Goal: Task Accomplishment & Management: Use online tool/utility

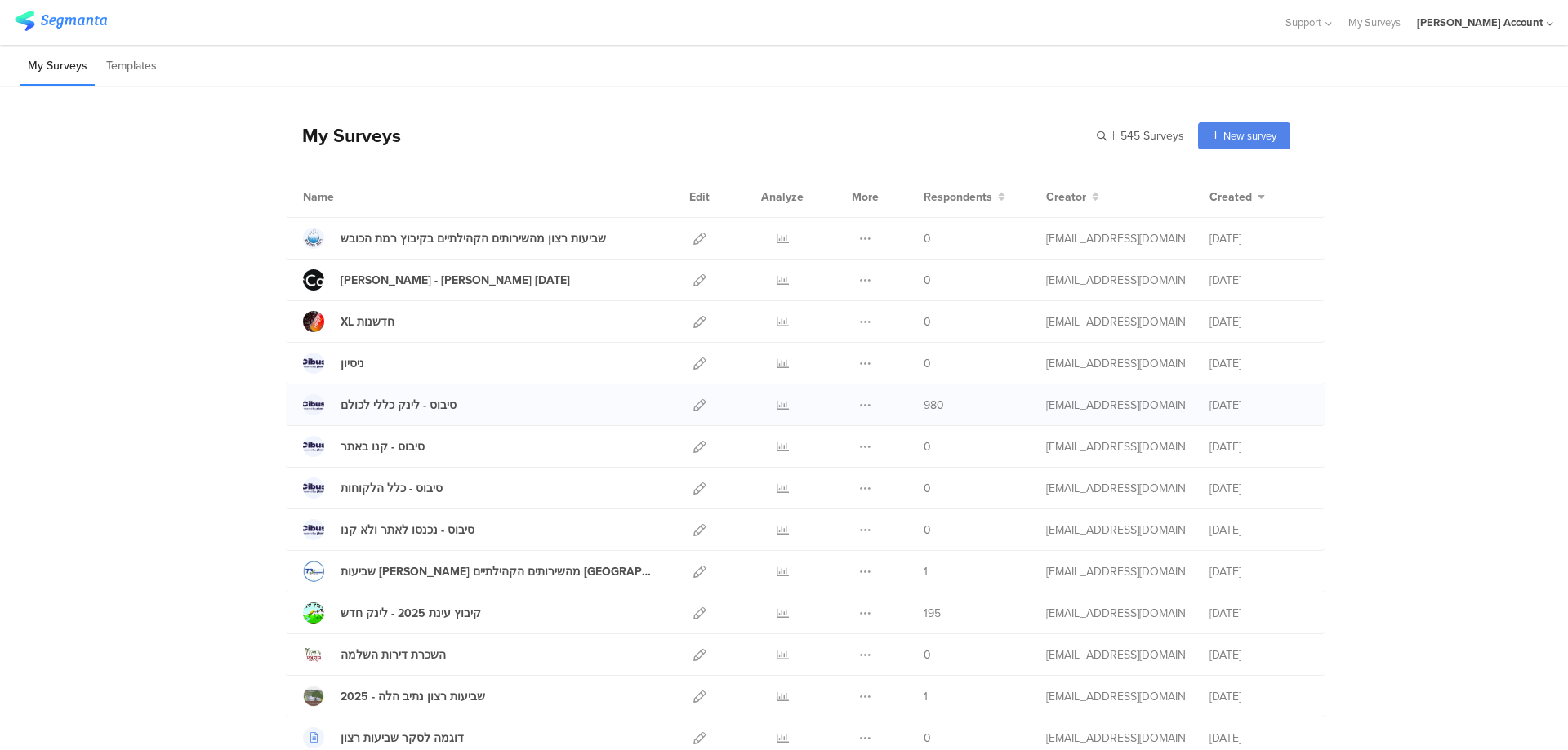
click at [768, 405] on div at bounding box center [781, 405] width 49 height 41
click at [696, 324] on icon at bounding box center [699, 322] width 12 height 12
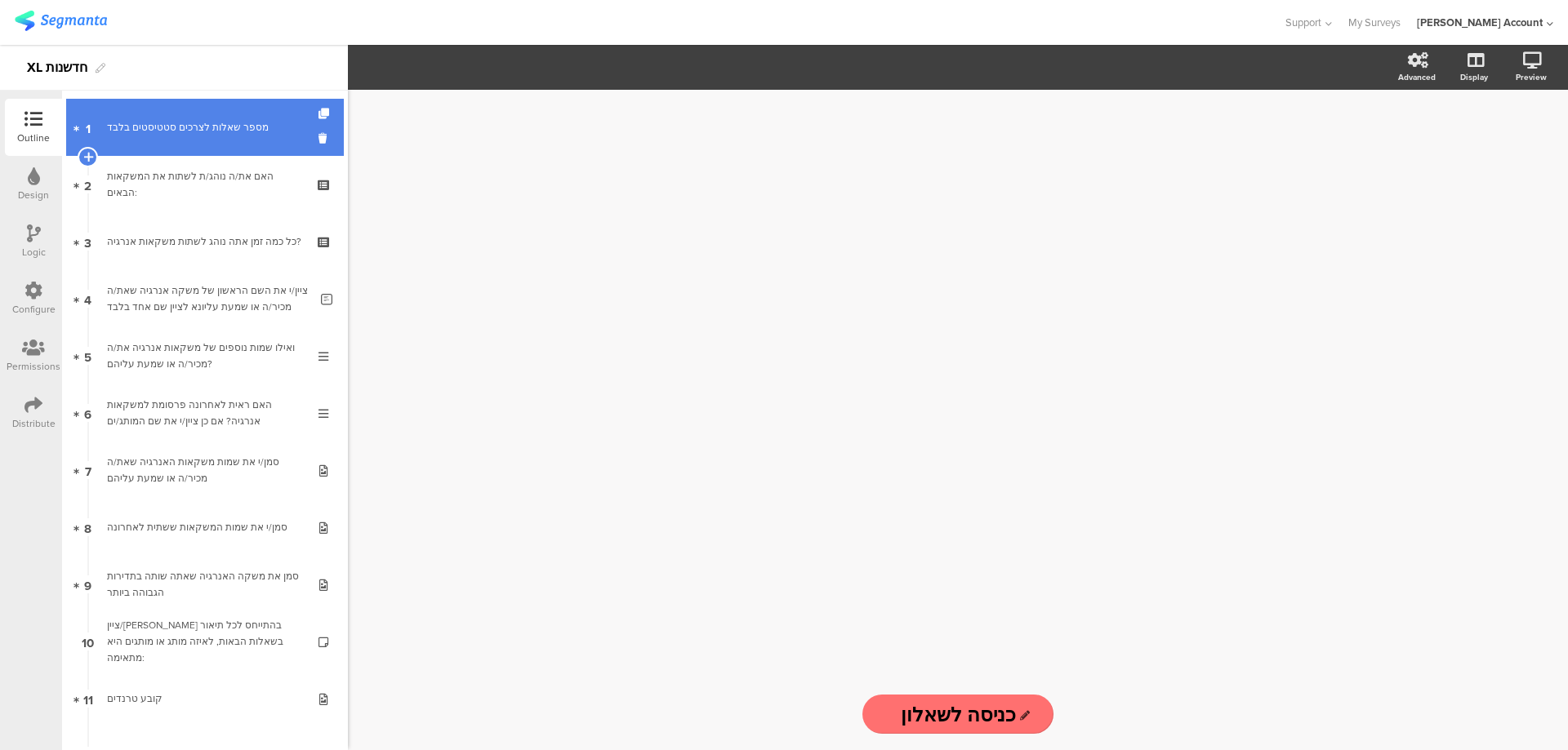
click at [176, 117] on link "1 מספר שאלות לצרכים סטטיסטים בלבד" at bounding box center [205, 127] width 278 height 57
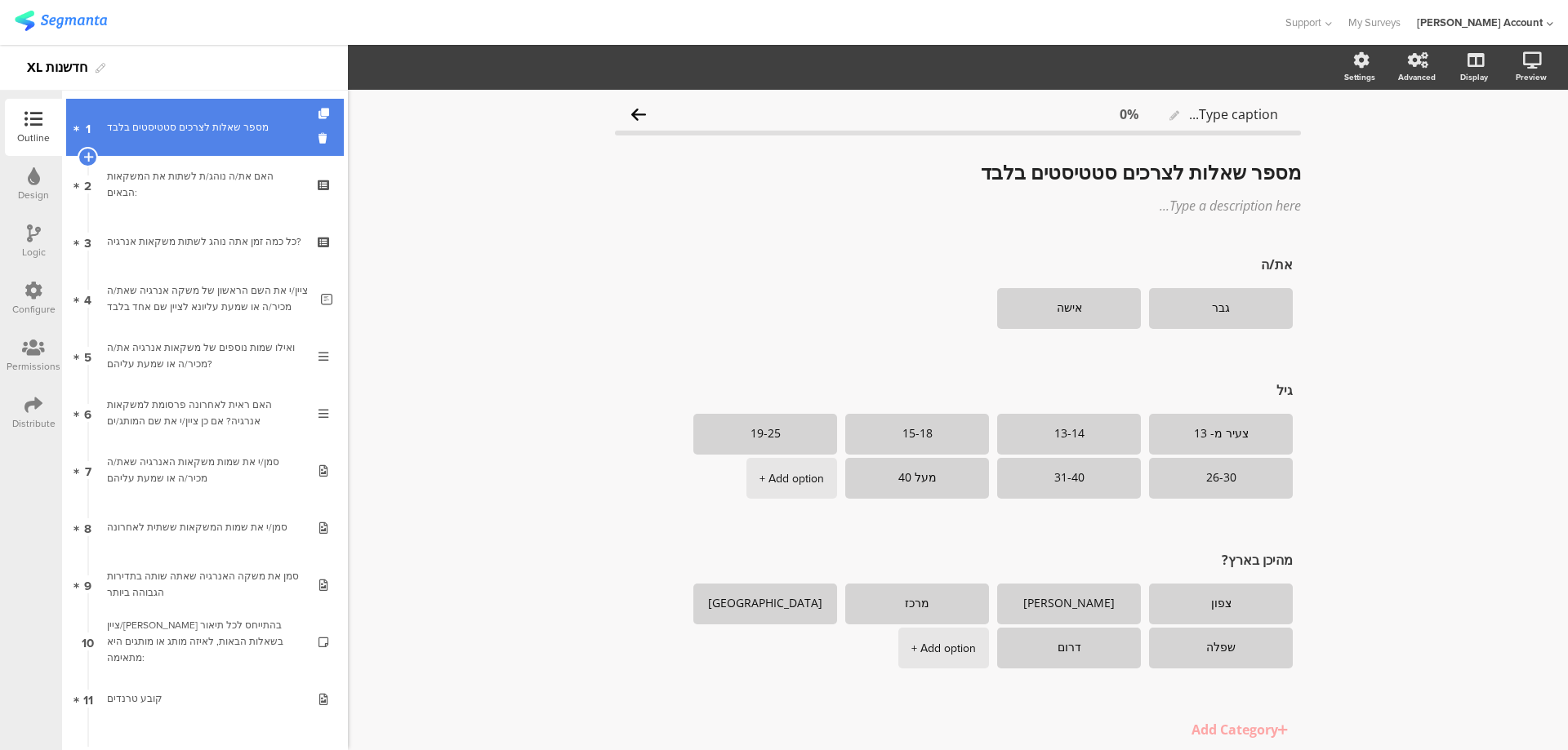
click at [220, 137] on link "1 מספר שאלות לצרכים סטטיסטים בלבד" at bounding box center [205, 127] width 278 height 57
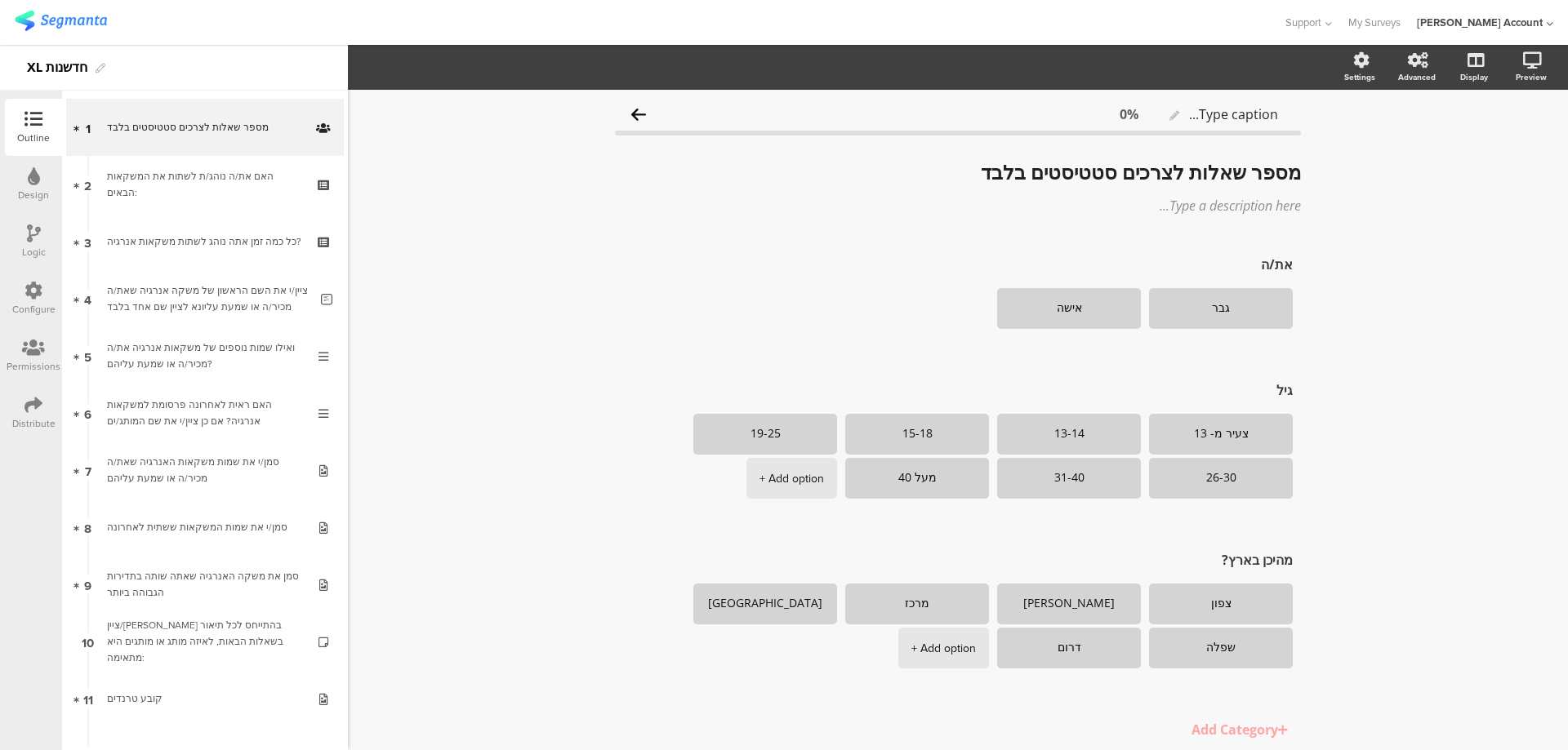
click at [37, 125] on icon at bounding box center [34, 119] width 18 height 18
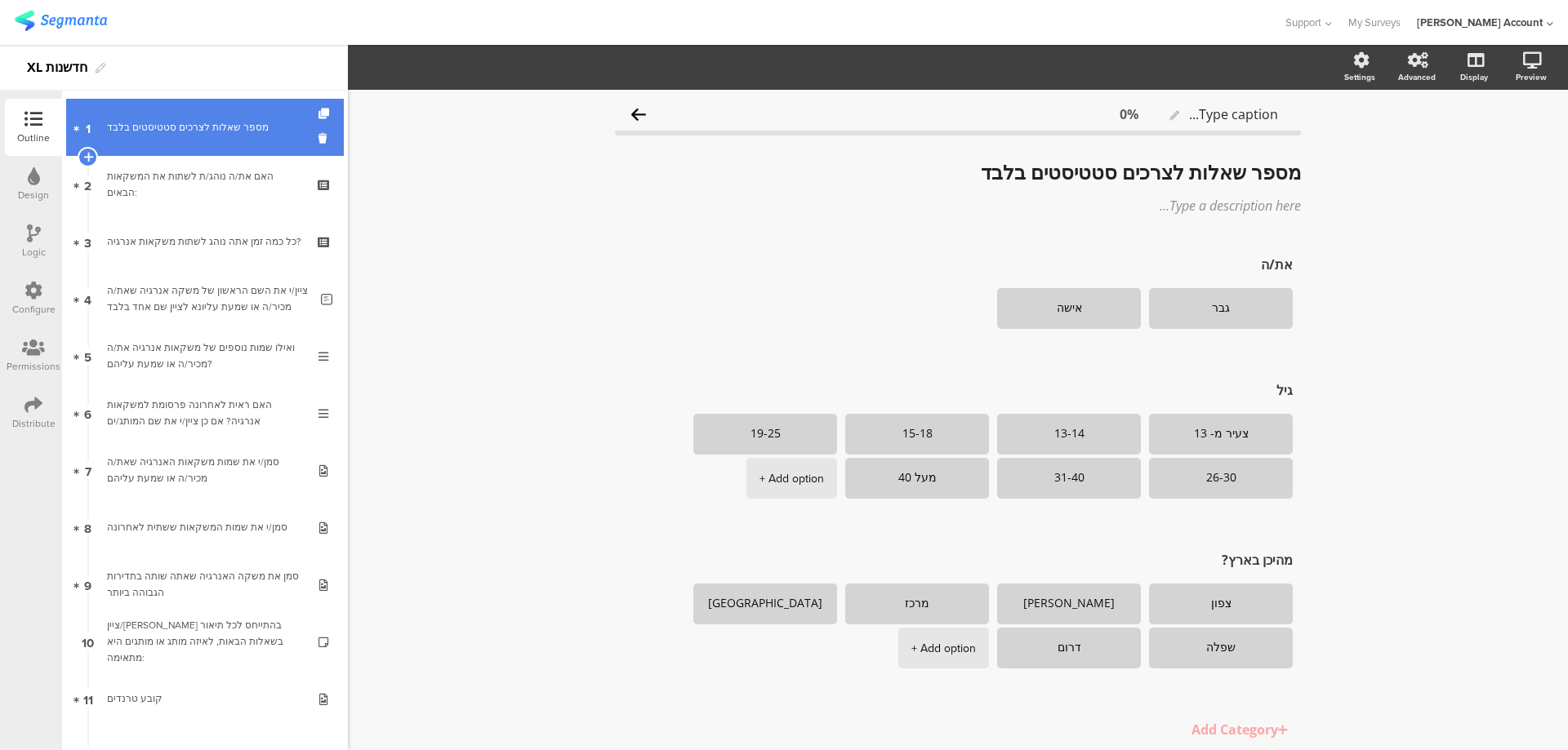
click at [274, 125] on div "מספר שאלות לצרכים סטטיסטים בלבד" at bounding box center [204, 127] width 195 height 16
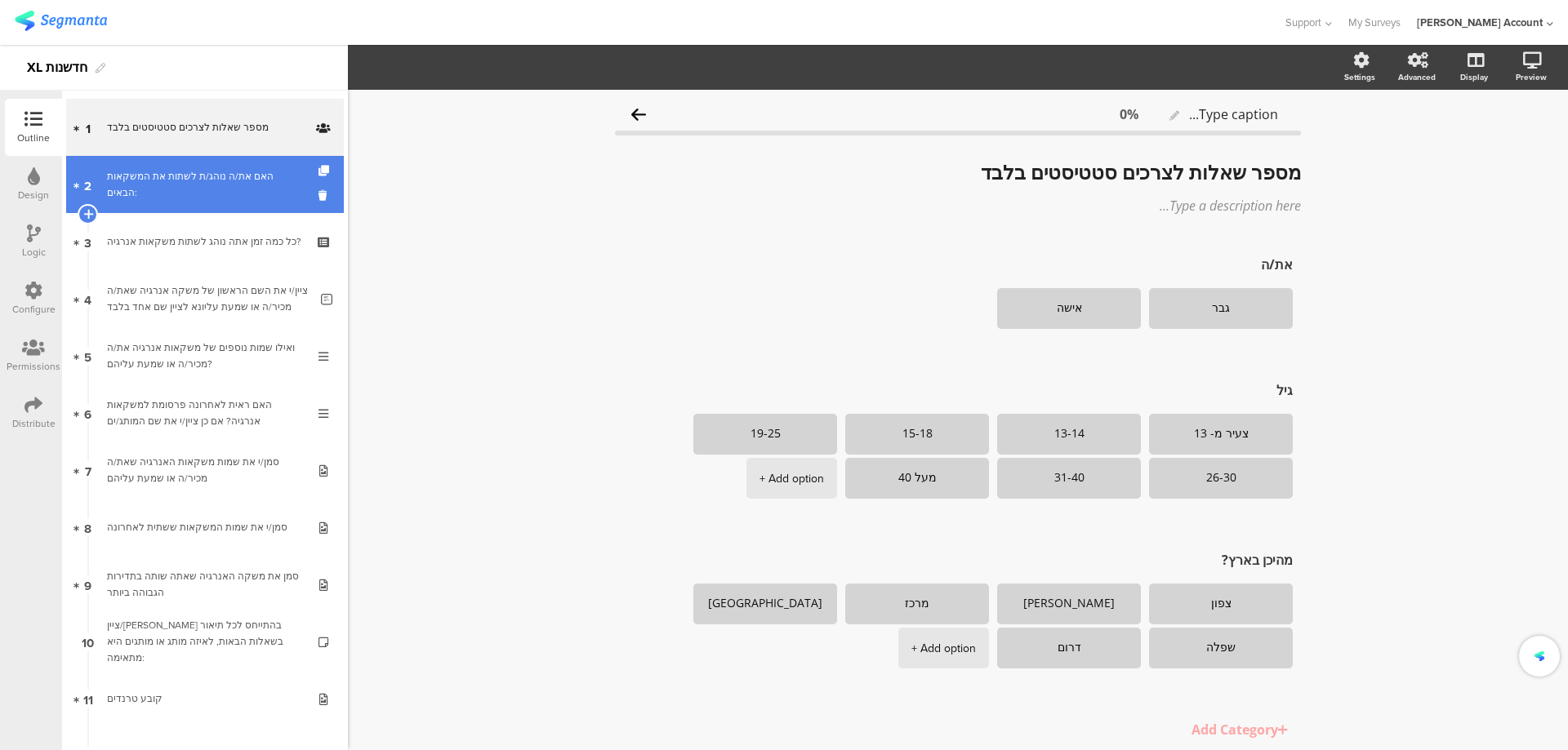
click at [246, 181] on div "האם את/ה נוהג/ת לשתות את המשקאות הבאים:" at bounding box center [204, 184] width 195 height 33
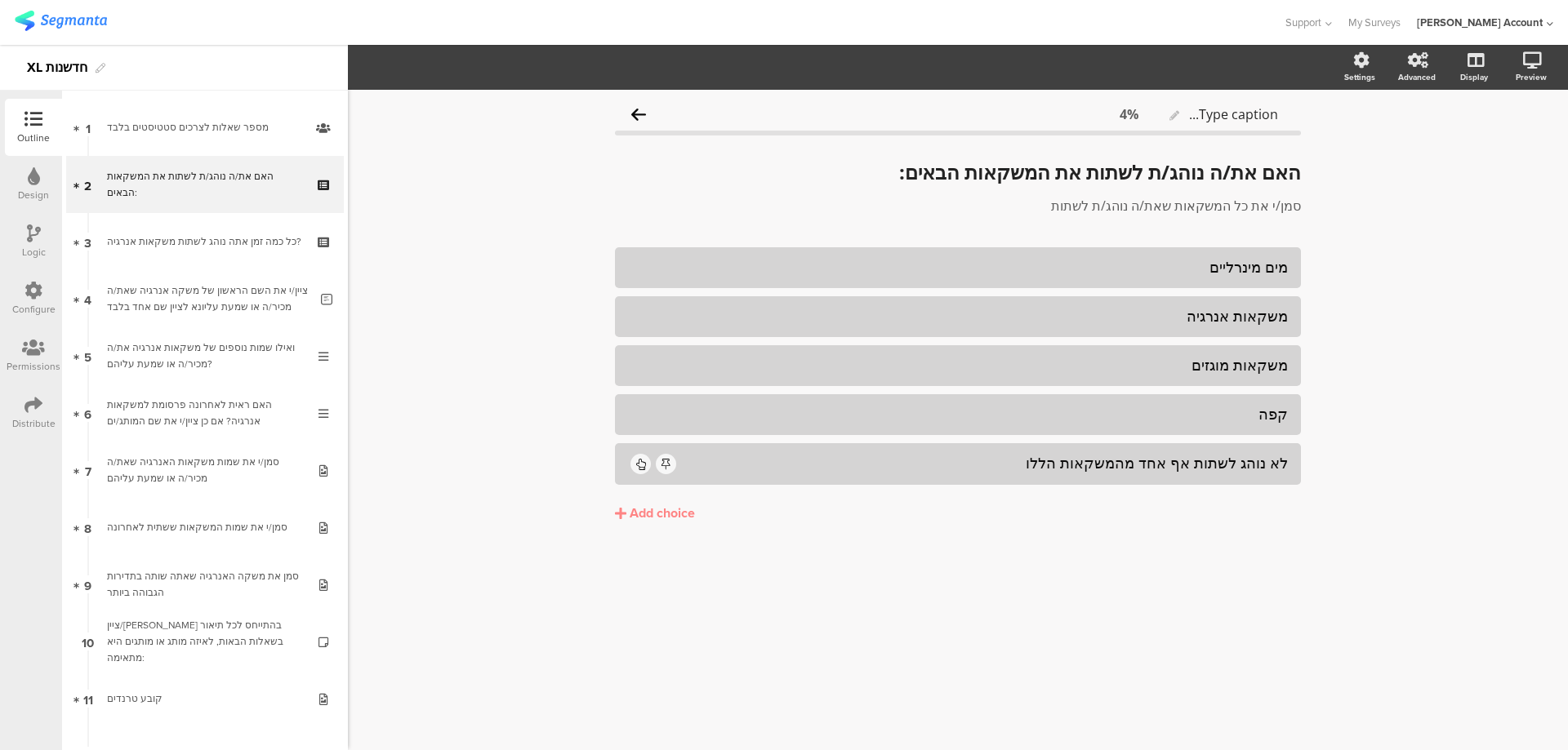
click at [29, 405] on icon at bounding box center [34, 405] width 18 height 18
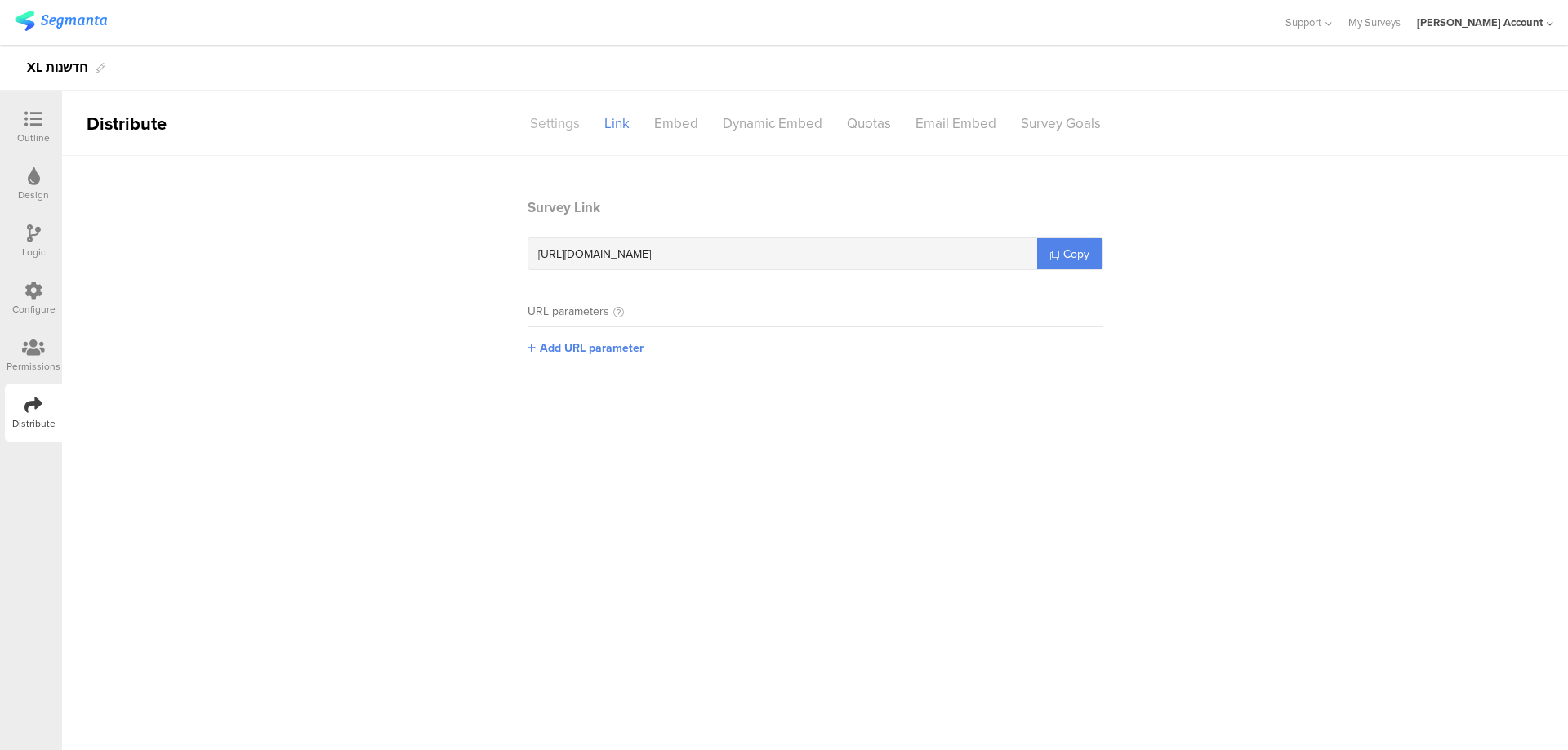
click at [555, 122] on div "Settings" at bounding box center [555, 124] width 74 height 28
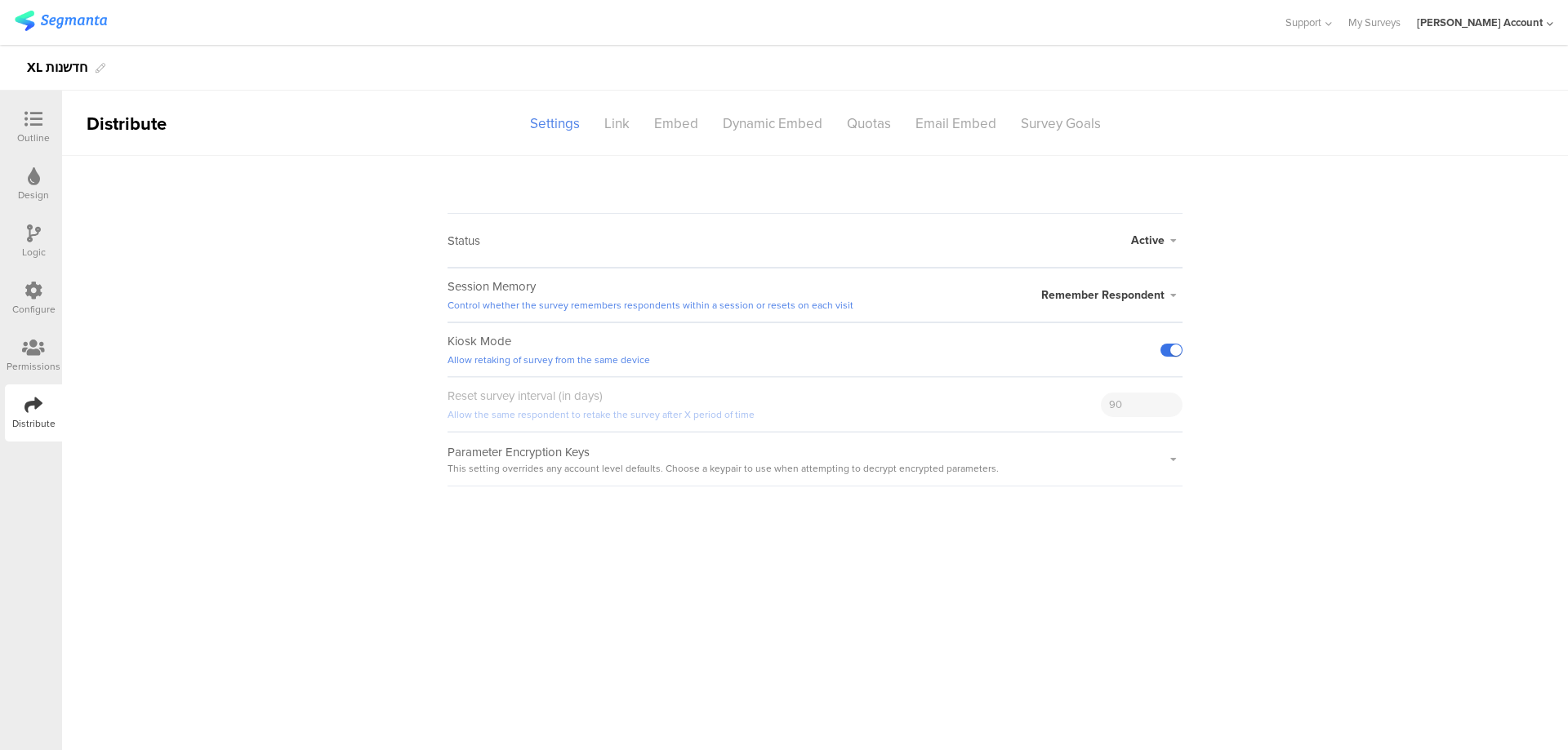
click at [1168, 350] on label at bounding box center [1171, 350] width 22 height 13
click at [0, 0] on input "checkbox" at bounding box center [0, 0] width 0 height 0
click at [45, 293] on div "Configure" at bounding box center [34, 299] width 57 height 57
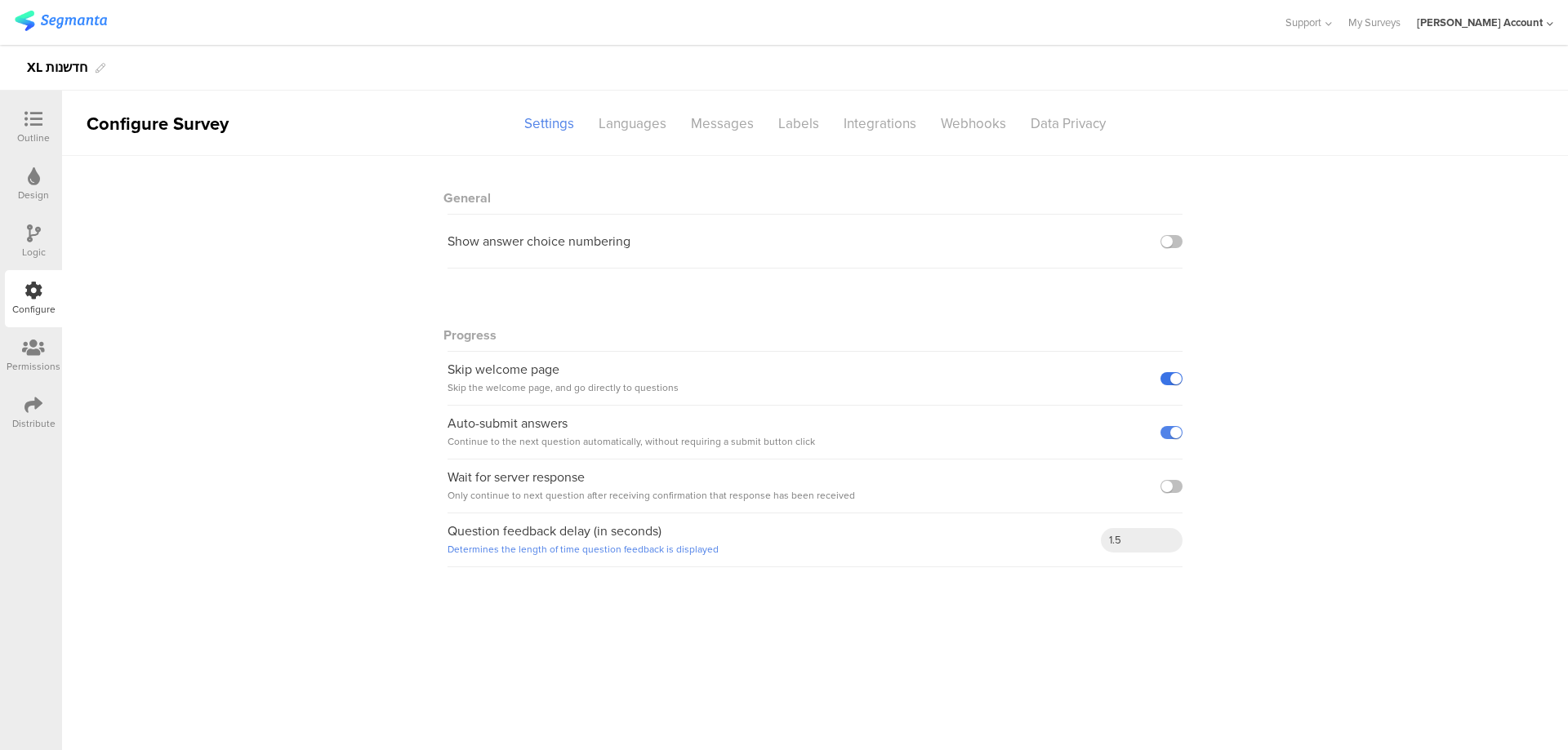
click at [1167, 375] on label at bounding box center [1171, 378] width 22 height 13
click at [0, 0] on input "checkbox" at bounding box center [0, 0] width 0 height 0
click at [42, 124] on div at bounding box center [33, 120] width 33 height 20
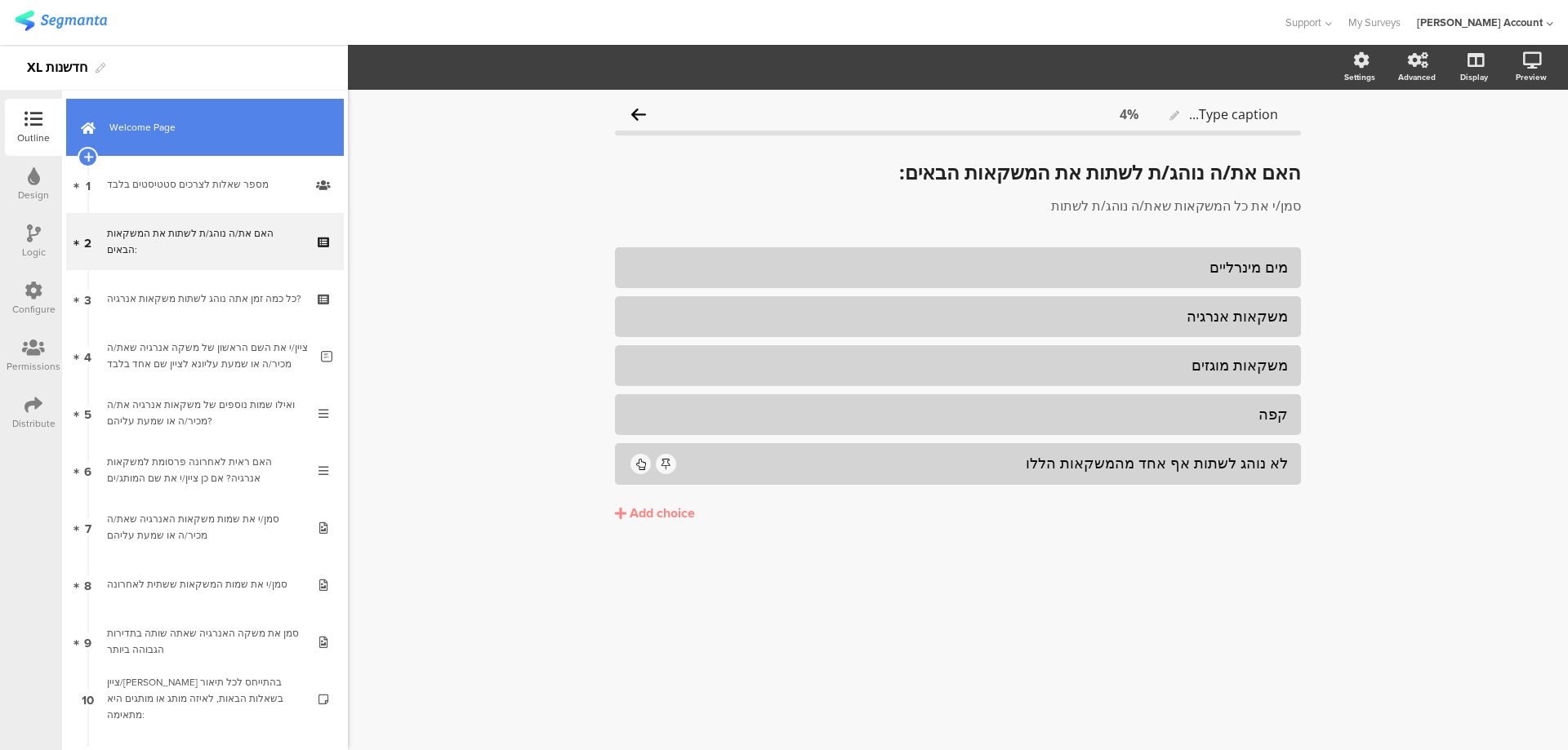
click at [186, 124] on span "Welcome Page" at bounding box center [214, 127] width 209 height 16
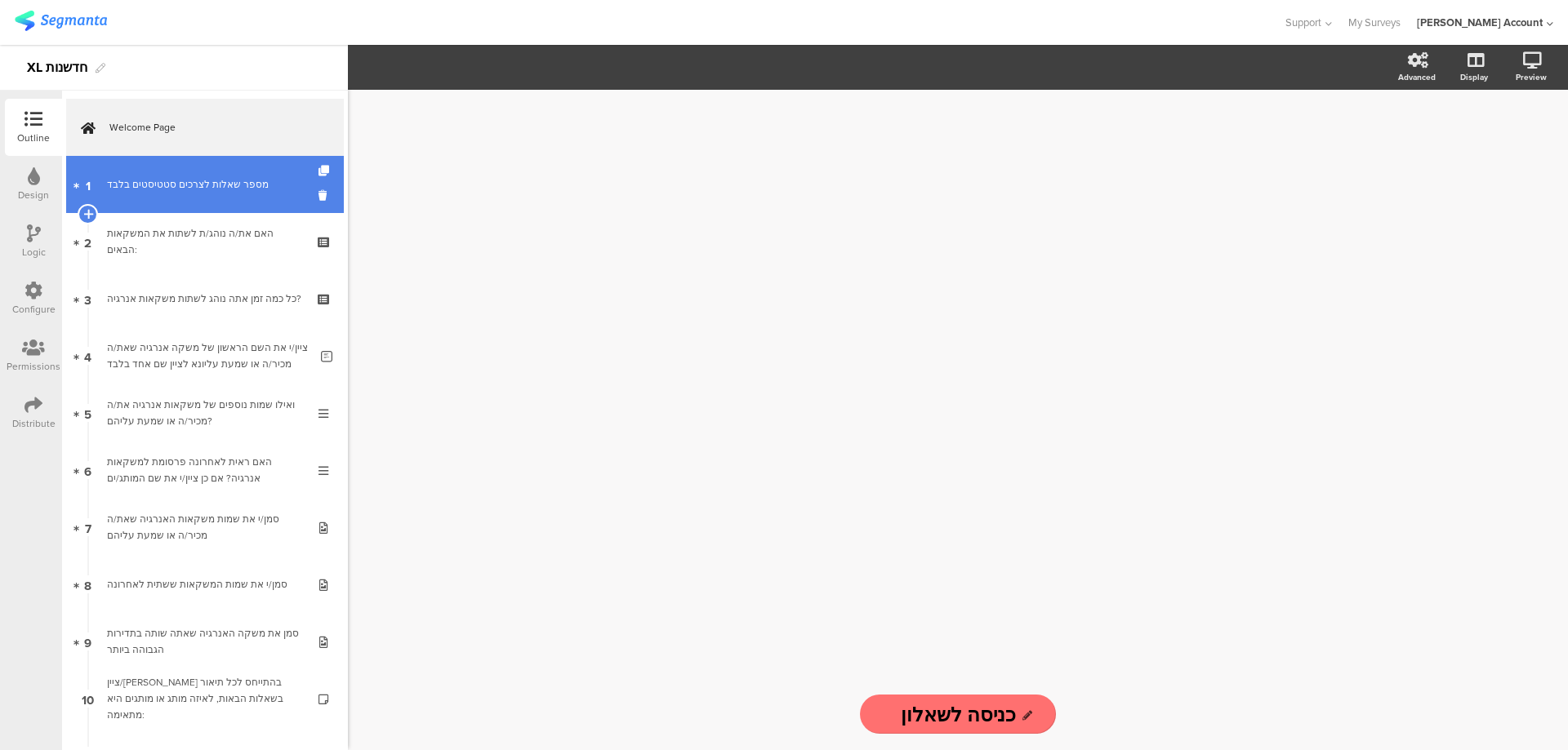
click at [214, 177] on div "מספר שאלות לצרכים סטטיסטים בלבד" at bounding box center [204, 185] width 195 height 16
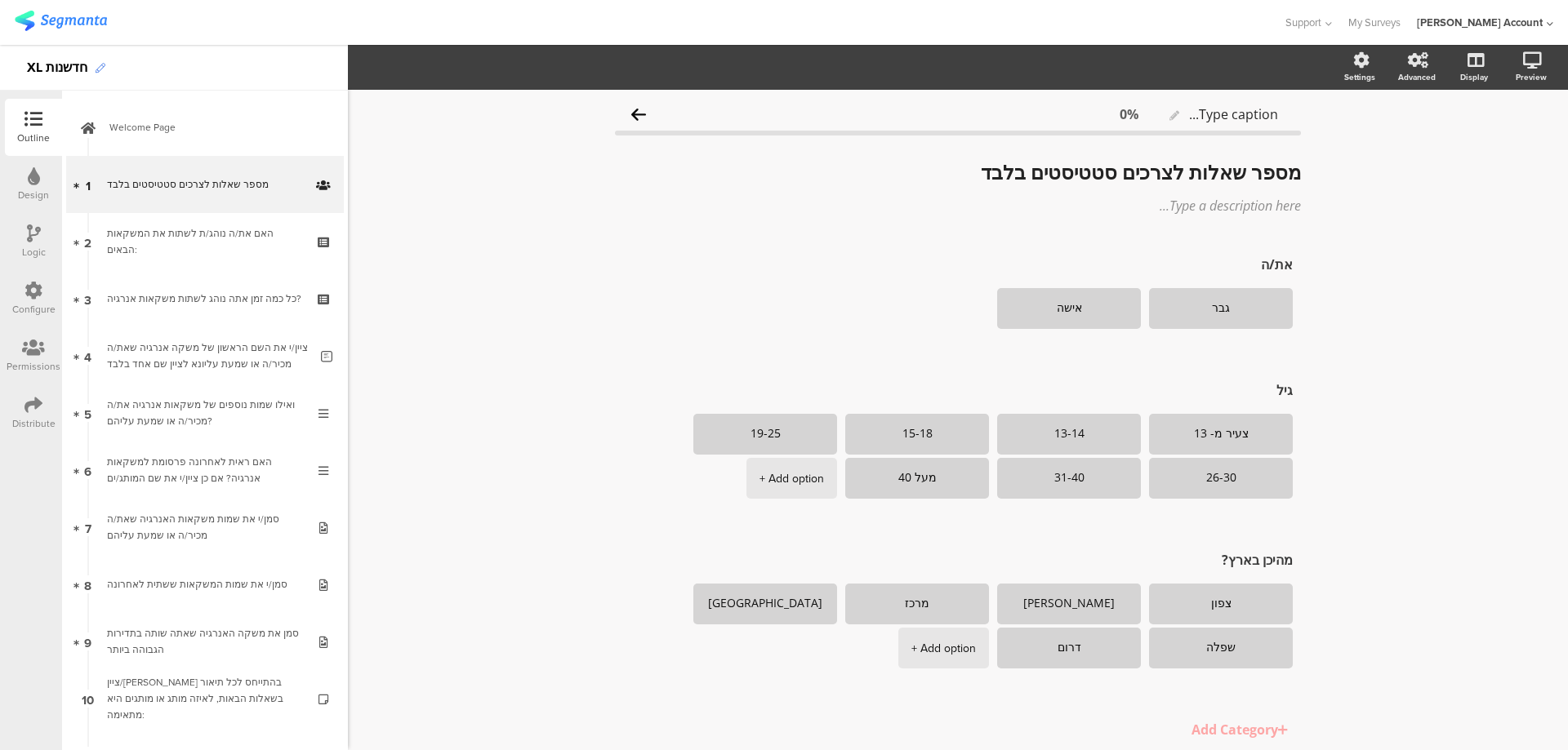
click at [101, 66] on icon at bounding box center [100, 68] width 10 height 10
click at [79, 70] on div "XL חדשנות" at bounding box center [57, 68] width 60 height 27
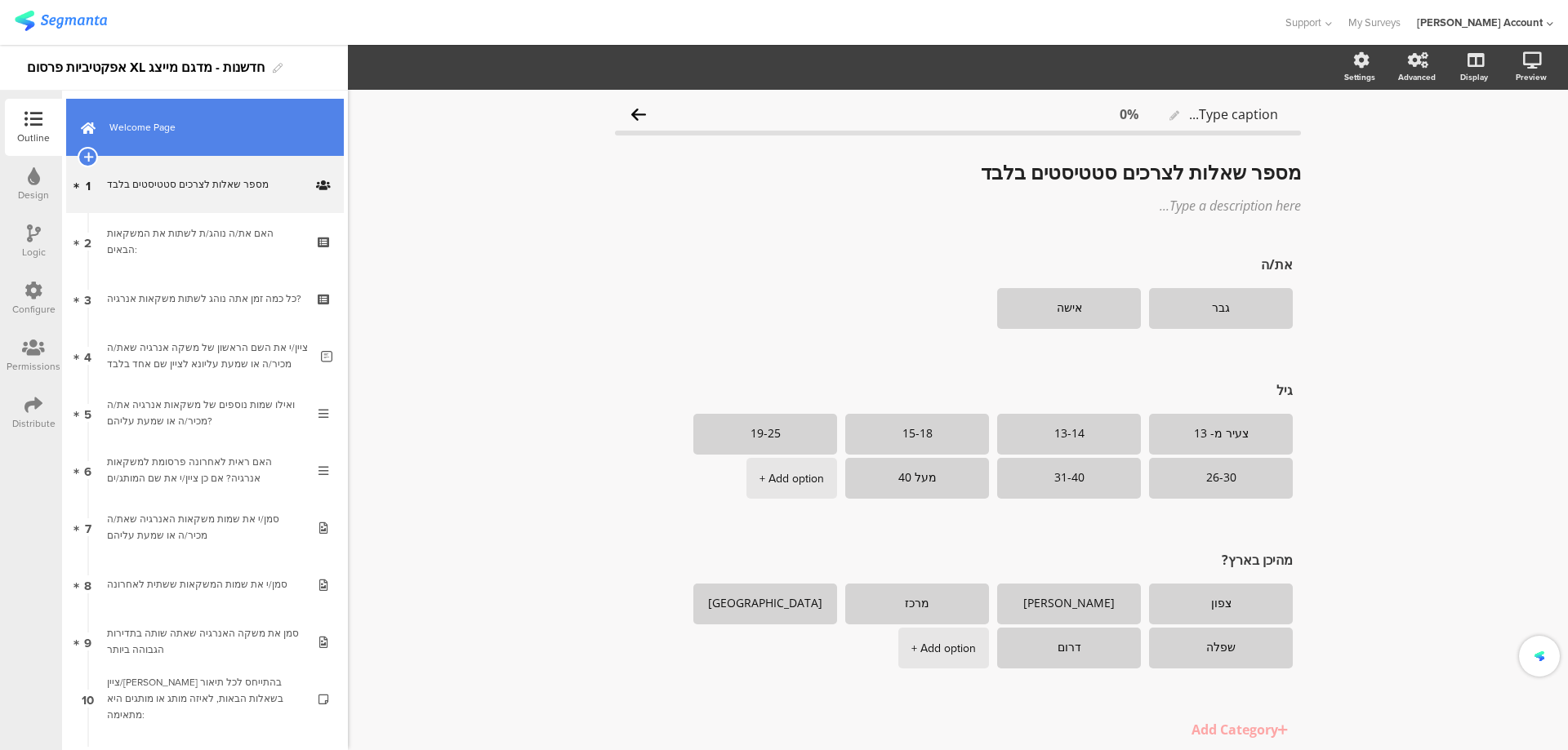
click at [168, 137] on link "Welcome Page" at bounding box center [205, 127] width 278 height 57
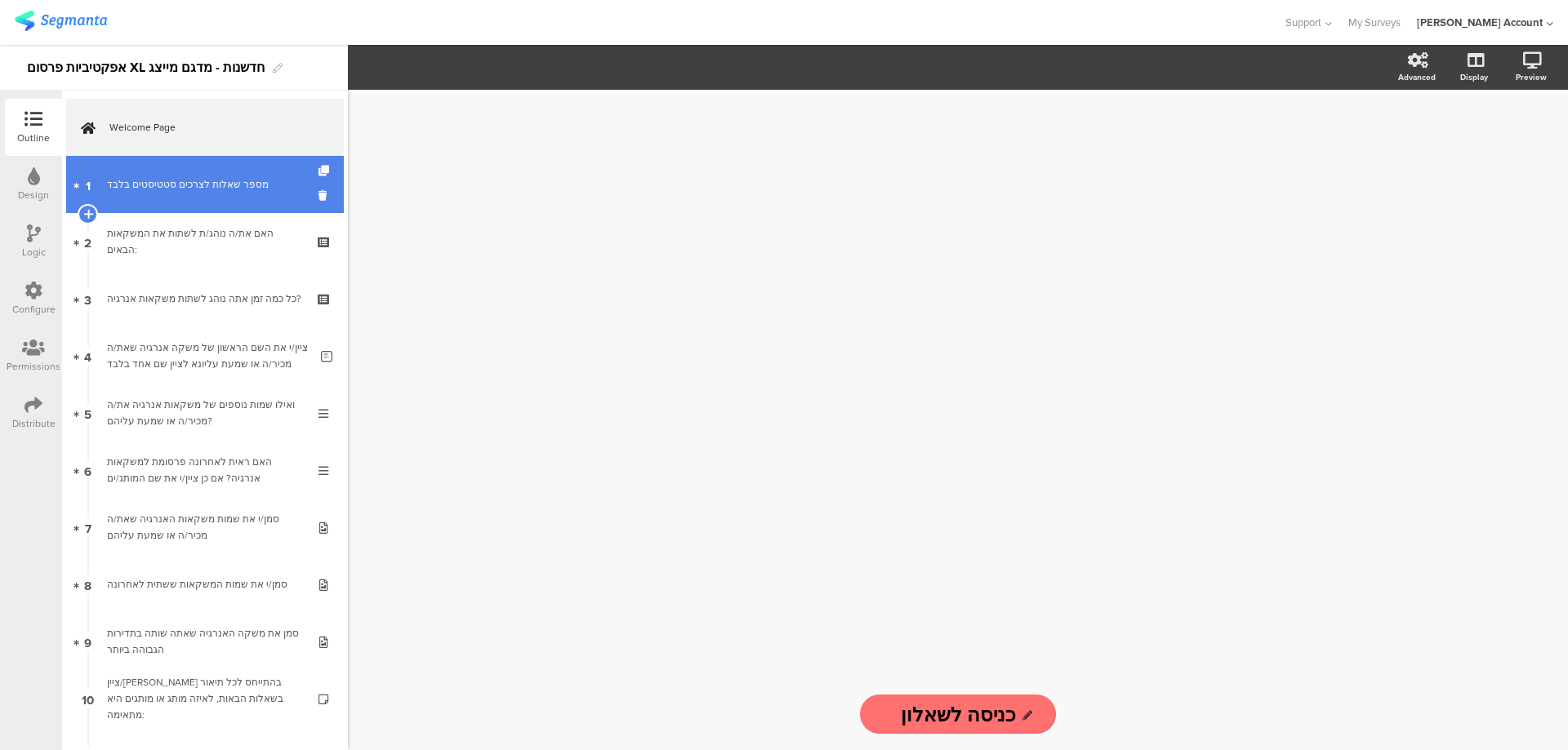
click at [134, 177] on div "מספר שאלות לצרכים סטטיסטים בלבד" at bounding box center [204, 185] width 195 height 16
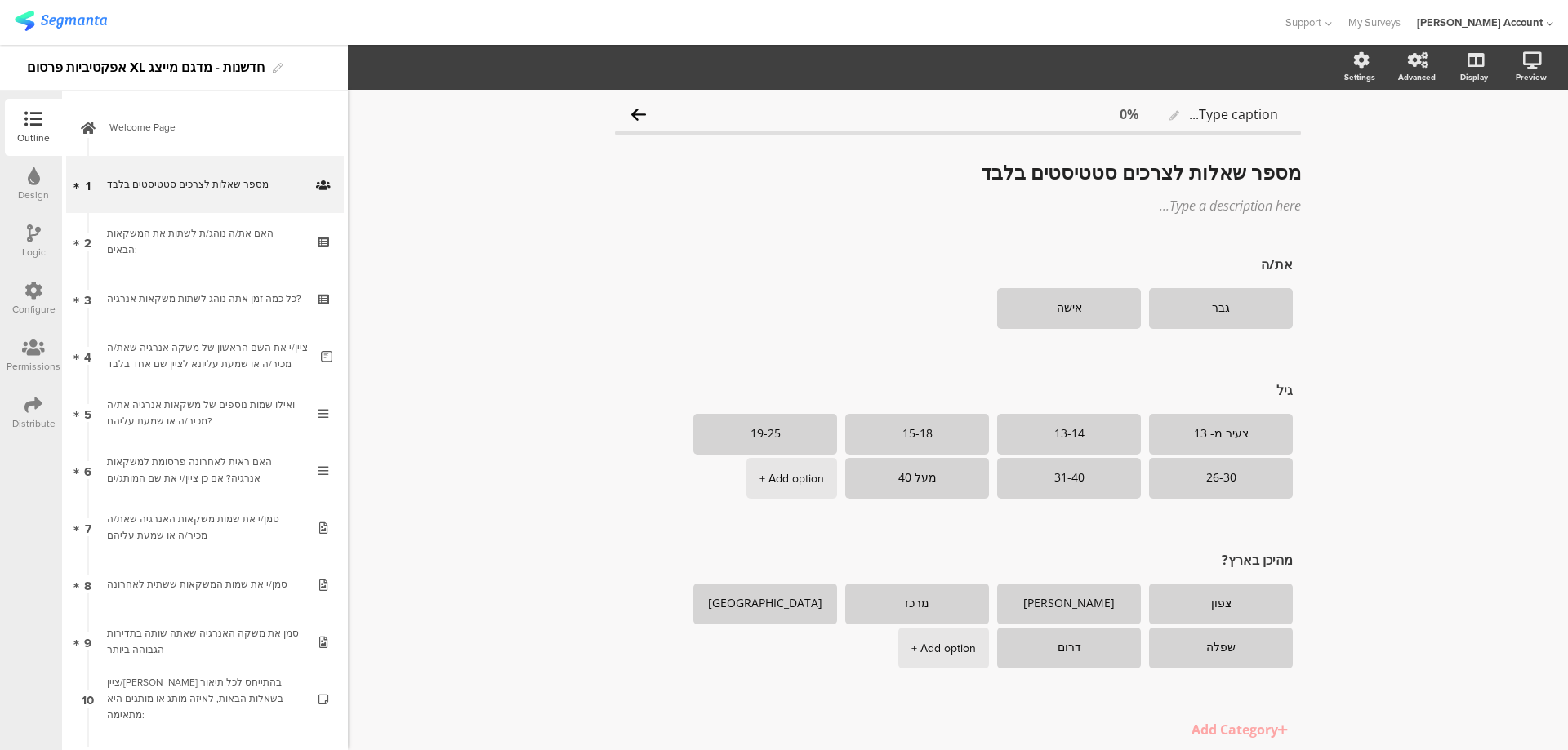
click at [33, 237] on icon at bounding box center [34, 233] width 14 height 18
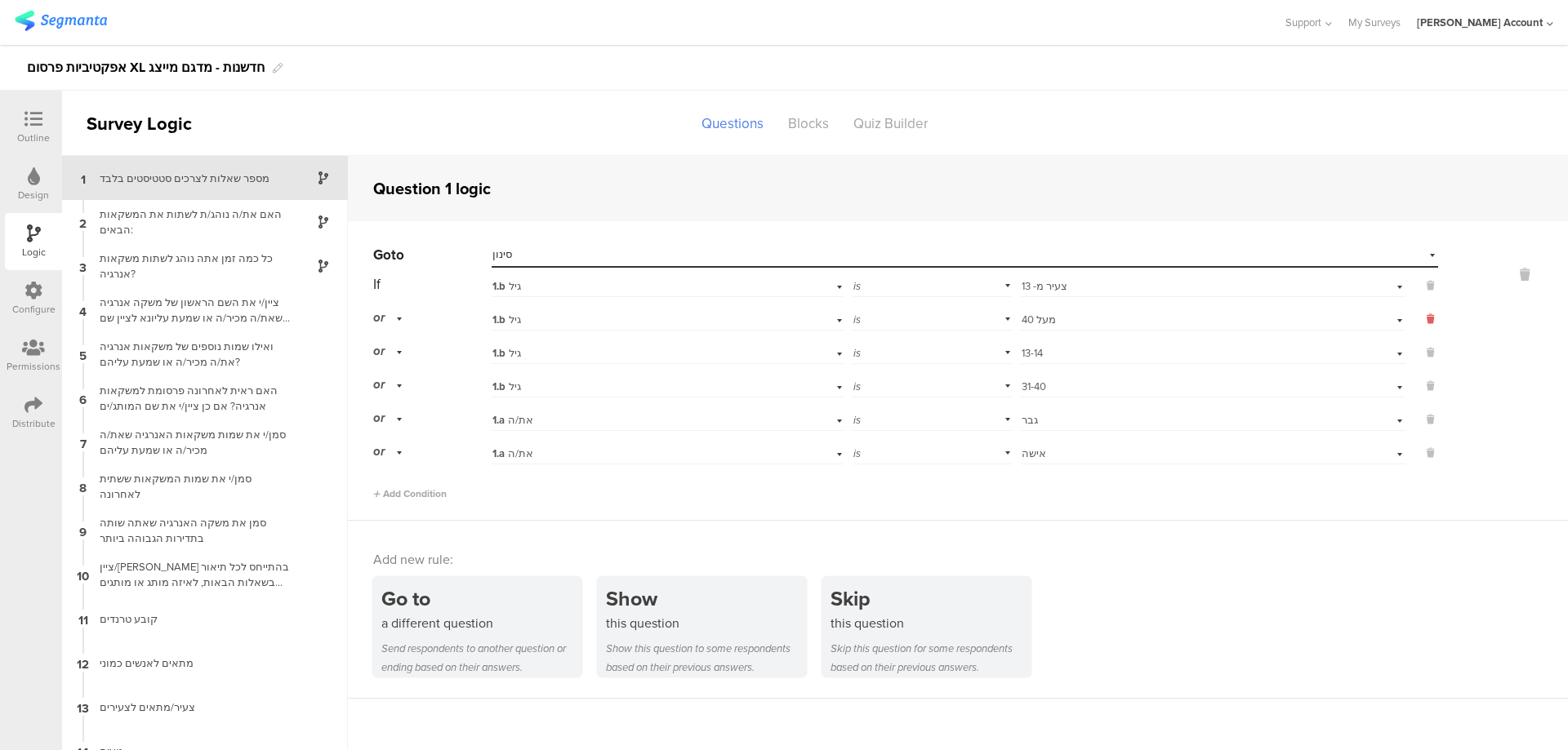
click at [1427, 316] on icon at bounding box center [1430, 319] width 7 height 15
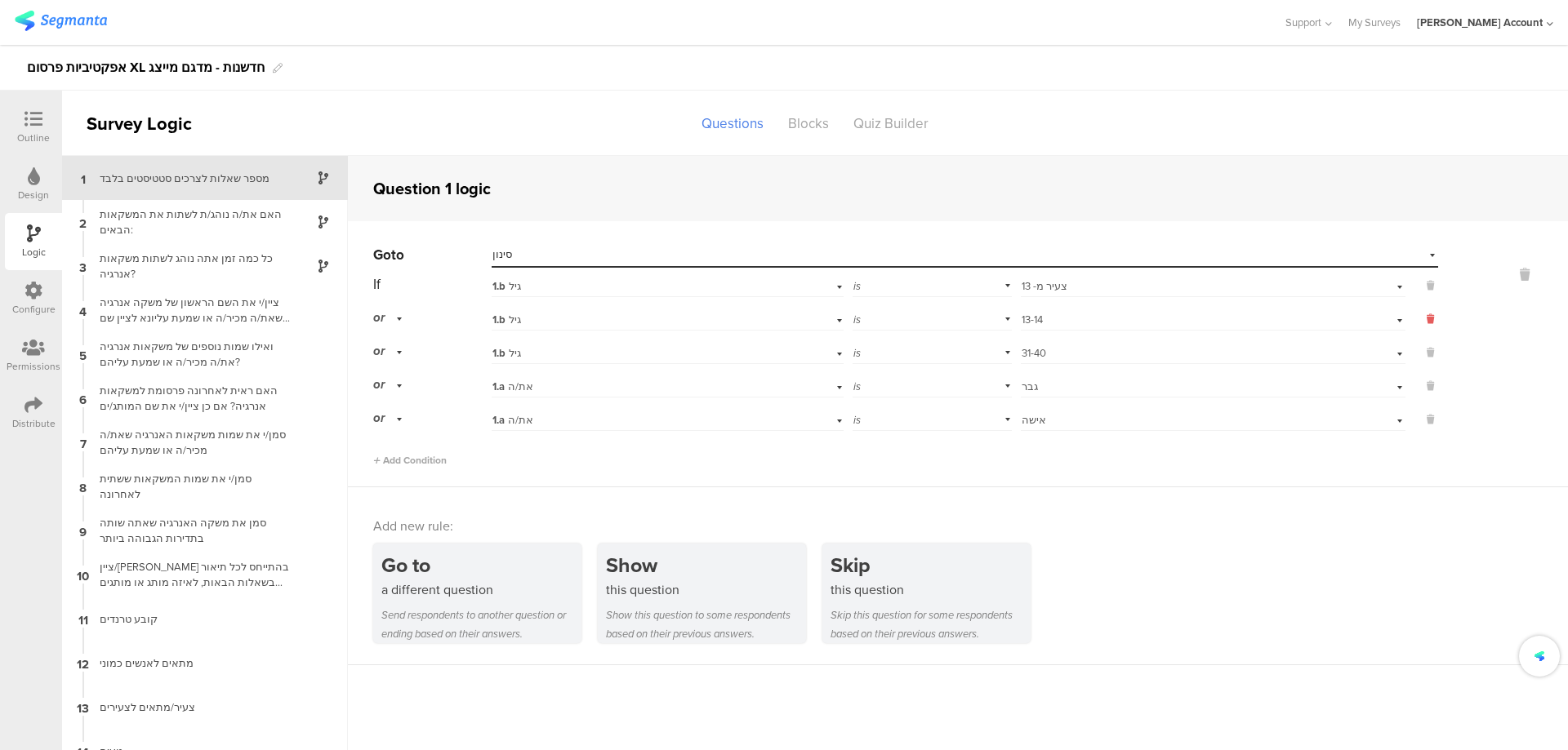
click at [1427, 316] on icon at bounding box center [1430, 319] width 7 height 15
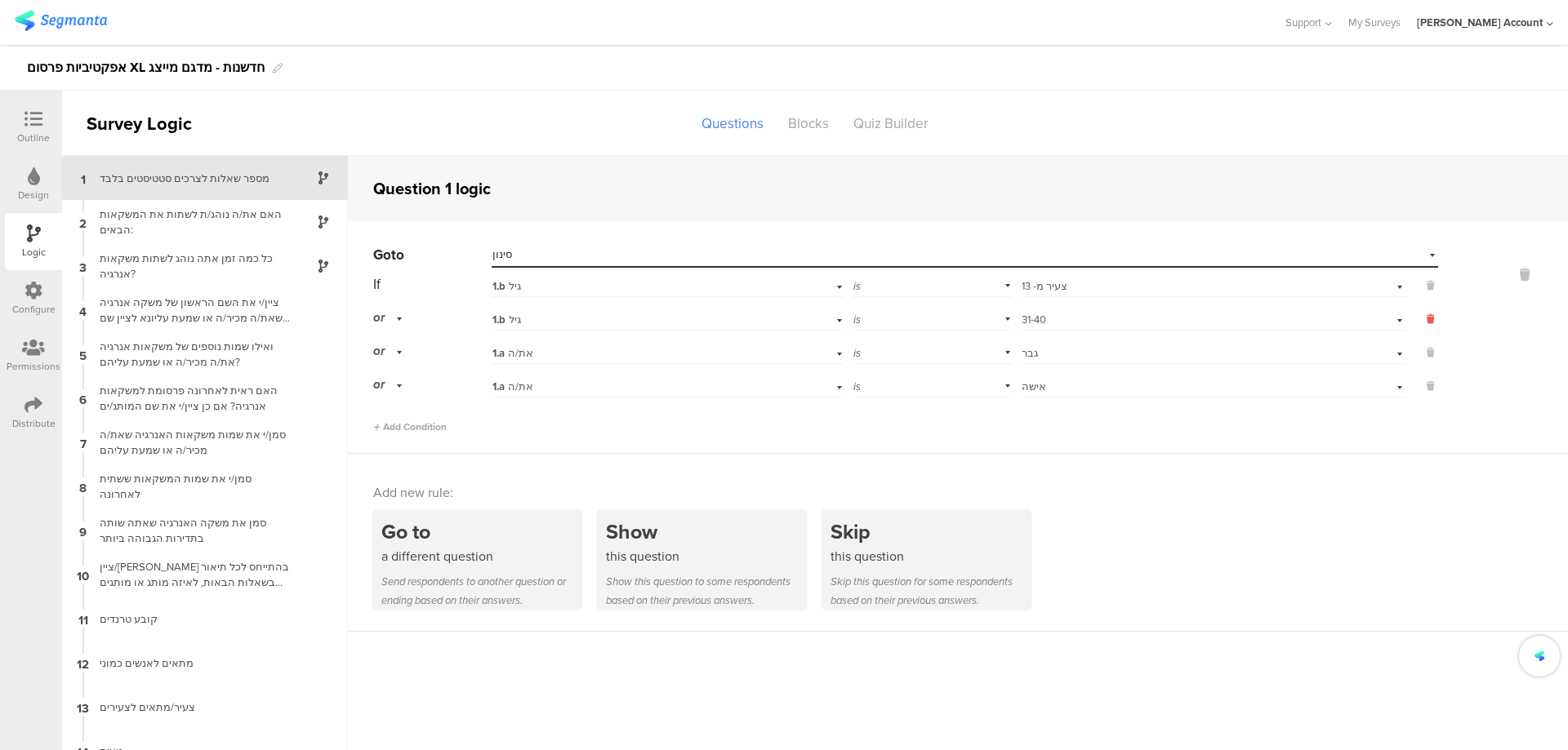
click at [1427, 316] on icon at bounding box center [1430, 319] width 7 height 15
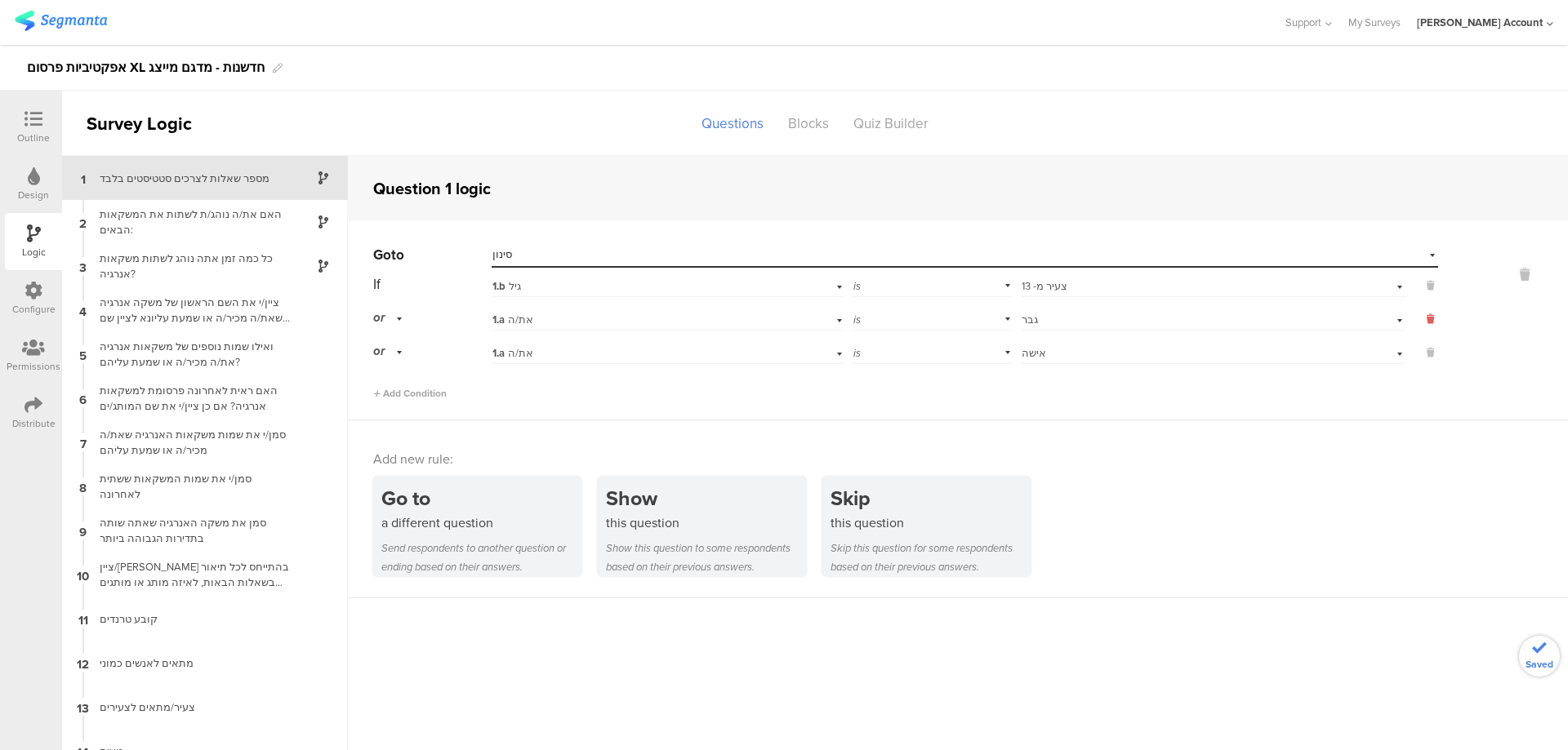
click at [1427, 319] on icon at bounding box center [1430, 319] width 7 height 15
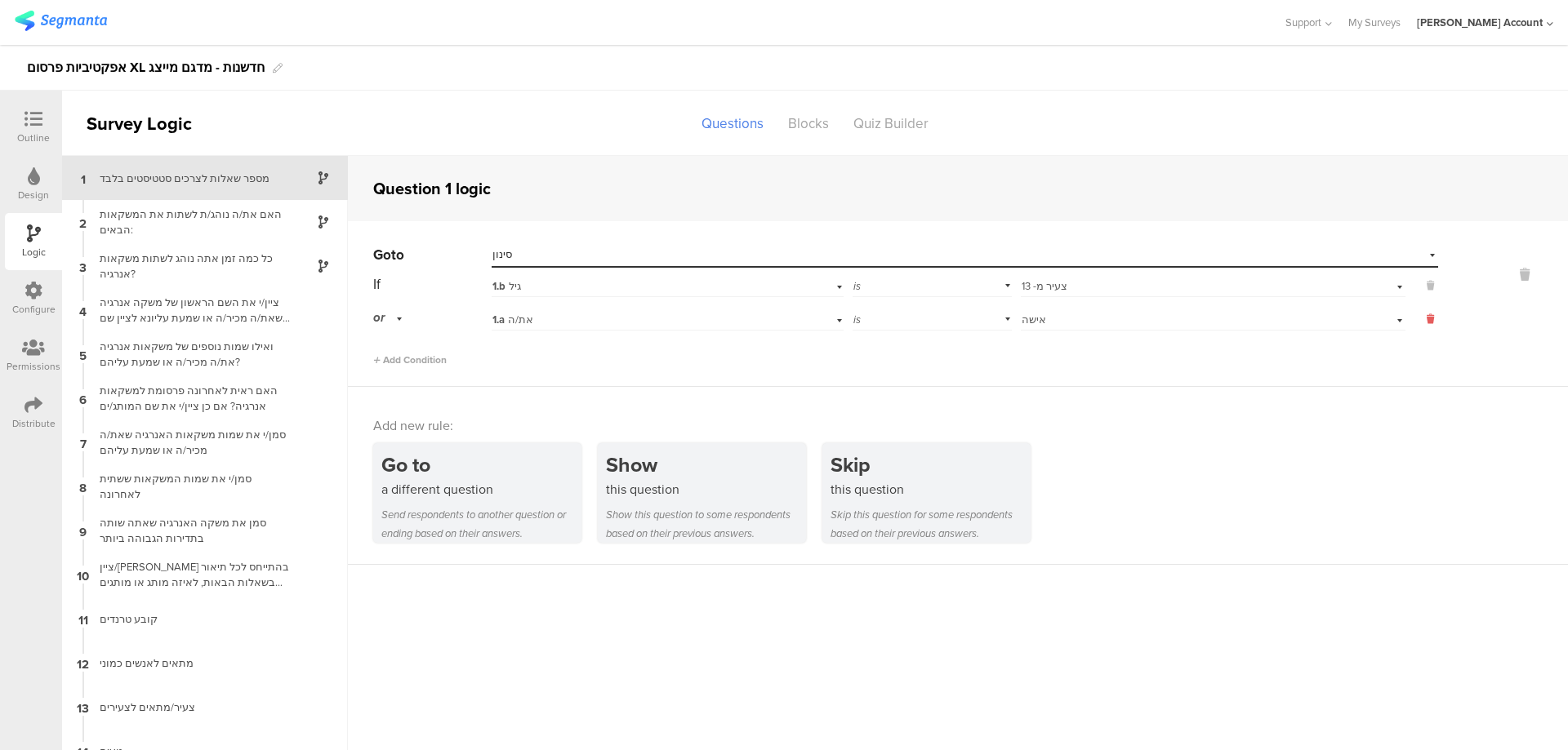
click at [1427, 318] on icon at bounding box center [1430, 319] width 7 height 15
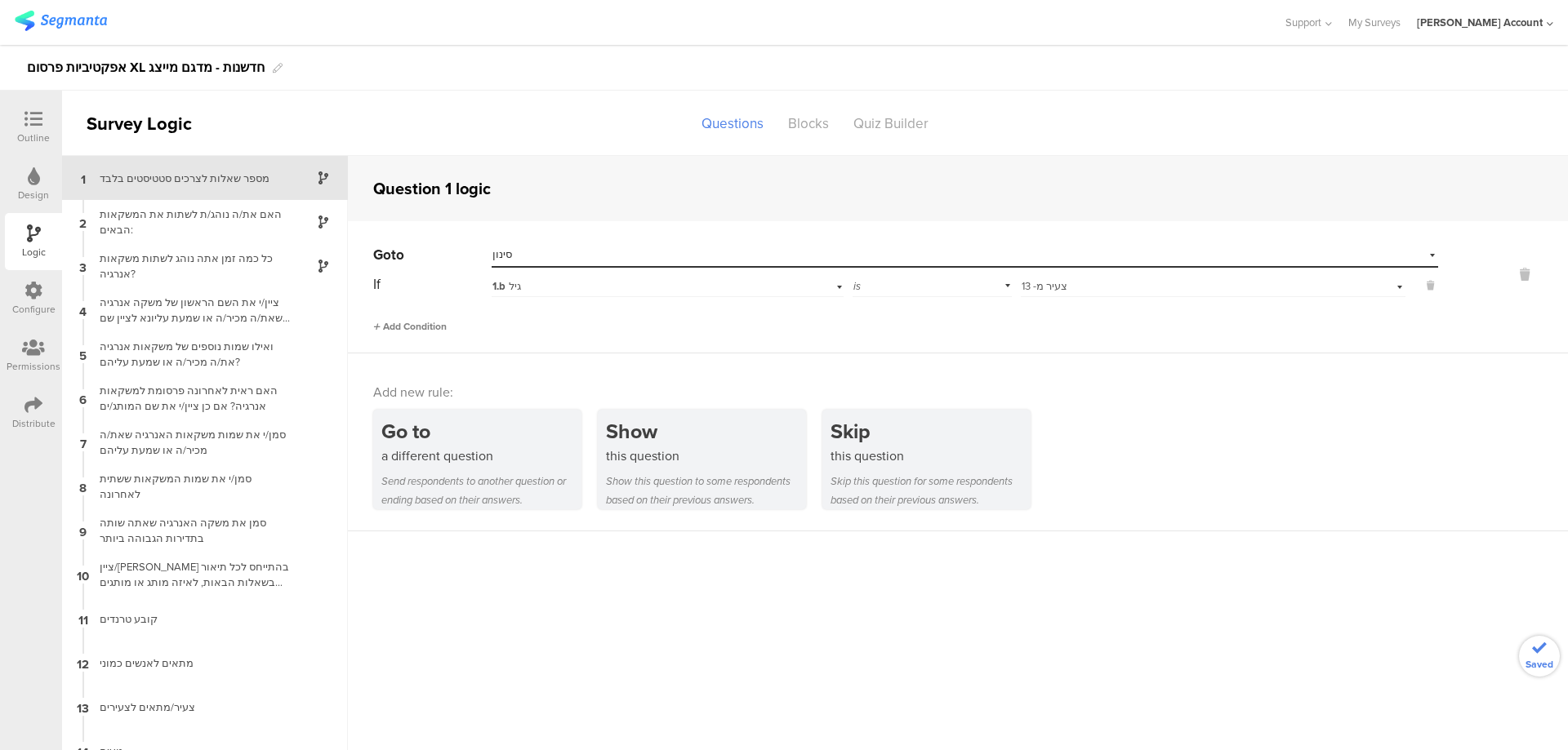
click at [421, 328] on span "Add Condition" at bounding box center [409, 326] width 73 height 15
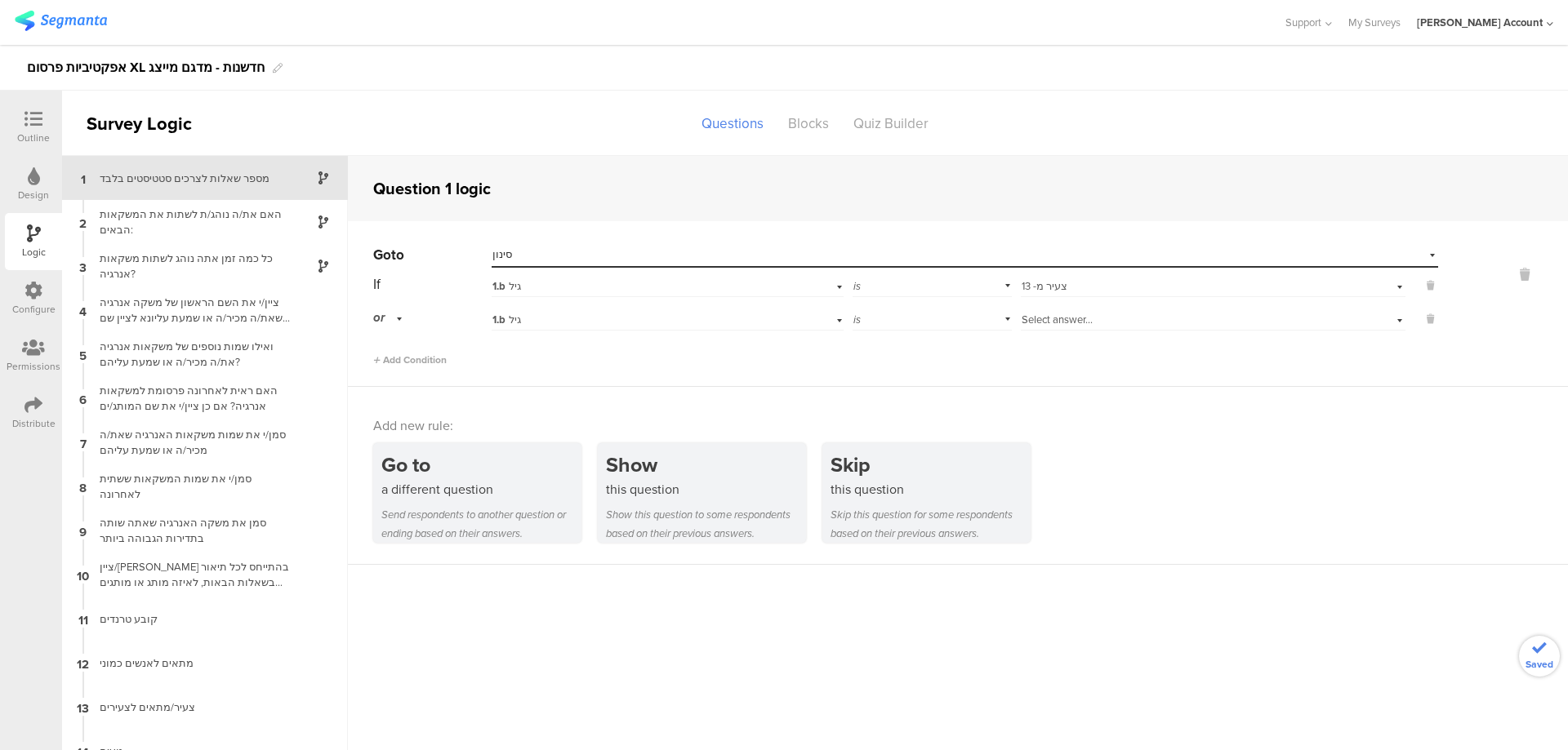
click at [1046, 314] on span "Select answer..." at bounding box center [1057, 320] width 71 height 16
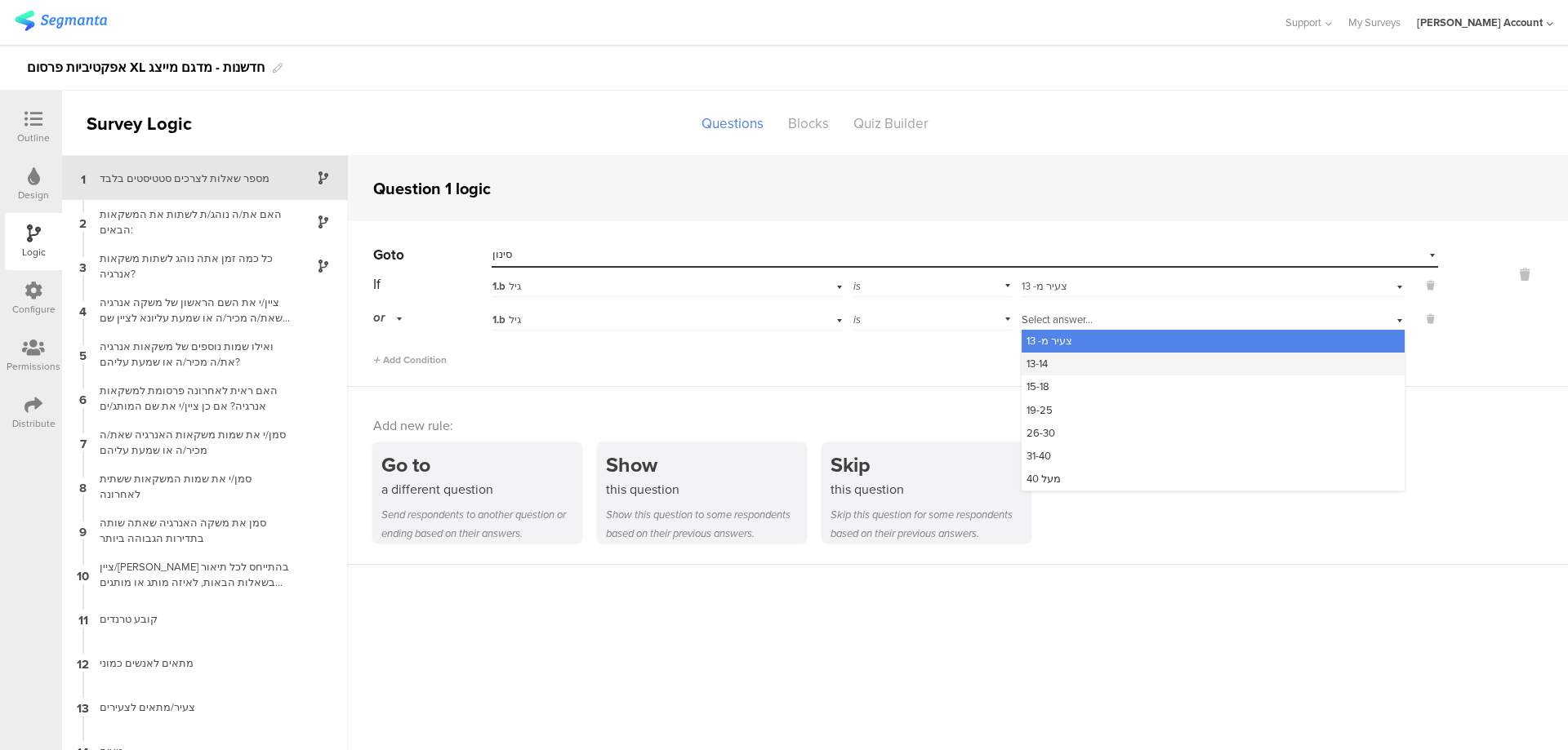
click at [1110, 360] on div "13-14" at bounding box center [1213, 364] width 383 height 23
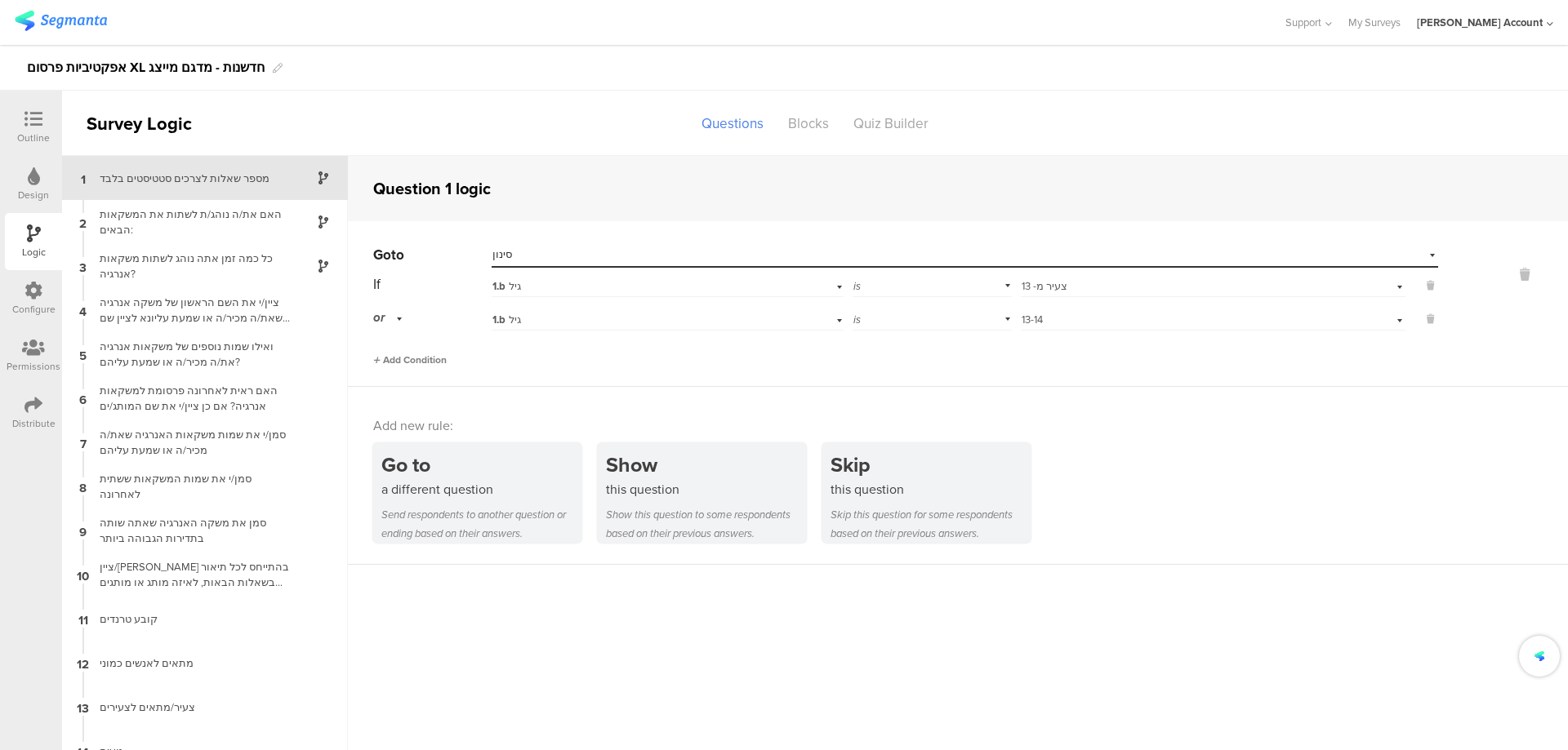
click at [439, 356] on span "Add Condition" at bounding box center [409, 360] width 73 height 15
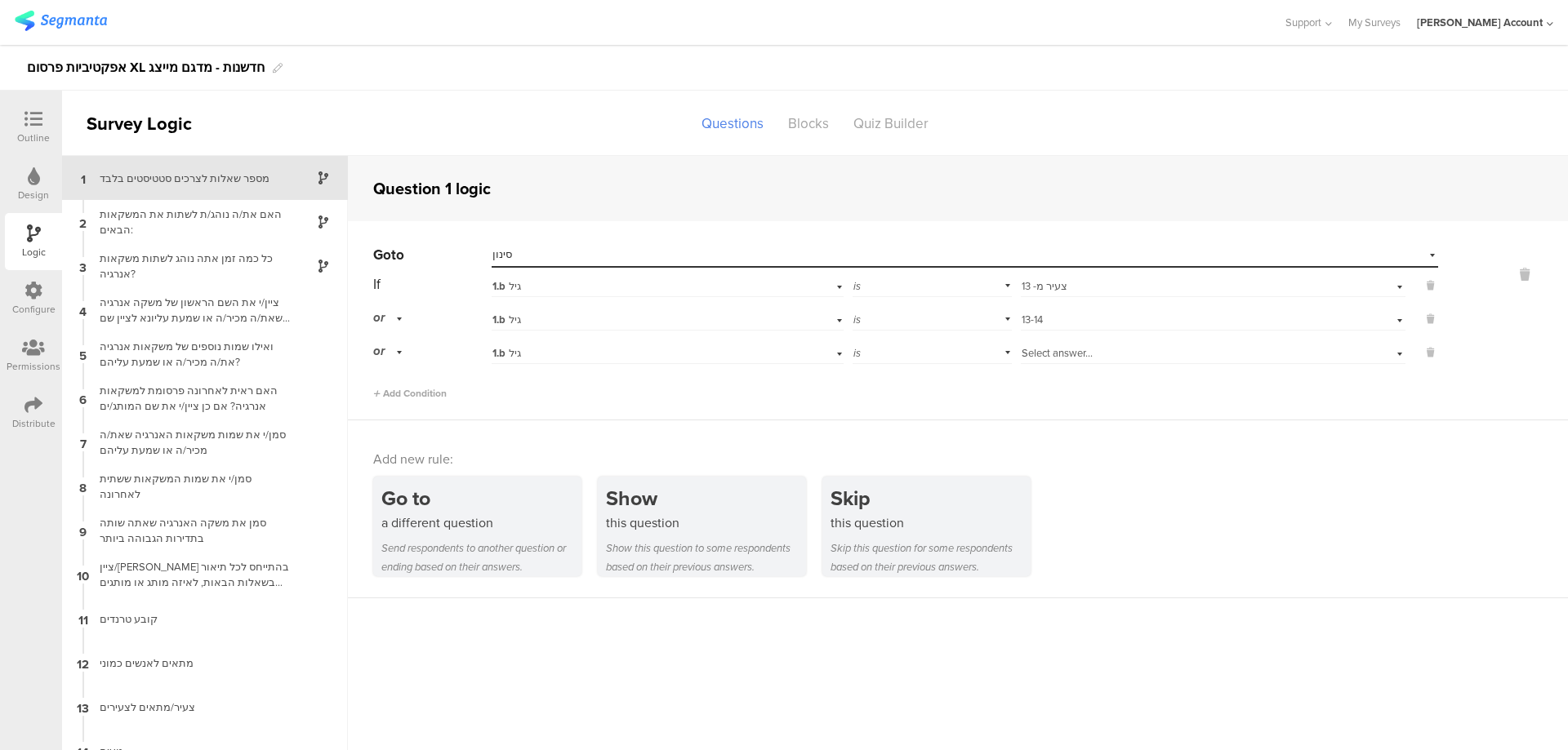
click at [1045, 344] on div "Select answer..." at bounding box center [1213, 351] width 384 height 26
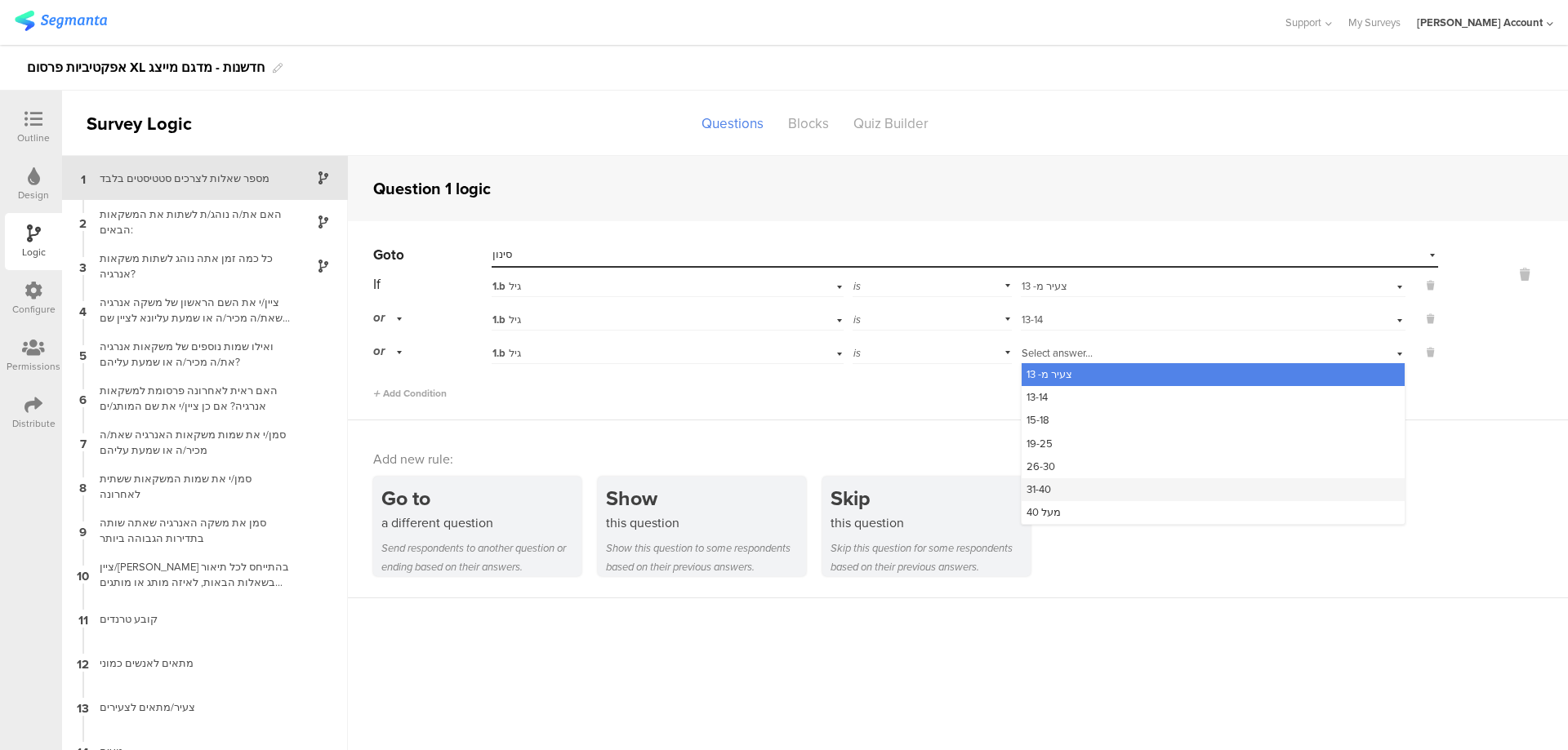
click at [1100, 480] on div "31-40" at bounding box center [1213, 489] width 383 height 23
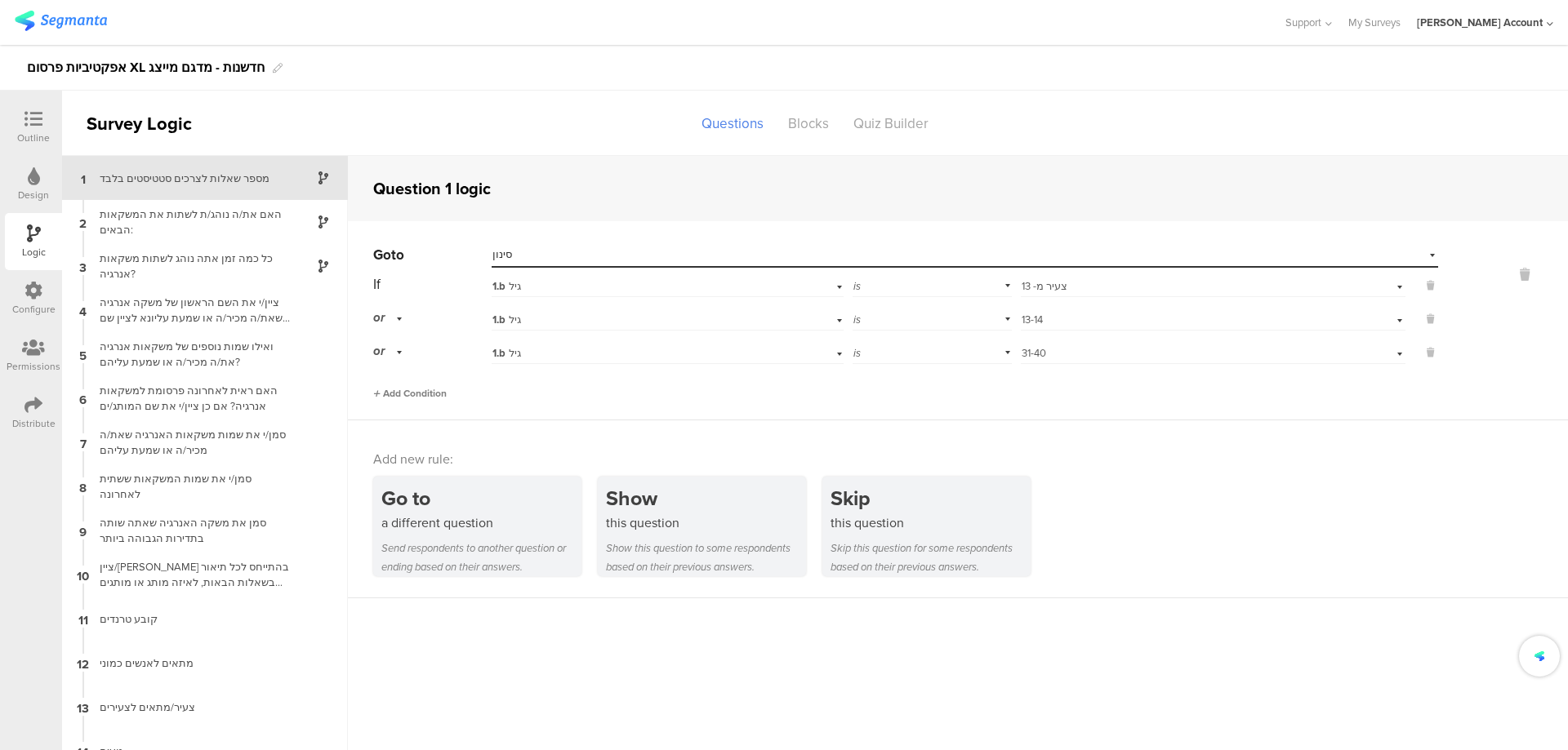
click at [416, 390] on span "Add Condition" at bounding box center [409, 393] width 73 height 15
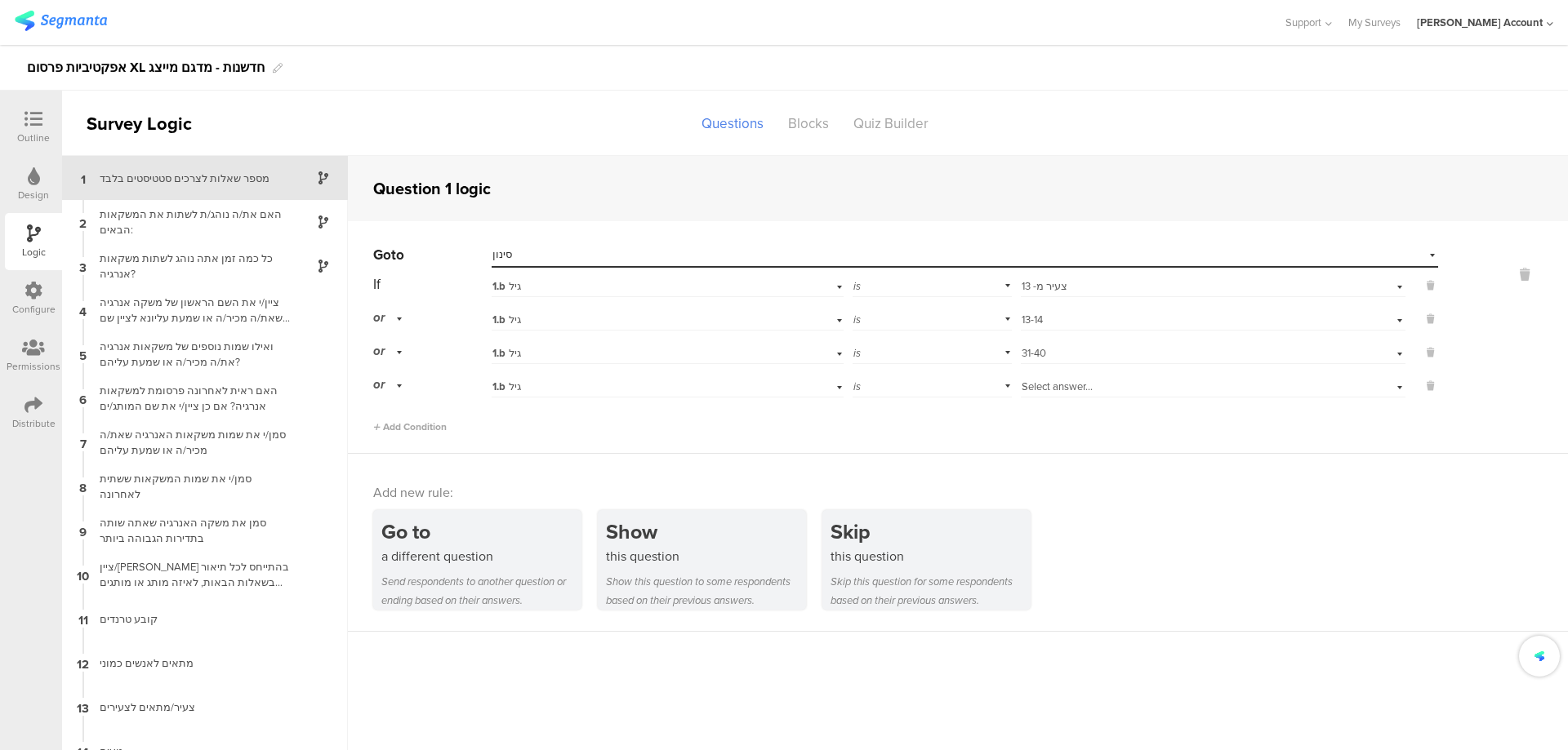
click at [1065, 381] on span "Select answer..." at bounding box center [1057, 387] width 71 height 16
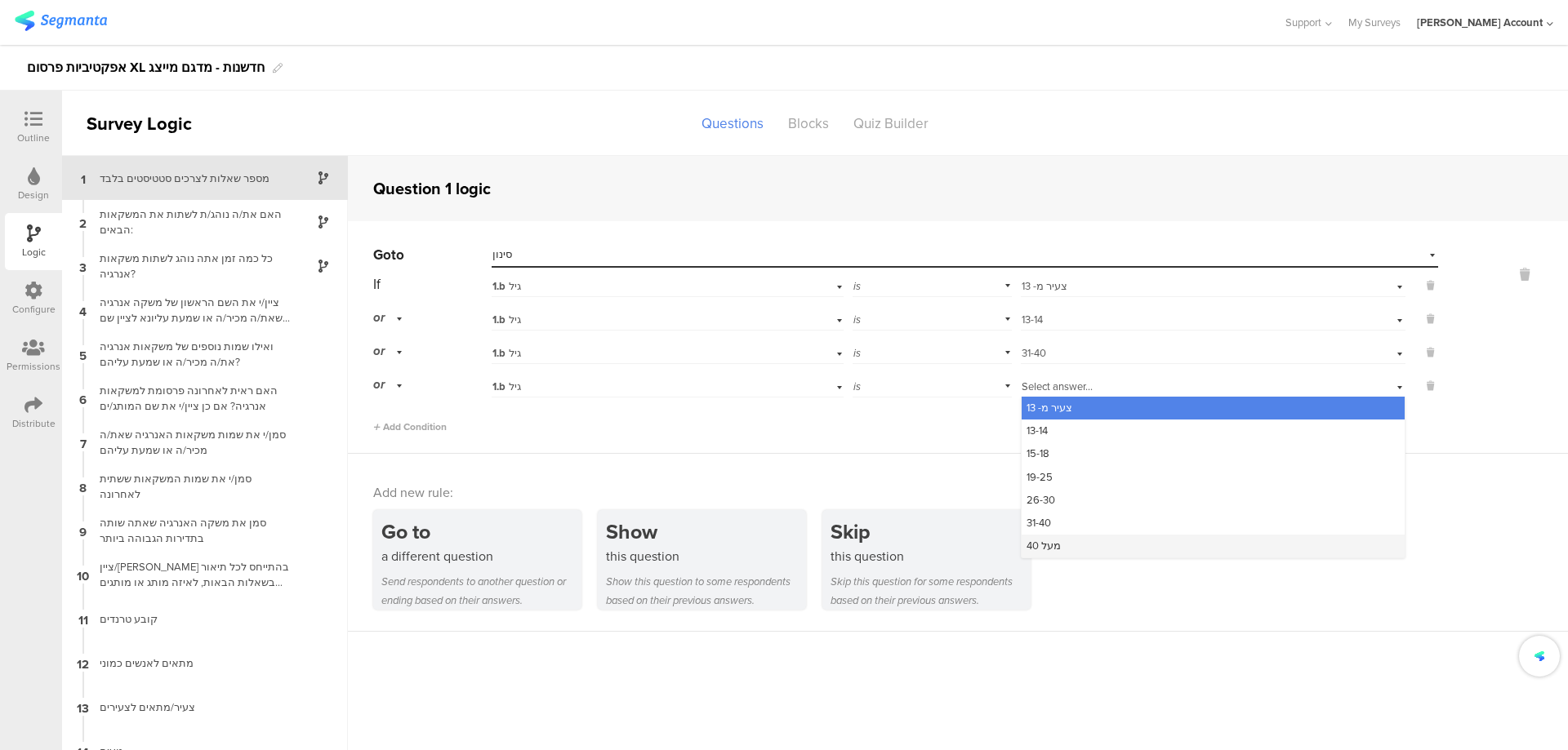
click at [1080, 536] on div "מעל 40" at bounding box center [1213, 546] width 383 height 23
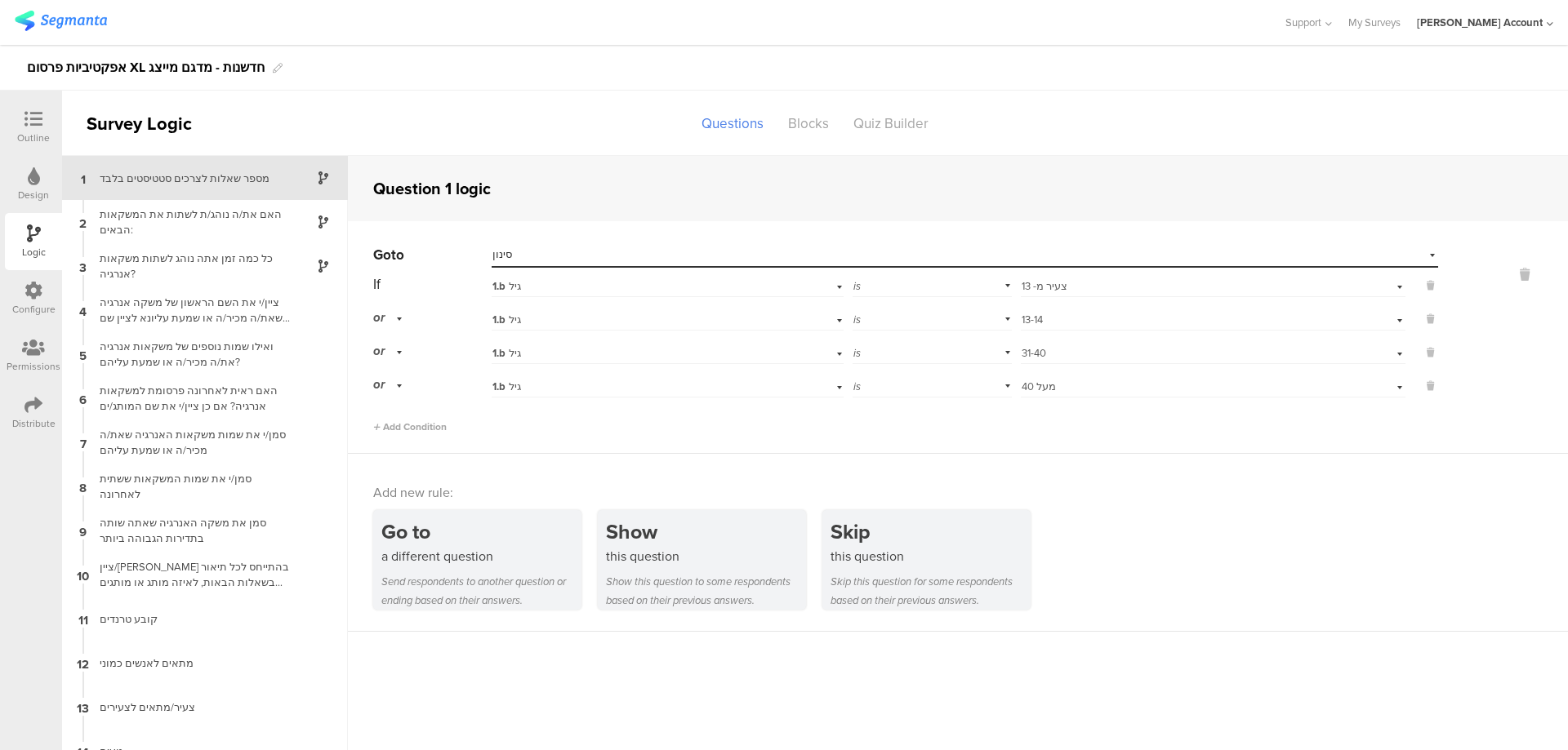
click at [39, 124] on icon at bounding box center [34, 119] width 18 height 18
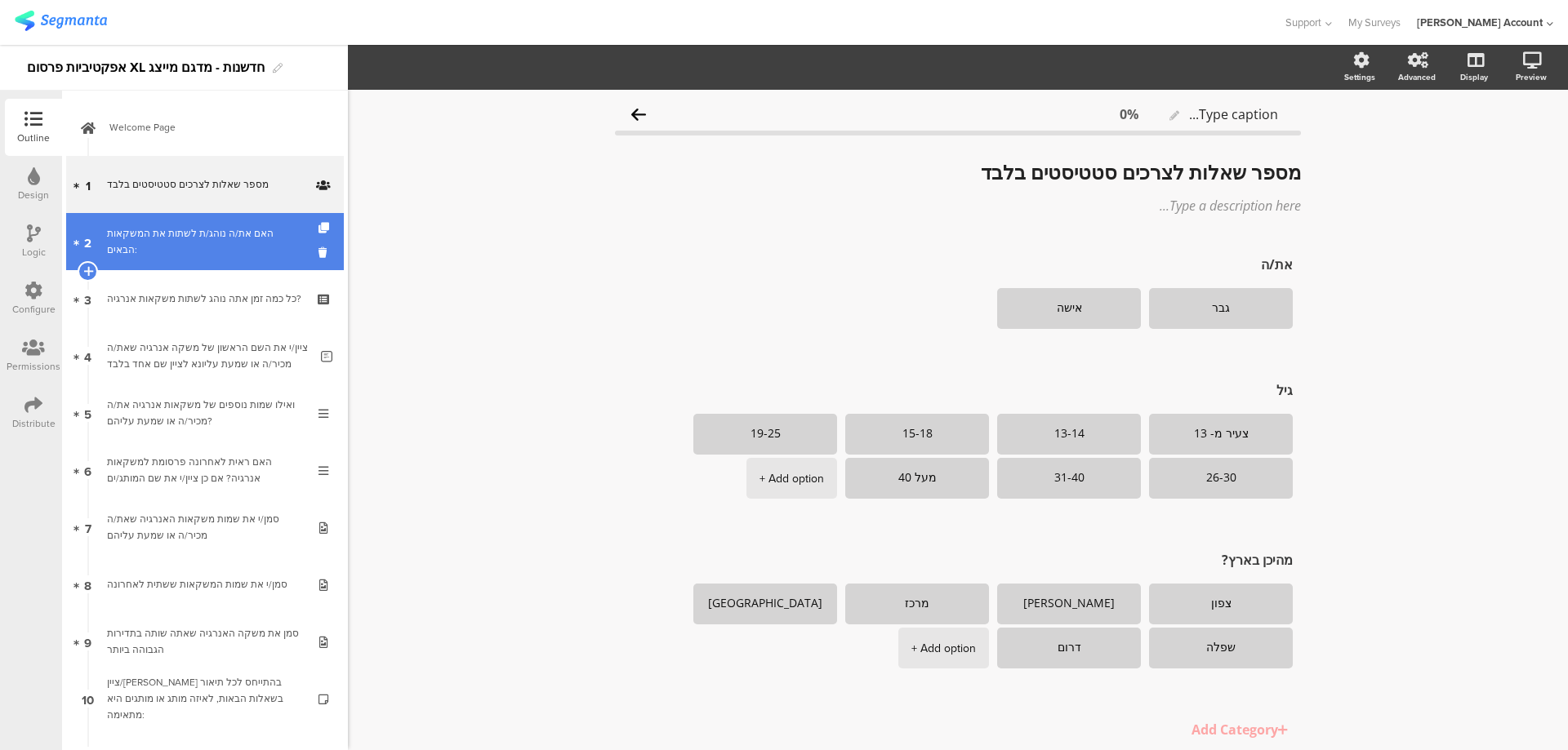
click at [125, 227] on link "2 האם את/ה נוהג/ת לשתות את המשקאות הבאים:" at bounding box center [205, 241] width 278 height 57
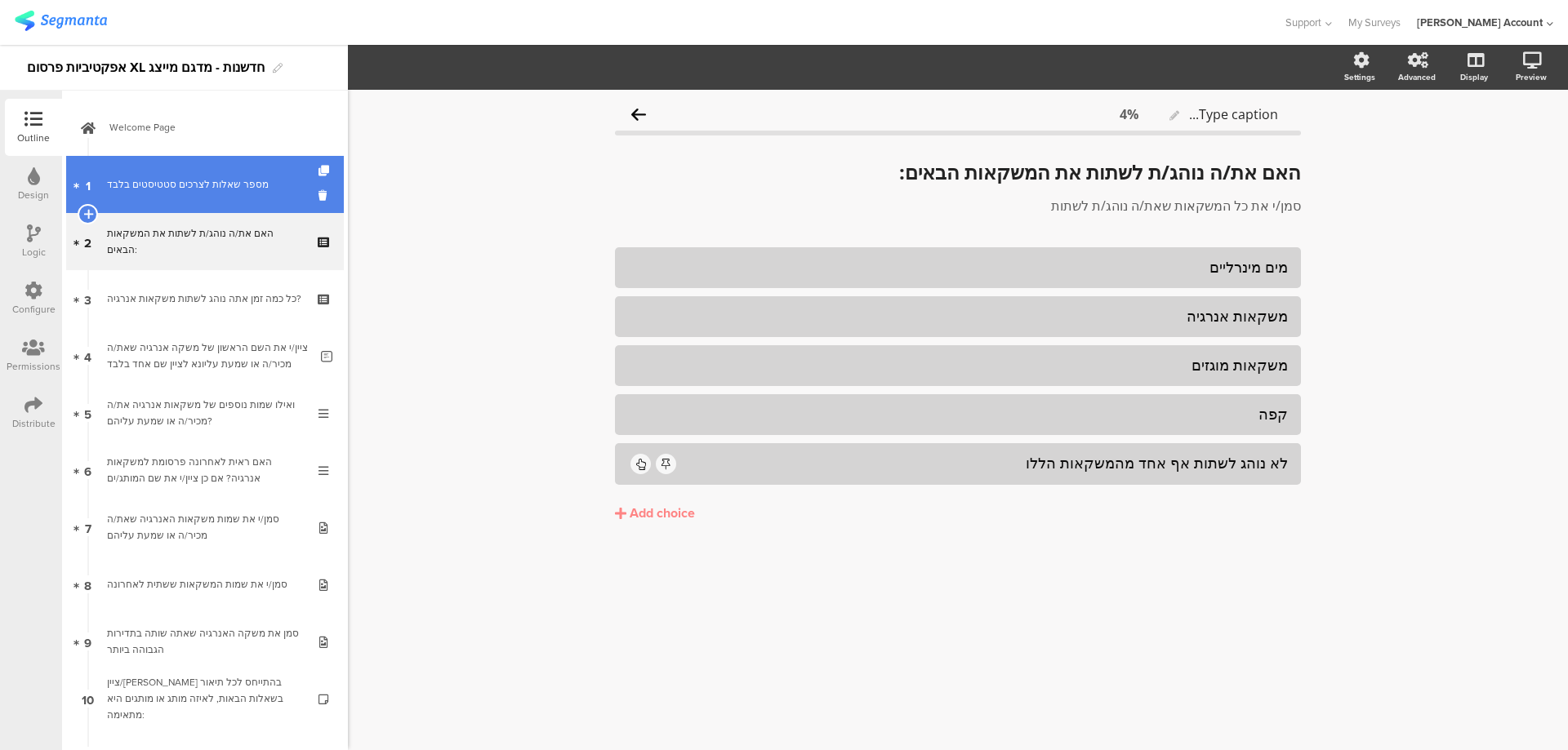
click at [193, 189] on div "מספר שאלות לצרכים סטטיסטים בלבד" at bounding box center [204, 185] width 195 height 16
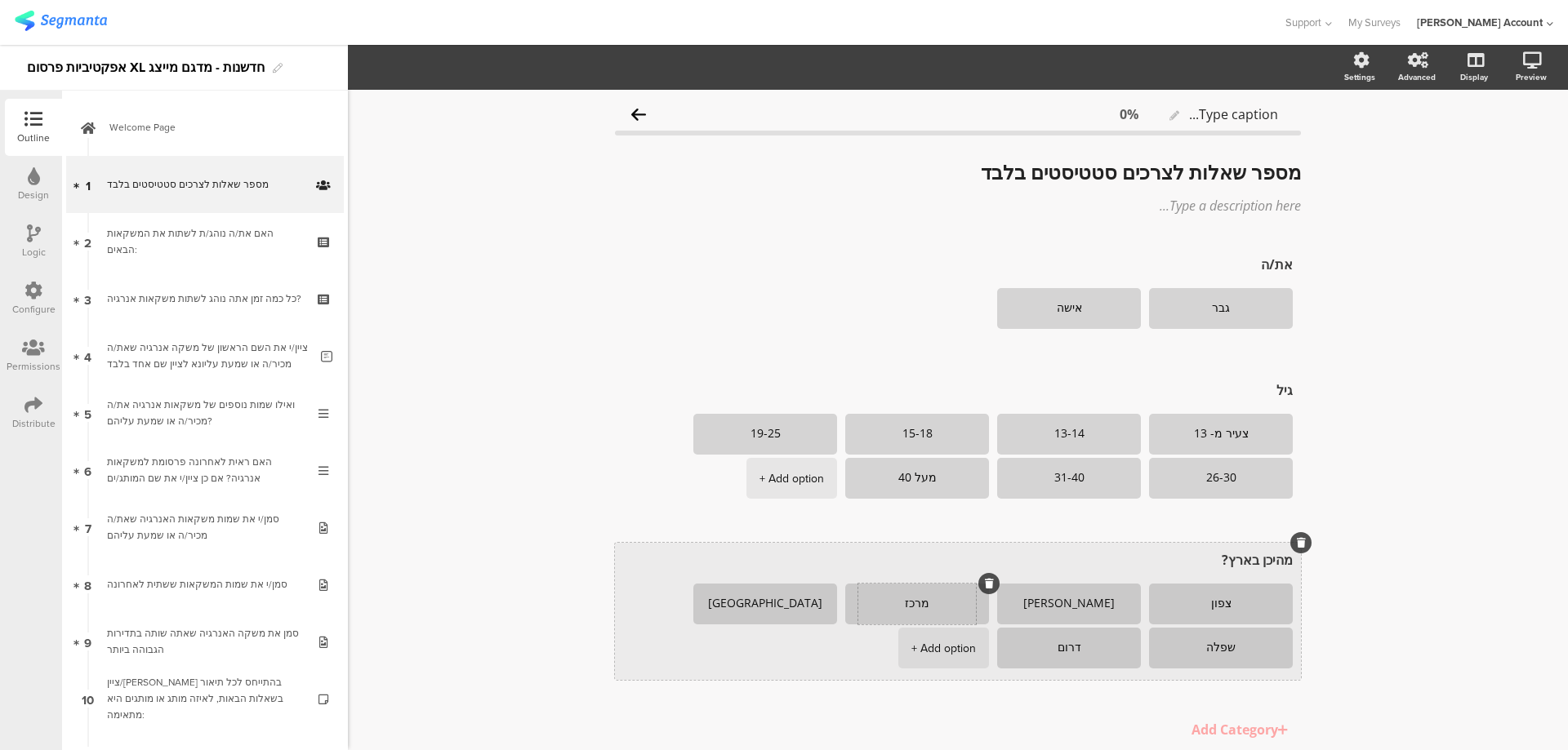
click at [908, 602] on textarea "מרכז" at bounding box center [917, 603] width 118 height 13
click at [908, 602] on textarea "מרכז" at bounding box center [917, 603] width 118 height 13
type textarea "תל אביב"
click at [809, 609] on textarea "ירושלים והסביבה" at bounding box center [765, 603] width 118 height 13
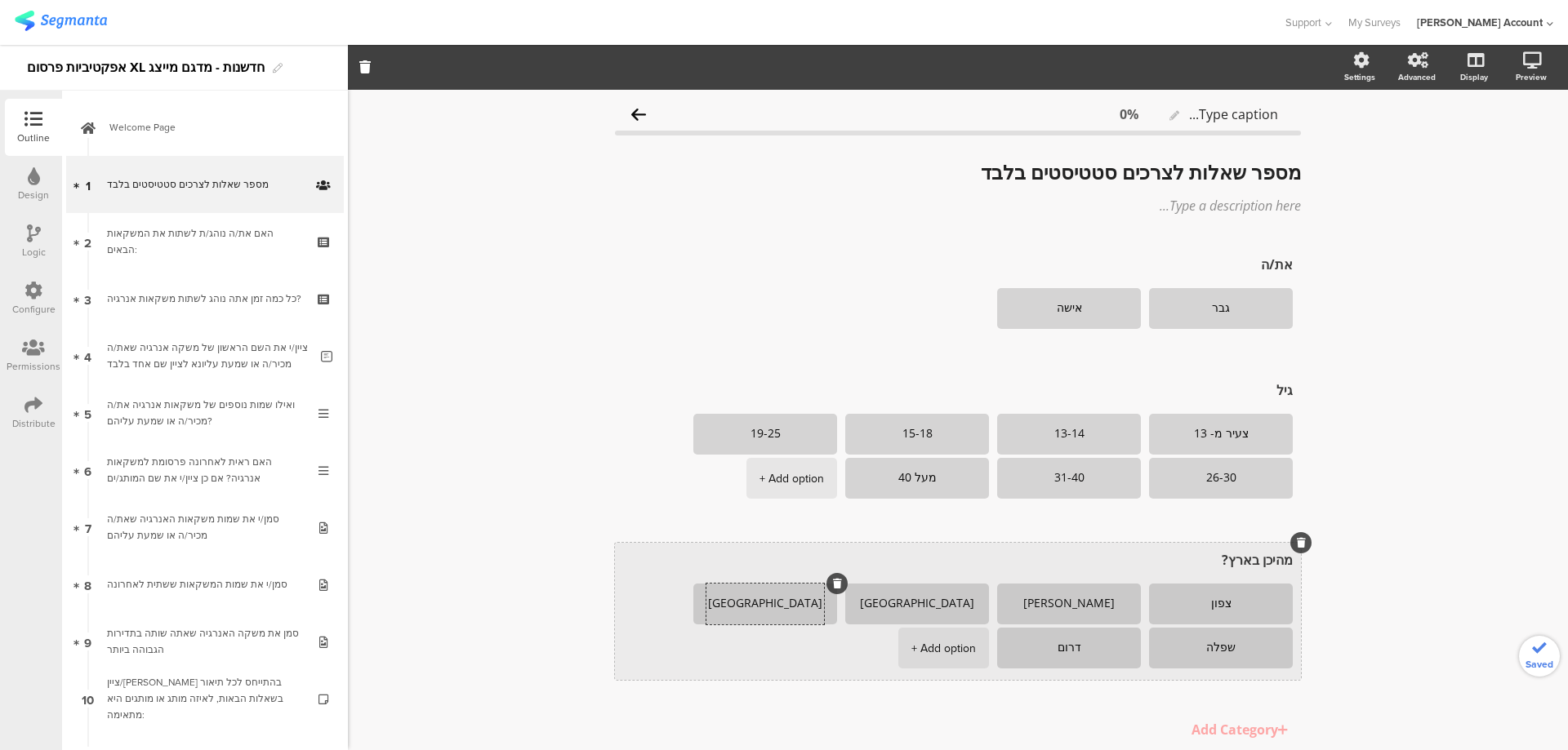
click at [788, 606] on textarea "ירושלים והסביבה" at bounding box center [765, 603] width 118 height 13
click at [788, 604] on textarea "ירושלים והסביבה" at bounding box center [765, 603] width 118 height 13
type textarea "מ"
type textarea "אזור המרכז (לא כולל תל אביב)"
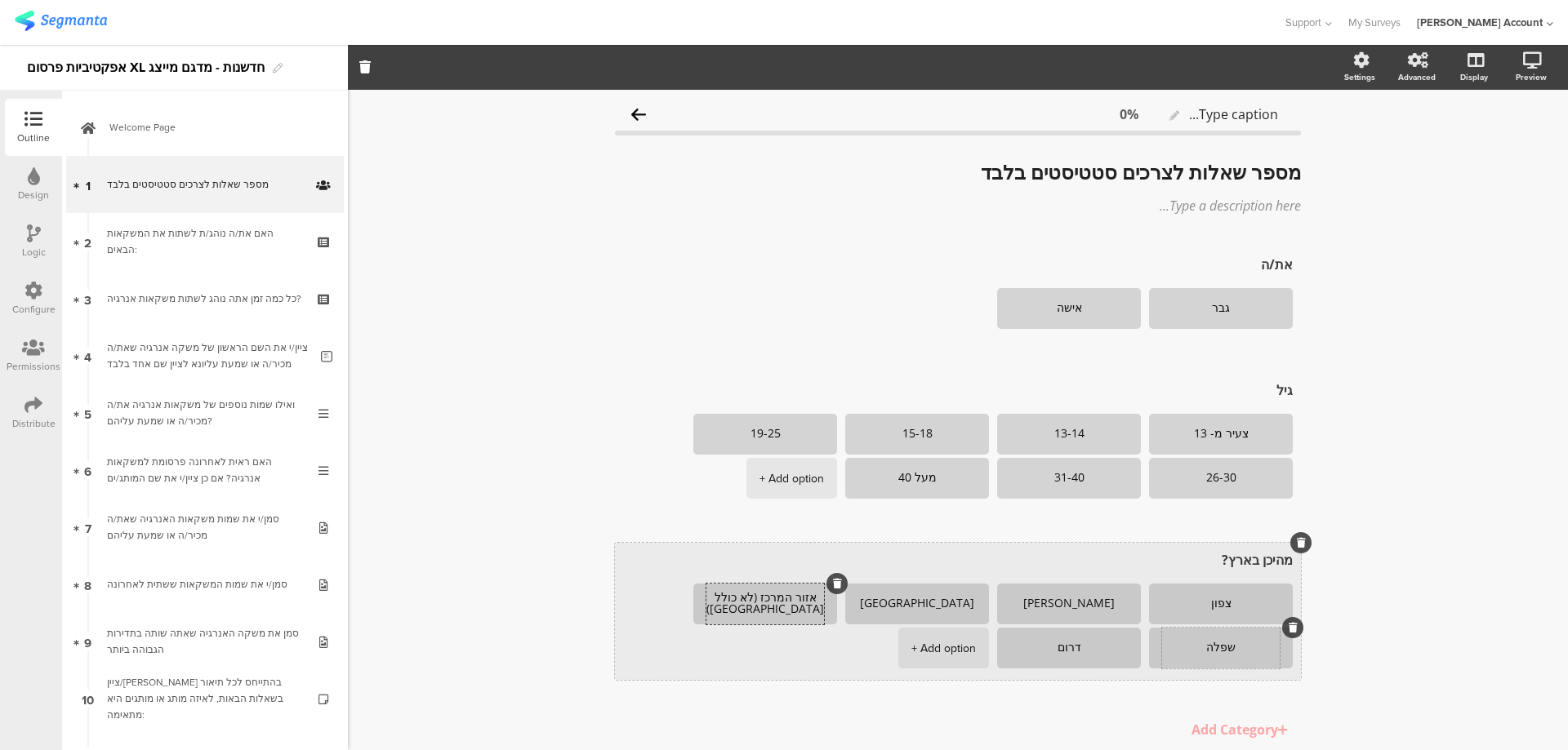
click at [1222, 649] on textarea "שפלה" at bounding box center [1221, 648] width 118 height 13
type textarea "ירושלים והסביבה"
click at [1066, 648] on textarea "דרום" at bounding box center [1069, 648] width 118 height 13
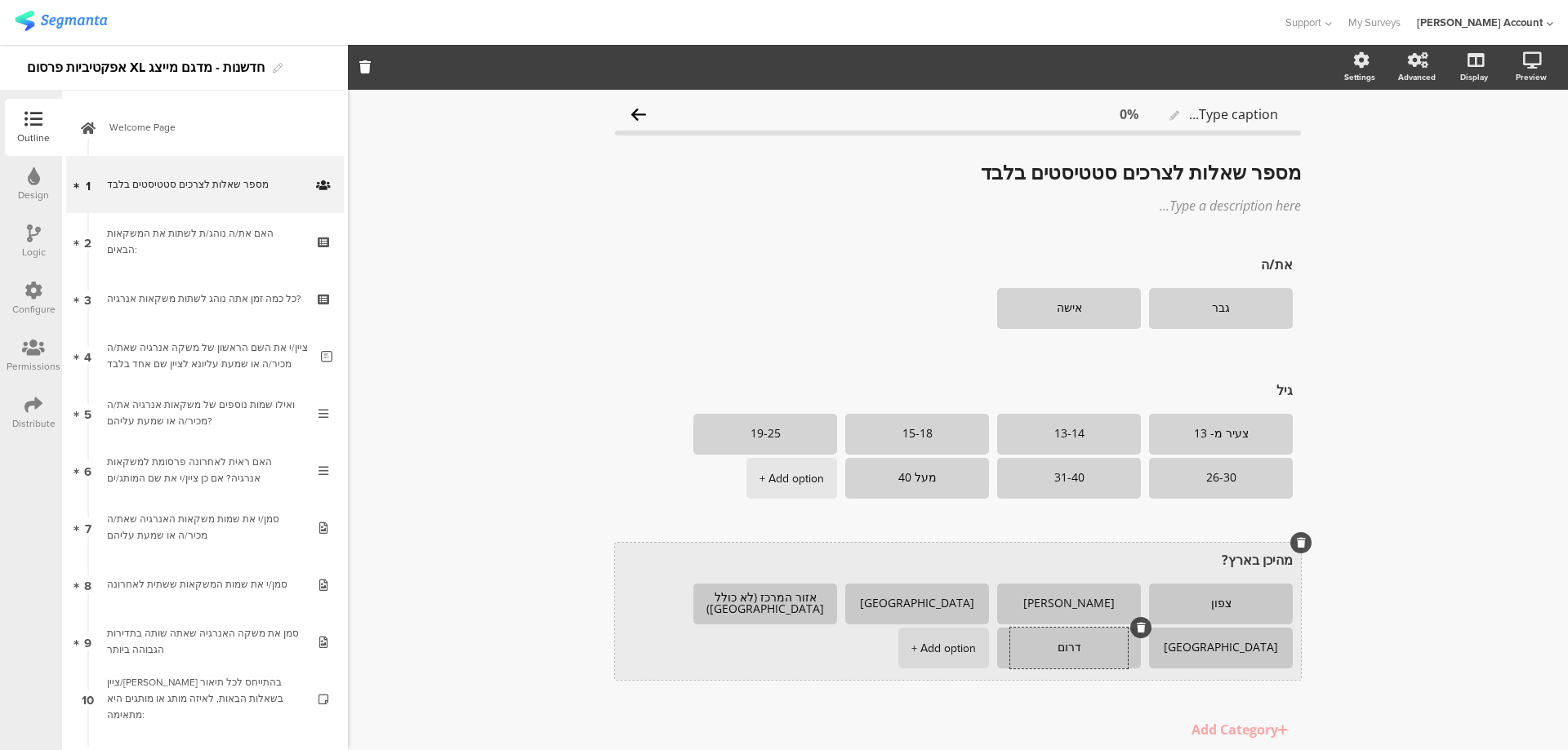
click at [1066, 648] on textarea "דרום" at bounding box center [1069, 648] width 118 height 13
click at [955, 647] on div "+ Add option" at bounding box center [943, 648] width 65 height 41
type textarea "הדרום"
click at [938, 649] on textarea at bounding box center [917, 648] width 118 height 12
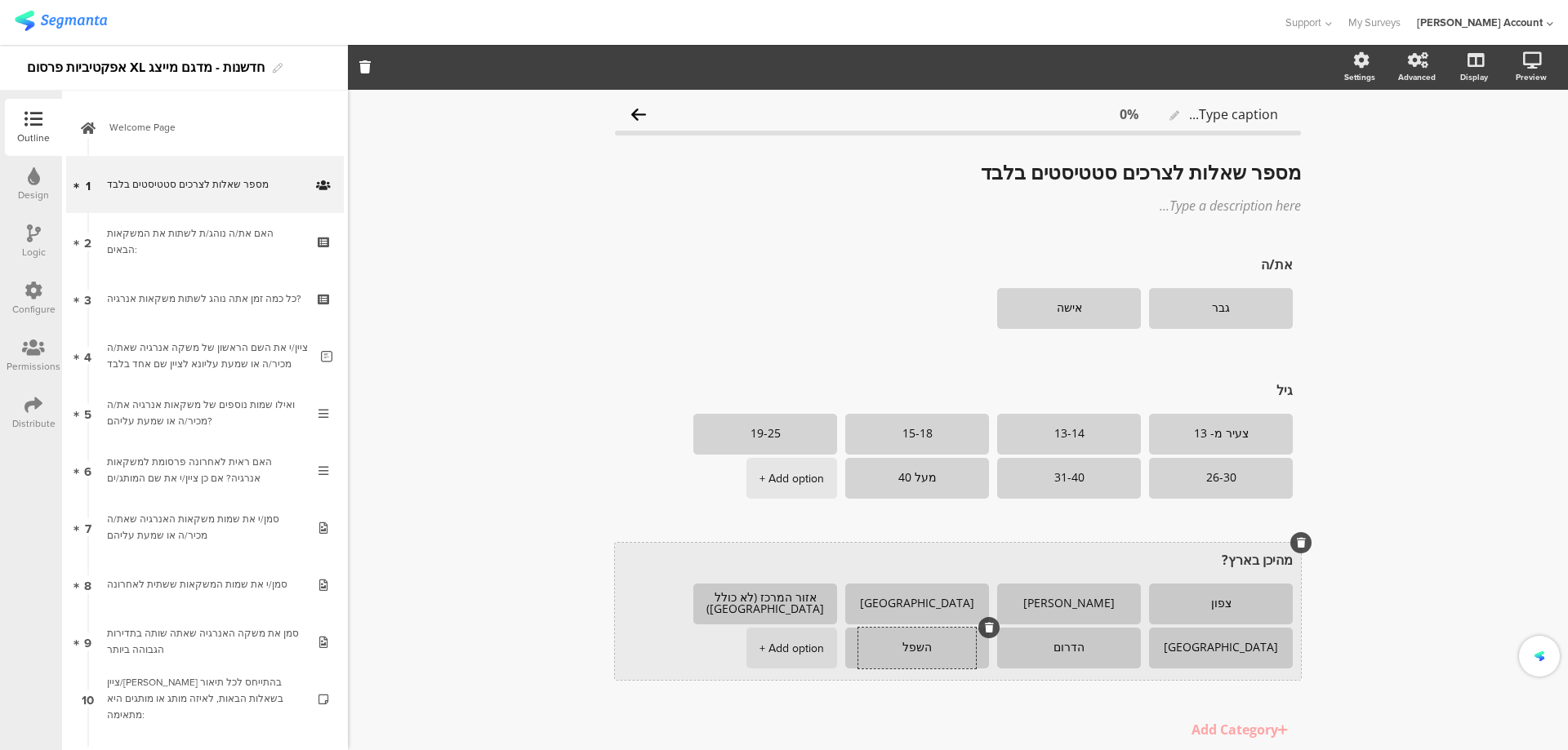
type textarea "השפלה"
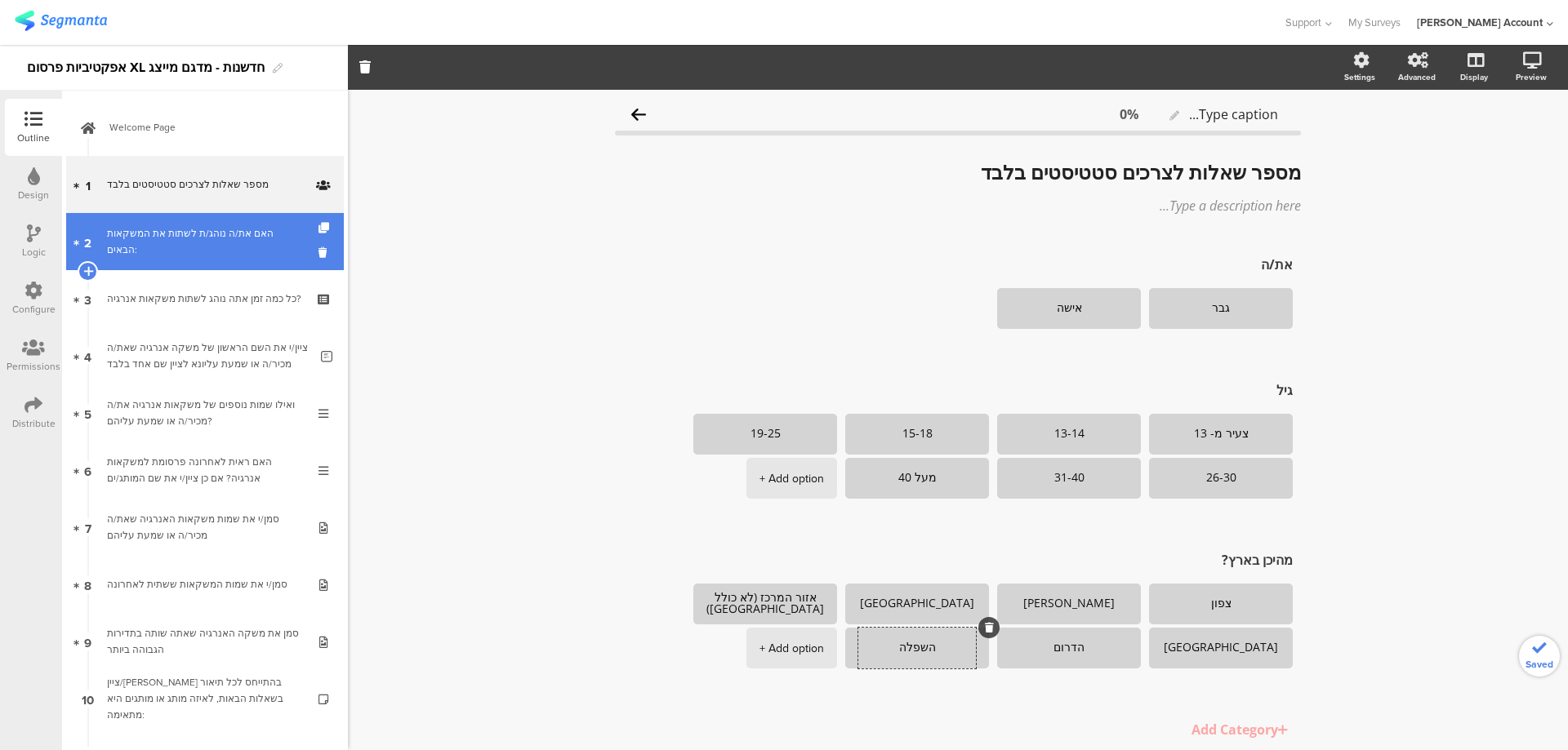
click at [227, 254] on link "2 האם את/ה נוהג/ת לשתות את המשקאות הבאים:" at bounding box center [205, 241] width 278 height 57
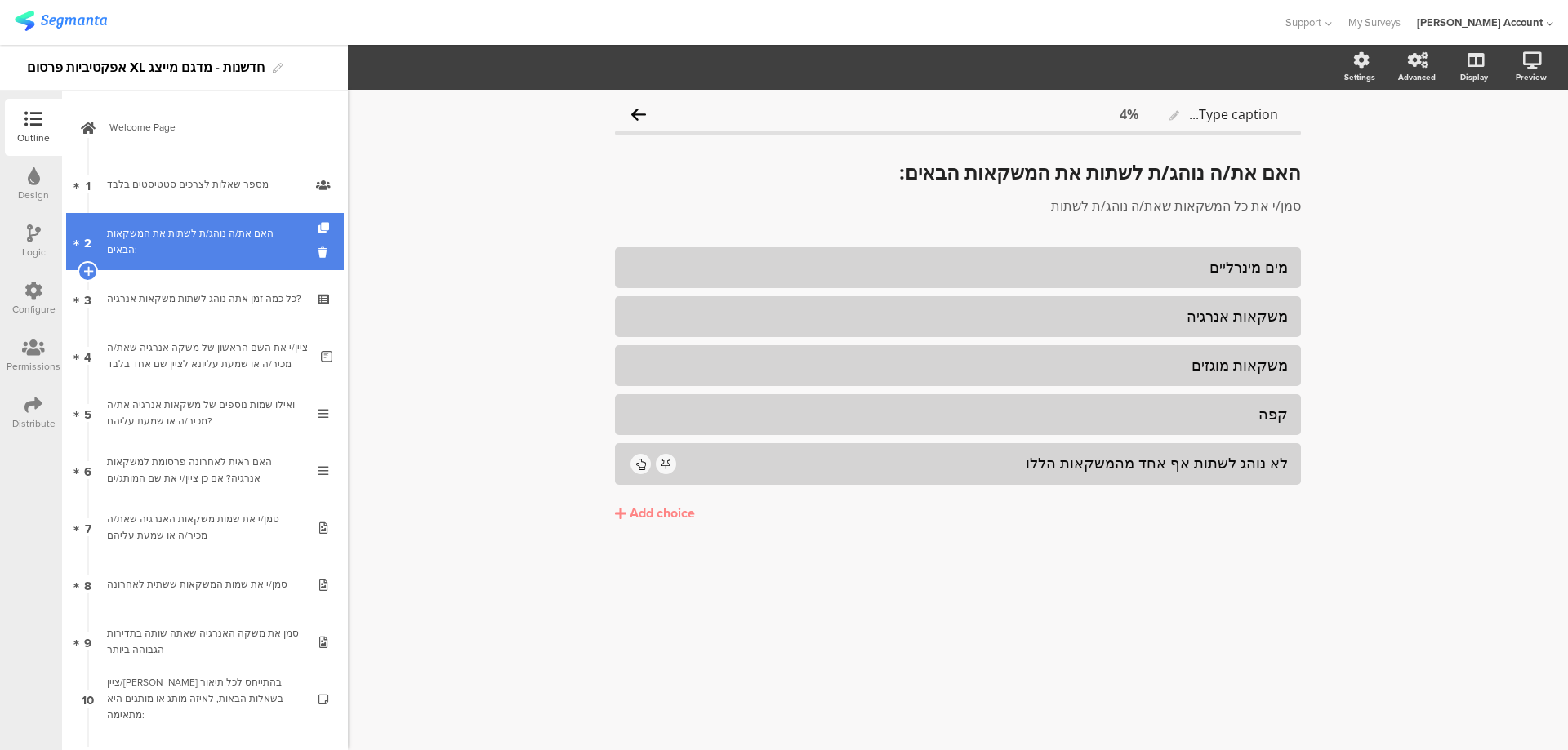
click at [171, 250] on link "2 האם את/ה נוהג/ת לשתות את המשקאות הבאים:" at bounding box center [205, 241] width 278 height 57
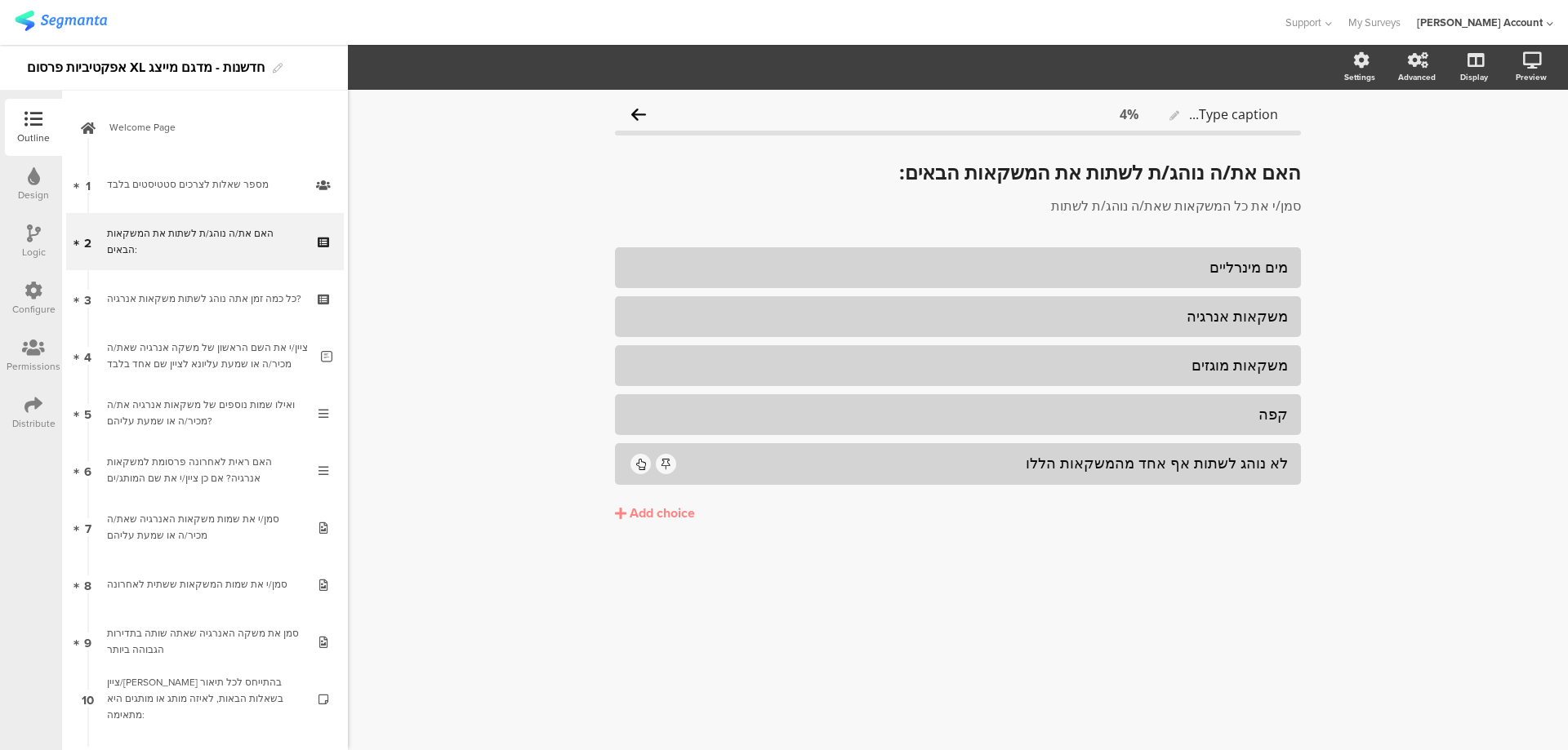
click at [31, 231] on icon at bounding box center [34, 233] width 14 height 18
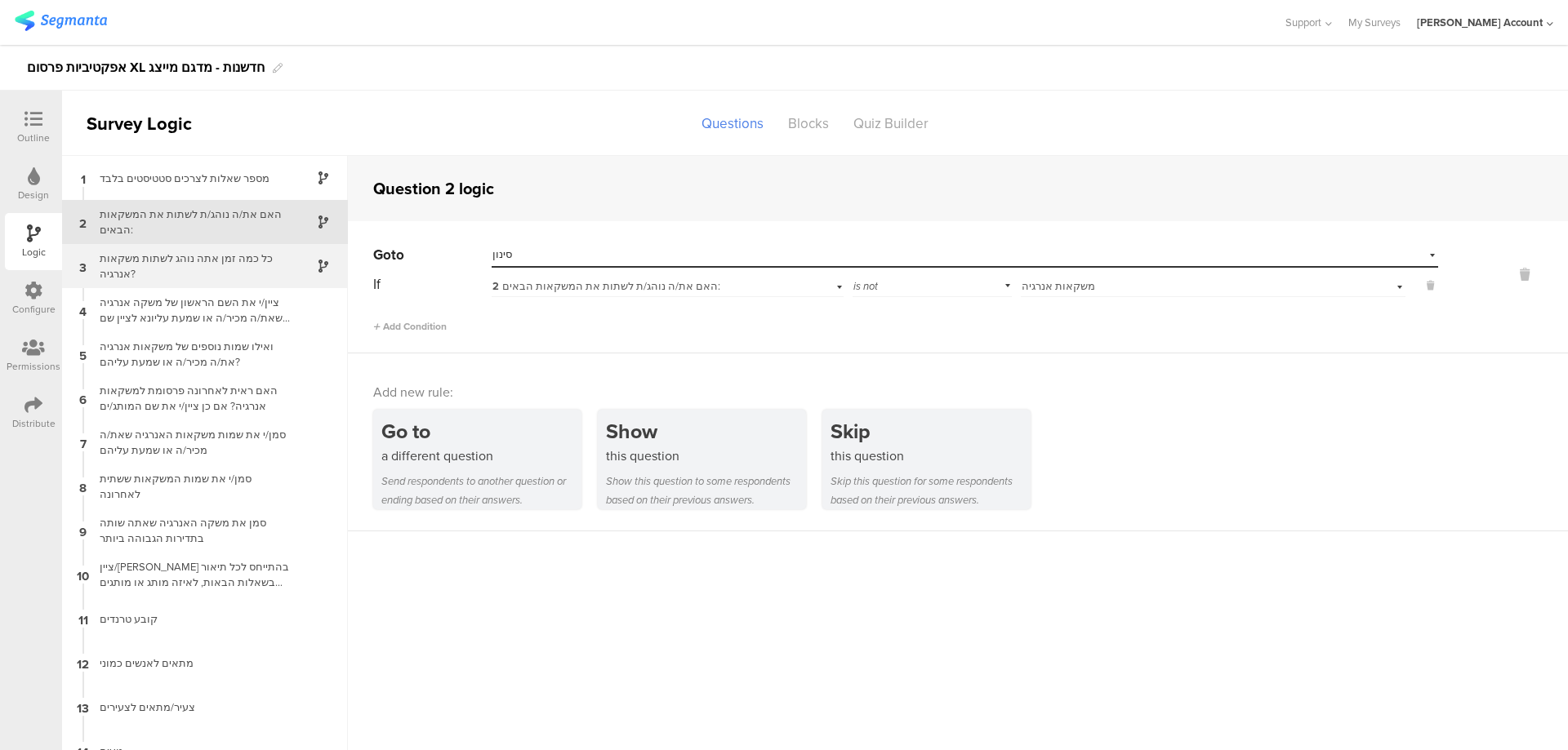
click at [114, 263] on div "כל כמה זמן אתה נוהג לשתות משקאות אנרגיה?" at bounding box center [192, 266] width 204 height 31
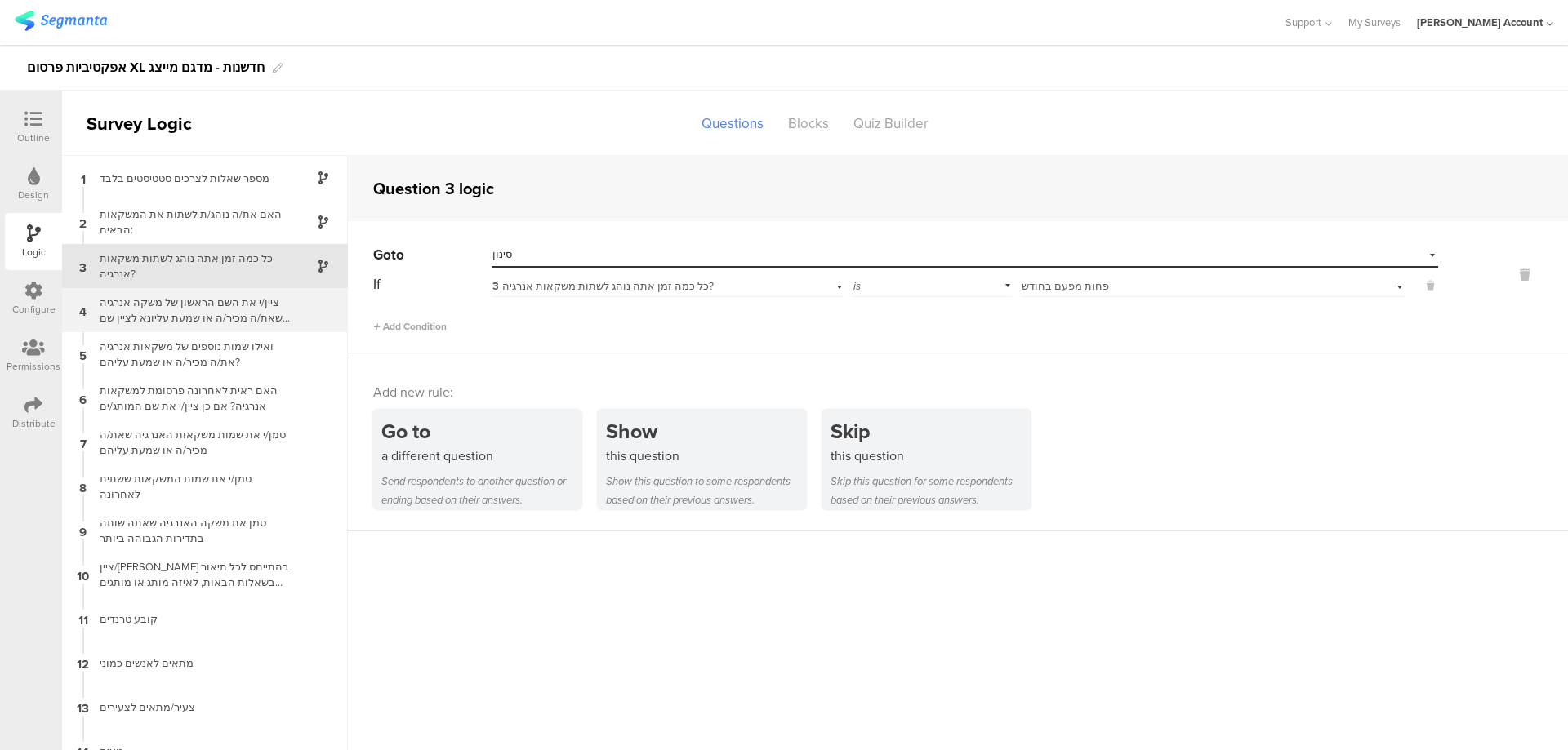
click at [239, 322] on div "ציין/י את השם הראשון של משקה אנרגיה שאת/ה מכיר/ה או שמעת עליונא לציין שם אחד בל…" at bounding box center [192, 310] width 204 height 31
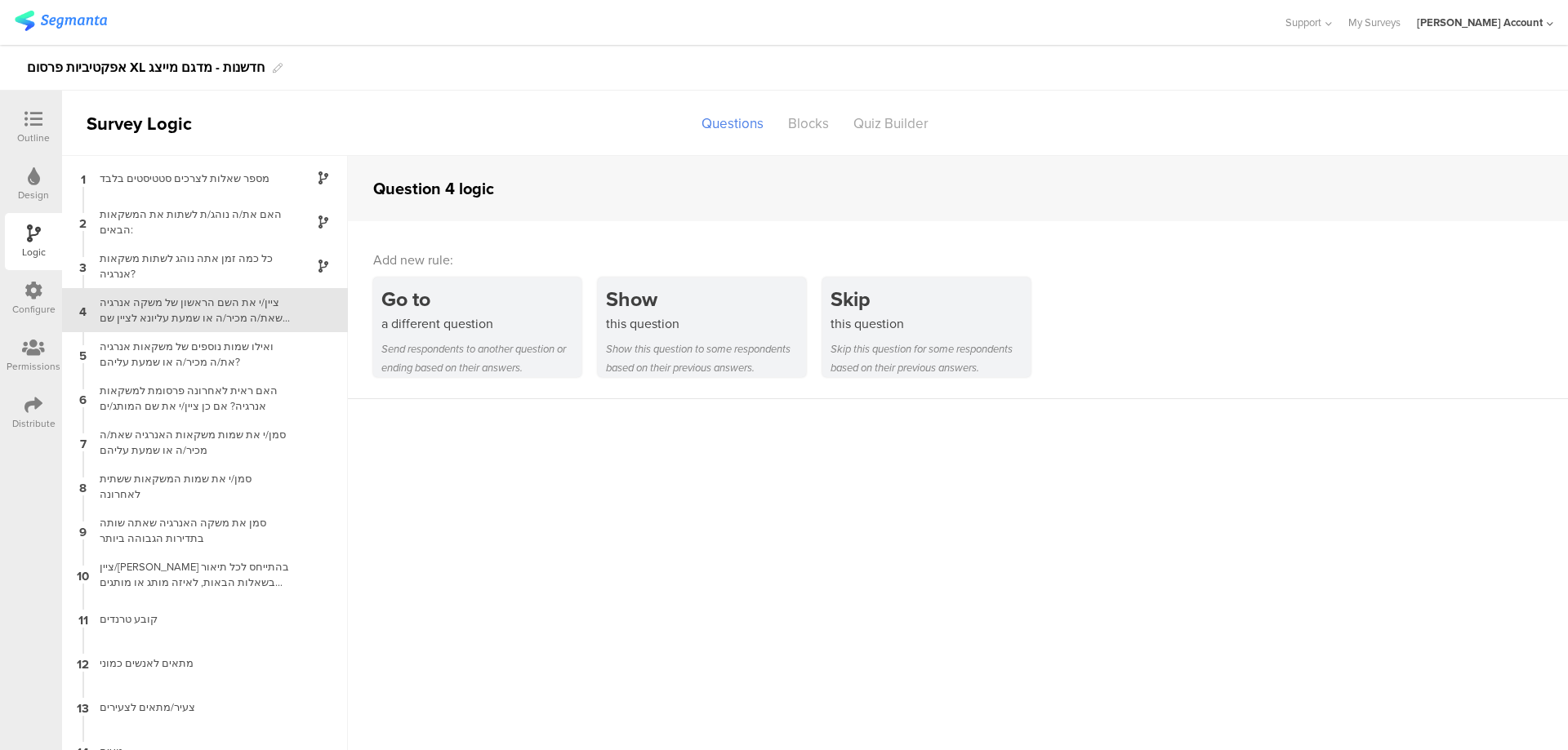
click at [31, 119] on icon at bounding box center [34, 119] width 18 height 18
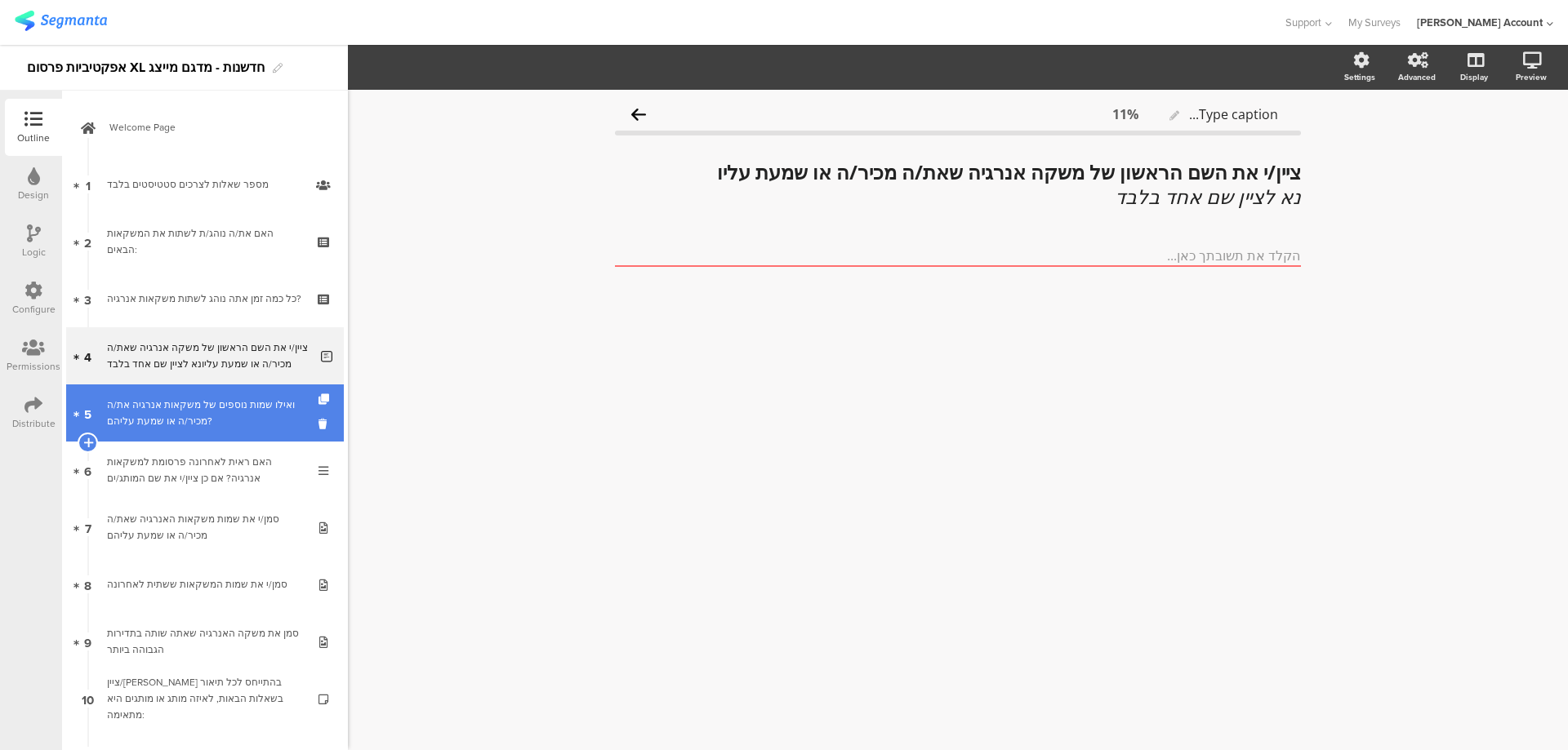
click at [207, 401] on div "ואילו שמות נוספים של משקאות אנרגיה את/ה מכיר/ה או שמעת עליהם?" at bounding box center [204, 413] width 195 height 33
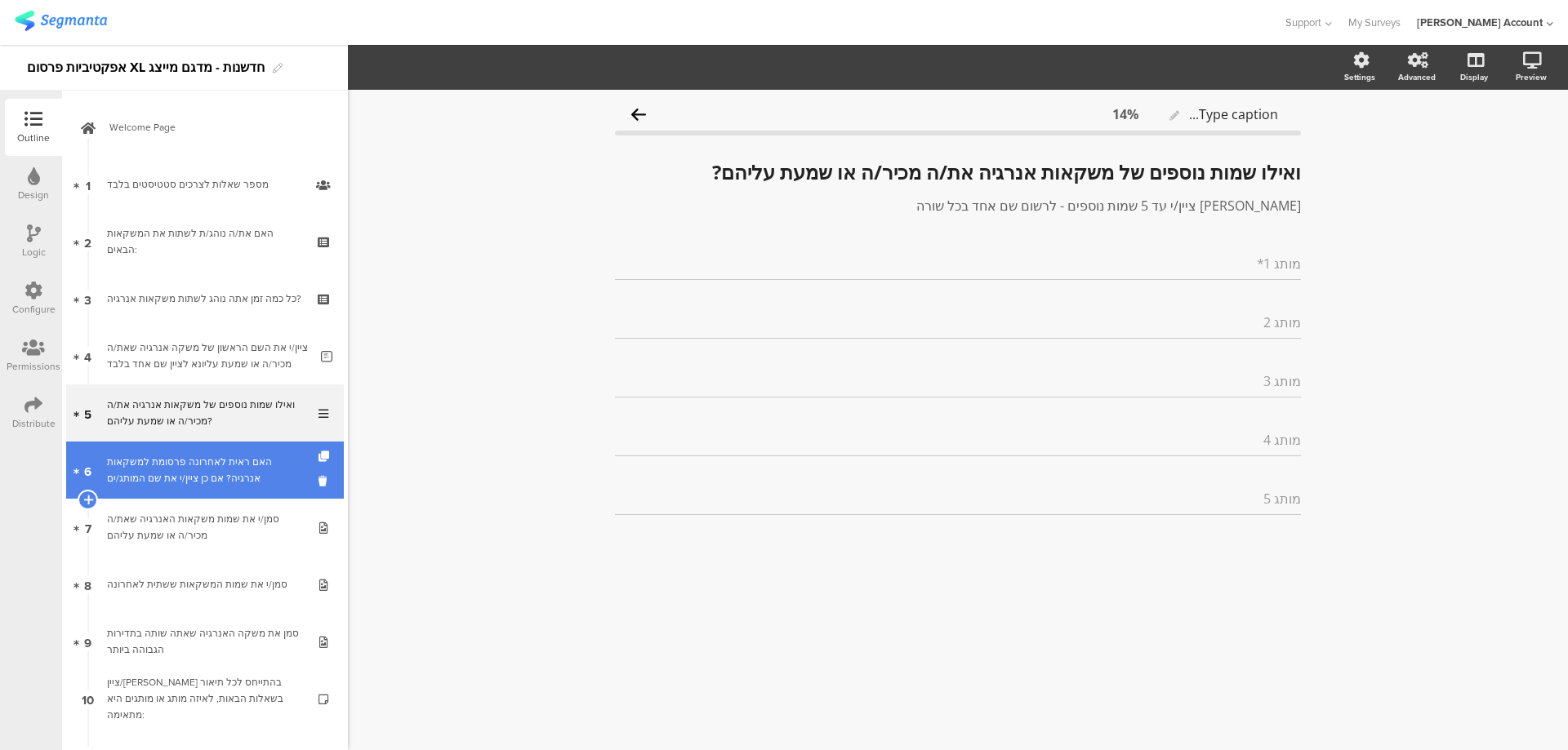
click at [203, 458] on div "האם ראית לאחרונה פרסומת למשקאות אנרגיה? אם כן ציין/י את שם המותג/ים" at bounding box center [204, 470] width 195 height 33
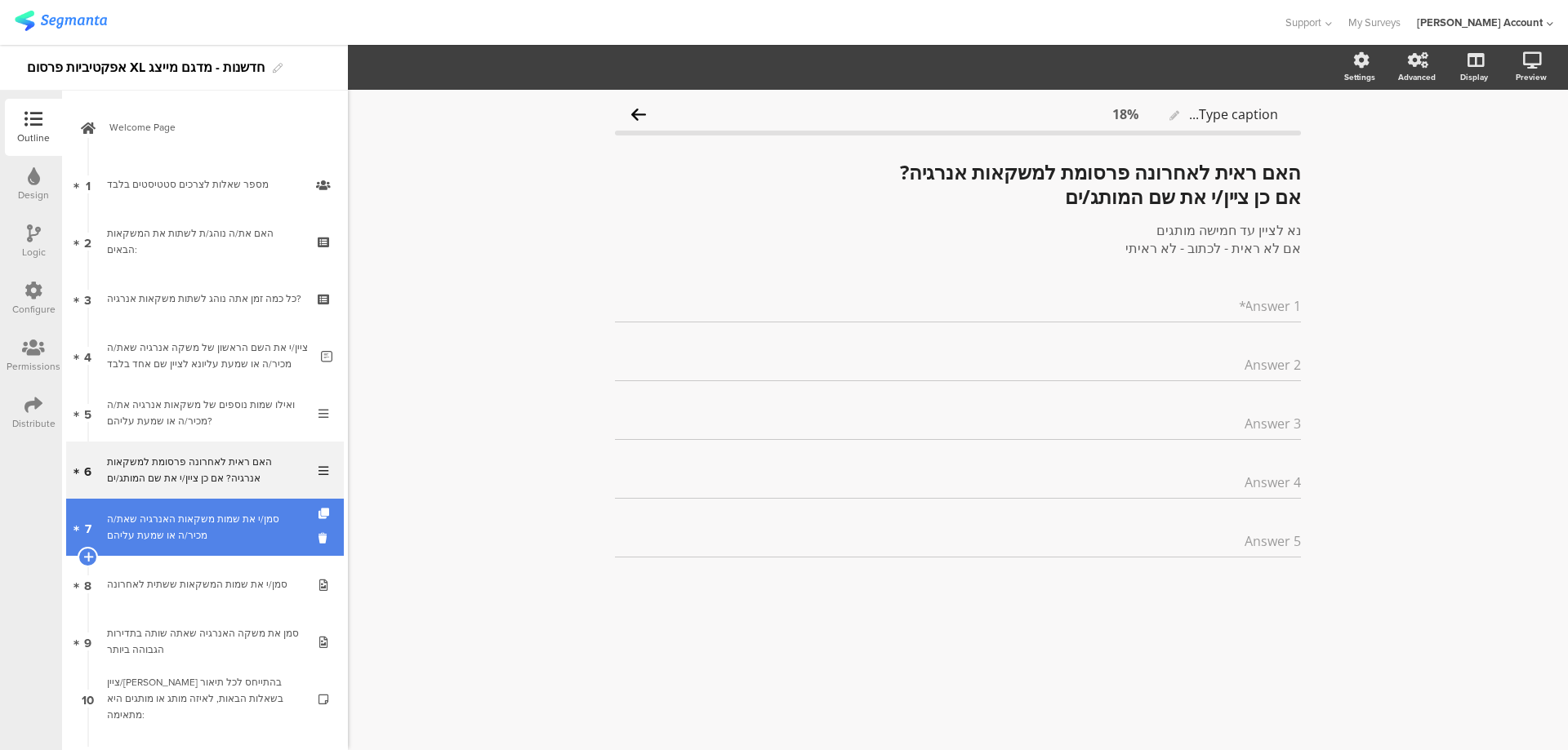
click at [165, 526] on div "סמן/י את שמות משקאות האנרגיה שאת/ה מכיר/ה או שמעת עליהם" at bounding box center [204, 527] width 195 height 33
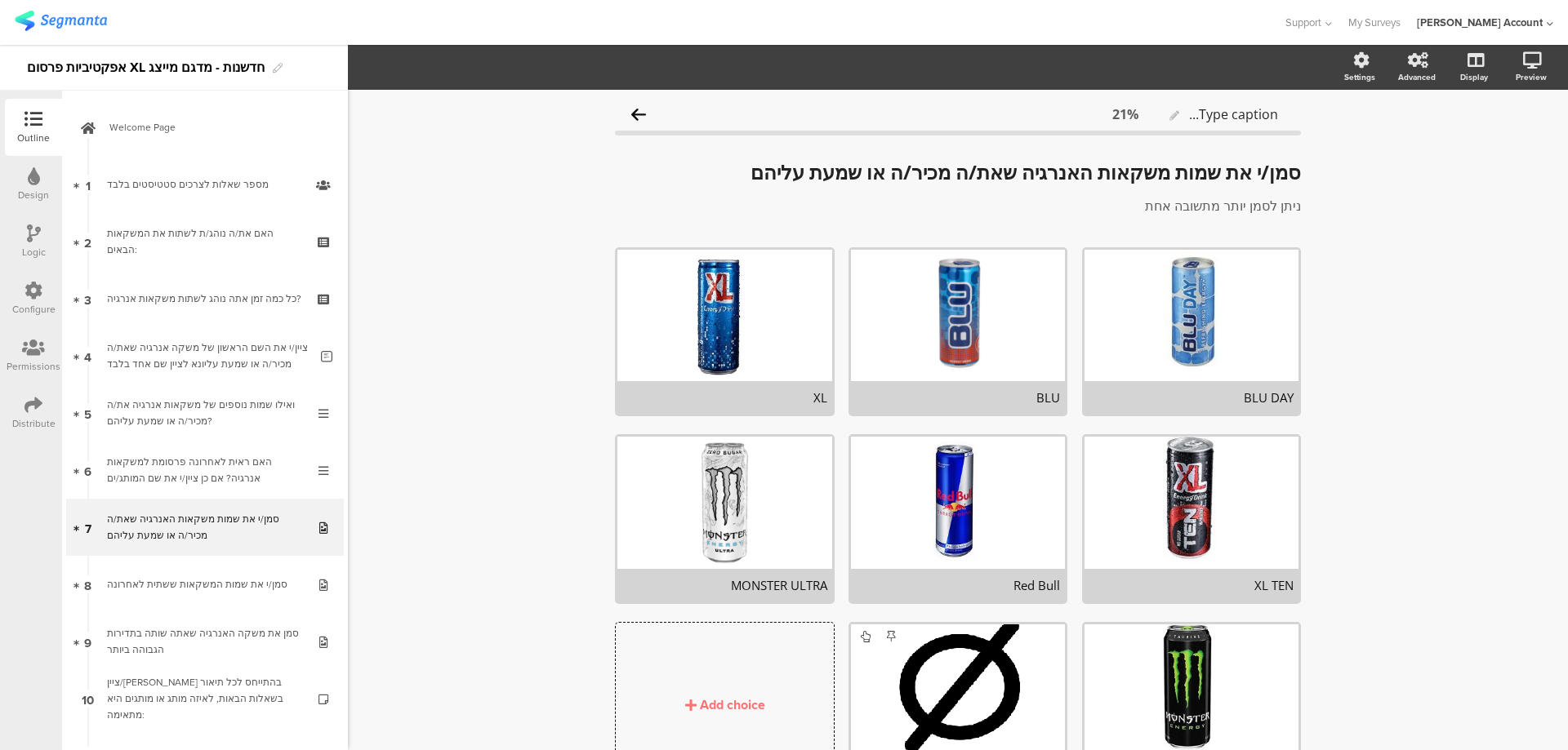
scroll to position [111, 0]
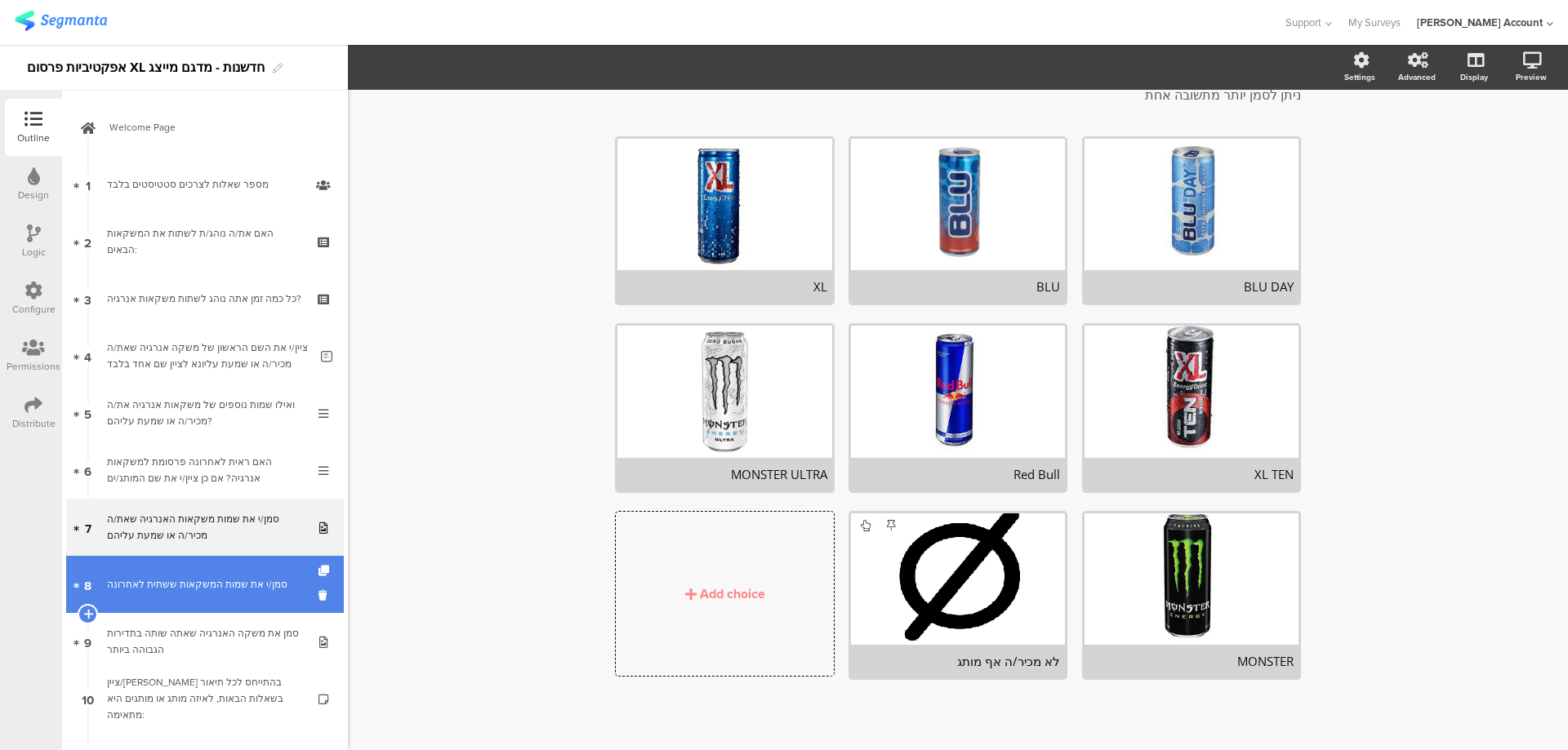
click at [238, 580] on div "סמן/י את שמות המשקאות ששתית לאחרונה" at bounding box center [204, 584] width 195 height 16
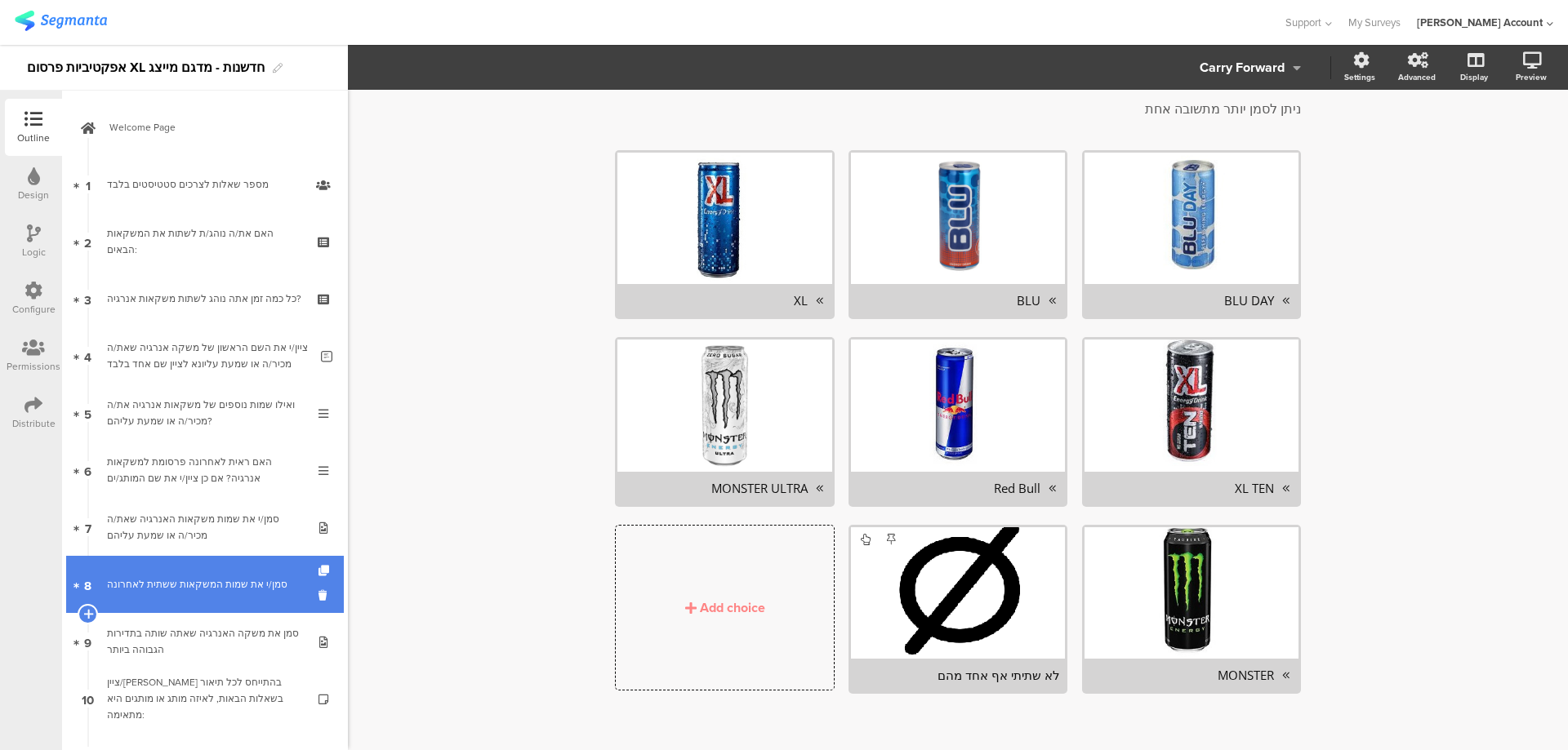
scroll to position [109, 0]
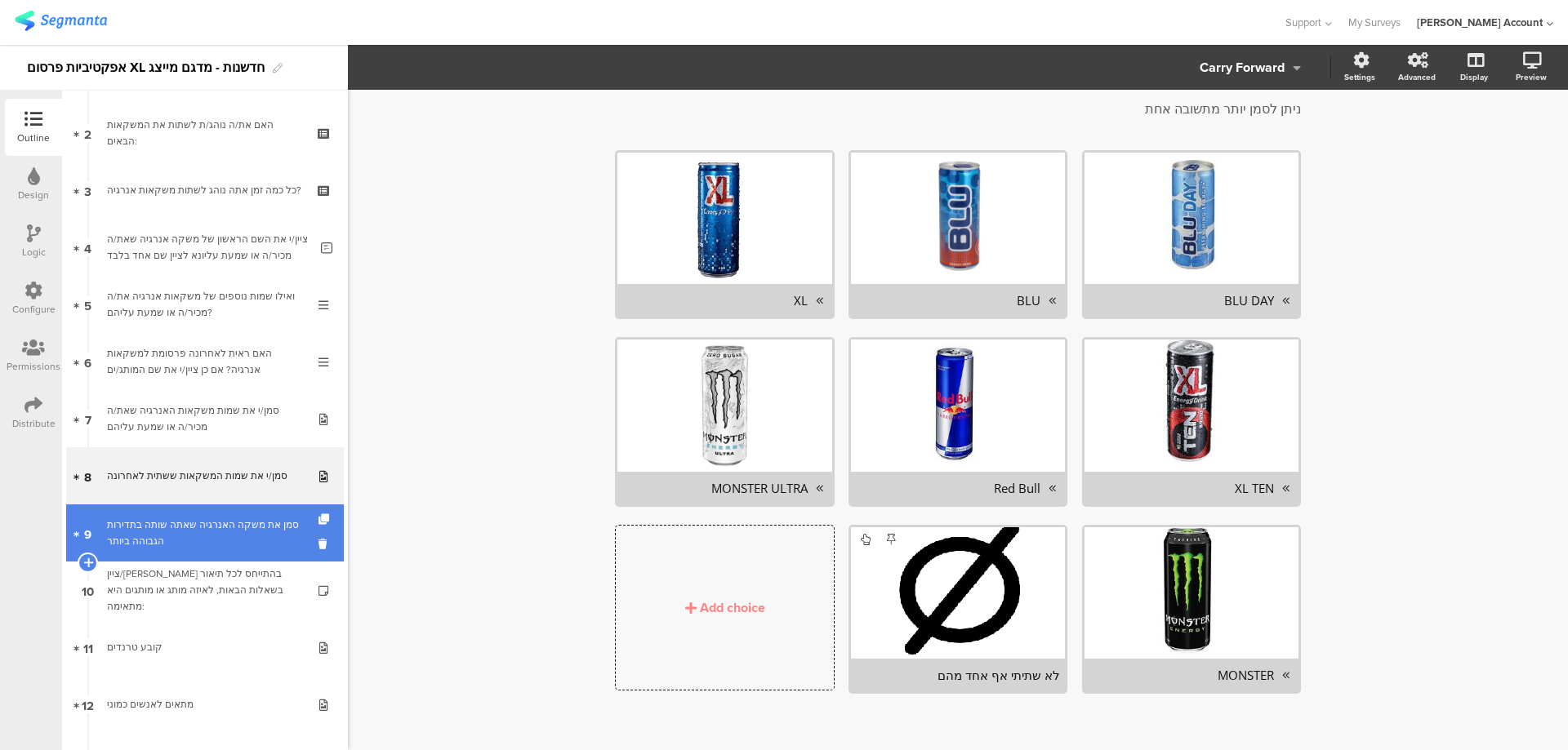
click at [234, 535] on div "סמן את משקה האנרגיה שאתה שותה בתדירות הגבוהה ביותר" at bounding box center [204, 533] width 195 height 33
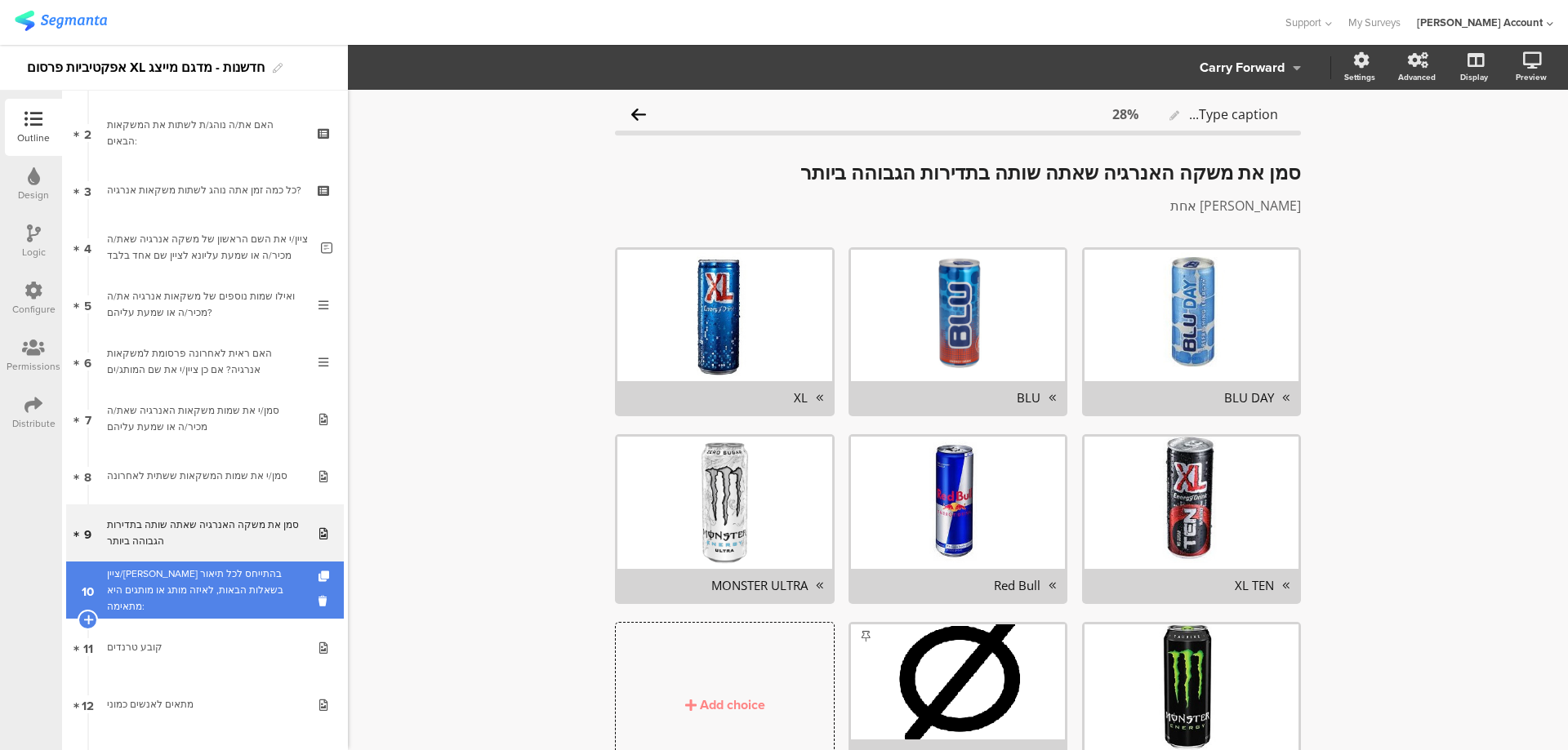
click at [254, 586] on div "ציין/י בהתייחס לכל תיאור בשאלות הבאות, לאיזה מותג או מותגים היא מתאימה:" at bounding box center [204, 589] width 195 height 49
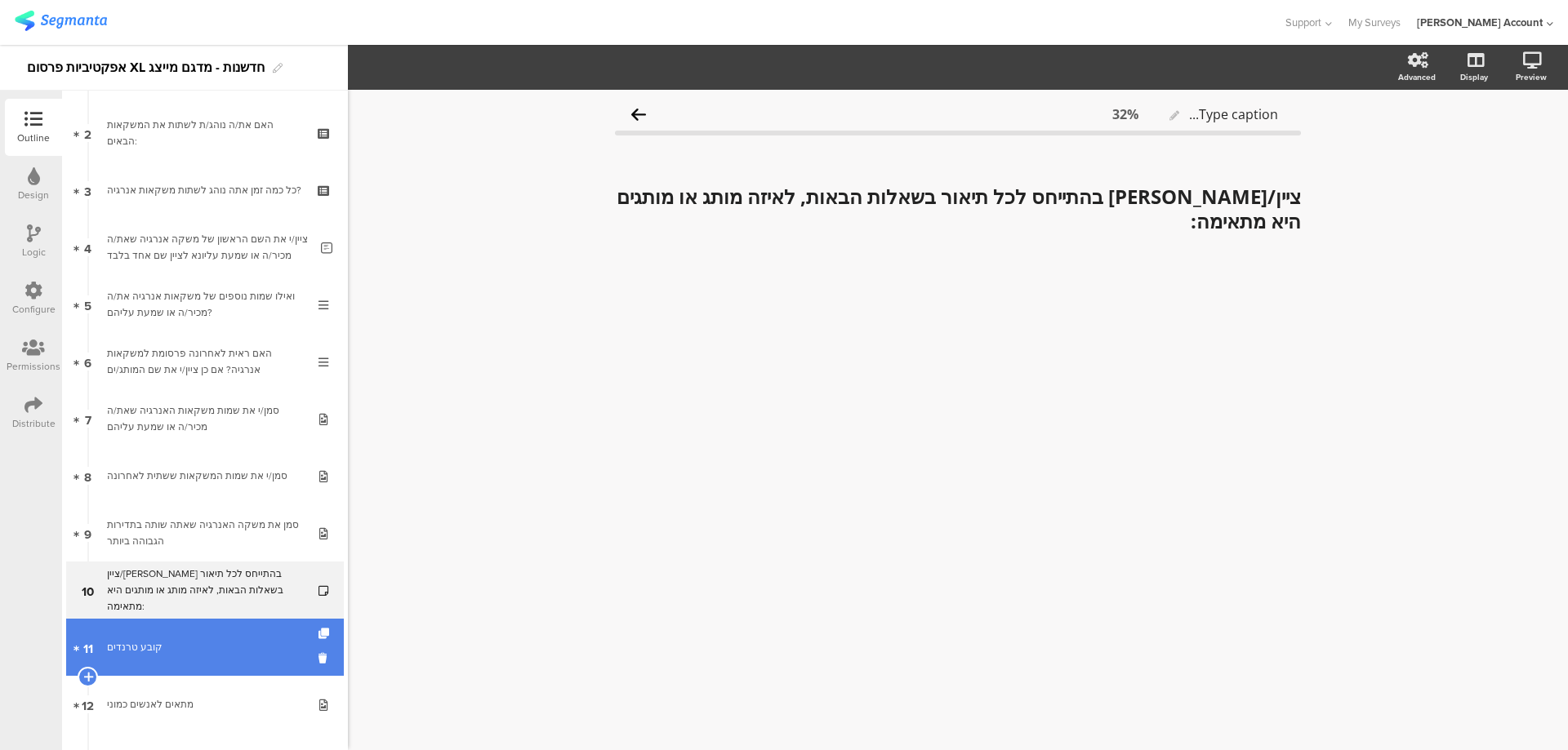
click at [212, 640] on div "קובע טרנדים" at bounding box center [204, 647] width 195 height 16
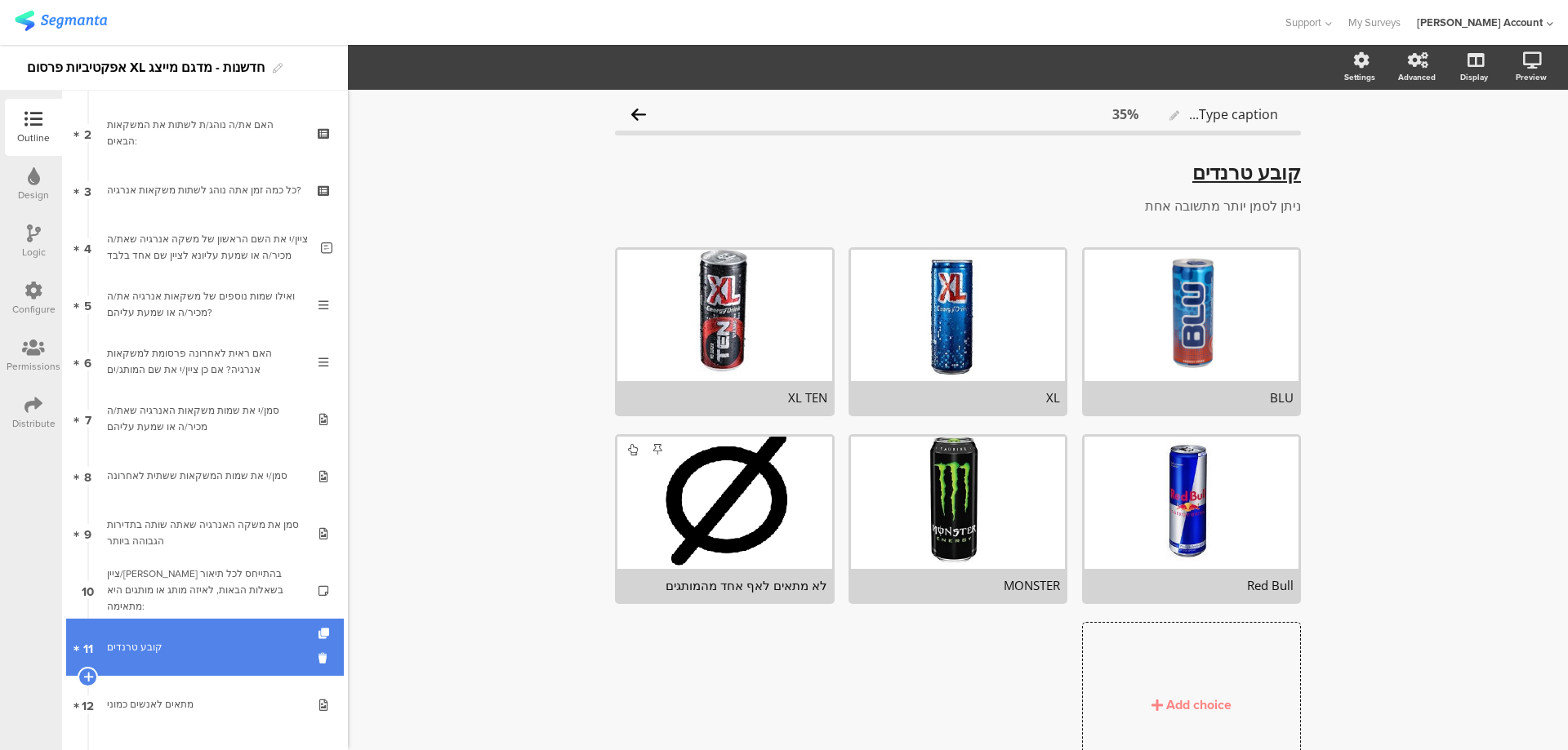
scroll to position [218, 0]
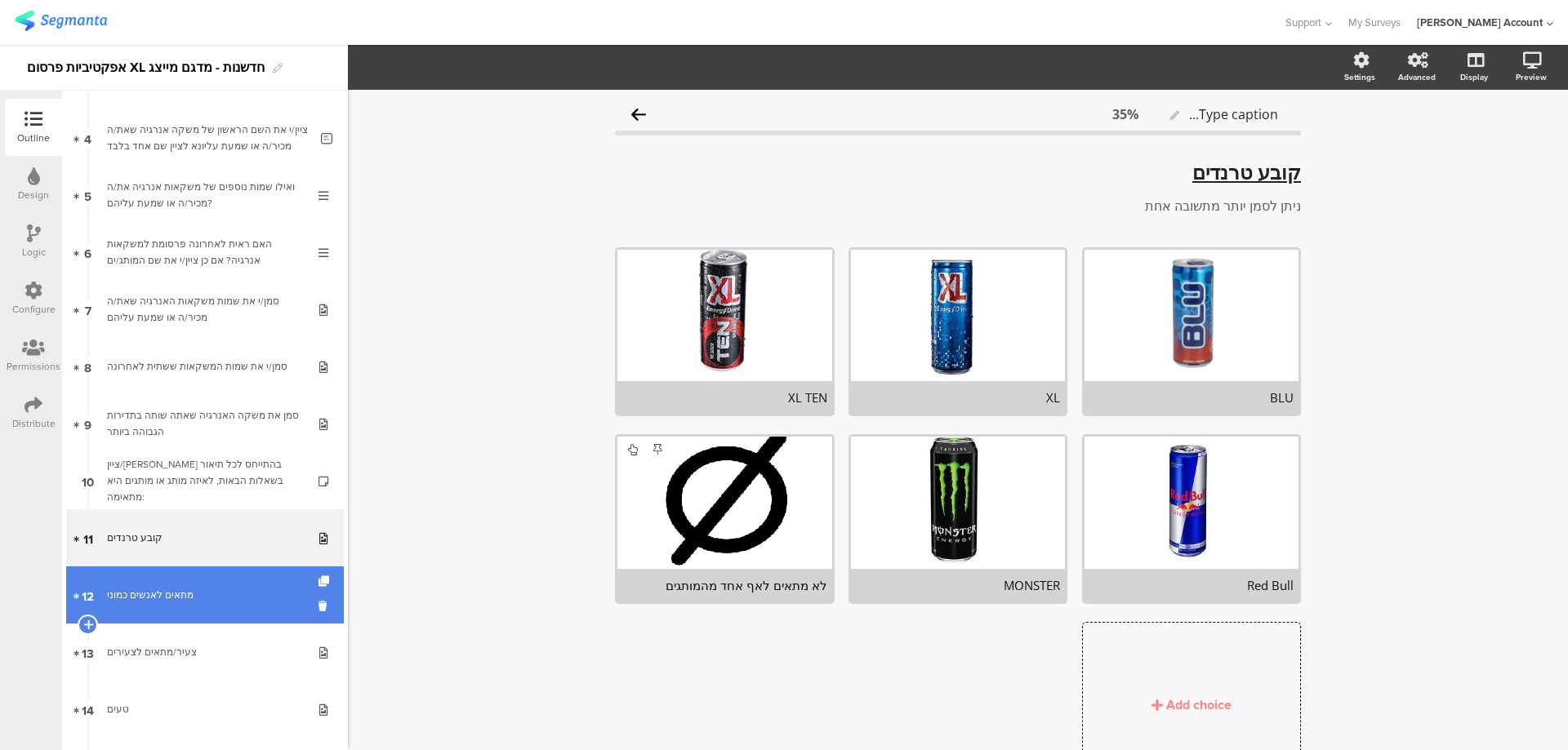
click at [231, 587] on div "מתאים לאנשים כמוני" at bounding box center [204, 595] width 195 height 16
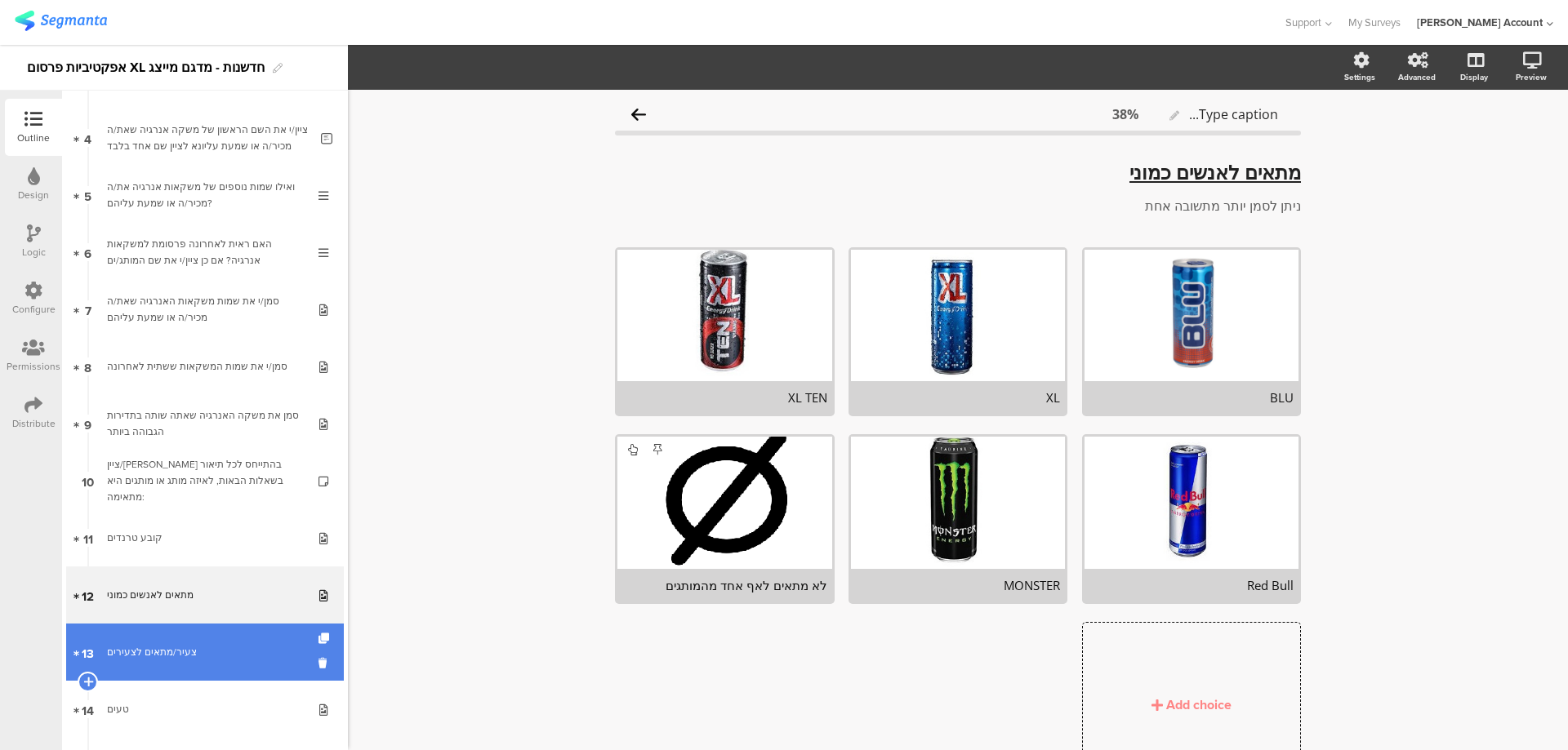
click at [214, 659] on div "צעיר/מתאים לצעירים" at bounding box center [204, 652] width 195 height 16
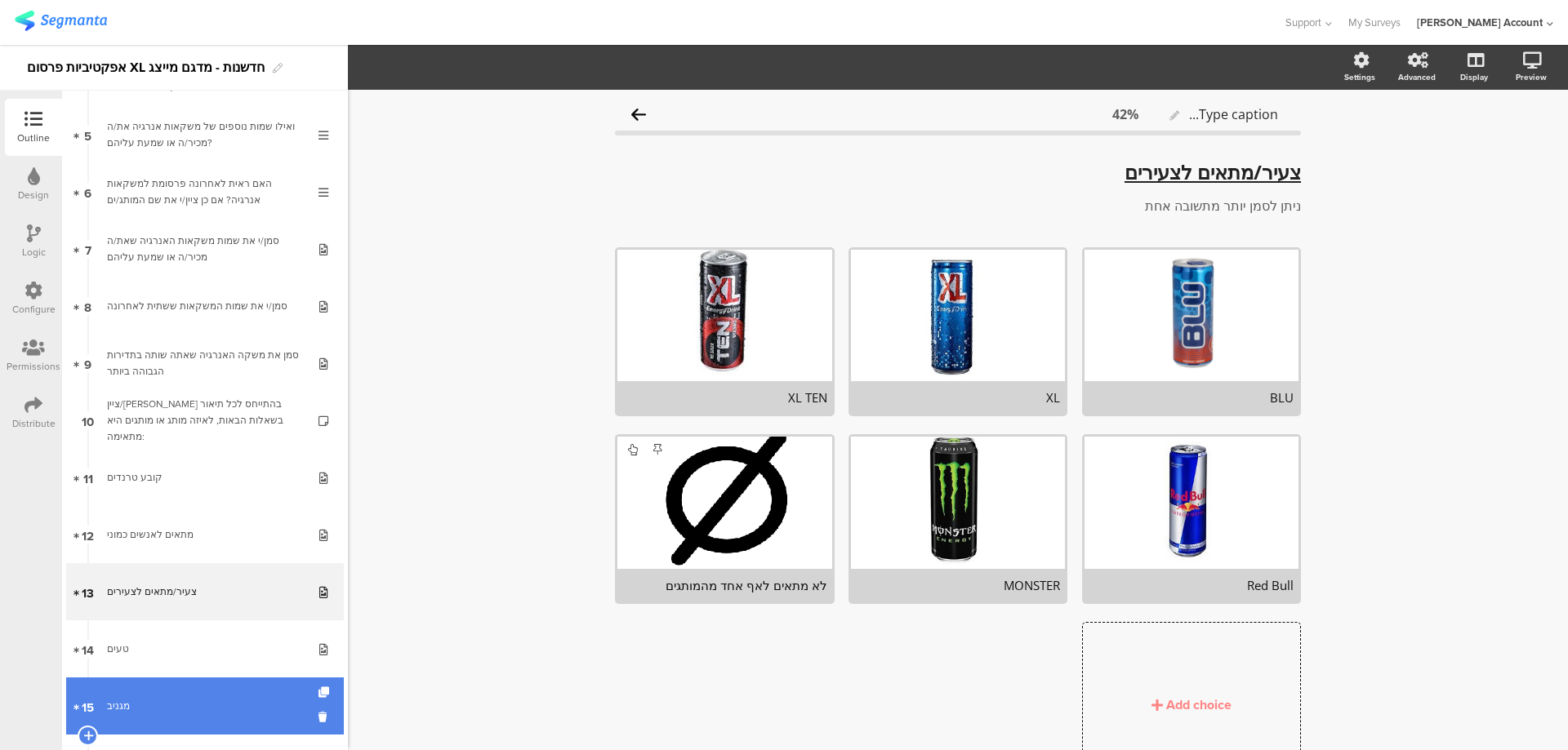
scroll to position [327, 0]
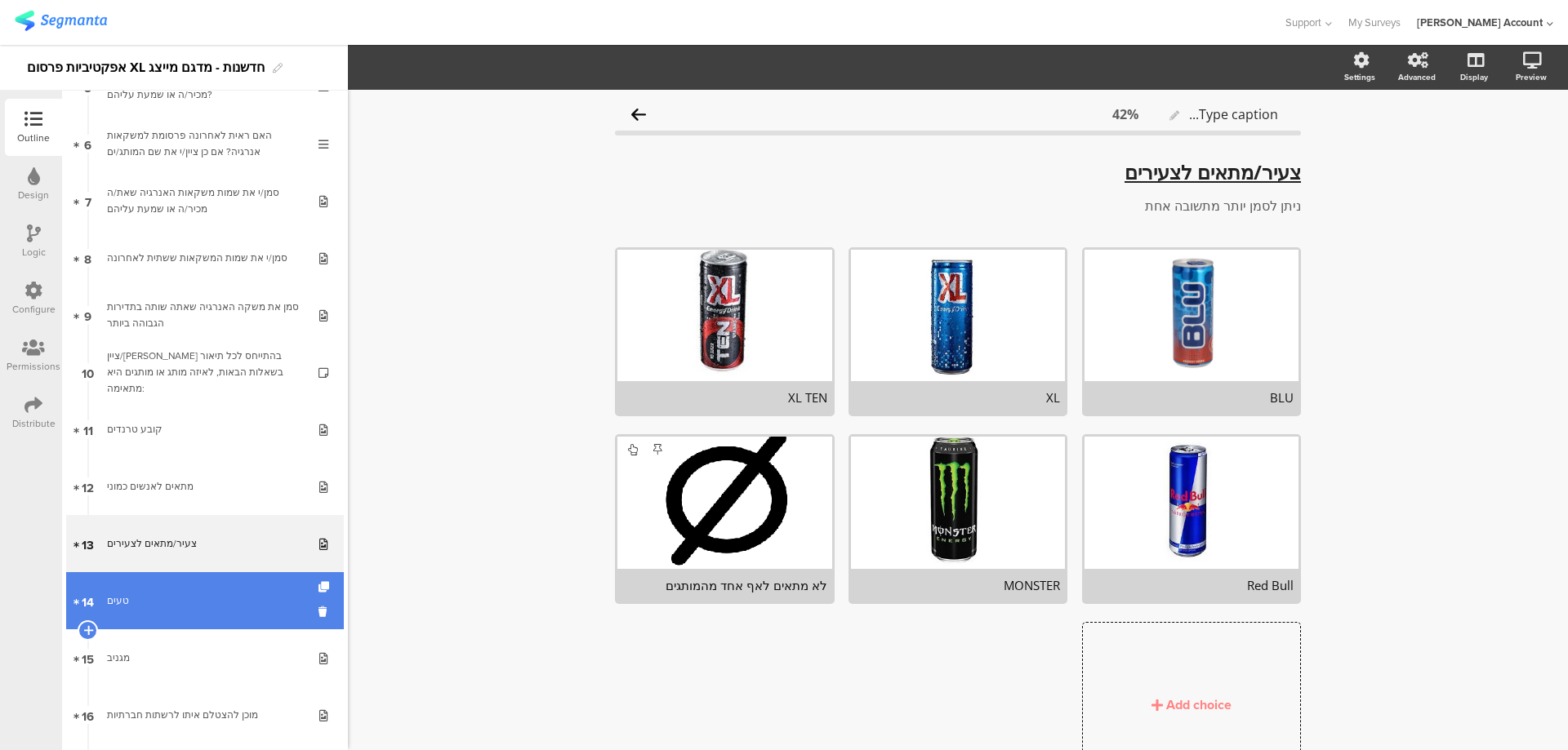
click at [230, 590] on link "14 טעים" at bounding box center [205, 601] width 278 height 57
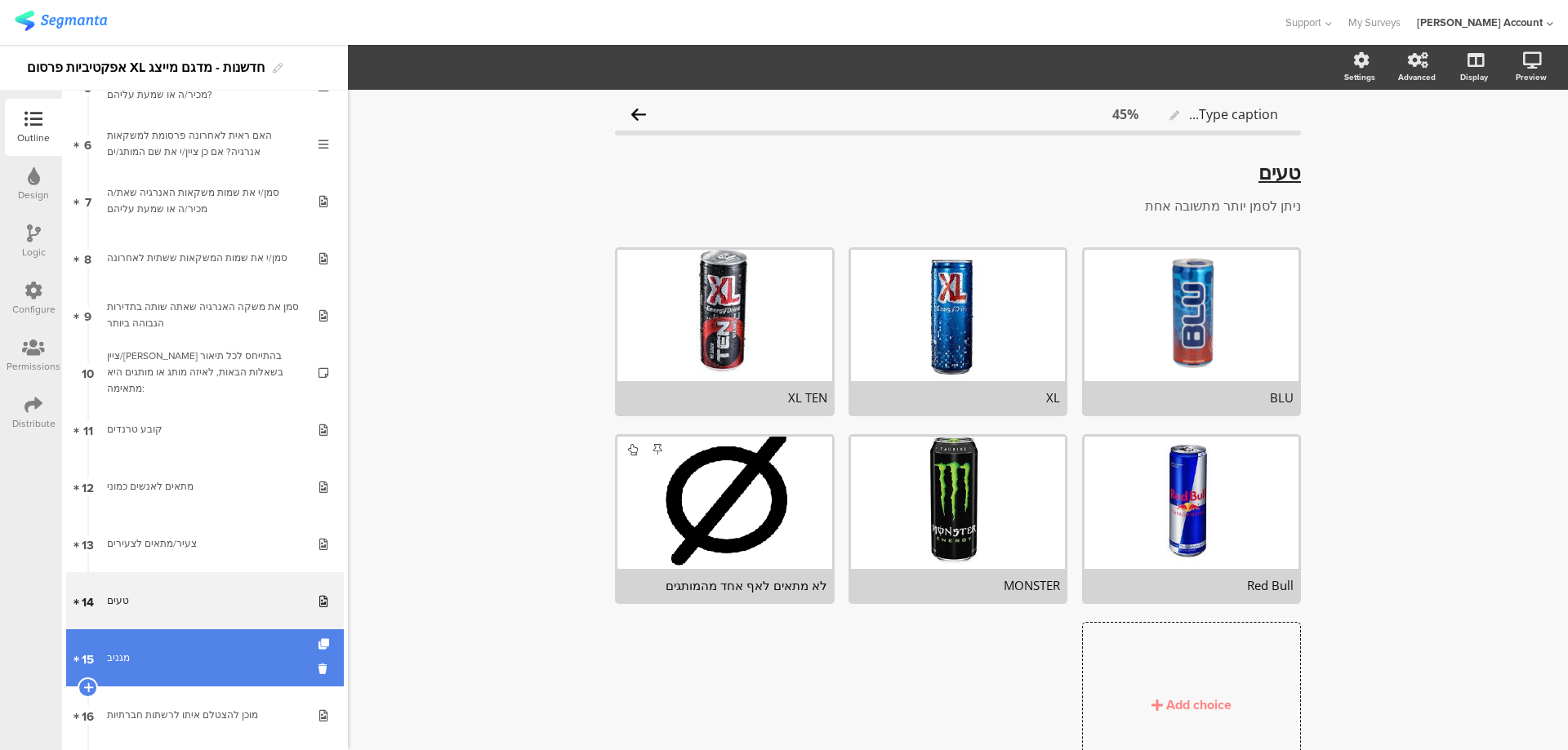
click at [234, 667] on link "15 מגניב" at bounding box center [205, 657] width 278 height 57
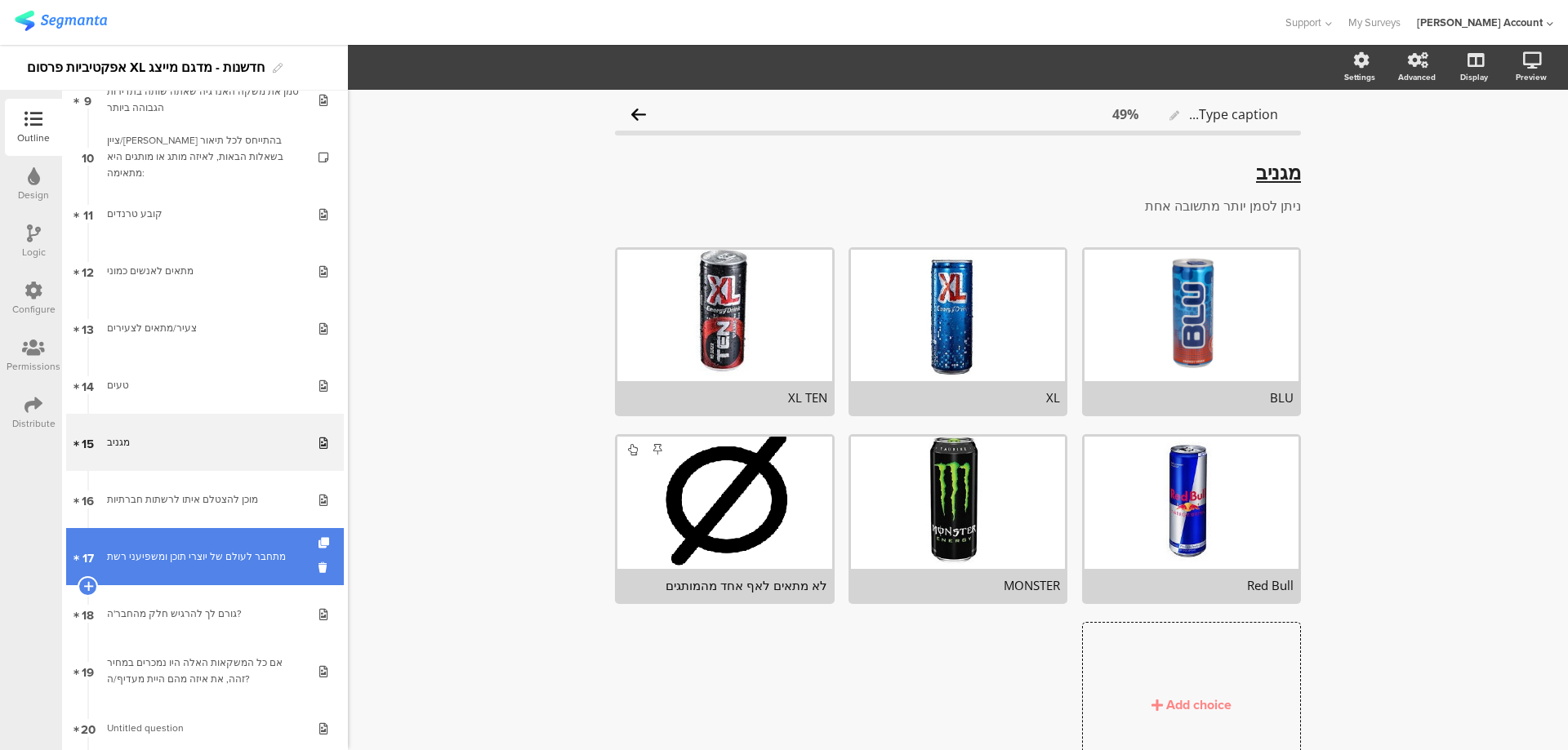
scroll to position [544, 0]
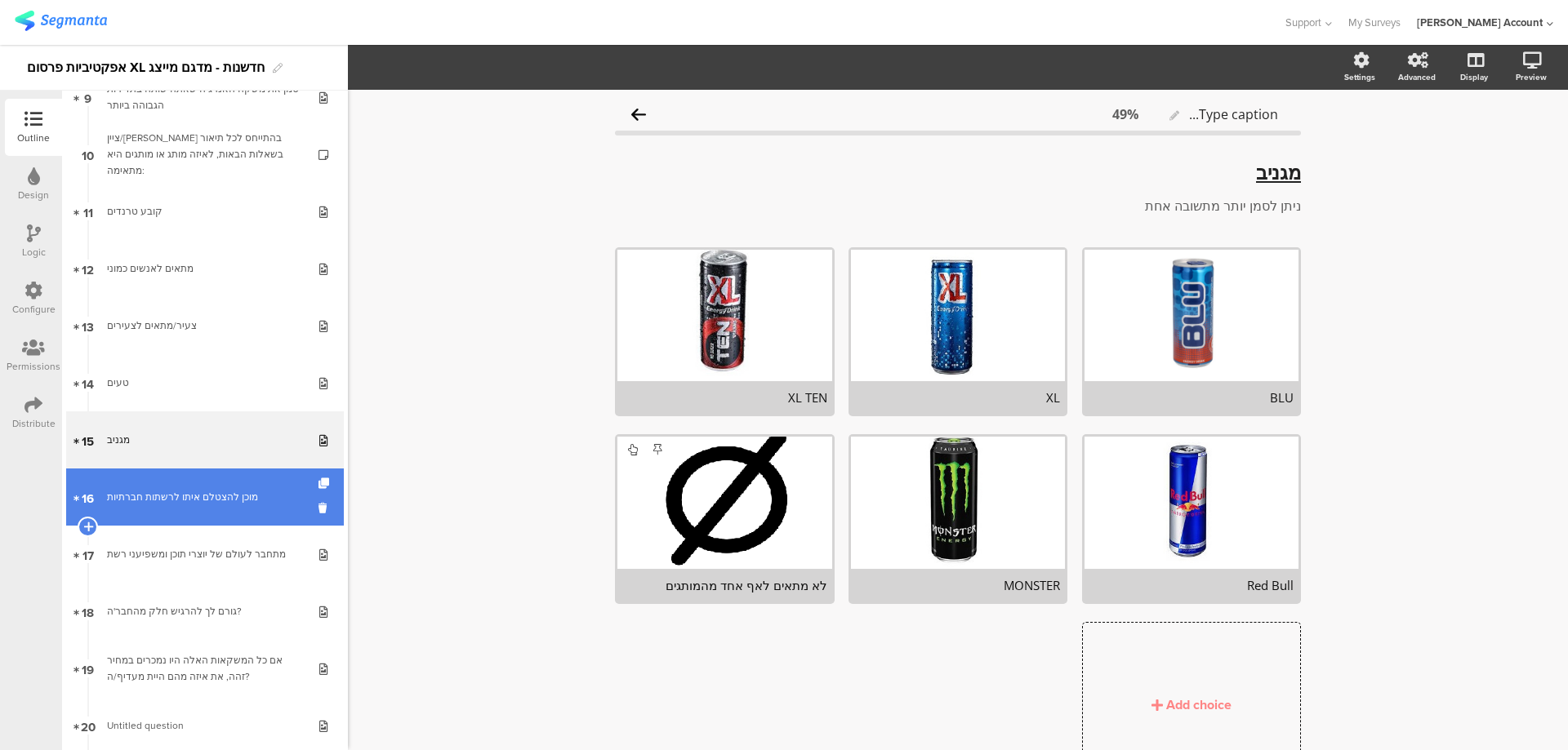
click at [226, 496] on div "מוכן להצטלם איתו לרשתות חברתיות" at bounding box center [204, 496] width 195 height 16
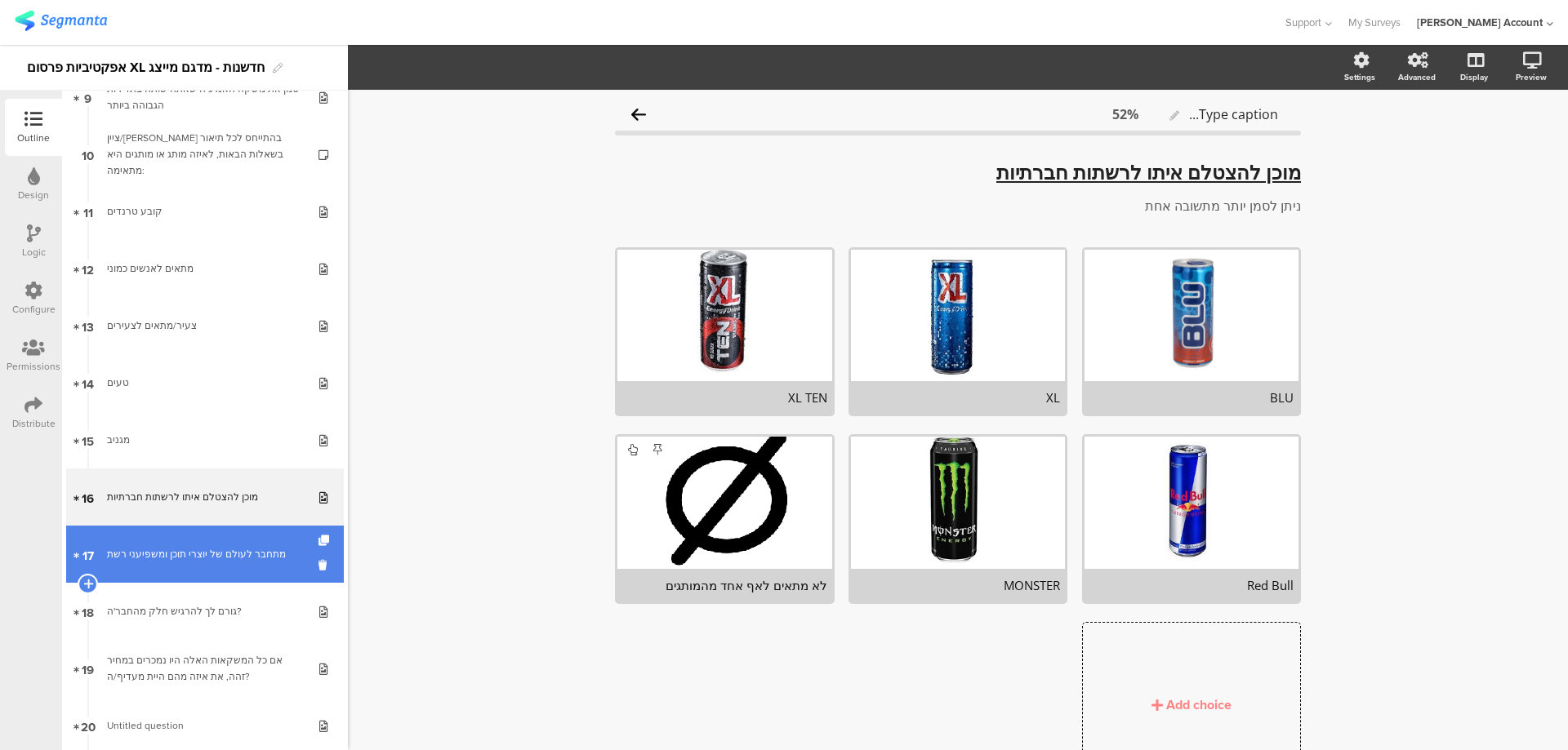
click at [276, 559] on div "מתחבר לעולם של יוצרי תוכן ומשפיעני רשת" at bounding box center [204, 554] width 195 height 16
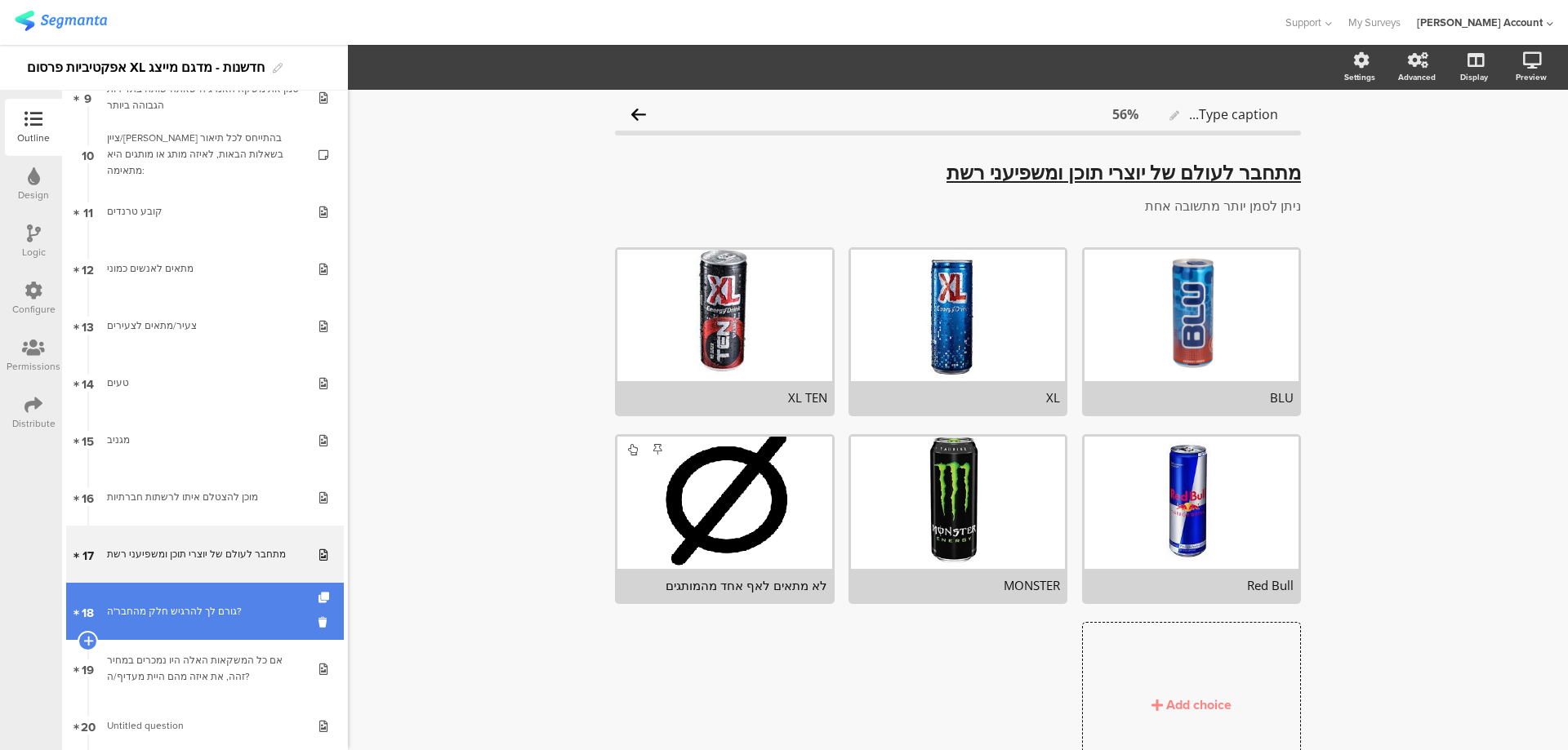
click at [225, 607] on div "גורם לך להרגיש חלק מהחבר'ה?" at bounding box center [204, 611] width 195 height 16
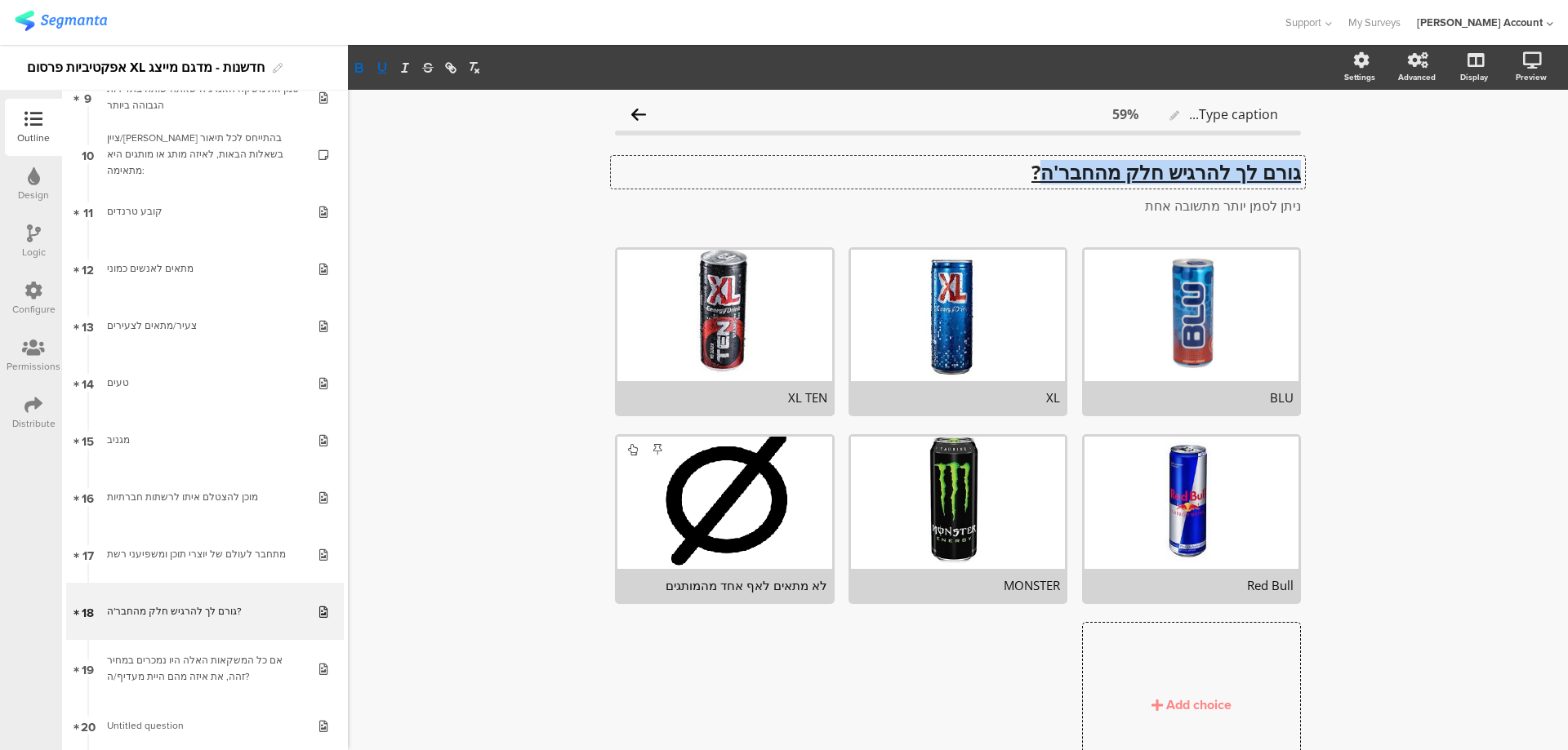
drag, startPoint x: 1038, startPoint y: 169, endPoint x: 1315, endPoint y: 175, distance: 277.1
click at [1315, 175] on div "Type caption... 59% גורם לך להרגיש חלק מהחבר'ה? גורם לך להרגיש חלק מהחבר'ה? גור…" at bounding box center [958, 472] width 1220 height 764
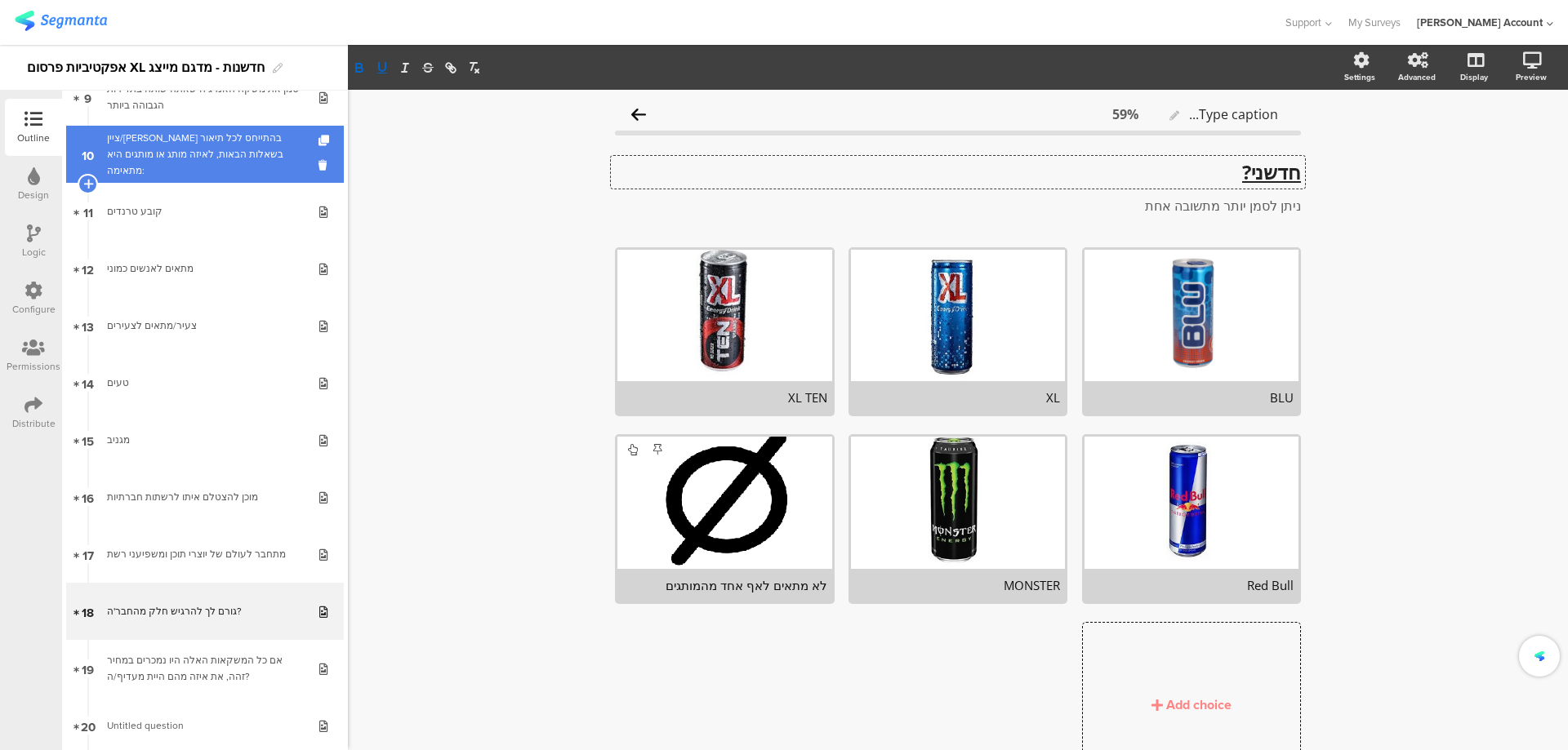
click at [247, 163] on div "ציין/י בהתייחס לכל תיאור בשאלות הבאות, לאיזה מותג או מותגים היא מתאימה:" at bounding box center [204, 154] width 195 height 49
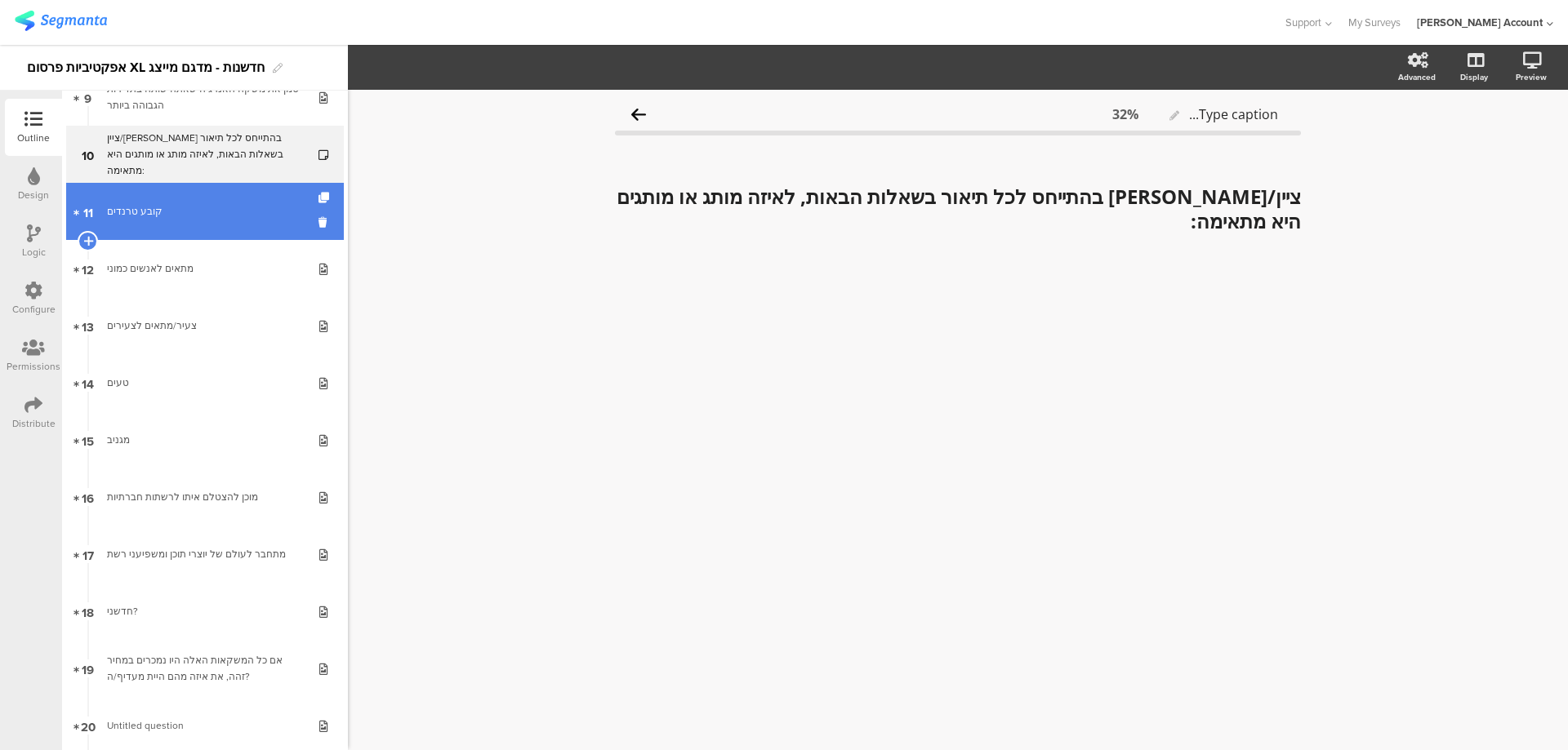
click at [222, 205] on div "קובע טרנדים" at bounding box center [204, 211] width 195 height 16
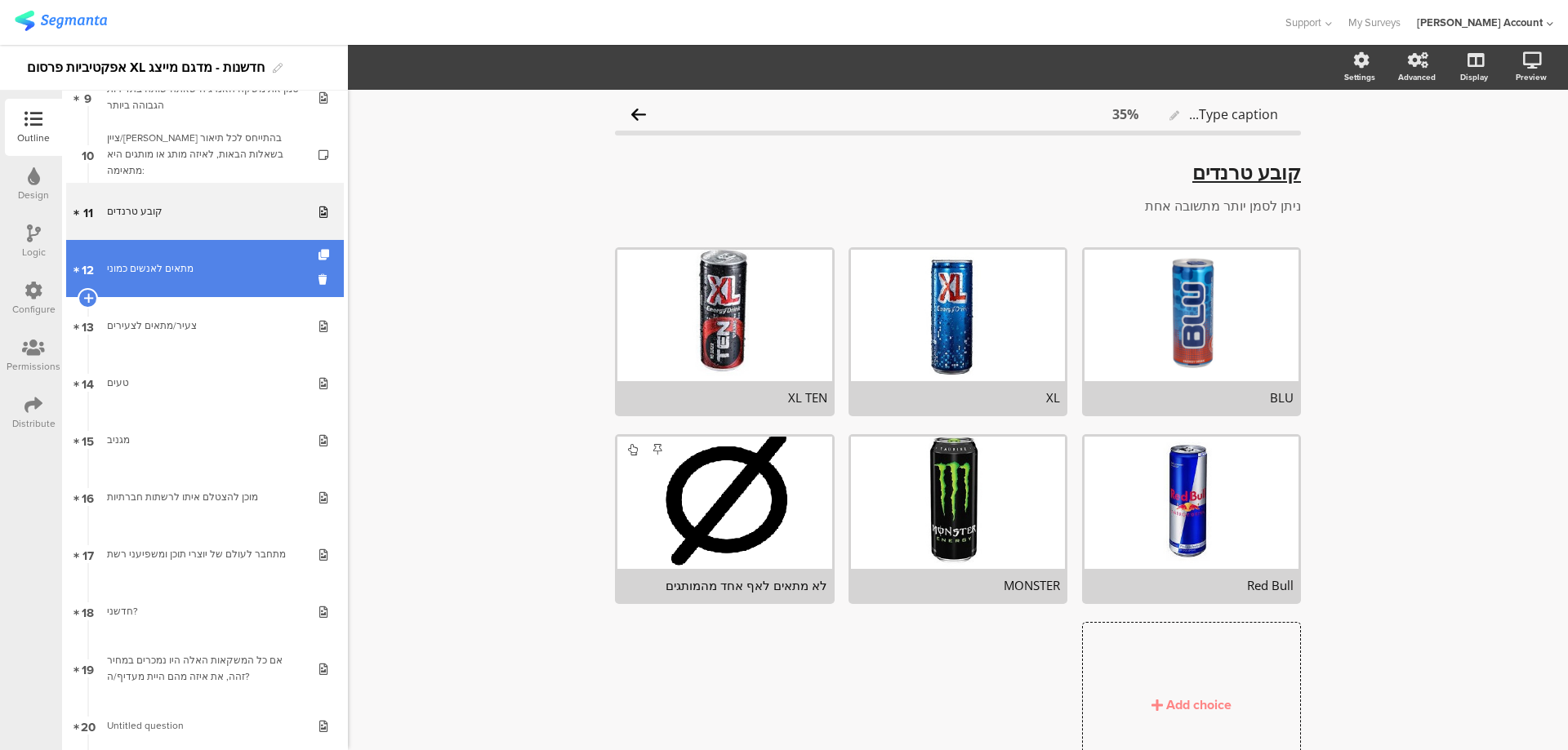
click at [209, 261] on div "מתאים לאנשים כמוני" at bounding box center [204, 269] width 195 height 16
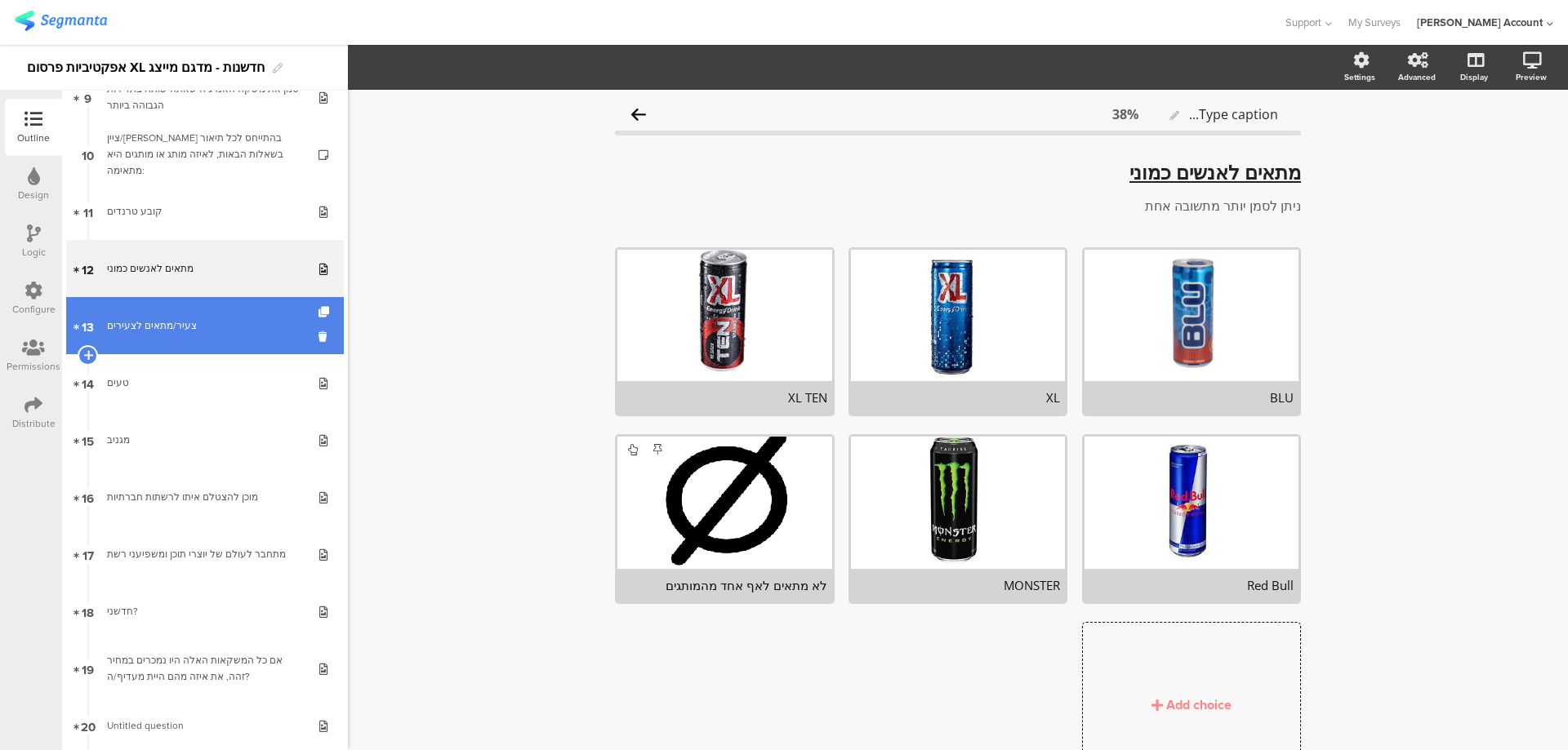
click at [211, 316] on link "13 צעיר/מתאים לצעירים" at bounding box center [205, 325] width 278 height 57
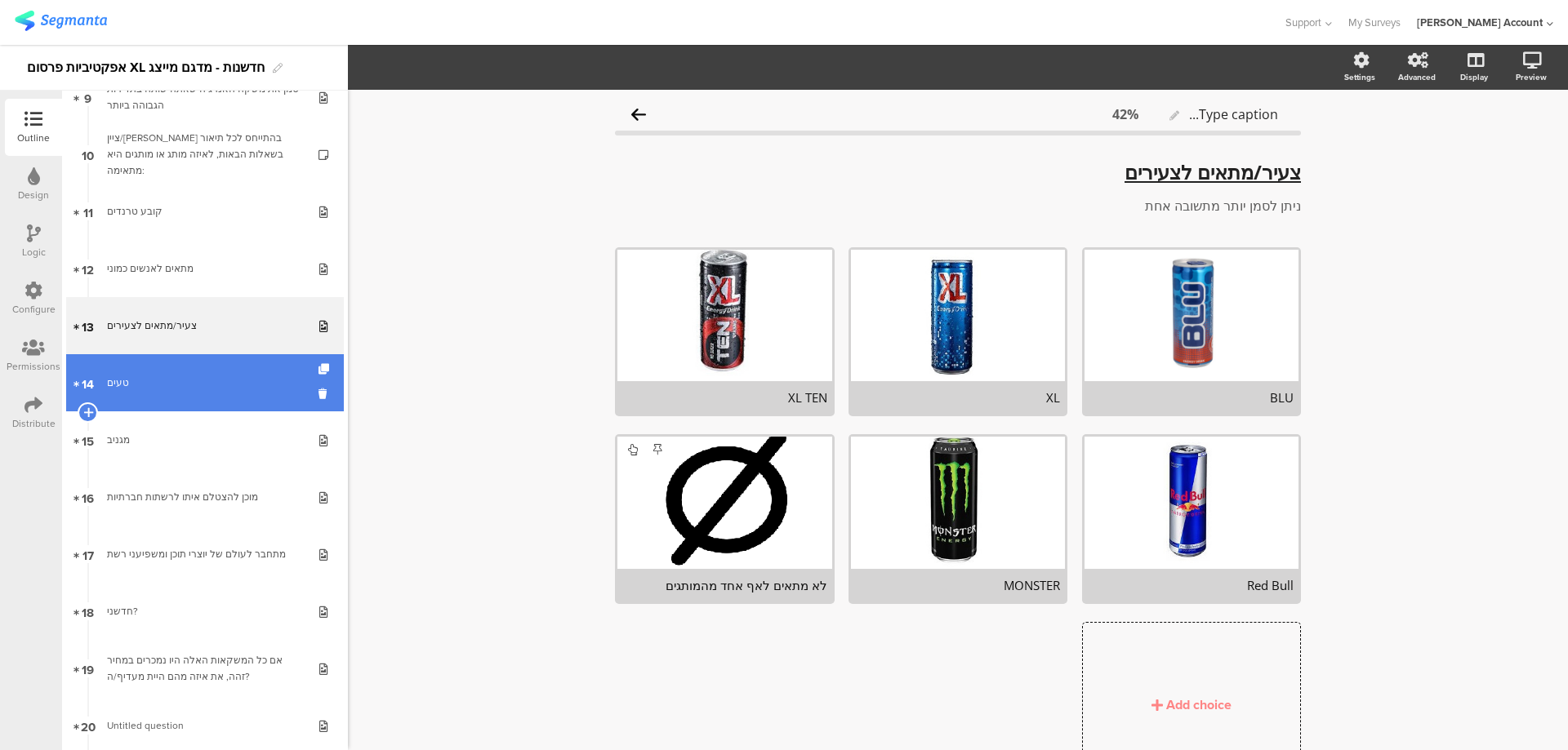
click at [219, 366] on link "14 טעים" at bounding box center [205, 383] width 278 height 57
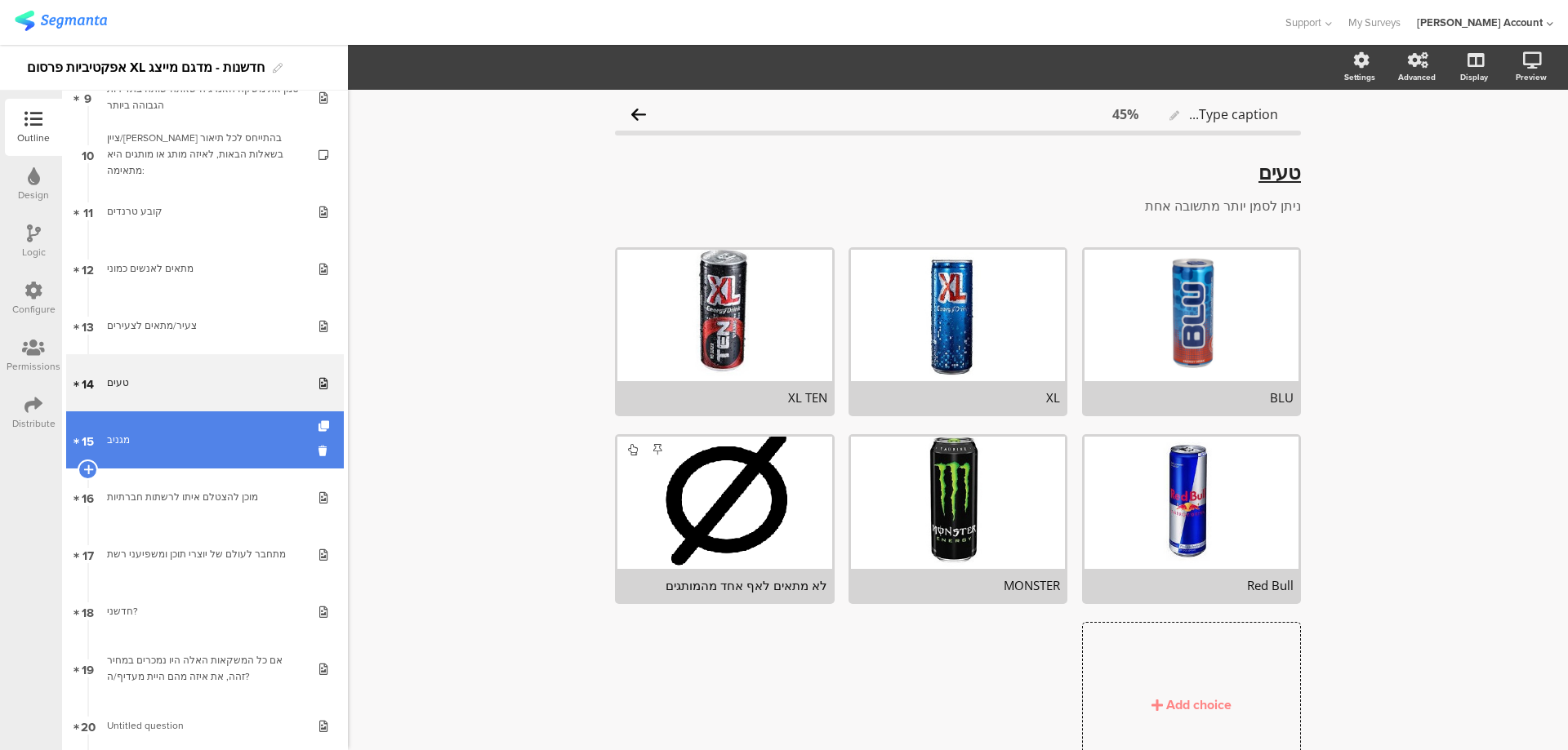
click at [209, 424] on link "15 מגניב" at bounding box center [205, 440] width 278 height 57
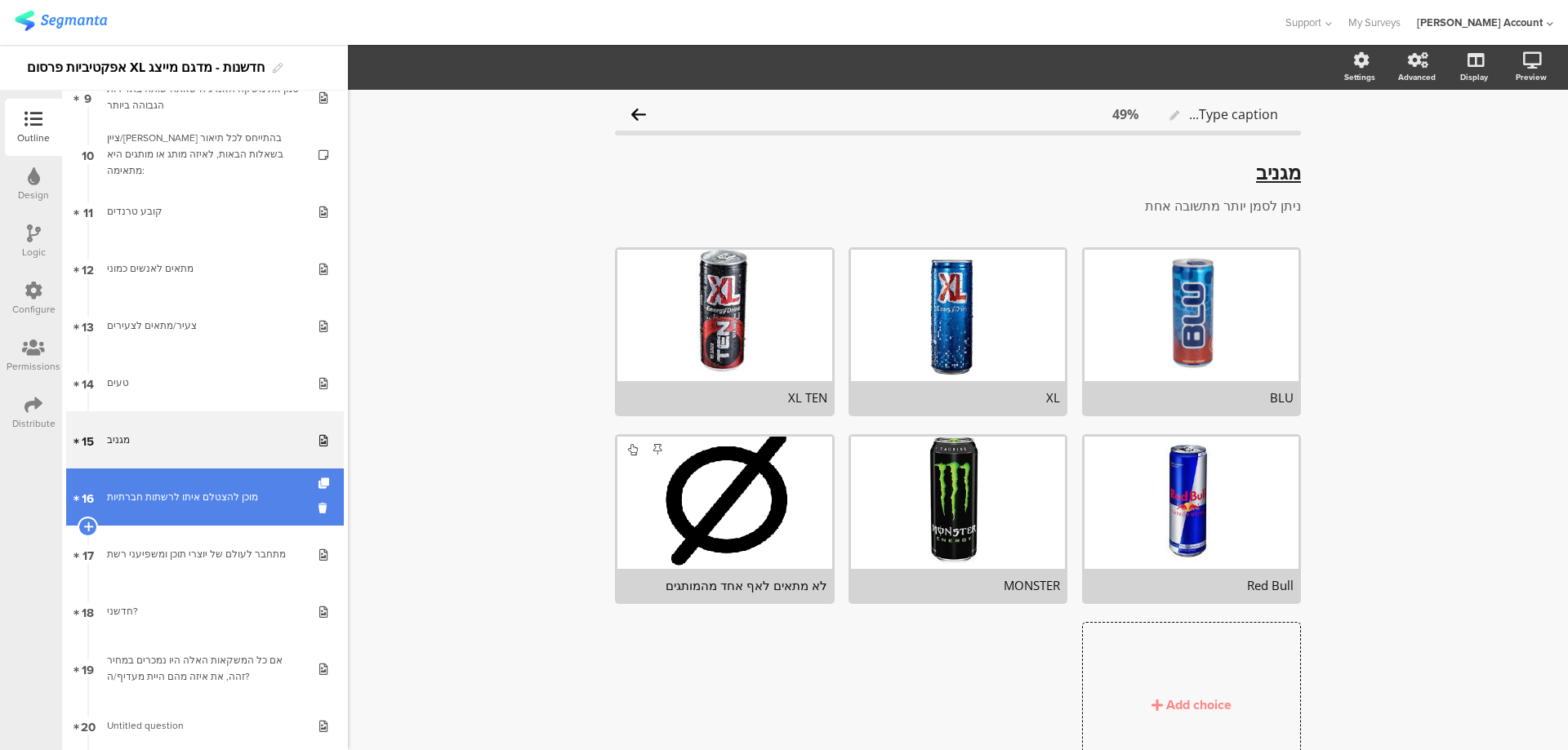
click at [217, 490] on div "מוכן להצטלם איתו לרשתות חברתיות" at bounding box center [204, 496] width 195 height 16
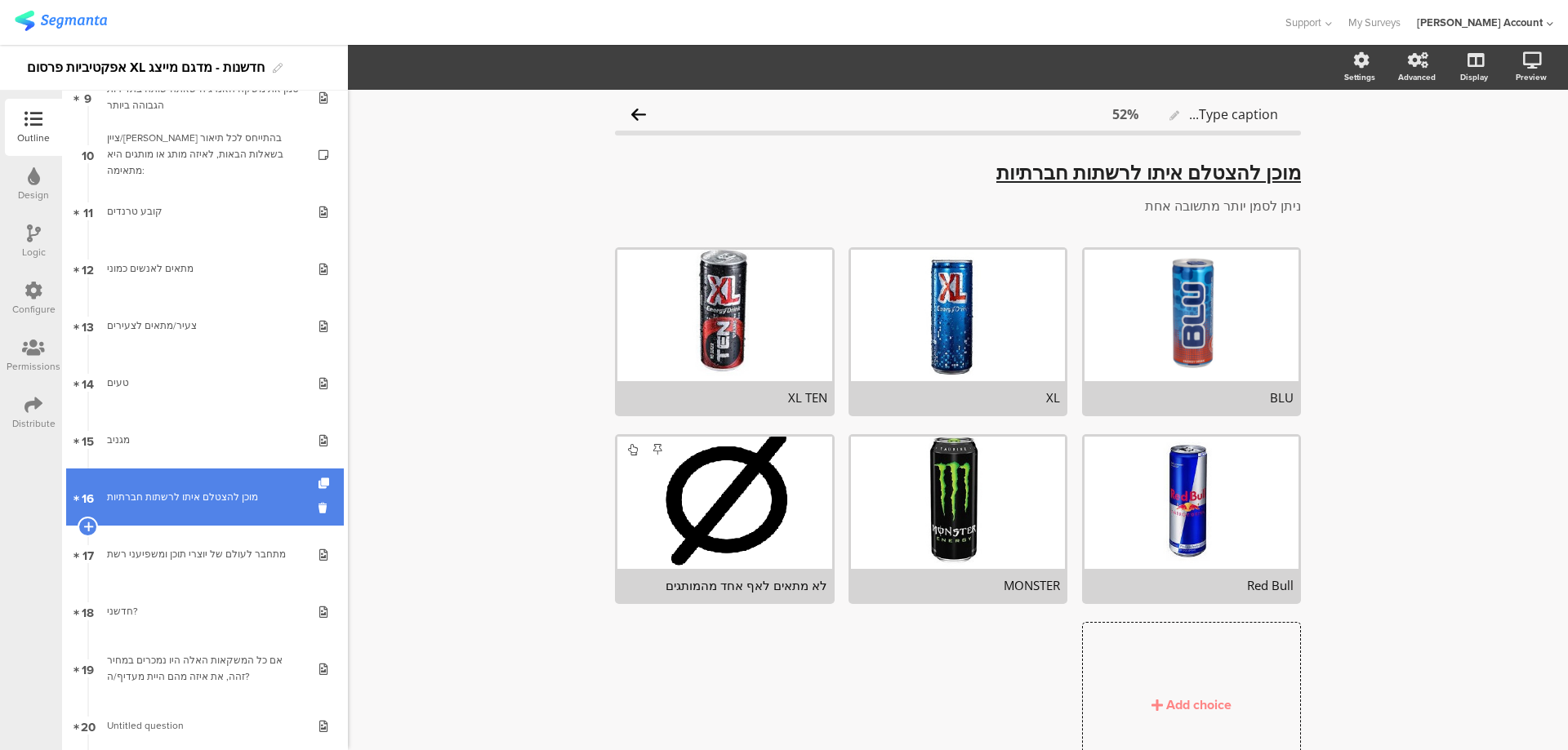
scroll to position [653, 0]
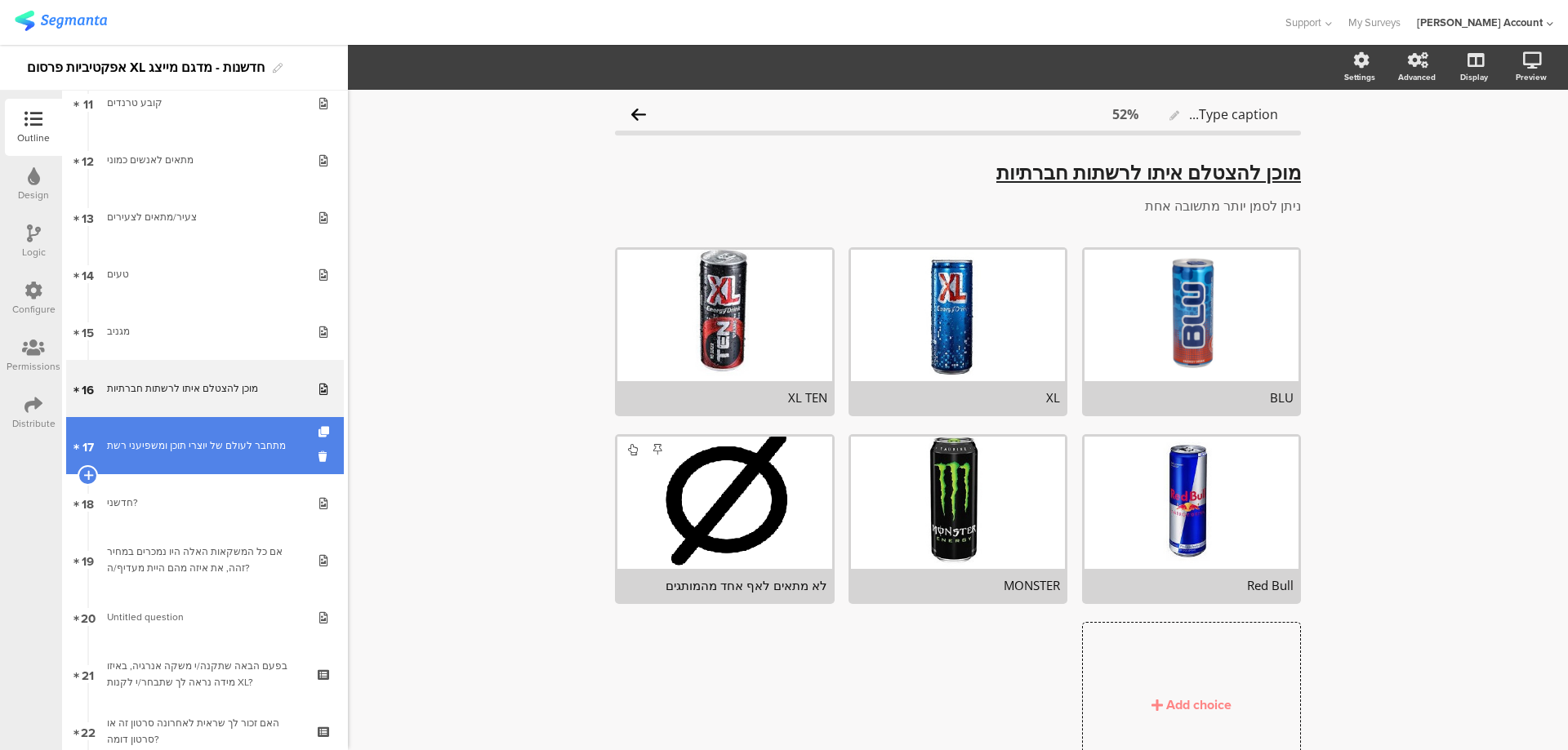
click at [232, 442] on div "מתחבר לעולם של יוצרי תוכן ומשפיעני רשת" at bounding box center [204, 445] width 195 height 16
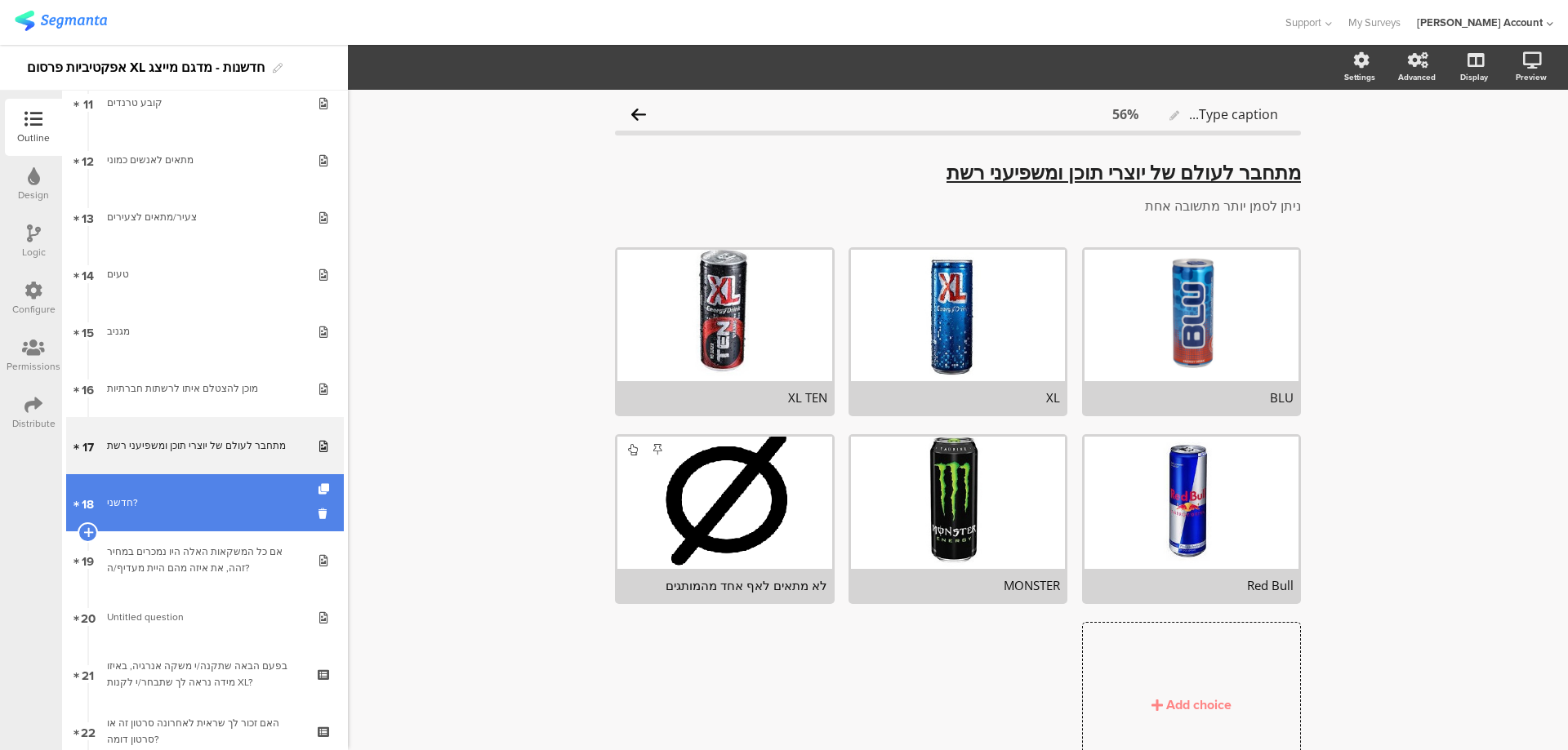
click at [223, 475] on link "18 חדשני?" at bounding box center [205, 503] width 278 height 57
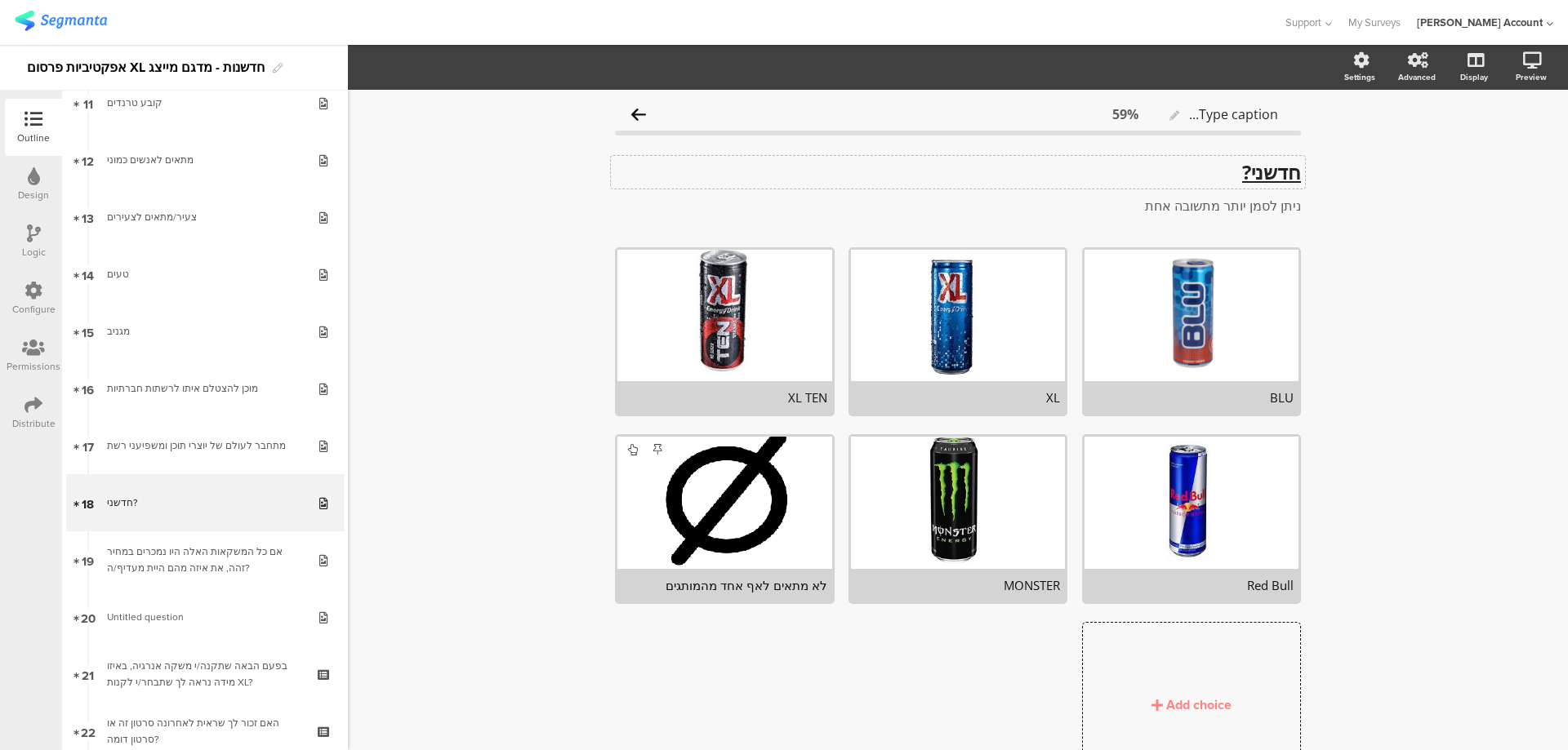
click at [1222, 171] on div "חדשני? חדשני?" at bounding box center [957, 171] width 694 height 33
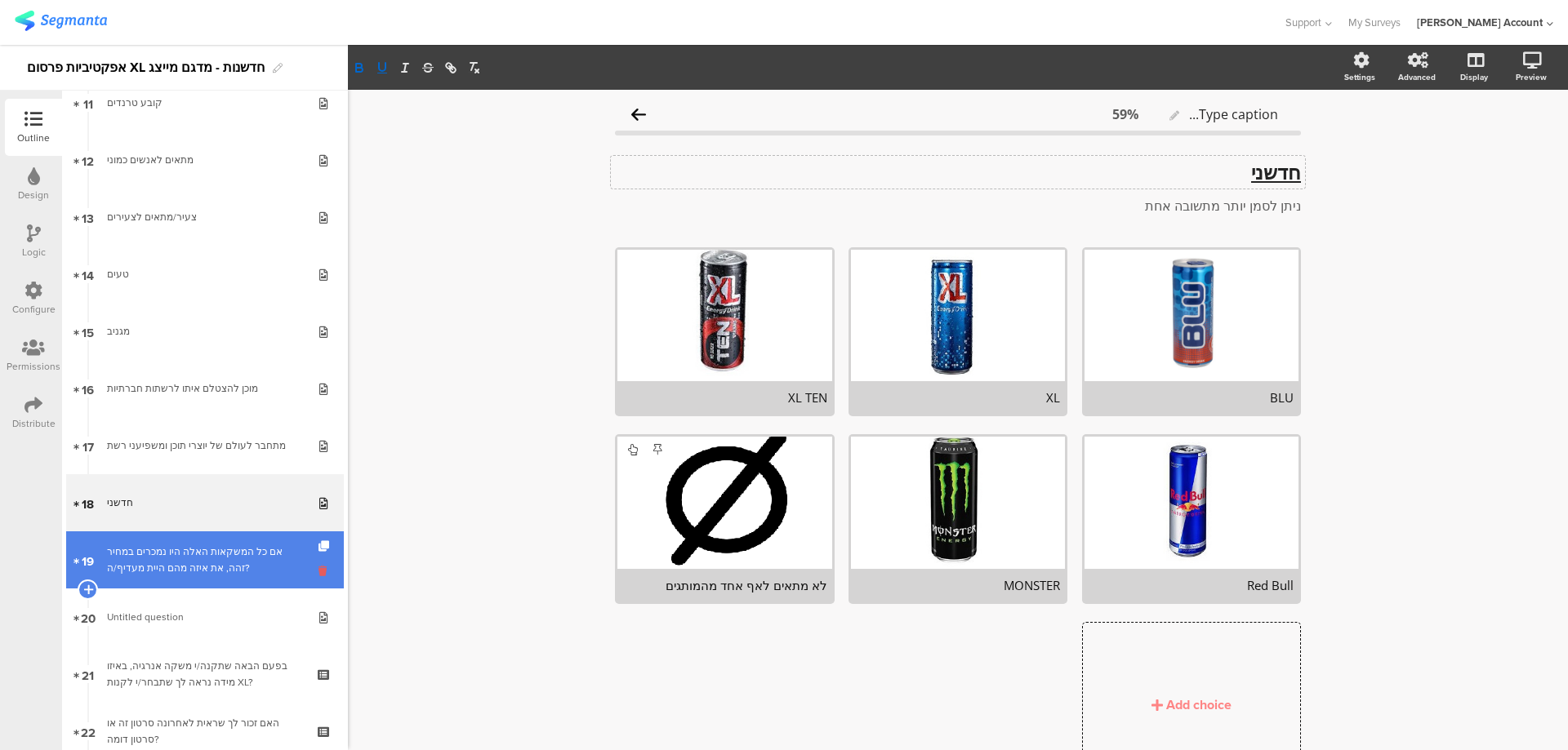
click at [318, 572] on icon at bounding box center [325, 572] width 14 height 16
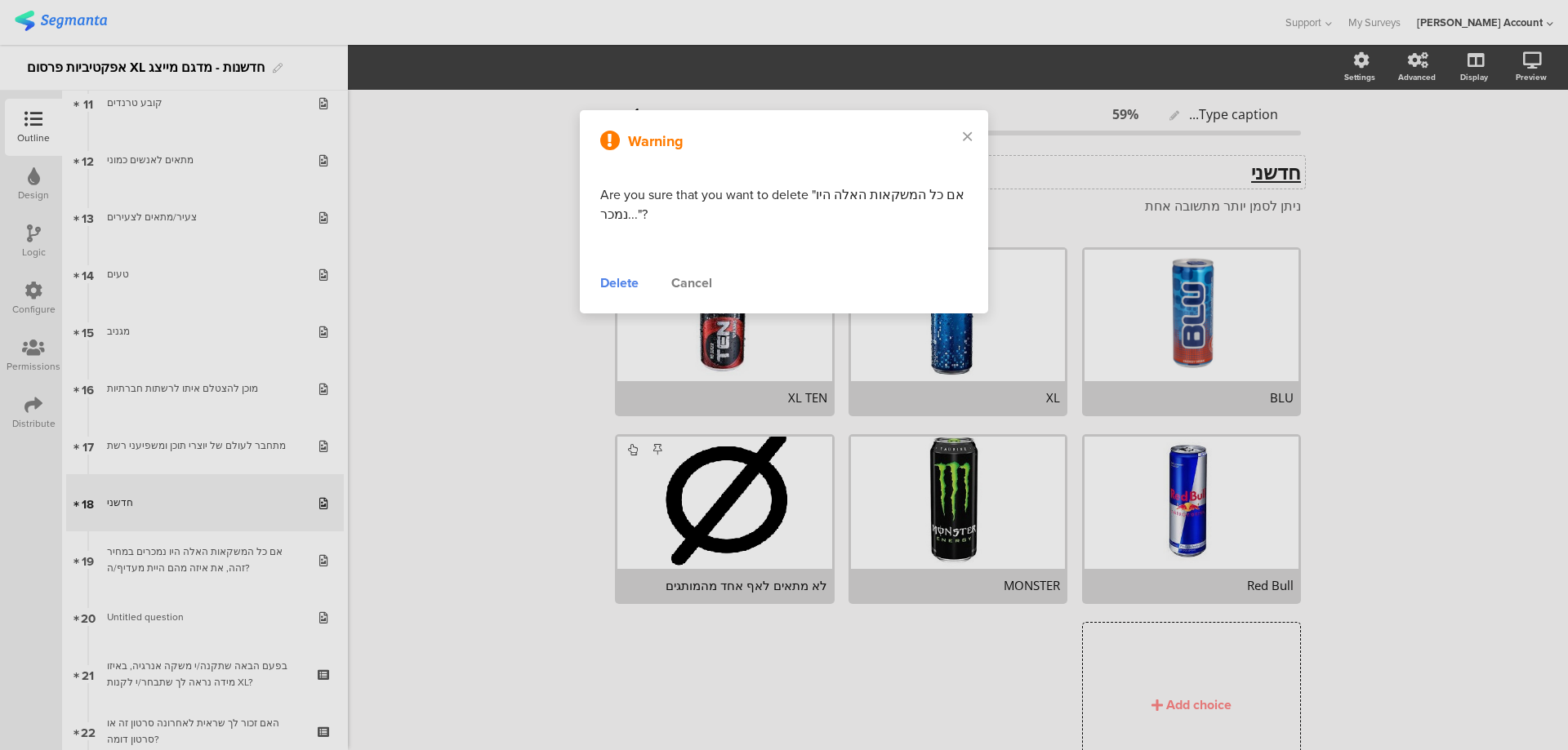
click at [626, 279] on div "Delete" at bounding box center [619, 284] width 38 height 19
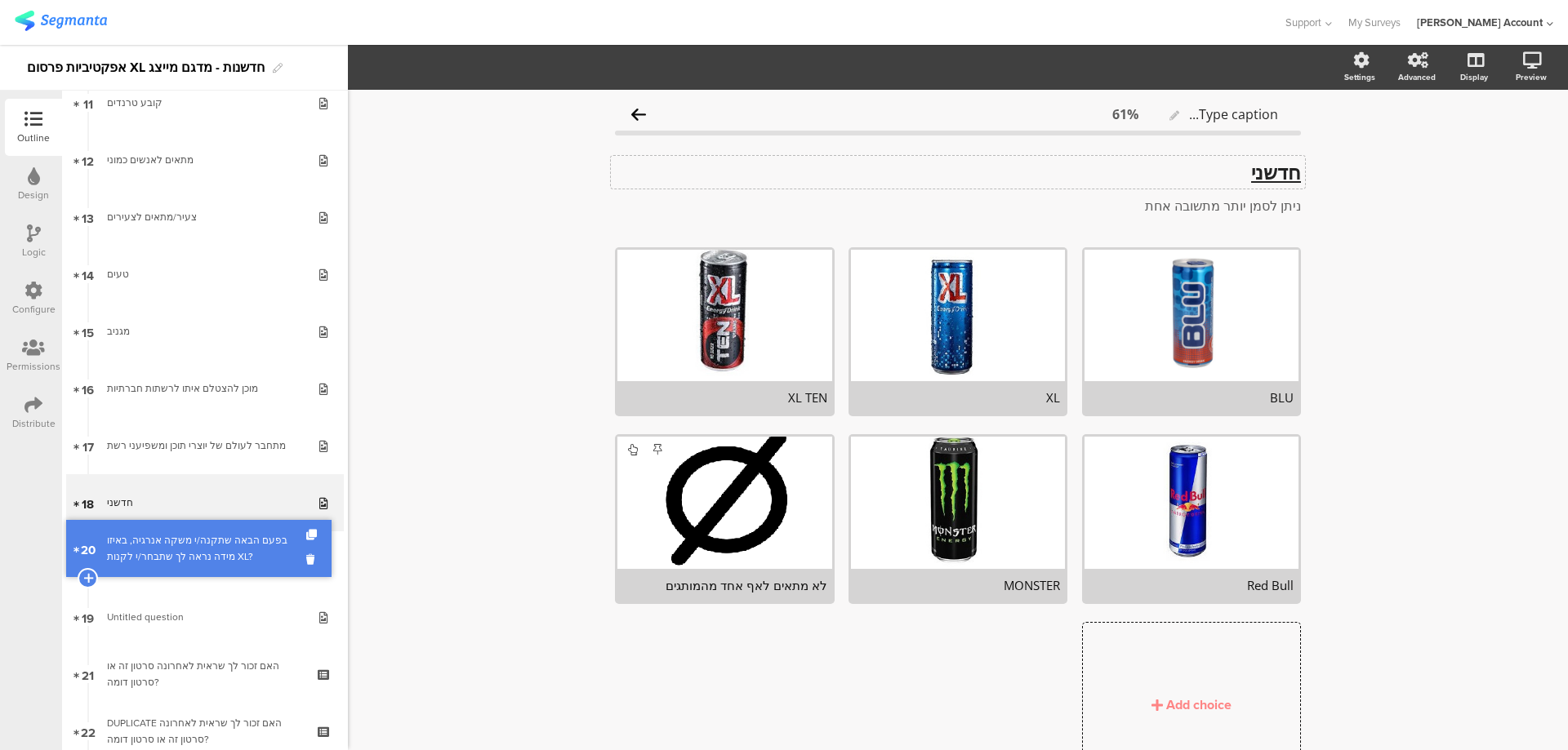
drag, startPoint x: 253, startPoint y: 621, endPoint x: 270, endPoint y: 553, distance: 70.1
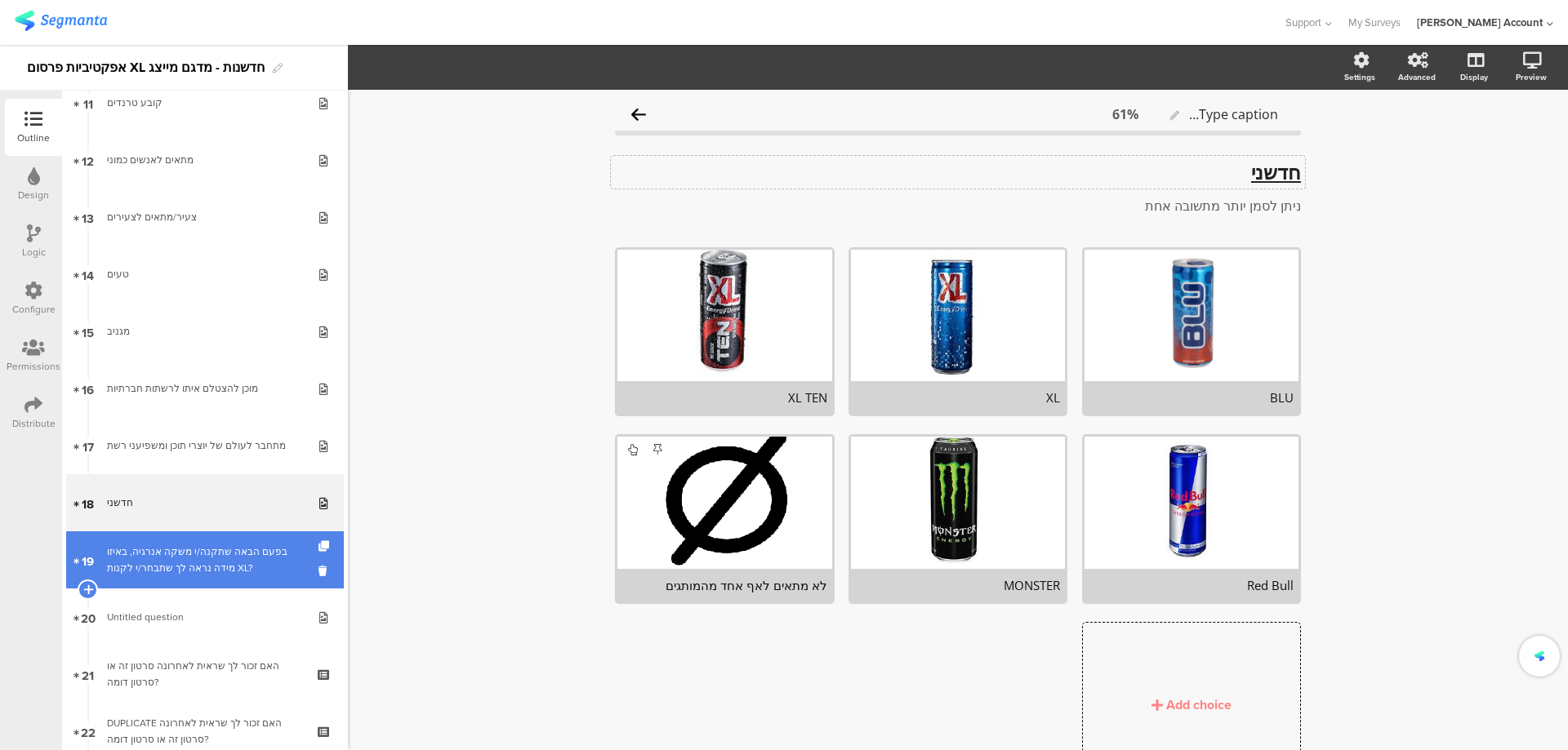
click at [255, 552] on div "בפעם הבאה שתקנה/י משקה אנרגיה, באיזו מידה נראה לך שתבחר/י לקנות XL?" at bounding box center [204, 559] width 195 height 33
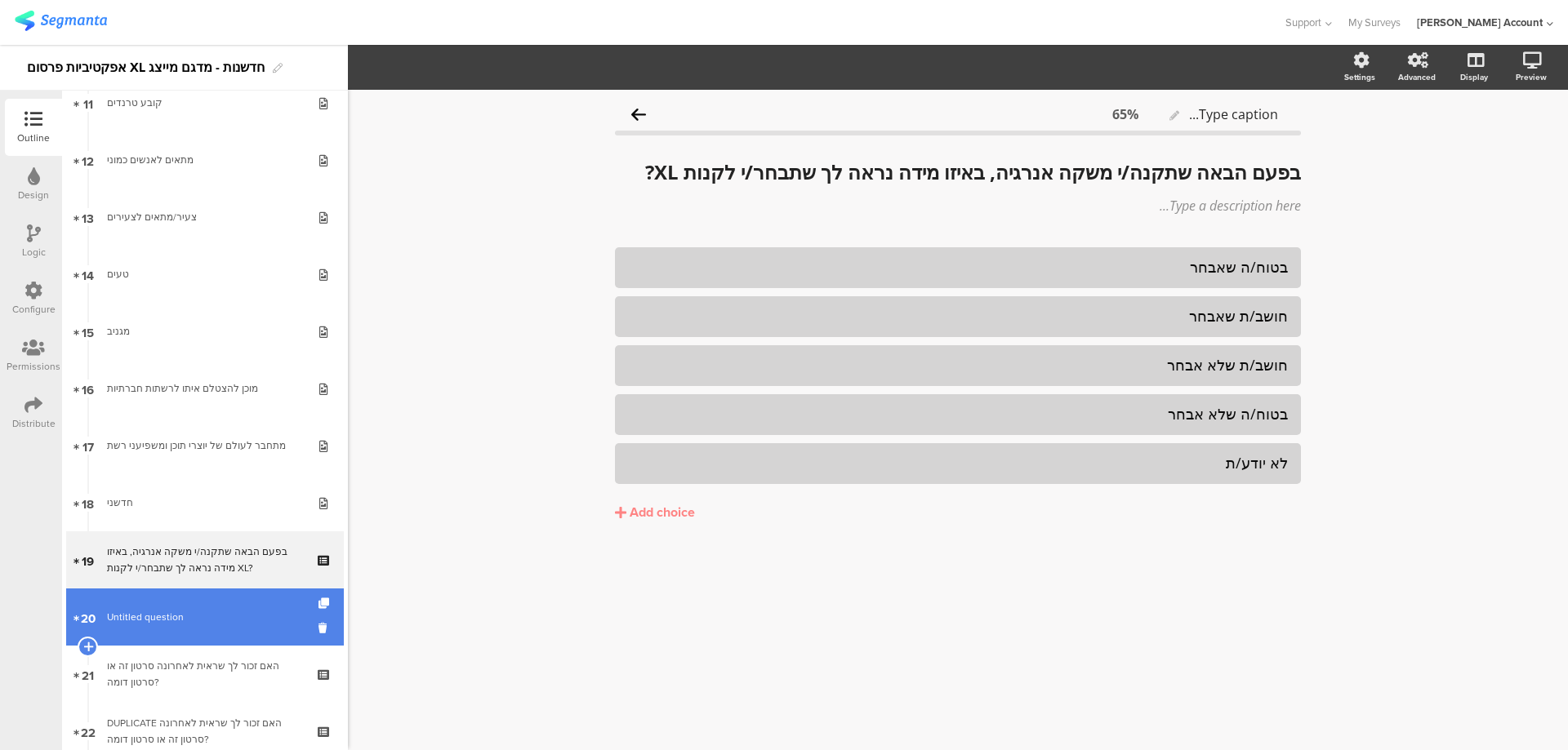
click at [242, 606] on link "20 Untitled question" at bounding box center [205, 617] width 278 height 57
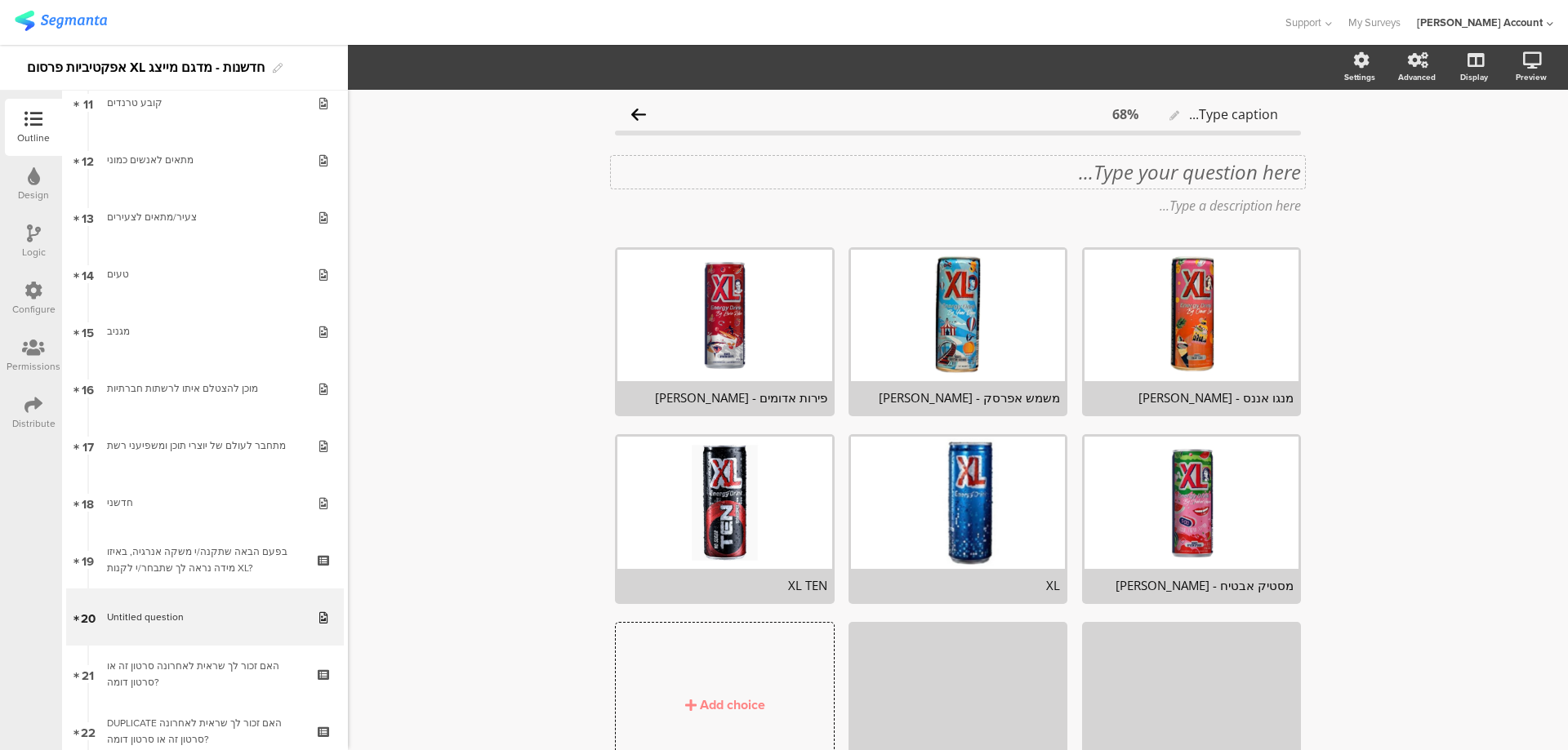
click at [1115, 172] on div "Type your question here..." at bounding box center [957, 171] width 694 height 33
click at [1252, 172] on p "18. האם את/ה מכיר/ה או שמעת על הטעמים הבאים של XL:" at bounding box center [958, 172] width 686 height 25
click at [1267, 172] on p "האם את/ה מכיר/ה או שמעת על הטעמים הבאים של XL:" at bounding box center [958, 172] width 686 height 25
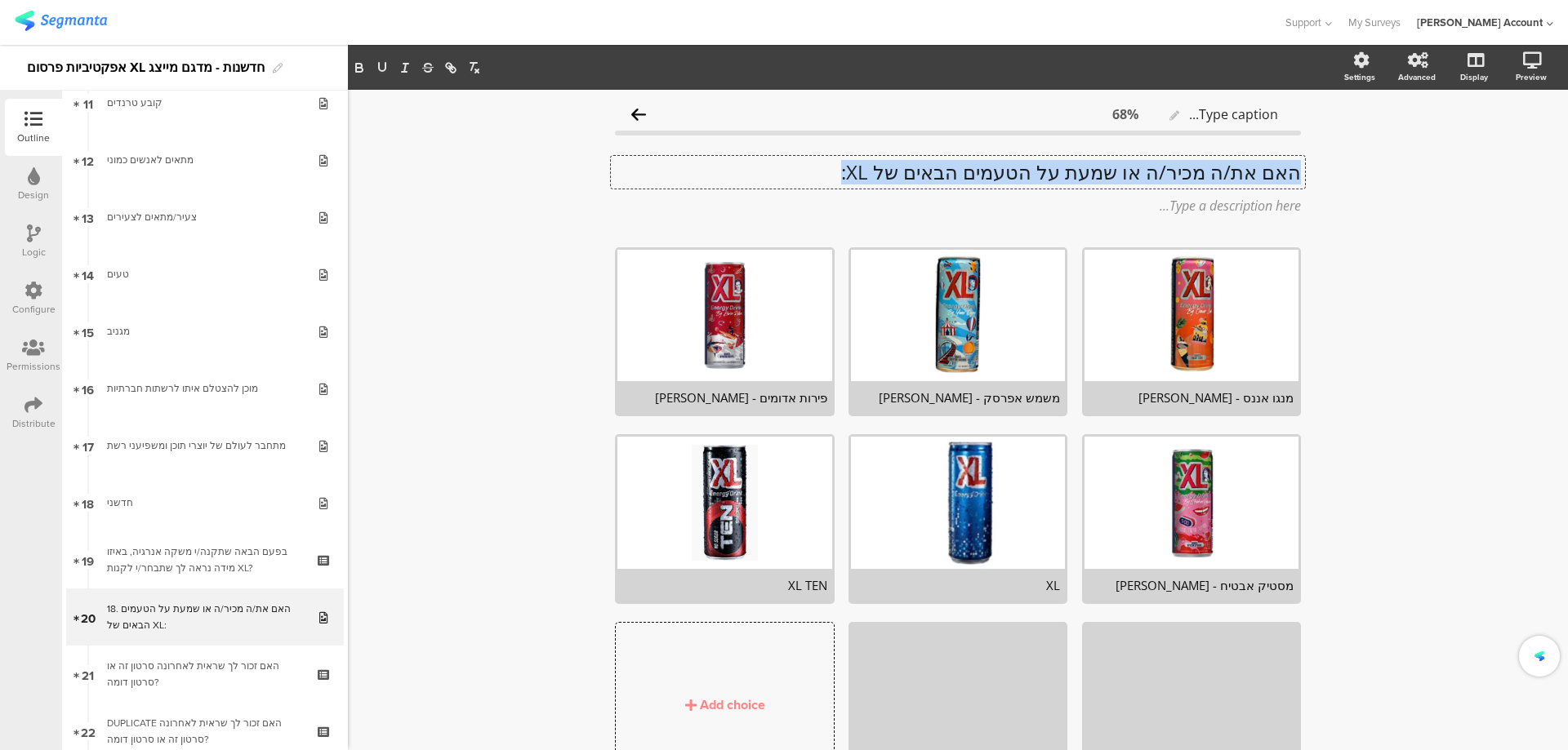
click at [1267, 172] on p "האם את/ה מכיר/ה או שמעת על הטעמים הבאים של XL:" at bounding box center [958, 172] width 686 height 25
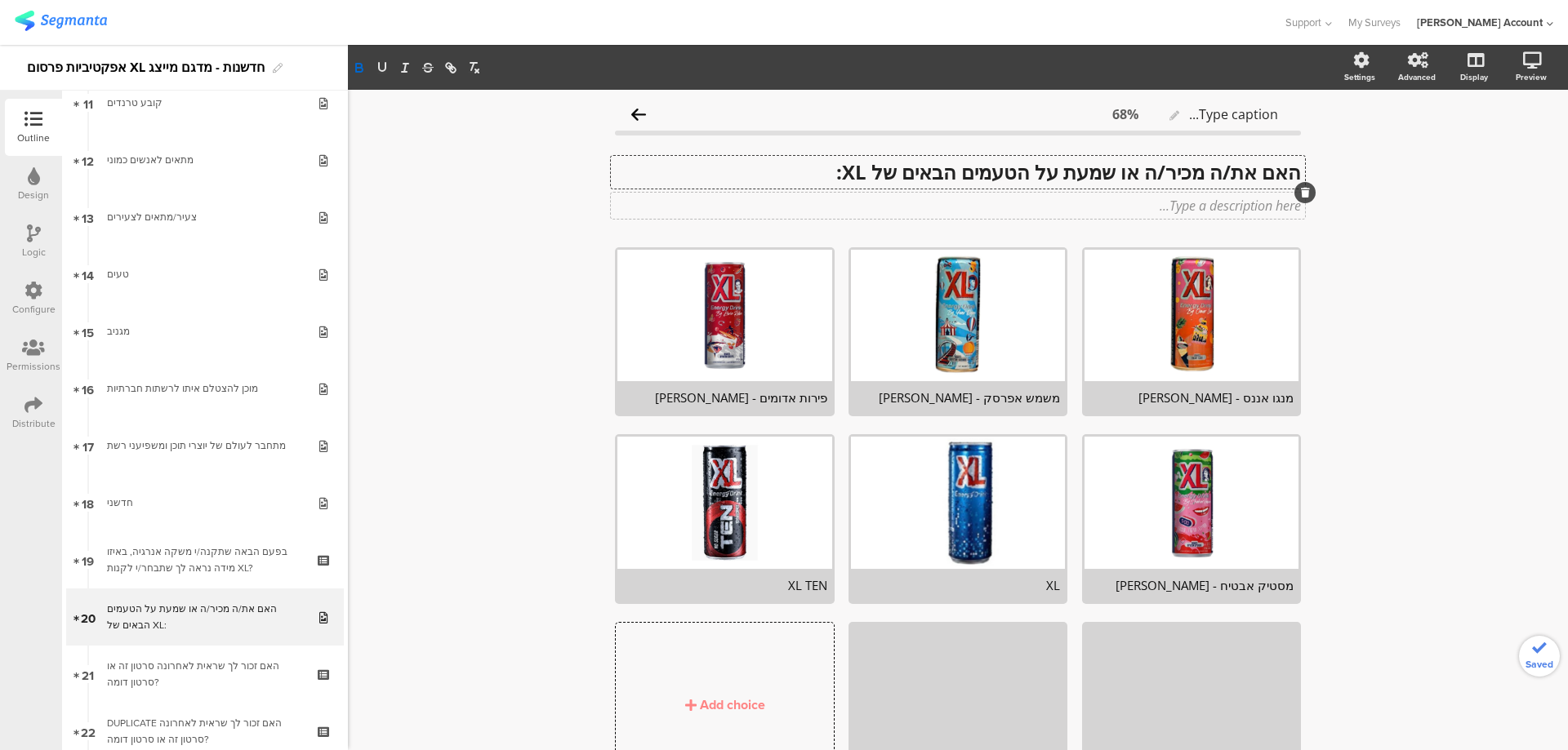
click at [1239, 208] on div "Type a description here..." at bounding box center [957, 206] width 694 height 27
click at [1004, 569] on div "XL" at bounding box center [958, 585] width 214 height 33
click at [1014, 581] on div "XL" at bounding box center [957, 585] width 204 height 16
click at [400, 68] on icon "button" at bounding box center [404, 66] width 13 height 13
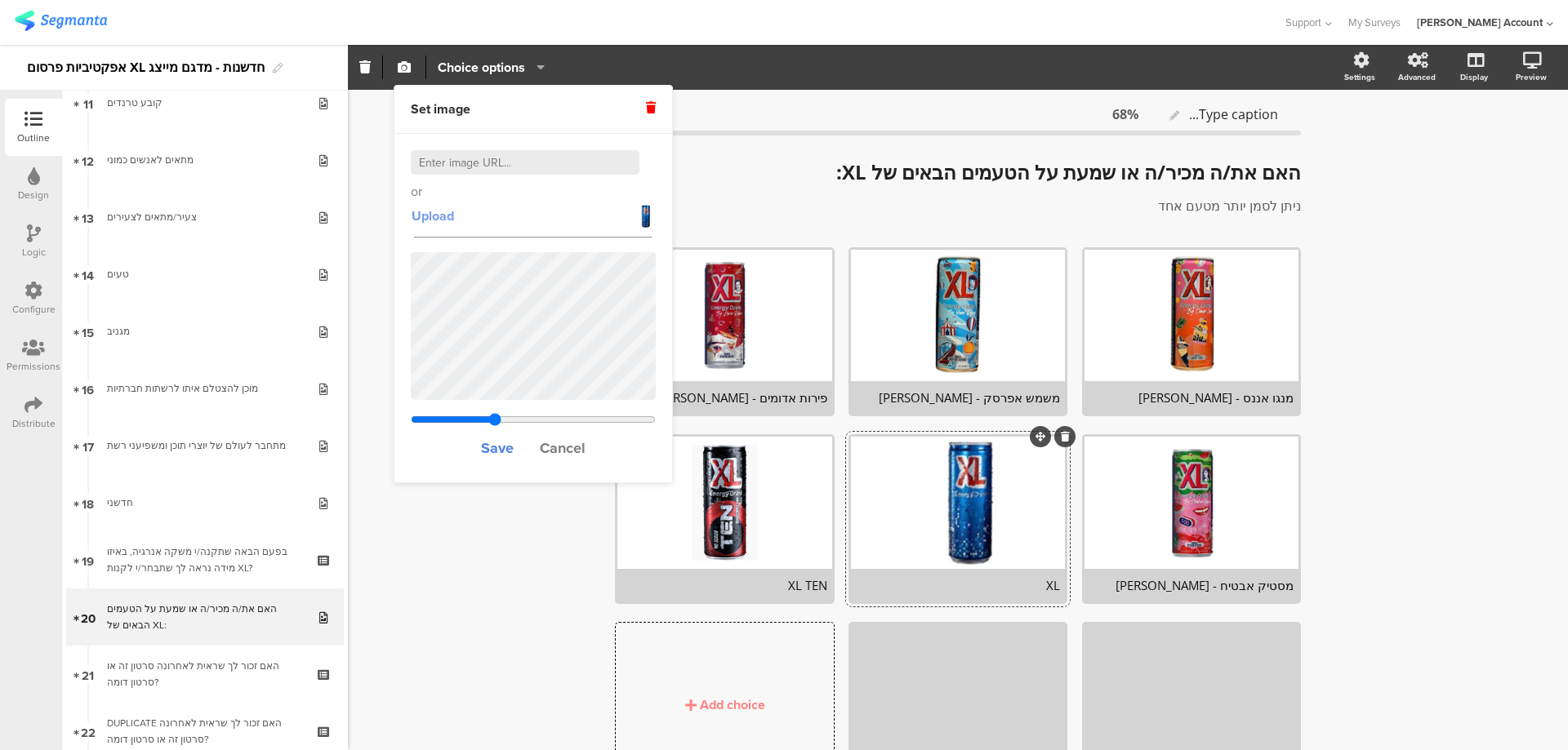
click at [425, 213] on span "Upload" at bounding box center [433, 216] width 42 height 19
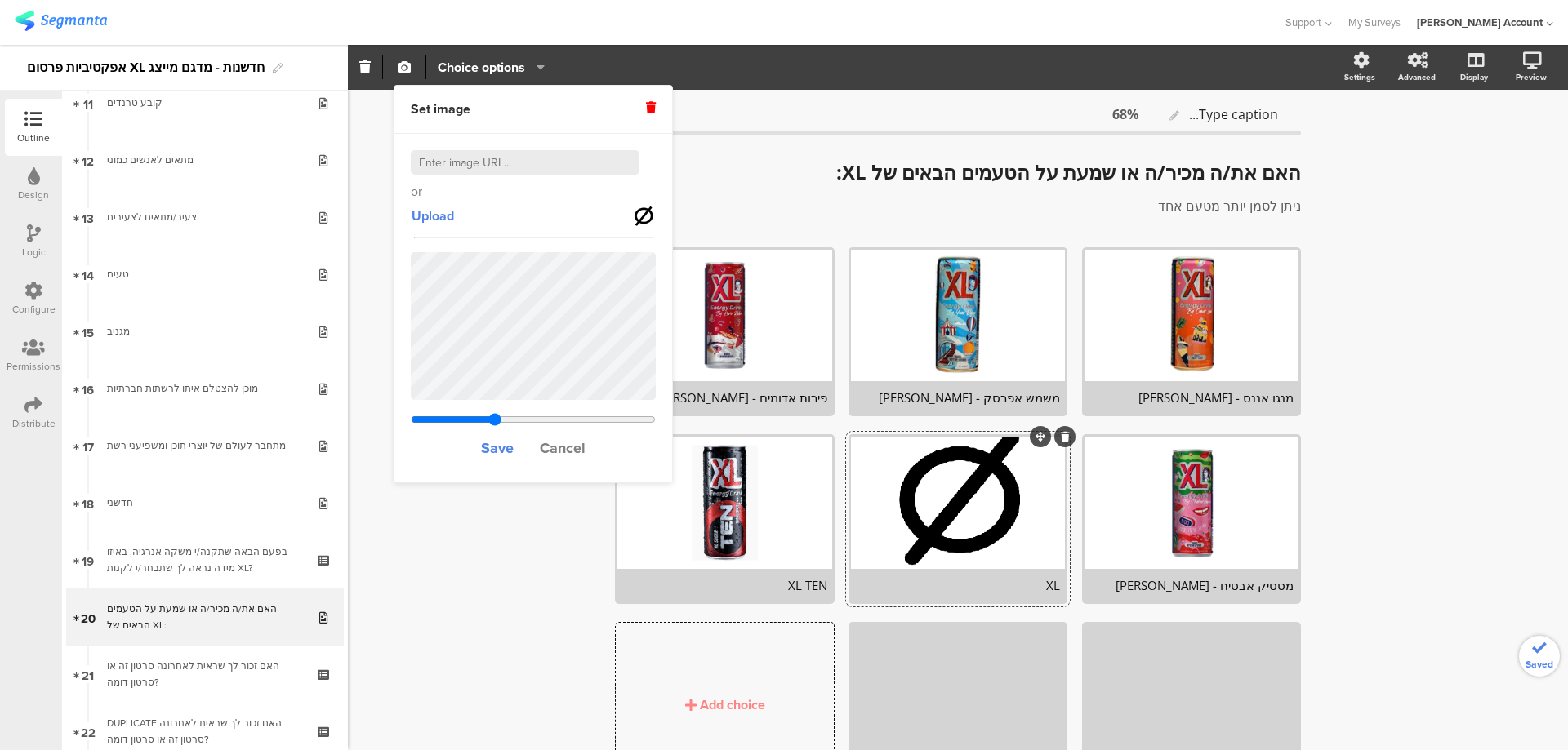
type input "1.53823076923077"
click at [489, 445] on span "Save" at bounding box center [497, 448] width 33 height 21
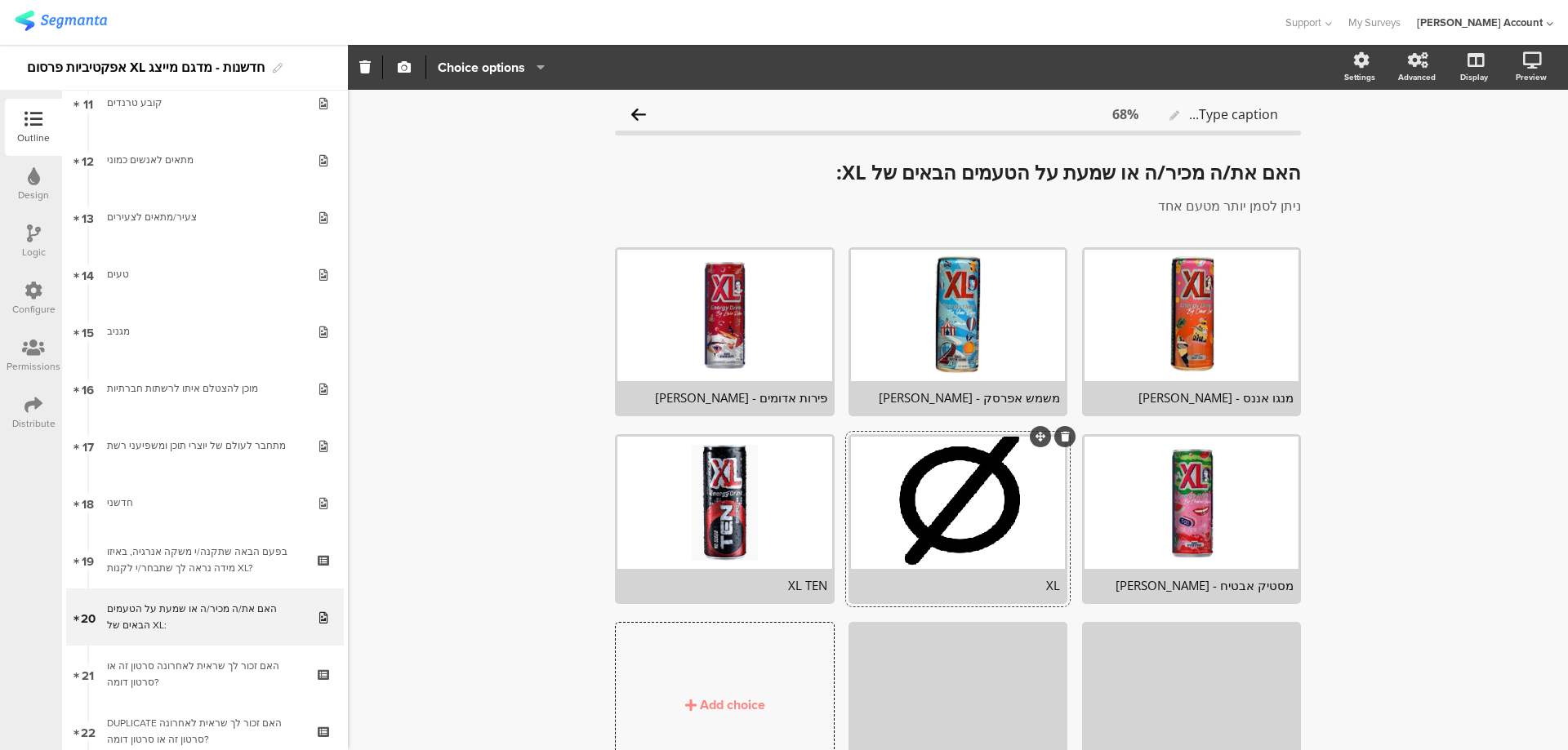
click at [1044, 593] on div "XL" at bounding box center [957, 585] width 204 height 16
click at [1044, 592] on div "XL" at bounding box center [957, 585] width 204 height 16
click at [802, 595] on div "XL TEN" at bounding box center [725, 585] width 214 height 33
click at [802, 586] on div "XL TEN" at bounding box center [724, 585] width 204 height 16
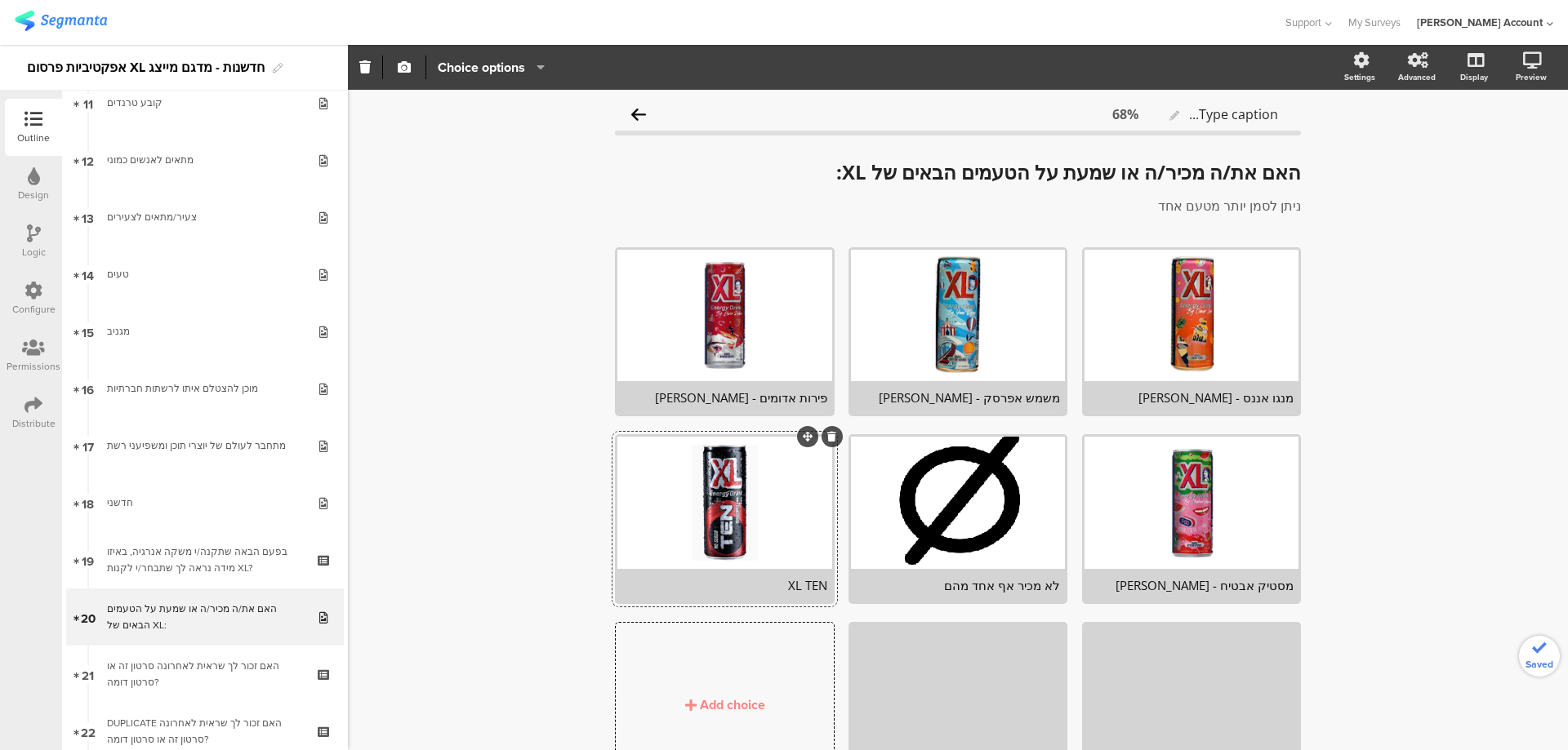
click at [827, 436] on icon at bounding box center [832, 436] width 9 height 10
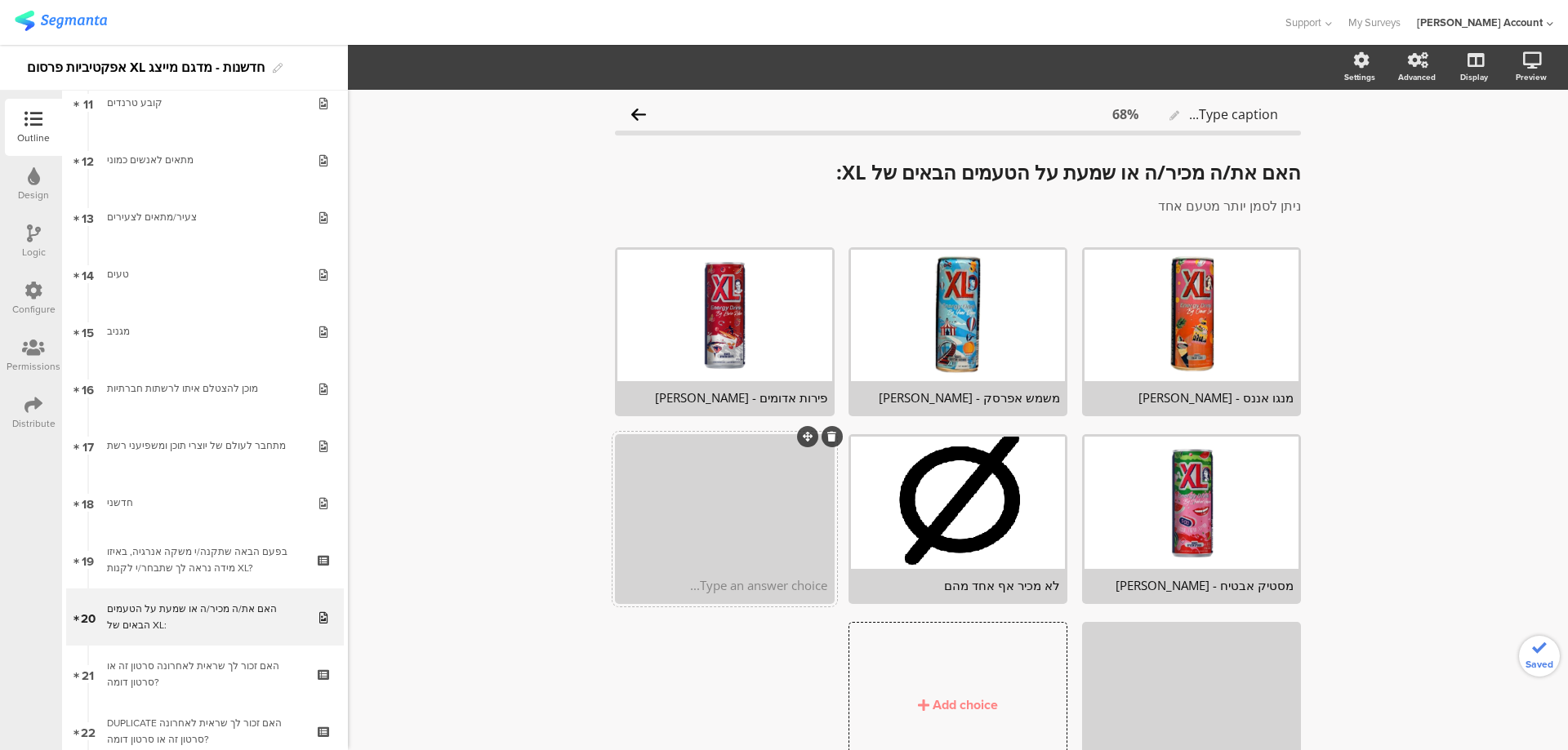
click at [827, 438] on icon at bounding box center [832, 436] width 9 height 10
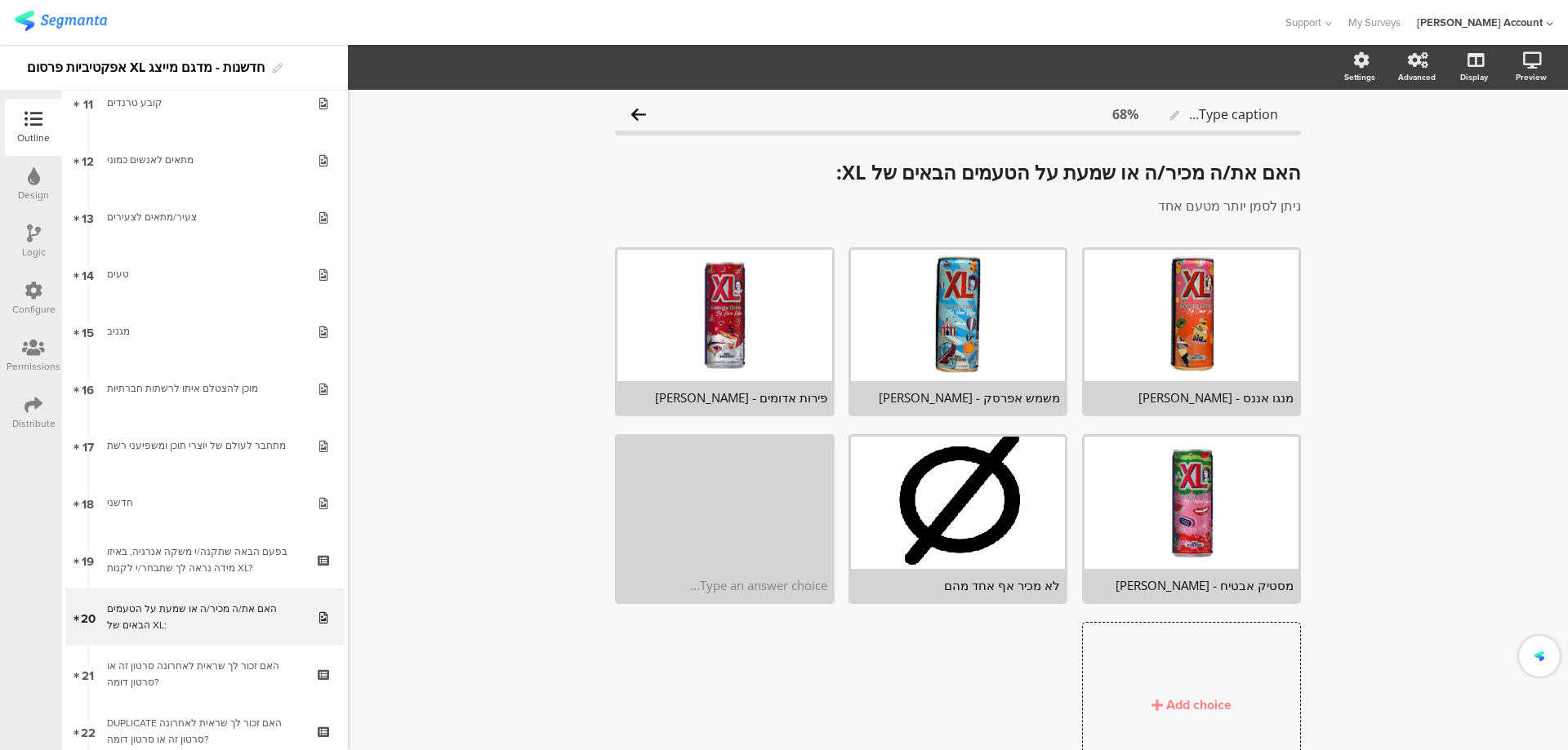
click at [0, 0] on icon at bounding box center [0, 0] width 0 height 0
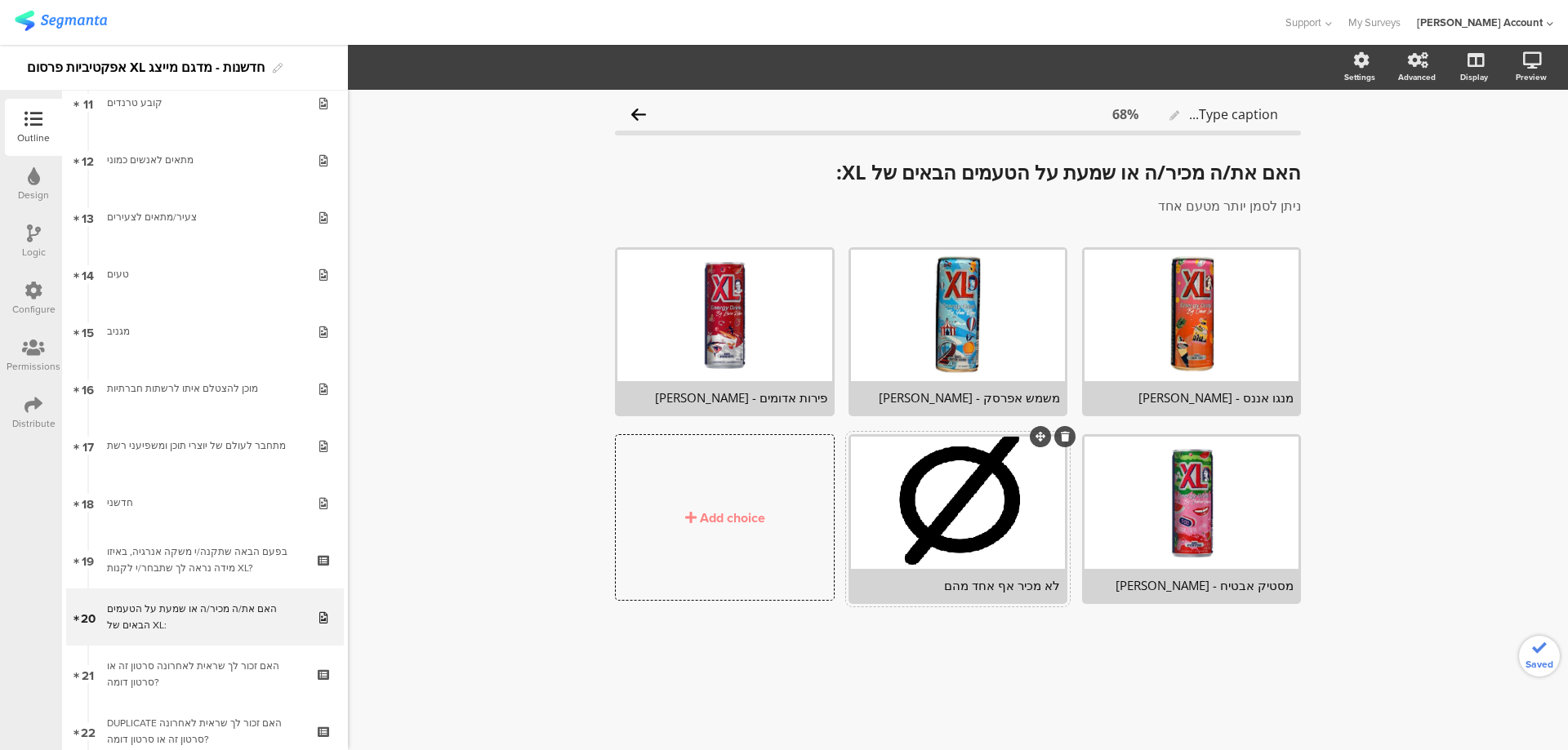
click at [981, 588] on div "לא מכיר אף אחד מהם" at bounding box center [957, 585] width 204 height 16
click at [491, 61] on span "Choice options" at bounding box center [481, 67] width 88 height 19
click at [590, 107] on span at bounding box center [581, 110] width 25 height 13
click at [587, 141] on span at bounding box center [581, 142] width 25 height 13
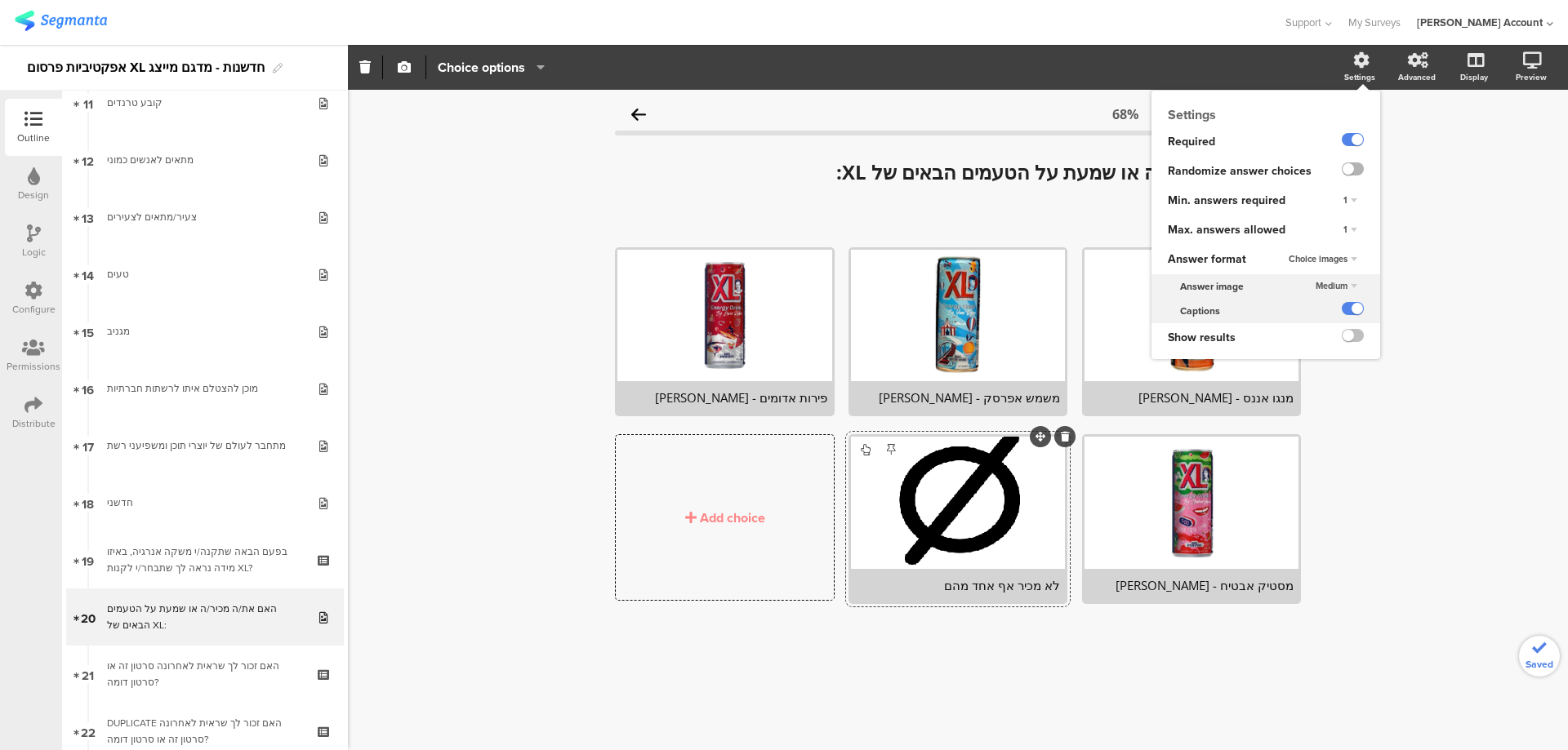
click at [1359, 169] on label at bounding box center [1352, 169] width 22 height 13
click at [0, 0] on input "checkbox" at bounding box center [0, 0] width 0 height 0
click at [1353, 224] on div "1" at bounding box center [1351, 230] width 27 height 19
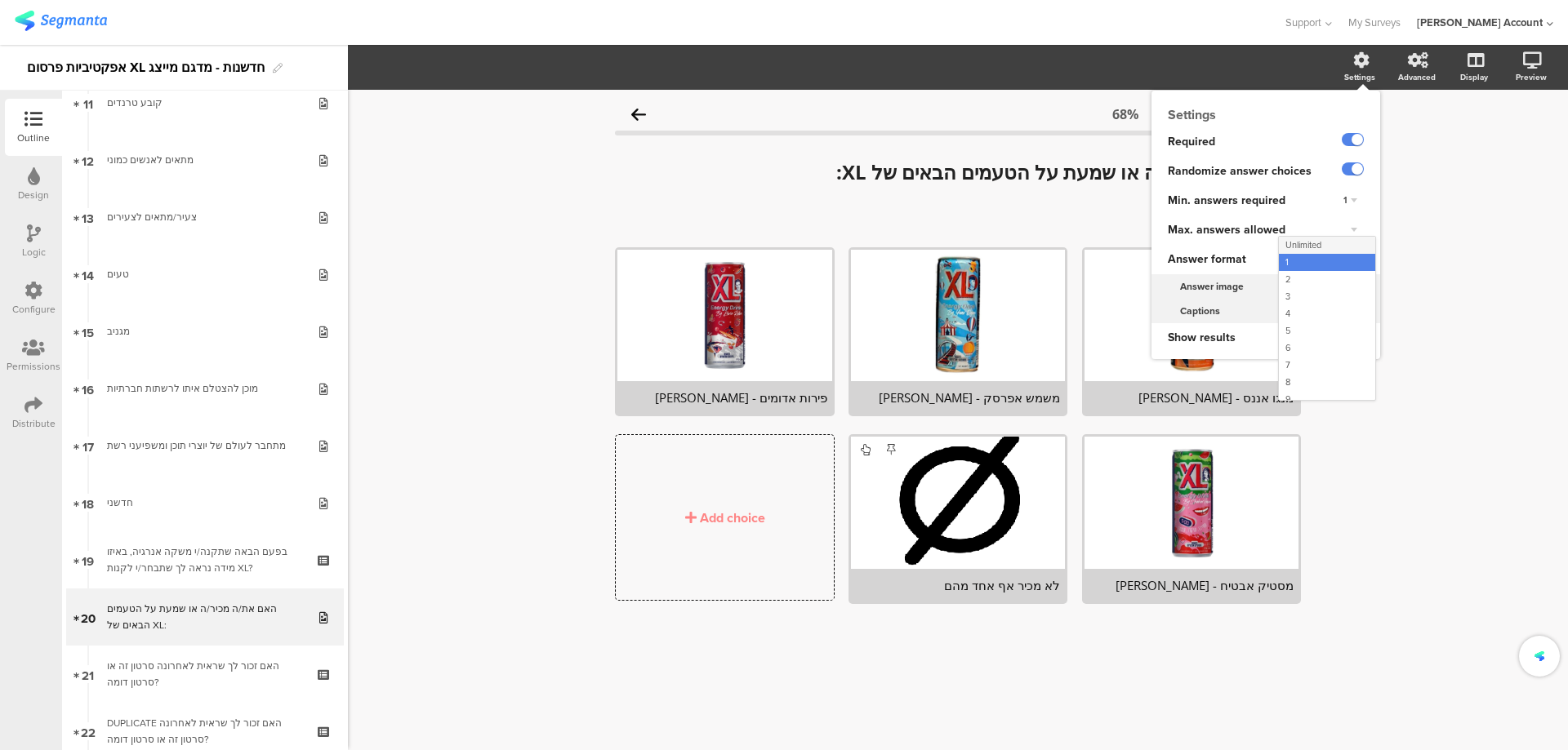
click at [1341, 241] on div "Unlimited" at bounding box center [1327, 245] width 96 height 17
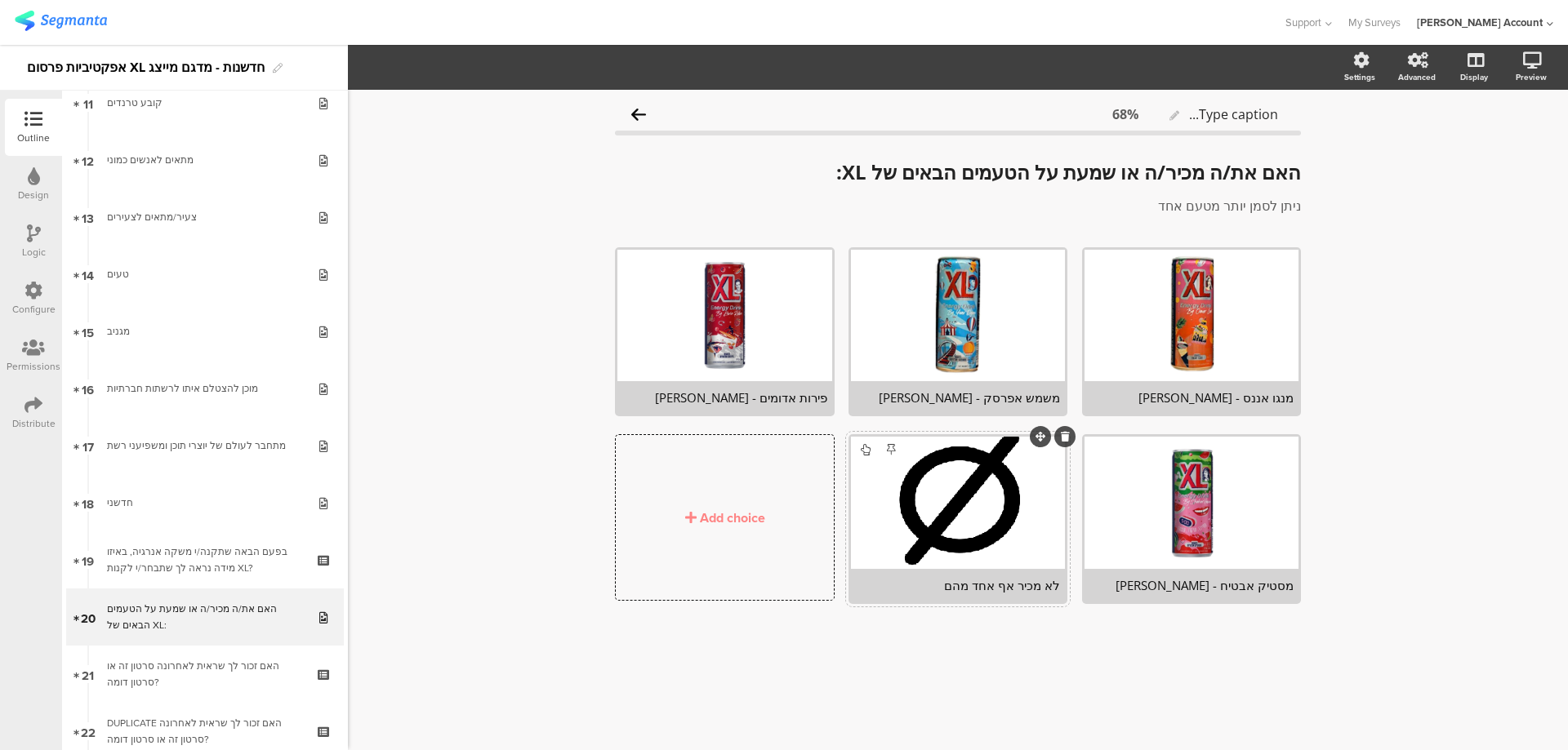
click at [1031, 586] on div "לא מכיר אף אחד מהם" at bounding box center [957, 585] width 204 height 16
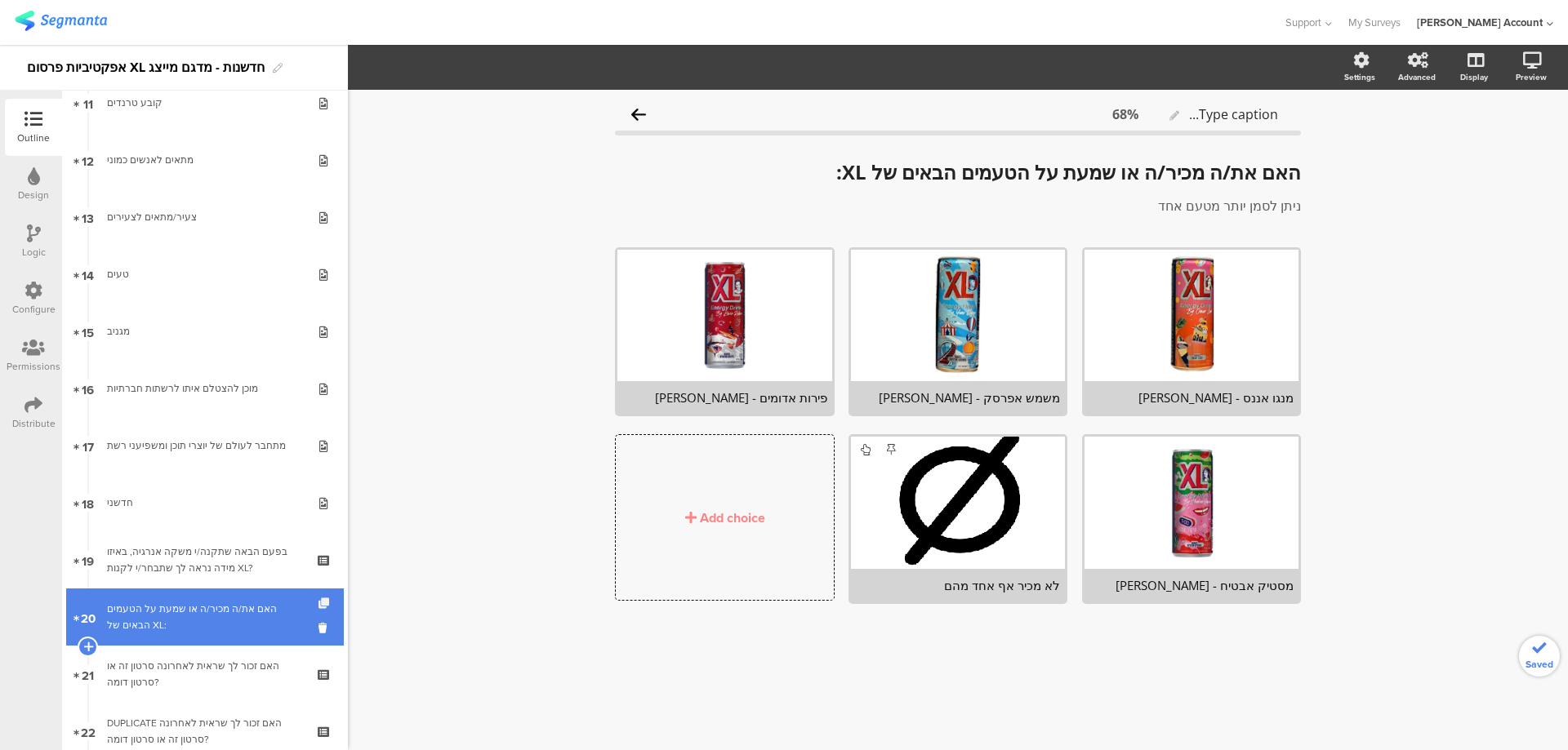
click at [318, 600] on icon at bounding box center [325, 603] width 14 height 11
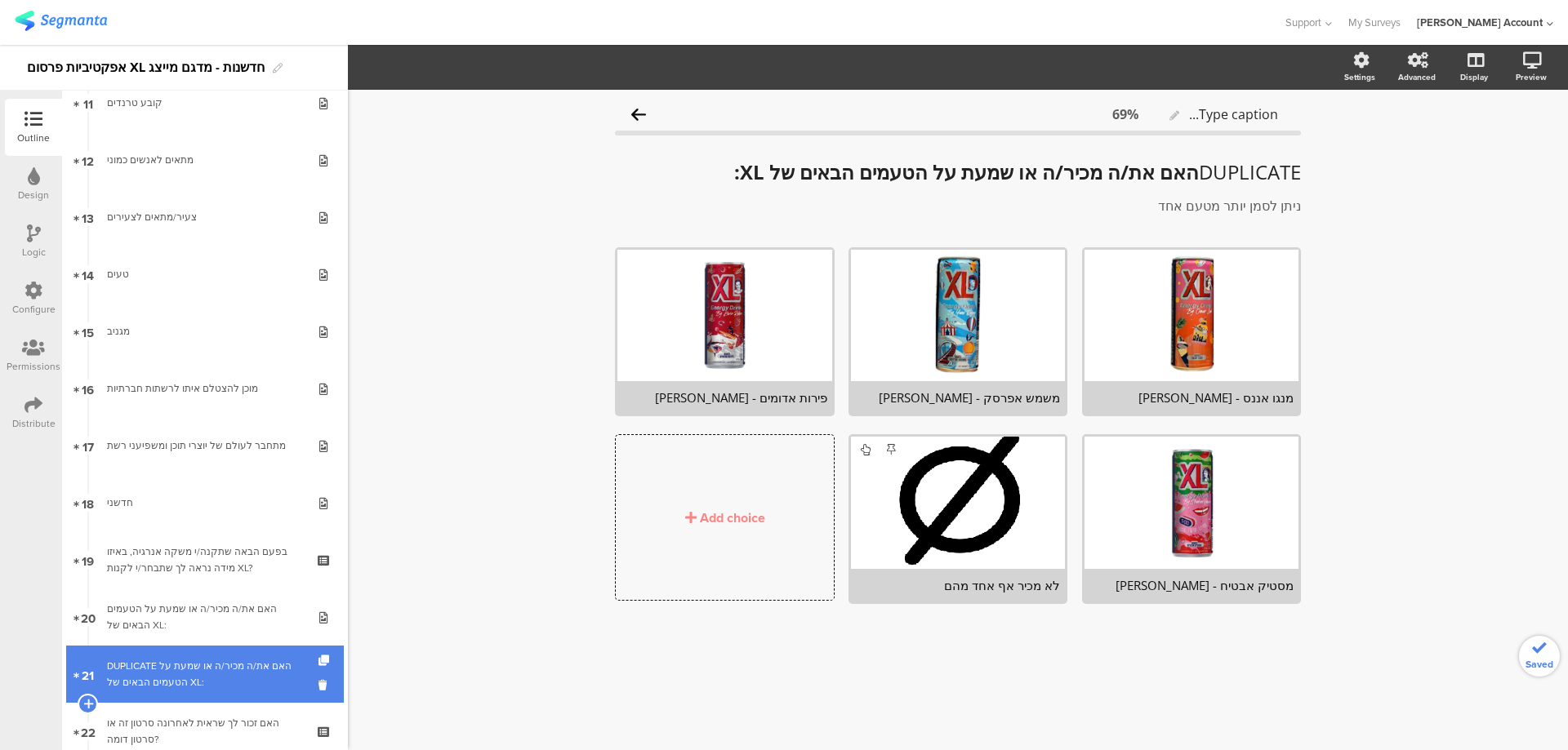
click at [249, 654] on link "21 DUPLICATE האם את/ה מכיר/ה או שמעת על הטעמים הבאים של XL:" at bounding box center [205, 674] width 278 height 57
click at [248, 660] on div "DUPLICATE האם את/ה מכיר/ה או שמעת על הטעמים הבאים של XL:" at bounding box center [204, 674] width 195 height 33
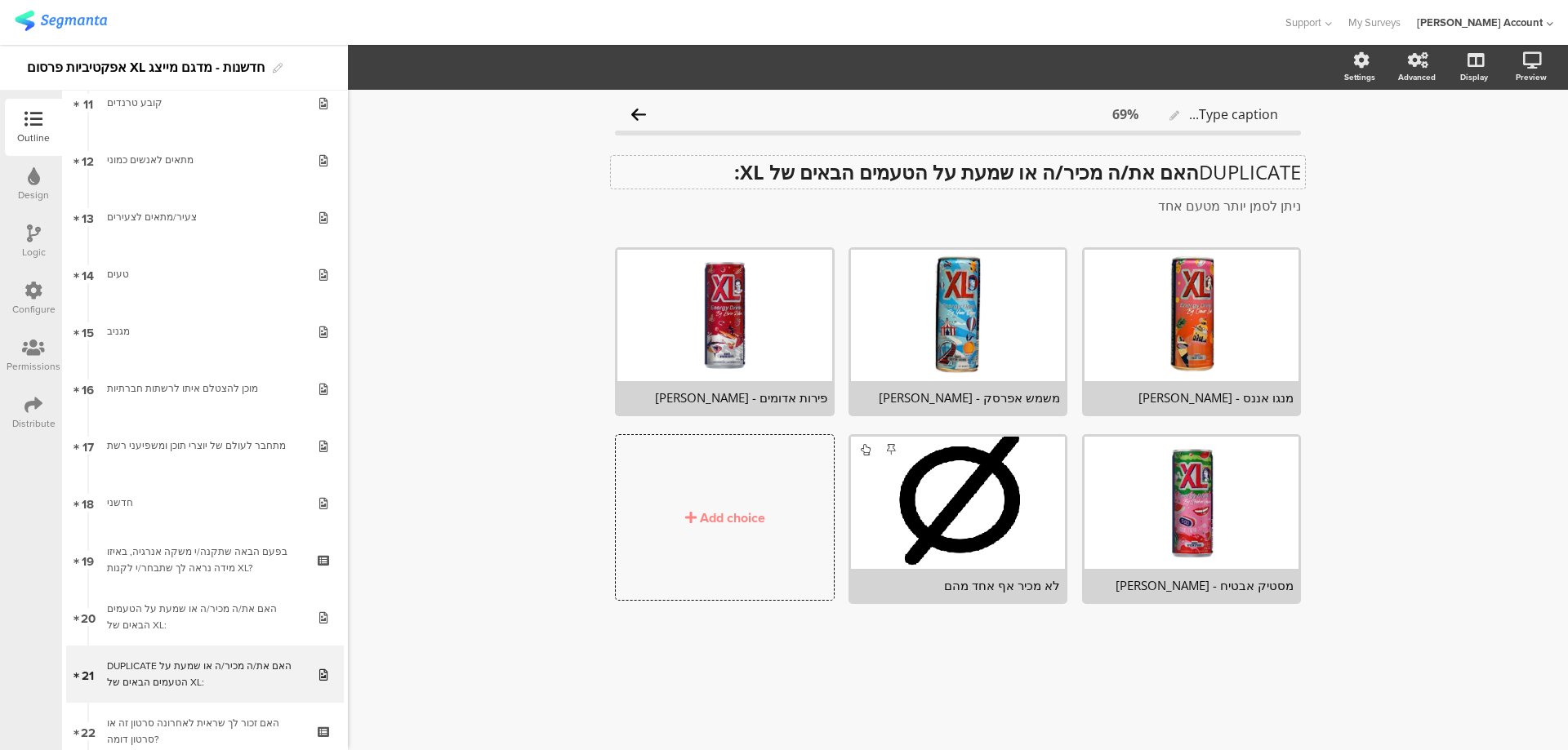
click at [1179, 168] on div "DUPLICATE האם את/ה מכיר/ה או שמעת על הטעמים הבאים של XL: DUPLICATE האם את/ה מכי…" at bounding box center [957, 171] width 694 height 33
click at [1179, 168] on strong "האם את/ה מכיר/ה או שמעת על הטעמים הבאים של XL:" at bounding box center [967, 171] width 465 height 27
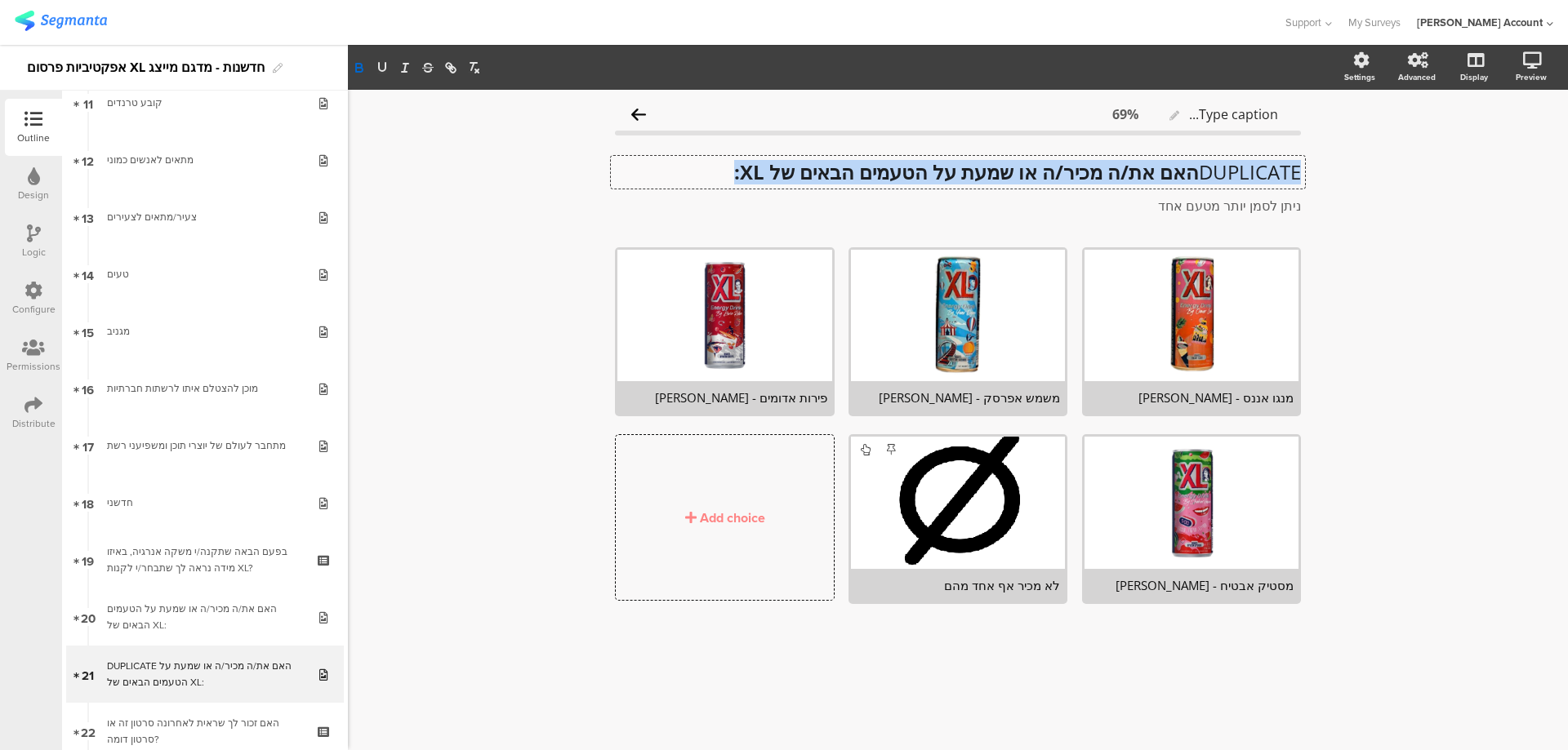
click at [1179, 168] on strong "האם את/ה מכיר/ה או שמעת על הטעמים הבאים של XL:" at bounding box center [967, 171] width 465 height 27
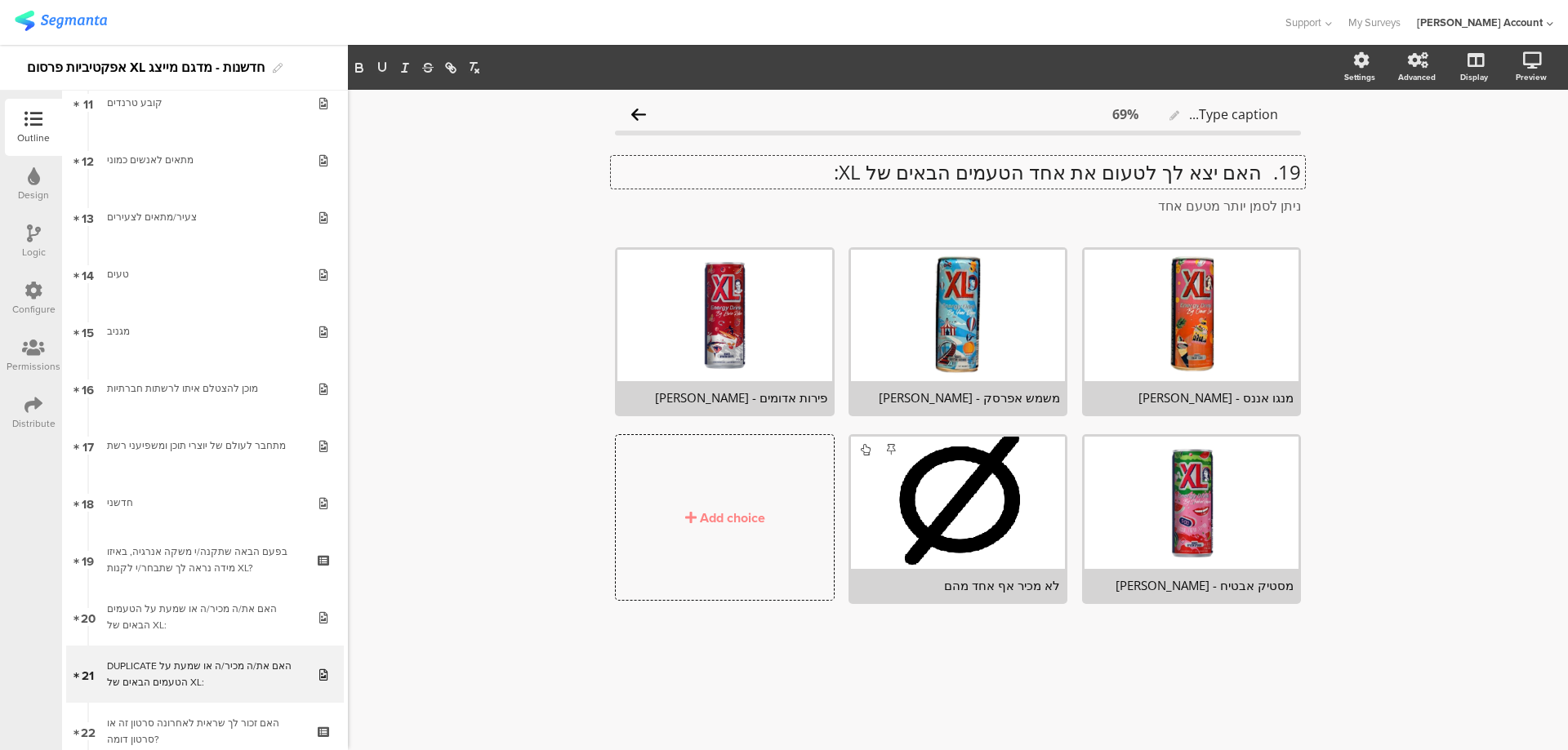
click at [1259, 170] on p "19. האם יצא לך לטעום את אחד הטעמים הבאים של XL:" at bounding box center [958, 172] width 686 height 25
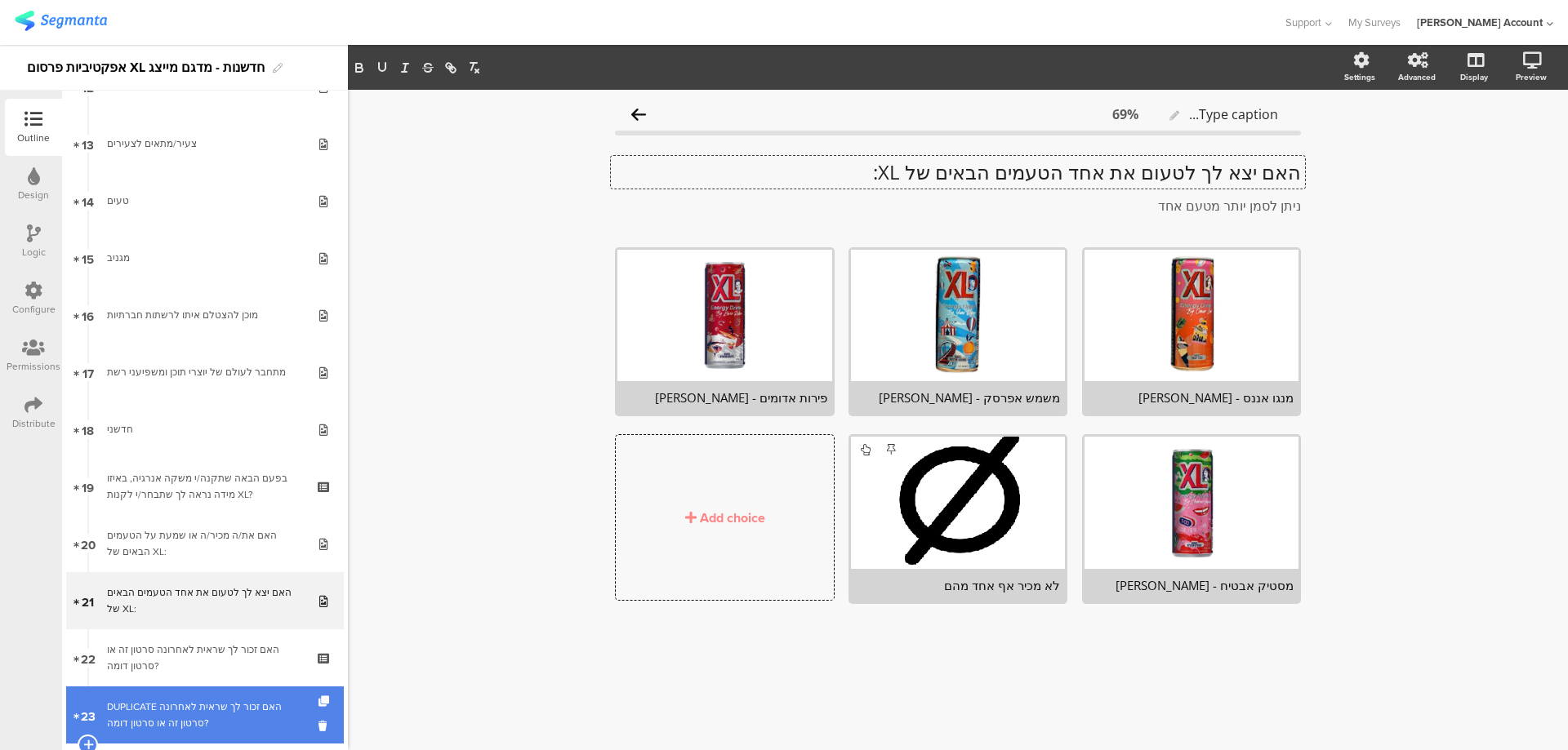
scroll to position [761, 0]
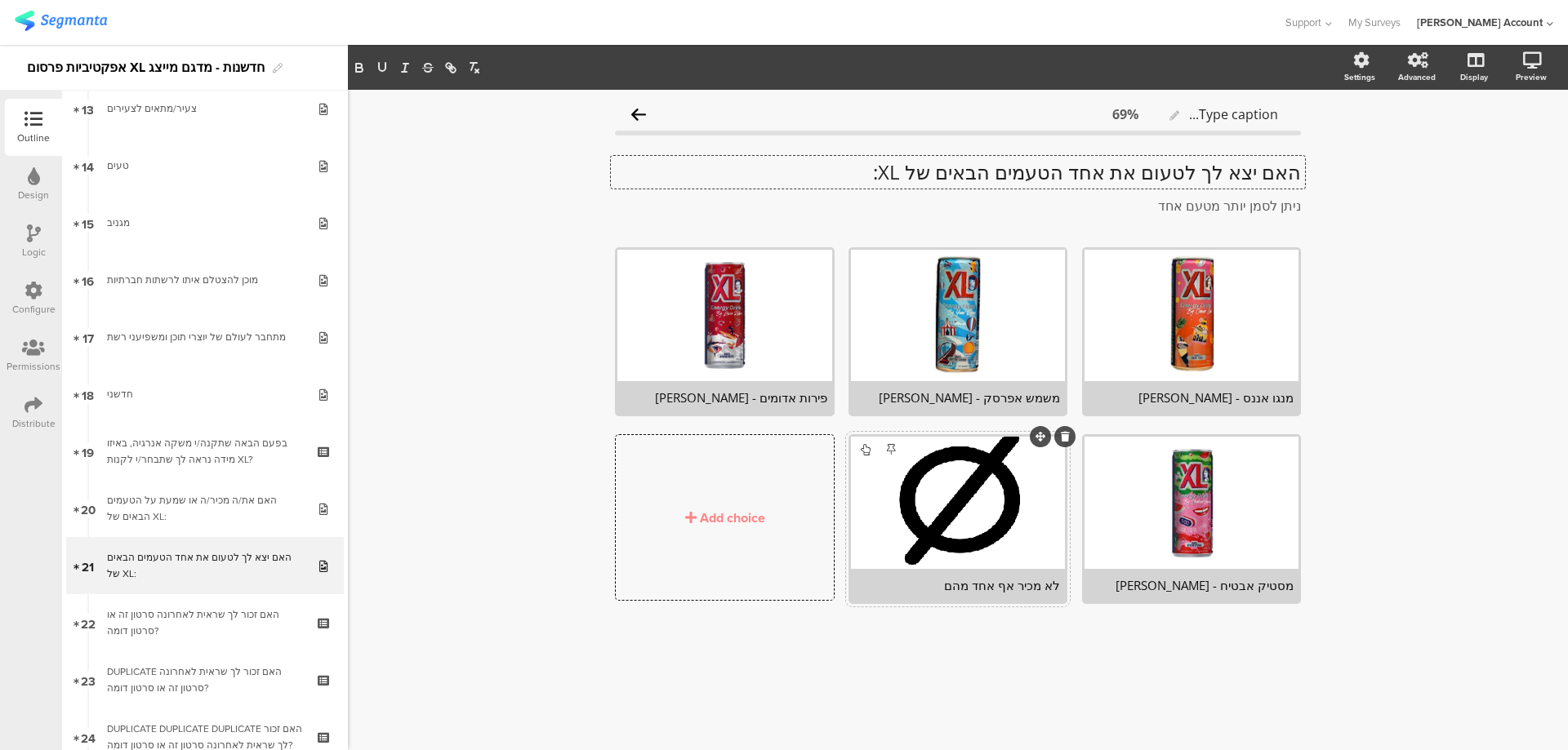
click at [981, 585] on div "לא מכיר אף אחד מהם" at bounding box center [957, 585] width 204 height 16
click at [983, 585] on div "לא מכיר אף אחד מהם" at bounding box center [957, 585] width 204 height 16
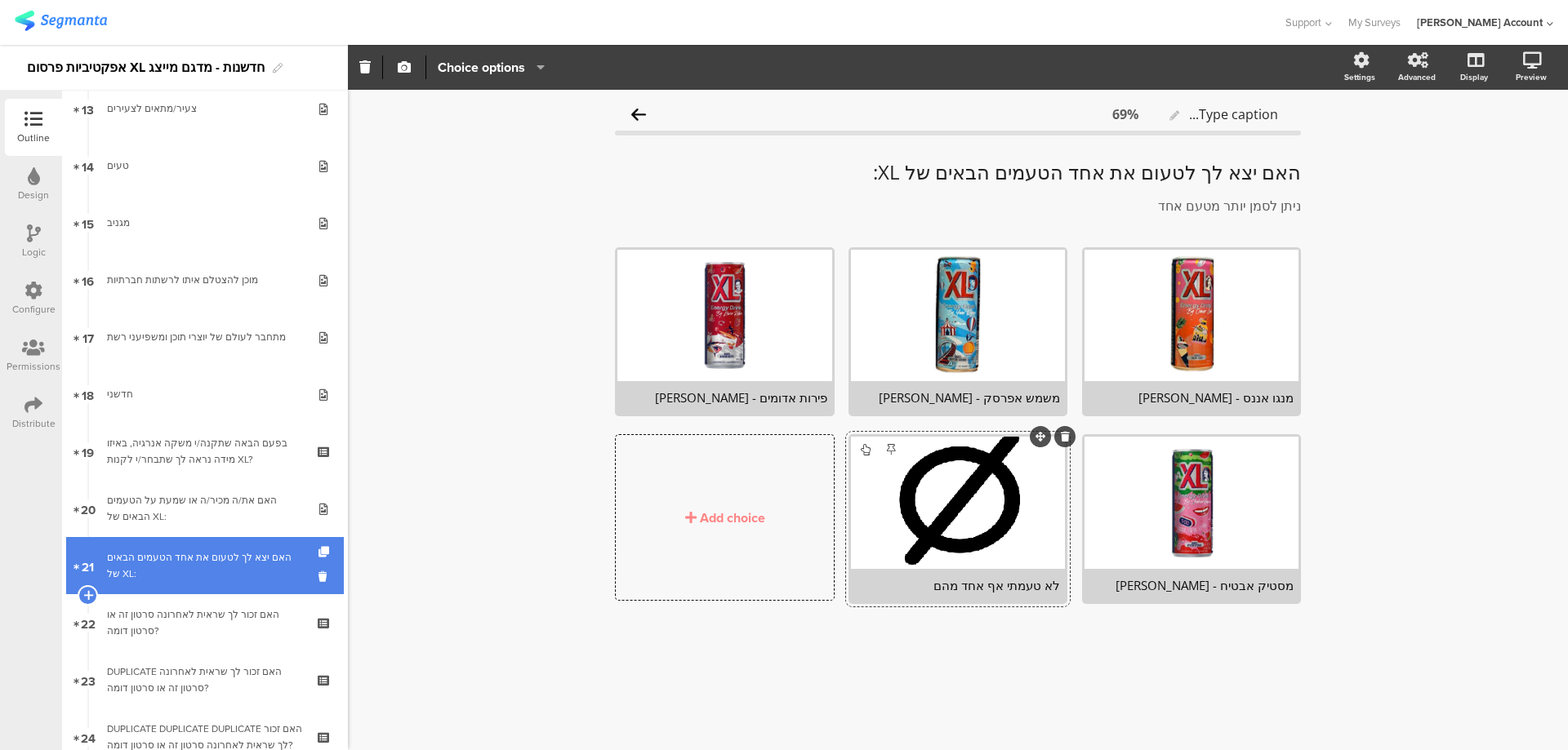
click at [216, 552] on div "האם יצא לך לטעום את אחד הטעמים הבאים של XL:" at bounding box center [204, 565] width 195 height 33
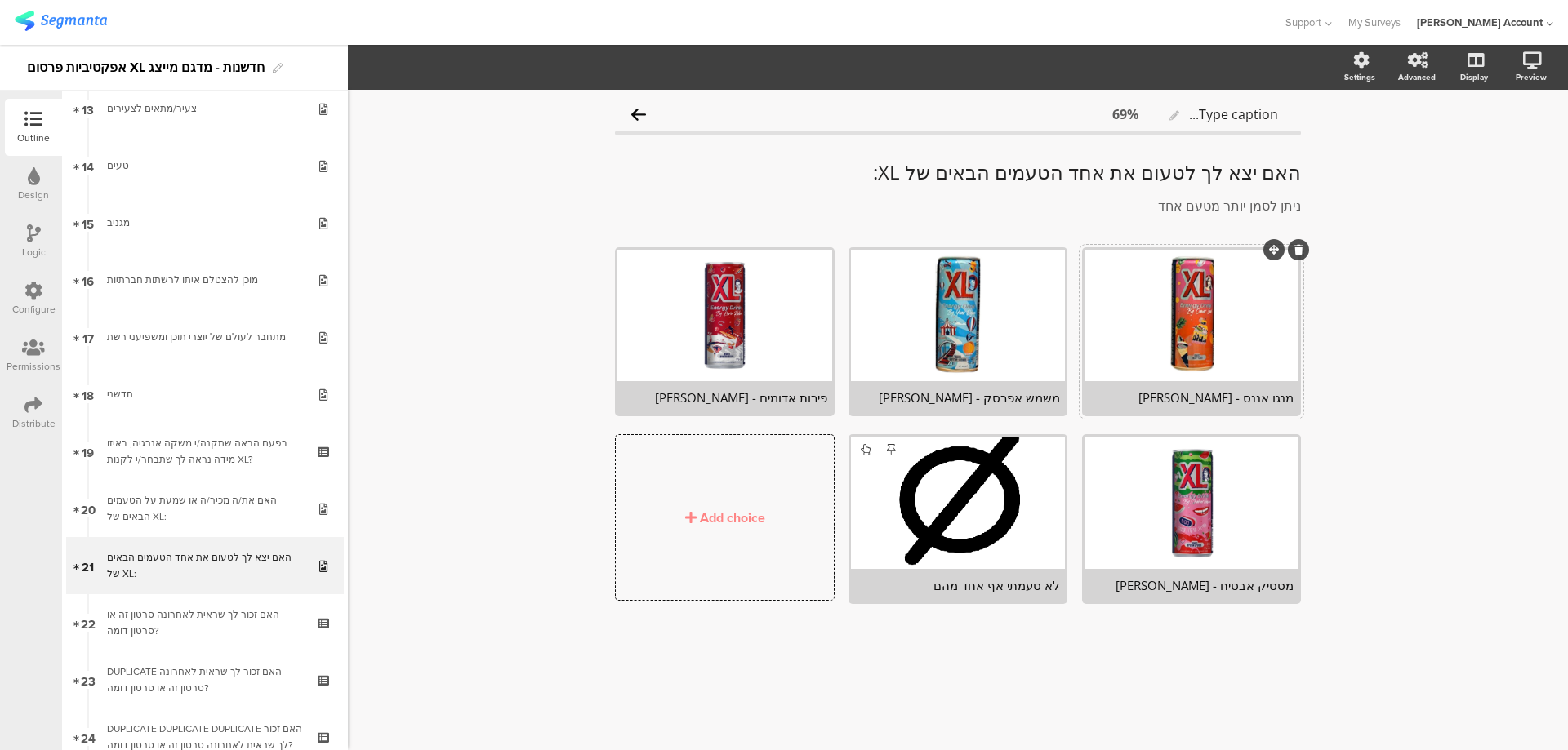
click at [1298, 251] on icon at bounding box center [1298, 249] width 9 height 10
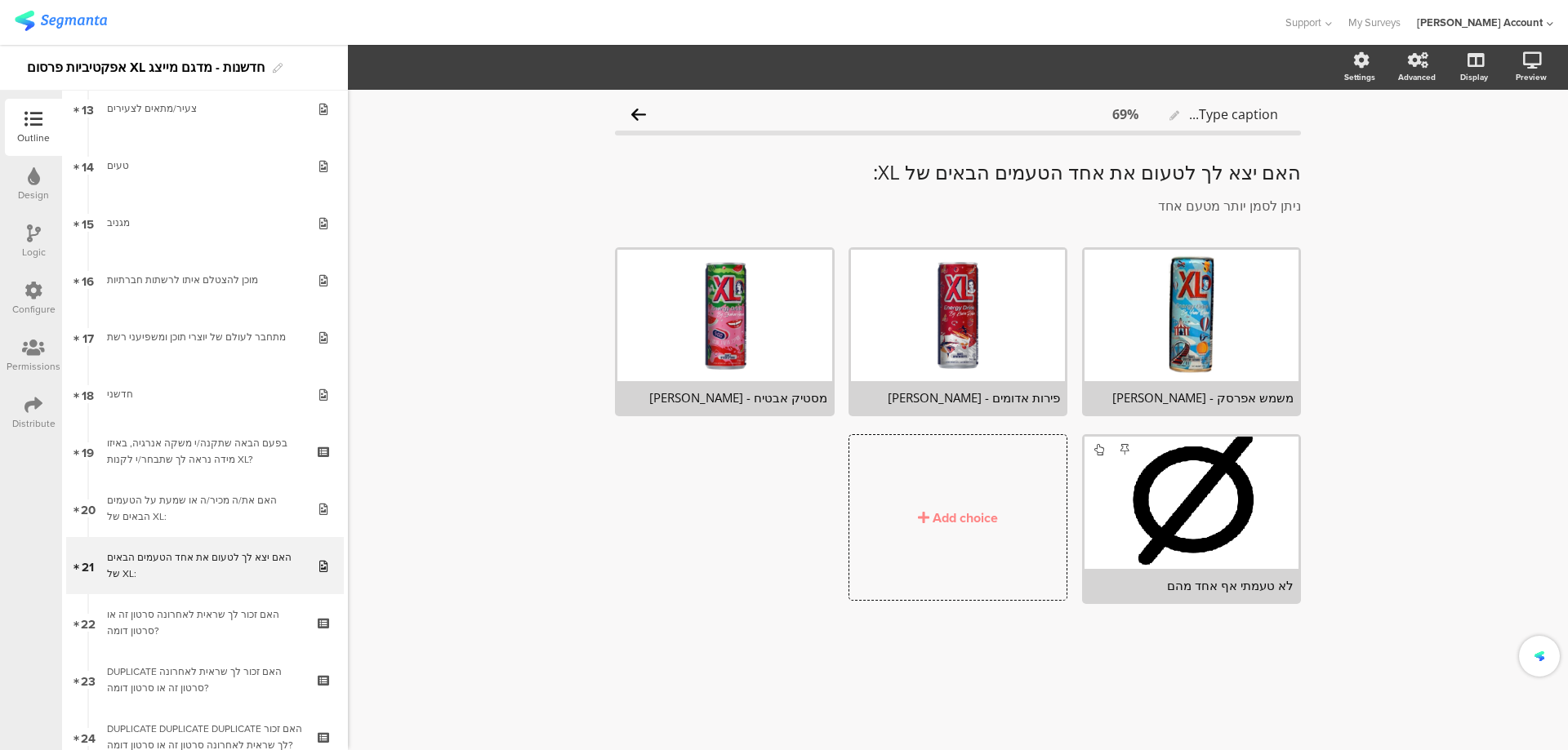
click at [0, 0] on icon at bounding box center [0, 0] width 0 height 0
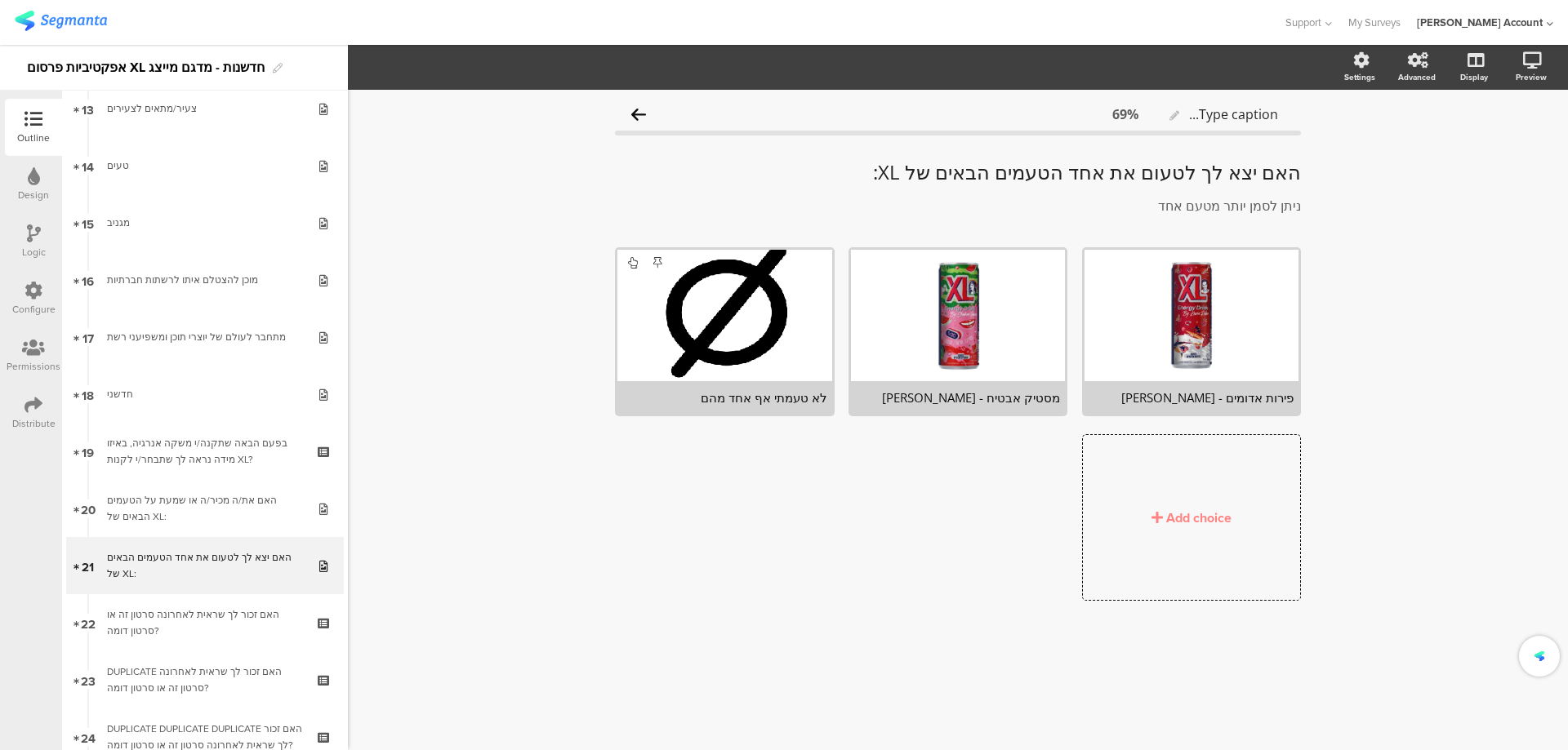
click at [0, 0] on icon at bounding box center [0, 0] width 0 height 0
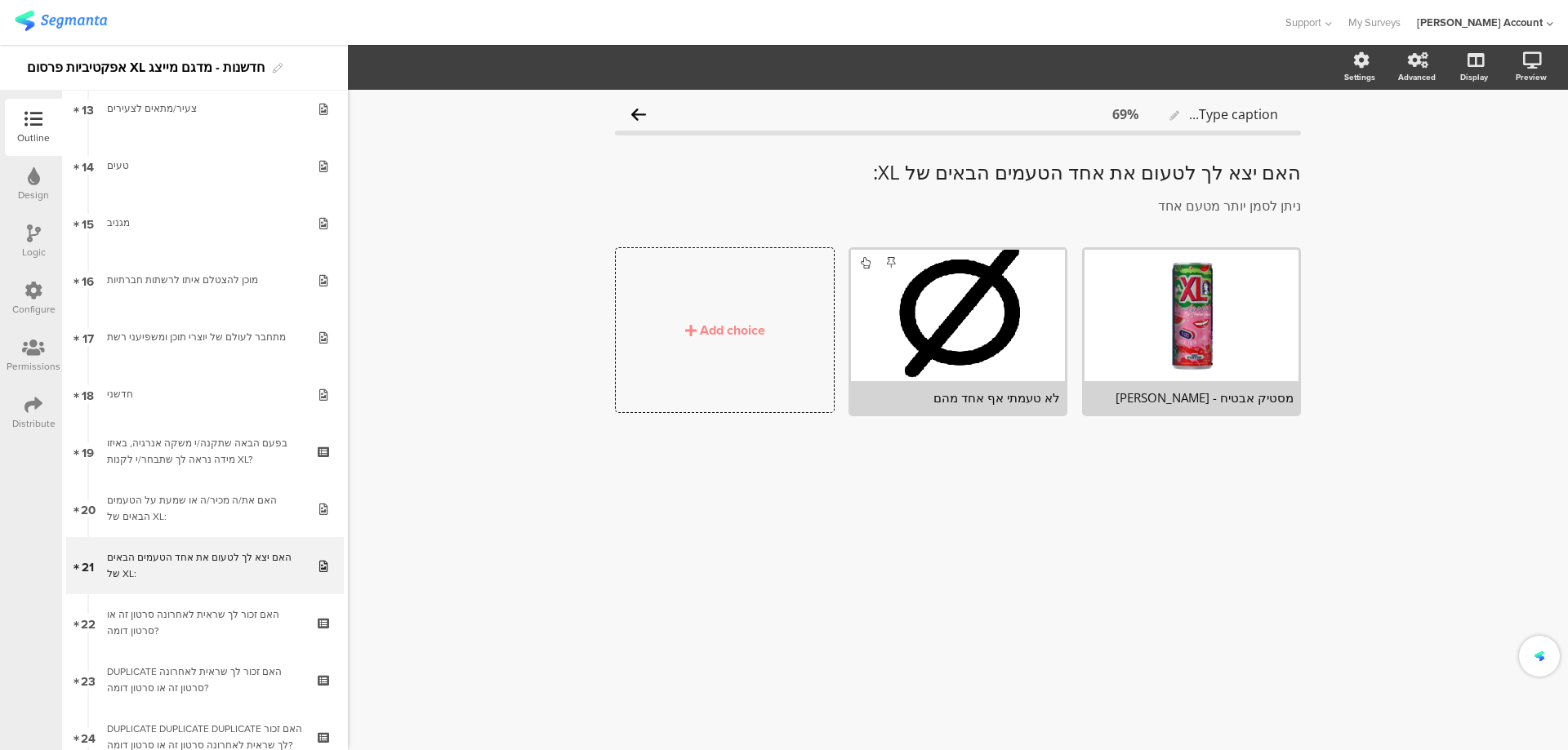
click at [0, 0] on icon at bounding box center [0, 0] width 0 height 0
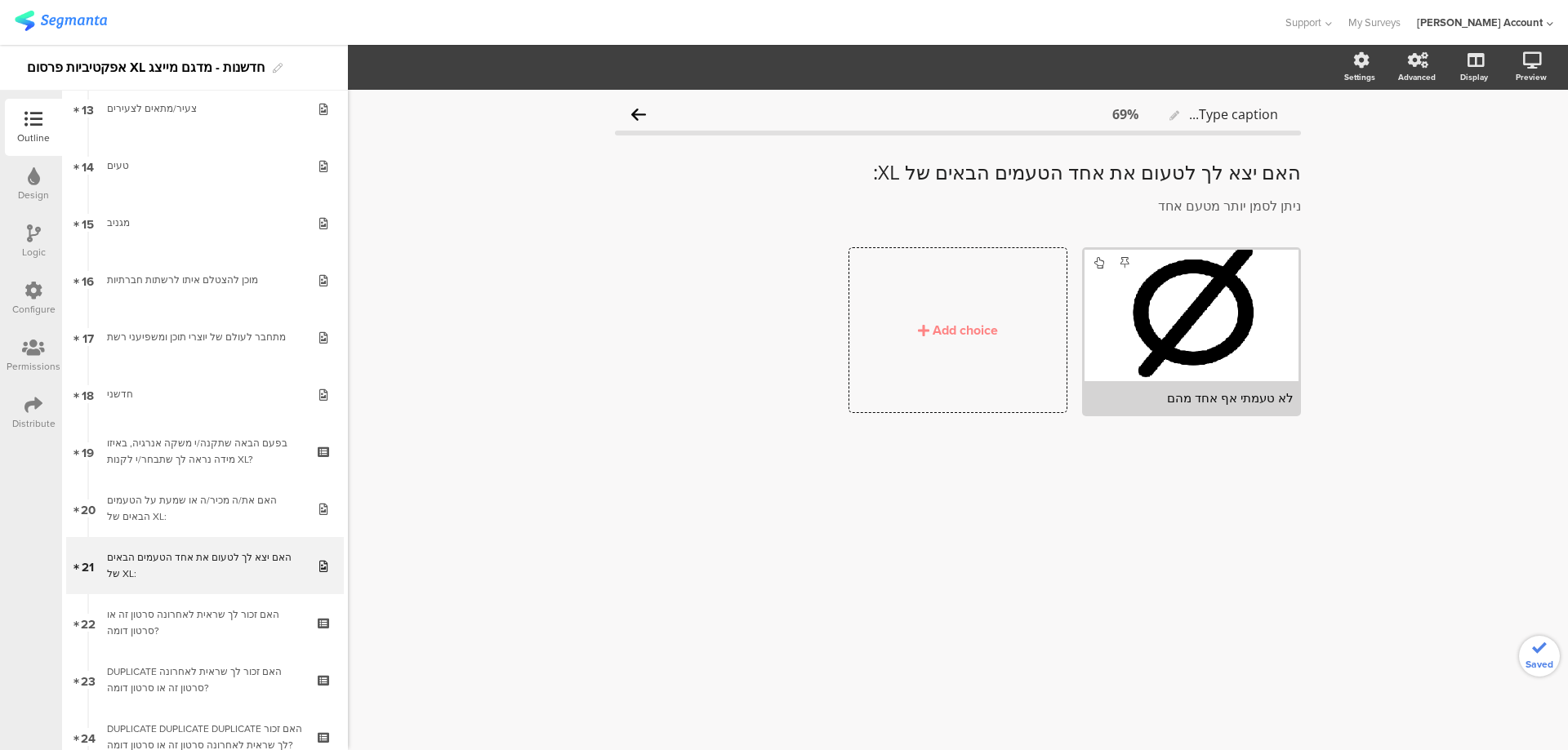
click at [0, 0] on icon at bounding box center [0, 0] width 0 height 0
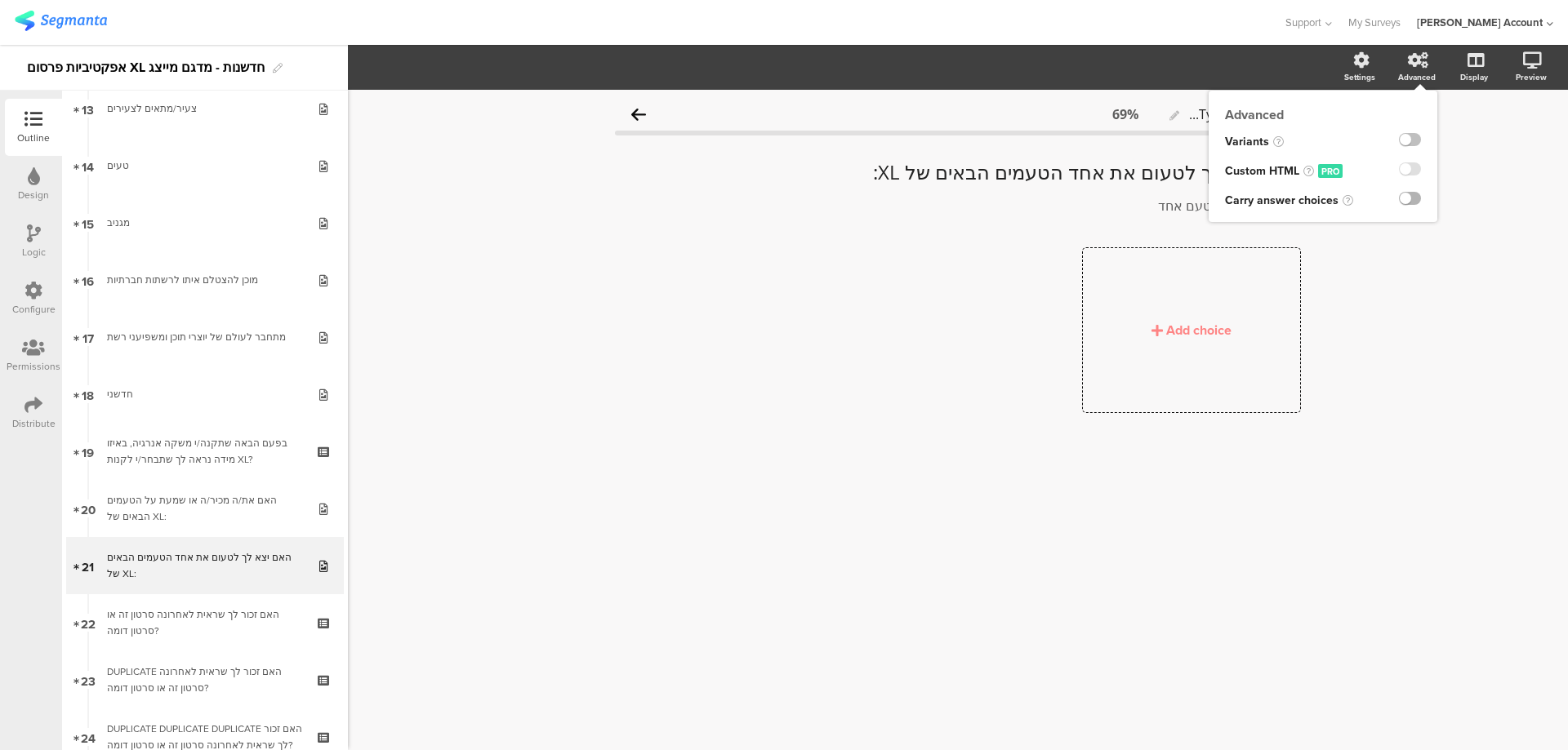
click at [1417, 199] on label at bounding box center [1410, 198] width 22 height 13
click at [0, 0] on input "checkbox" at bounding box center [0, 0] width 0 height 0
click at [1273, 65] on div "Carry Forward" at bounding box center [1242, 68] width 85 height 23
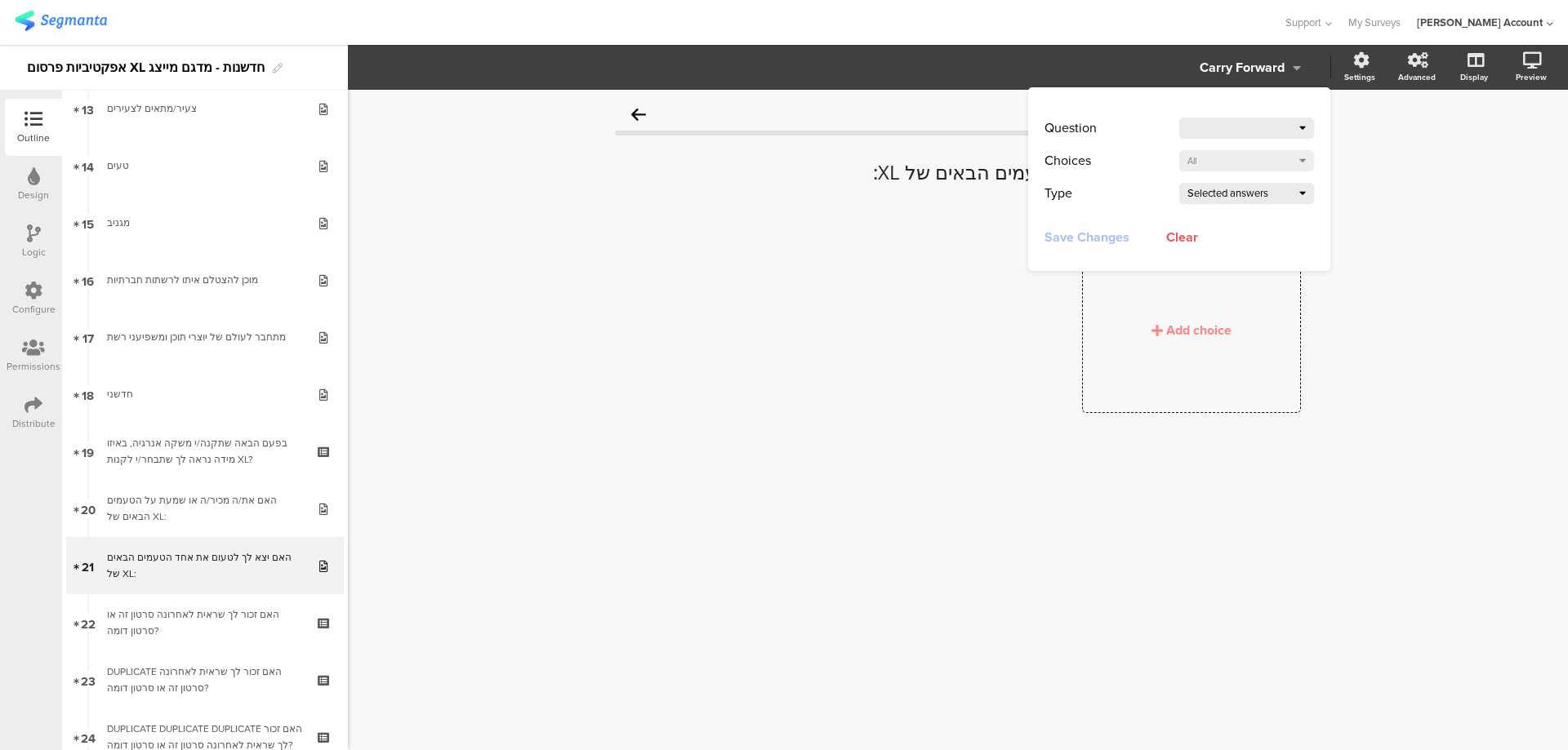
click at [1300, 125] on icon at bounding box center [1302, 128] width 6 height 11
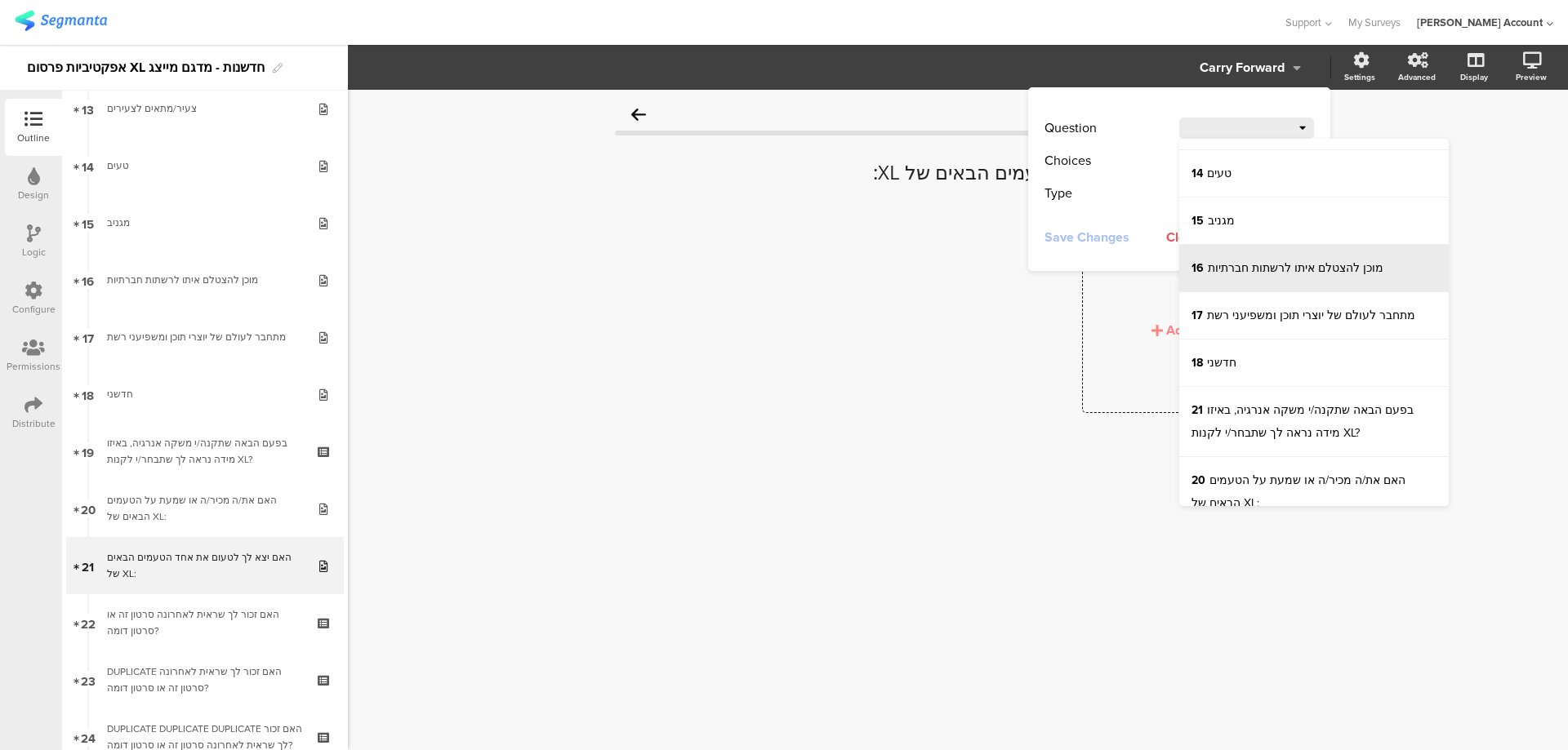
scroll to position [544, 0]
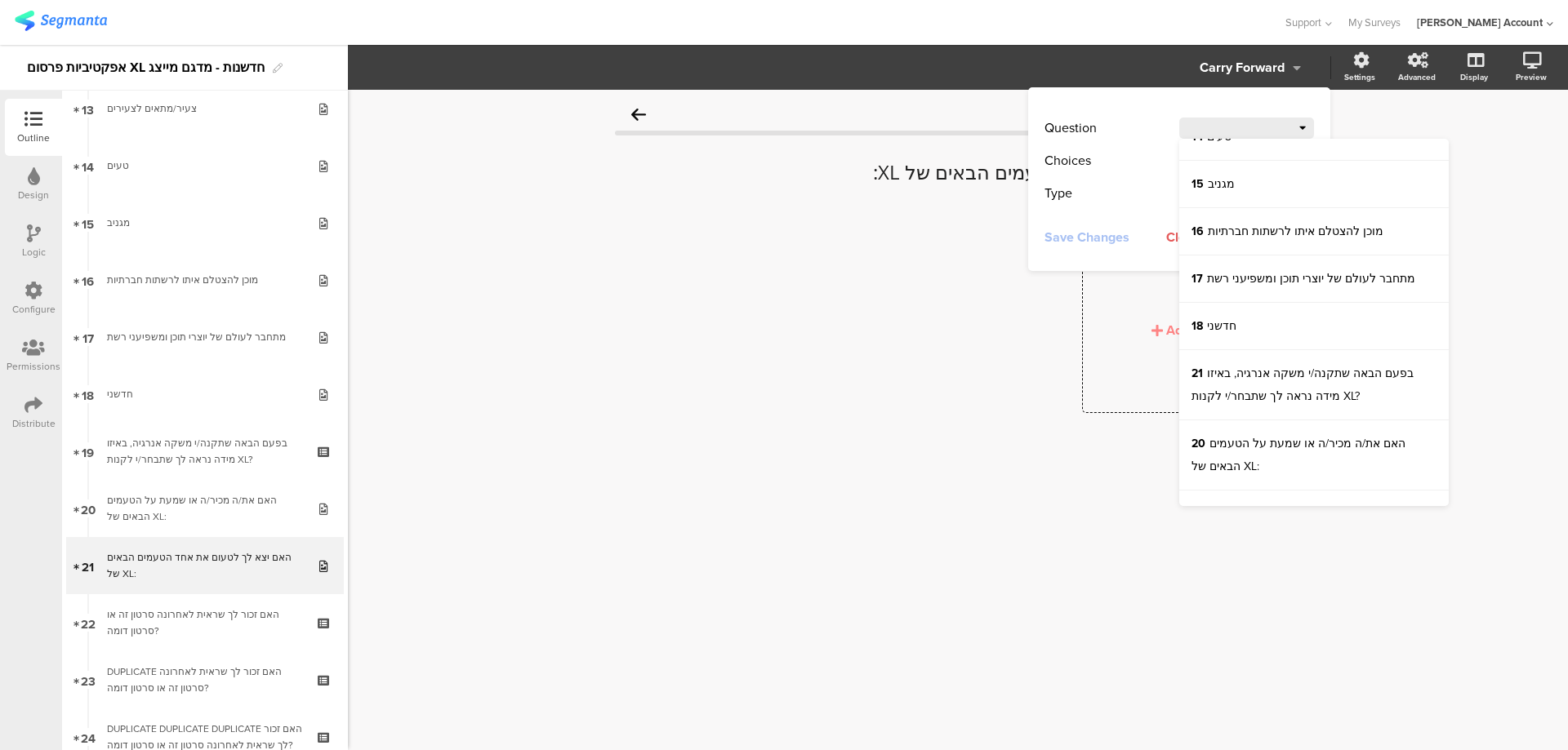
click at [980, 346] on div "Add choice" at bounding box center [951, 337] width 700 height 179
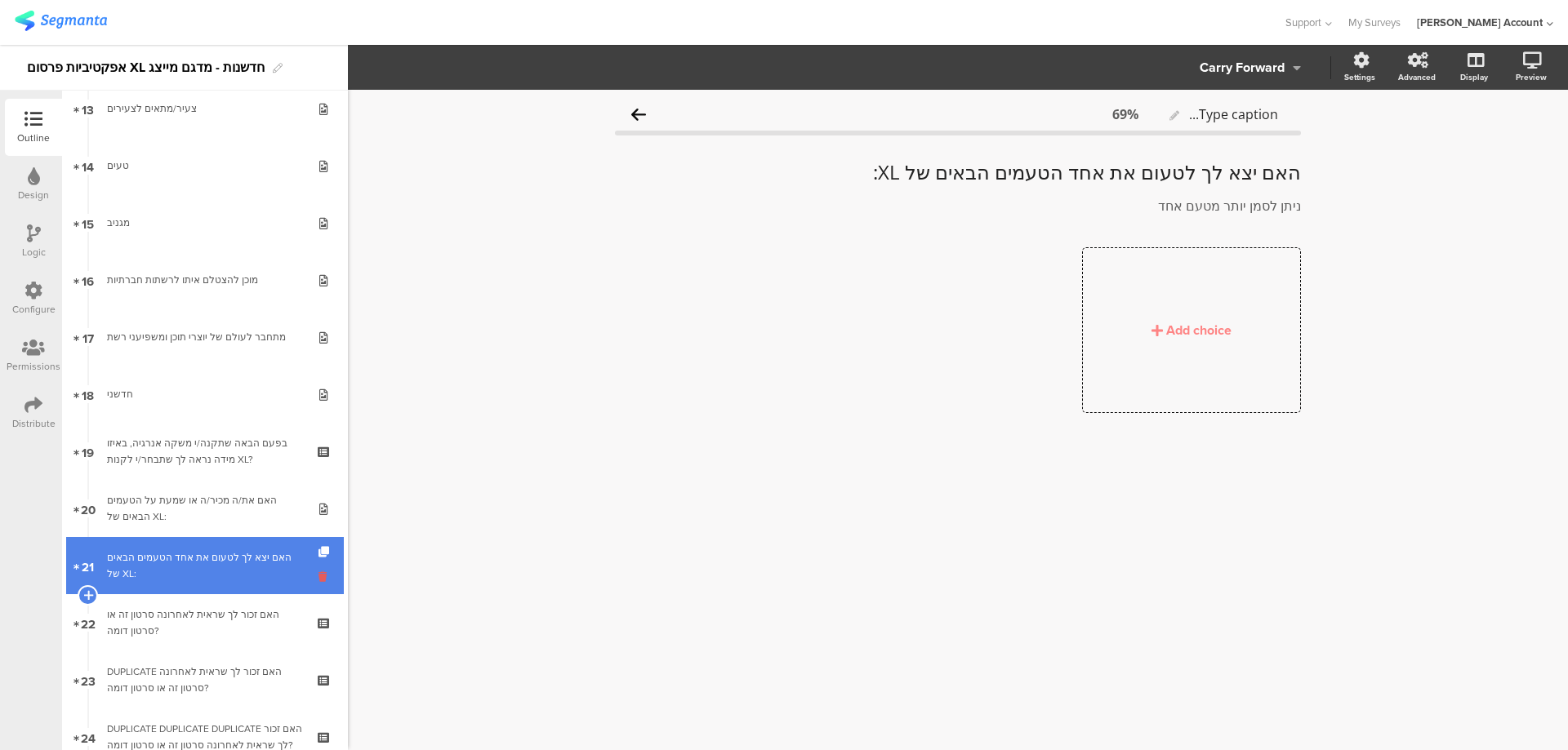
click at [318, 574] on icon at bounding box center [325, 577] width 14 height 16
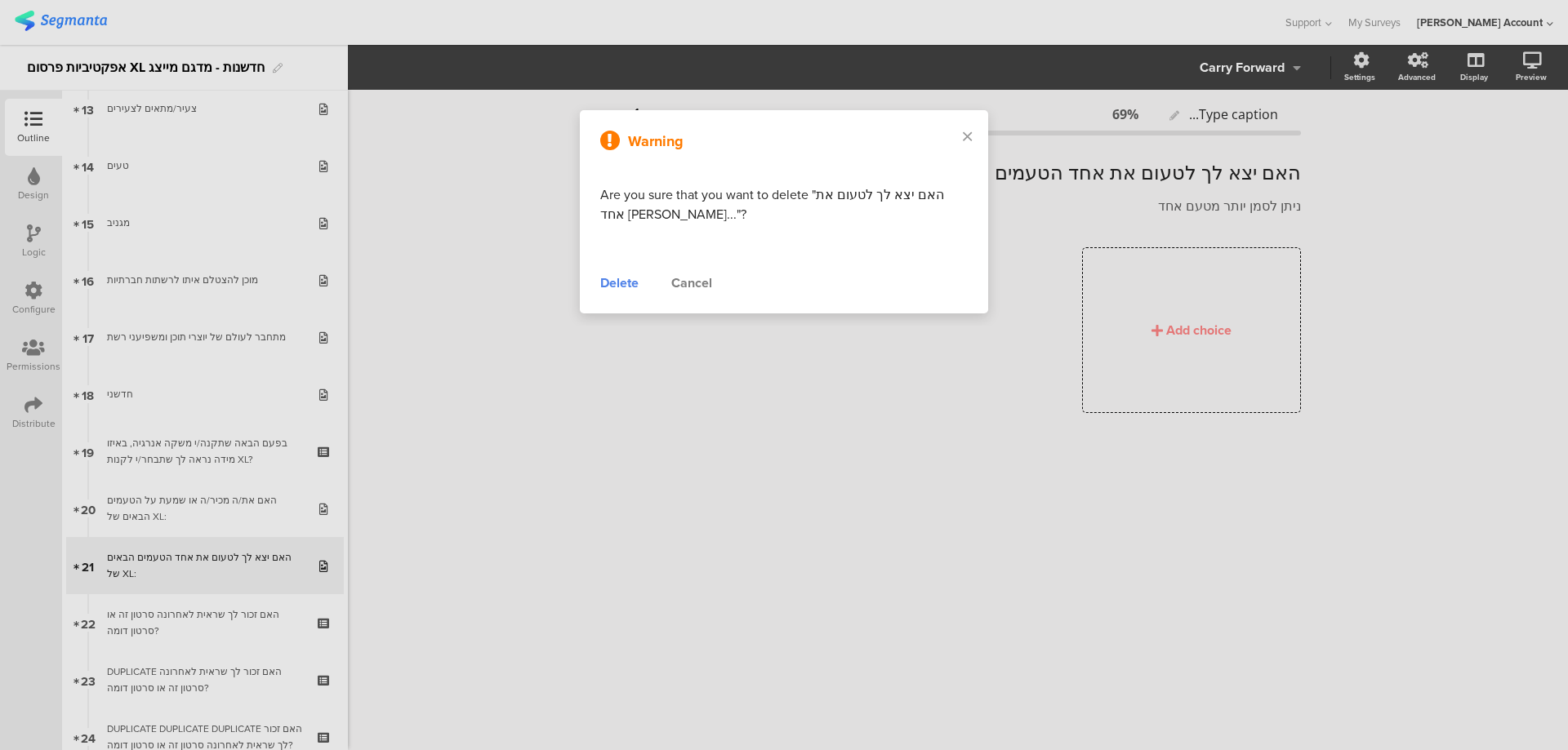
click at [626, 277] on div "Delete" at bounding box center [619, 284] width 38 height 19
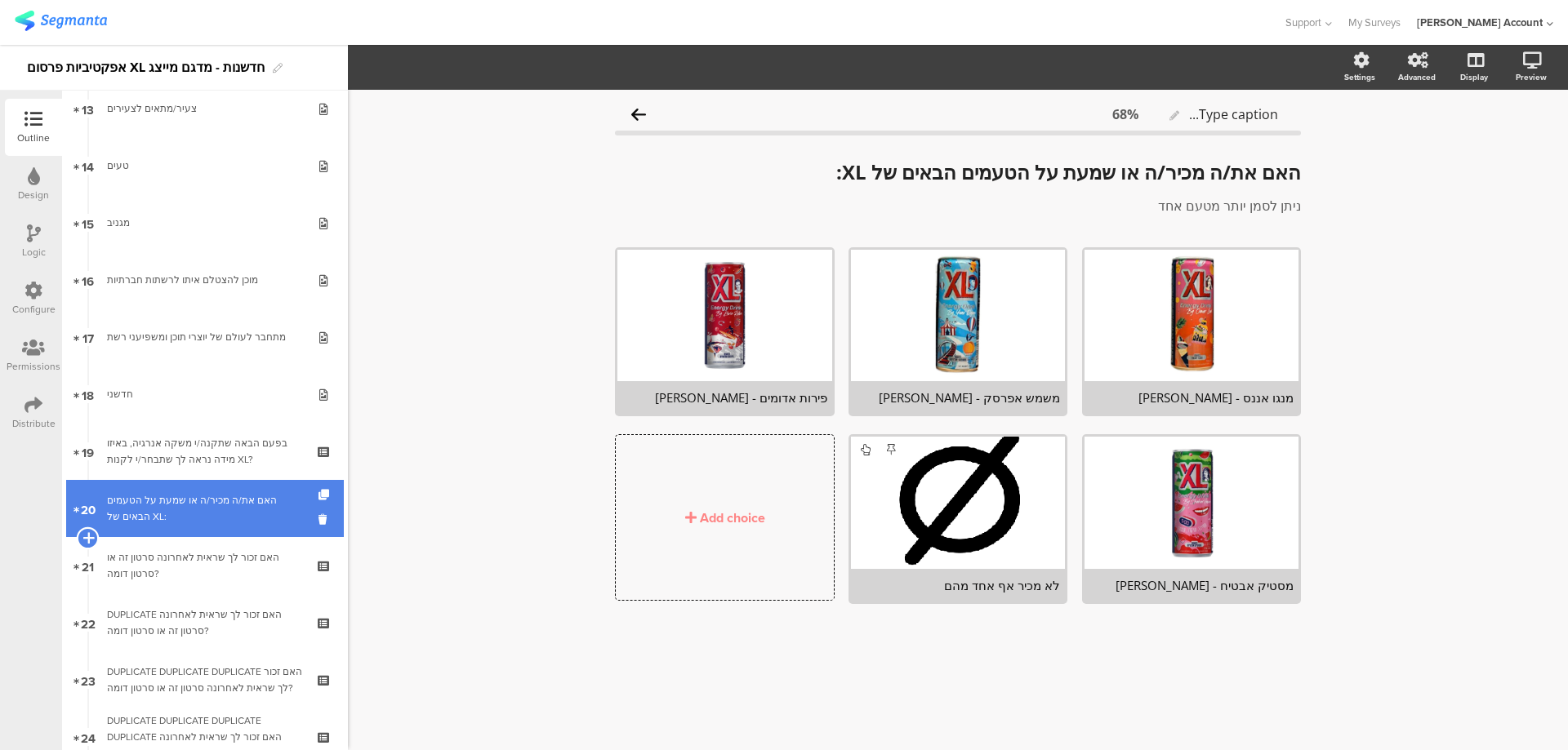
click at [91, 534] on icon at bounding box center [88, 538] width 11 height 15
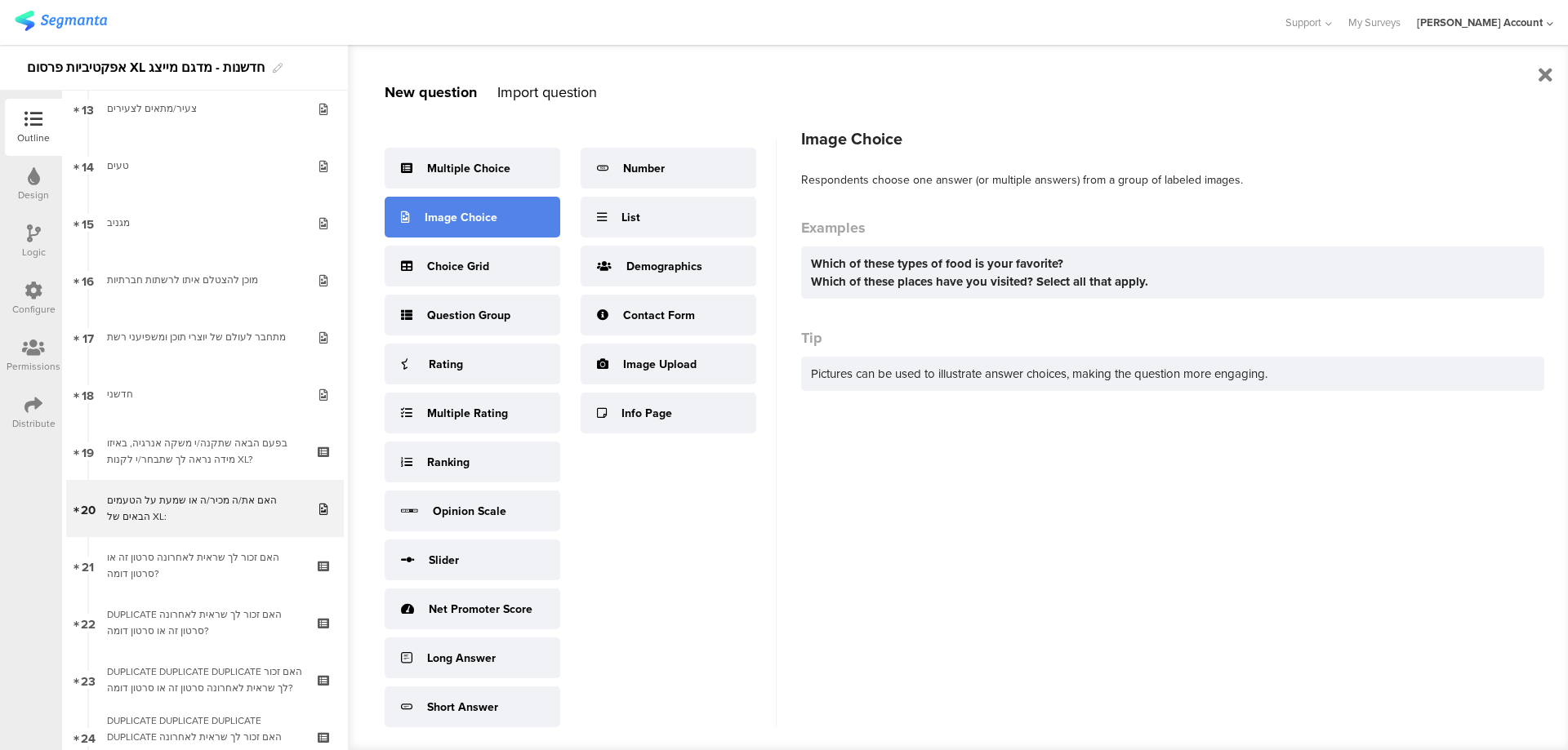
click at [480, 212] on div "Image Choice" at bounding box center [461, 217] width 72 height 17
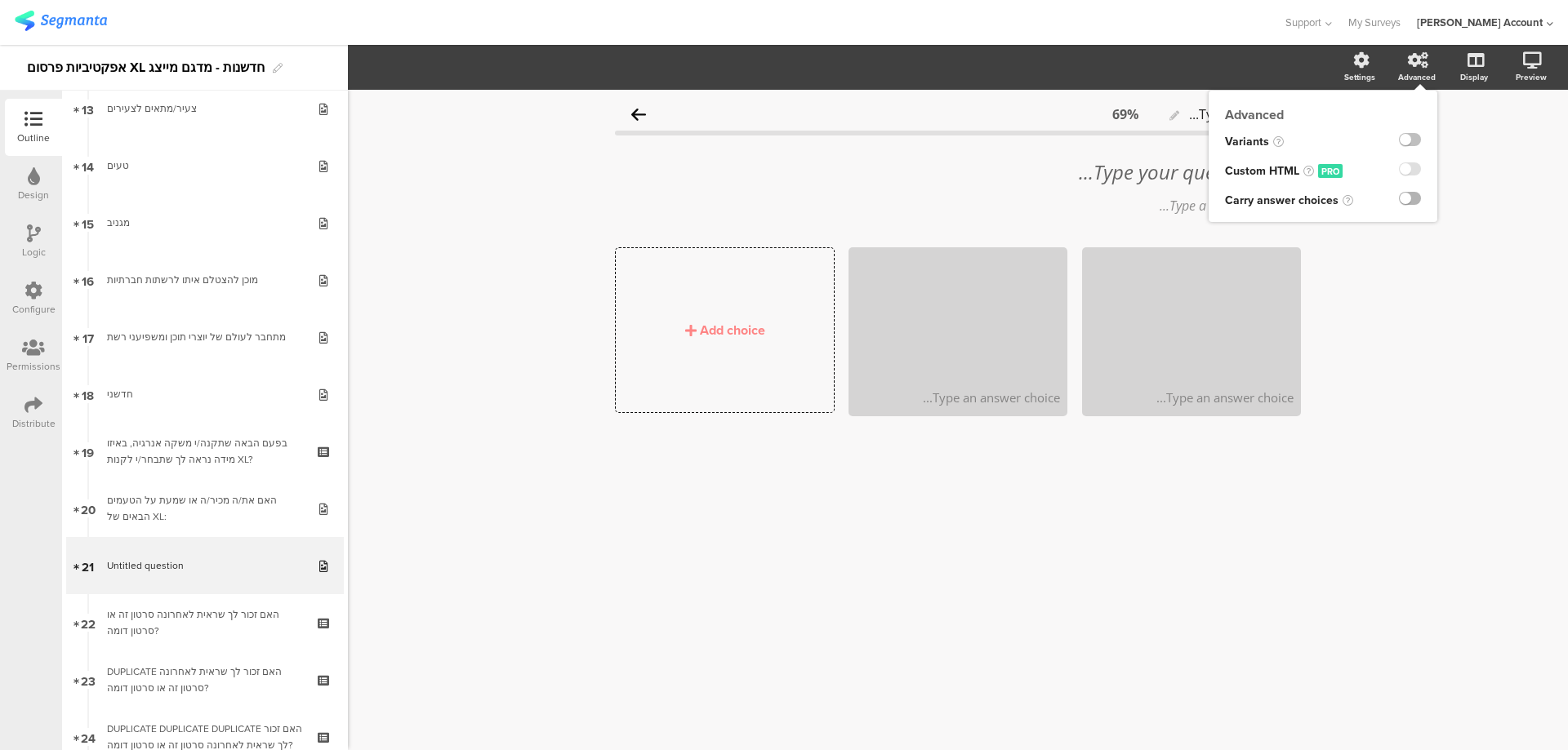
click at [1415, 196] on label at bounding box center [1410, 198] width 22 height 13
click at [0, 0] on input "checkbox" at bounding box center [0, 0] width 0 height 0
click at [1269, 69] on div "Carry Forward" at bounding box center [1242, 68] width 85 height 23
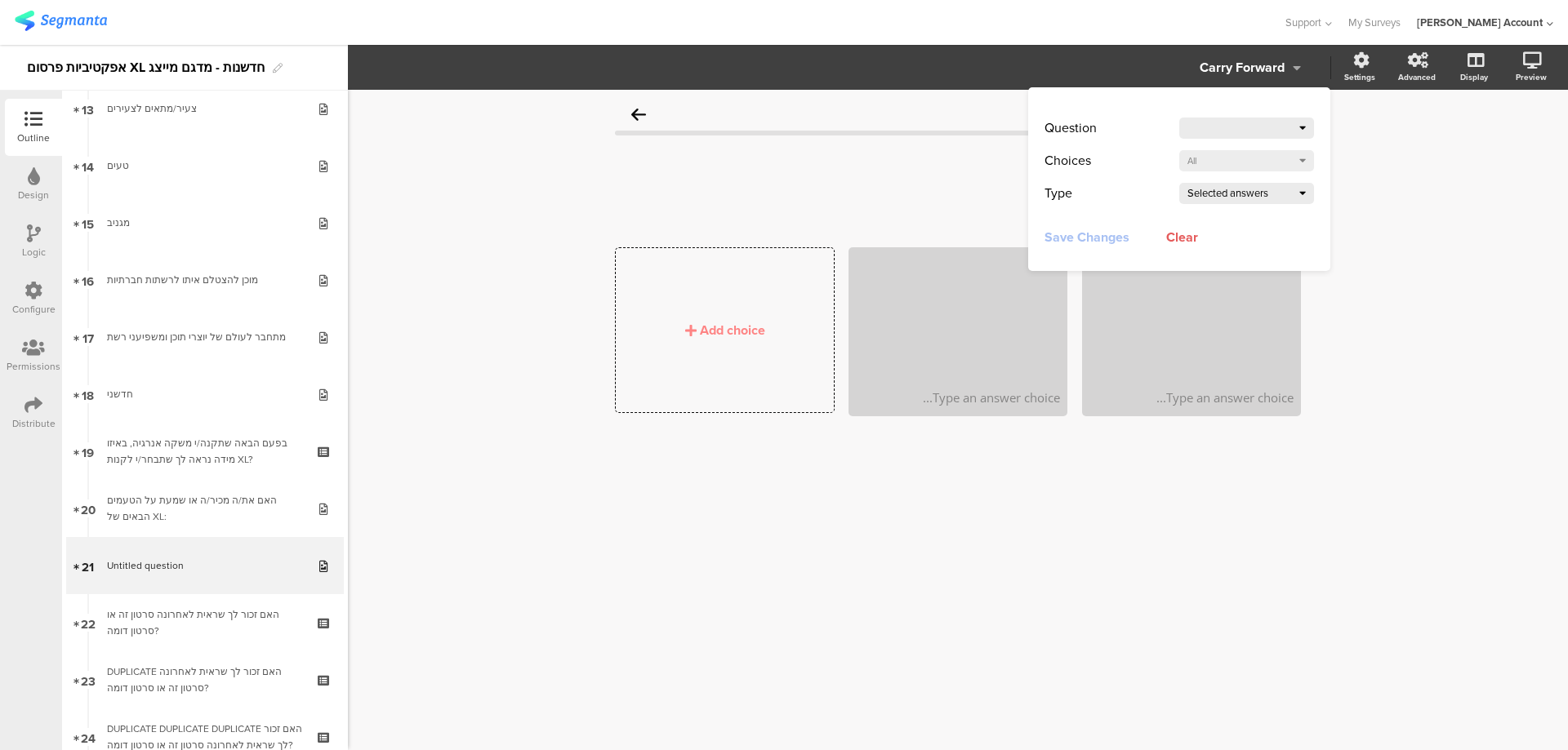
click at [1282, 126] on div at bounding box center [1243, 128] width 112 height 23
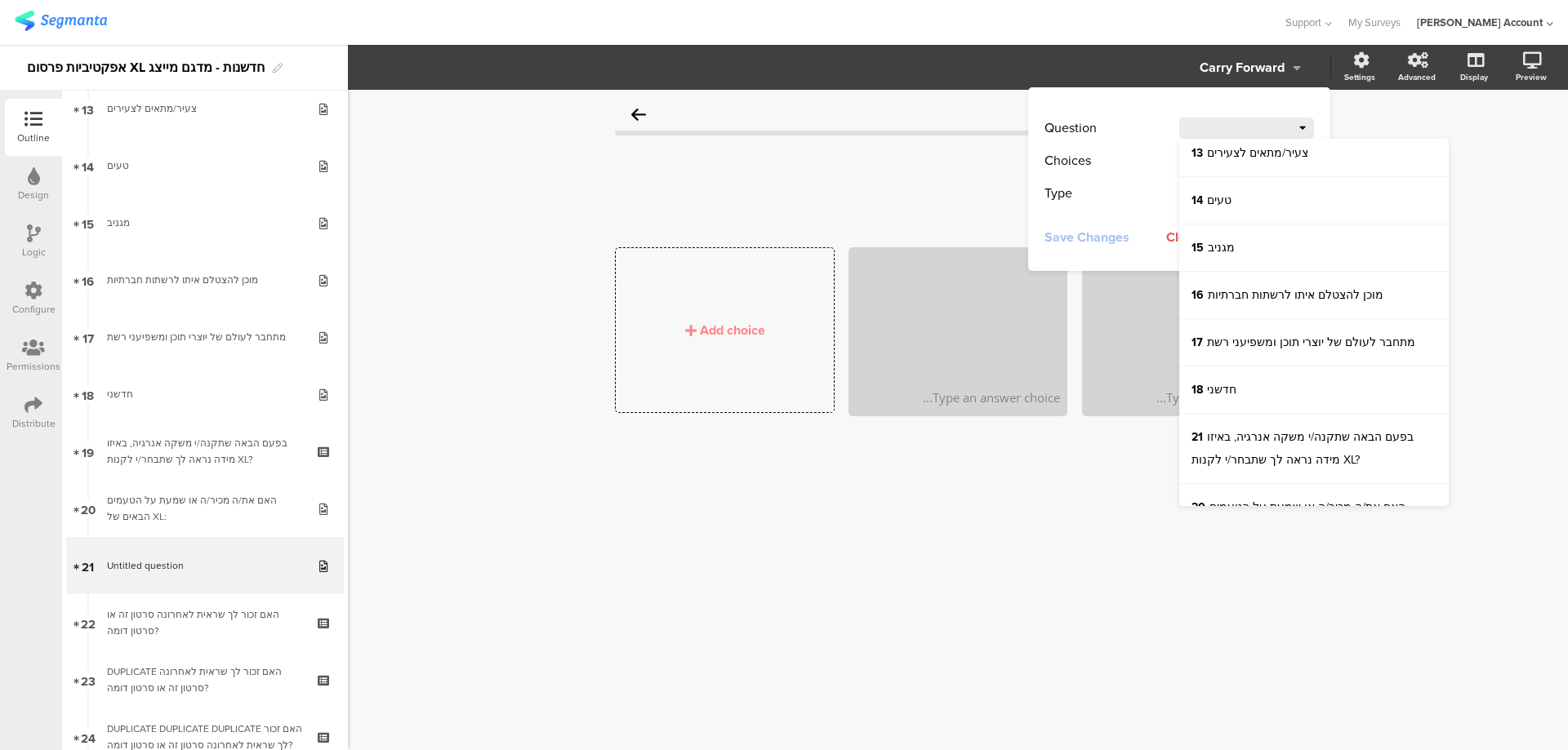
scroll to position [544, 0]
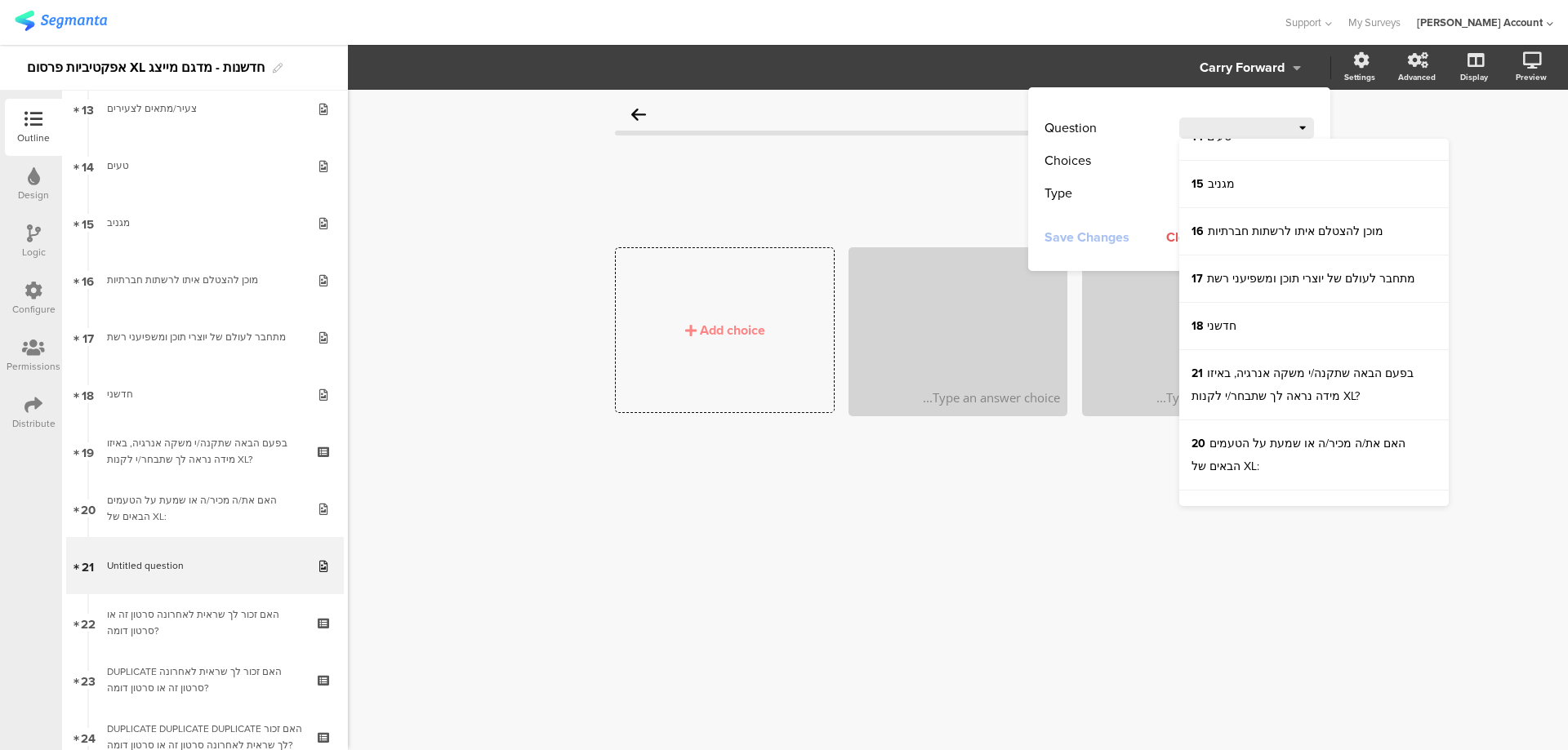
click at [800, 223] on div "Type your question here... Type a description here..." at bounding box center [958, 187] width 686 height 87
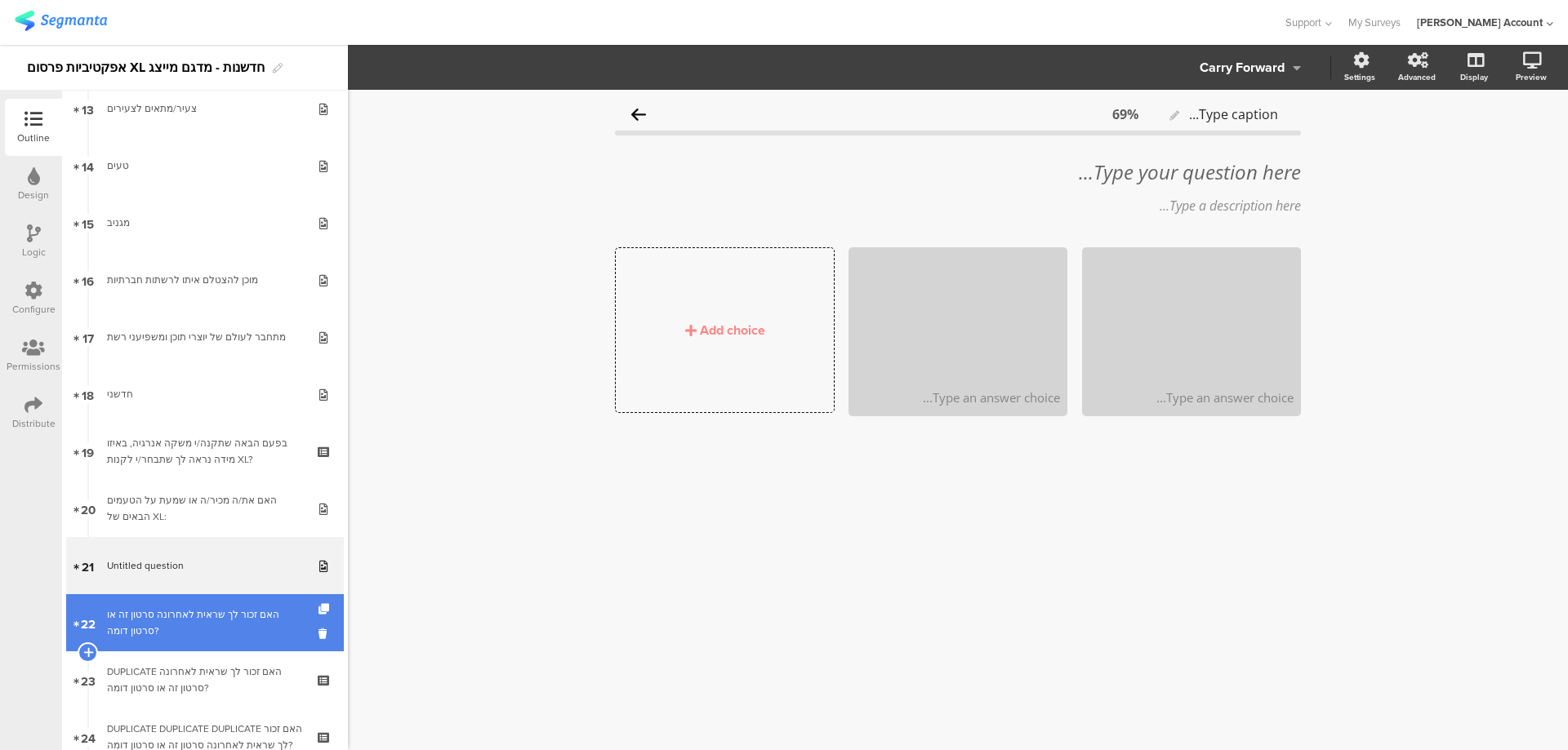
click at [189, 625] on div "האם זכור לך שראית לאחרונה סרטון זה או סרטון דומה?" at bounding box center [204, 622] width 195 height 33
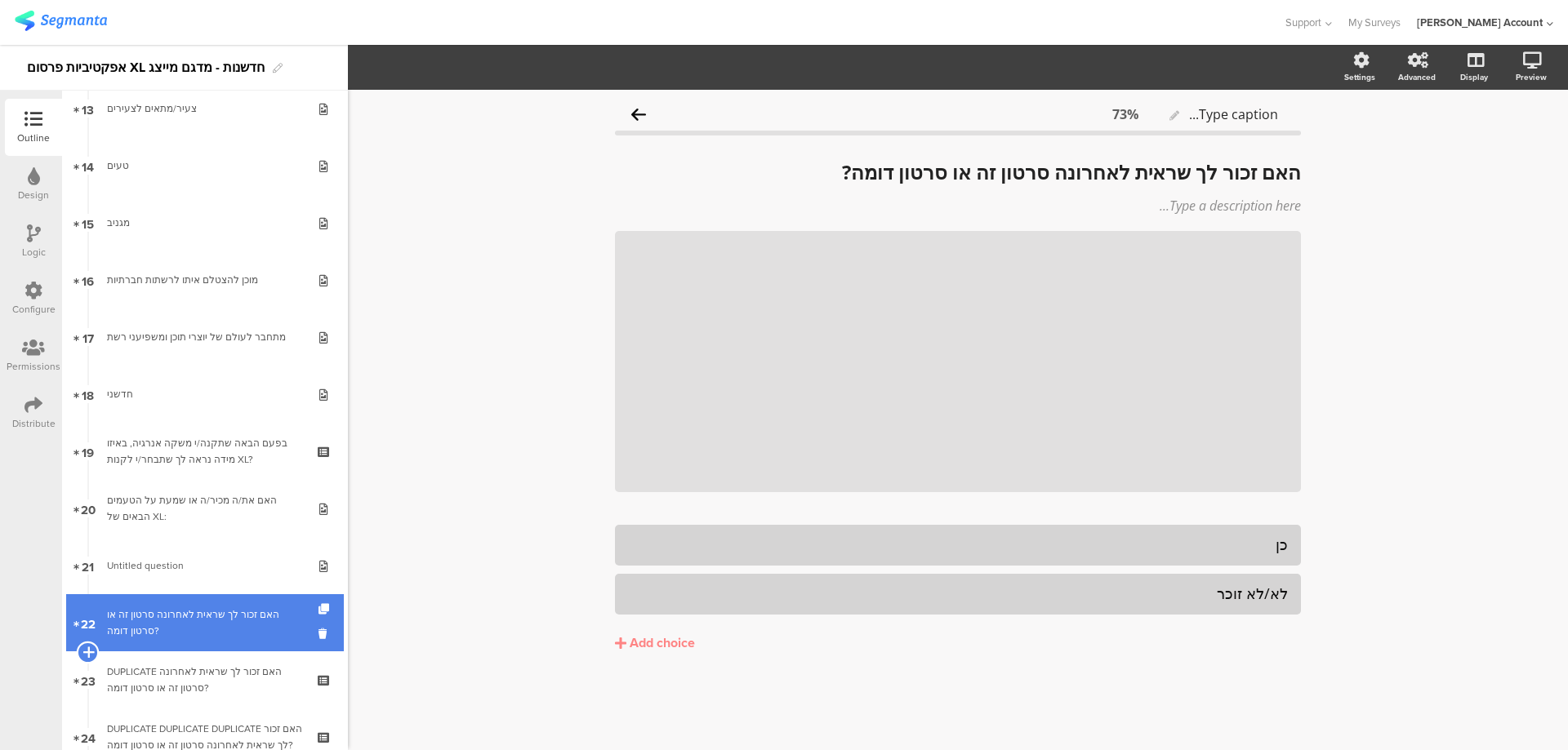
click at [82, 652] on icon at bounding box center [88, 652] width 11 height 15
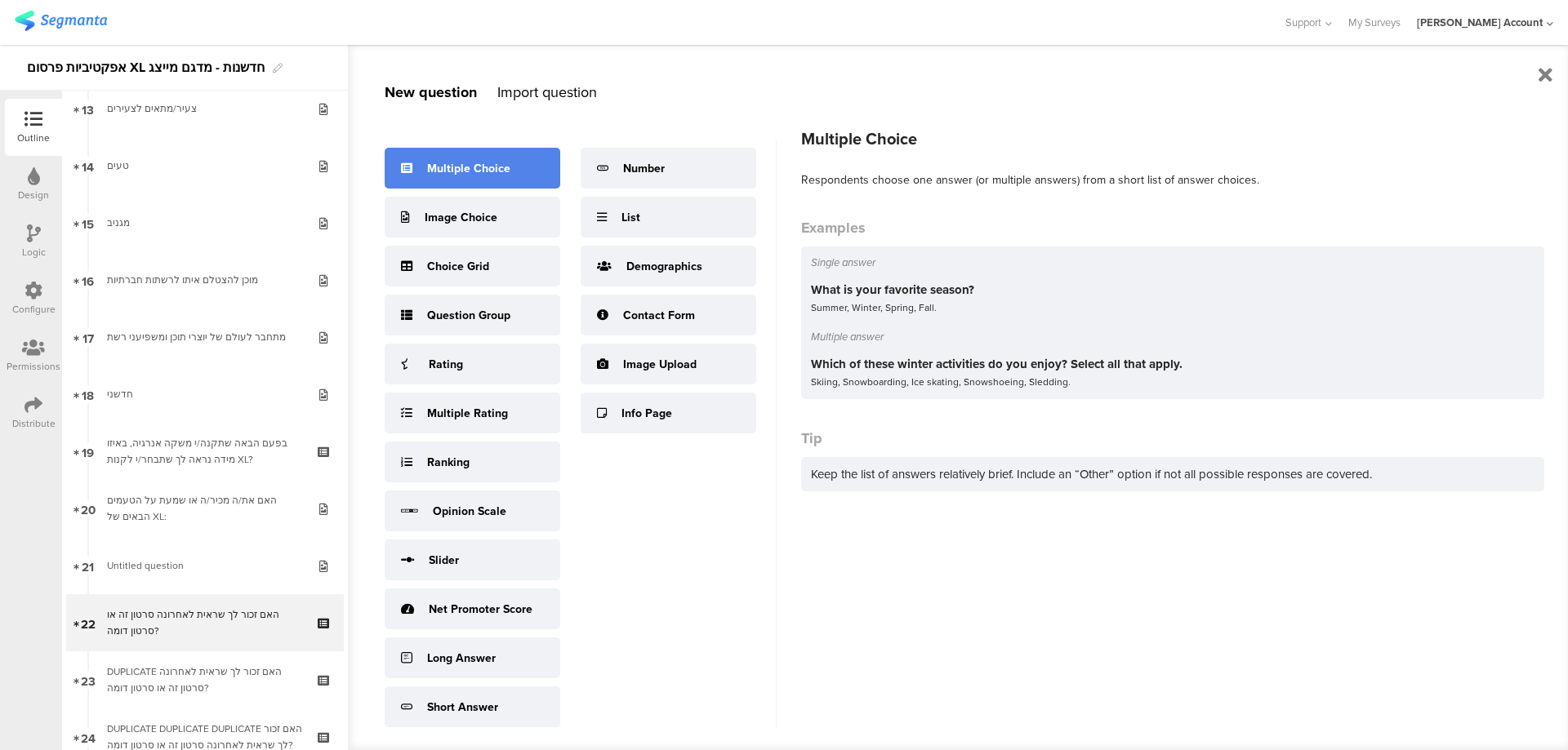
click at [511, 163] on div "Multiple Choice" at bounding box center [472, 168] width 176 height 41
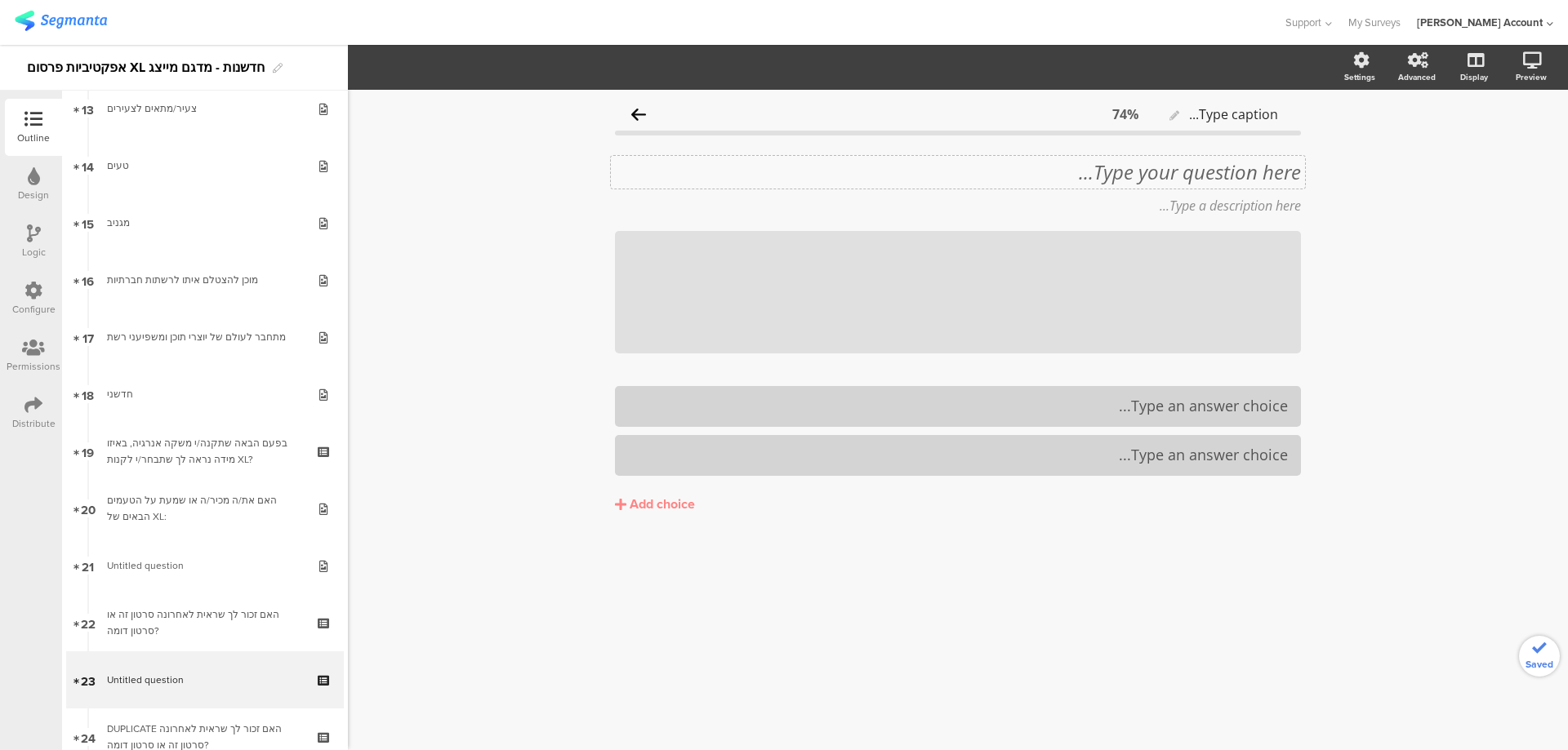
click at [1283, 168] on div "Type your question here..." at bounding box center [957, 171] width 694 height 33
click at [1225, 162] on p "האם המשקה שטעמת היה לך טעים?" at bounding box center [958, 172] width 686 height 25
click at [1225, 167] on p "האם המשקה שטעמת היה לך טעים?" at bounding box center [958, 172] width 686 height 25
click at [1226, 166] on p "האם המשקה שטעמת היה לך טעים?" at bounding box center [958, 172] width 686 height 25
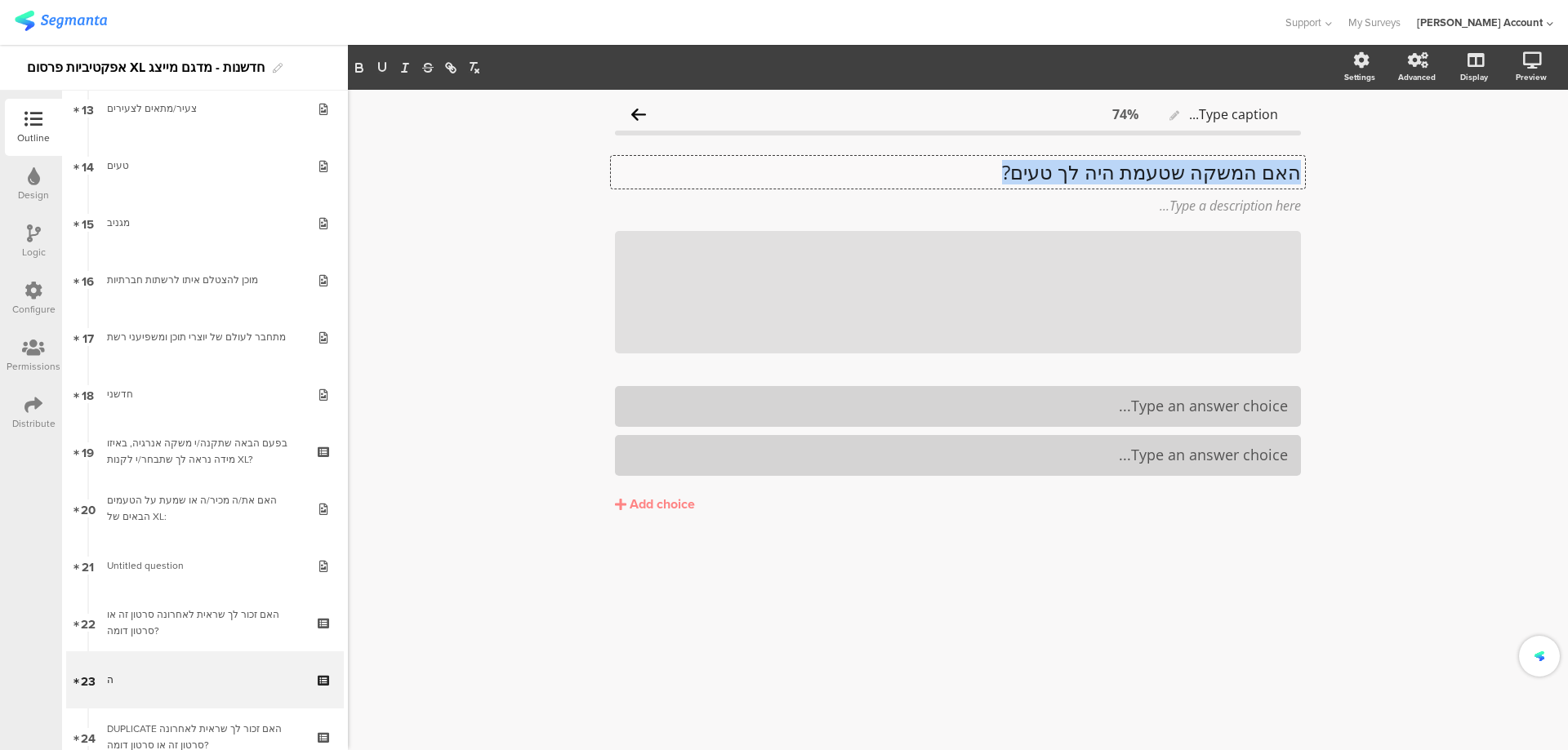
click at [1226, 166] on p "האם המשקה שטעמת היה לך טעים?" at bounding box center [958, 172] width 686 height 25
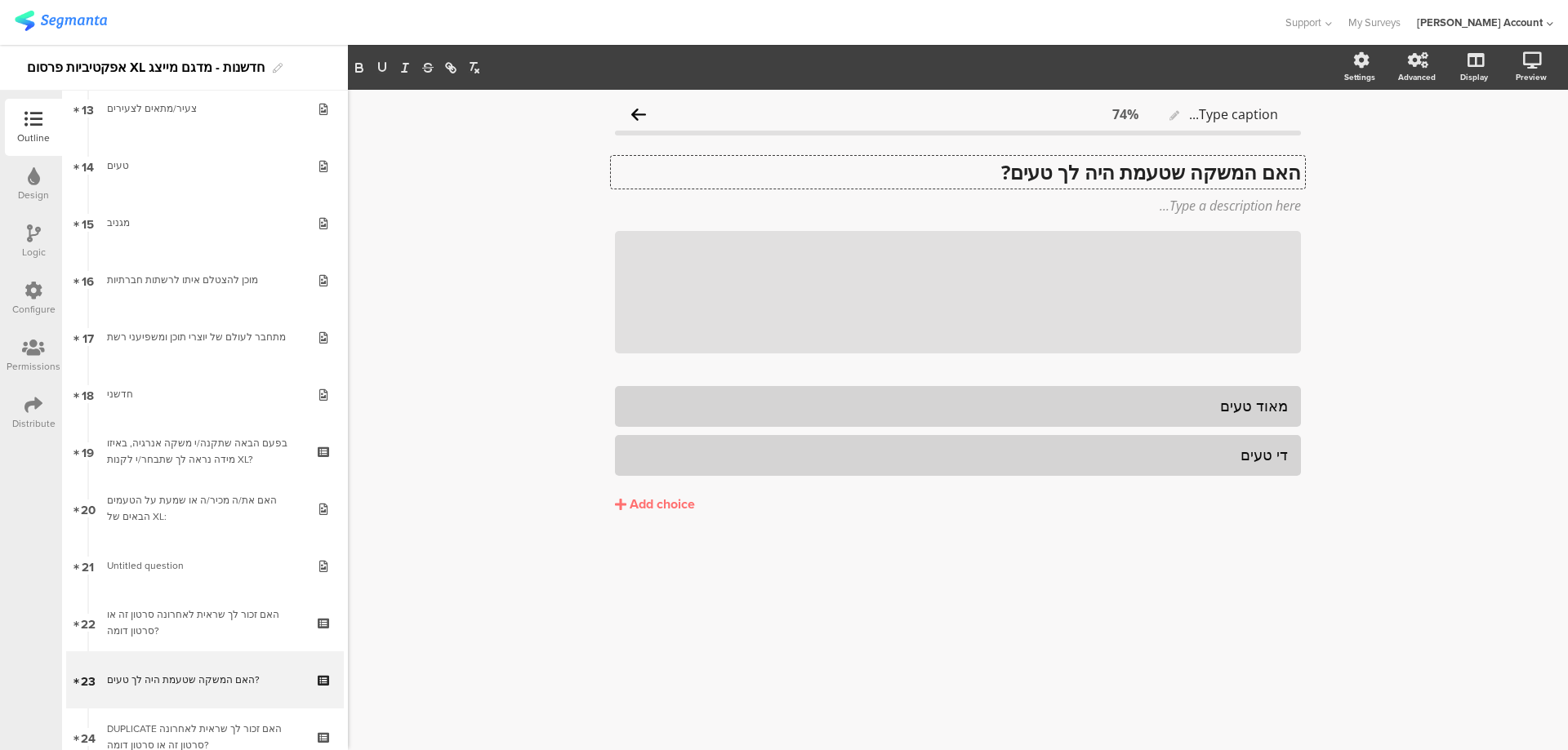
click at [682, 499] on div "Add choice" at bounding box center [662, 504] width 65 height 17
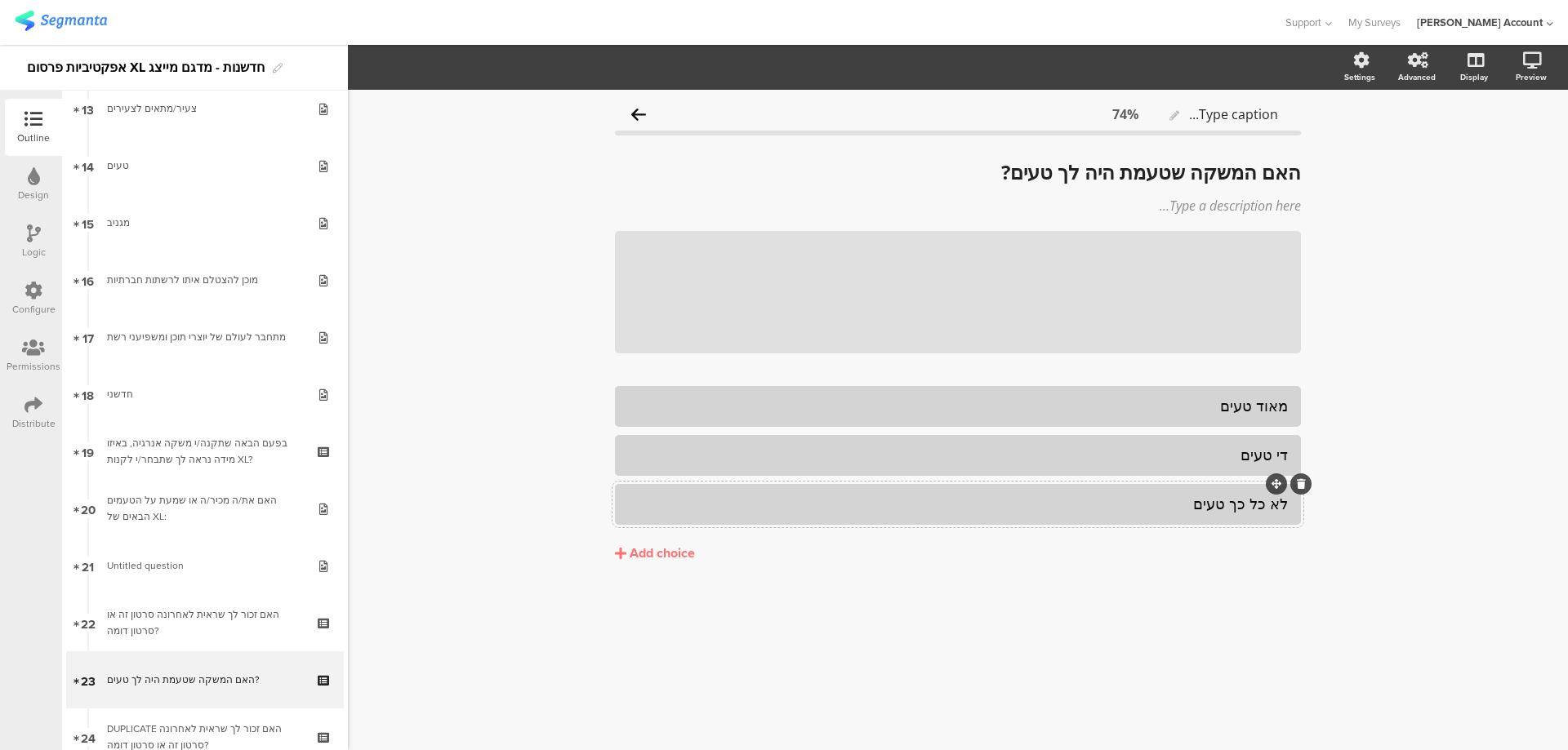
click at [656, 553] on div "Add choice" at bounding box center [662, 553] width 65 height 17
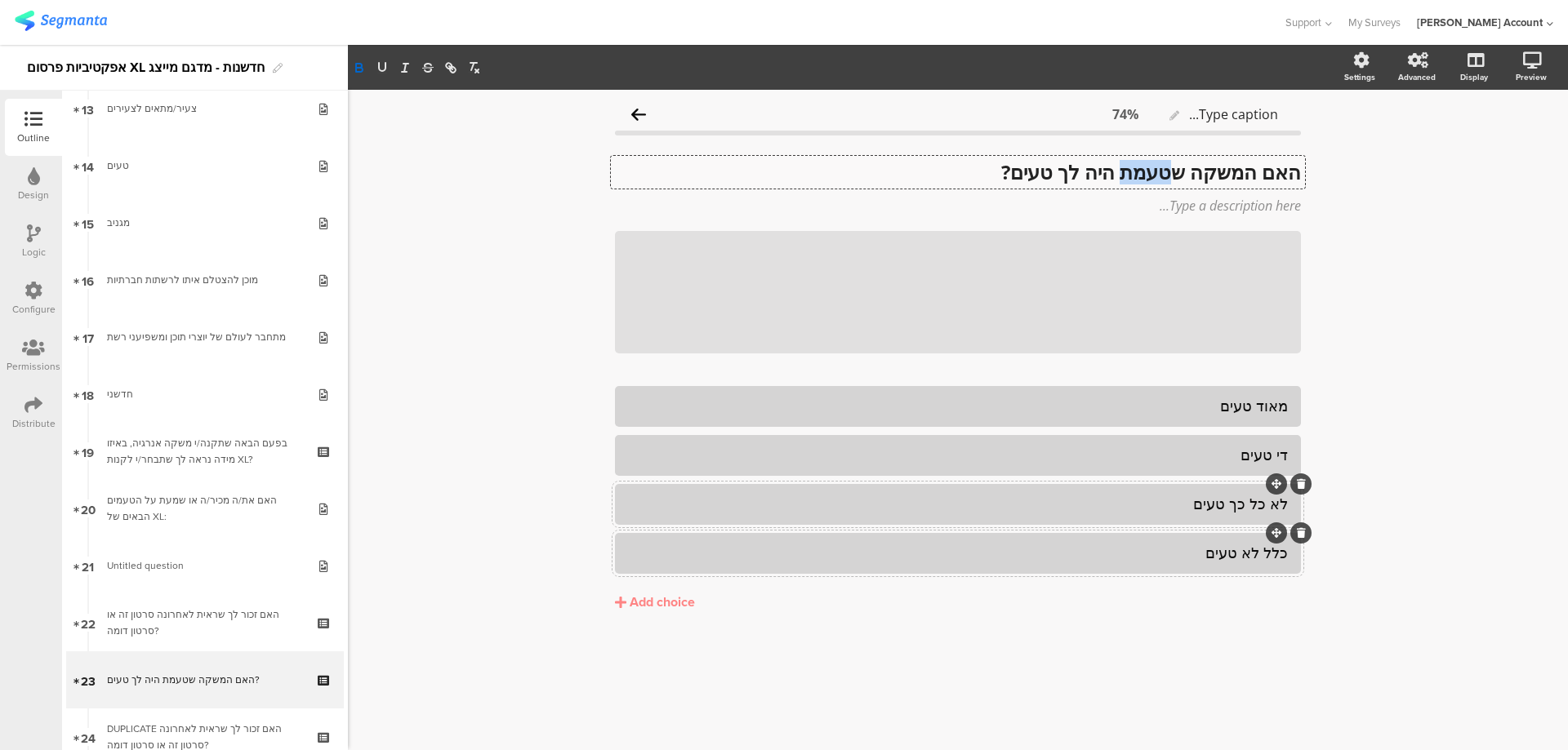
drag, startPoint x: 1168, startPoint y: 170, endPoint x: 1122, endPoint y: 177, distance: 46.5
click at [1122, 177] on div "האם המשקה שטעמת היה לך טעים? האם המשקה שטעמת היה לך טעים? האם המשקה שטעמת היה ל…" at bounding box center [957, 171] width 694 height 33
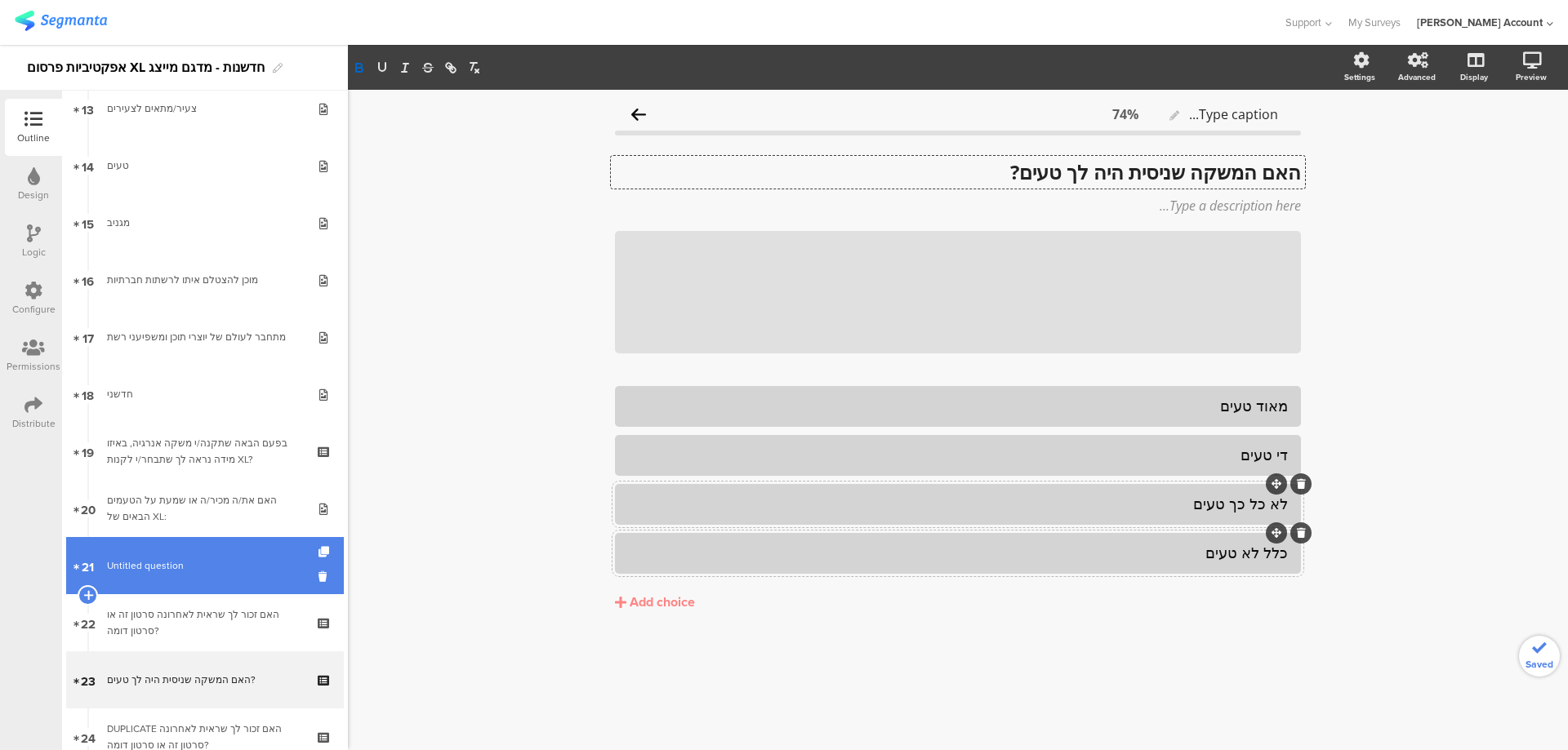
click at [194, 547] on link "21 Untitled question" at bounding box center [205, 565] width 278 height 57
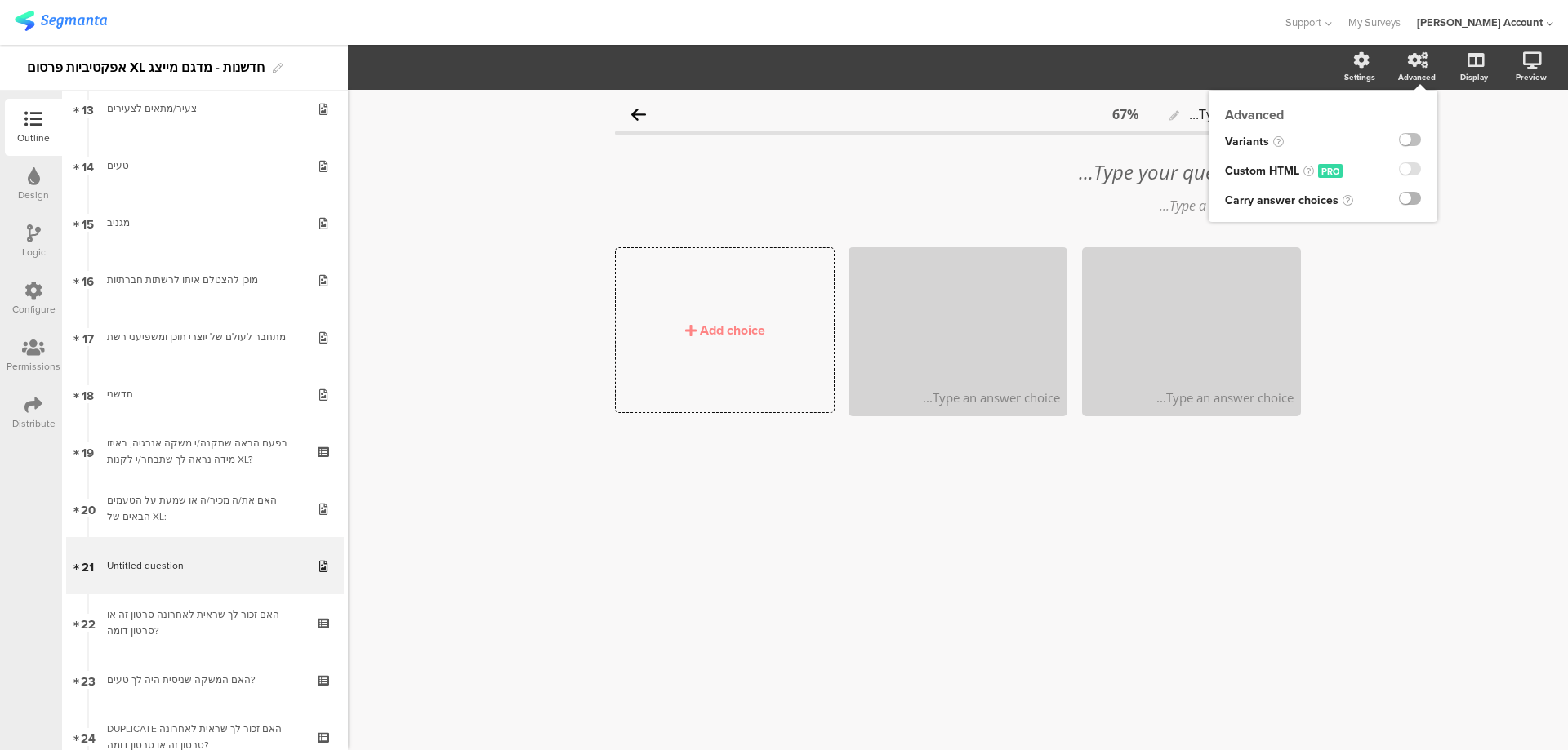
click at [1415, 194] on label at bounding box center [1410, 198] width 22 height 13
click at [0, 0] on input "checkbox" at bounding box center [0, 0] width 0 height 0
click at [1252, 76] on div "Carry Forward" at bounding box center [1242, 68] width 85 height 23
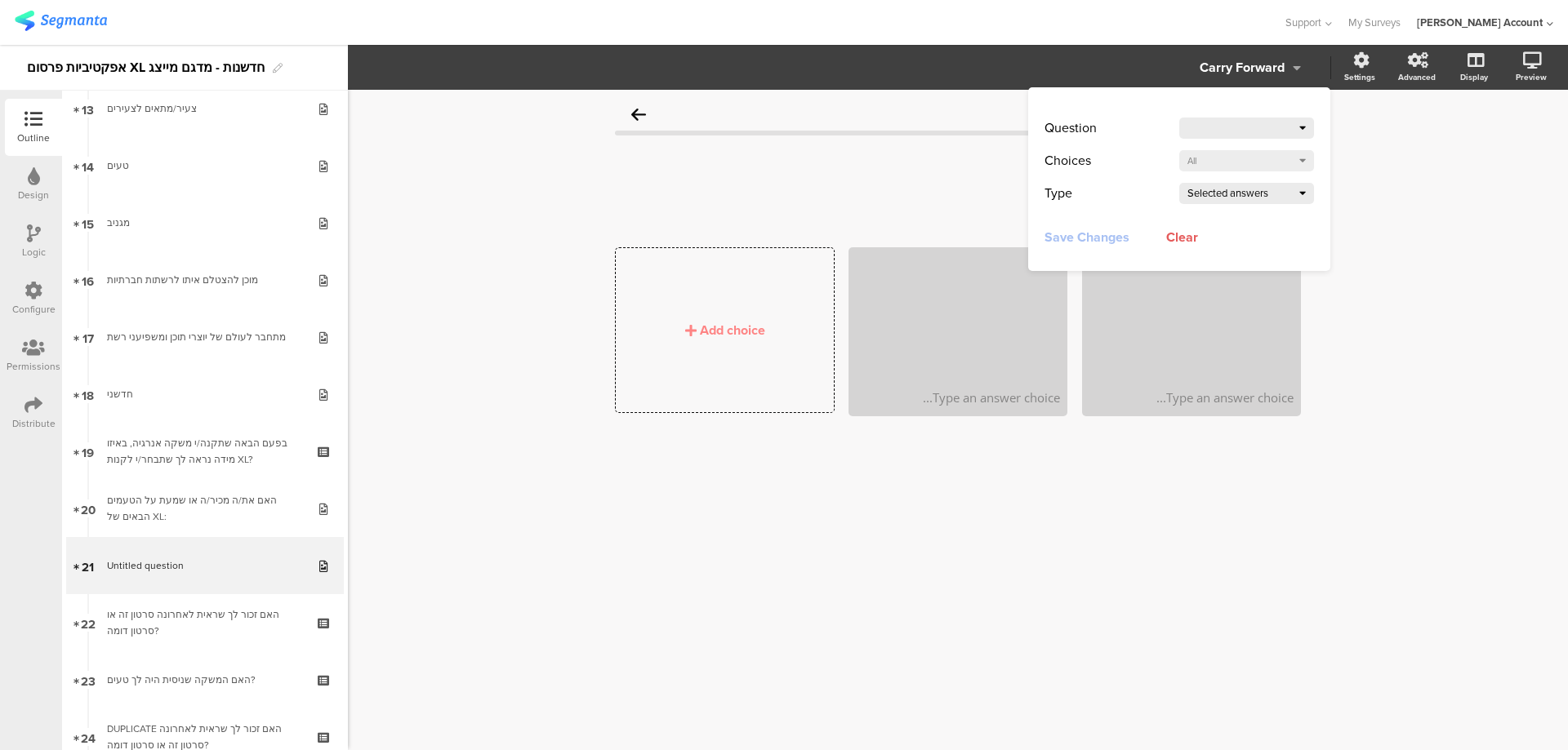
click at [1262, 126] on div at bounding box center [1243, 128] width 112 height 23
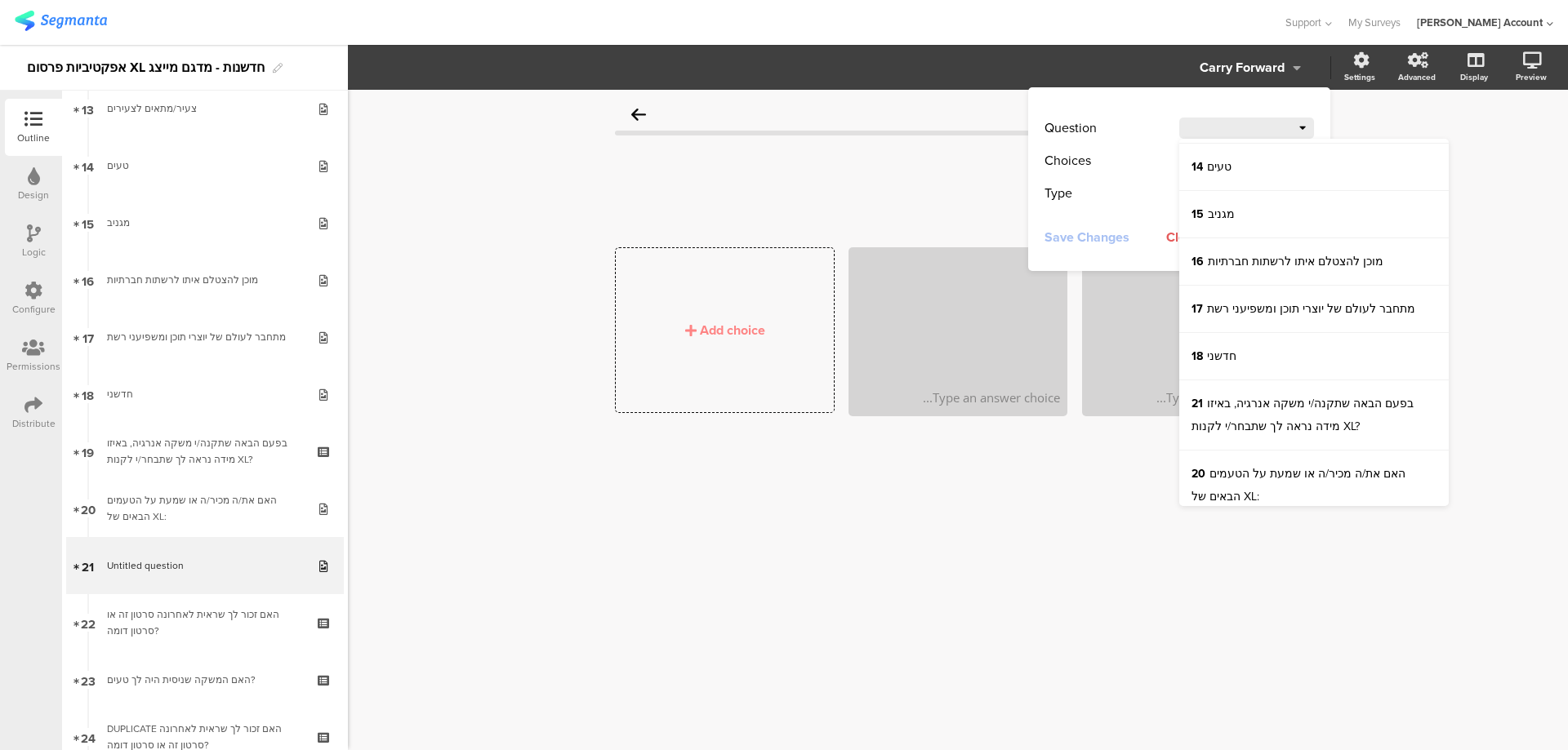
scroll to position [544, 0]
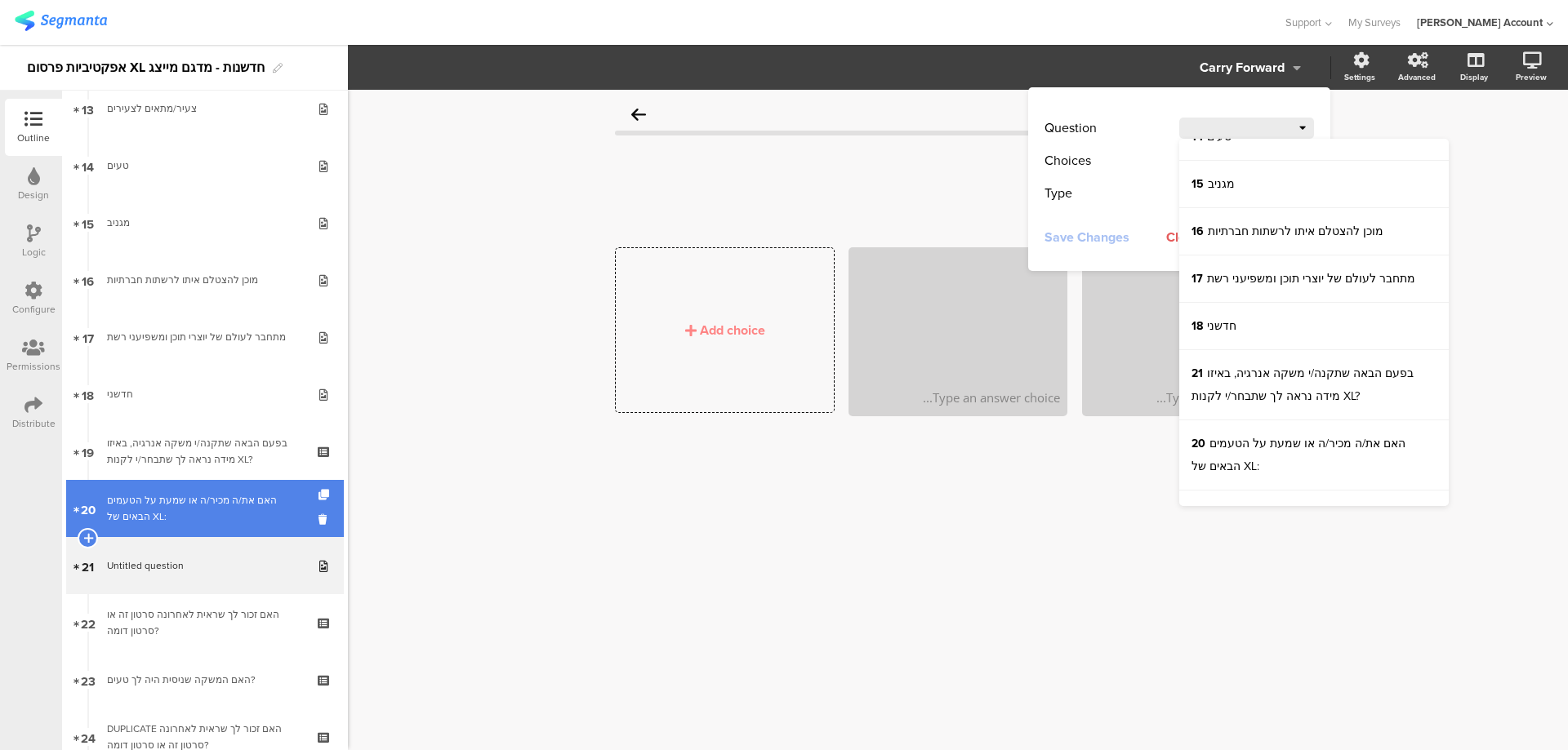
click at [205, 491] on link "20 האם את/ה מכיר/ה או שמעת על הטעמים הבאים של XL:" at bounding box center [205, 508] width 278 height 57
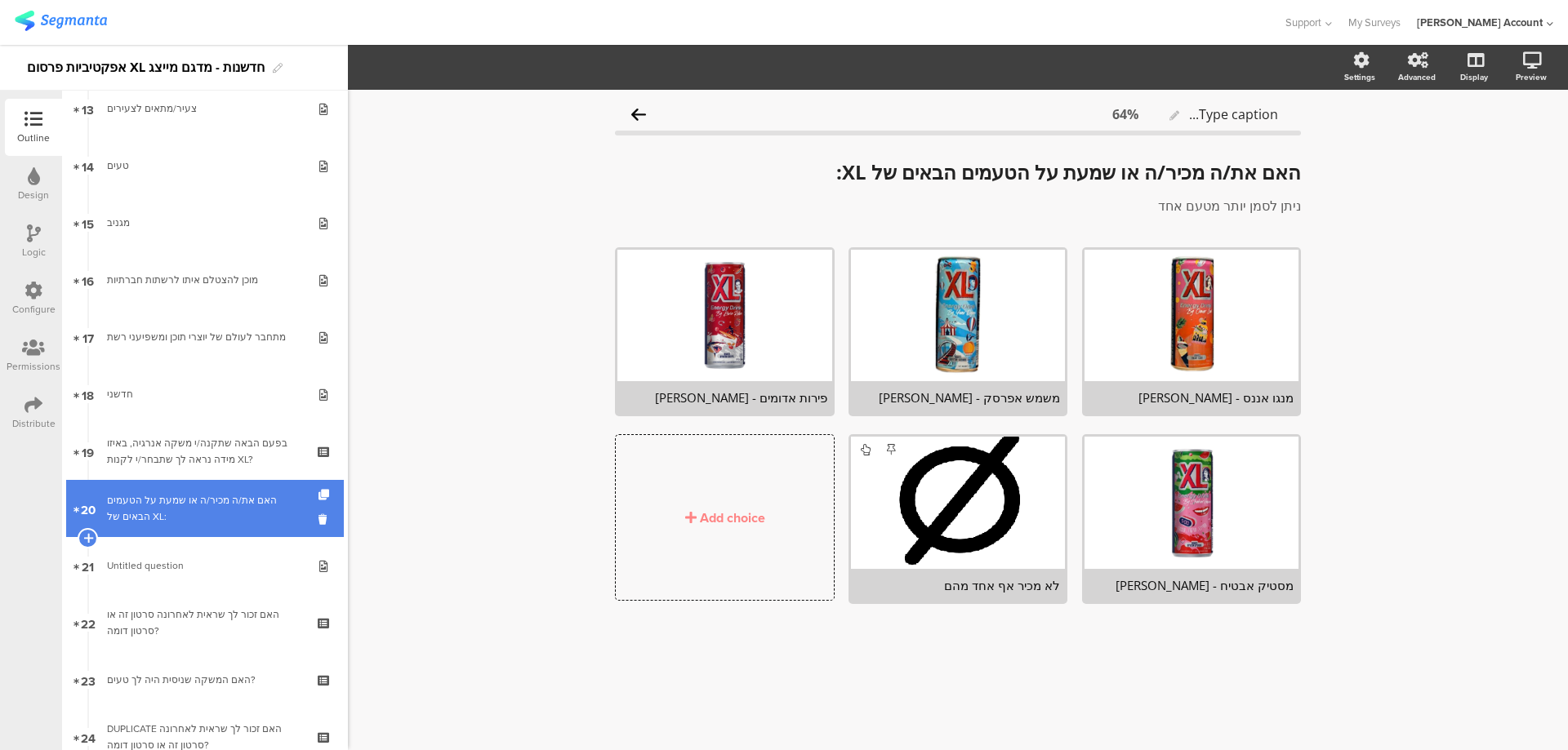
click at [205, 494] on div "האם את/ה מכיר/ה או שמעת על הטעמים הבאים של XL:" at bounding box center [204, 508] width 195 height 33
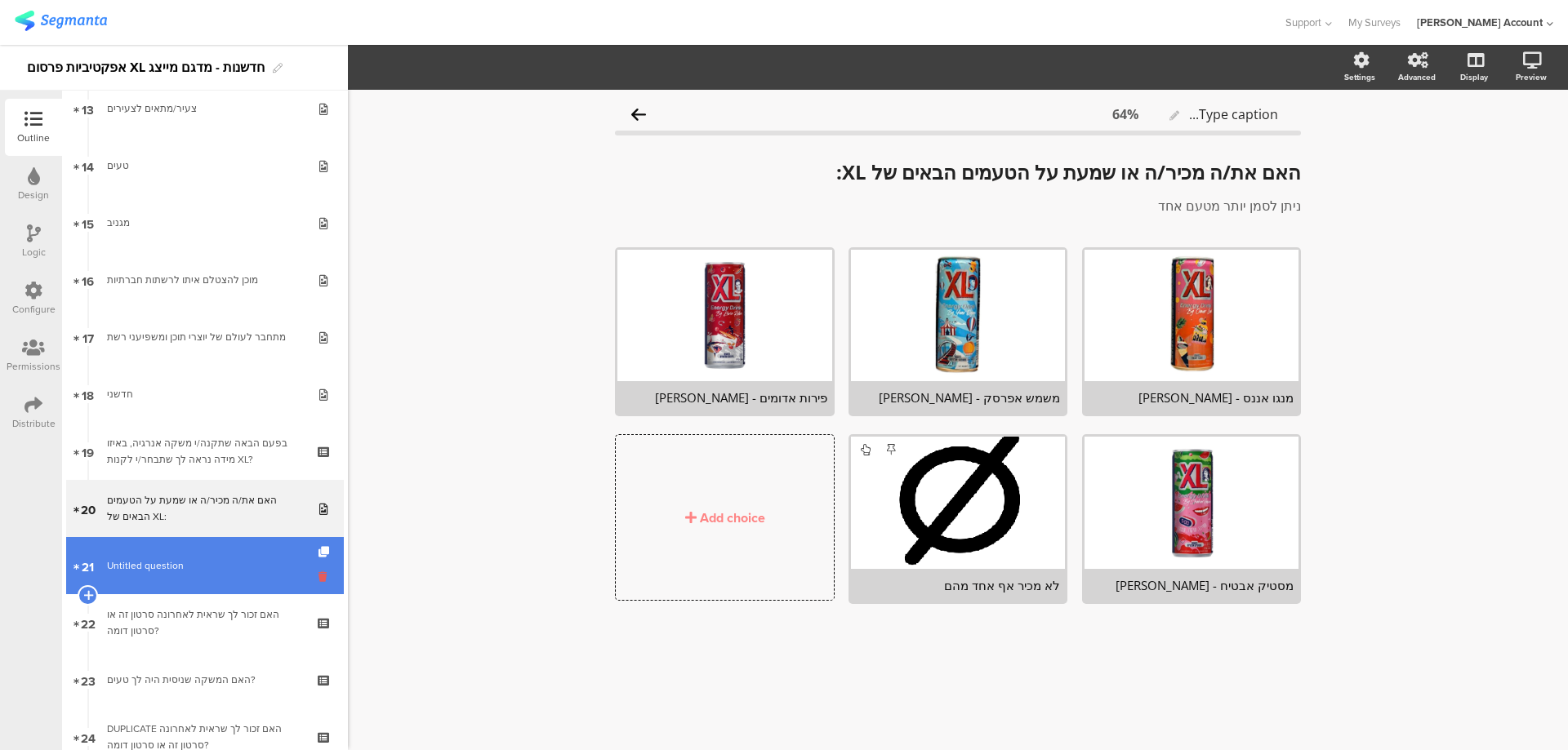
click at [318, 573] on icon at bounding box center [325, 577] width 14 height 16
click at [309, 574] on body "You are using an unsupported version of Internet Explorer. Unsupported browsers…" at bounding box center [784, 375] width 1568 height 750
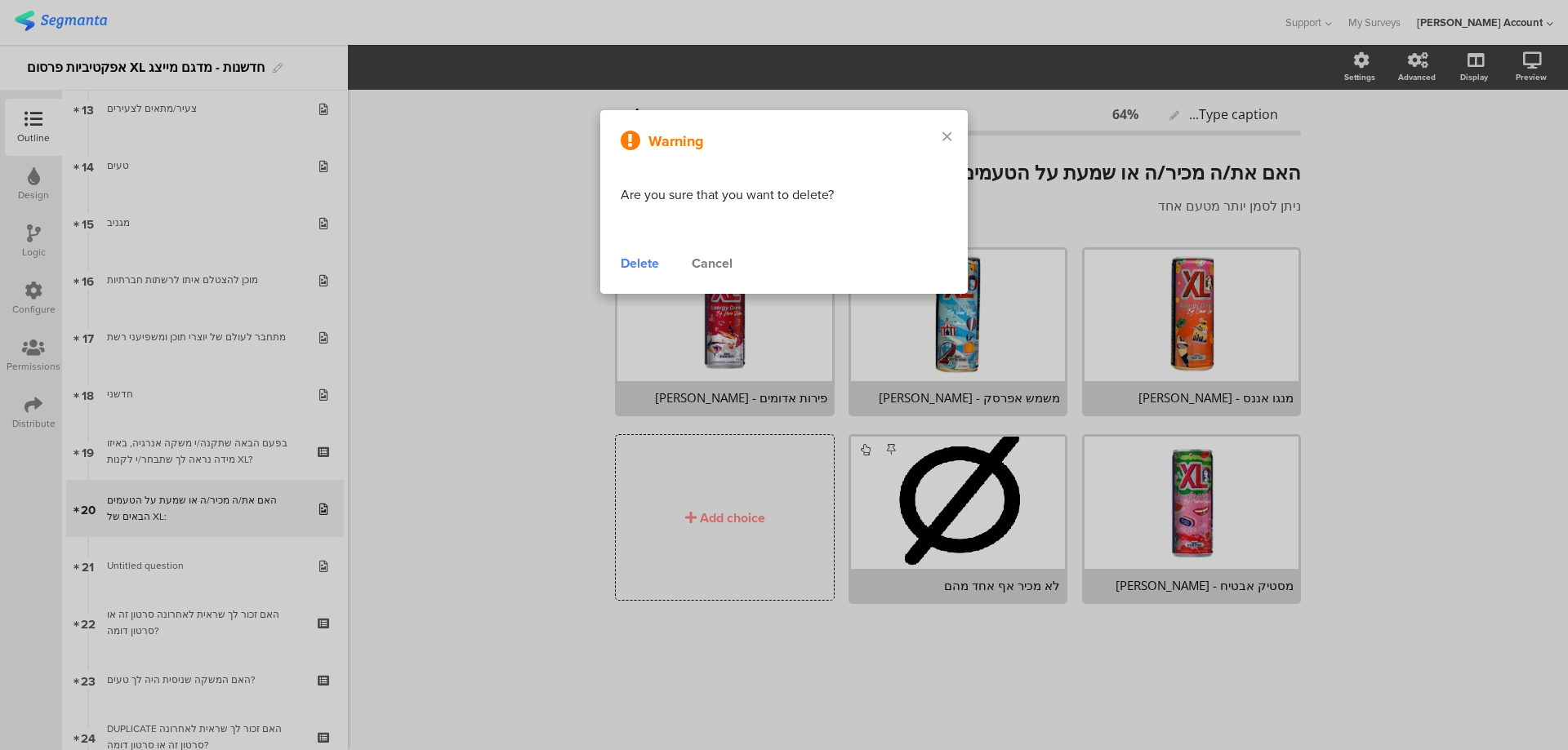
click at [633, 263] on div "Delete" at bounding box center [639, 263] width 38 height 19
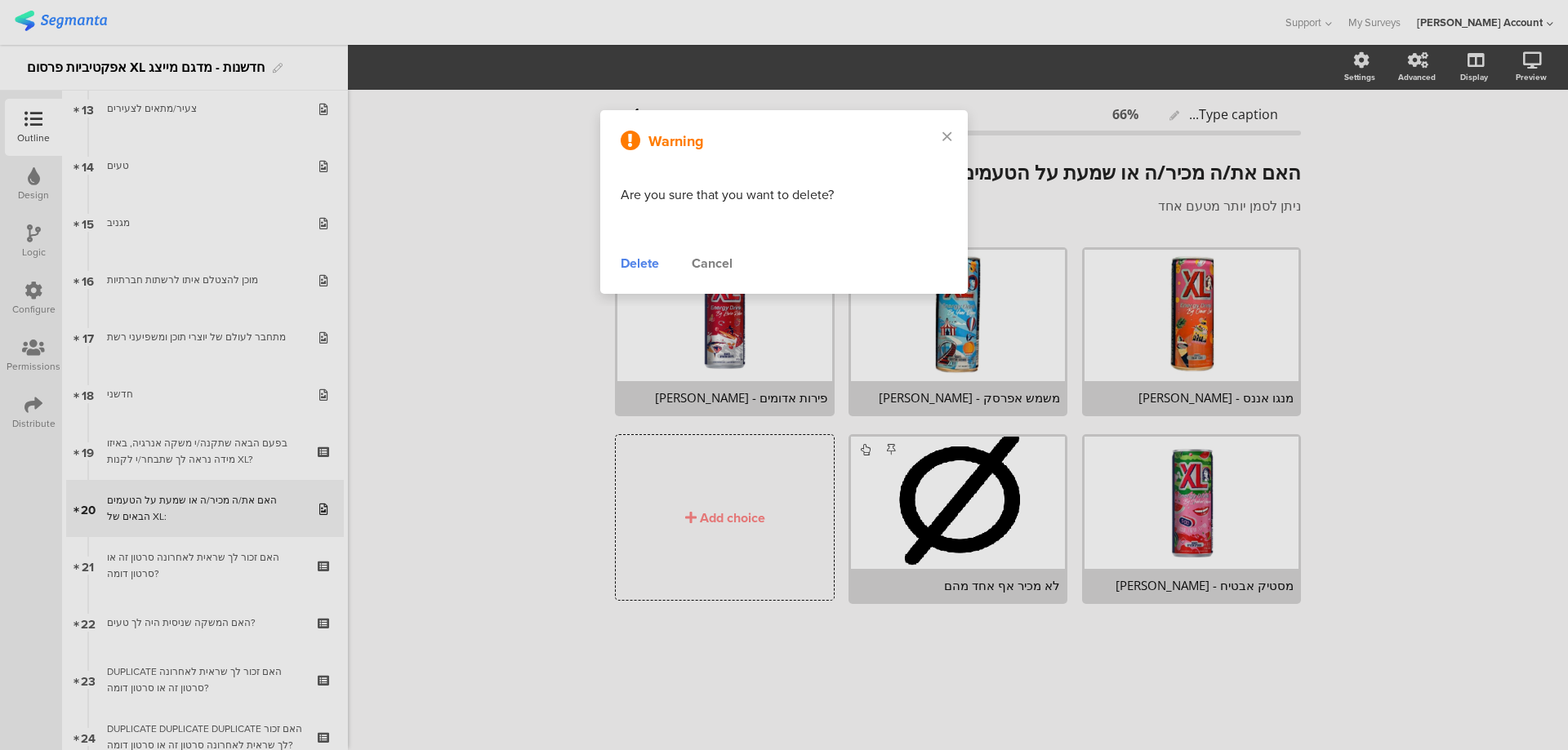
click at [712, 253] on div "Warning Are you sure that you want to delete? Delete Cancel" at bounding box center [784, 202] width 368 height 184
click at [720, 257] on div "Cancel" at bounding box center [712, 263] width 41 height 19
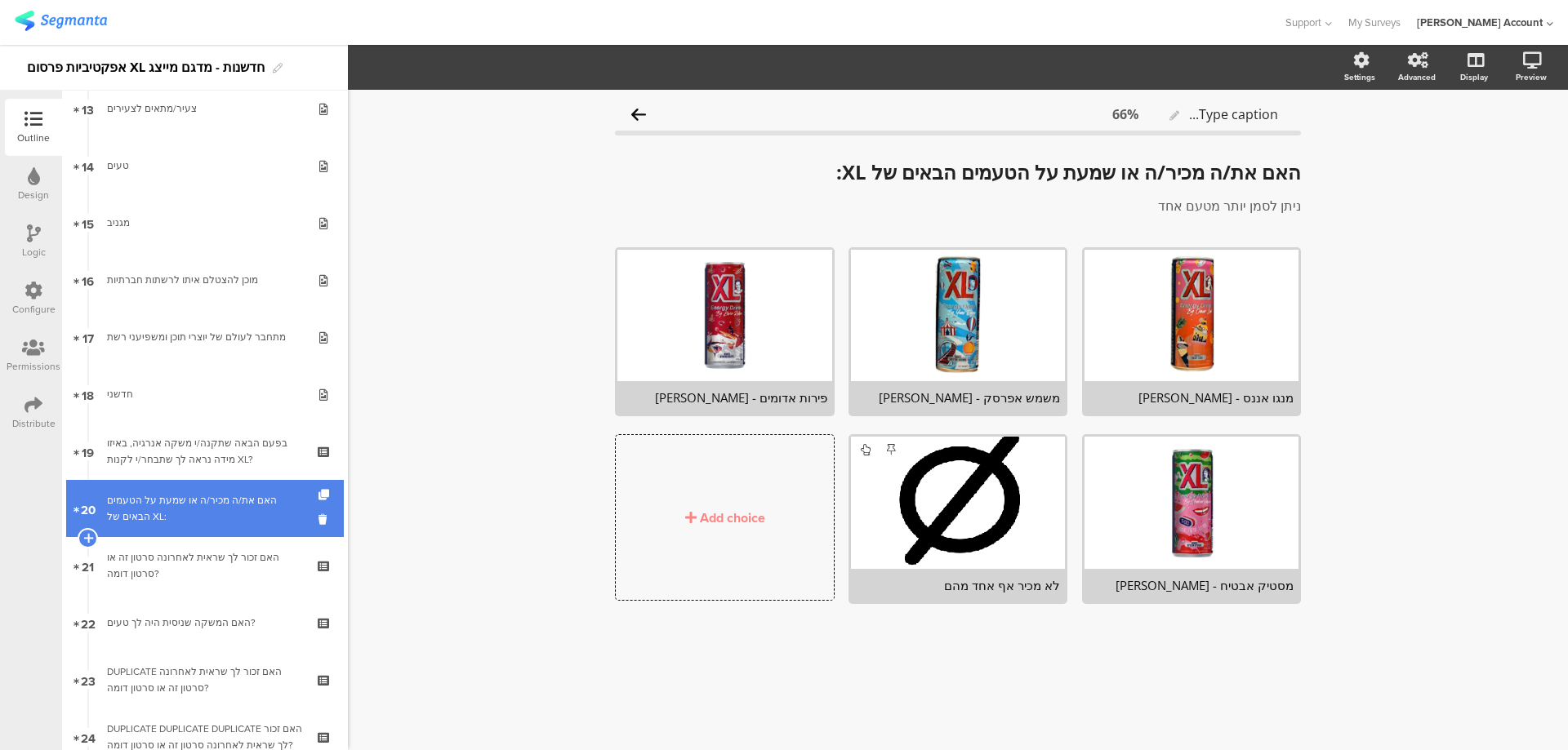
scroll to position [871, 0]
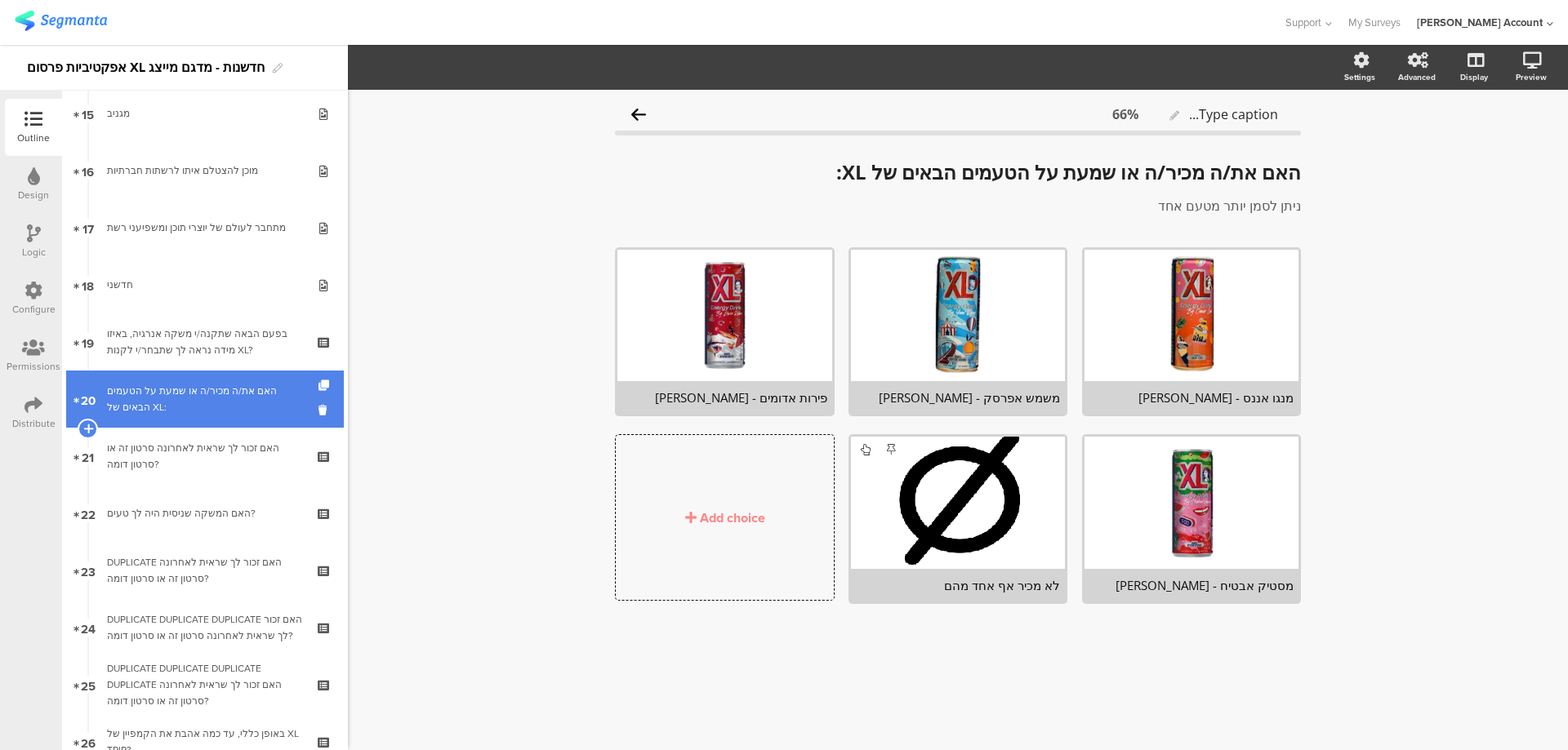
click at [270, 404] on div "האם את/ה מכיר/ה או שמעת על הטעמים הבאים של XL:" at bounding box center [204, 398] width 195 height 33
click at [89, 425] on icon at bounding box center [88, 428] width 11 height 15
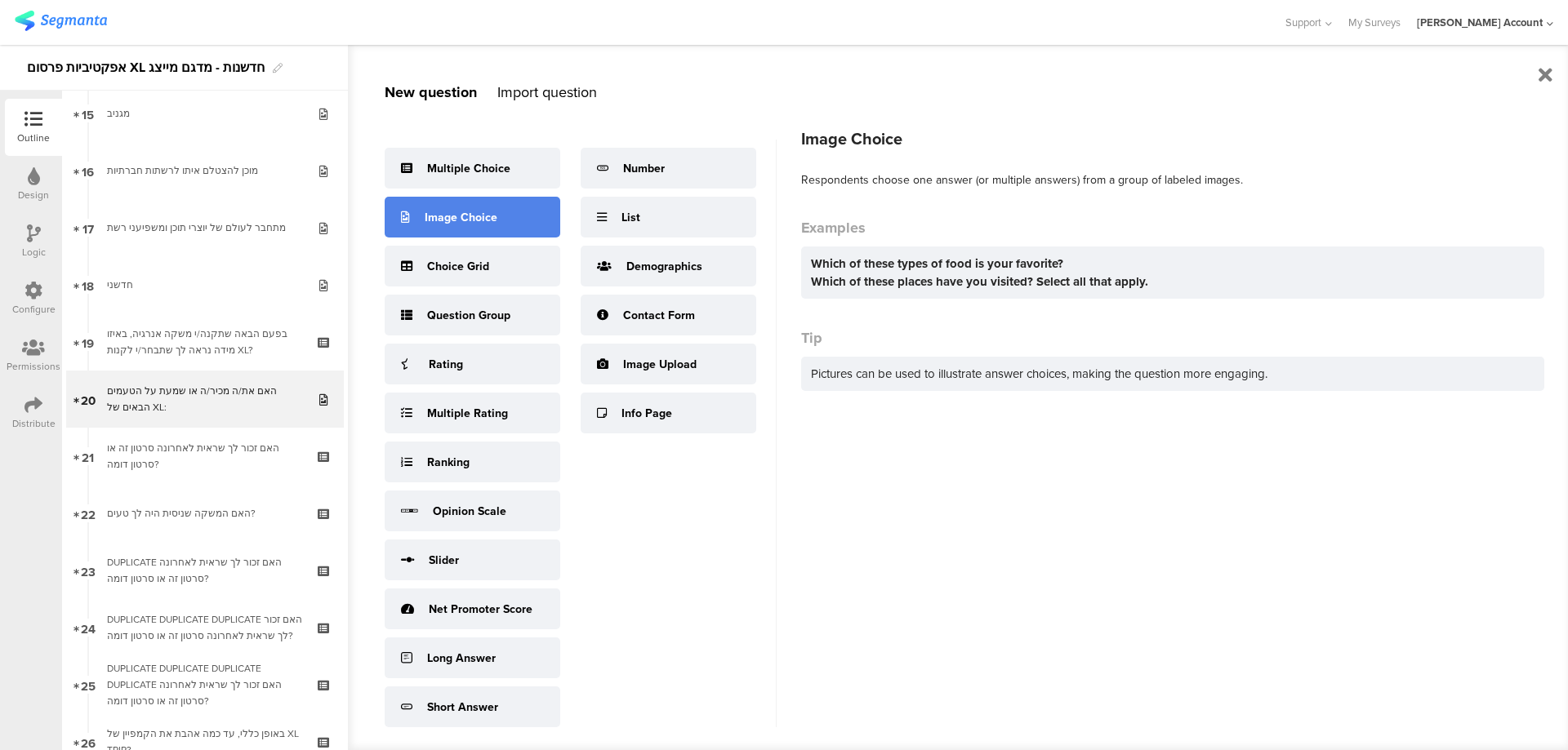
click at [508, 223] on div "Image Choice" at bounding box center [472, 217] width 176 height 41
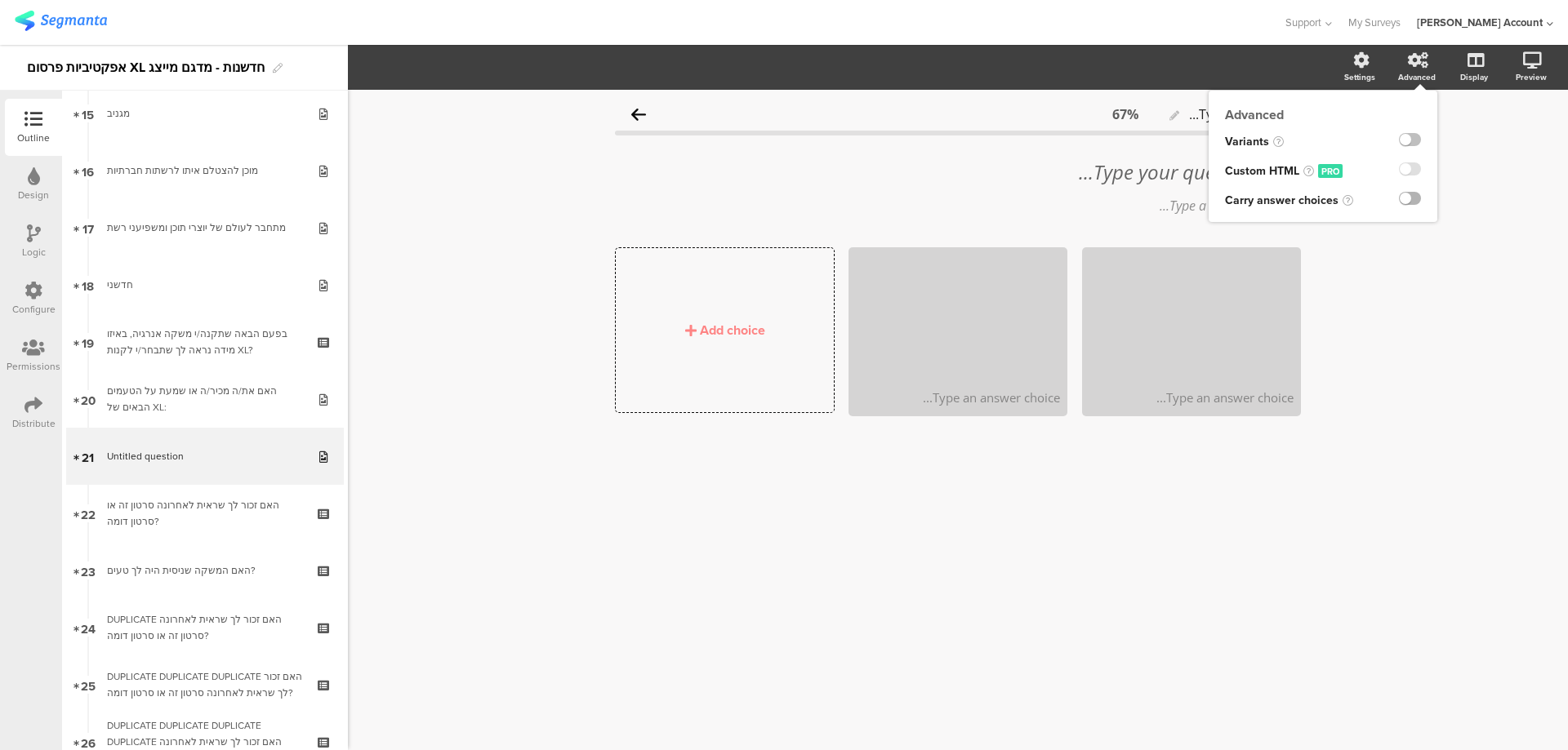
click at [1414, 196] on label at bounding box center [1410, 198] width 22 height 13
click at [0, 0] on input "checkbox" at bounding box center [0, 0] width 0 height 0
click at [1220, 70] on div "Carry Forward" at bounding box center [1242, 68] width 85 height 23
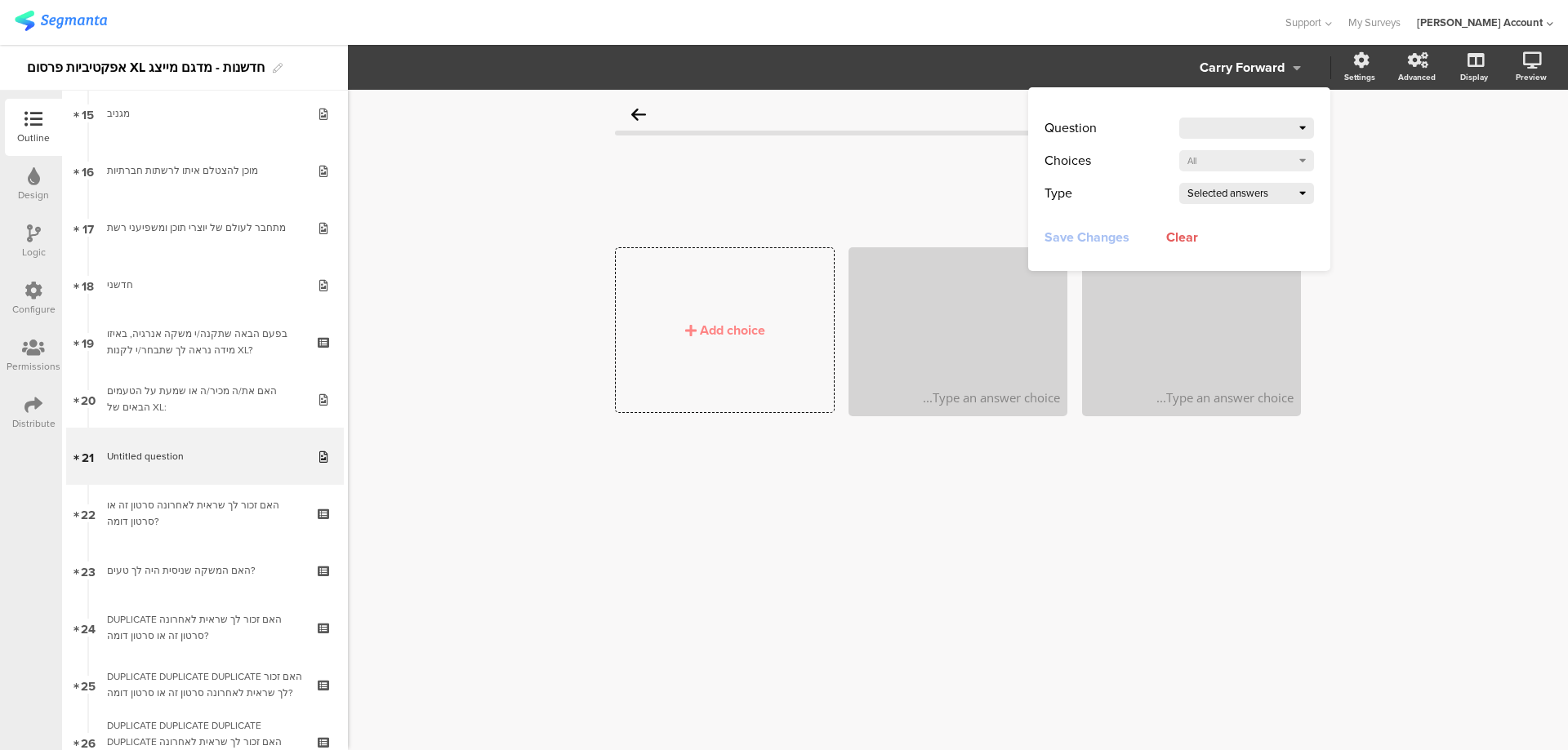
click at [1212, 117] on div at bounding box center [1243, 128] width 112 height 23
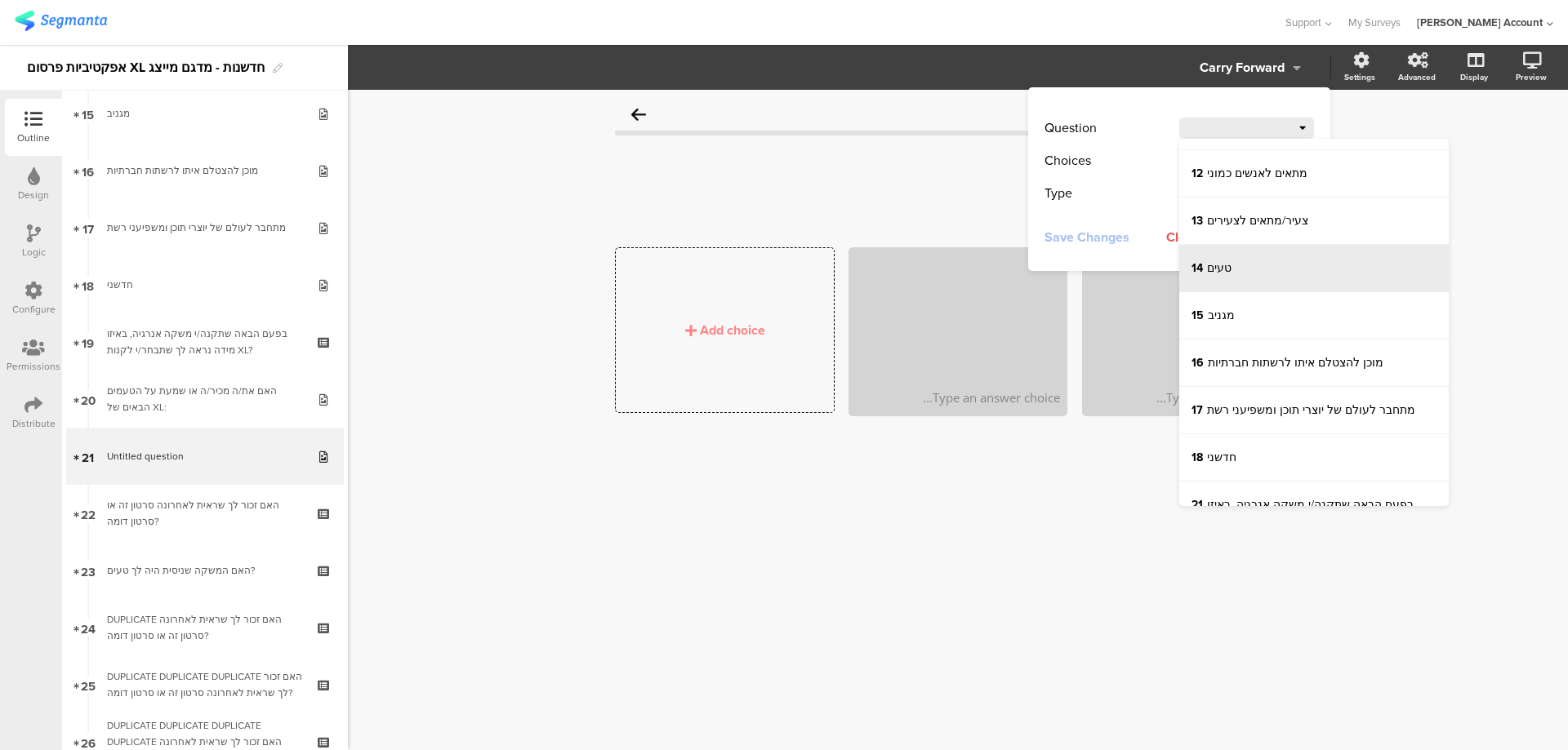
scroll to position [544, 0]
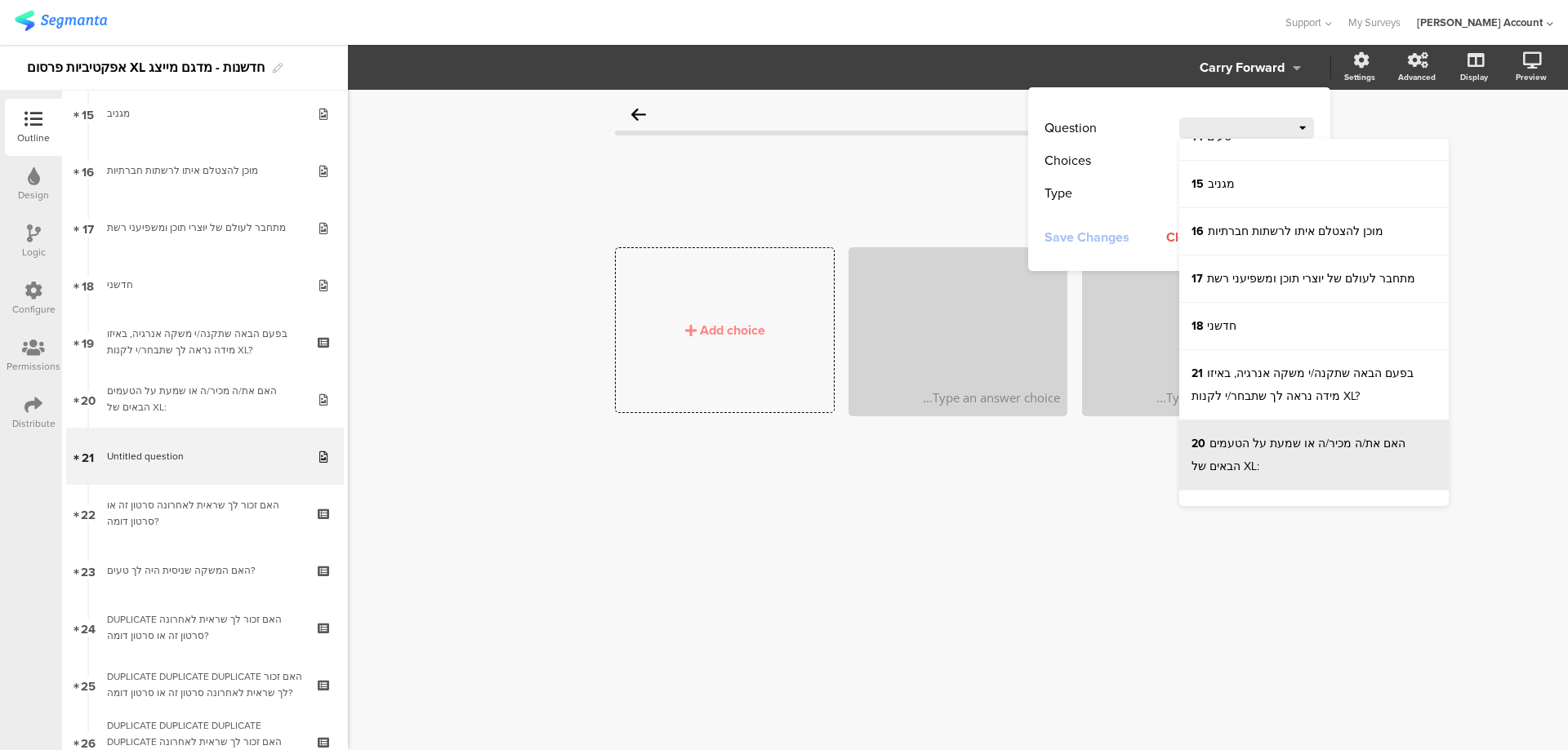
click at [1300, 451] on sg-question-line "20 האם את/ה מכיר/ה או שמעת על הטעמים הבאים של XL:" at bounding box center [1298, 454] width 214 height 40
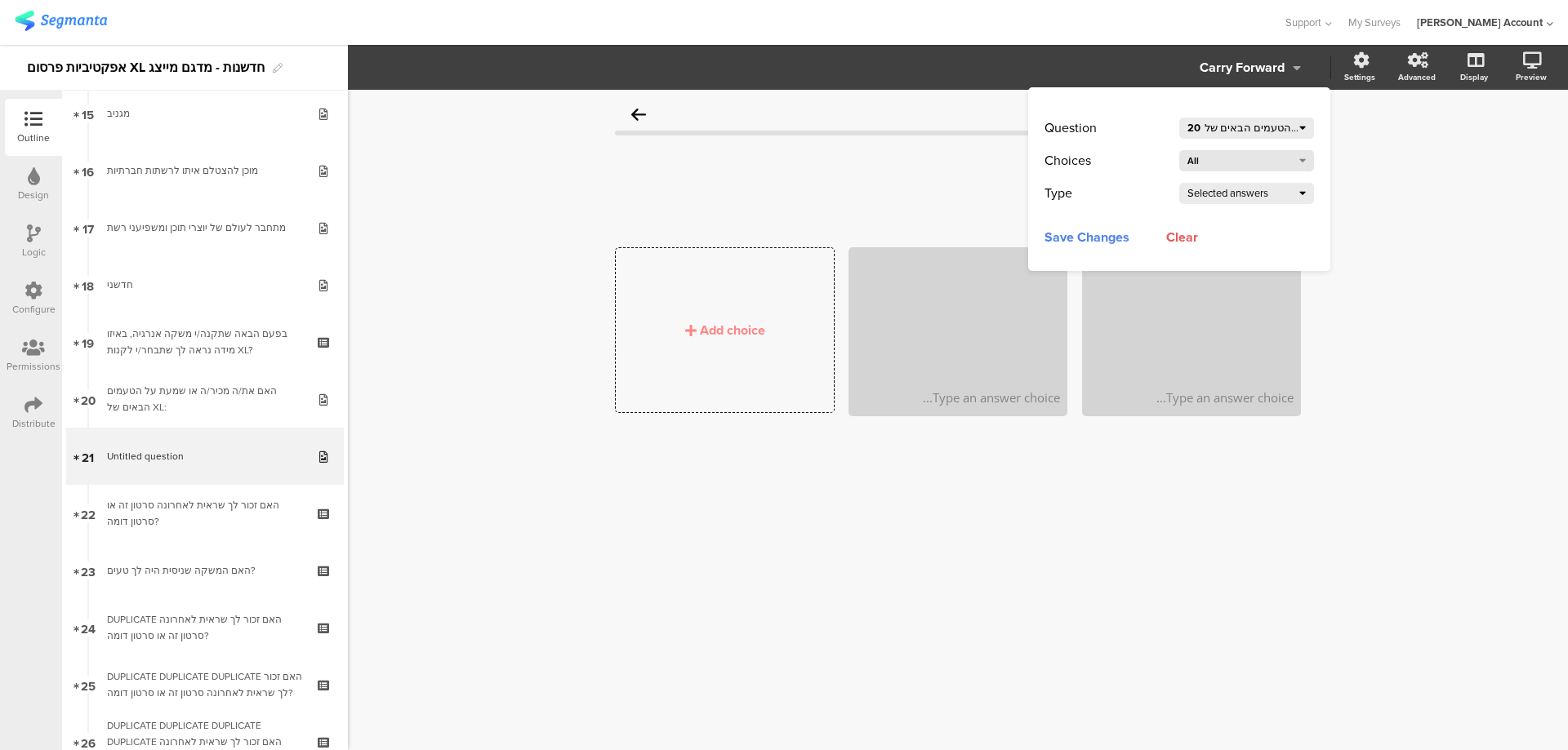
click at [1275, 154] on div "All" at bounding box center [1239, 161] width 105 height 23
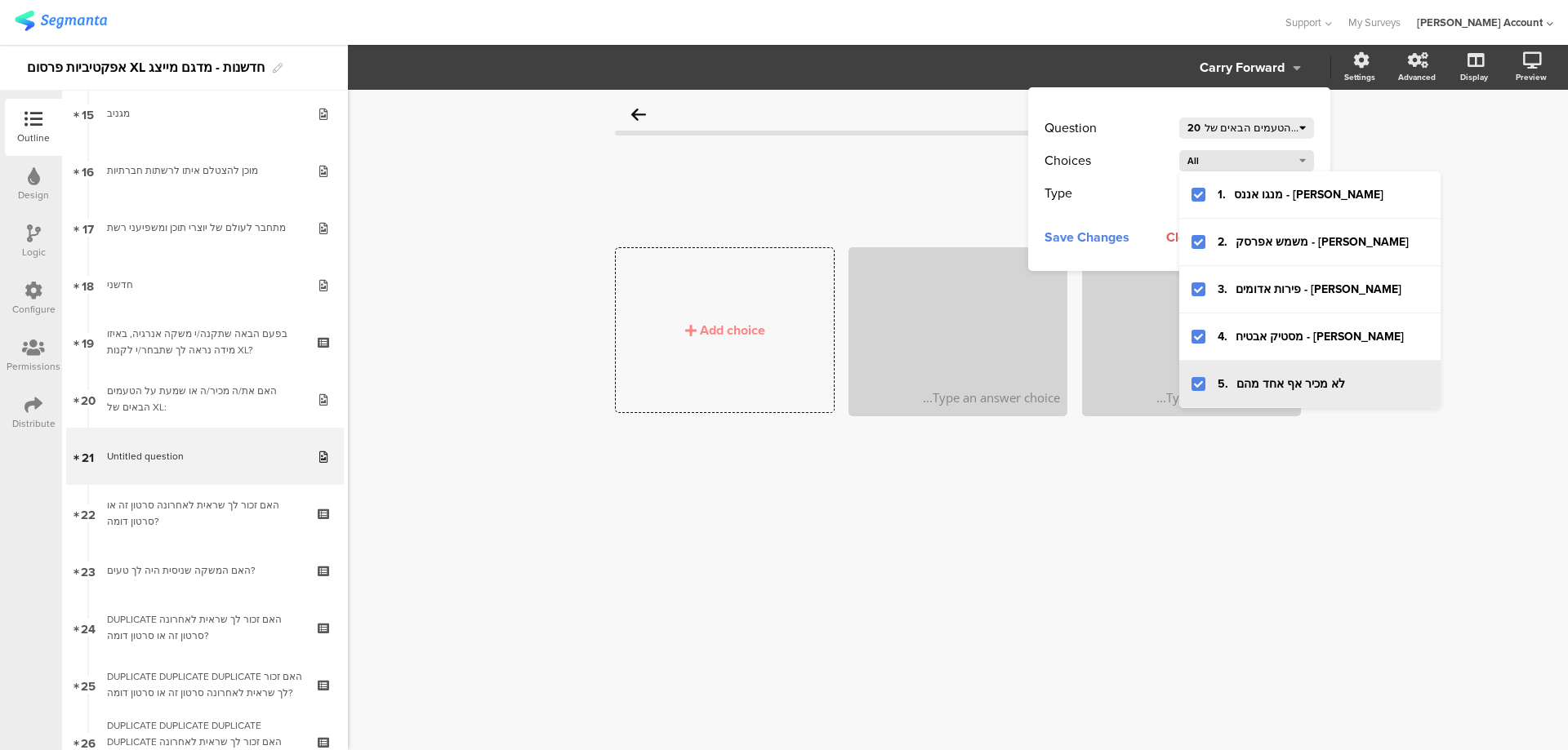
click at [1192, 382] on div at bounding box center [1199, 384] width 14 height 14
click at [1148, 149] on div "Choices" at bounding box center [1112, 161] width 134 height 23
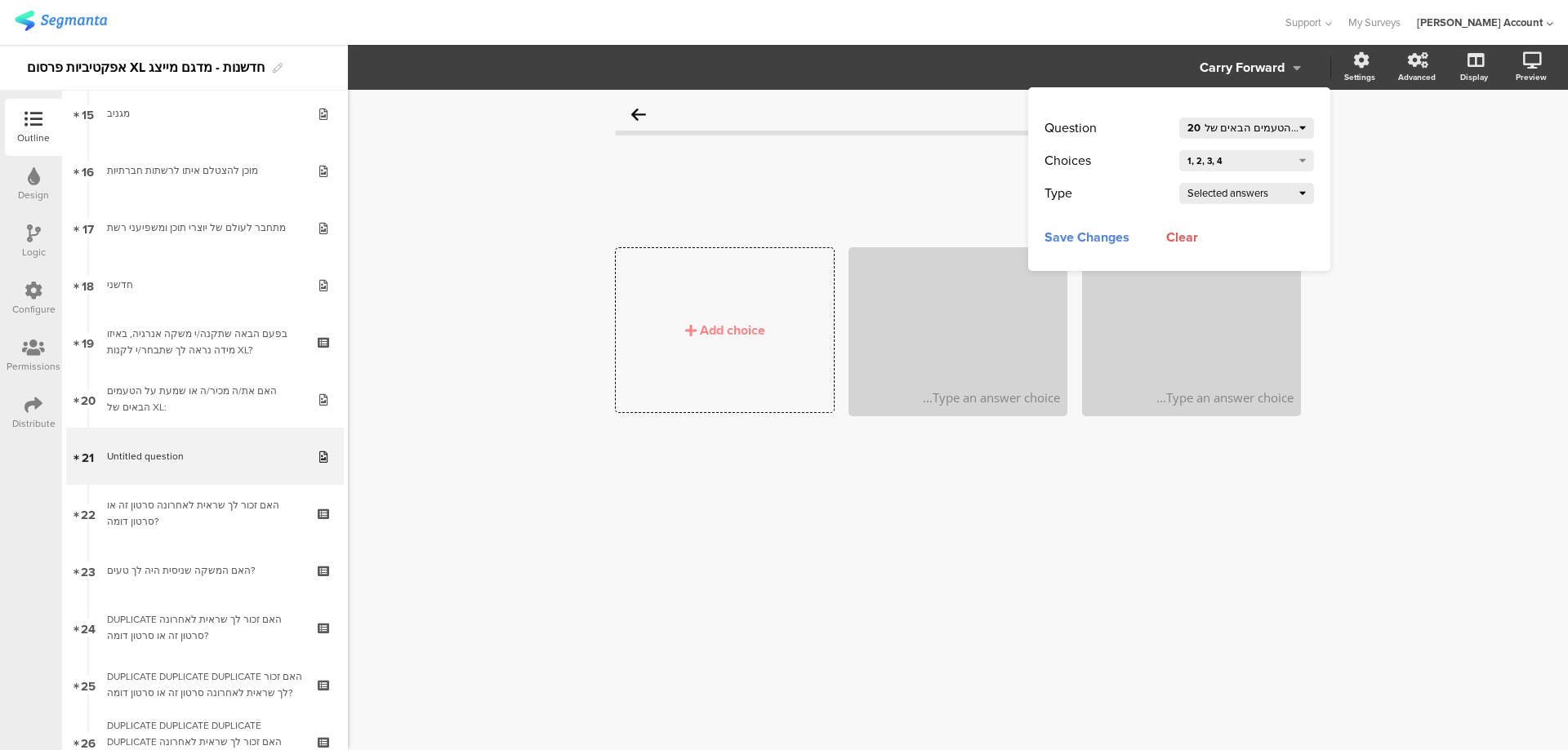
click at [1104, 236] on span "Save Changes" at bounding box center [1087, 236] width 85 height 20
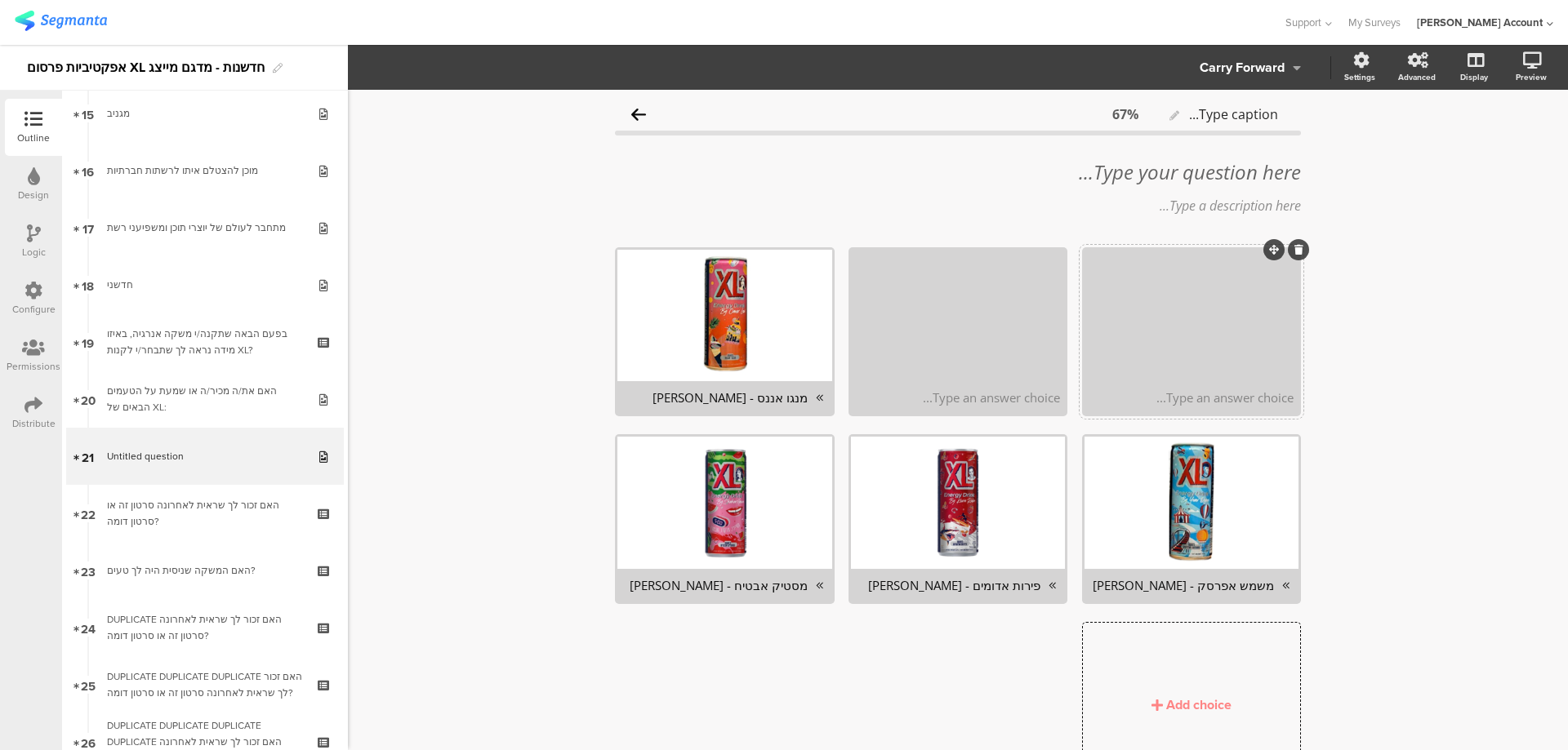
click at [1294, 246] on icon at bounding box center [1298, 249] width 9 height 10
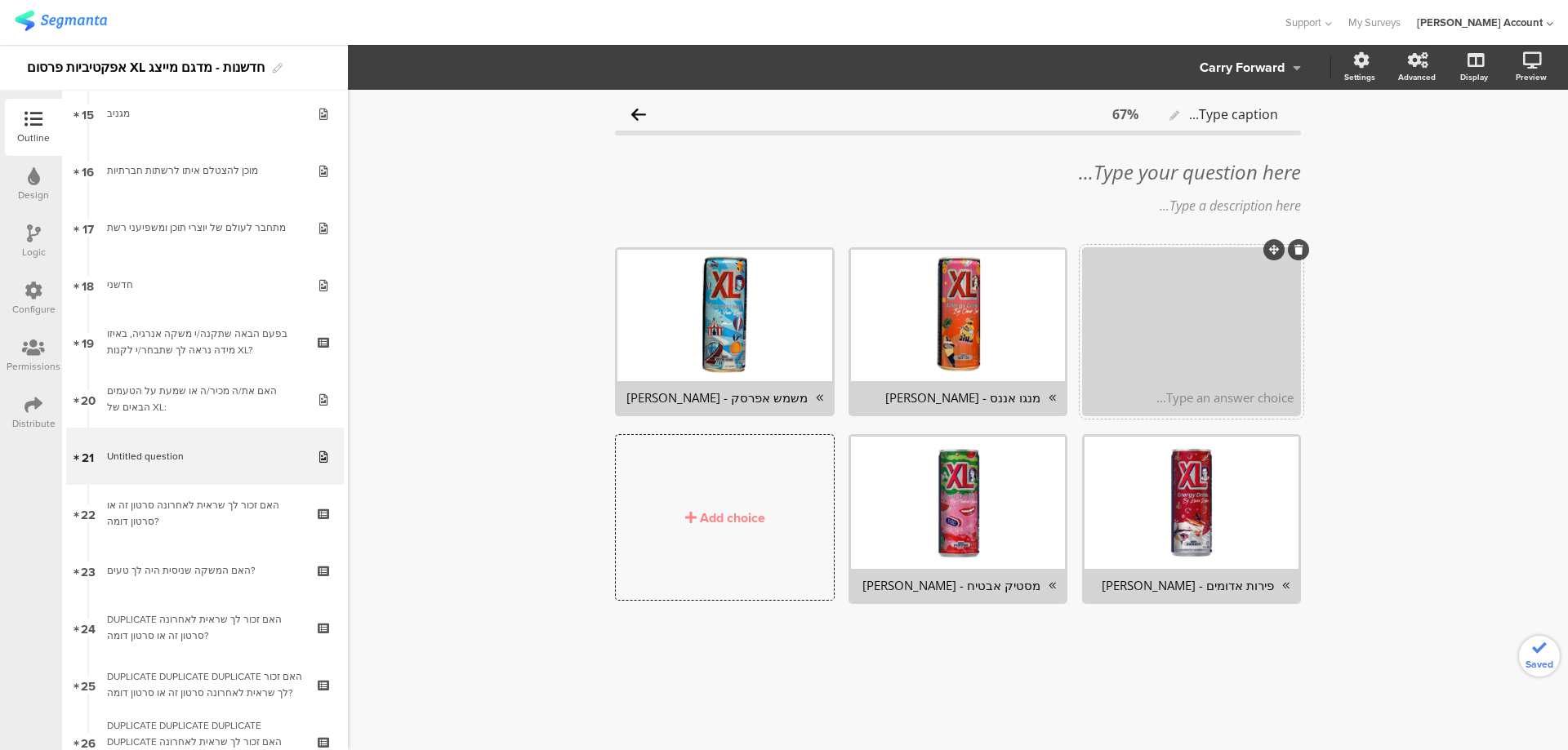
click at [1298, 246] on icon at bounding box center [1298, 249] width 9 height 10
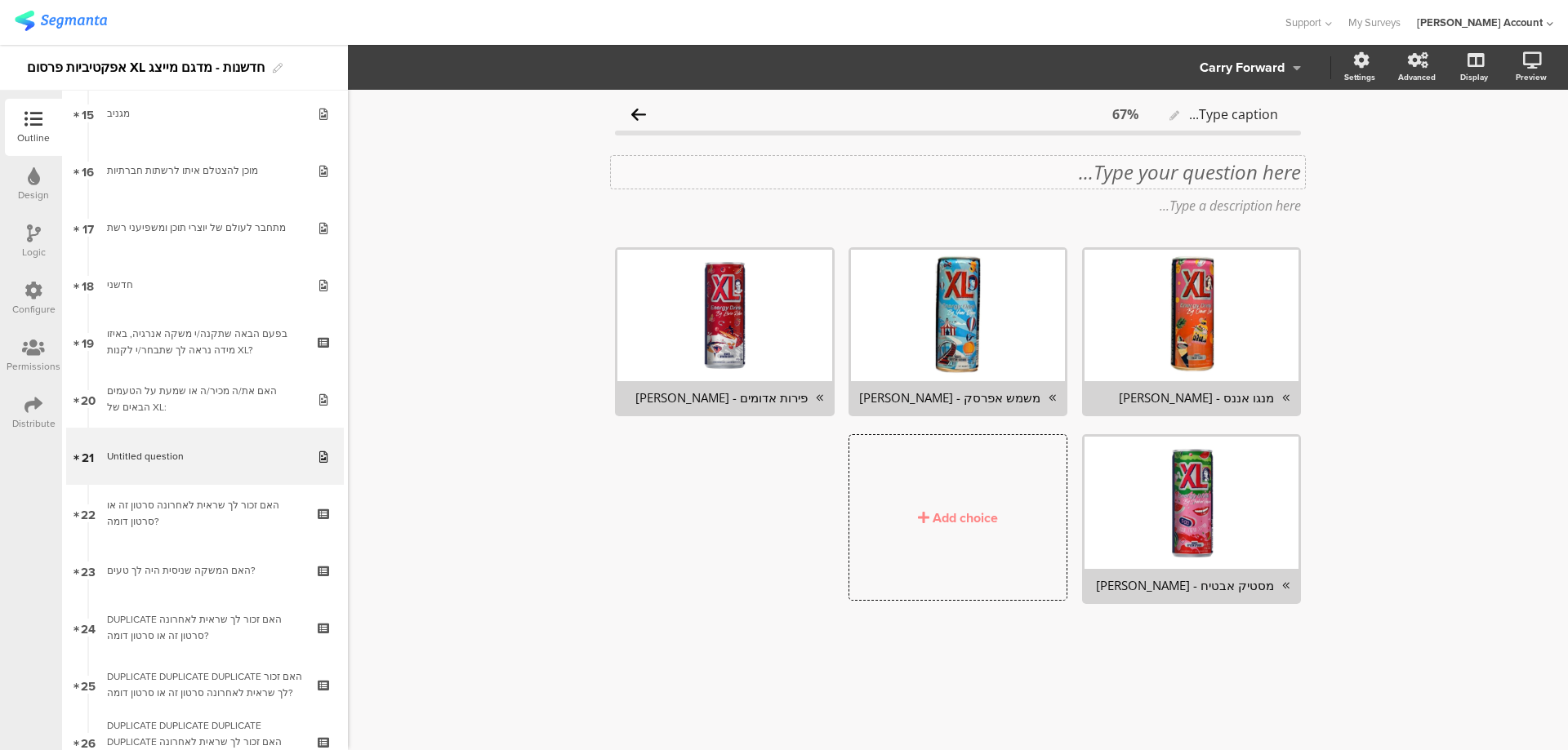
click at [1227, 176] on div "Type your question here..." at bounding box center [957, 171] width 694 height 33
click at [1257, 173] on p "19. האם יצא לך לטעום את אחד הטעמים הבאים של XL:" at bounding box center [958, 172] width 686 height 25
click at [1255, 170] on p "האם יצא לך לטעום את אחד הטעמים הבאים של XL:" at bounding box center [958, 172] width 686 height 25
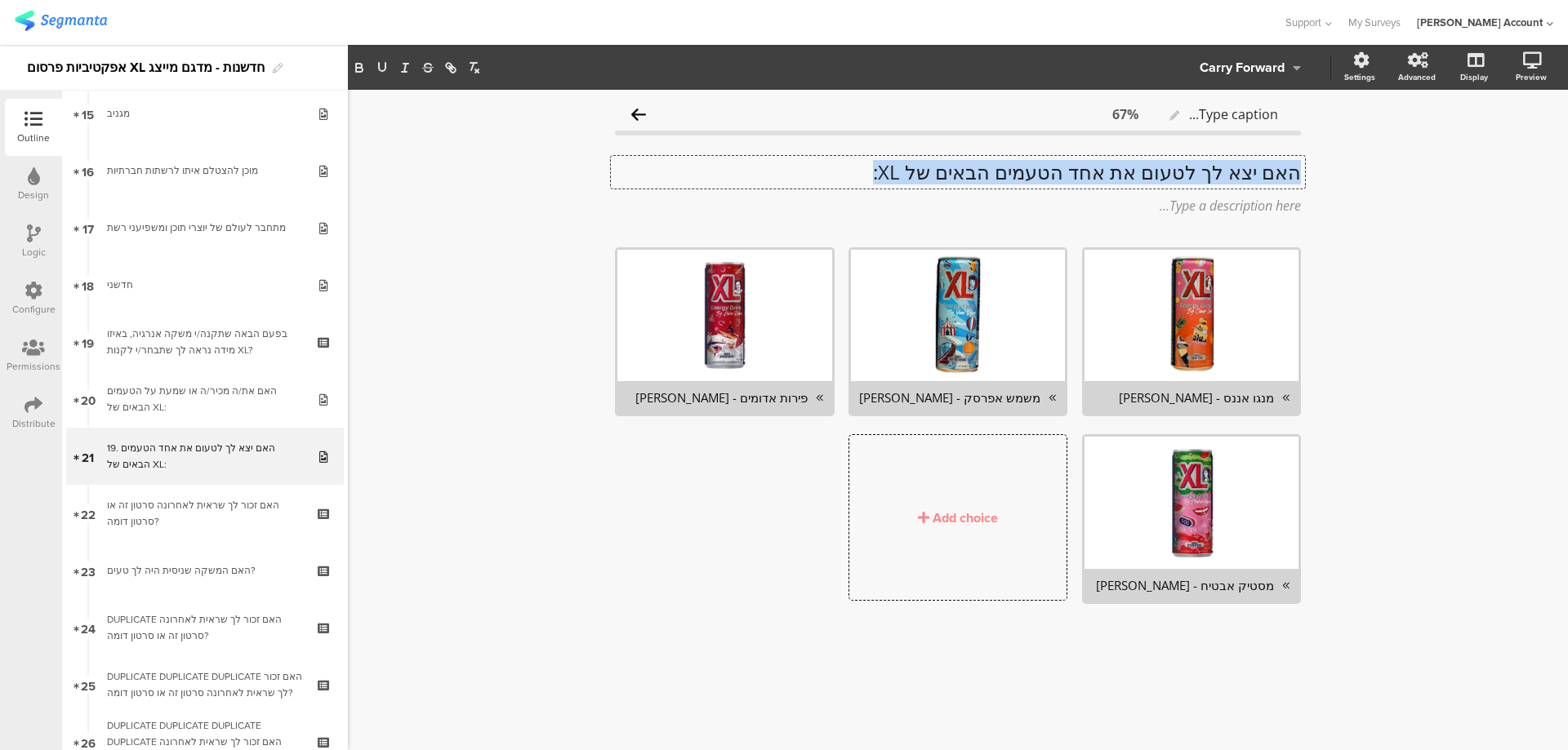
click at [1255, 170] on p "האם יצא לך לטעום את אחד הטעמים הבאים של XL:" at bounding box center [958, 172] width 686 height 25
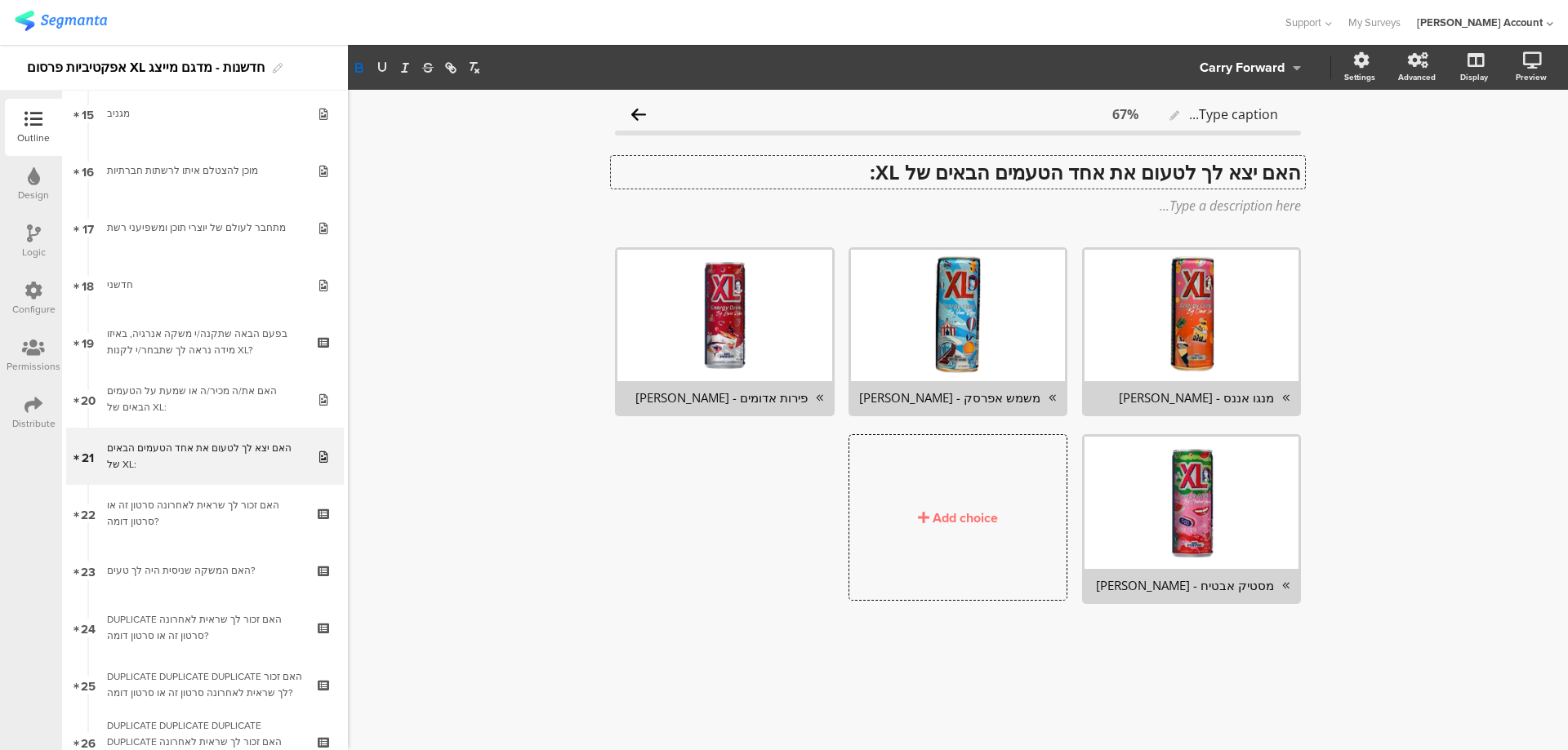
click at [972, 510] on div "Add choice" at bounding box center [965, 518] width 65 height 19
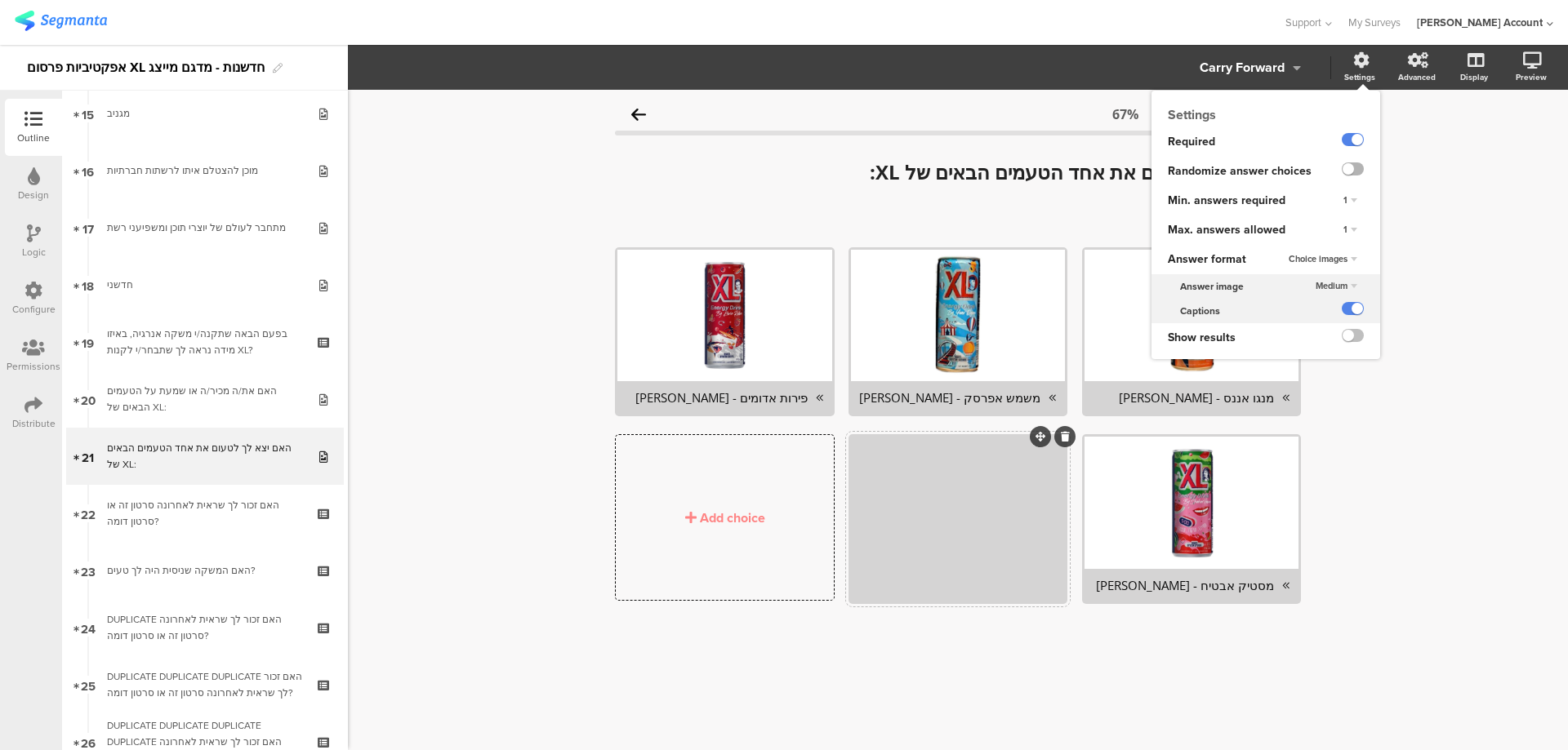
click at [1359, 164] on label at bounding box center [1352, 169] width 22 height 13
click at [0, 0] on input "checkbox" at bounding box center [0, 0] width 0 height 0
click at [1348, 221] on div "1" at bounding box center [1351, 230] width 27 height 19
click at [1336, 243] on div "Unlimited" at bounding box center [1327, 245] width 96 height 17
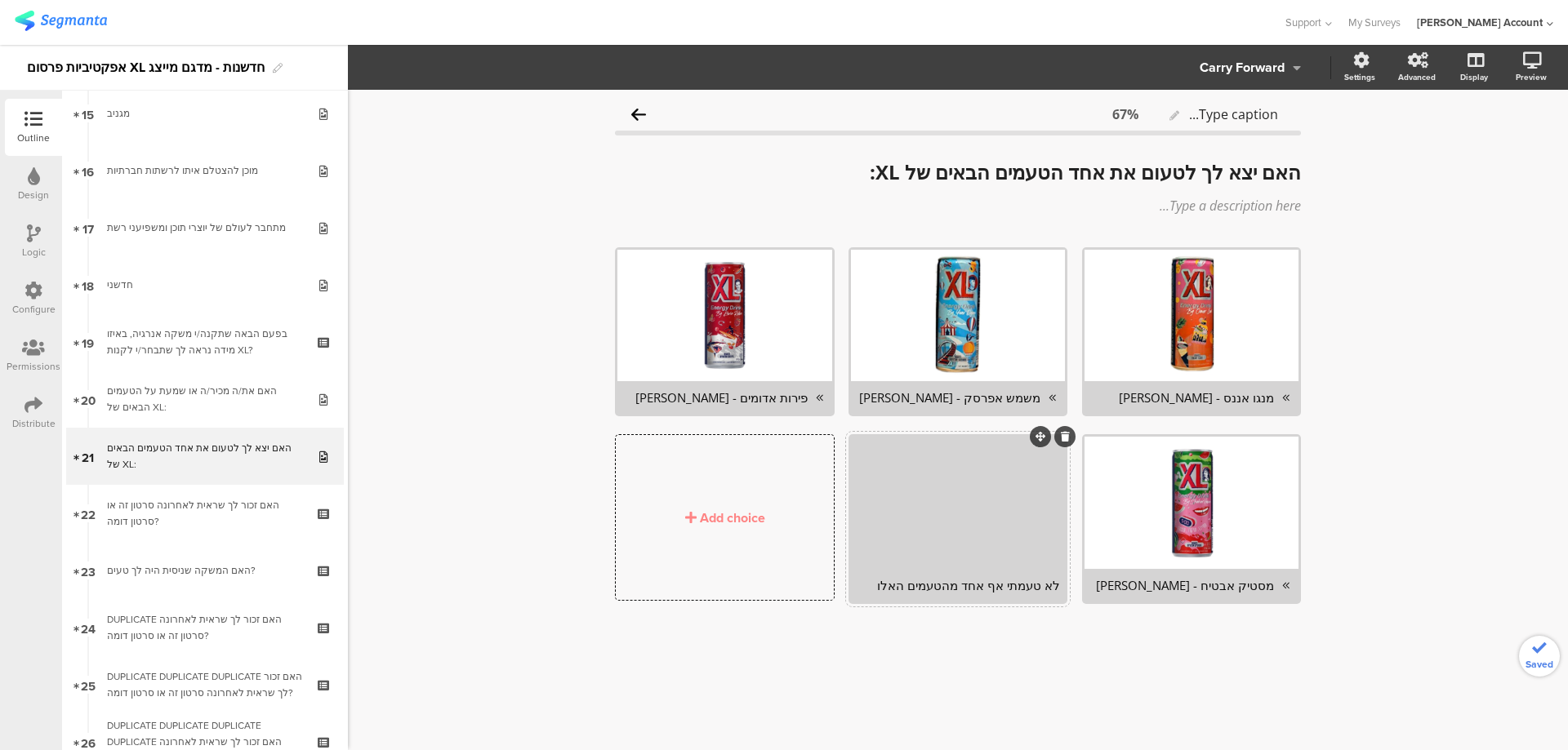
click at [990, 557] on div at bounding box center [958, 502] width 214 height 132
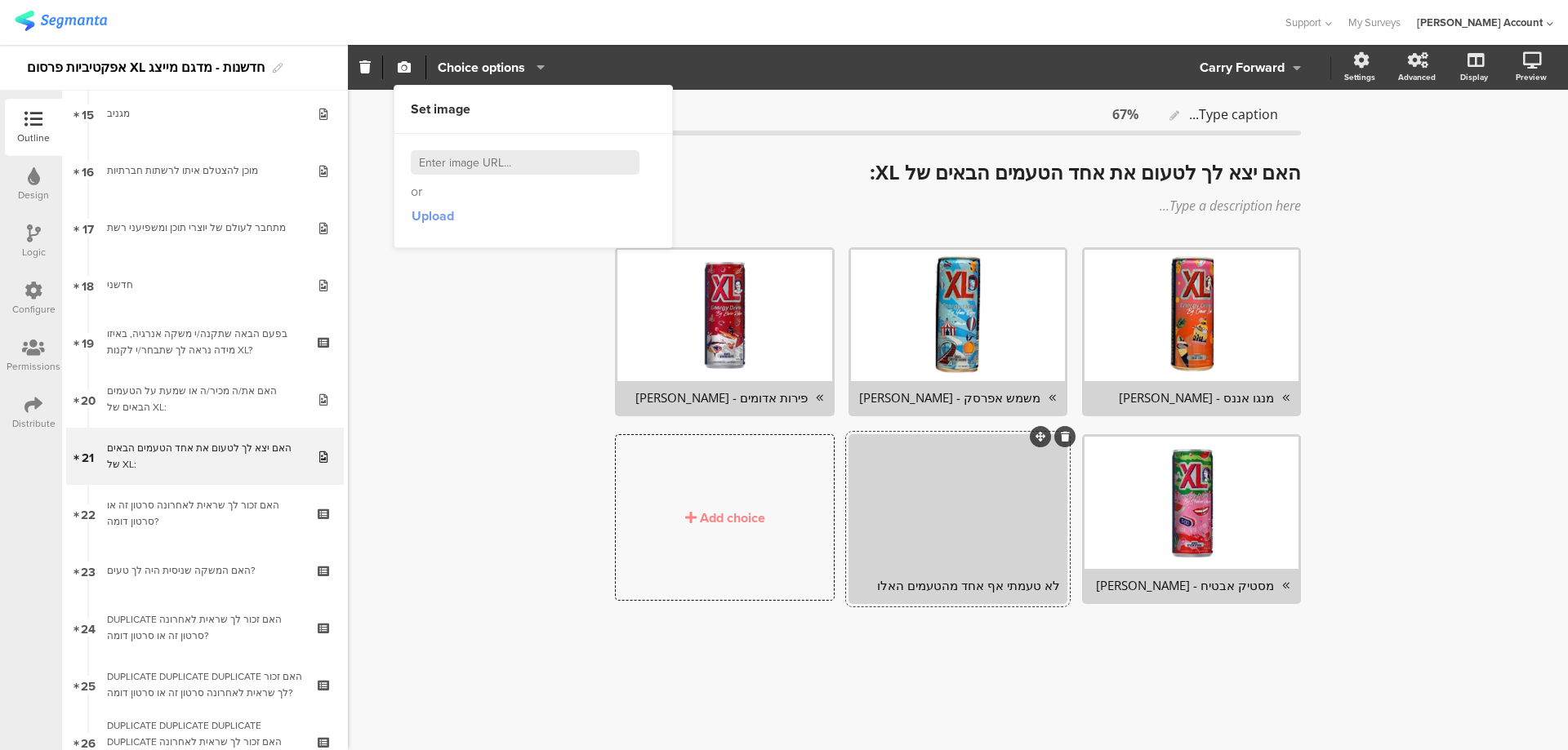
click at [447, 210] on span "Upload" at bounding box center [433, 216] width 42 height 19
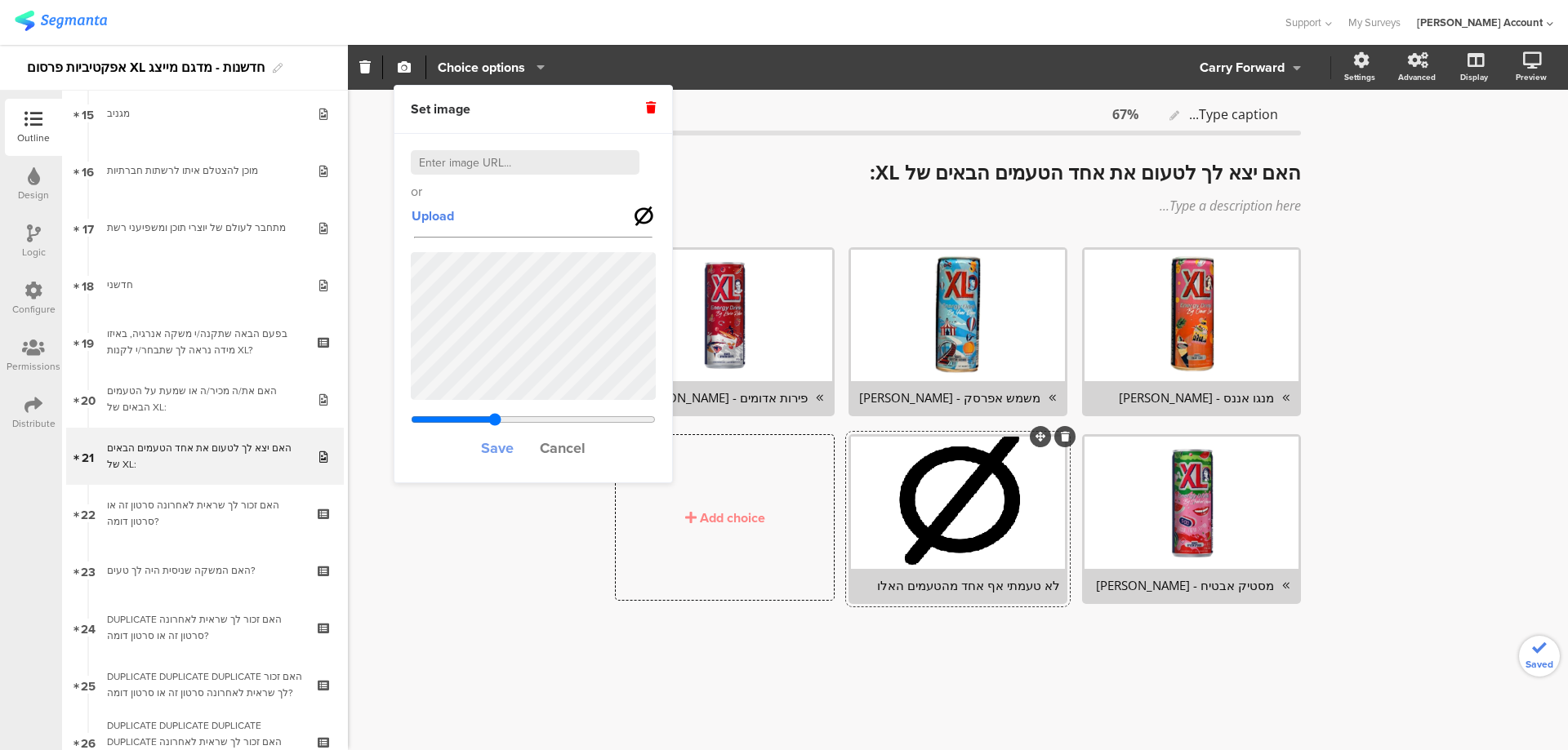
click at [493, 446] on span "Save" at bounding box center [497, 448] width 33 height 21
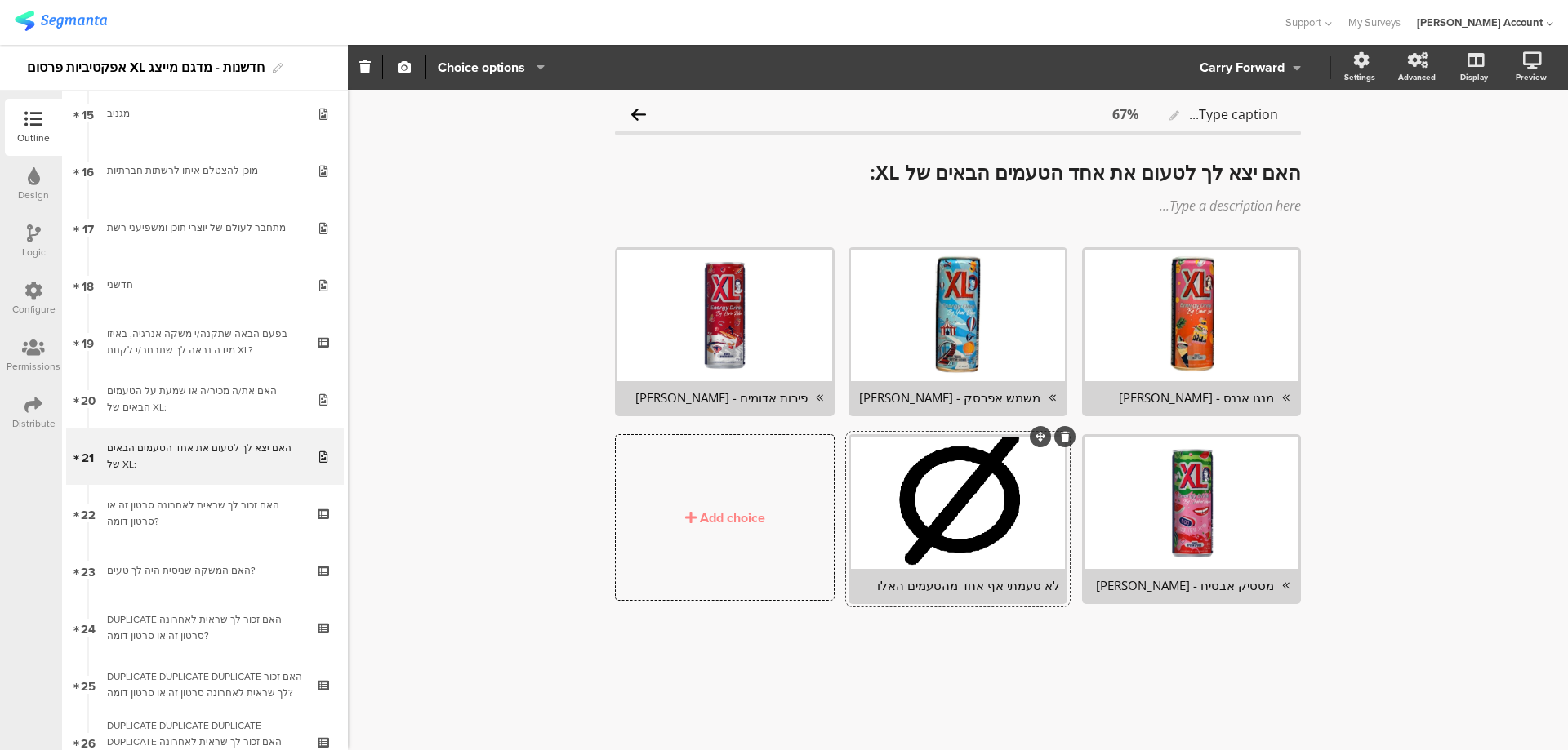
click at [963, 589] on div "לא טעמתי אף אחד מהטעמים האלו" at bounding box center [957, 585] width 204 height 16
click at [490, 65] on span "Choice options" at bounding box center [481, 67] width 88 height 19
click at [587, 111] on span at bounding box center [581, 110] width 25 height 13
click at [585, 136] on span at bounding box center [581, 142] width 25 height 13
click at [500, 330] on div "Type caption... 67% האם יצא לך לטעום את אחד הטעמים הבאים של XL: האם יצא לך לטעו…" at bounding box center [958, 420] width 1220 height 660
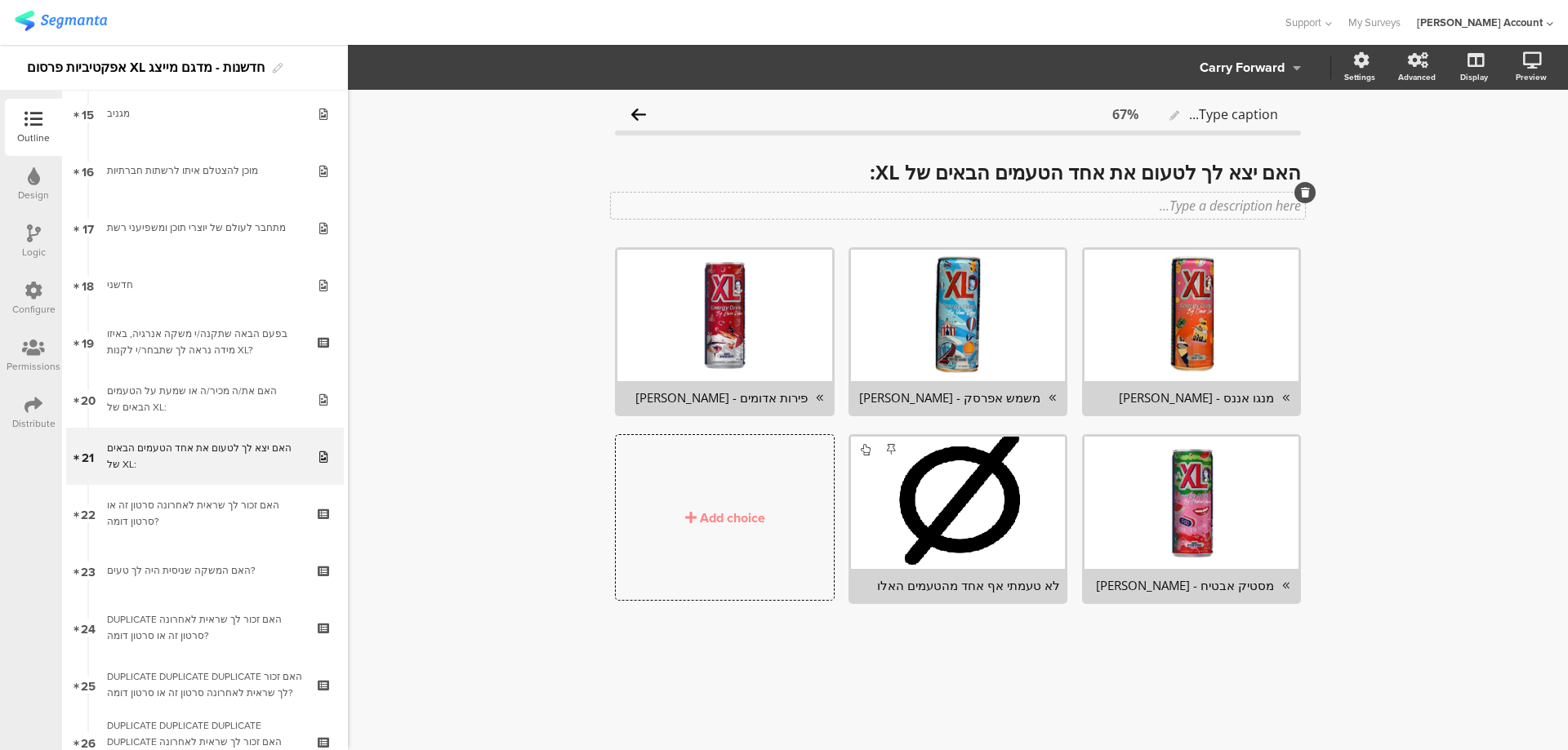
click at [1208, 200] on div "Type a description here..." at bounding box center [957, 206] width 694 height 27
click at [1002, 574] on div "לא טעמתי אף אחד מהטעמים האלו" at bounding box center [958, 585] width 214 height 33
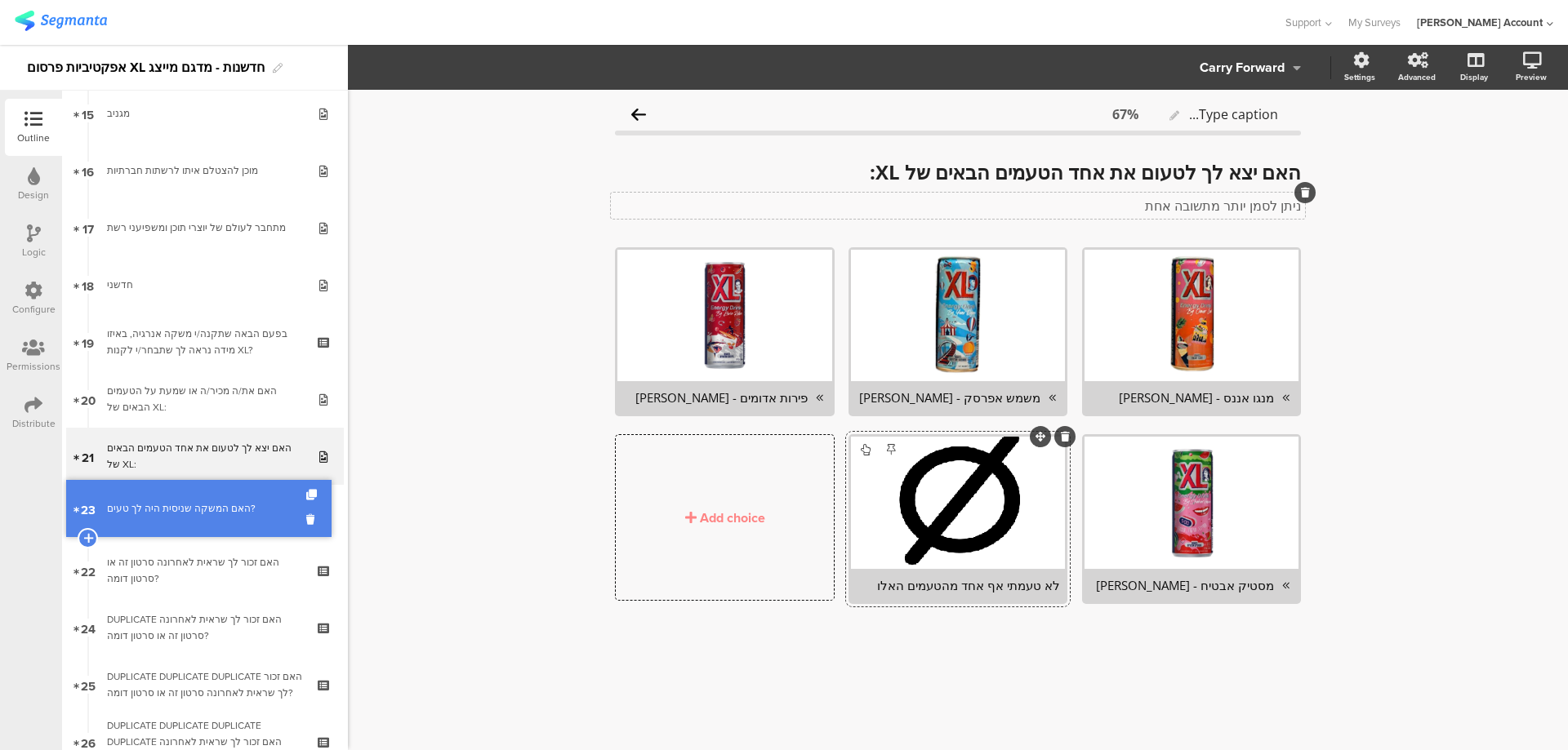
drag, startPoint x: 113, startPoint y: 564, endPoint x: 115, endPoint y: 501, distance: 63.0
click at [120, 510] on div "האם המשקה שניסית היה לך טעים?" at bounding box center [204, 513] width 195 height 16
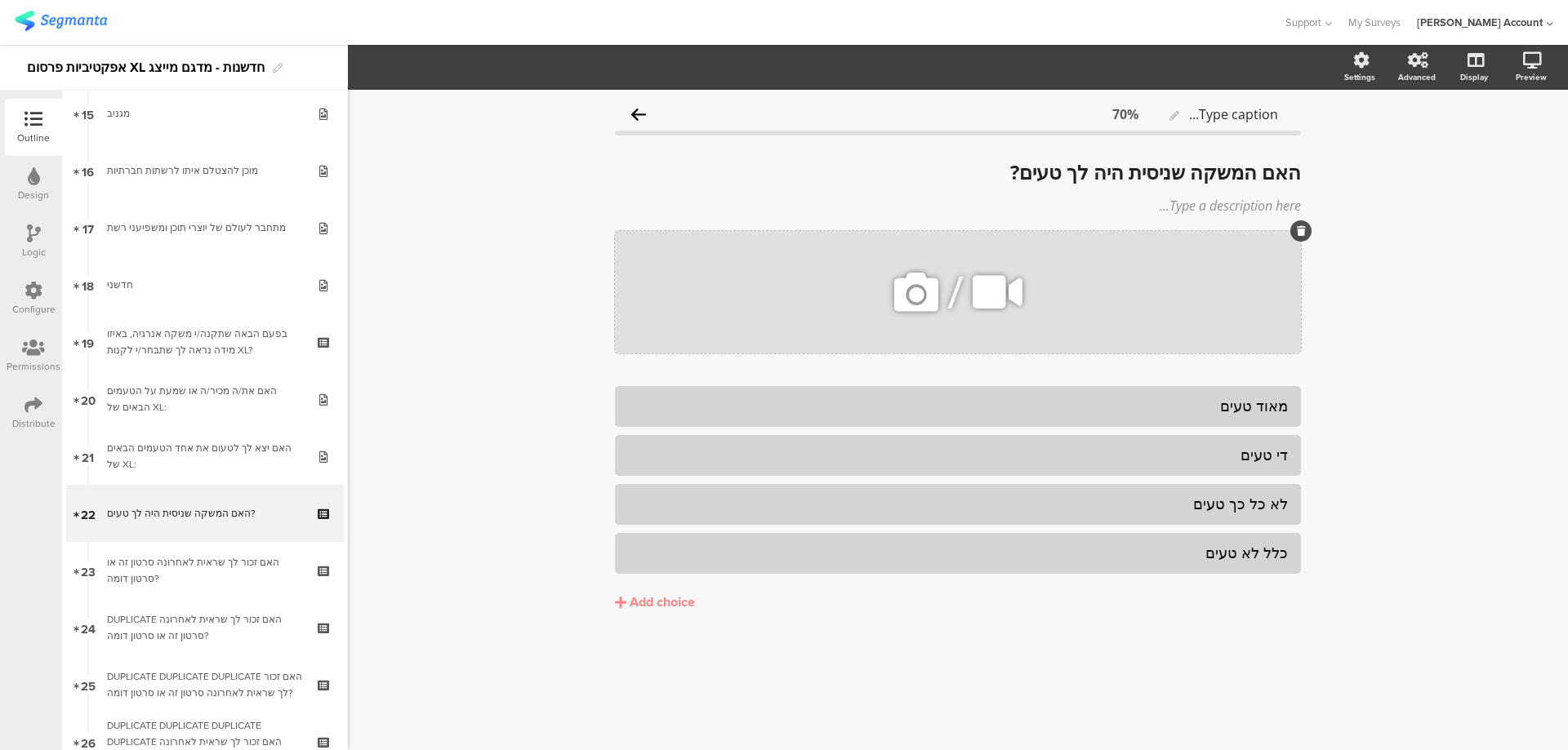
click at [924, 293] on icon at bounding box center [916, 292] width 56 height 56
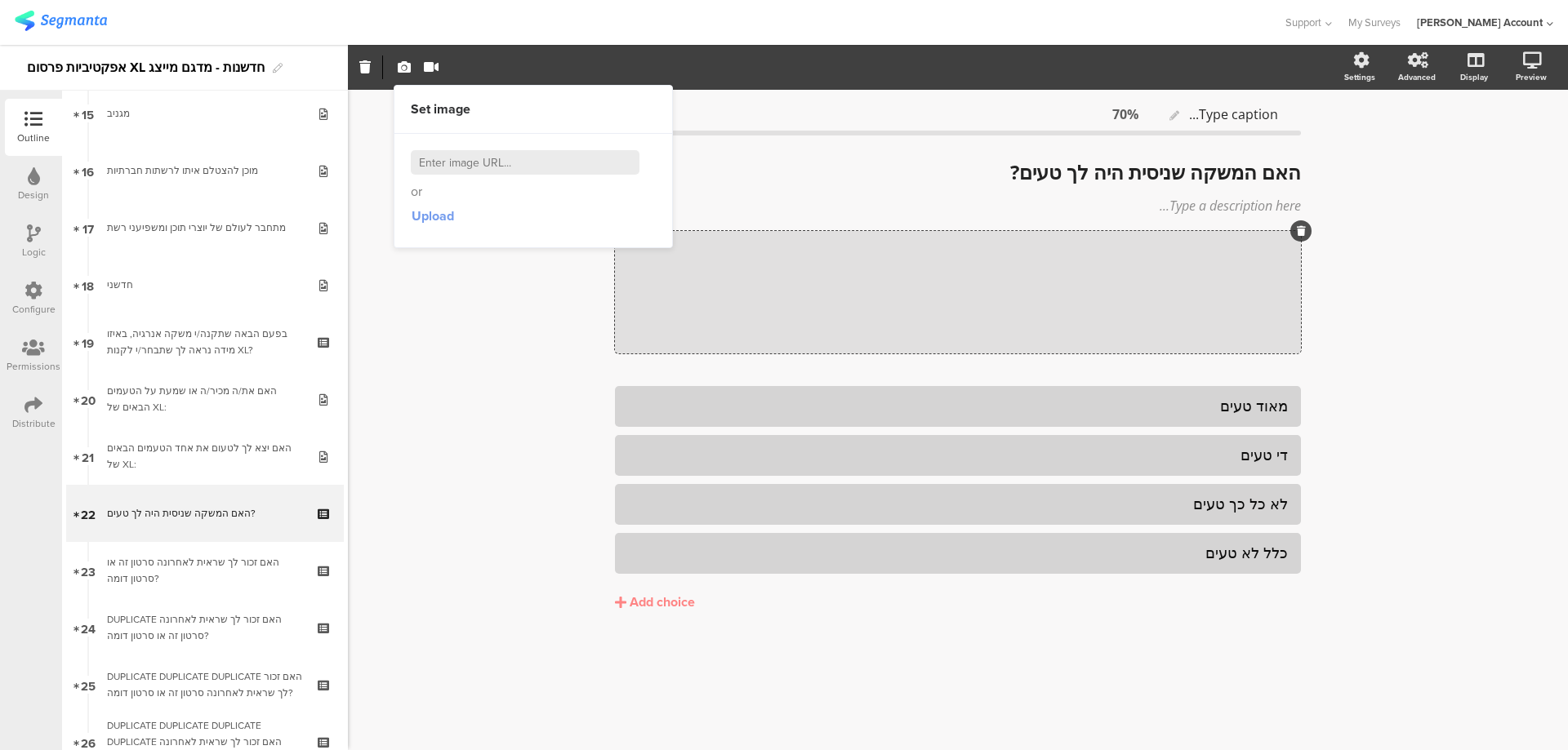
click at [448, 216] on span "Upload" at bounding box center [433, 216] width 42 height 19
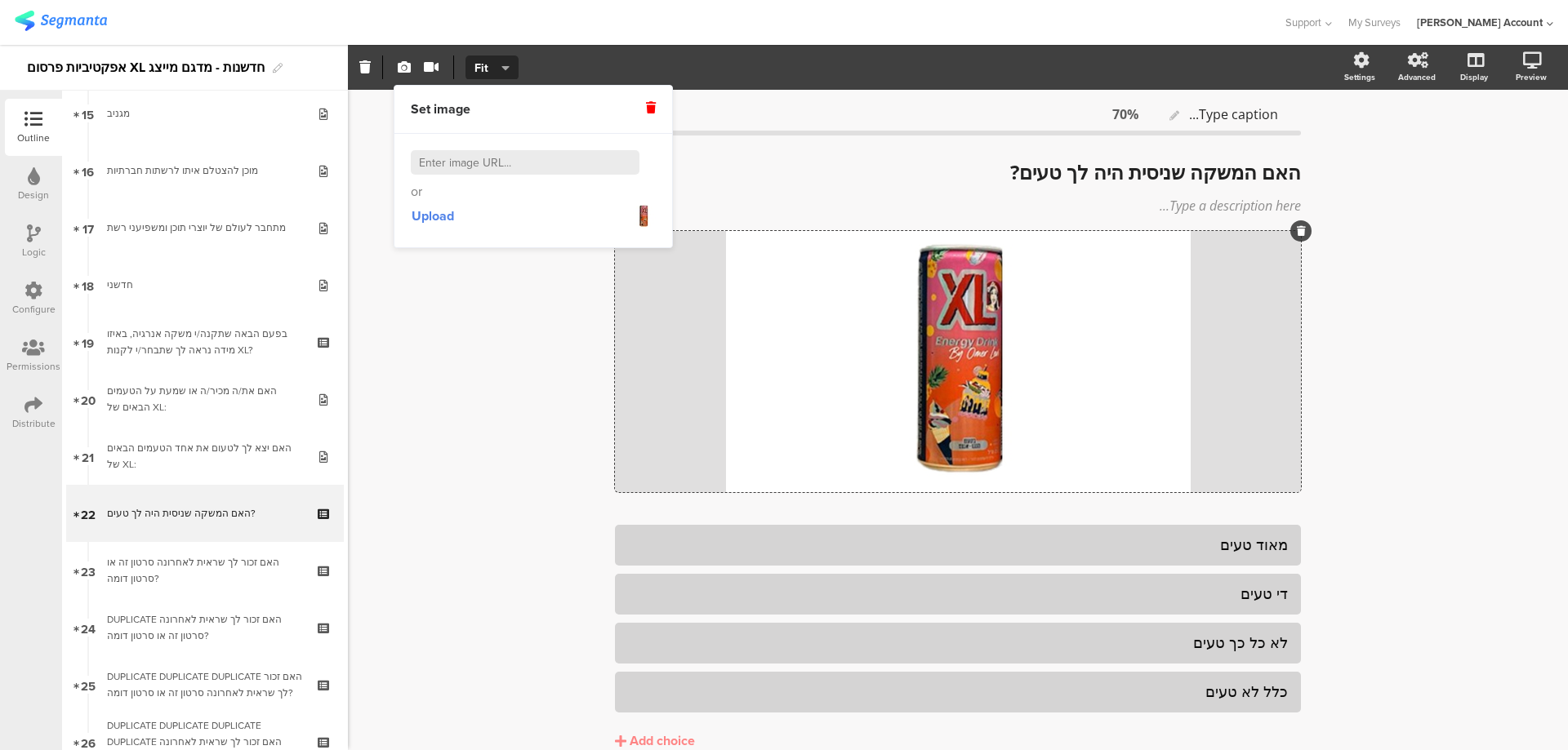
click at [505, 284] on div "Type caption... 70% האם המשקה שניסית היה לך טעים? האם המשקה שניסית היה לך טעים?…" at bounding box center [958, 458] width 1220 height 737
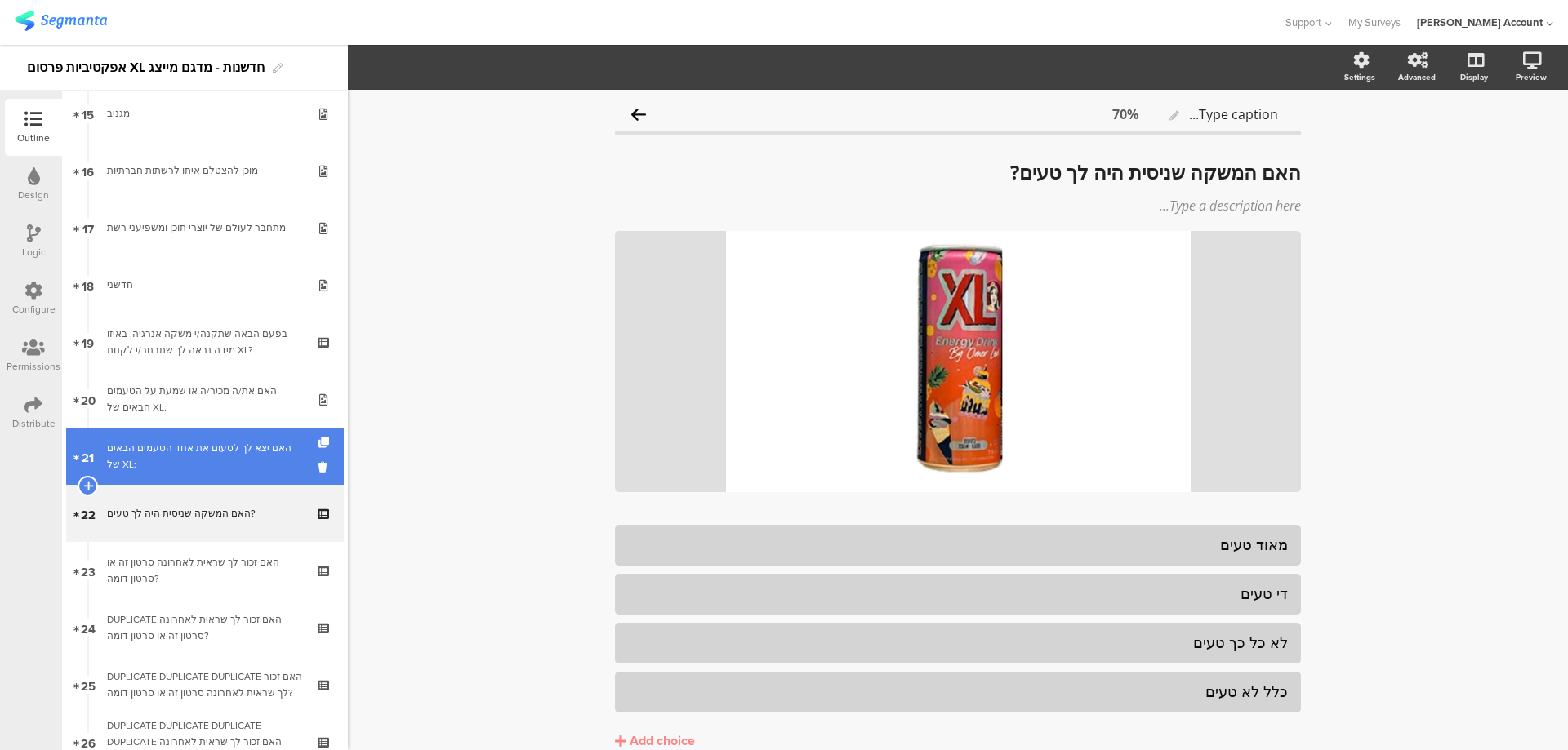
click at [272, 453] on div "האם יצא לך לטעום את אחד הטעמים הבאים של XL:" at bounding box center [204, 456] width 195 height 33
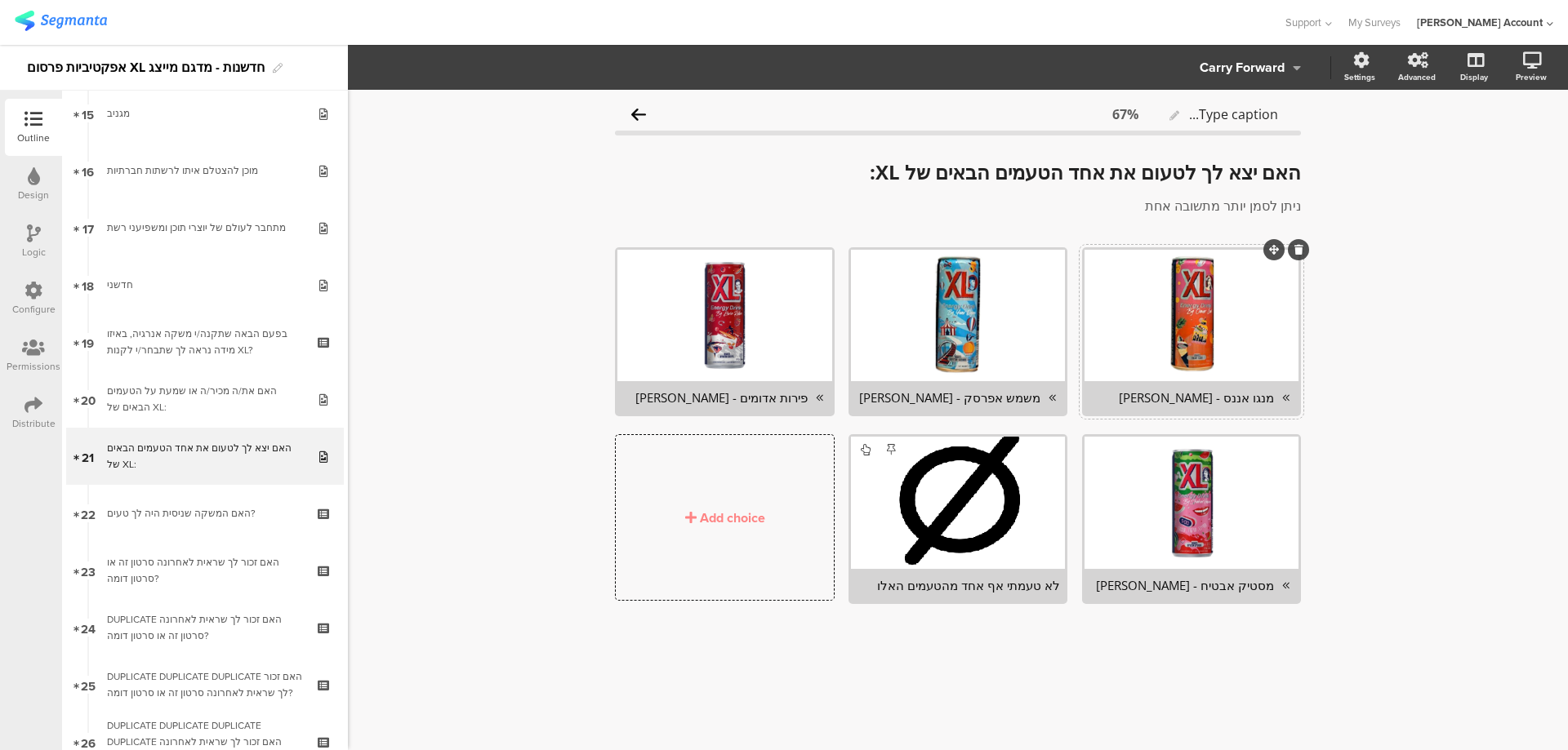
click at [1199, 393] on div "מנגו אננס - עומר לוי" at bounding box center [1182, 398] width 185 height 16
click at [1200, 392] on div "מנגו אננס - עומר לוי" at bounding box center [1182, 398] width 185 height 16
copy div "מנגו אננס - עומר לוי"
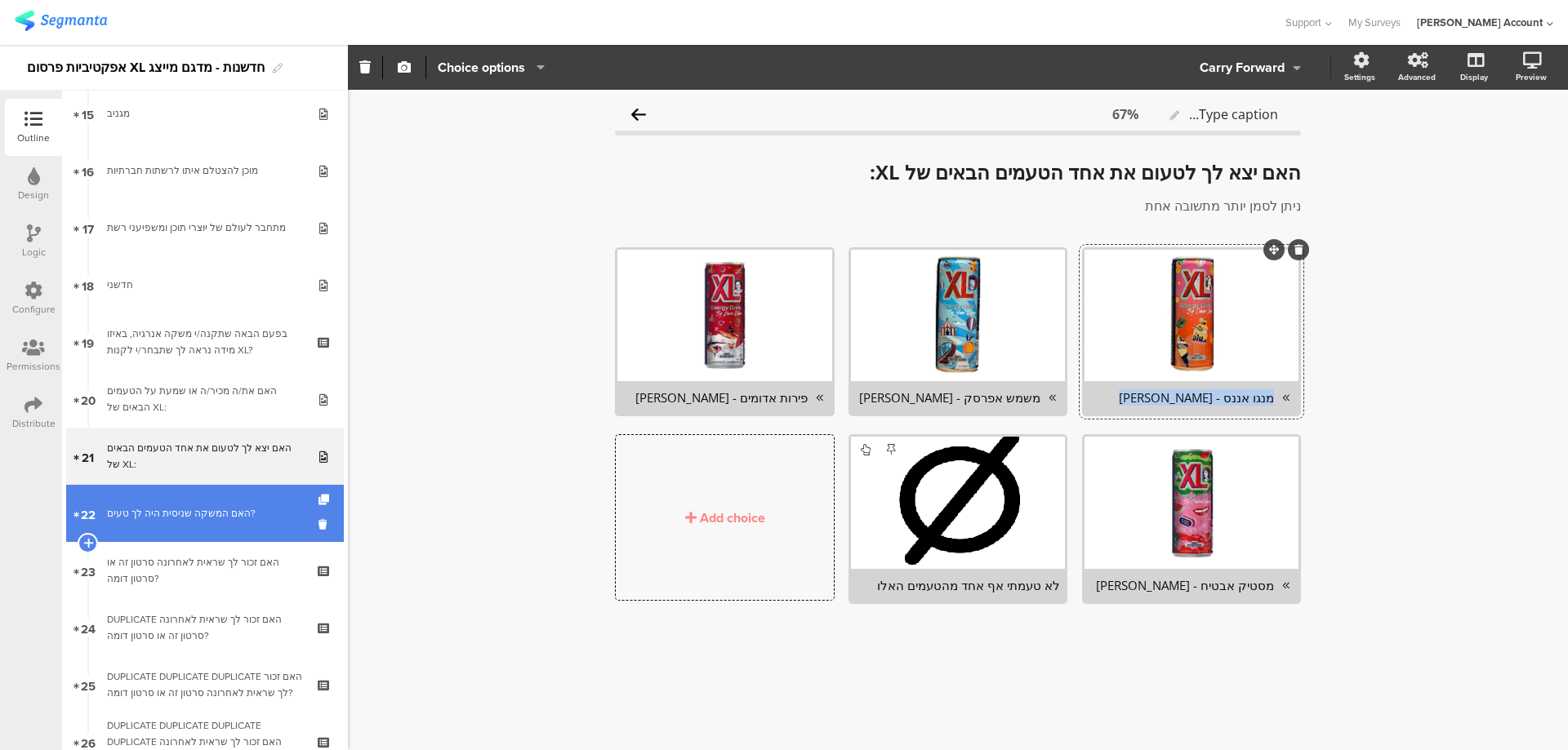
click at [261, 502] on link "22 האם המשקה שניסית היה לך טעים?" at bounding box center [205, 513] width 278 height 57
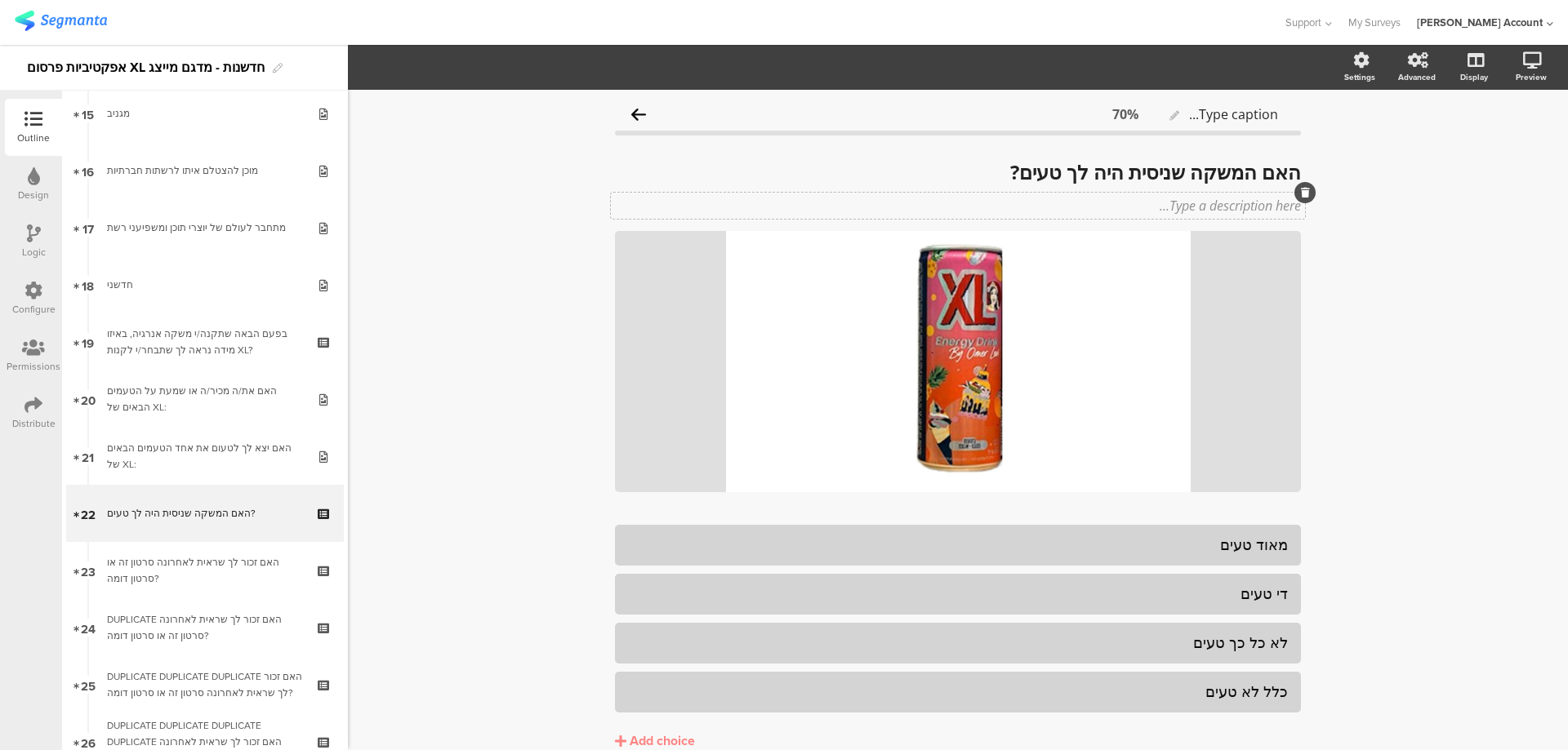
click at [1217, 208] on div "Type a description here..." at bounding box center [958, 206] width 686 height 18
click at [1237, 205] on p "מנגו אננס - עומר לוי" at bounding box center [958, 206] width 686 height 18
click at [1369, 281] on div "Type caption... 70% האם המשקה שניסית היה לך טעים? האם המשקה שניסית היה לך טעים?…" at bounding box center [958, 458] width 1220 height 737
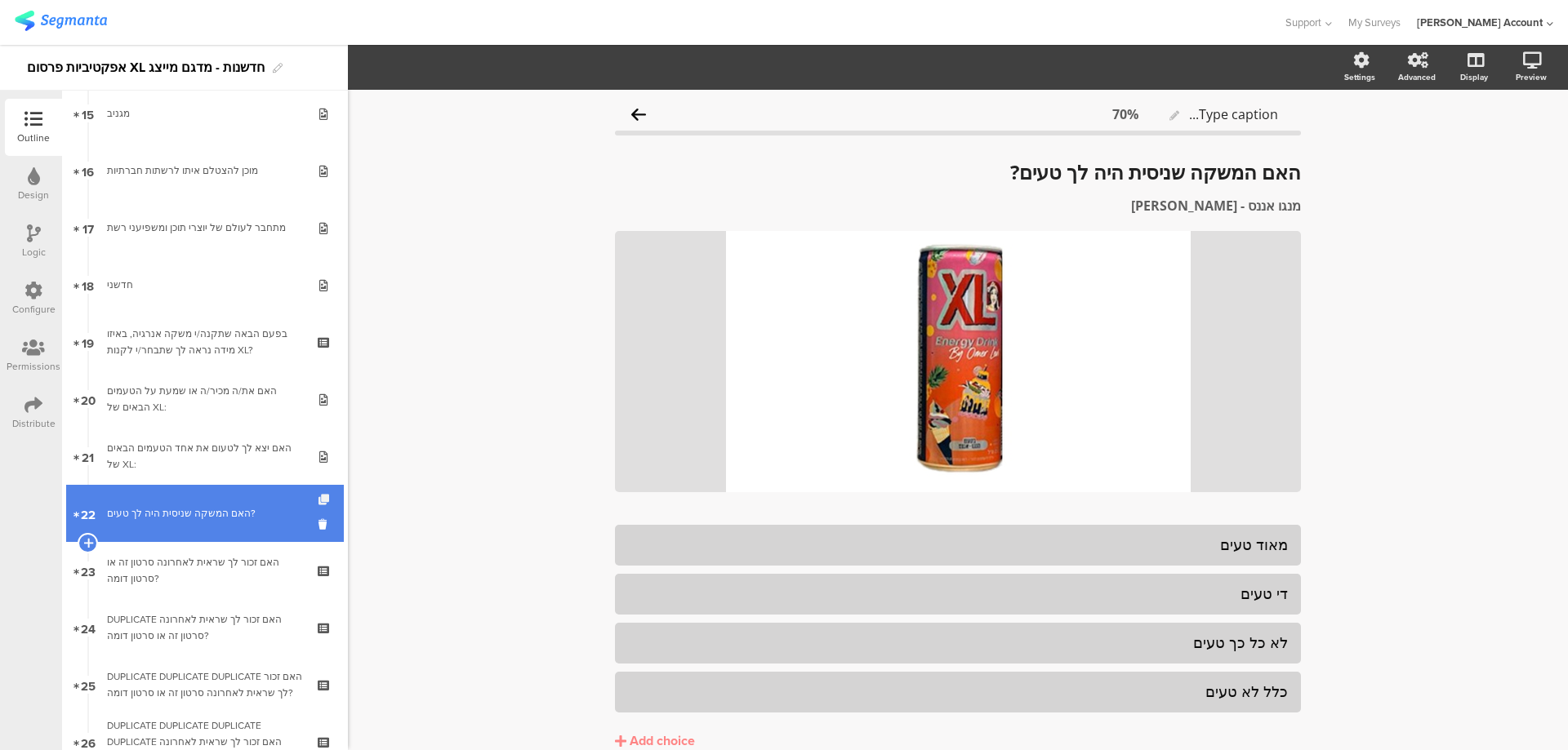
click at [318, 499] on icon at bounding box center [325, 500] width 14 height 11
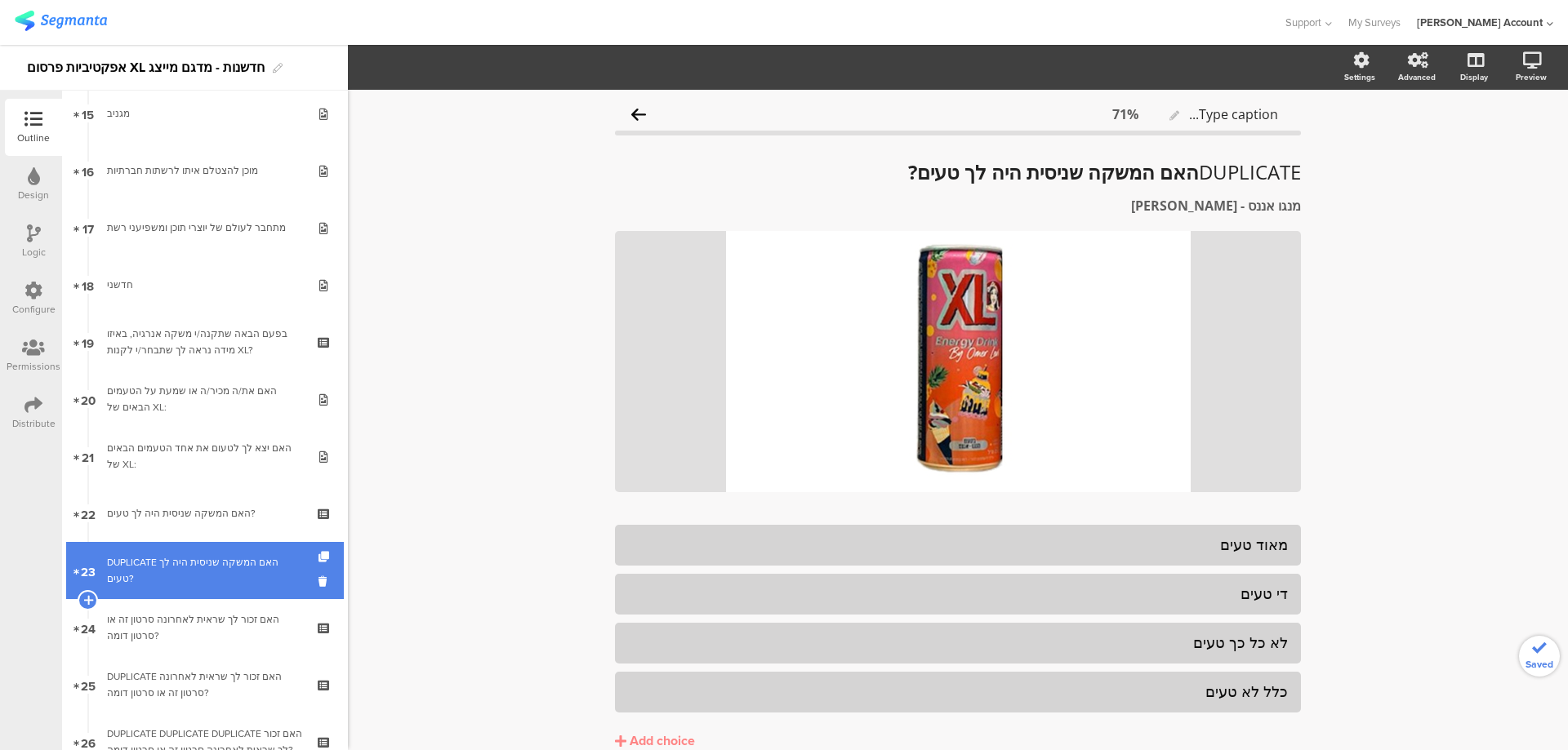
click at [231, 557] on div "DUPLICATE האם המשקה שניסית היה לך טעים?" at bounding box center [204, 570] width 195 height 33
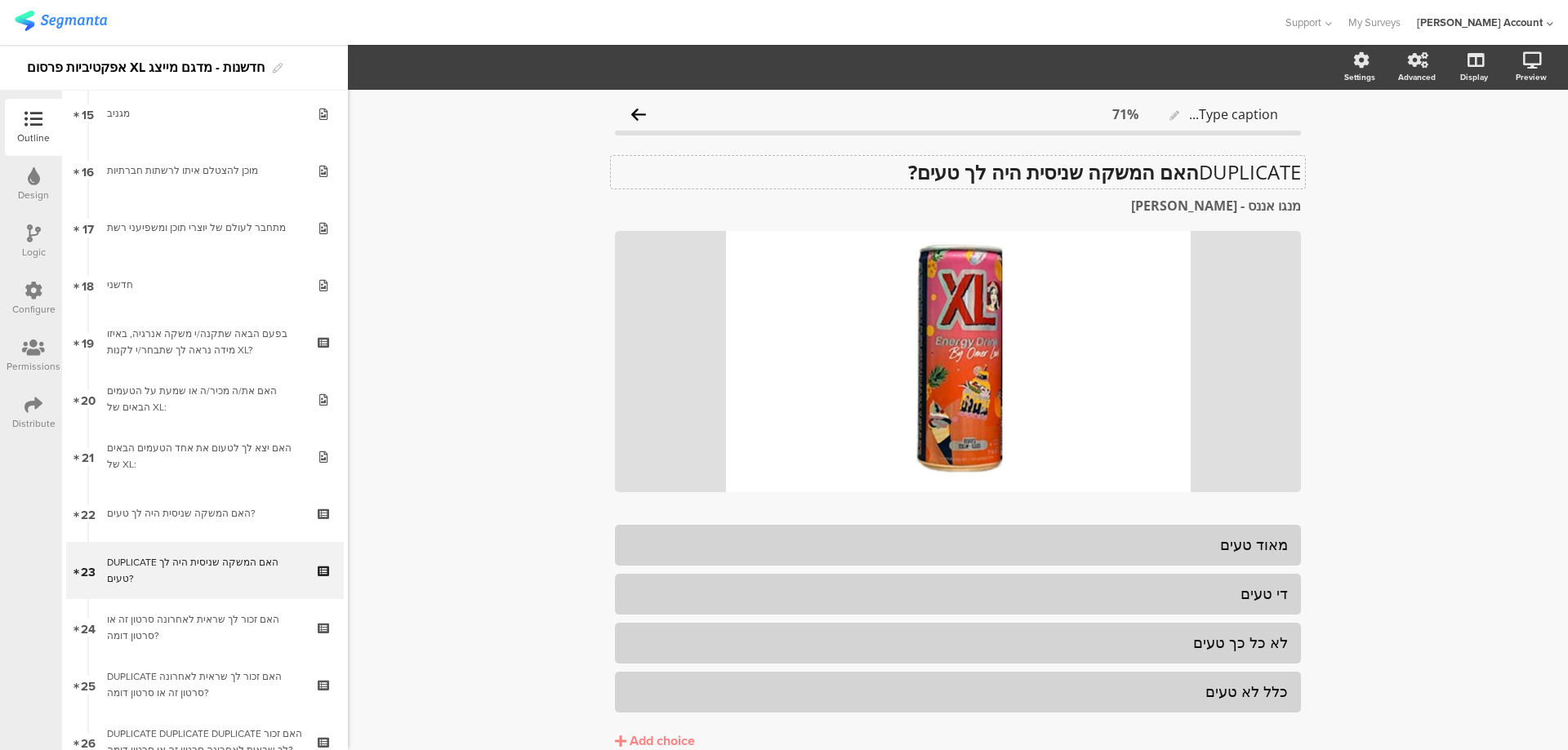
click at [1187, 173] on div "DUPLICATE האם המשקה שניסית היה לך טעים? DUPLICATE האם המשקה שניסית היה לך טעים?" at bounding box center [957, 171] width 694 height 33
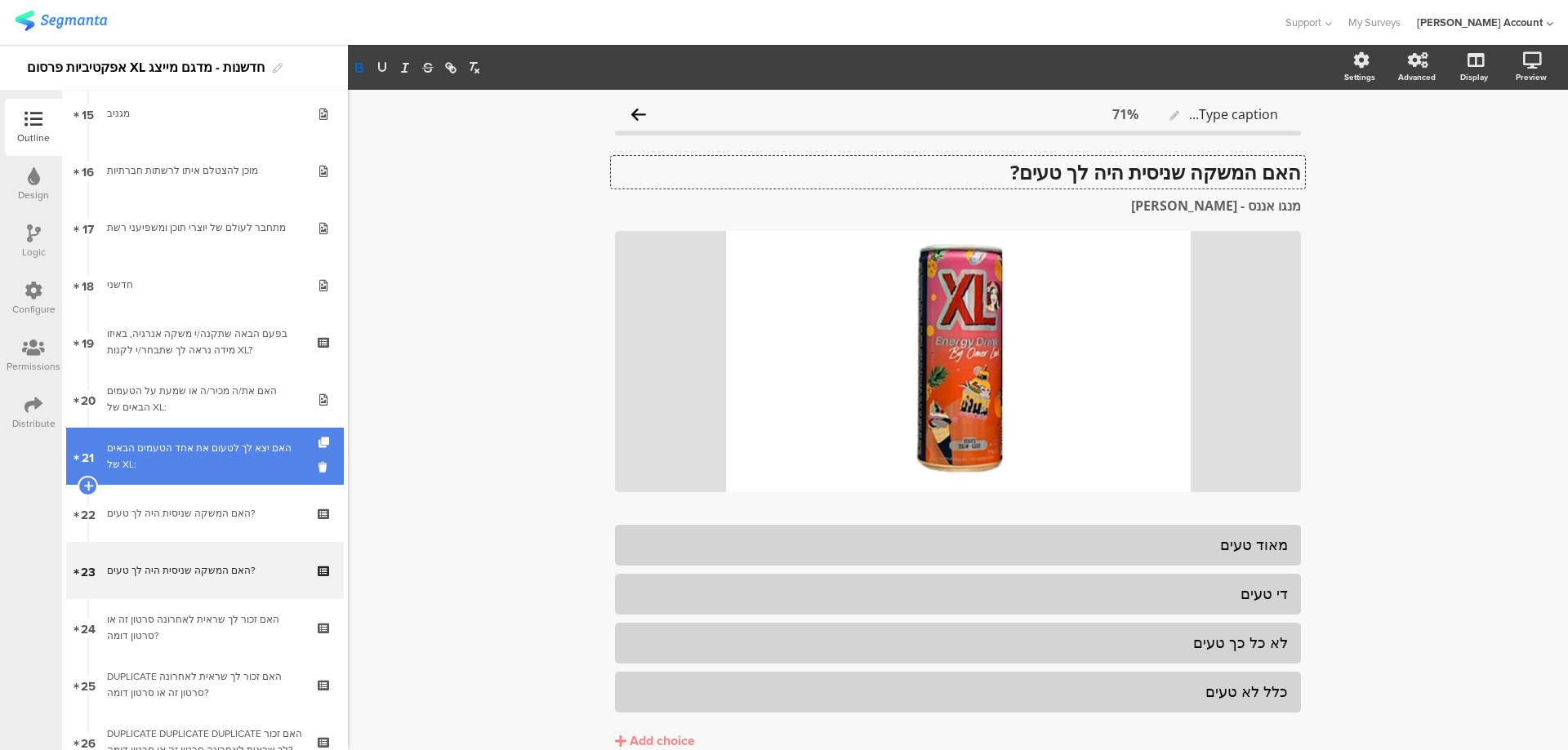
click at [227, 462] on div "האם יצא לך לטעום את אחד הטעמים הבאים של XL:" at bounding box center [204, 456] width 195 height 33
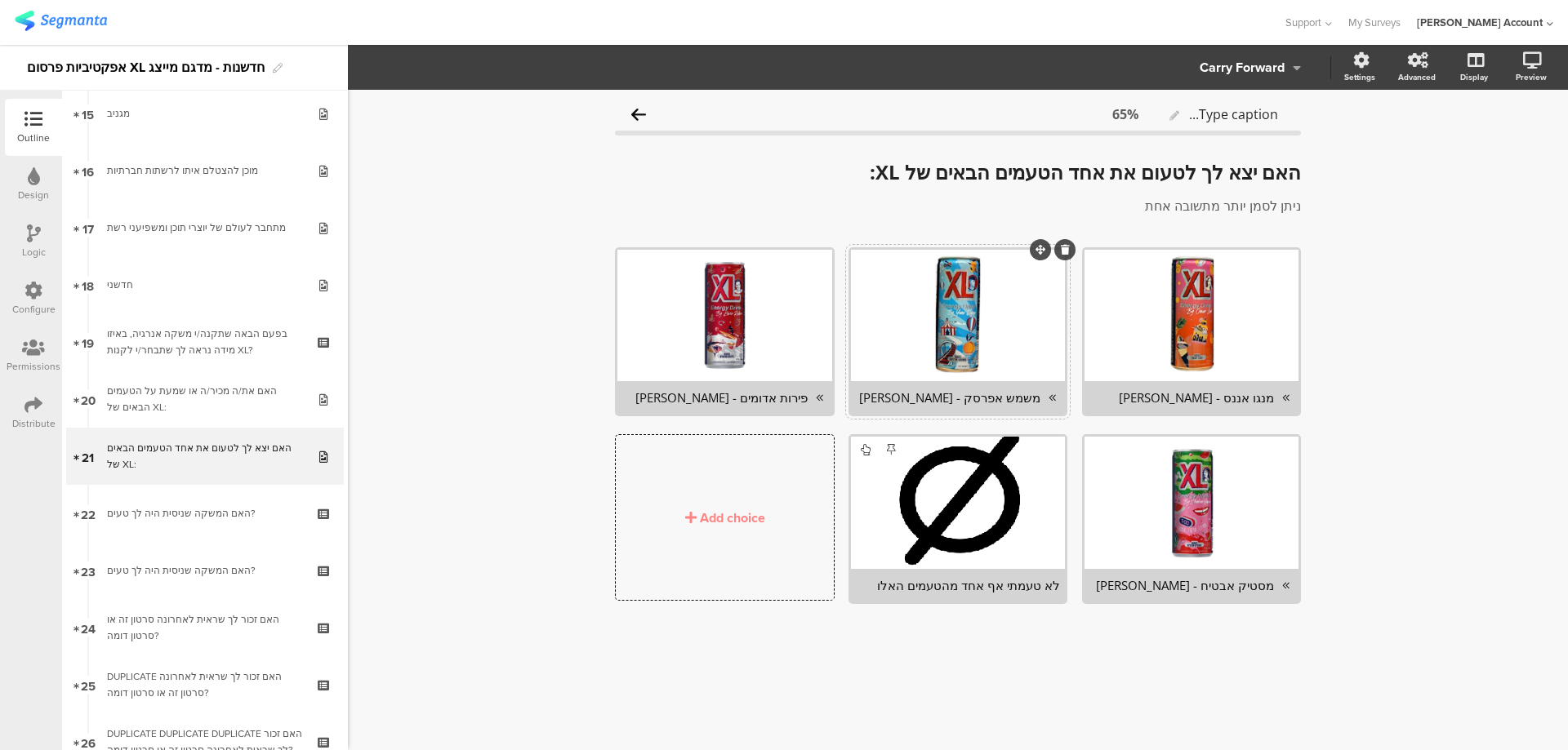
click at [974, 398] on div "משמש אפרסק - יואב דגני" at bounding box center [948, 398] width 185 height 16
copy div "משמש אפרסק - יואב דגני"
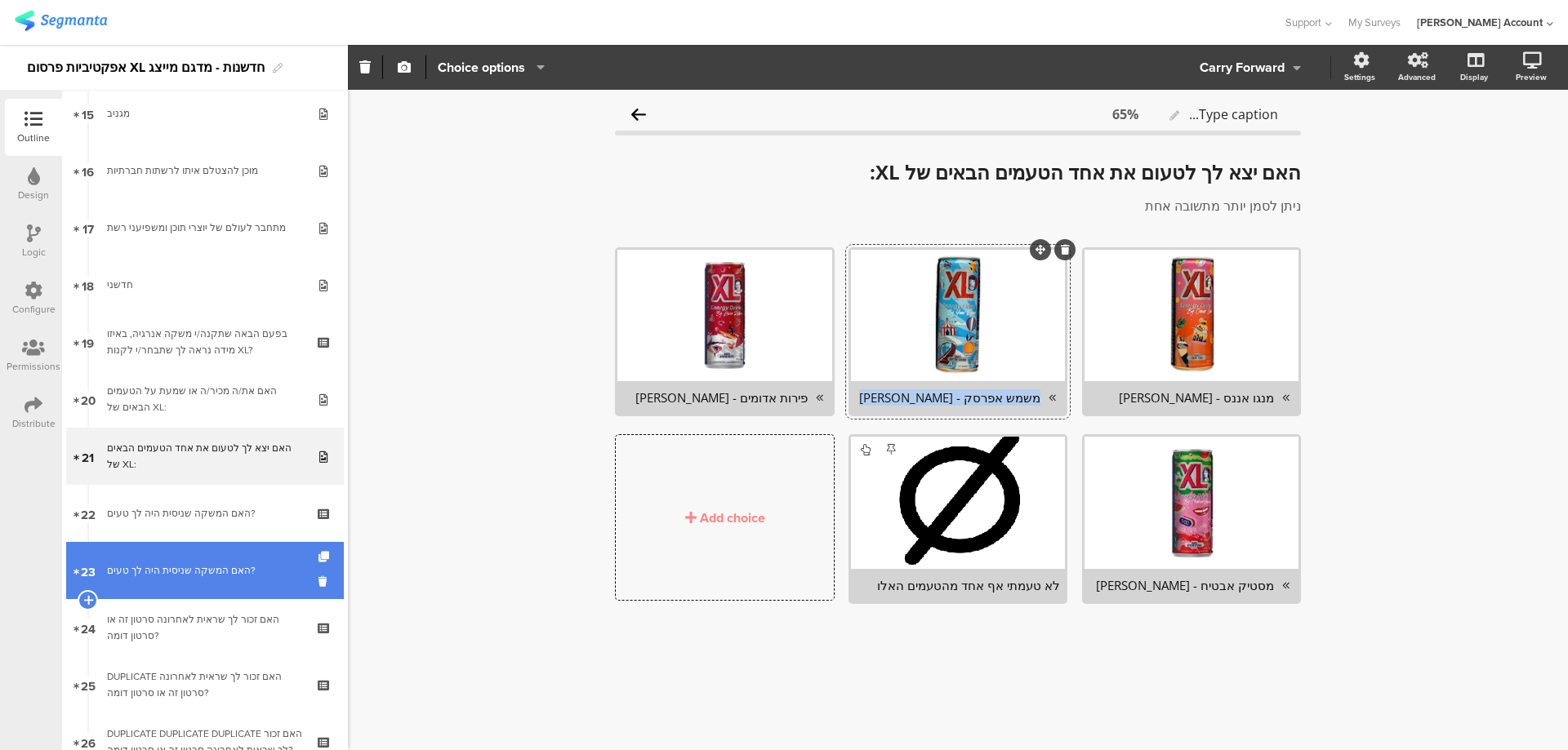
click at [231, 564] on div "האם המשקה שניסית היה לך טעים?" at bounding box center [204, 571] width 195 height 16
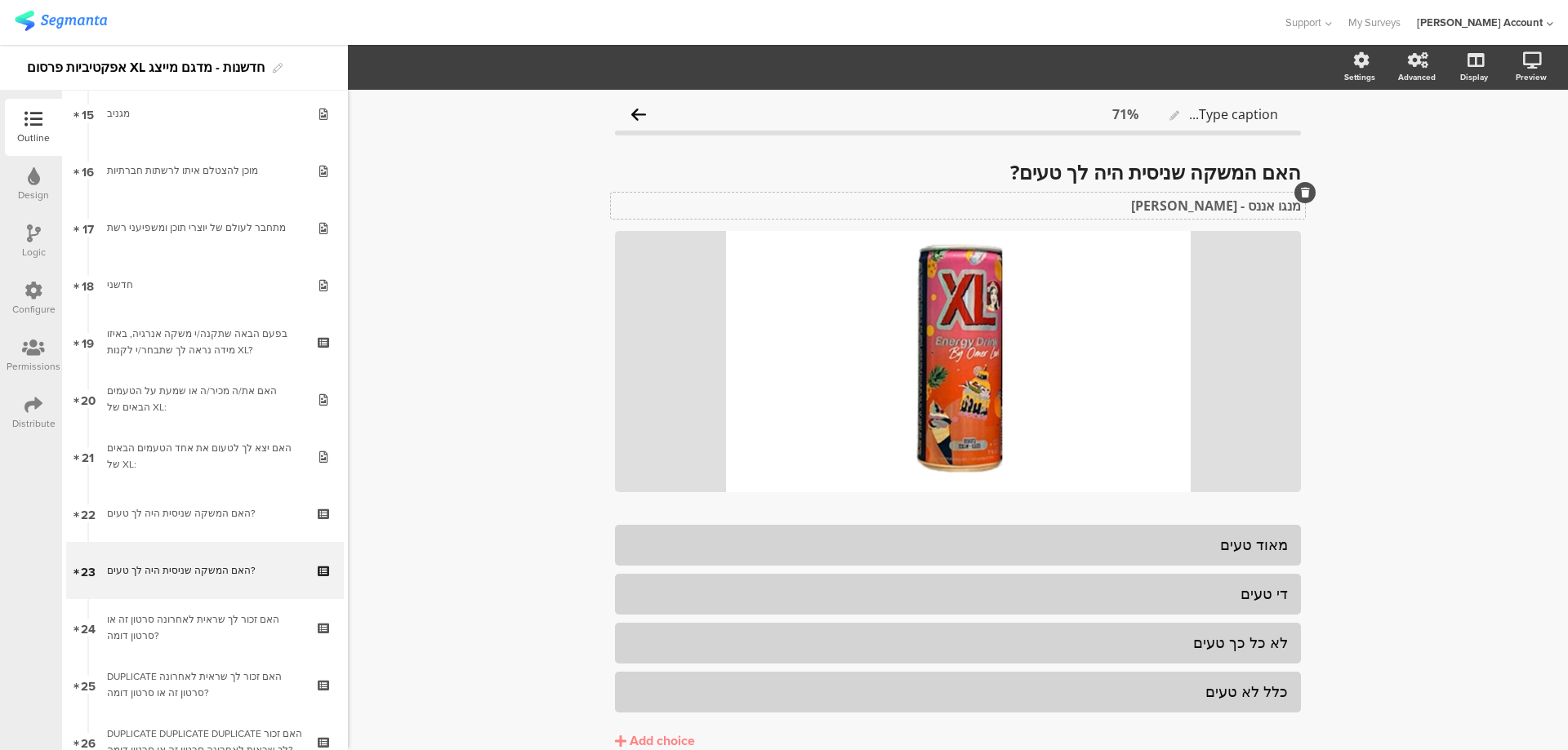
click at [1213, 201] on div "מנגו אננס - עומר לוי מנגו אננס - עומר לוי" at bounding box center [957, 206] width 694 height 27
click at [1213, 201] on strong "מנגו אננס - עומר לוי" at bounding box center [1216, 206] width 170 height 18
click at [1251, 210] on p "משמש אפרסק - יואב דגני" at bounding box center [958, 206] width 686 height 18
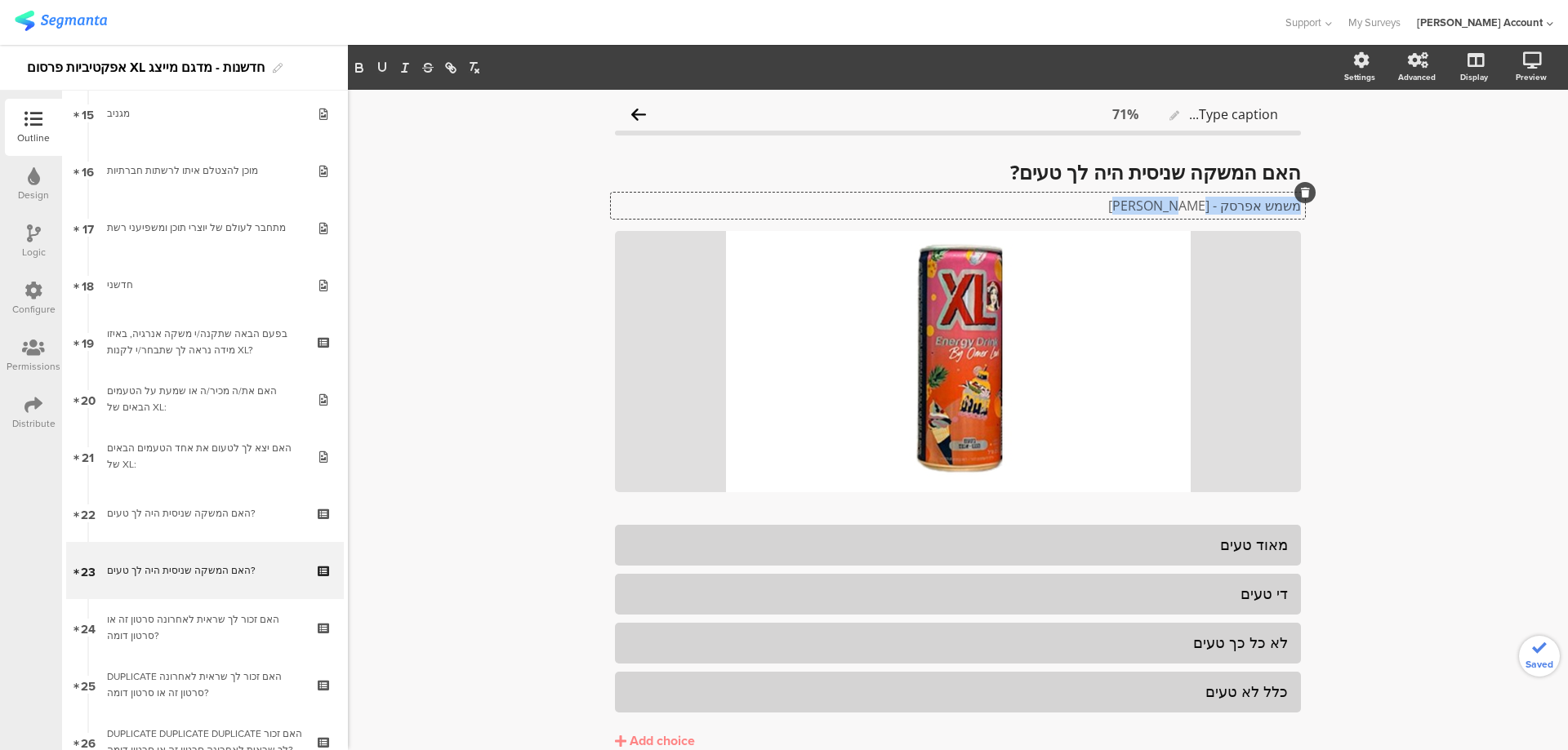
click at [1251, 210] on p "משמש אפרסק - יואב דגני" at bounding box center [958, 206] width 686 height 18
click at [919, 369] on icon at bounding box center [916, 361] width 56 height 56
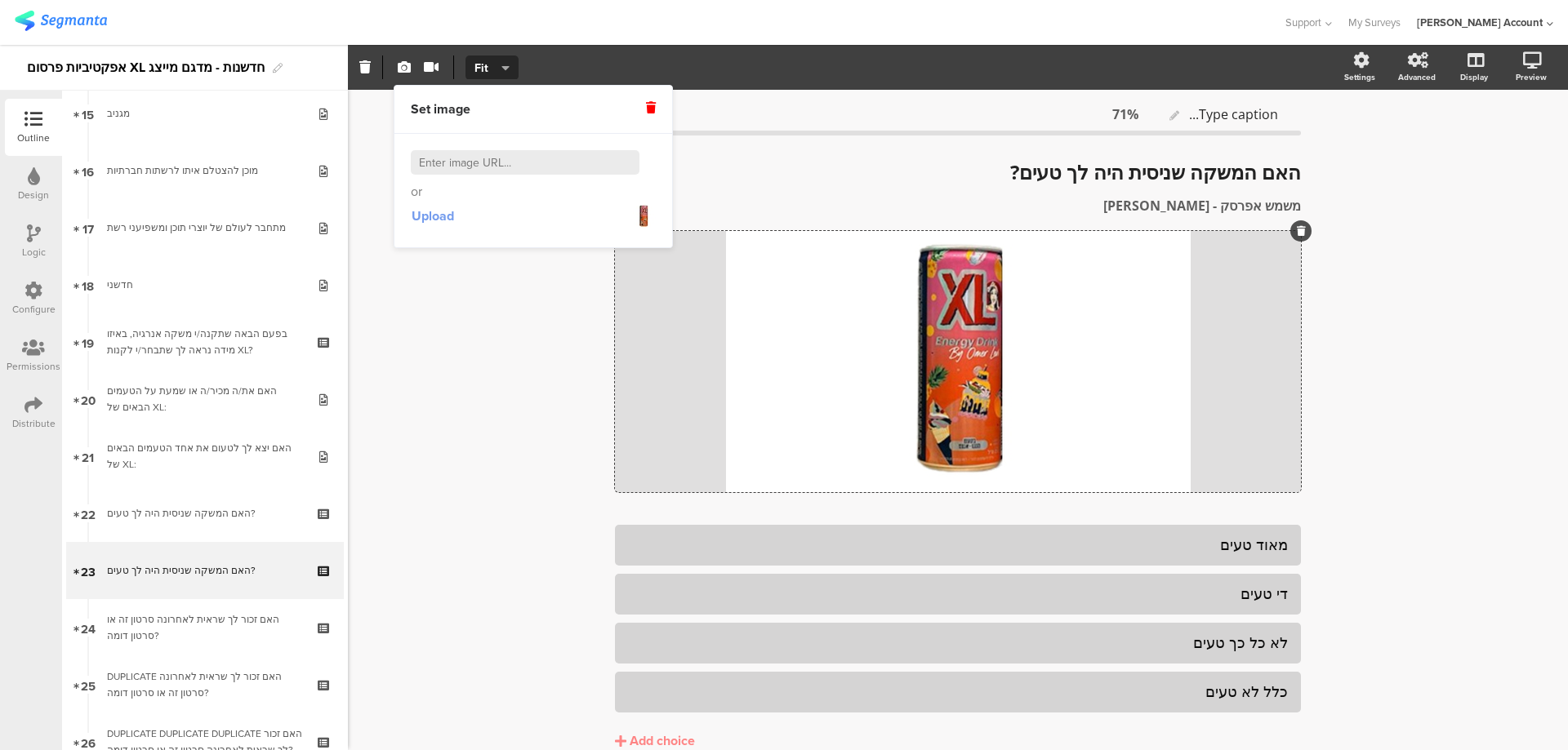
click at [439, 220] on span "Upload" at bounding box center [433, 216] width 42 height 19
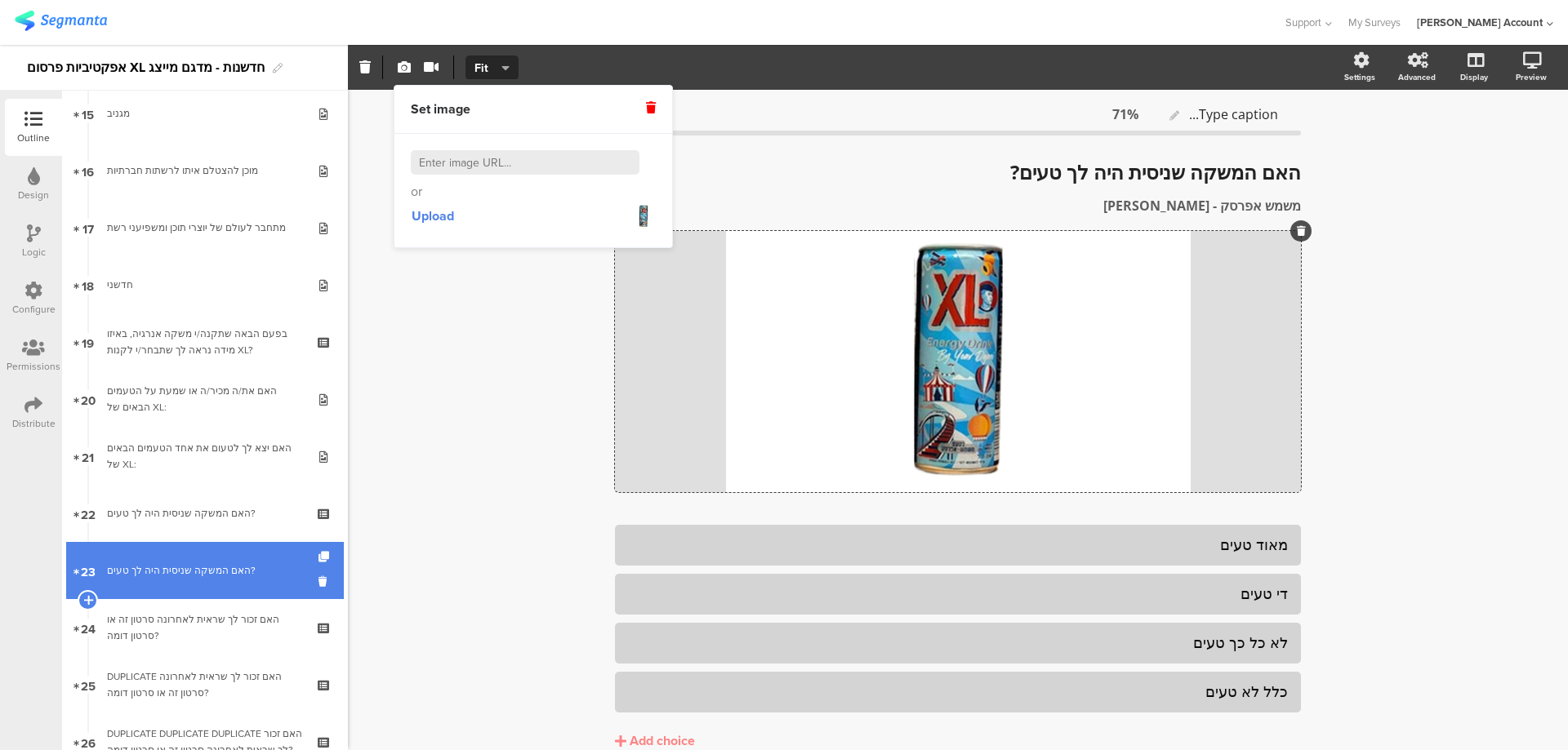
click at [318, 551] on div at bounding box center [325, 571] width 14 height 57
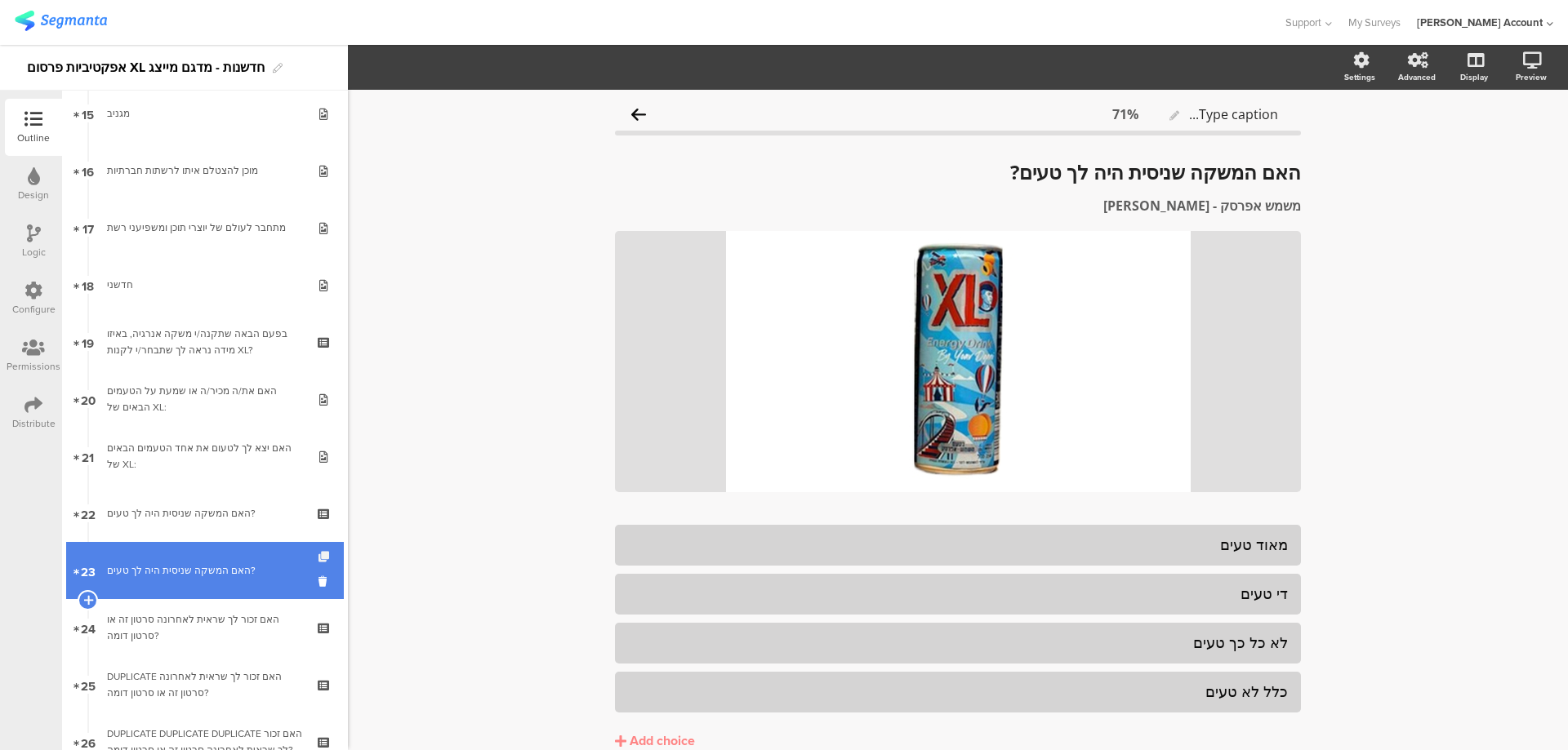
click at [318, 553] on icon at bounding box center [325, 557] width 14 height 11
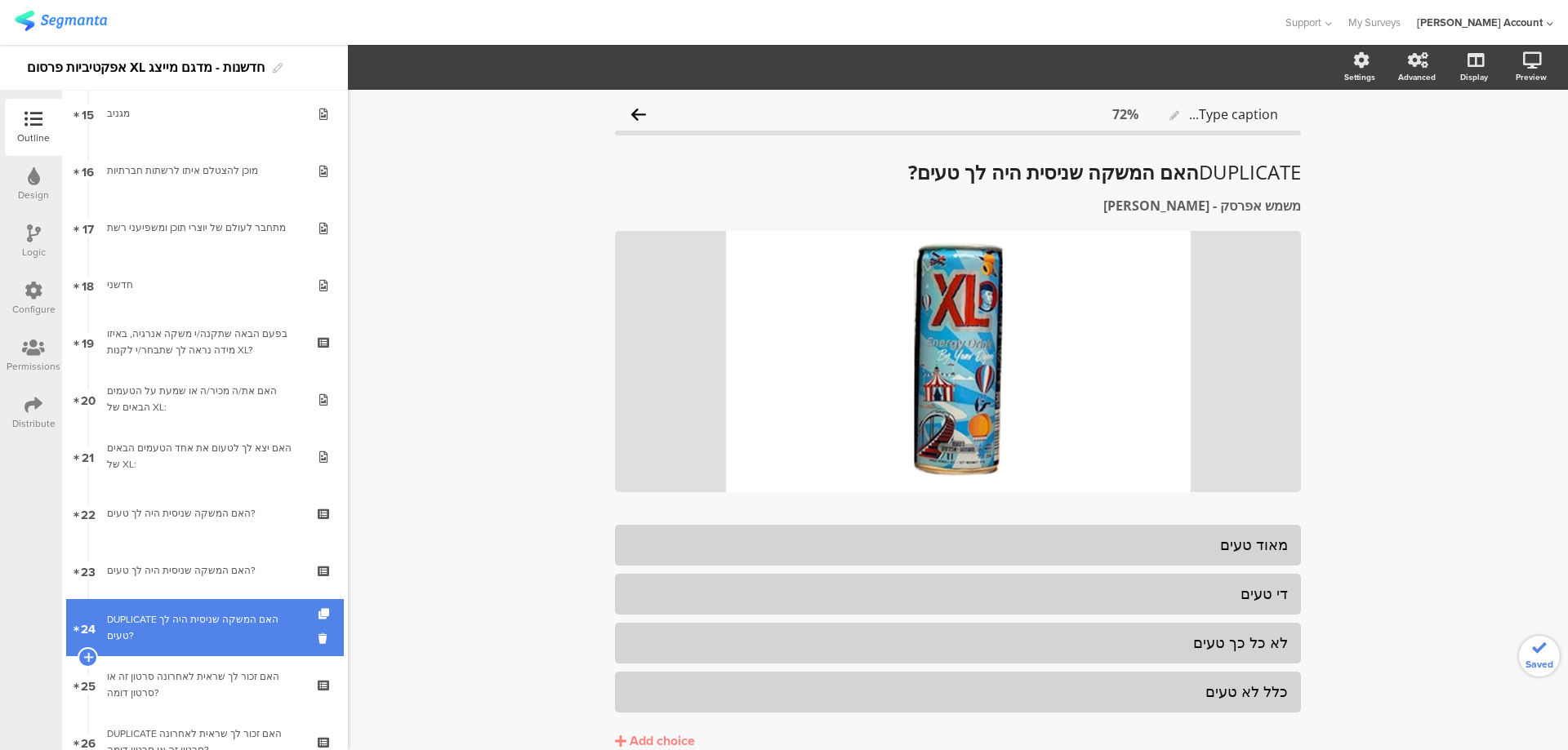
click at [231, 632] on div "DUPLICATE האם המשקה שניסית היה לך טעים?" at bounding box center [204, 627] width 195 height 33
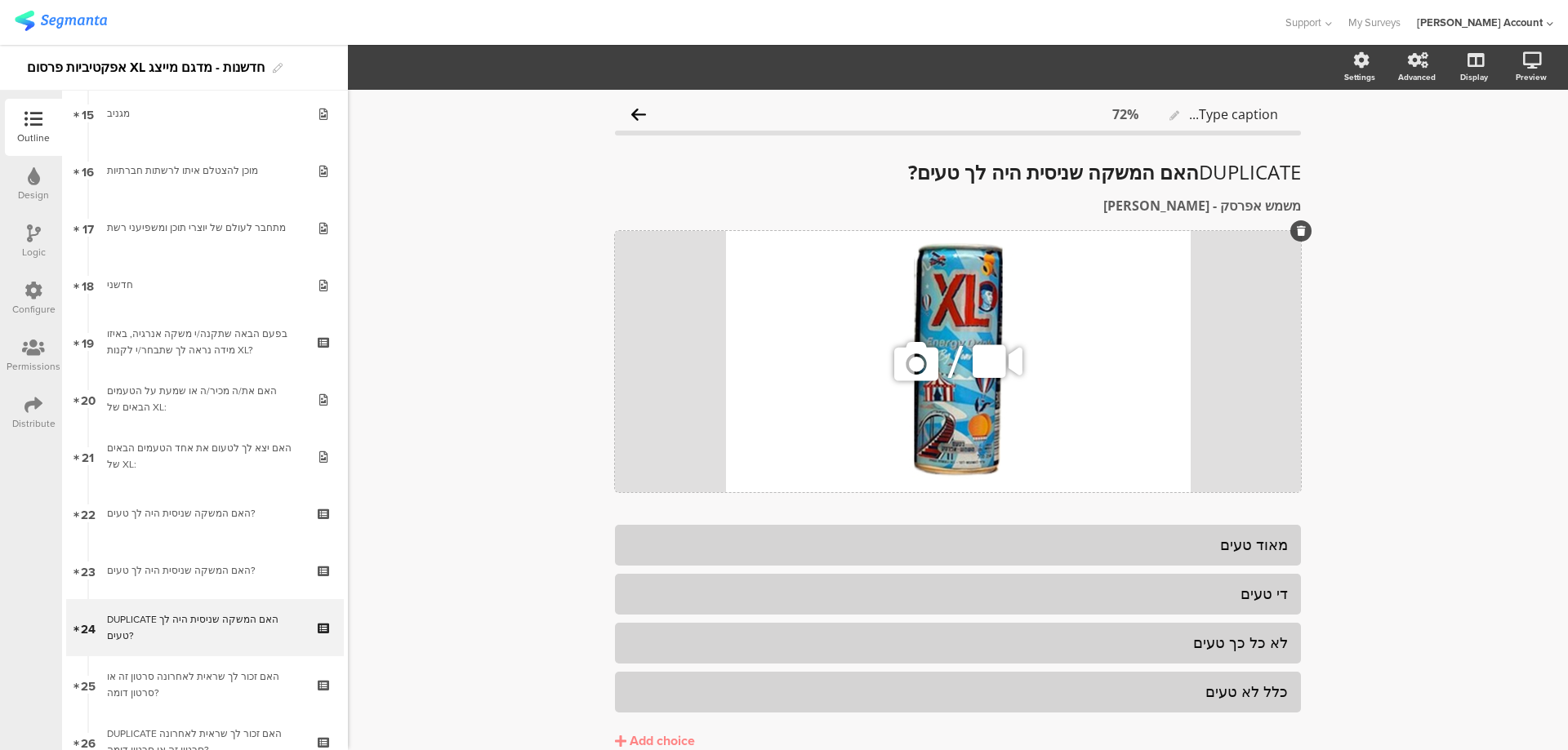
click at [910, 372] on icon at bounding box center [916, 361] width 56 height 56
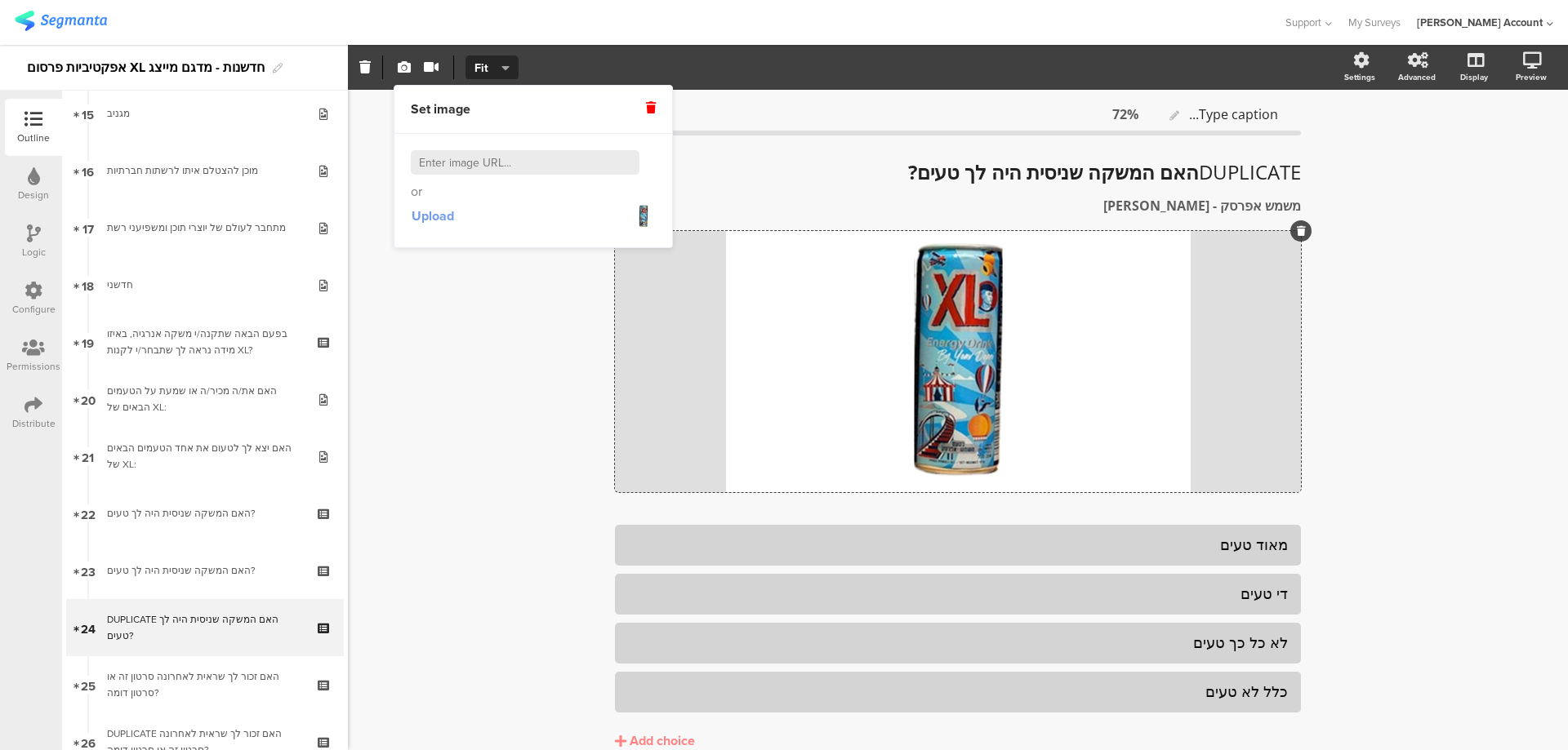
click at [437, 216] on span "Upload" at bounding box center [433, 216] width 42 height 19
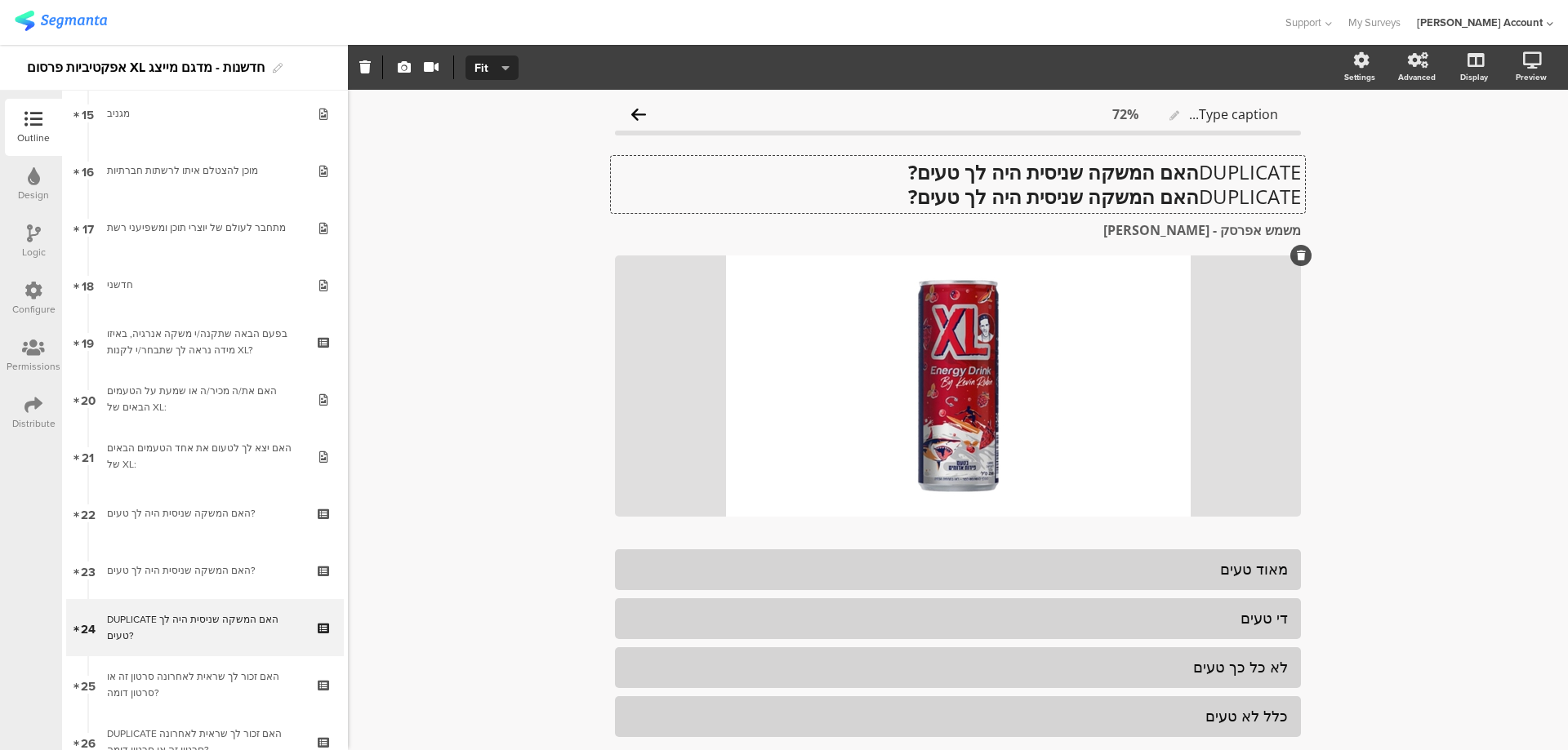
click at [1187, 166] on div "DUPLICATE האם המשקה שניסית היה לך טעים? DUPLICATE האם המשקה שניסית היה לך טעים?…" at bounding box center [957, 184] width 694 height 57
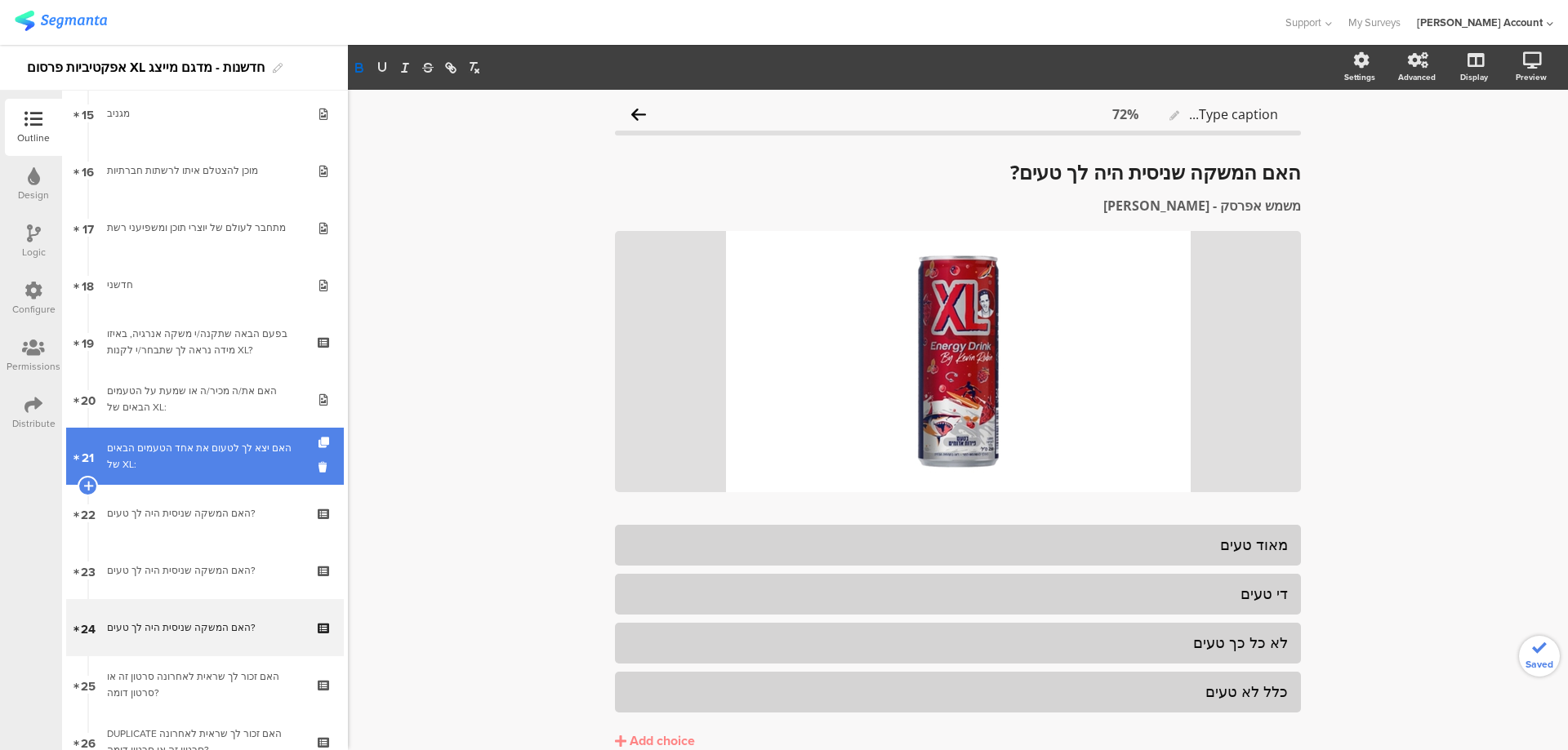
click at [158, 464] on div "האם יצא לך לטעום את אחד הטעמים הבאים של XL:" at bounding box center [204, 456] width 195 height 33
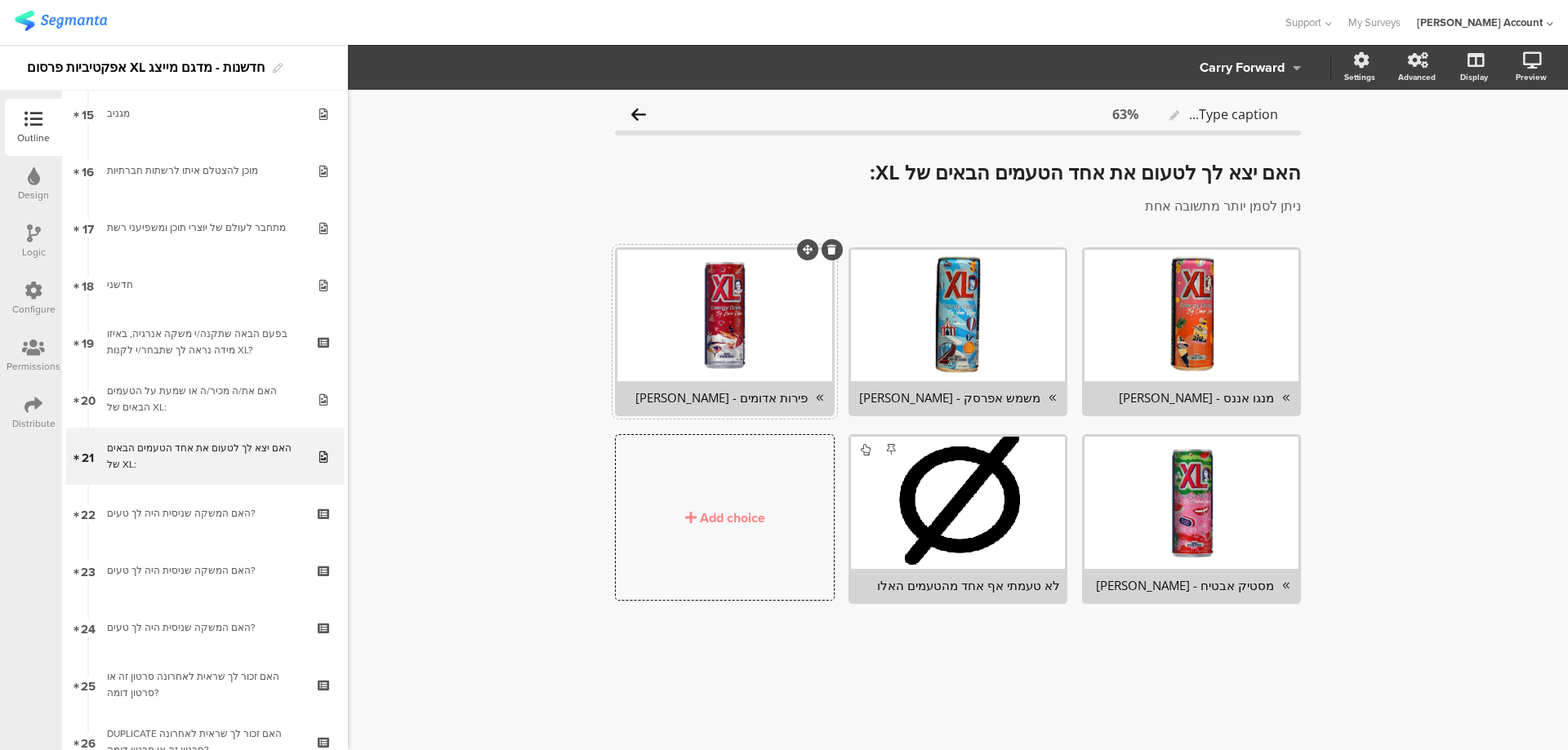
click at [771, 395] on div "פירות אדומים - קווין רובין" at bounding box center [714, 398] width 185 height 16
copy div "פירות אדומים - קווין רובין"
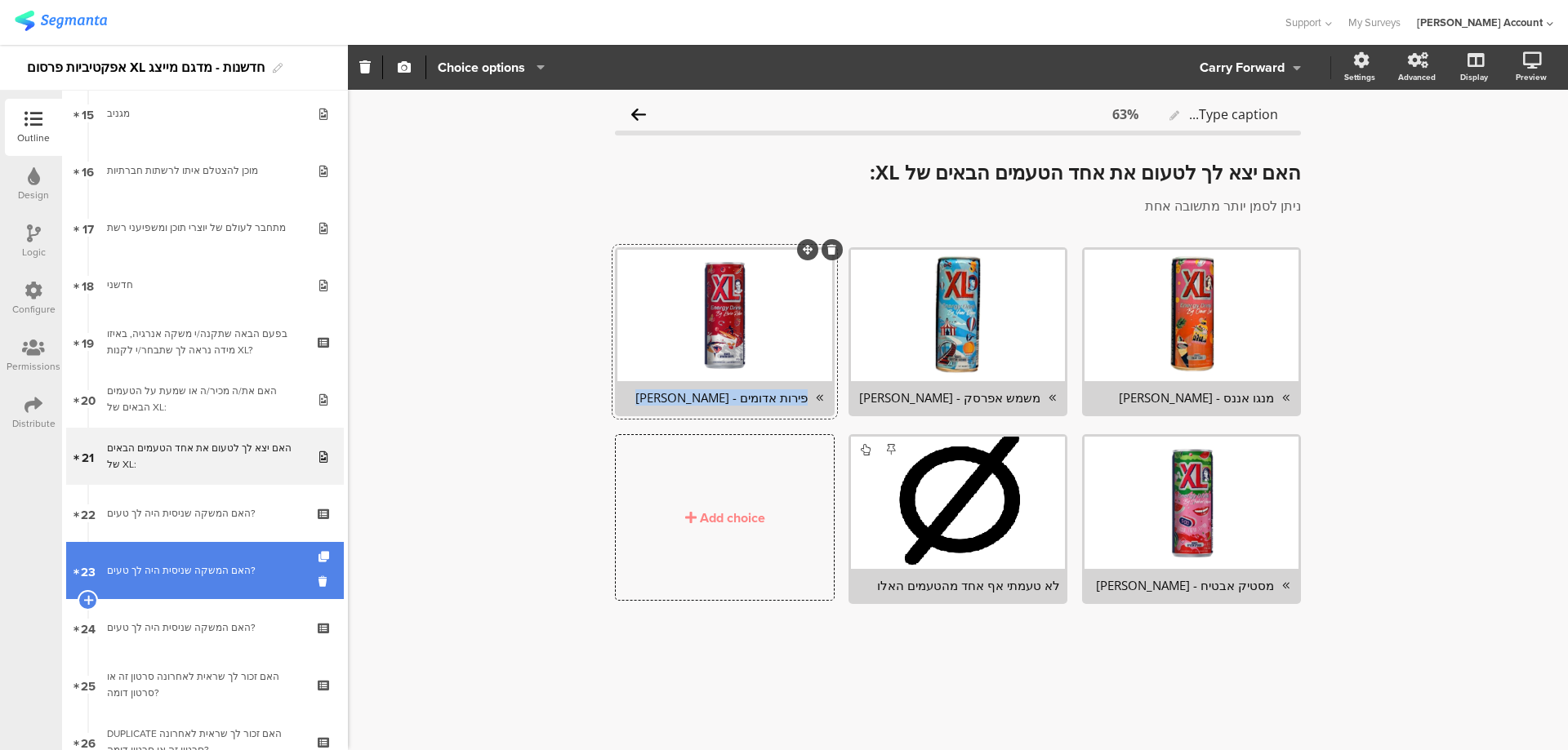
click at [194, 572] on div "האם המשקה שניסית היה לך טעים?" at bounding box center [204, 571] width 195 height 16
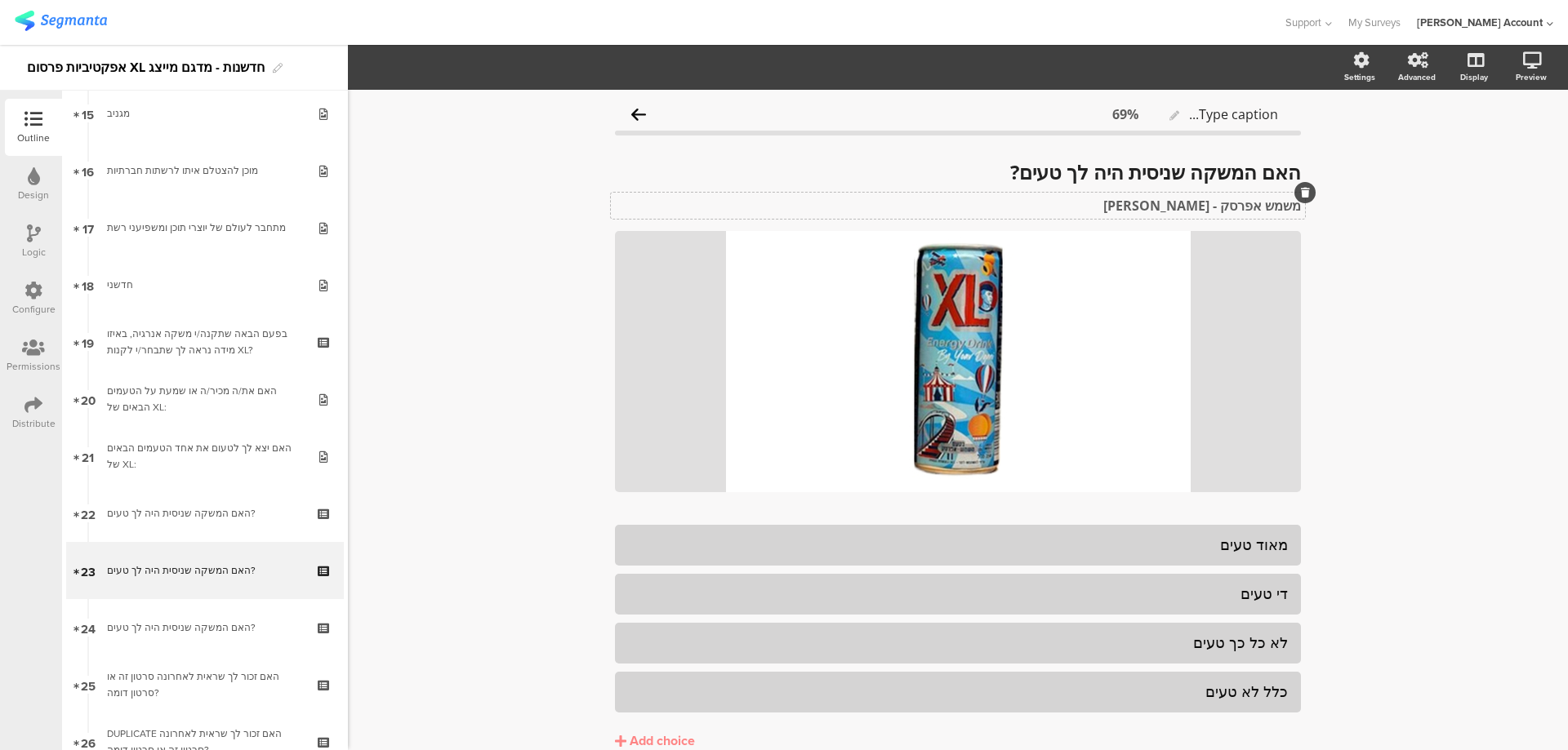
click at [1228, 201] on strong "משמש אפרסק - יואב דגני" at bounding box center [1202, 206] width 198 height 18
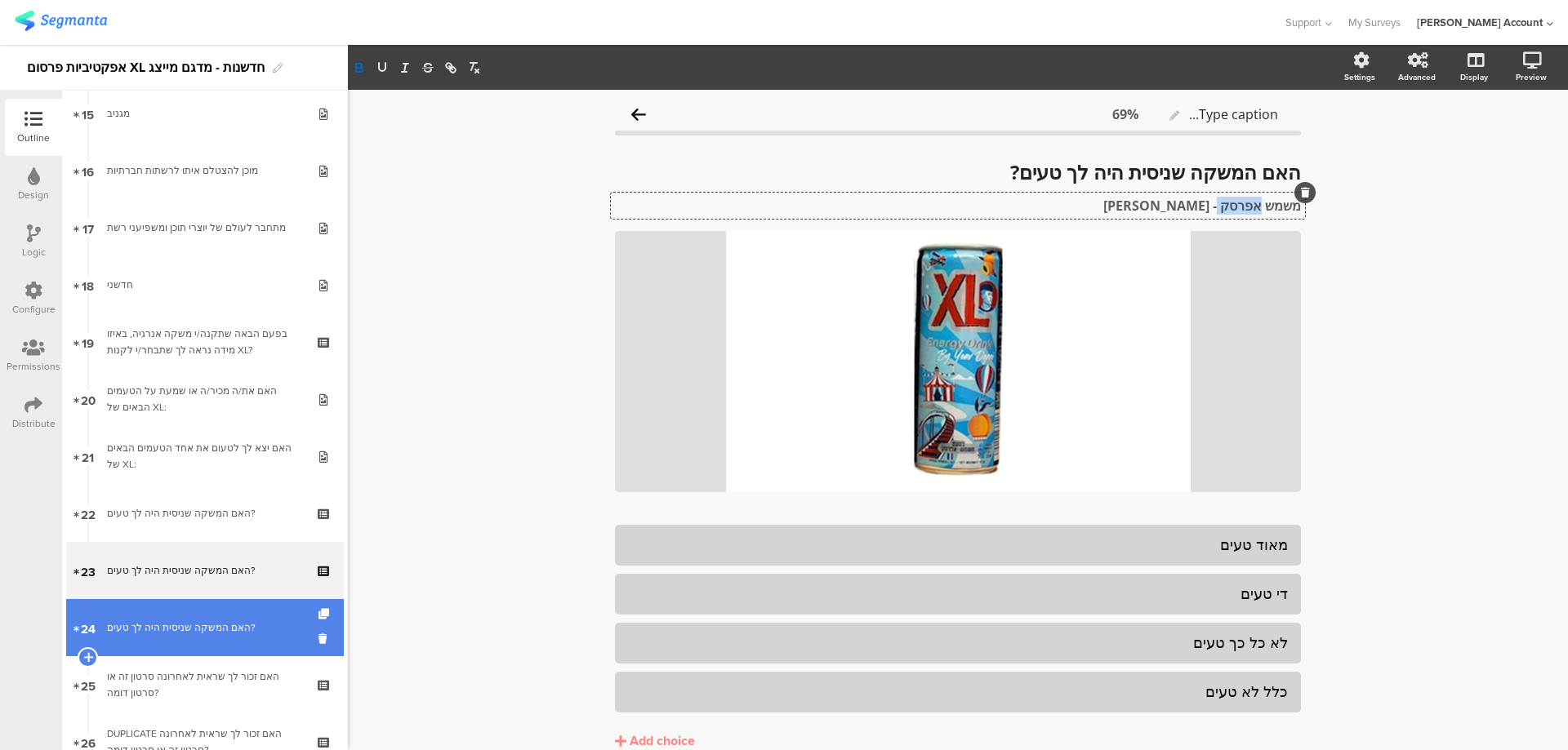
click at [205, 617] on link "24 האם המשקה שניסית היה לך טעים?" at bounding box center [205, 627] width 278 height 57
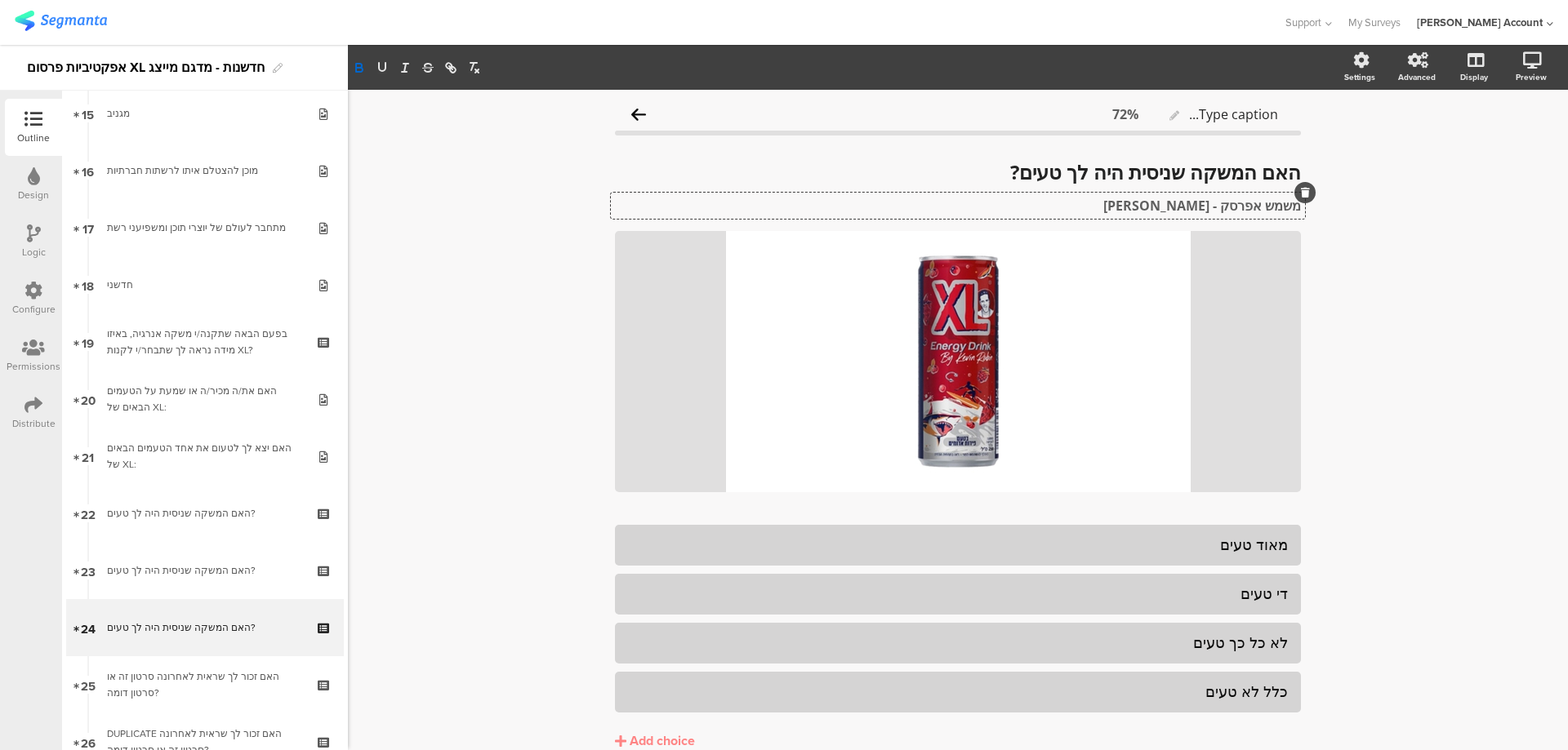
click at [1194, 202] on div "משמש אפרסק - יואב דגני משמש אפרסק - יואב דגני משמש אפרסק - יואב דגני" at bounding box center [957, 206] width 694 height 27
click at [1194, 202] on strong "משמש אפרסק - יואב דגני" at bounding box center [1202, 206] width 198 height 18
click at [1194, 202] on p "פירות אדומים - קווין רובין" at bounding box center [958, 206] width 686 height 18
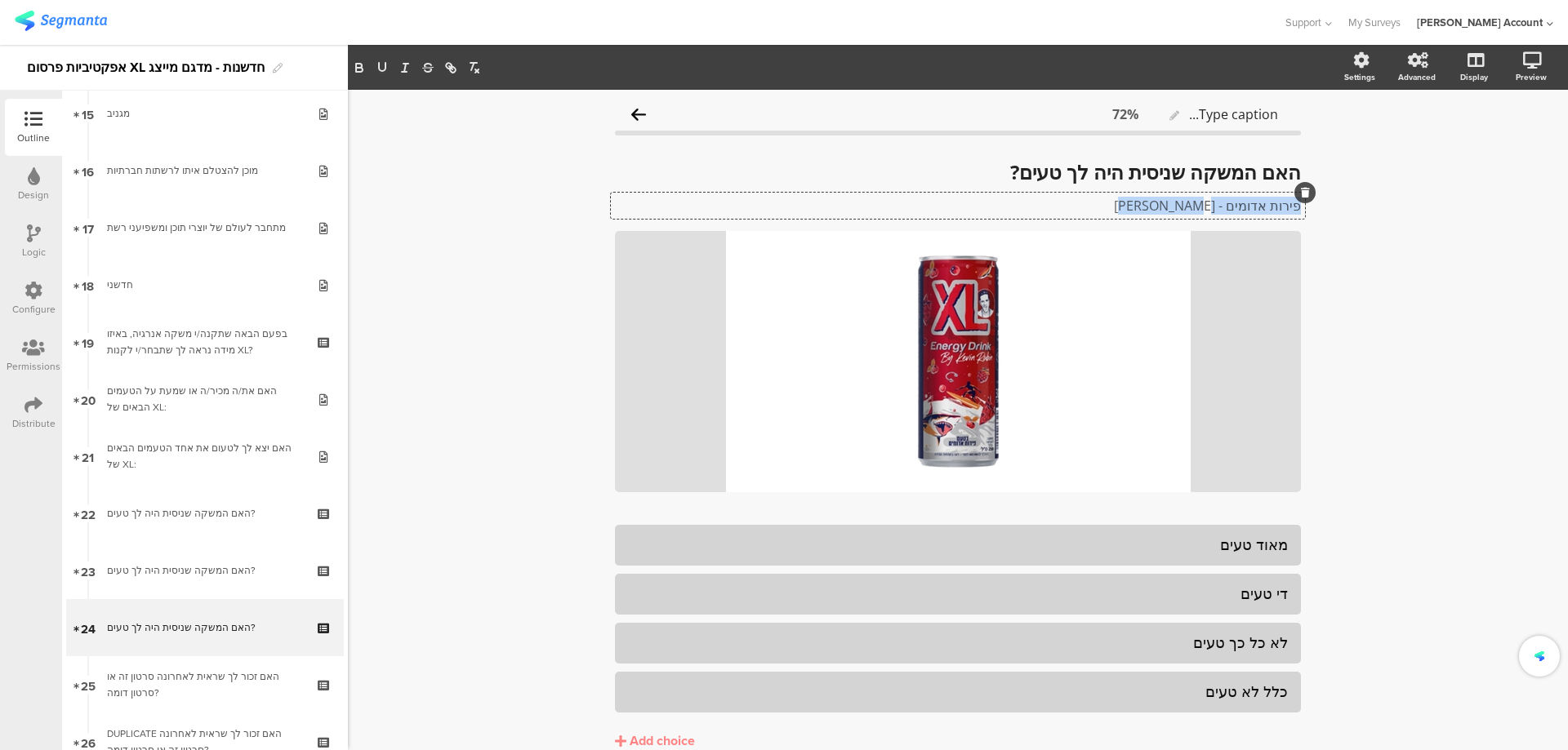
click at [1194, 202] on p "פירות אדומים - קווין רובין" at bounding box center [958, 206] width 686 height 18
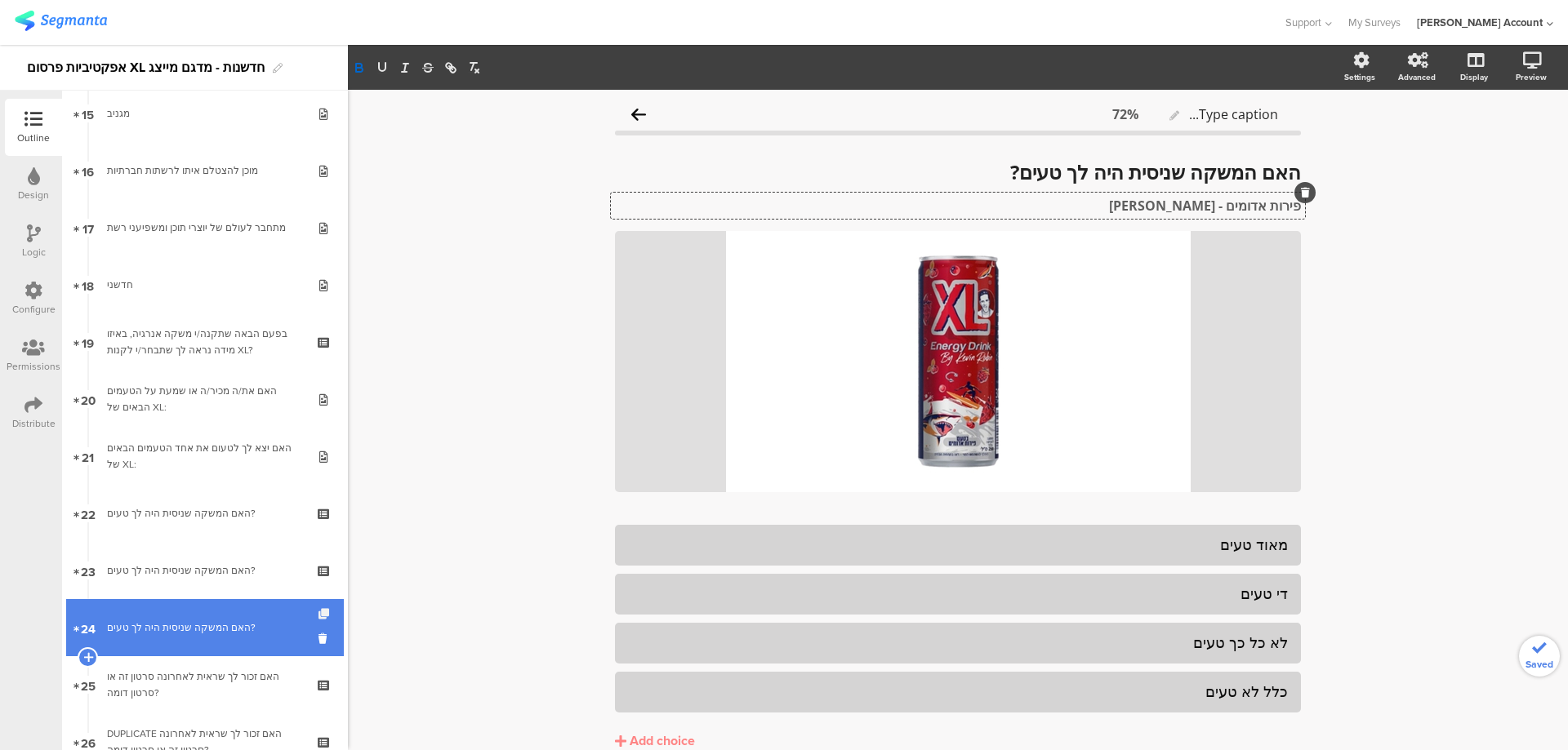
click at [318, 612] on icon at bounding box center [325, 614] width 14 height 11
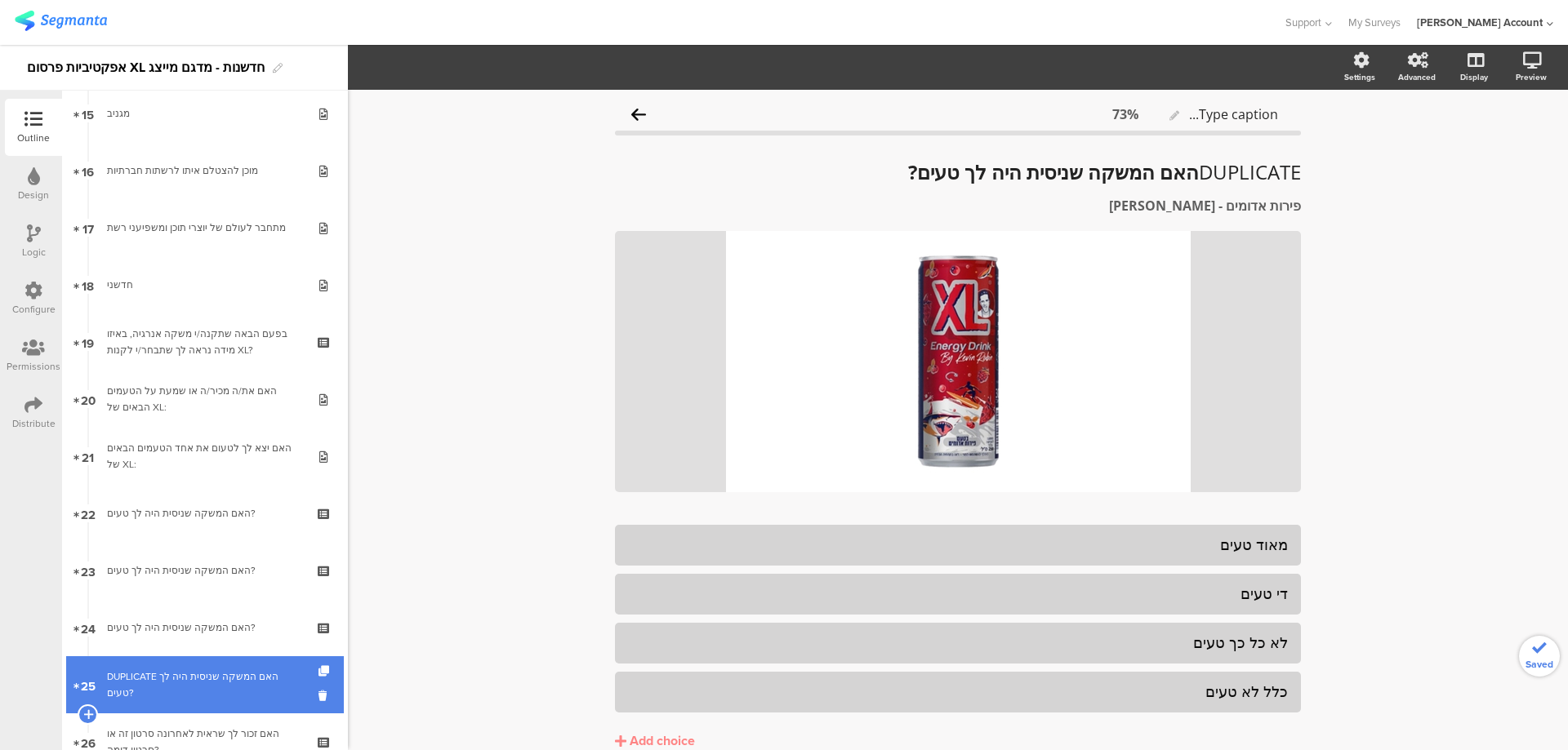
click at [209, 670] on div "DUPLICATE האם המשקה שניסית היה לך טעים?" at bounding box center [204, 685] width 195 height 33
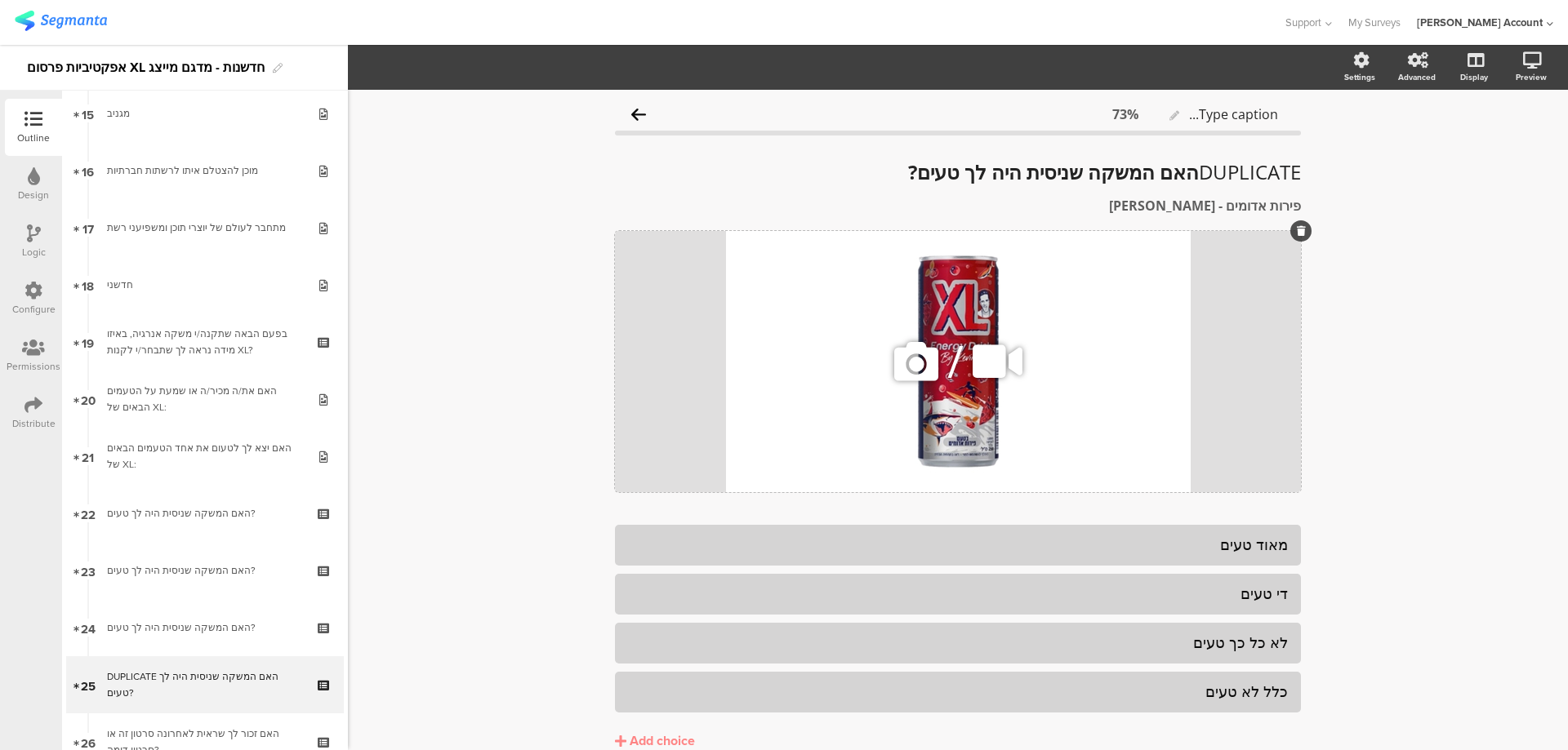
click at [900, 370] on icon at bounding box center [916, 361] width 56 height 56
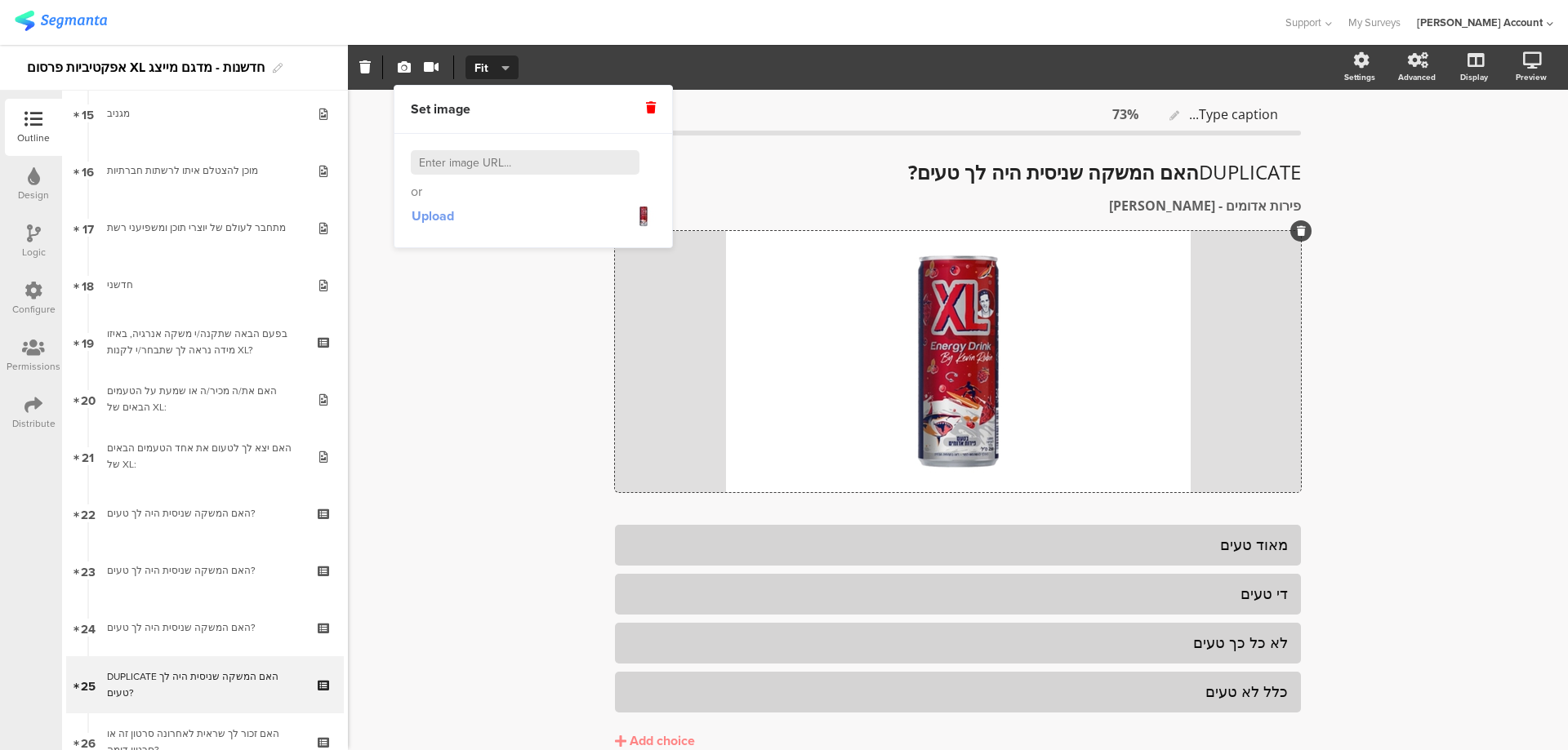
click at [426, 213] on span "Upload" at bounding box center [433, 216] width 42 height 19
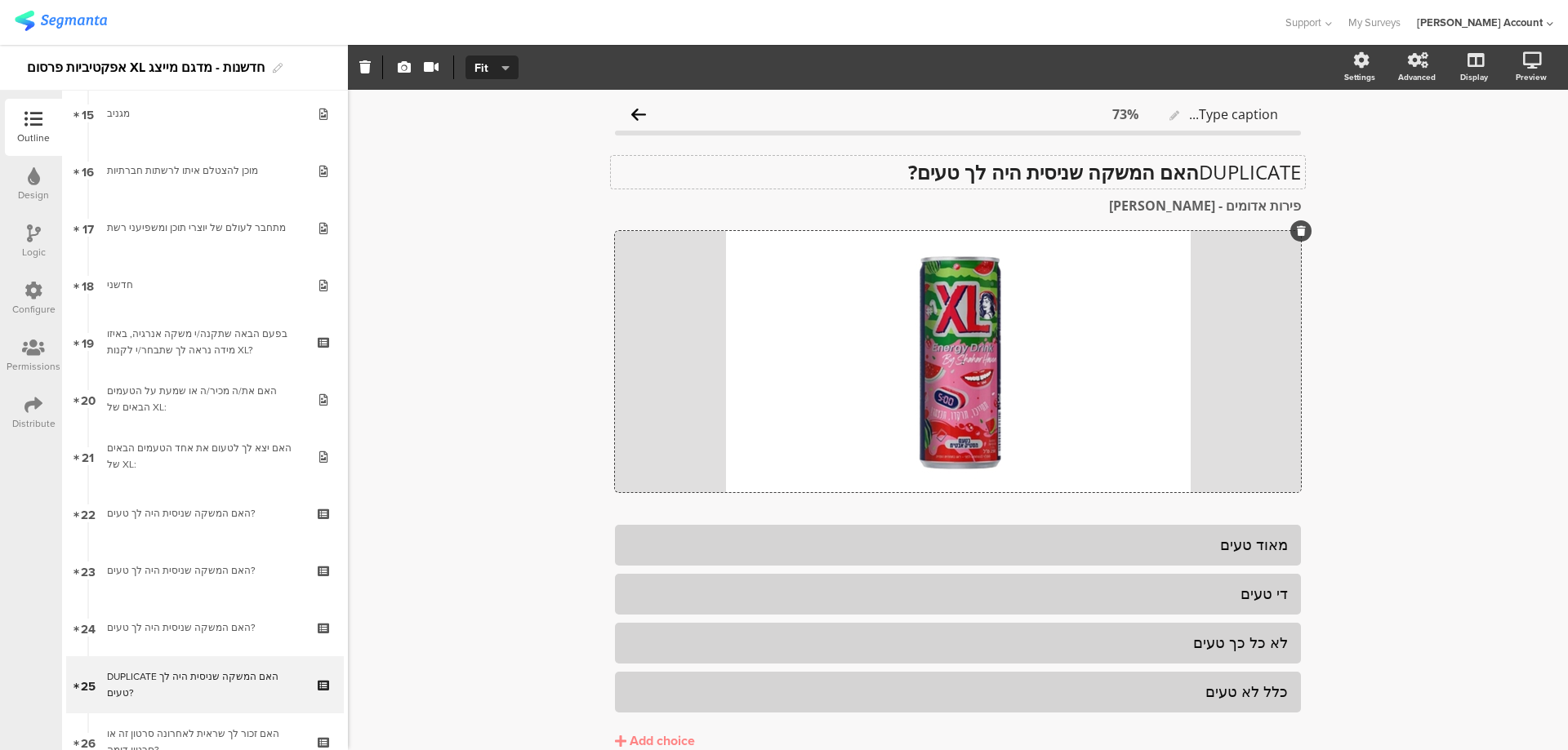
click at [1188, 166] on div "DUPLICATE האם המשקה שניסית היה לך טעים? DUPLICATE האם המשקה שניסית היה לך טעים?" at bounding box center [957, 171] width 694 height 33
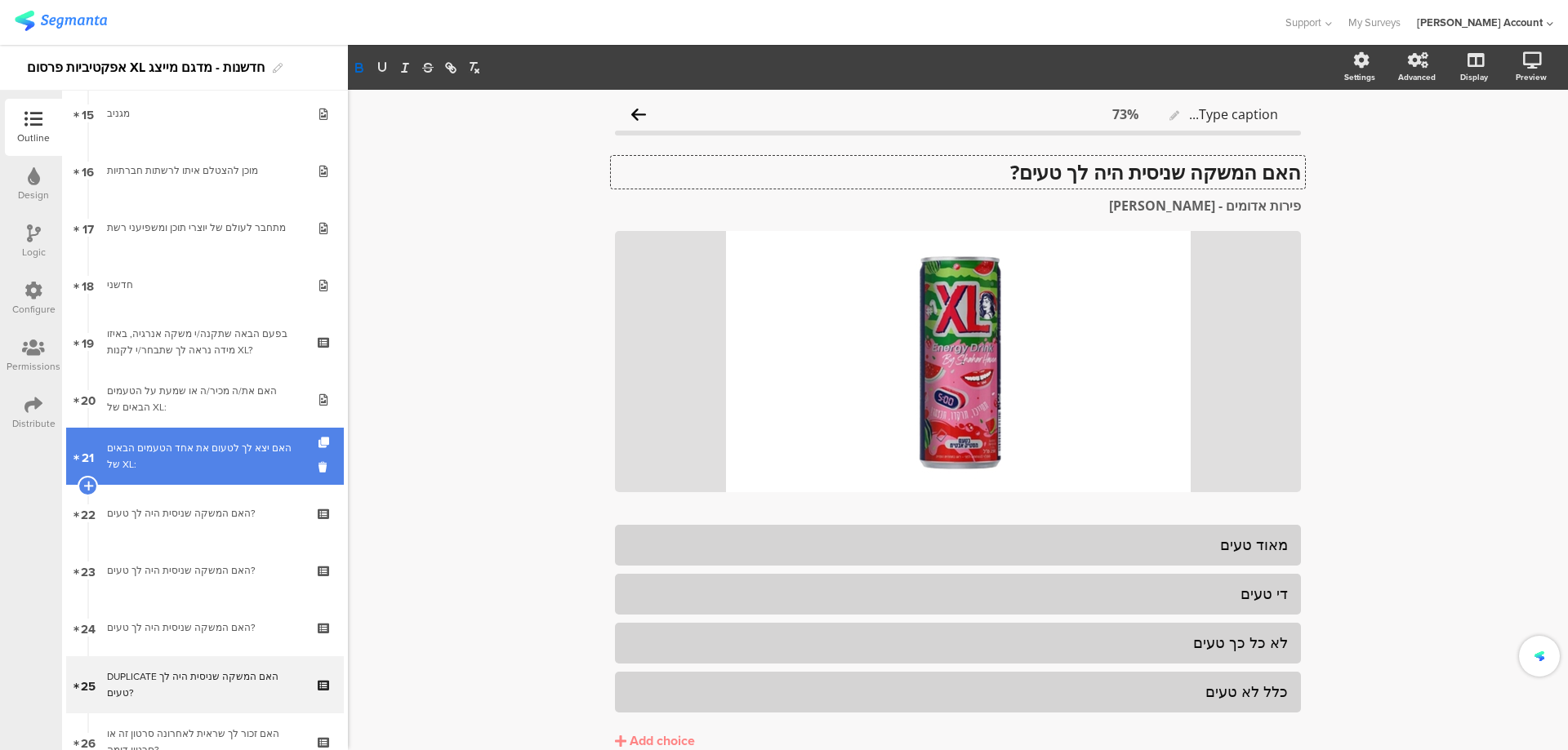
click at [234, 446] on div "האם יצא לך לטעום את אחד הטעמים הבאים של XL:" at bounding box center [204, 456] width 195 height 33
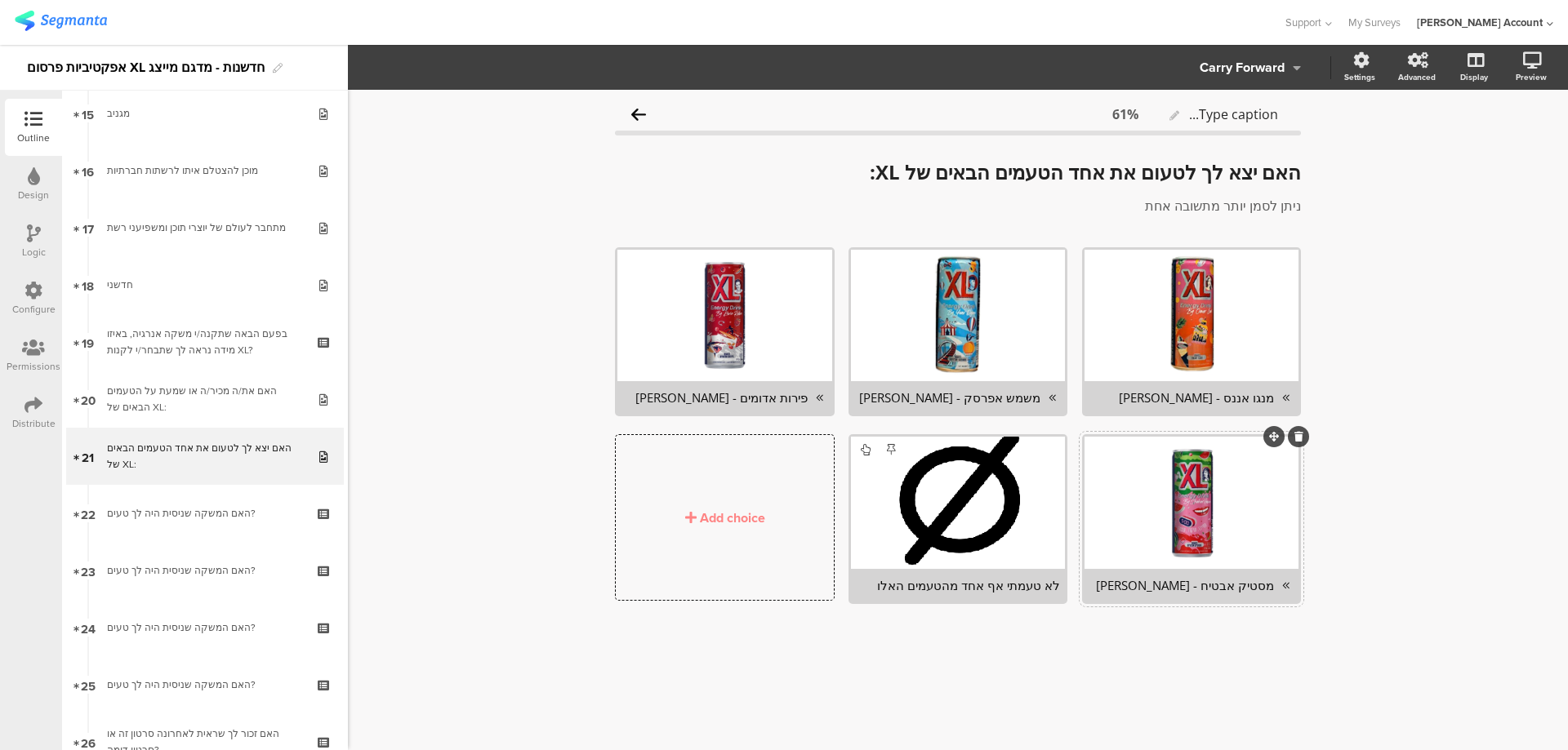
click at [1219, 588] on div "מסטיק אבטיח - שחר חיון" at bounding box center [1182, 585] width 185 height 16
copy div "מסטיק אבטיח - שחר חיון"
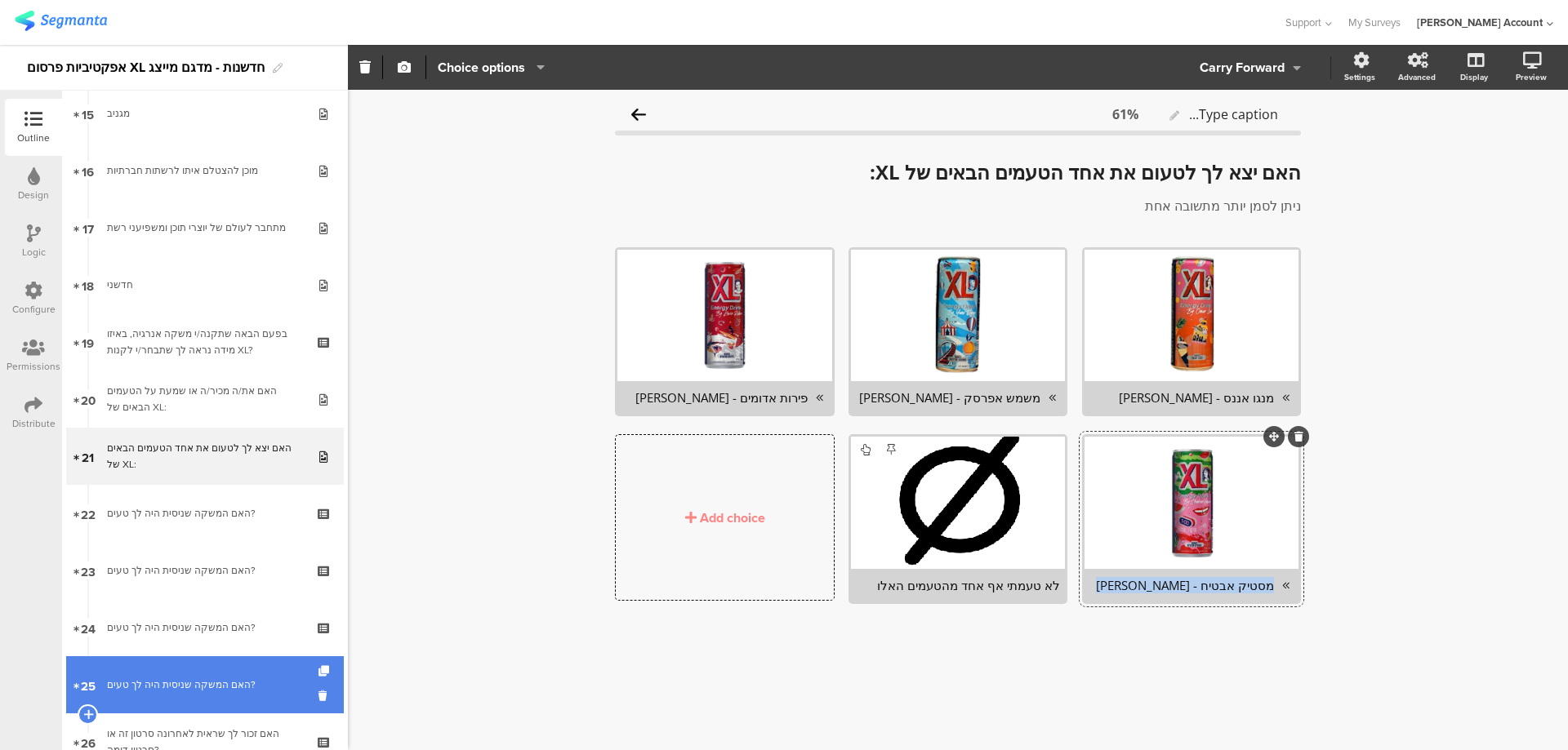
click at [254, 682] on div "האם המשקה שניסית היה לך טעים?" at bounding box center [204, 685] width 195 height 16
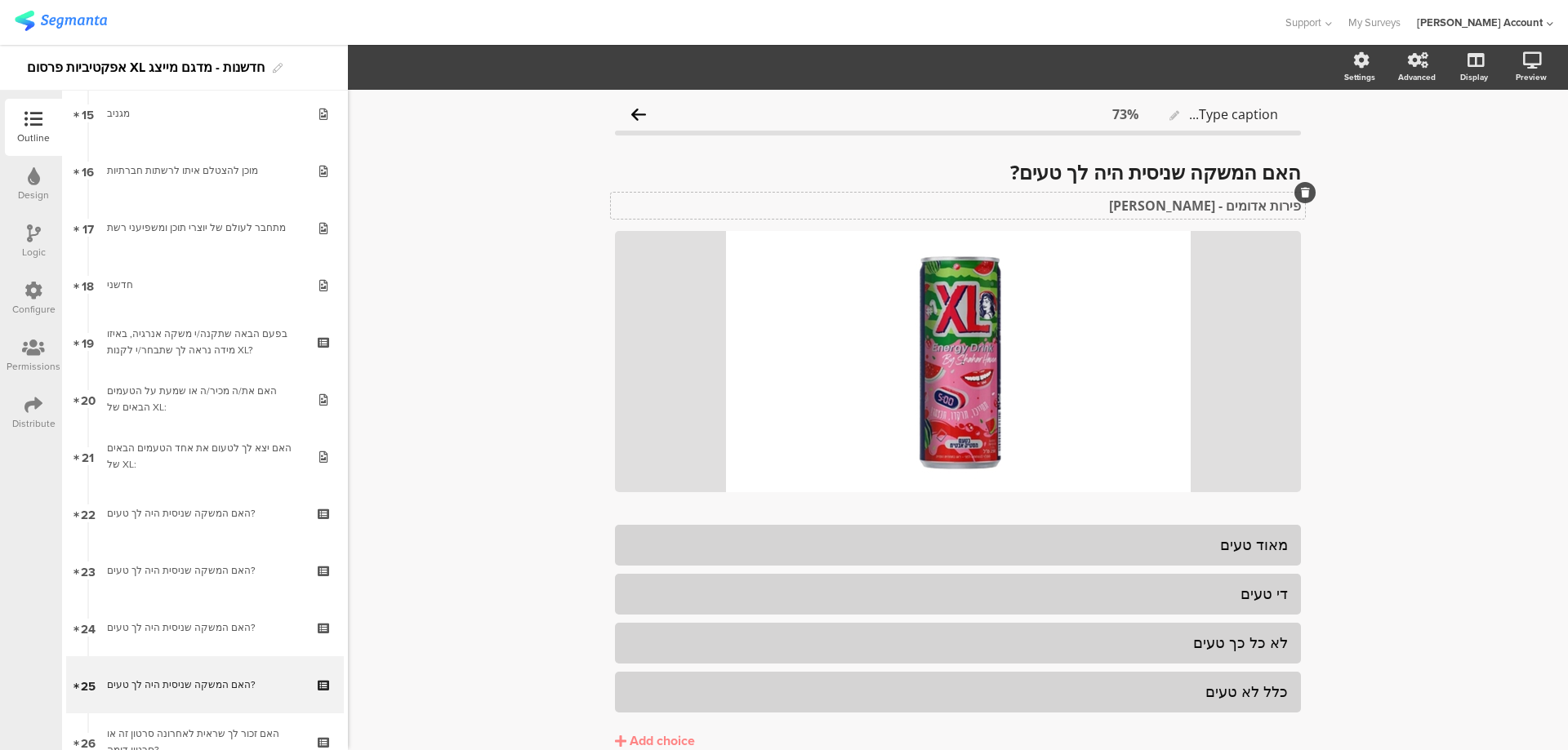
click at [1219, 200] on strong "פירות אדומים - קווין רובין" at bounding box center [1205, 206] width 192 height 18
click at [1219, 200] on p "מסטיק אבטיח - שחר חיון" at bounding box center [958, 206] width 686 height 18
click at [1221, 199] on p "מסטיק אבטיח - שחר חיון" at bounding box center [958, 206] width 686 height 18
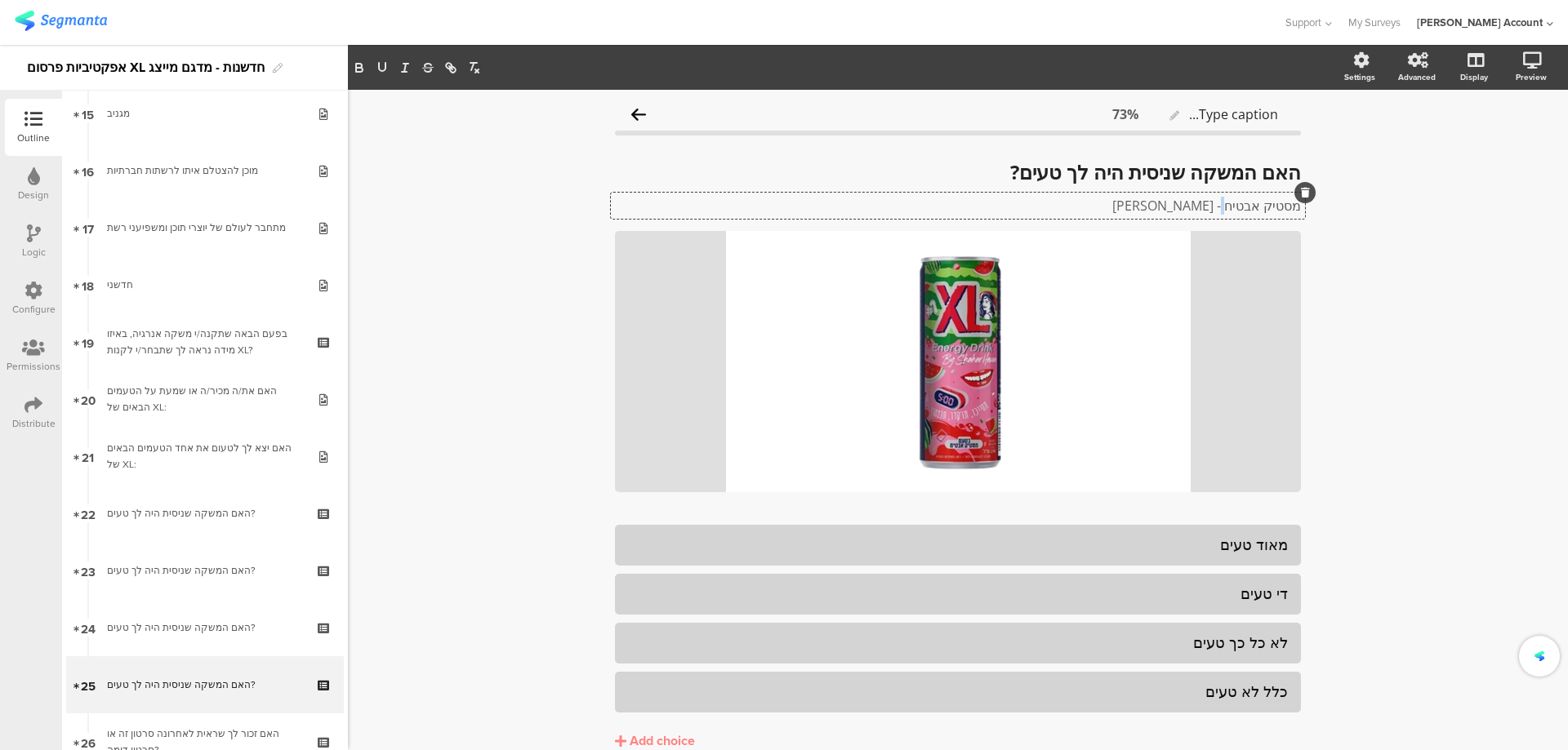
click at [1221, 199] on p "מסטיק אבטיח - שחר חיון" at bounding box center [958, 206] width 686 height 18
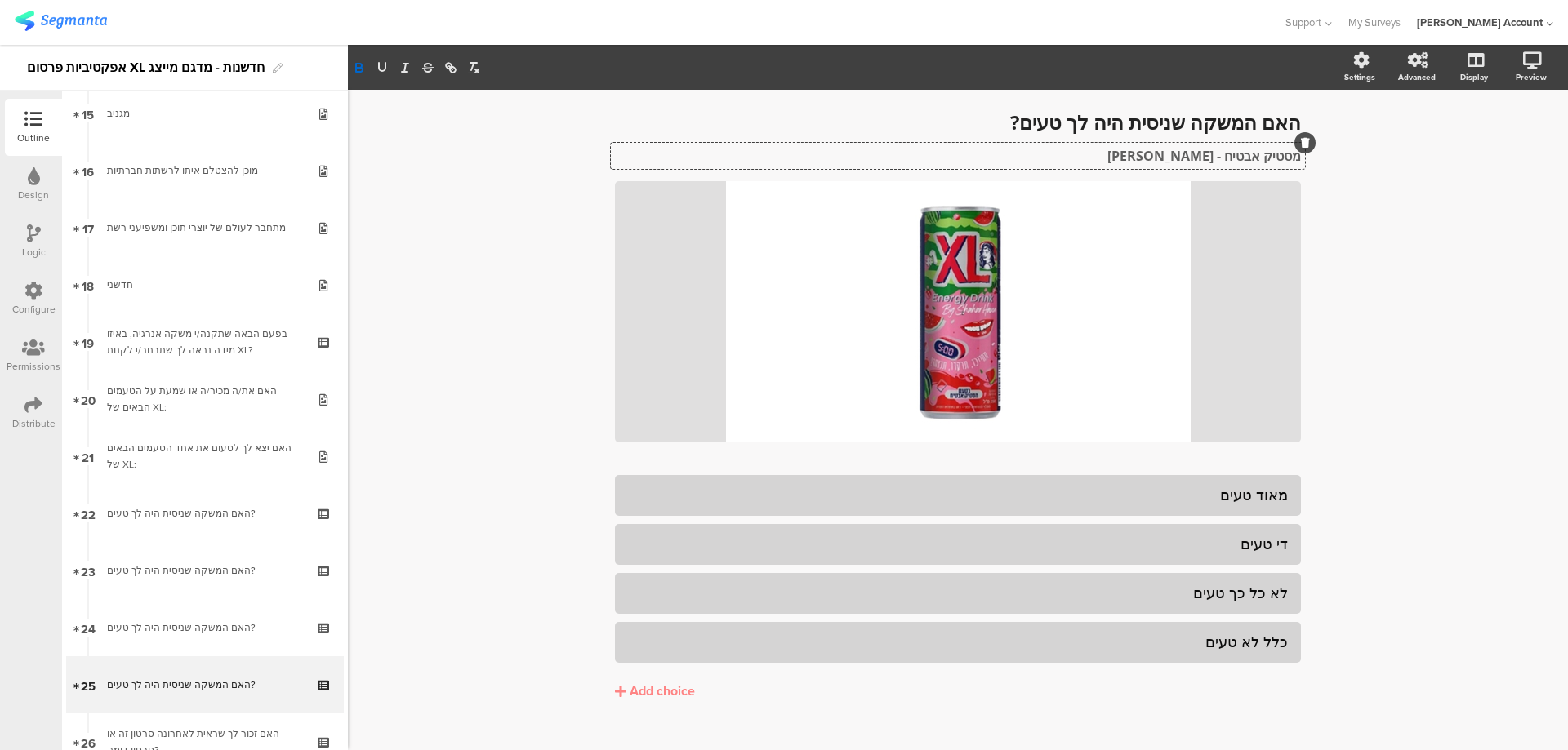
scroll to position [77, 0]
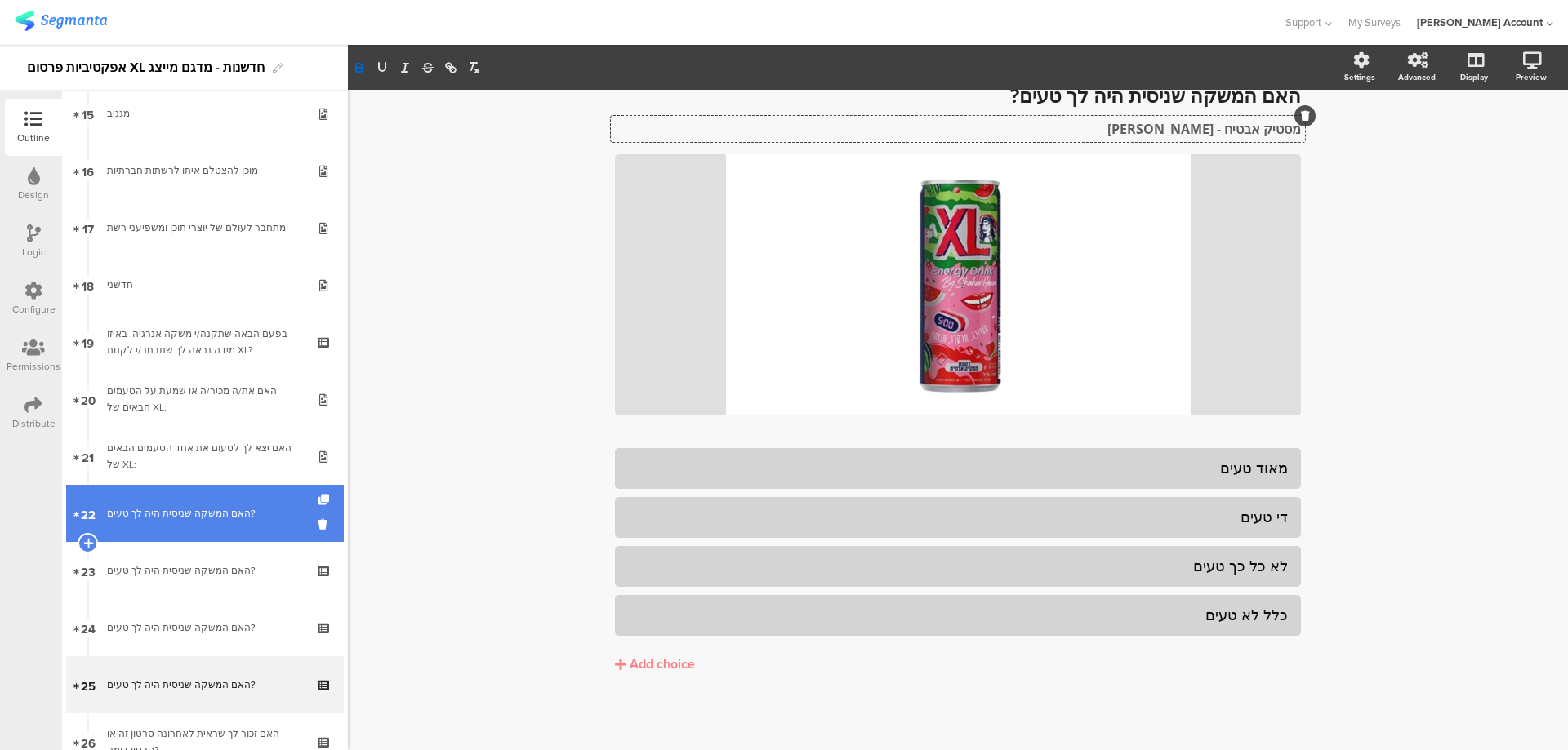
click at [249, 522] on link "22 האם המשקה שניסית היה לך טעים?" at bounding box center [205, 513] width 278 height 57
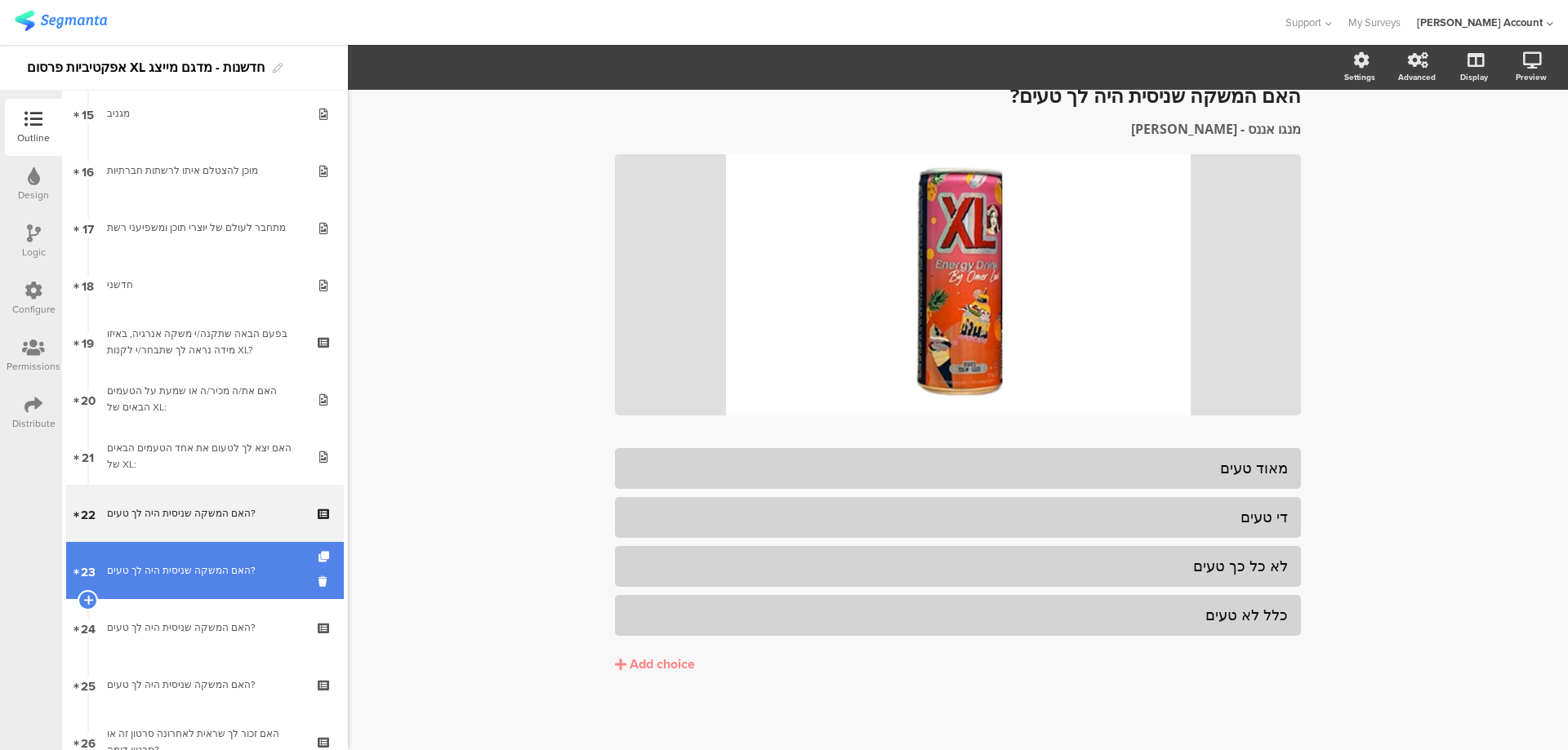
click at [255, 560] on link "23 האם המשקה שניסית היה לך טעים?" at bounding box center [205, 571] width 278 height 57
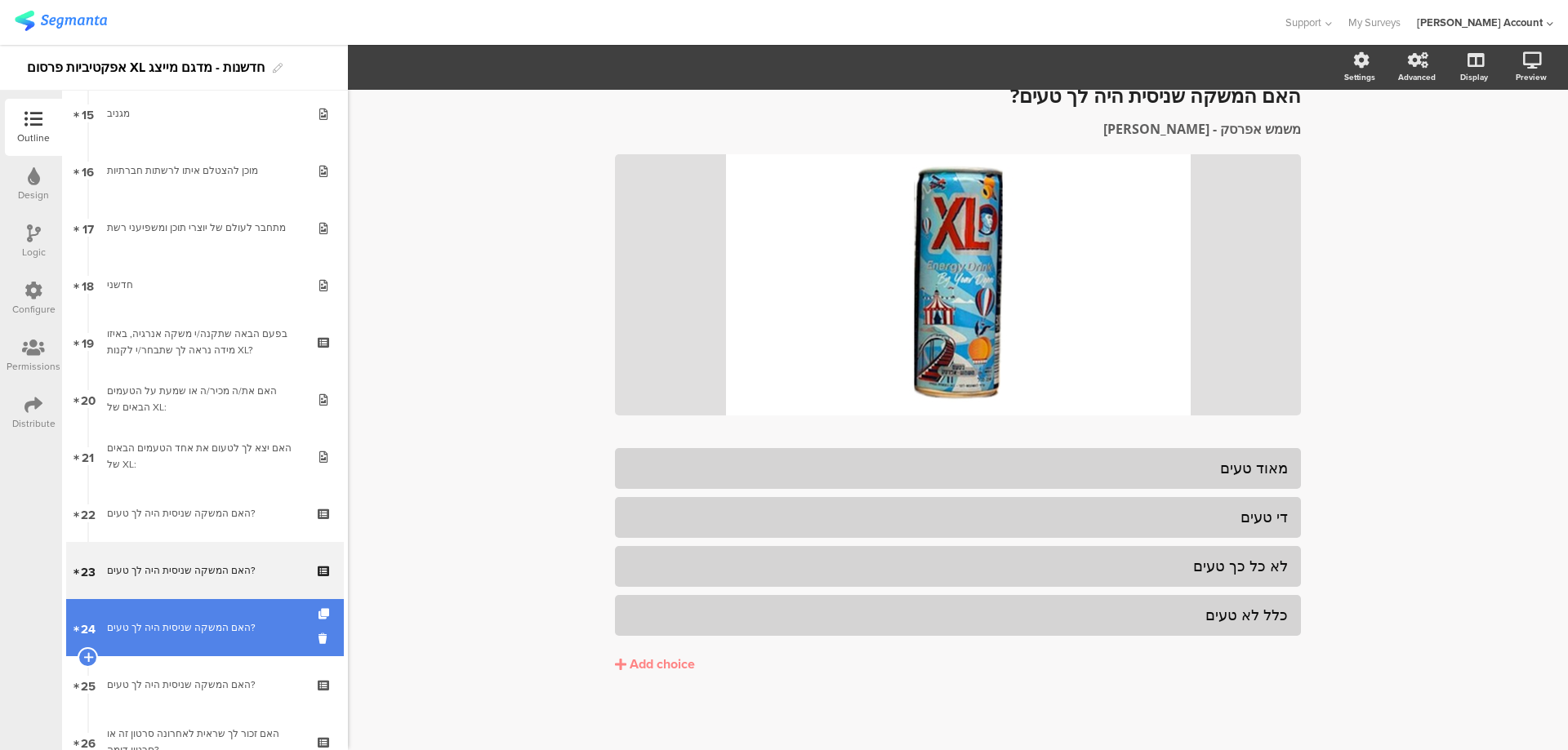
click at [255, 610] on link "24 האם המשקה שניסית היה לך טעים?" at bounding box center [205, 627] width 278 height 57
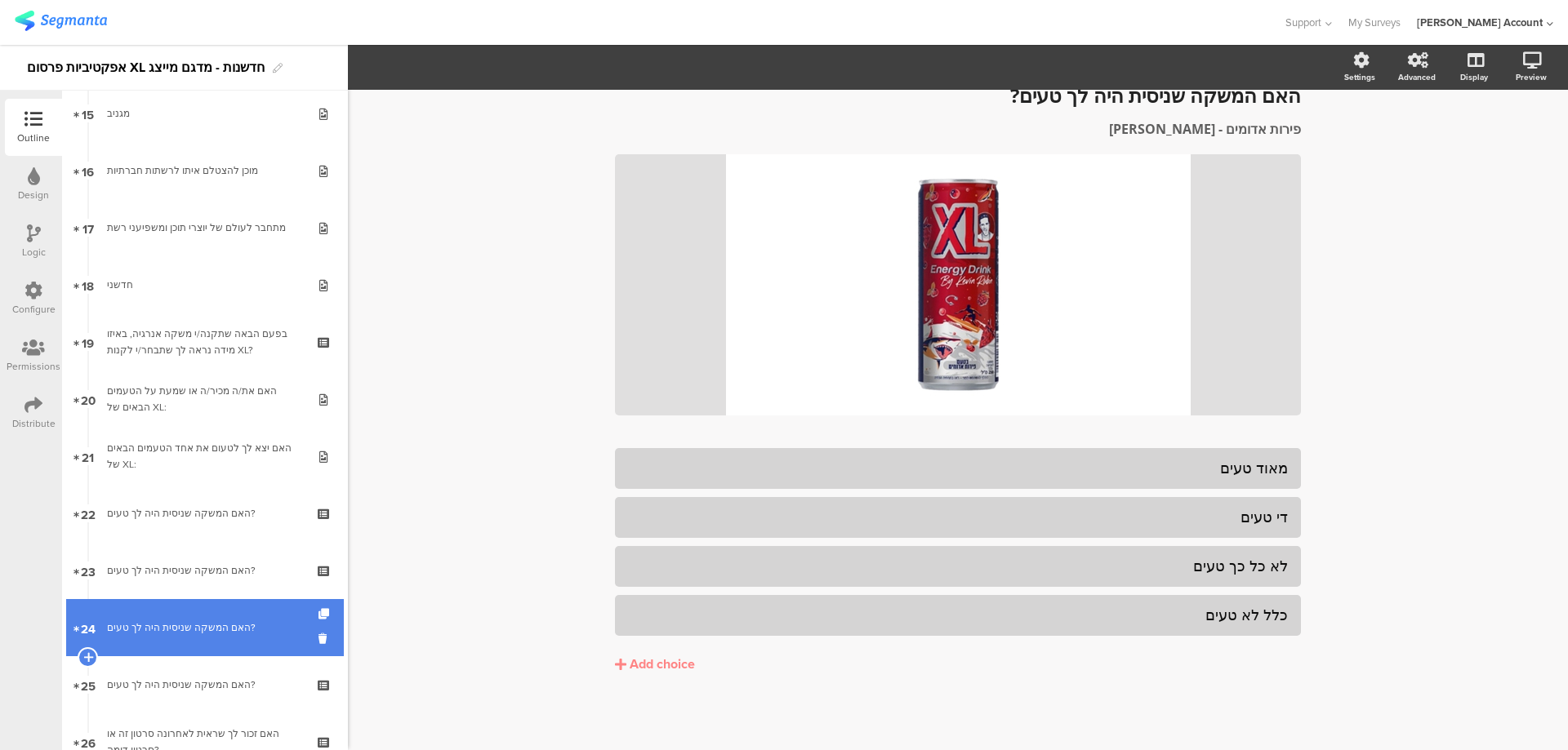
click at [255, 654] on link "24 האם המשקה שניסית היה לך טעים?" at bounding box center [205, 627] width 278 height 57
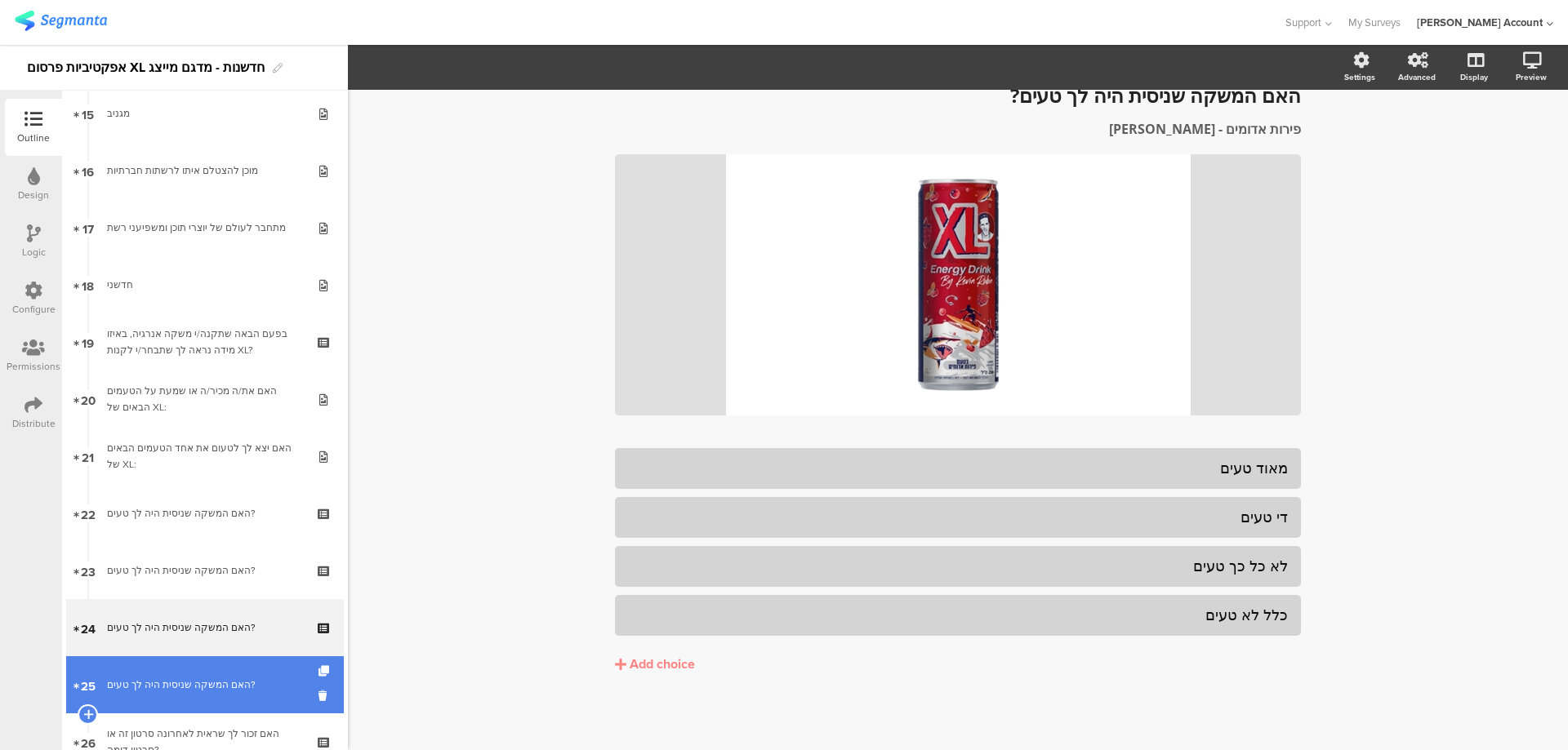
click at [254, 673] on link "25 האם המשקה שניסית היה לך טעים?" at bounding box center [205, 685] width 278 height 57
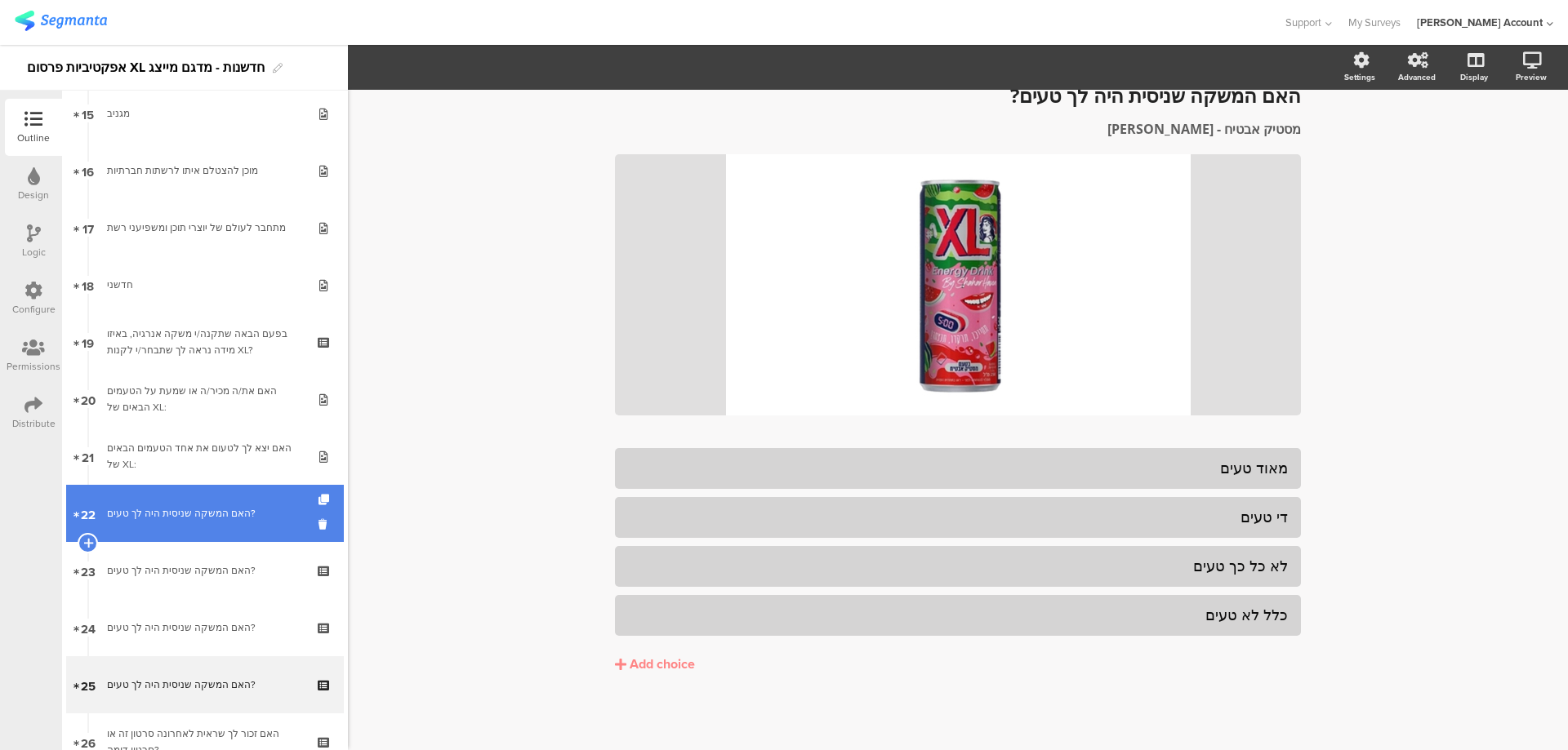
click at [247, 507] on div "האם המשקה שניסית היה לך טעים?" at bounding box center [204, 513] width 195 height 16
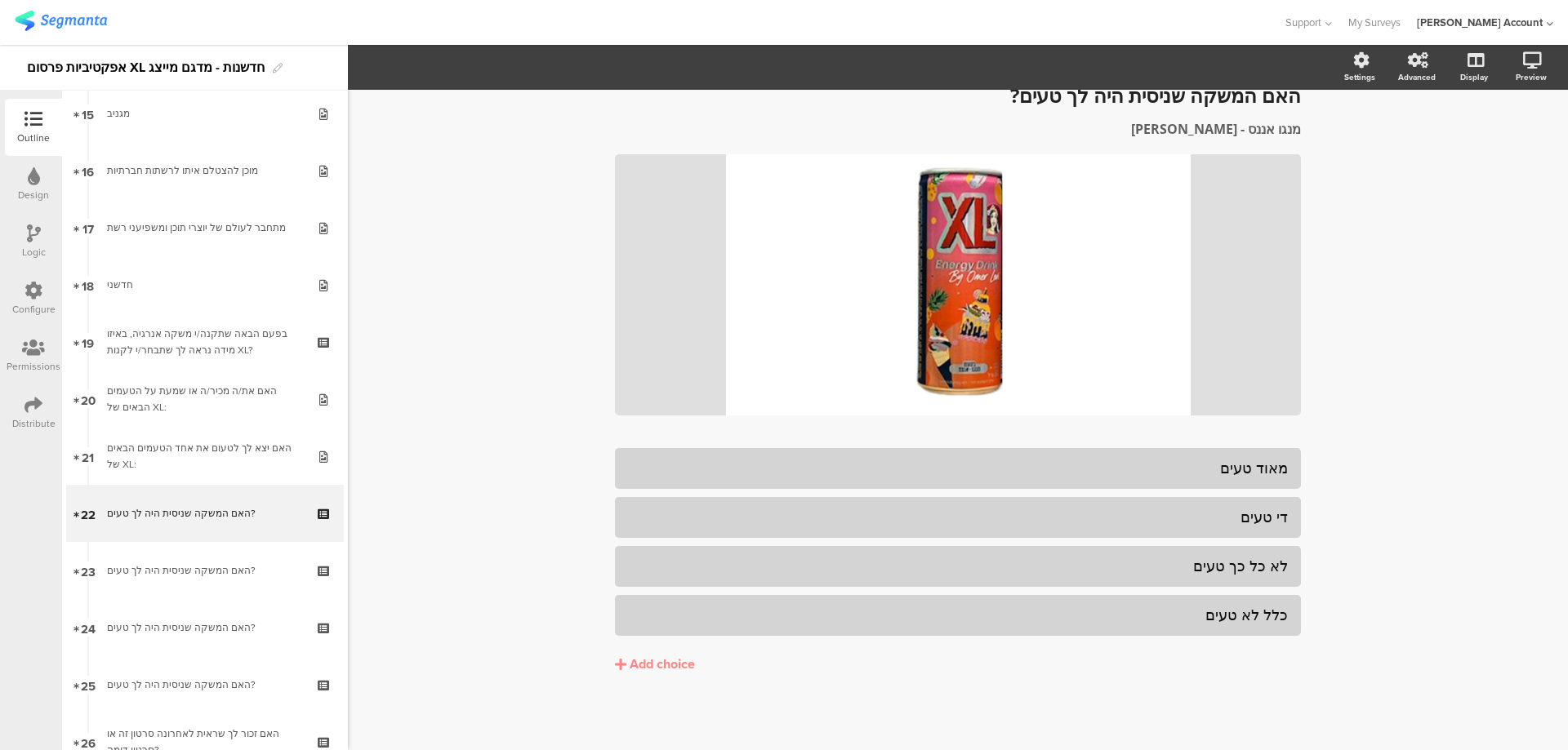
click at [27, 245] on div "Logic" at bounding box center [34, 252] width 24 height 15
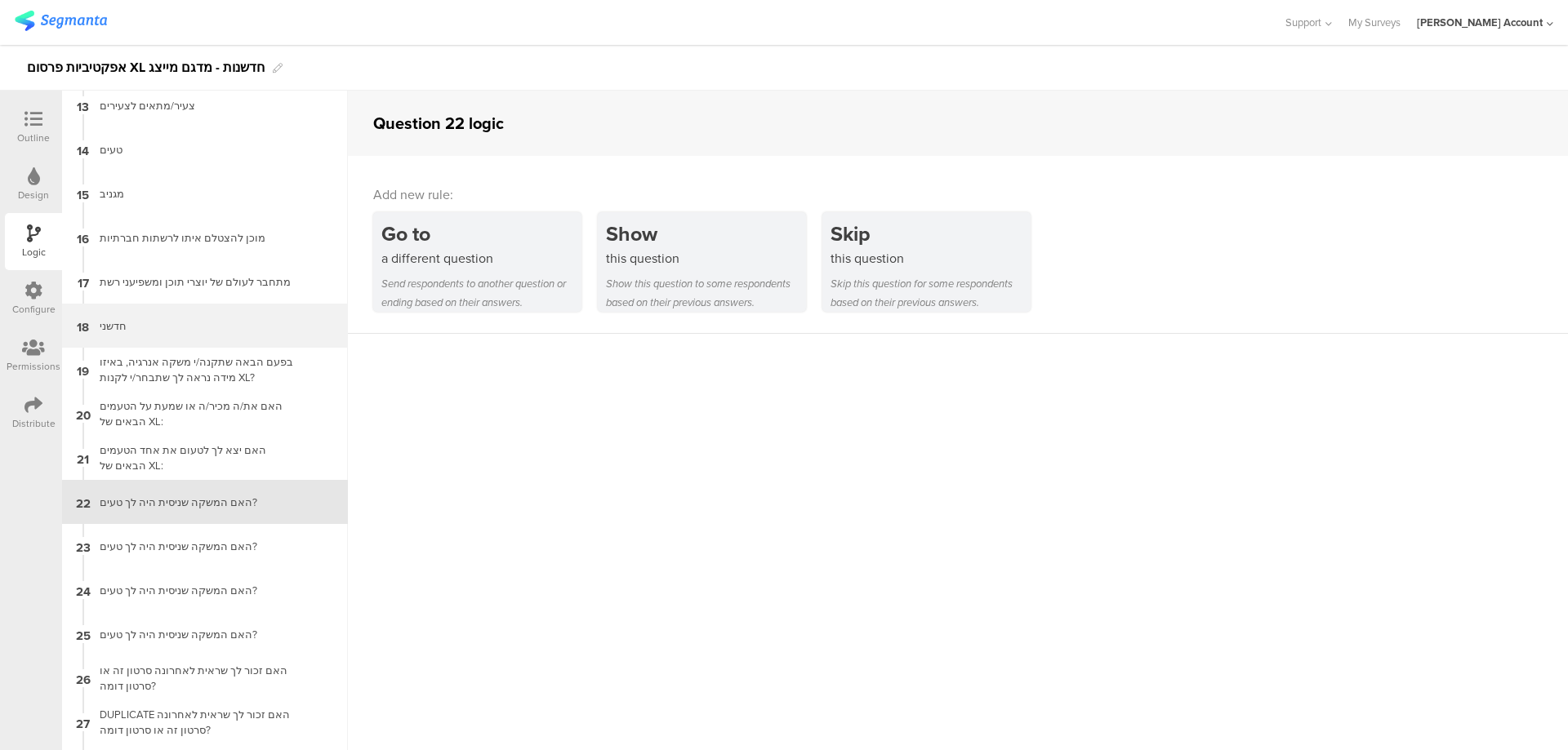
scroll to position [617, 0]
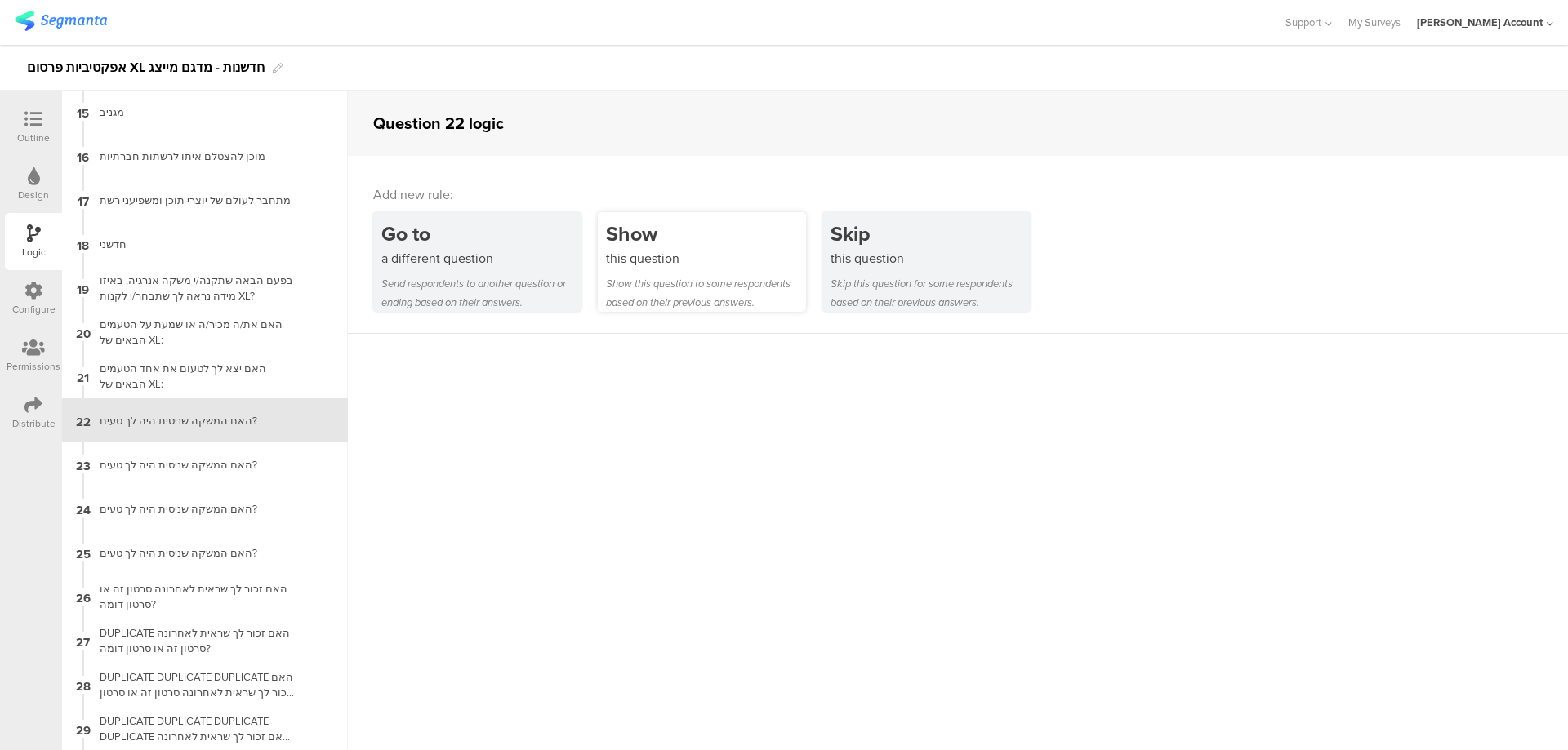
click at [658, 245] on div "Show" at bounding box center [706, 234] width 200 height 30
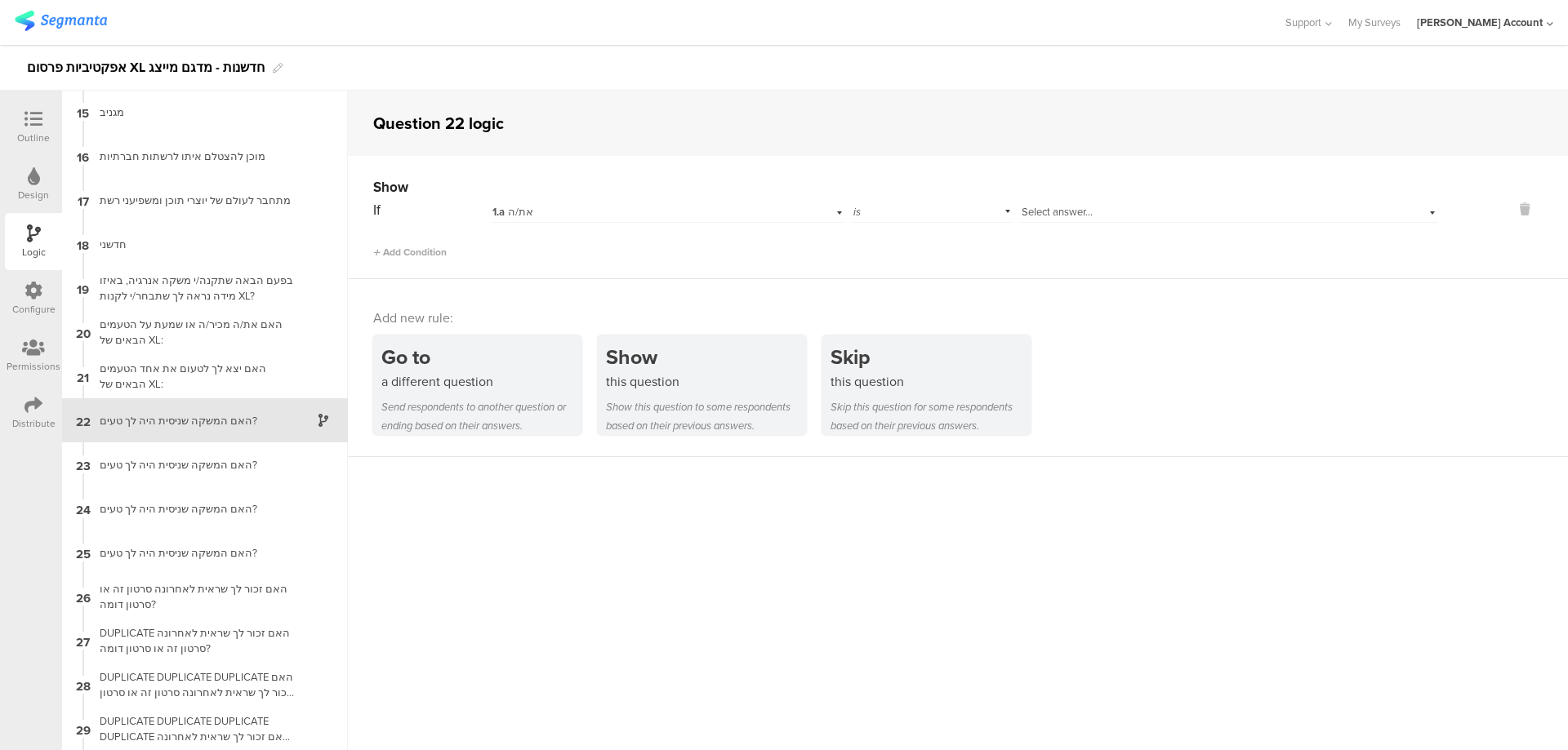
click at [678, 209] on div "1.a את/ה" at bounding box center [640, 212] width 296 height 15
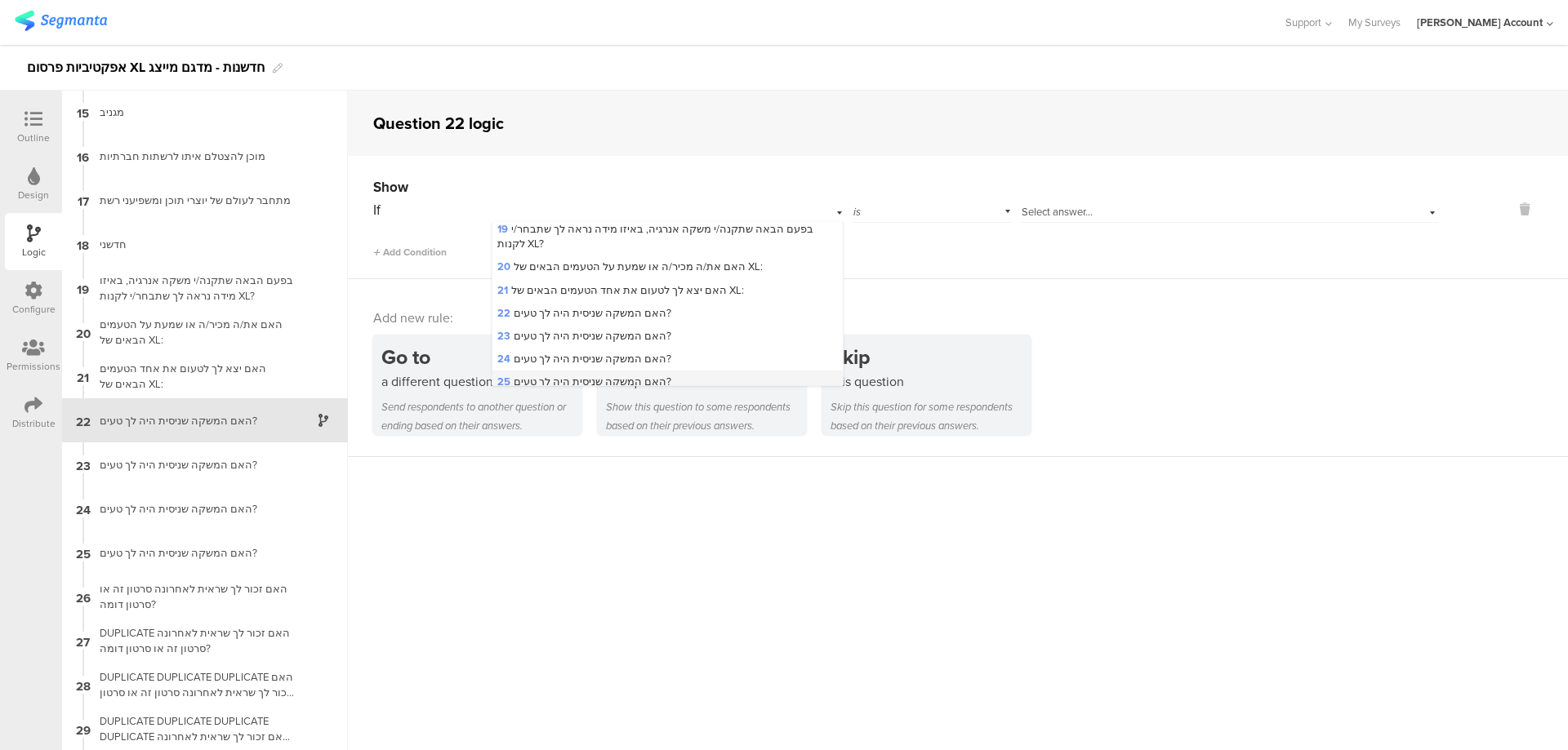
scroll to position [435, 0]
click at [651, 325] on span "21 האם יצא לך לטעום את אחד הטעמים הבאים של XL:" at bounding box center [620, 326] width 247 height 16
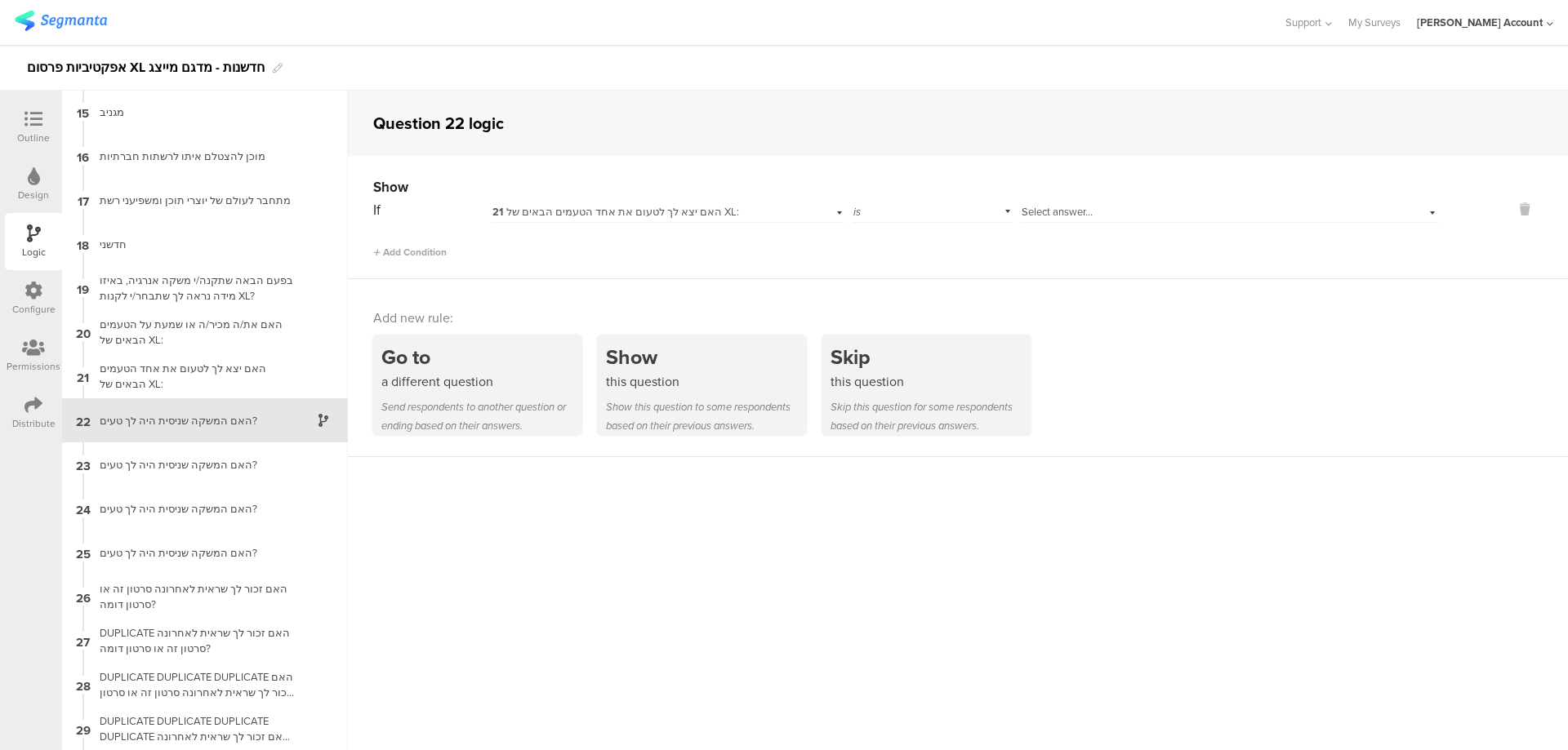
click at [1074, 209] on span "Select answer..." at bounding box center [1057, 212] width 71 height 16
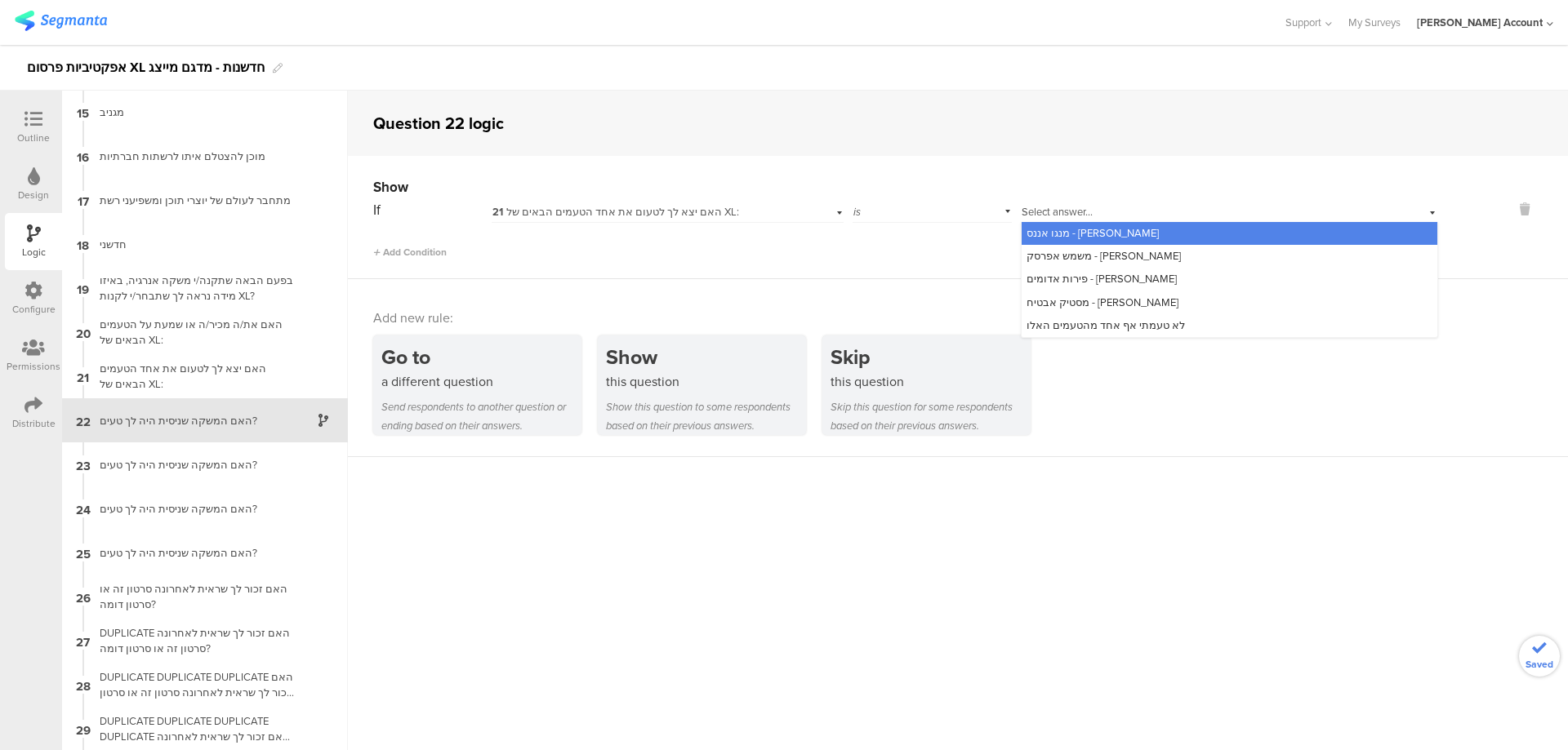
click at [1101, 231] on div "מנגו אננס - עומר לוי" at bounding box center [1229, 233] width 415 height 23
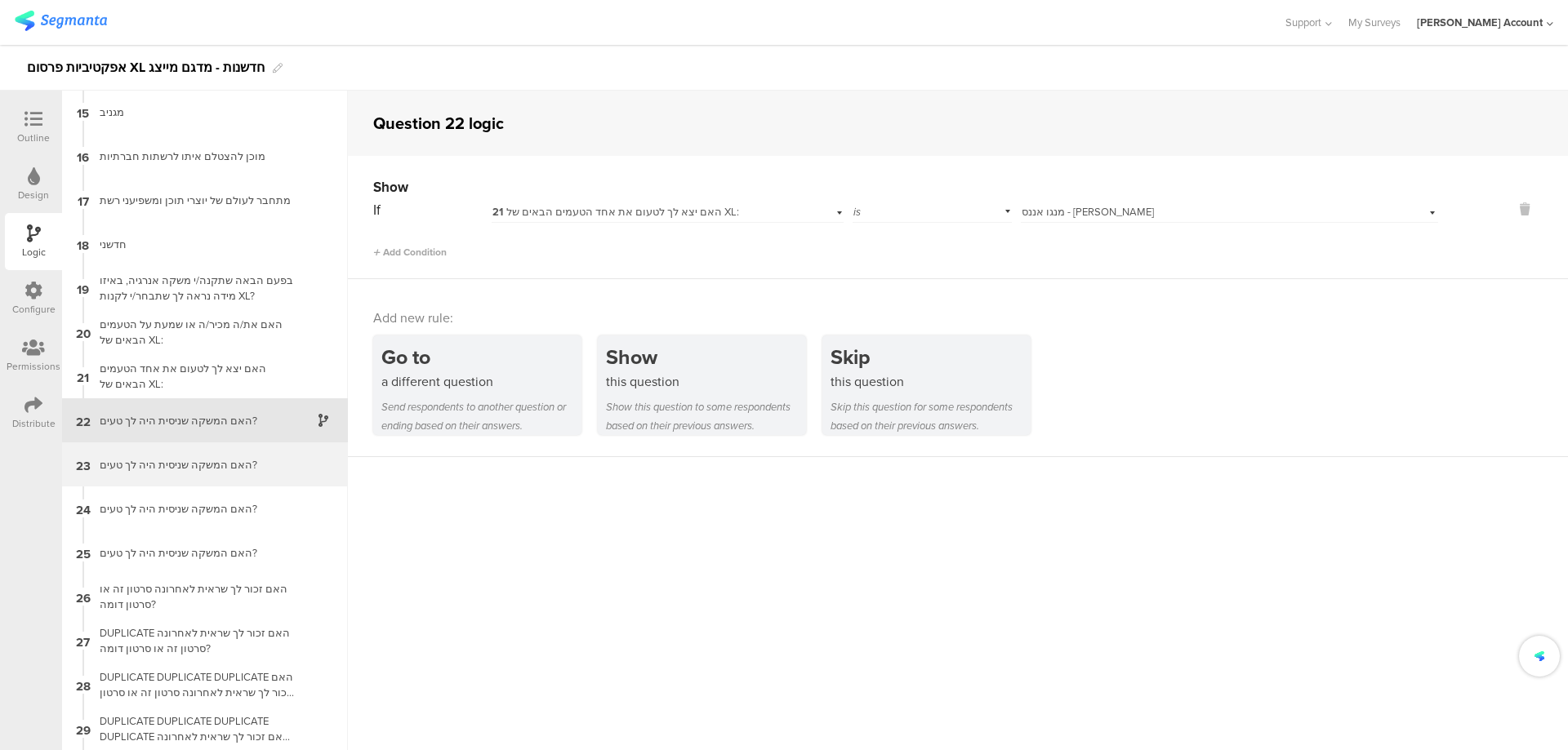
click at [233, 458] on div "האם המשקה שניסית היה לך טעים?" at bounding box center [192, 465] width 204 height 16
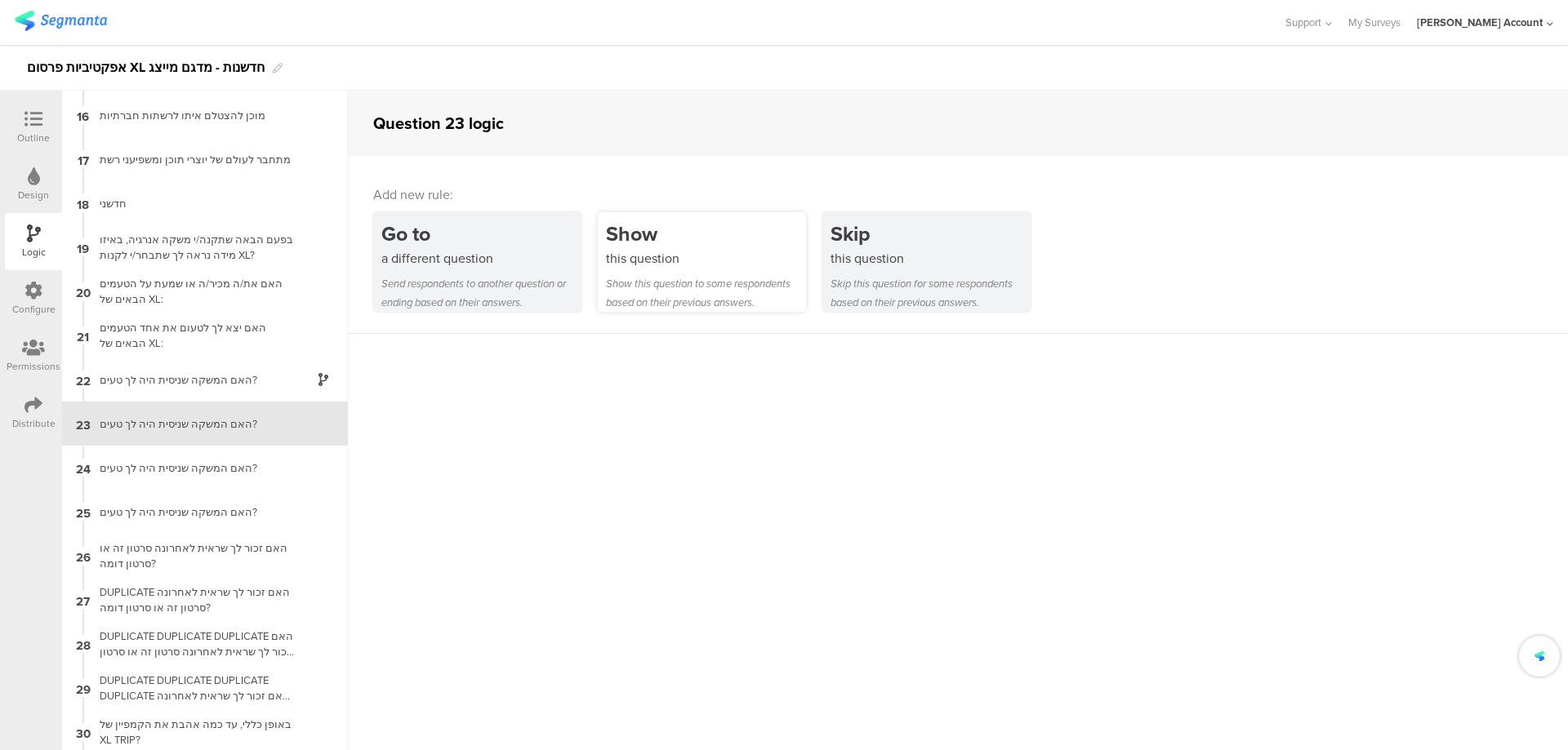
scroll to position [662, 0]
click at [674, 261] on div "this question" at bounding box center [706, 258] width 200 height 19
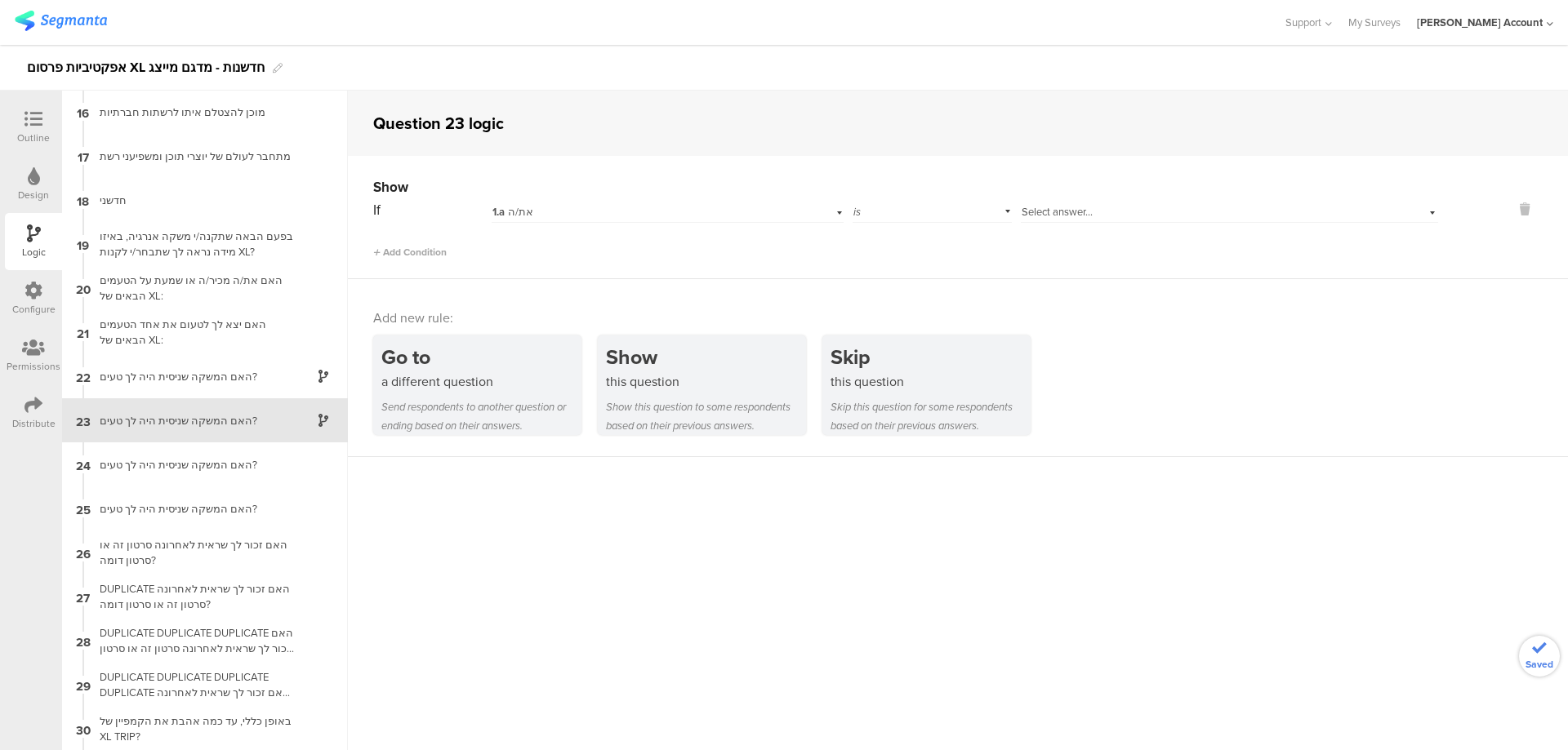
click at [622, 215] on div "1.a את/ה" at bounding box center [640, 212] width 296 height 15
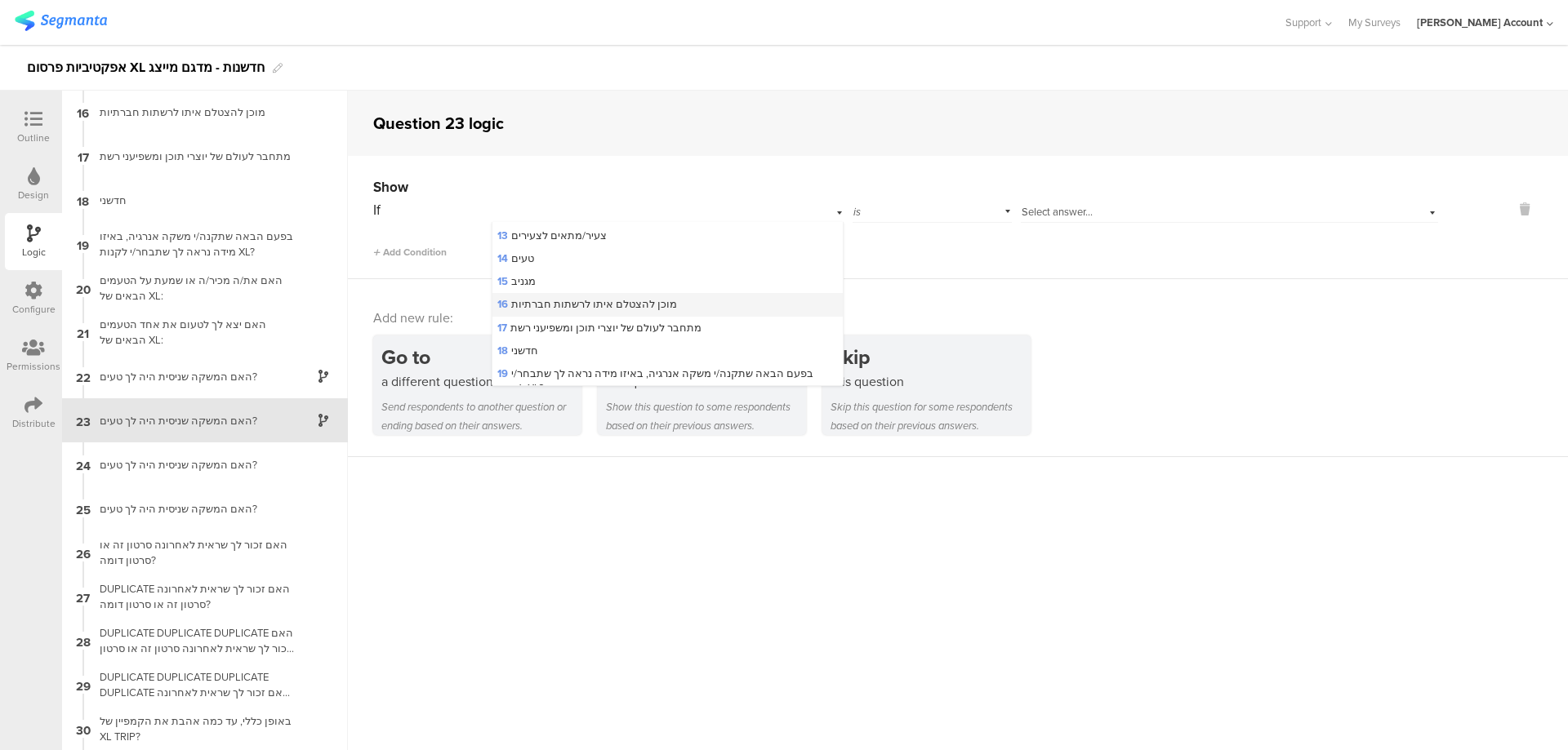
scroll to position [435, 0]
click at [650, 322] on span "21 האם יצא לך לטעום את אחד הטעמים הבאים של XL:" at bounding box center [620, 326] width 247 height 16
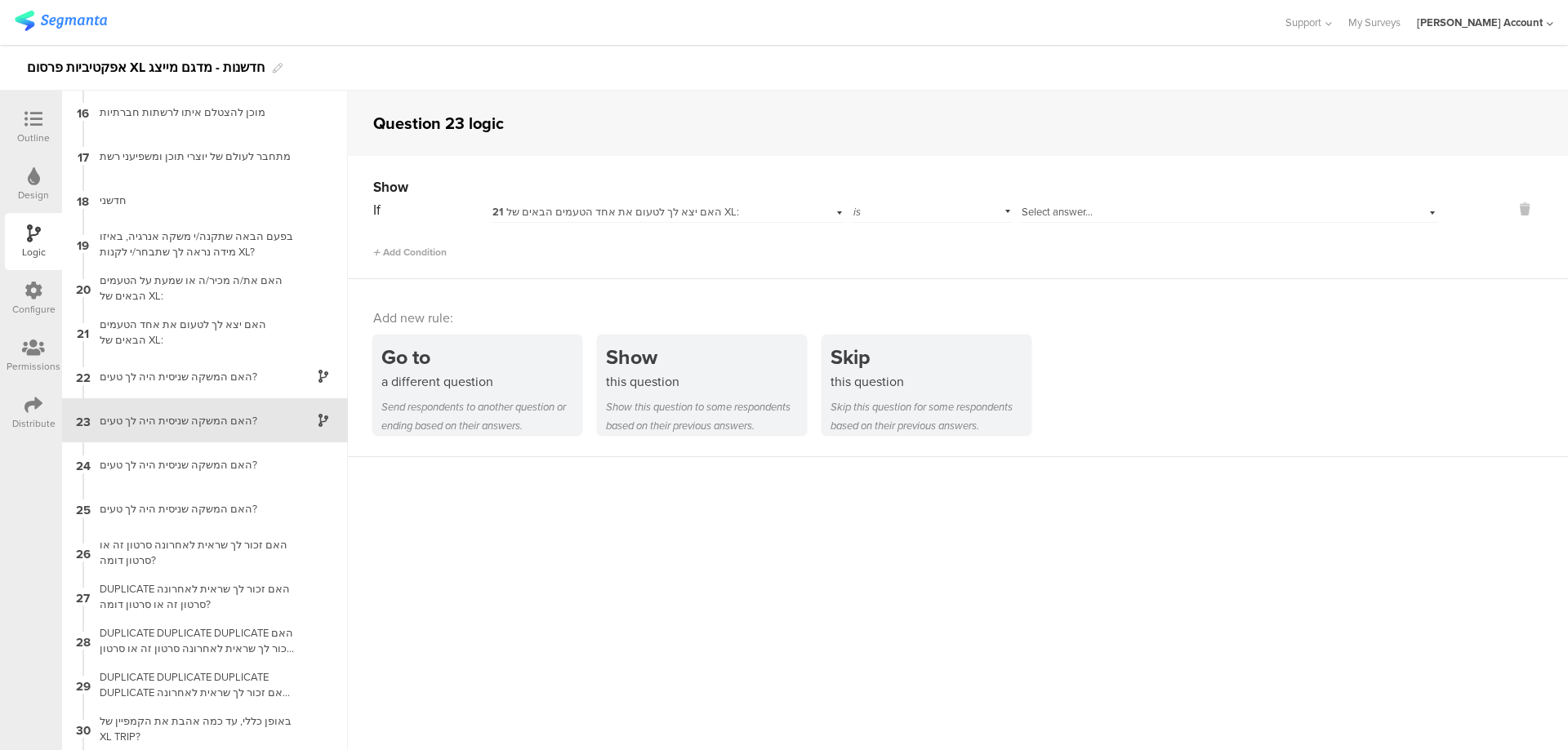
click at [1055, 203] on div "Select answer..." at bounding box center [1229, 210] width 417 height 26
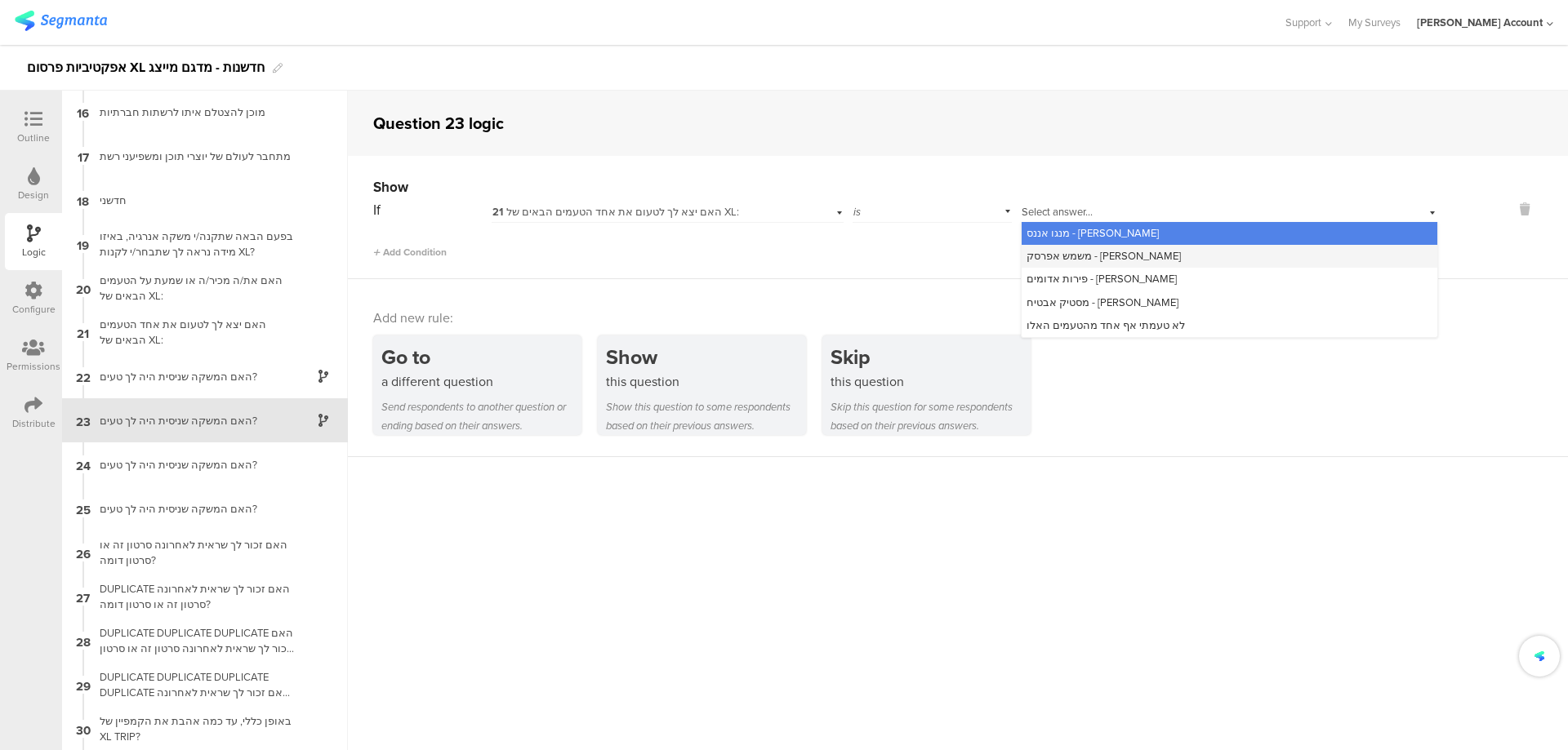
click at [1091, 253] on span "משמש אפרסק - יואב דגני" at bounding box center [1103, 256] width 155 height 16
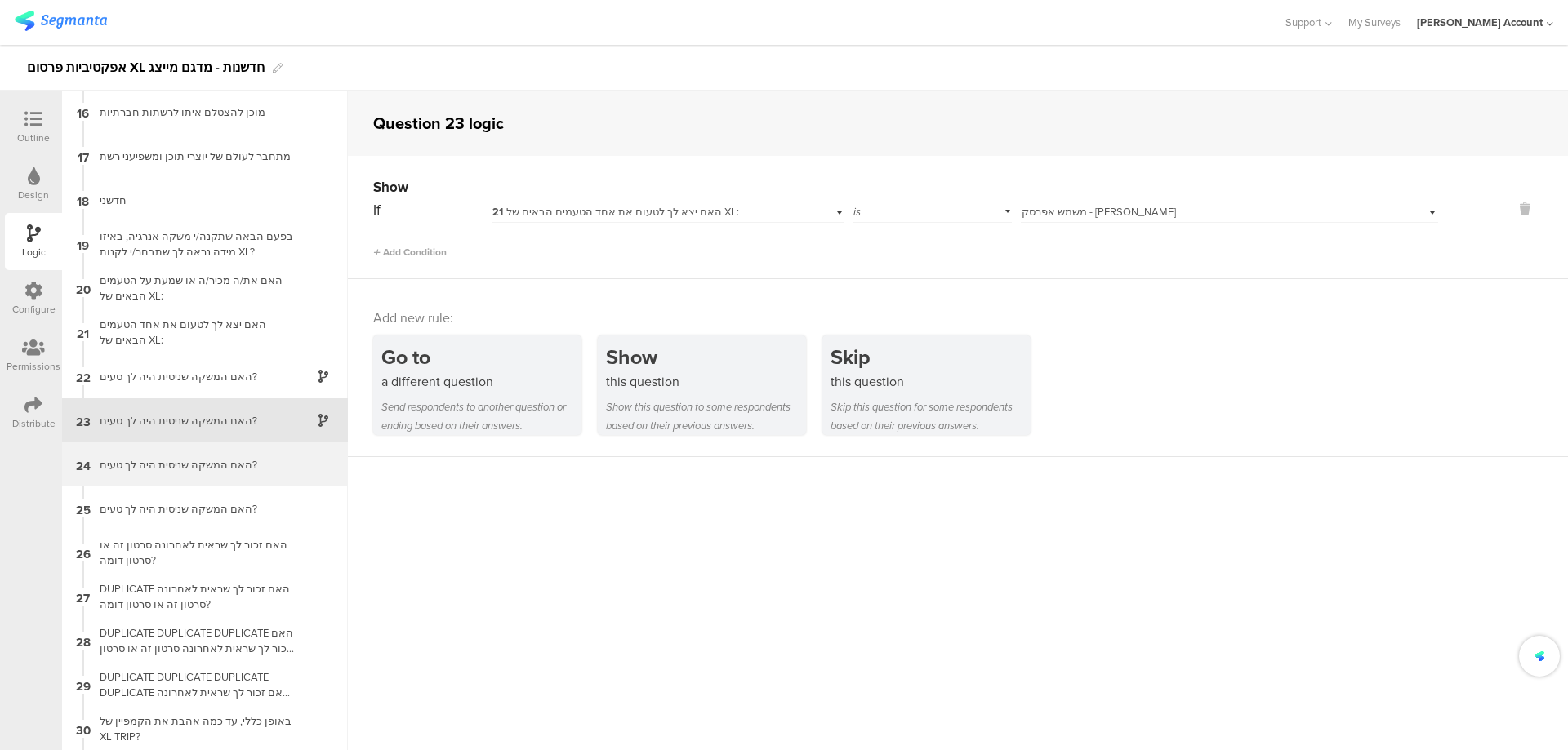
click at [183, 465] on div "האם המשקה שניסית היה לך טעים?" at bounding box center [192, 465] width 204 height 16
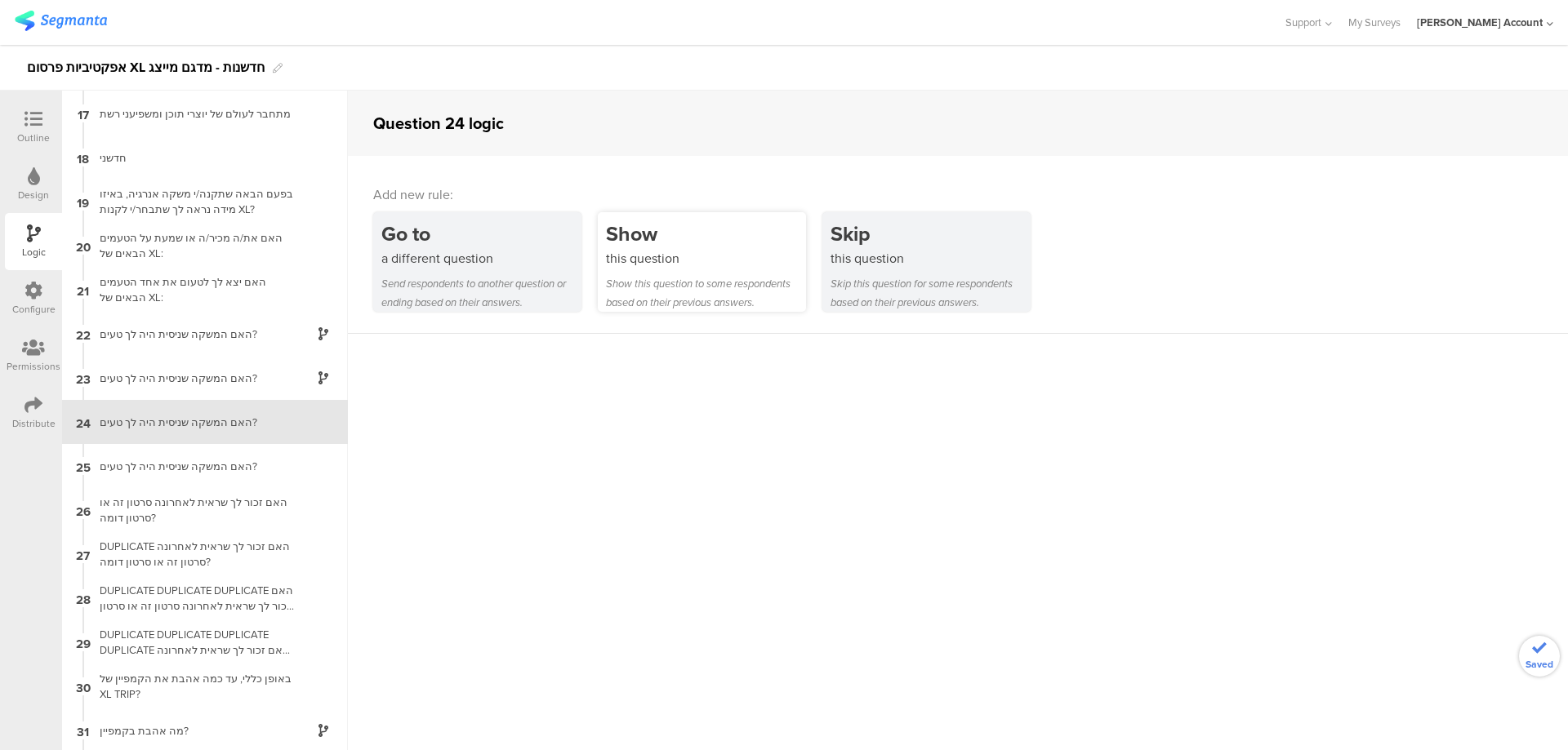
scroll to position [706, 0]
click at [656, 261] on div "this question" at bounding box center [706, 258] width 200 height 19
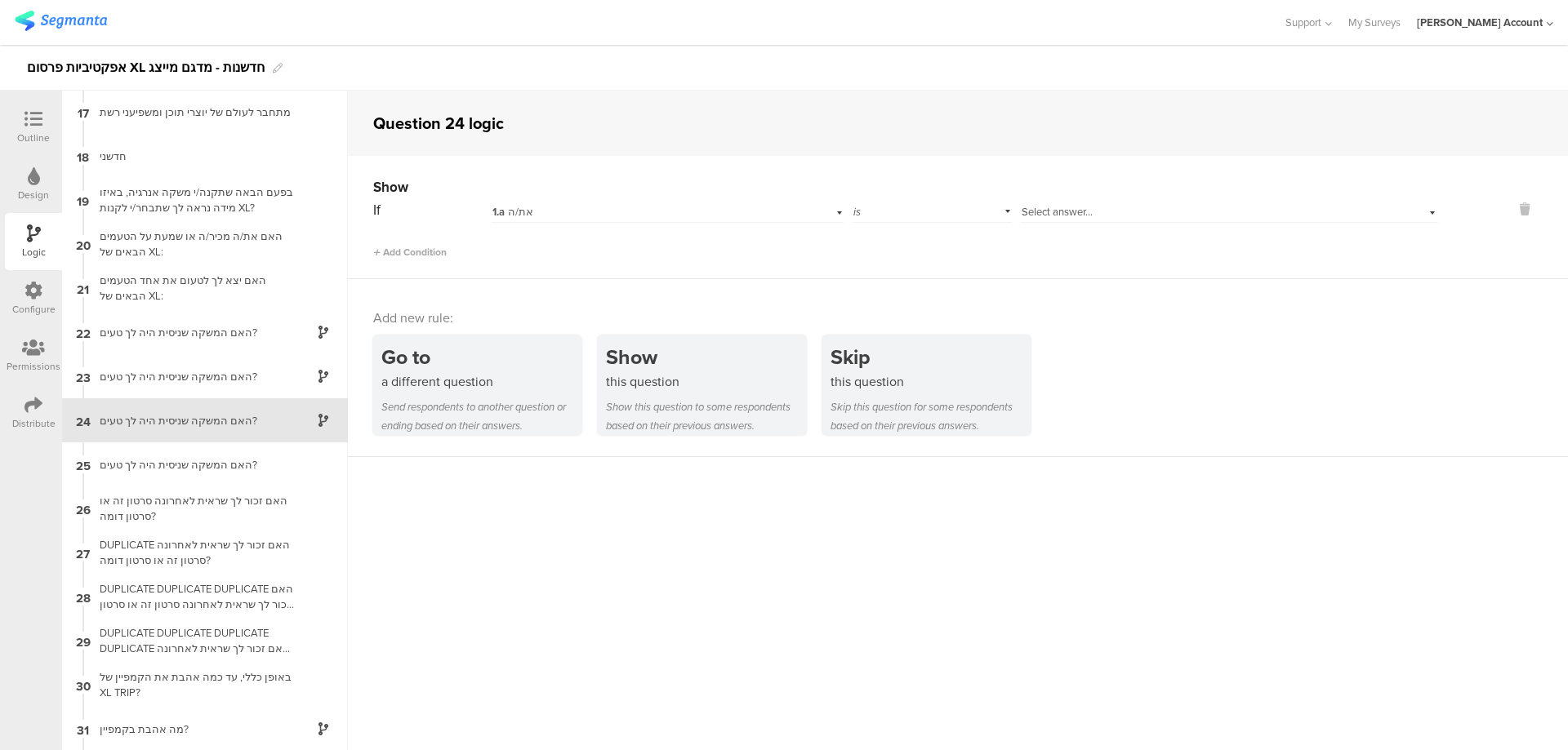
click at [645, 203] on div "1.a את/ה" at bounding box center [666, 210] width 351 height 26
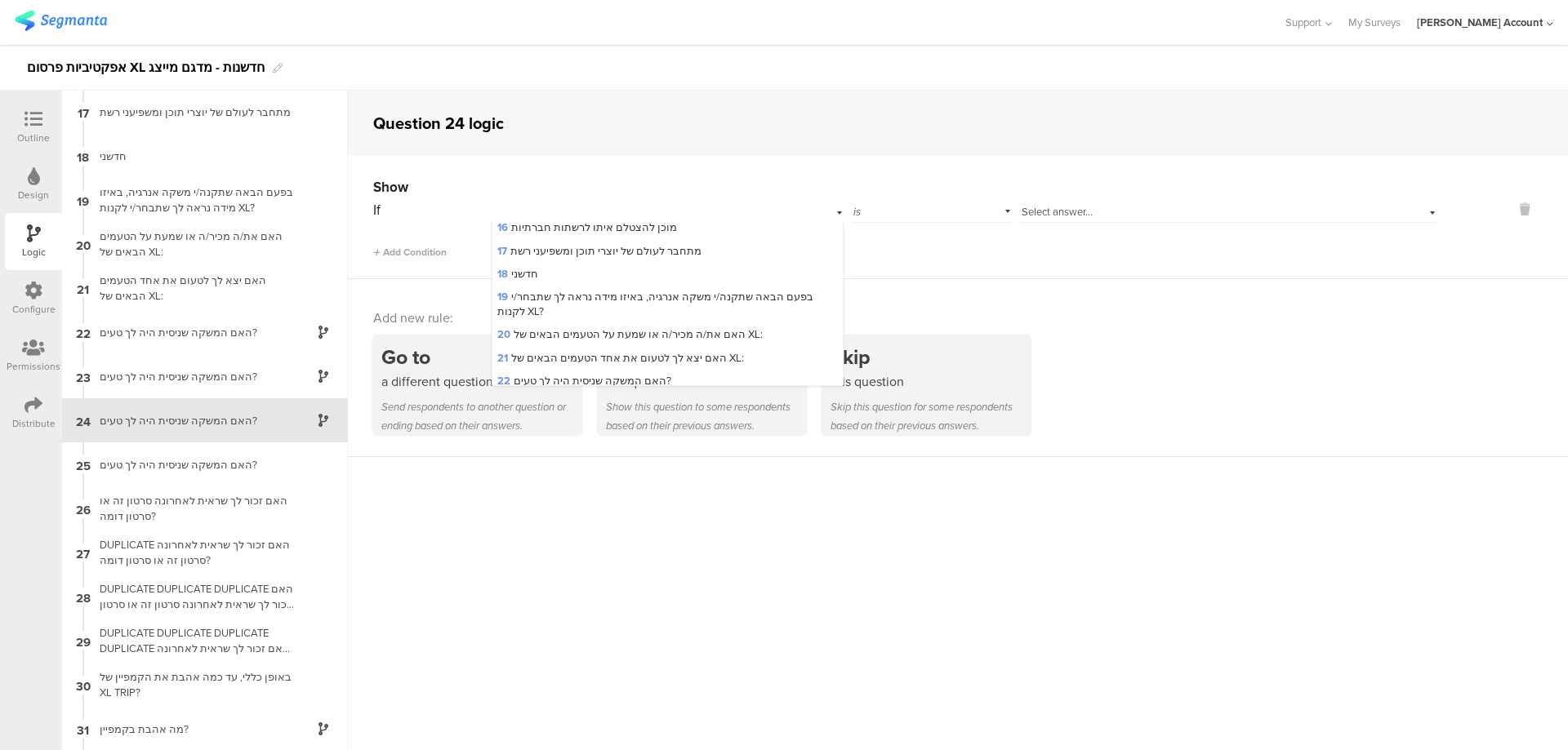
scroll to position [435, 0]
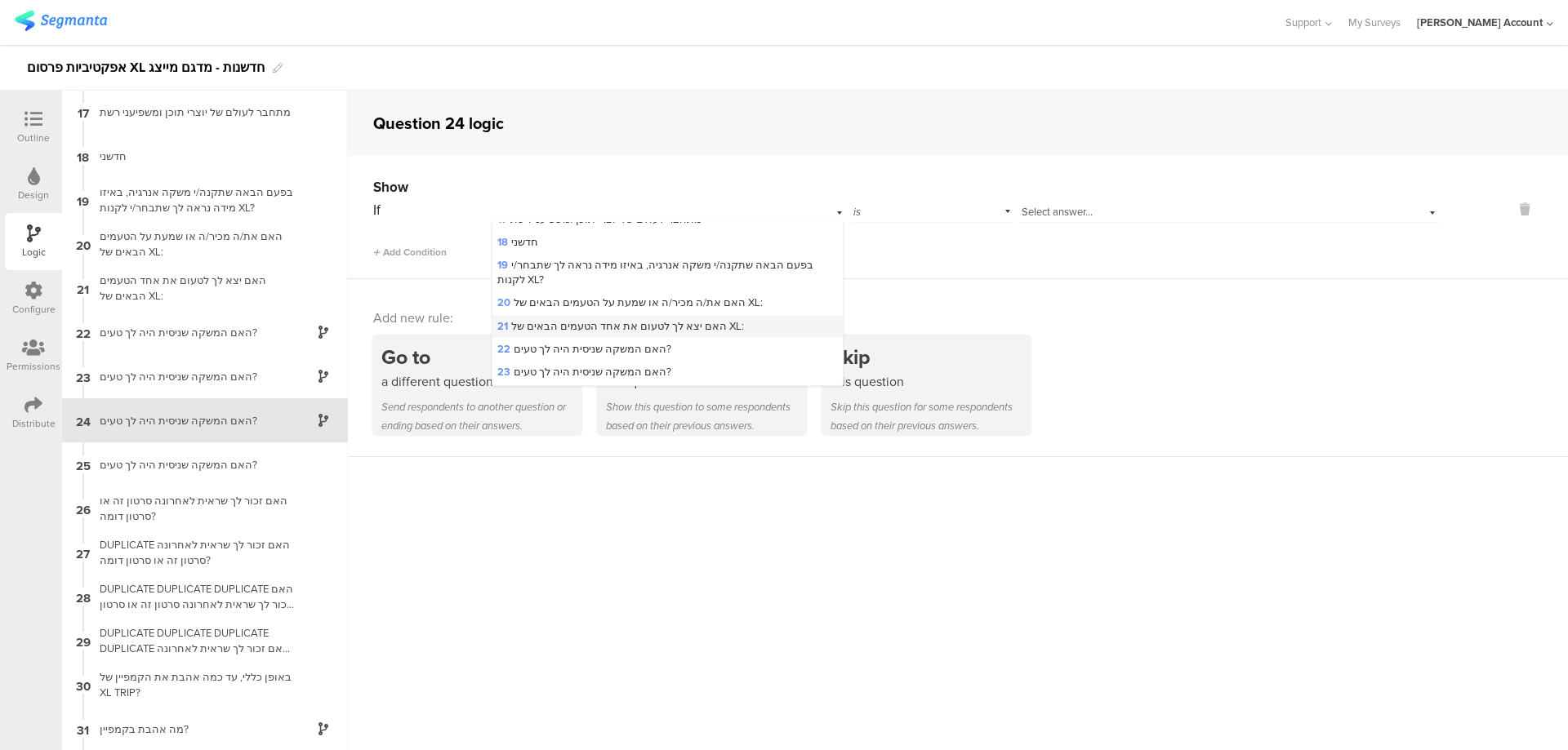
click at [658, 315] on div "21 האם יצא לך לטעום את אחד הטעמים הבאים של XL:" at bounding box center [666, 327] width 349 height 23
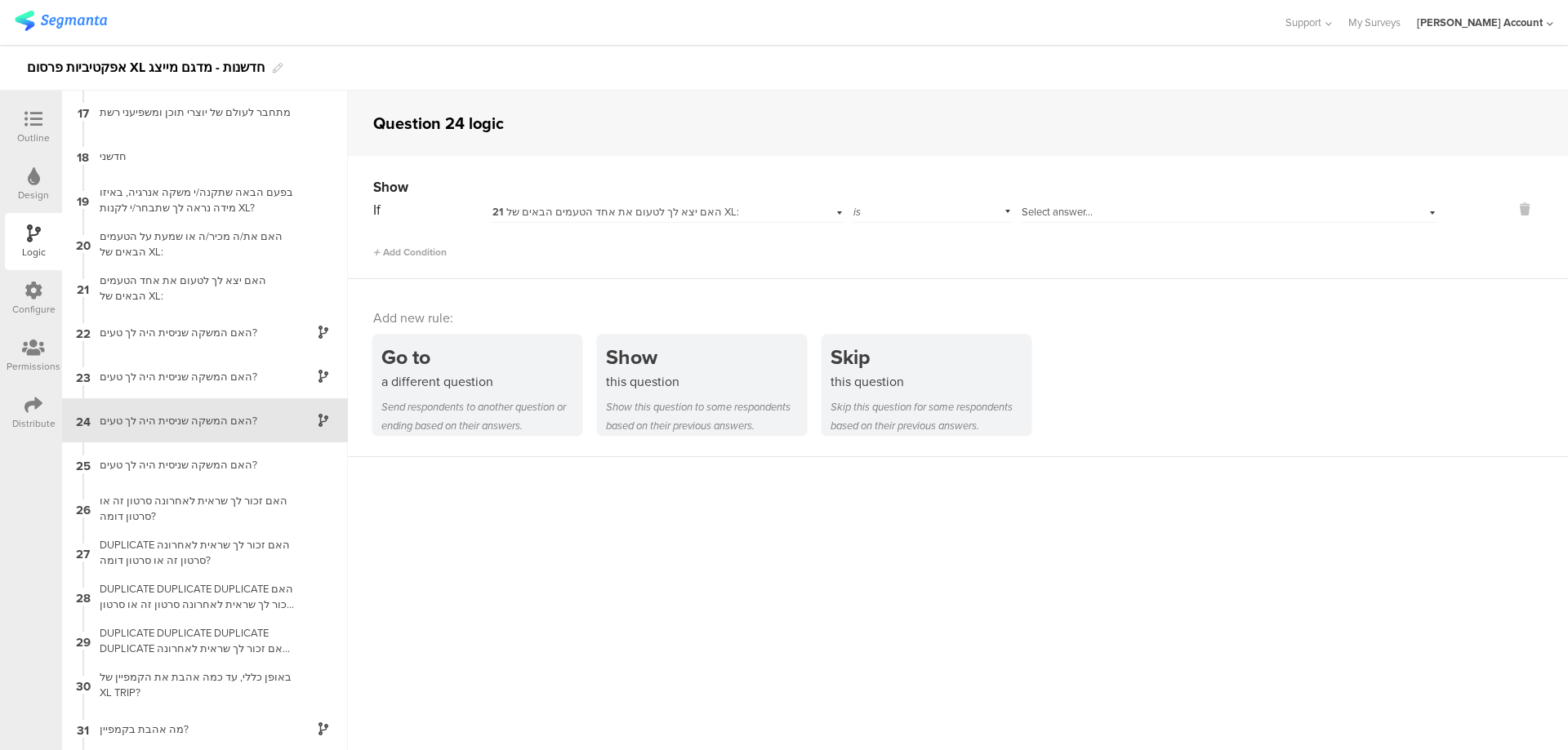
click at [1085, 210] on span "Select answer..." at bounding box center [1057, 212] width 71 height 16
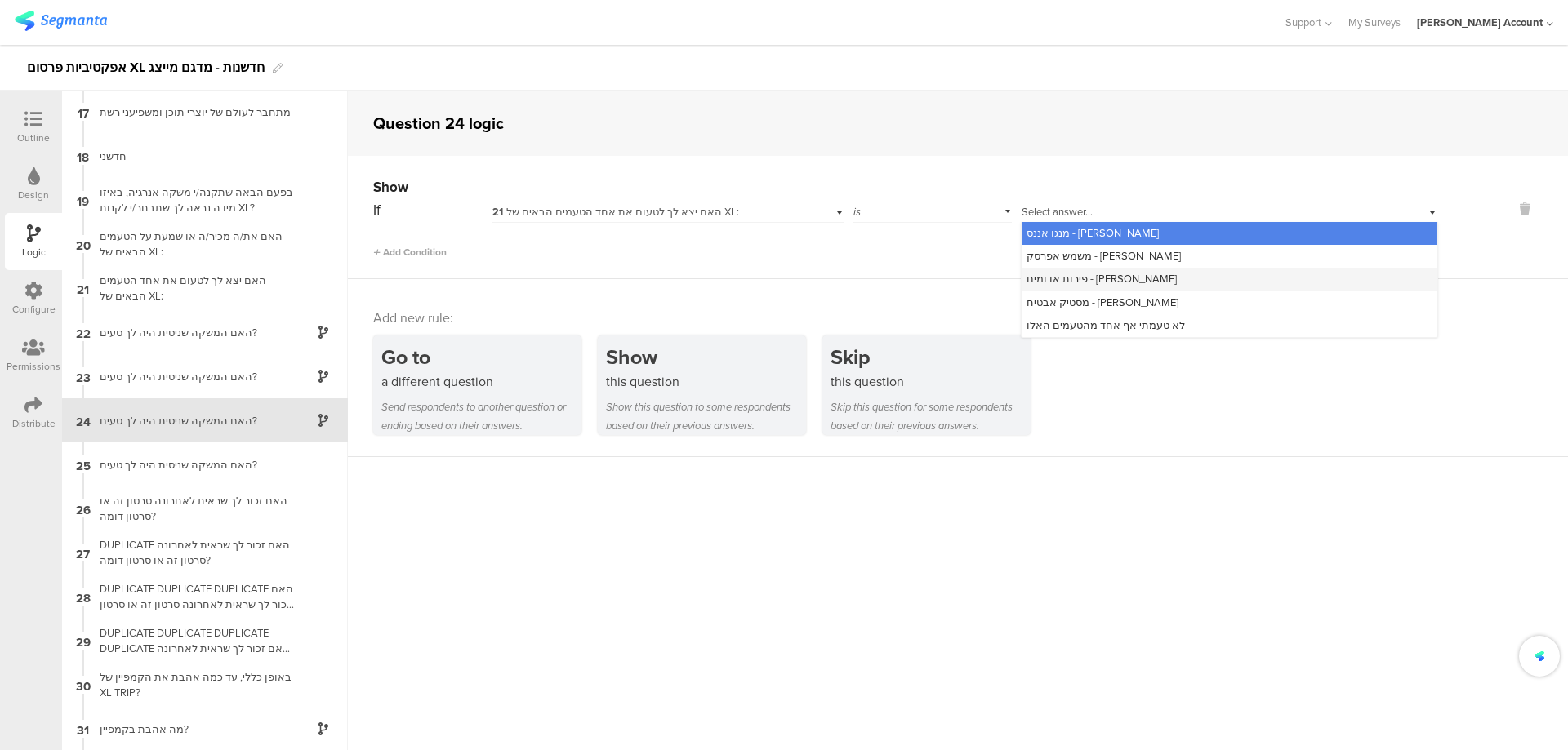
click at [1113, 277] on span "פירות אדומים - קווין רובין" at bounding box center [1101, 279] width 150 height 16
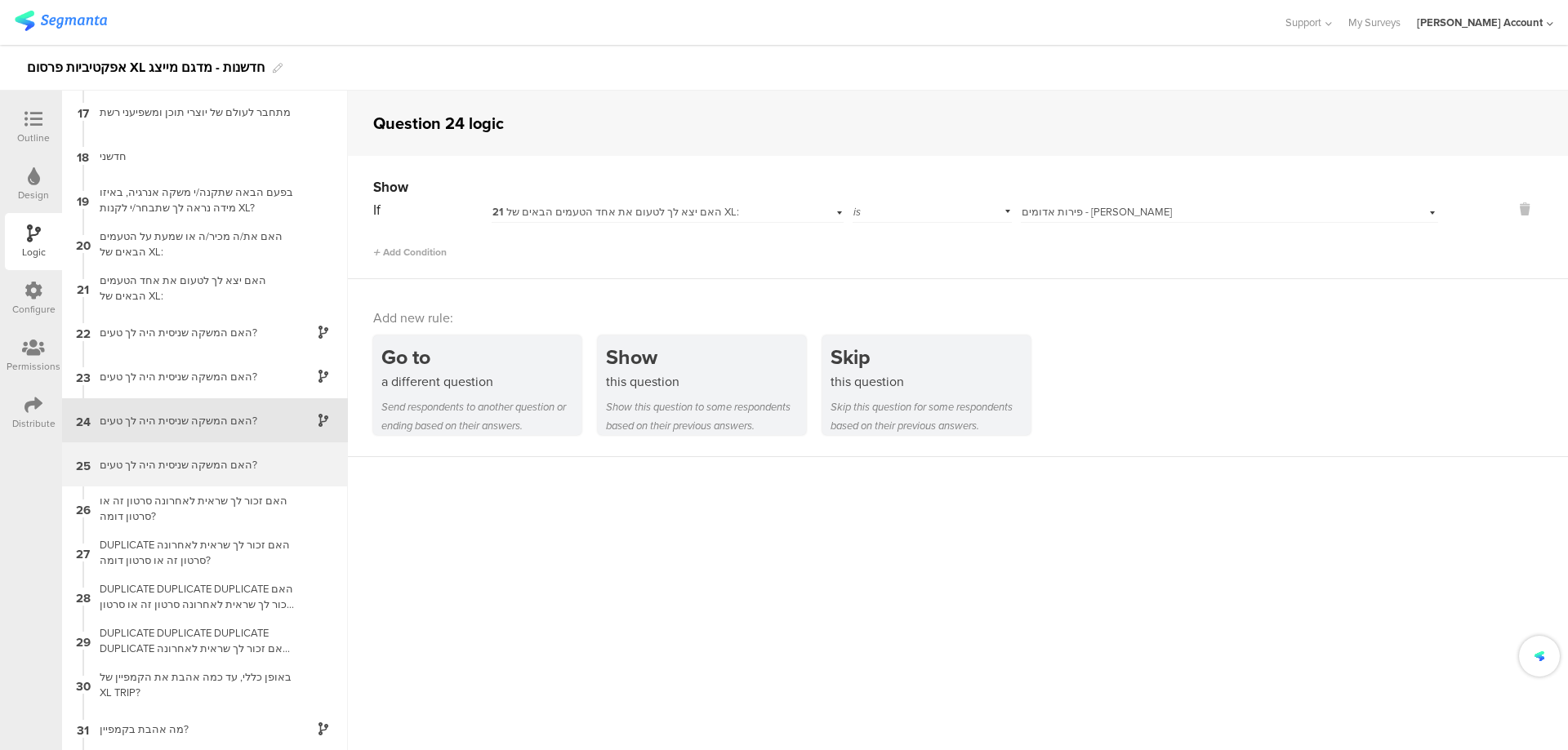
click at [174, 461] on div "האם המשקה שניסית היה לך טעים?" at bounding box center [192, 465] width 204 height 16
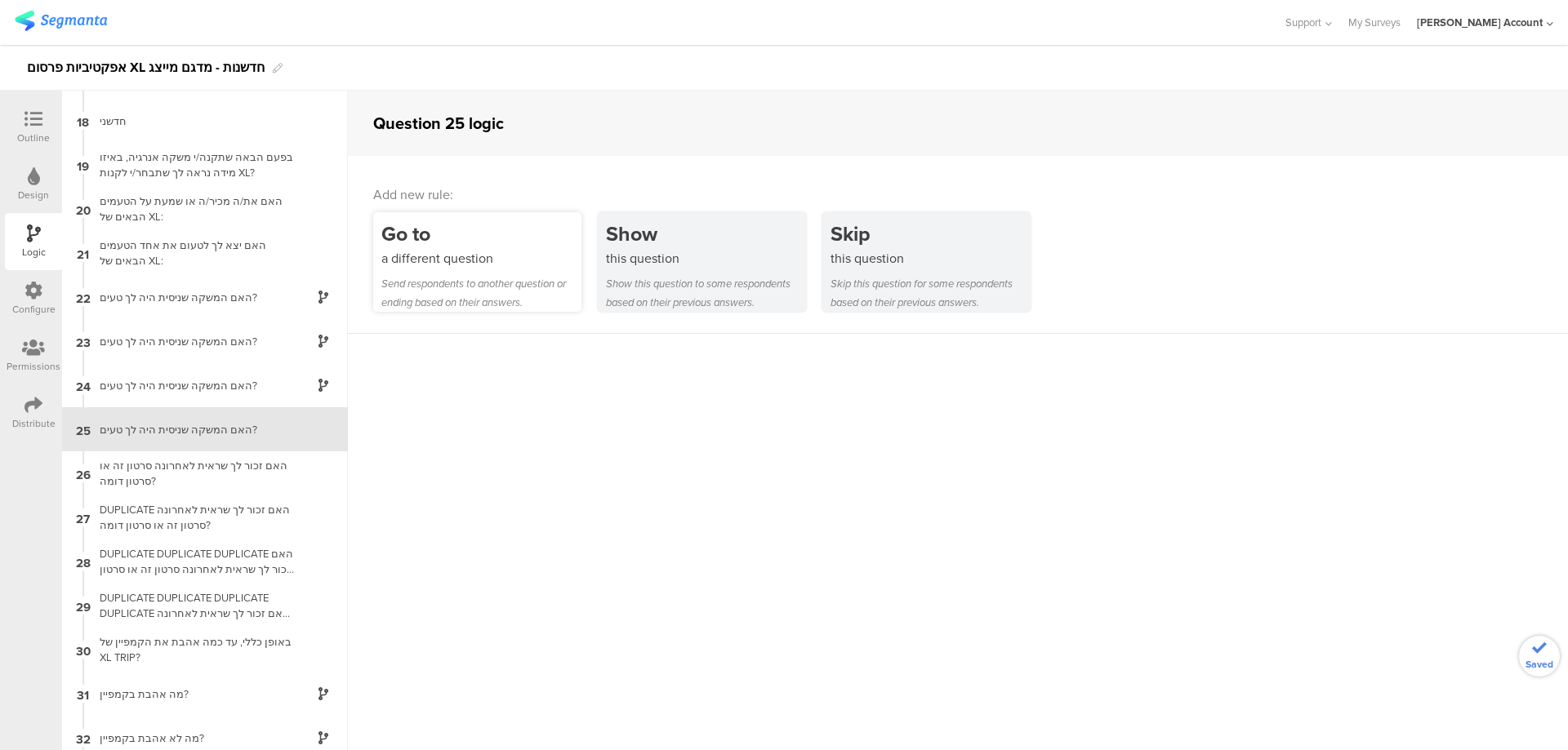
scroll to position [750, 0]
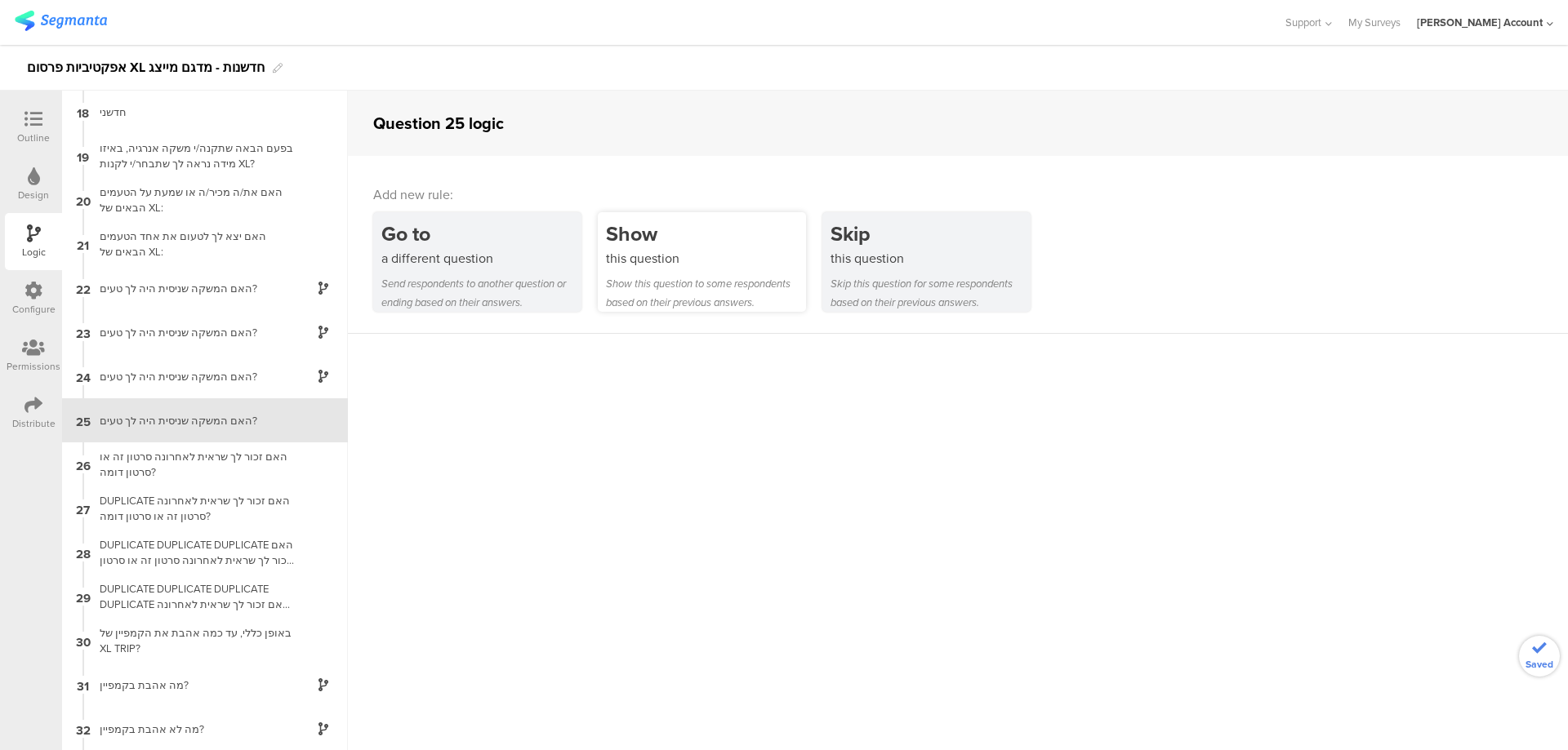
click at [661, 262] on div "this question" at bounding box center [706, 258] width 200 height 19
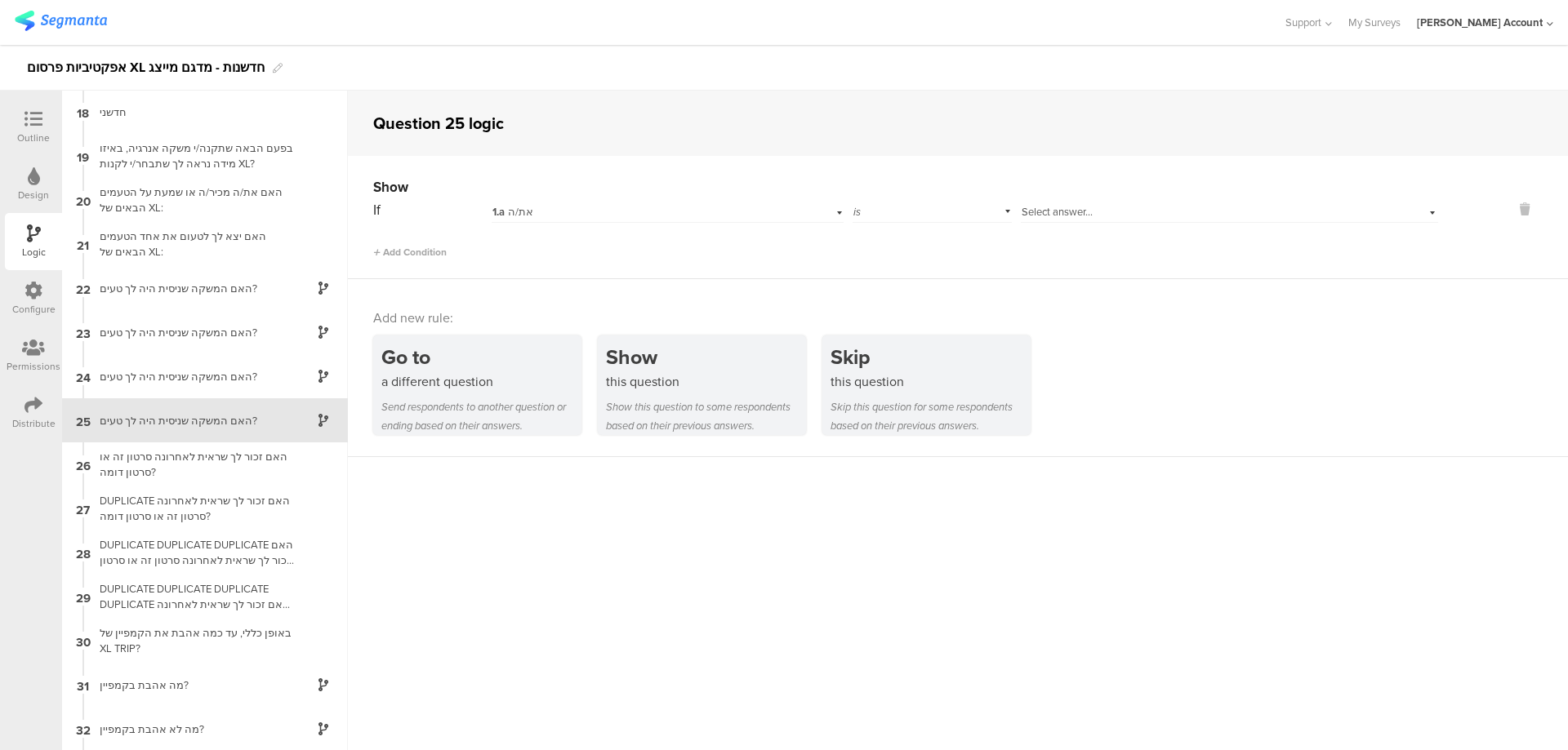
click at [597, 217] on div "1.a את/ה" at bounding box center [640, 212] width 296 height 15
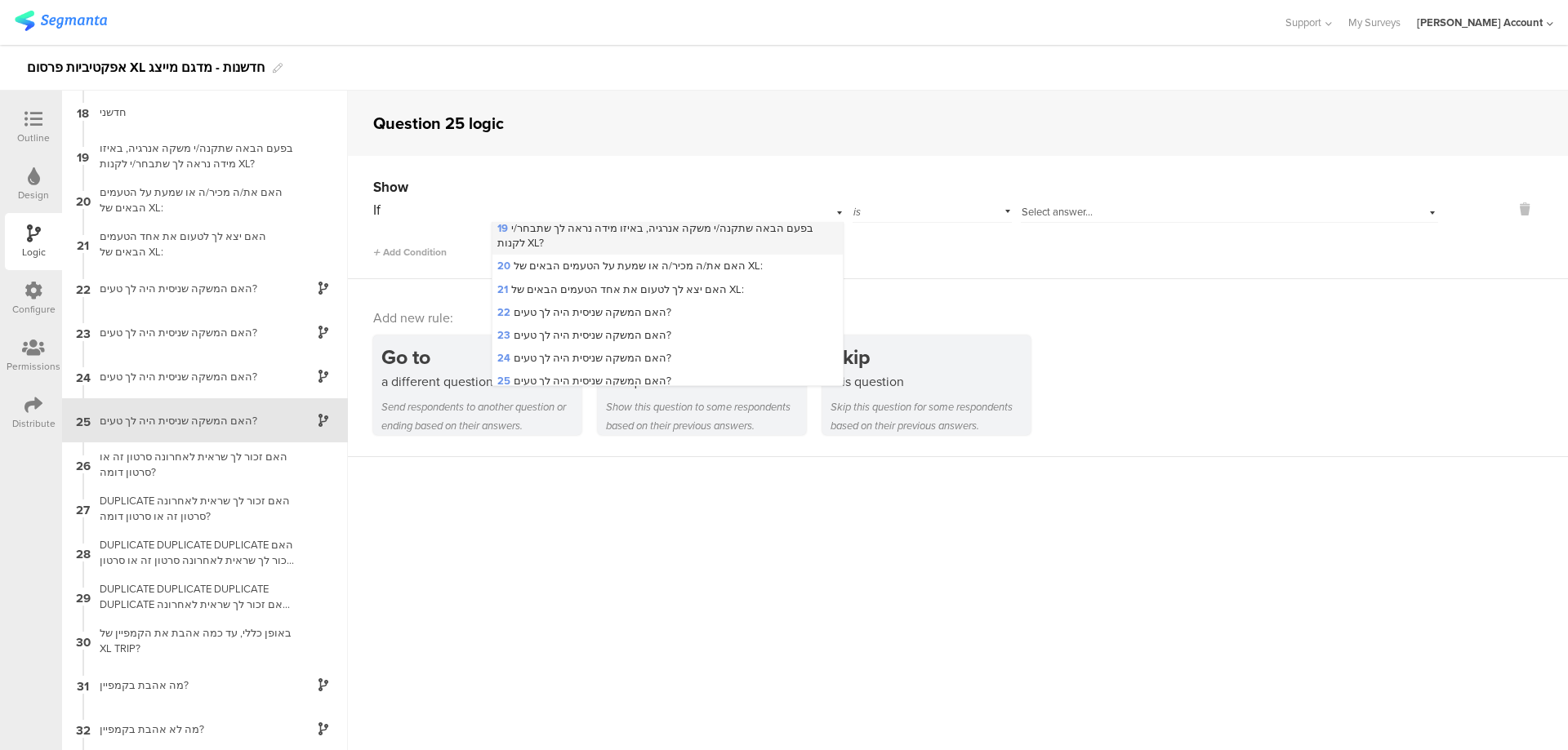
scroll to position [435, 0]
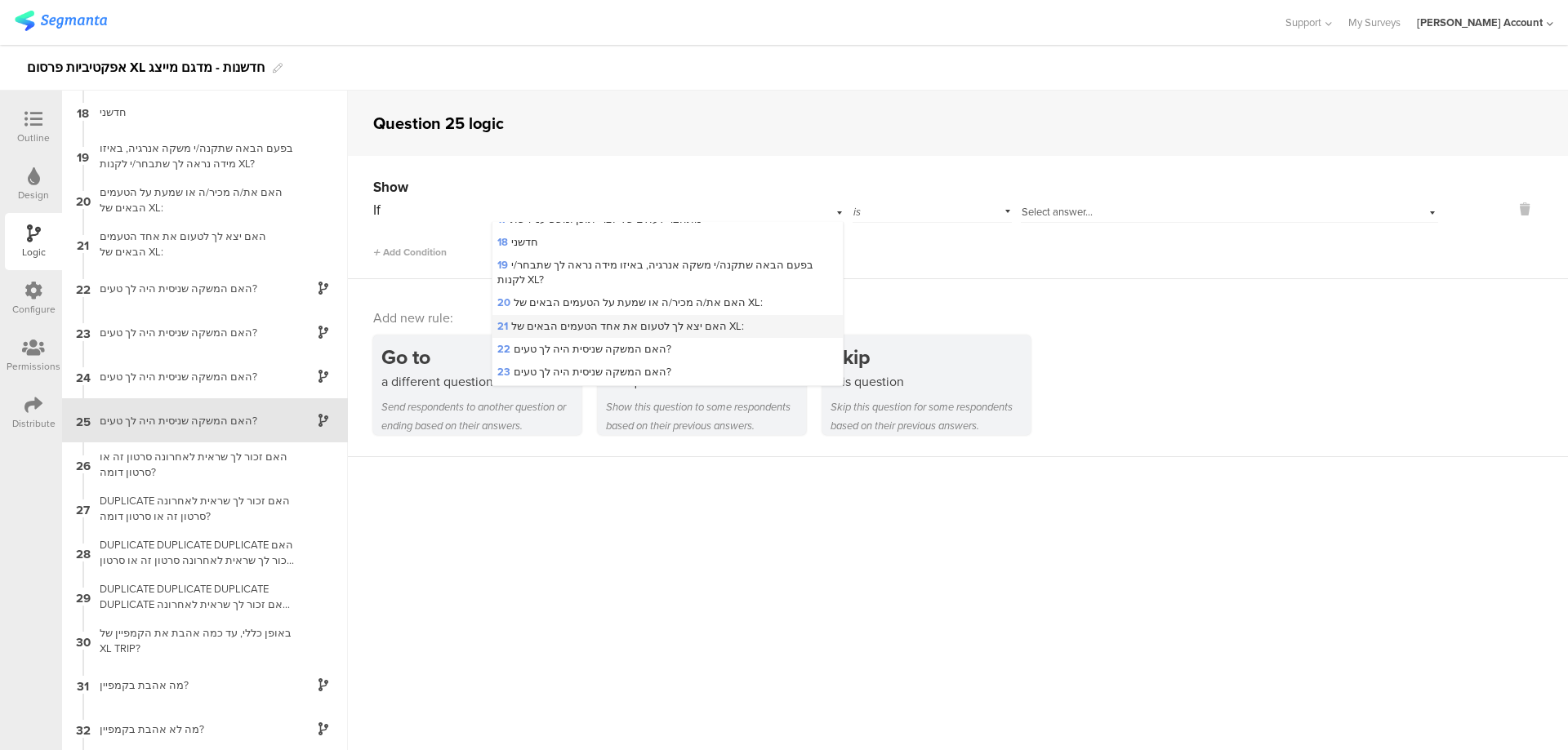
click at [607, 319] on span "21 האם יצא לך לטעום את אחד הטעמים הבאים של XL:" at bounding box center [620, 326] width 247 height 16
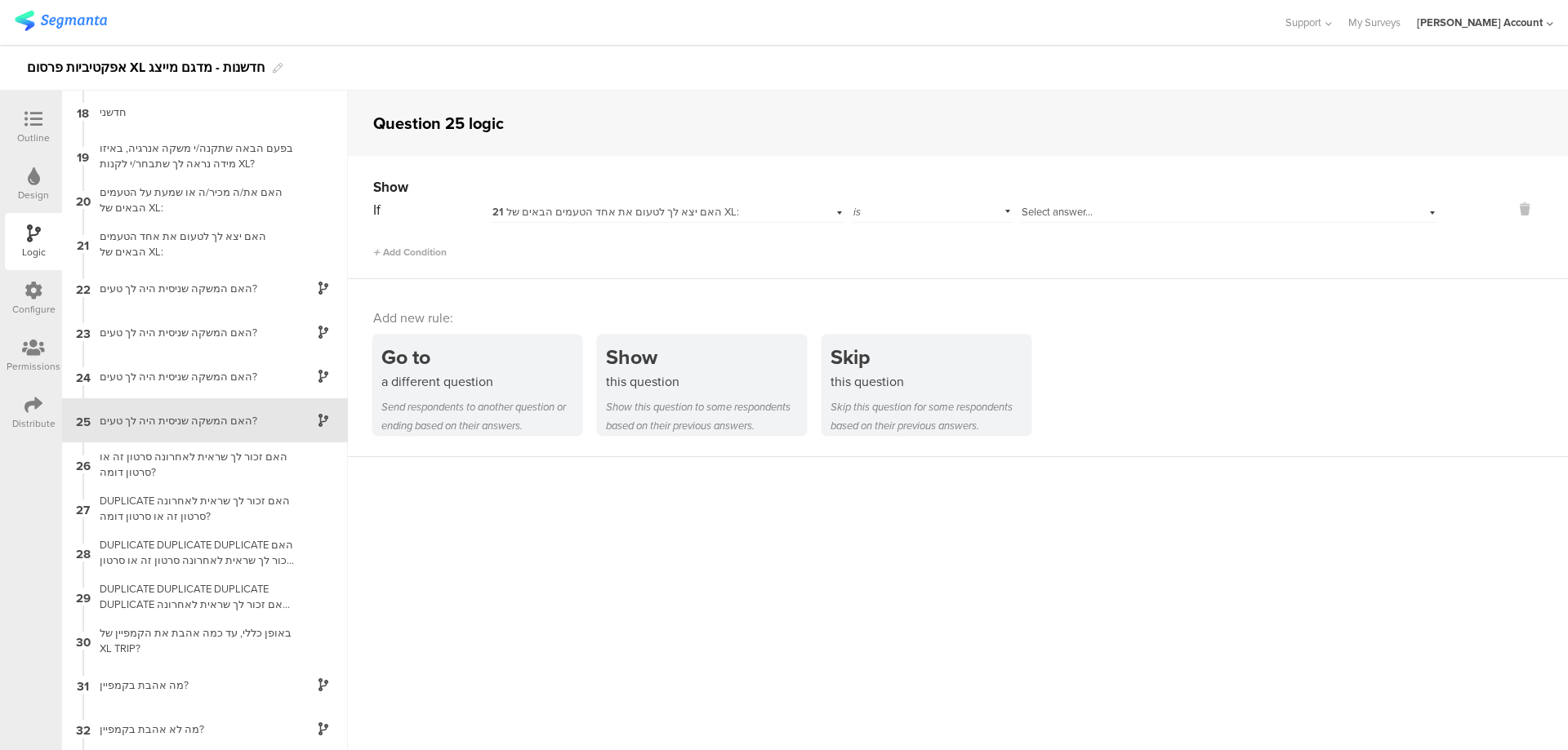
click at [1063, 202] on div "Select answer..." at bounding box center [1229, 210] width 417 height 26
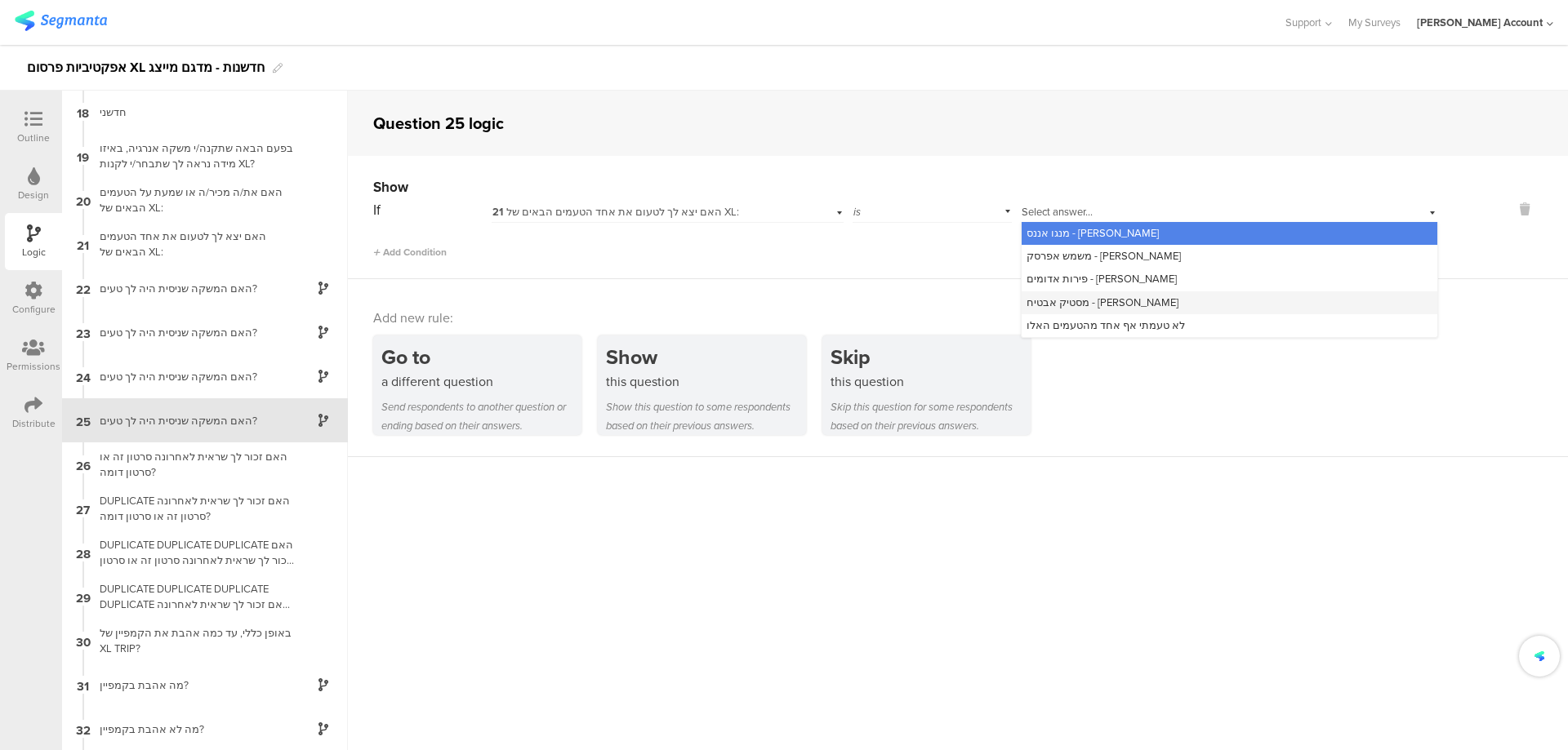
click at [1108, 304] on span "מסטיק אבטיח - שחר חיון" at bounding box center [1102, 303] width 152 height 16
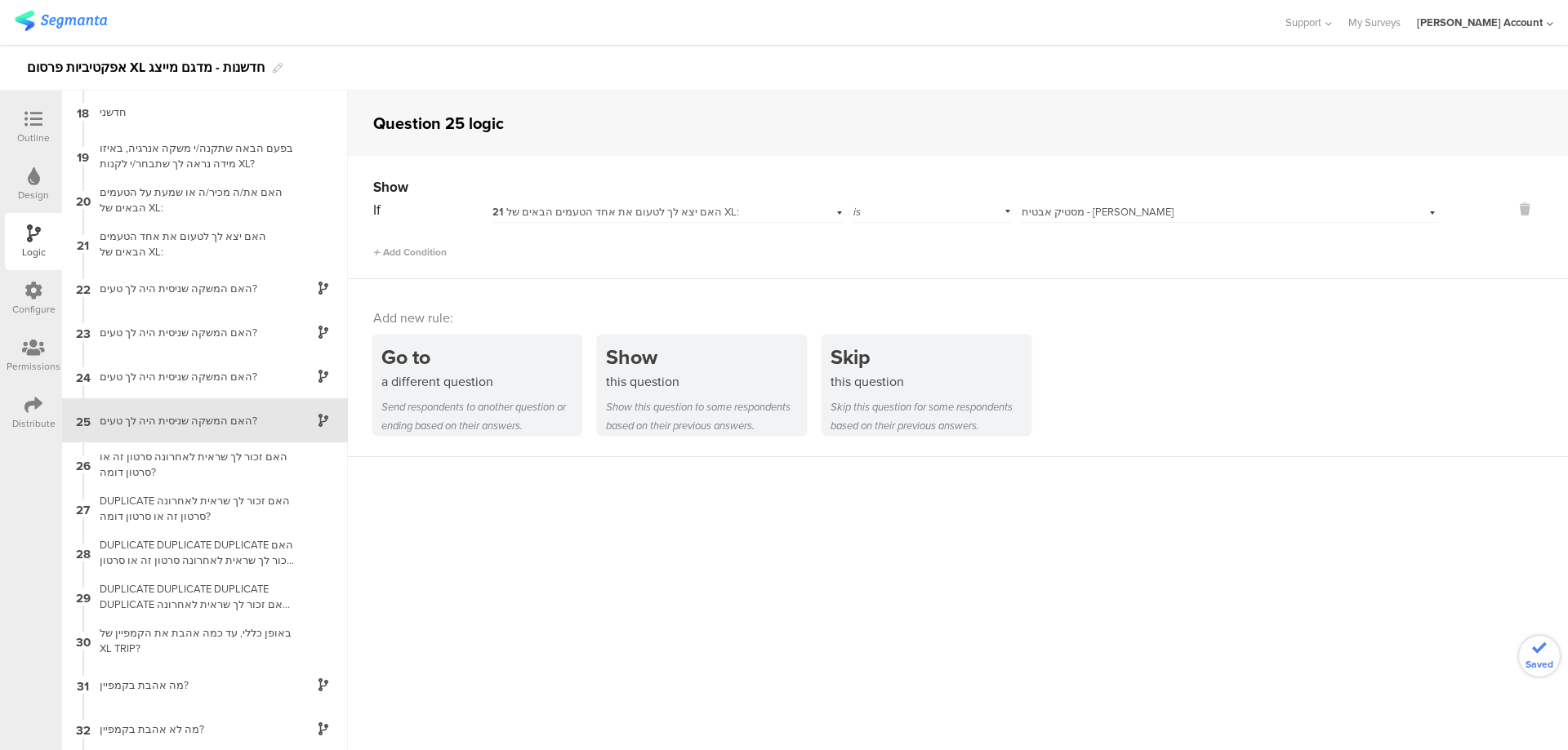
click at [49, 124] on div "Outline" at bounding box center [34, 127] width 57 height 57
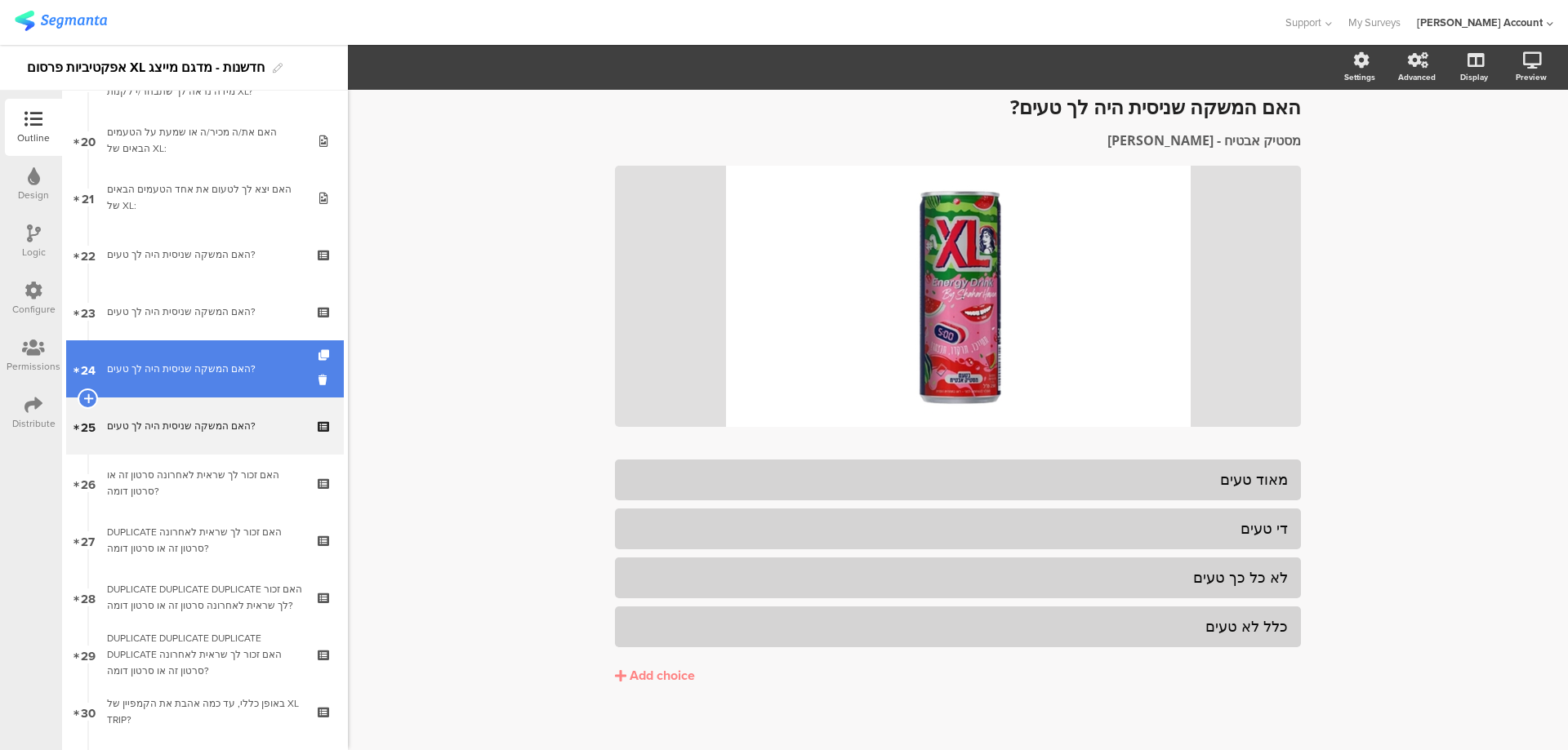
scroll to position [1135, 0]
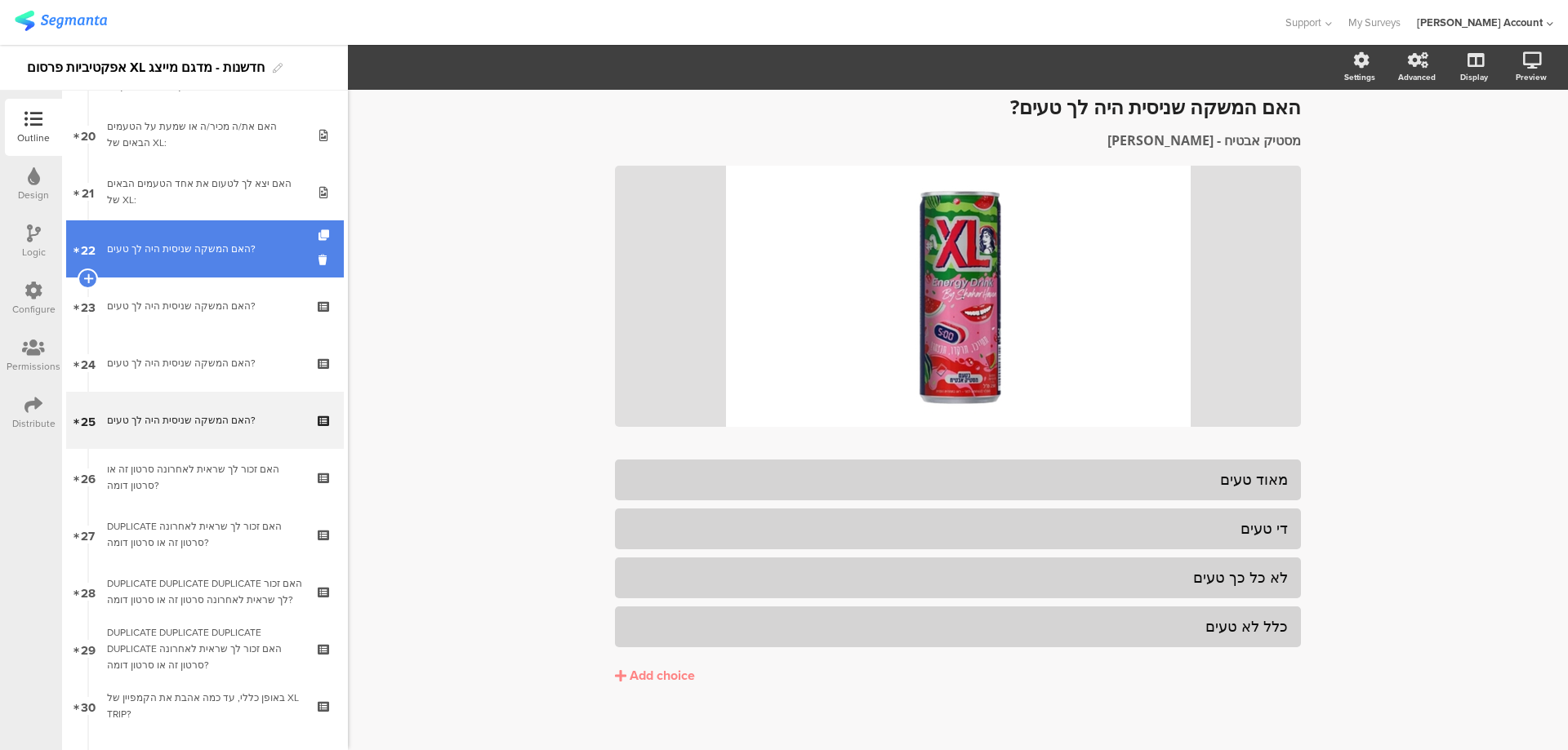
click at [225, 244] on div "האם המשקה שניסית היה לך טעים?" at bounding box center [204, 249] width 195 height 16
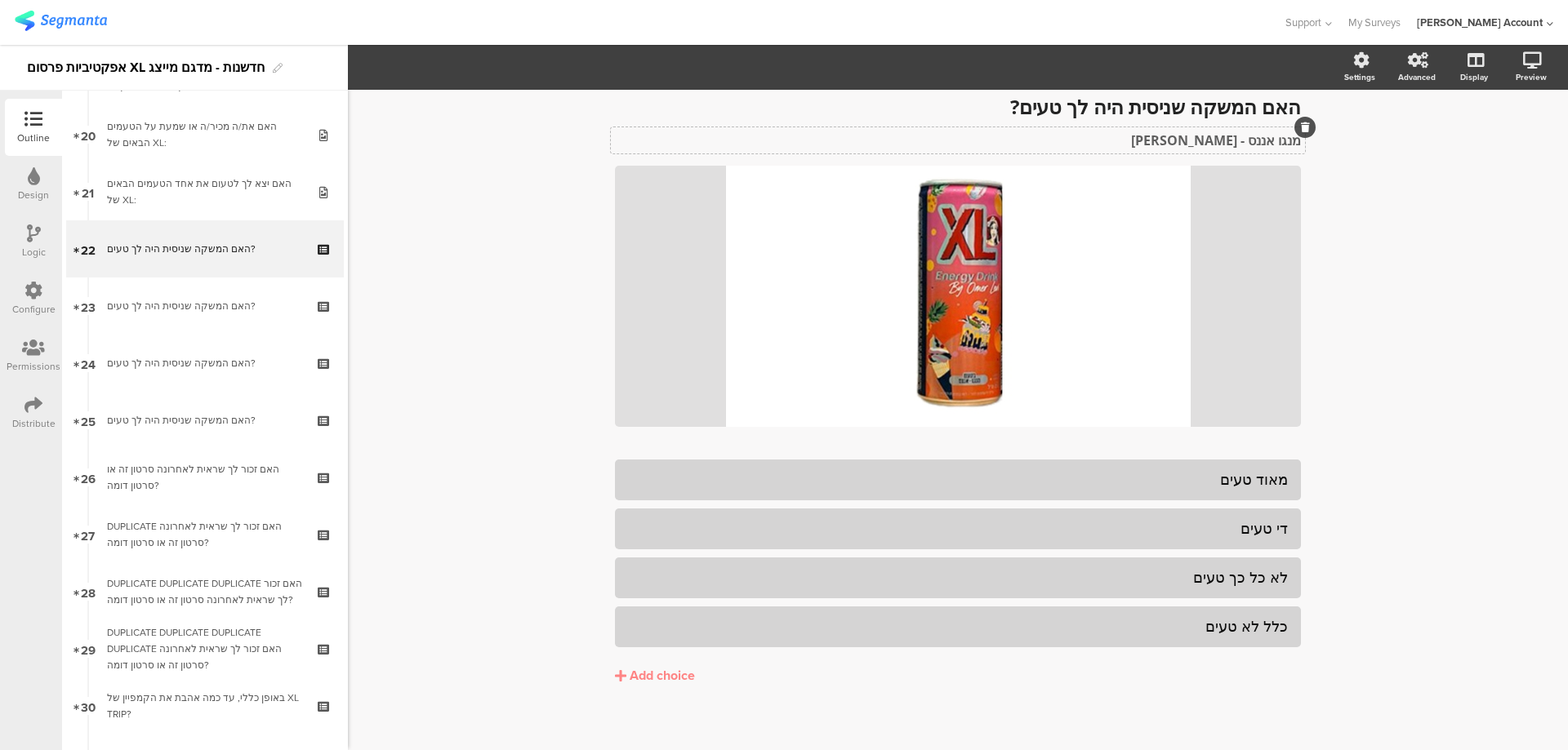
click at [1222, 143] on span "האם המשקה שניסית היה לך טעים? האם המשקה שניסית היה לך טעים? מנגו אננס - עומר לו…" at bounding box center [958, 122] width 686 height 55
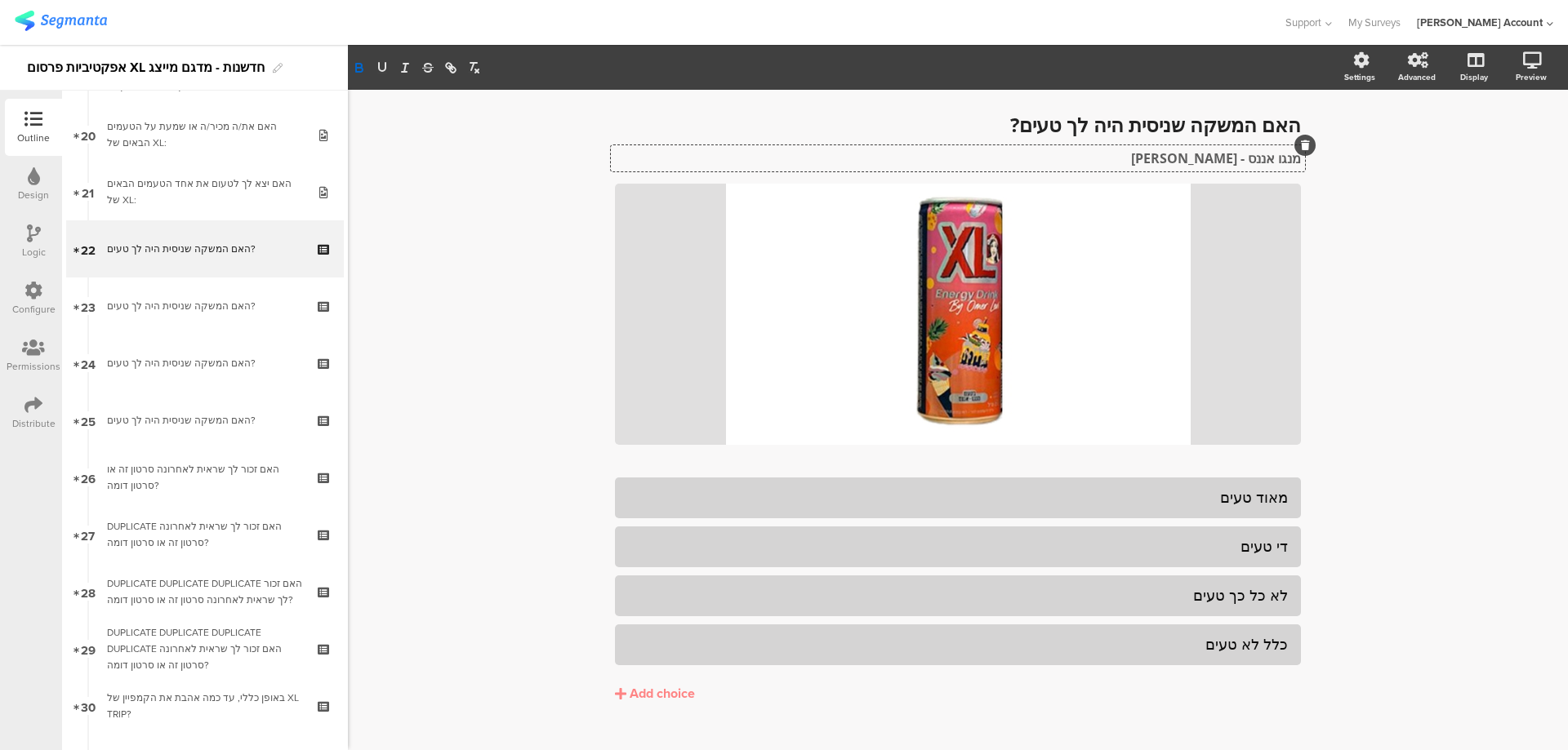
click at [1221, 143] on span "האם המשקה שניסית היה לך טעים? האם המשקה שניסית היה לך טעים? מנגו אננס - עומר לו…" at bounding box center [958, 140] width 686 height 55
click at [1219, 163] on div "מנגו אננס - עומר לוי מנגו אננס - עומר לוי מנגו אננס - עומר לוי" at bounding box center [957, 158] width 694 height 27
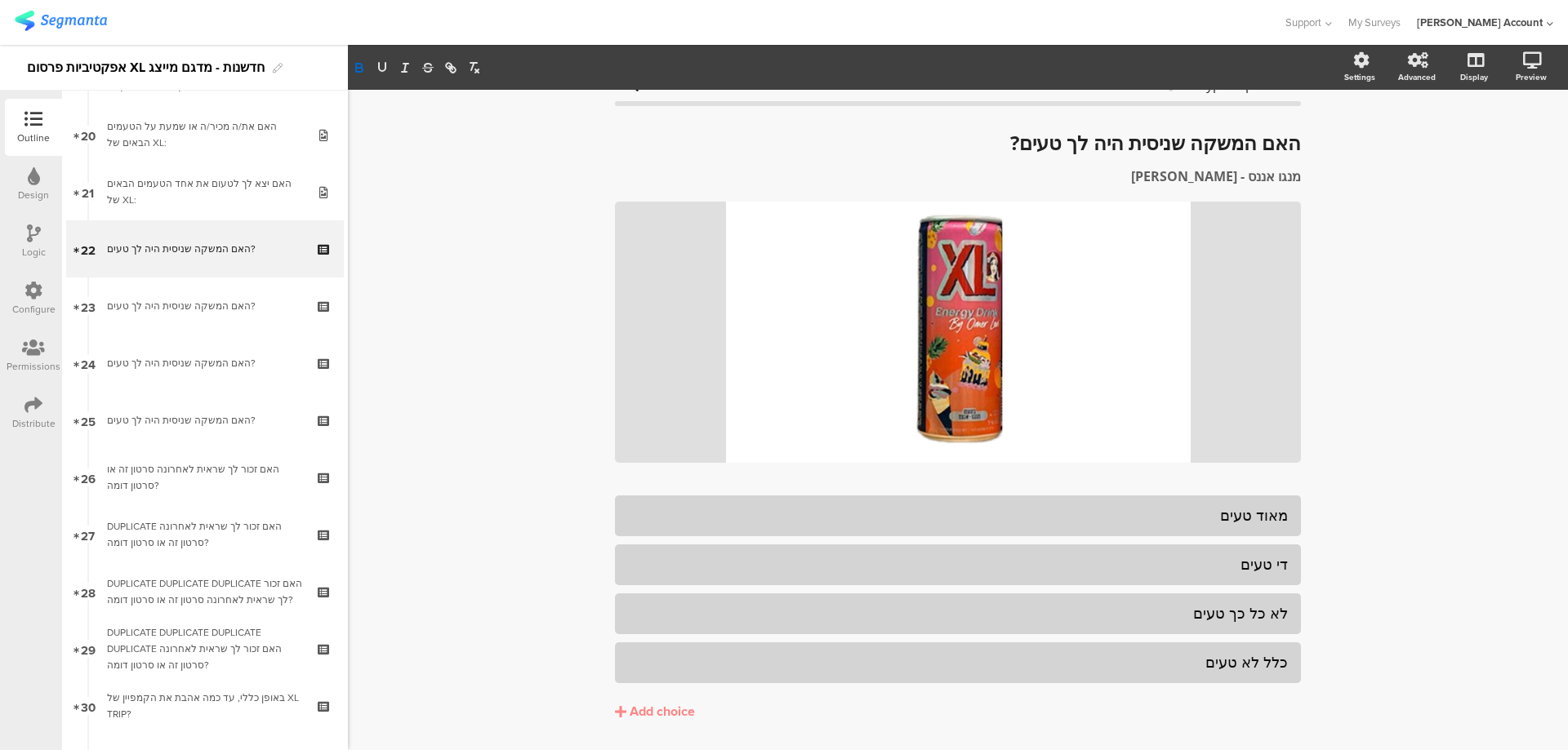
click at [1219, 163] on span "האם המשקה שניסית היה לך טעים? האם המשקה שניסית היה לך טעים? מנגו אננס - עומר לו…" at bounding box center [958, 158] width 686 height 55
click at [1220, 173] on span "האם המשקה שניסית היה לך טעים? האם המשקה שניסית היה לך טעים? מנגו אננס - עומר לו…" at bounding box center [958, 158] width 686 height 55
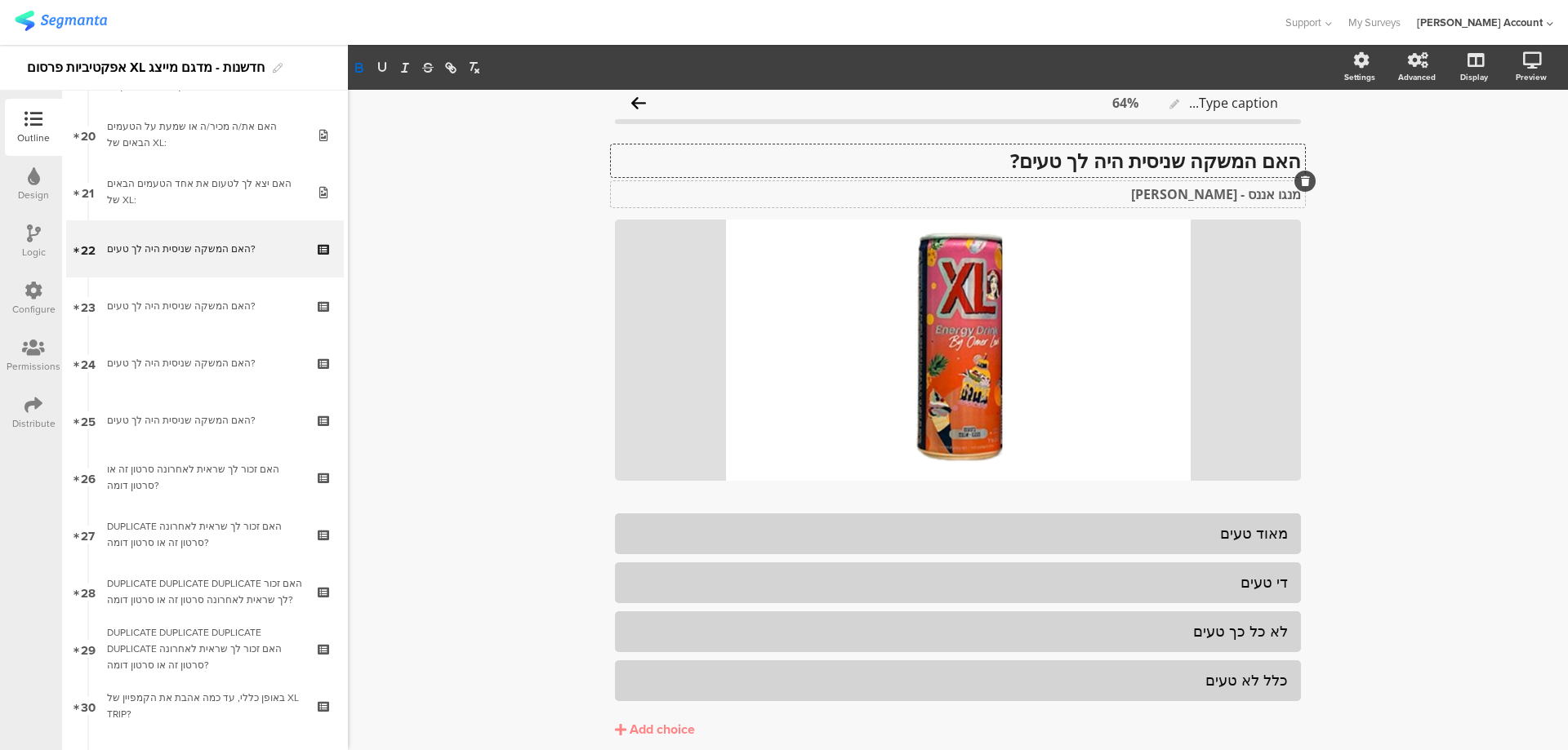
click at [1220, 173] on div "האם המשקה שניסית היה לך טעים? האם המשקה שניסית היה לך טעים? האם המשקה שניסית הי…" at bounding box center [957, 161] width 694 height 33
click at [1227, 197] on div "מנגו אננס - עומר לוי מנגו אננס - עומר לוי מנגו אננס - עומר לוי" at bounding box center [957, 194] width 694 height 27
click at [1229, 196] on strong "מנגו אננס - עומר לוי" at bounding box center [1216, 194] width 170 height 18
click at [986, 165] on div "האם המשקה שניסית היה לך טעים? האם המשקה שניסית היה לך טעים?" at bounding box center [957, 161] width 694 height 33
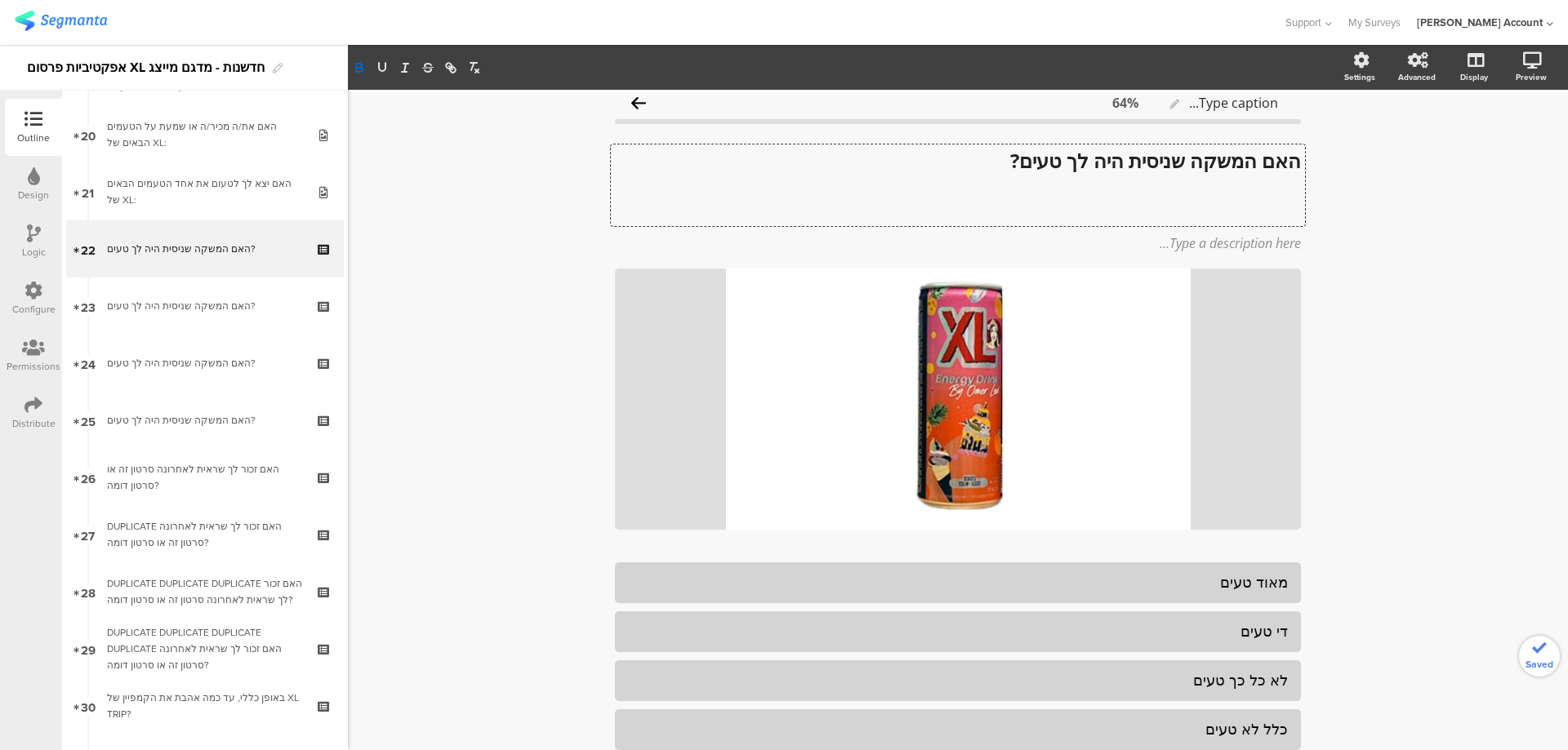
scroll to position [1, 0]
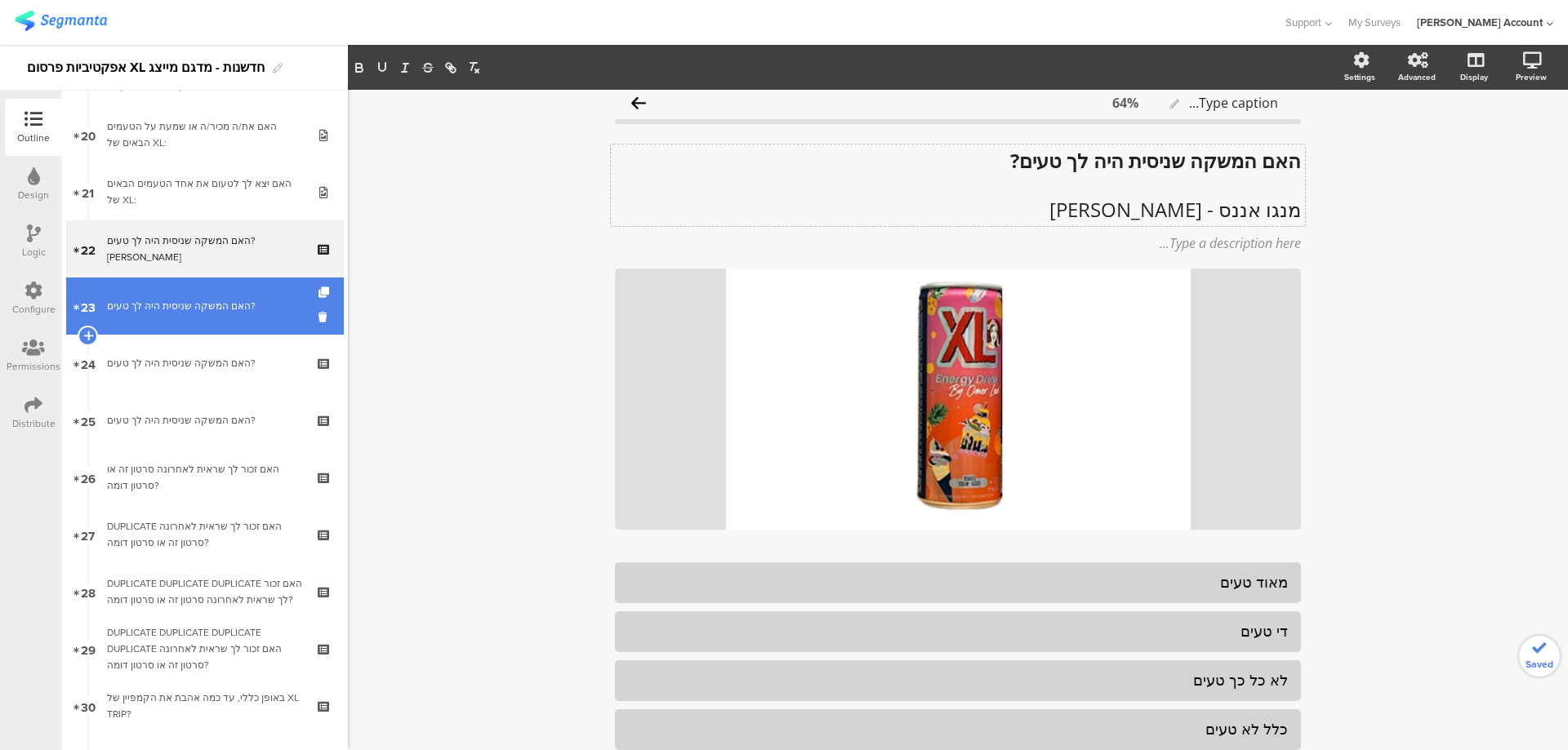
click at [149, 318] on link "23 האם המשקה שניסית היה לך טעים?" at bounding box center [205, 306] width 278 height 57
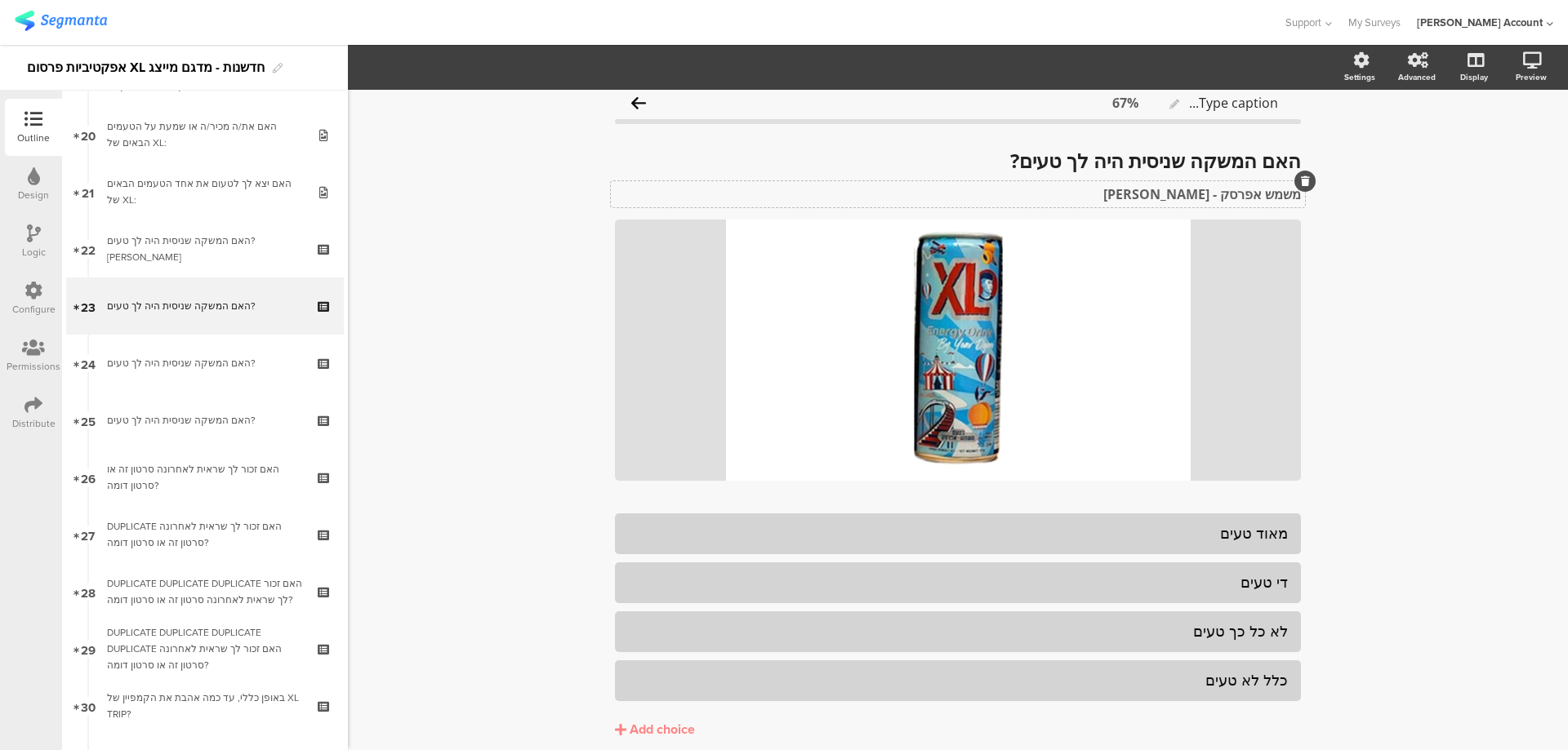
click at [1246, 194] on div "משמש אפרסק - יואב דגני משמש אפרסק - יואב דגני" at bounding box center [957, 194] width 694 height 27
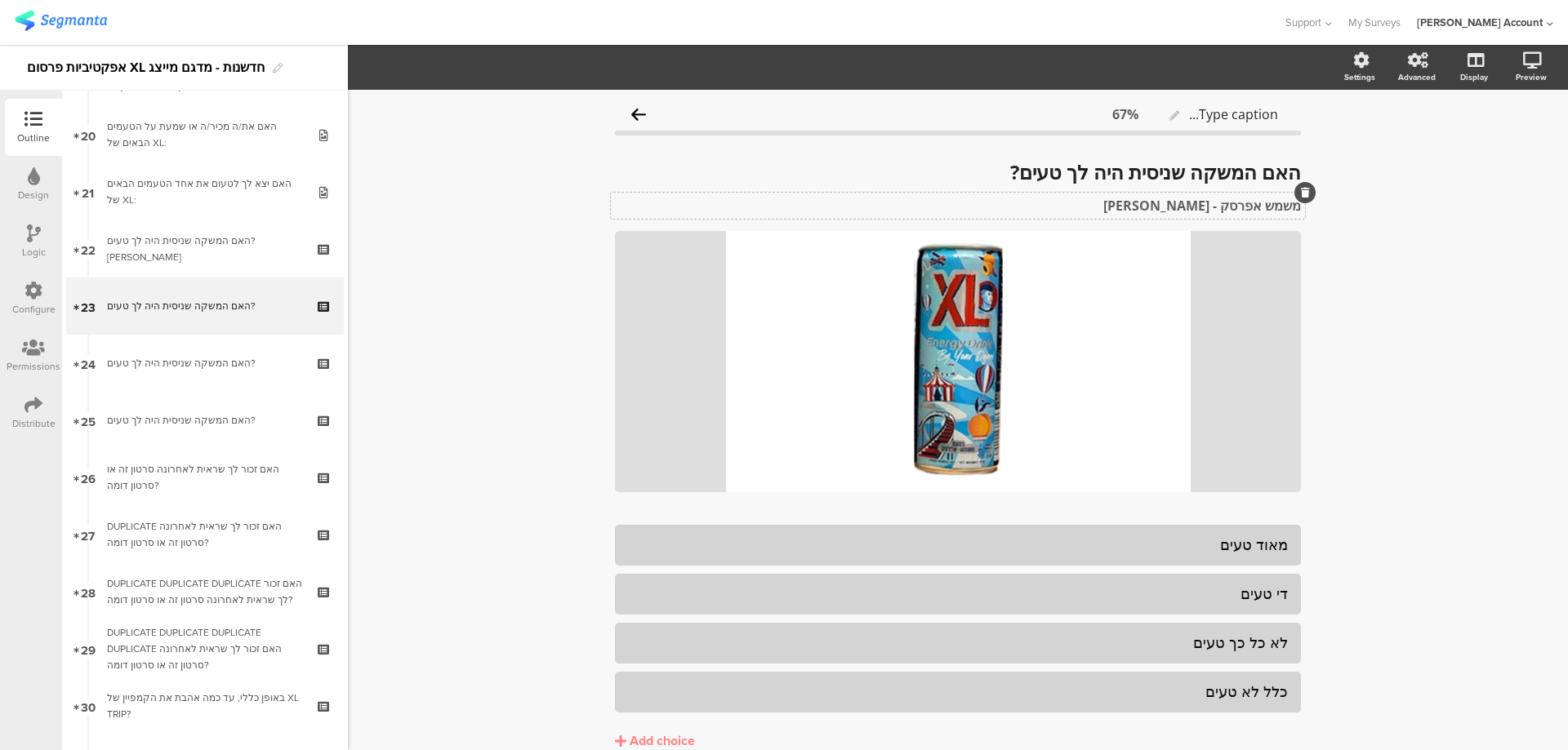
click at [1246, 194] on div "משמש אפרסק - יואב דגני משמש אפרסק - יואב דגני" at bounding box center [957, 206] width 694 height 27
click at [1246, 194] on div "משמש אפרסק - יואב דגני משמש אפרסק - יואב דגני משמש אפרסק - יואב דגני" at bounding box center [957, 206] width 694 height 27
click at [1226, 212] on strong "משמש אפרסק - יואב דגני" at bounding box center [1202, 206] width 198 height 18
click at [1226, 211] on strong "משמש אפרסק - יואב דגני" at bounding box center [1202, 206] width 198 height 18
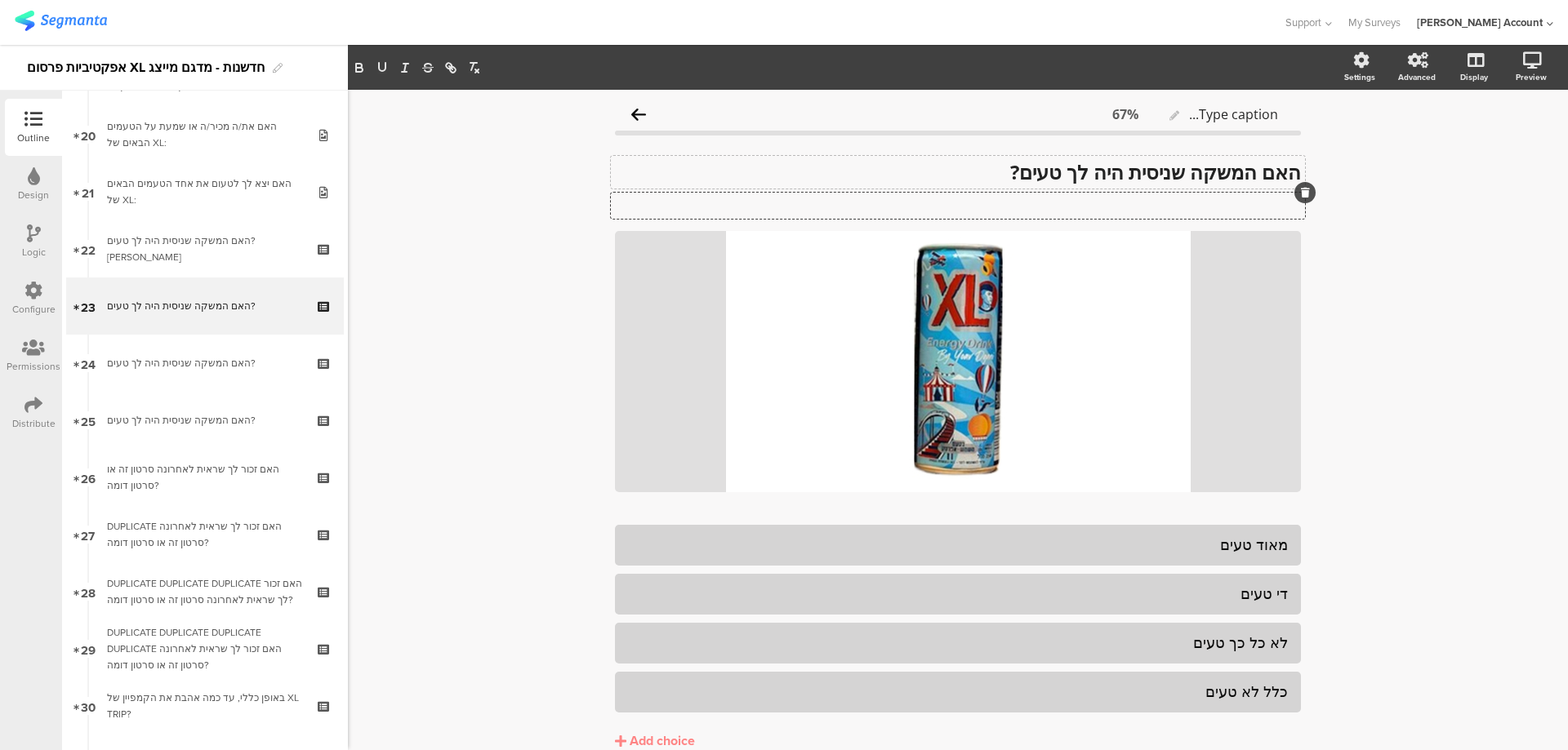
click at [991, 166] on div "האם המשקה שניסית היה לך טעים? האם המשקה שניסית היה לך טעים?" at bounding box center [957, 171] width 694 height 33
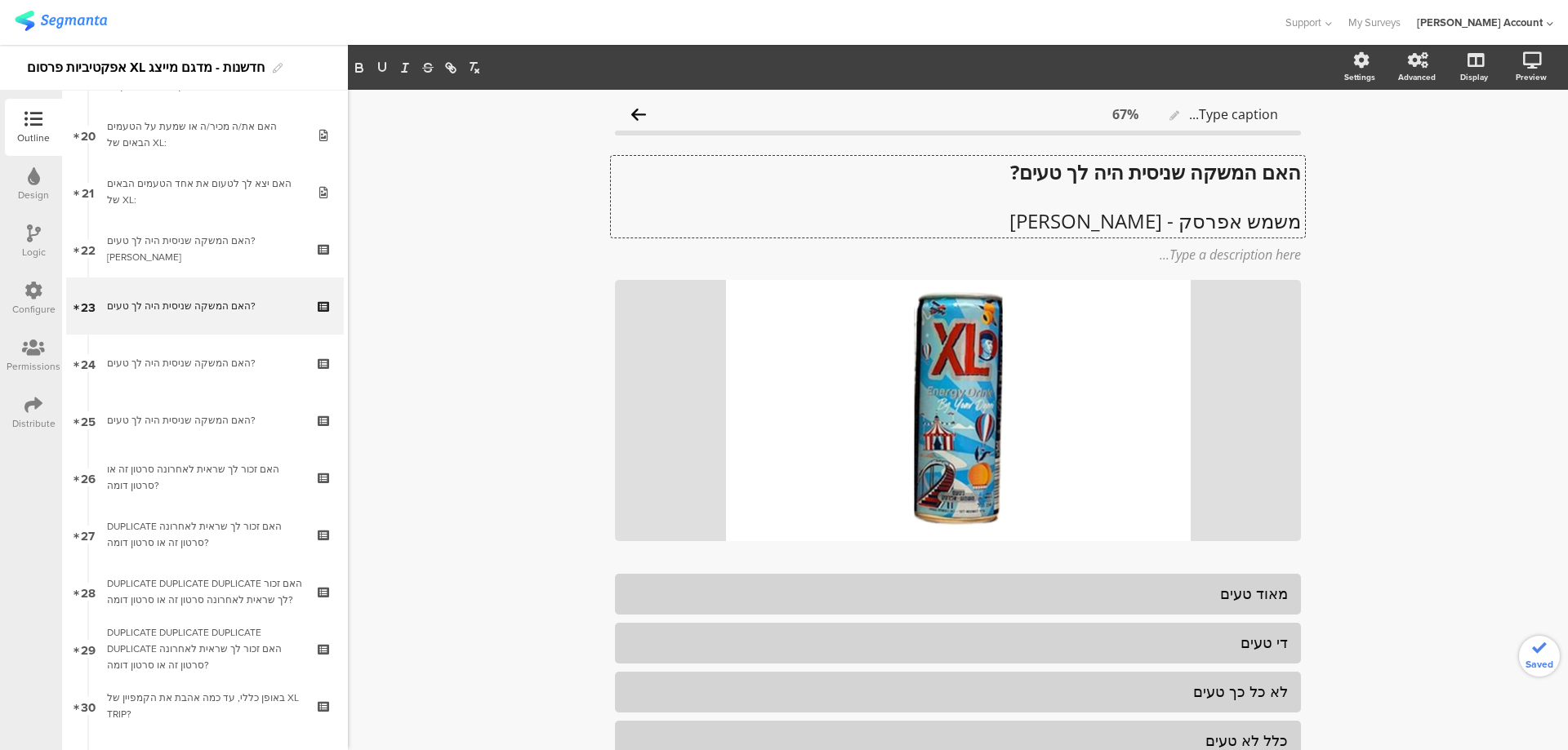
scroll to position [1, 0]
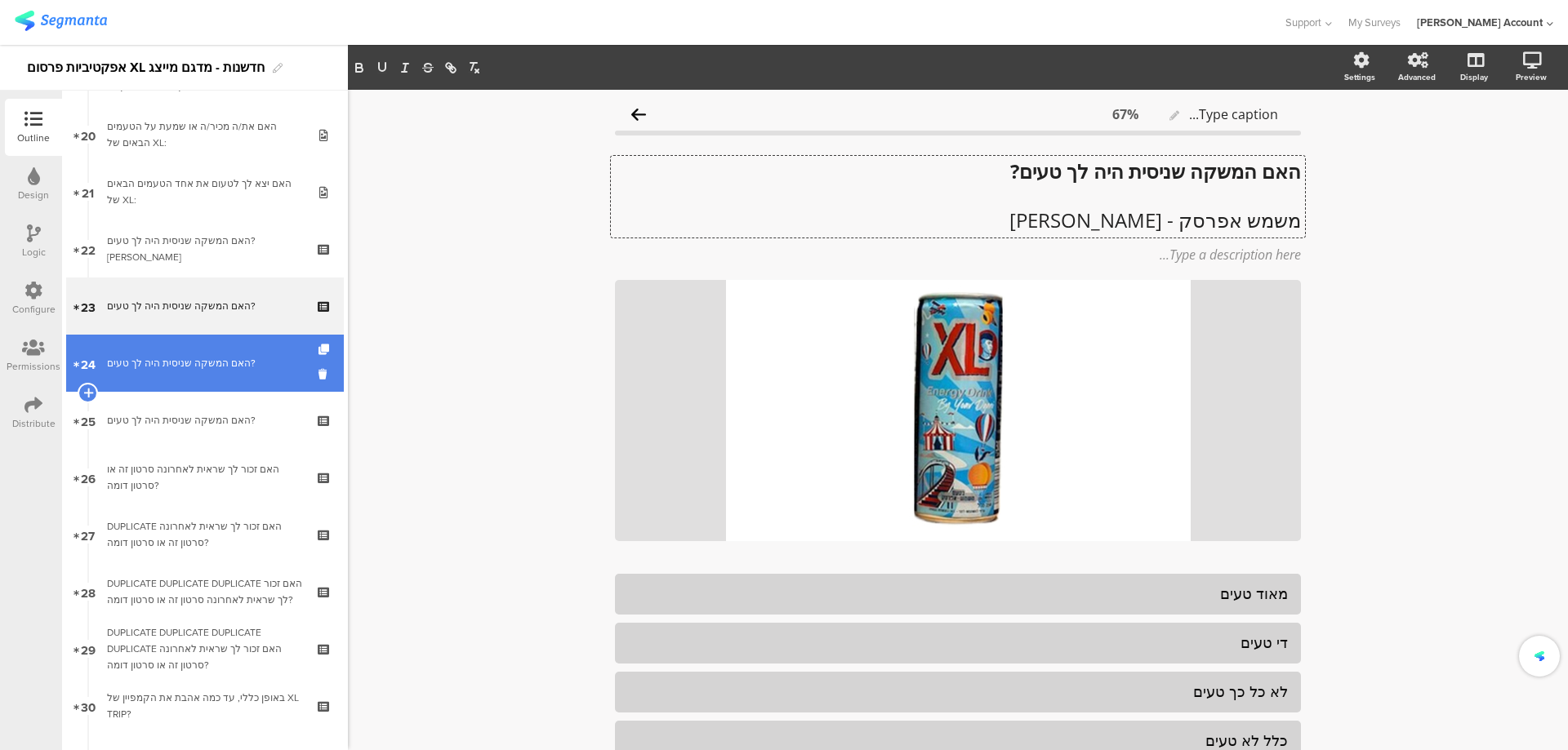
click at [196, 364] on div "האם המשקה שניסית היה לך טעים?" at bounding box center [204, 363] width 195 height 16
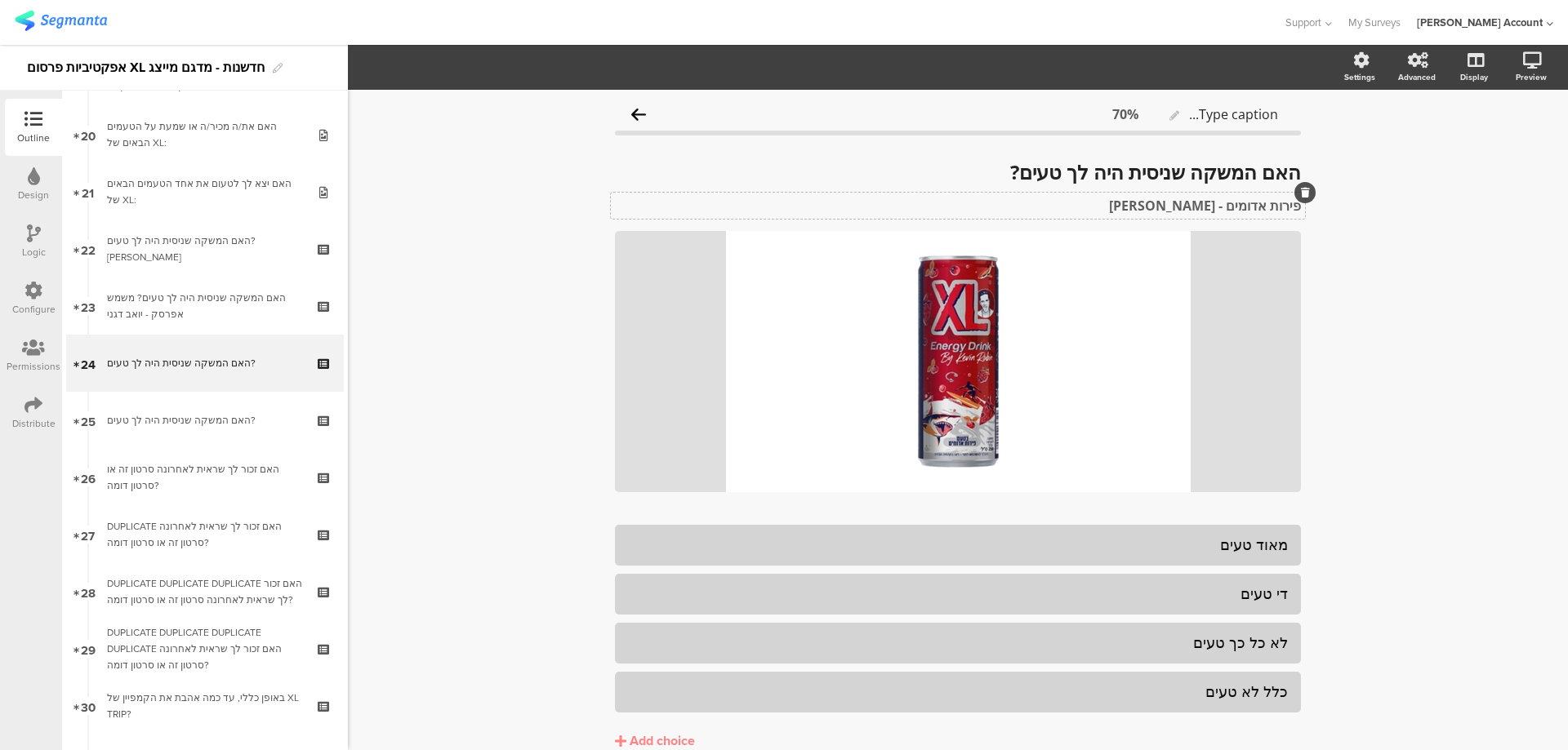
click at [1240, 208] on div "פירות אדומים - קווין רובין פירות אדומים - קווין רובין" at bounding box center [957, 206] width 694 height 27
click at [1240, 207] on strong "פירות אדומים - קווין רובין" at bounding box center [1205, 206] width 192 height 18
click at [983, 170] on div "האם המשקה שניסית היה לך טעים? האם המשקה שניסית היה לך טעים?" at bounding box center [957, 171] width 694 height 33
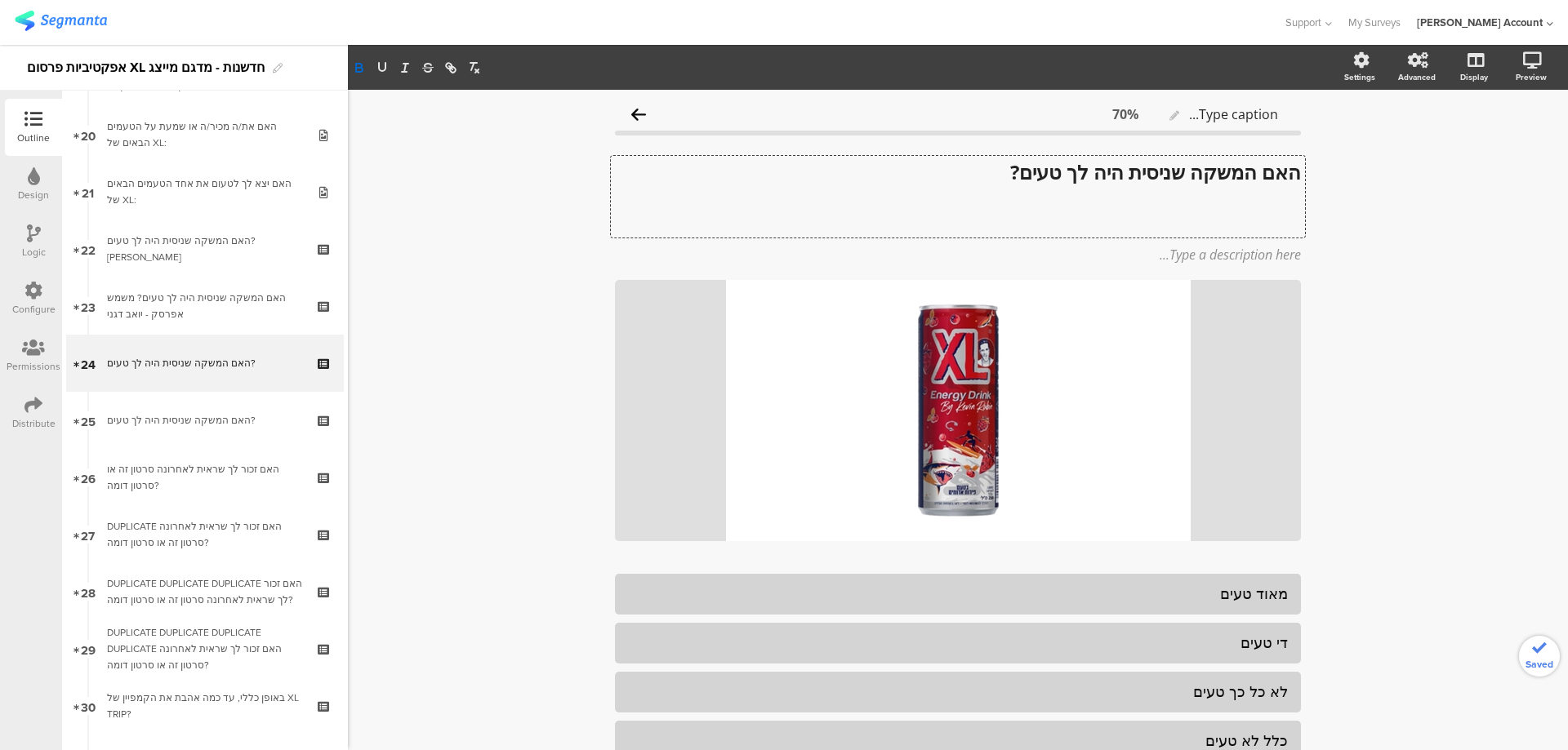
scroll to position [1, 0]
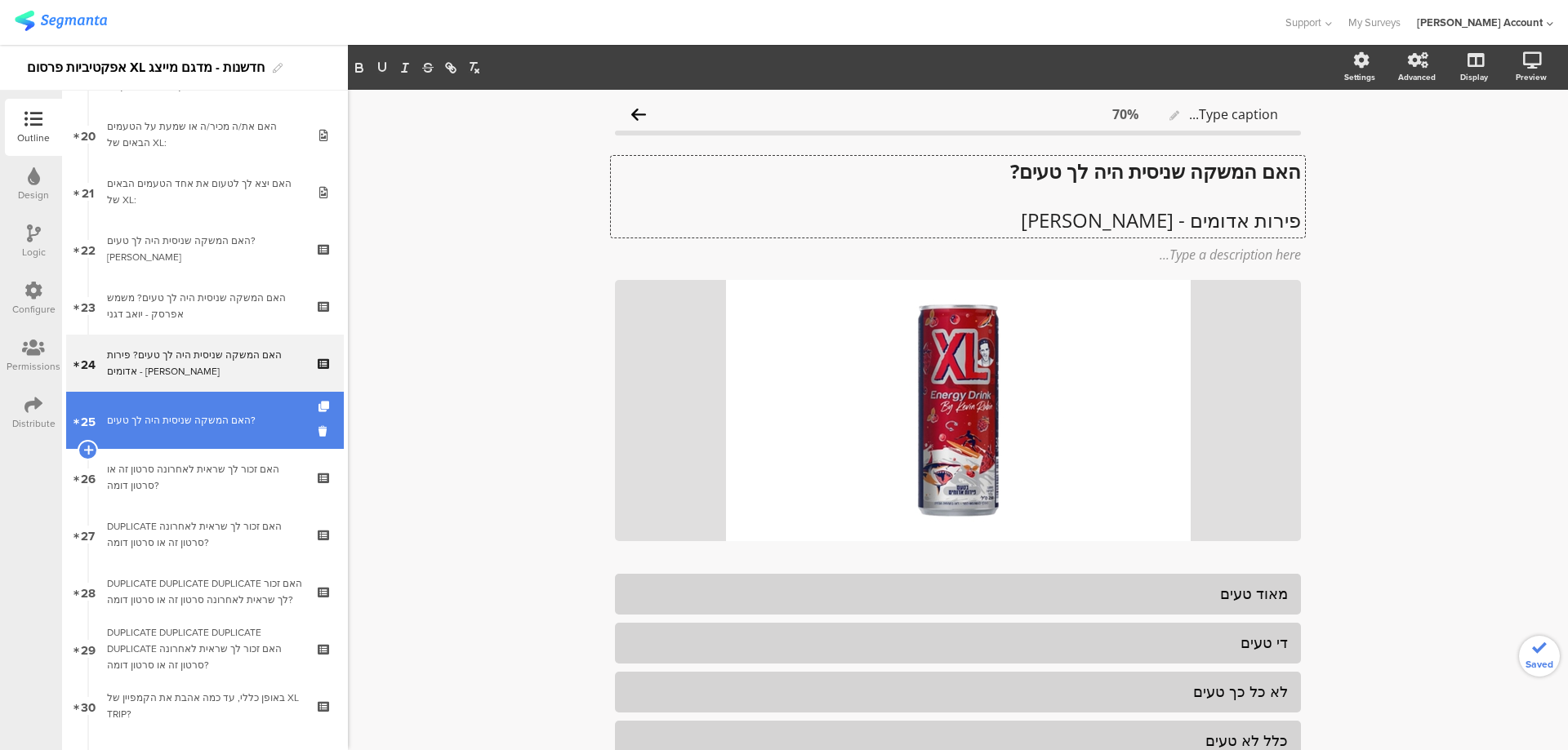
click at [195, 413] on div "האם המשקה שניסית היה לך טעים?" at bounding box center [204, 420] width 195 height 16
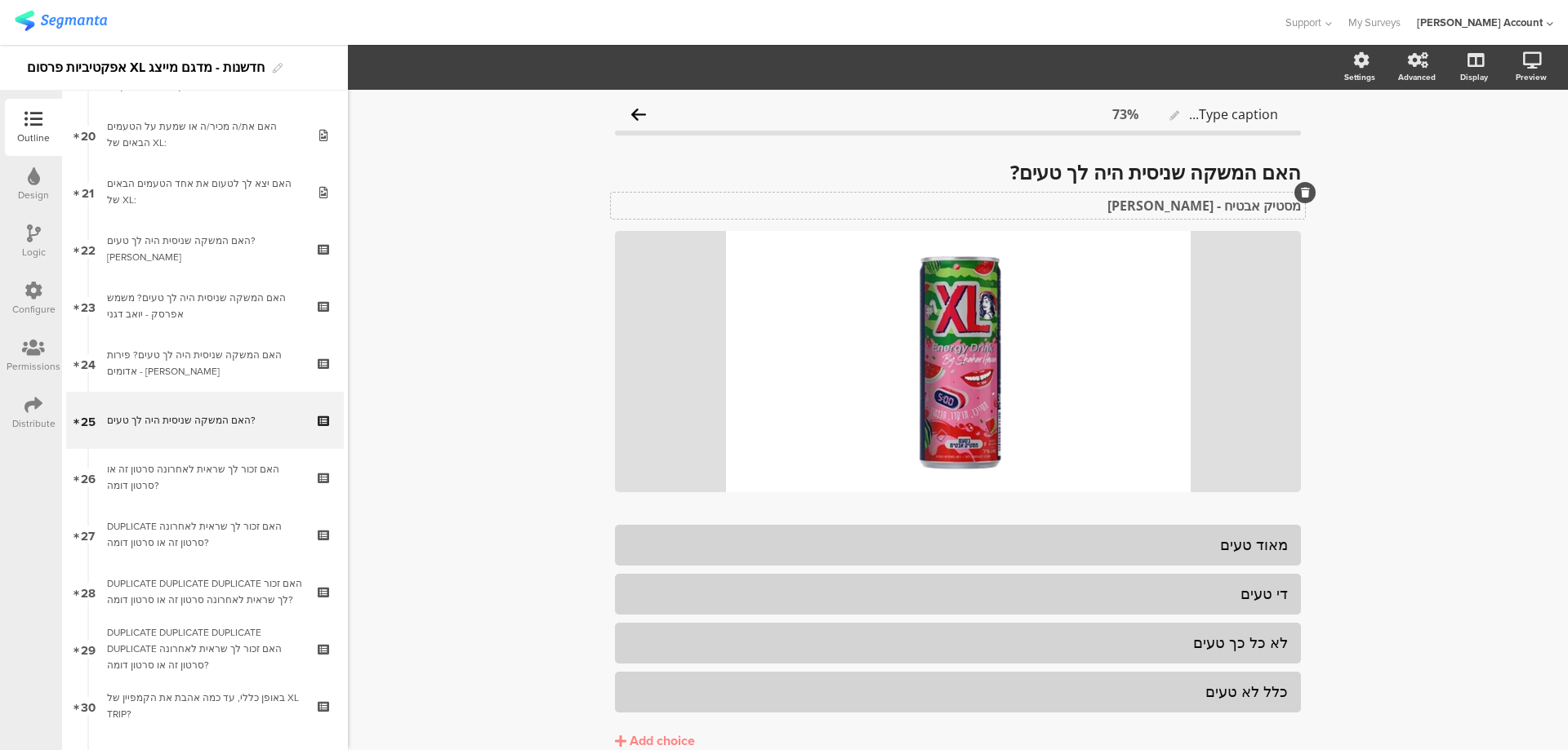
click at [1209, 199] on div "מסטיק אבטיח - שחר חיון מסטיק אבטיח - שחר חיון" at bounding box center [957, 206] width 694 height 27
click at [1209, 199] on strong "מסטיק אבטיח - שחר חיון" at bounding box center [1204, 206] width 194 height 18
click at [986, 165] on div "האם המשקה שניסית היה לך טעים? האם המשקה שניסית היה לך טעים?" at bounding box center [957, 171] width 694 height 33
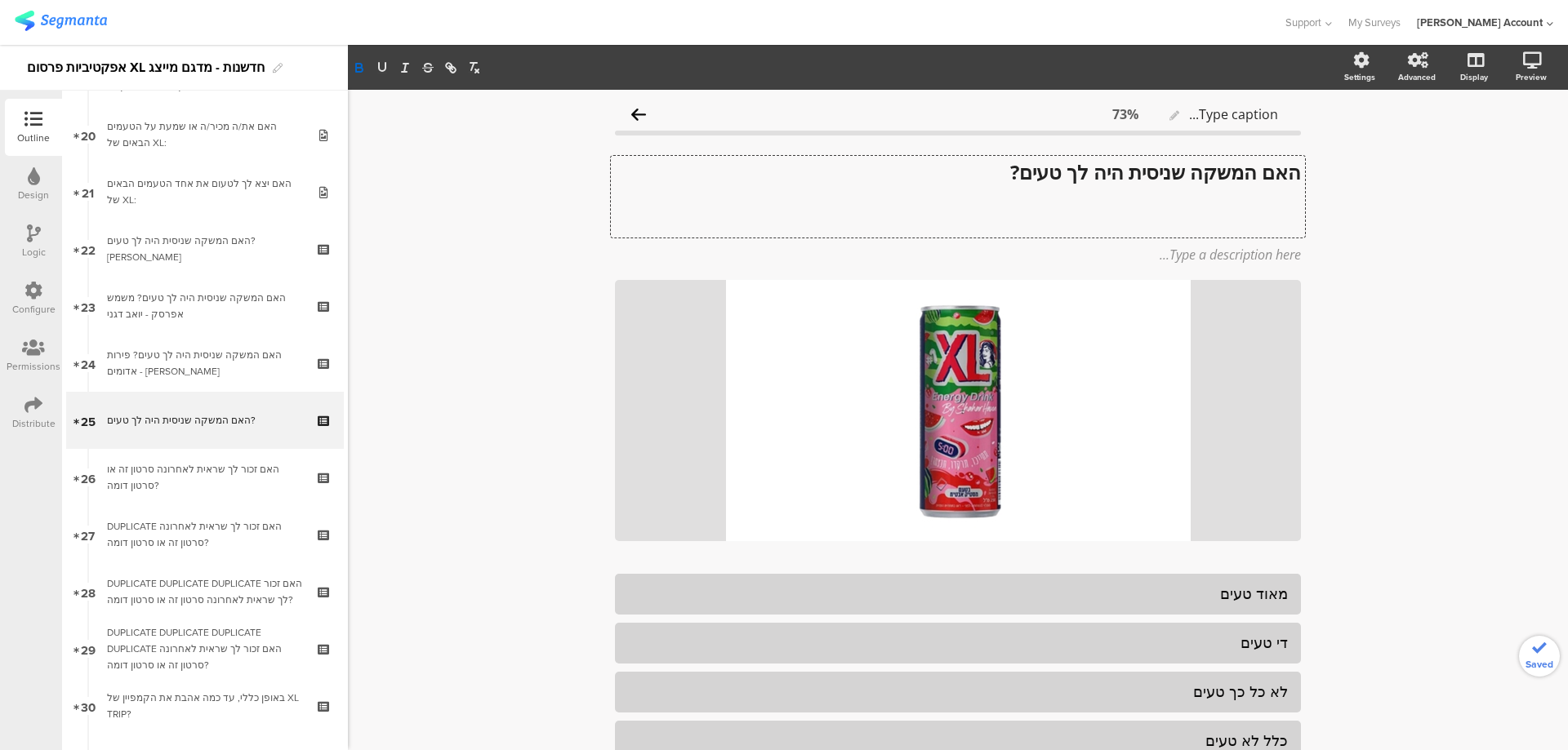
scroll to position [1, 0]
click at [26, 223] on div "Logic" at bounding box center [34, 241] width 57 height 57
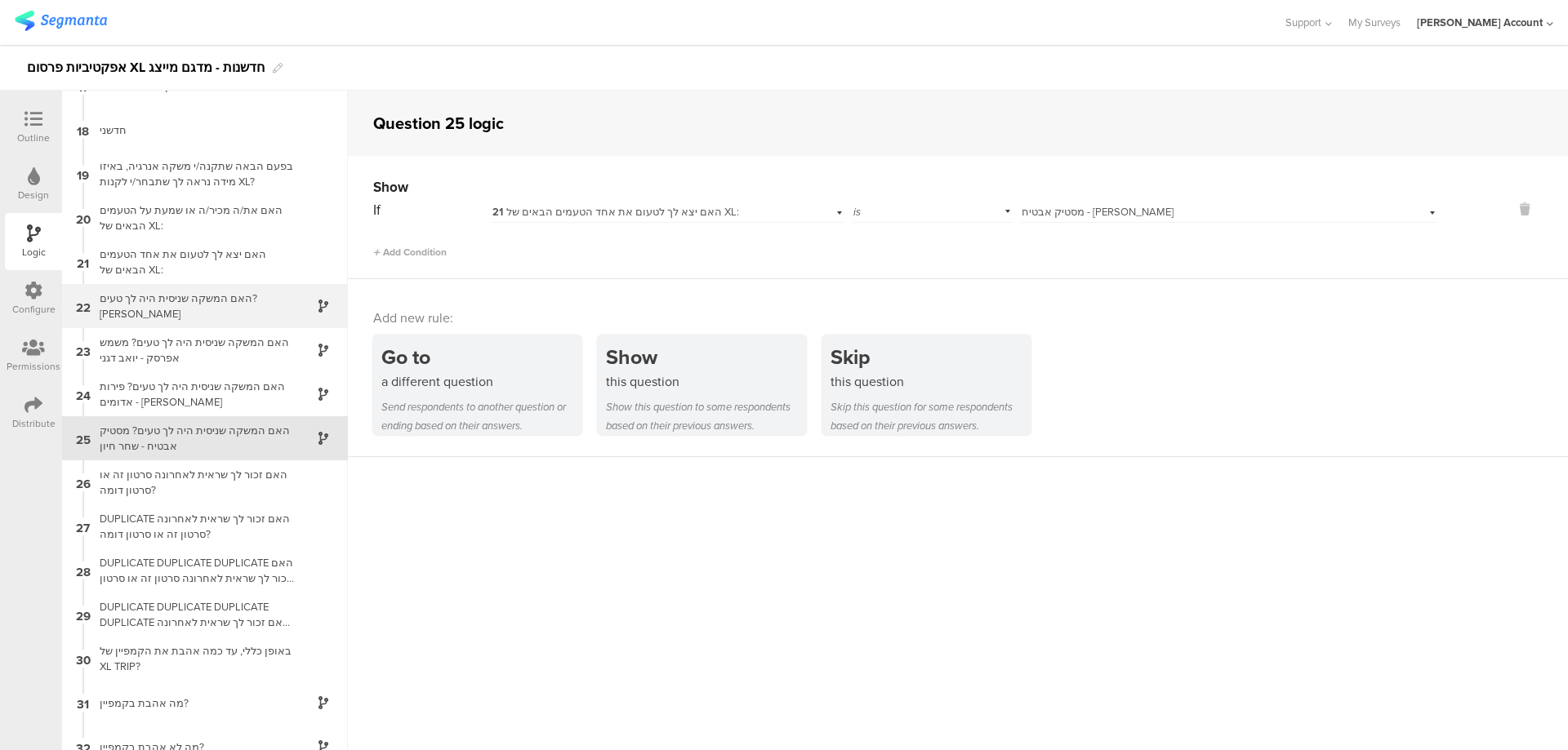
scroll to position [750, 0]
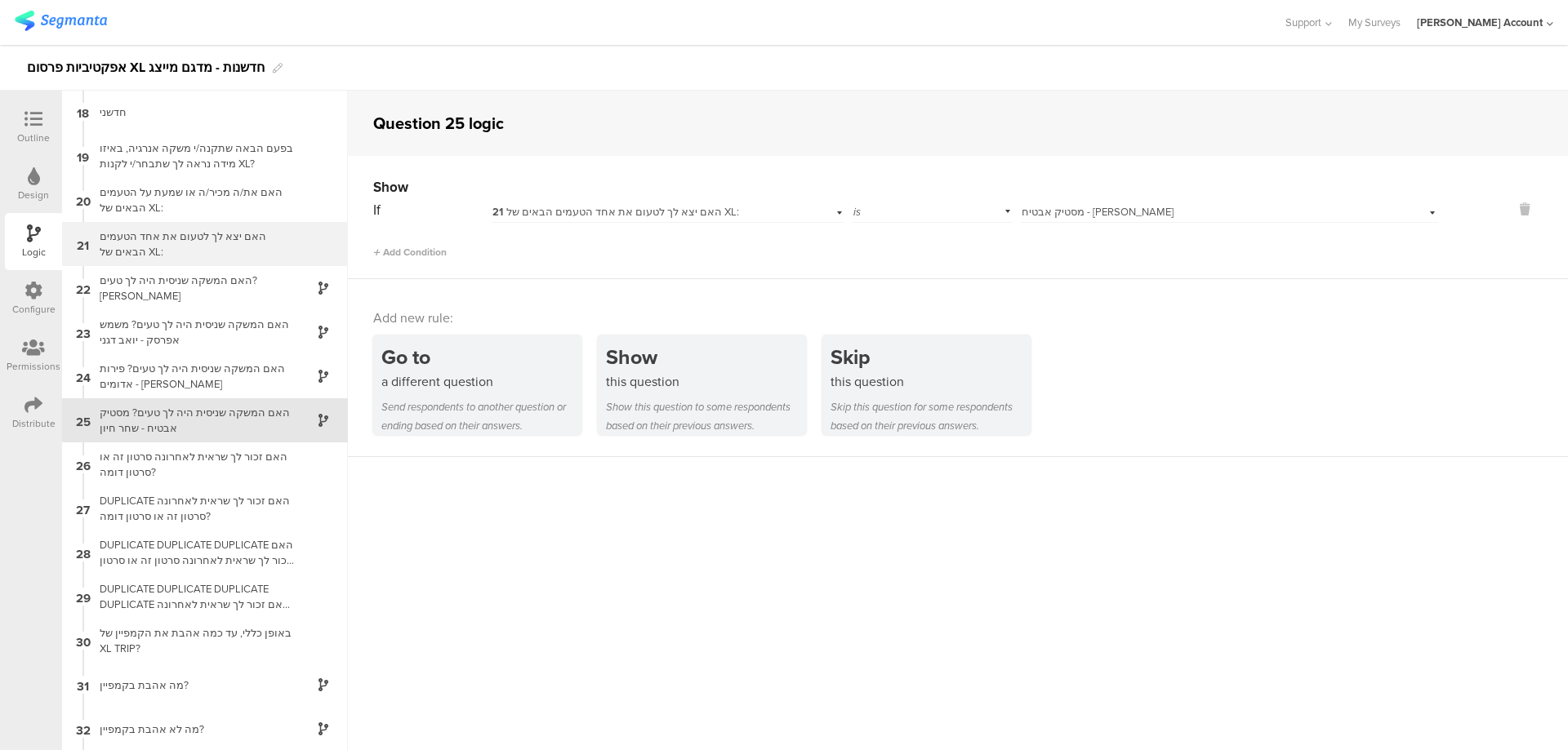
click at [217, 253] on div "האם יצא לך לטעום את אחד הטעמים הבאים של XL:" at bounding box center [192, 244] width 204 height 31
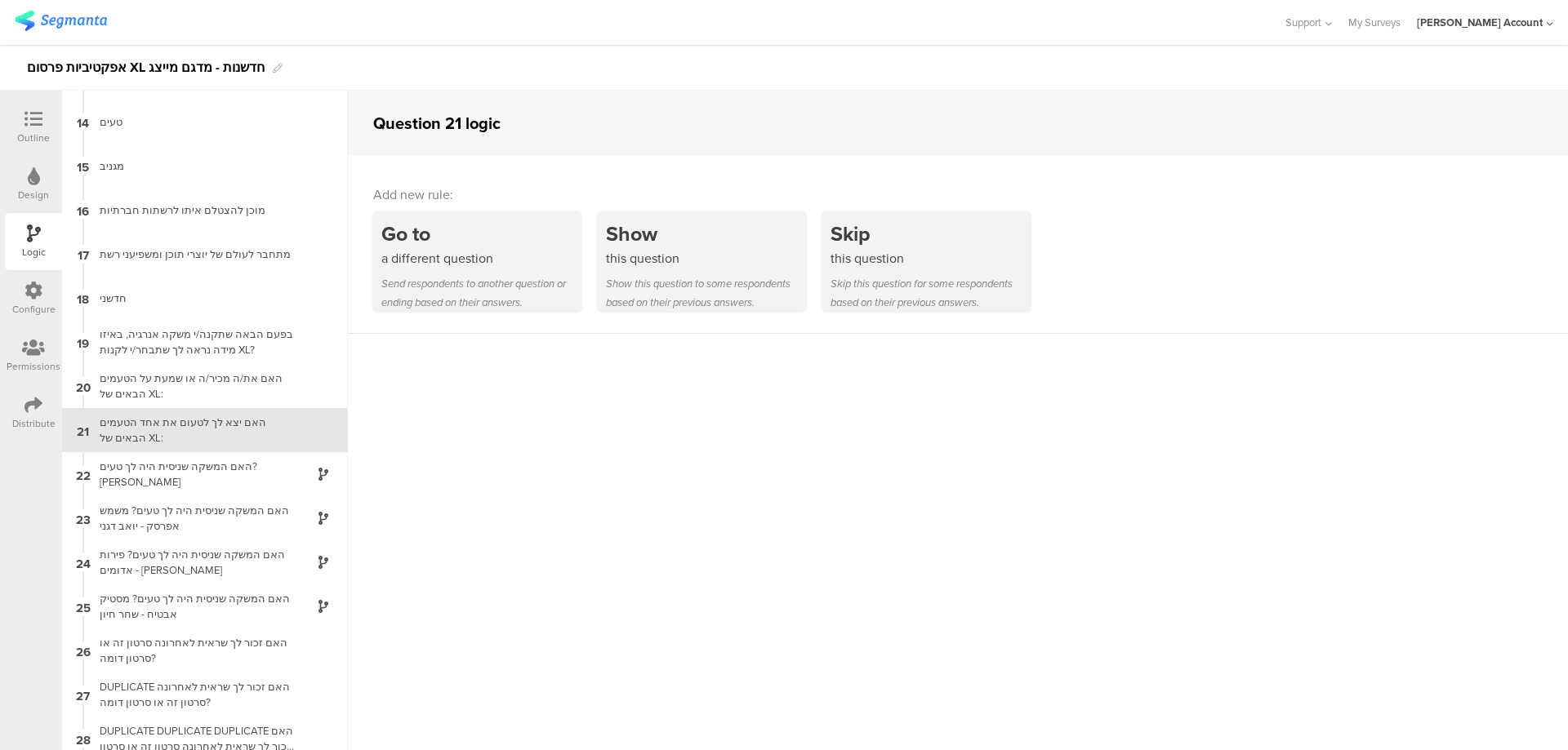
scroll to position [574, 0]
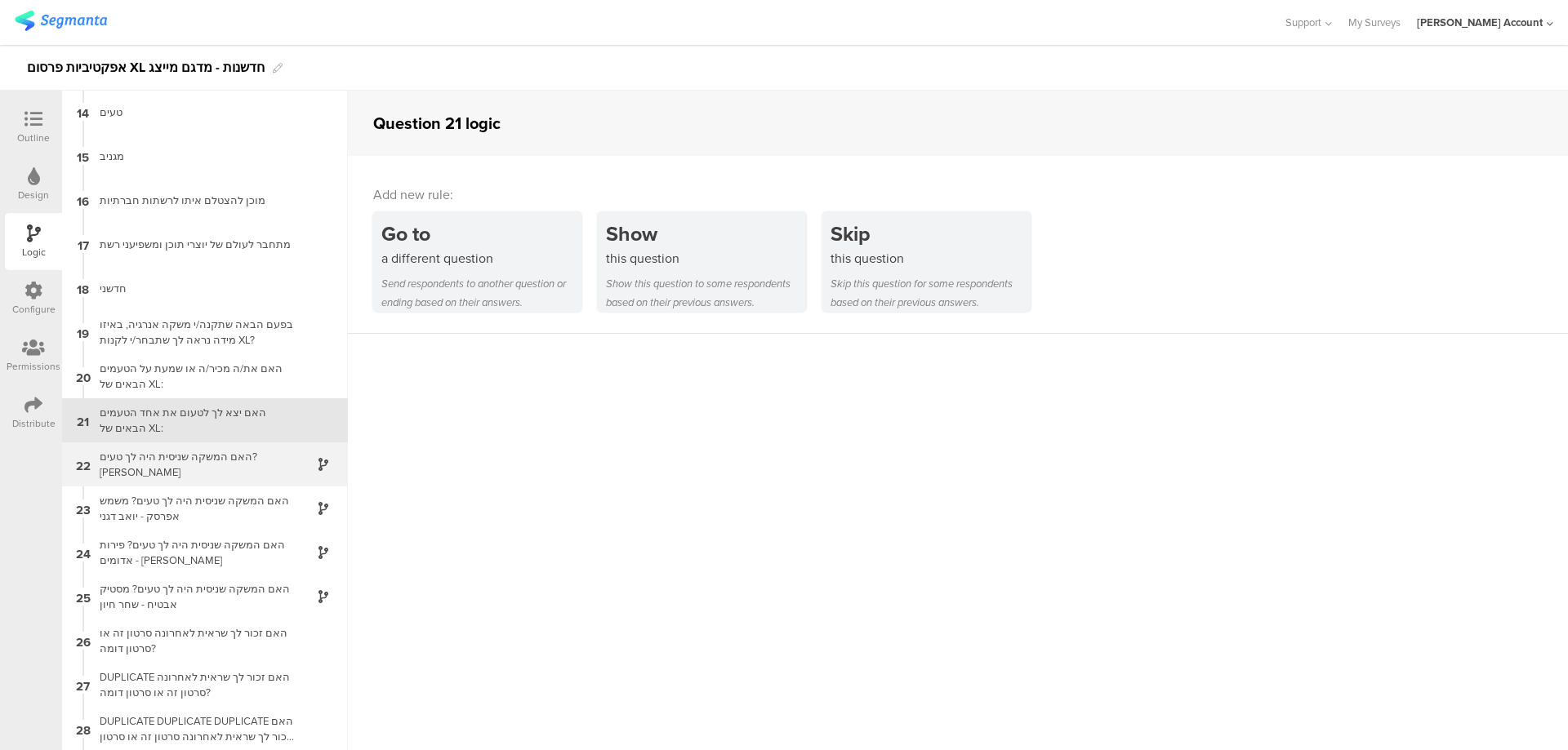
click at [228, 453] on div "האם המשקה שניסית היה לך טעים? מנגו אננס - עומר לוי" at bounding box center [192, 464] width 204 height 31
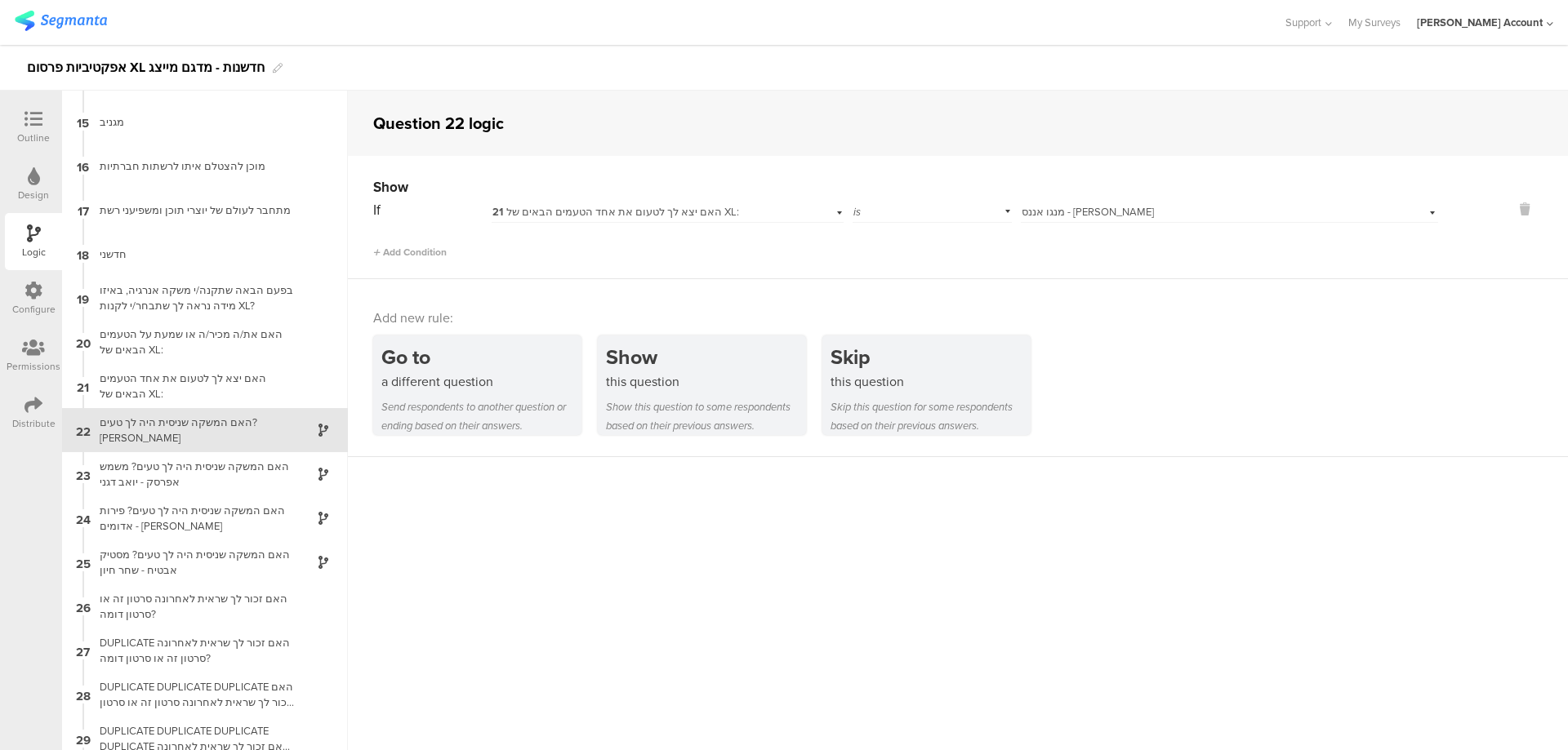
scroll to position [617, 0]
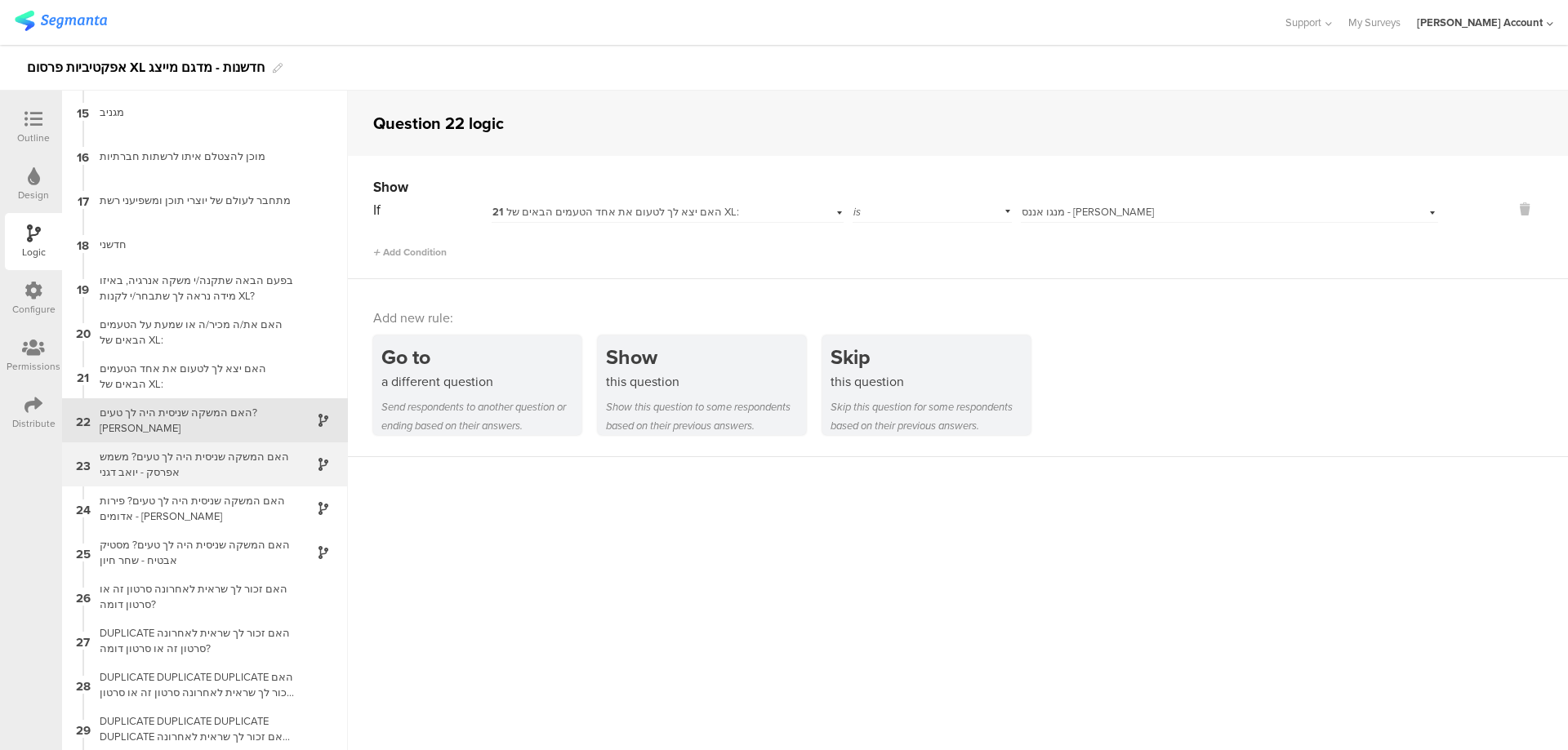
click at [225, 451] on div "האם המשקה שניסית היה לך טעים? משמש אפרסק - יואב דגני" at bounding box center [192, 464] width 204 height 31
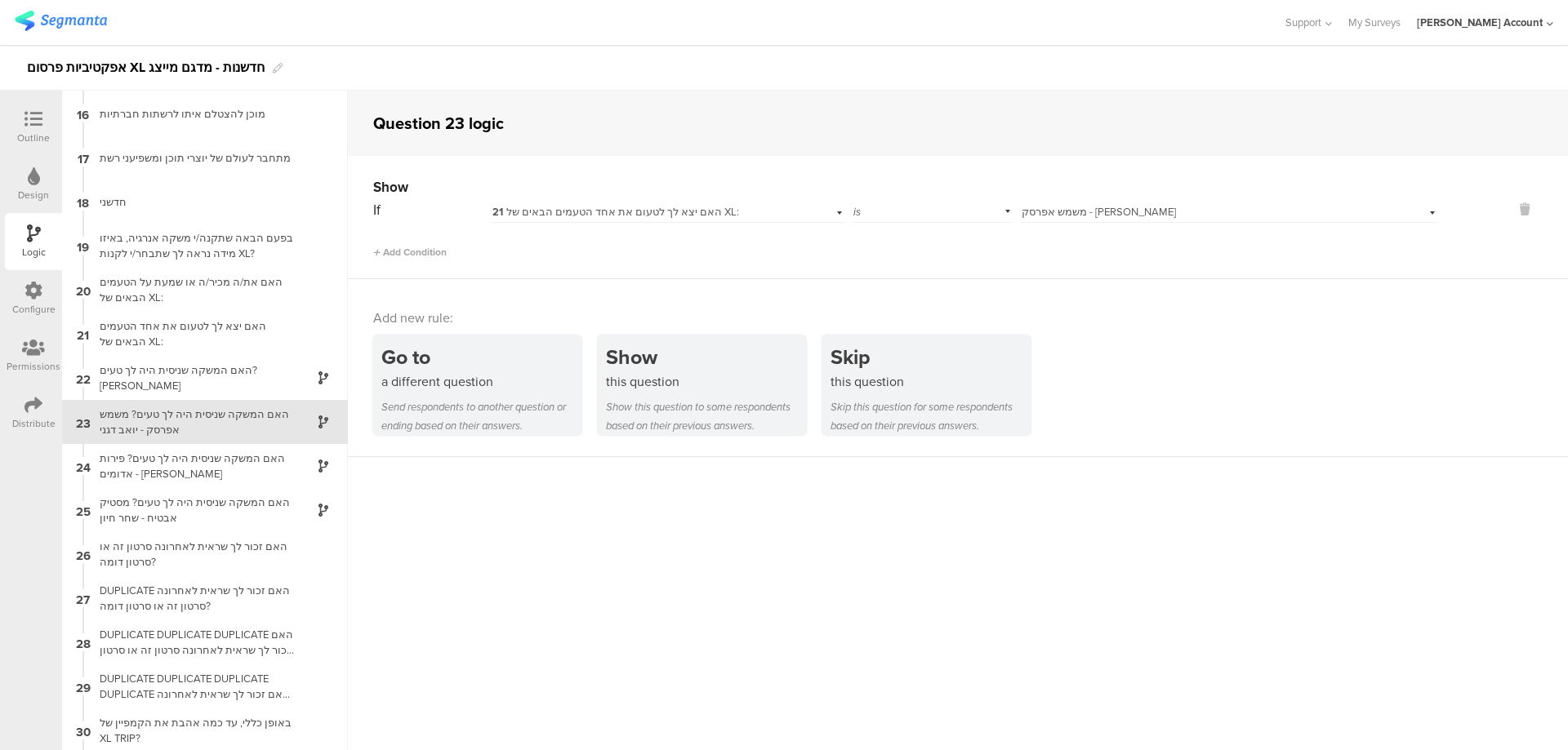
scroll to position [662, 0]
click at [233, 454] on div "האם המשקה שניסית היה לך טעים? פירות אדומים - קווין רובין" at bounding box center [192, 464] width 204 height 31
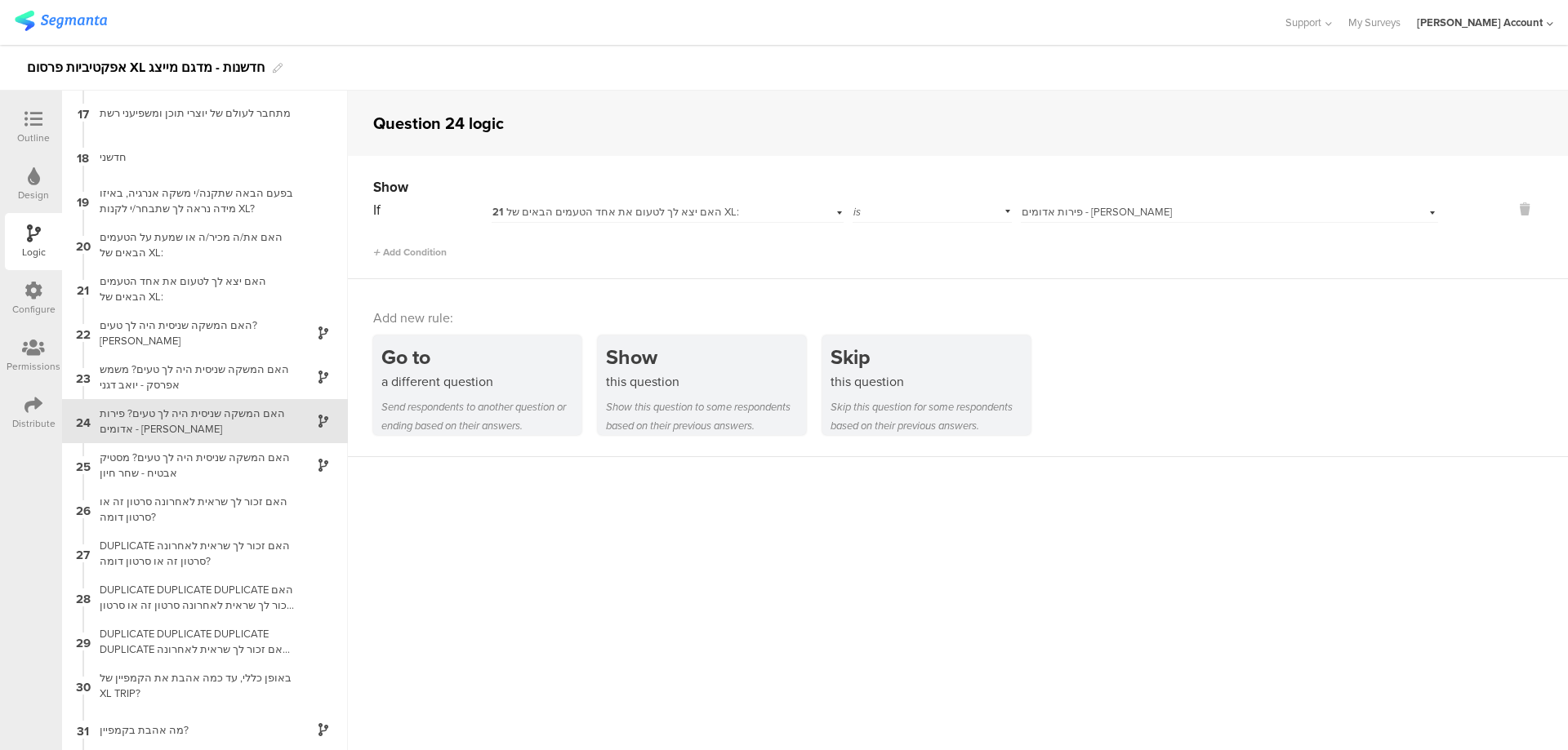
scroll to position [706, 0]
click at [231, 460] on div "האם המשקה שניסית היה לך טעים? מסטיק אבטיח - שחר חיון" at bounding box center [192, 464] width 204 height 31
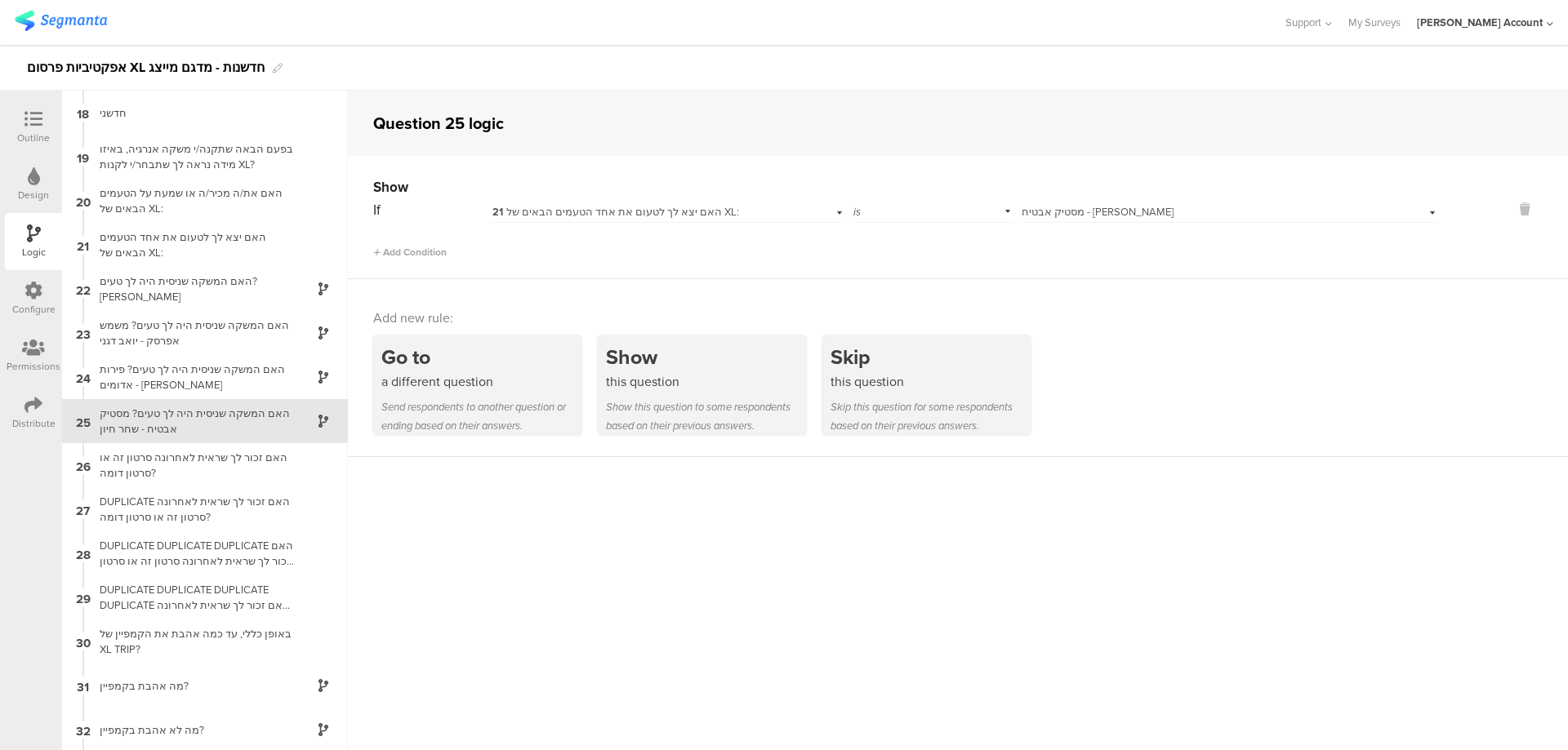
scroll to position [750, 0]
click at [35, 119] on icon at bounding box center [34, 119] width 18 height 18
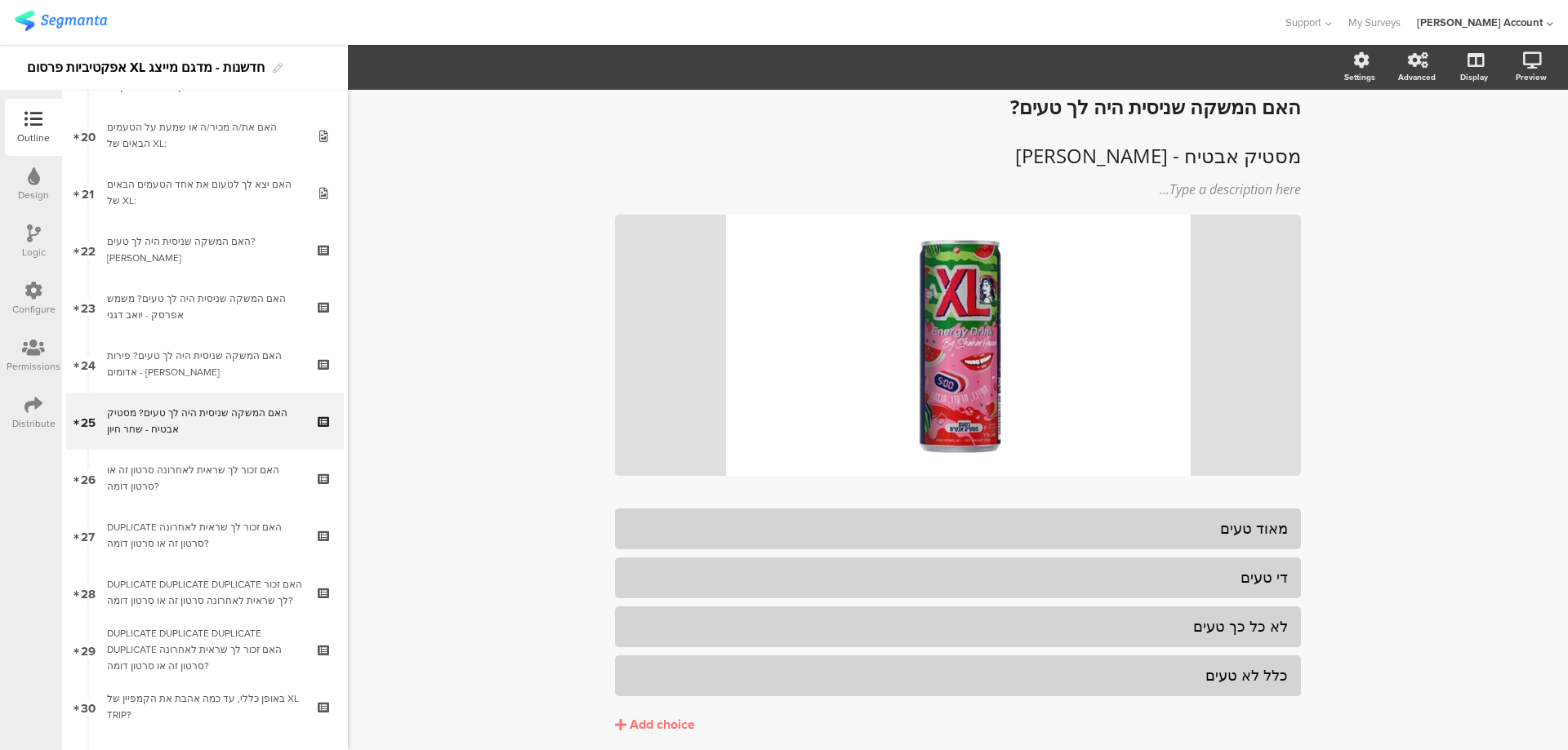
scroll to position [1135, 0]
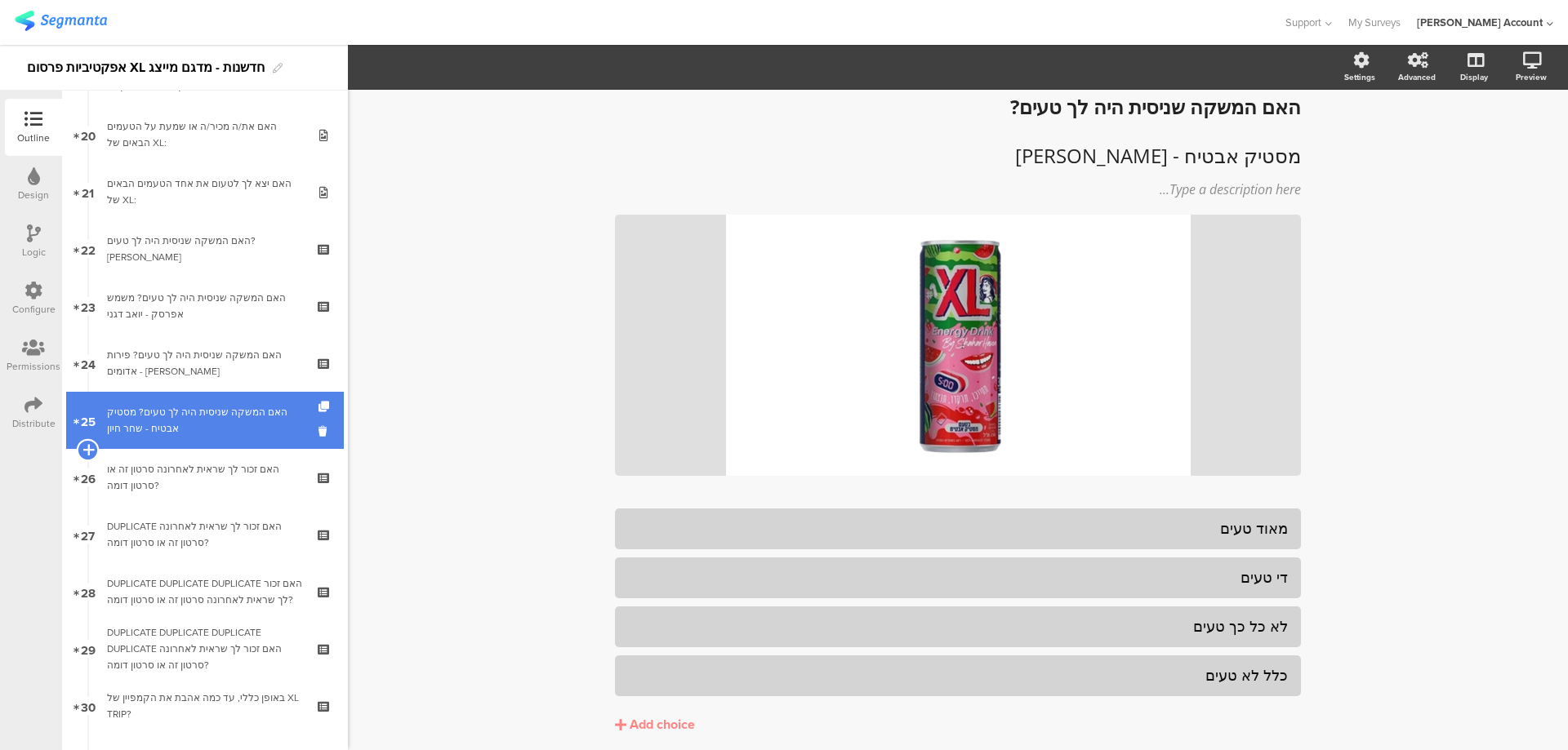
click at [88, 451] on icon at bounding box center [88, 450] width 11 height 15
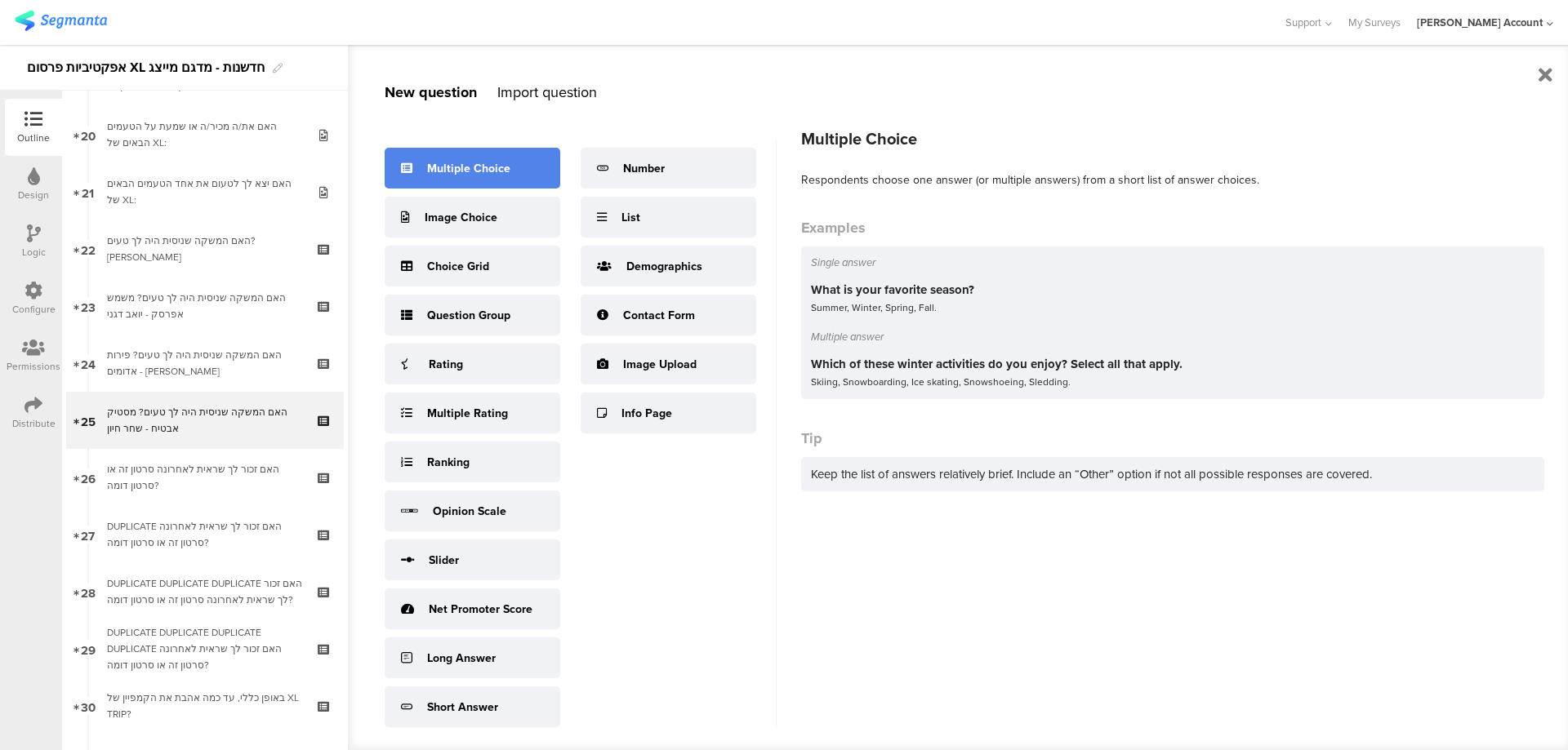
click at [473, 170] on div "Multiple Choice" at bounding box center [468, 168] width 83 height 17
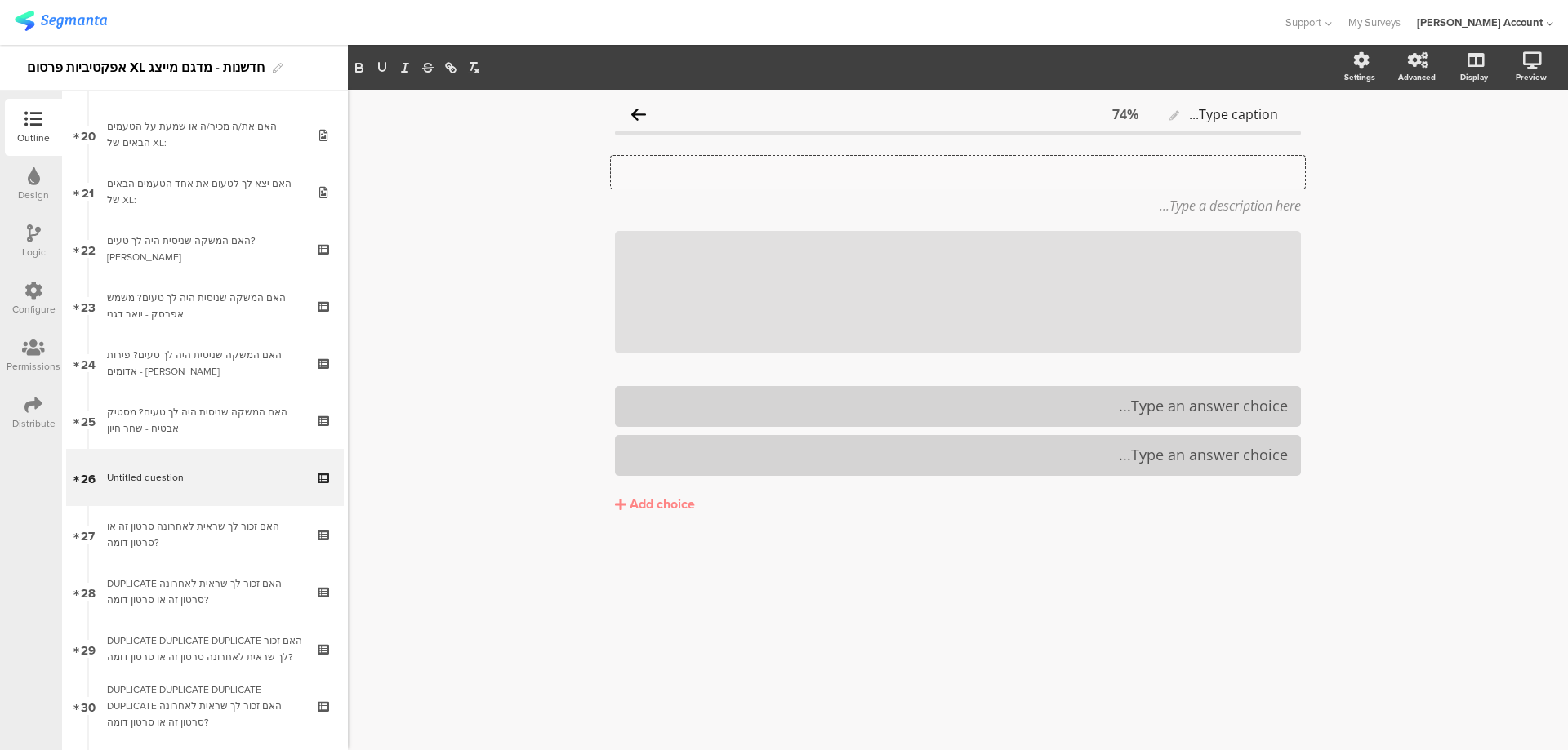
click at [1203, 173] on div "Type your question here..." at bounding box center [957, 171] width 694 height 33
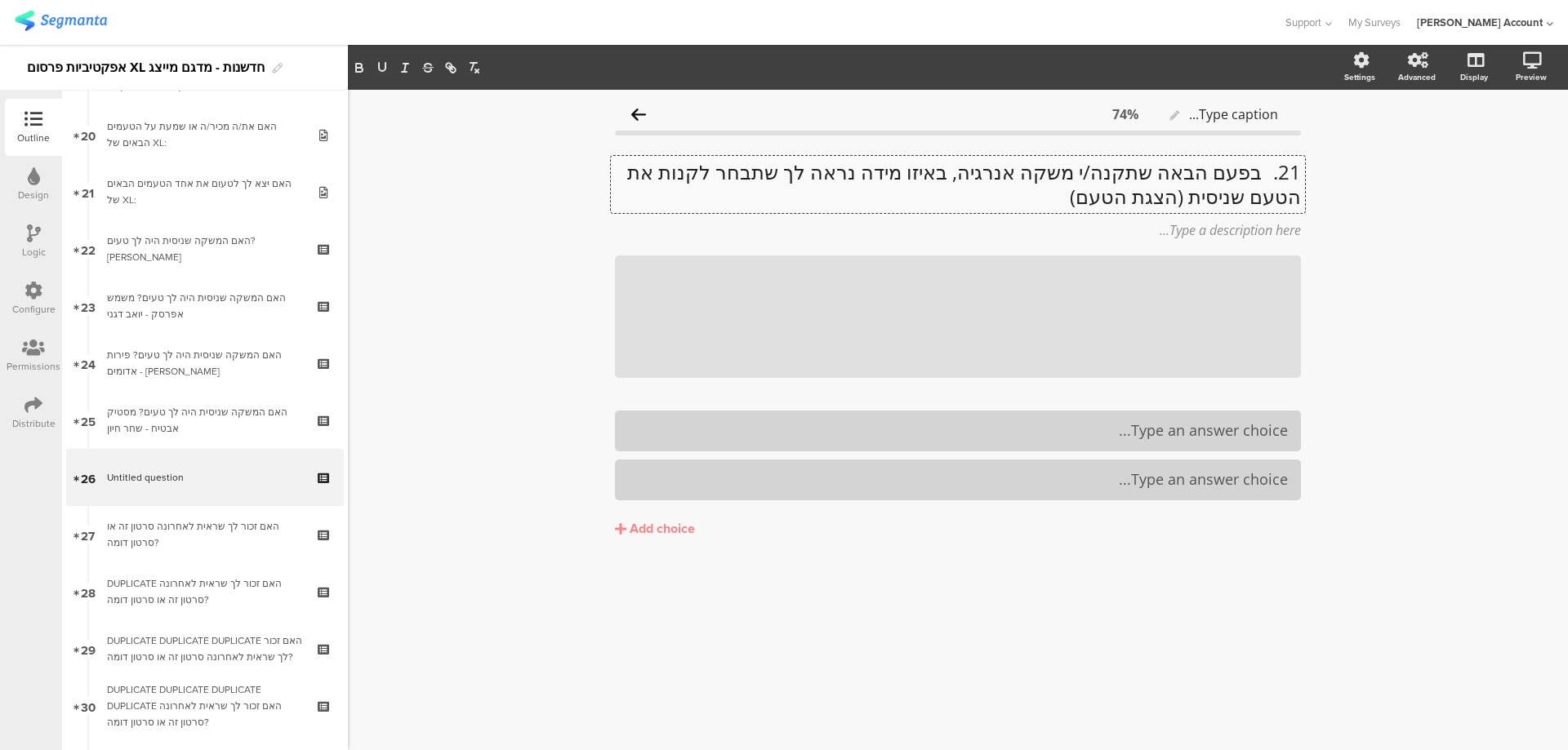
scroll to position [1, 0]
click at [1260, 175] on p "21. בפעם הבאה שתקנה/י משקה אנרגיה, באיזו מידה נראה לך שתבחר לקנות את הטעם שניסי…" at bounding box center [958, 183] width 686 height 49
drag, startPoint x: 1100, startPoint y: 199, endPoint x: 1248, endPoint y: 199, distance: 148.0
click at [1248, 199] on p "בפעם הבאה שתקנה/י משקה אנרגיה, באיזו מידה נראה לך שתבחר לקנות את הטעם שניסית (ה…" at bounding box center [958, 184] width 686 height 49
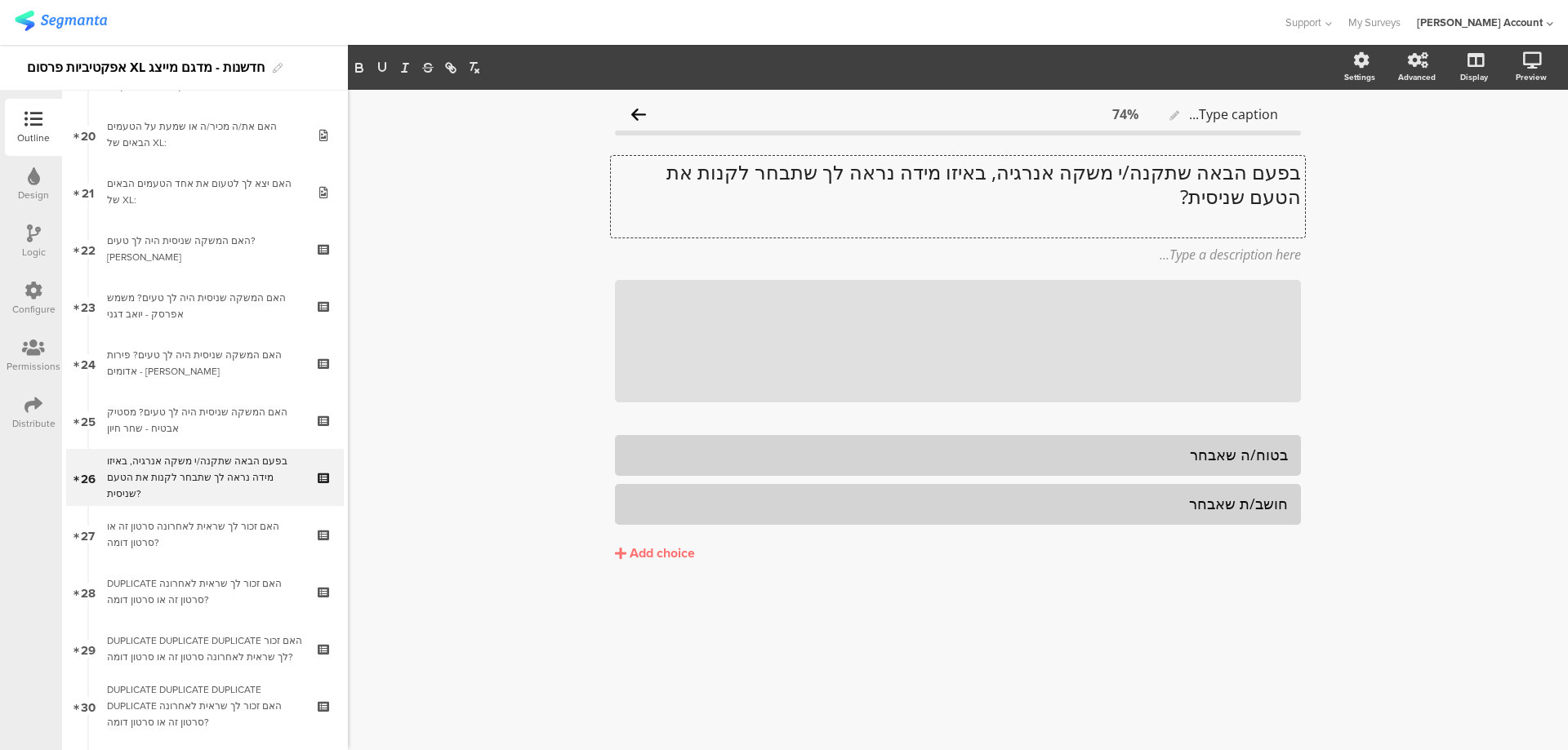
click at [643, 553] on div "Add choice" at bounding box center [662, 553] width 65 height 17
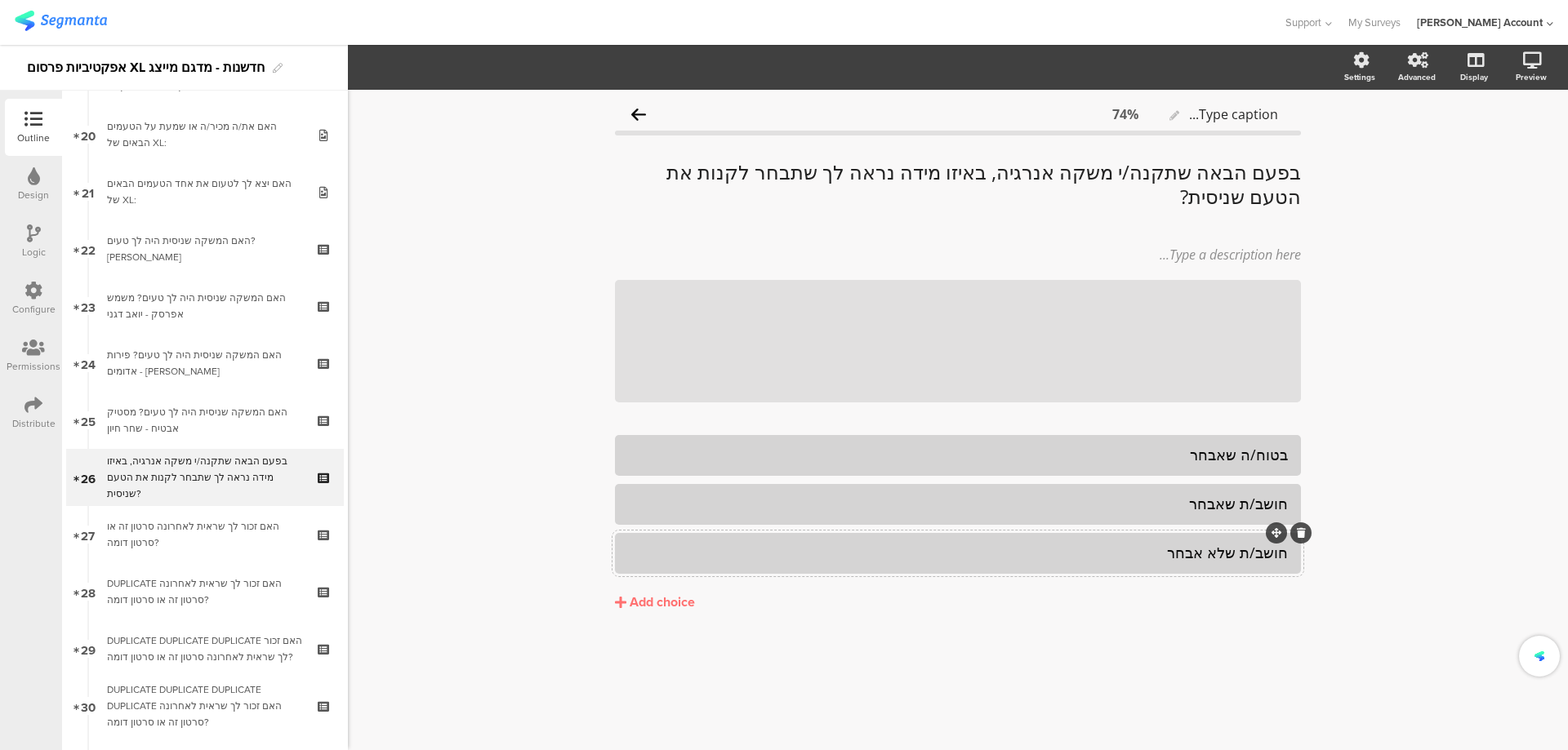
click at [650, 595] on div "Add choice" at bounding box center [662, 602] width 65 height 17
click at [1168, 595] on button "Add choice" at bounding box center [958, 602] width 686 height 41
click at [664, 601] on div "Add choice" at bounding box center [662, 602] width 65 height 17
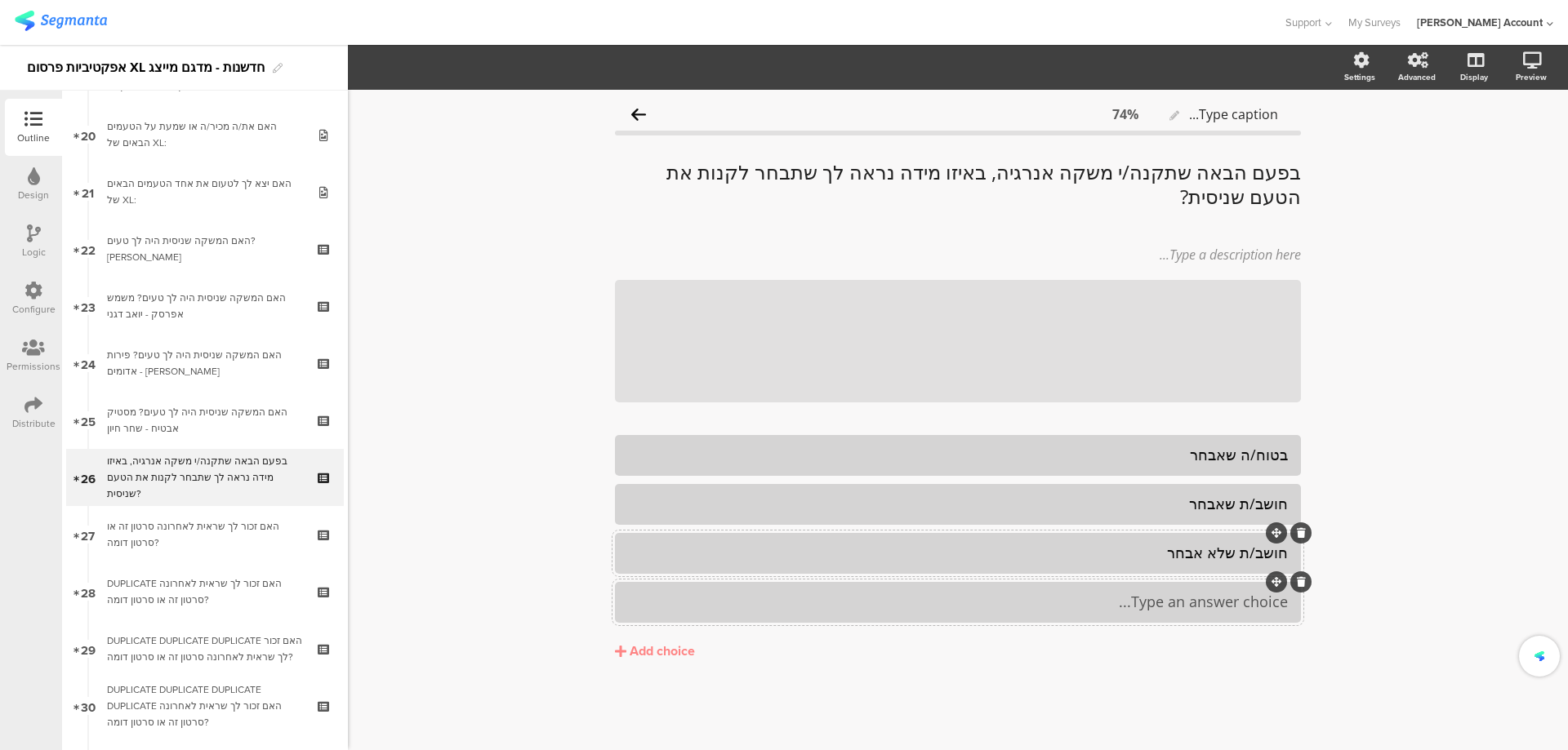
click at [1001, 613] on div "Type an answer choice..." at bounding box center [958, 602] width 660 height 27
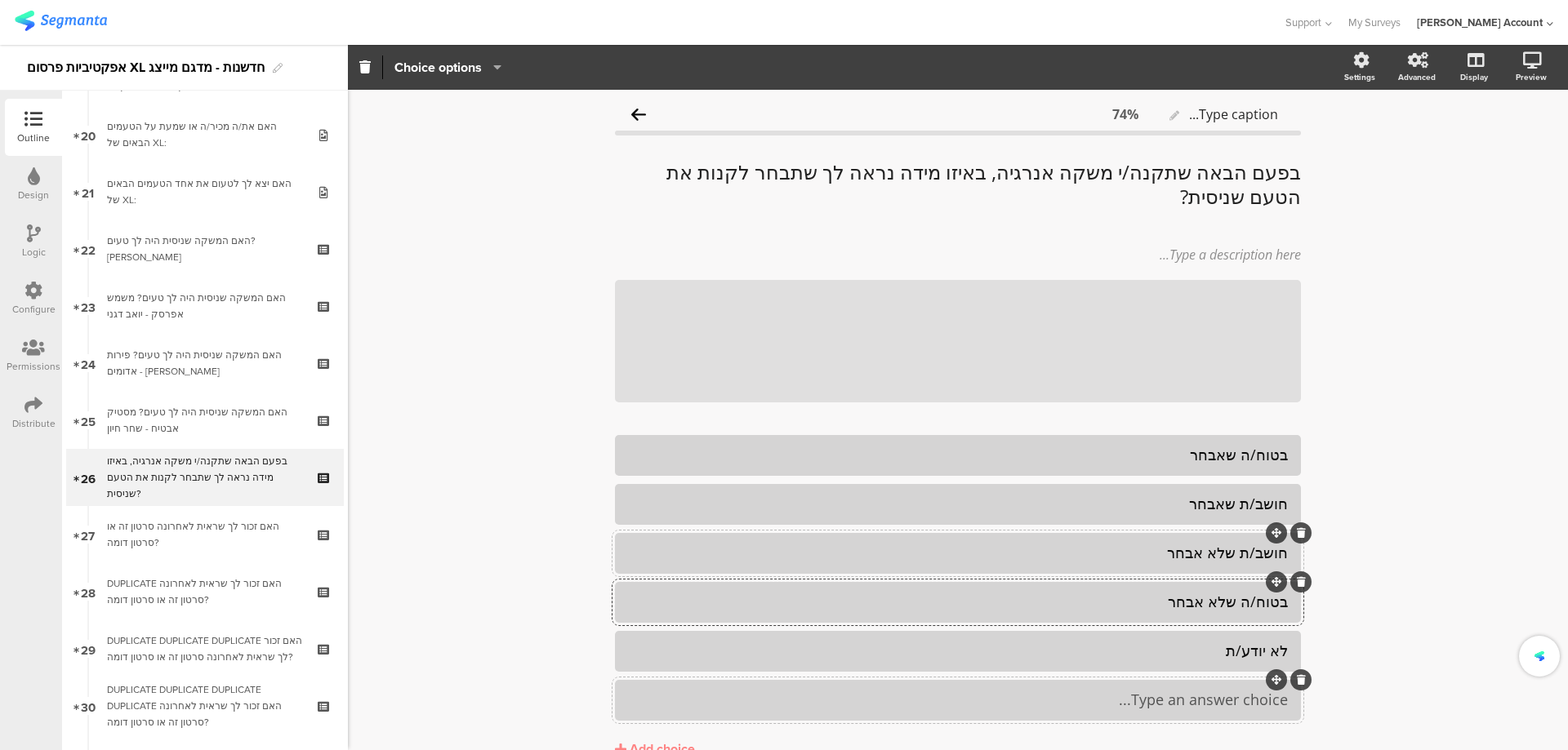
click at [1027, 699] on div "Type an answer choice..." at bounding box center [958, 700] width 660 height 19
click at [1298, 679] on icon at bounding box center [1301, 679] width 9 height 10
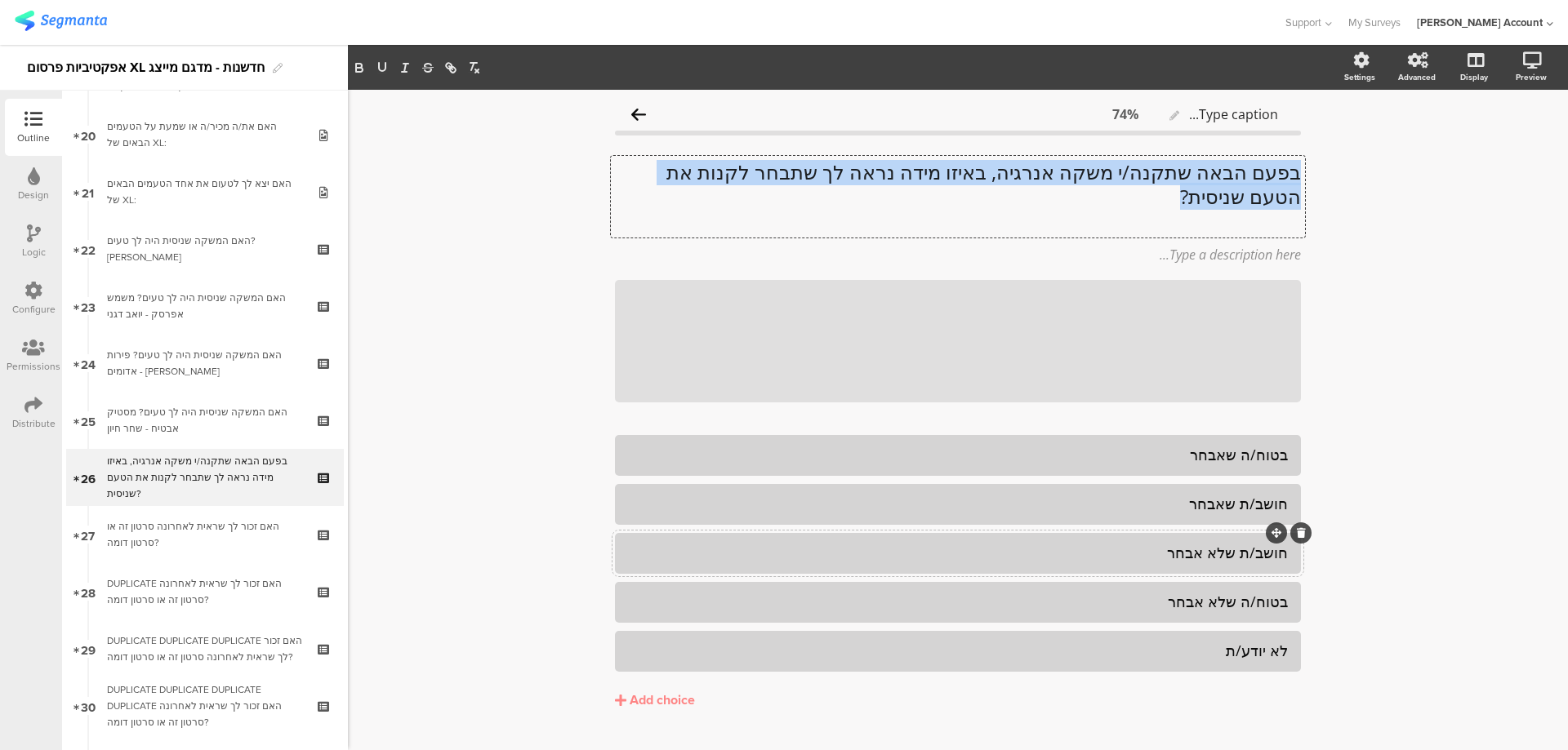
drag, startPoint x: 1293, startPoint y: 172, endPoint x: 1175, endPoint y: 188, distance: 119.1
click at [1175, 188] on div "בפעם הבאה שתקנה/י משקה אנרגיה, באיזו מידה נראה לך שתבחר לקנות את הטעם שניסית? ב…" at bounding box center [957, 196] width 694 height 81
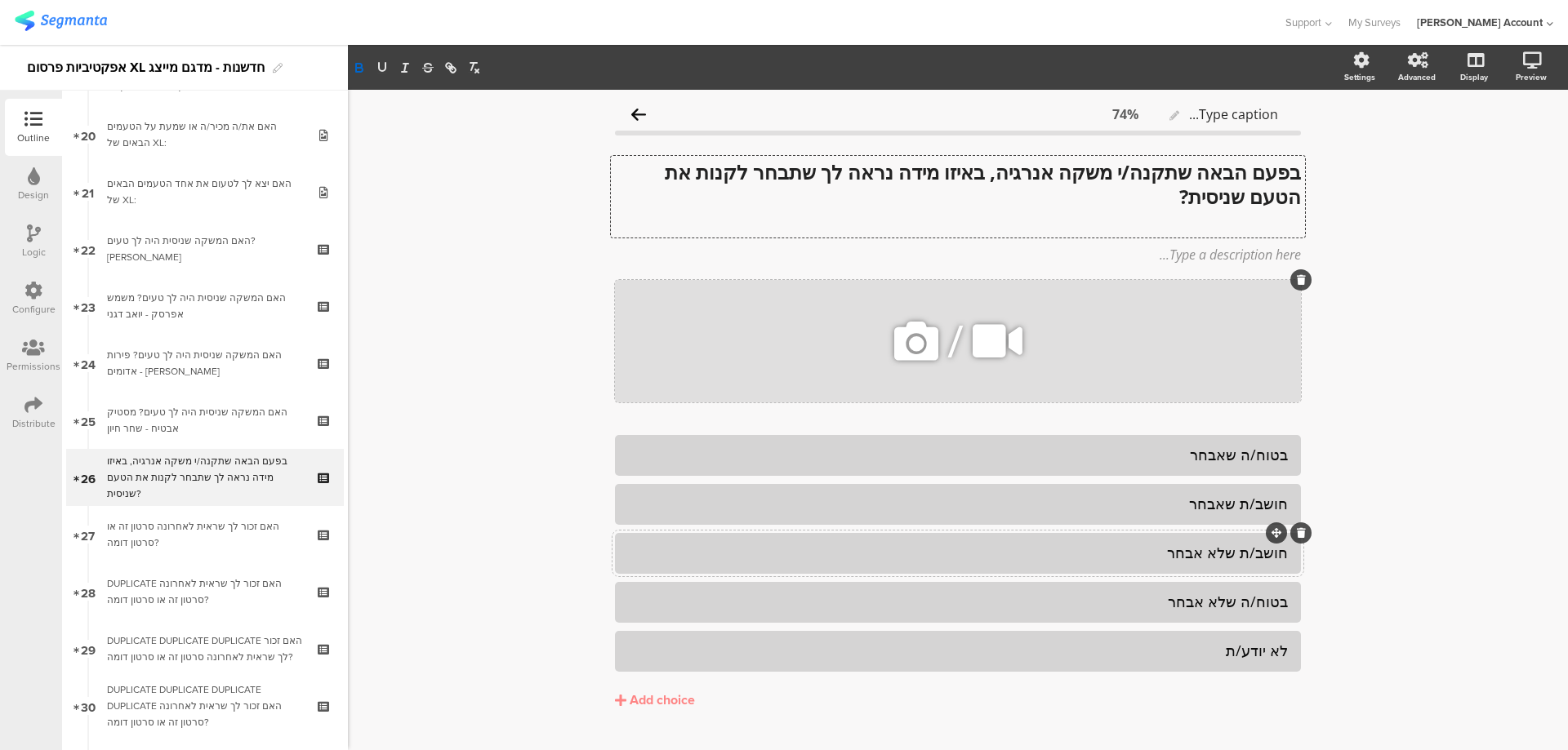
click at [920, 344] on icon at bounding box center [916, 341] width 56 height 56
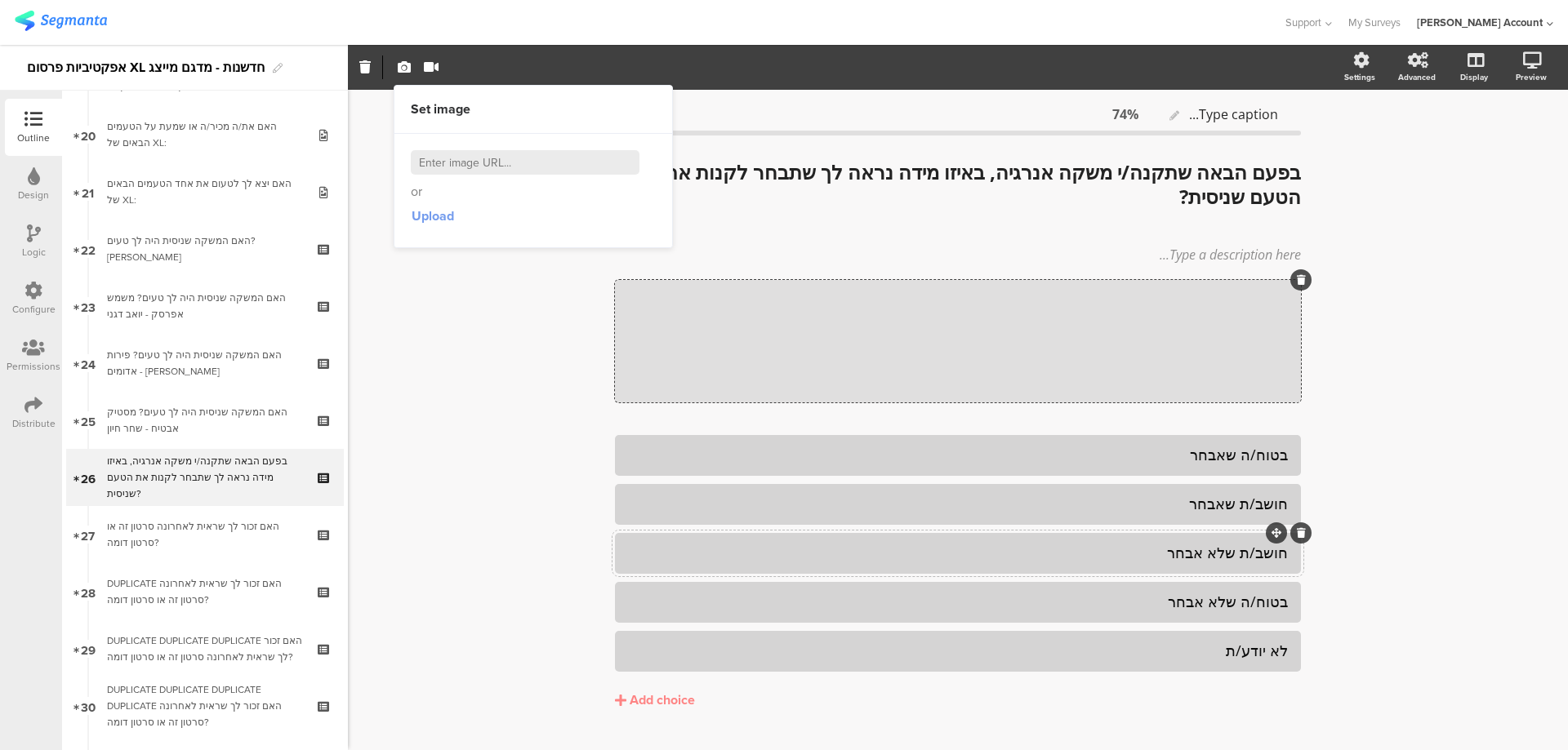
click at [445, 223] on span "Upload" at bounding box center [433, 216] width 42 height 19
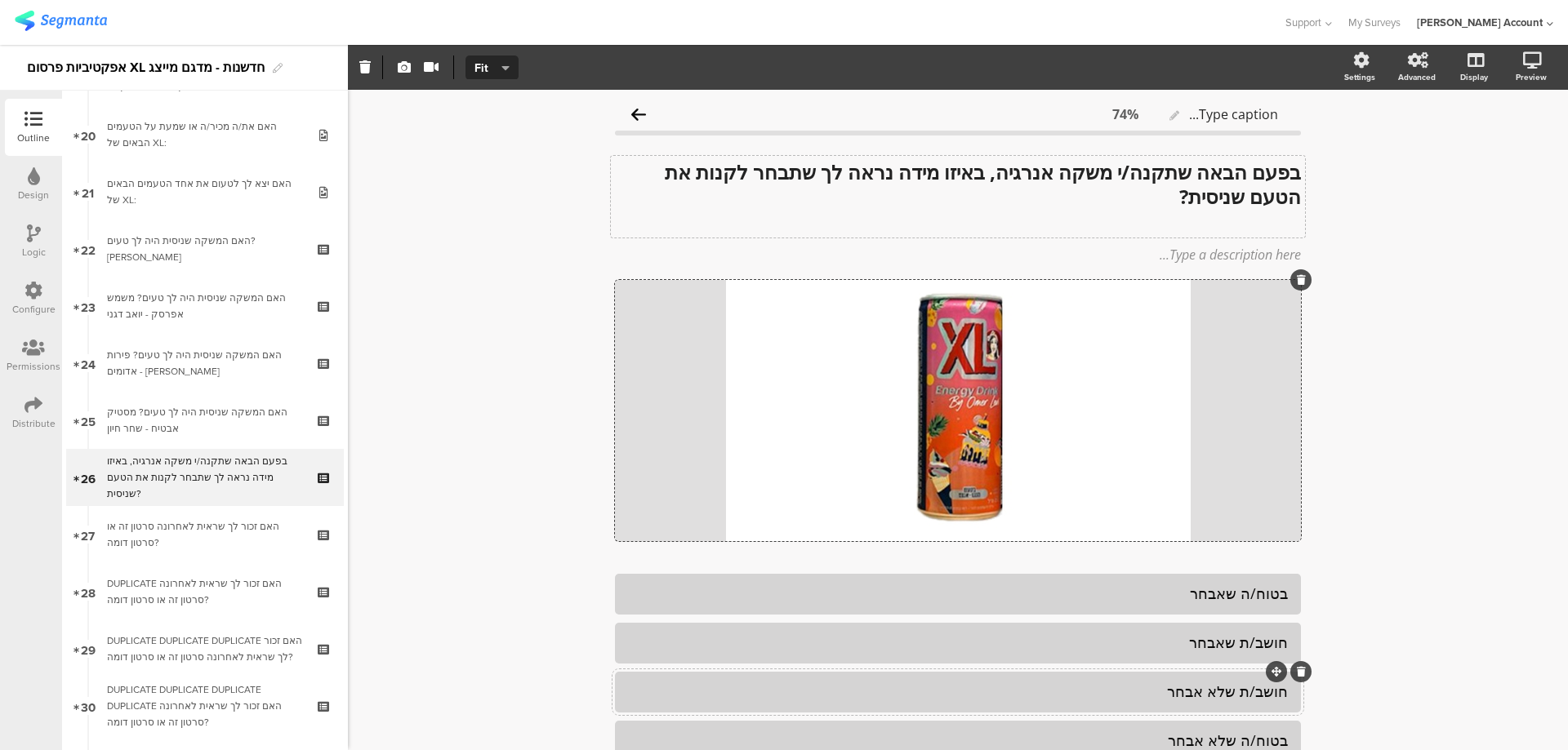
click at [1191, 221] on div "בפעם הבאה שתקנה/י משקה אנרגיה, באיזו מידה נראה לך שתבחר לקנות את הטעם שניסית? ב…" at bounding box center [957, 196] width 694 height 81
click at [1243, 227] on p at bounding box center [958, 222] width 686 height 25
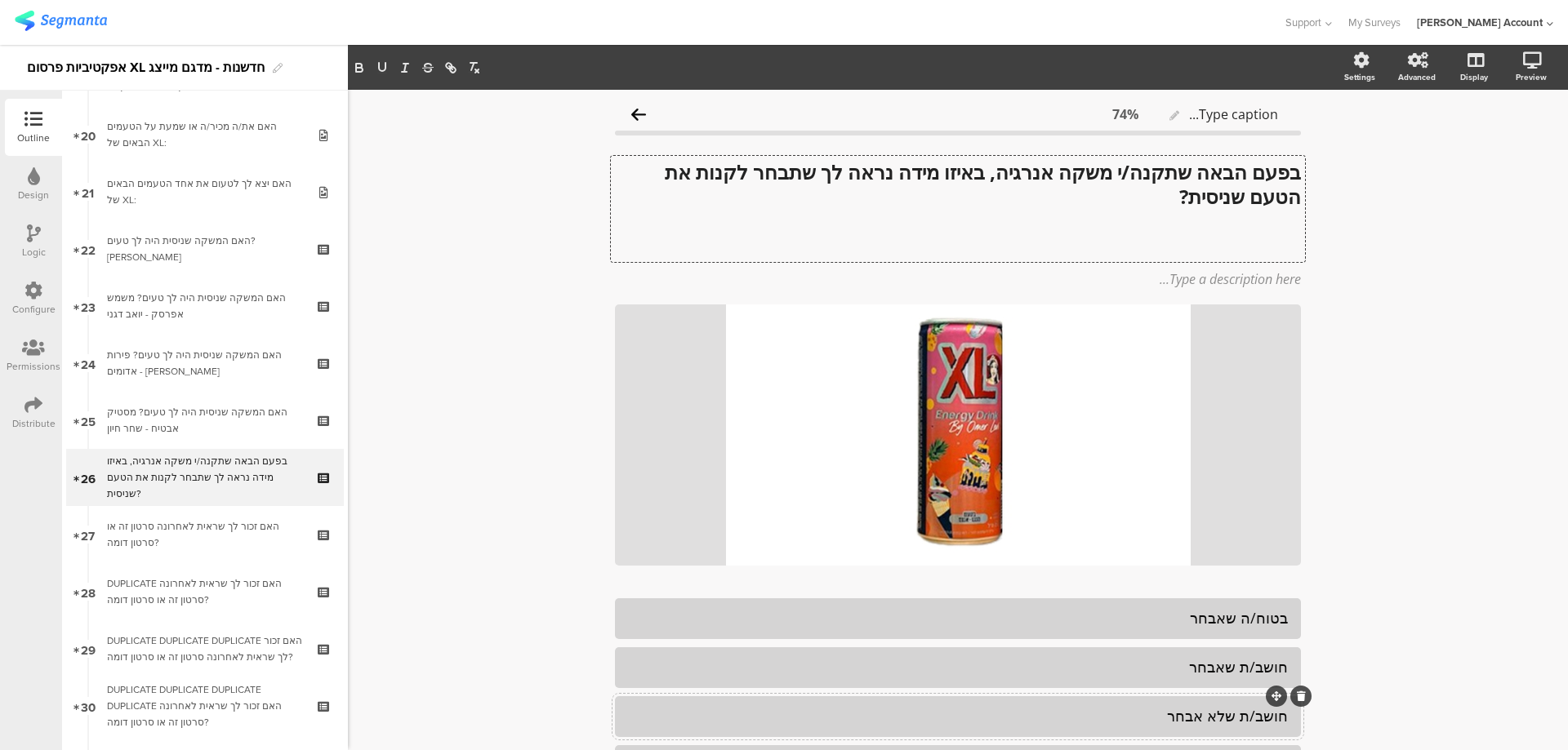
scroll to position [1, 0]
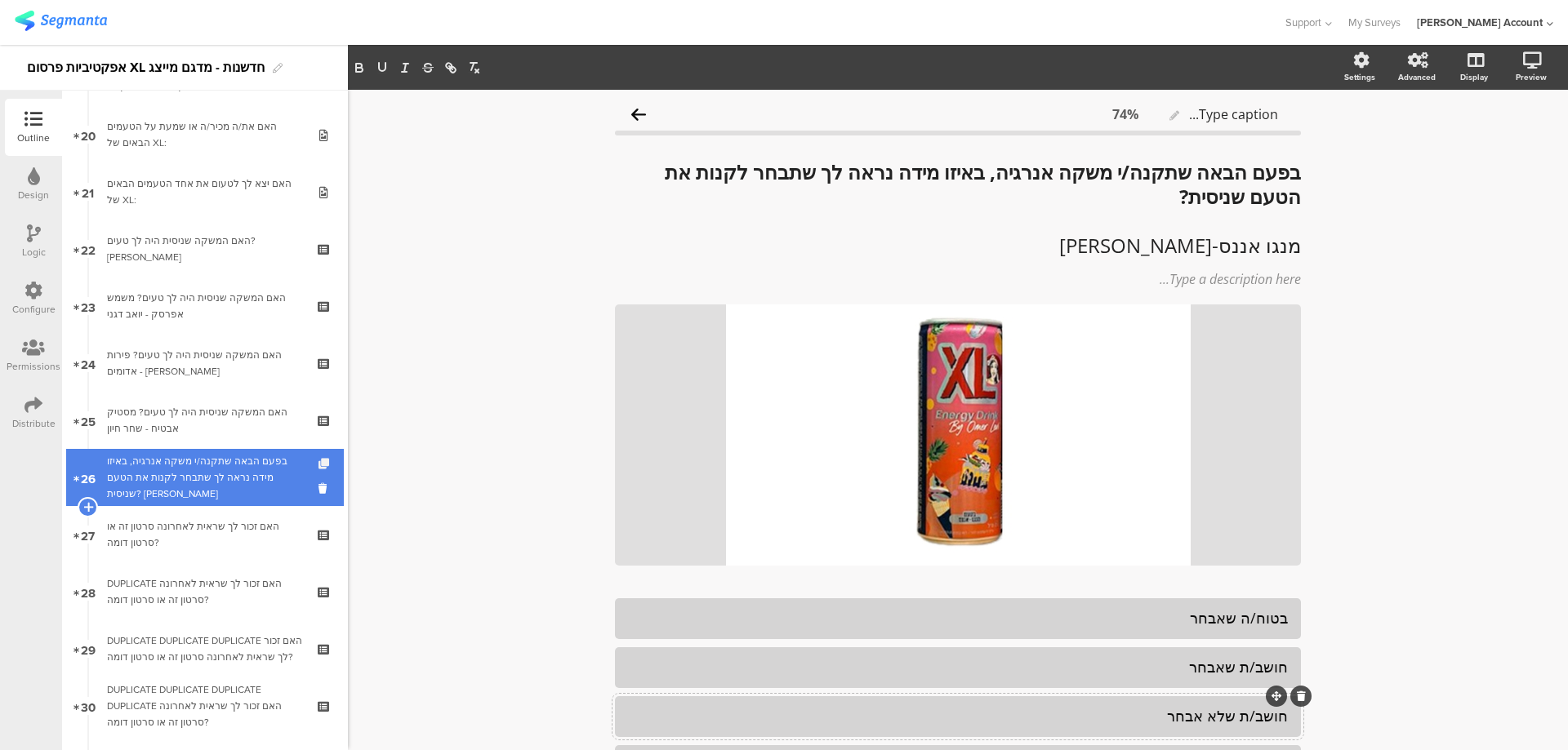
click at [318, 465] on icon at bounding box center [325, 464] width 14 height 11
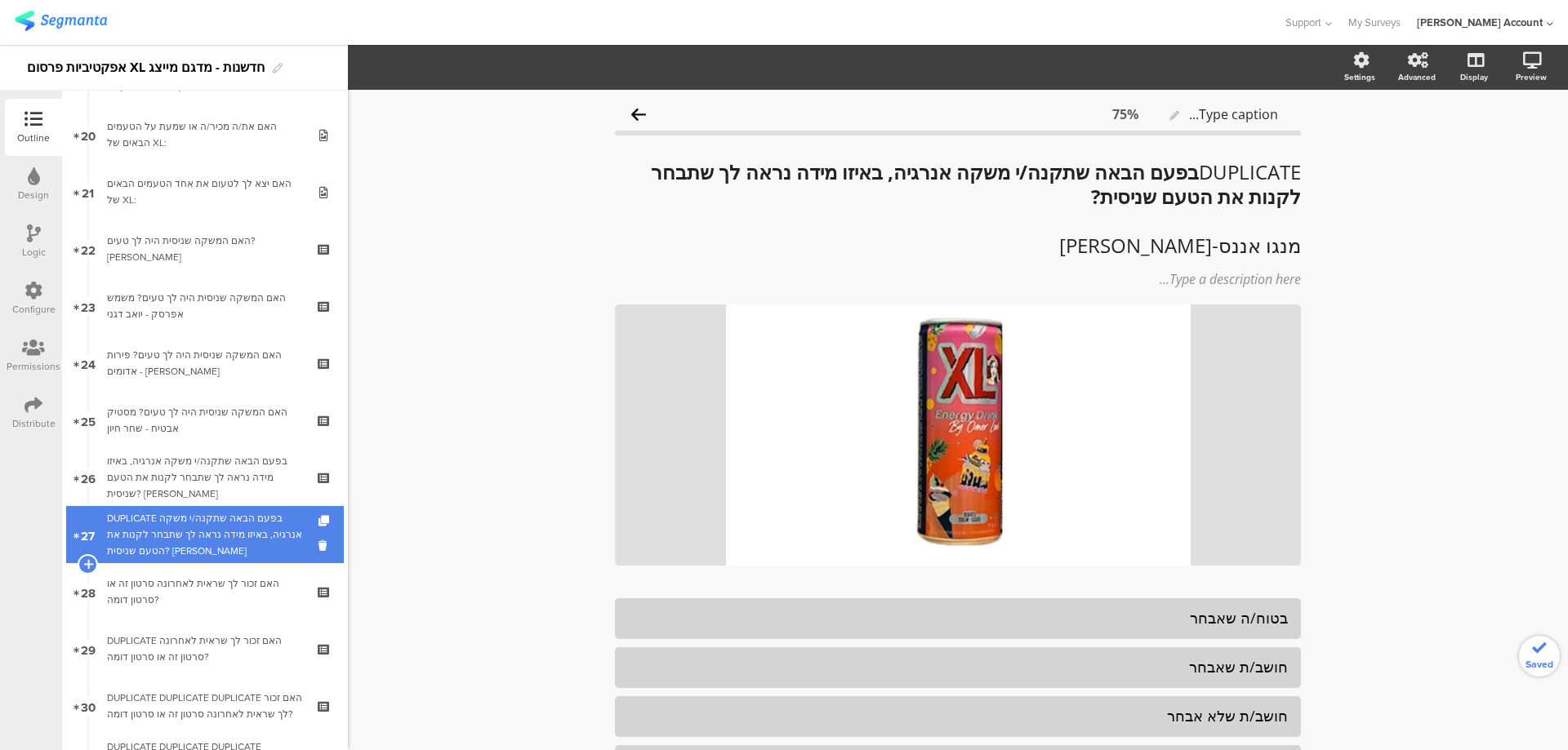
click at [229, 515] on div "DUPLICATE בפעם הבאה שתקנה/י משקה אנרגיה, באיזו מידה נראה לך שתבחר לקנות את הטעם…" at bounding box center [204, 534] width 195 height 49
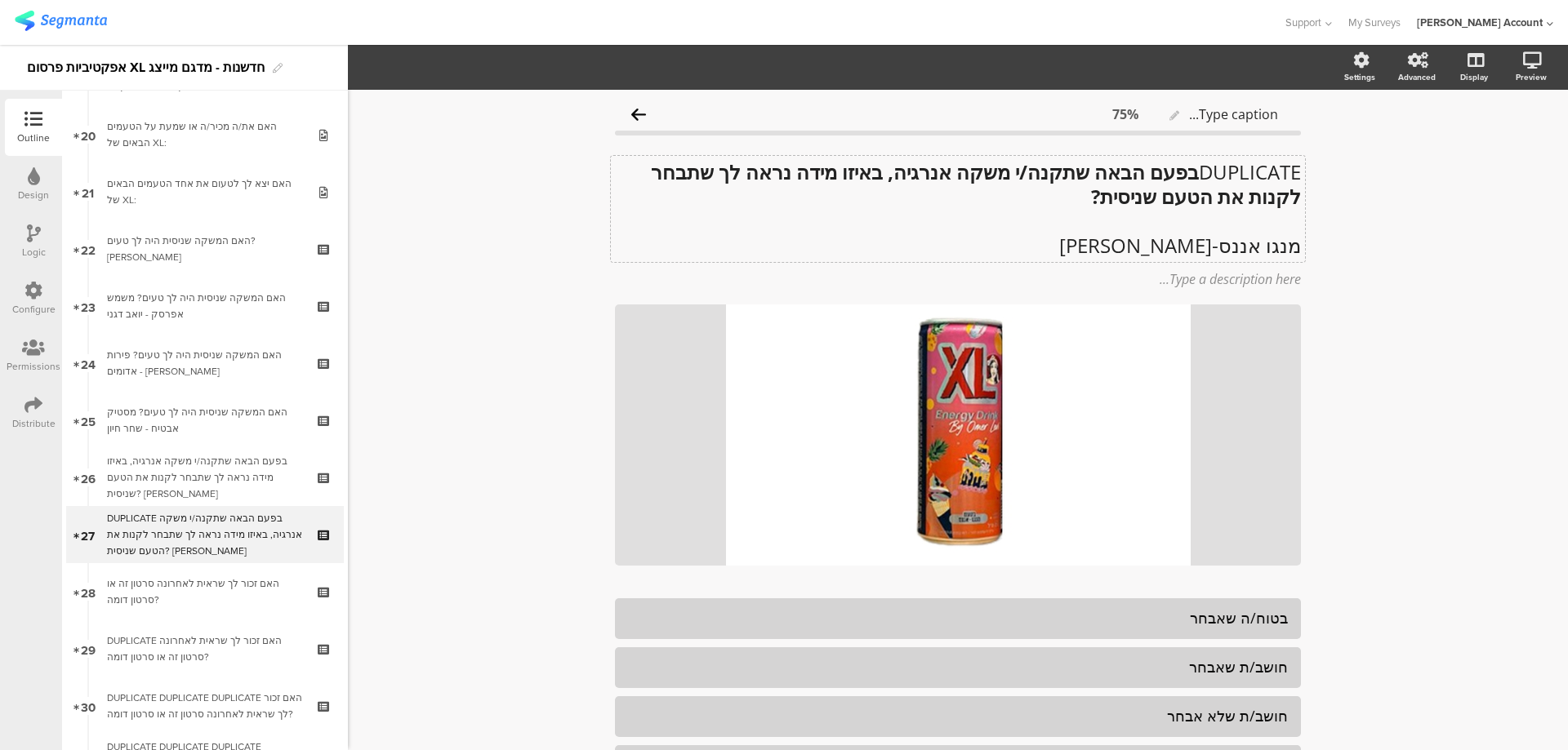
click at [1188, 171] on p "DUPLICATE בפעם הבאה שתקנה/י משקה אנרגיה, באיזו מידה נראה לך שתבחר לקנות את הטעם…" at bounding box center [958, 184] width 686 height 49
click at [1178, 243] on p "מנגו אננס-עומר לוי" at bounding box center [958, 246] width 686 height 25
click at [1179, 243] on p "מנגו אננס-עומר לוי" at bounding box center [958, 246] width 686 height 25
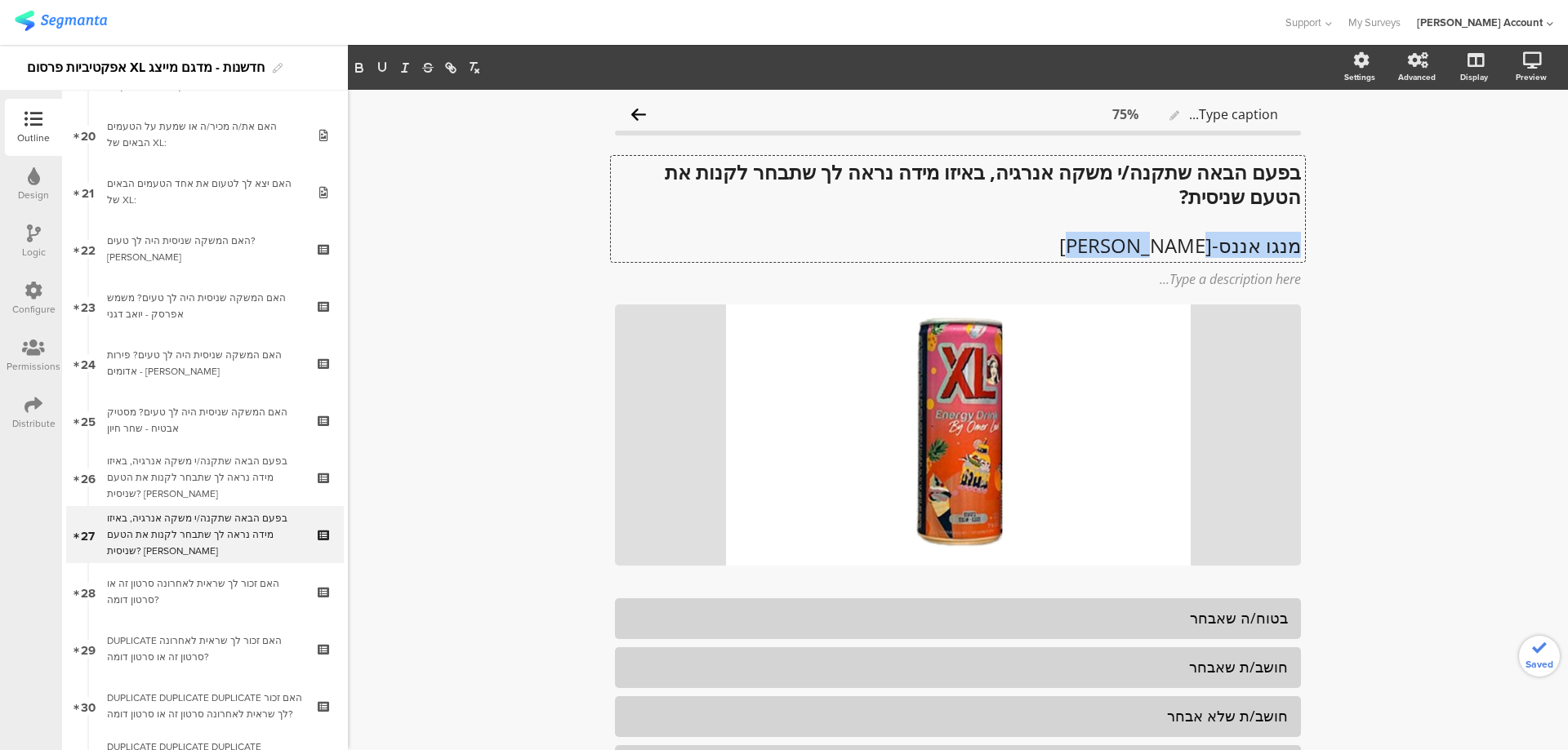
click at [1179, 243] on p "מנגו אננס-עומר לוי" at bounding box center [958, 246] width 686 height 25
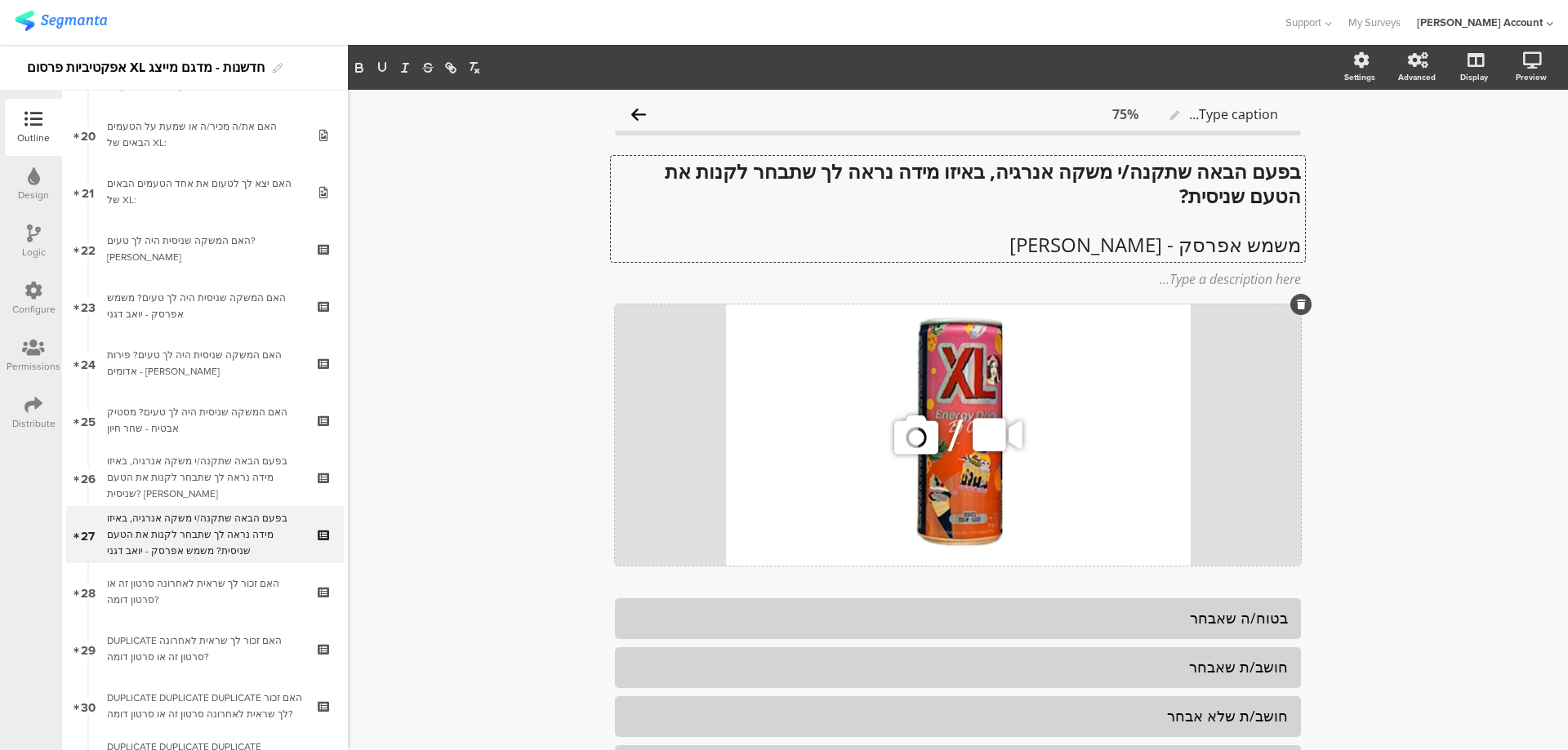
click at [908, 436] on icon at bounding box center [916, 435] width 56 height 56
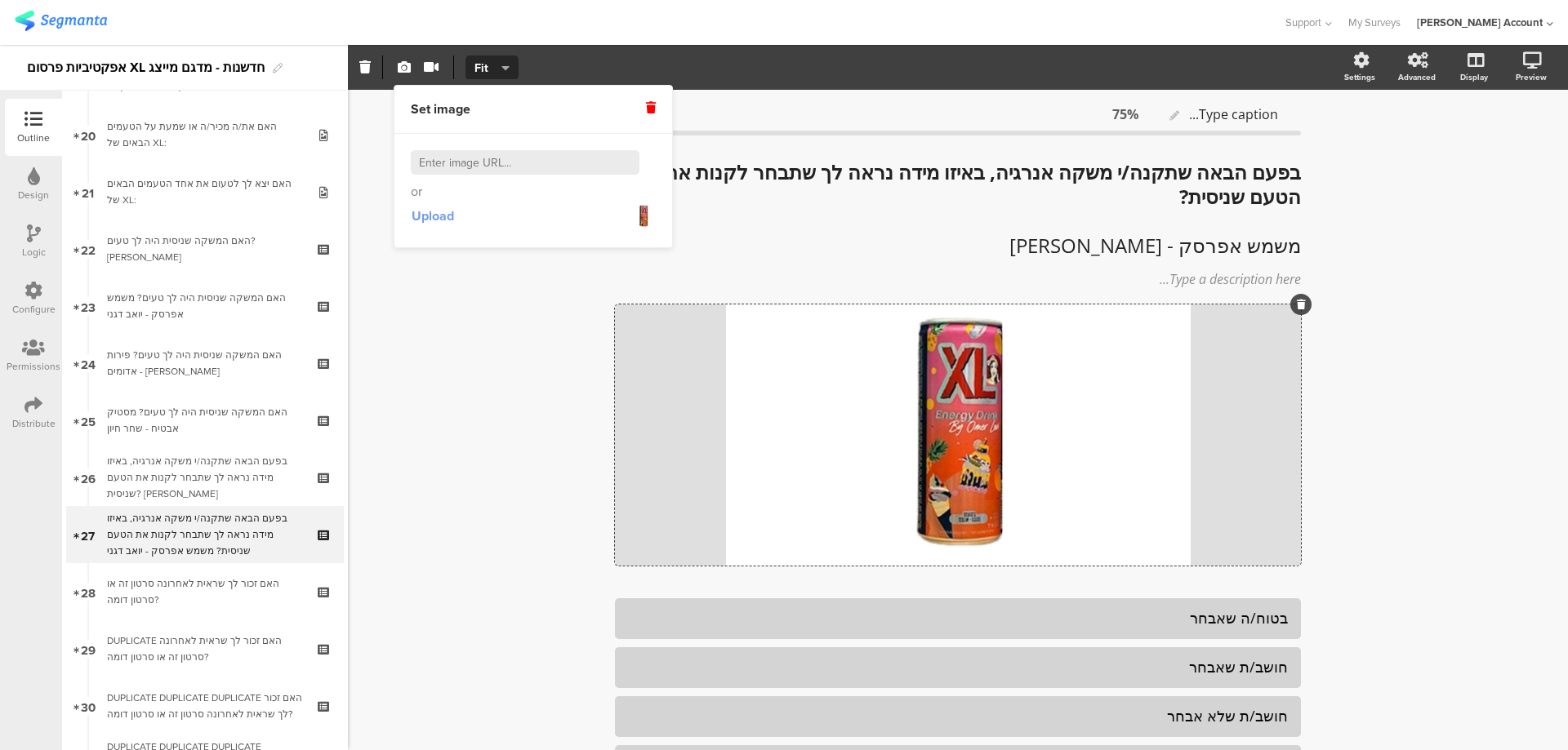
click at [426, 223] on span "Upload" at bounding box center [433, 216] width 42 height 19
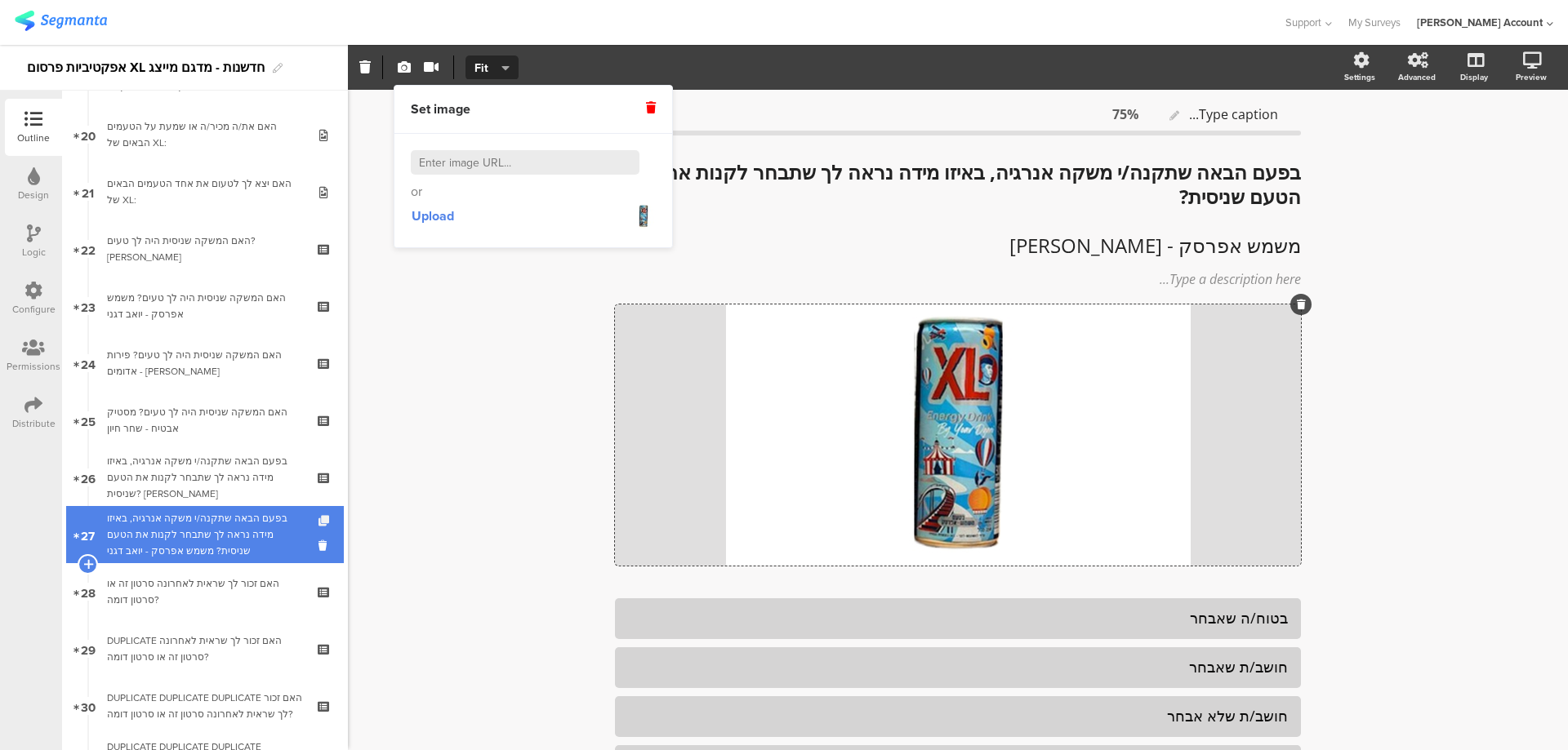
click at [318, 520] on icon at bounding box center [325, 521] width 14 height 11
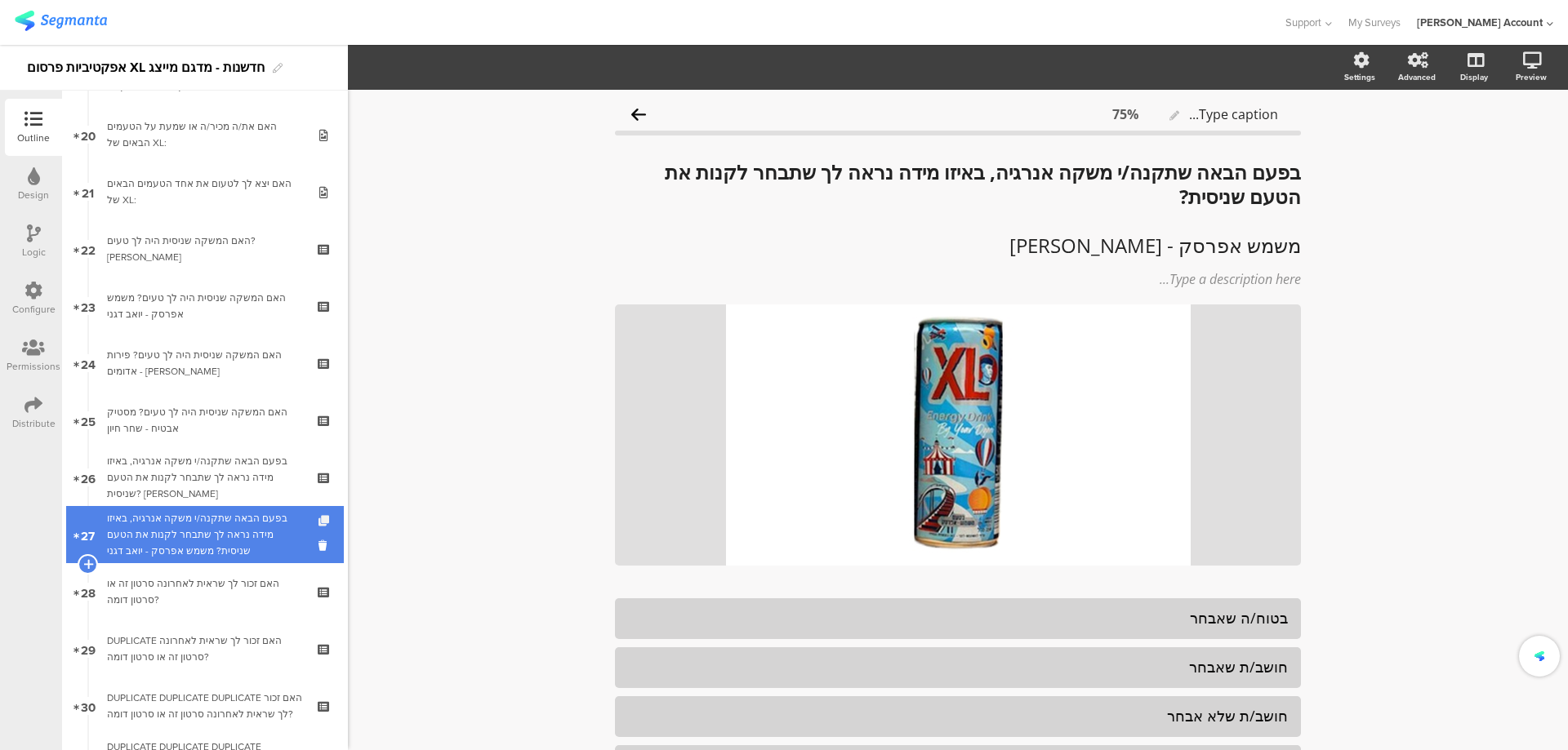
click at [318, 520] on icon at bounding box center [325, 521] width 14 height 11
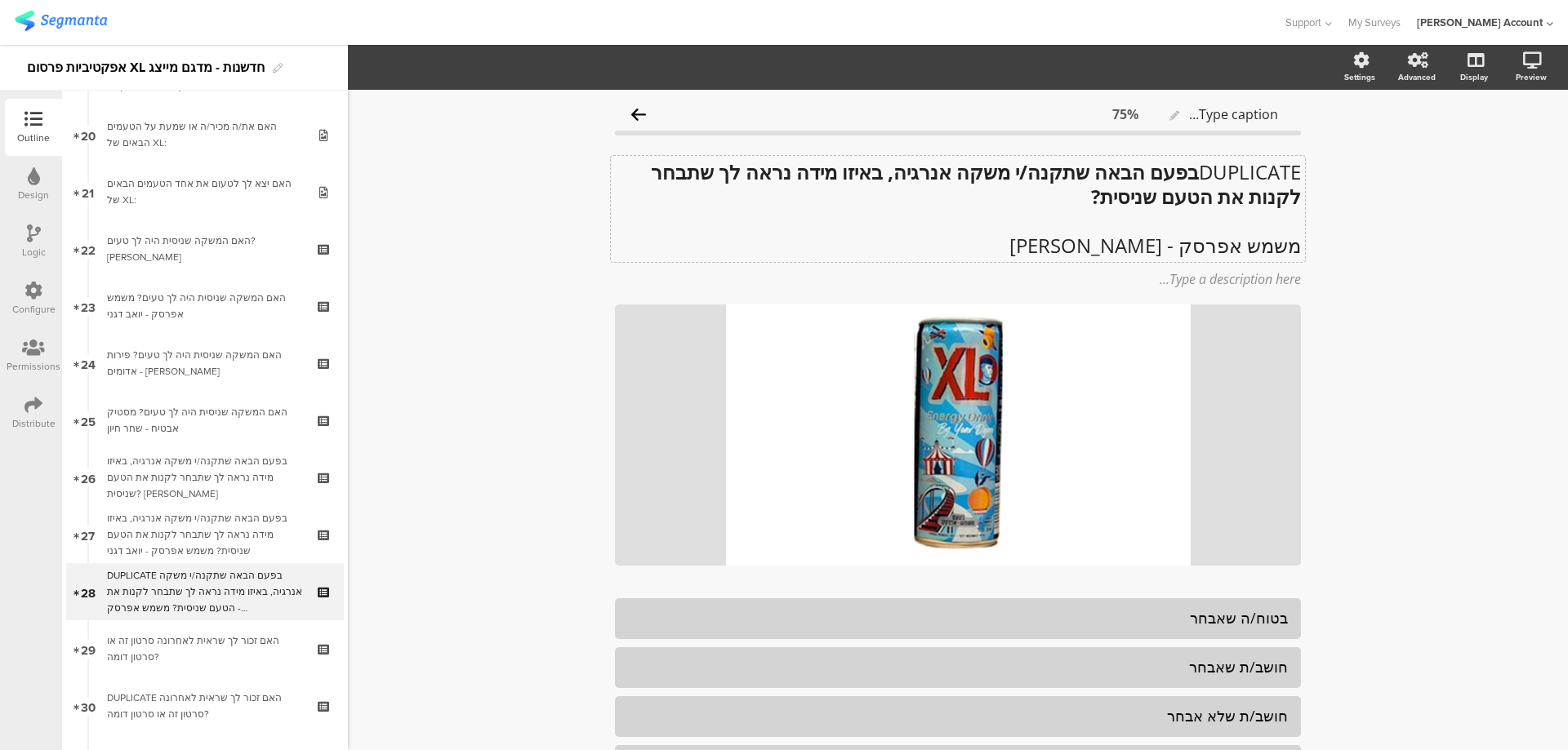
click at [1187, 178] on div "DUPLICATE בפעם הבאה שתקנה/י משקה אנרגיה, באיזו מידה נראה לך שתבחר לקנות את הטעם…" at bounding box center [957, 208] width 694 height 106
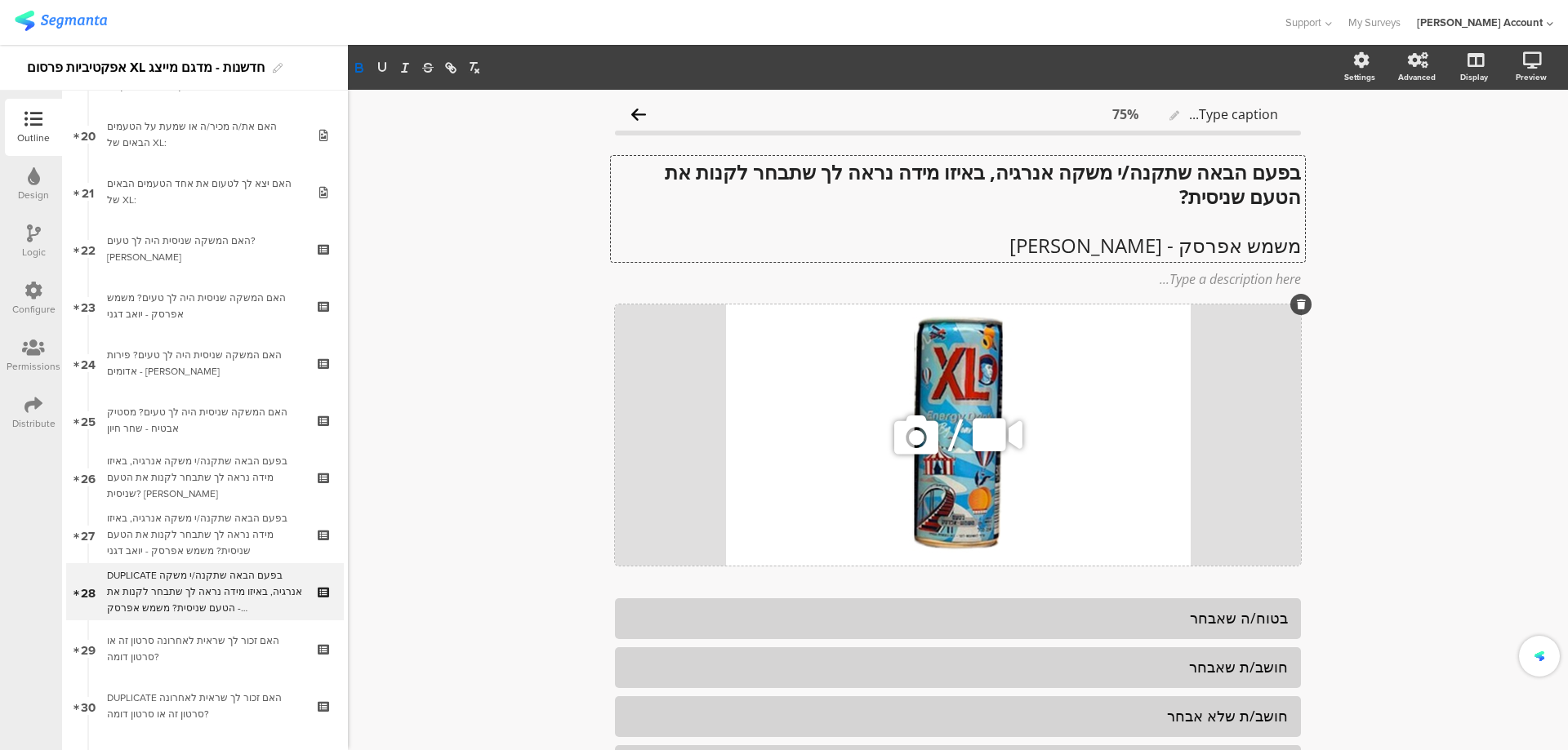
click at [925, 432] on icon at bounding box center [916, 435] width 56 height 56
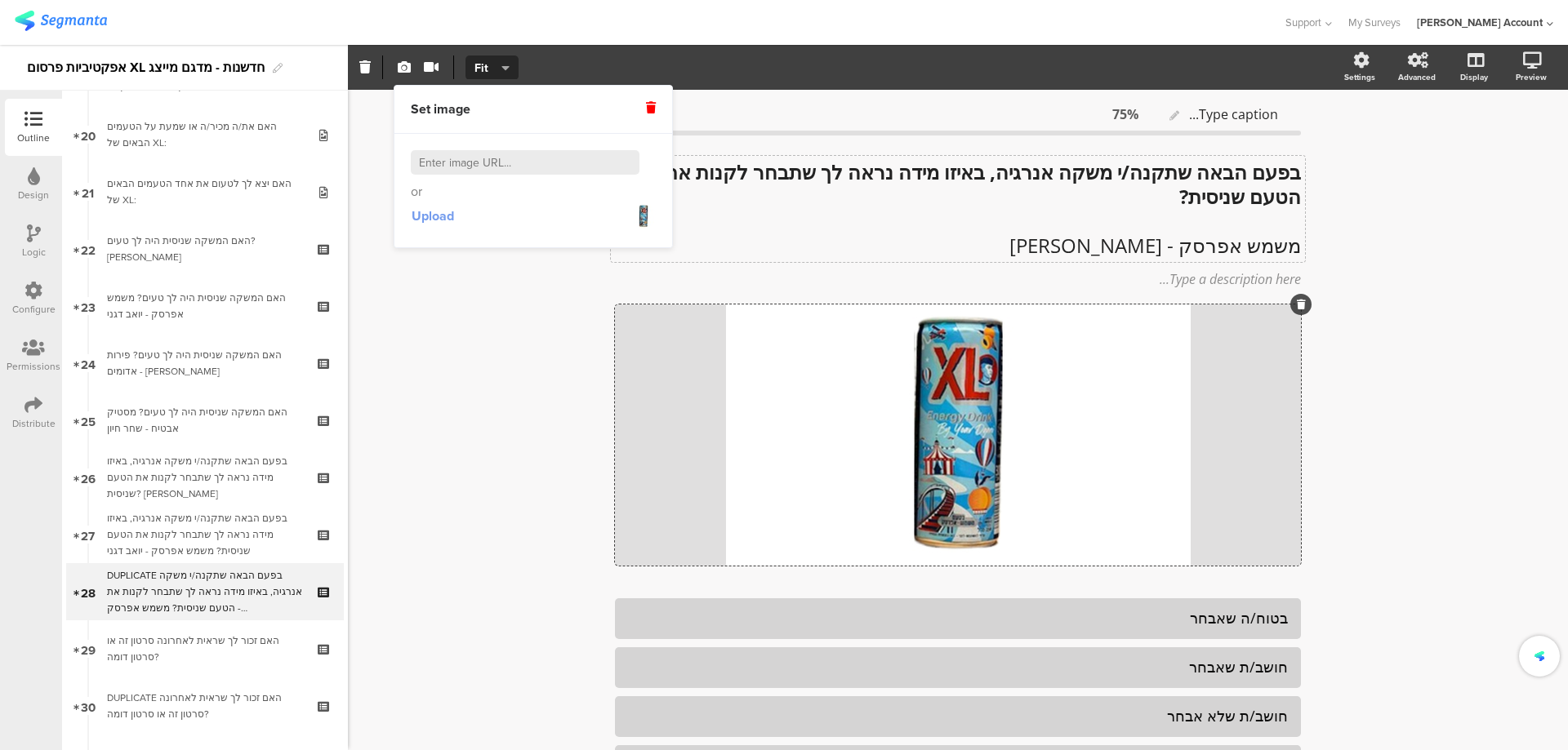
click at [447, 212] on span "Upload" at bounding box center [433, 216] width 42 height 19
click at [1192, 241] on div "בפעם הבאה שתקנה/י משקה אנרגיה, באיזו מידה נראה לך שתבחר לקנות את הטעם שניסית? מ…" at bounding box center [957, 208] width 694 height 106
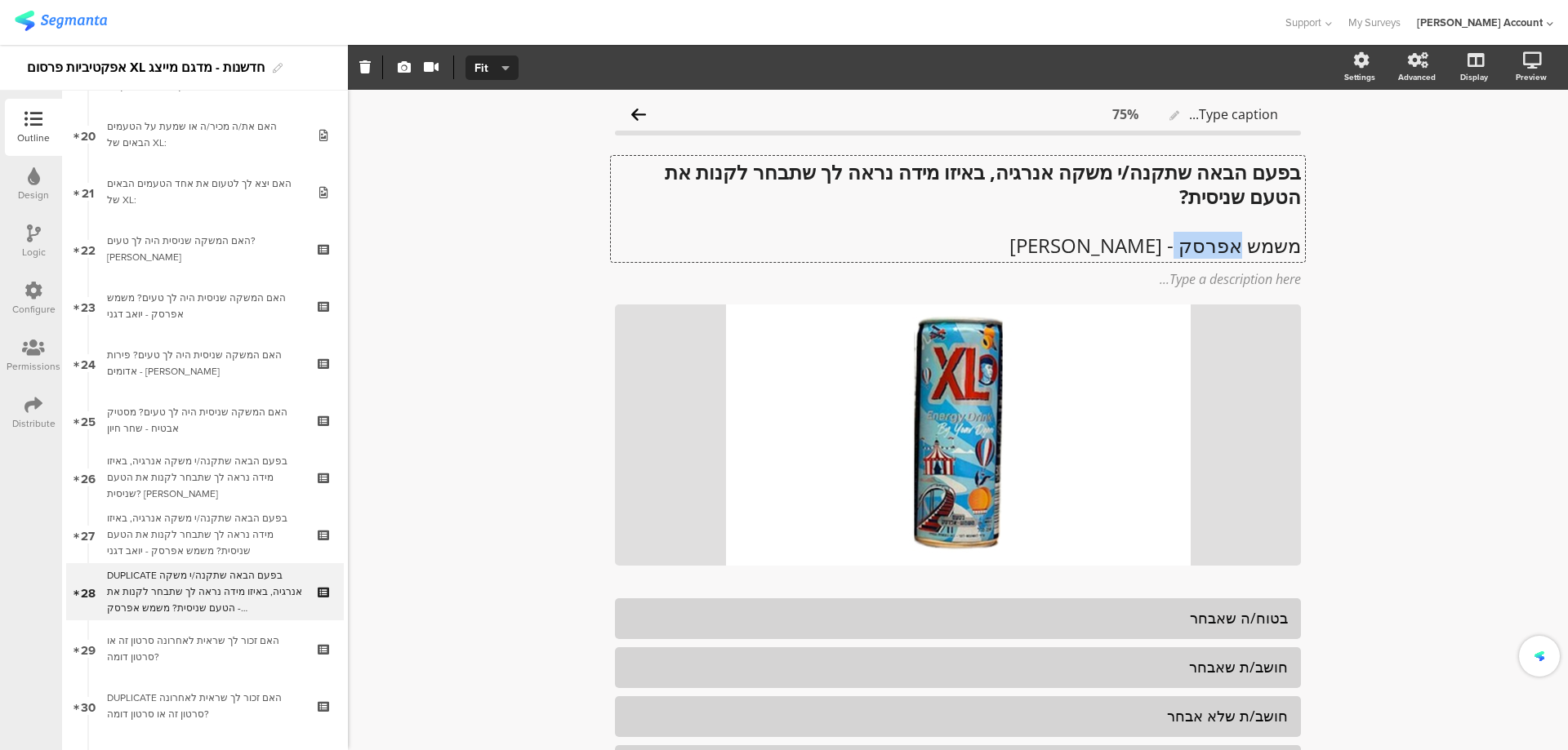
click at [1192, 241] on p "משמש אפרסק - יואב דגני" at bounding box center [958, 246] width 686 height 25
click at [1192, 241] on p "משמש אפרסק - יואב דגני" at bounding box center [958, 245] width 686 height 25
click at [1193, 241] on p "משמש אפרסק - יואב דגני" at bounding box center [958, 245] width 686 height 25
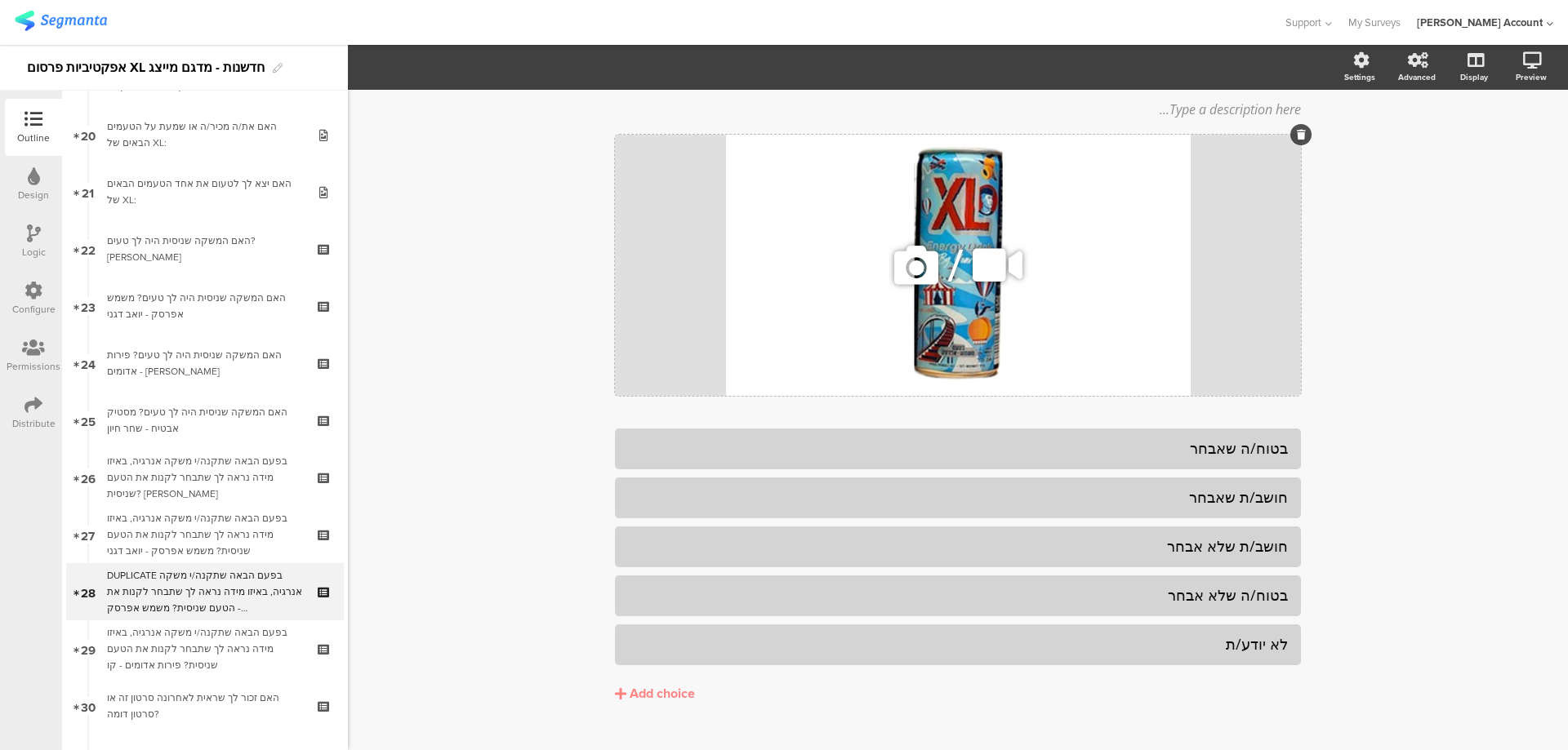
scroll to position [91, 0]
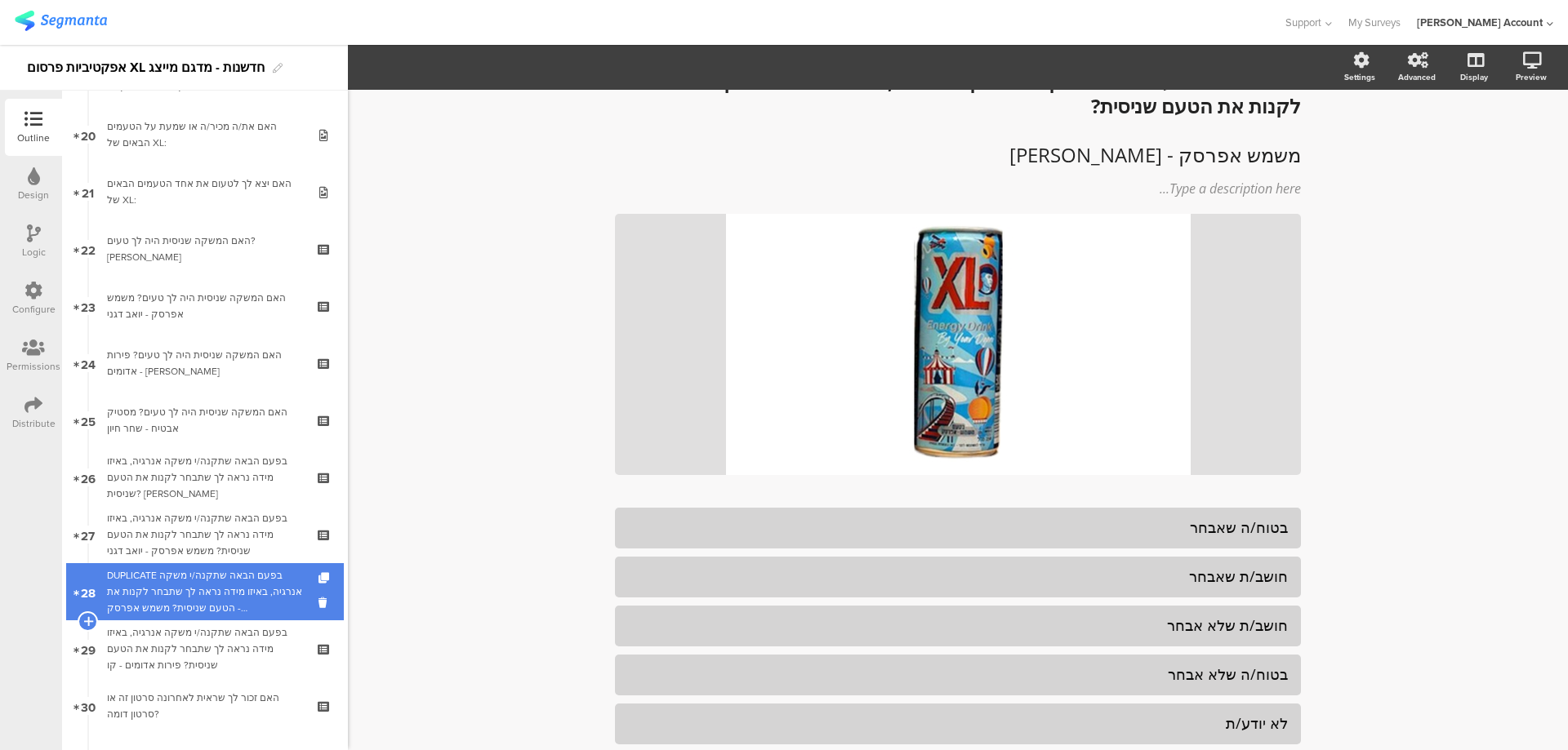
click at [231, 576] on div "DUPLICATE בפעם הבאה שתקנה/י משקה אנרגיה, באיזו מידה נראה לך שתבחר לקנות את הטעם…" at bounding box center [204, 591] width 195 height 49
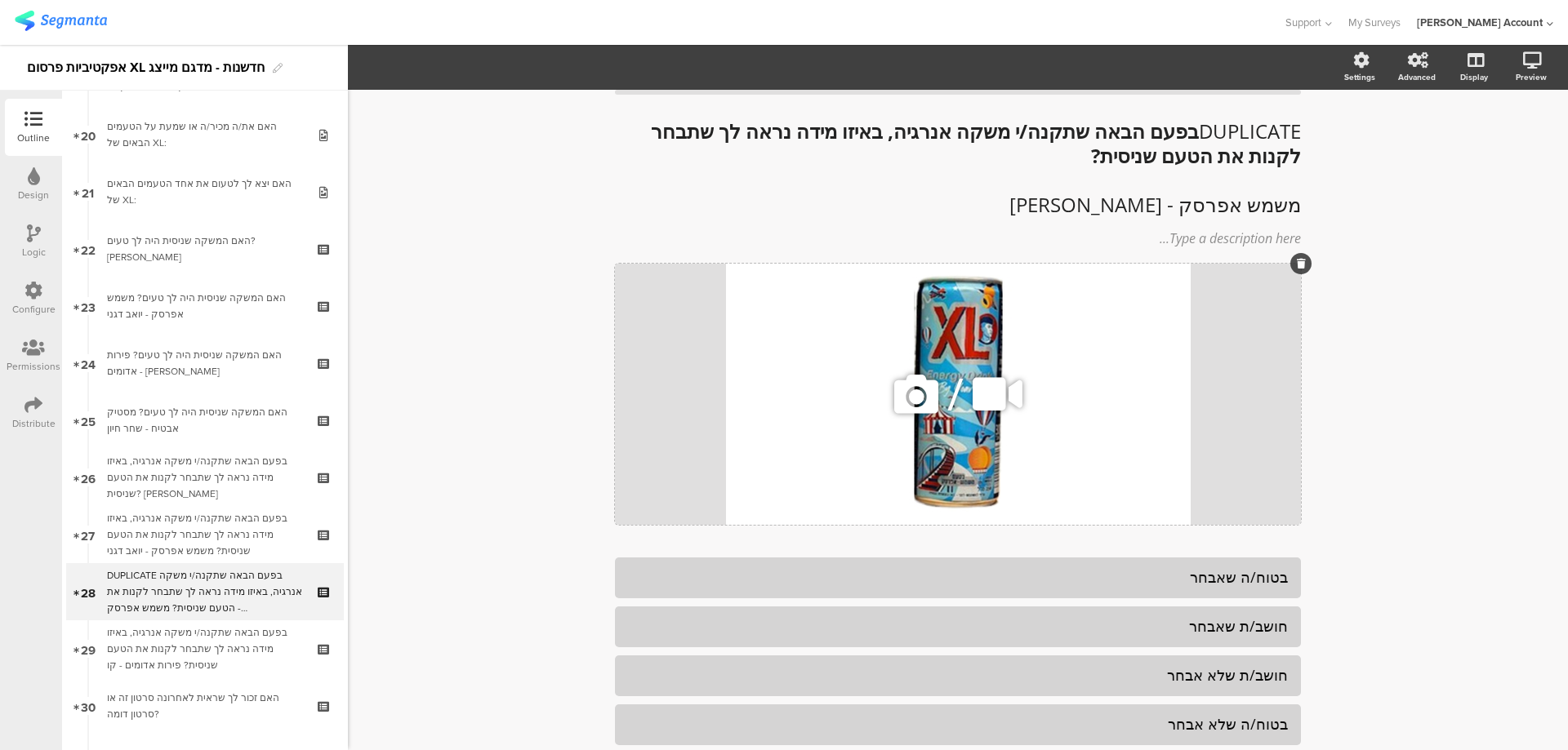
scroll to position [0, 0]
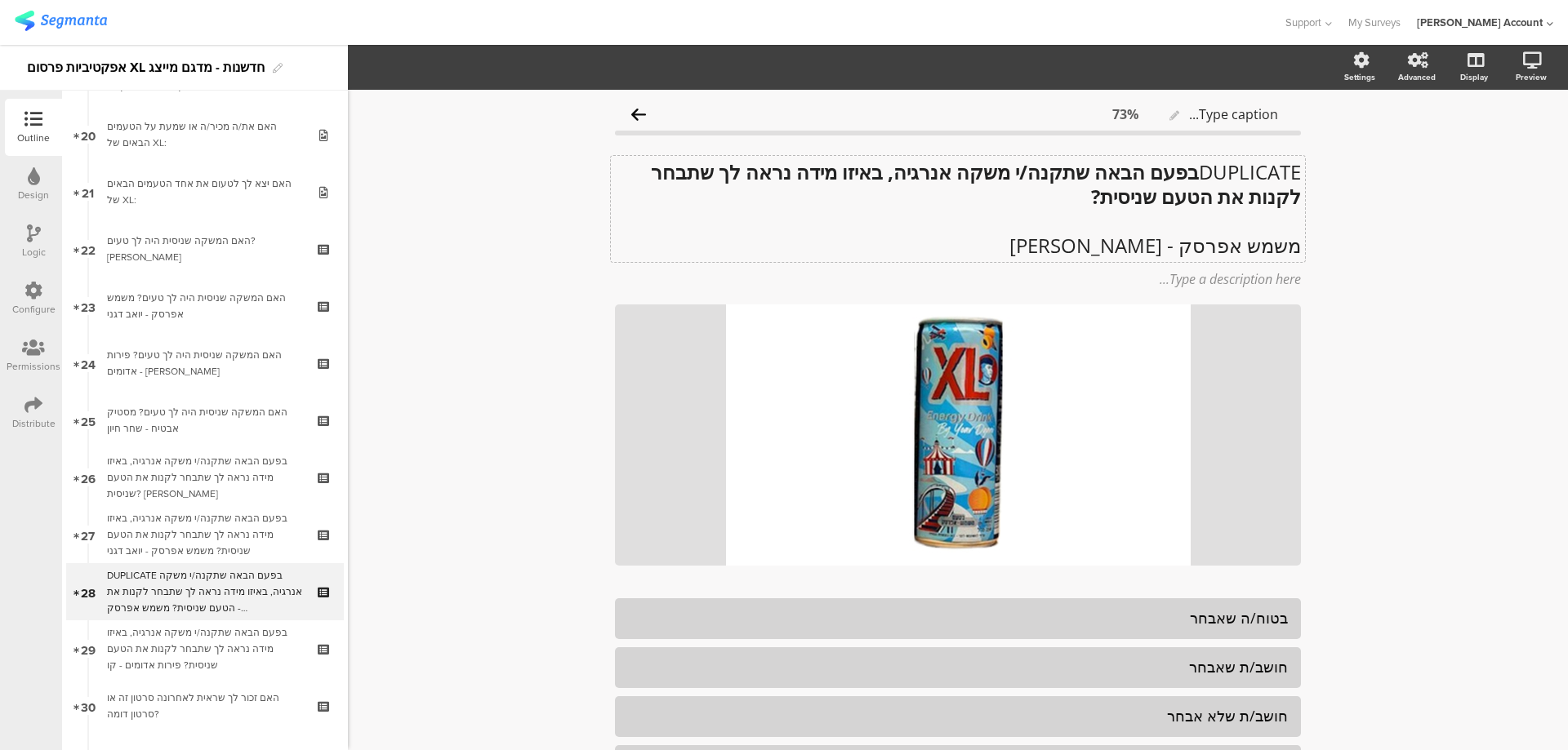
click at [1187, 178] on div "DUPLICATE בפעם הבאה שתקנה/י משקה אנרגיה, באיזו מידה נראה לך שתבחר לקנות את הטעם…" at bounding box center [957, 208] width 694 height 106
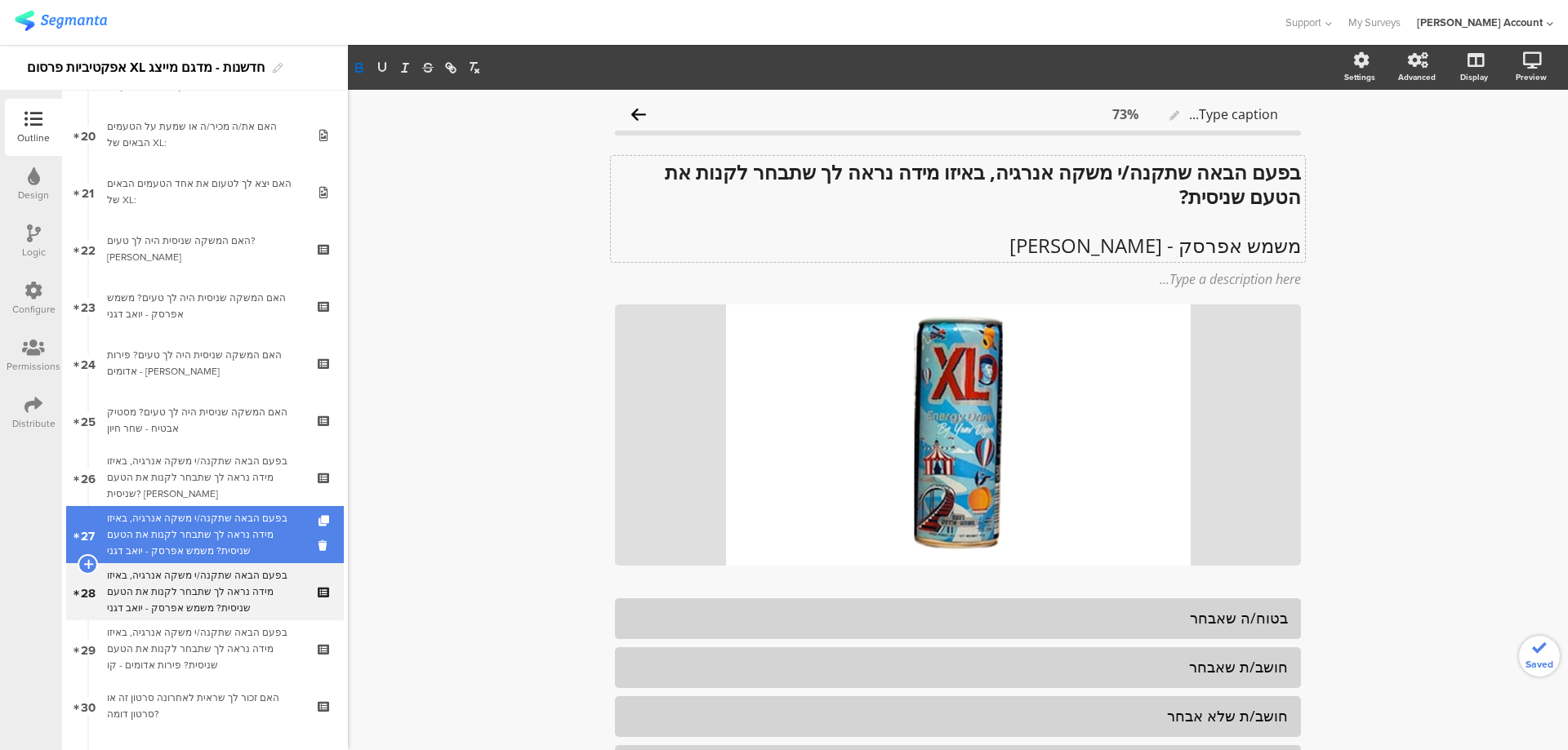
click at [245, 527] on div "בפעם הבאה שתקנה/י משקה אנרגיה, באיזו מידה נראה לך שתבחר לקנות את הטעם שניסית? מ…" at bounding box center [204, 534] width 195 height 49
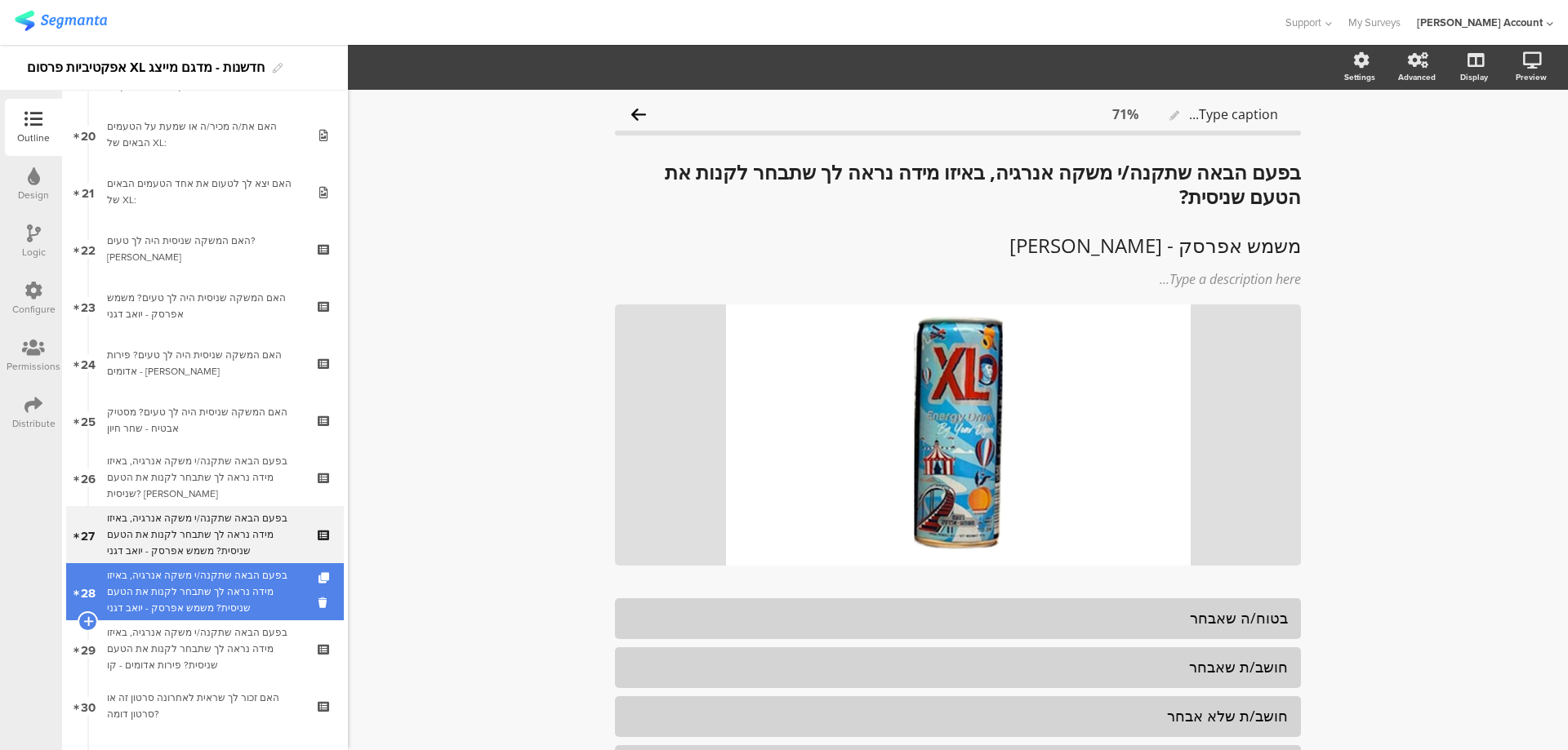
click at [241, 591] on div "בפעם הבאה שתקנה/י משקה אנרגיה, באיזו מידה נראה לך שתבחר לקנות את הטעם שניסית? מ…" at bounding box center [204, 591] width 195 height 49
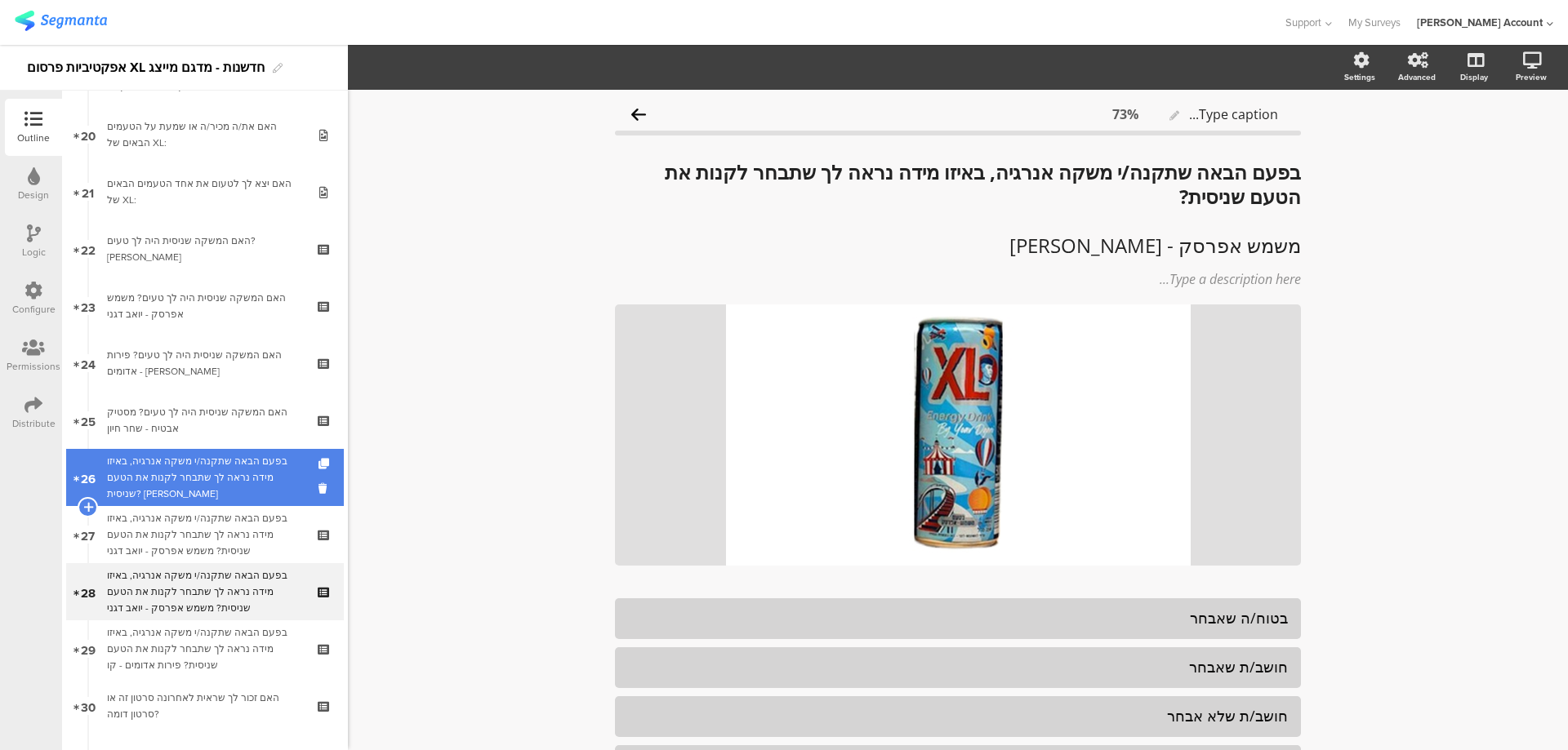
click at [221, 475] on div "בפעם הבאה שתקנה/י משקה אנרגיה, באיזו מידה נראה לך שתבחר לקנות את הטעם שניסית? מ…" at bounding box center [204, 477] width 195 height 49
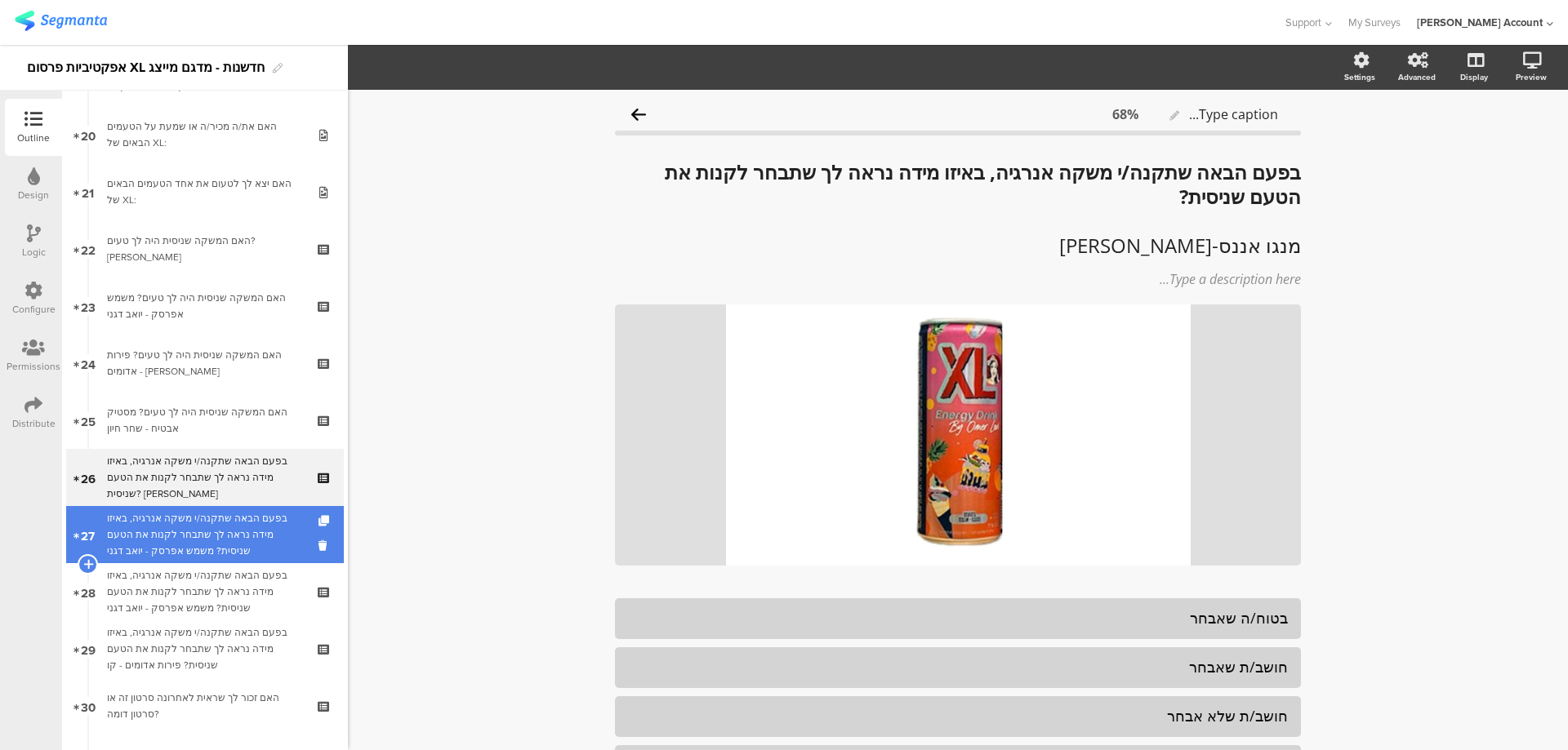
click at [231, 519] on div "בפעם הבאה שתקנה/י משקה אנרגיה, באיזו מידה נראה לך שתבחר לקנות את הטעם שניסית? מ…" at bounding box center [204, 534] width 195 height 49
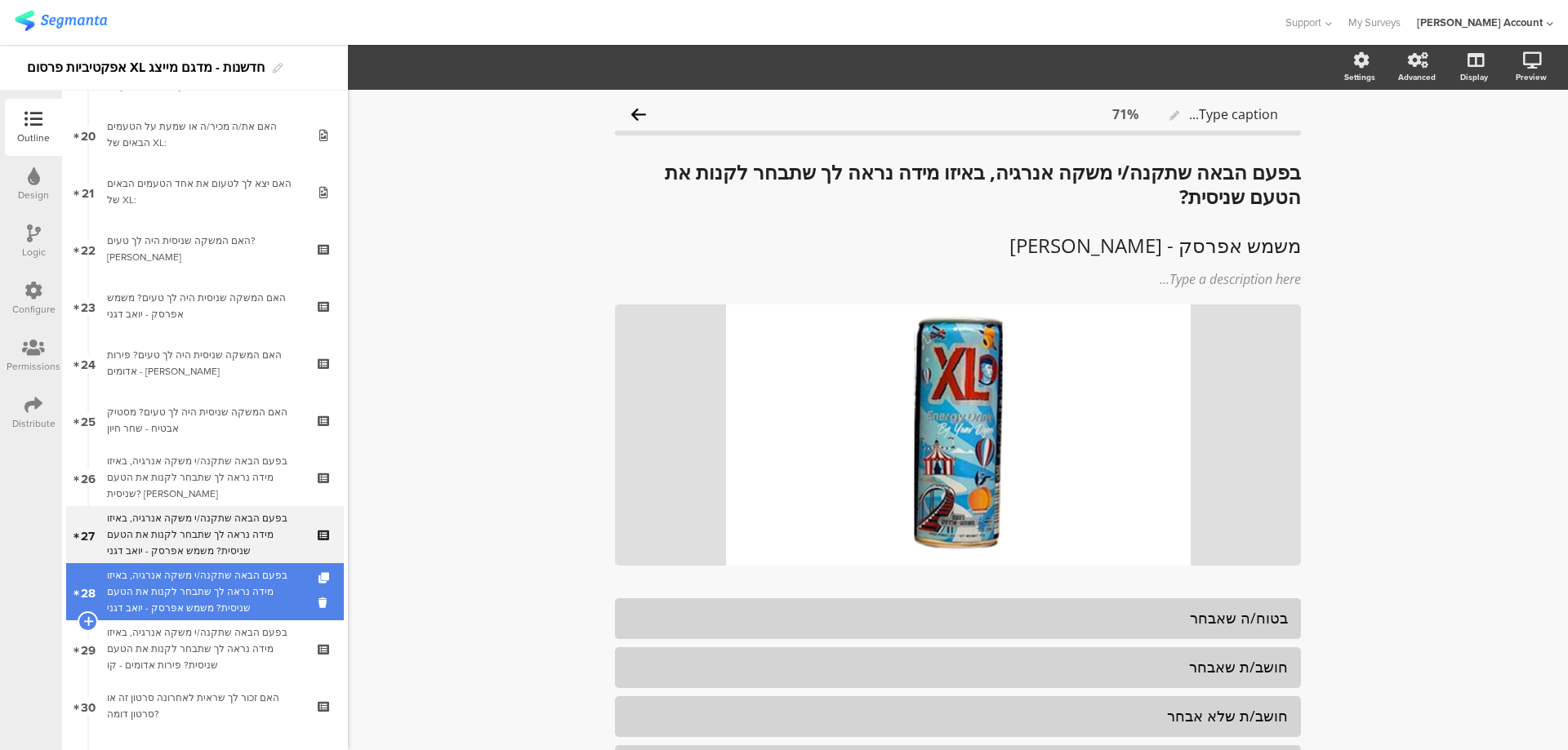
click at [233, 575] on div "בפעם הבאה שתקנה/י משקה אנרגיה, באיזו מידה נראה לך שתבחר לקנות את הטעם שניסית? מ…" at bounding box center [204, 591] width 195 height 49
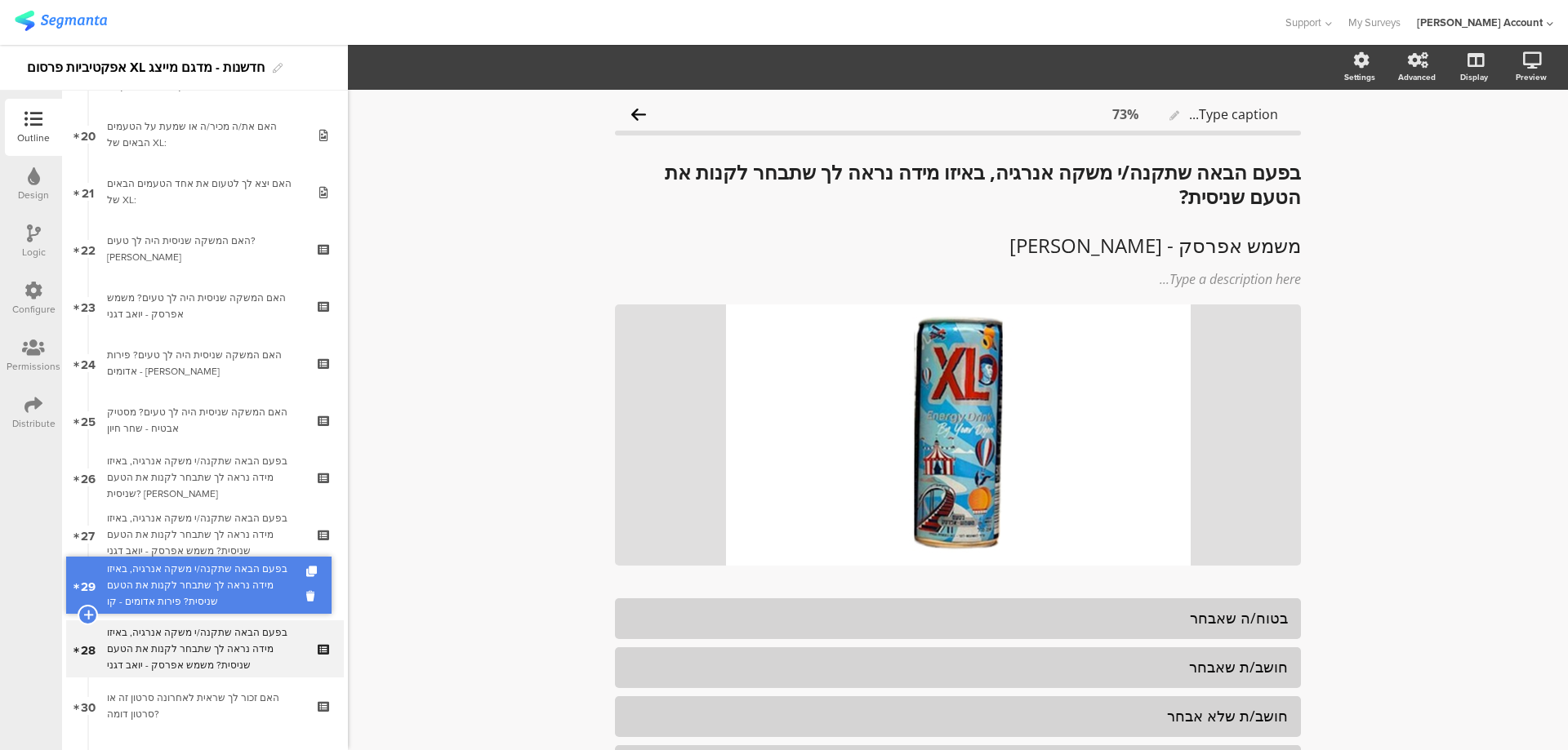
drag, startPoint x: 228, startPoint y: 637, endPoint x: 237, endPoint y: 573, distance: 64.6
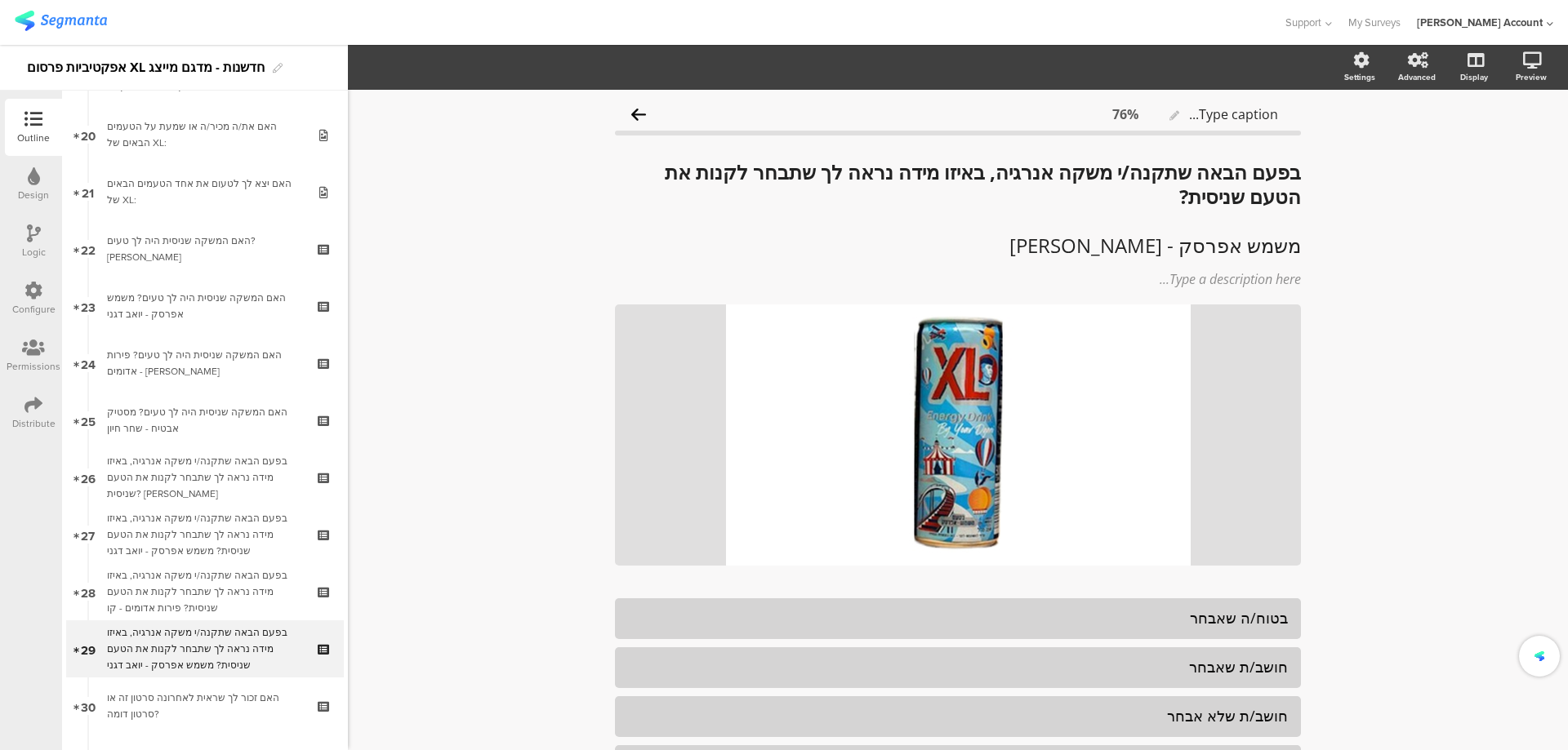
click at [235, 583] on div "בפעם הבאה שתקנה/י משקה אנרגיה, באיזו מידה נראה לך שתבחר לקנות את הטעם שניסית? פ…" at bounding box center [204, 591] width 195 height 49
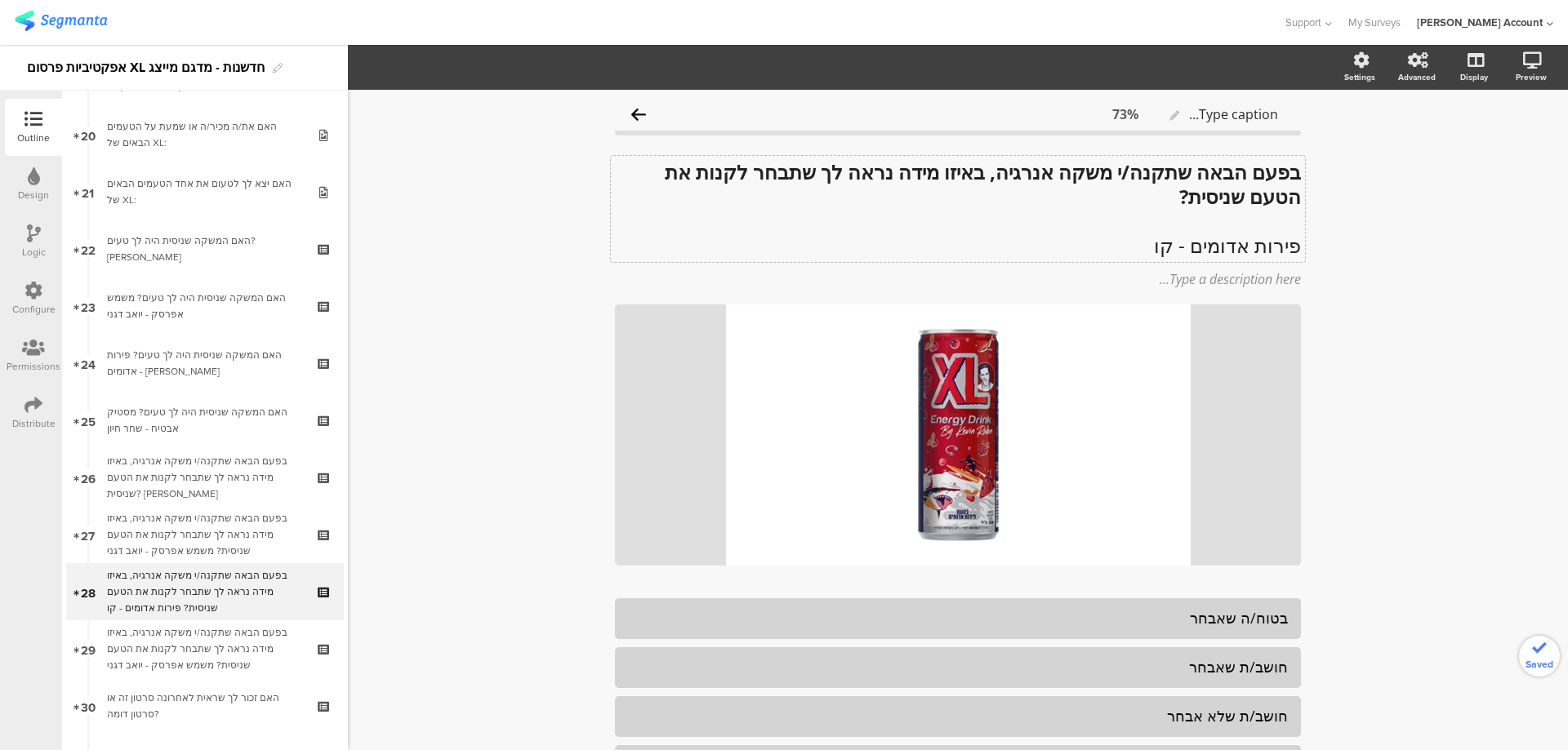
click at [1123, 247] on p "פירות אדומים - קו" at bounding box center [958, 246] width 686 height 25
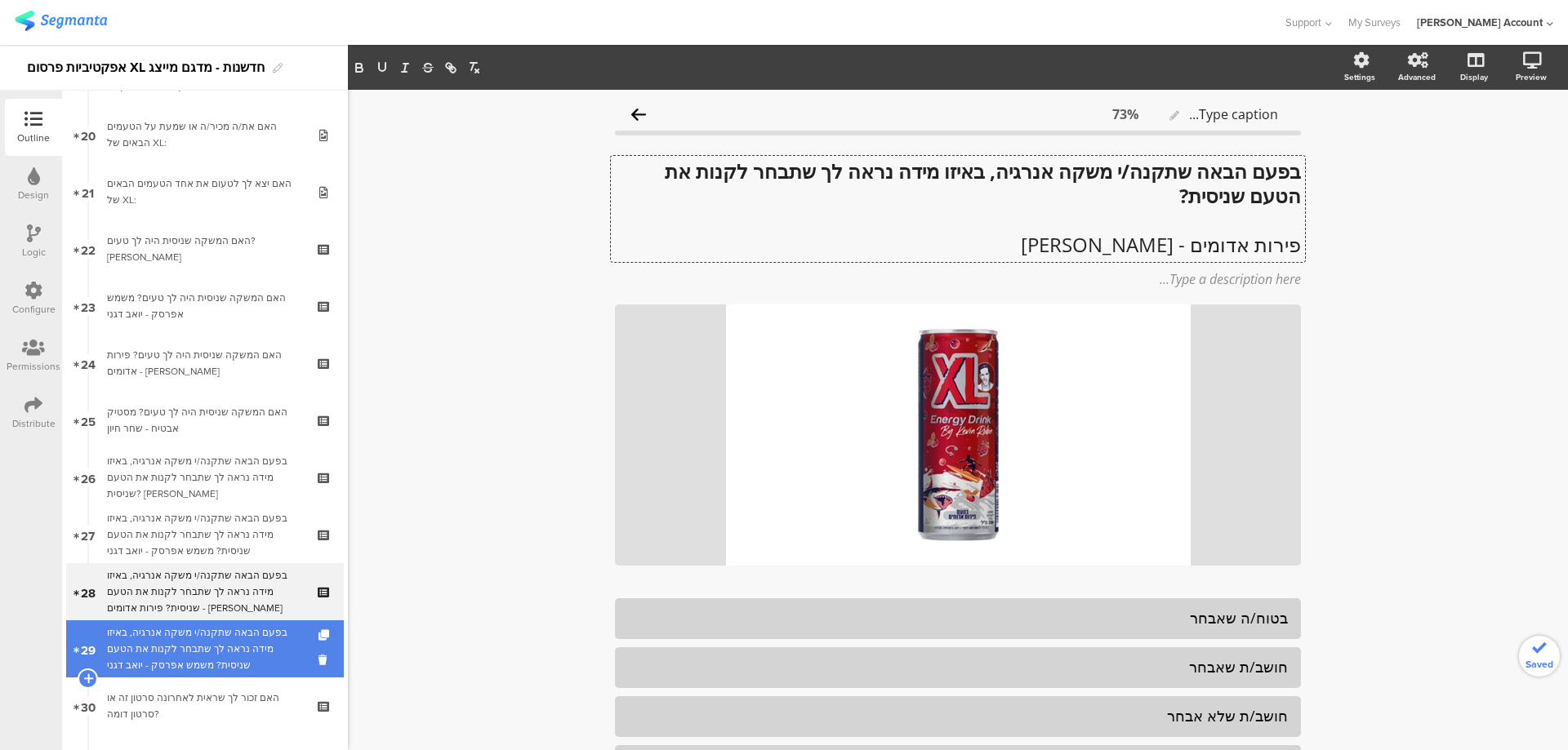
click at [206, 638] on div "בפעם הבאה שתקנה/י משקה אנרגיה, באיזו מידה נראה לך שתבחר לקנות את הטעם שניסית? מ…" at bounding box center [204, 648] width 195 height 49
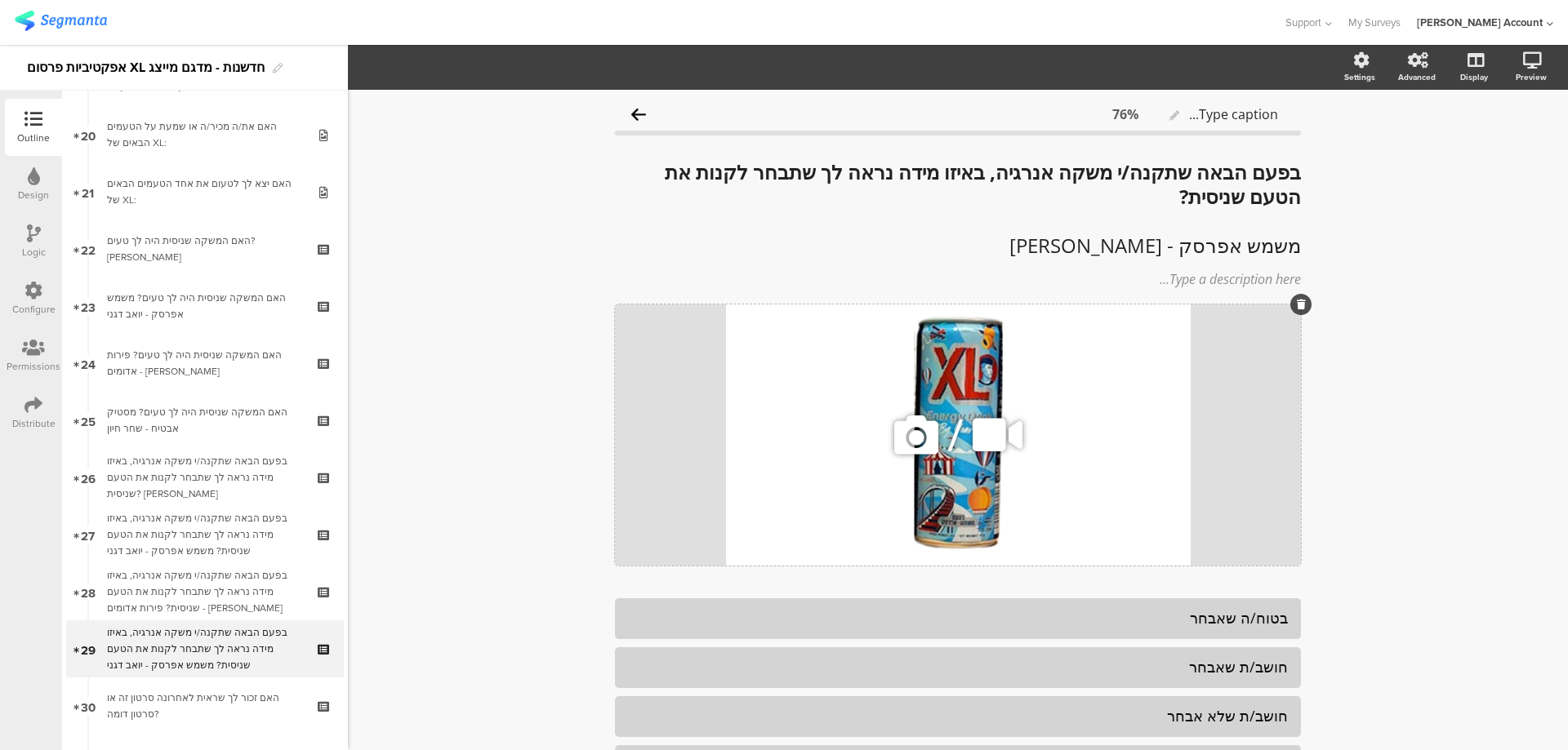
click at [916, 436] on icon at bounding box center [916, 435] width 56 height 56
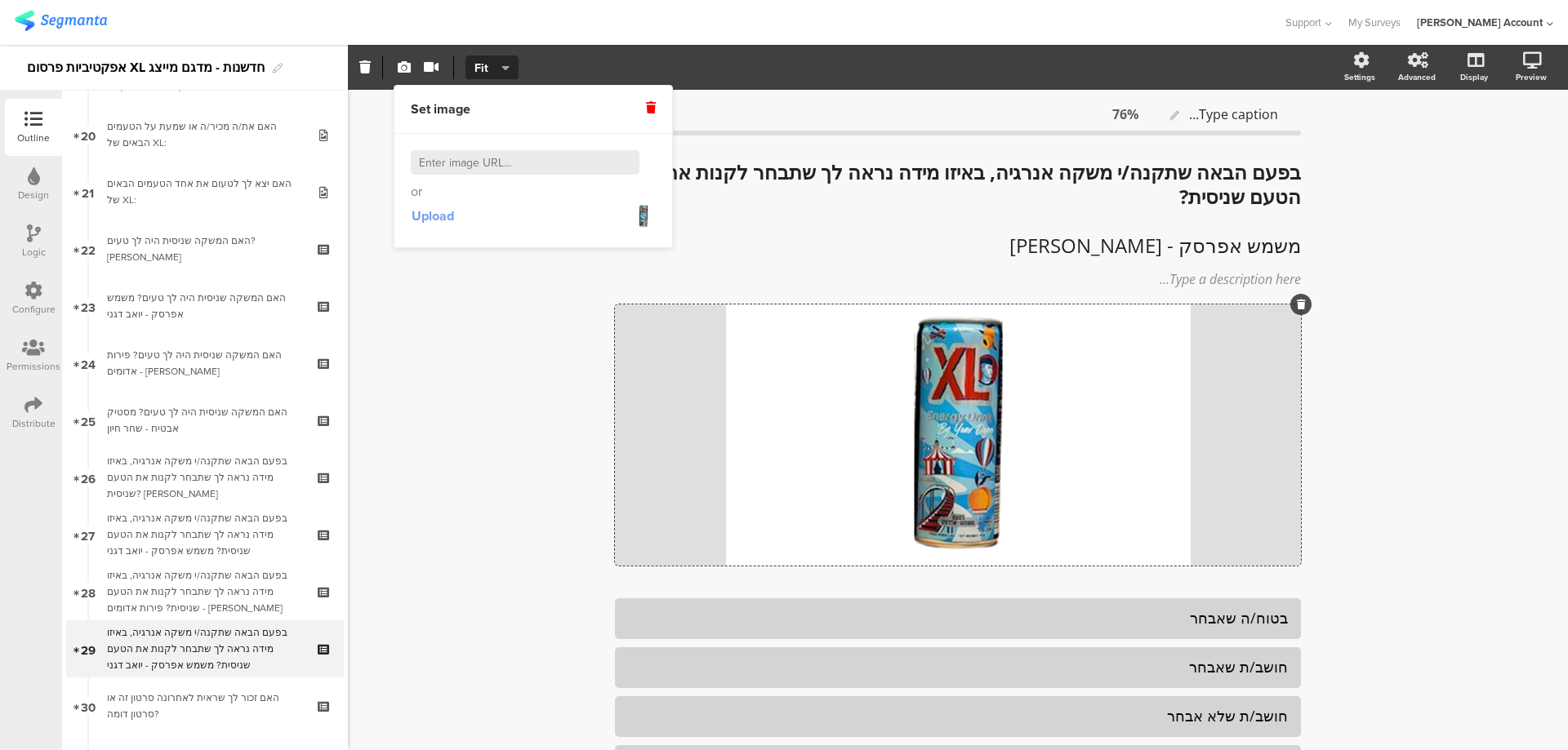
click at [446, 220] on span "Upload" at bounding box center [433, 216] width 42 height 19
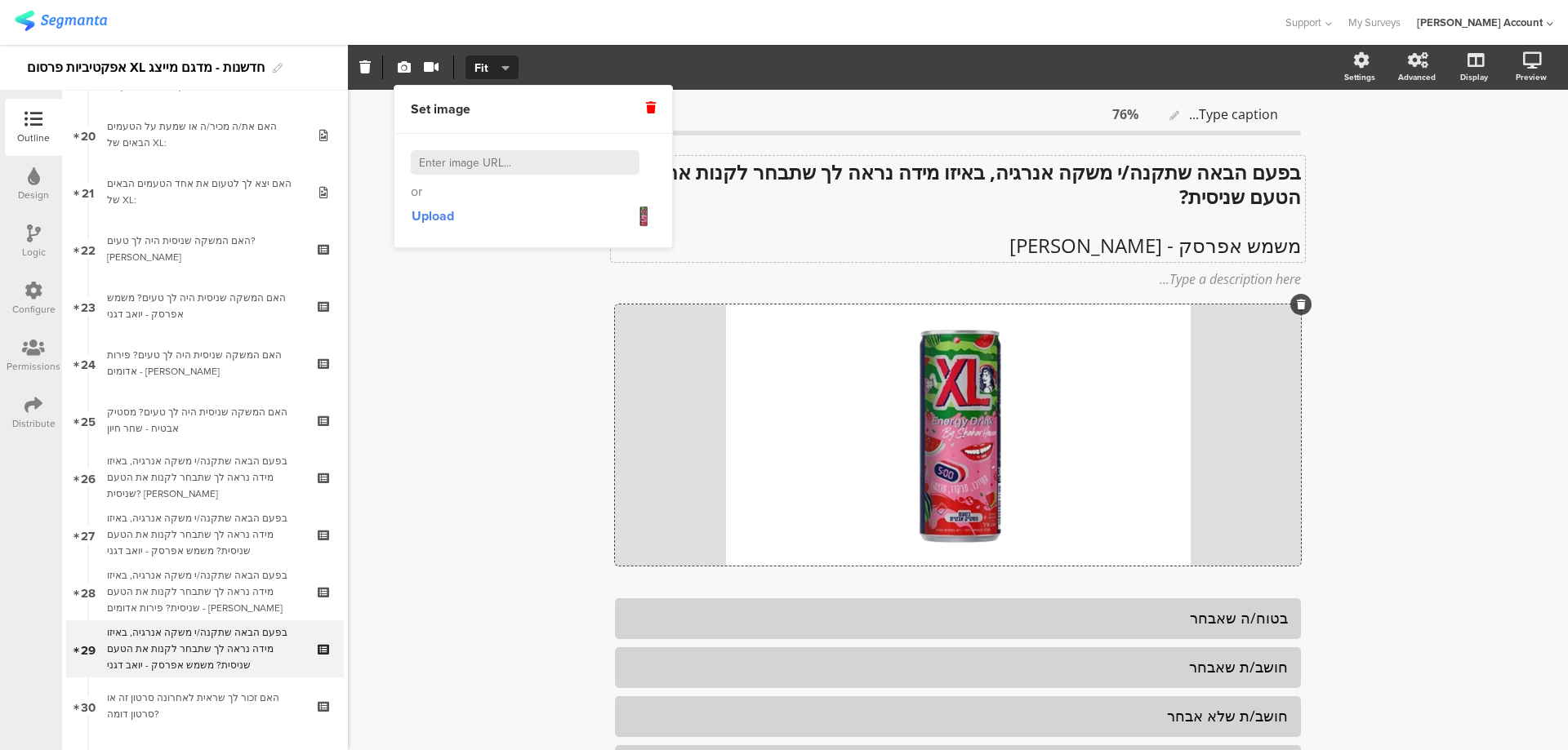
click at [1184, 242] on div "בפעם הבאה שתקנה/י משקה אנרגיה, באיזו מידה נראה לך שתבחר לקנות את הטעם שניסית? מ…" at bounding box center [957, 208] width 694 height 106
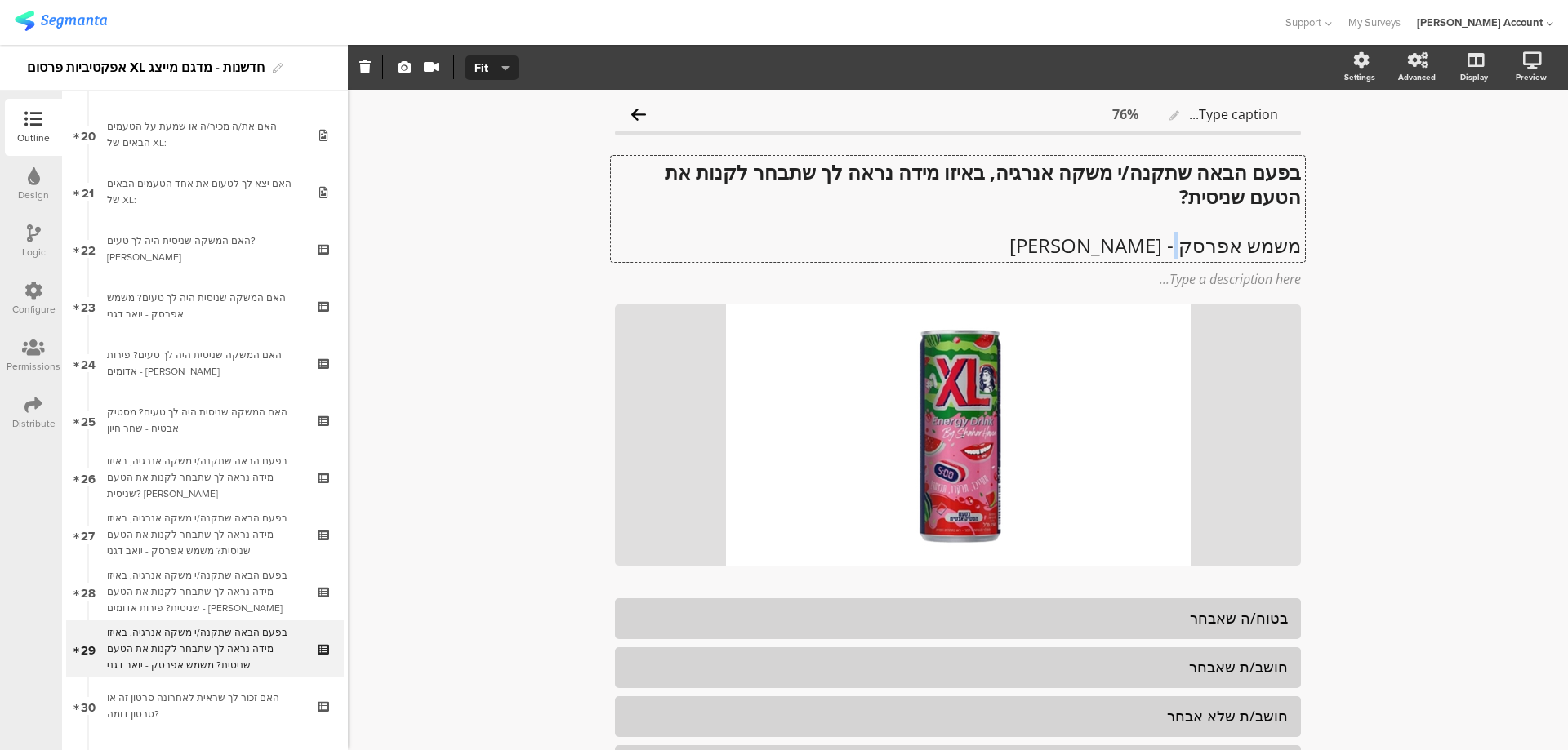
click at [1184, 242] on p "משמש אפרסק - יואב דגני" at bounding box center [958, 246] width 686 height 25
click at [1190, 244] on p "משמש אפרסק - יואב דגני" at bounding box center [958, 245] width 686 height 25
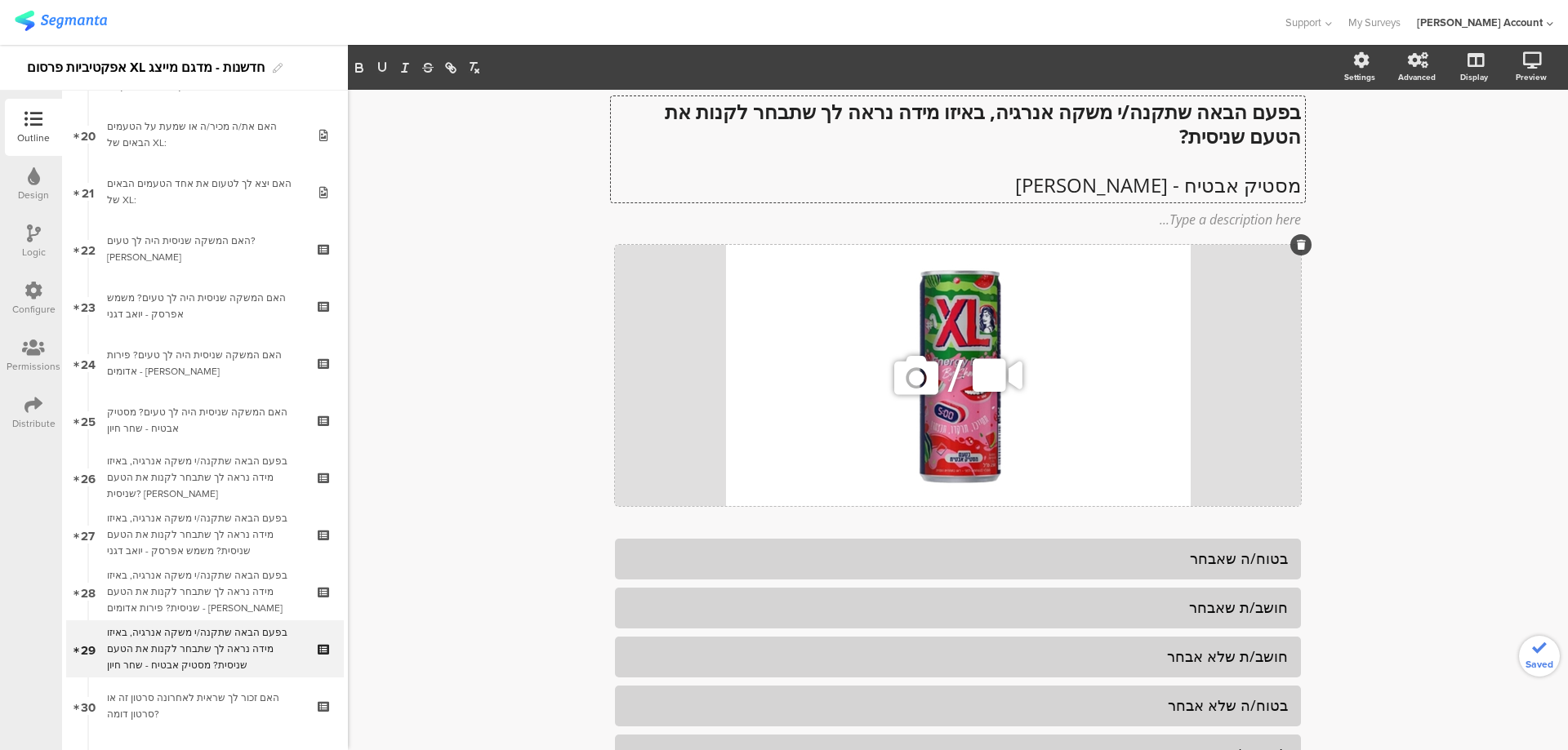
scroll to position [109, 0]
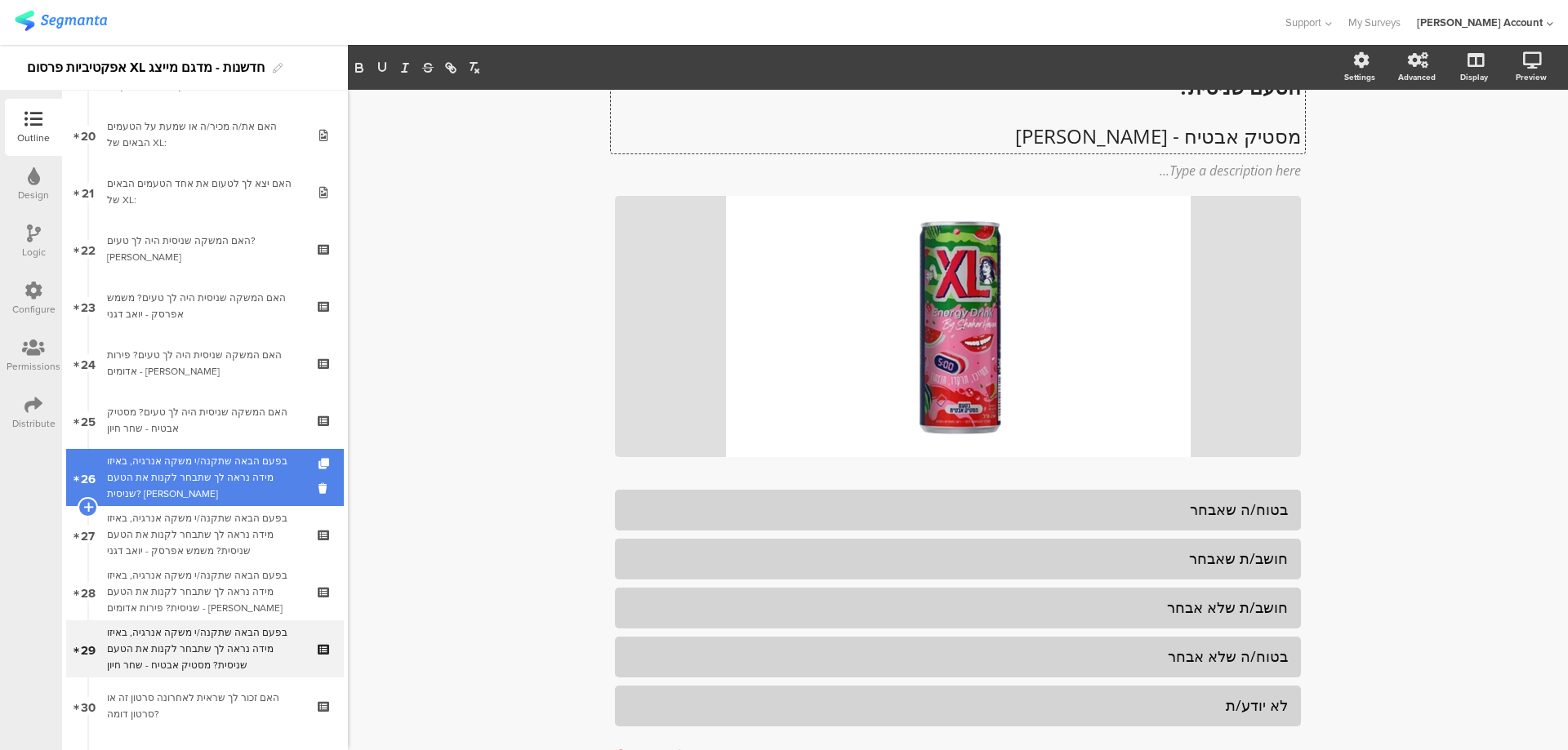
click at [255, 462] on div "בפעם הבאה שתקנה/י משקה אנרגיה, באיזו מידה נראה לך שתבחר לקנות את הטעם שניסית? מ…" at bounding box center [204, 477] width 195 height 49
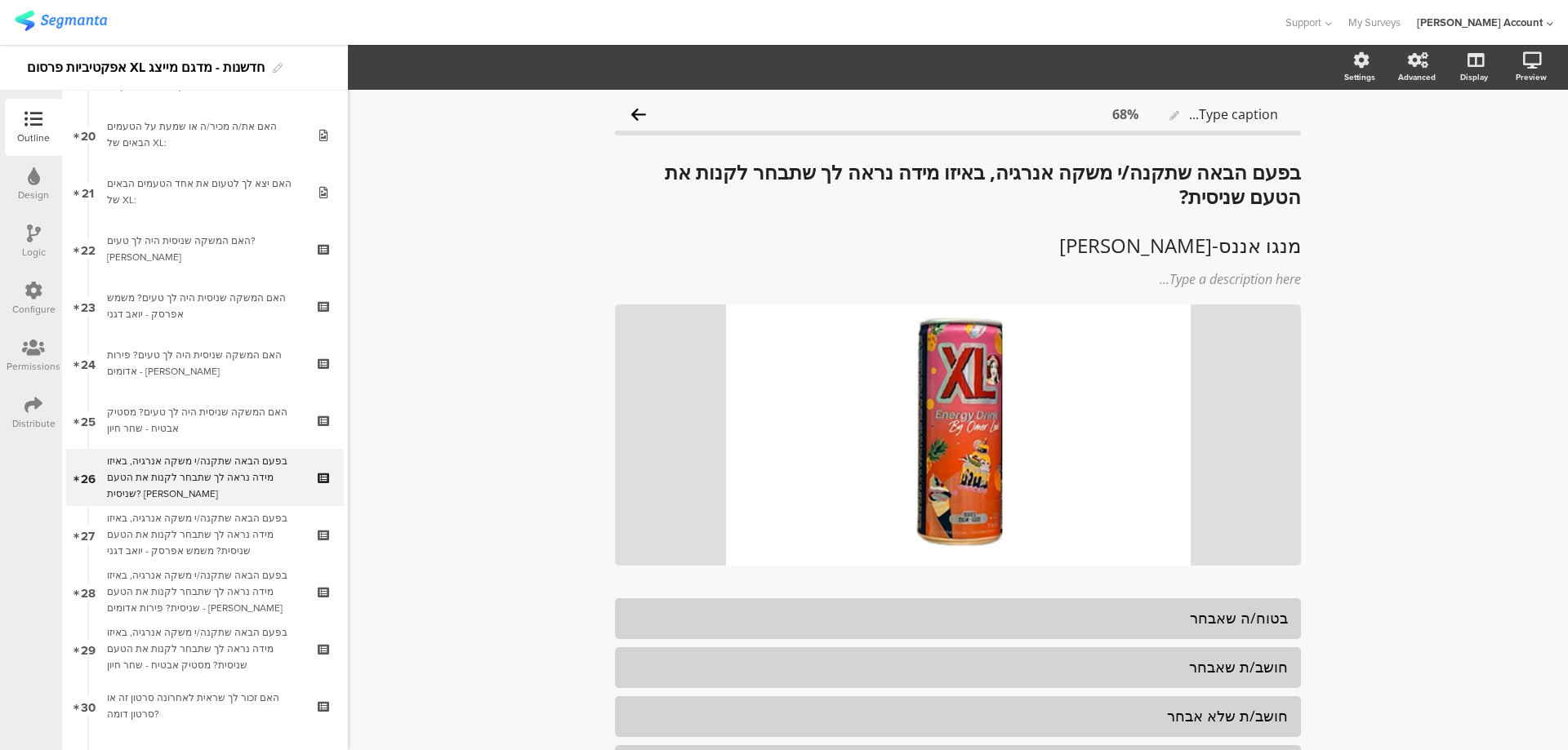
click at [23, 231] on div "Logic" at bounding box center [34, 241] width 57 height 57
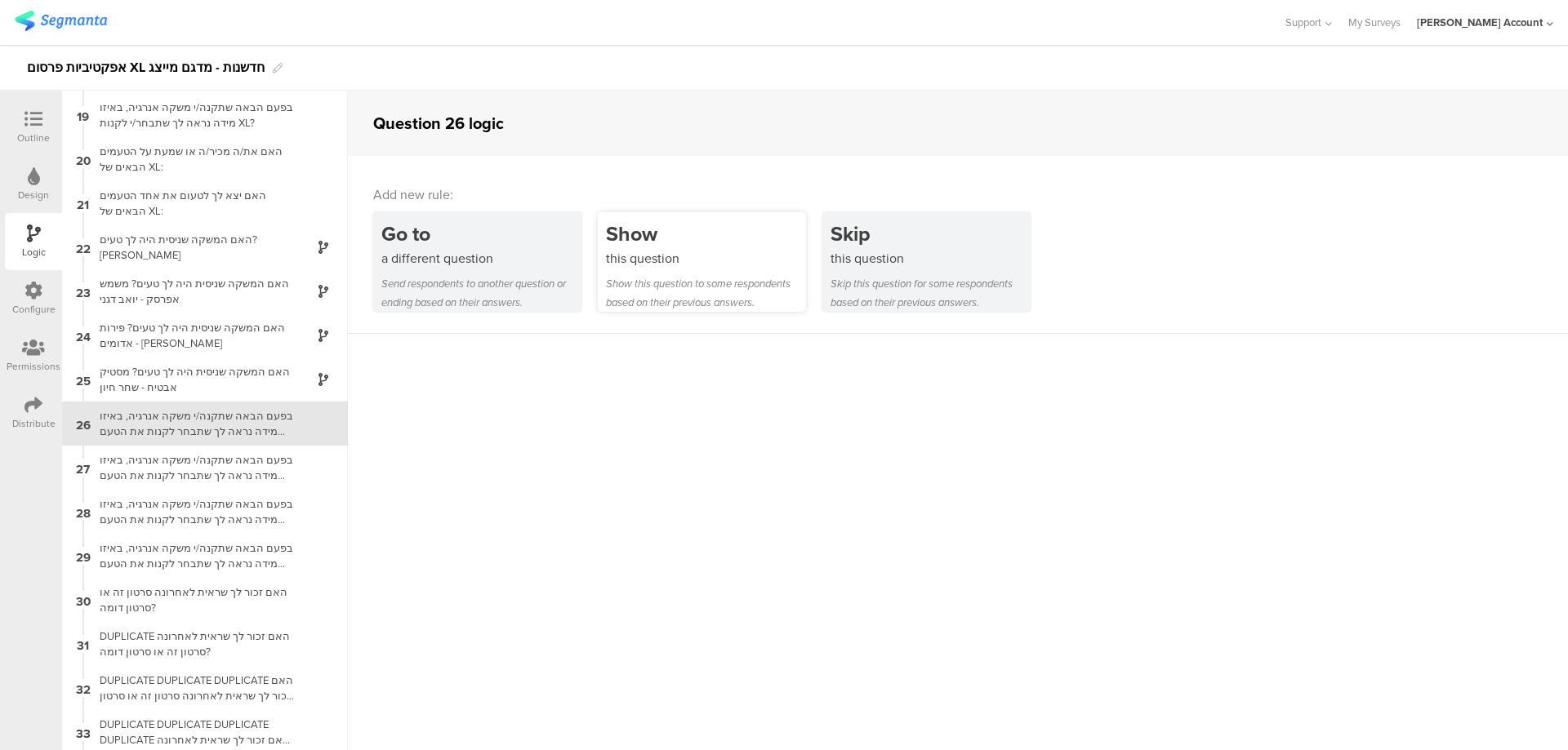
scroll to position [794, 0]
click at [674, 216] on div "Show this question Show this question to some respondents based on their previo…" at bounding box center [702, 261] width 209 height 100
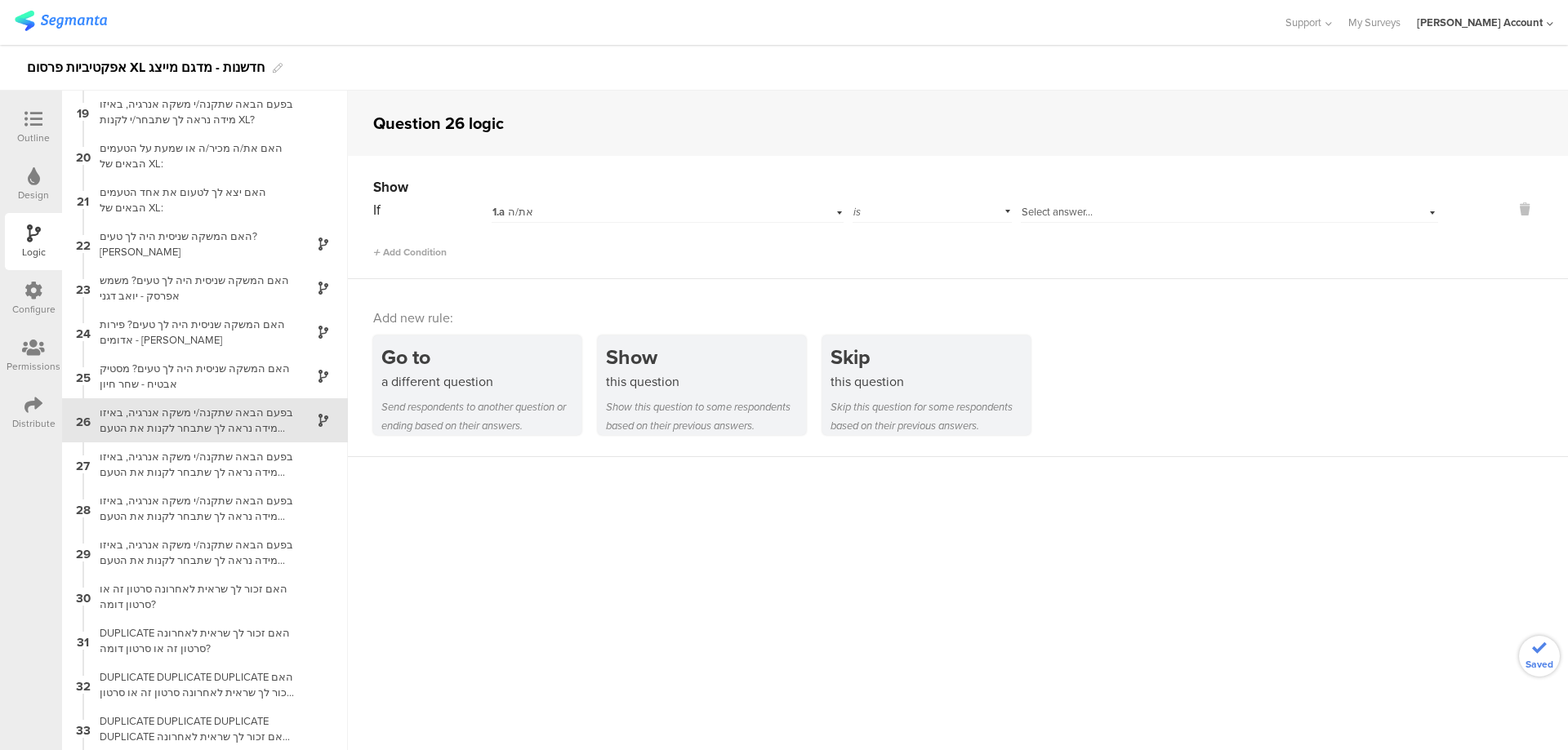
click at [699, 208] on div "1.a את/ה" at bounding box center [640, 212] width 296 height 15
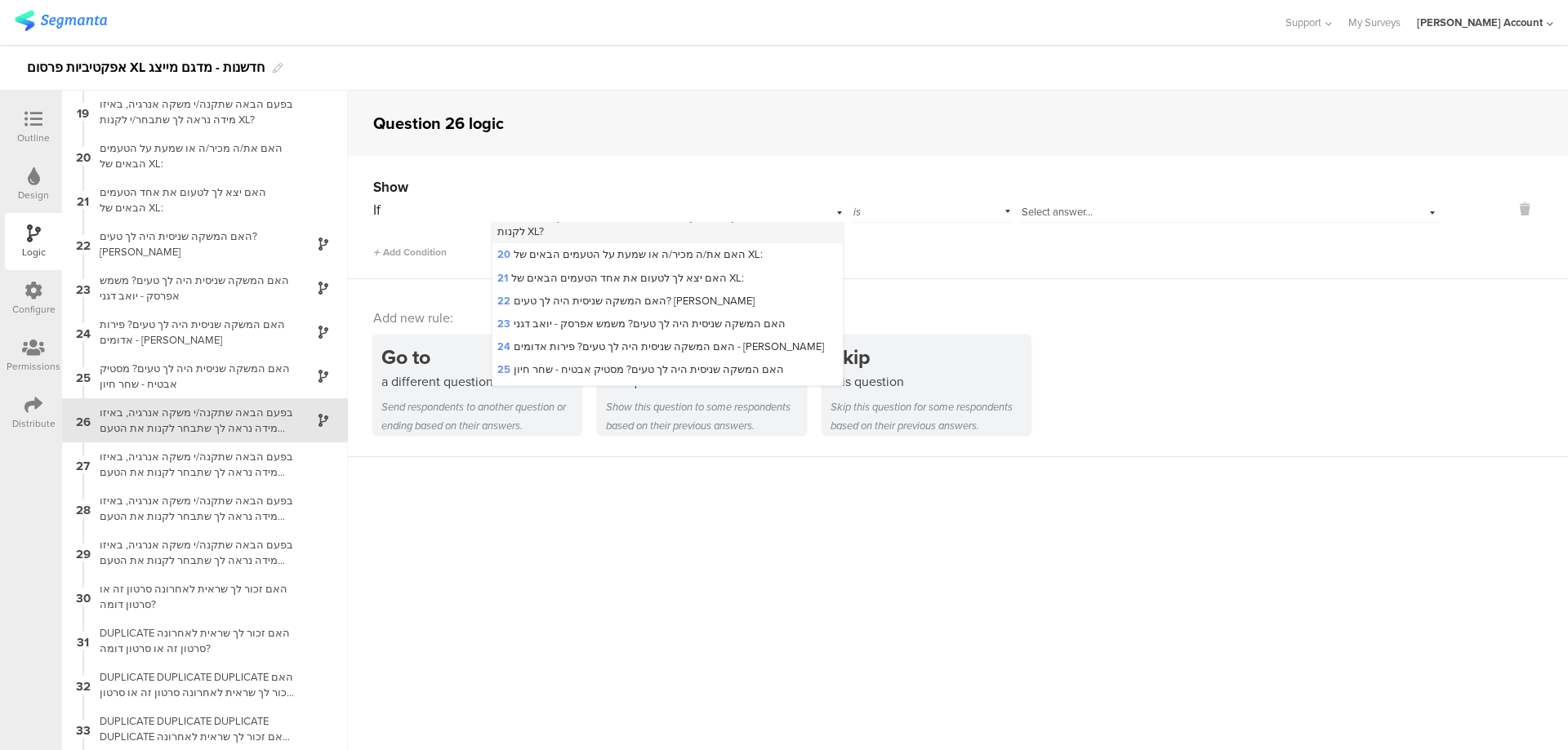
scroll to position [435, 0]
click at [671, 321] on span "21 האם יצא לך לטעום את אחד הטעמים הבאים של XL:" at bounding box center [620, 326] width 247 height 16
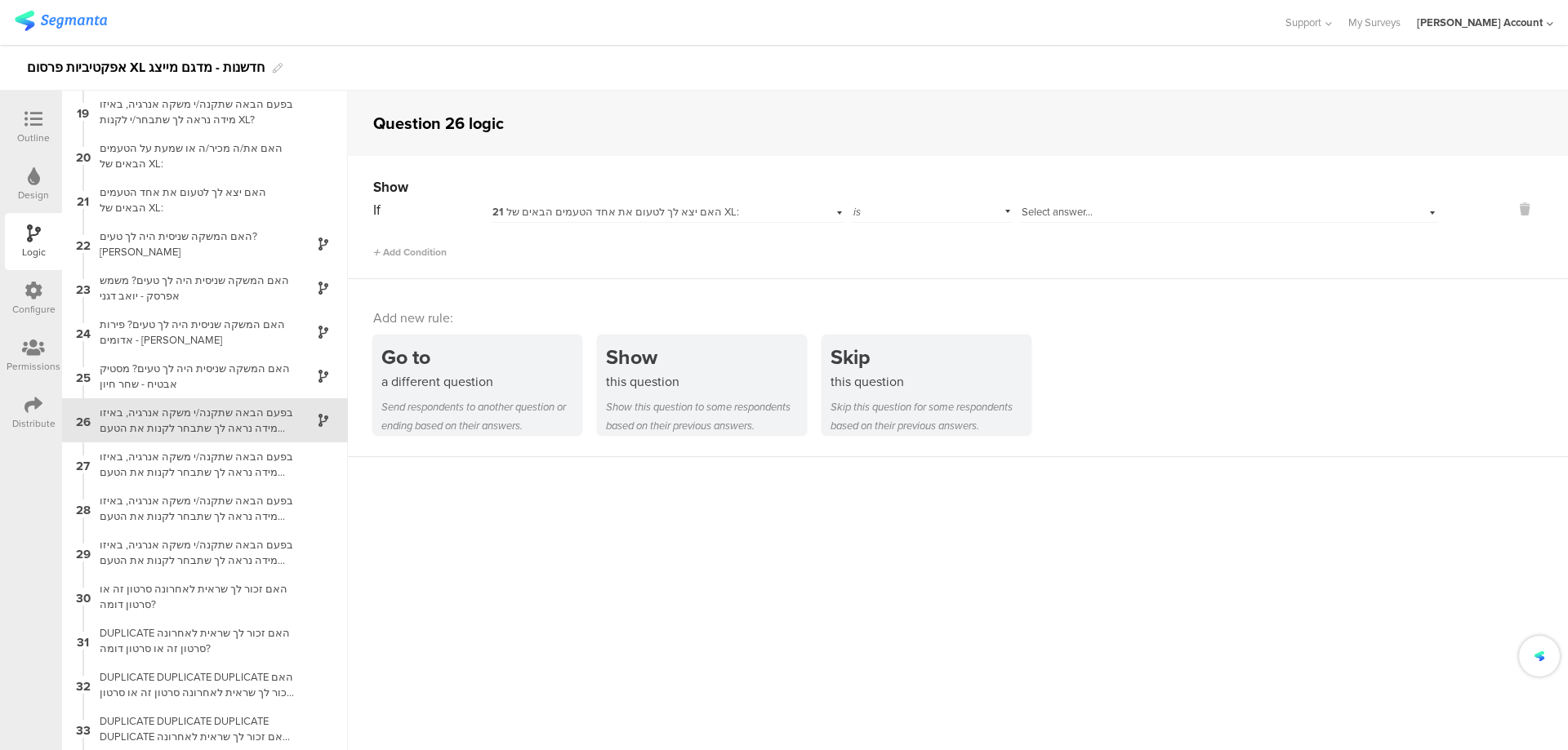
click at [1074, 217] on span "Select answer..." at bounding box center [1057, 212] width 71 height 16
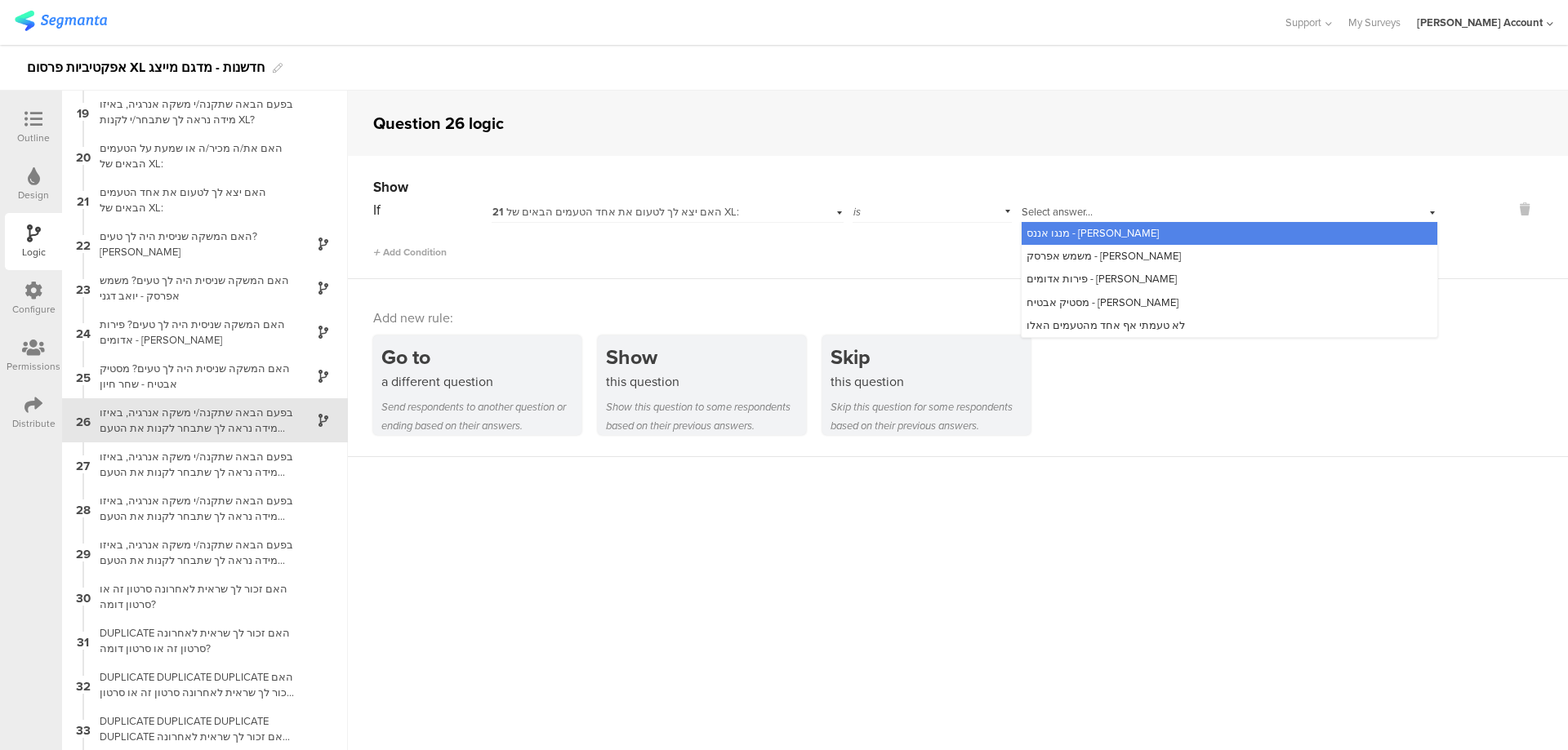
click at [1095, 231] on span "מנגו אננס - עומר לוי" at bounding box center [1092, 233] width 133 height 16
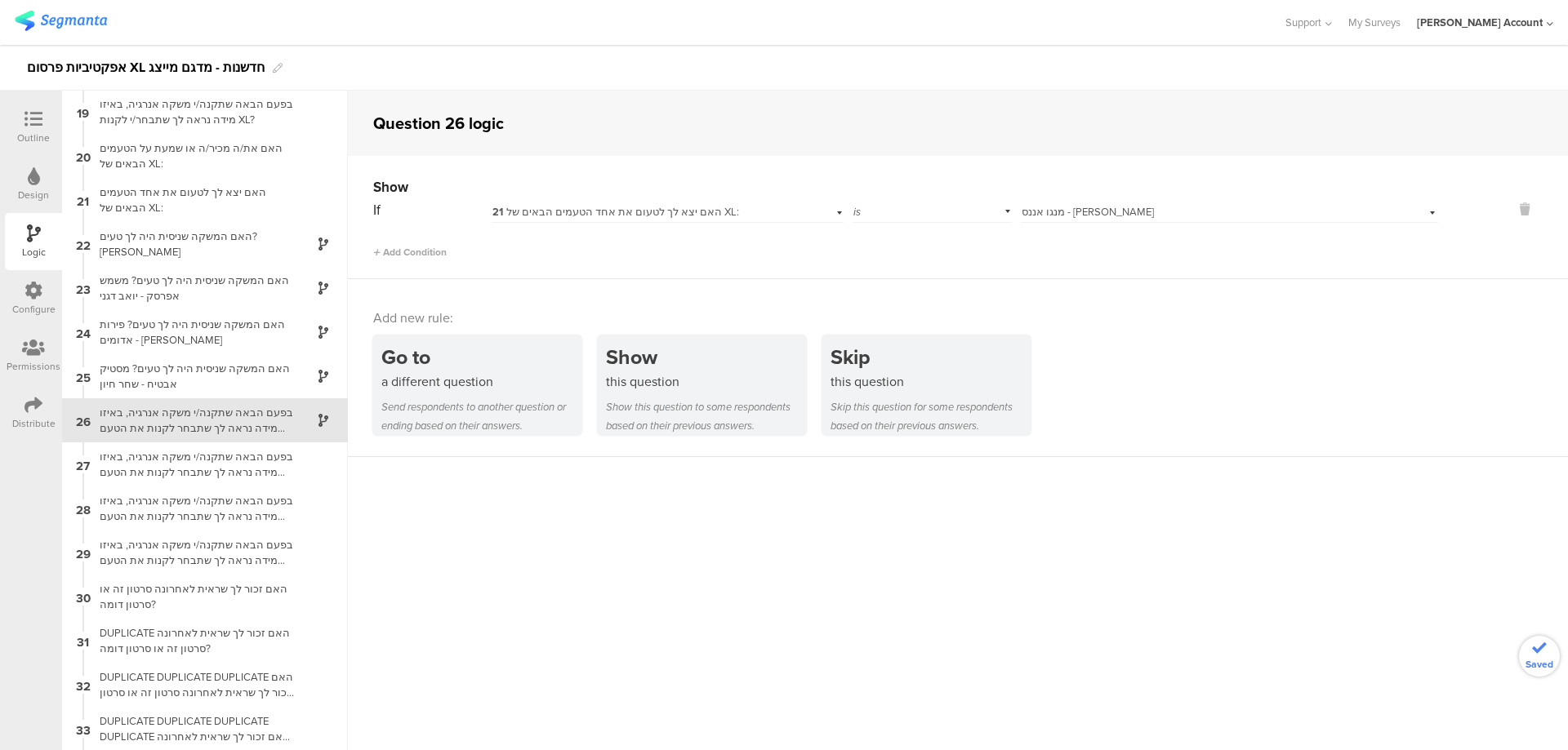
click at [636, 208] on span "21 האם יצא לך לטעום את אחד הטעמים הבאים של XL:" at bounding box center [615, 212] width 247 height 16
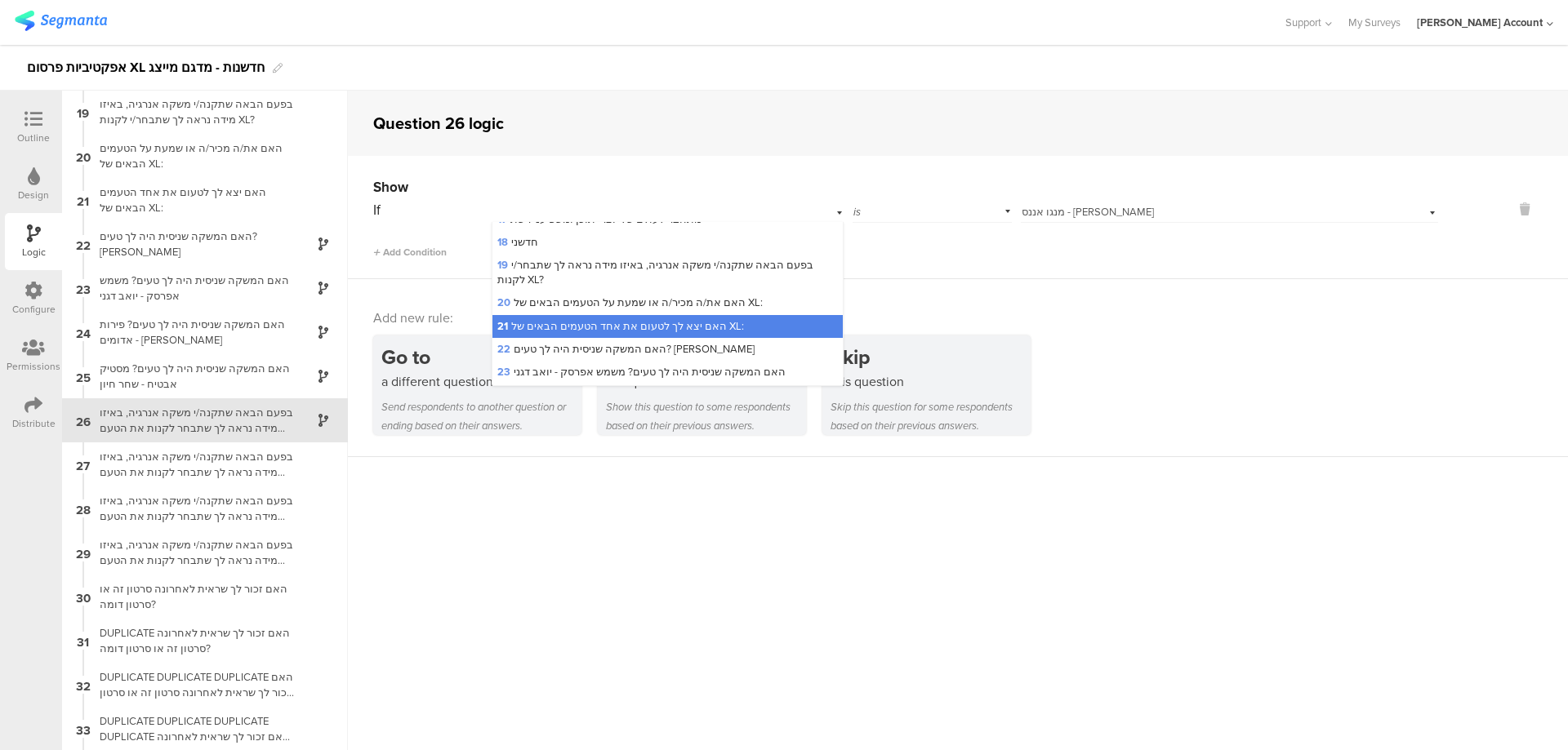
click at [636, 208] on div "21 האם יצא לך לטעום את אחד הטעמים הבאים של XL:" at bounding box center [666, 210] width 351 height 26
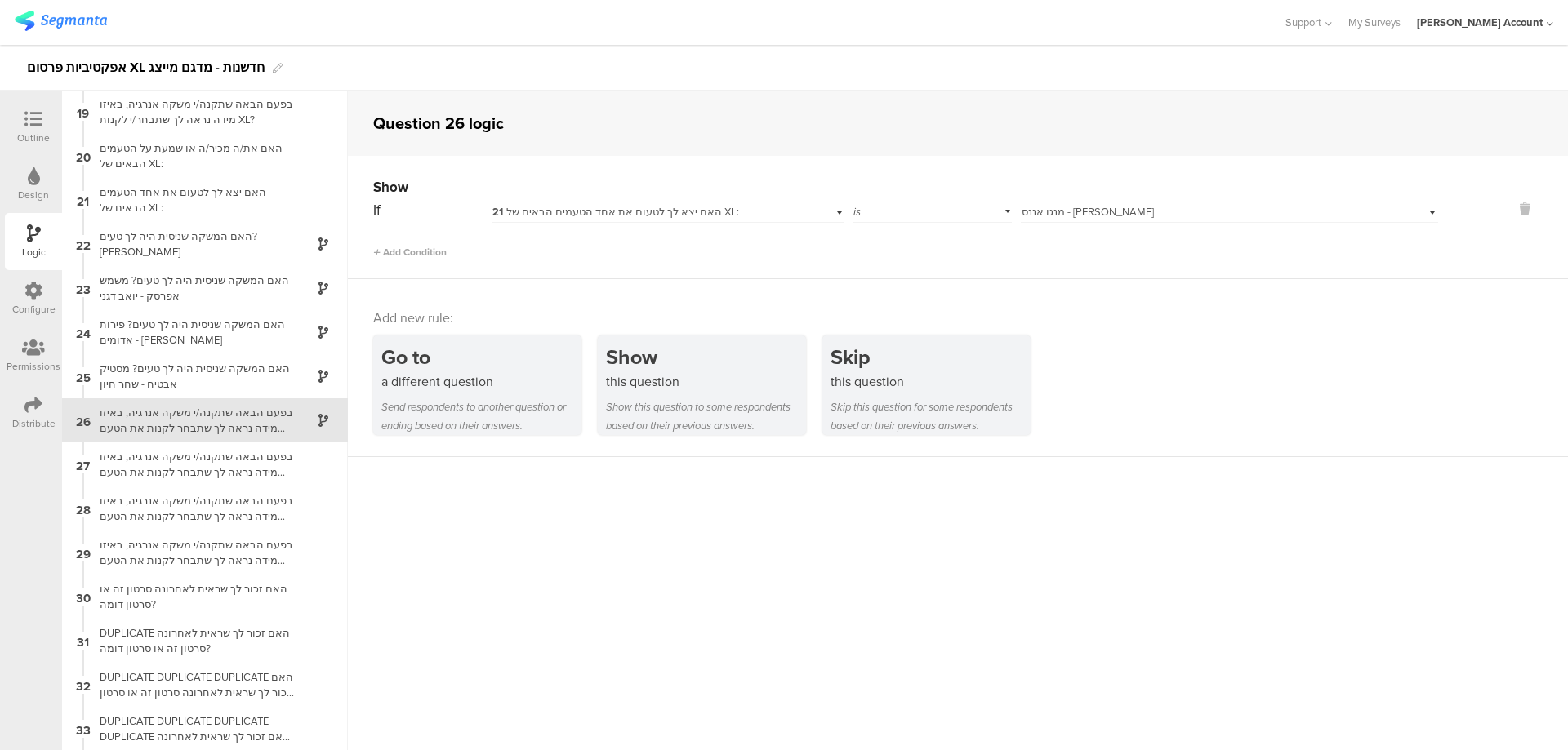
click at [196, 419] on div "בפעם הבאה שתקנה/י משקה אנרגיה, באיזו מידה נראה לך שתבחר לקנות את הטעם שניסית? מ…" at bounding box center [192, 420] width 204 height 31
click at [196, 464] on div "בפעם הבאה שתקנה/י משקה אנרגיה, באיזו מידה נראה לך שתבחר לקנות את הטעם שניסית? מ…" at bounding box center [192, 464] width 204 height 31
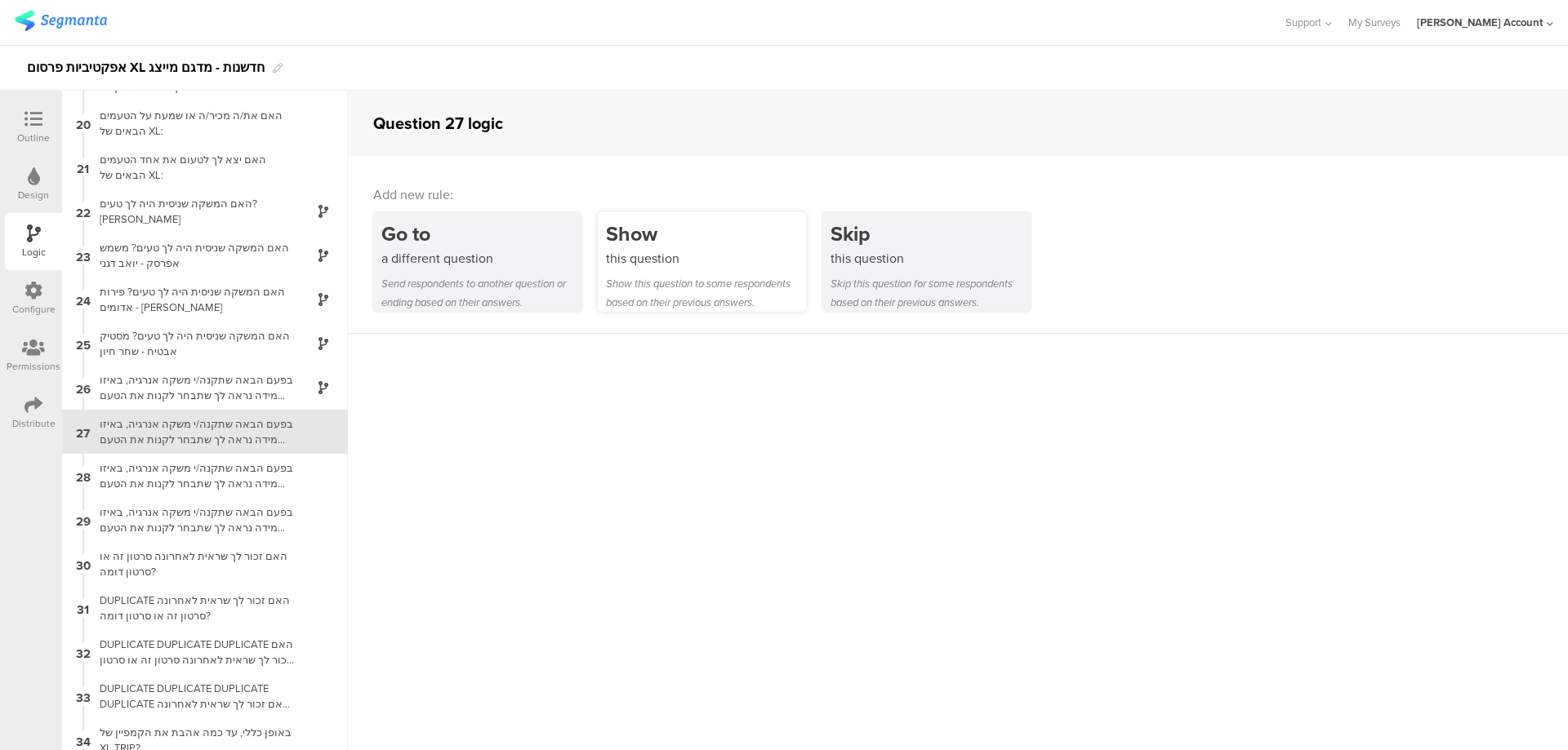
scroll to position [838, 0]
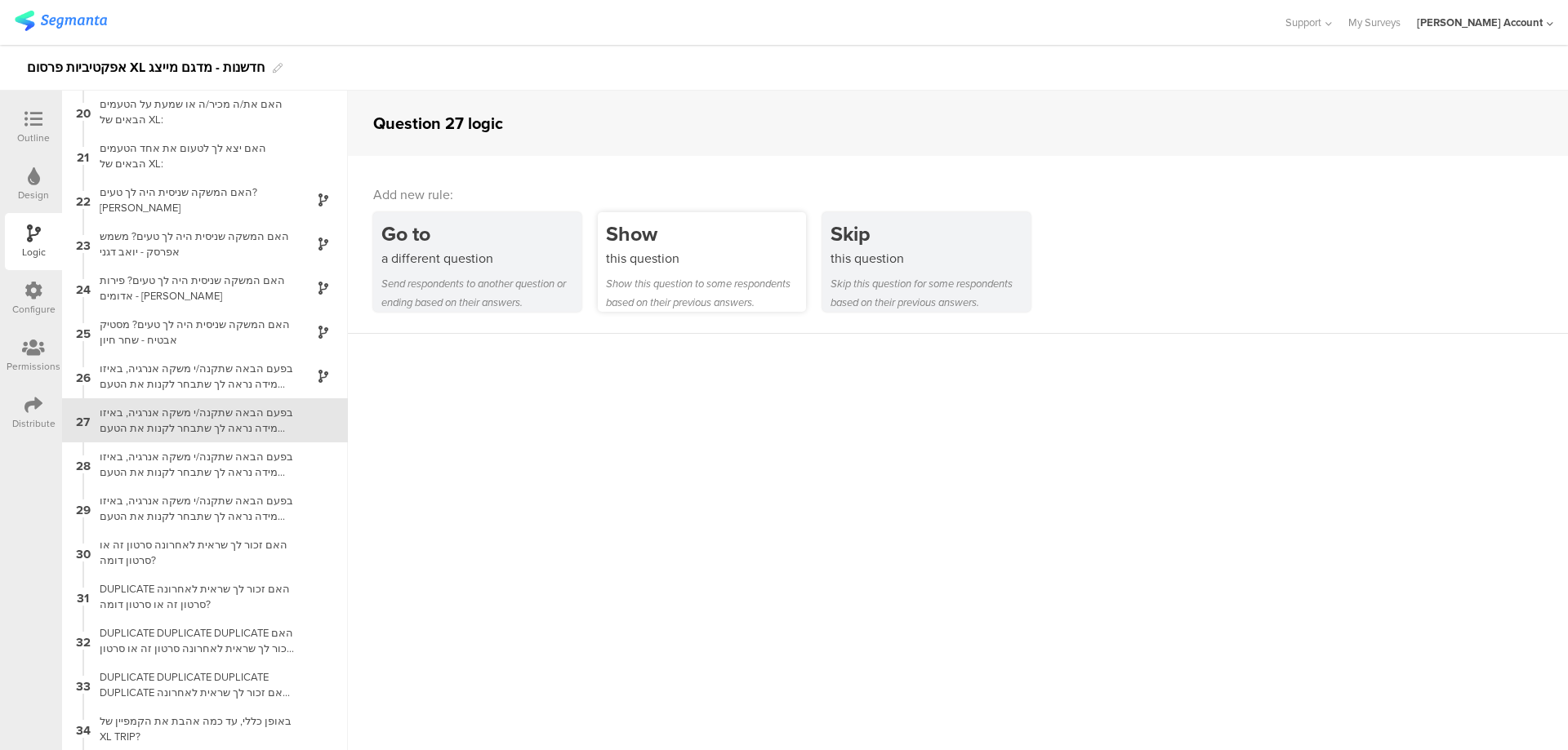
click at [673, 261] on div "this question" at bounding box center [706, 258] width 200 height 19
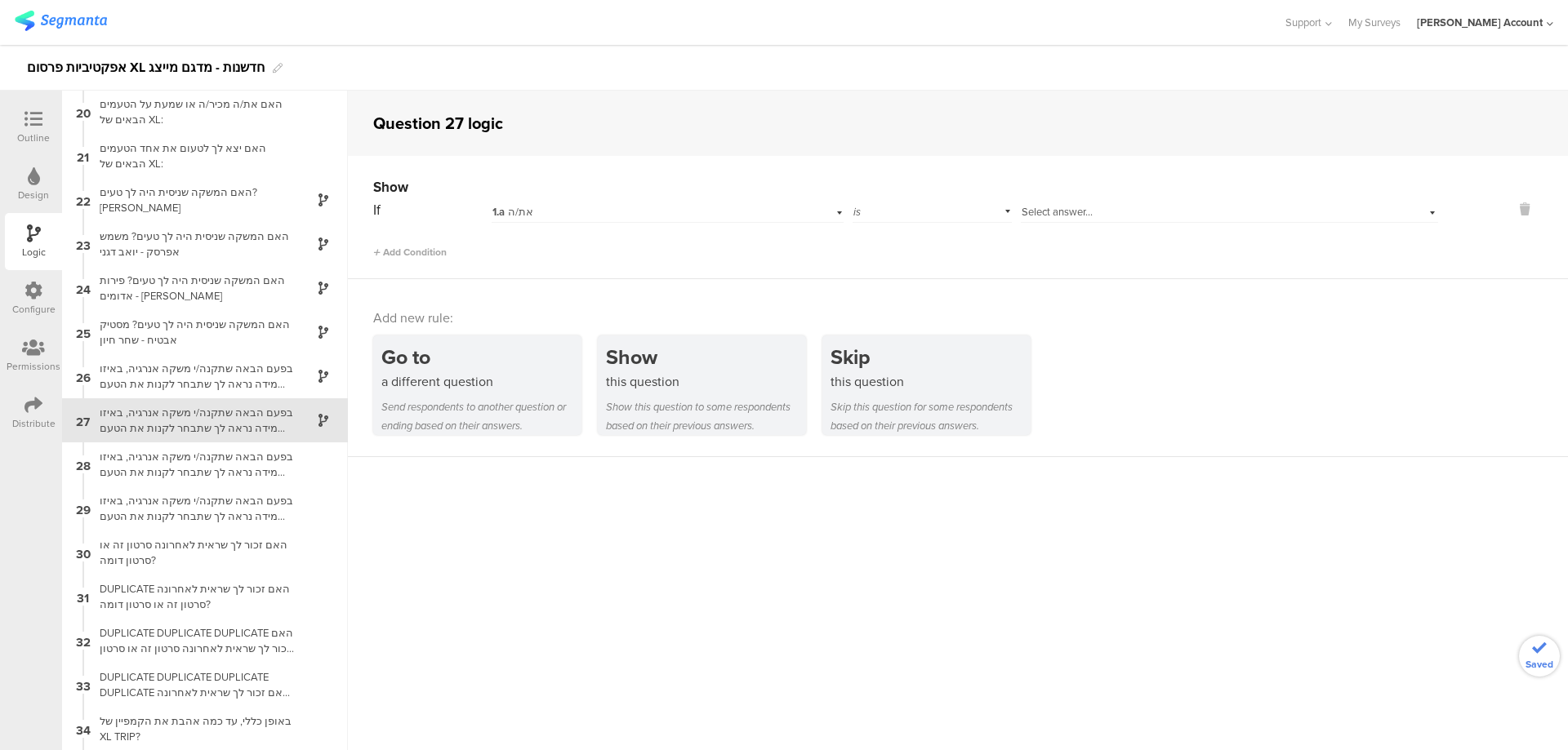
click at [651, 201] on div "1.a את/ה" at bounding box center [666, 210] width 351 height 26
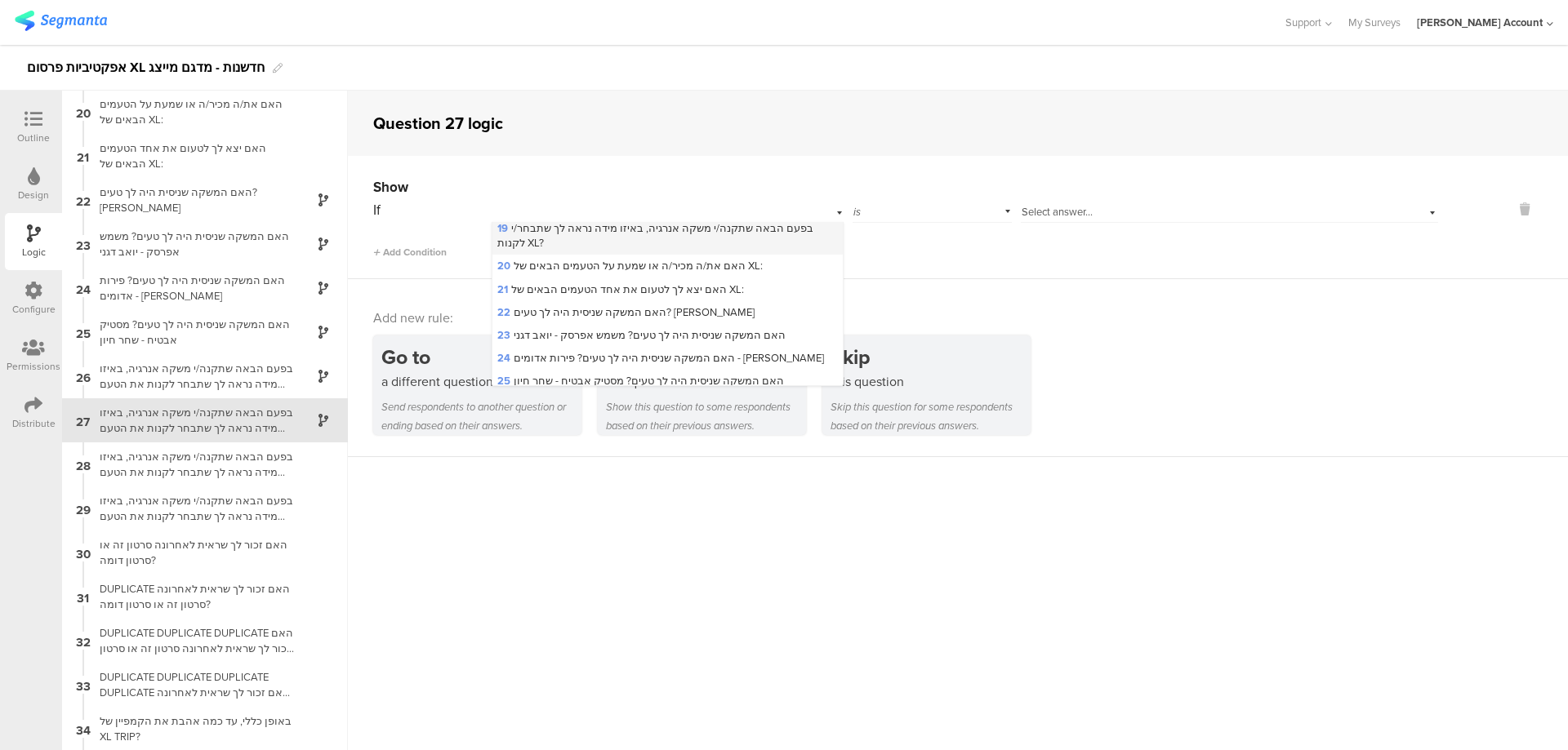
scroll to position [435, 0]
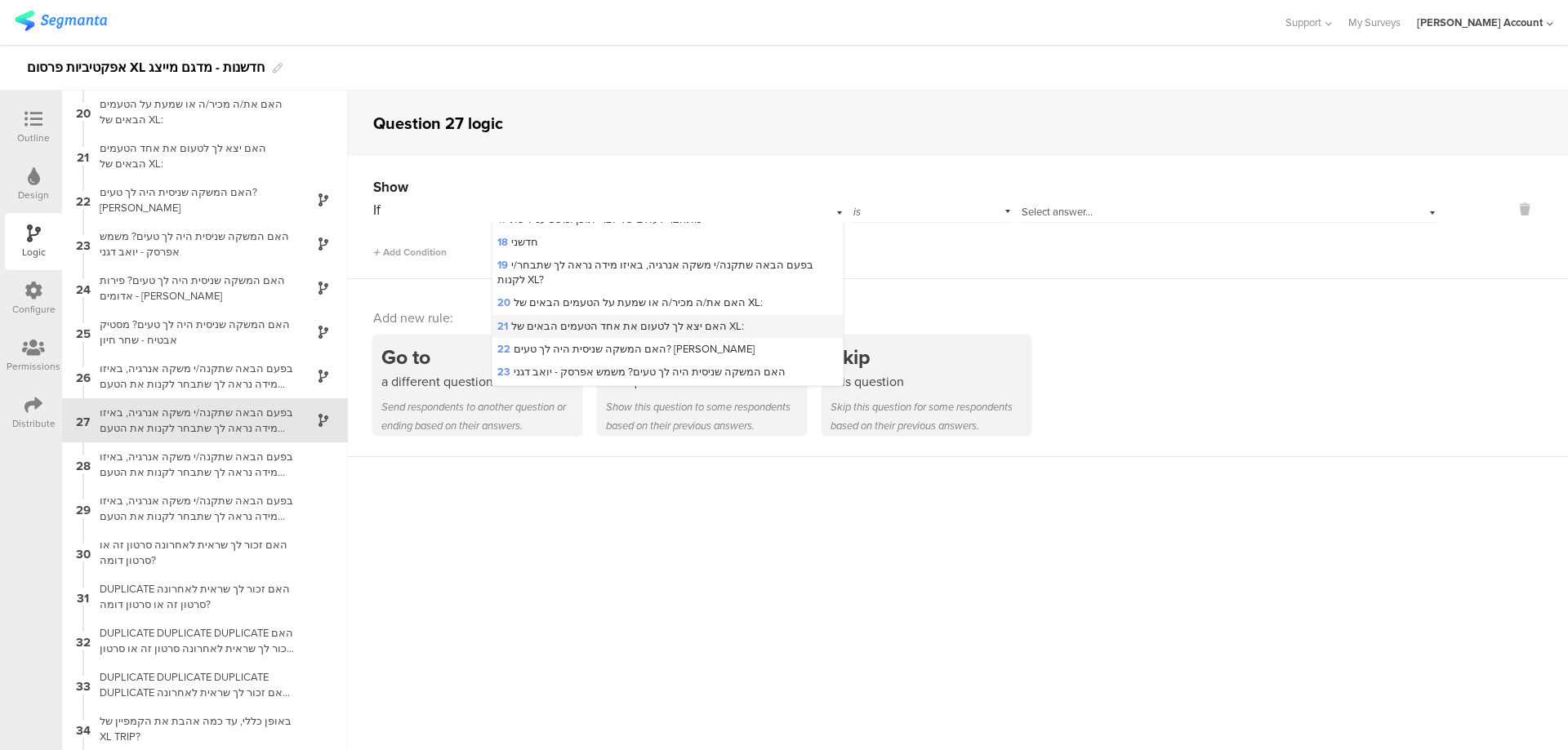
click at [626, 319] on span "21 האם יצא לך לטעום את אחד הטעמים הבאים של XL:" at bounding box center [620, 326] width 247 height 16
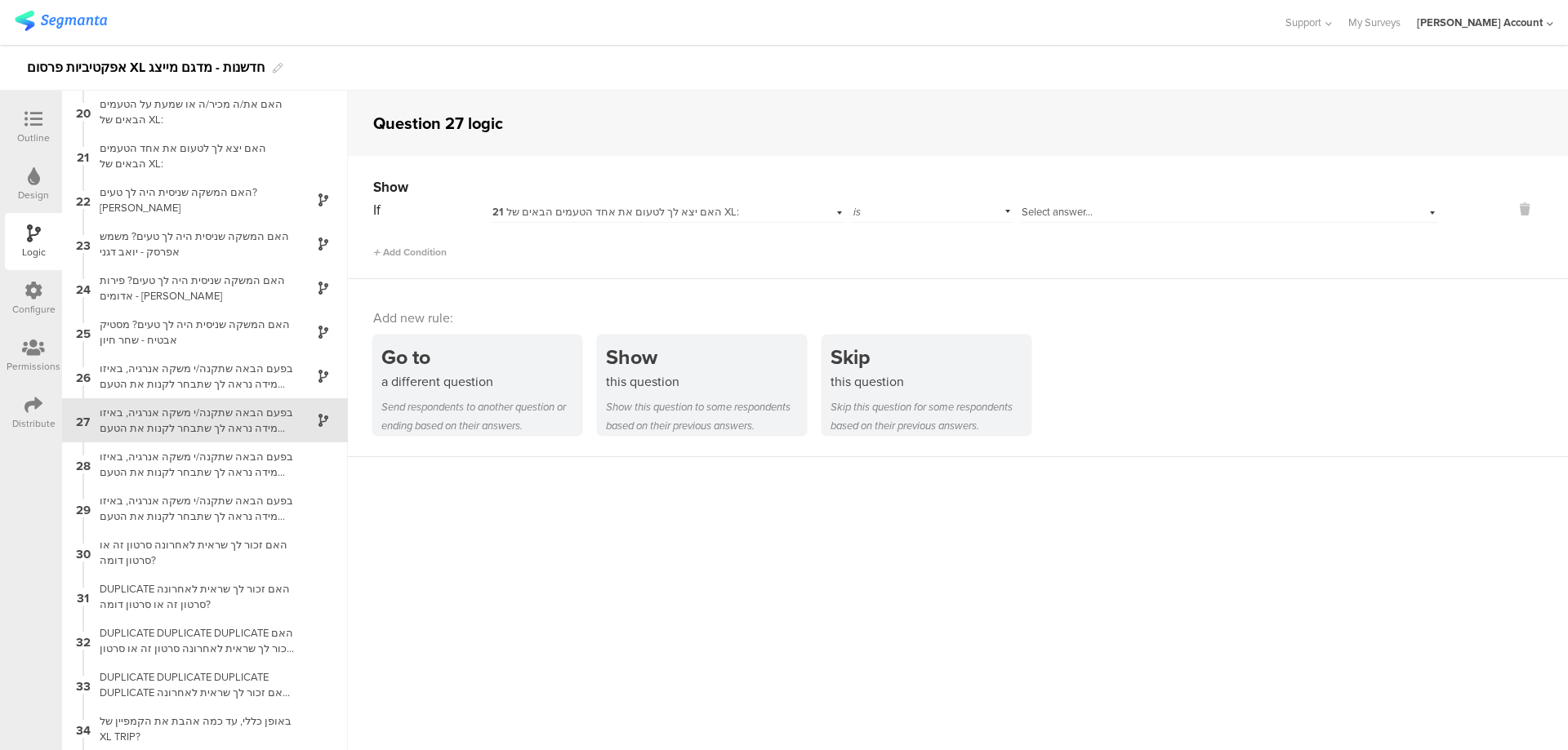
click at [1081, 210] on span "Select answer..." at bounding box center [1057, 212] width 71 height 16
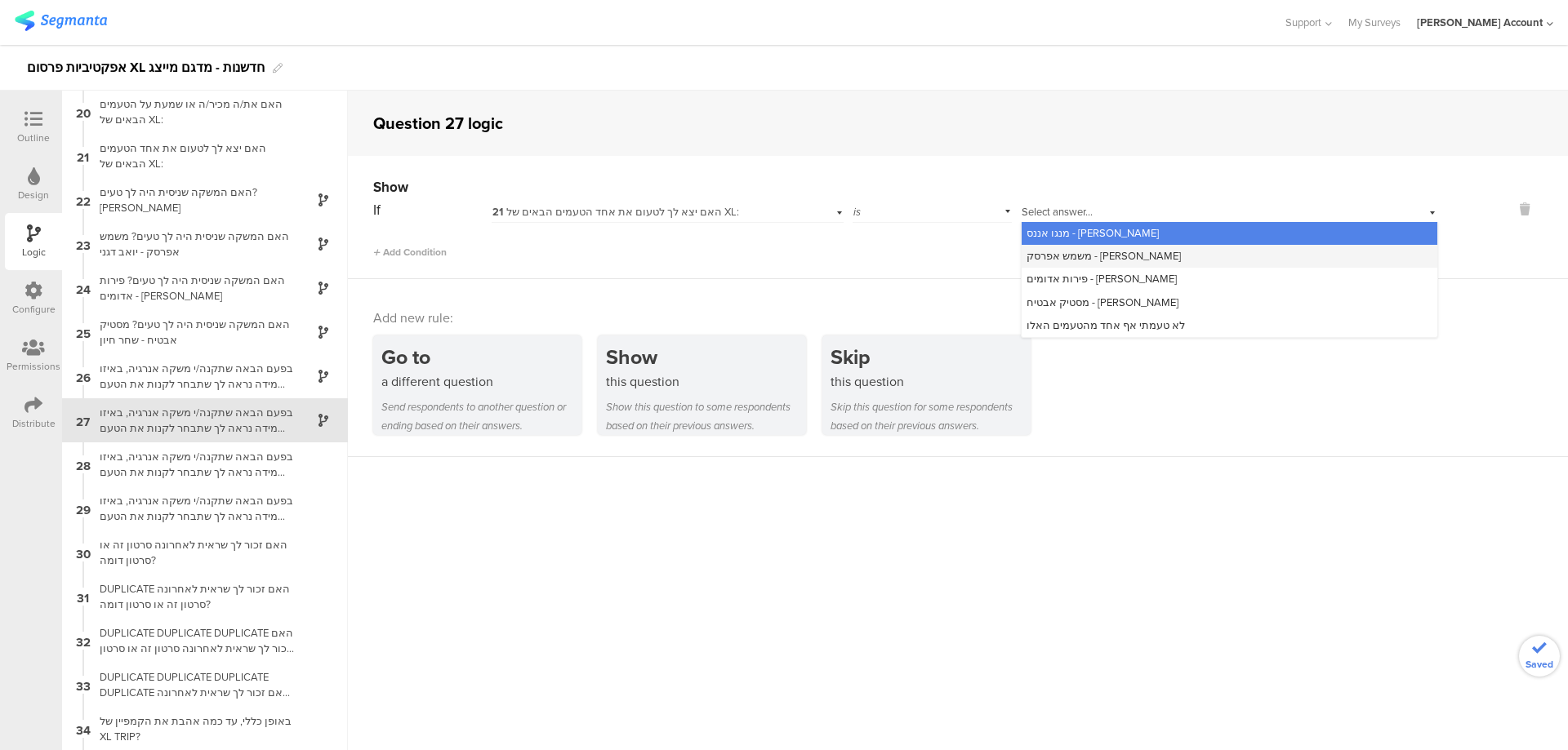
click at [1105, 251] on span "משמש אפרסק - יואב דגני" at bounding box center [1103, 256] width 155 height 16
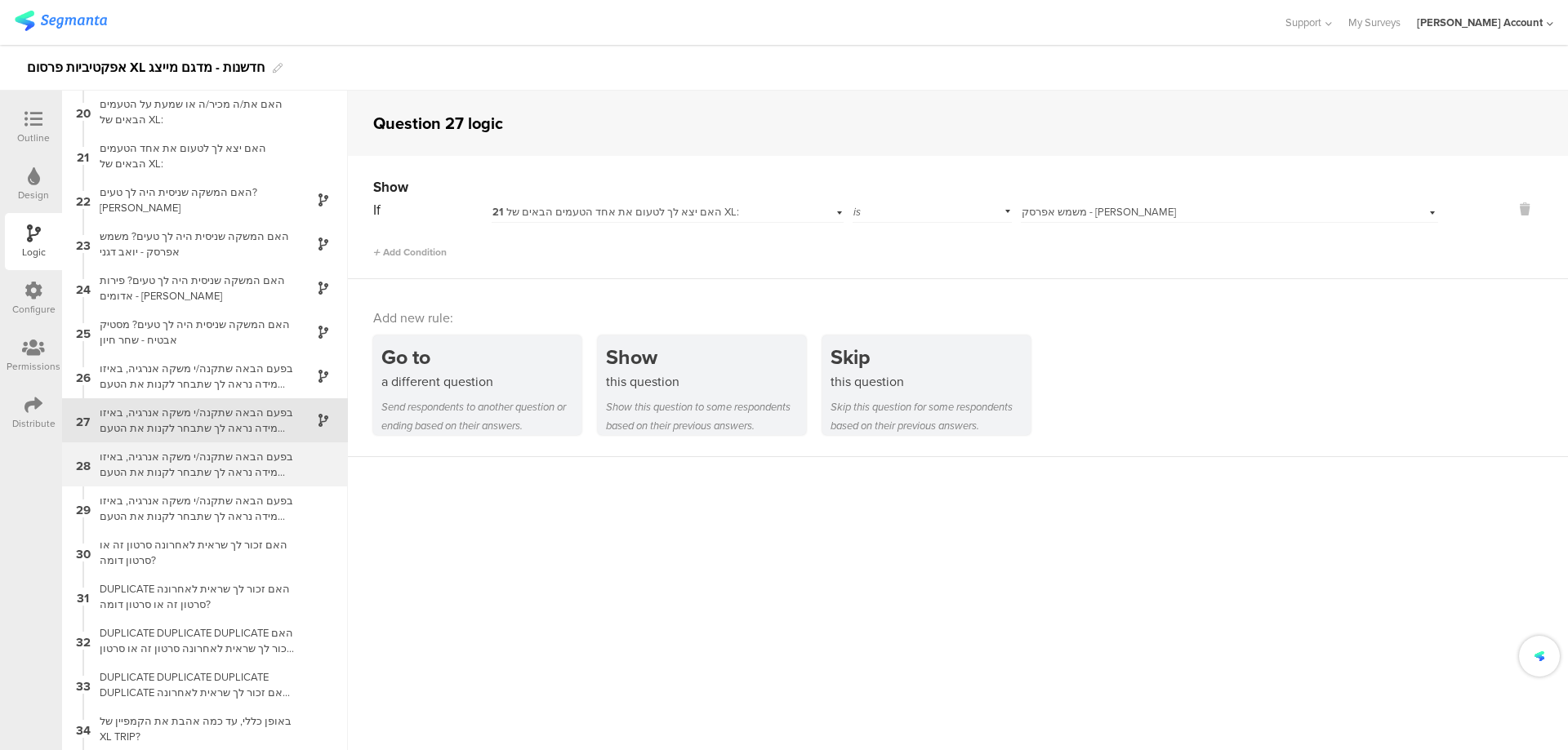
click at [152, 453] on div "בפעם הבאה שתקנה/י משקה אנרגיה, באיזו מידה נראה לך שתבחר לקנות את הטעם שניסית? פ…" at bounding box center [192, 464] width 204 height 31
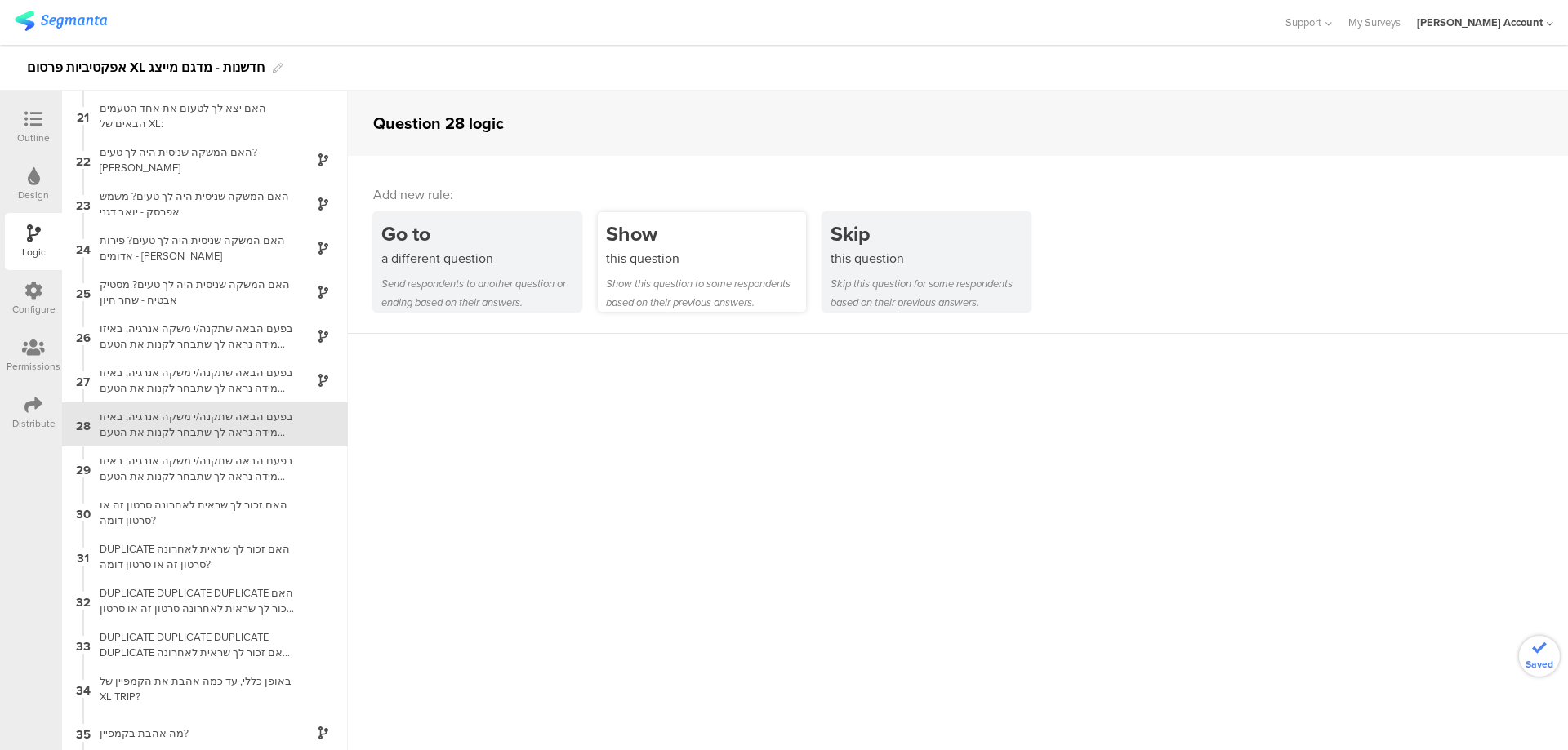
scroll to position [883, 0]
click at [646, 258] on div "this question" at bounding box center [706, 258] width 200 height 19
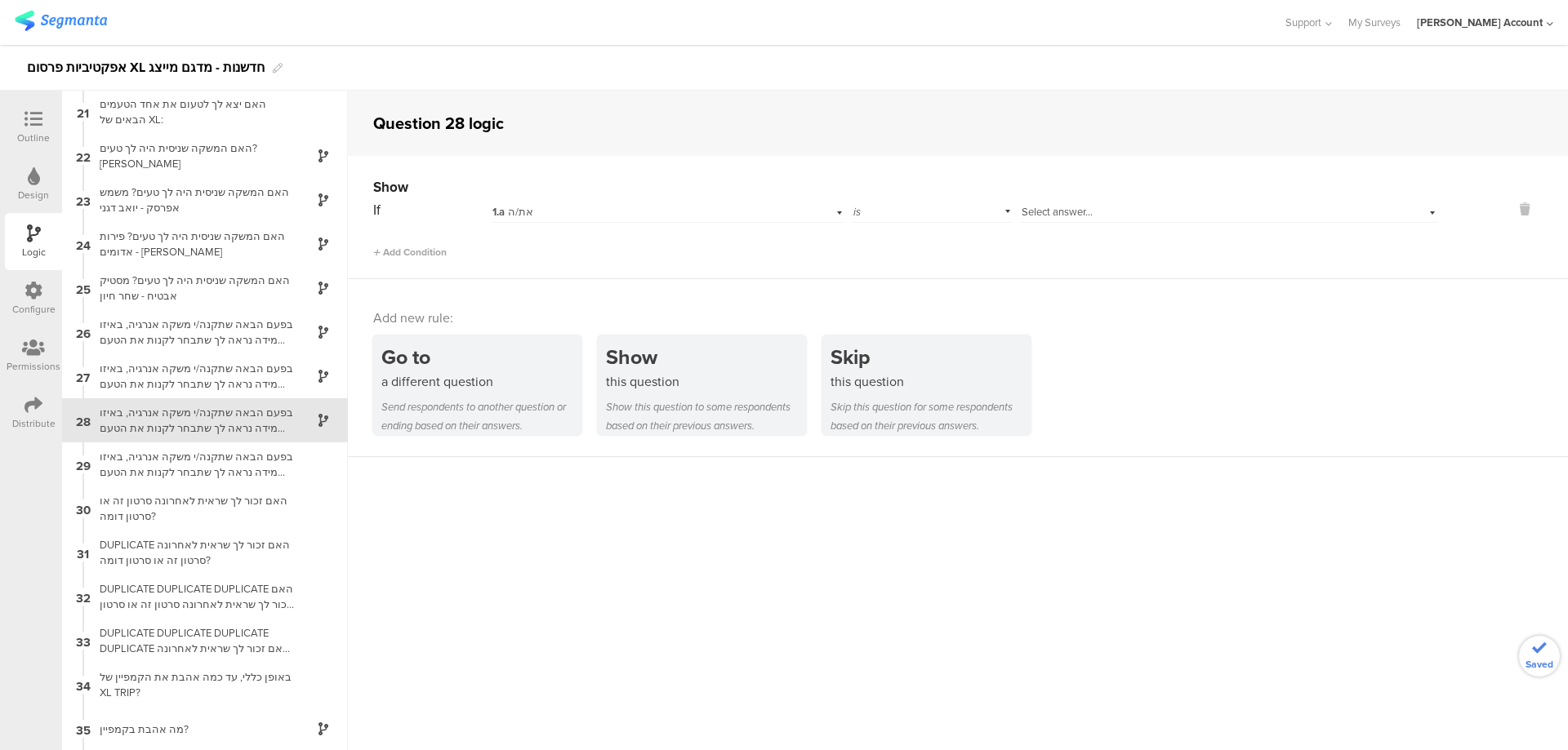
click at [613, 201] on div "1.a את/ה" at bounding box center [666, 210] width 351 height 26
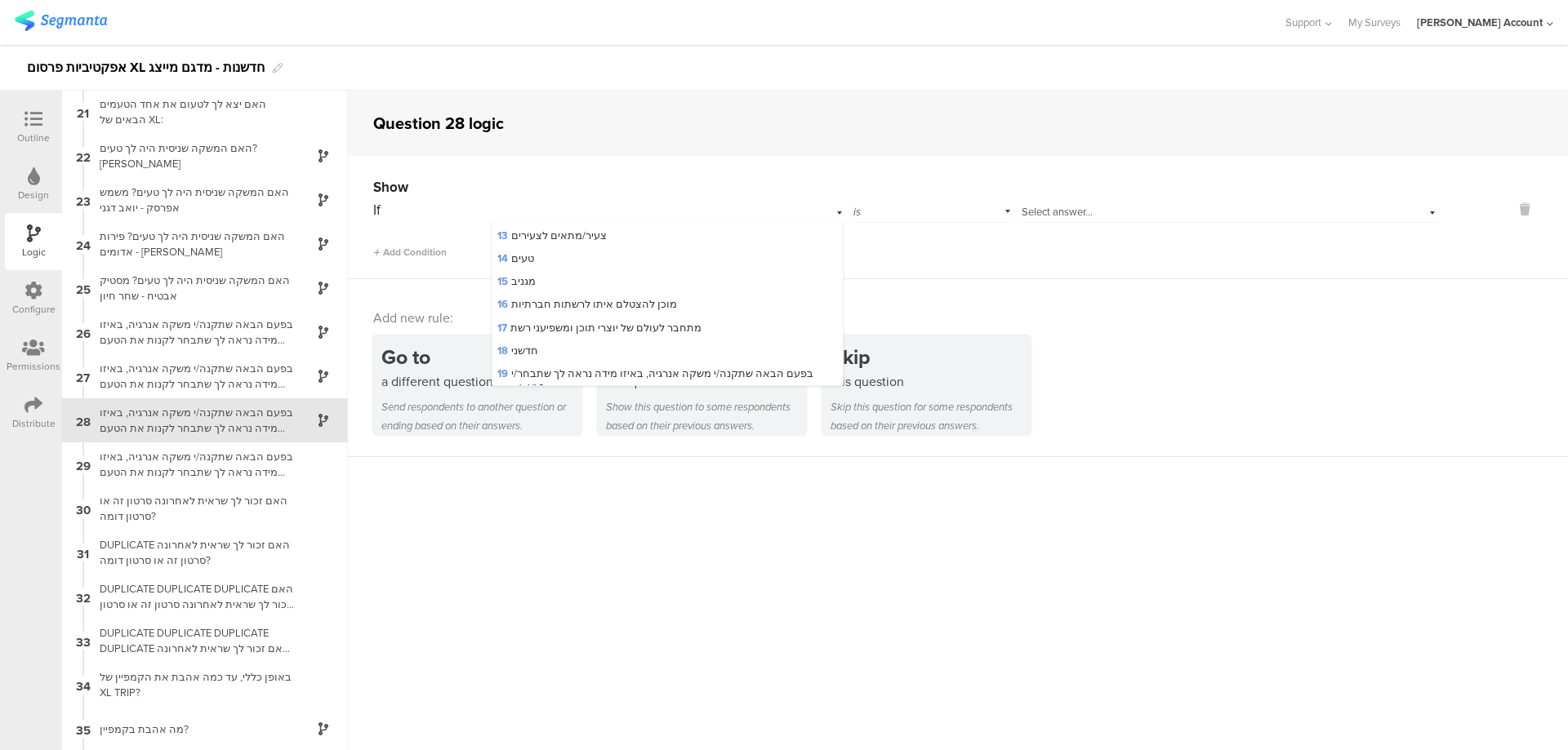
scroll to position [435, 0]
click at [628, 324] on span "21 האם יצא לך לטעום את אחד הטעמים הבאים של XL:" at bounding box center [620, 326] width 247 height 16
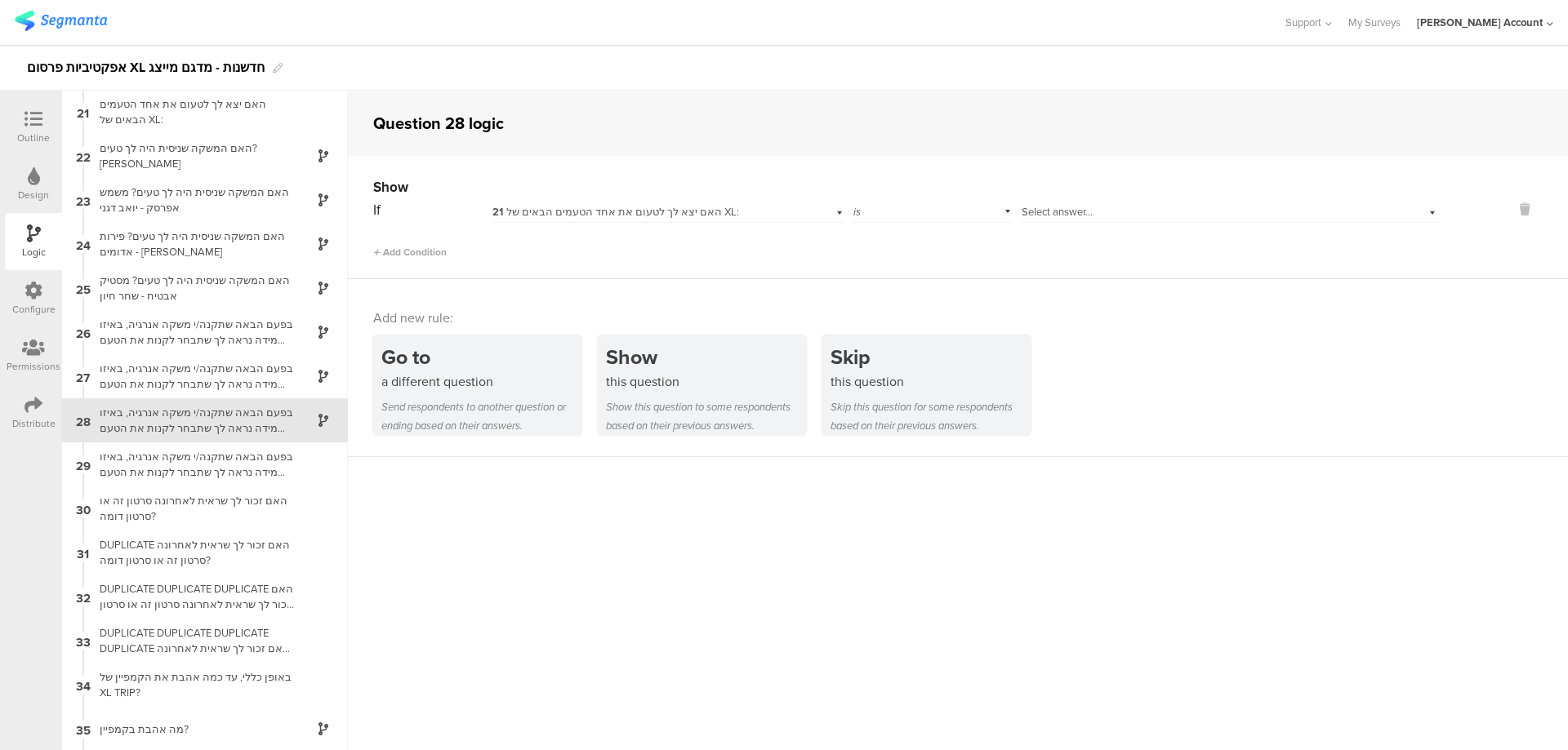
click at [1069, 216] on span "Select answer..." at bounding box center [1057, 212] width 71 height 16
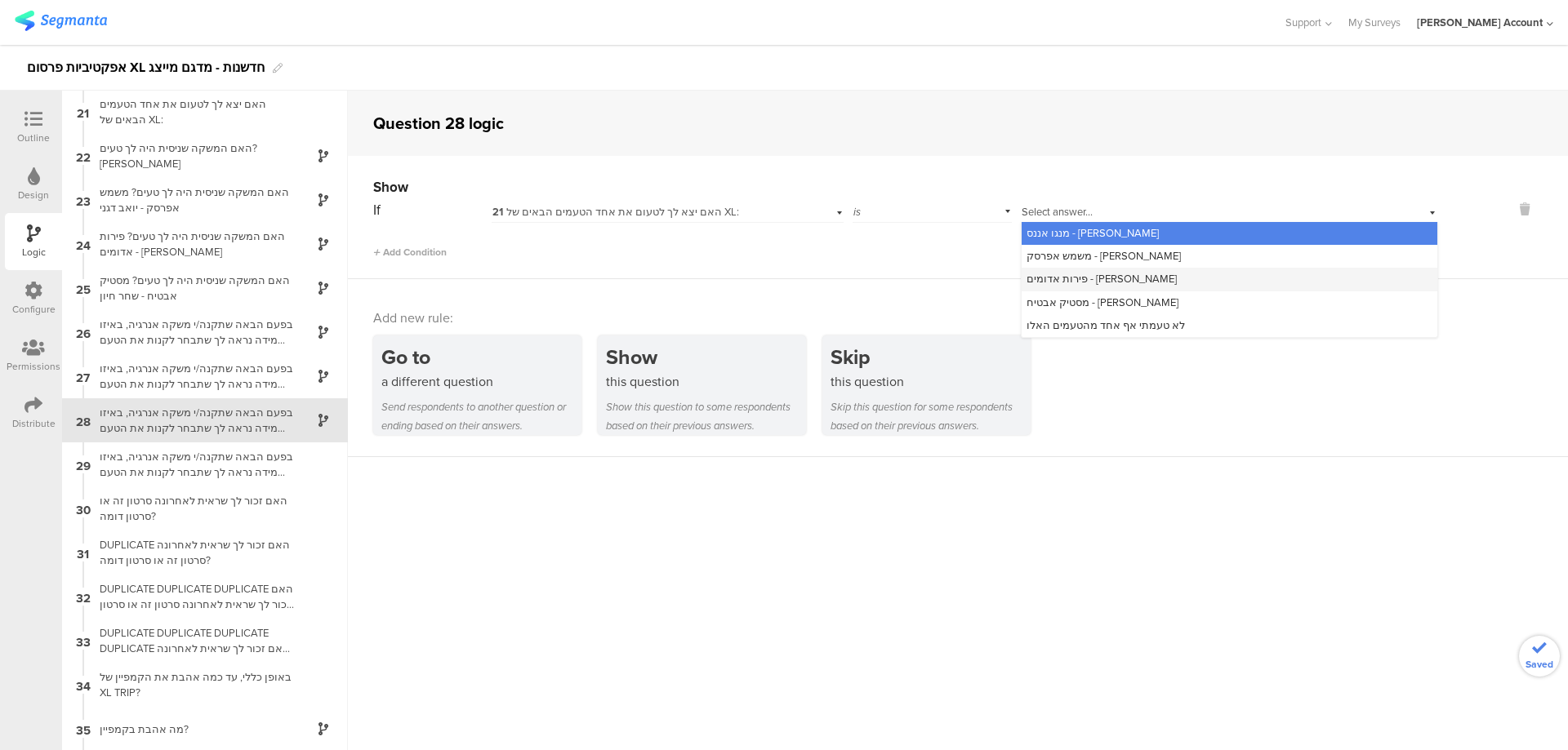
click at [1099, 280] on span "פירות אדומים - קווין רובין" at bounding box center [1101, 279] width 150 height 16
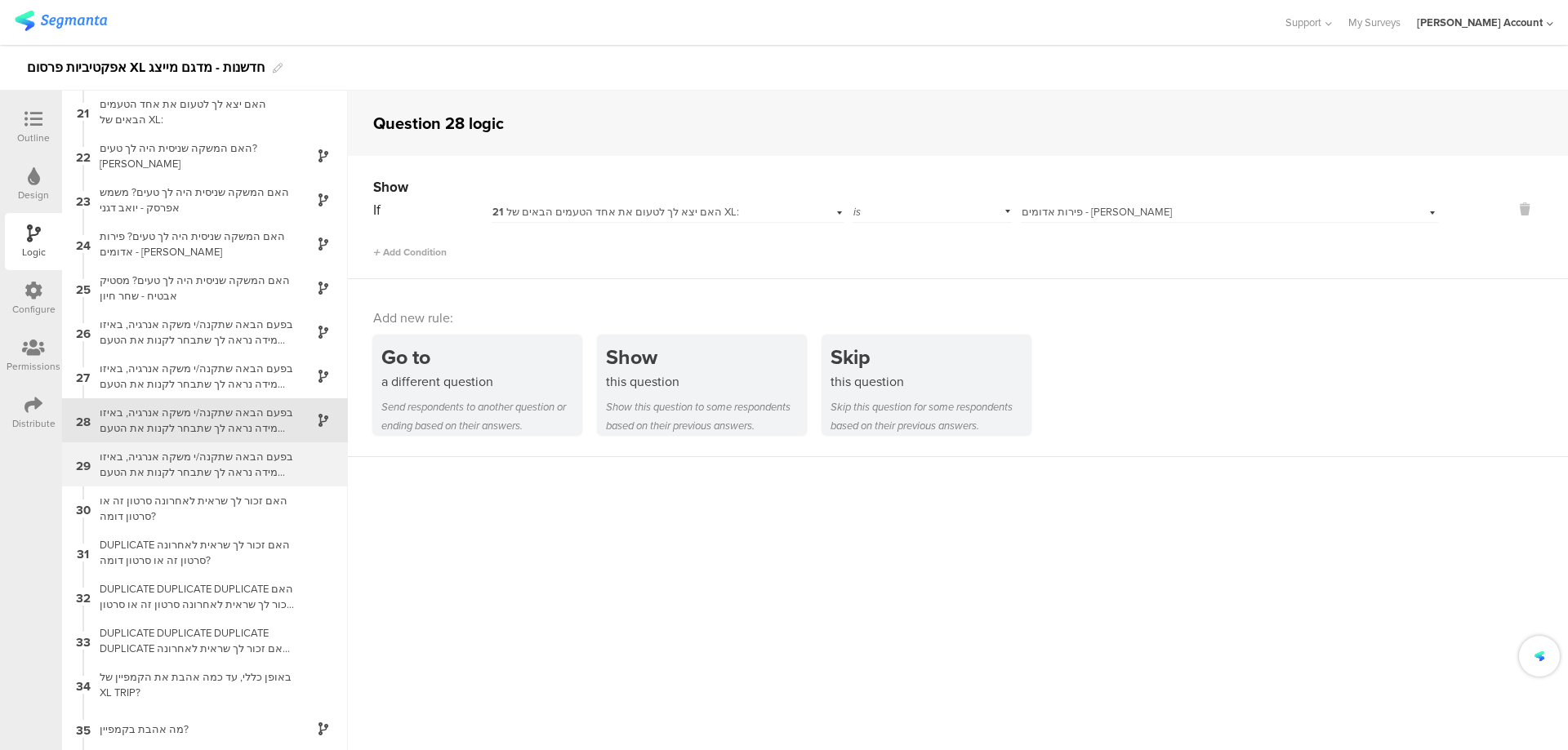
click at [229, 466] on div "בפעם הבאה שתקנה/י משקה אנרגיה, באיזו מידה נראה לך שתבחר לקנות את הטעם שניסית? מ…" at bounding box center [192, 464] width 204 height 31
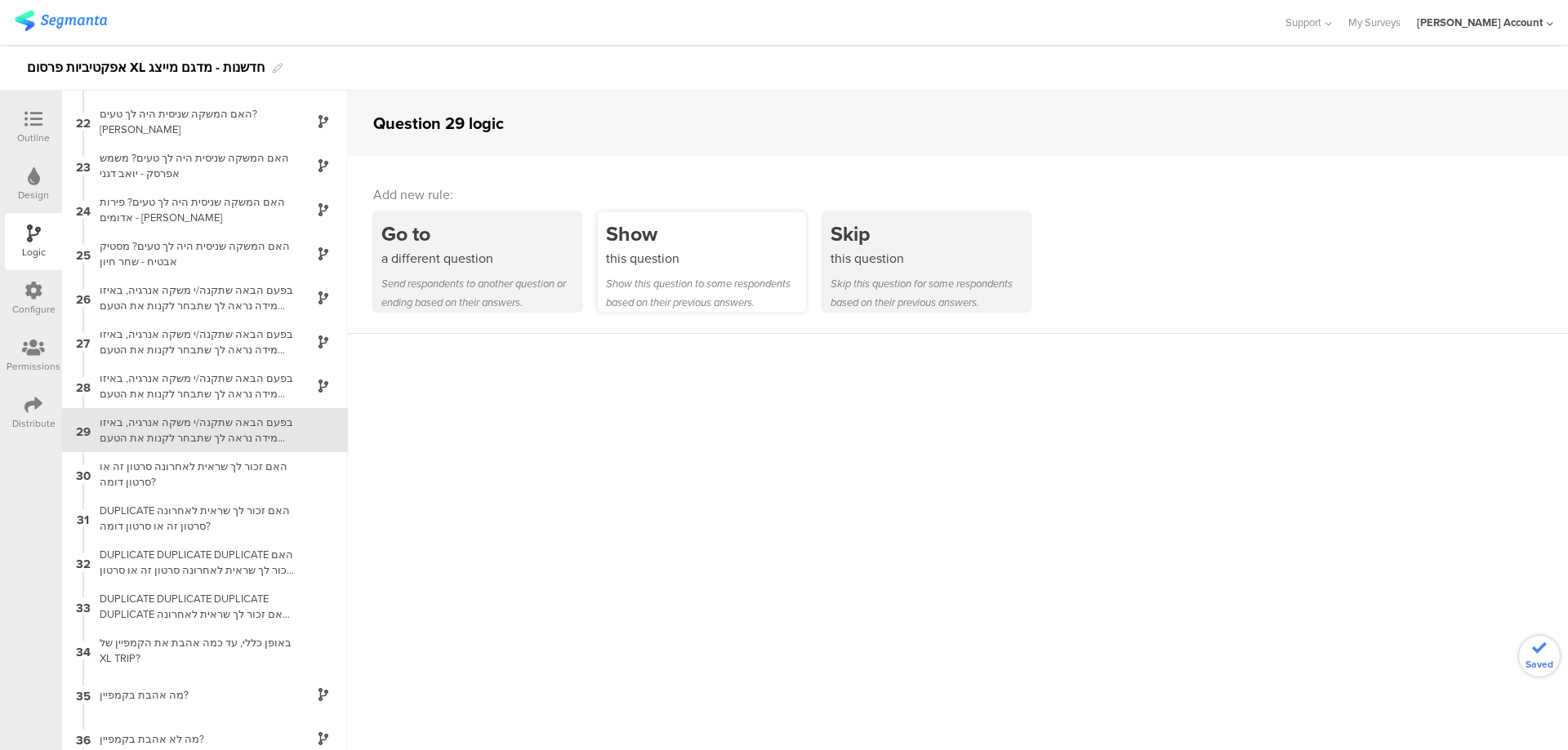
scroll to position [927, 0]
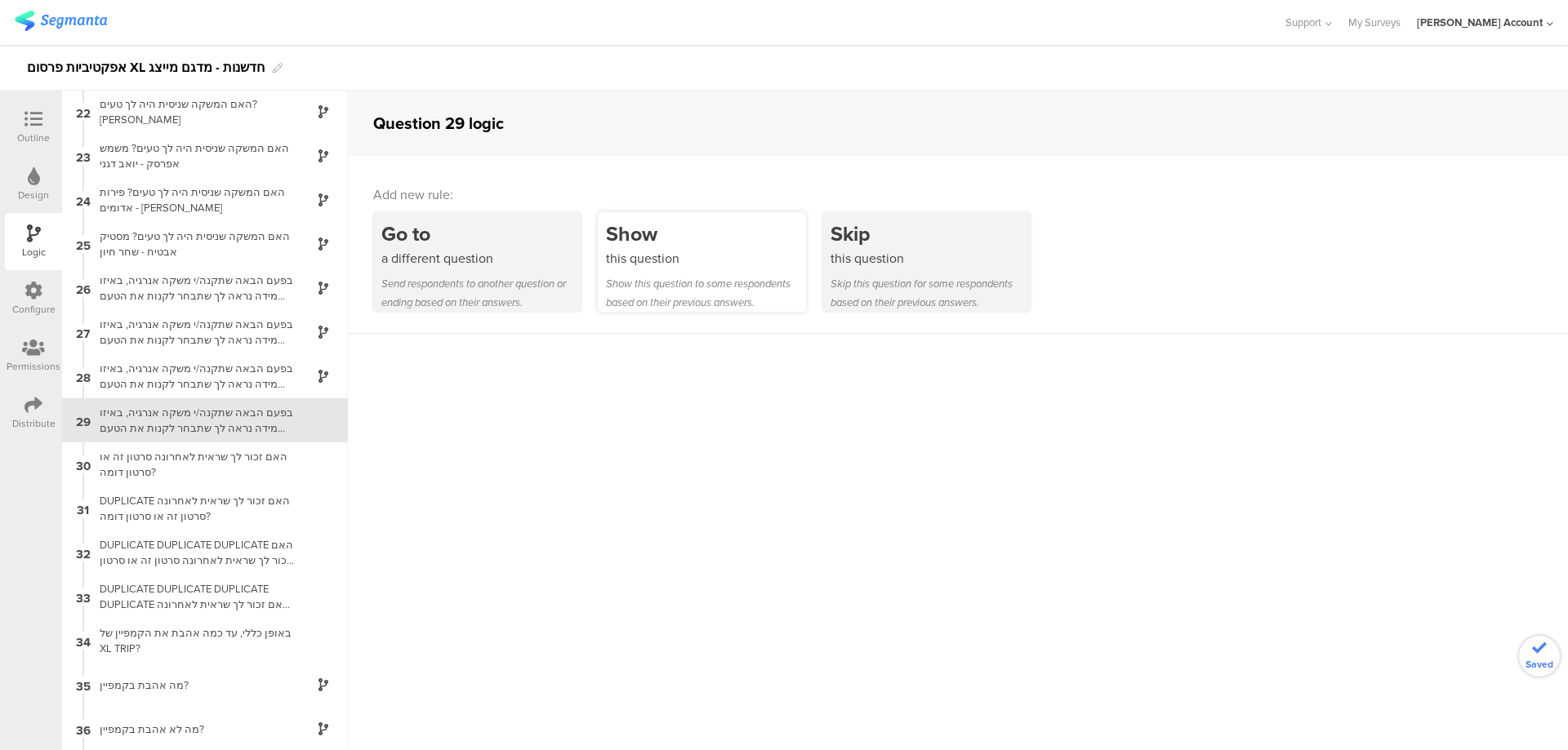
click at [655, 266] on div "this question" at bounding box center [706, 258] width 200 height 19
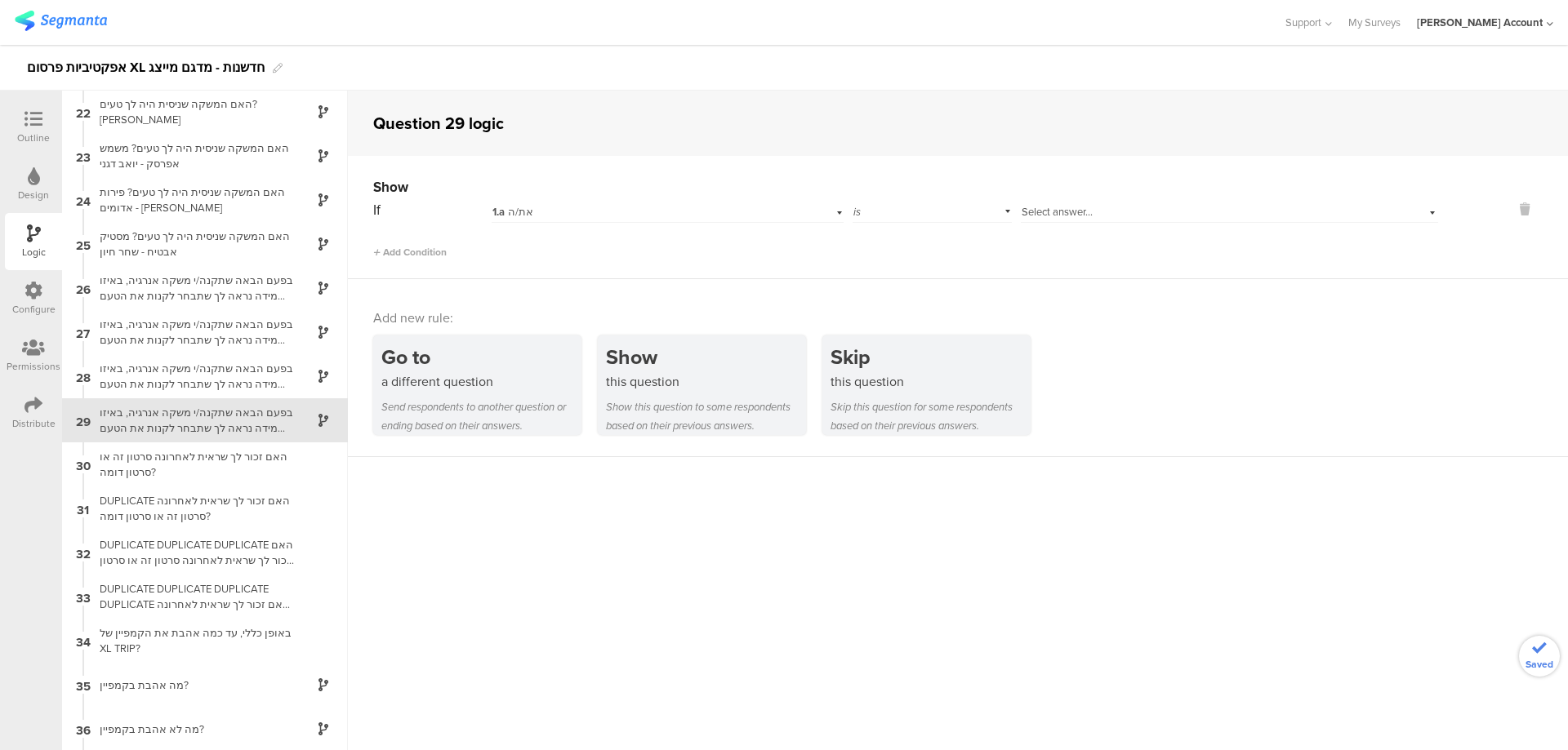
click at [642, 213] on div "1.a את/ה" at bounding box center [640, 212] width 296 height 15
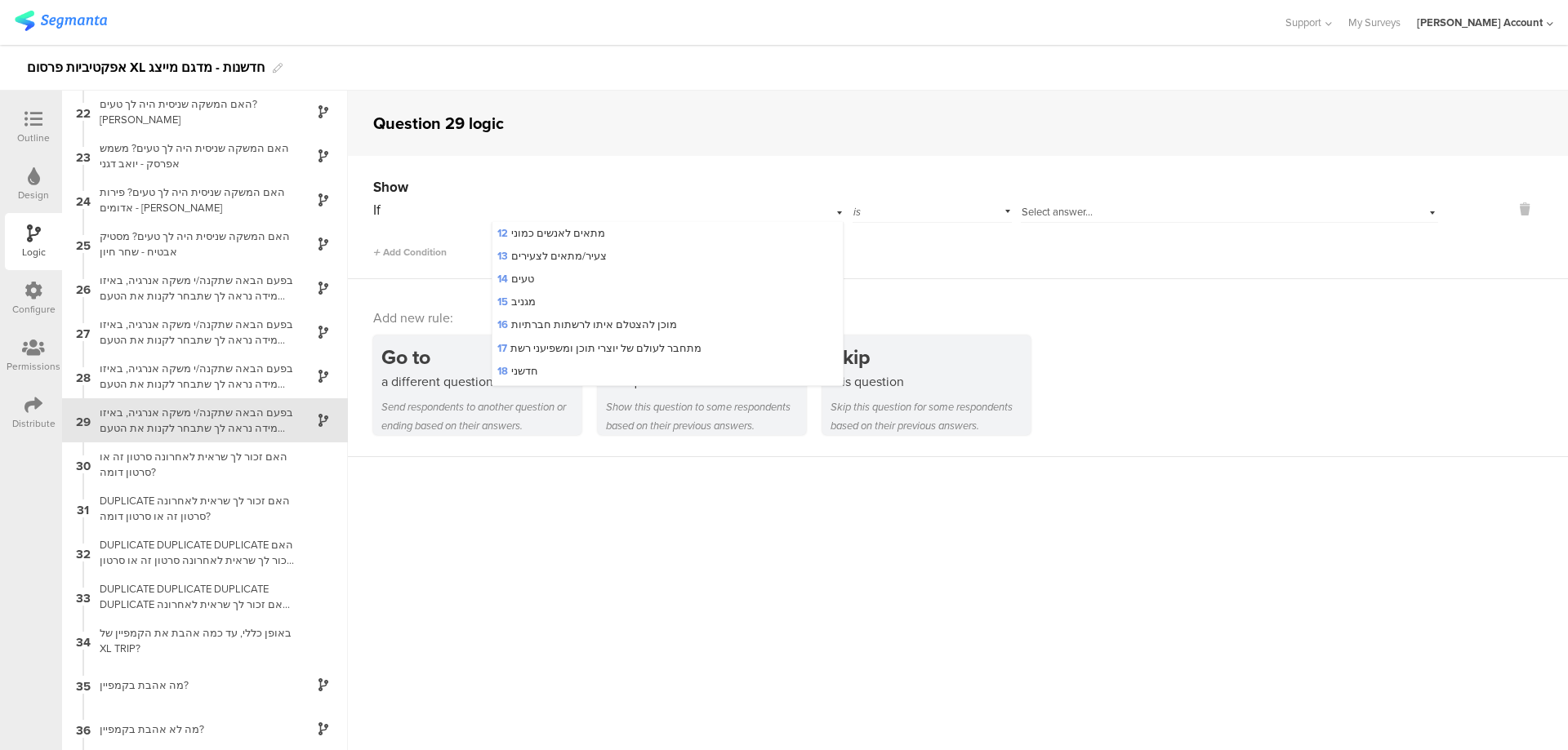
scroll to position [435, 0]
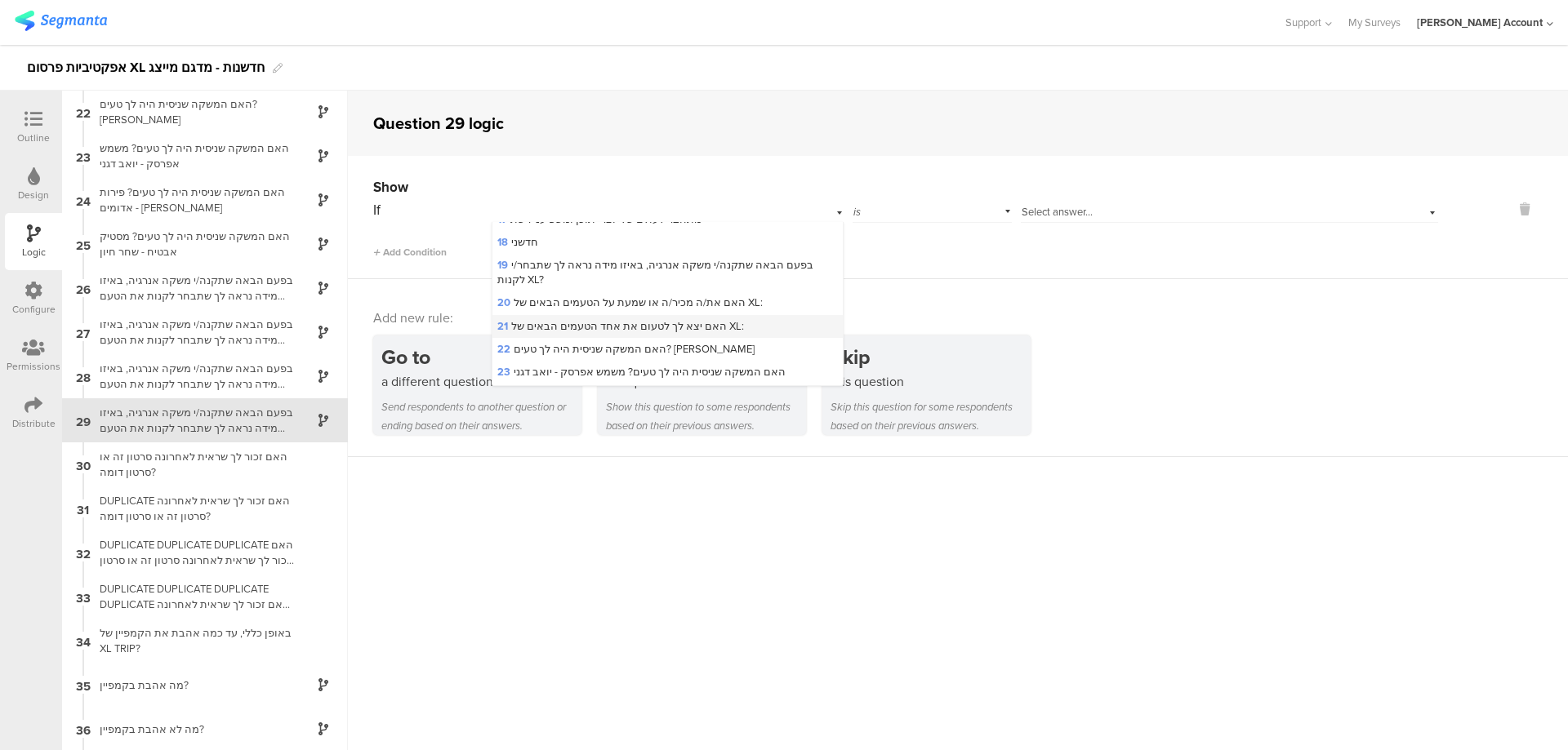
click at [625, 316] on div "21 האם יצא לך לטעום את אחד הטעמים הבאים של XL:" at bounding box center [666, 327] width 349 height 23
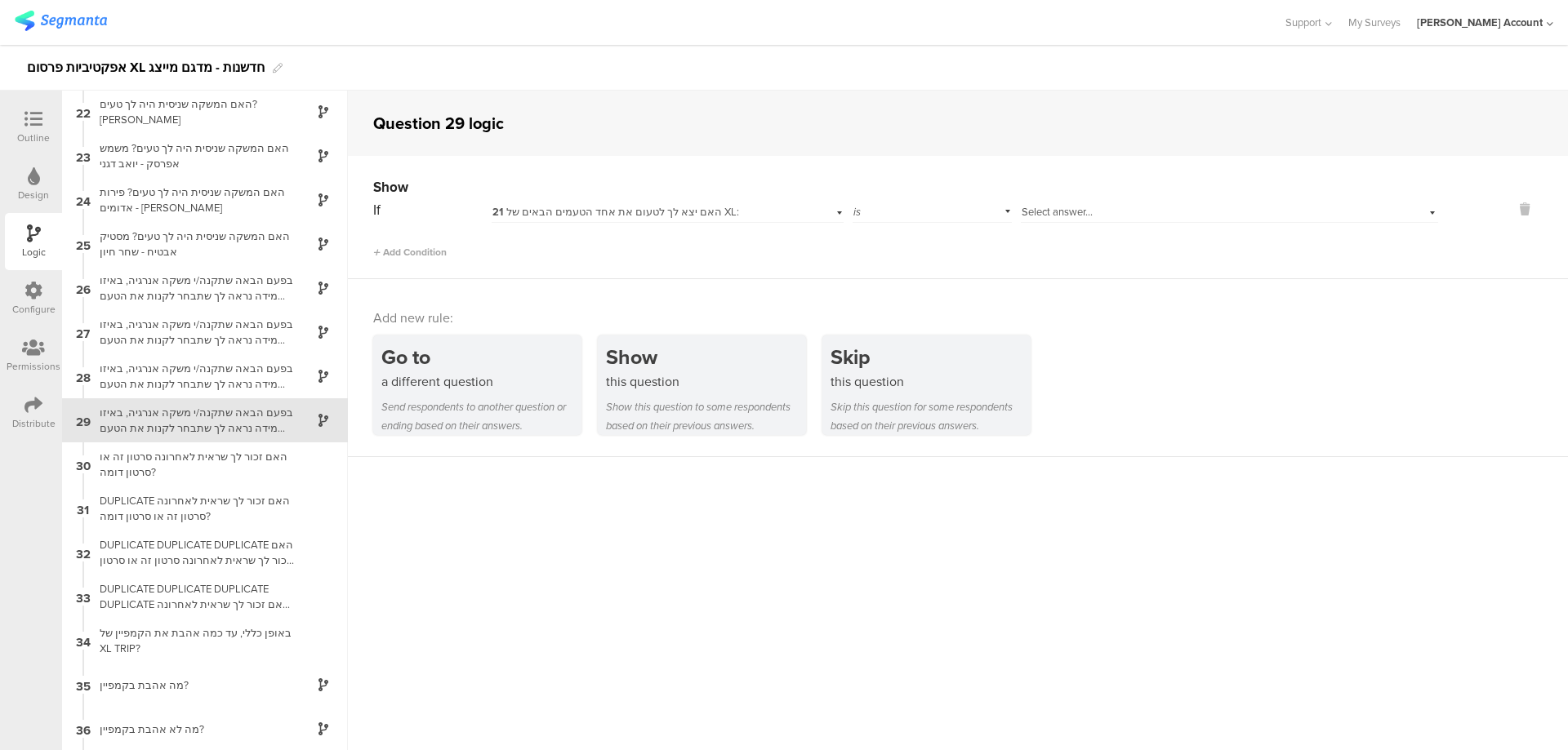
click at [1039, 211] on span "Select answer..." at bounding box center [1057, 212] width 71 height 16
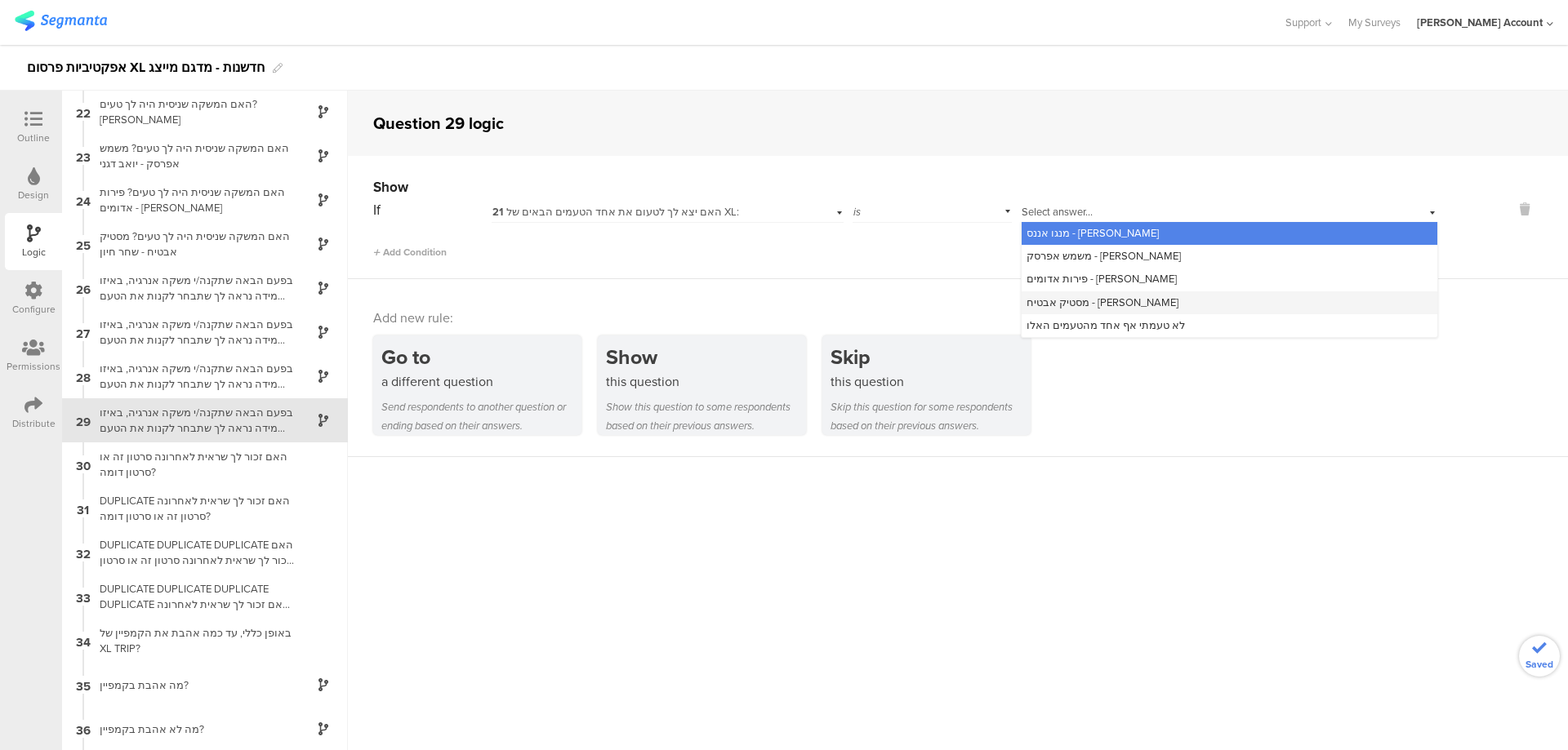
click at [1085, 299] on span "מסטיק אבטיח - שחר חיון" at bounding box center [1102, 303] width 152 height 16
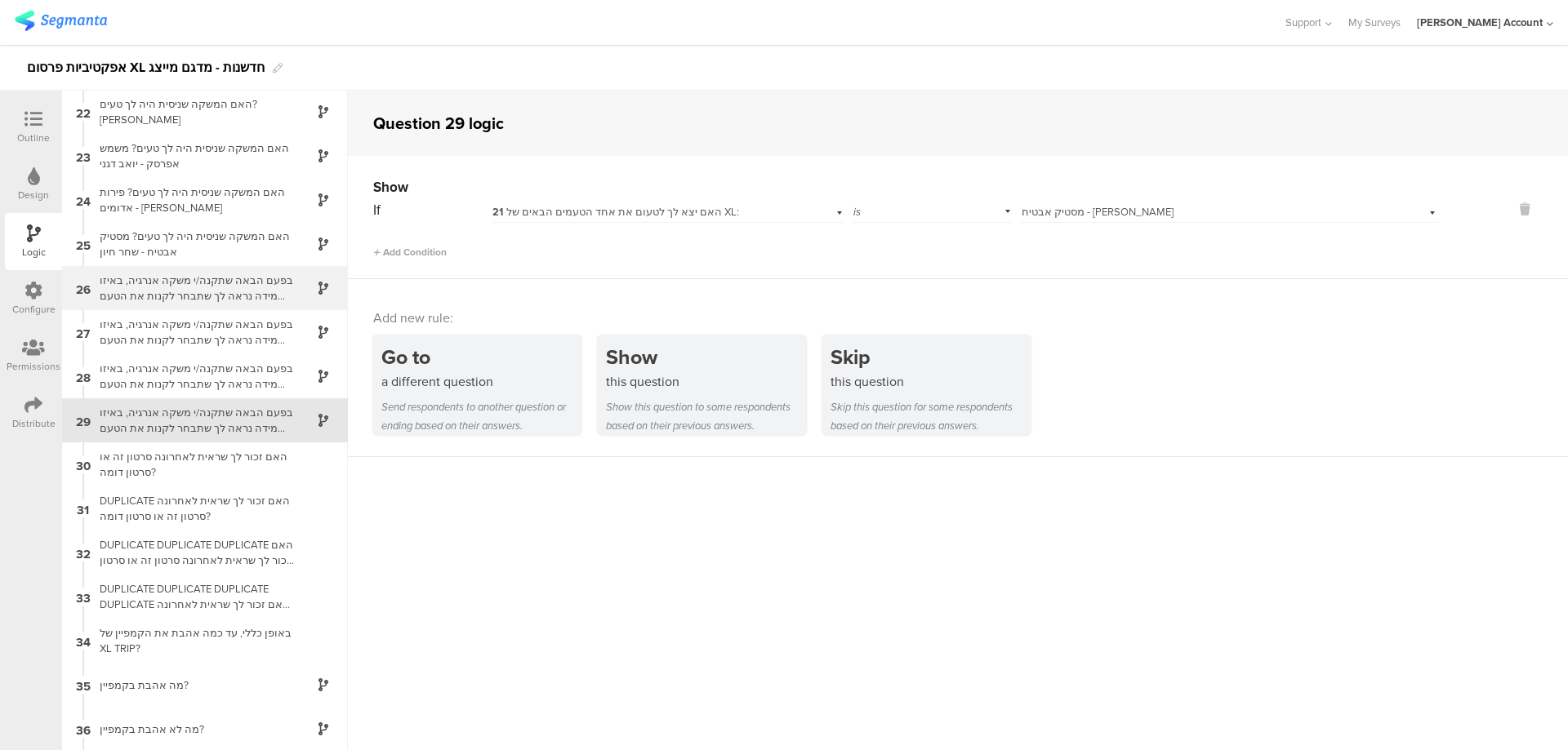
click at [239, 289] on div "בפעם הבאה שתקנה/י משקה אנרגיה, באיזו מידה נראה לך שתבחר לקנות את הטעם שניסית? מ…" at bounding box center [192, 288] width 204 height 31
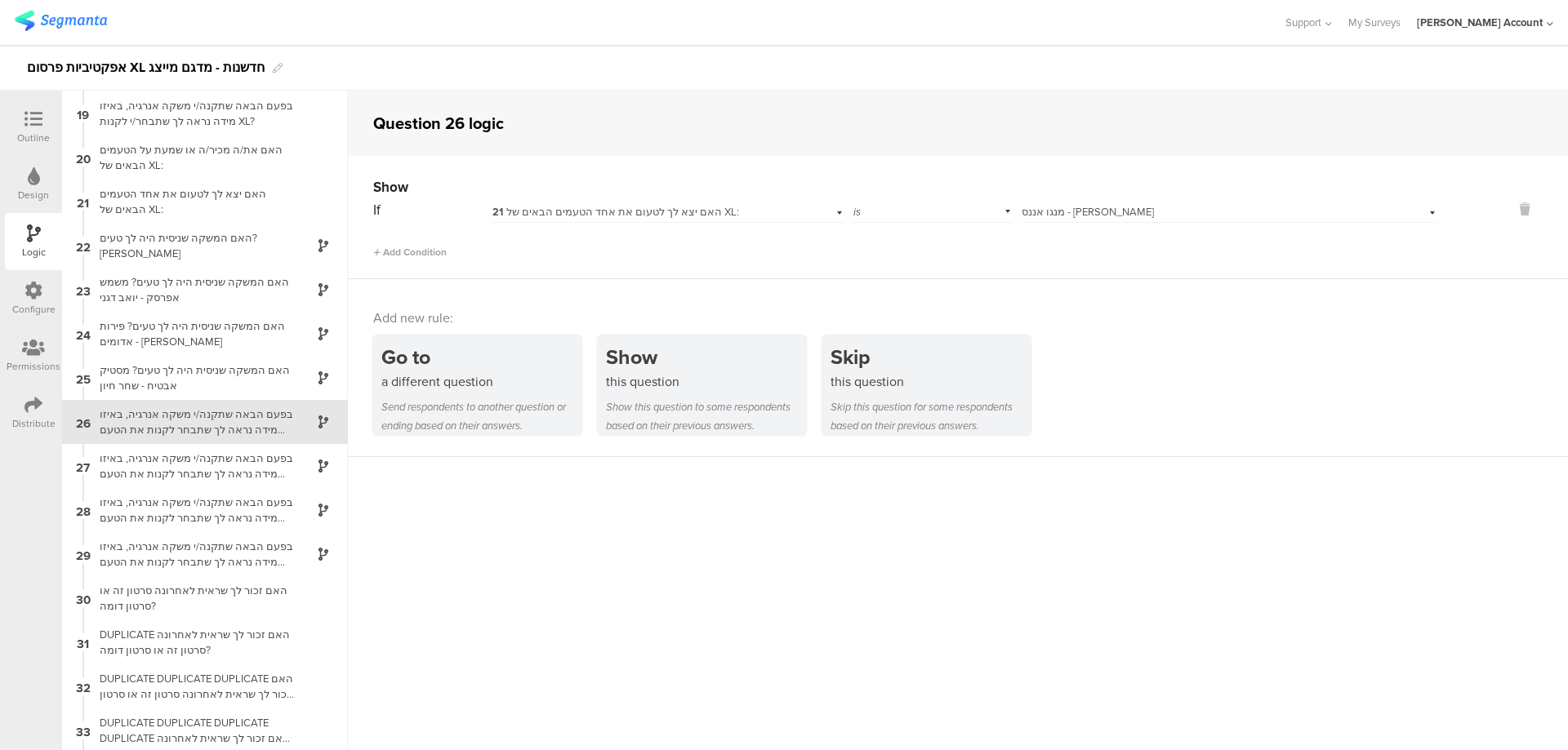
scroll to position [794, 0]
click at [31, 113] on icon at bounding box center [34, 119] width 18 height 18
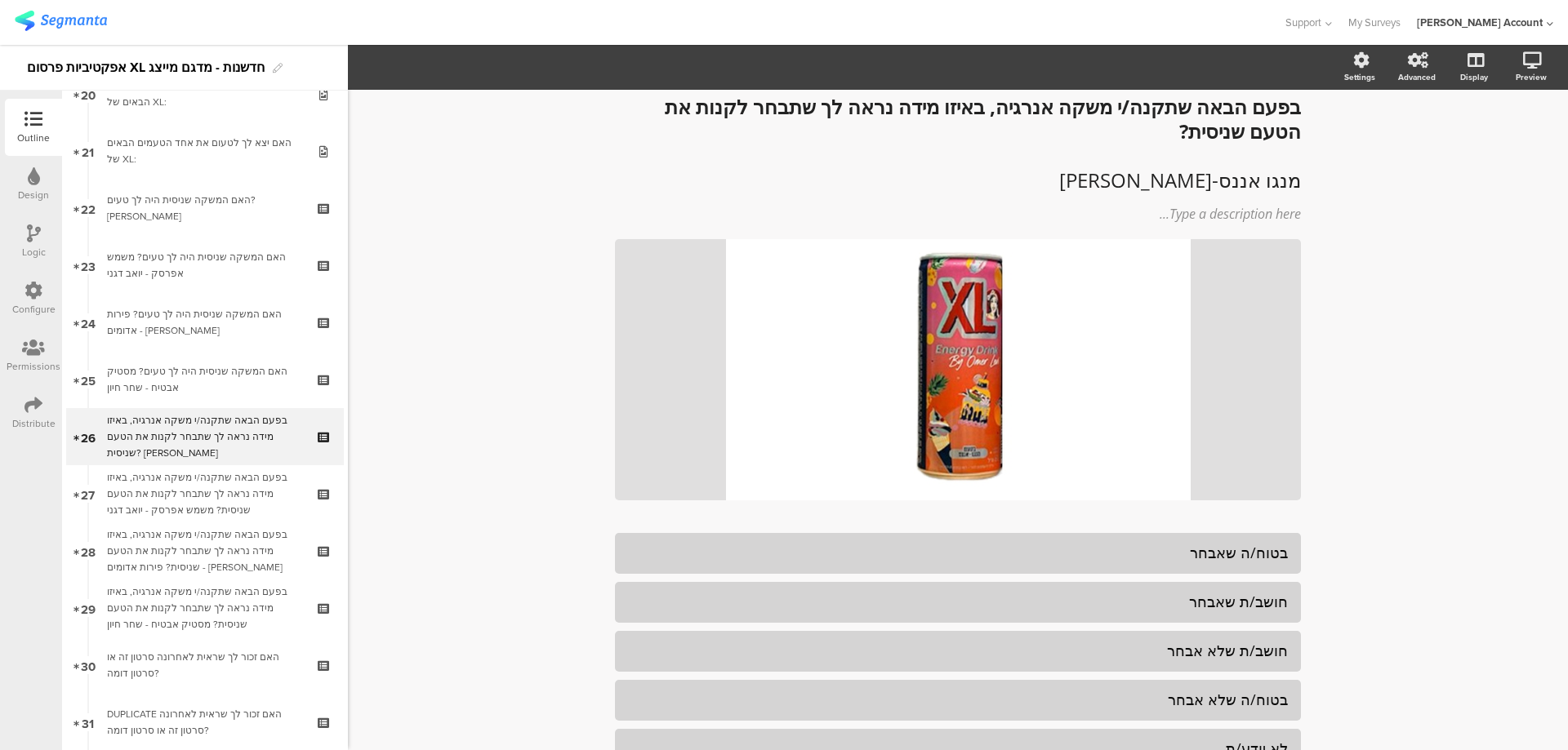
scroll to position [1193, 0]
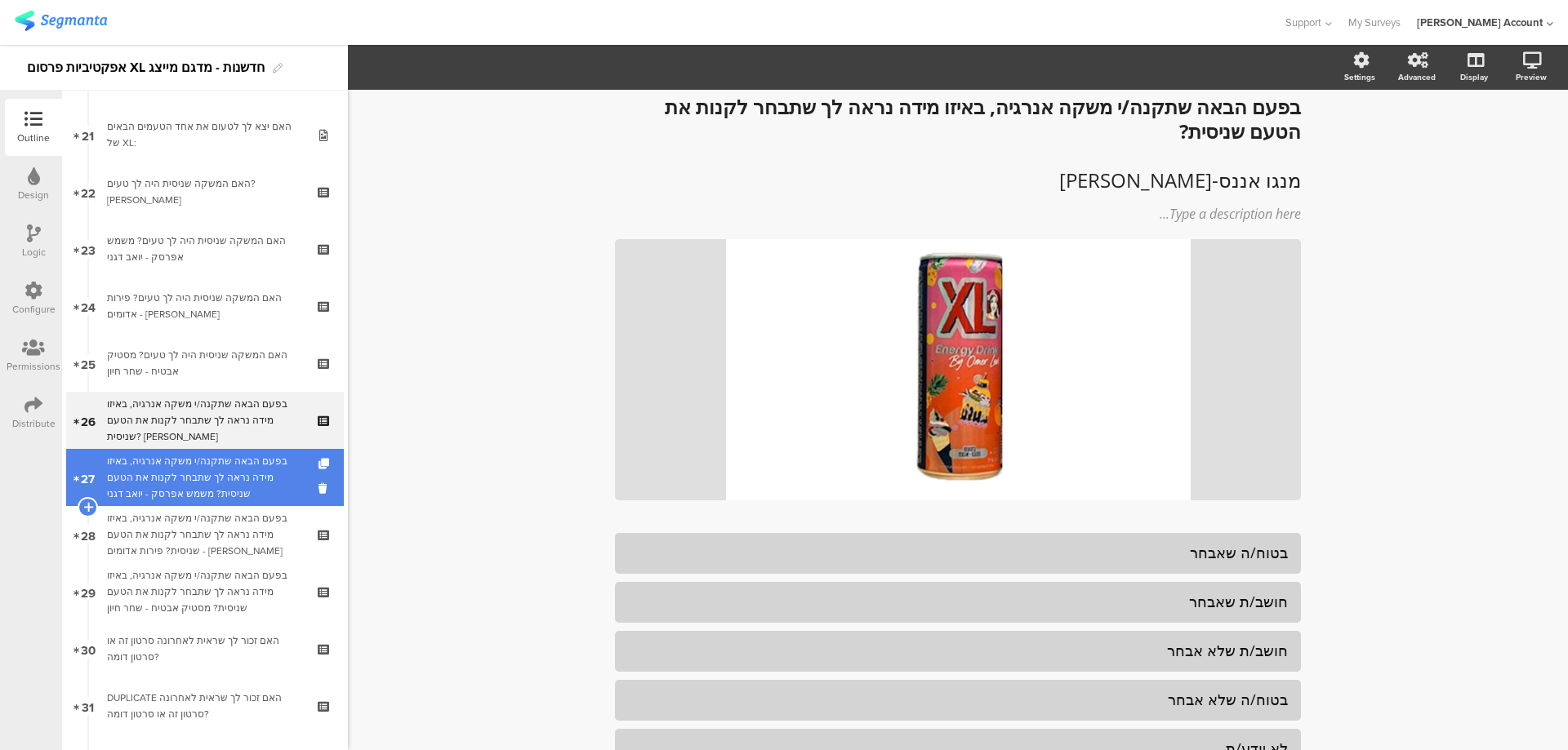
click at [259, 460] on div "בפעם הבאה שתקנה/י משקה אנרגיה, באיזו מידה נראה לך שתבחר לקנות את הטעם שניסית? מ…" at bounding box center [204, 477] width 195 height 49
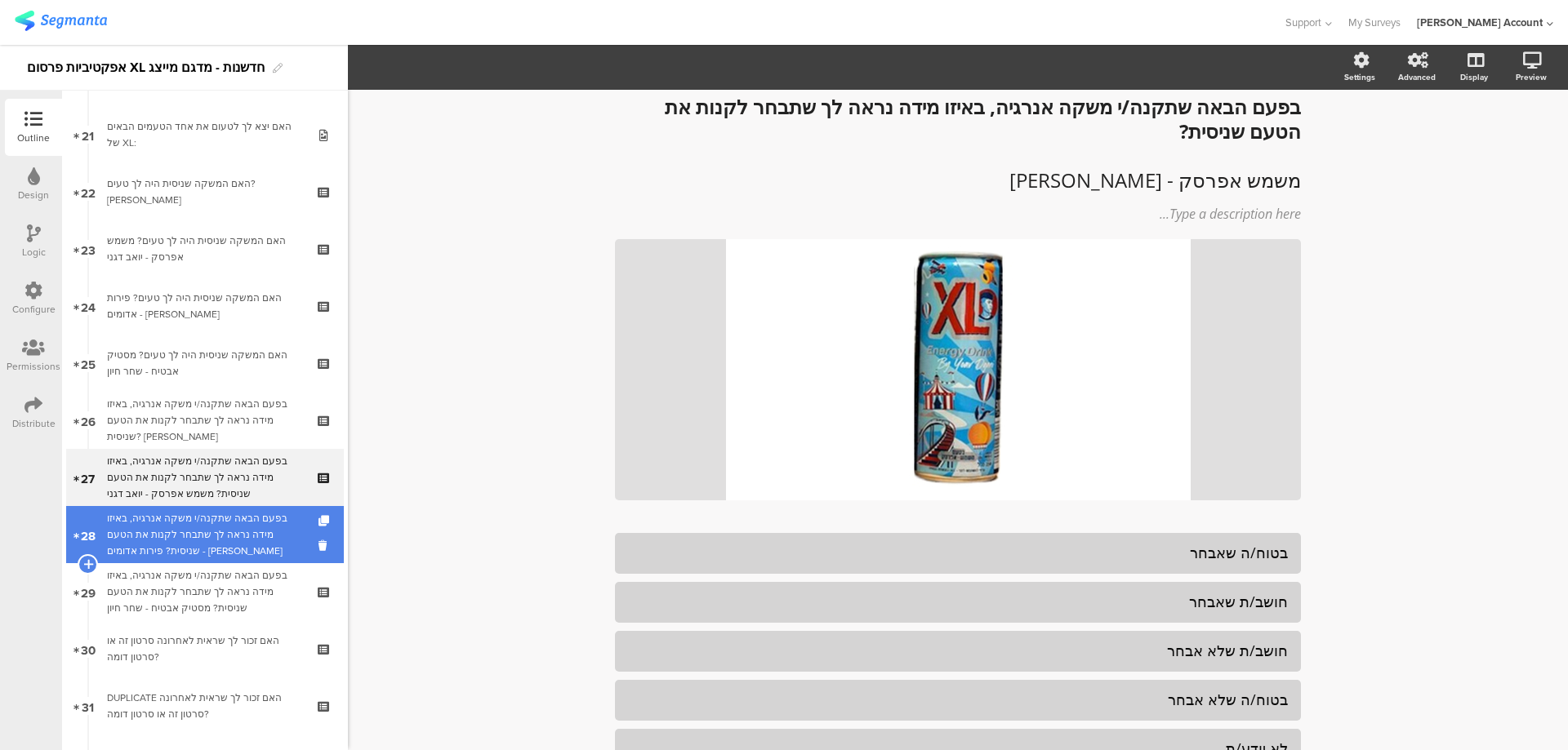
click at [231, 519] on div "בפעם הבאה שתקנה/י משקה אנרגיה, באיזו מידה נראה לך שתבחר לקנות את הטעם שניסית? פ…" at bounding box center [204, 534] width 195 height 49
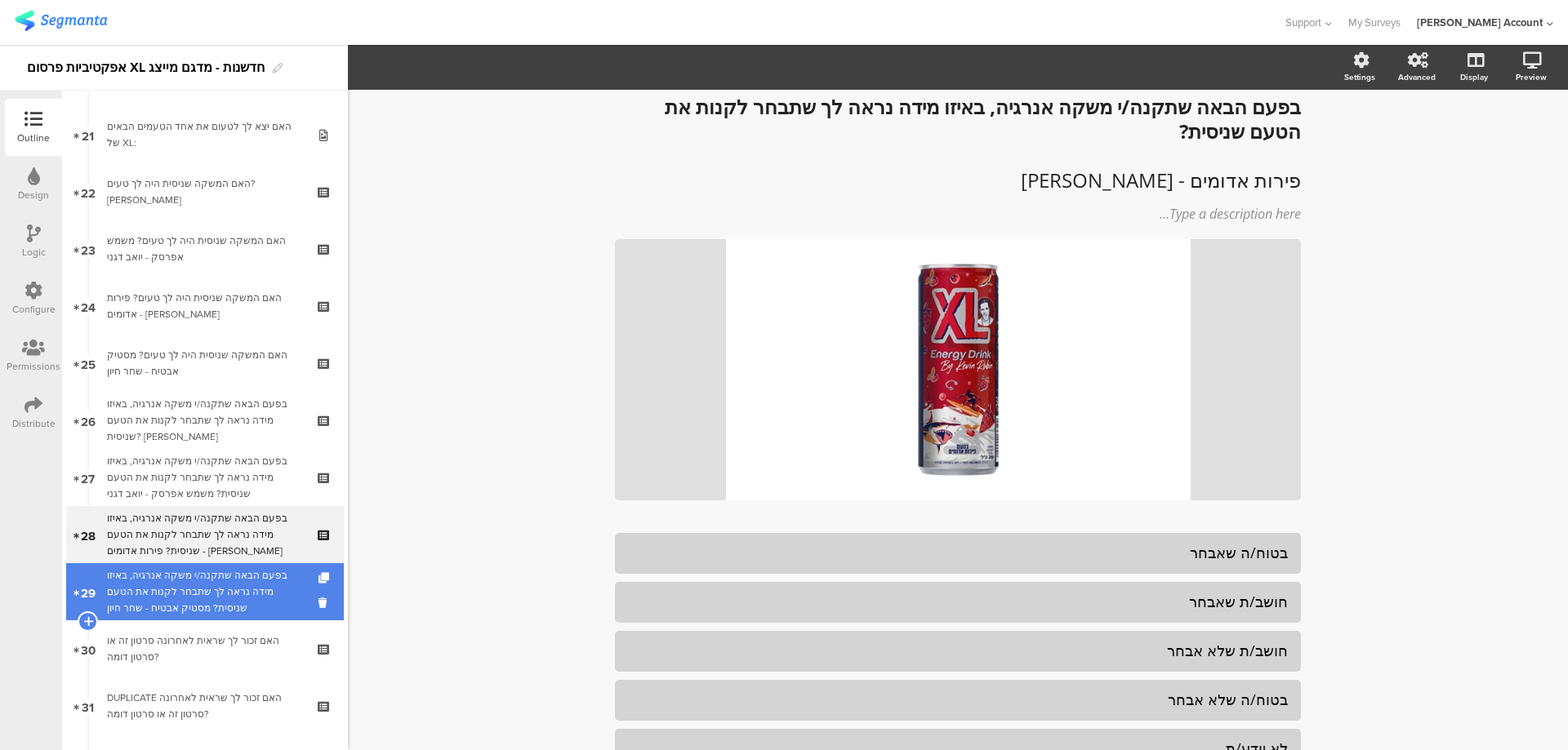
click at [216, 570] on div "בפעם הבאה שתקנה/י משקה אנרגיה, באיזו מידה נראה לך שתבחר לקנות את הטעם שניסית? מ…" at bounding box center [204, 591] width 195 height 49
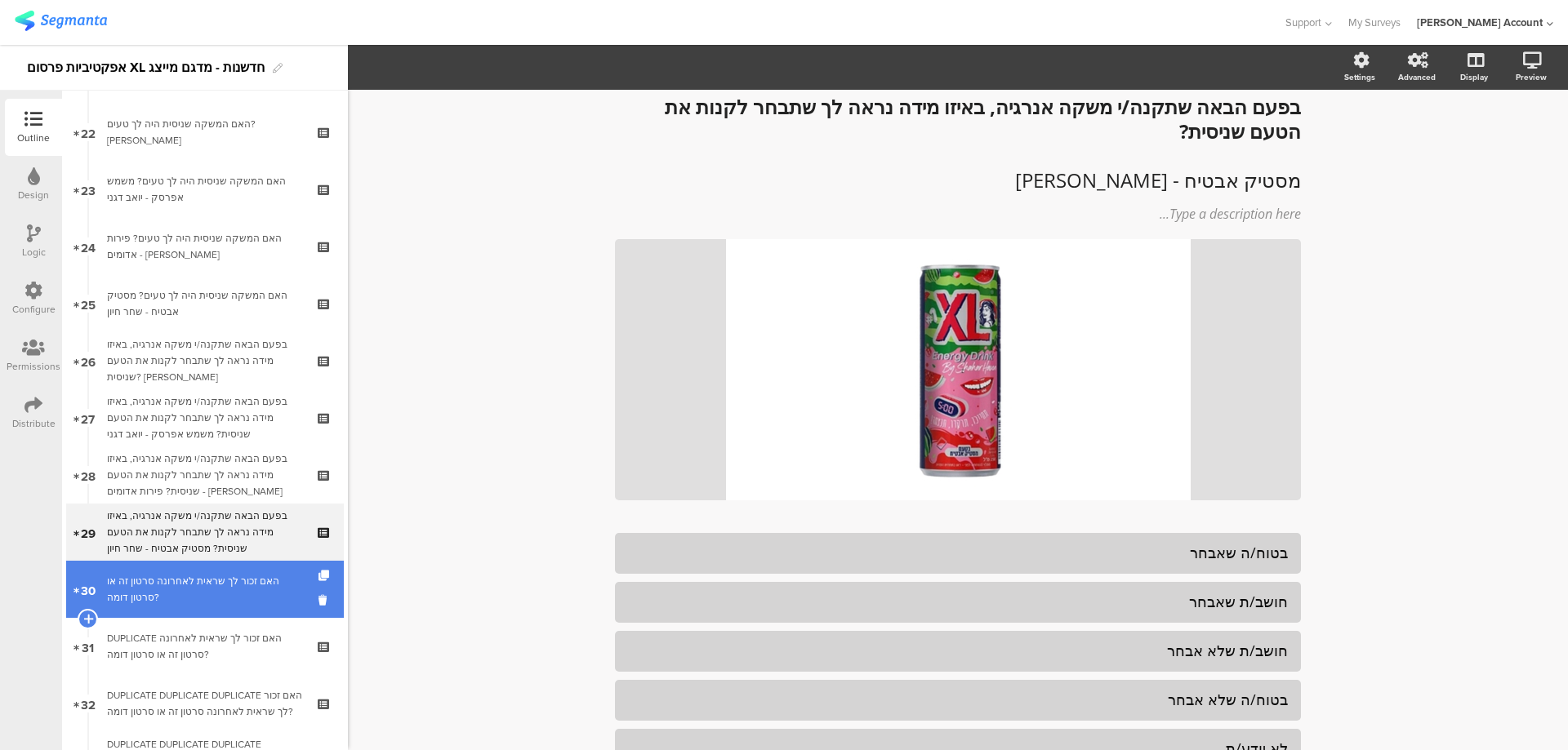
scroll to position [1301, 0]
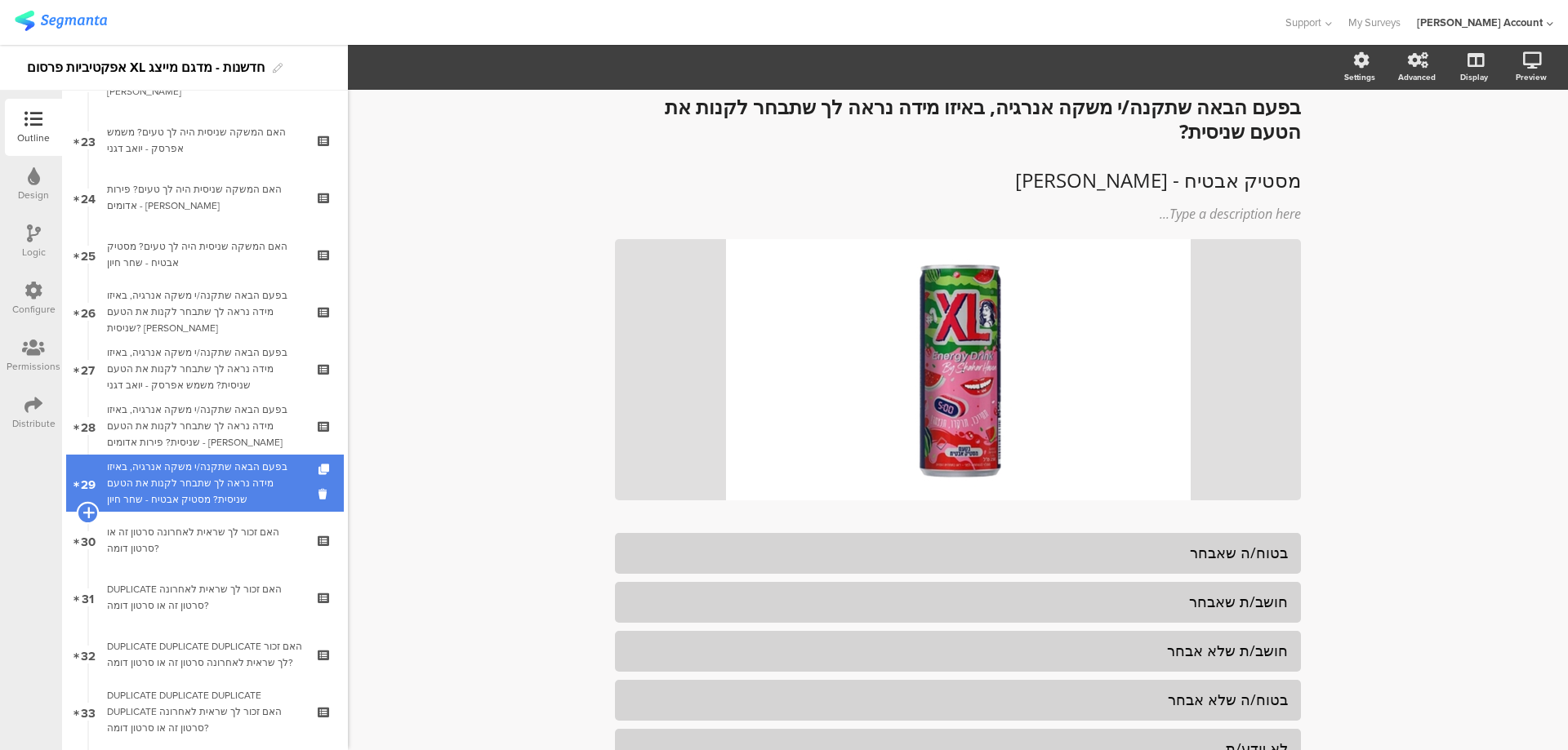
click at [87, 511] on icon at bounding box center [88, 512] width 11 height 15
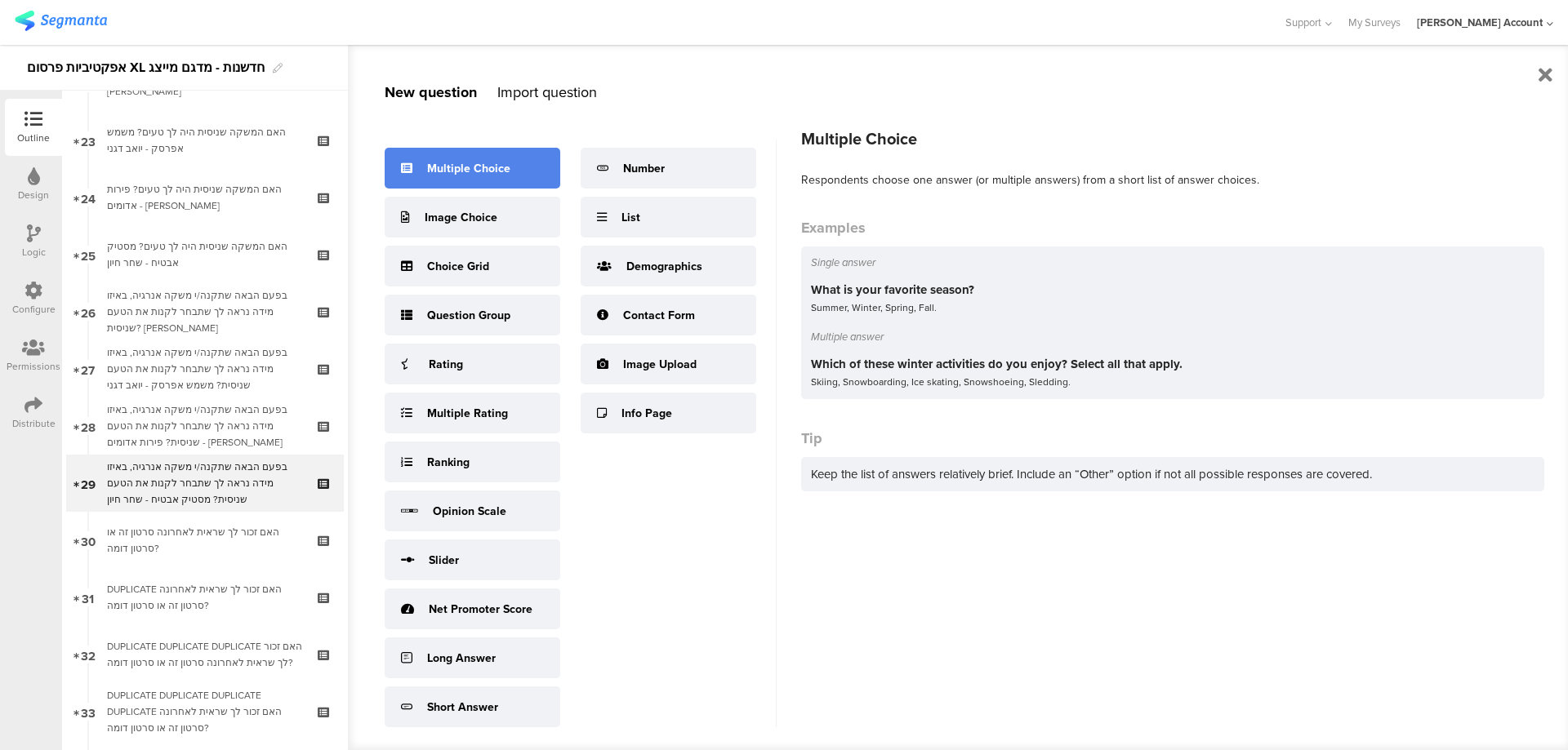
click at [532, 178] on div "Multiple Choice" at bounding box center [472, 168] width 176 height 41
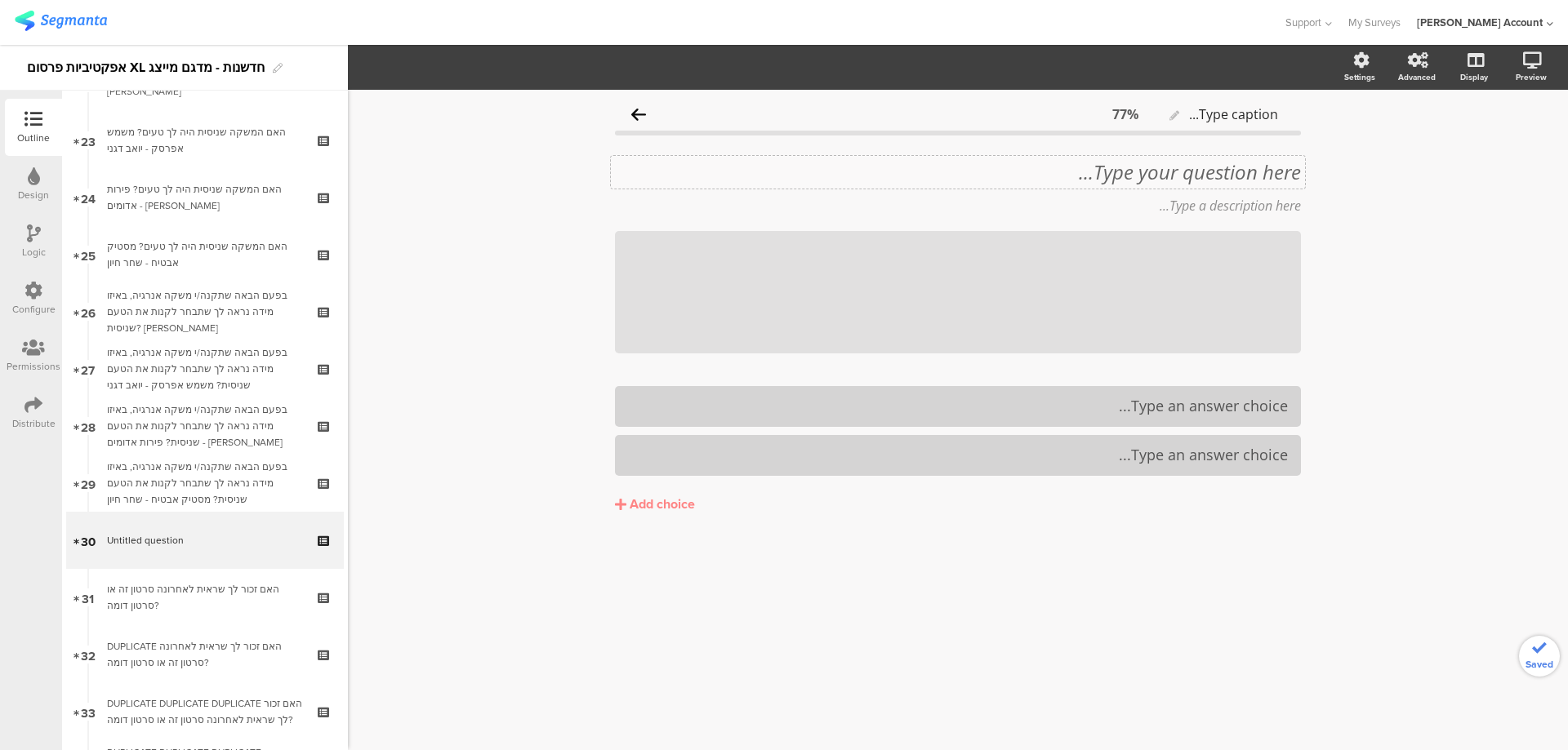
click at [1140, 180] on div "Type your question here..." at bounding box center [957, 171] width 694 height 33
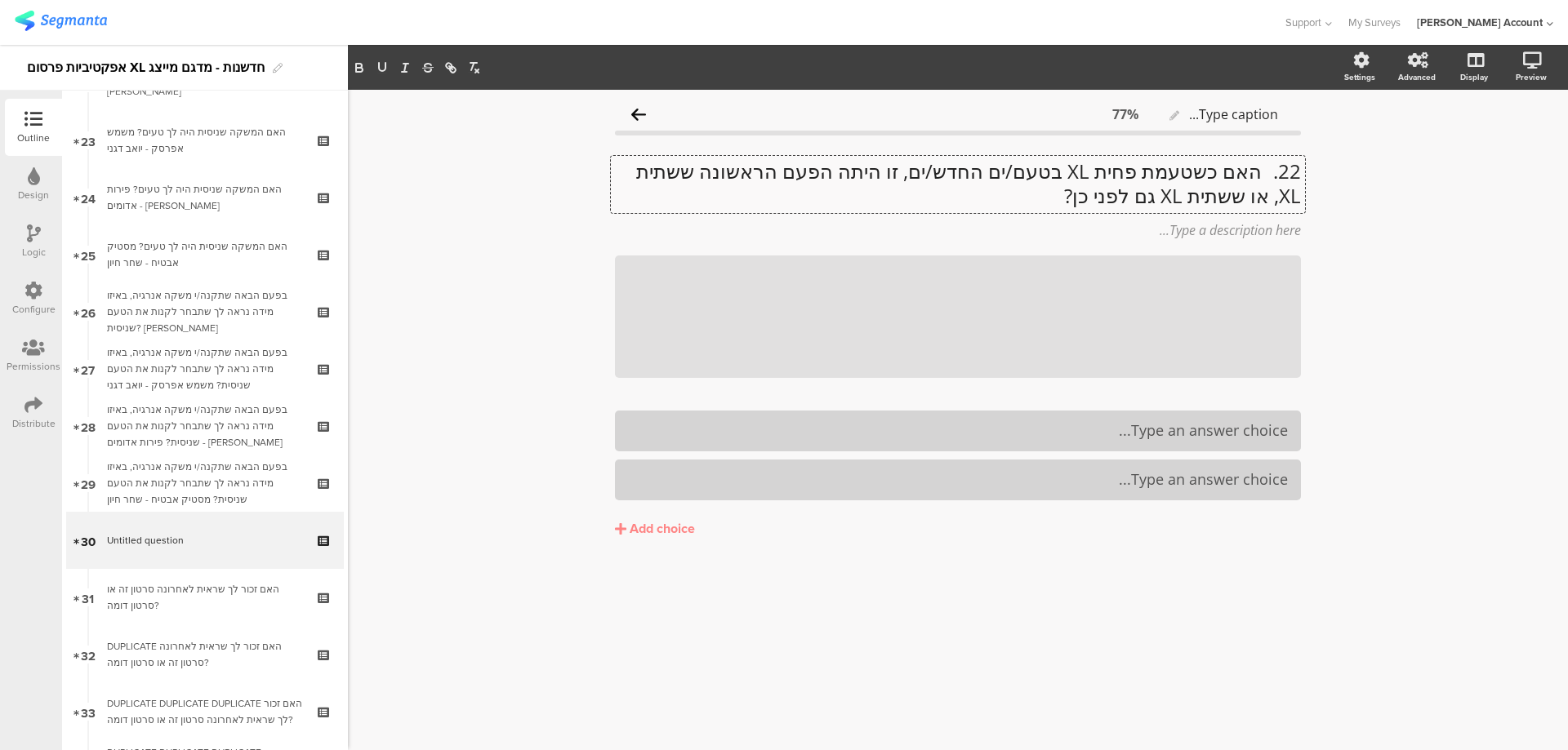
click at [1263, 170] on p "22. האם כשטעמת פחית XL בטעם/ים החדש/ים, זו היתה הפעם הראשונה ששתית XL, או ששתית…" at bounding box center [958, 183] width 686 height 49
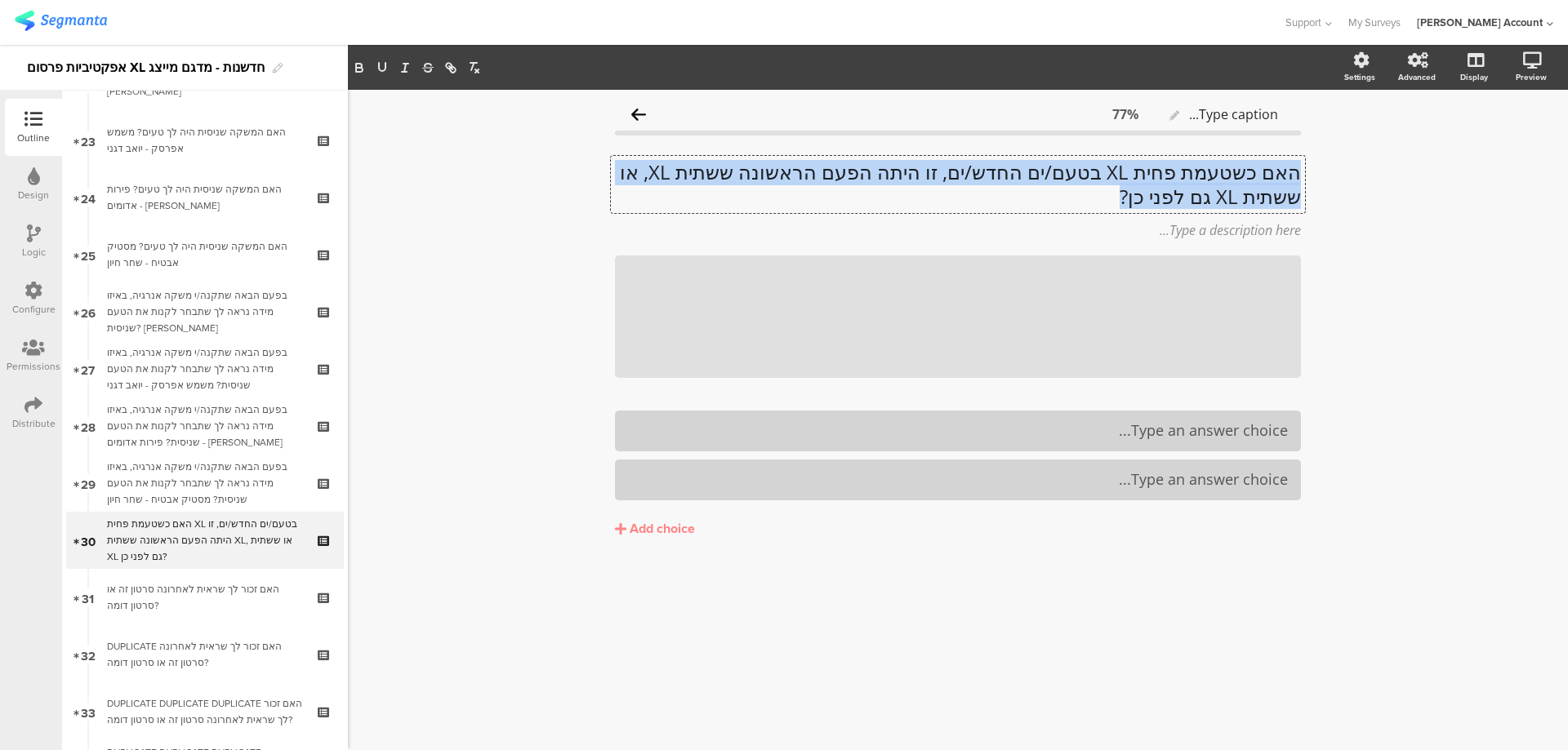
drag, startPoint x: 1097, startPoint y: 201, endPoint x: 1344, endPoint y: 175, distance: 248.4
click at [1344, 175] on div "Type caption... 77% האם כשטעמת פחית XL בטעם/ים החדש/ים, זו היתה הפעם הראשונה שש…" at bounding box center [958, 420] width 1220 height 660
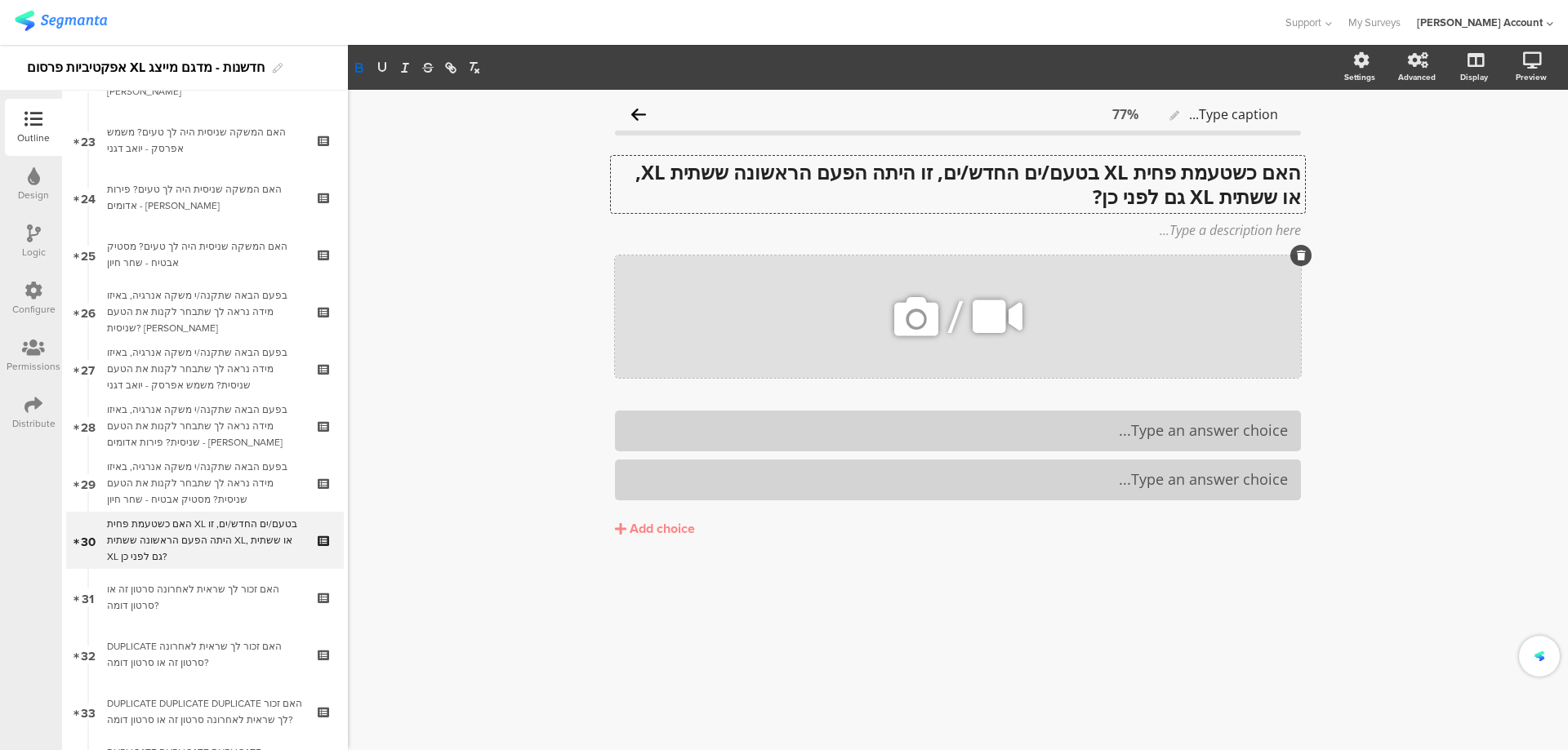
click at [1296, 250] on div at bounding box center [1301, 255] width 21 height 21
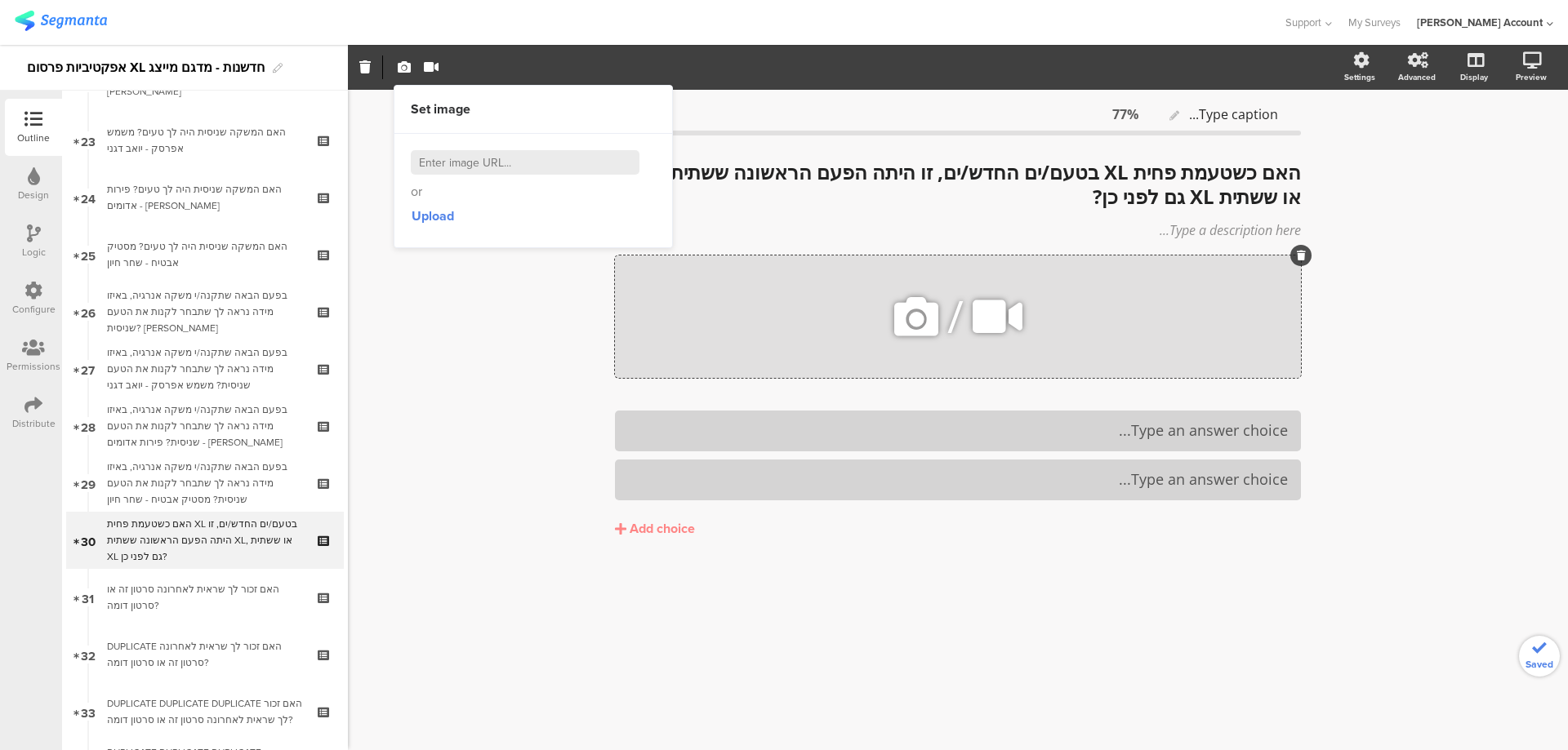
click at [1302, 253] on icon at bounding box center [1301, 255] width 9 height 10
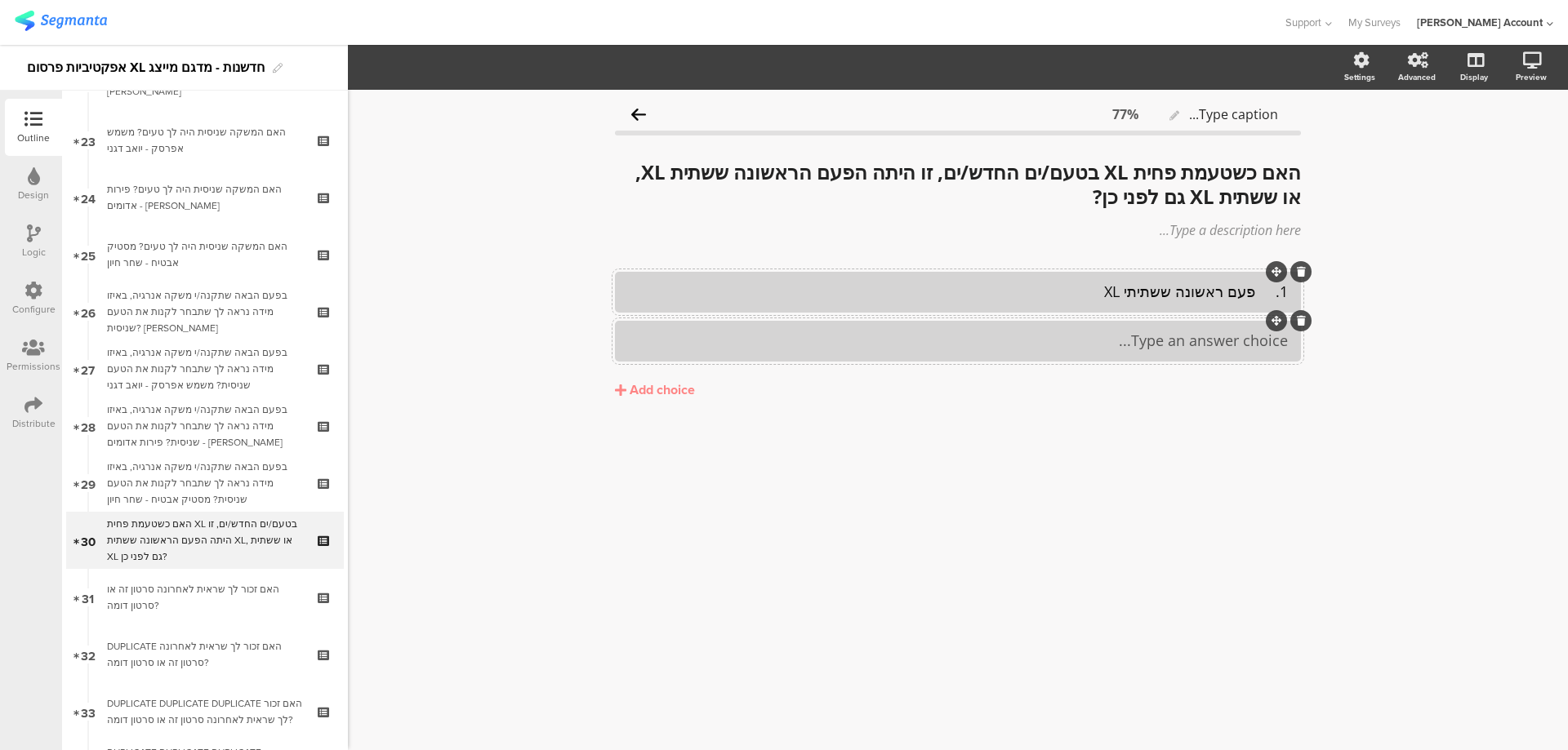
drag, startPoint x: 1194, startPoint y: 355, endPoint x: 1201, endPoint y: 346, distance: 11.4
click at [1194, 354] on div "Type an answer choice..." at bounding box center [958, 341] width 686 height 41
click at [1260, 345] on div "2. שתיתי XL גם לפני כן" at bounding box center [958, 340] width 660 height 19
click at [1260, 286] on div "1. פעם ראשונה ששתיתי XL" at bounding box center [958, 292] width 660 height 19
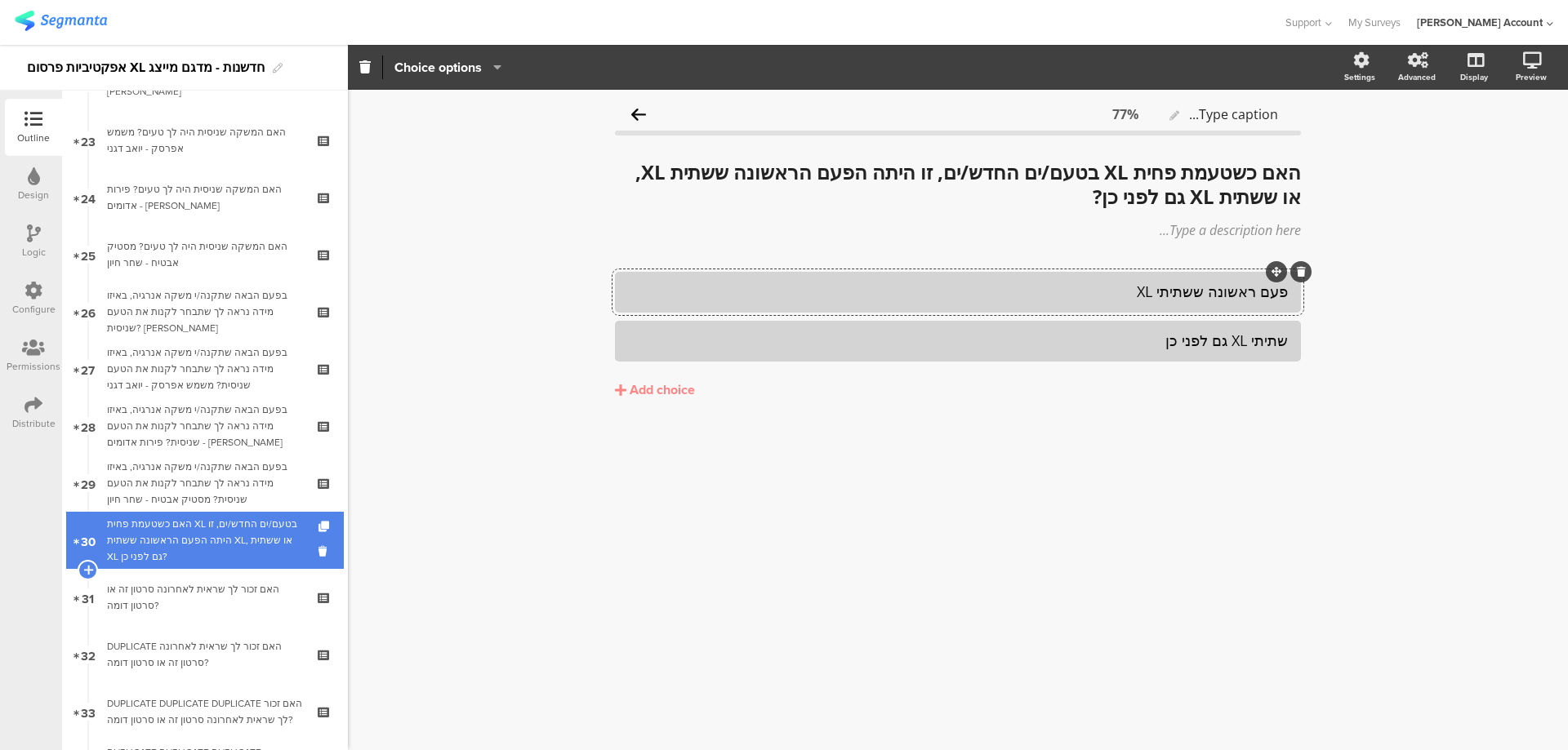
click at [200, 549] on div "האם כשטעמת פחית XL בטעם/ים החדש/ים, זו היתה הפעם הראשונה ששתית XL, או ששתית XL …" at bounding box center [204, 540] width 195 height 49
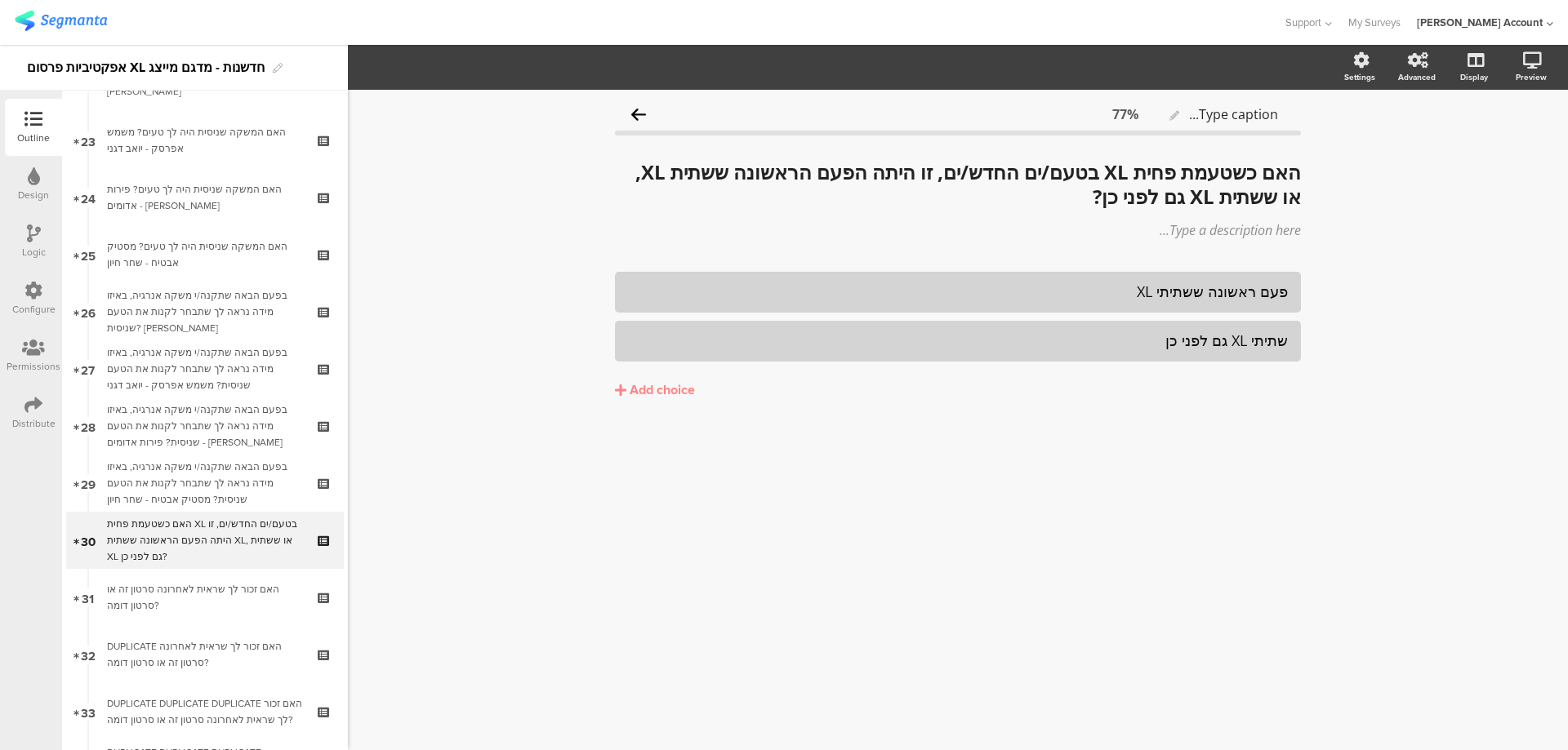
click at [34, 238] on icon at bounding box center [34, 233] width 14 height 18
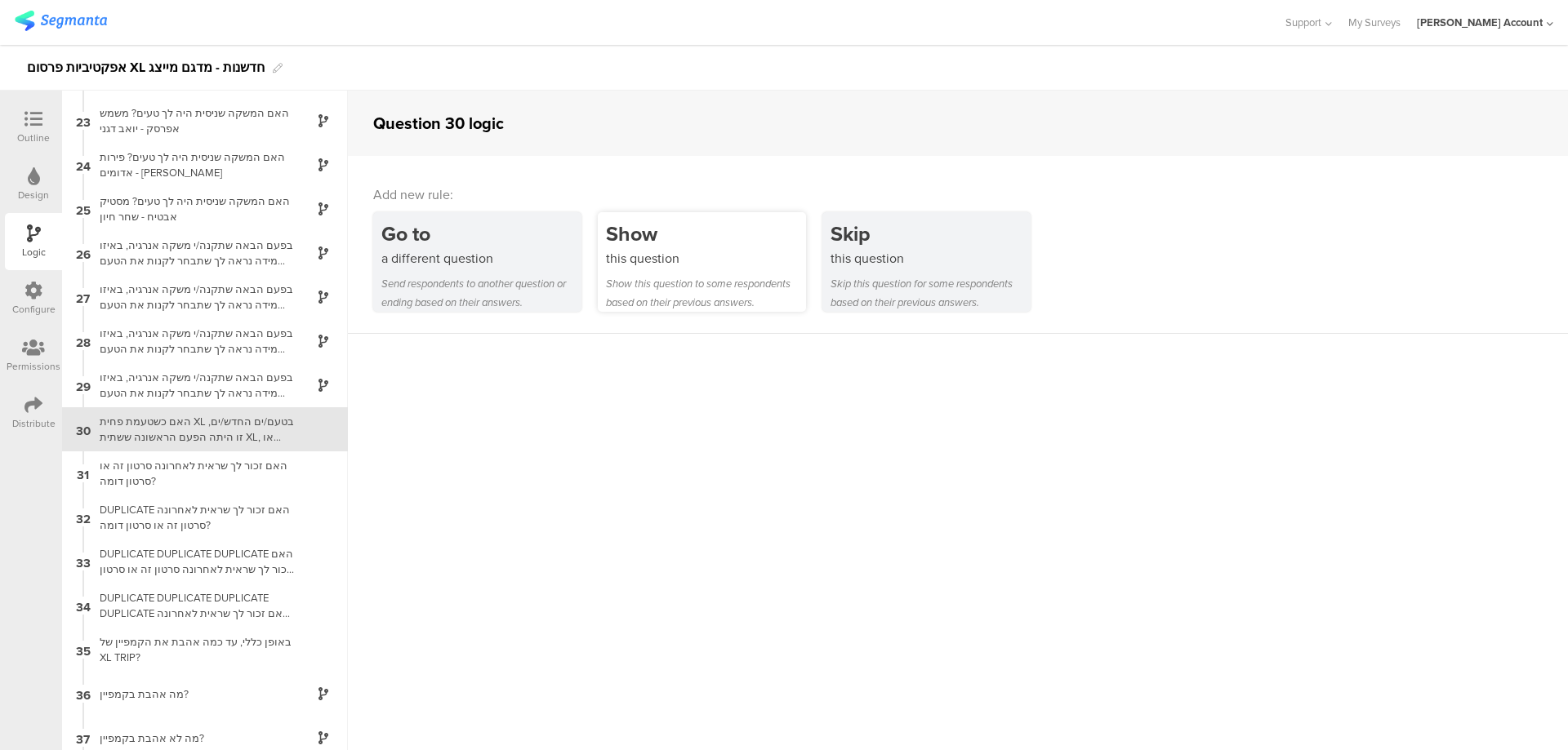
scroll to position [971, 0]
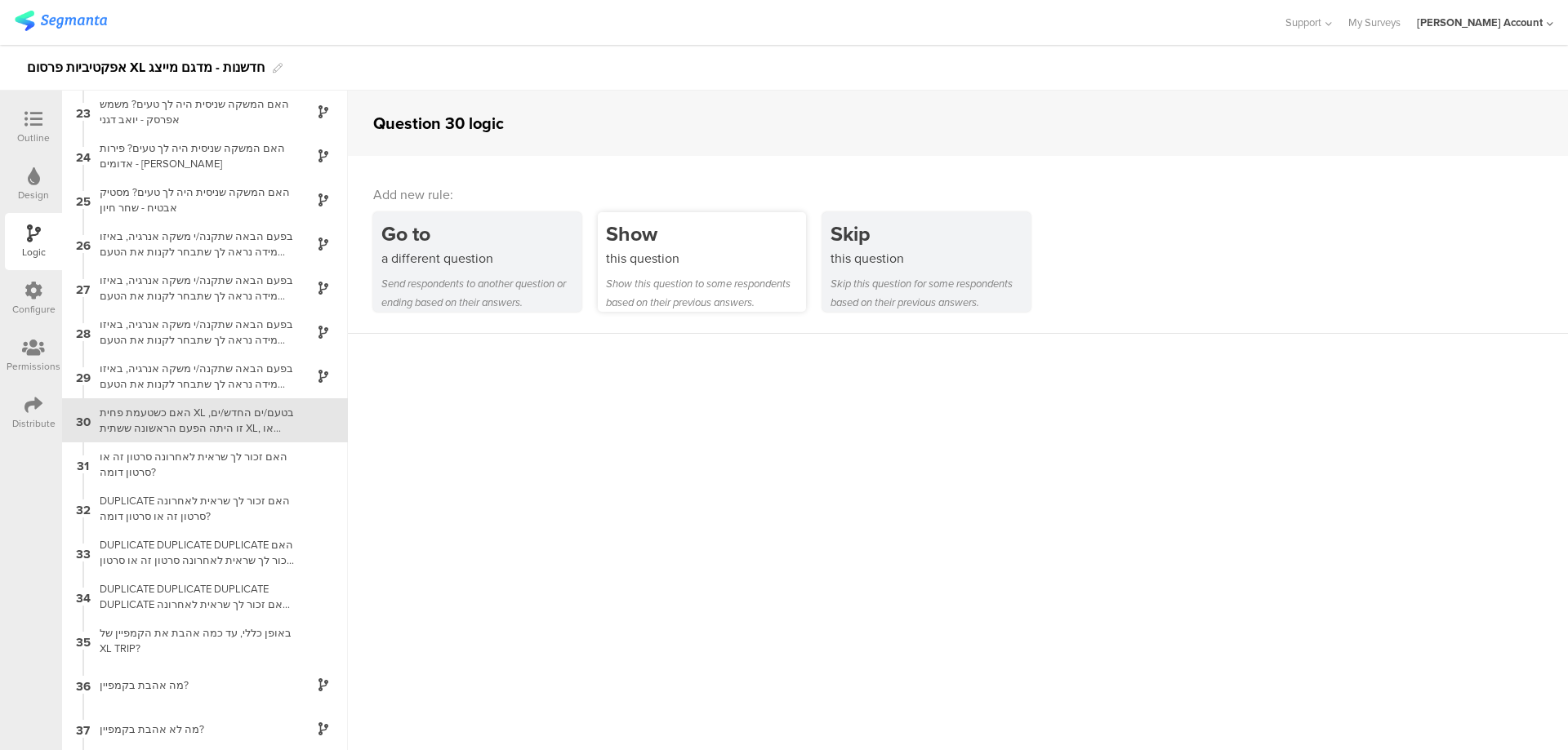
click at [669, 239] on div "Show" at bounding box center [706, 234] width 200 height 30
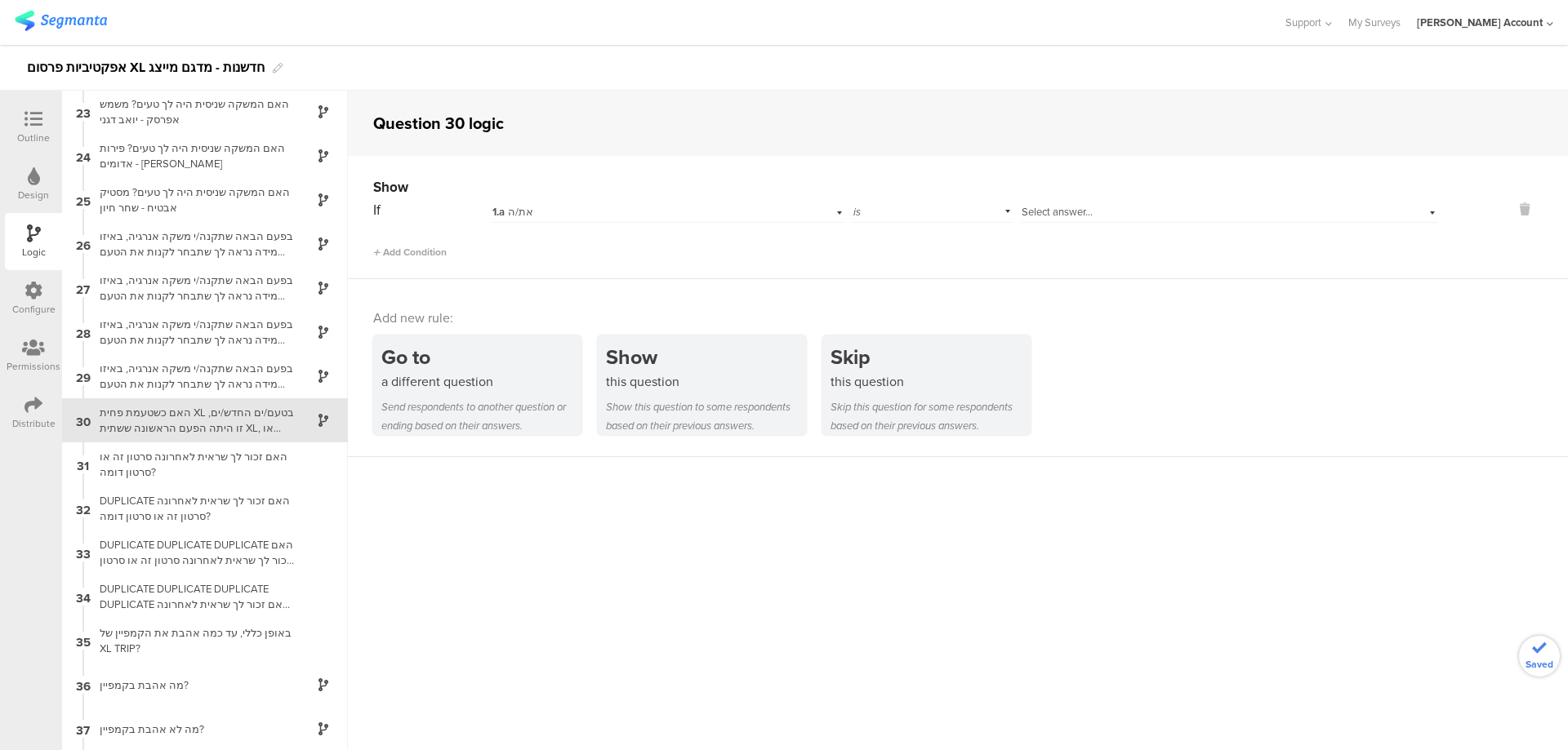
click at [673, 209] on div "1.a את/ה" at bounding box center [640, 212] width 296 height 15
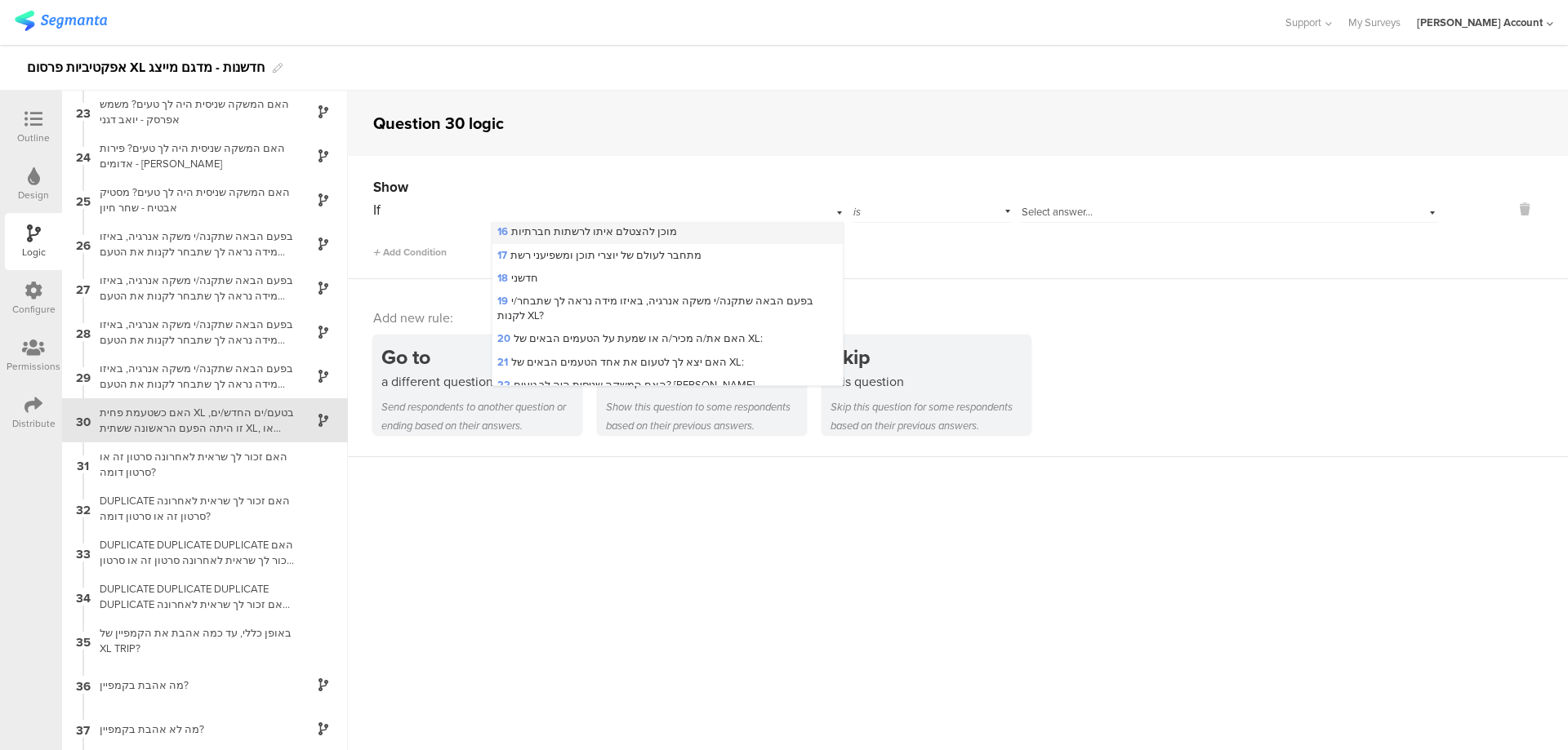
scroll to position [435, 0]
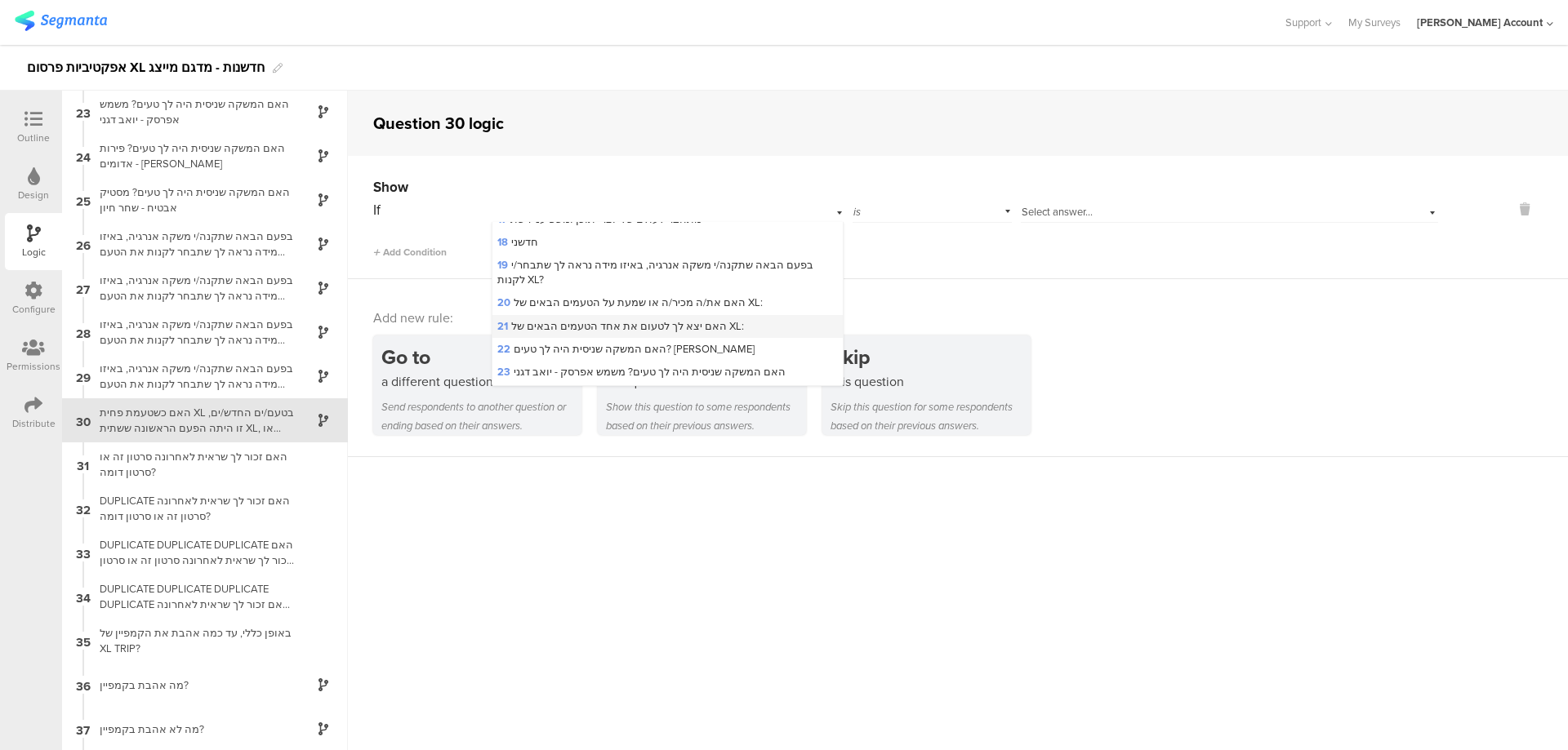
click at [687, 321] on span "21 האם יצא לך לטעום את אחד הטעמים הבאים של XL:" at bounding box center [620, 326] width 247 height 16
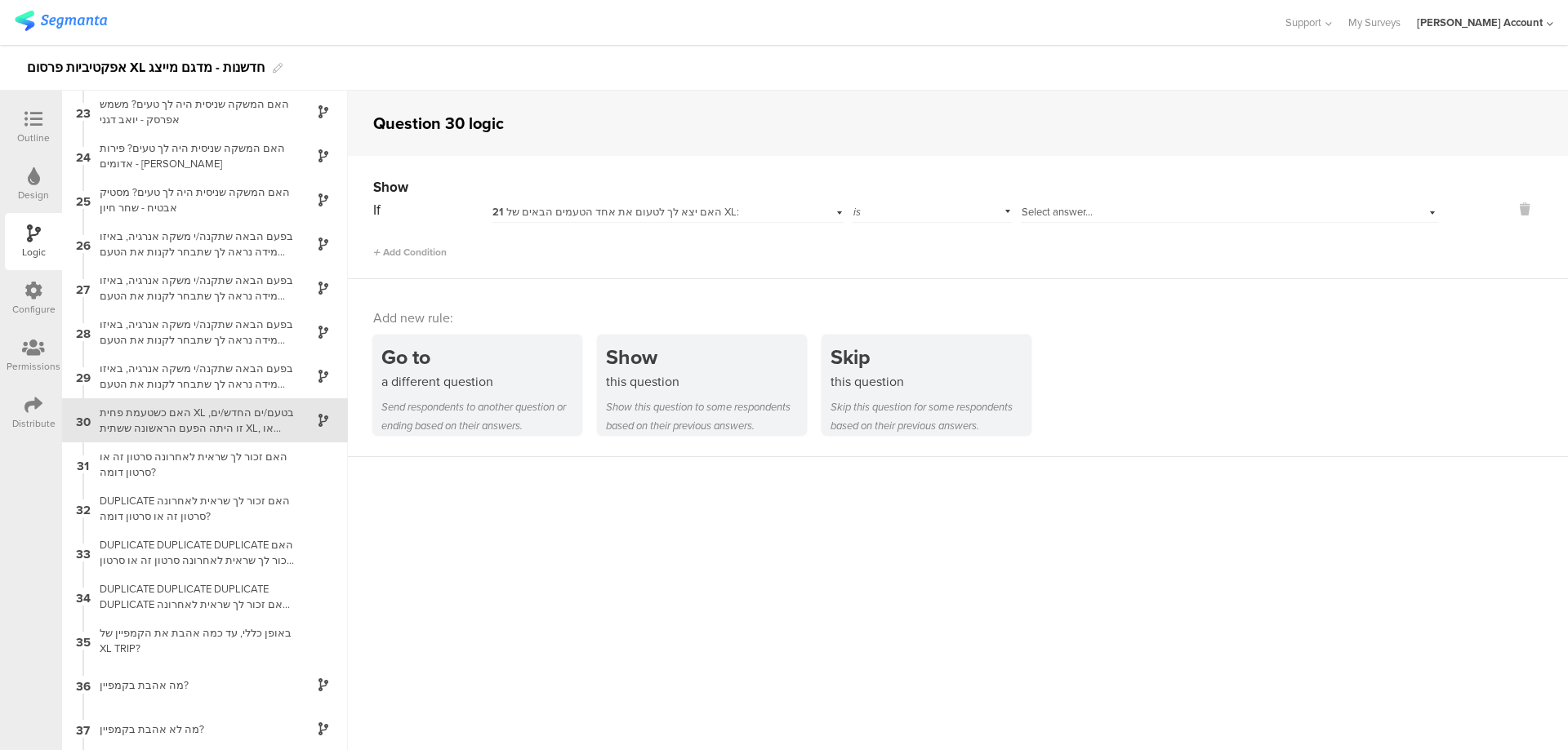
click at [1035, 209] on span "Select answer..." at bounding box center [1057, 212] width 71 height 16
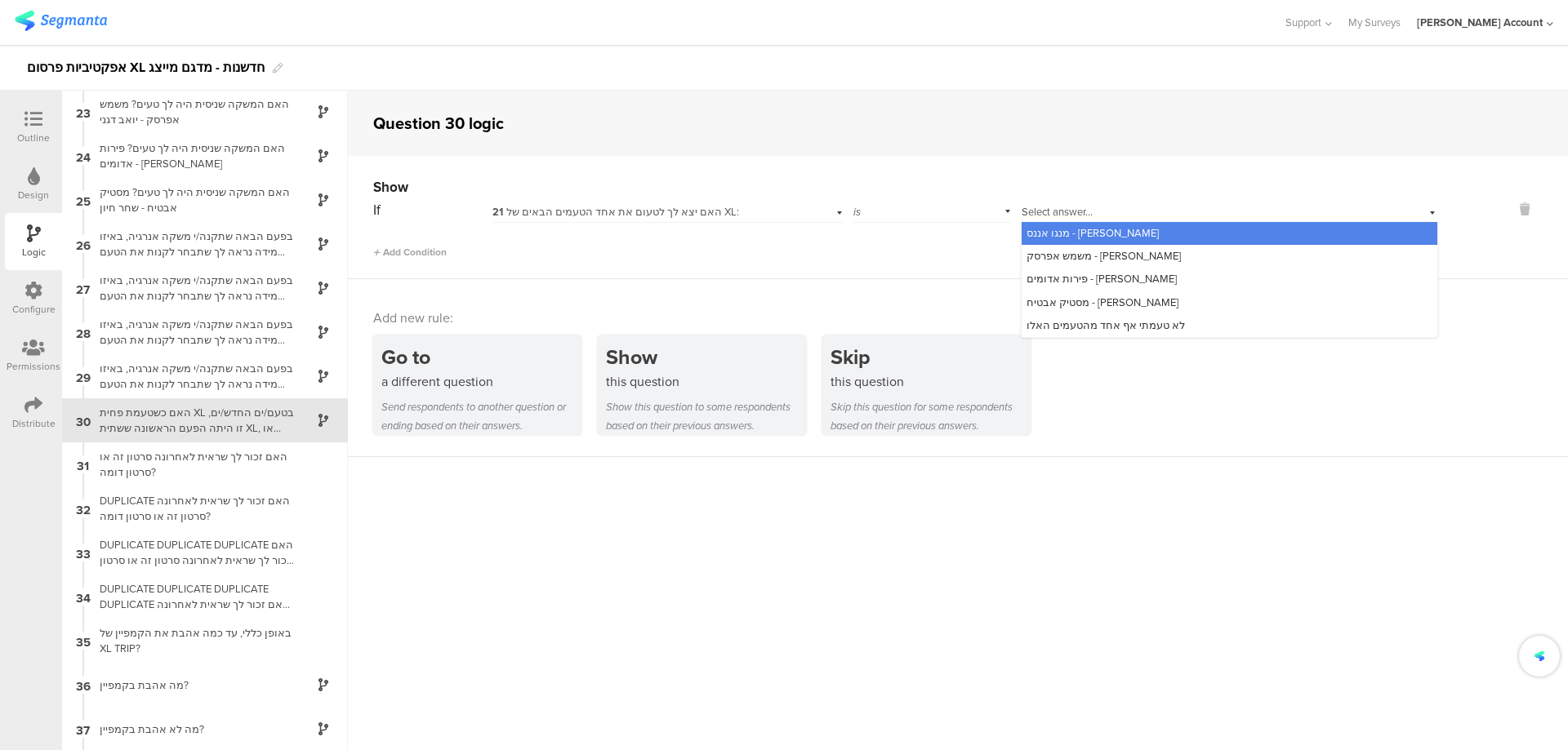
click at [1069, 229] on span "מנגו אננס - עומר לוי" at bounding box center [1092, 233] width 133 height 16
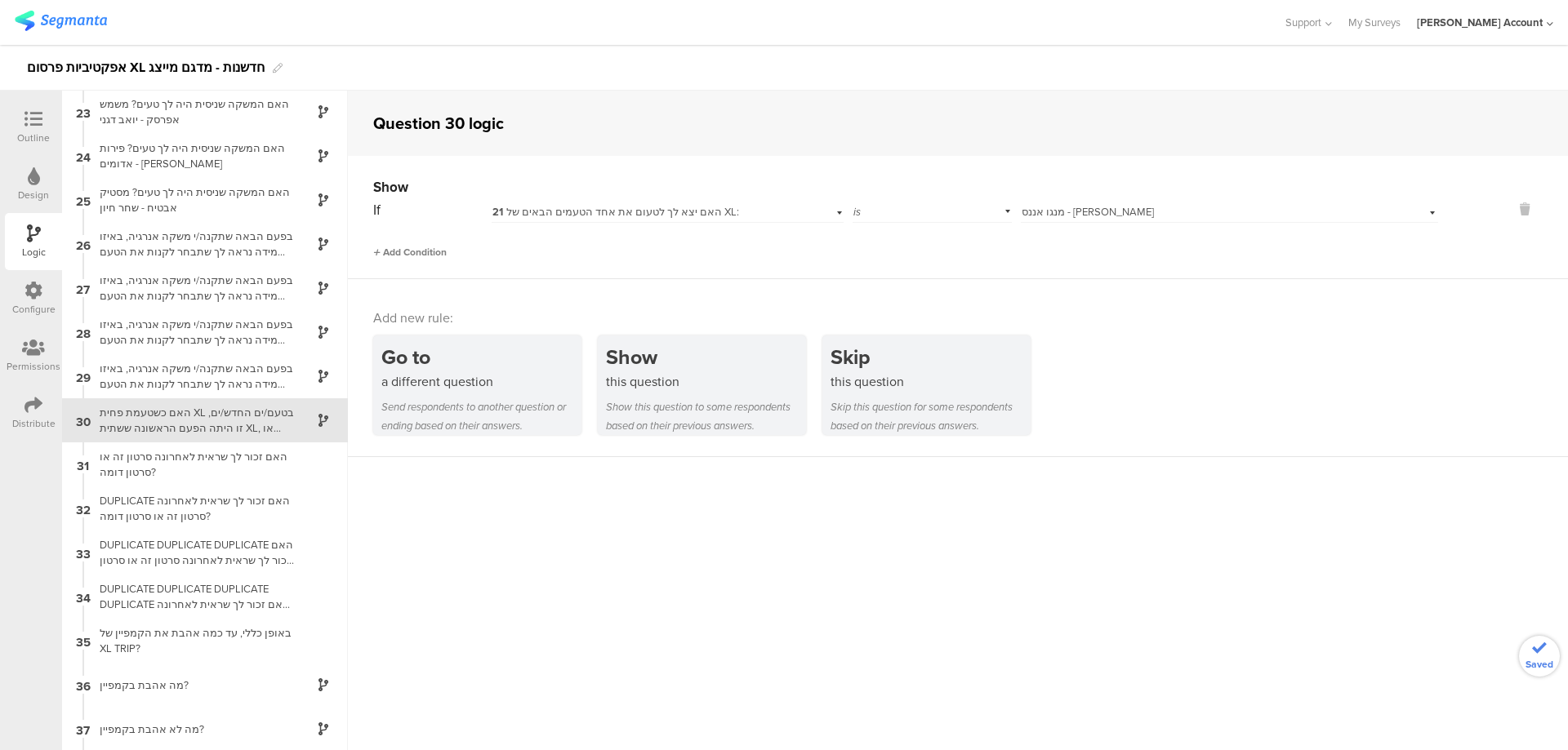
click at [428, 254] on span "Add Condition" at bounding box center [409, 252] width 73 height 15
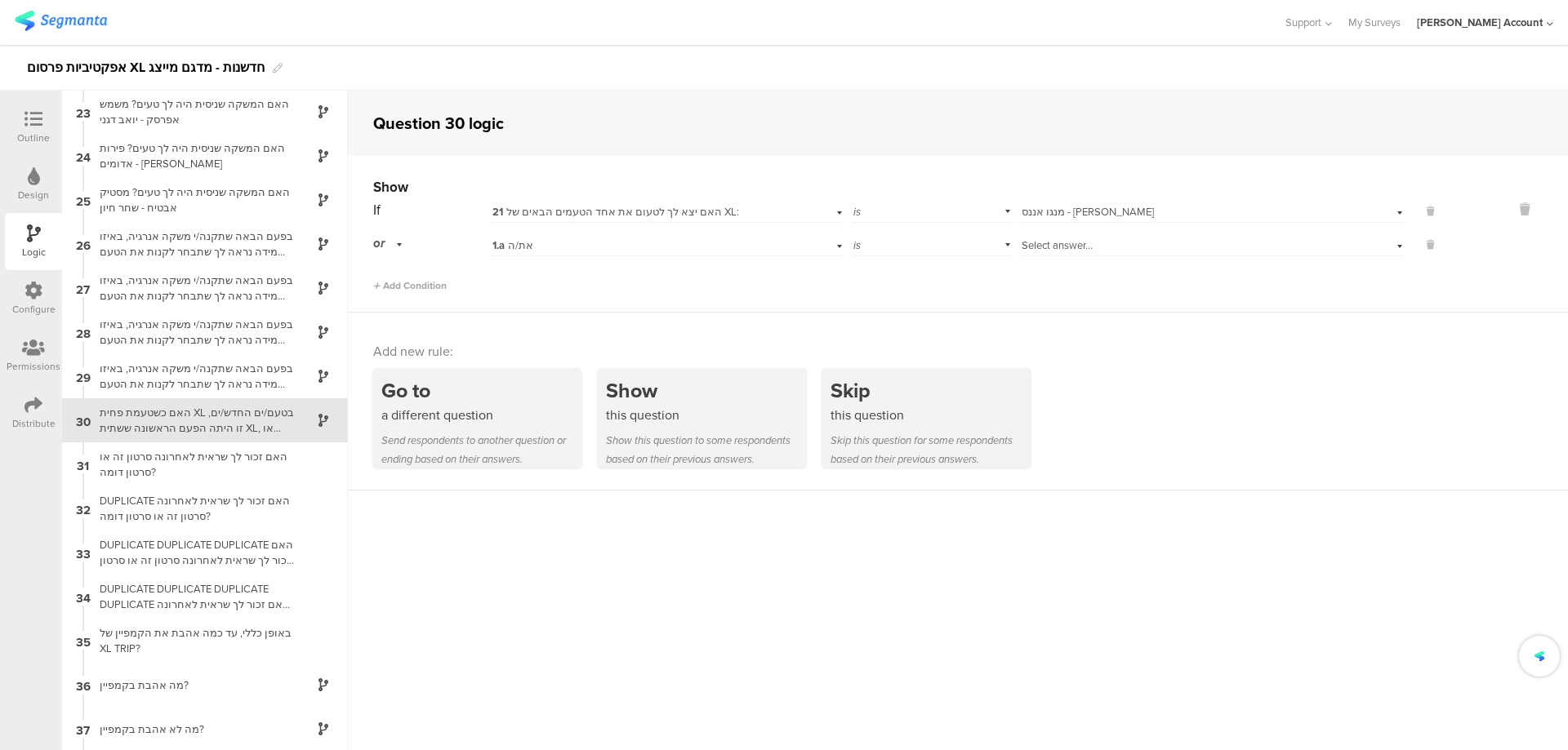
click at [547, 252] on div "1.a את/ה" at bounding box center [640, 246] width 296 height 15
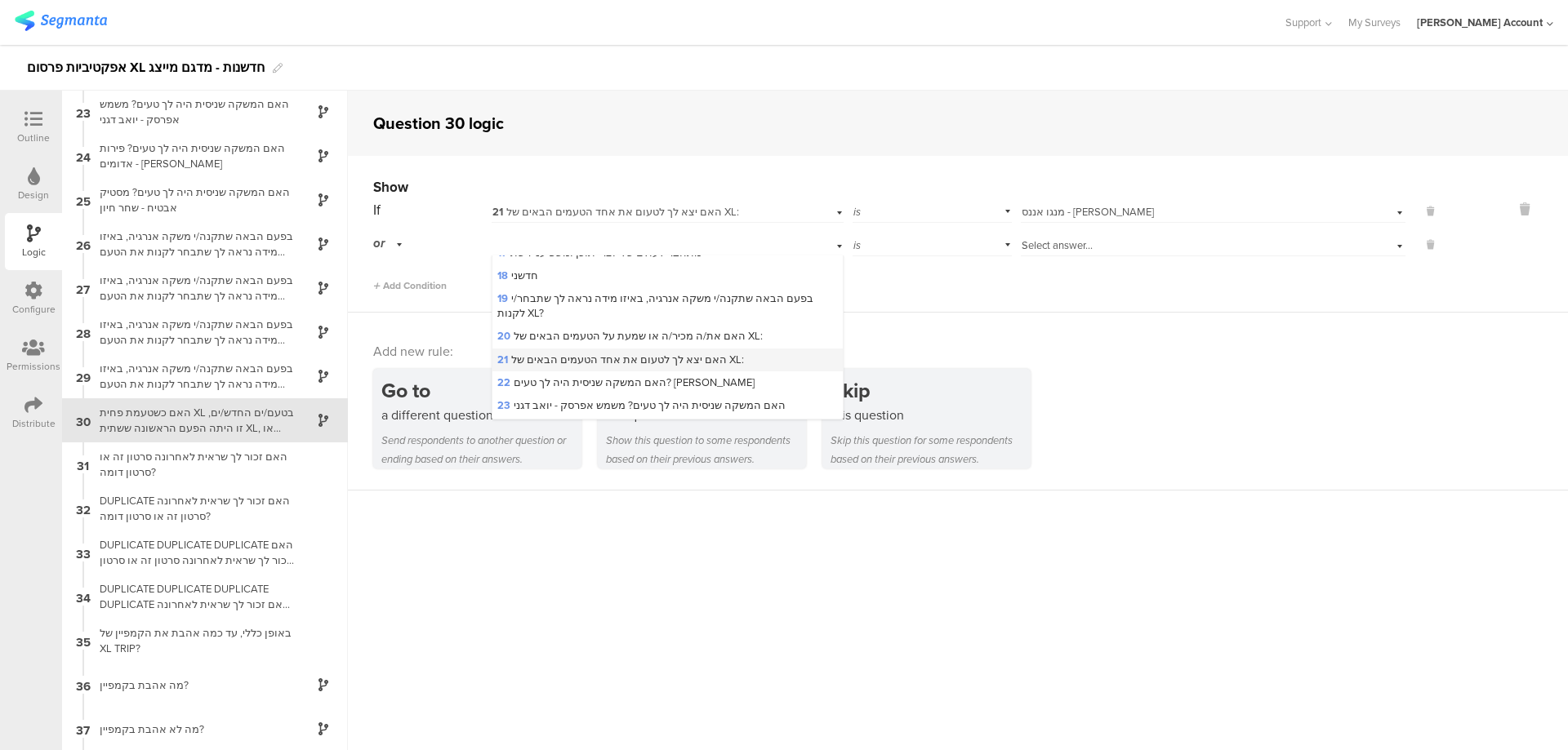
click at [596, 349] on div "21 האם יצא לך לטעום את אחד הטעמים הבאים של XL:" at bounding box center [666, 360] width 349 height 23
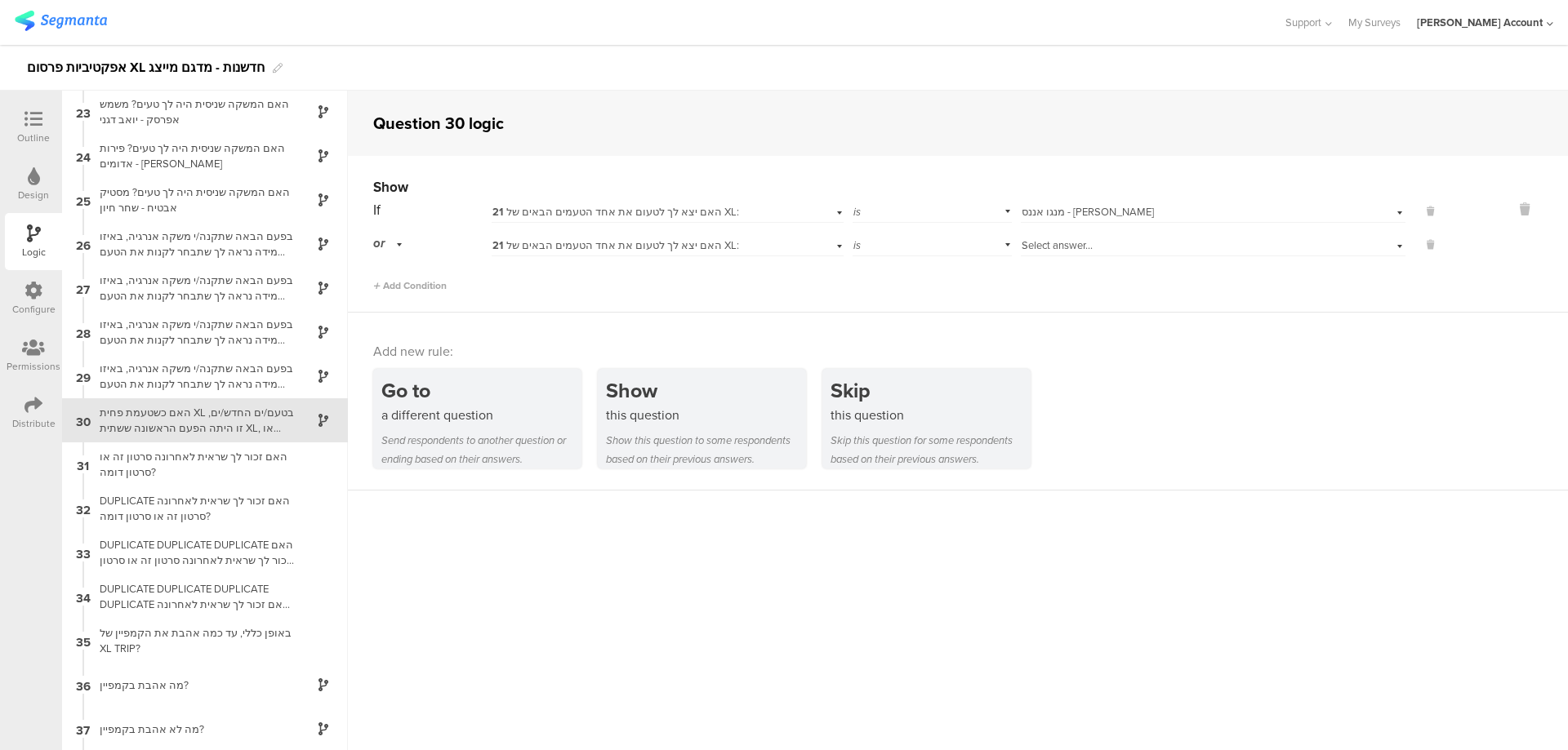
click at [1028, 242] on span "Select answer..." at bounding box center [1057, 246] width 71 height 16
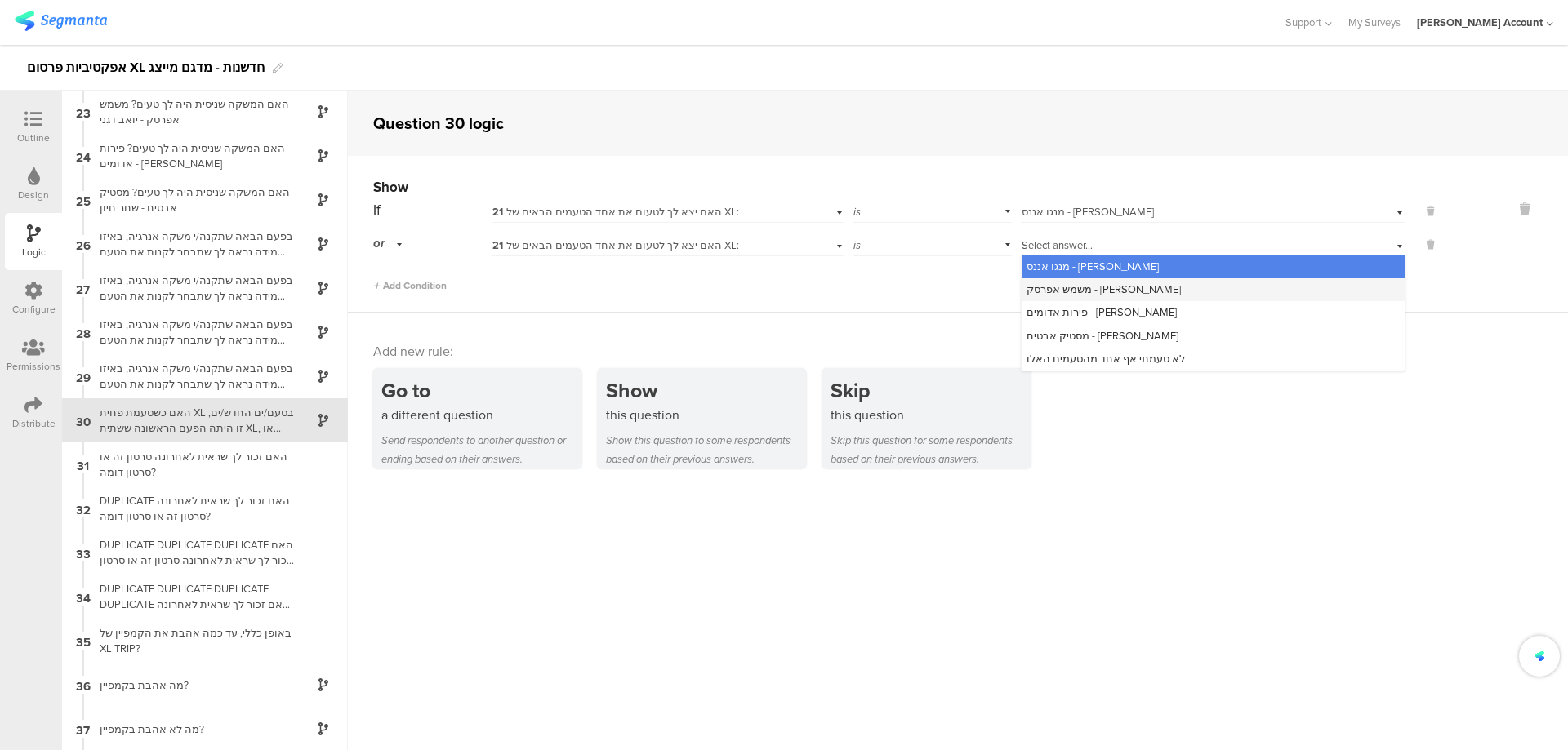
click at [1057, 282] on span "משמש אפרסק - יואב דגני" at bounding box center [1103, 290] width 155 height 16
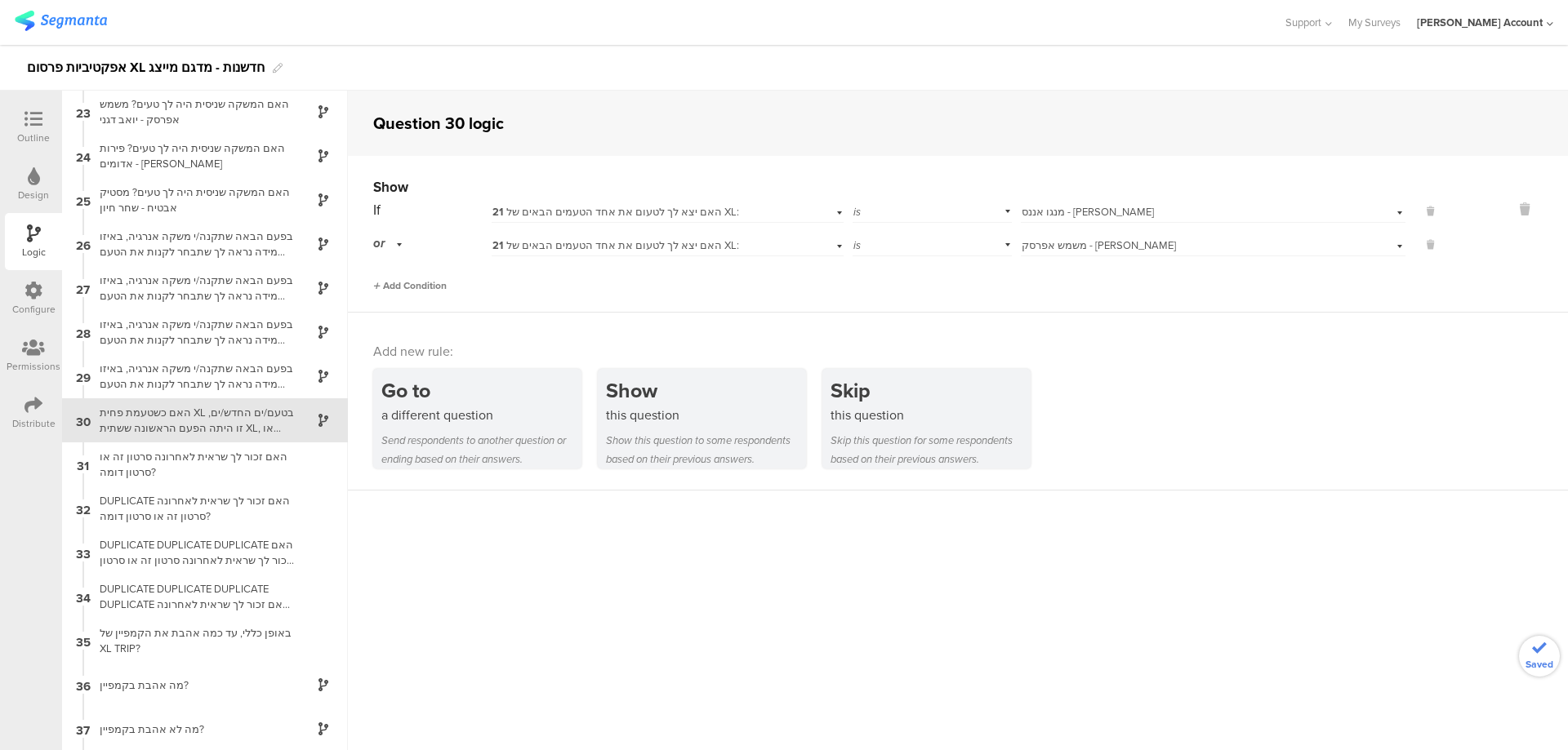
click at [436, 288] on span "Add Condition" at bounding box center [409, 285] width 73 height 15
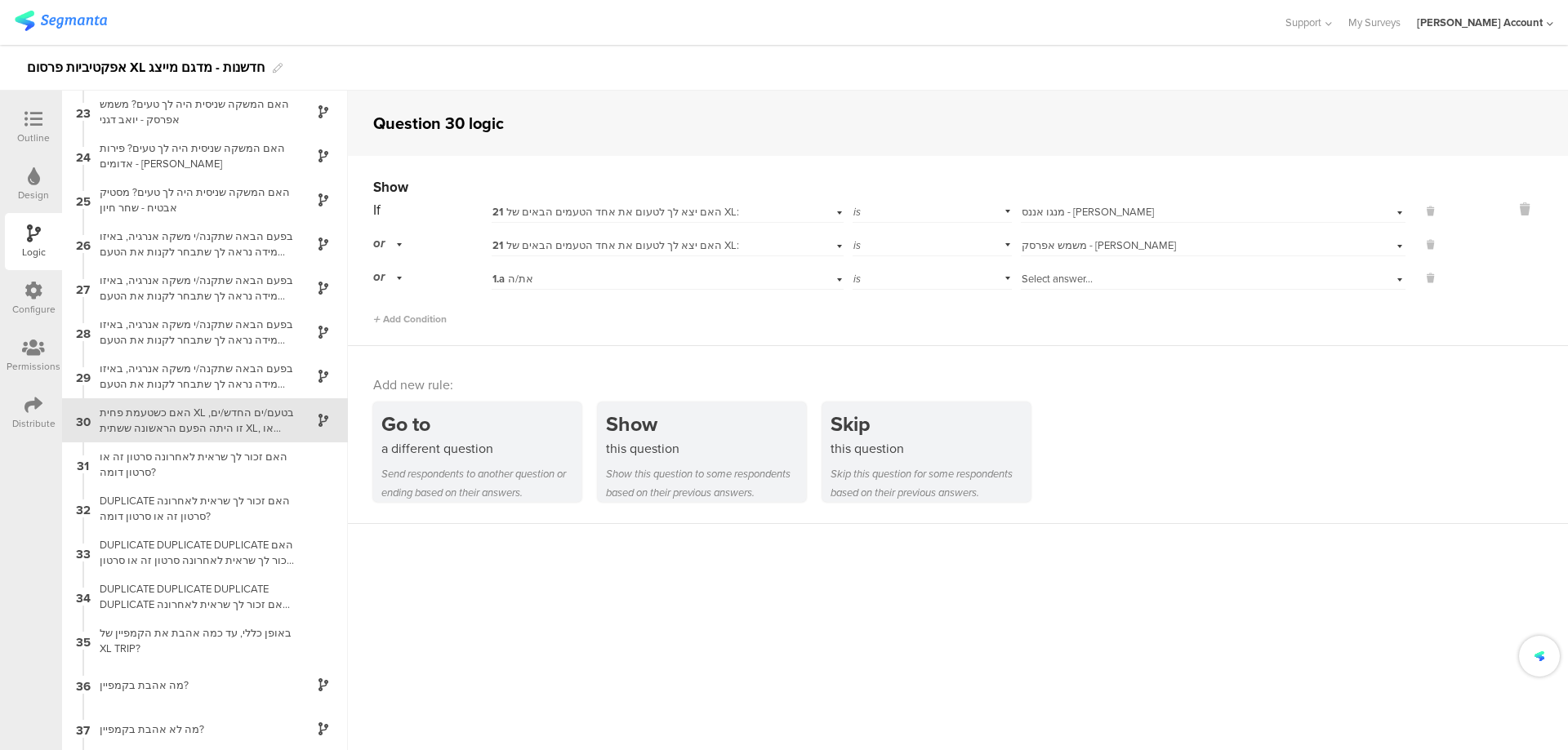
click at [551, 287] on div "1.a את/ה" at bounding box center [666, 277] width 351 height 26
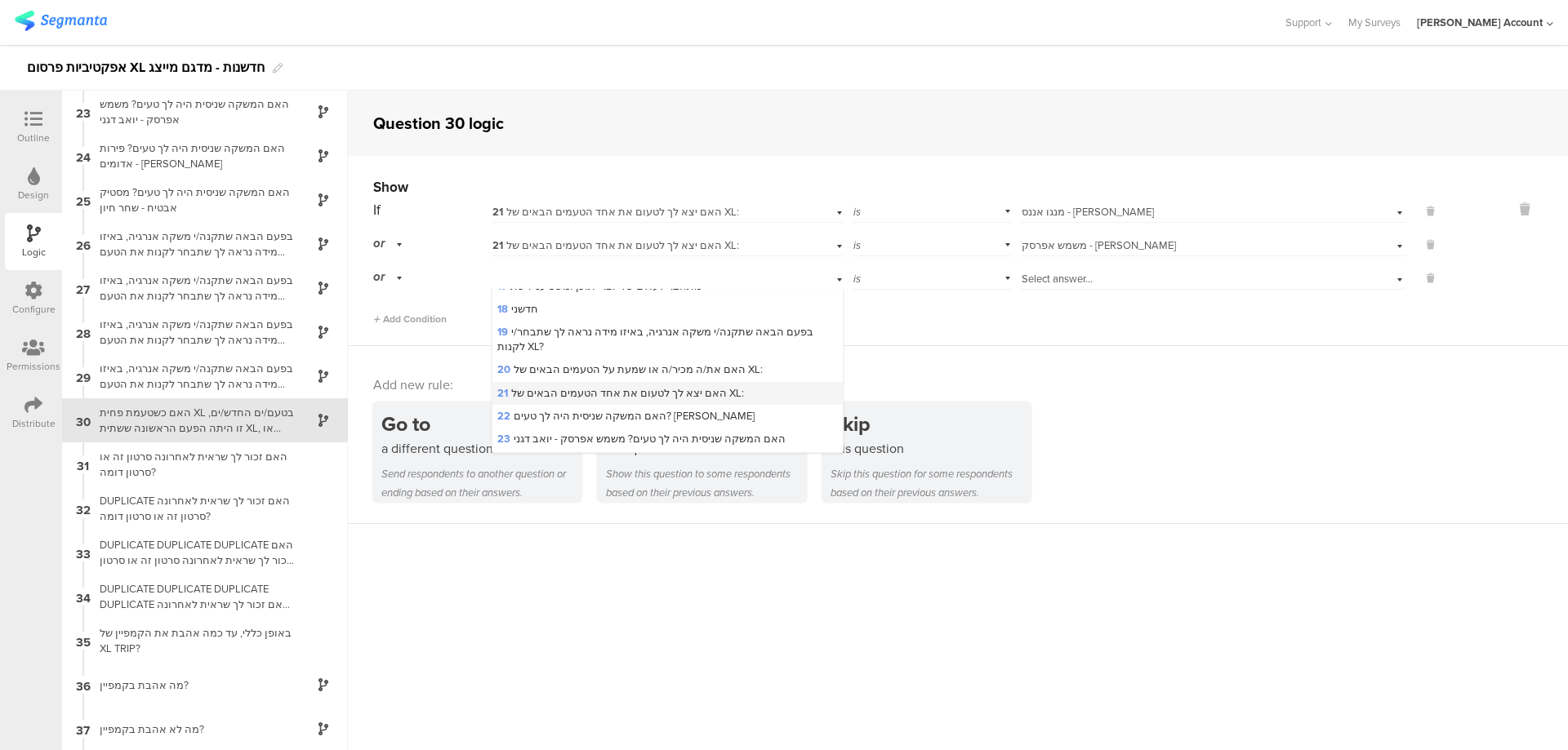
click at [591, 383] on div "21 האם יצא לך לטעום את אחד הטעמים הבאים של XL:" at bounding box center [666, 393] width 349 height 23
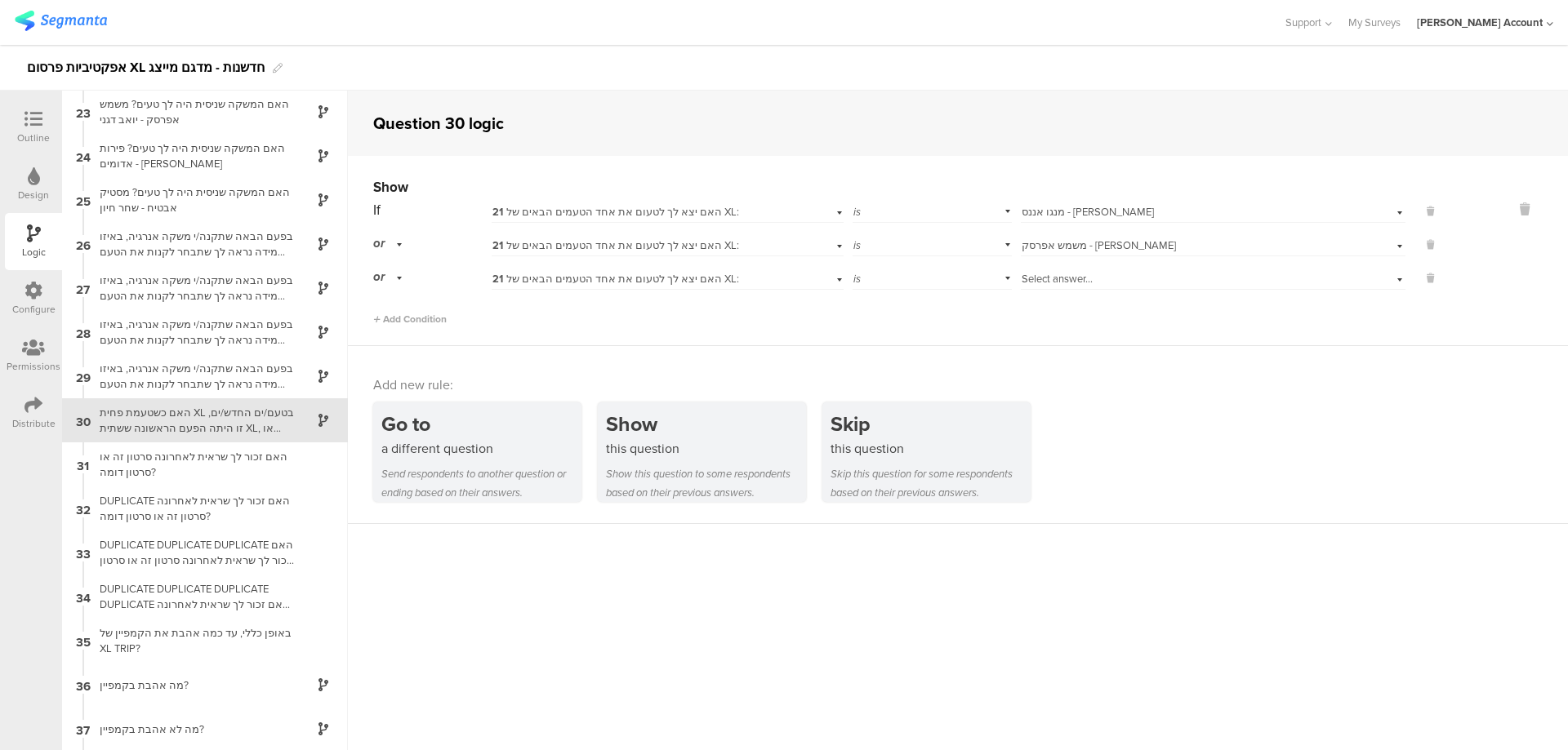
click at [1068, 284] on span "Select answer..." at bounding box center [1057, 279] width 71 height 16
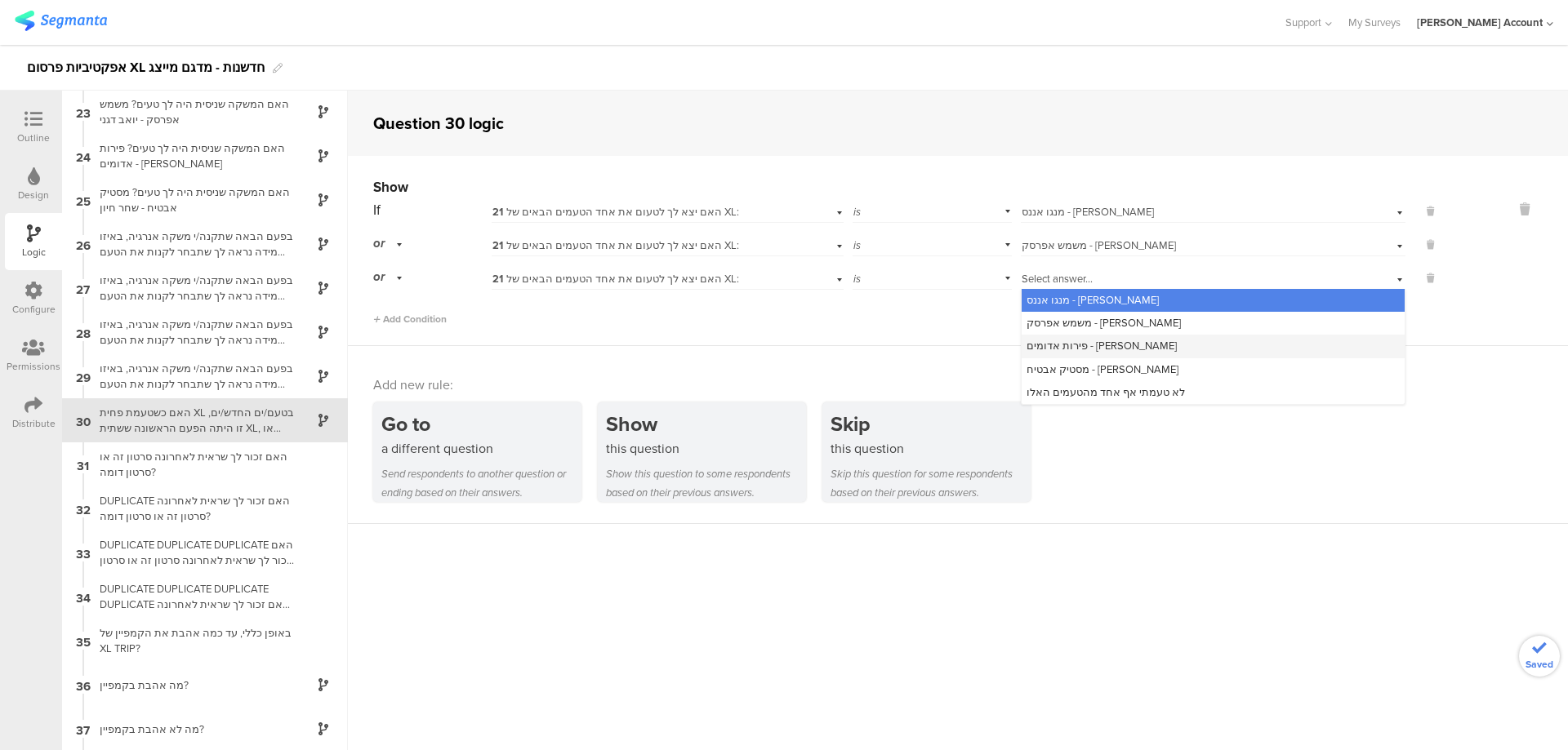
click at [1088, 349] on span "פירות אדומים - קווין רובין" at bounding box center [1101, 346] width 150 height 16
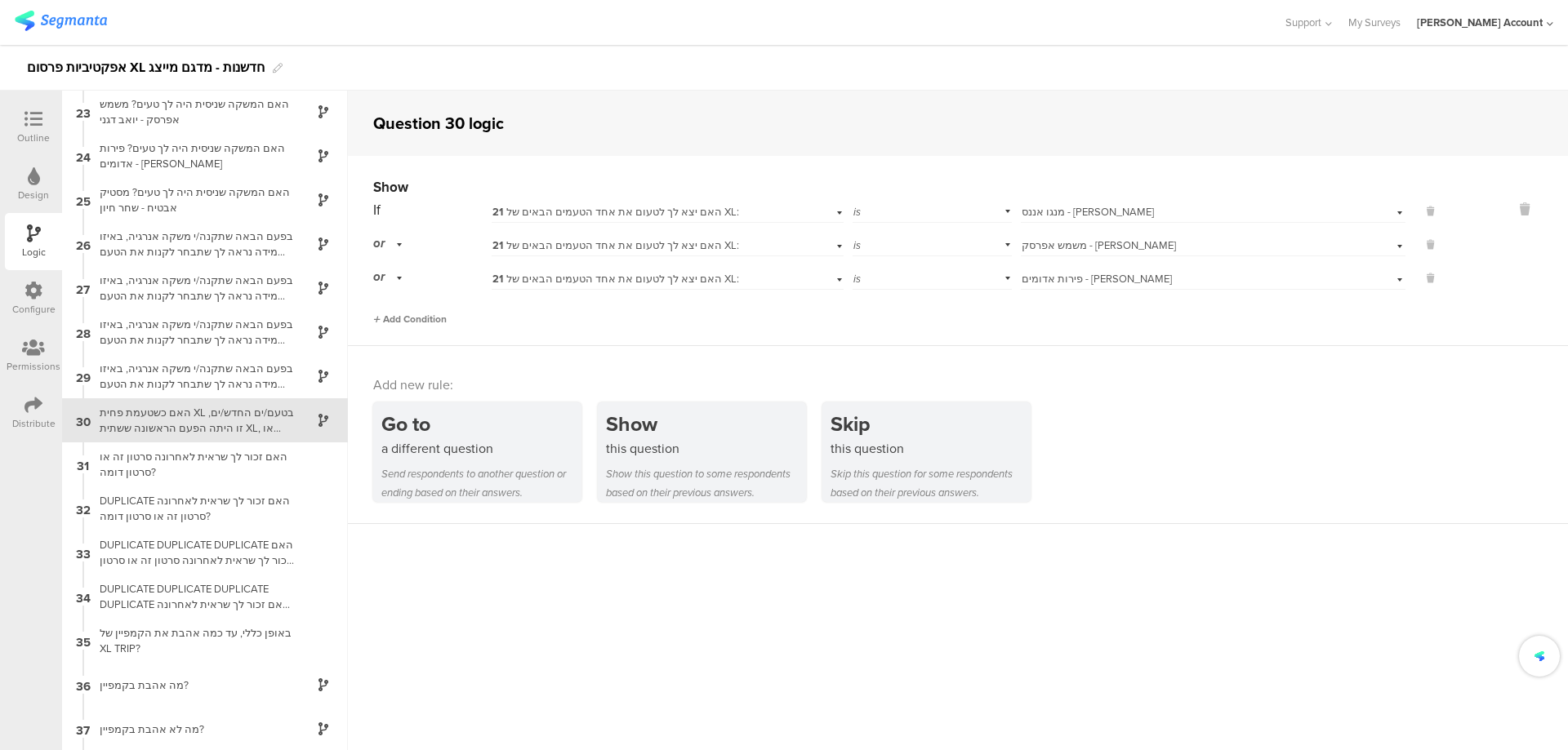
click at [414, 315] on span "Add Condition" at bounding box center [409, 319] width 73 height 15
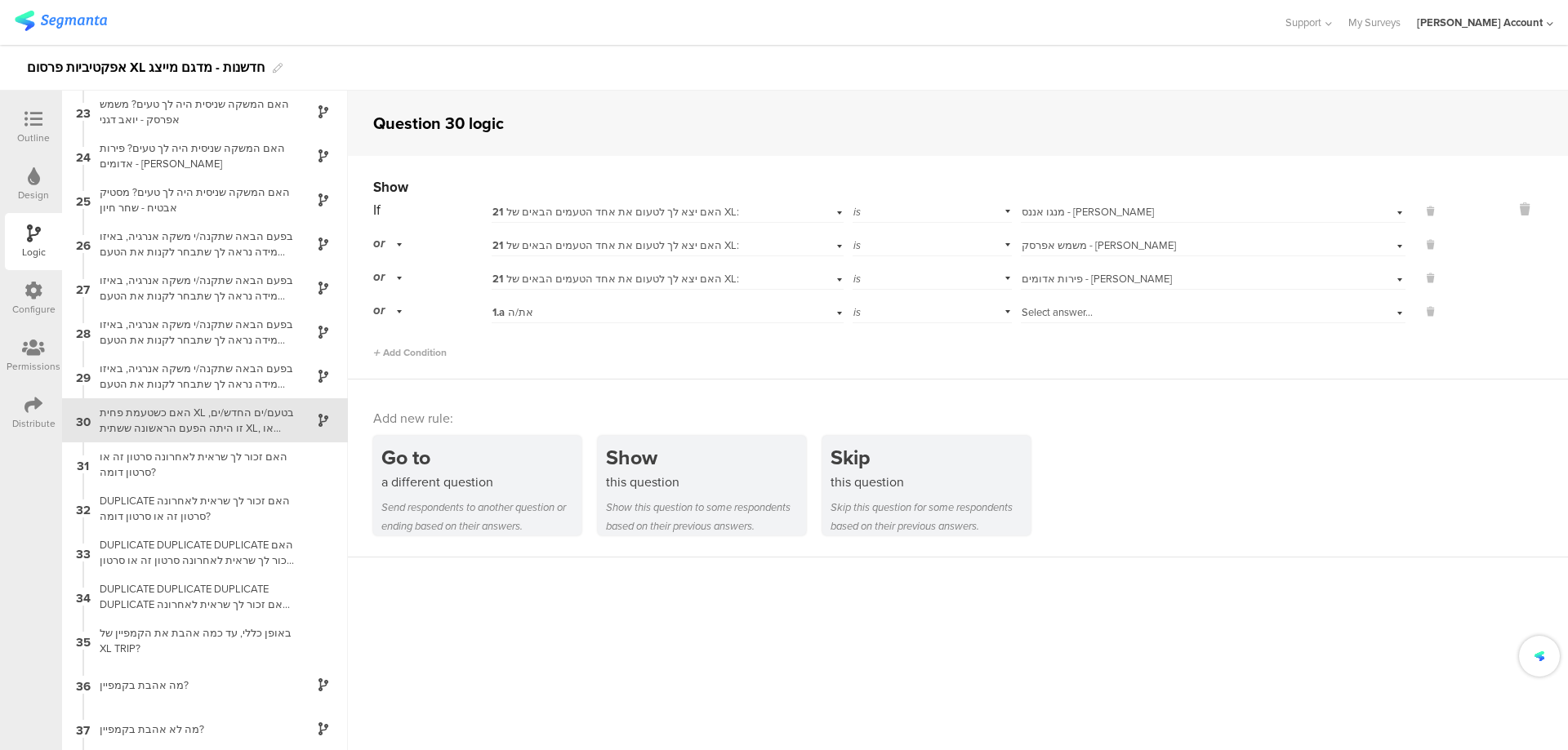
click at [530, 314] on div "1.a את/ה" at bounding box center [640, 313] width 296 height 15
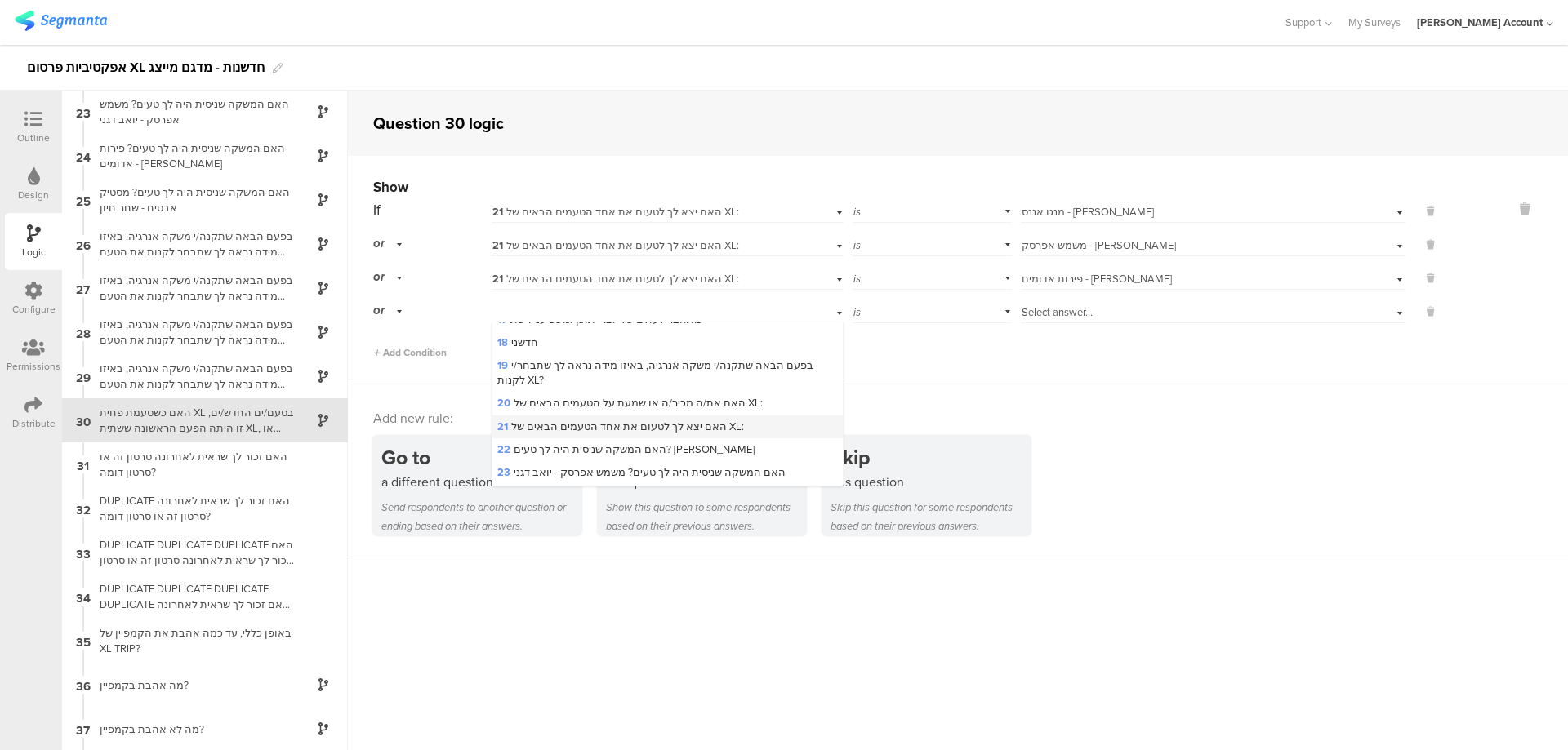
click at [601, 424] on span "21 האם יצא לך לטעום את אחד הטעמים הבאים של XL:" at bounding box center [620, 427] width 247 height 16
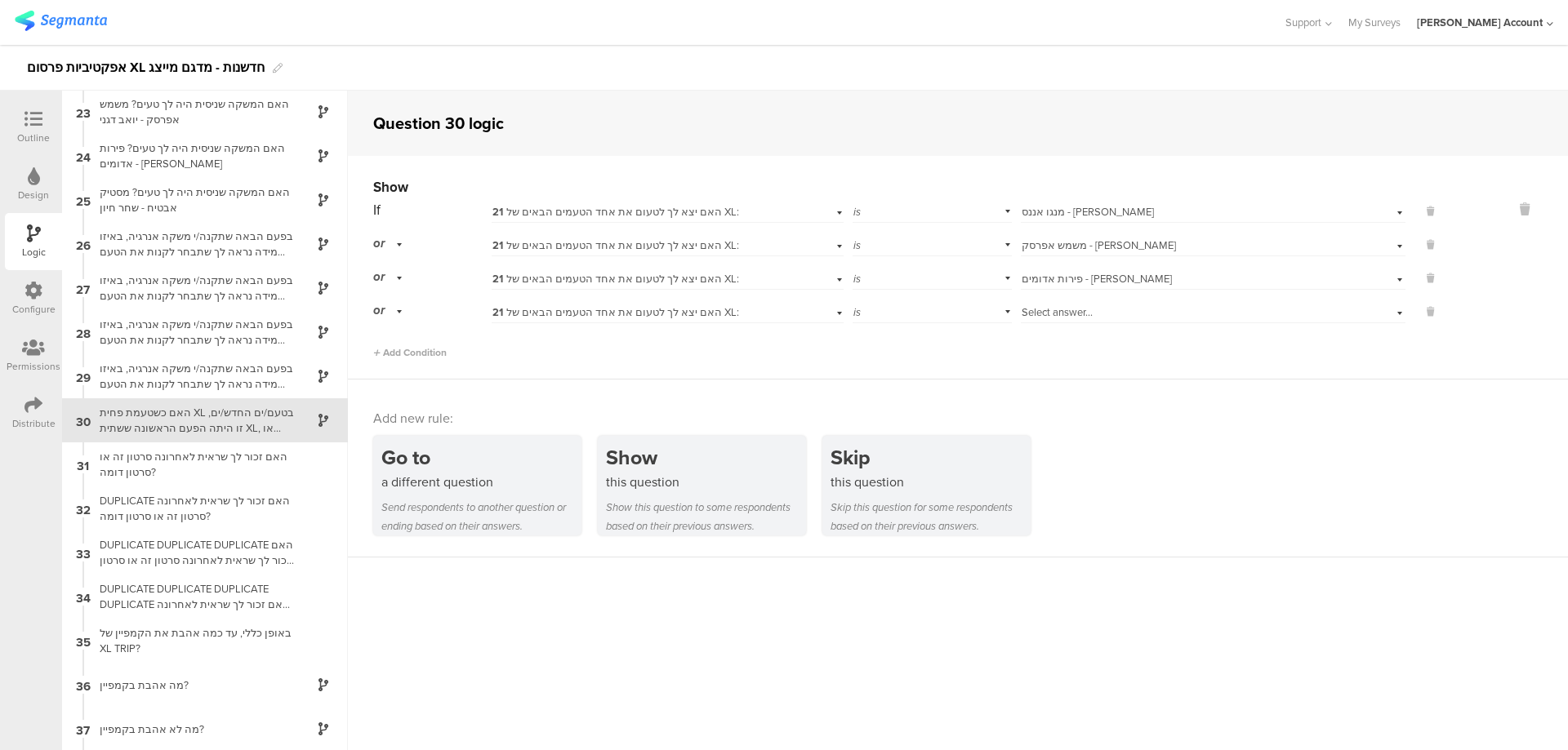
click at [1036, 303] on div "Select answer..." at bounding box center [1213, 310] width 384 height 26
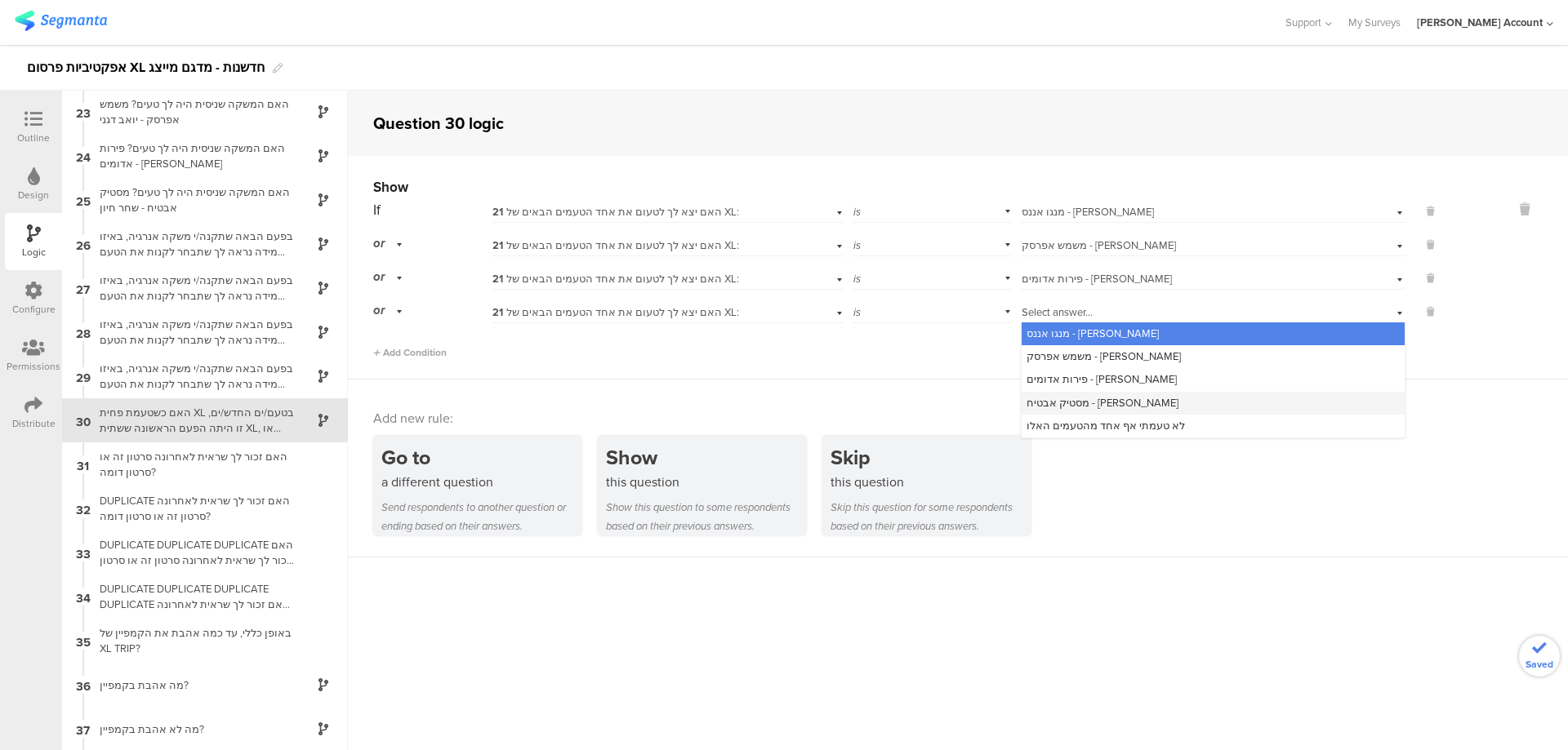
click at [1087, 403] on span "מסטיק אבטיח - שחר חיון" at bounding box center [1102, 403] width 152 height 16
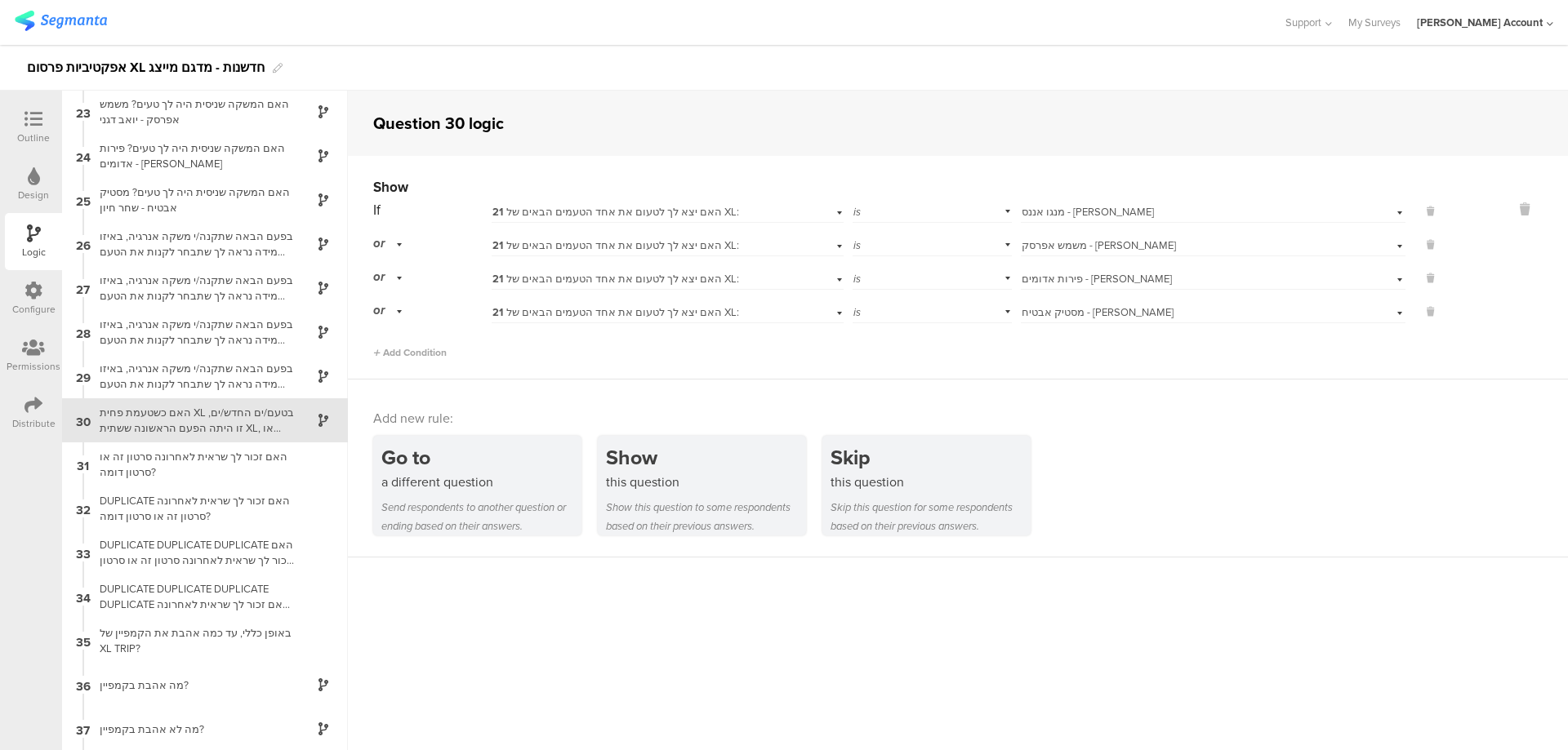
click at [42, 114] on div at bounding box center [33, 120] width 33 height 20
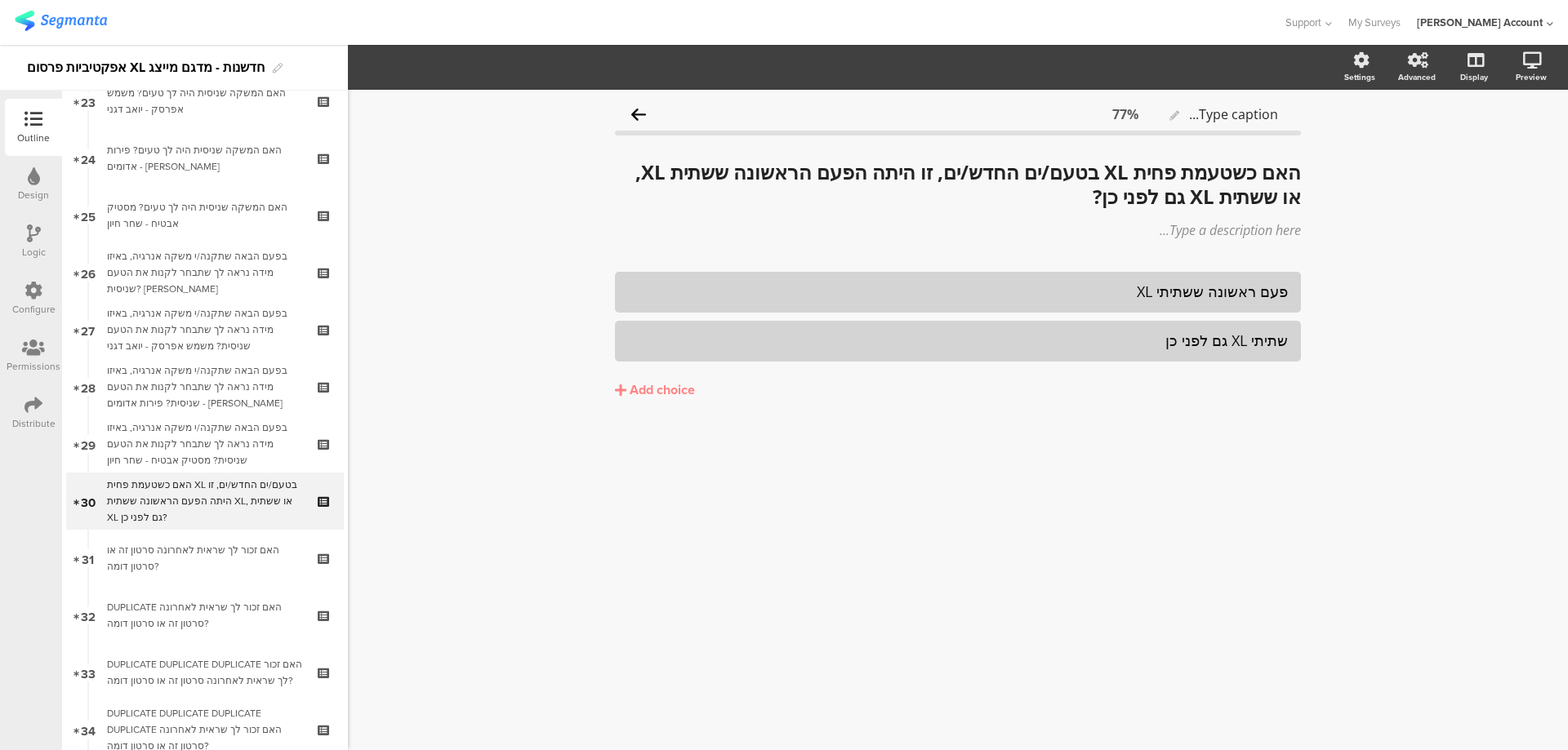
scroll to position [1421, 0]
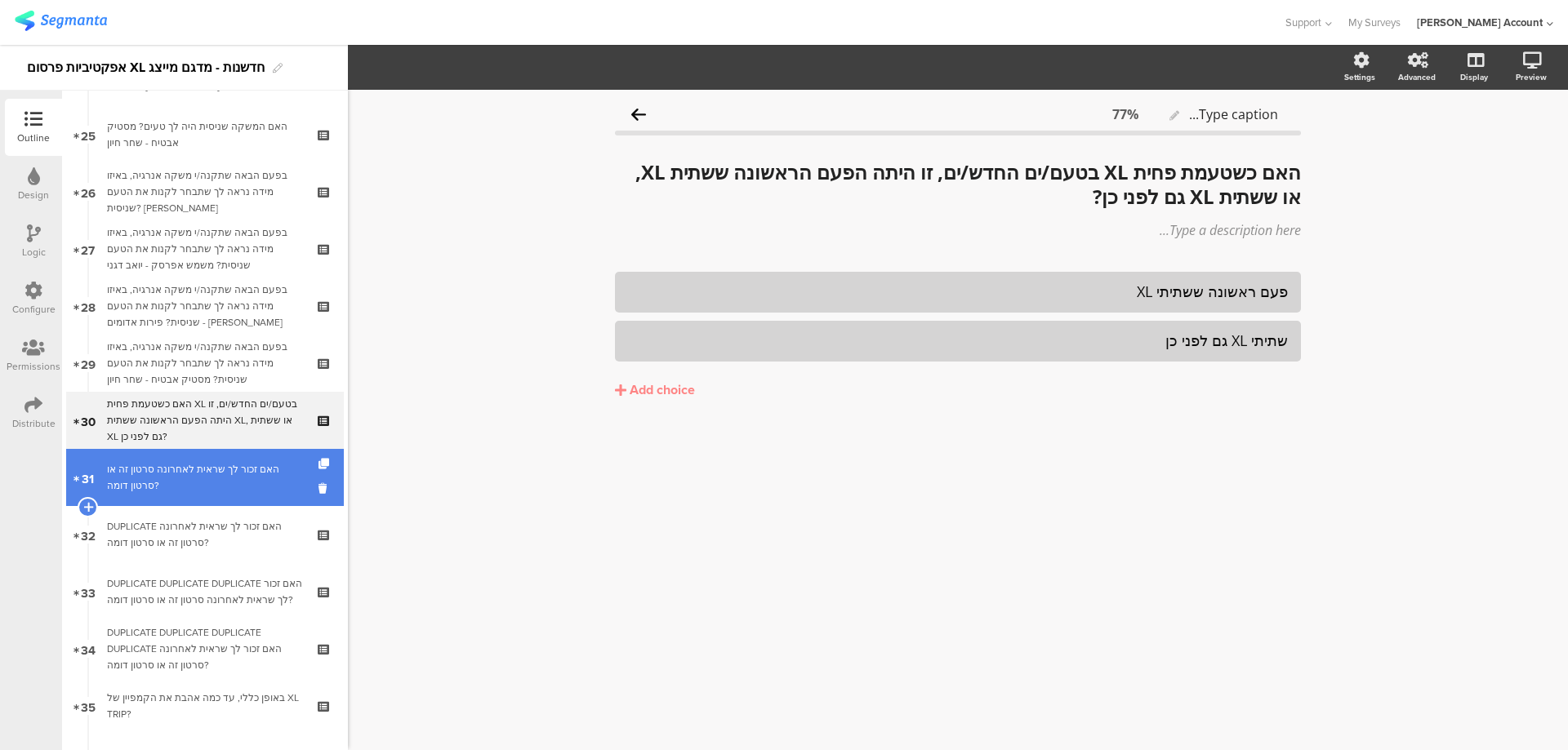
click at [225, 483] on div "האם זכור לך שראית לאחרונה סרטון זה או סרטון דומה?" at bounding box center [204, 477] width 195 height 33
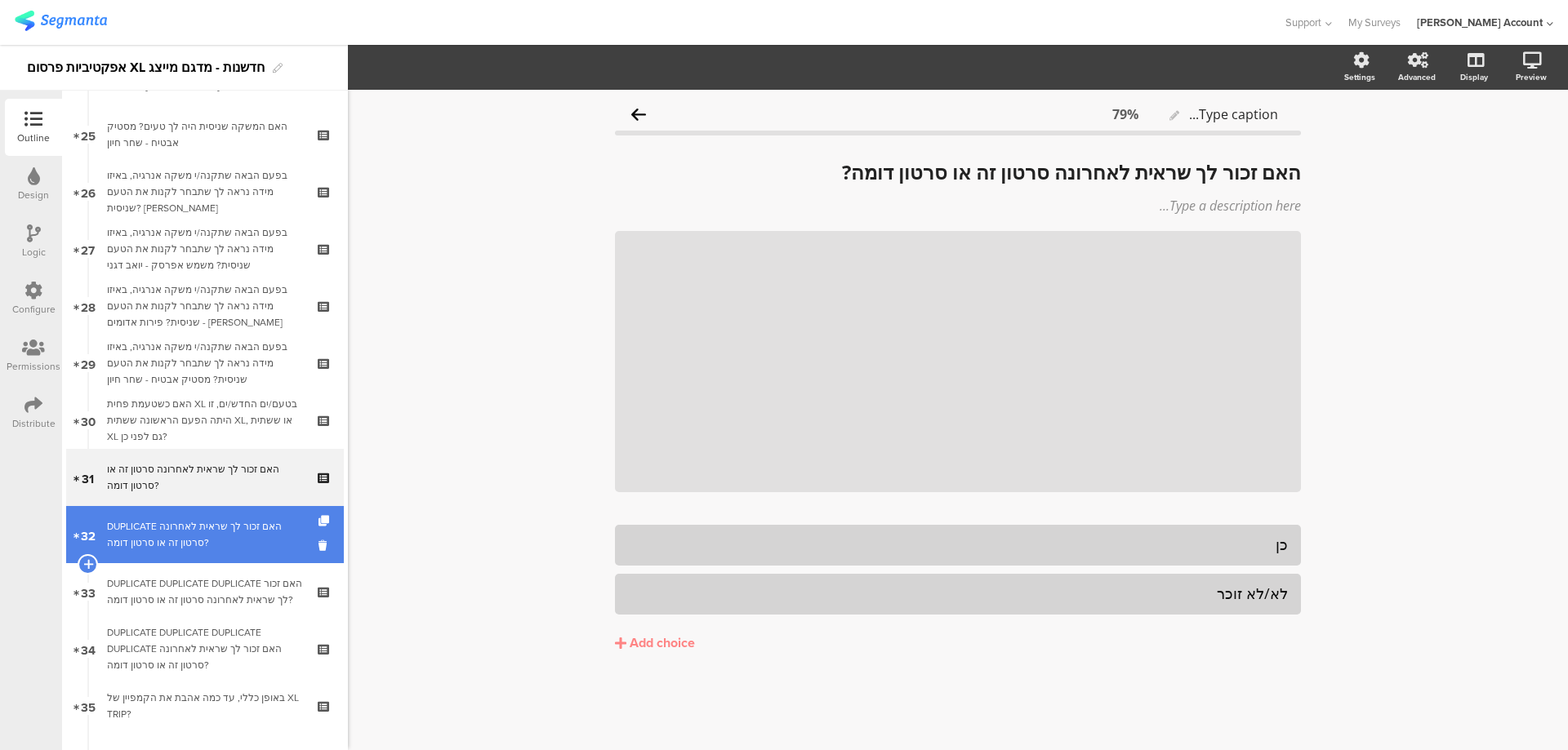
click at [201, 532] on div "DUPLICATE האם זכור לך שראית לאחרונה סרטון זה או סרטון דומה?" at bounding box center [204, 534] width 195 height 33
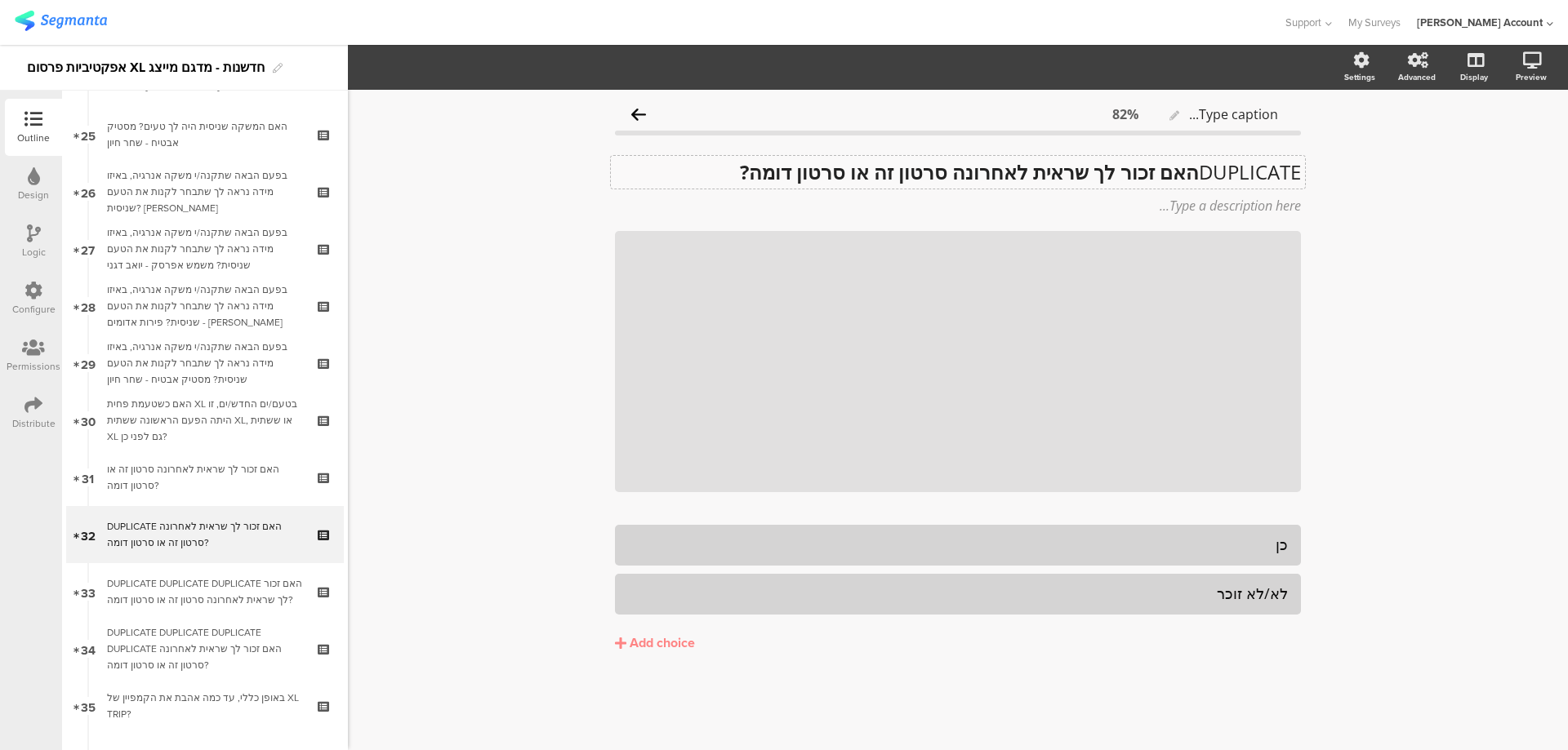
click at [1190, 179] on div "DUPLICATE האם זכור לך שראית לאחרונה סרטון זה או סרטון דומה? DUPLICATE האם זכור …" at bounding box center [957, 171] width 694 height 33
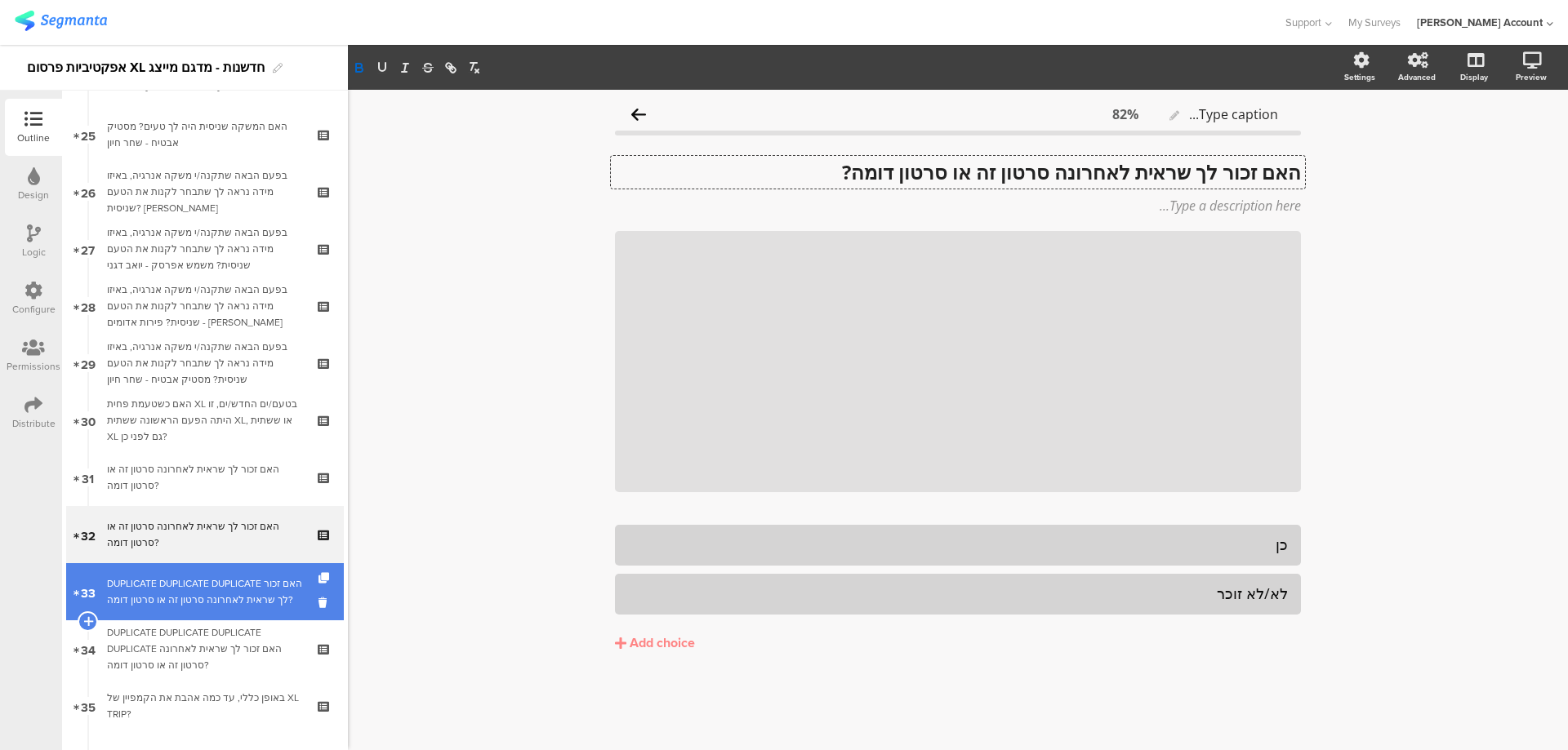
click at [257, 575] on div "DUPLICATE DUPLICATE DUPLICATE האם זכור לך שראית לאחרונה סרטון זה או סרטון דומה?" at bounding box center [204, 591] width 195 height 33
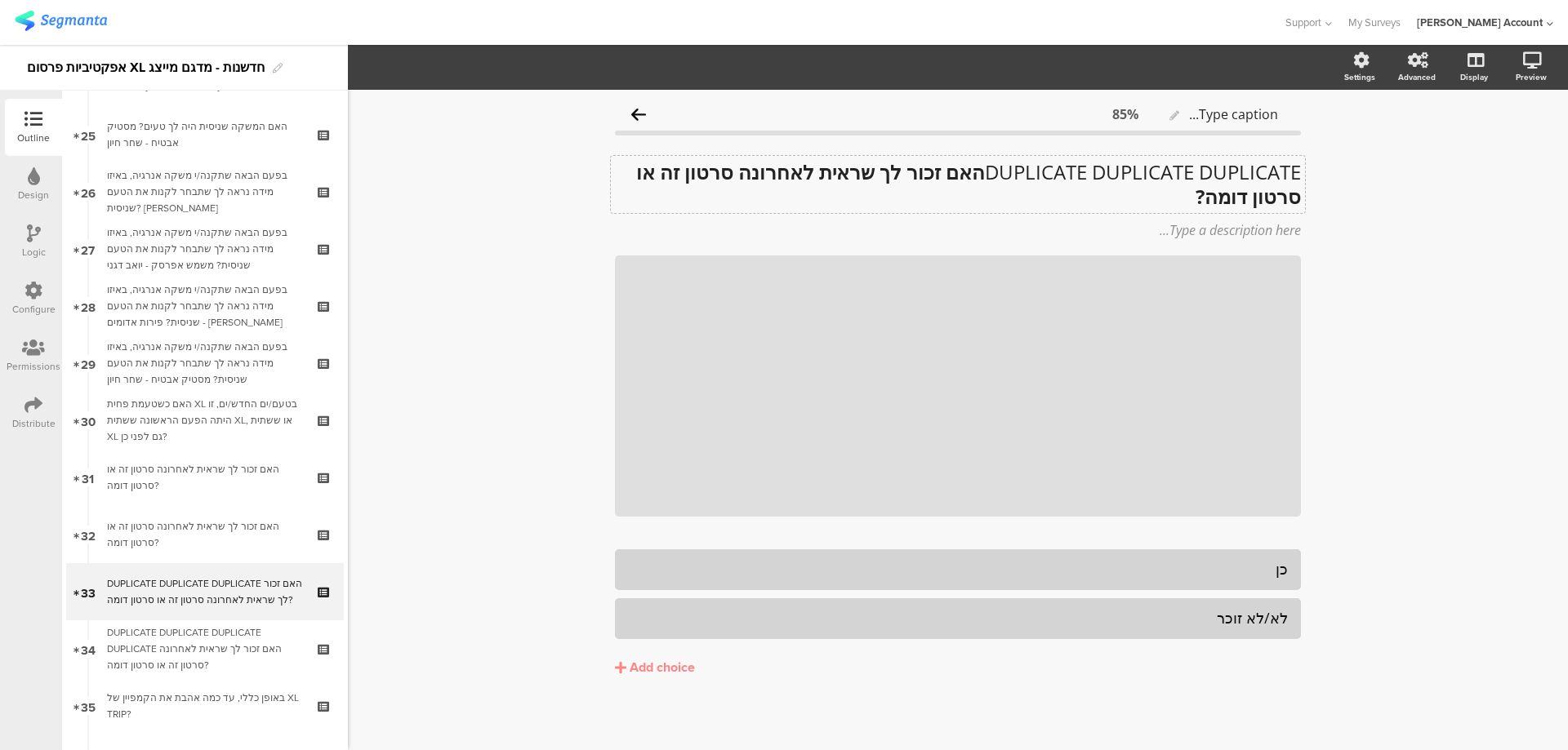
click at [973, 176] on div "DUPLICATE DUPLICATE DUPLICATE האם זכור לך שראית לאחרונה סרטון זה או סרטון דומה?…" at bounding box center [957, 184] width 694 height 57
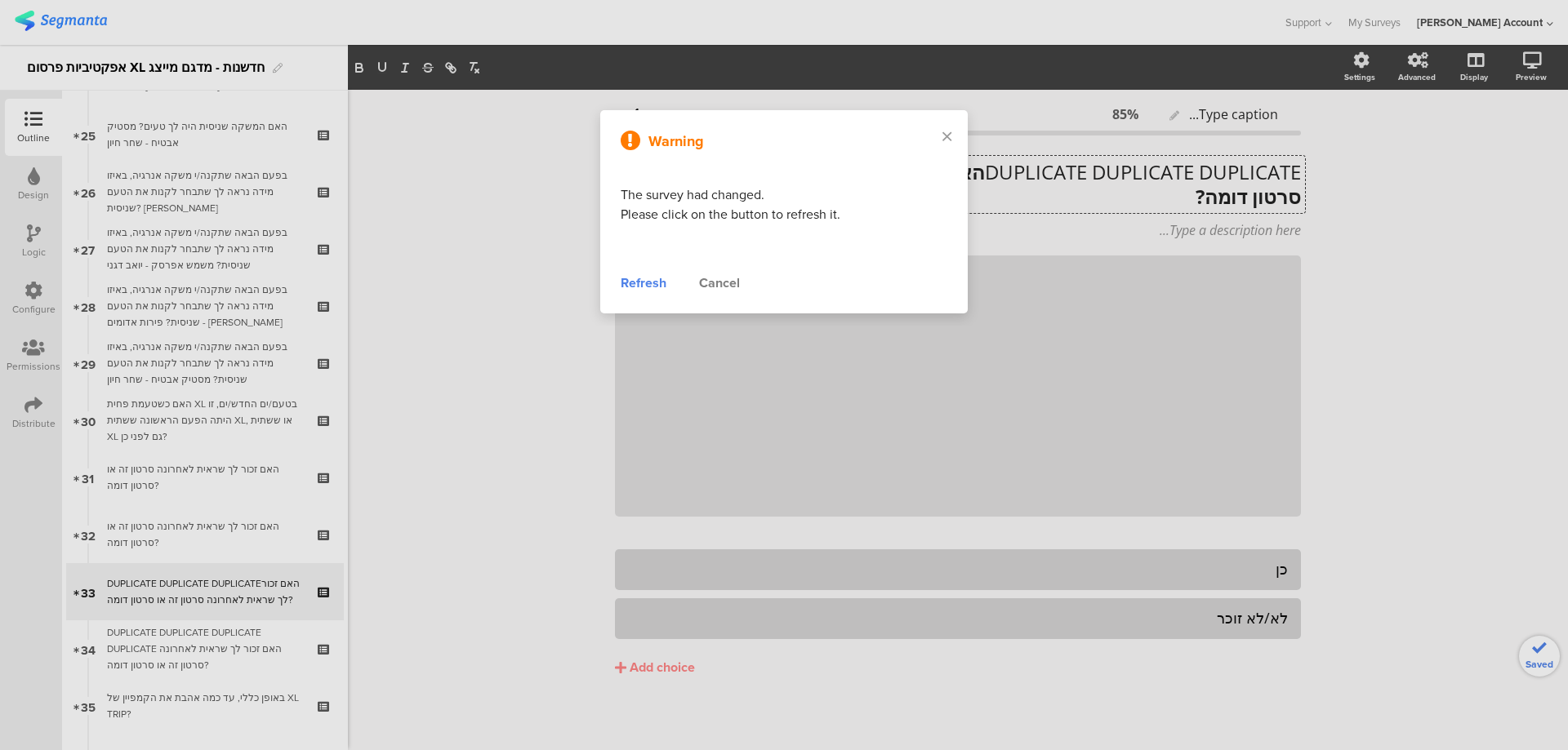
click at [657, 284] on div "Refresh" at bounding box center [643, 284] width 46 height 19
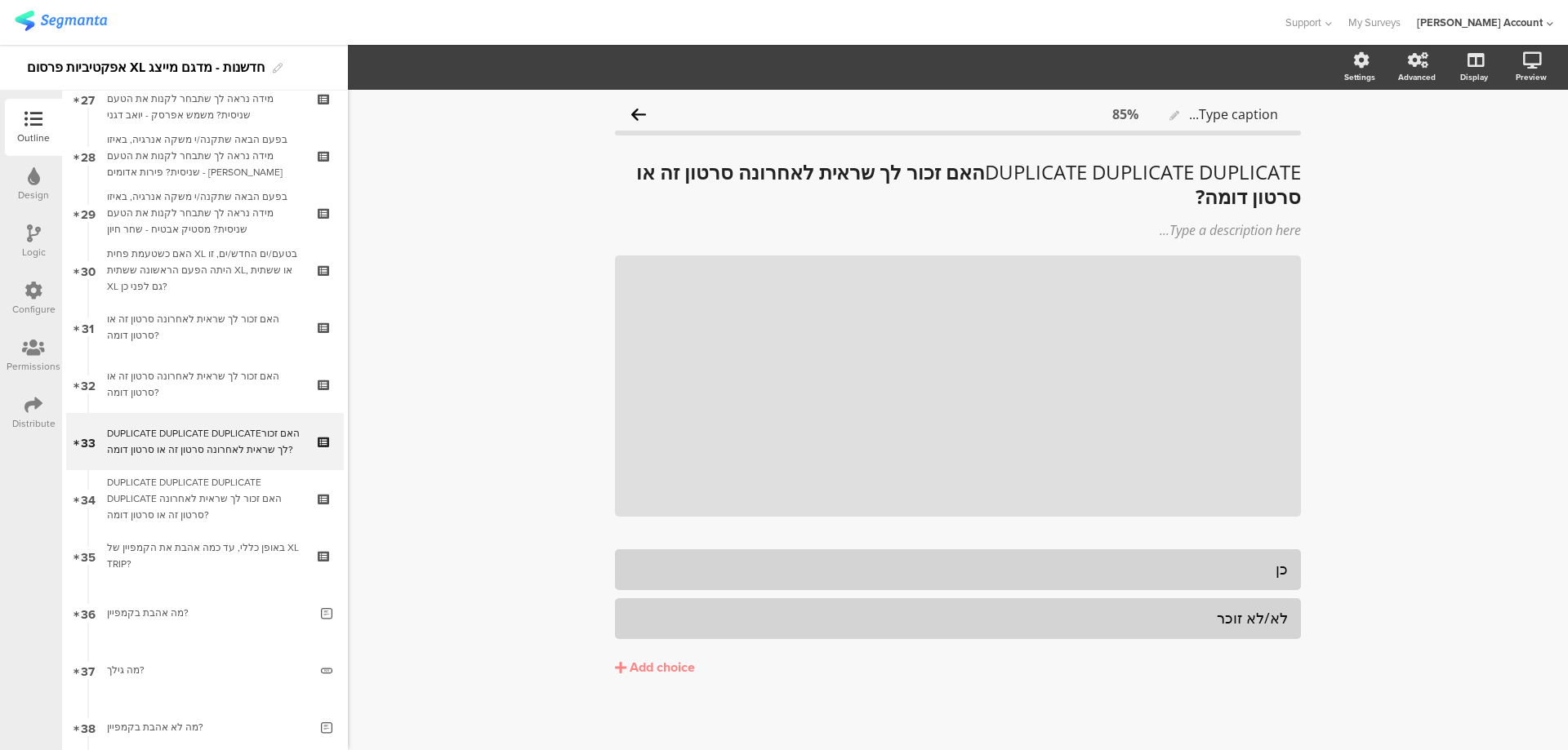
scroll to position [1593, 0]
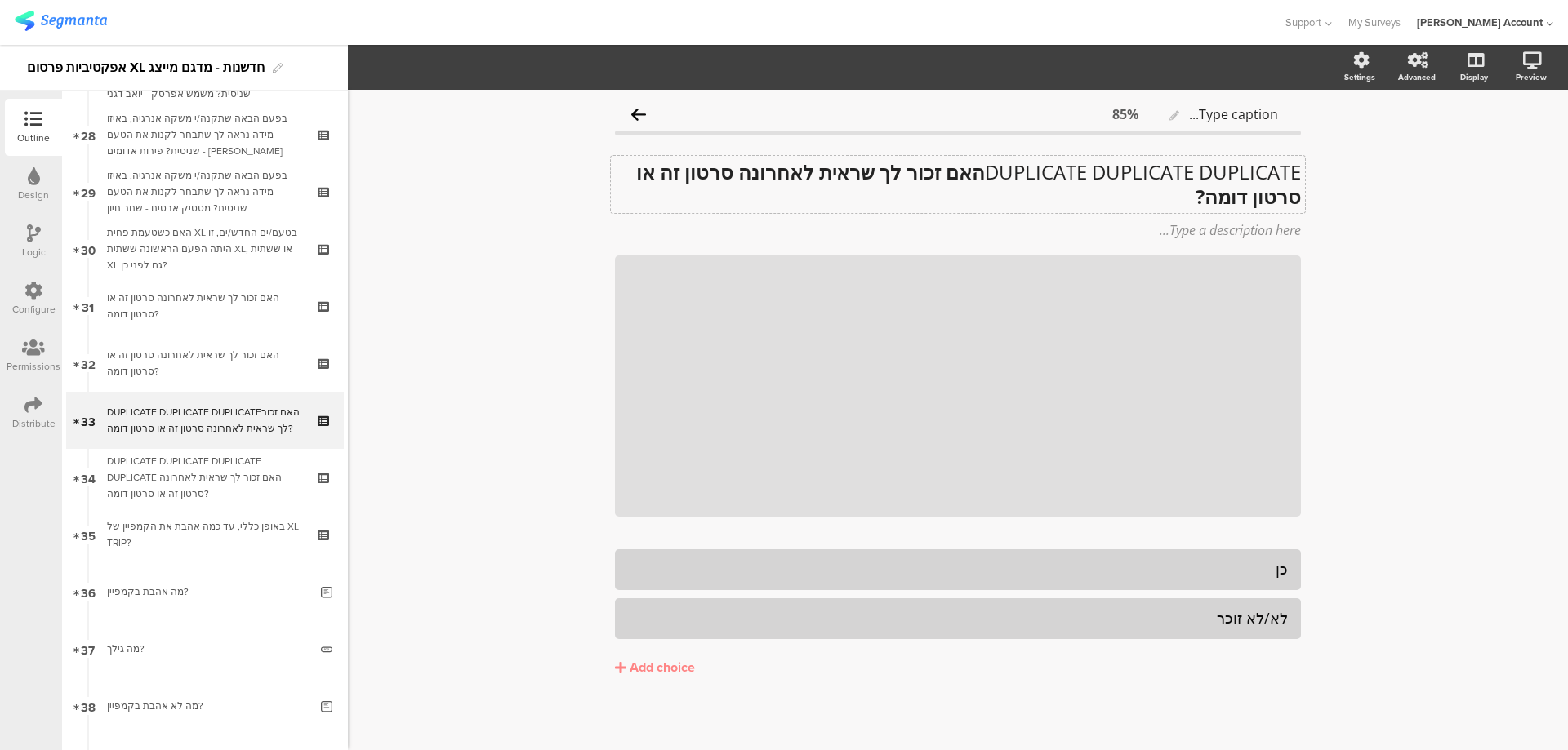
click at [978, 174] on div "DUPLICATE DUPLICATE DUPLICATE האם זכור לך שראית לאחרונה סרטון זה או סרטון דומה?…" at bounding box center [957, 184] width 694 height 57
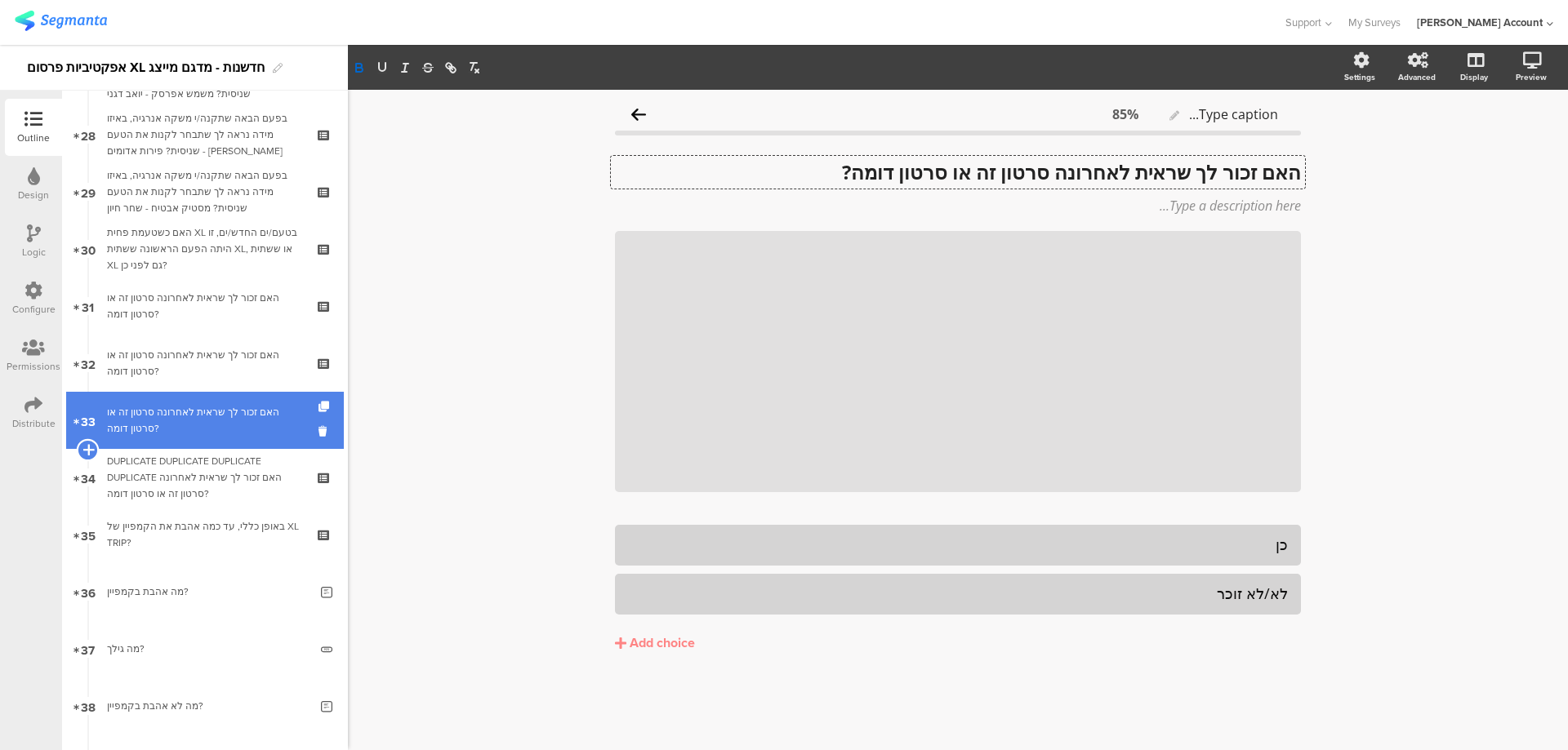
click at [88, 448] on icon at bounding box center [88, 450] width 11 height 15
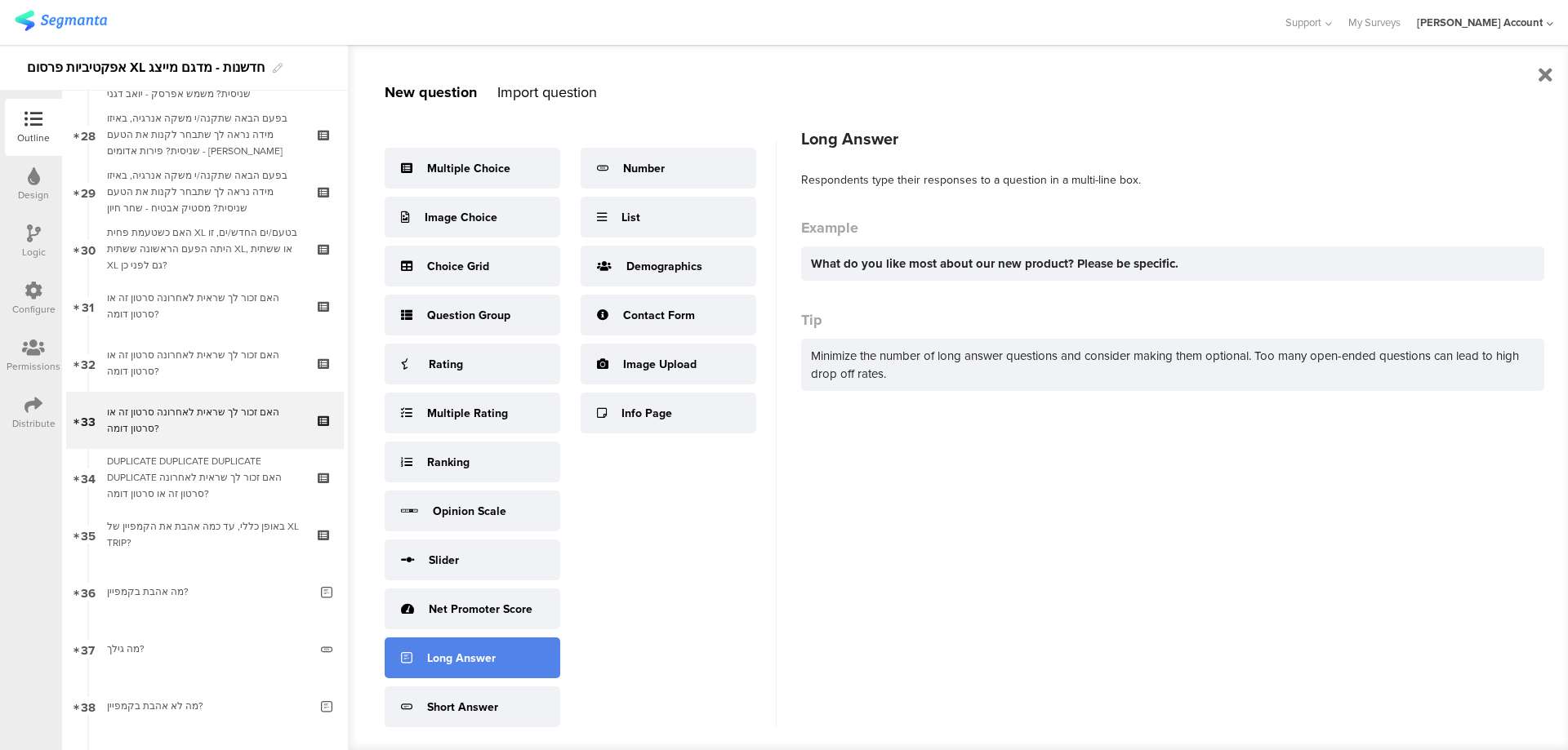
click at [492, 659] on div "Long Answer" at bounding box center [461, 657] width 69 height 17
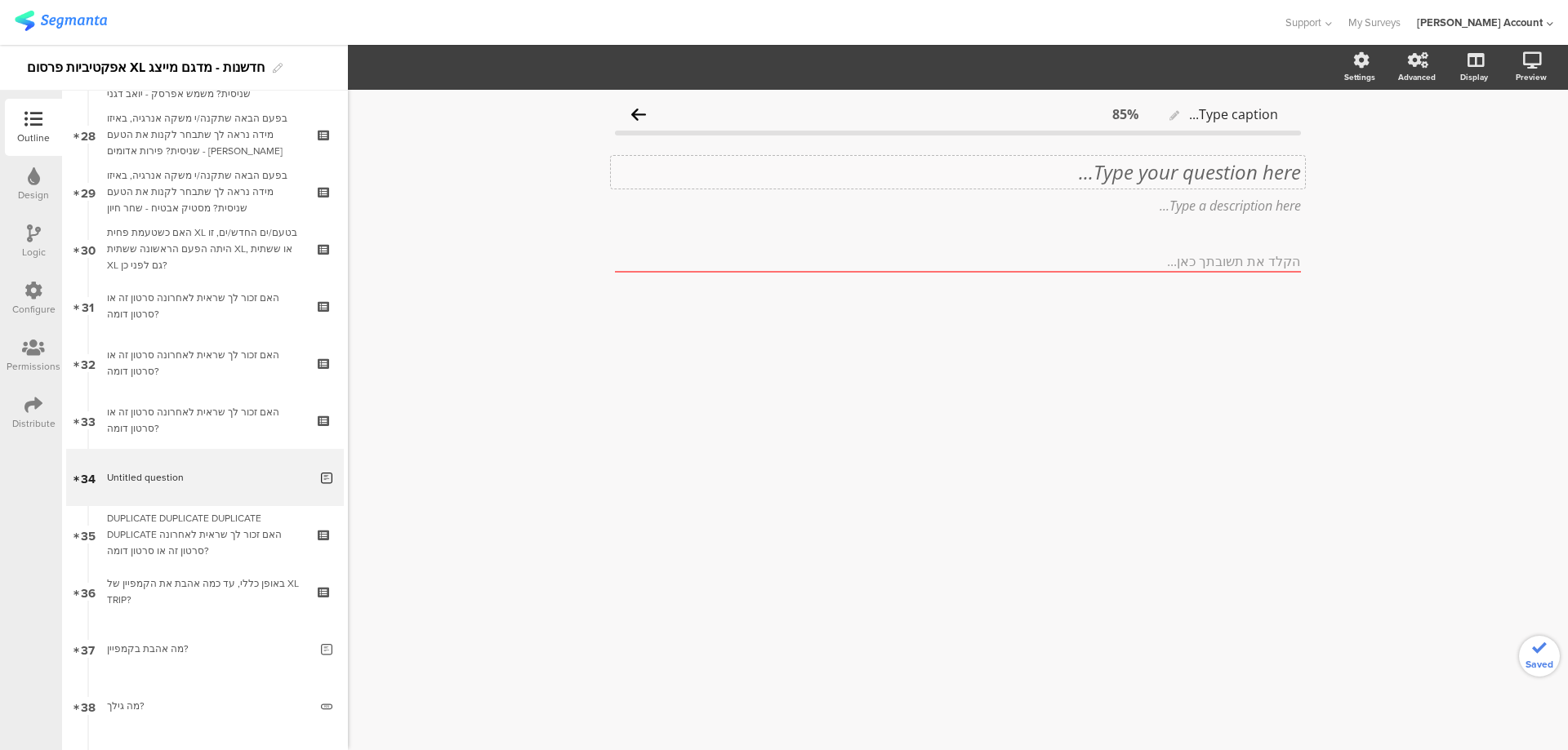
click at [1253, 156] on div "Type your question here..." at bounding box center [957, 171] width 694 height 33
click at [1260, 168] on p "26. מה הבנת מהסרטון הזה (סרטון הבאטלים)?" at bounding box center [958, 172] width 686 height 25
drag, startPoint x: 1115, startPoint y: 172, endPoint x: 955, endPoint y: 173, distance: 160.0
click at [955, 173] on p "מה הבנת מהסרטון הזה (סרטון הבאטלים)?" at bounding box center [958, 172] width 686 height 25
click at [1145, 173] on p "מה הבנת מהסרטון הזה?" at bounding box center [958, 172] width 686 height 25
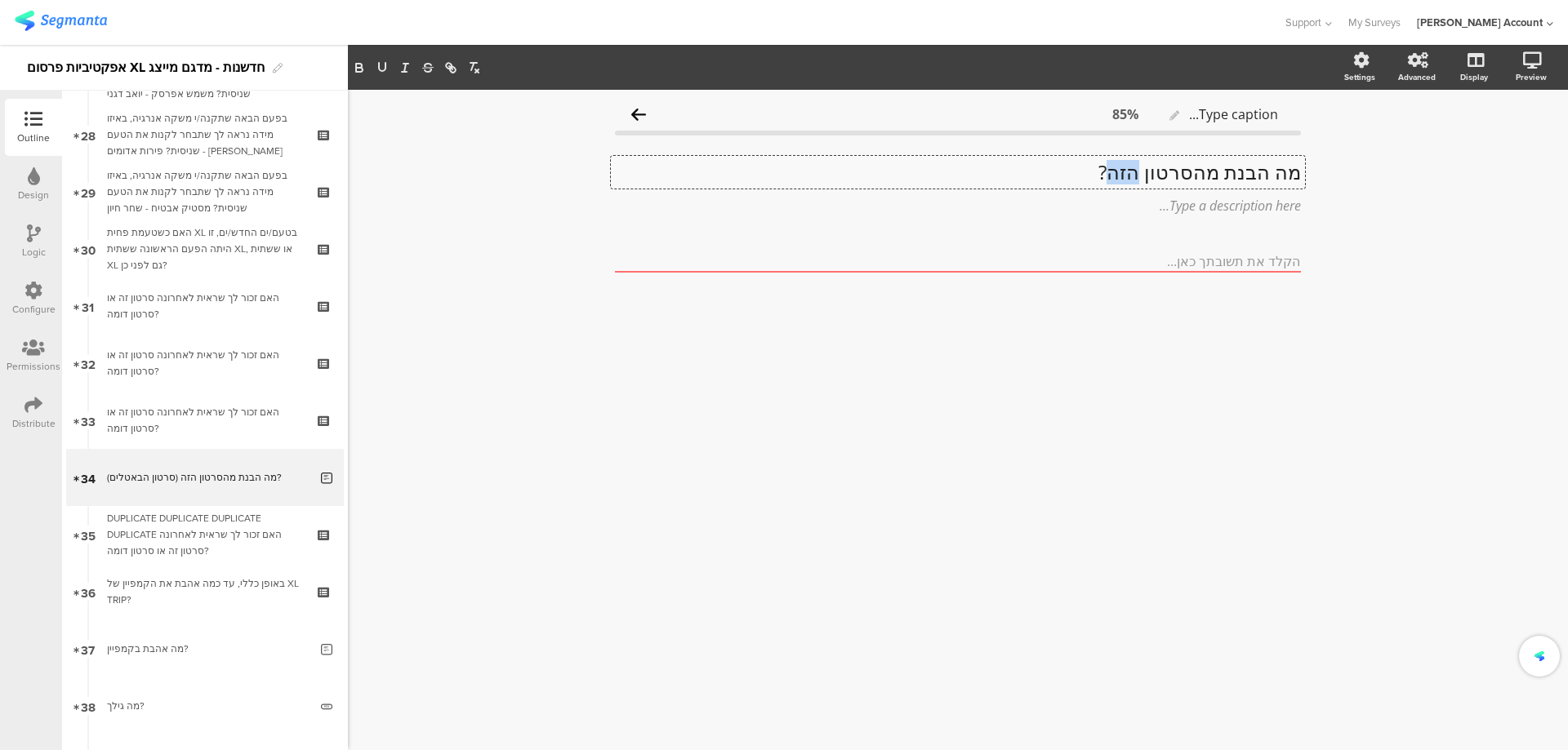
click at [1145, 173] on p "מה הבנת מהסרטון הזה?" at bounding box center [958, 172] width 686 height 25
click at [1067, 176] on p "מה הבנת מהסרטון הזה?" at bounding box center [958, 172] width 686 height 25
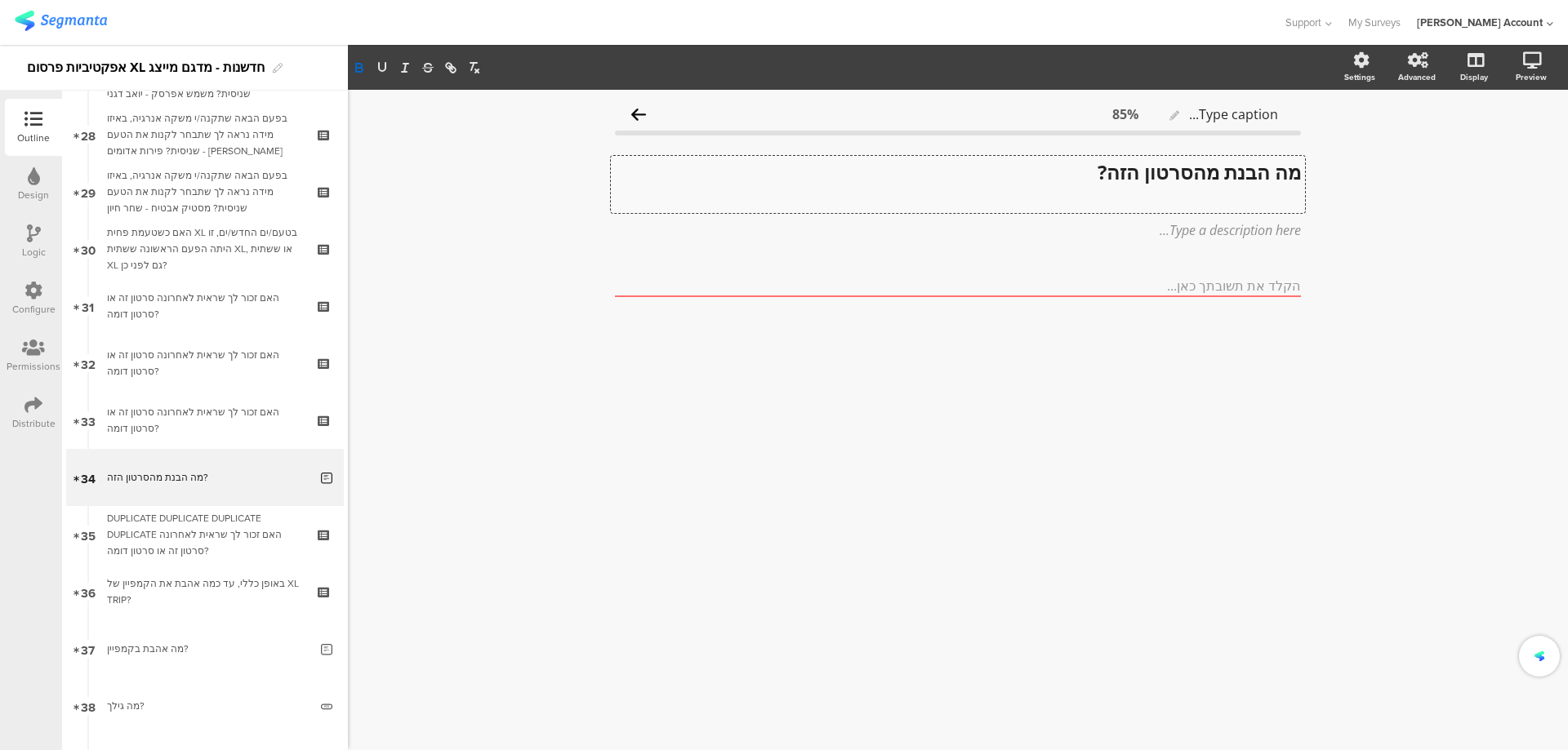
scroll to position [1, 0]
click at [1069, 189] on strong "האם יש טעם אחד שזוכה או יותר?" at bounding box center [1164, 195] width 274 height 27
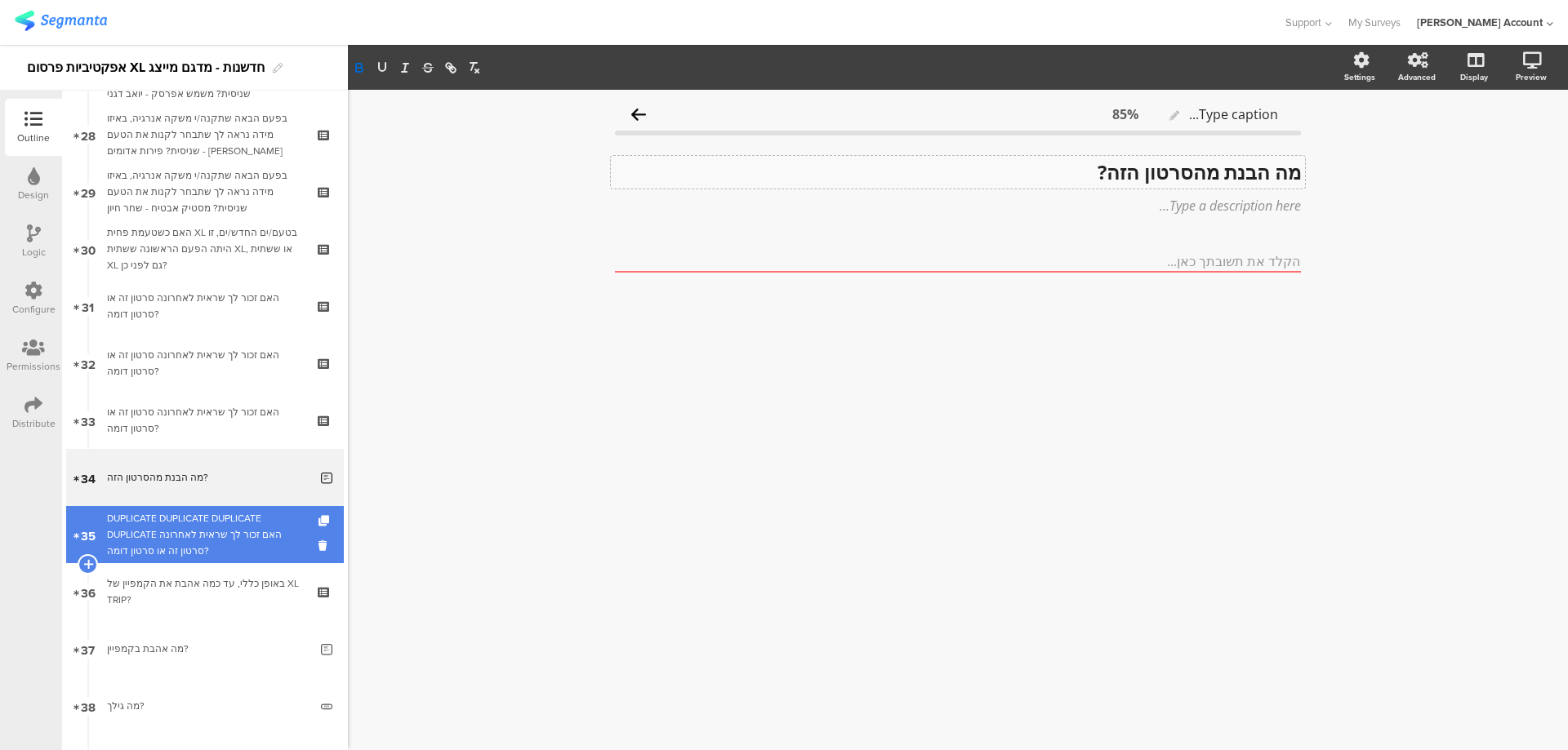
click at [232, 546] on div "DUPLICATE DUPLICATE DUPLICATE DUPLICATE האם זכור לך שראית לאחרונה סרטון זה או ס…" at bounding box center [204, 534] width 195 height 49
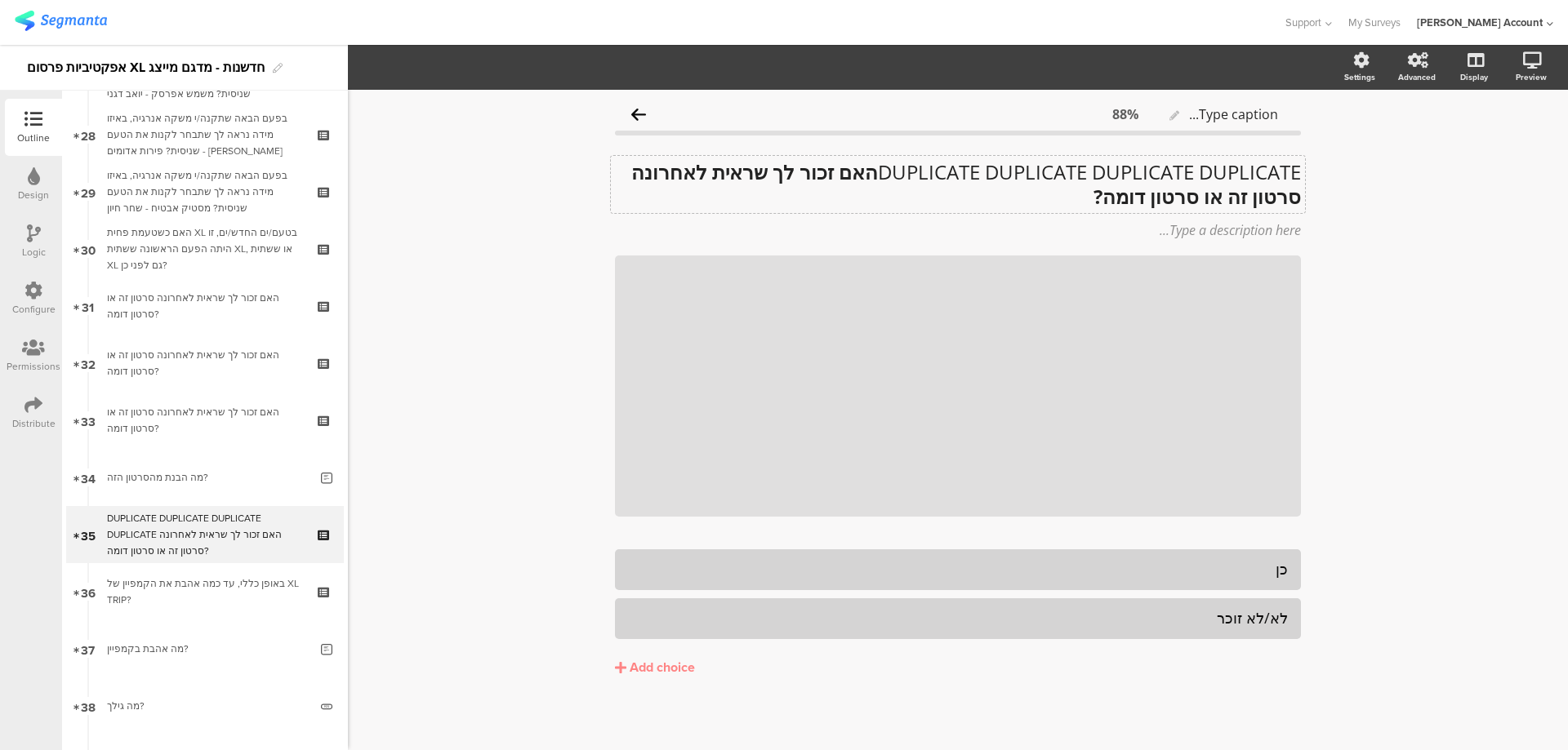
click at [861, 182] on div "DUPLICATE DUPLICATE DUPLICATE DUPLICATE האם זכור לך שראית לאחרונה סרטון זה או ס…" at bounding box center [957, 184] width 694 height 57
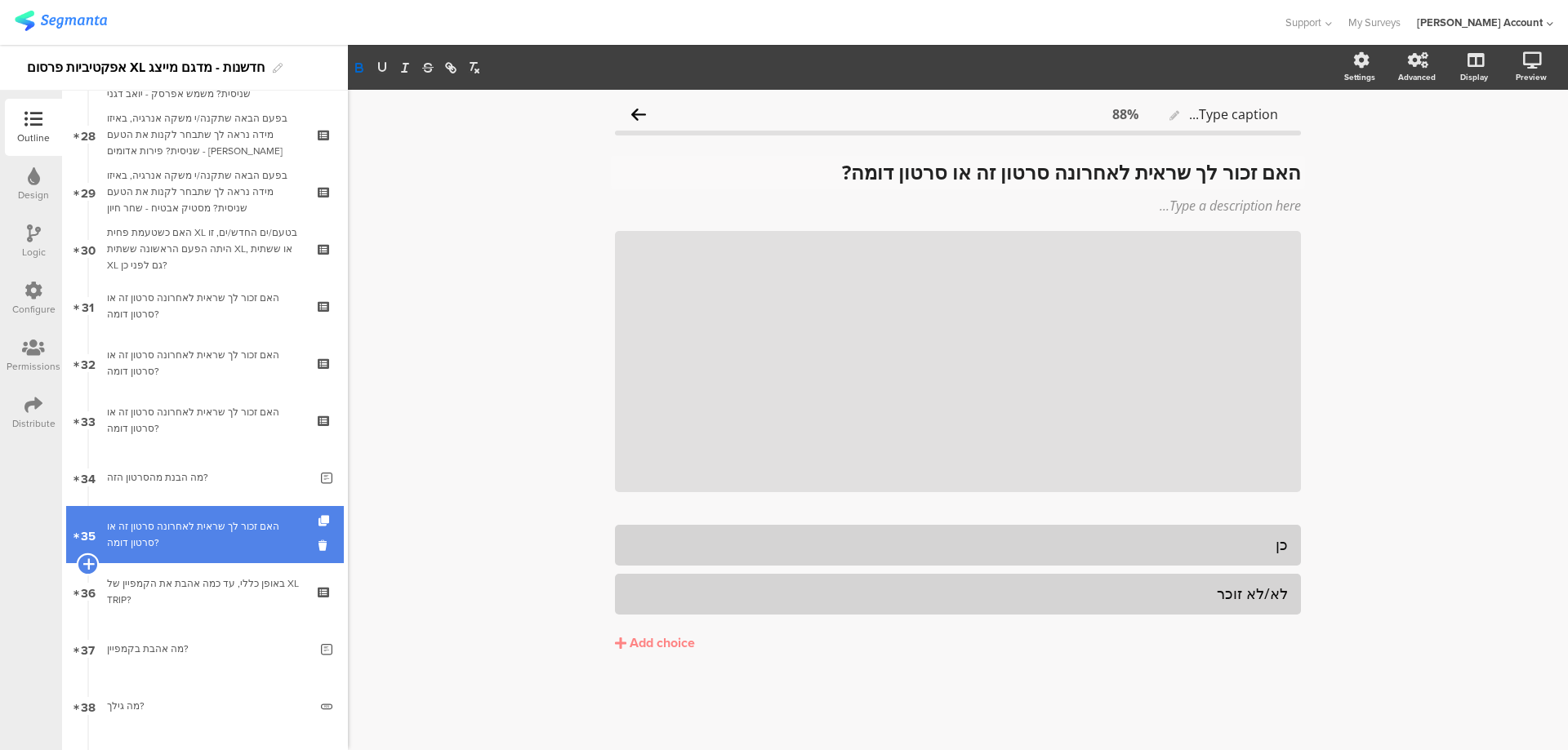
click at [83, 561] on icon at bounding box center [88, 564] width 11 height 15
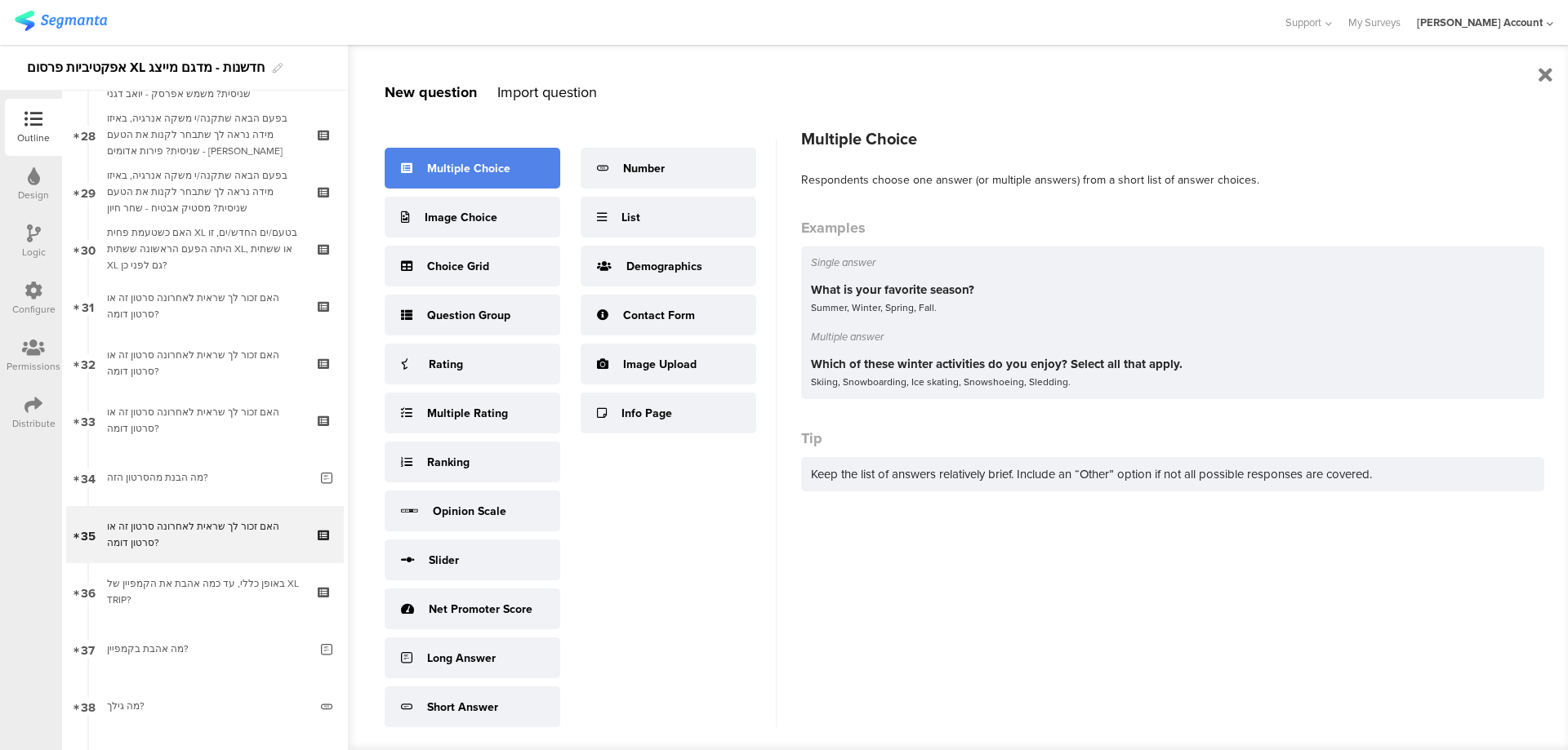
click at [513, 170] on div "Multiple Choice" at bounding box center [472, 168] width 176 height 41
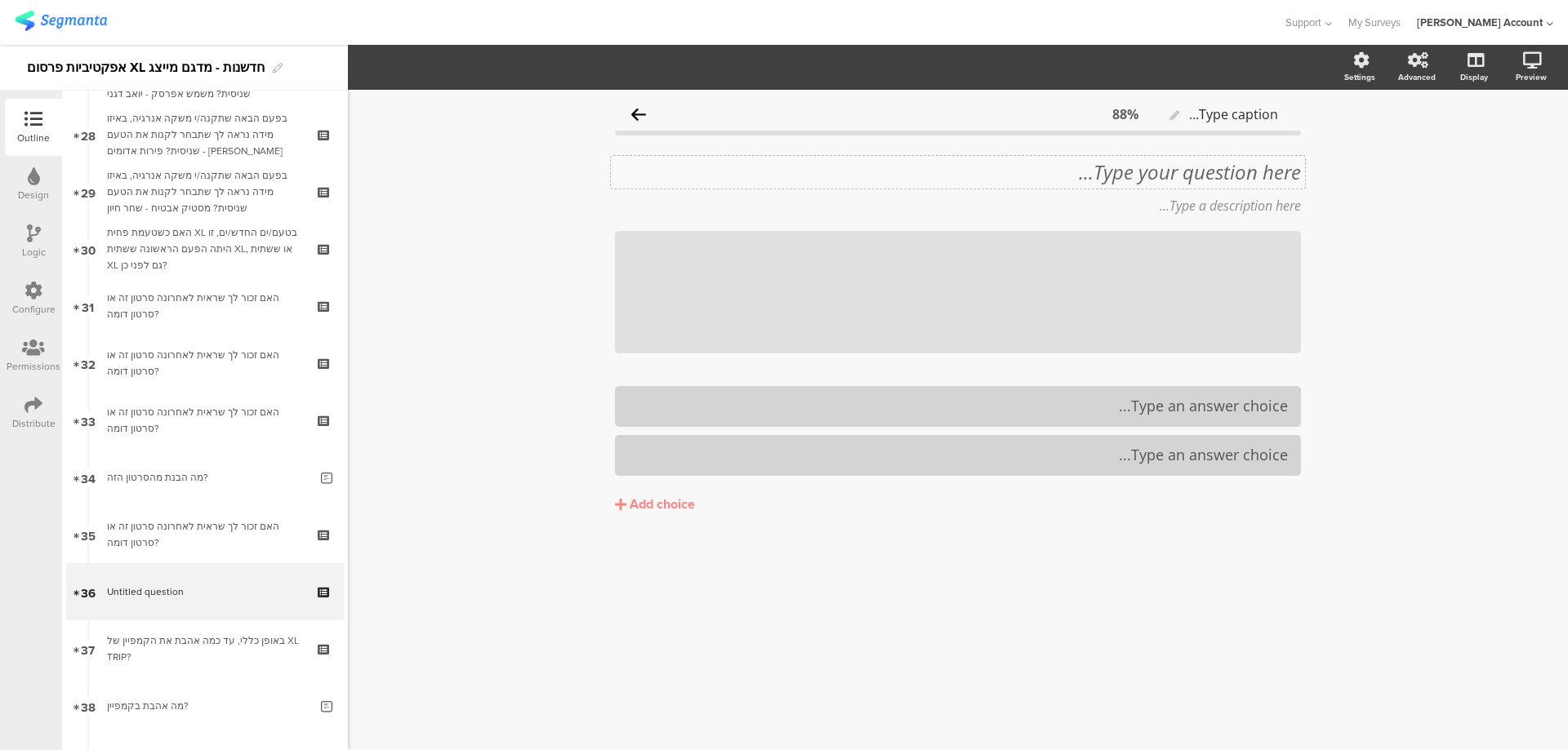
click at [1255, 172] on div "Type your question here..." at bounding box center [957, 171] width 694 height 33
click at [1260, 175] on p "28. איך היית מתאר את הקמפיין הפרסומי הזה?" at bounding box center [958, 172] width 686 height 25
click at [1260, 172] on p "איך היית מתאר את הקמפיין הפרסומי הזה?" at bounding box center [958, 172] width 686 height 25
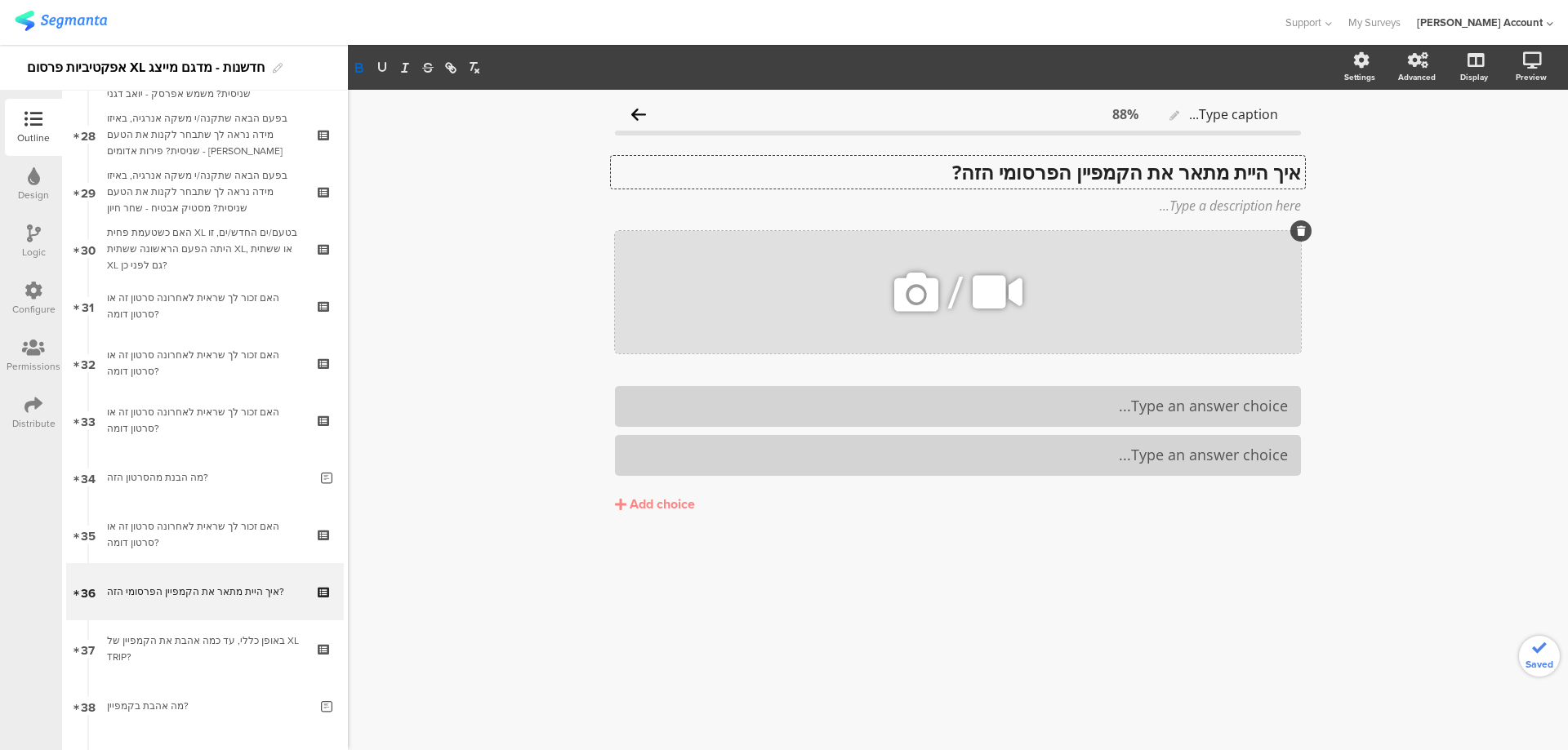
click at [1302, 231] on icon at bounding box center [1301, 231] width 9 height 10
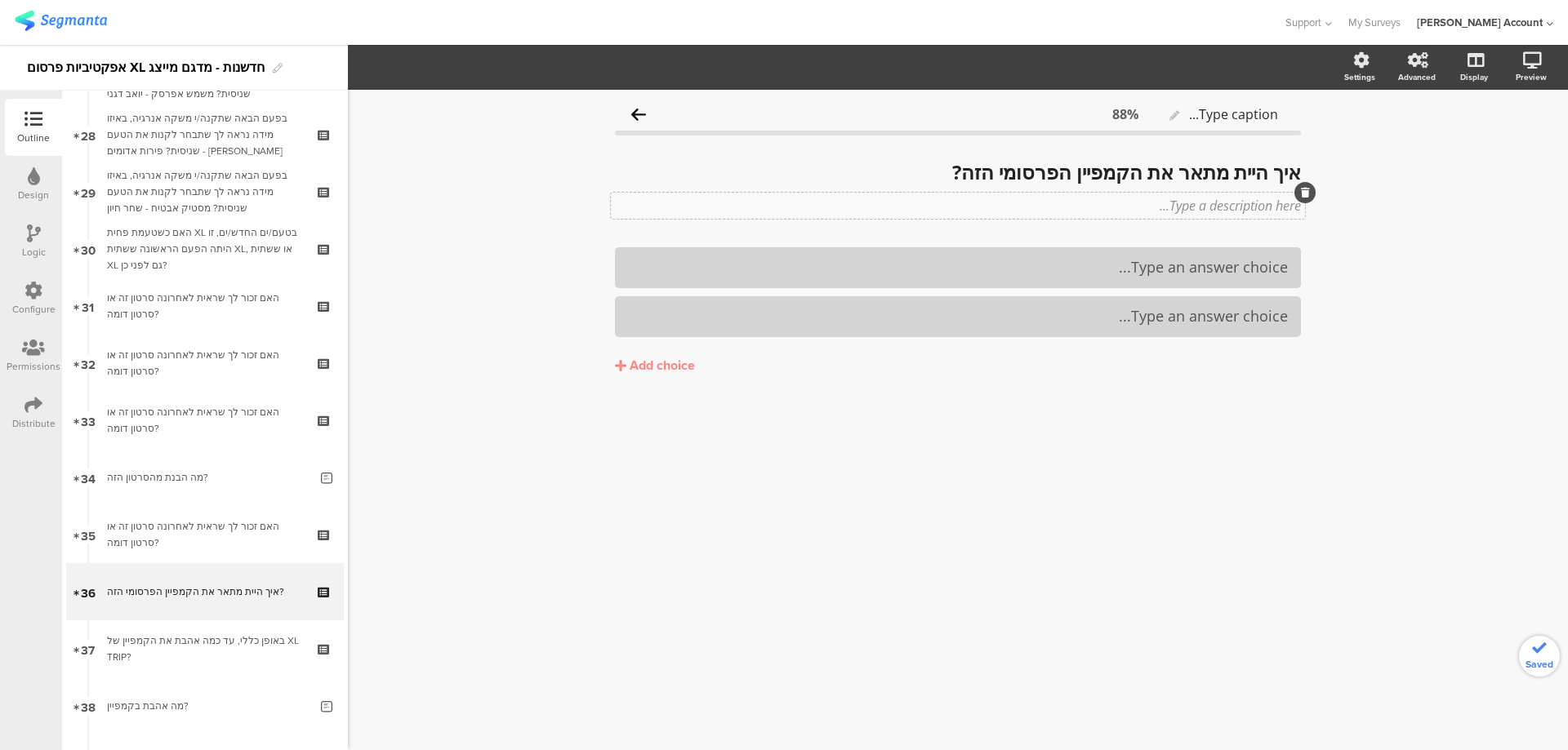
click at [1281, 209] on div "Type a description here..." at bounding box center [957, 206] width 694 height 27
click at [651, 368] on div "Add choice" at bounding box center [662, 366] width 65 height 17
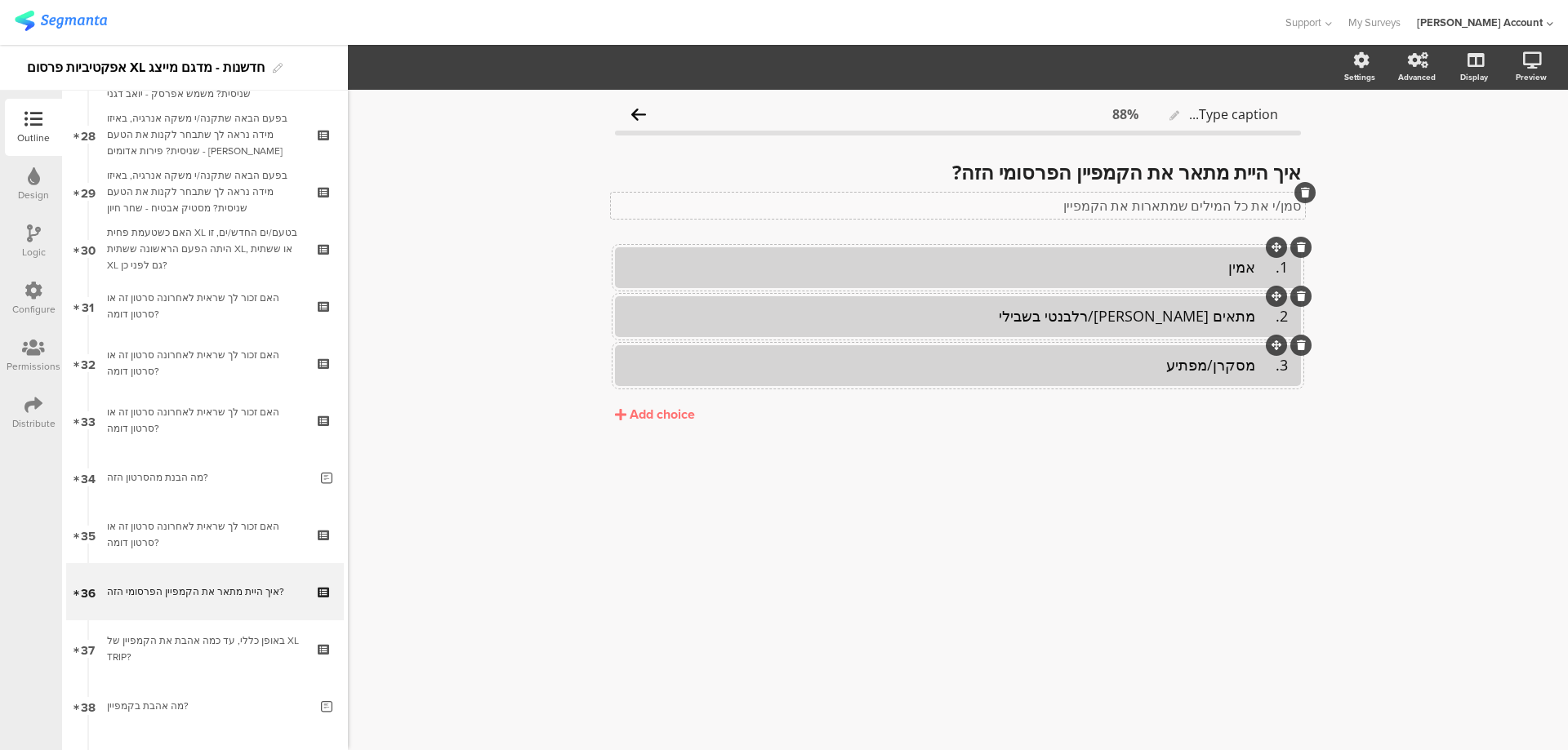
click at [674, 416] on div "Add choice" at bounding box center [662, 414] width 65 height 17
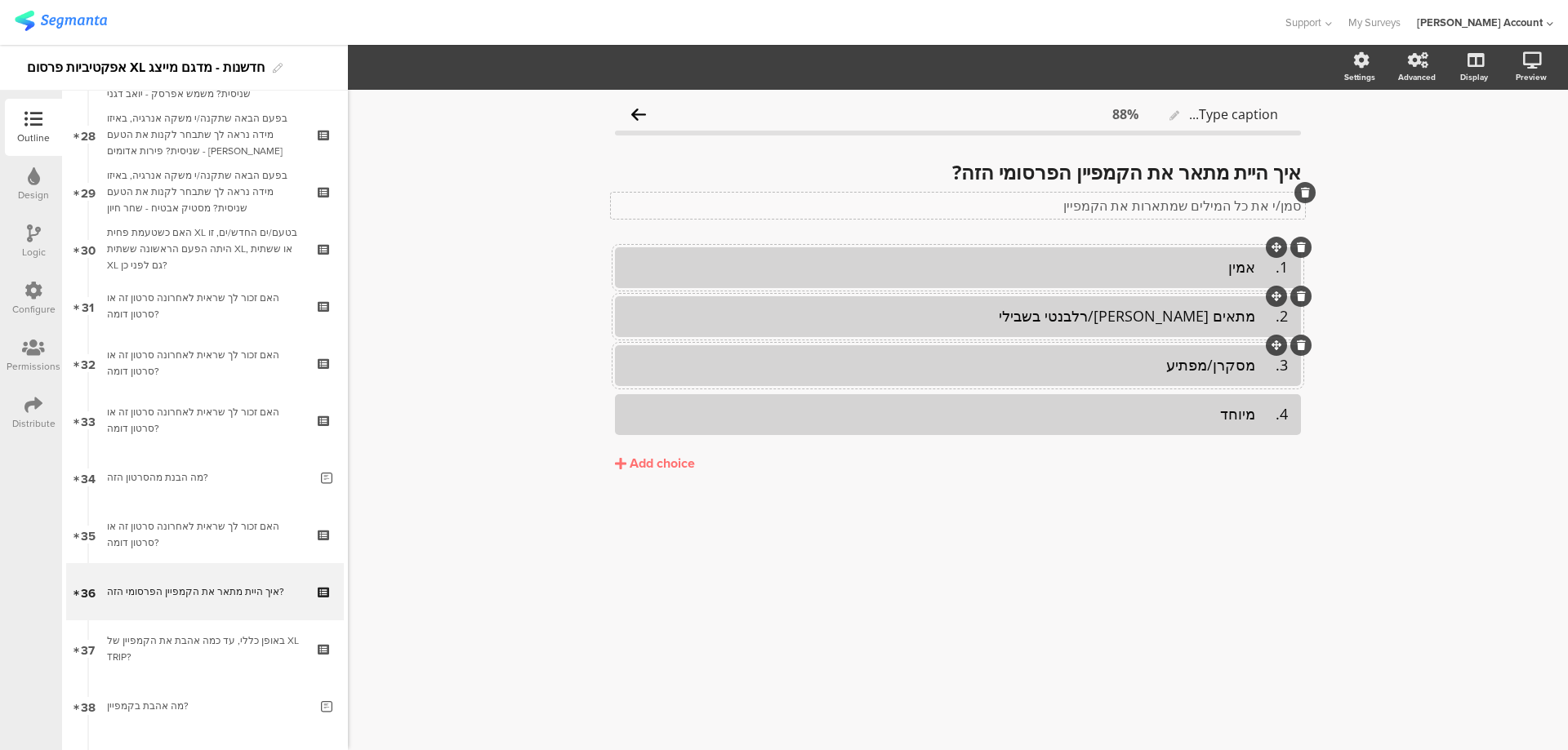
click at [686, 466] on div "Add choice" at bounding box center [662, 464] width 65 height 17
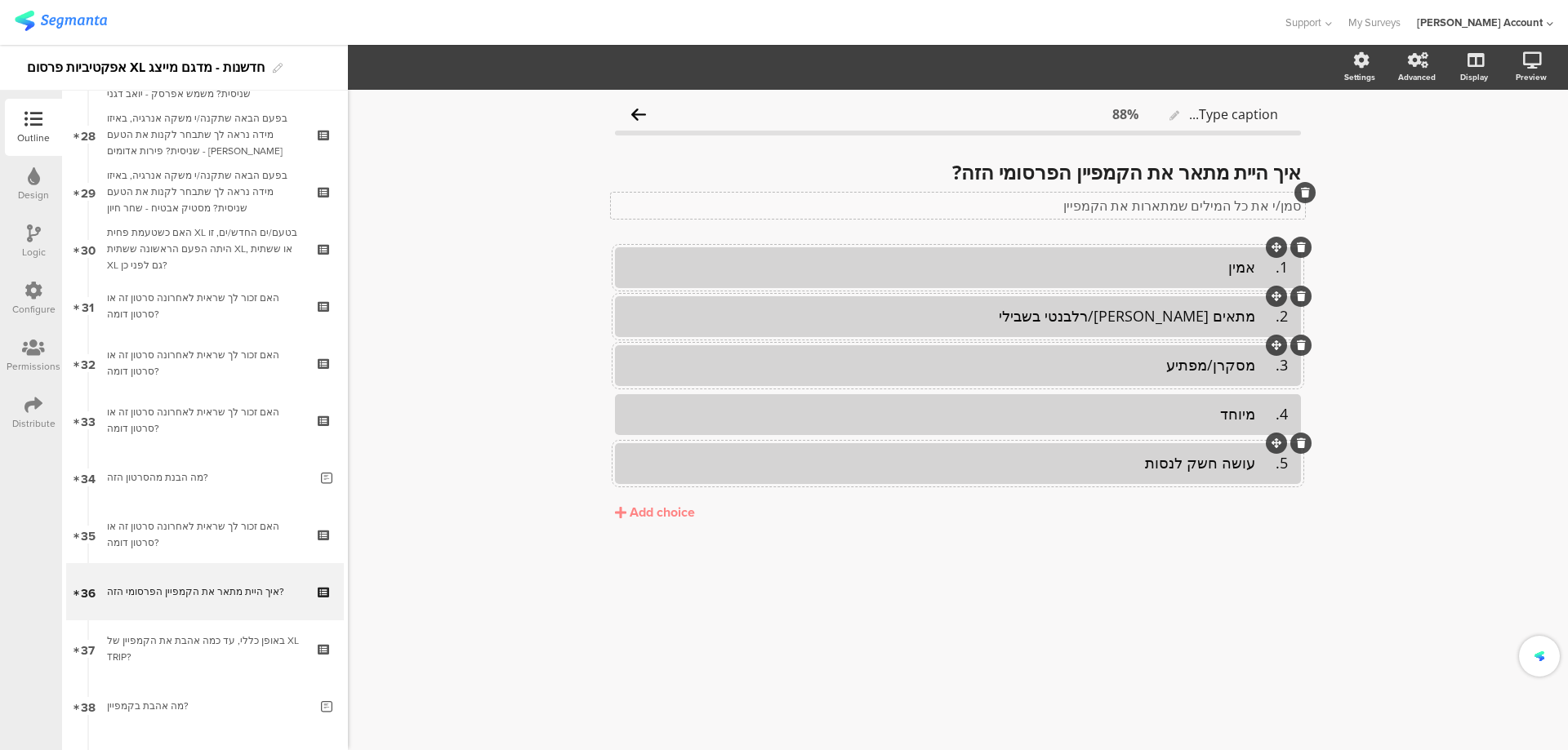
click at [1258, 468] on div "5. עושה חשק לנסות" at bounding box center [958, 463] width 660 height 19
click at [1262, 414] on div "4. מיוחד" at bounding box center [958, 413] width 660 height 19
click at [1260, 371] on div "3. מסקרן/מפתיע" at bounding box center [958, 365] width 660 height 19
click at [1258, 324] on div "2. מתאים לי/רלבנטי בשבילי" at bounding box center [958, 315] width 660 height 19
click at [1258, 273] on div "1. אמין" at bounding box center [958, 267] width 660 height 19
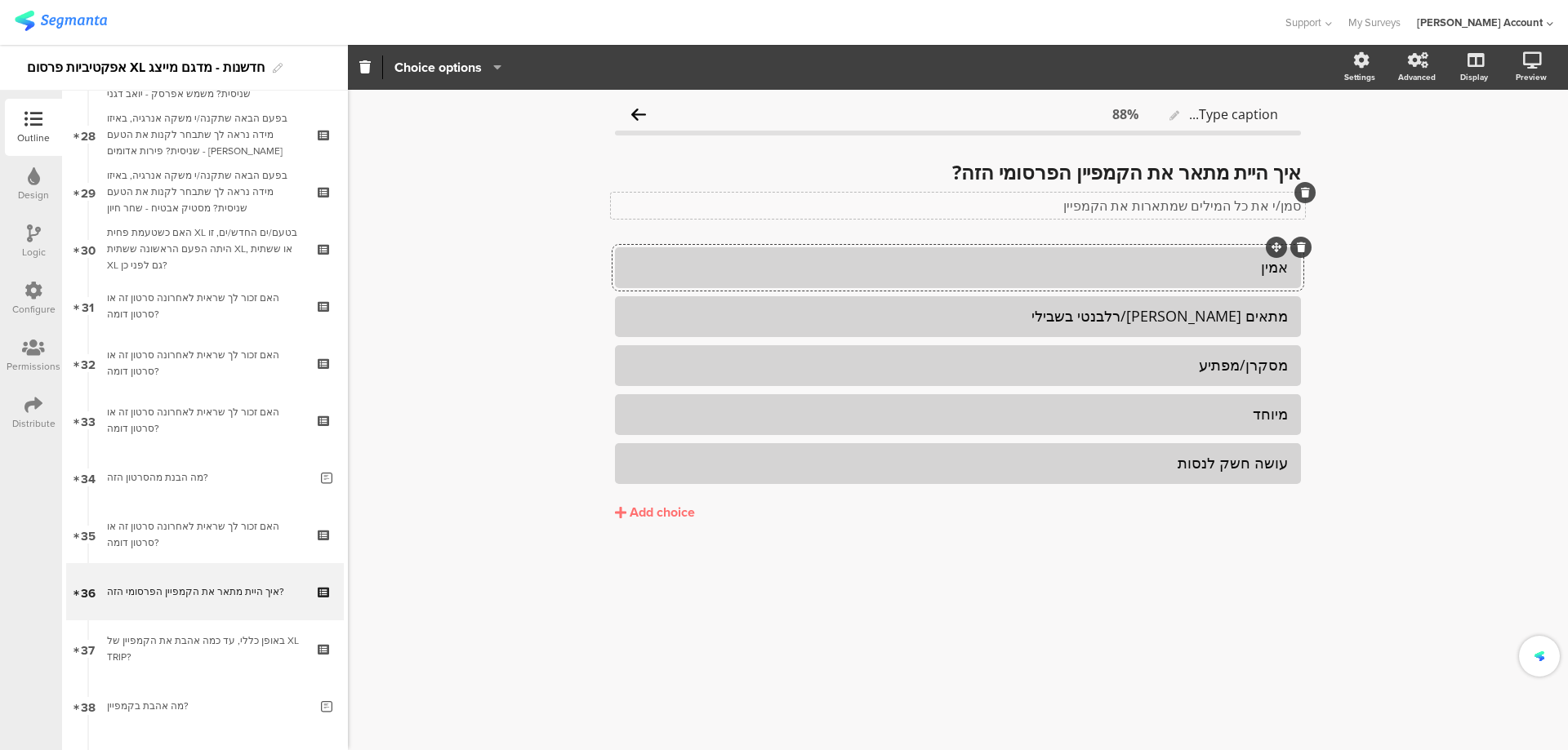
click at [665, 509] on div "Add choice" at bounding box center [662, 512] width 65 height 17
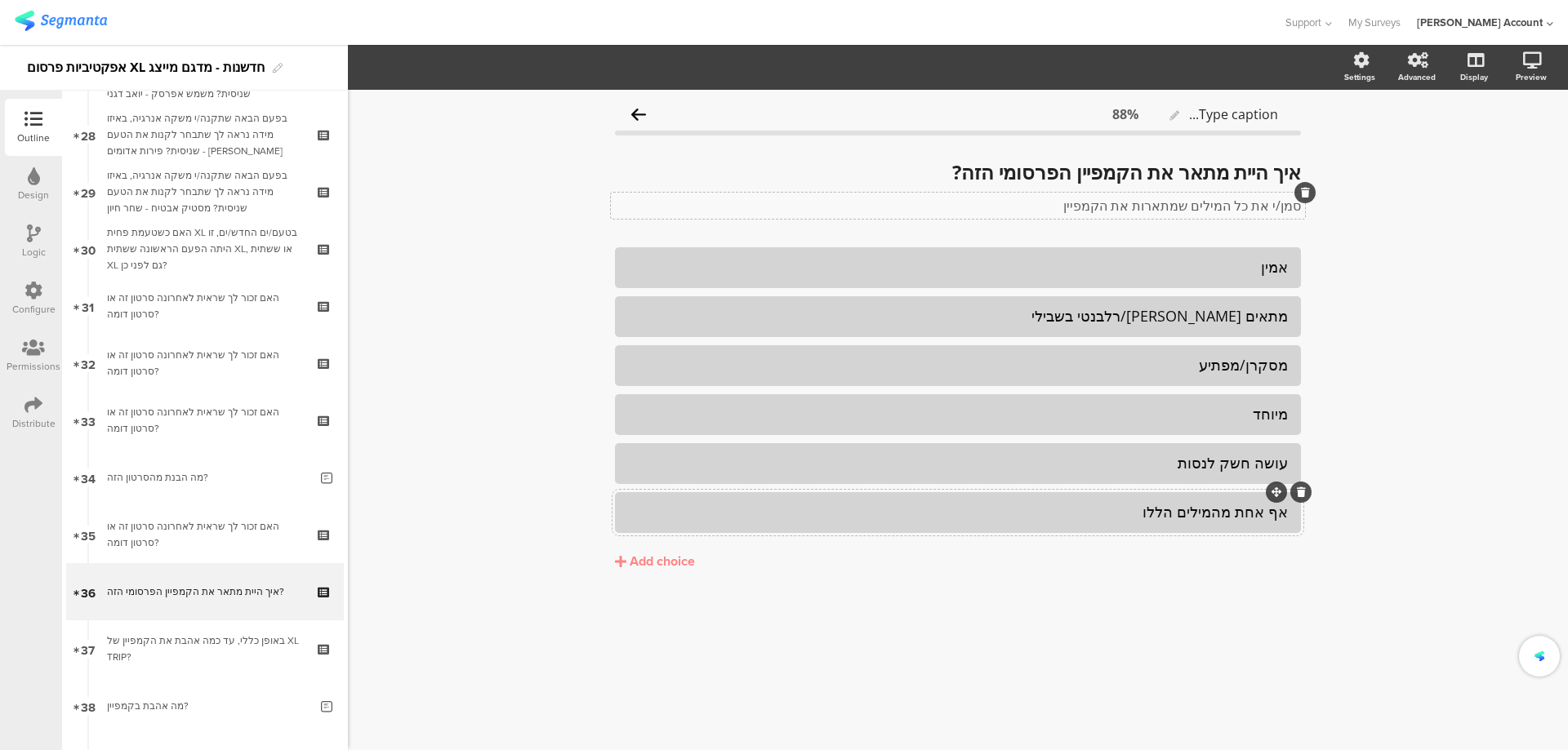
click at [1195, 512] on div "אף אחת מהמילים הללו" at bounding box center [958, 511] width 660 height 19
click at [465, 68] on span "Choice options" at bounding box center [438, 67] width 88 height 19
click at [541, 108] on span at bounding box center [537, 110] width 25 height 13
click at [543, 140] on span at bounding box center [537, 142] width 25 height 13
click at [1010, 413] on div "מיוחד" at bounding box center [958, 413] width 660 height 19
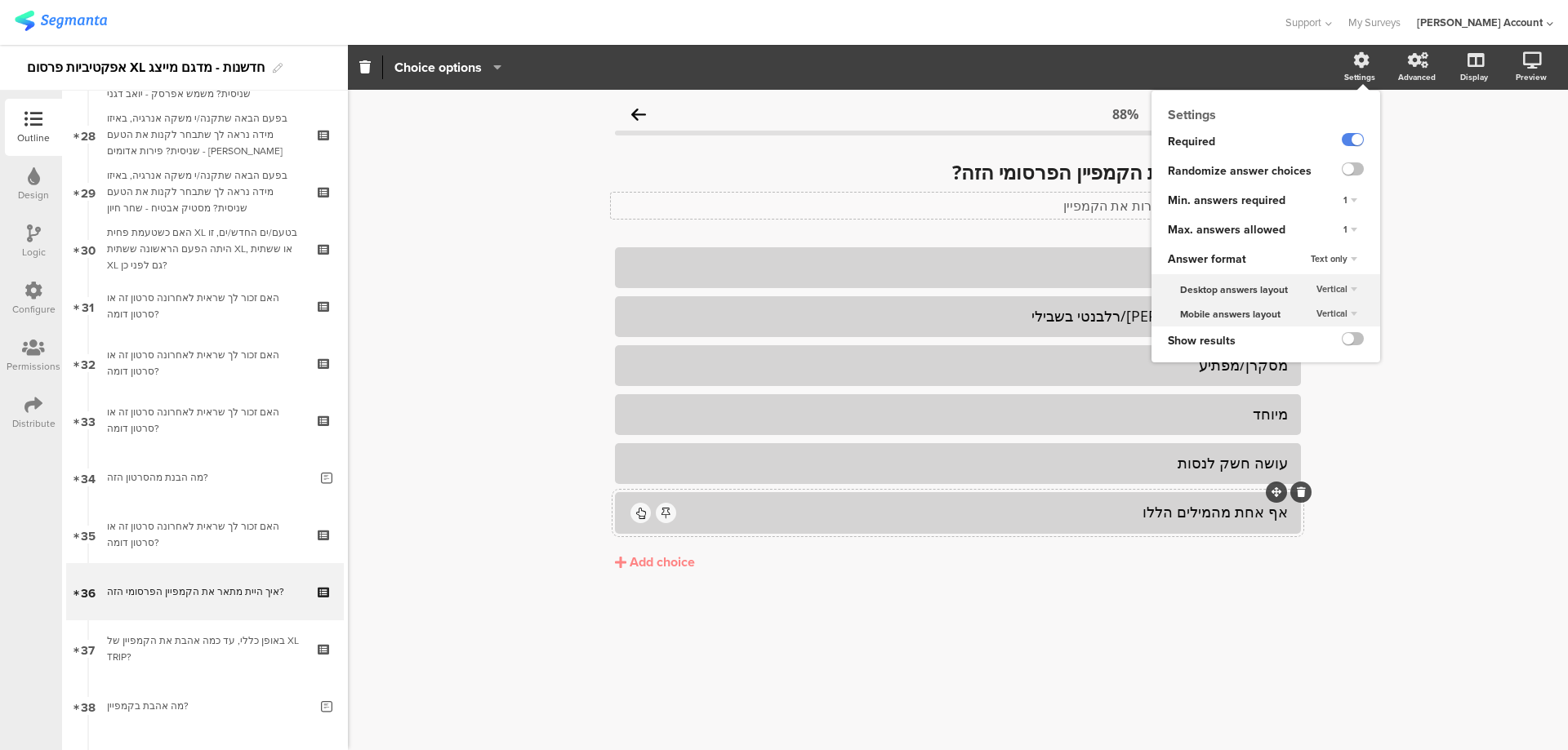
click at [1365, 168] on div at bounding box center [1356, 170] width 49 height 29
click at [1362, 169] on label at bounding box center [1352, 169] width 22 height 13
click at [0, 0] on input "checkbox" at bounding box center [0, 0] width 0 height 0
click at [1351, 216] on div "1" at bounding box center [1350, 230] width 60 height 29
click at [1353, 223] on div "1" at bounding box center [1351, 230] width 27 height 19
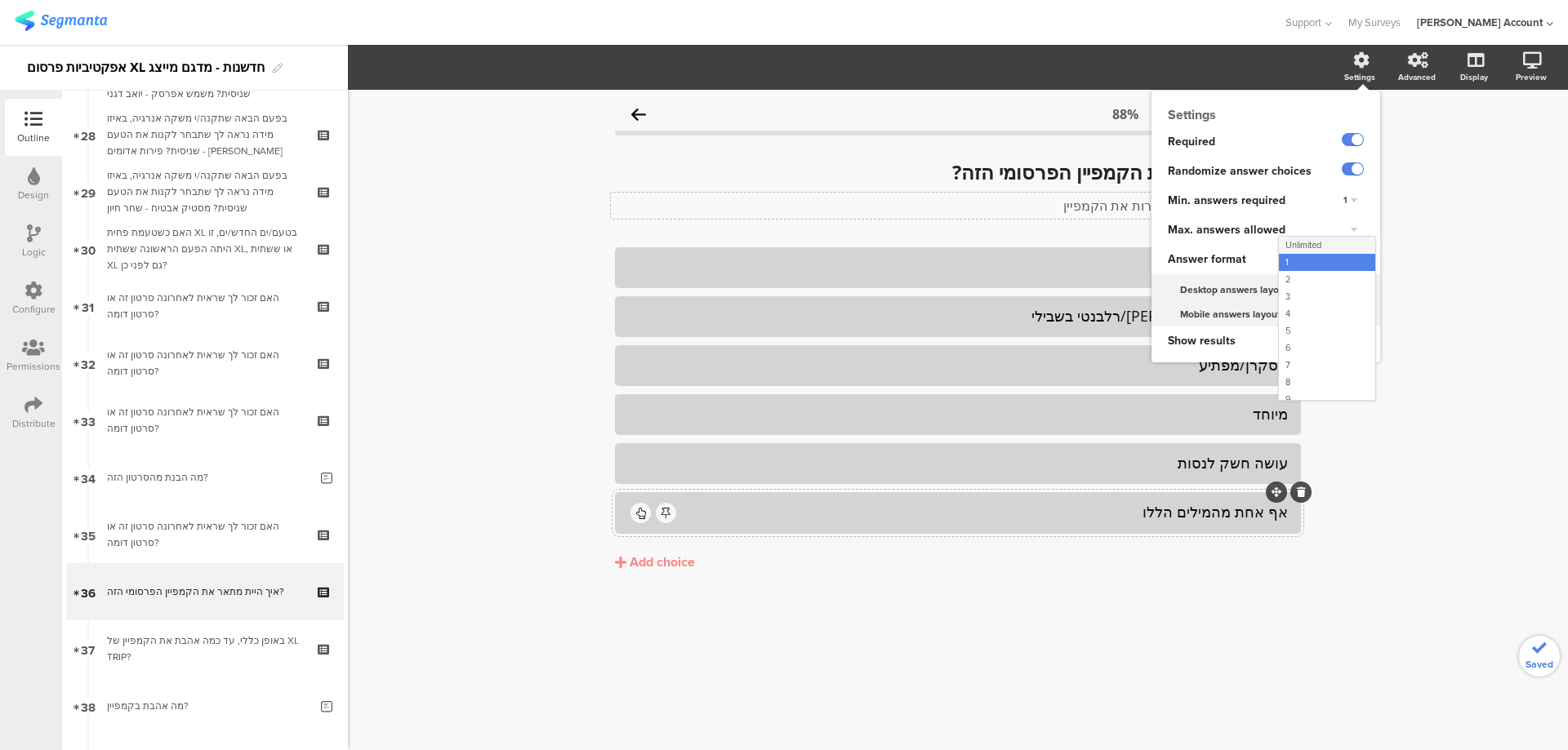
click at [1326, 242] on div "Unlimited" at bounding box center [1327, 245] width 96 height 17
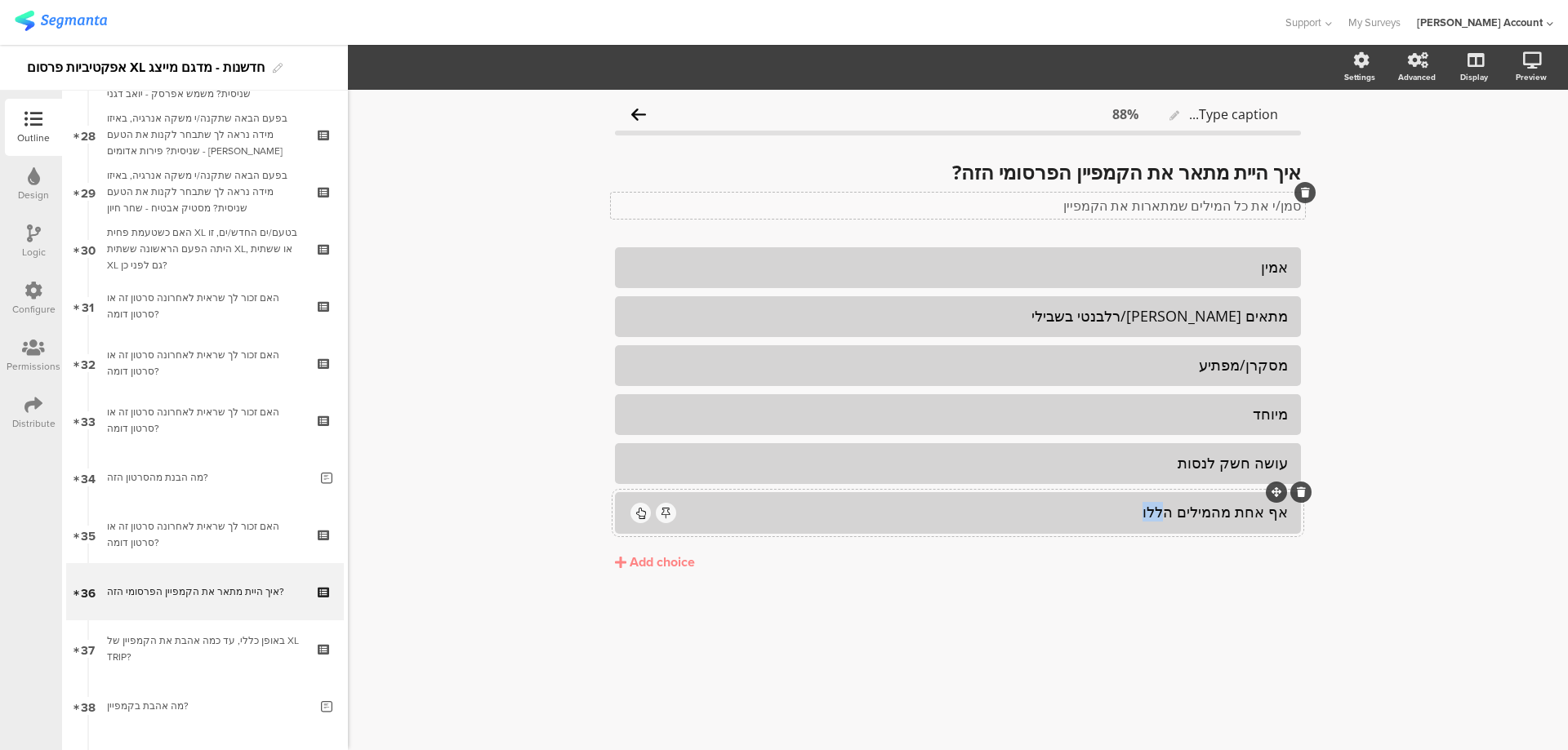
drag, startPoint x: 1136, startPoint y: 511, endPoint x: 1173, endPoint y: 510, distance: 37.0
click at [1173, 510] on div "אף אחת מהמילים הללו" at bounding box center [983, 511] width 609 height 19
click at [1382, 264] on div "Type caption... 88% איך היית מתאר את הקמפיין הפרסומי הזה? איך היית מתאר את הקמפ…" at bounding box center [958, 420] width 1220 height 660
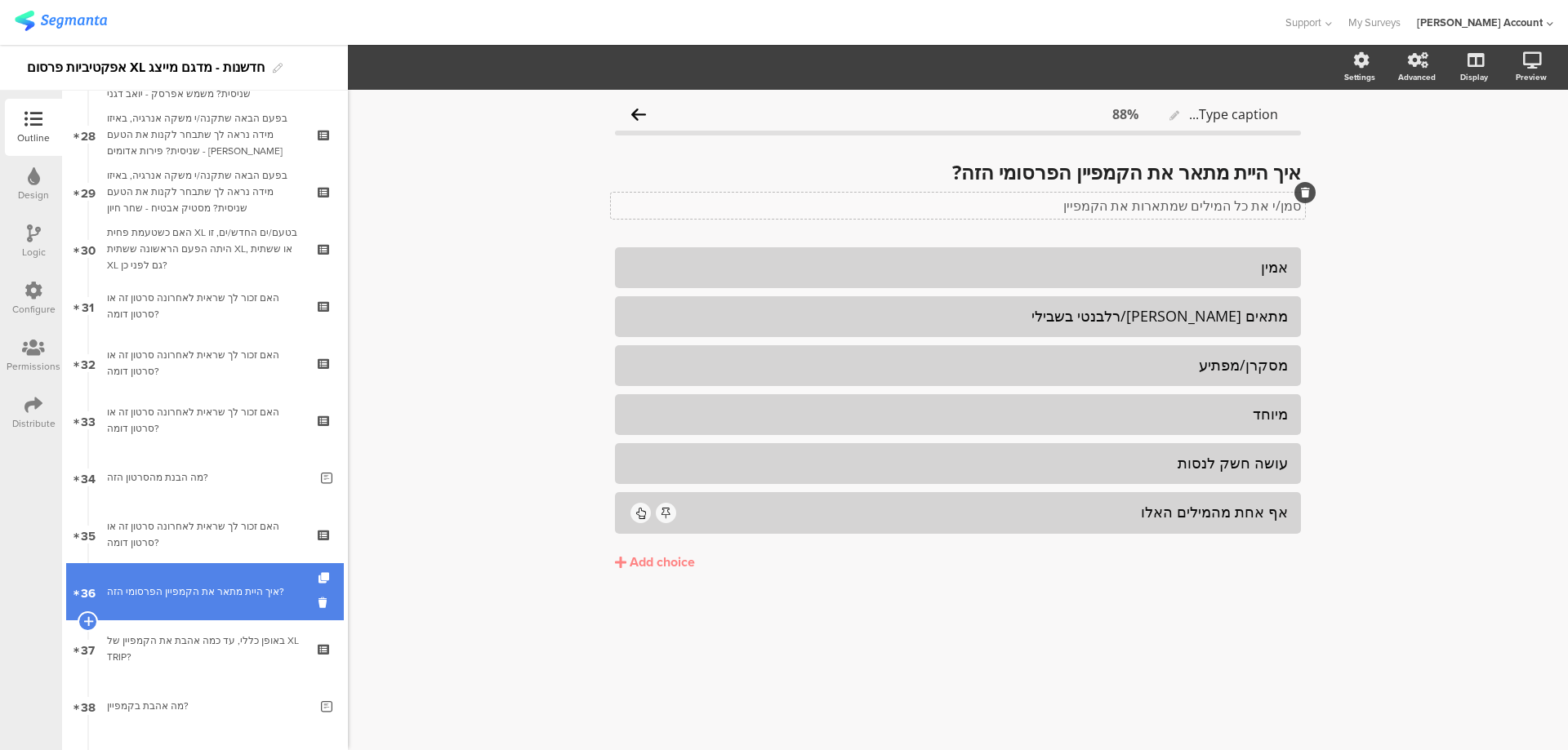
click at [247, 595] on div "איך היית מתאר את הקמפיין הפרסומי הזה?" at bounding box center [204, 592] width 195 height 16
click at [88, 617] on icon at bounding box center [88, 621] width 11 height 15
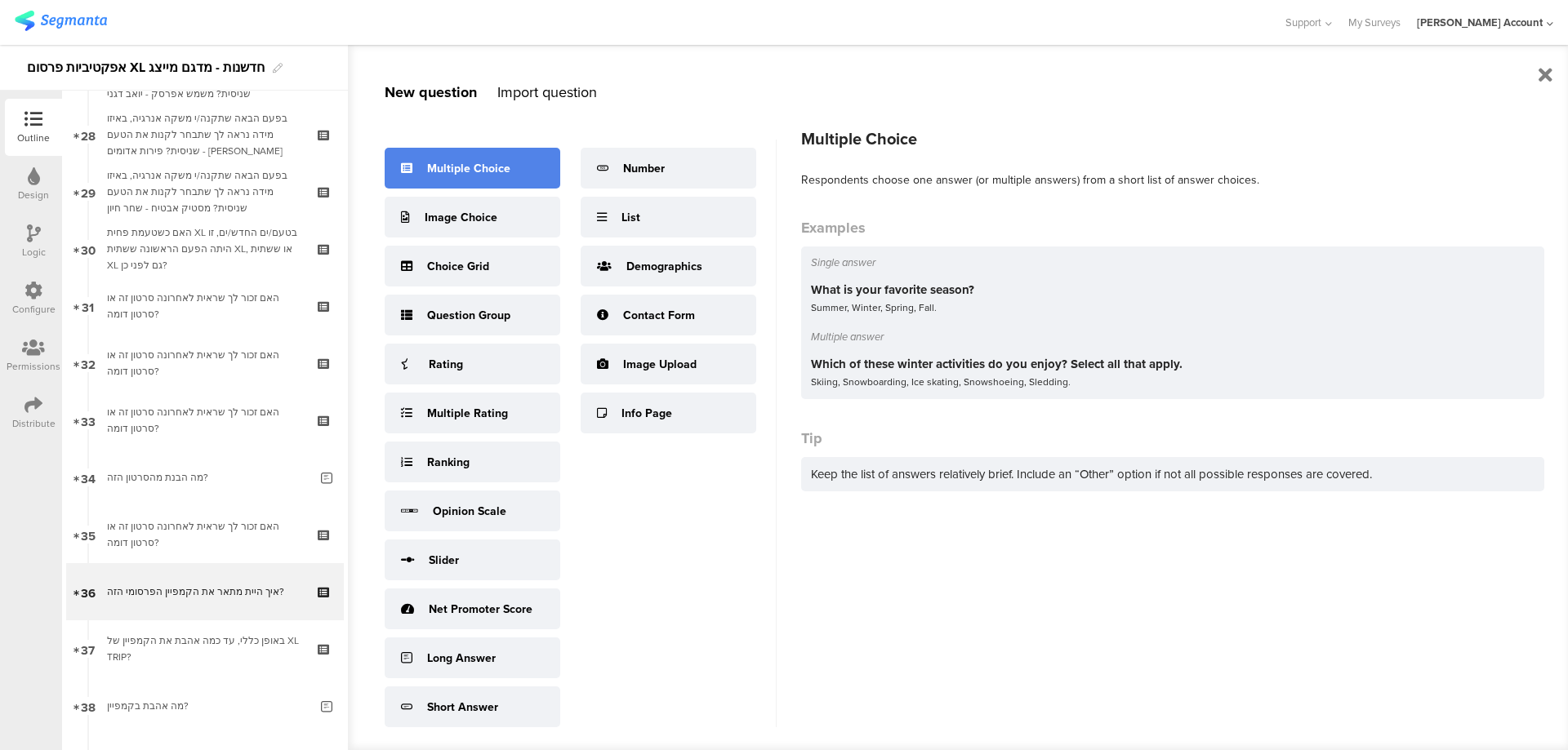
click at [499, 155] on div "Multiple Choice" at bounding box center [472, 168] width 176 height 41
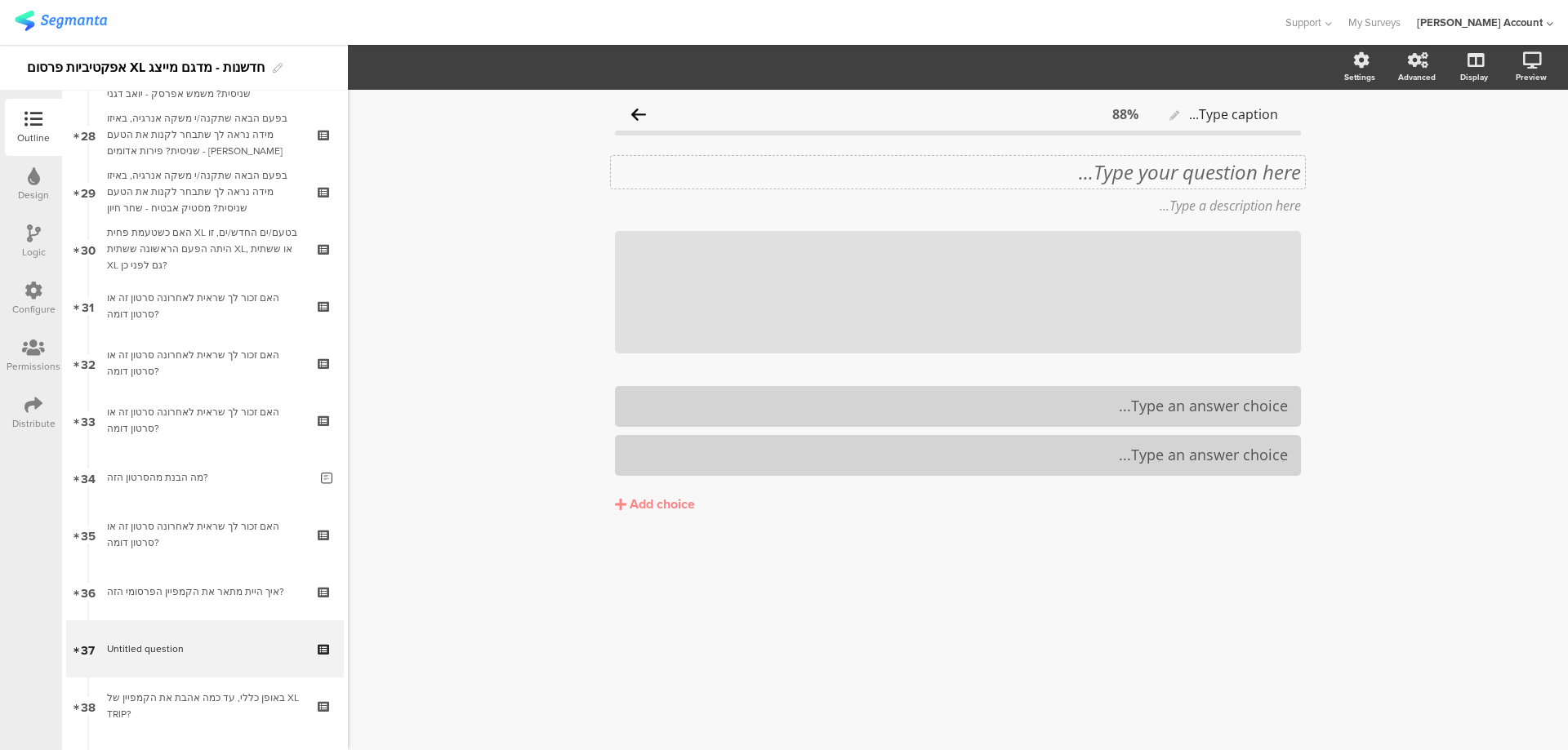
click at [1255, 173] on div "Type your question here..." at bounding box center [958, 172] width 686 height 25
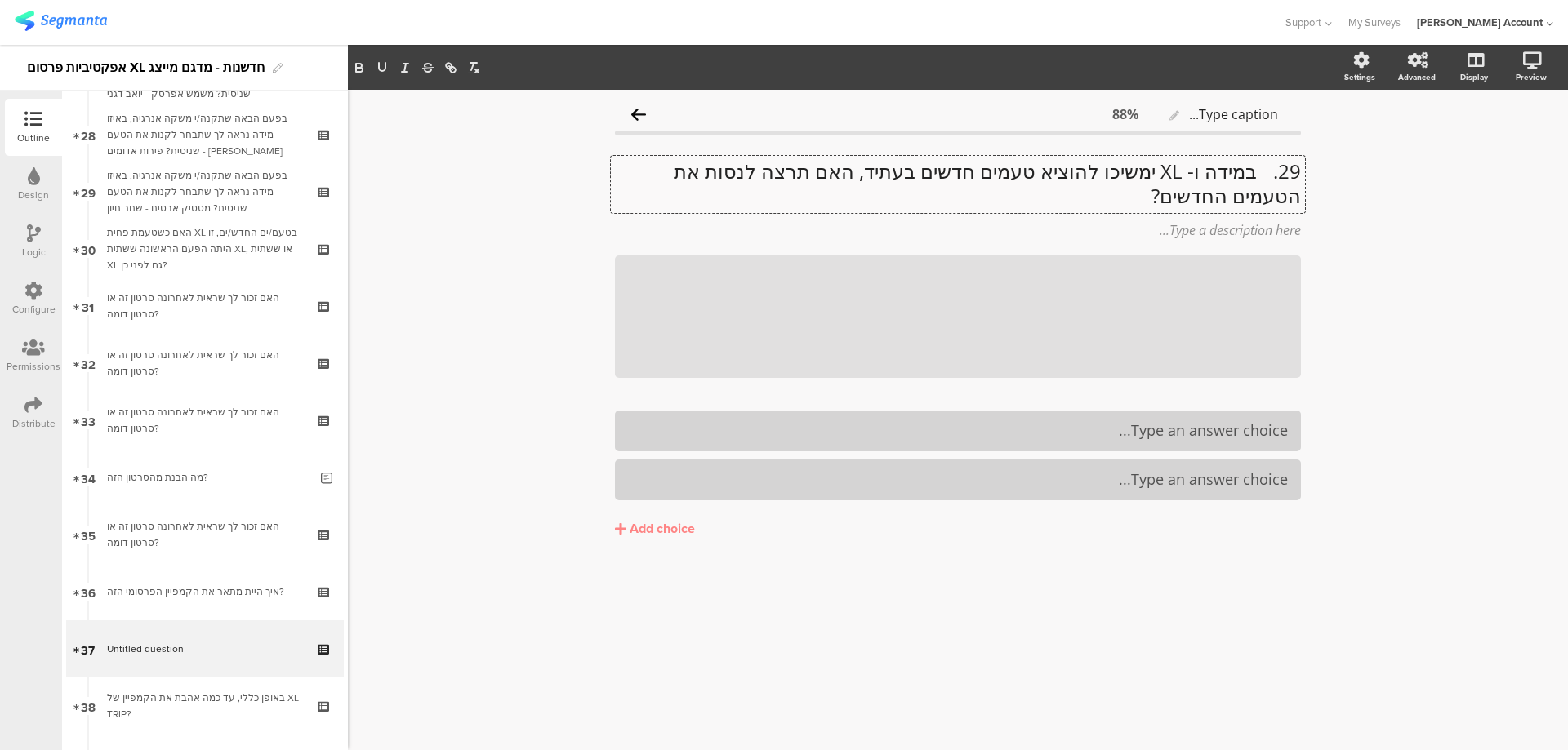
click at [1259, 177] on p "29. במידה ו- XL ימשיכו להוציא טעמים חדשים בעתיד, האם תרצה לנסות את הטעמים החדשי…" at bounding box center [958, 183] width 686 height 49
drag, startPoint x: 1195, startPoint y: 197, endPoint x: 1305, endPoint y: 167, distance: 114.0
click at [1305, 167] on div "Type caption... 88% במידה ו- XL ימשיכו להוציא טעמים חדשים בעתיד, האם תרצה לנסות…" at bounding box center [957, 352] width 719 height 525
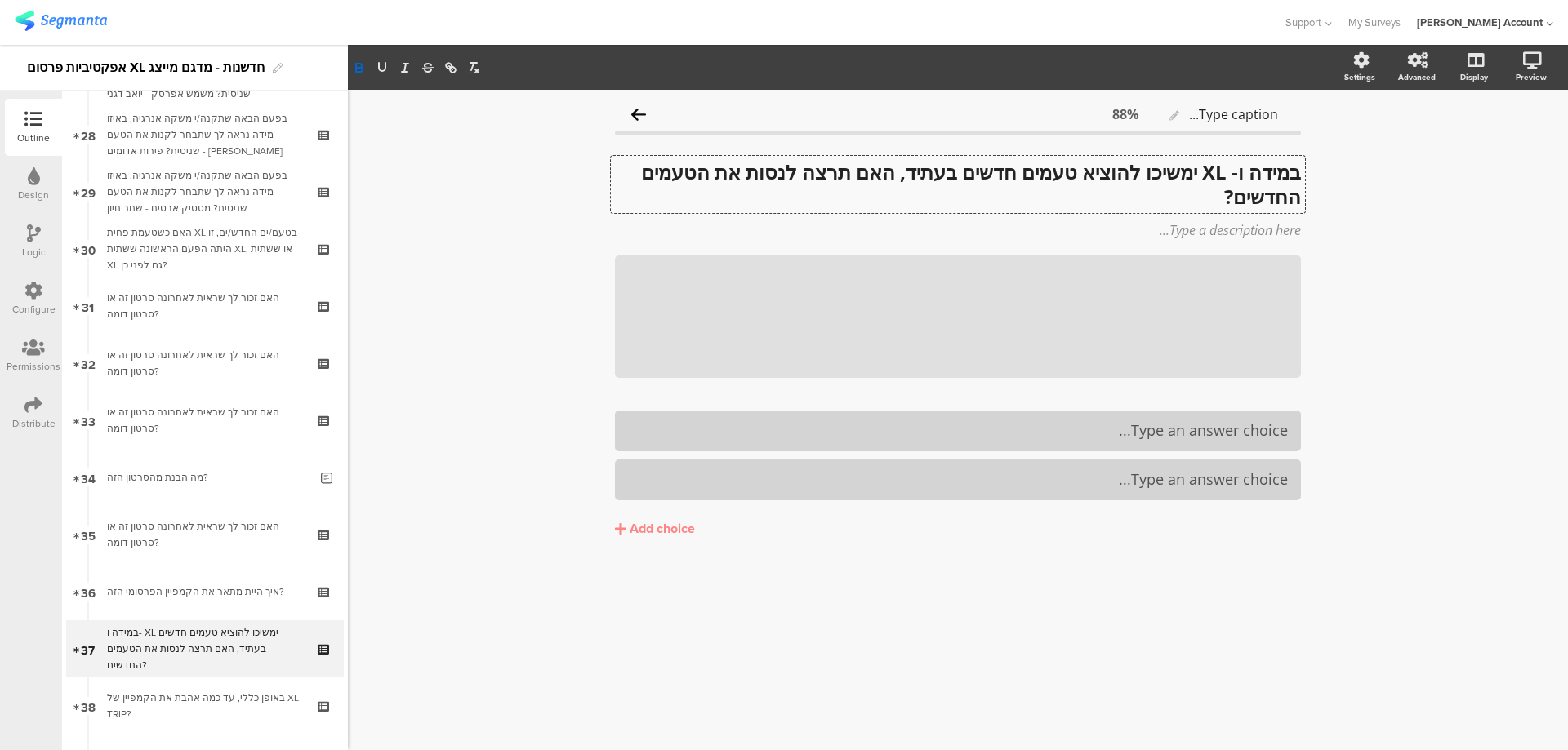
click at [1294, 176] on strong "במידה ו- XL ימשיכו להוציא טעמים חדשים בעתיד, האם תרצה לנסות את הטעמים החדשים?" at bounding box center [969, 184] width 665 height 51
click at [1299, 253] on icon at bounding box center [1301, 255] width 9 height 10
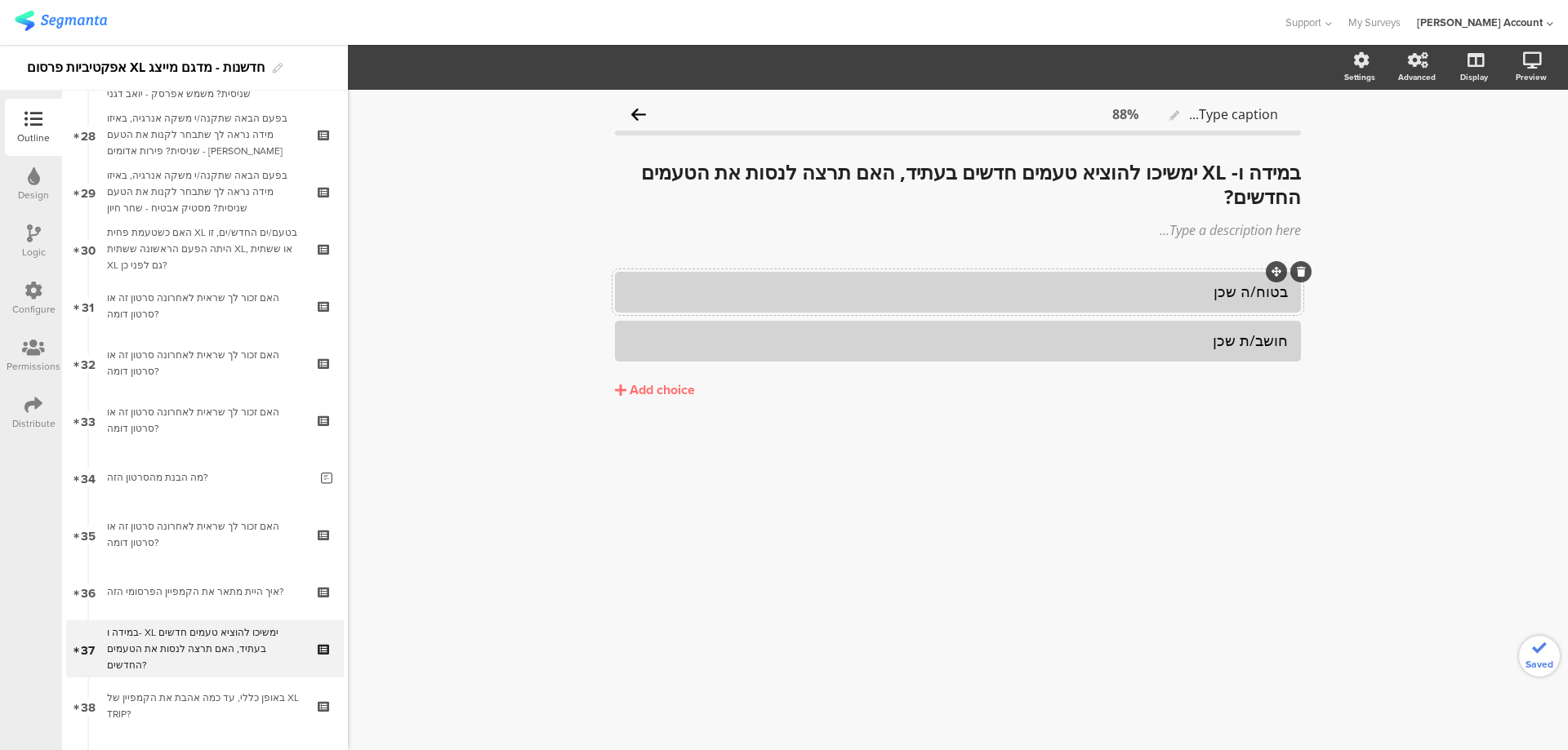
click at [643, 390] on div "Add choice" at bounding box center [662, 390] width 65 height 17
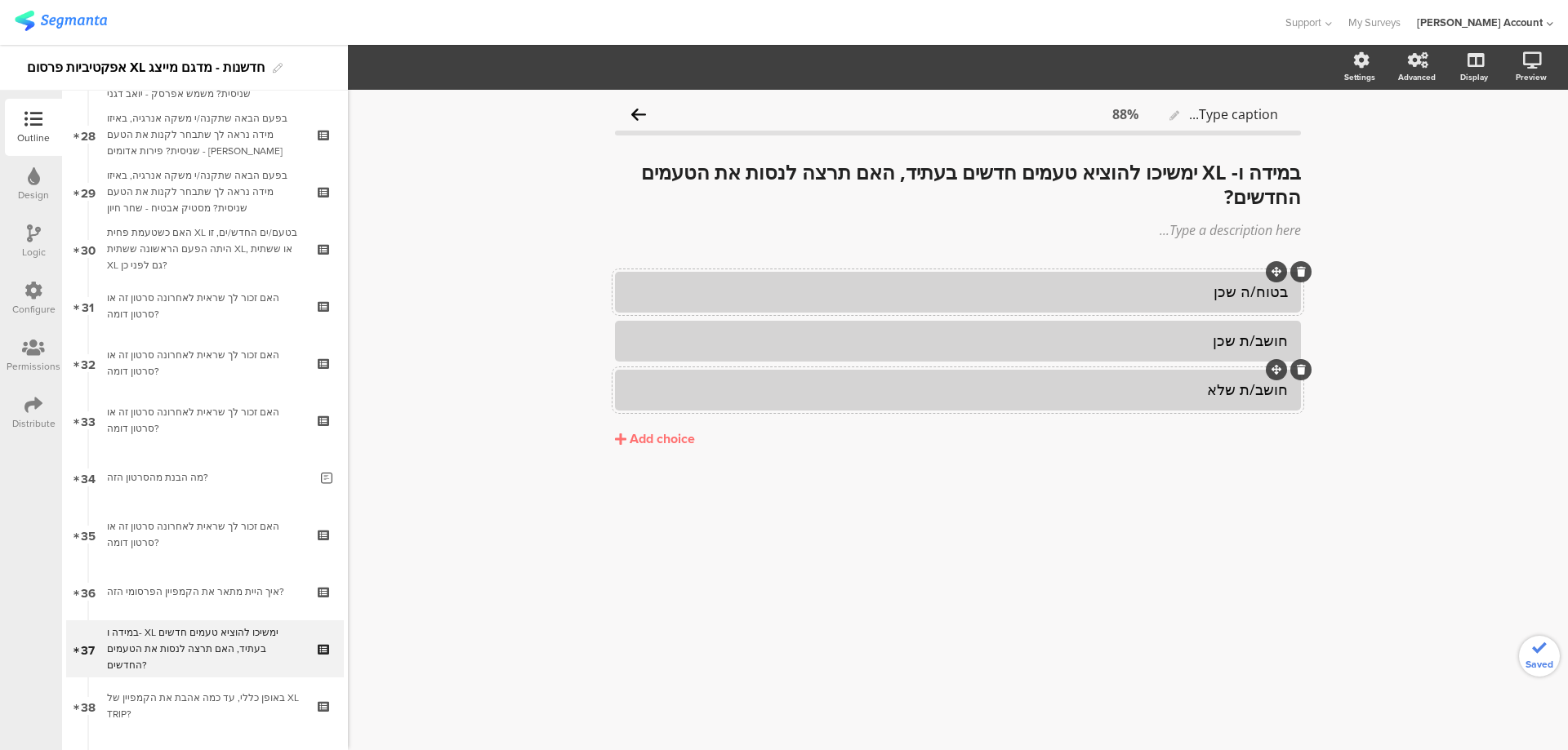
click at [654, 436] on div "Add choice" at bounding box center [662, 439] width 65 height 17
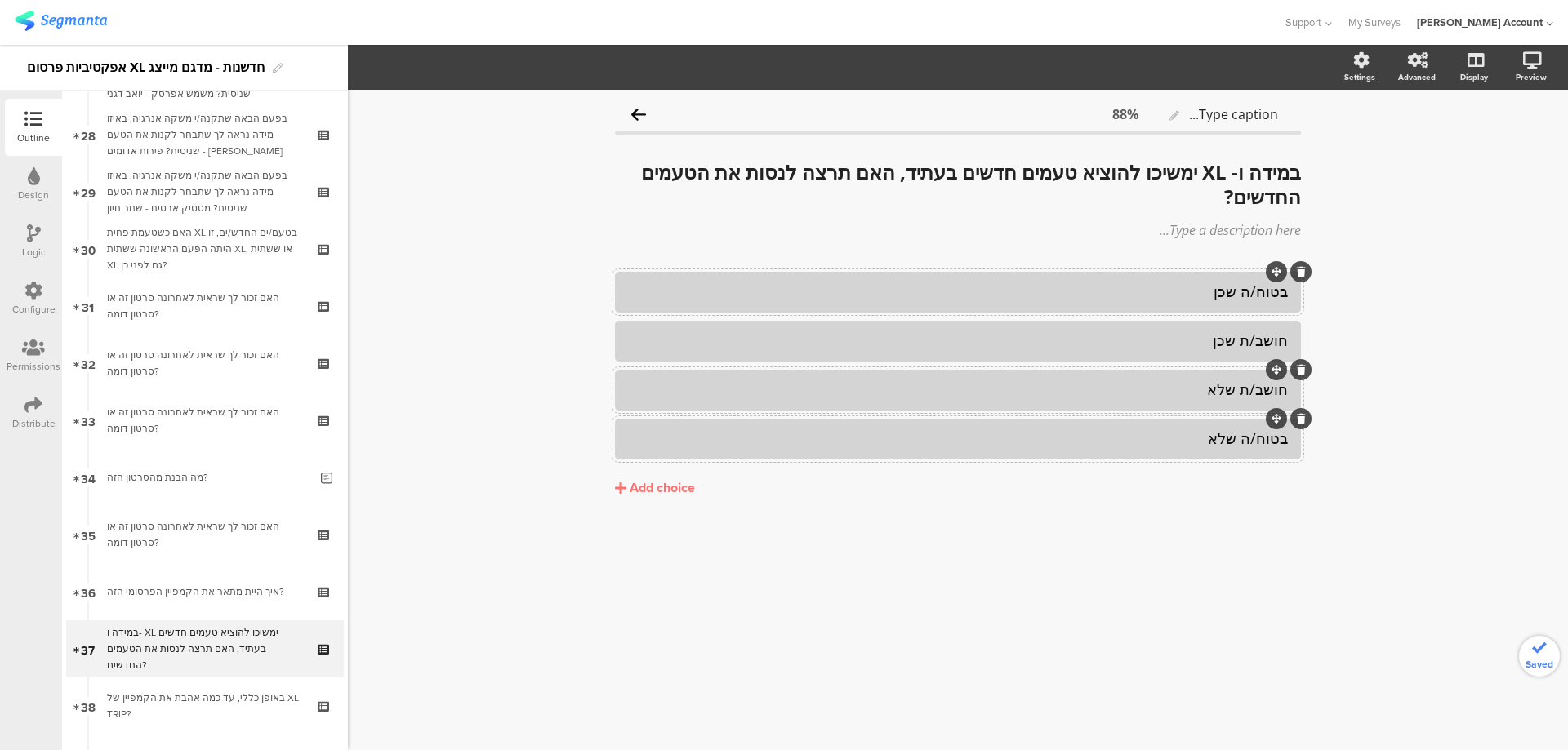
click at [657, 486] on div "Add choice" at bounding box center [662, 488] width 65 height 17
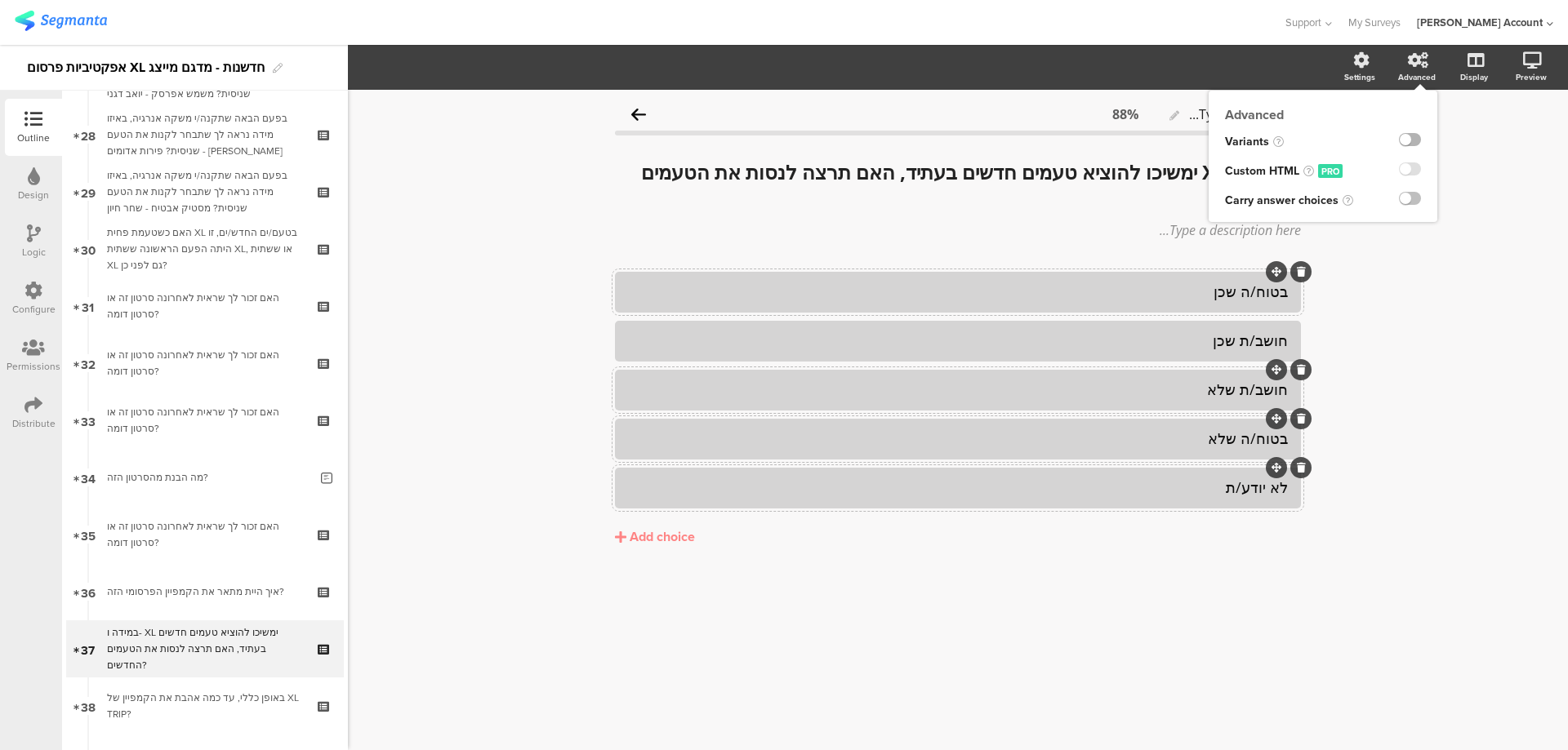
click at [1411, 137] on label at bounding box center [1410, 140] width 22 height 13
click at [0, 0] on input "checkbox" at bounding box center [0, 0] width 0 height 0
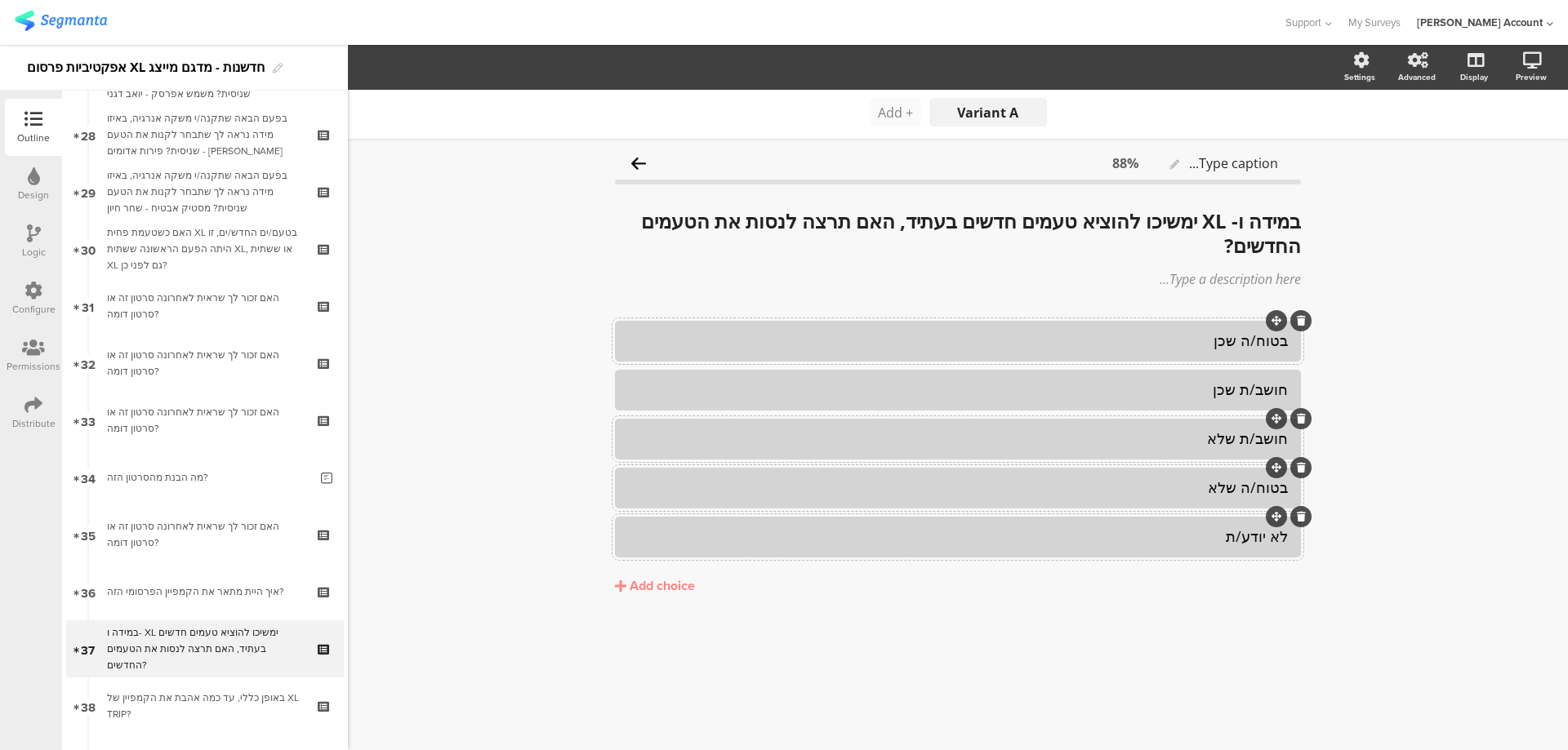
click at [907, 113] on span "+ Add" at bounding box center [895, 112] width 35 height 18
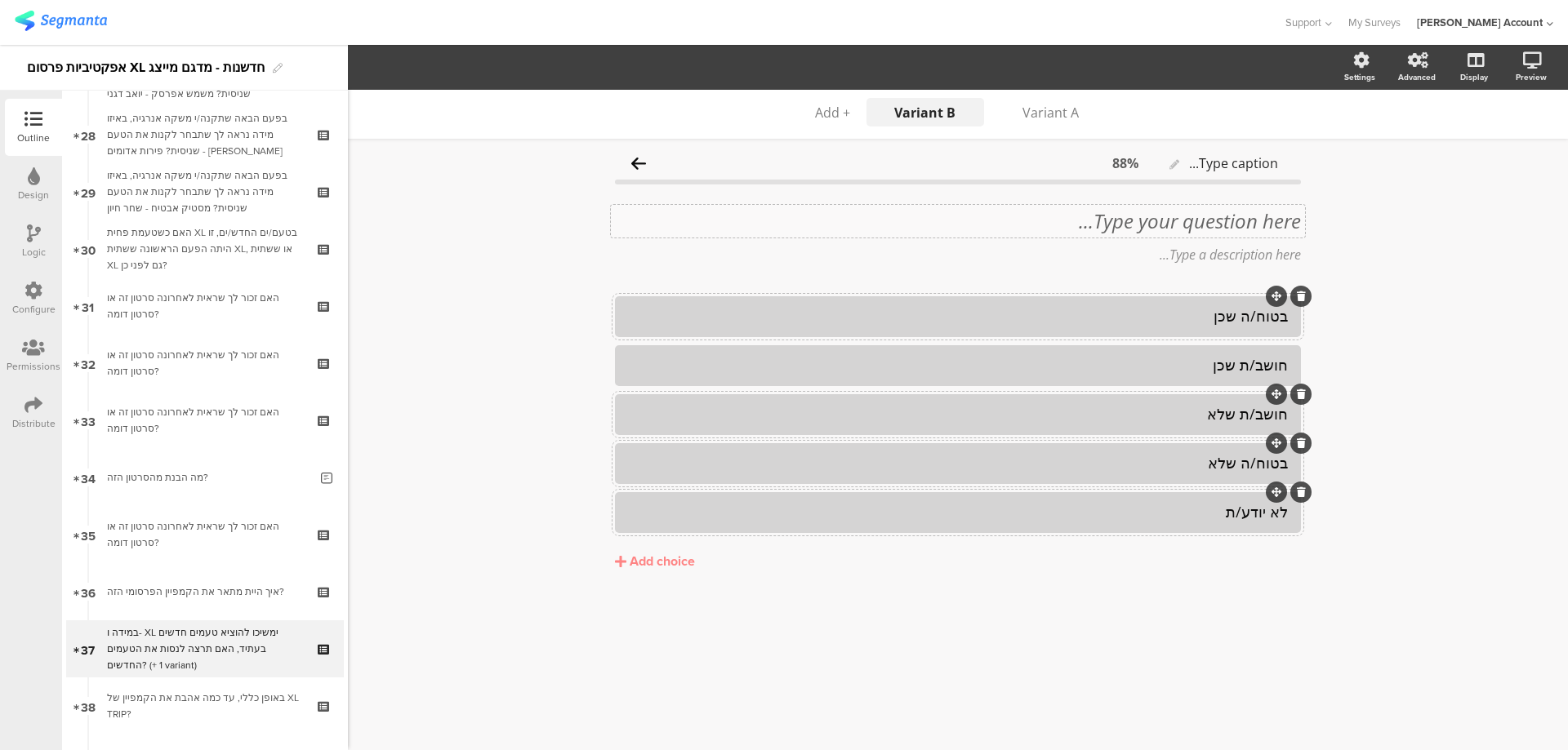
click at [1212, 219] on div "Type your question here..." at bounding box center [957, 221] width 694 height 33
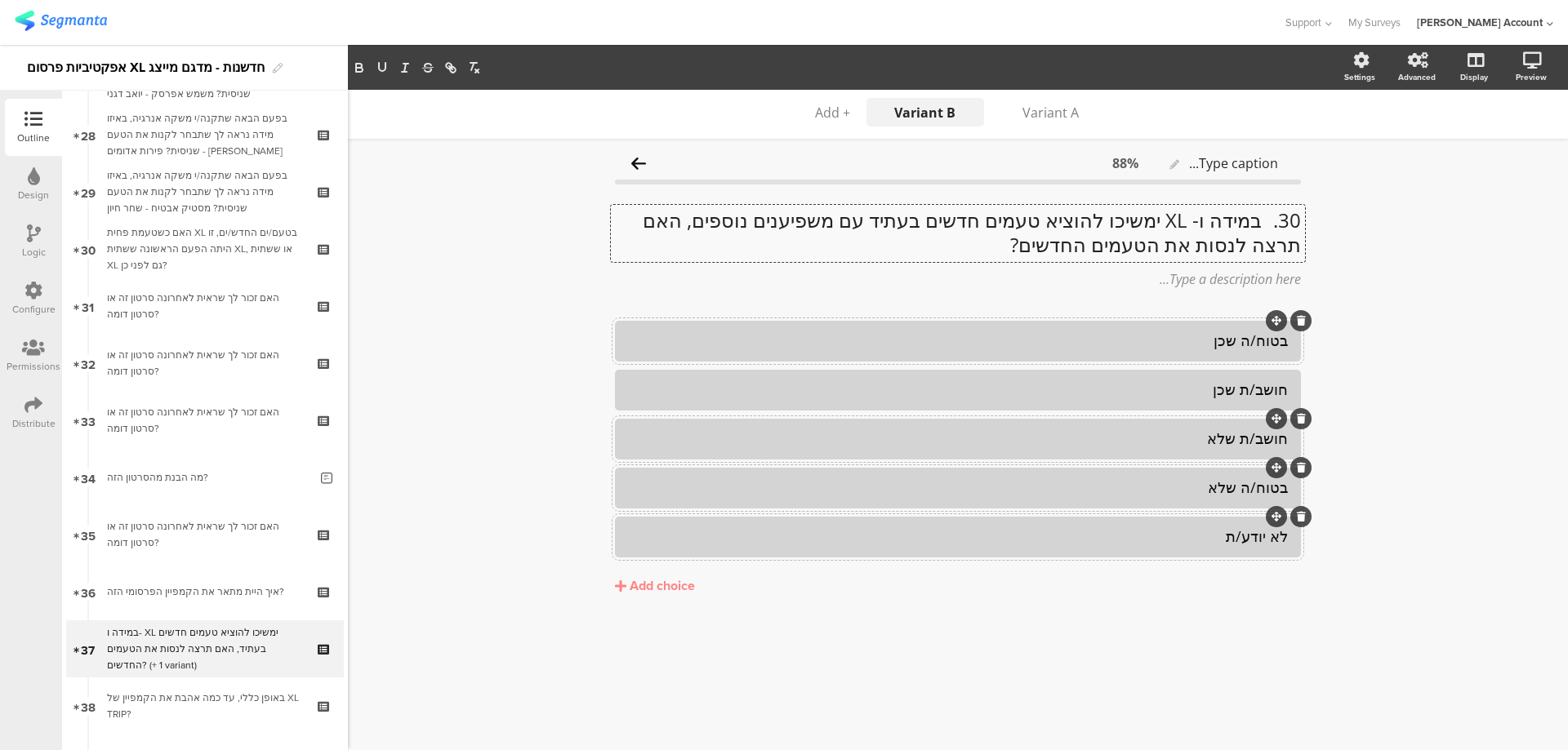
click at [1254, 217] on p "30. במידה ו- XL ימשיכו להוציא טעמים חדשים בעתיד עם משפיענים נוספים, האם תרצה לנ…" at bounding box center [958, 232] width 686 height 49
click at [1261, 218] on p "30. במידה ו- XL ימשיכו להוציא טעמים חדשים בעתיד עם משפיענים נוספים, האם תרצה לנ…" at bounding box center [958, 232] width 686 height 49
drag, startPoint x: 917, startPoint y: 220, endPoint x: 757, endPoint y: 218, distance: 160.0
click at [757, 218] on p "במידה ו- XL ימשיכו להוציא טעמים חדשים בעתיד עם משפיענים נוספים, האם תרצה לנסות …" at bounding box center [958, 233] width 686 height 49
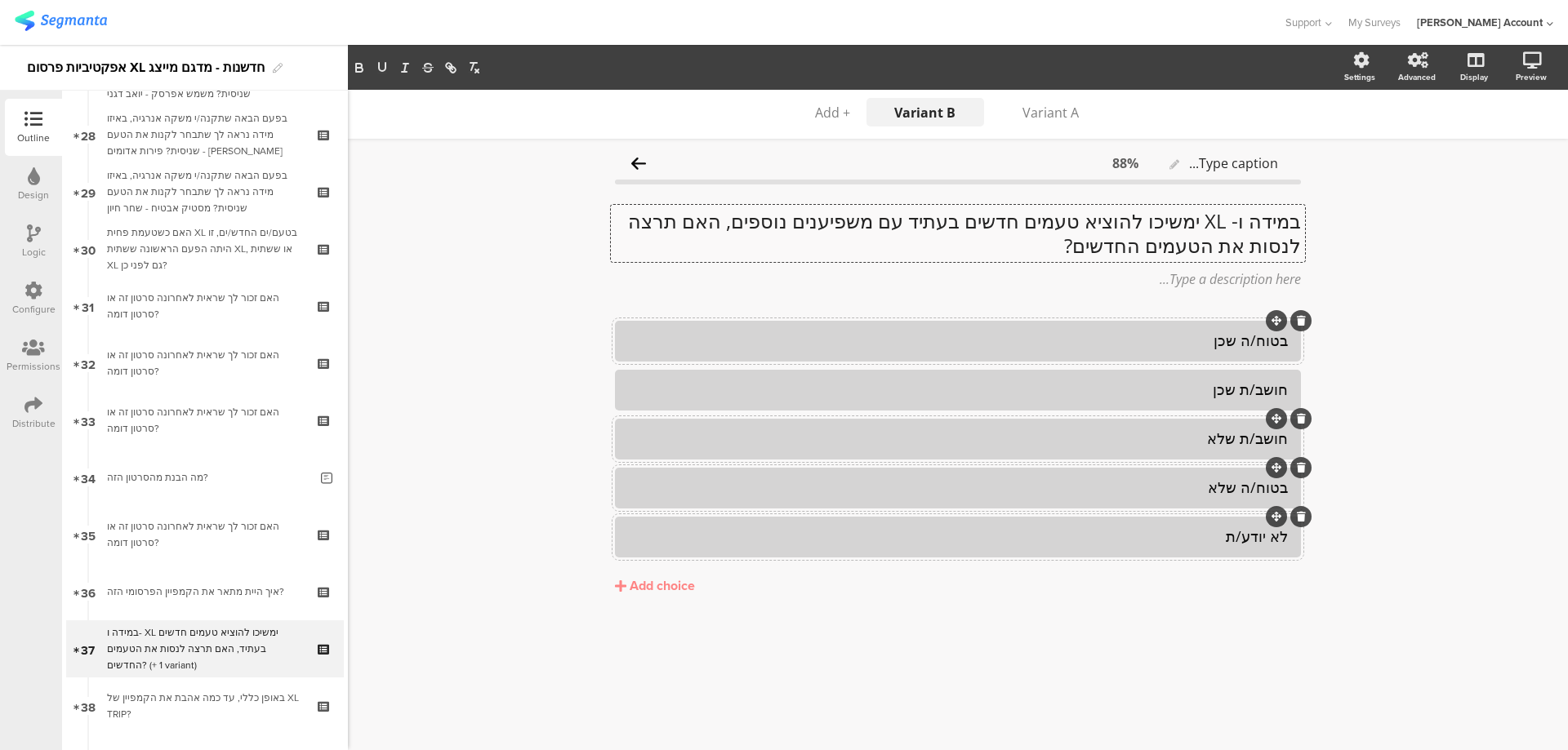
click at [996, 234] on p "במידה ו- XL ימשיכו להוציא טעמים חדשים בעתיד עם משפיענים נוספים, האם תרצה לנסות …" at bounding box center [958, 233] width 686 height 49
click at [1407, 341] on div "Variant A Variant A Variant B Variant B + Add Type caption... 88% במידה ו- XL י…" at bounding box center [958, 420] width 1220 height 660
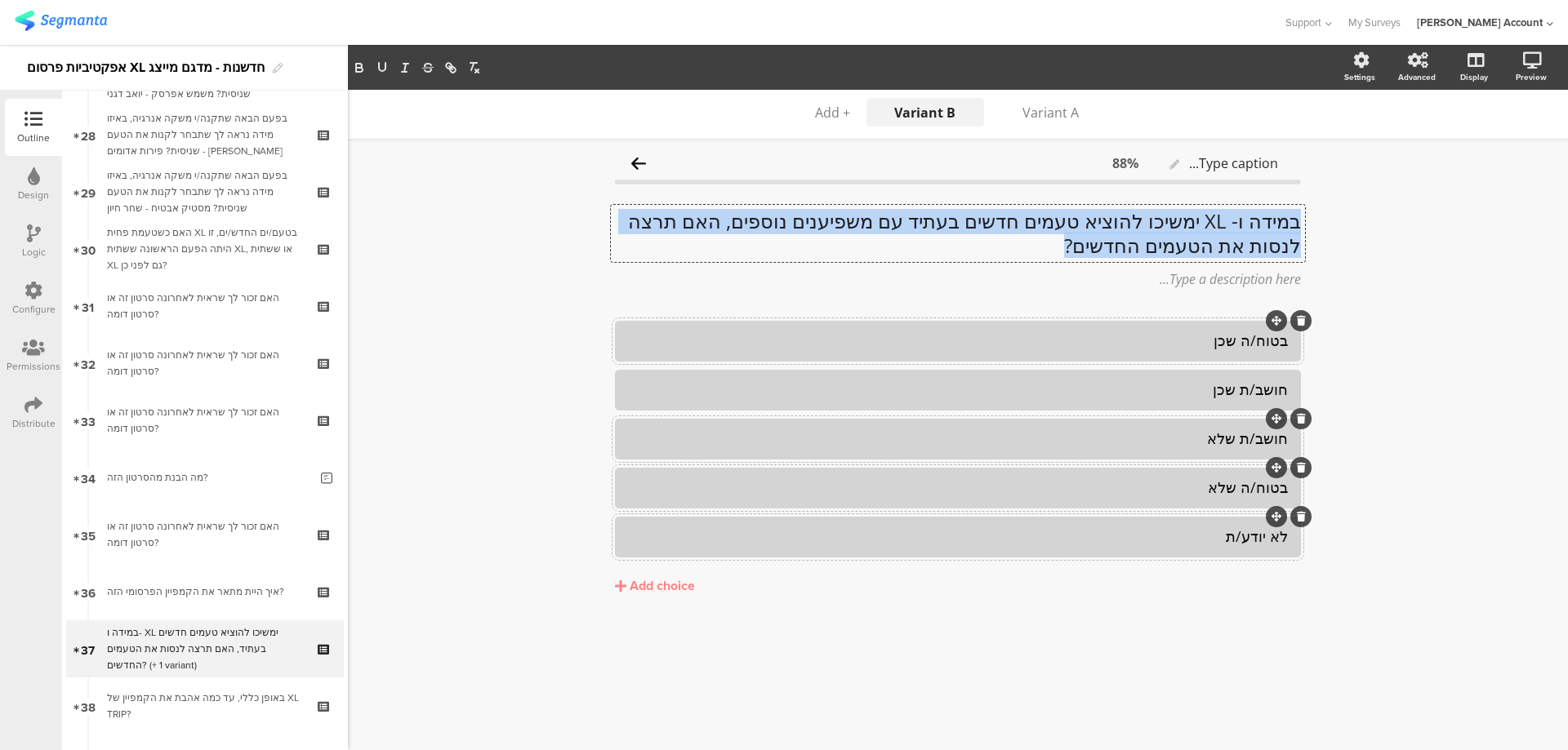
scroll to position [1, 0]
drag, startPoint x: 1054, startPoint y: 245, endPoint x: 1327, endPoint y: 221, distance: 274.1
click at [1327, 221] on div "Variant A Variant A Variant B Variant B + Add Type caption... 88% במידה ו- XL י…" at bounding box center [958, 420] width 1220 height 660
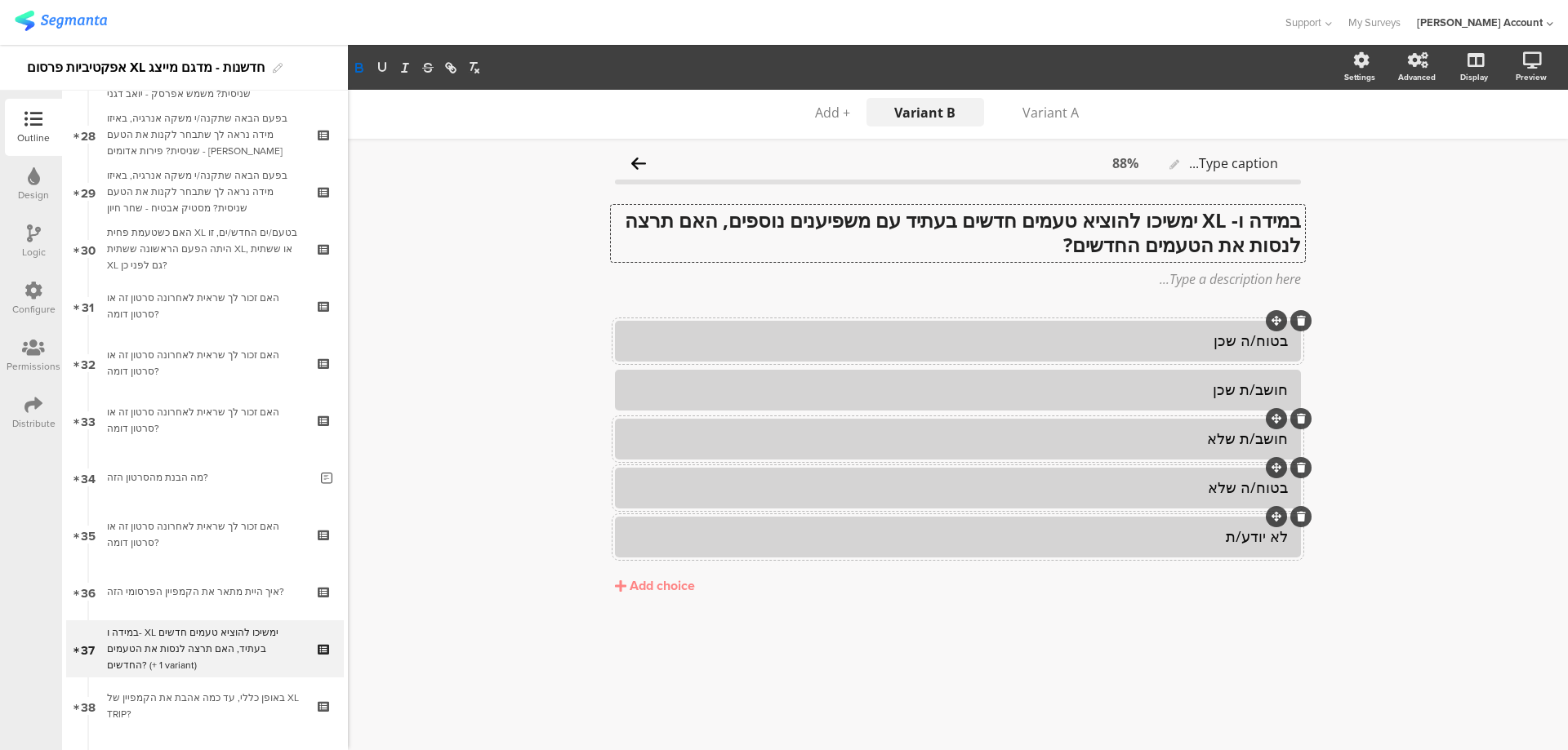
scroll to position [0, 0]
click at [1054, 110] on div "Variant A" at bounding box center [1051, 112] width 81 height 18
click at [945, 116] on div "Variant B" at bounding box center [925, 112] width 81 height 18
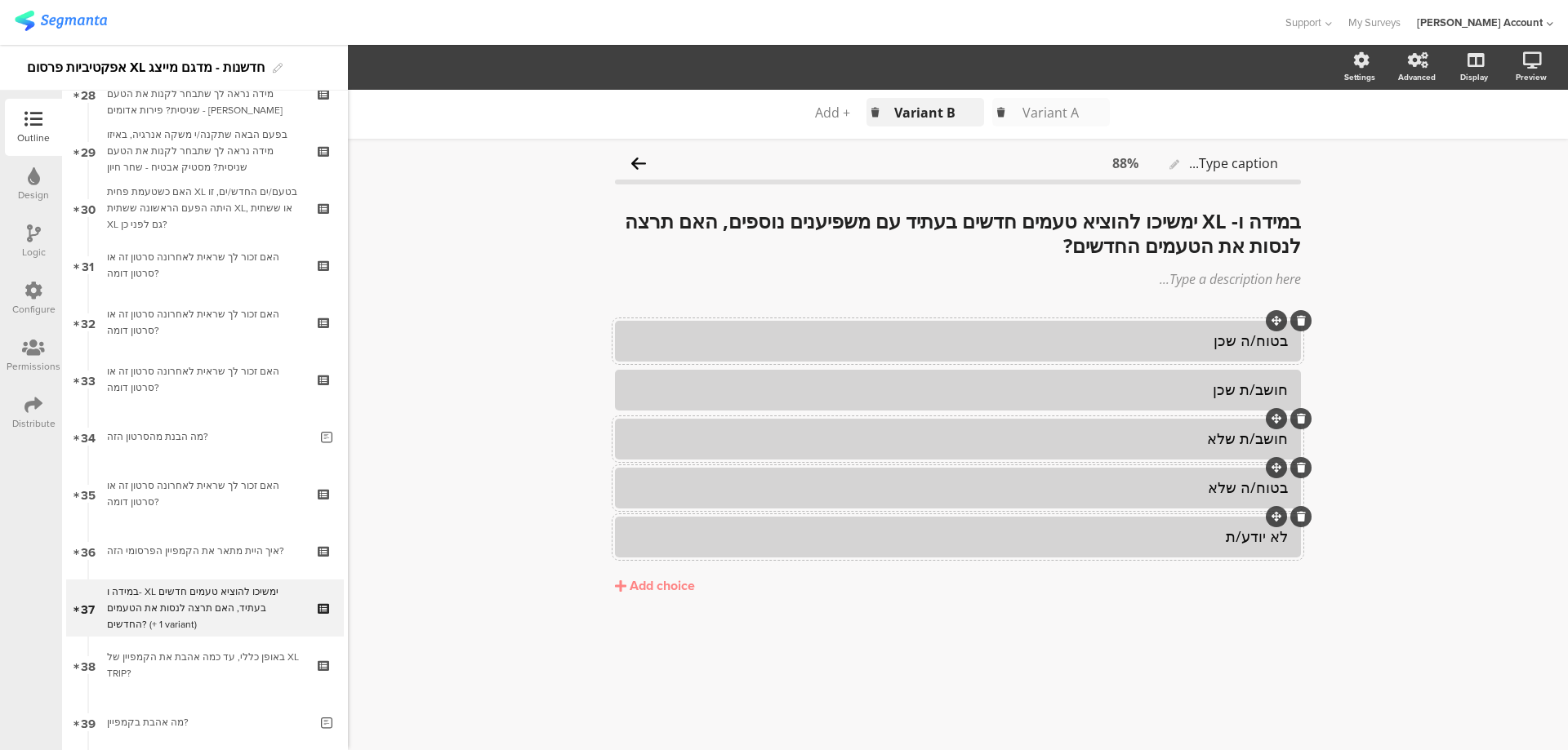
scroll to position [1701, 0]
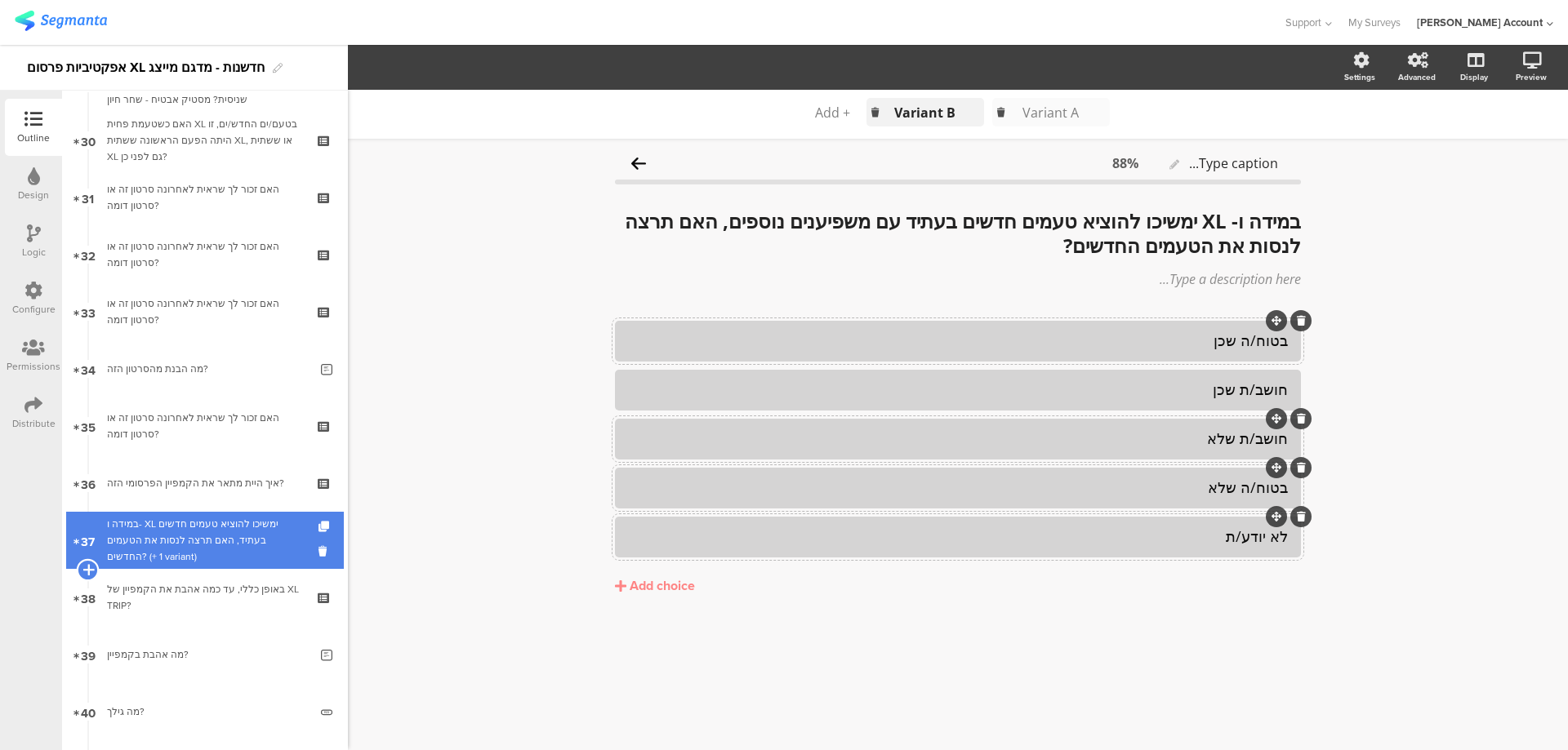
click at [88, 571] on icon at bounding box center [88, 570] width 11 height 15
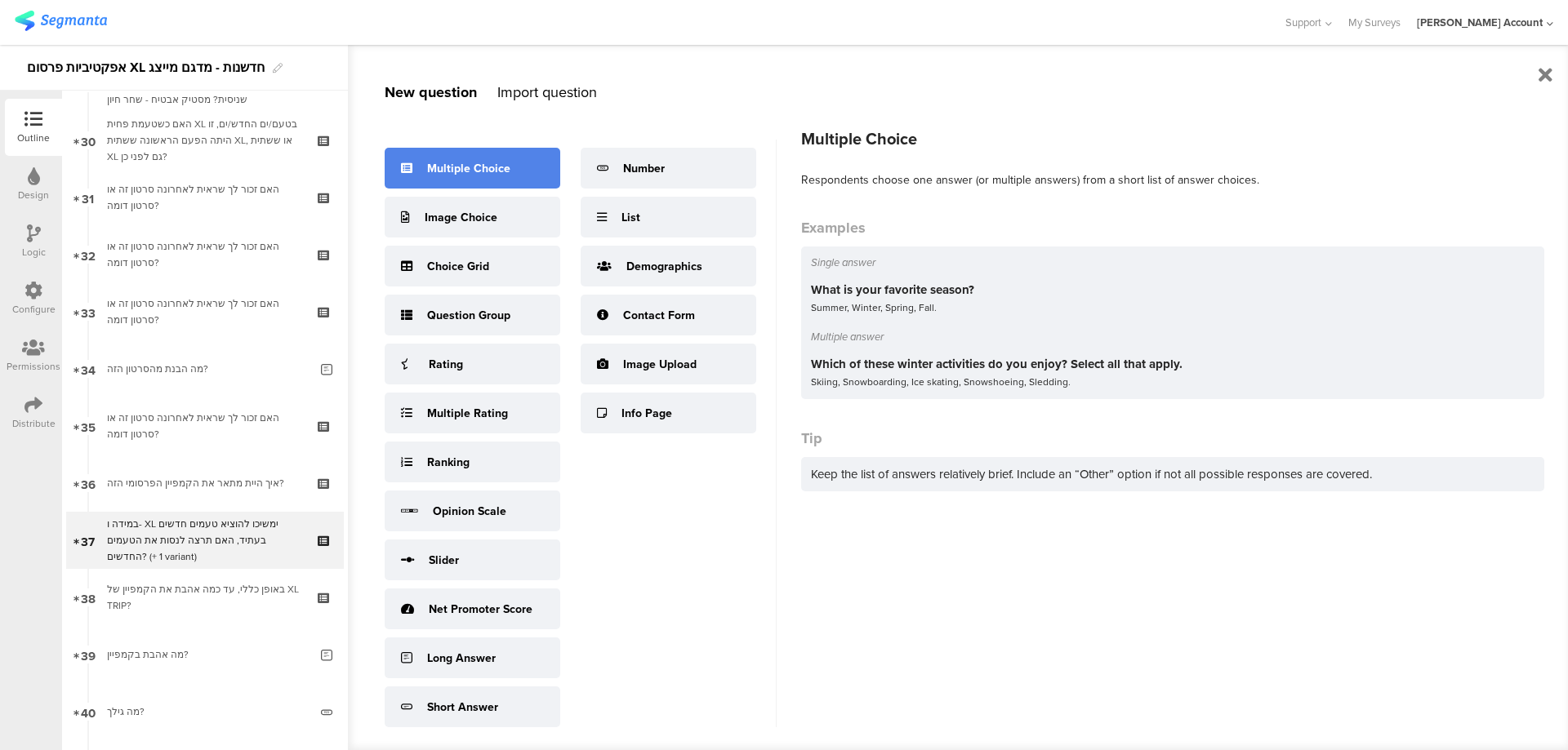
click at [495, 167] on div "Multiple Choice" at bounding box center [468, 168] width 83 height 17
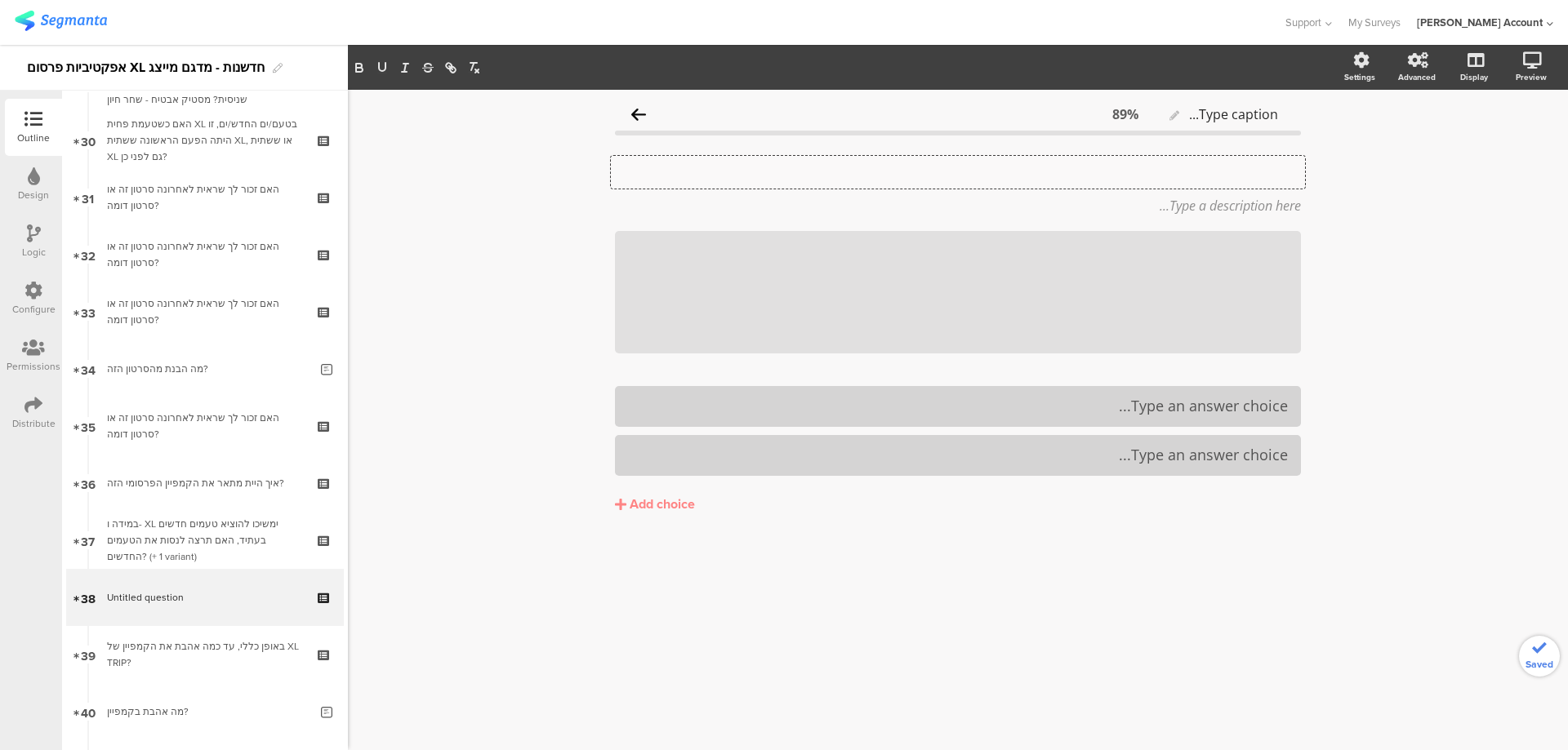
click at [1183, 177] on div "Type your question here..." at bounding box center [957, 171] width 694 height 33
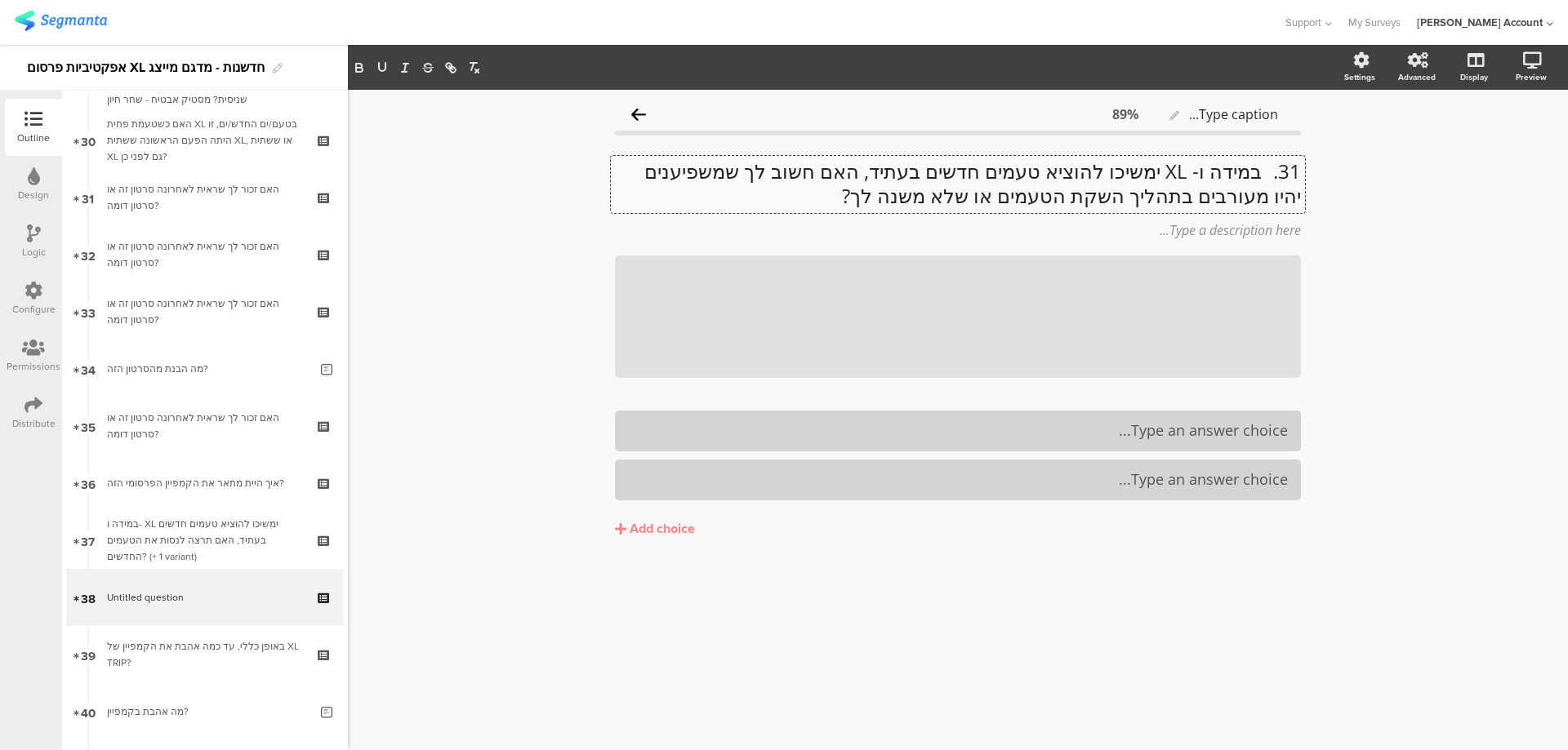
click at [1255, 173] on p "31. במידה ו- XL ימשיכו להוציא טעמים חדשים בעתיד, האם חשוב לך שמשפיענים יהיו מעו…" at bounding box center [958, 183] width 686 height 49
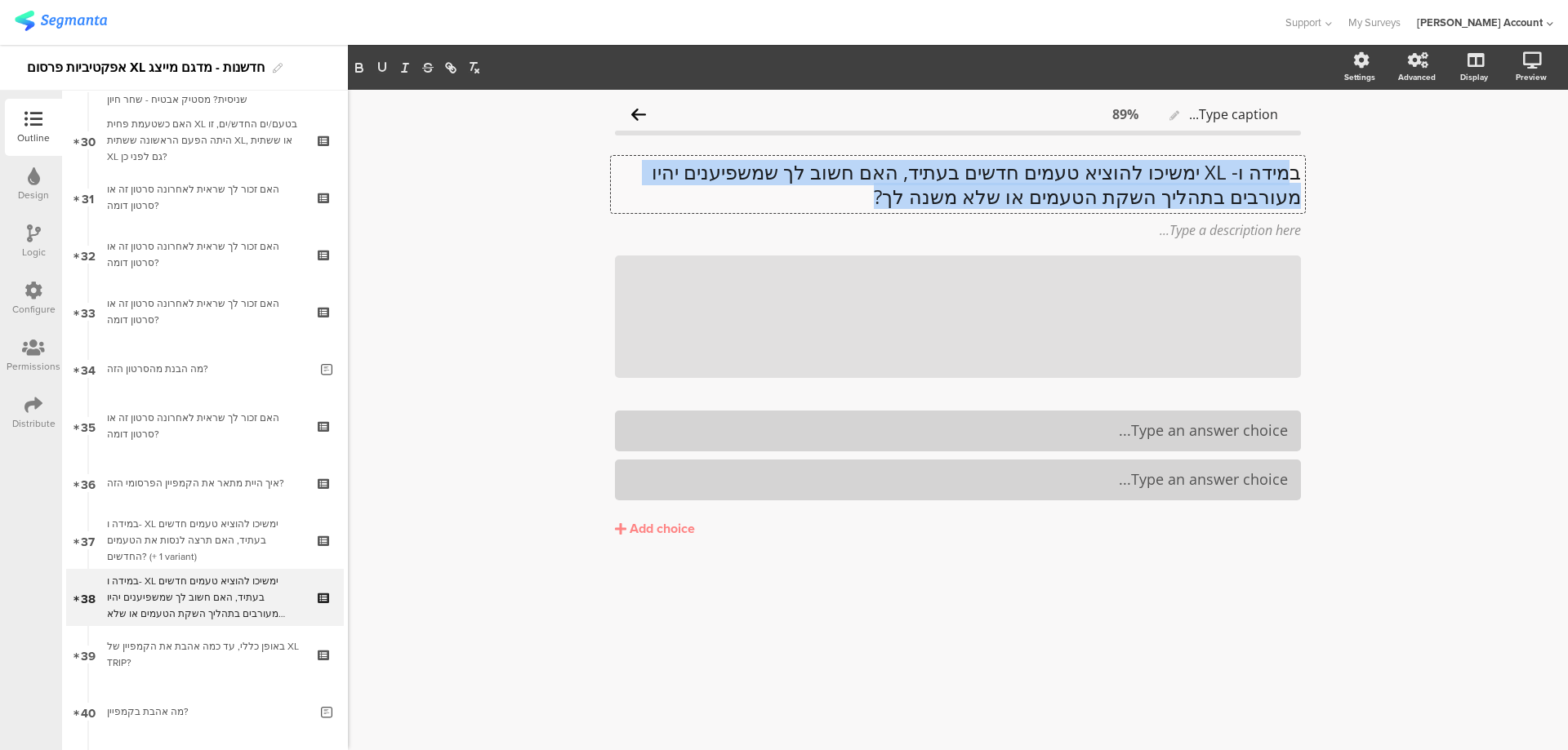
drag, startPoint x: 1294, startPoint y: 170, endPoint x: 789, endPoint y: 199, distance: 505.8
click at [789, 199] on p "במידה ו- XL ימשיכו להוציא טעמים חדשים בעתיד, האם חשוב לך שמשפיענים יהיו מעורבים…" at bounding box center [958, 184] width 686 height 49
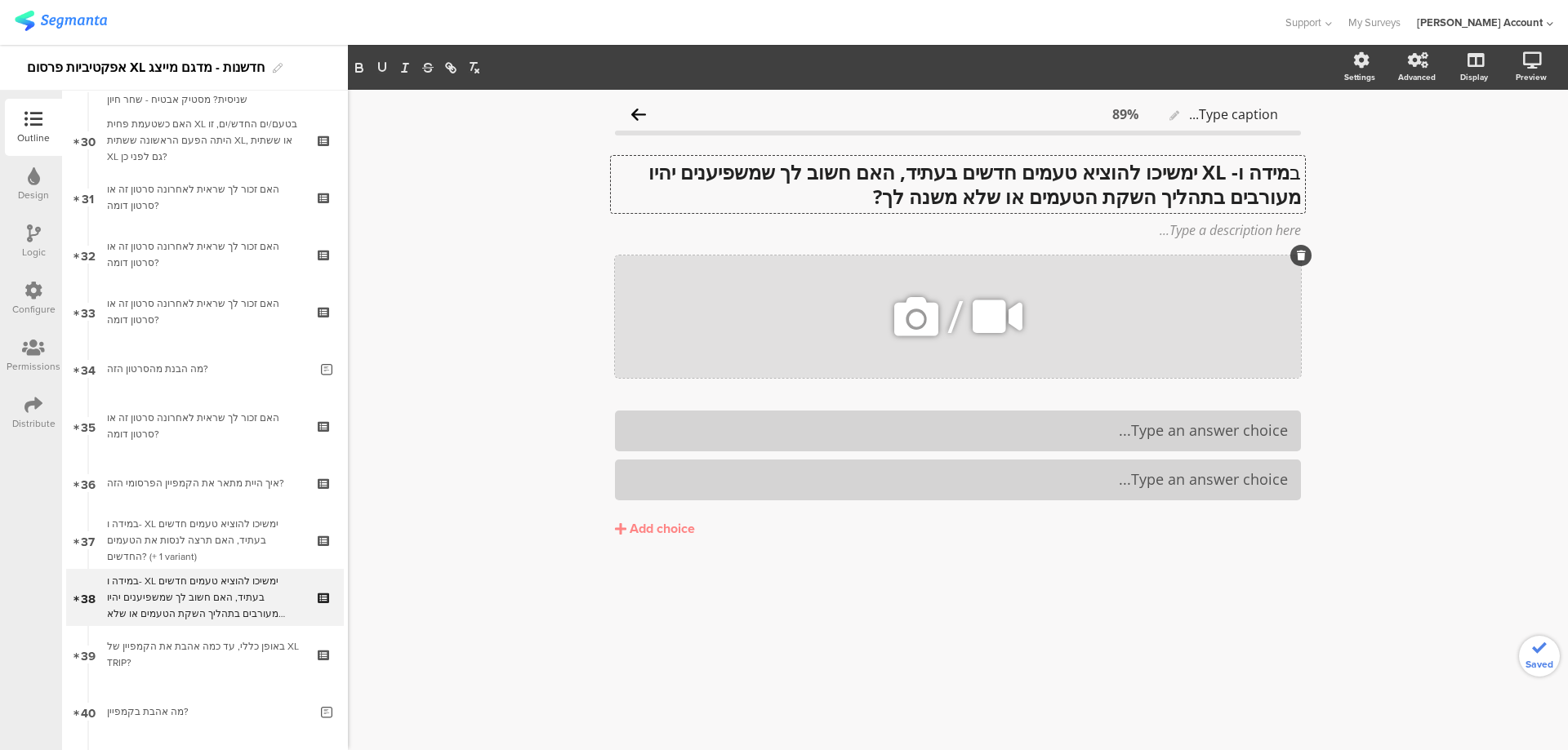
click at [1298, 254] on icon at bounding box center [1301, 255] width 9 height 10
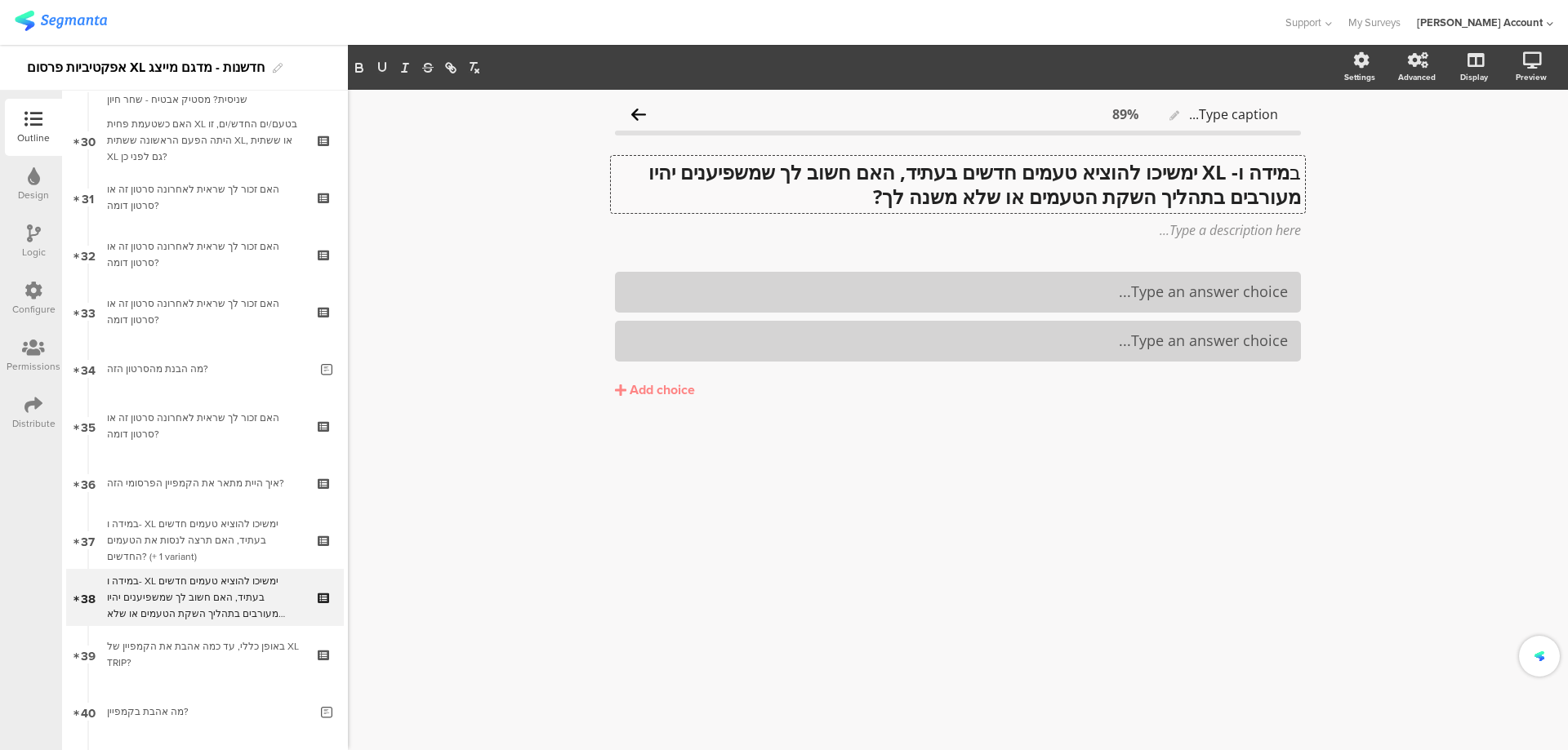
click at [1292, 177] on div "ב מידה ו- XL ימשיכו להוציא טעמים חדשים בעתיד, האם חשוב לך שמשפיענים יהיו מעורבי…" at bounding box center [957, 184] width 694 height 57
click at [1292, 177] on p "ב מידה ו- XL ימשיכו להוציא טעמים חדשים בעתיד, האם חשוב לך שמשפיענים יהיו מעורבי…" at bounding box center [958, 184] width 686 height 49
click at [1267, 274] on div at bounding box center [1276, 272] width 21 height 21
click at [656, 392] on div "Add choice" at bounding box center [662, 390] width 65 height 17
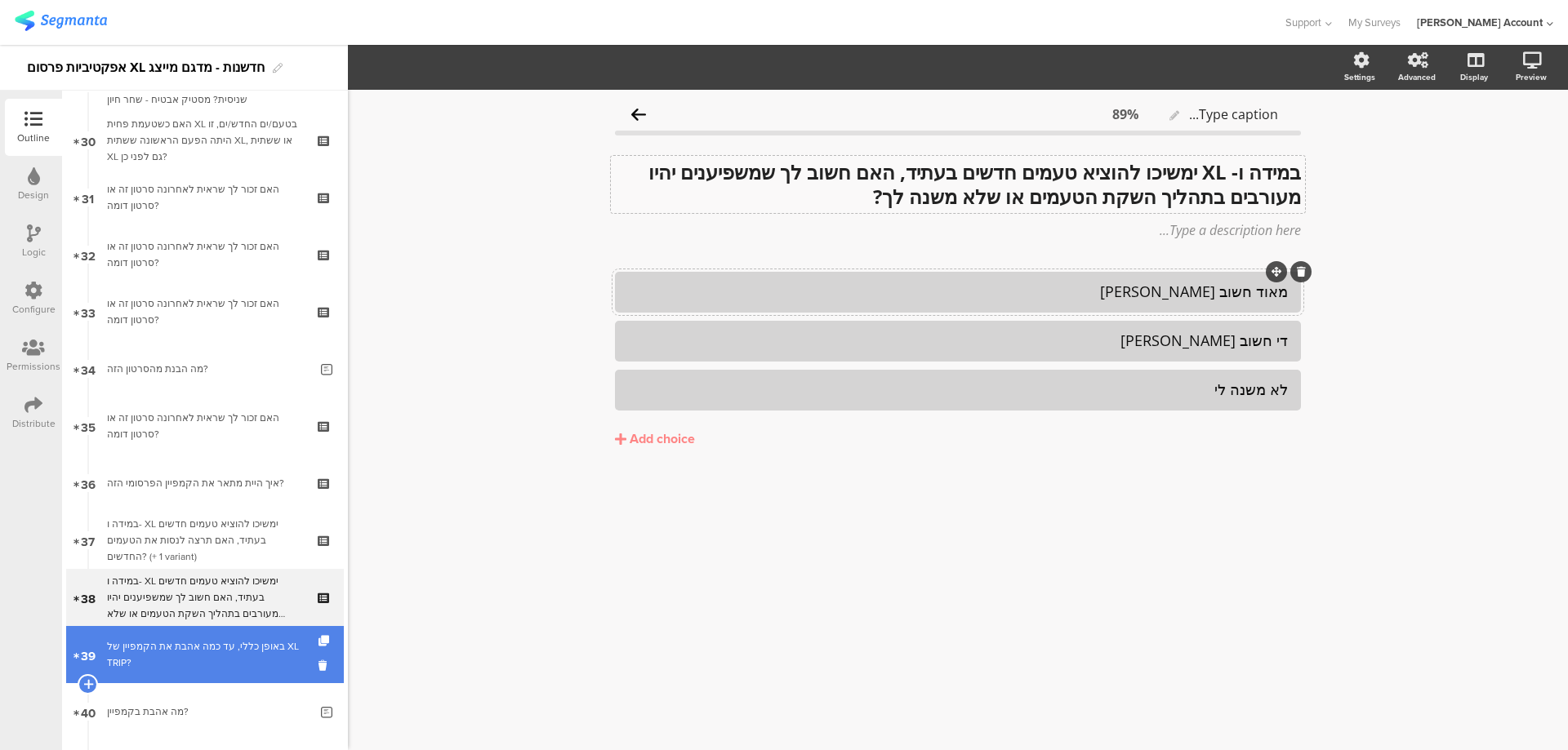
click at [256, 644] on div "באופן כללי, עד כמה אהבת את הקמפיין של XL TRIP?" at bounding box center [204, 655] width 195 height 33
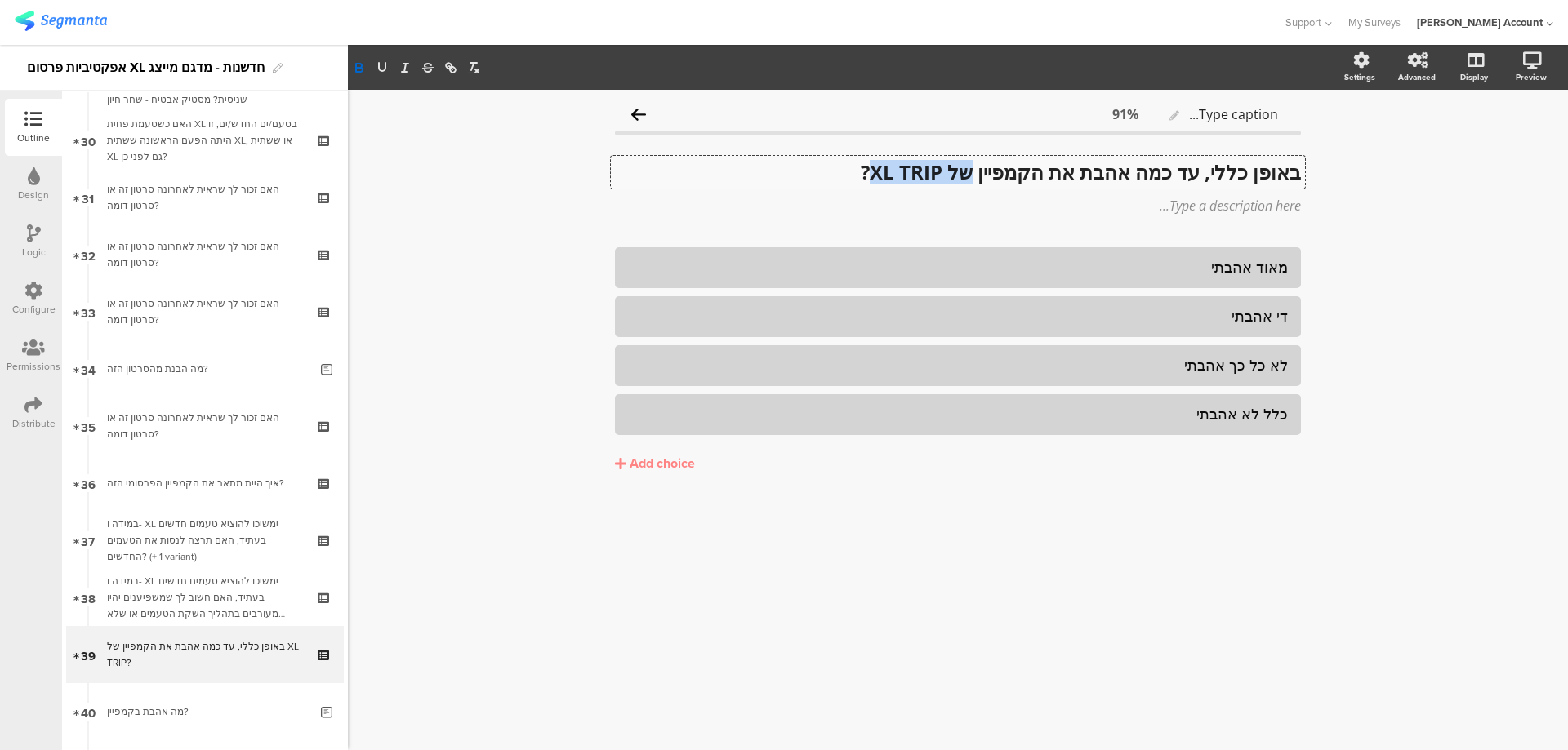
drag, startPoint x: 865, startPoint y: 174, endPoint x: 966, endPoint y: 174, distance: 101.0
click at [966, 174] on div "באופן כללי, עד כמה אהבת את הקמפיין של XL TRIP? באופן כללי, עד כמה אהבת את הקמפי…" at bounding box center [957, 171] width 694 height 33
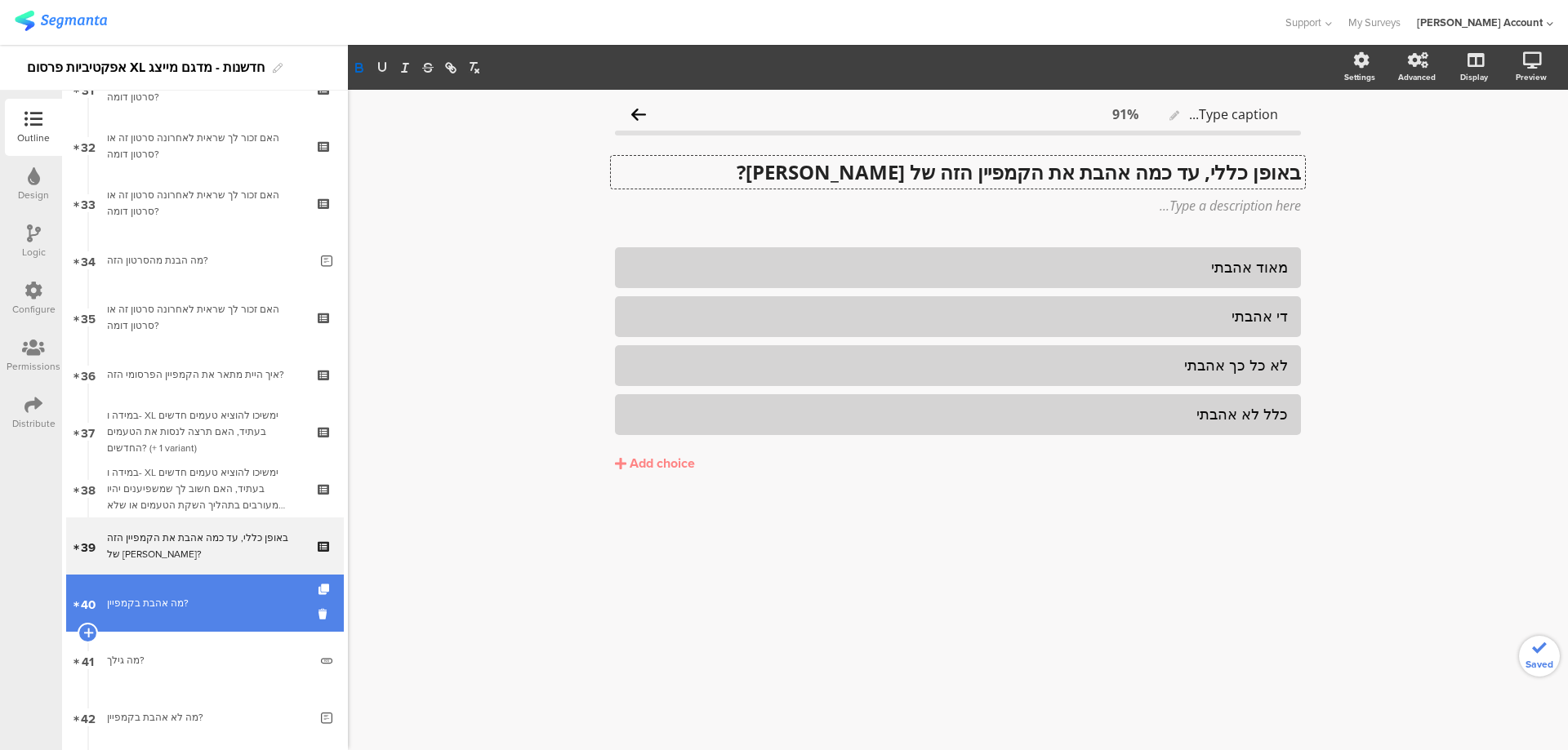
scroll to position [1810, 0]
click at [225, 606] on div "מה אהבת בקמפיין?" at bounding box center [208, 602] width 202 height 16
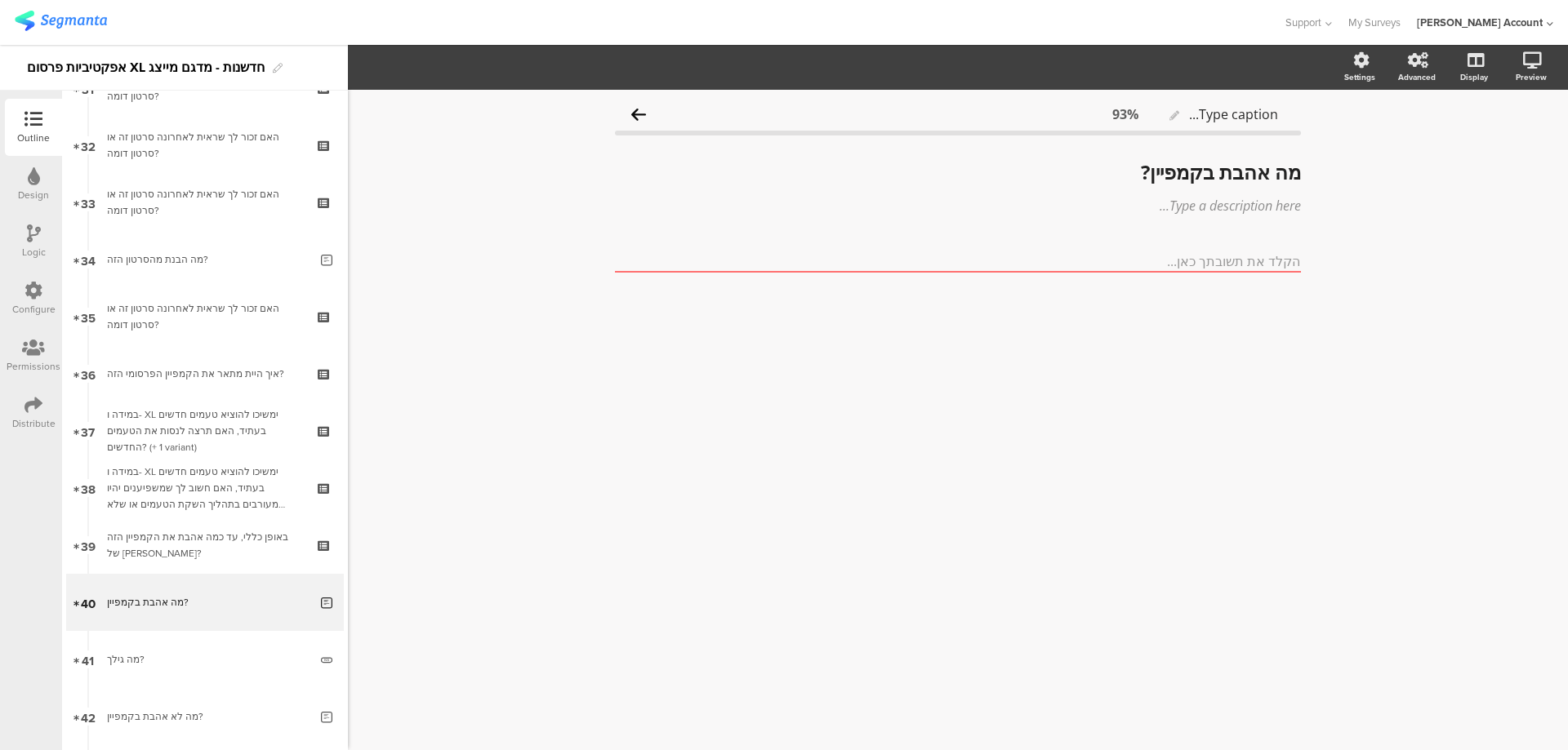
click at [28, 240] on icon at bounding box center [34, 233] width 14 height 18
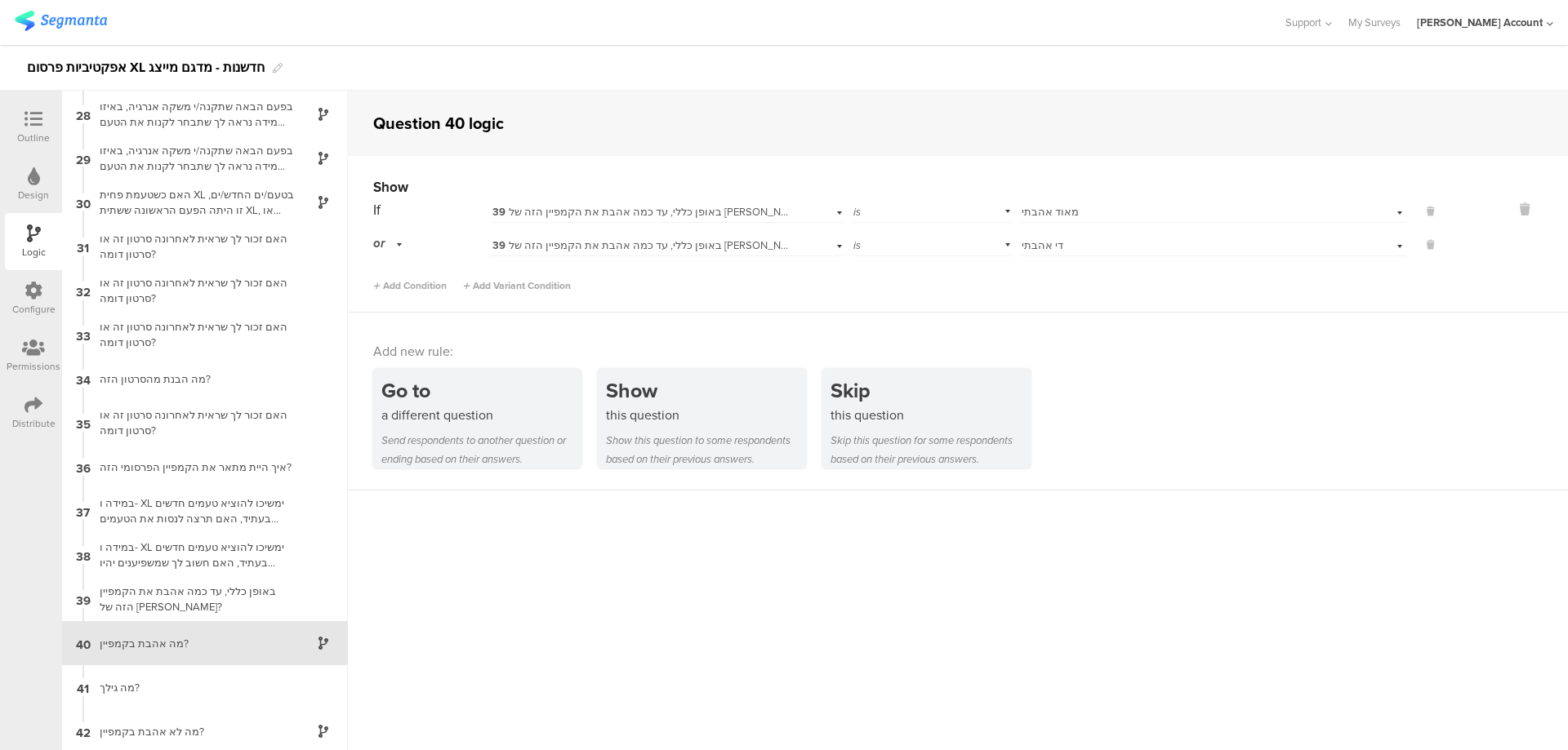
scroll to position [1192, 0]
drag, startPoint x: 183, startPoint y: 718, endPoint x: 188, endPoint y: 679, distance: 39.3
click at [189, 670] on div "1 מספר שאלות לצרכים סטטיסטים בלבד 2 האם את/ה נוהג/ת לשתות את המשקאות הבאים: 3 כ…" at bounding box center [204, 420] width 285 height 660
click at [37, 131] on div "Outline" at bounding box center [33, 138] width 33 height 15
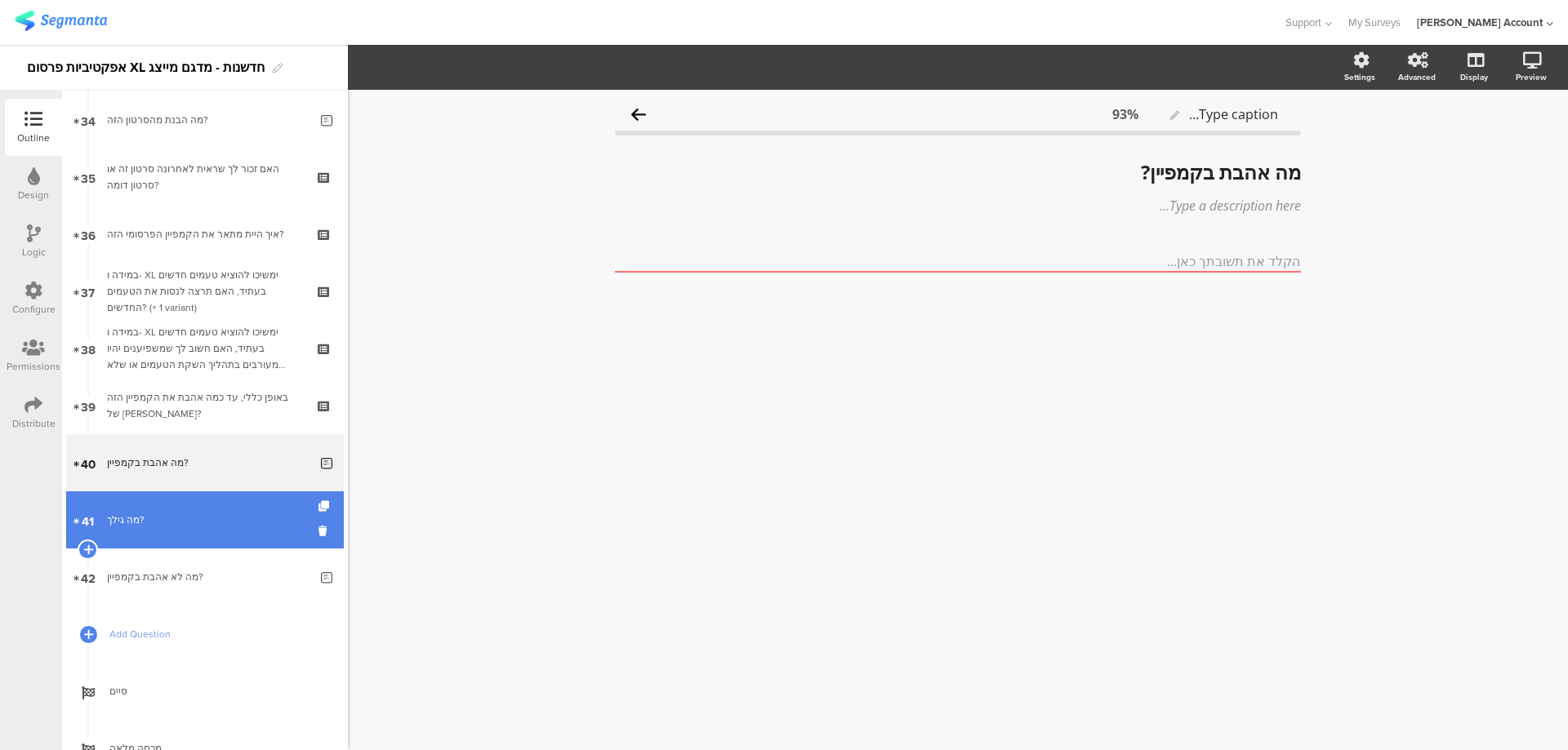
scroll to position [1992, 0]
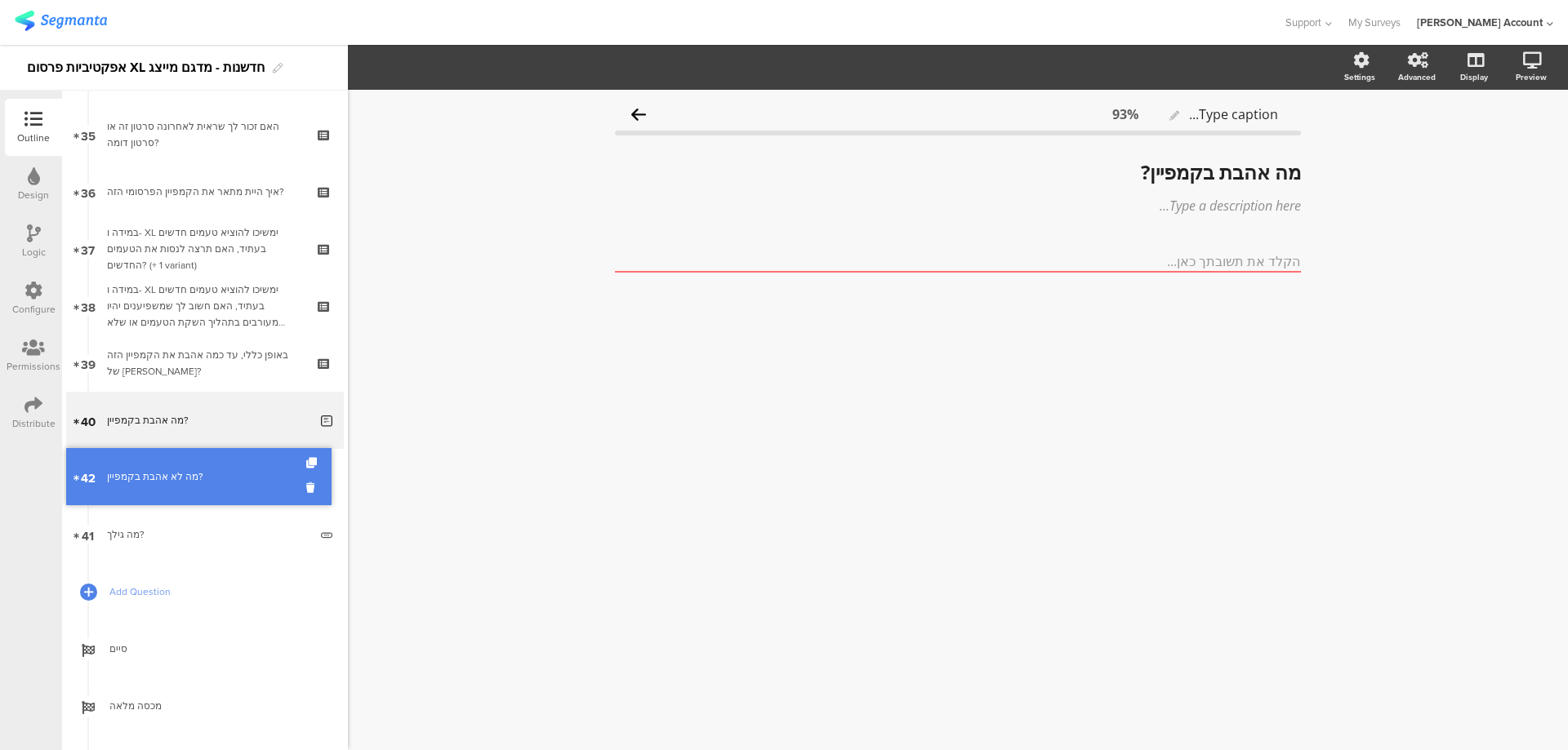
drag, startPoint x: 242, startPoint y: 534, endPoint x: 243, endPoint y: 476, distance: 58.0
click at [237, 478] on div "מה לא אהבת בקמפיין?" at bounding box center [208, 477] width 202 height 16
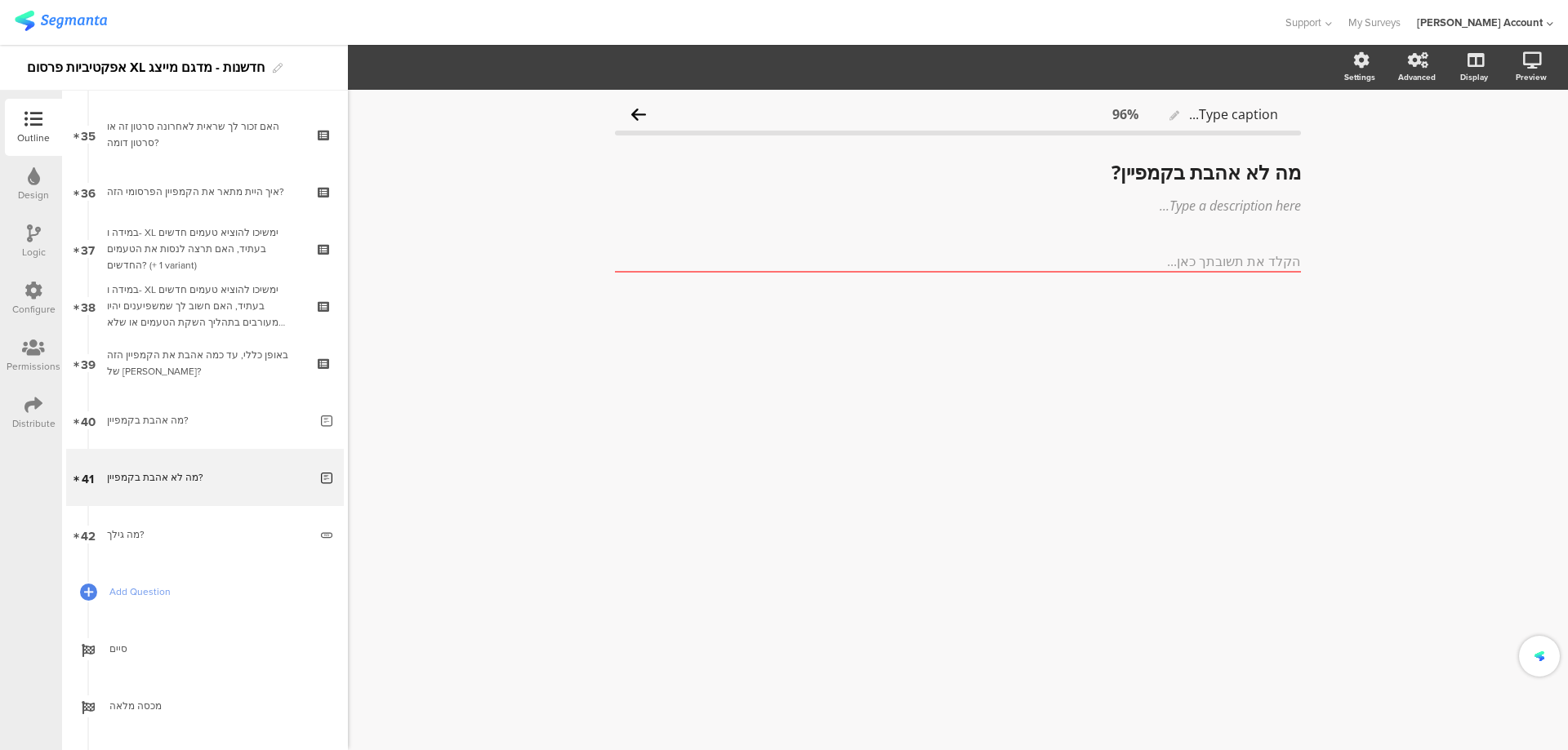
click at [38, 236] on icon at bounding box center [34, 233] width 14 height 18
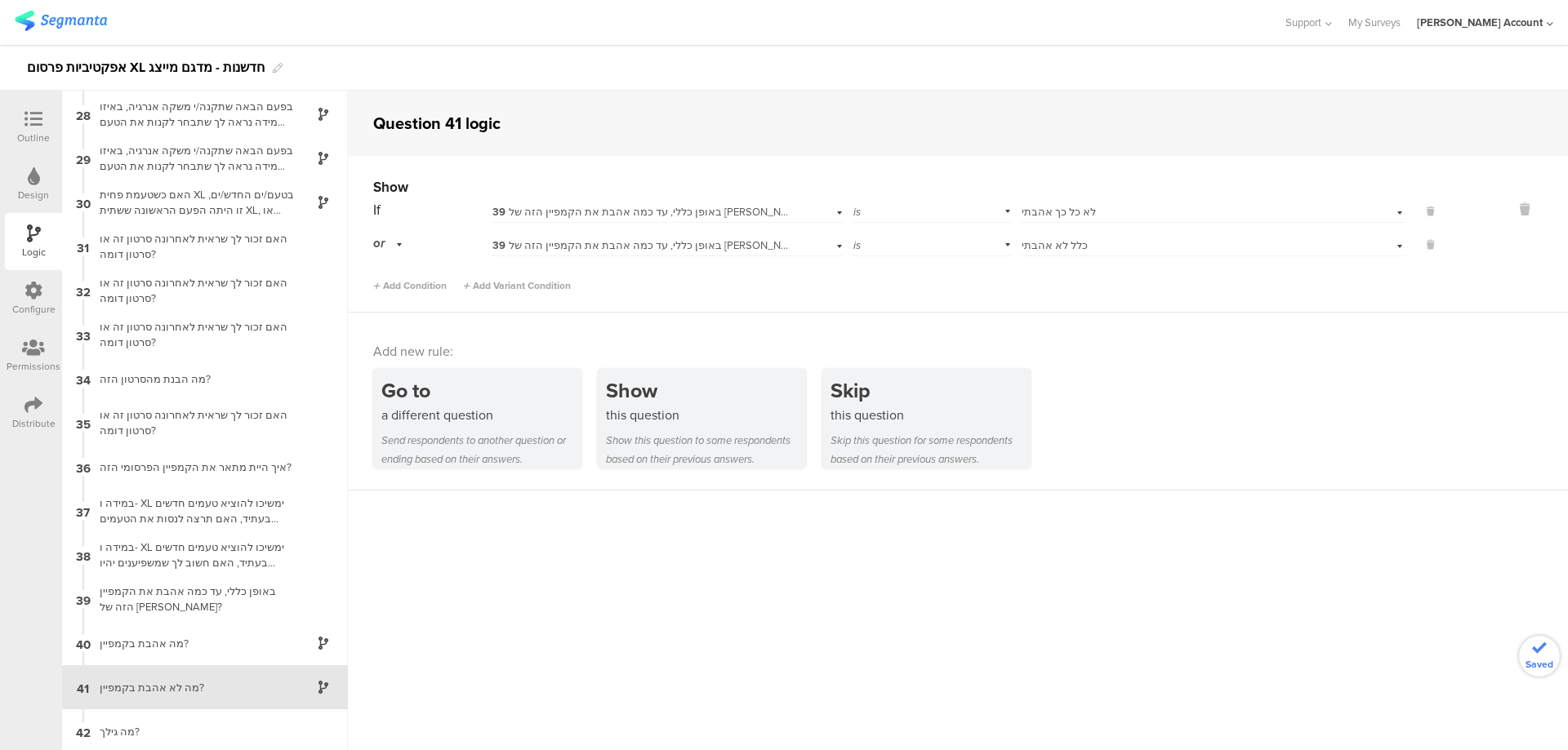
scroll to position [1192, 0]
click at [33, 116] on icon at bounding box center [34, 119] width 18 height 18
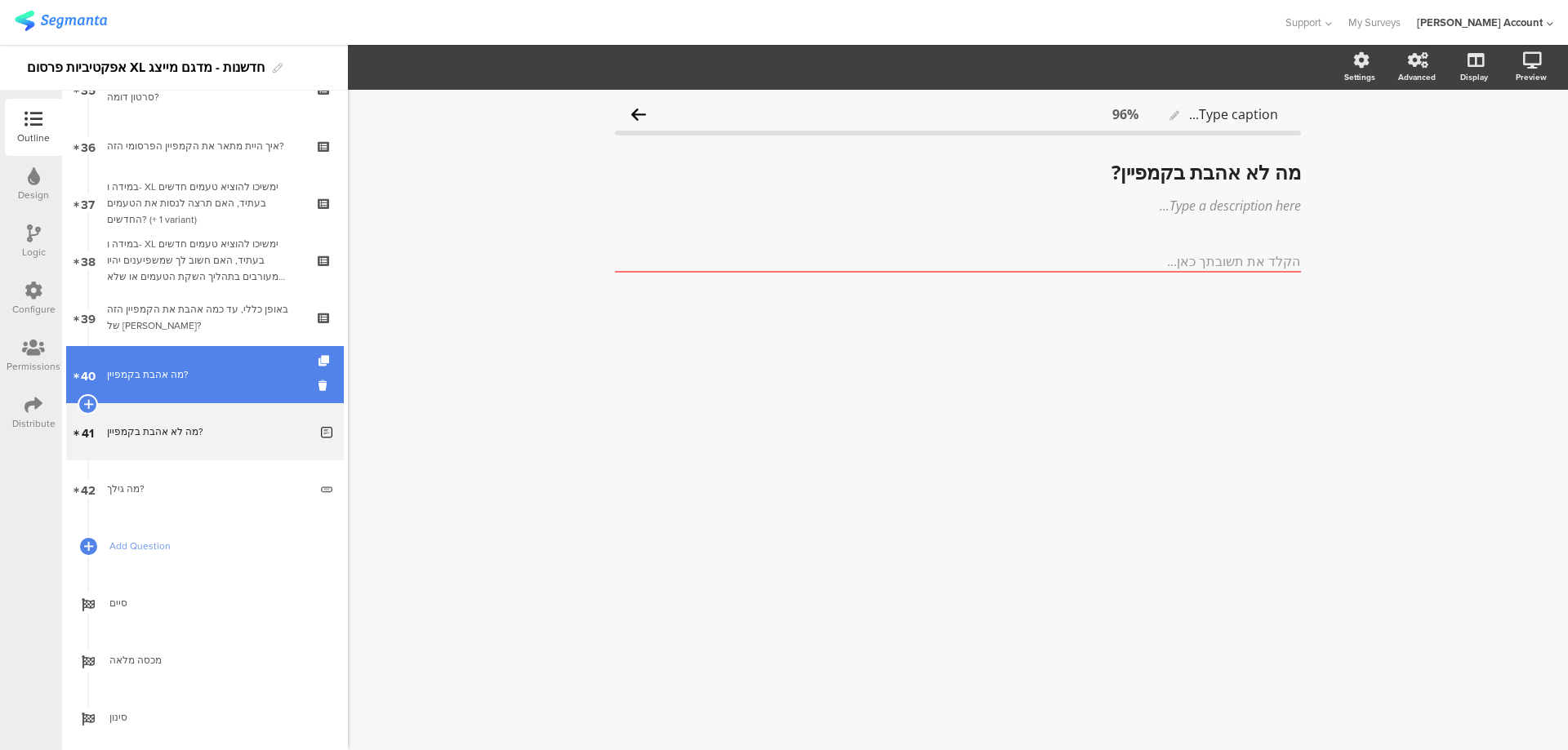
scroll to position [2049, 0]
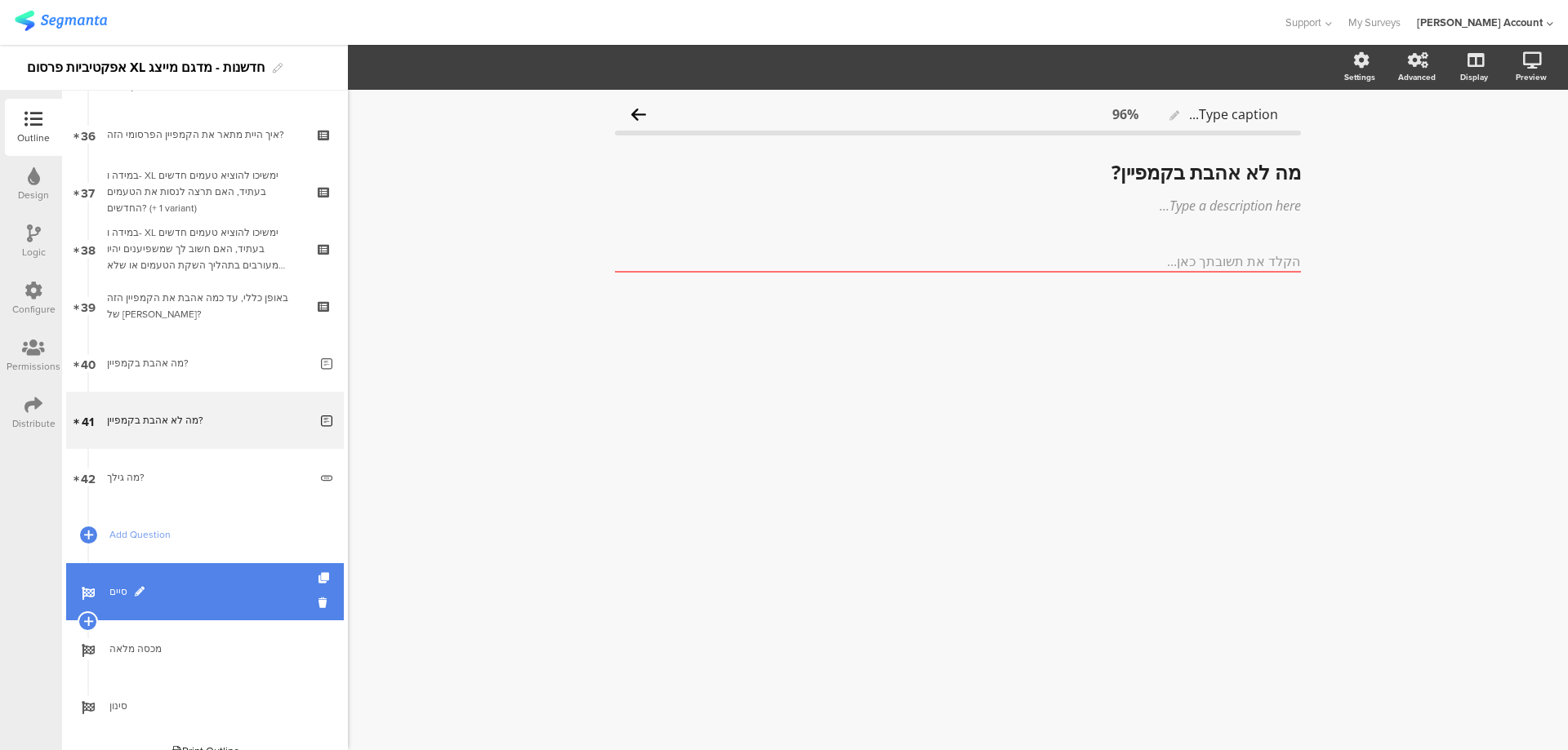
click at [231, 597] on span "סיים" at bounding box center [214, 592] width 209 height 16
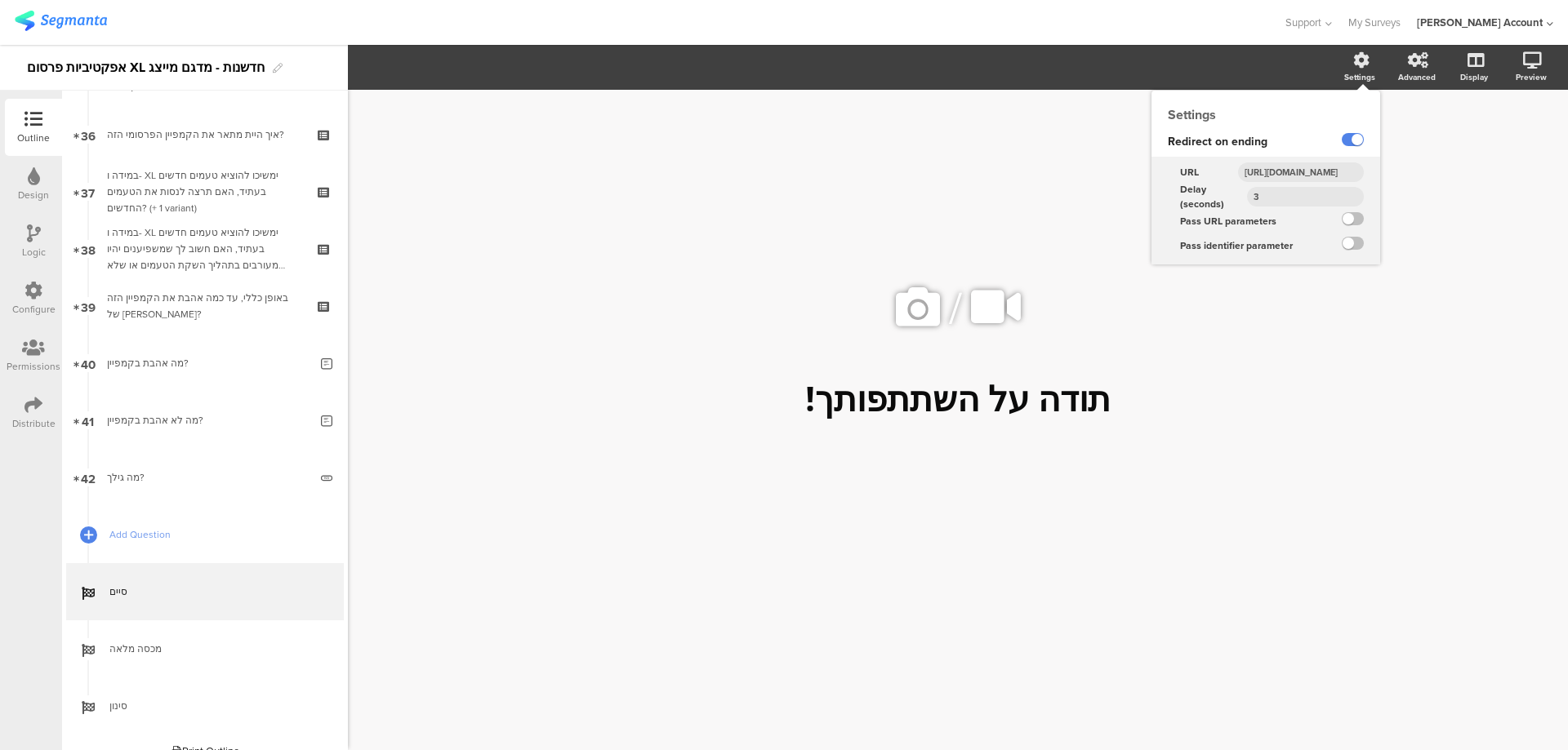
click at [1328, 174] on input "http://www.panel4all.co.il/survey_runtime/external_survey_status.php?surveyID=$…" at bounding box center [1301, 172] width 126 height 19
click at [1328, 175] on input "http://www.panel4all.co.il/survey_runtime/external_survey_status.php?surveyID=$…" at bounding box center [1301, 172] width 126 height 19
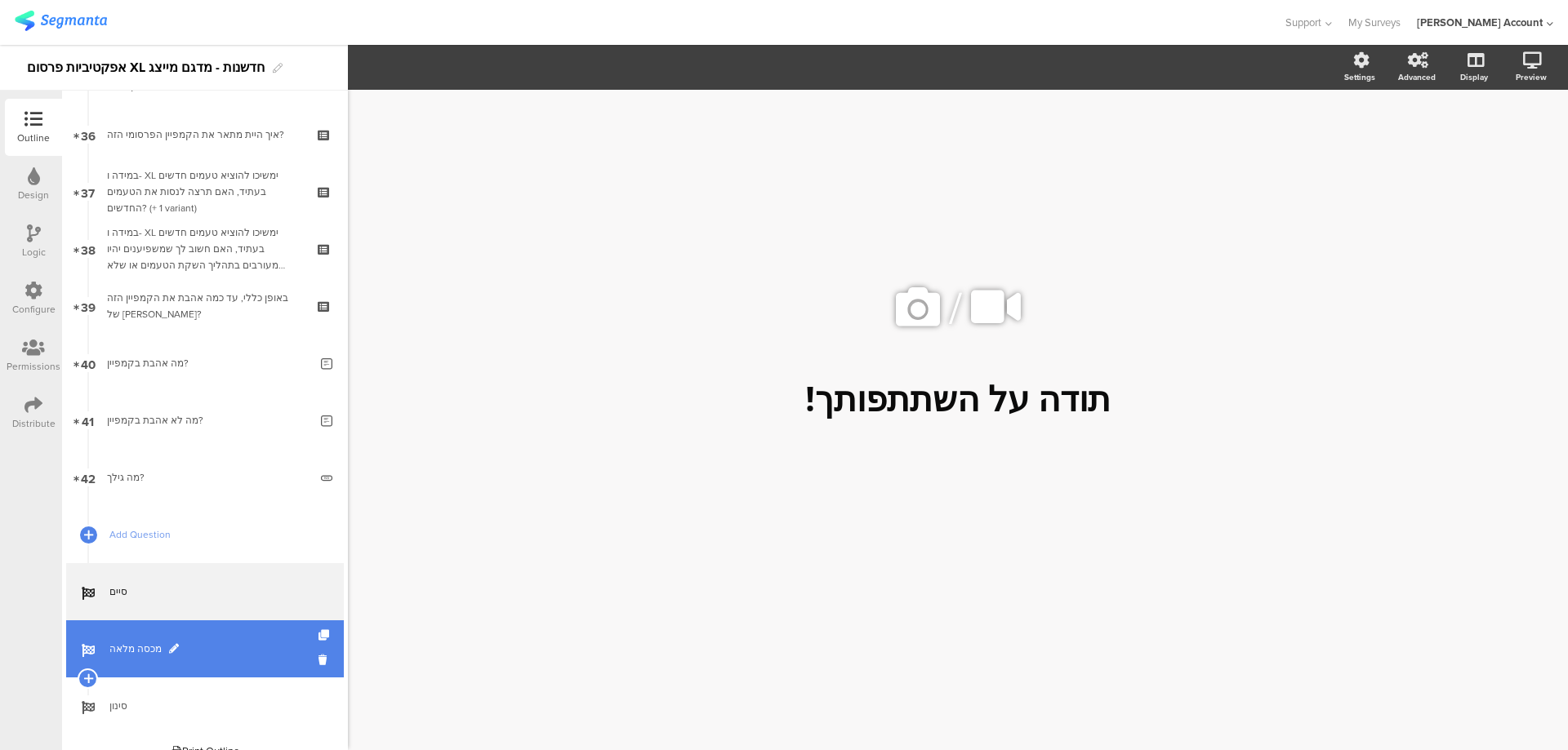
click at [149, 641] on span "מכסה מלאה" at bounding box center [214, 648] width 209 height 16
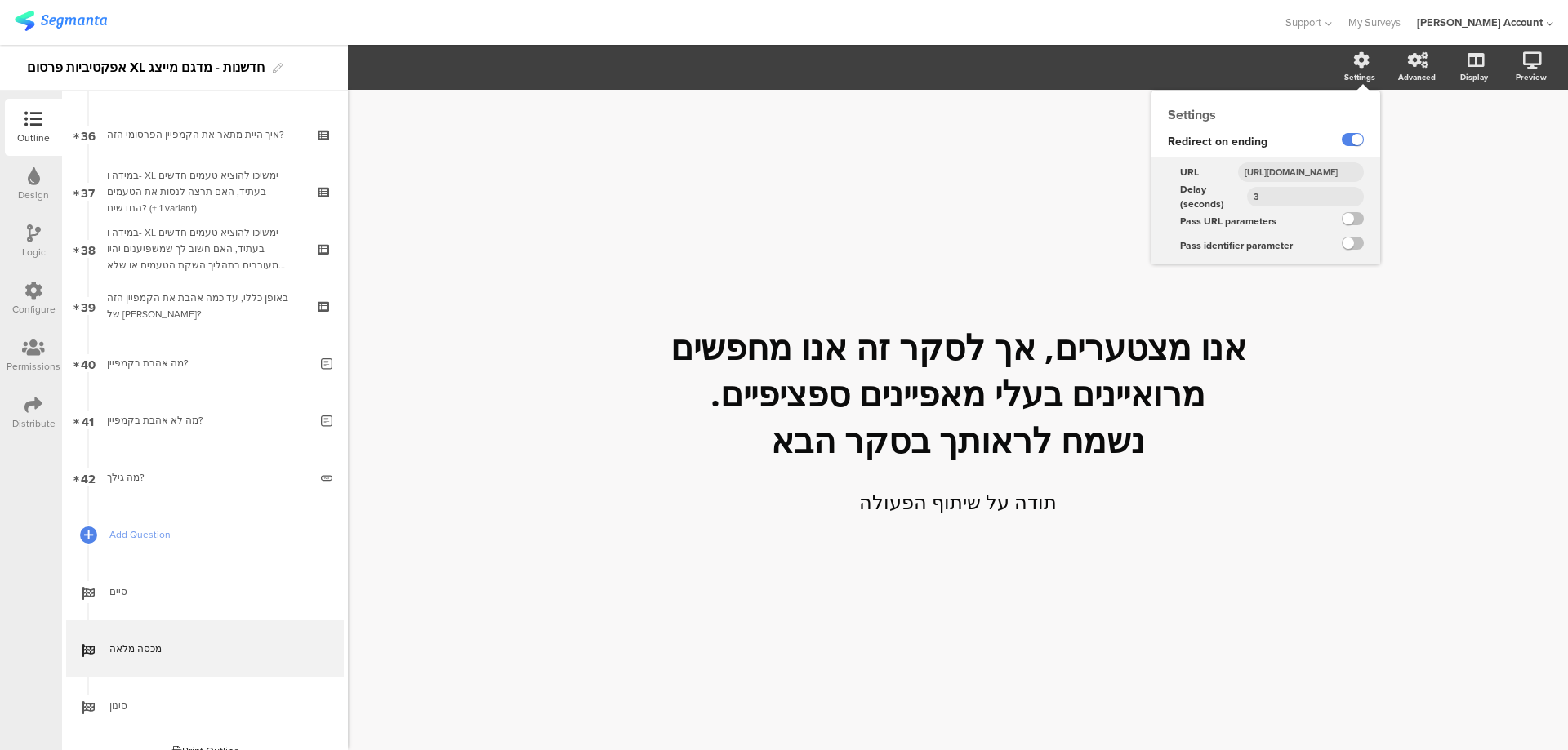
click at [1320, 171] on input "http://www.panel4all.co.il/survey_runtime/external_survey_status.php?surveyID=$…" at bounding box center [1301, 172] width 126 height 19
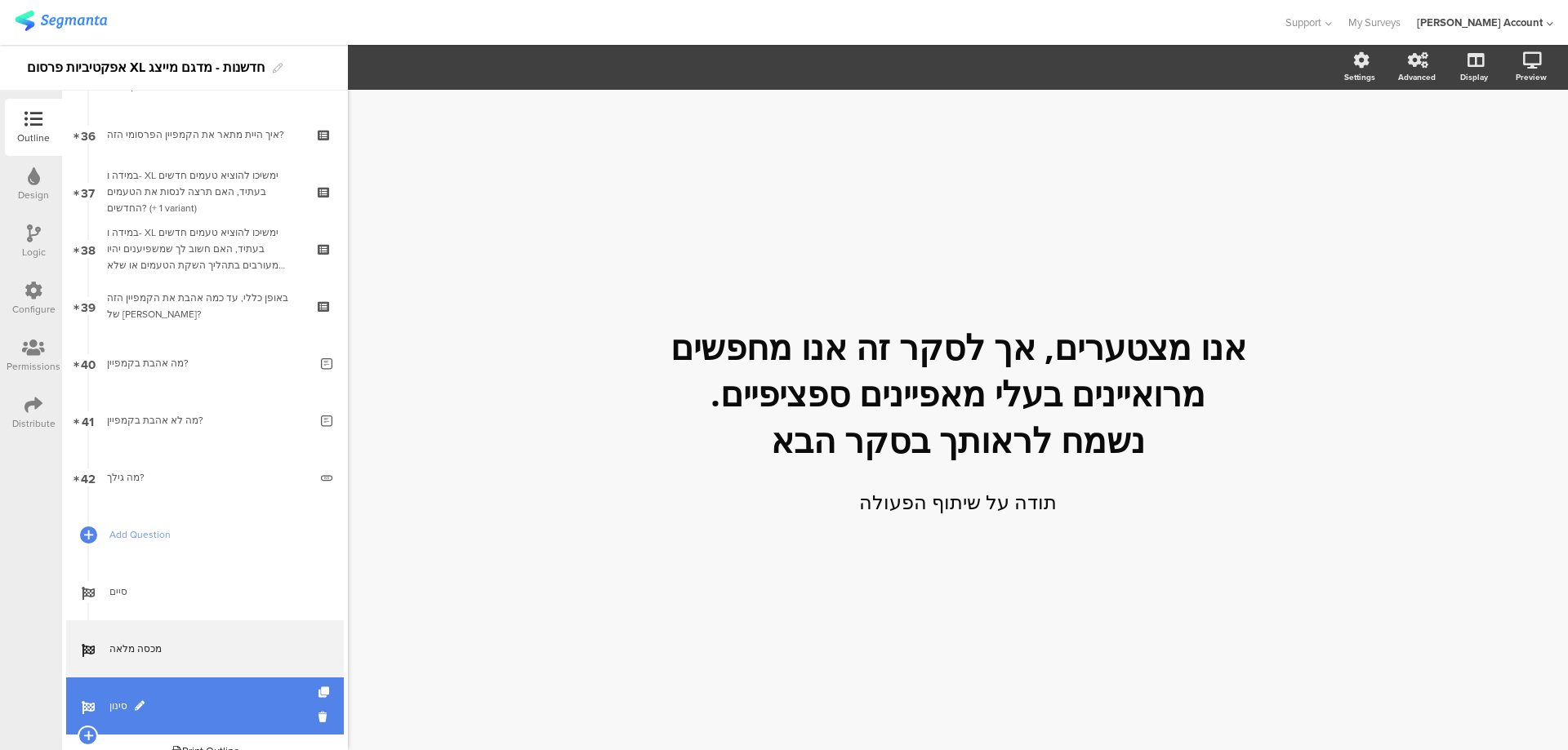
click at [223, 692] on link "סינון" at bounding box center [205, 706] width 278 height 57
click at [148, 700] on span "סינון" at bounding box center [214, 706] width 209 height 16
click at [139, 702] on span at bounding box center [139, 706] width 10 height 10
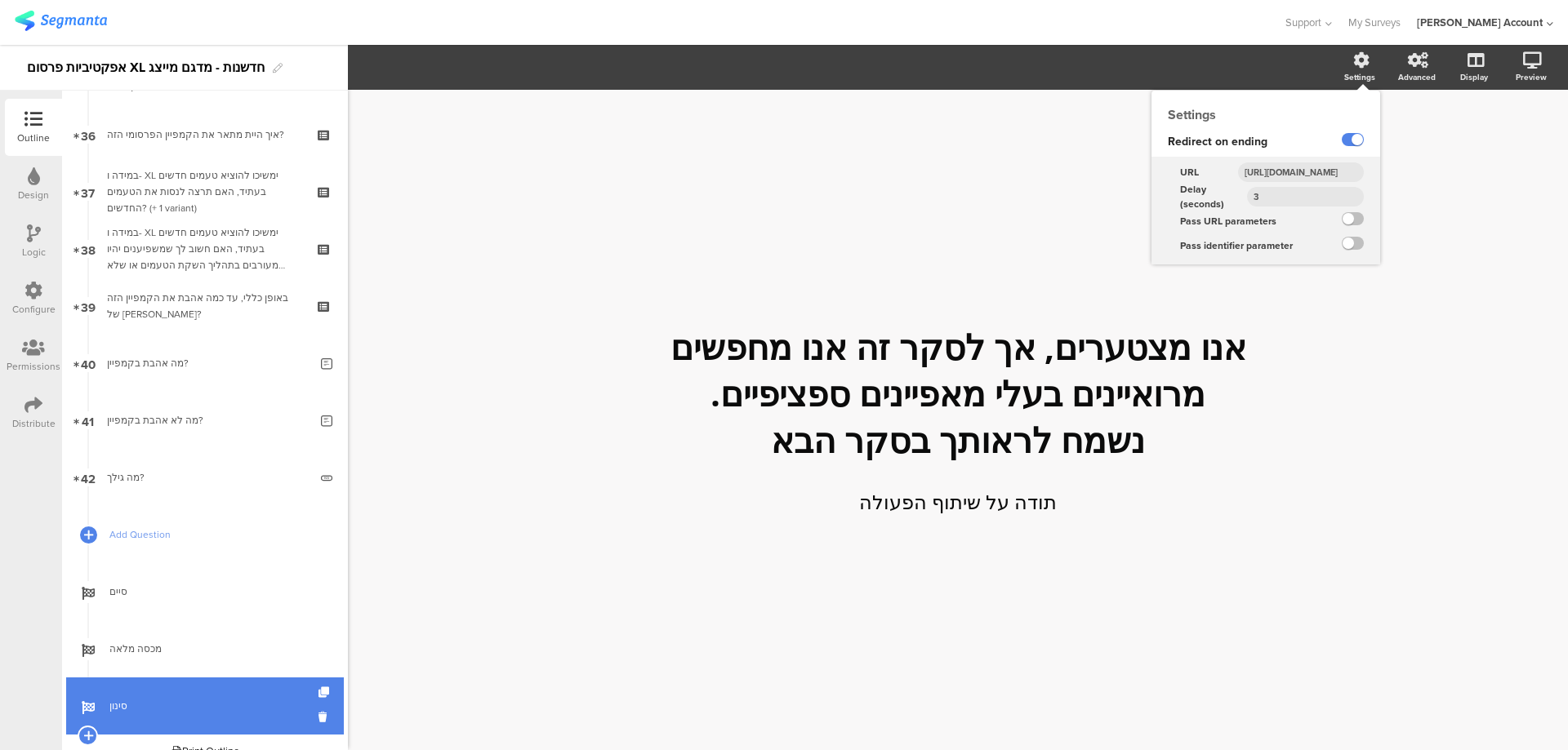
click at [1301, 175] on input "http://www.panel4all.co.il/survey_runtime/external_survey_status.php?surveyID=$…" at bounding box center [1301, 172] width 126 height 19
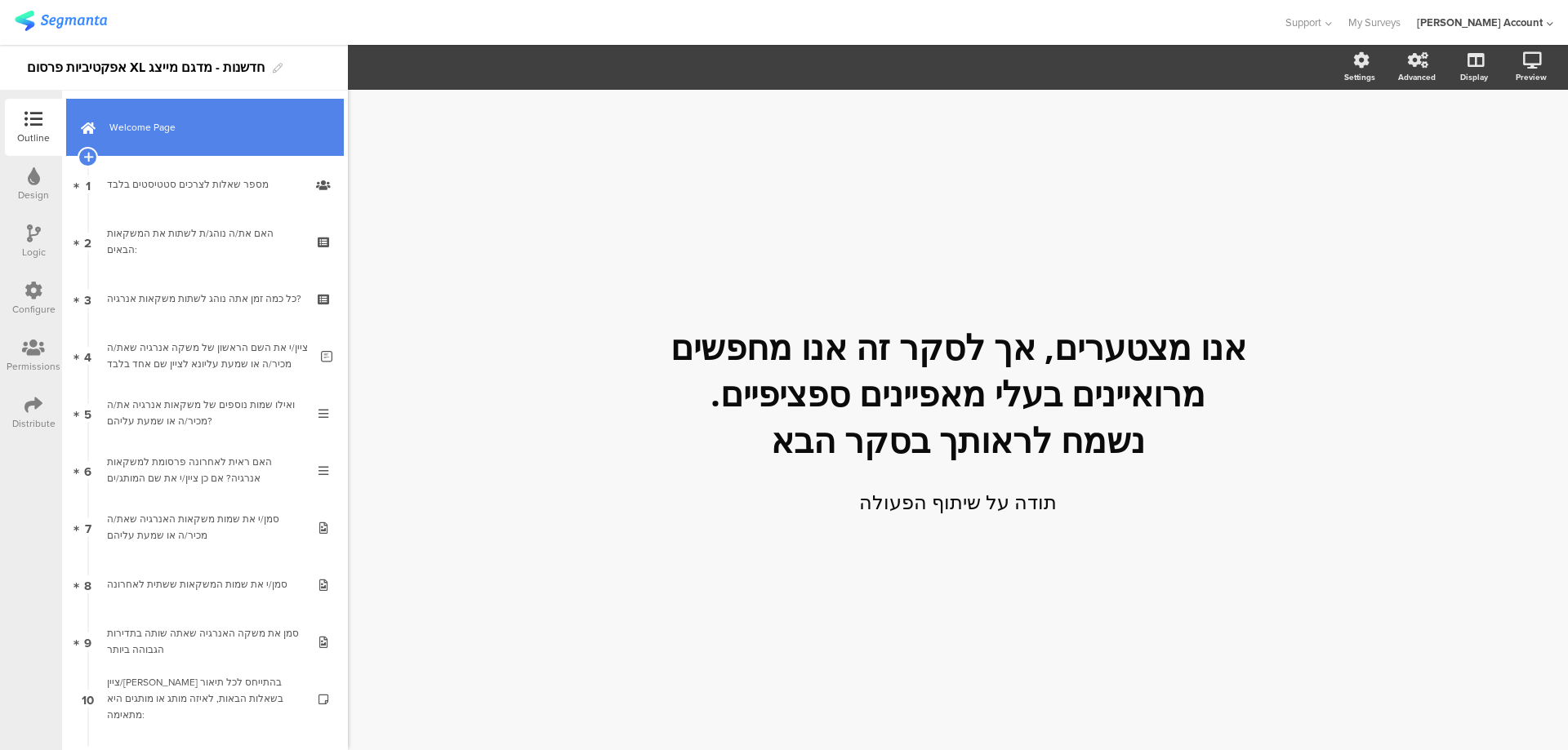
click at [180, 143] on link "Welcome Page" at bounding box center [205, 127] width 278 height 57
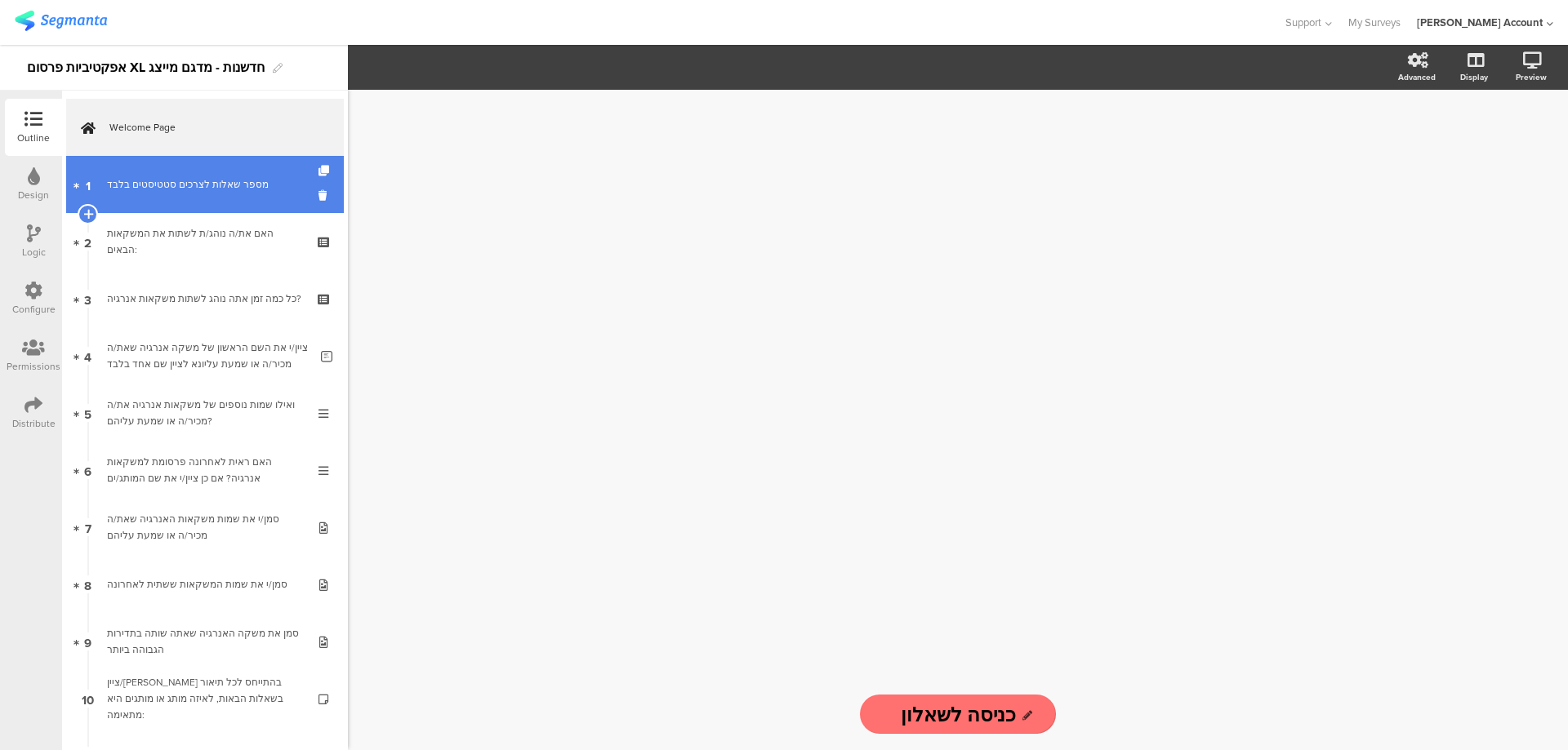
click at [121, 179] on div "מספר שאלות לצרכים סטטיסטים בלבד" at bounding box center [204, 185] width 195 height 16
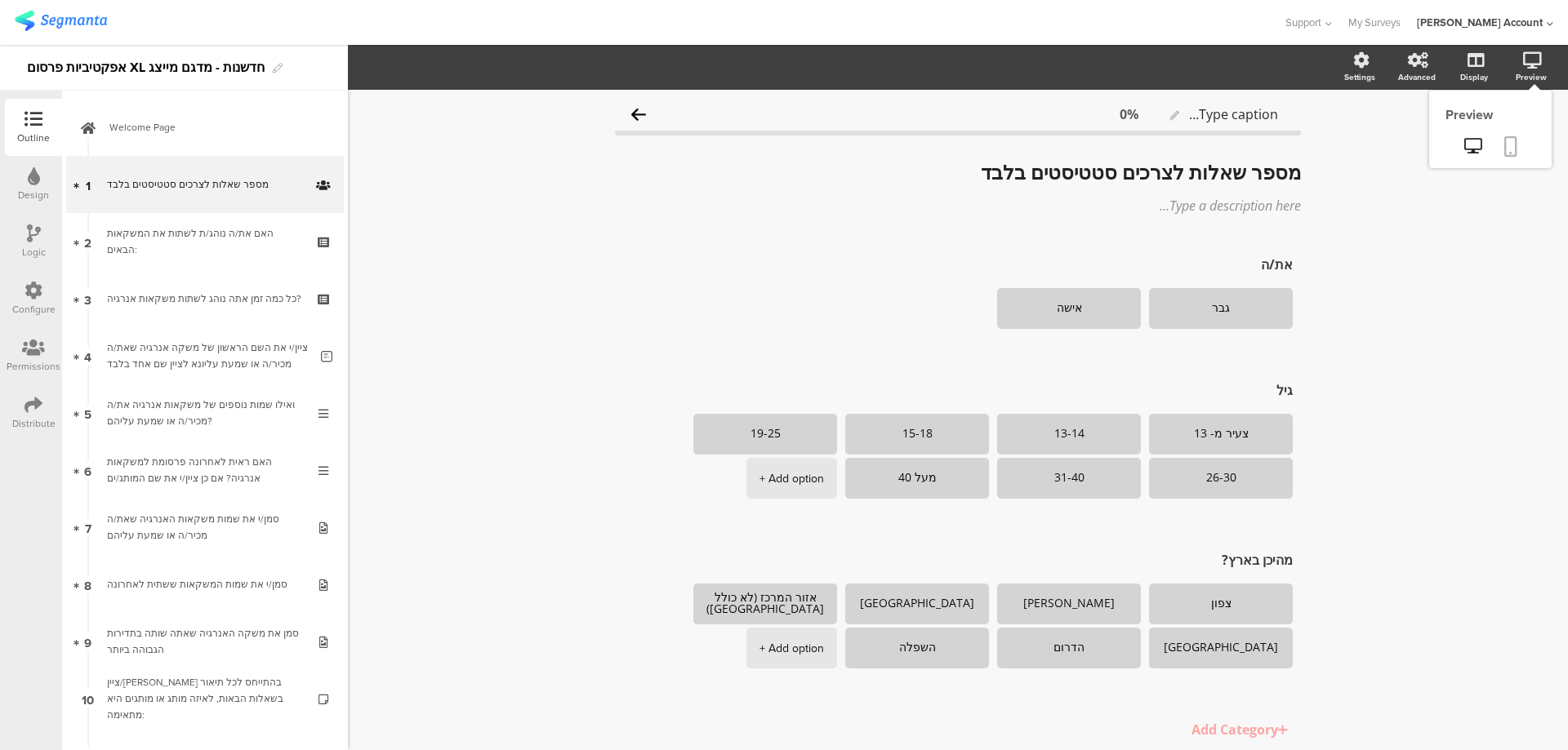
click at [1504, 140] on icon at bounding box center [1511, 146] width 13 height 20
click at [32, 410] on icon at bounding box center [34, 405] width 18 height 18
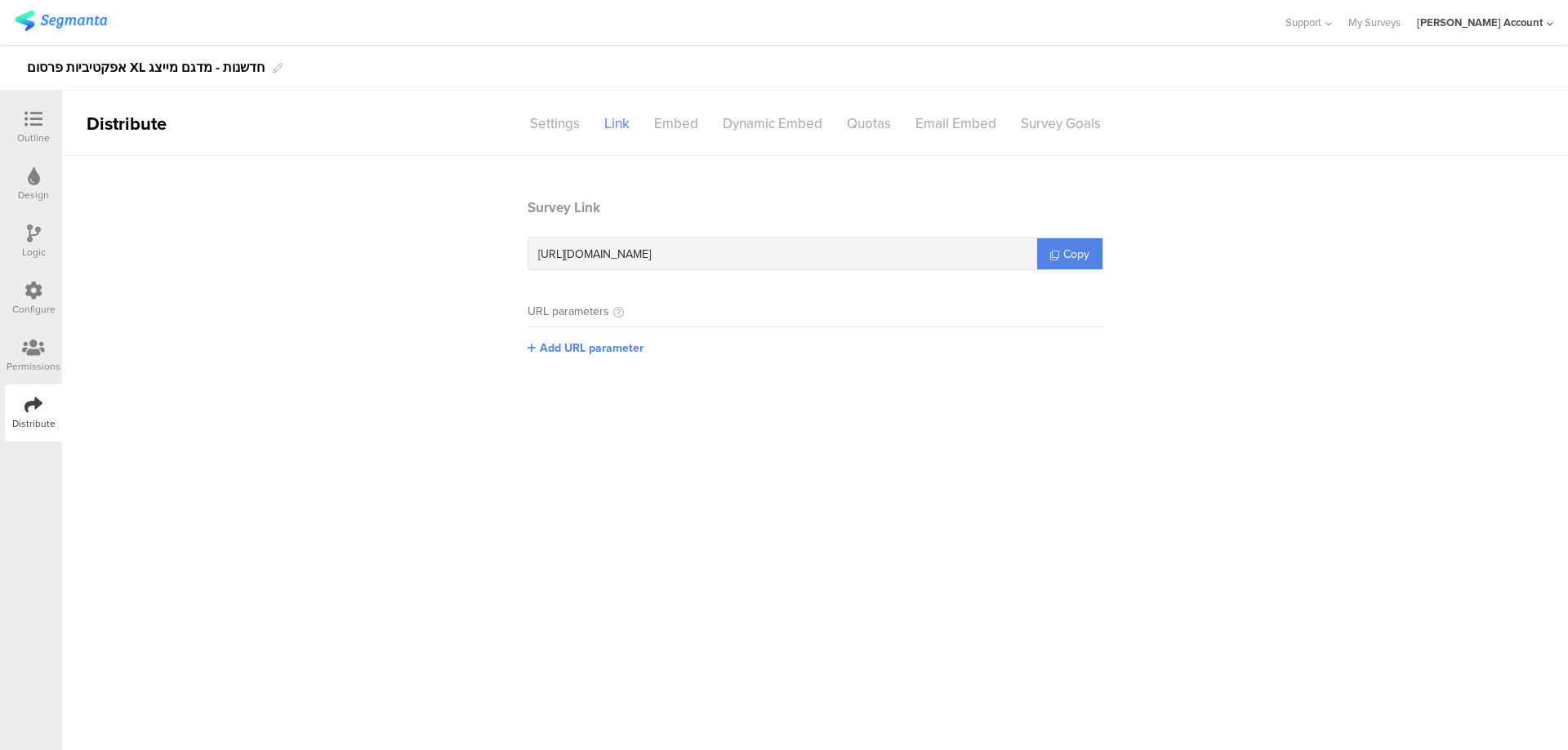
click at [638, 246] on span "https://surveys.segmanta.com/6d4c46" at bounding box center [595, 254] width 113 height 17
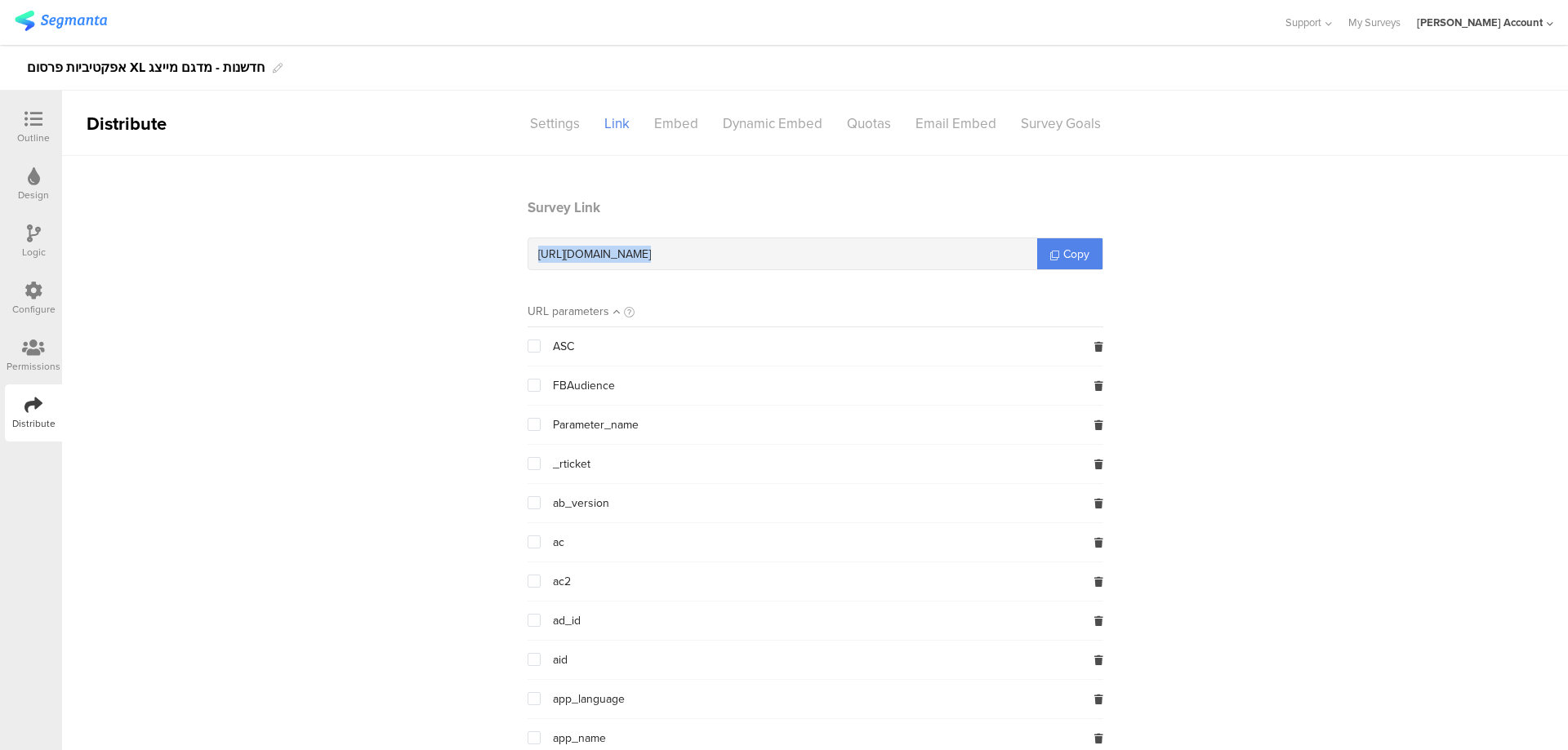
click at [638, 246] on span "https://surveys.segmanta.com/6d4c46" at bounding box center [595, 254] width 113 height 17
copy div "https://surveys.segmanta.com/6d4c46"
click at [42, 116] on div at bounding box center [33, 120] width 33 height 20
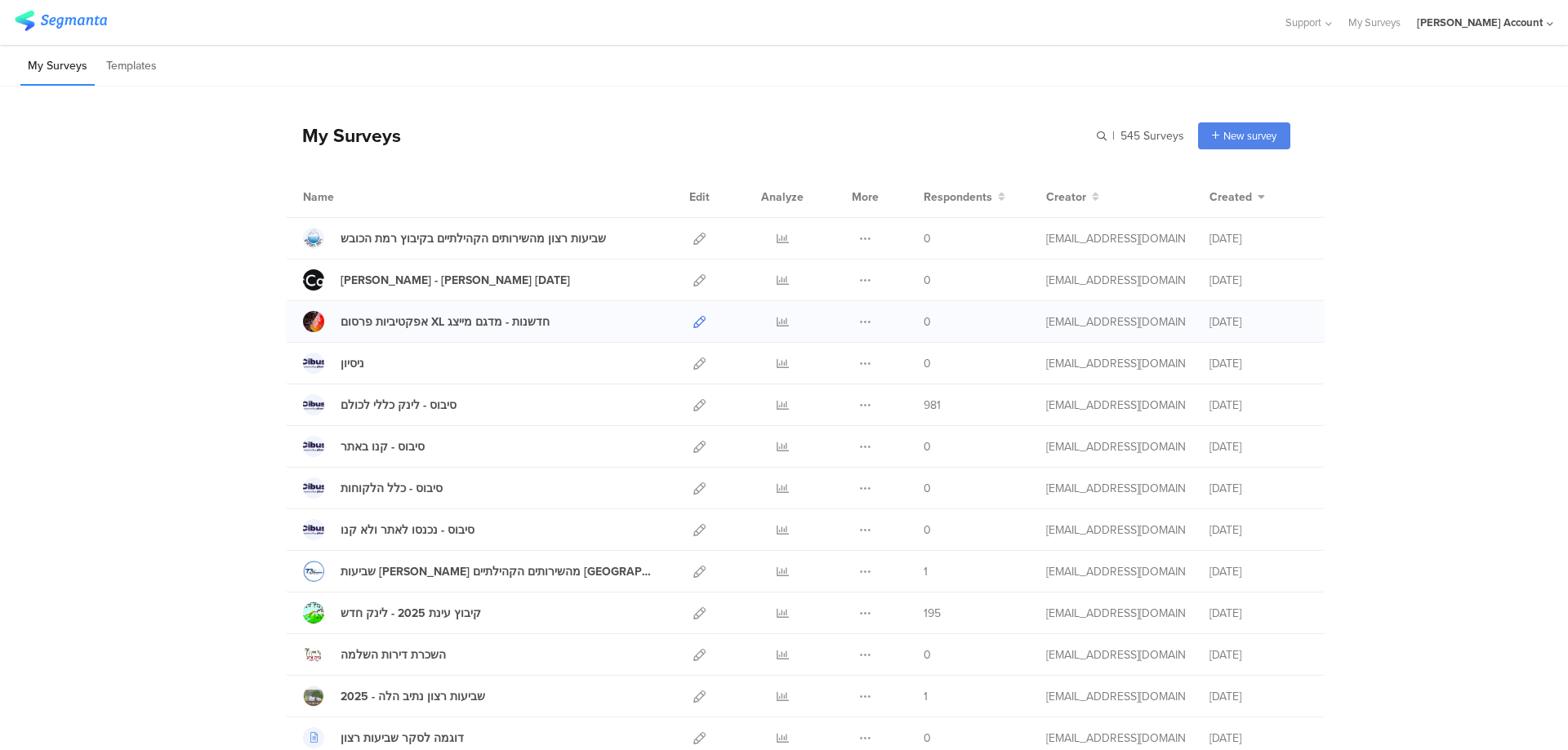
click at [693, 316] on icon at bounding box center [699, 322] width 12 height 12
click at [860, 319] on icon at bounding box center [865, 322] width 12 height 12
click at [845, 361] on button "Duplicate" at bounding box center [833, 363] width 90 height 29
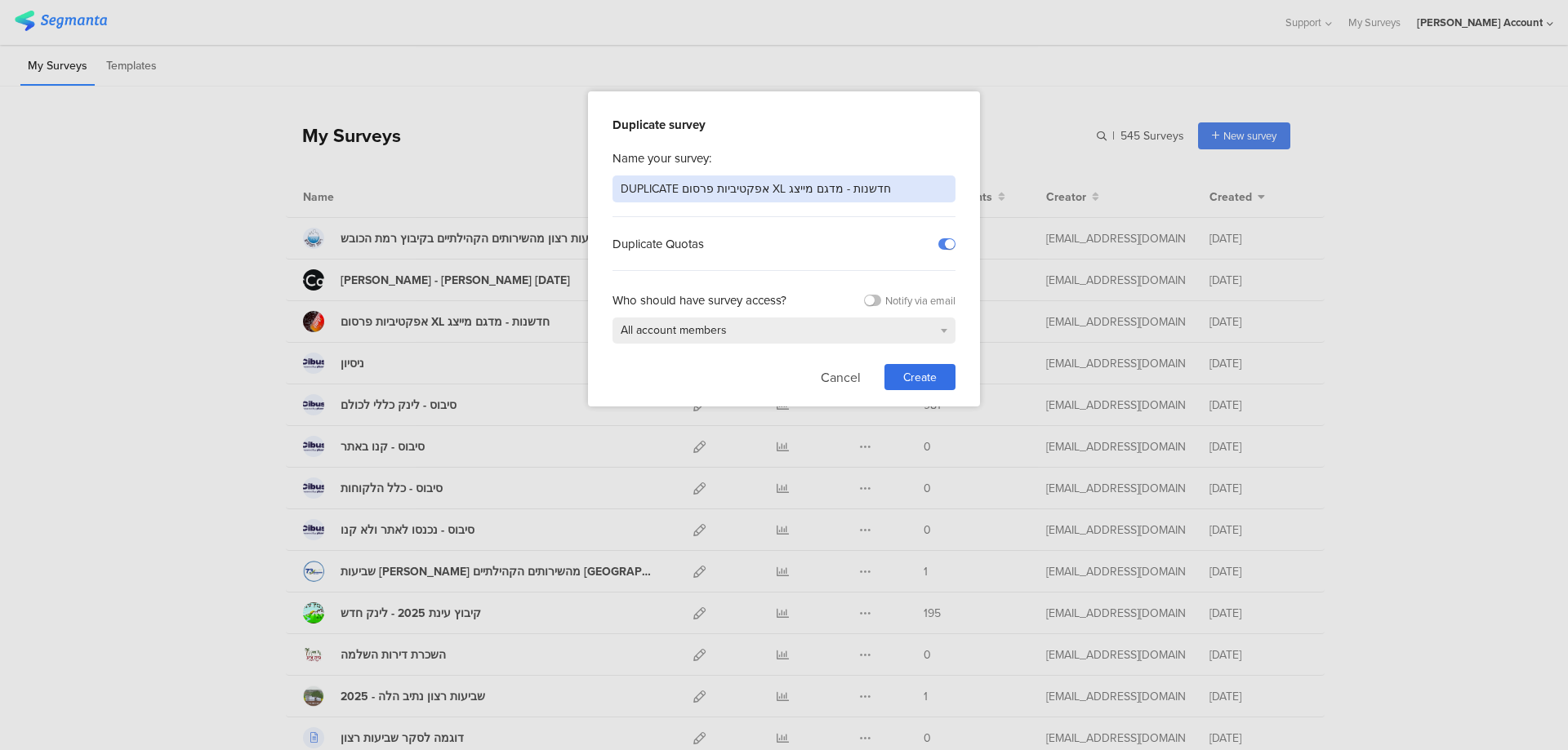
click at [818, 181] on input "DUPLICATE אפקטיביות פרסום XL חדשנות - מדגם מייצג" at bounding box center [784, 189] width 343 height 27
type input "j"
type input "t"
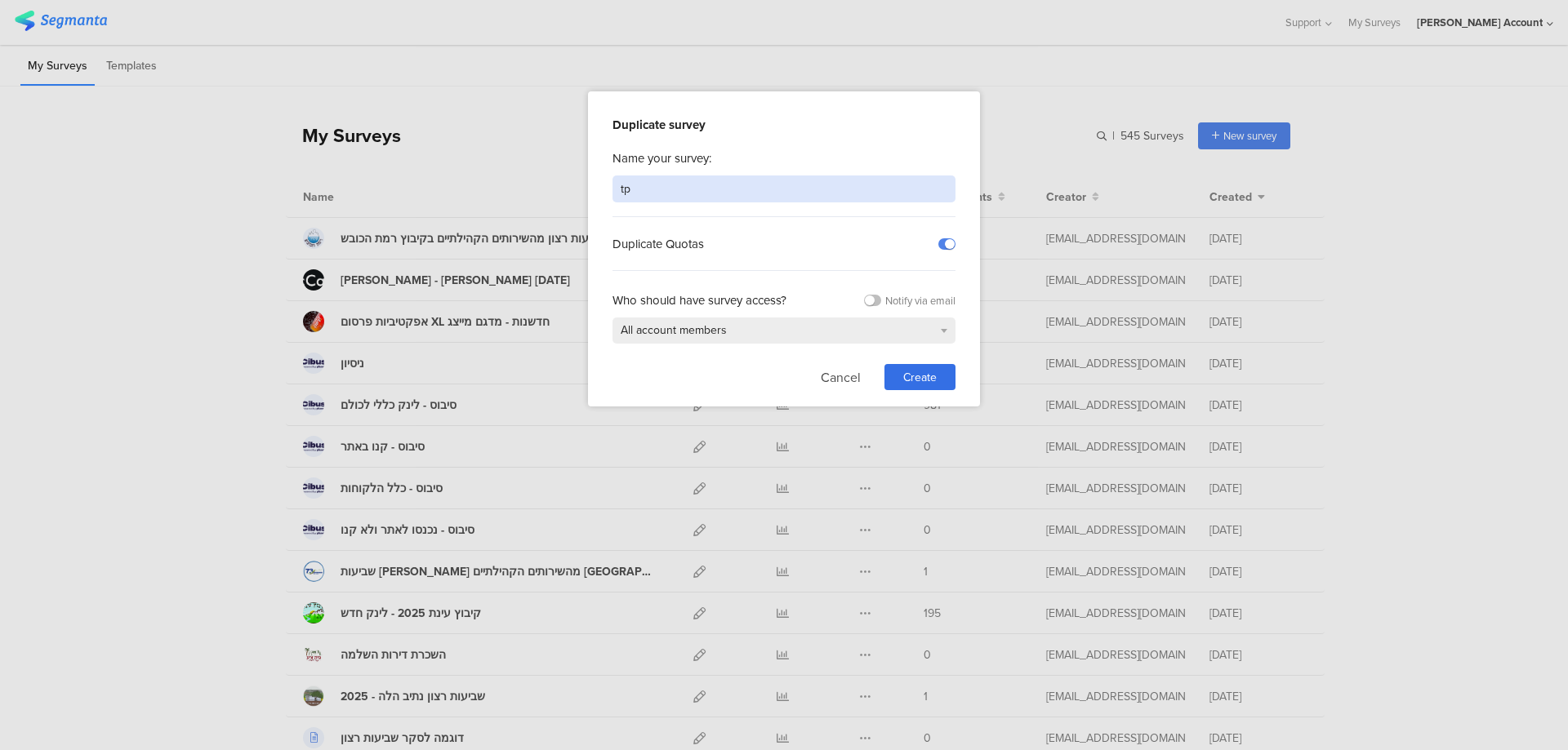
type input "t"
type input "אפקטיביות XL חדשנות בטיקטוק"
click at [944, 240] on label at bounding box center [947, 244] width 17 height 11
click at [0, 0] on input "checkbox" at bounding box center [0, 0] width 0 height 0
click at [917, 378] on span "Create" at bounding box center [920, 377] width 34 height 17
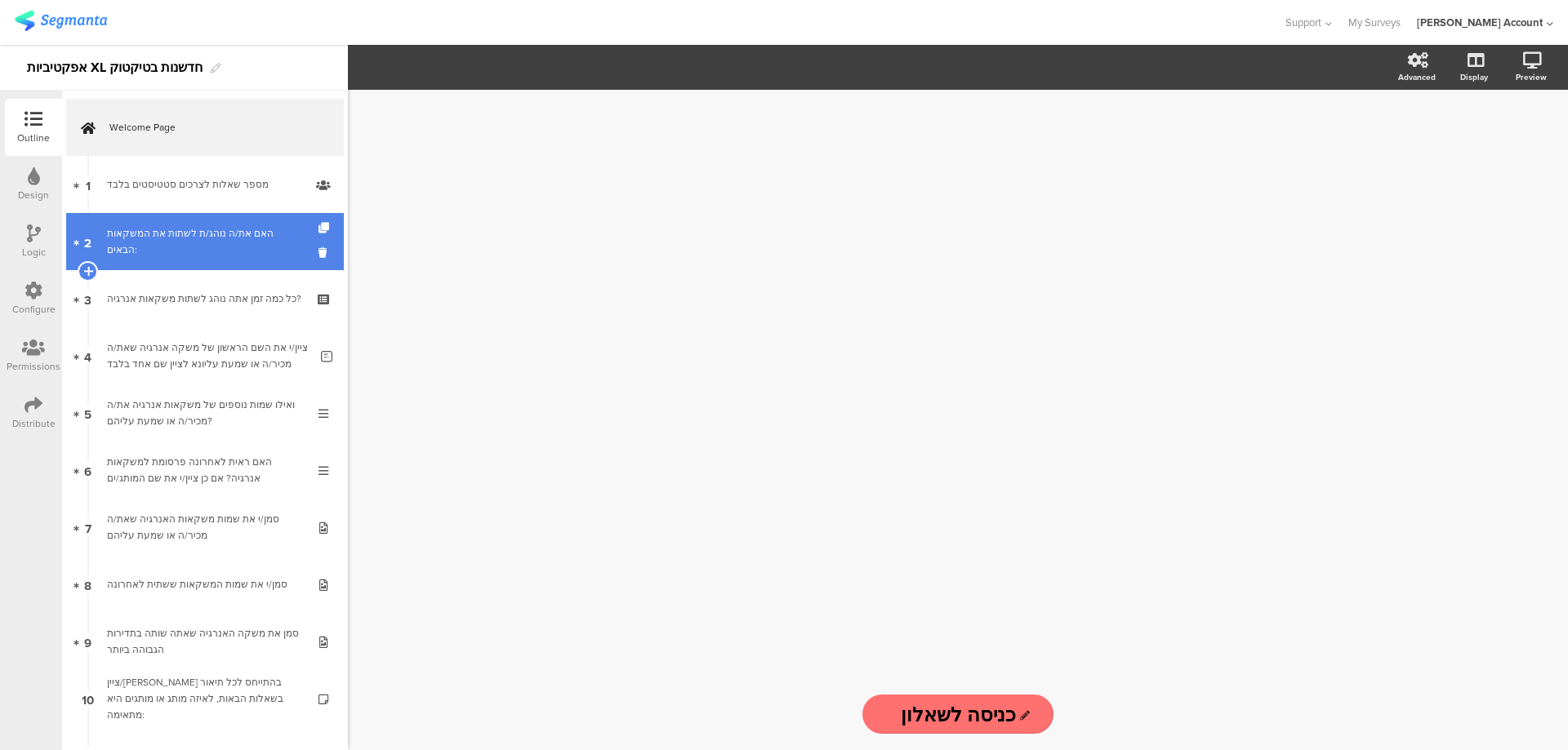
click at [270, 235] on div "האם את/ה נוהג/ת לשתות את המשקאות הבאים:" at bounding box center [204, 241] width 195 height 33
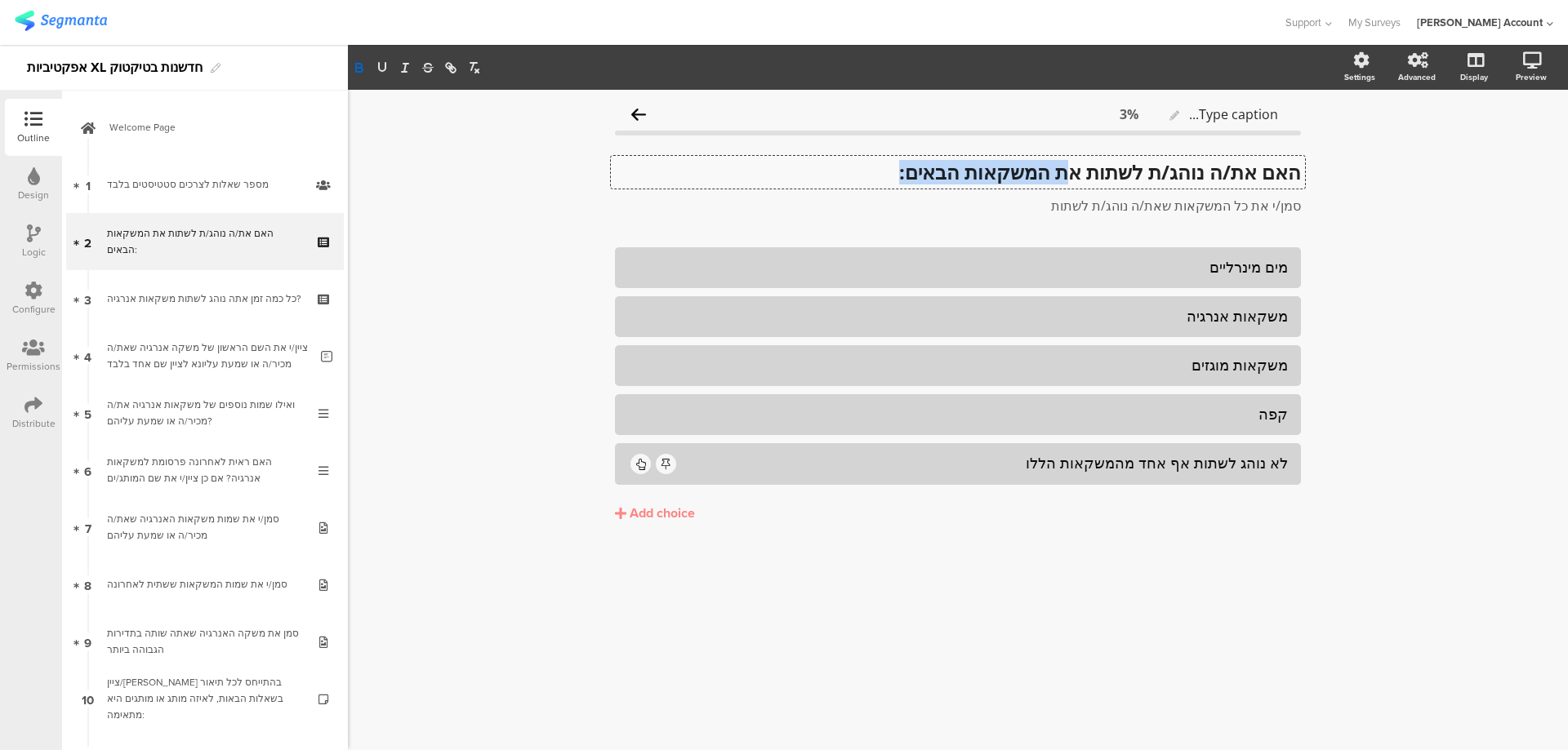
drag, startPoint x: 1069, startPoint y: 172, endPoint x: 799, endPoint y: 176, distance: 270.0
click at [799, 176] on div "האם את/ה נוהג/ת לשתות את המשקאות הבאים: האם את/ה נוהג/ת לשתות את המשקאות הבאים:…" at bounding box center [957, 171] width 694 height 33
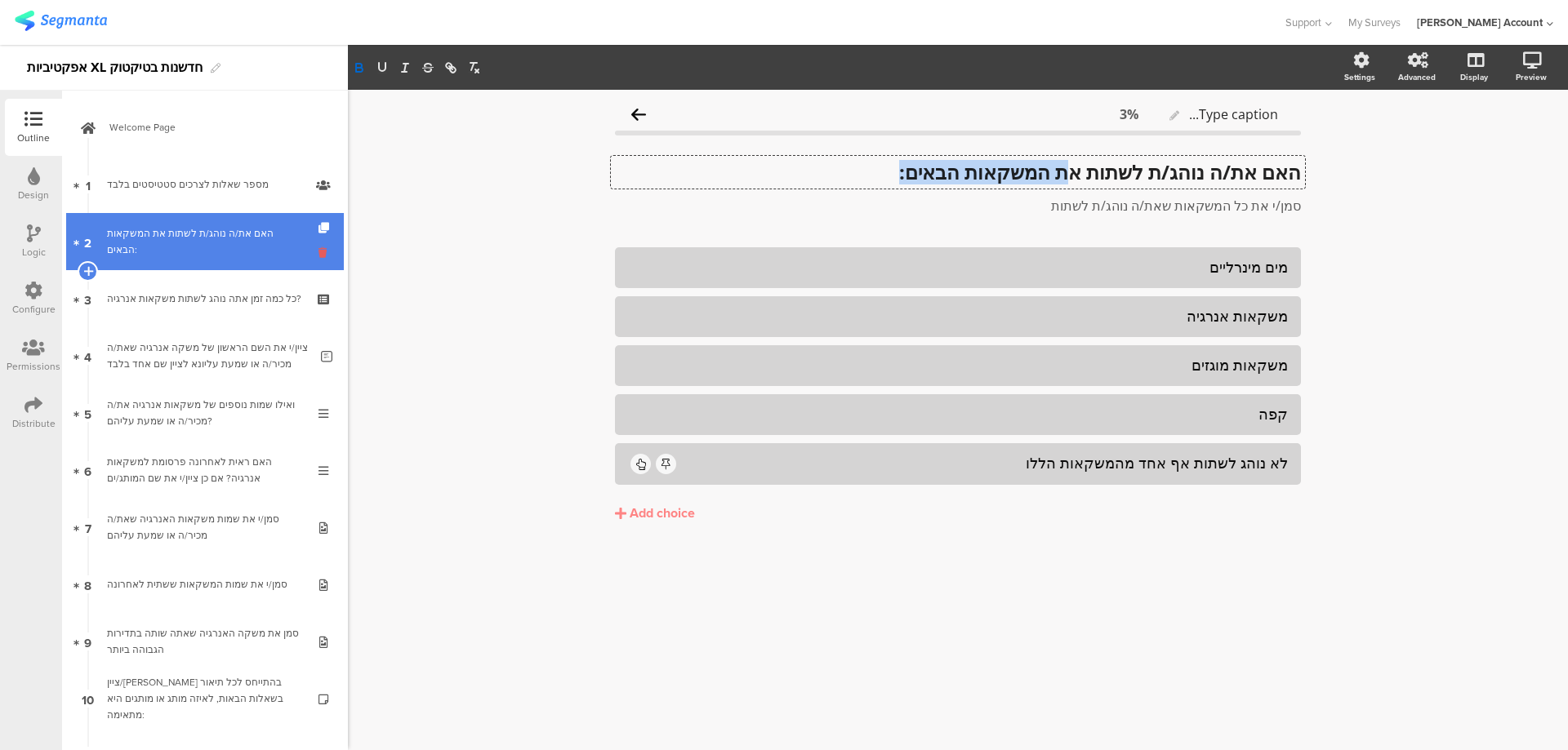
click at [318, 254] on icon at bounding box center [325, 253] width 14 height 16
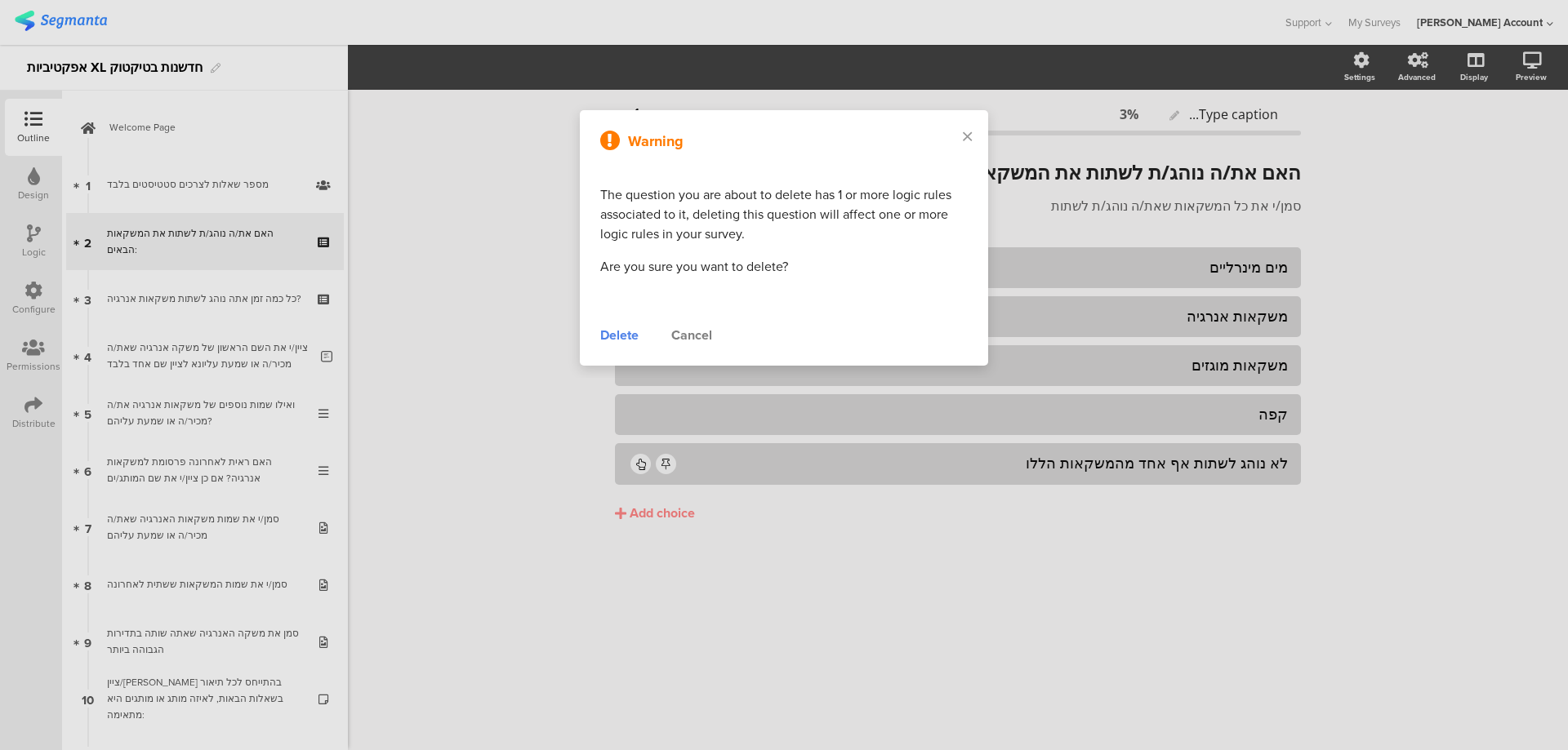
click at [606, 338] on div "Delete" at bounding box center [619, 336] width 38 height 19
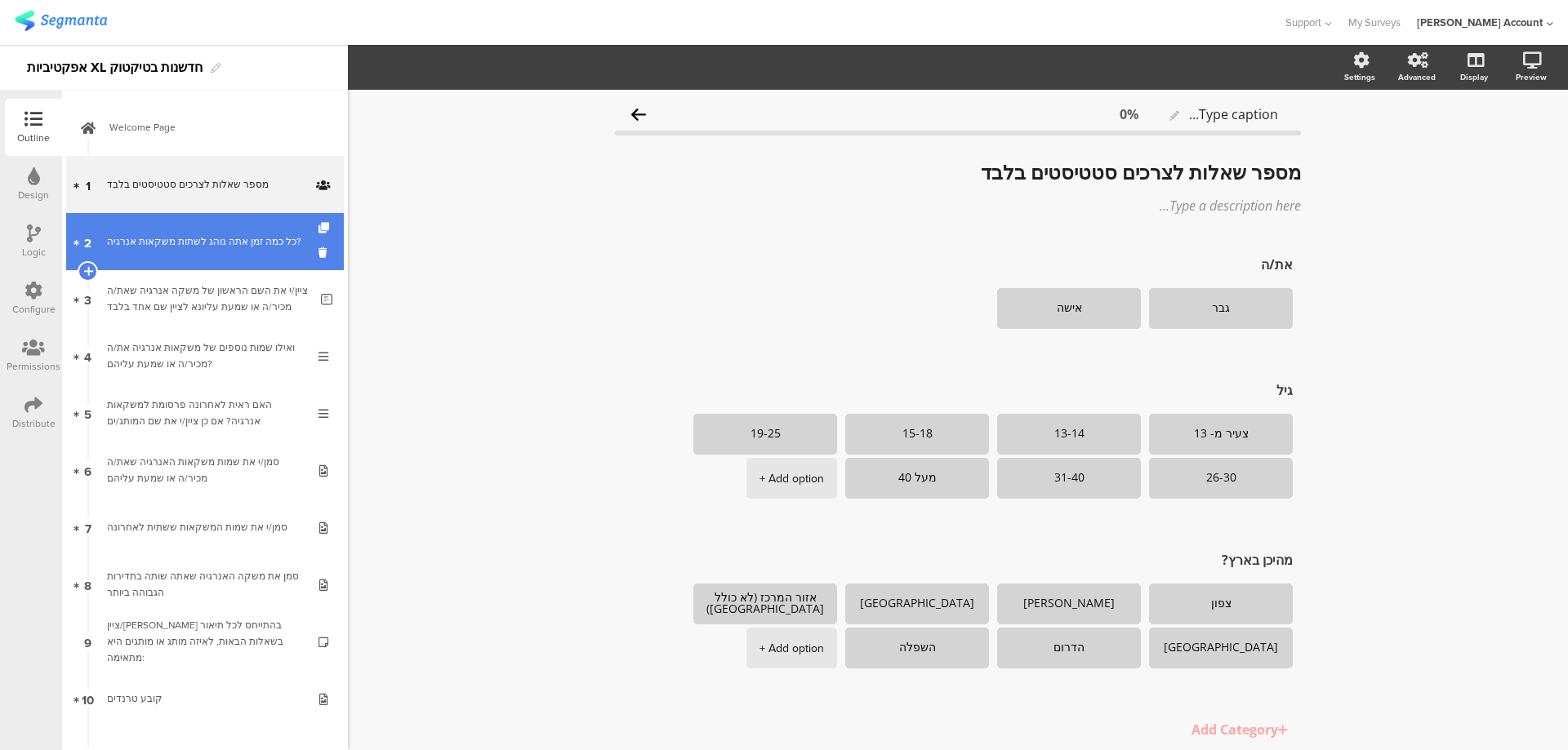
click at [177, 234] on div "כל כמה זמן אתה נוהג לשתות משקאות אנרגיה?" at bounding box center [204, 241] width 195 height 16
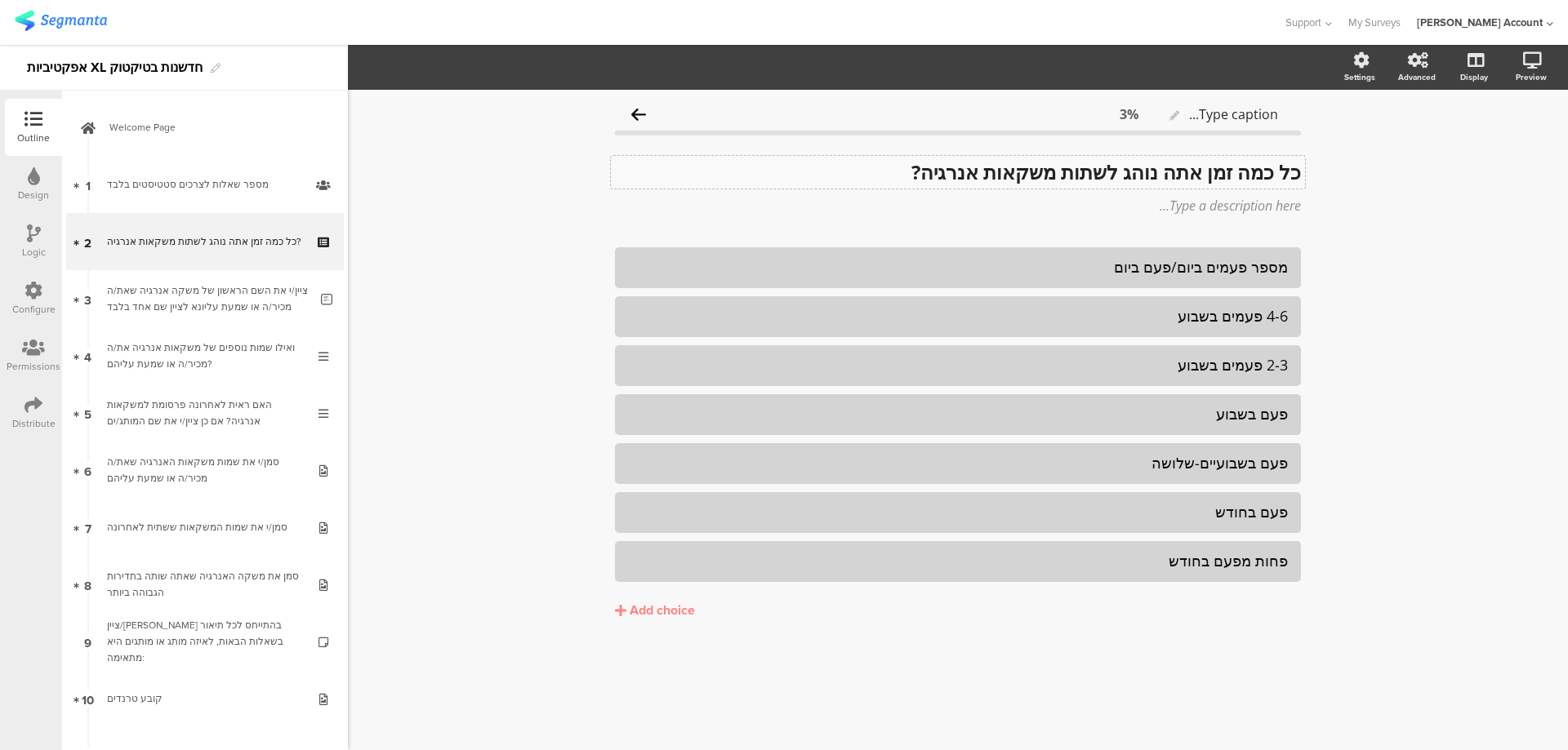
click at [1298, 175] on div "כל כמה זמן אתה נוהג לשתות משקאות אנרגיה? כל כמה זמן אתה נוהג לשתות משקאות אנרגי…" at bounding box center [957, 171] width 694 height 33
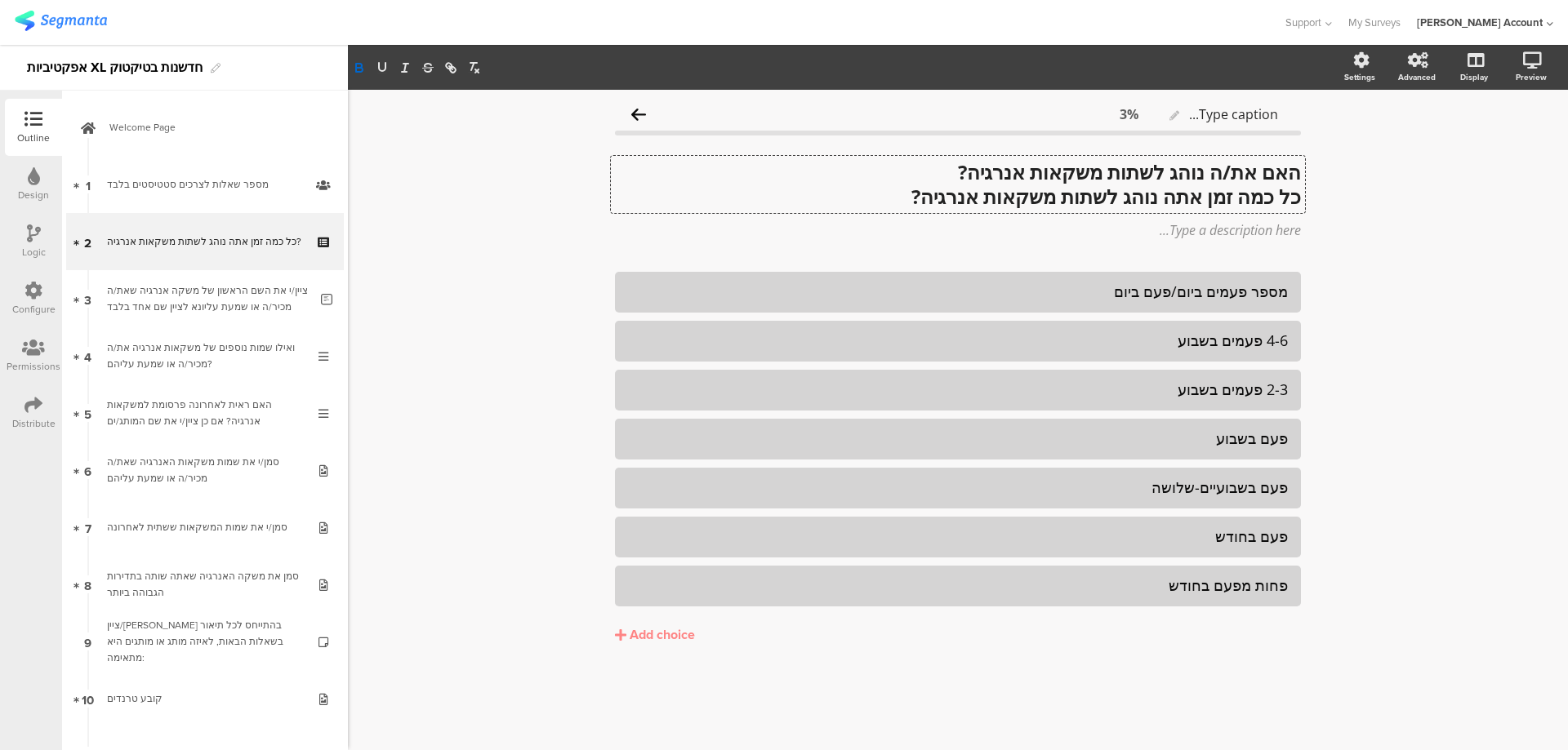
scroll to position [1, 0]
drag, startPoint x: 1130, startPoint y: 196, endPoint x: 856, endPoint y: 195, distance: 274.0
click at [856, 195] on strong "אם כן, כל כמה זמן אתה נוהג לשתות משקאות אנרגיה?" at bounding box center [1077, 195] width 447 height 27
click at [656, 639] on div "Add choice" at bounding box center [662, 635] width 65 height 17
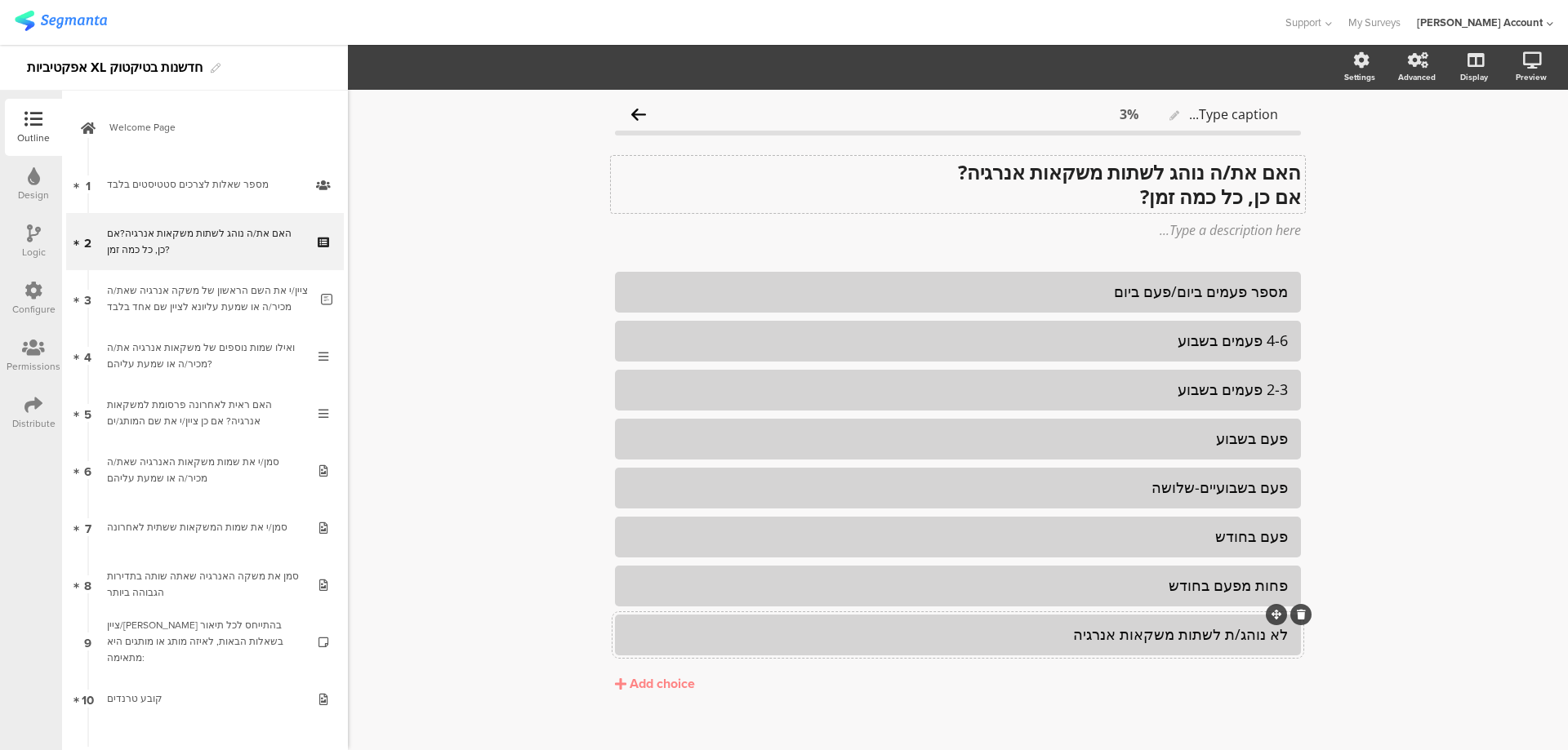
click at [1163, 172] on div "האם את/ה נוהג לשתות משקאות אנרגיה? אם כן, כל כמה זמן? האם את/ה נוהג לשתות משקאו…" at bounding box center [957, 184] width 694 height 57
click at [40, 237] on icon at bounding box center [34, 233] width 14 height 18
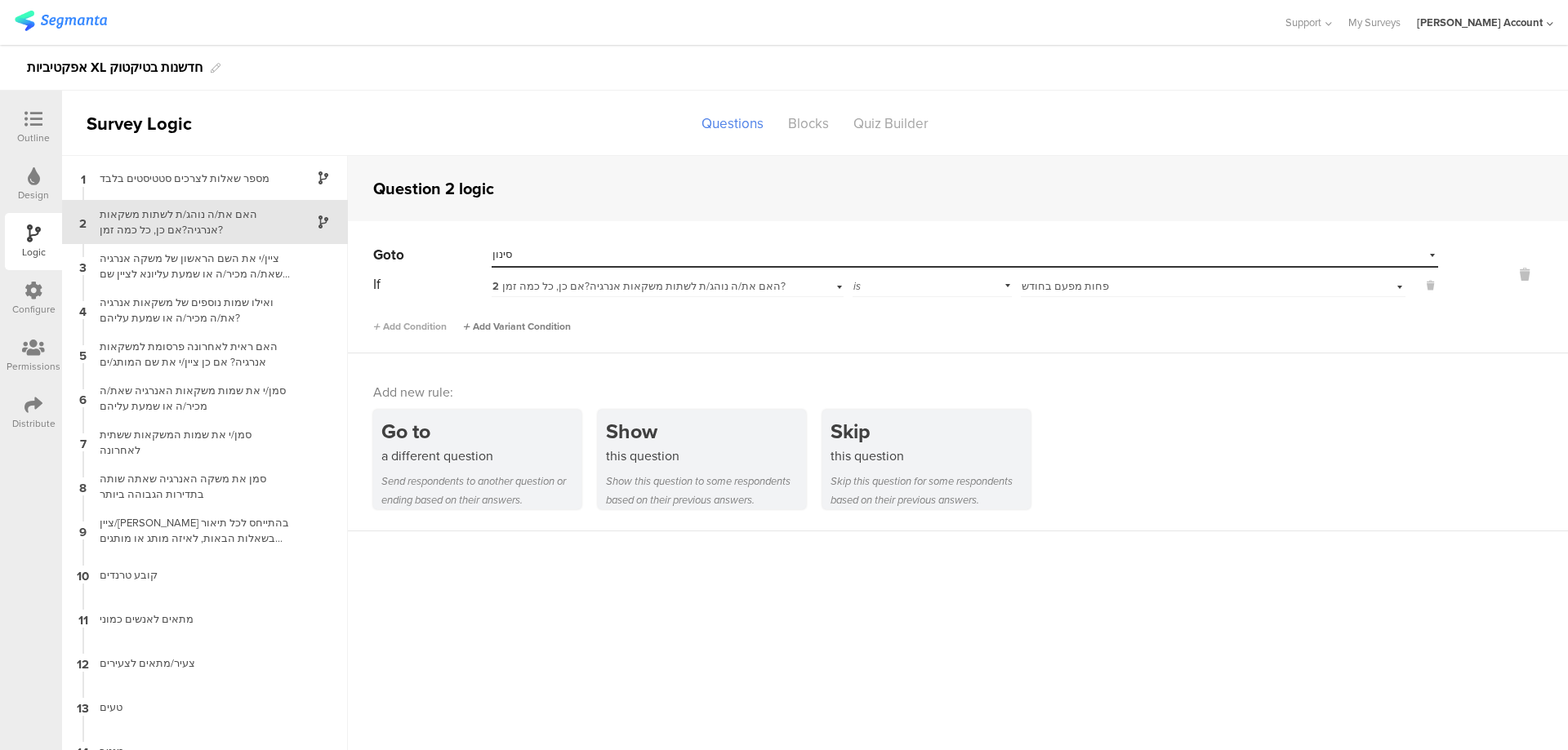
click at [553, 327] on span "Add Variant Condition" at bounding box center [517, 326] width 108 height 15
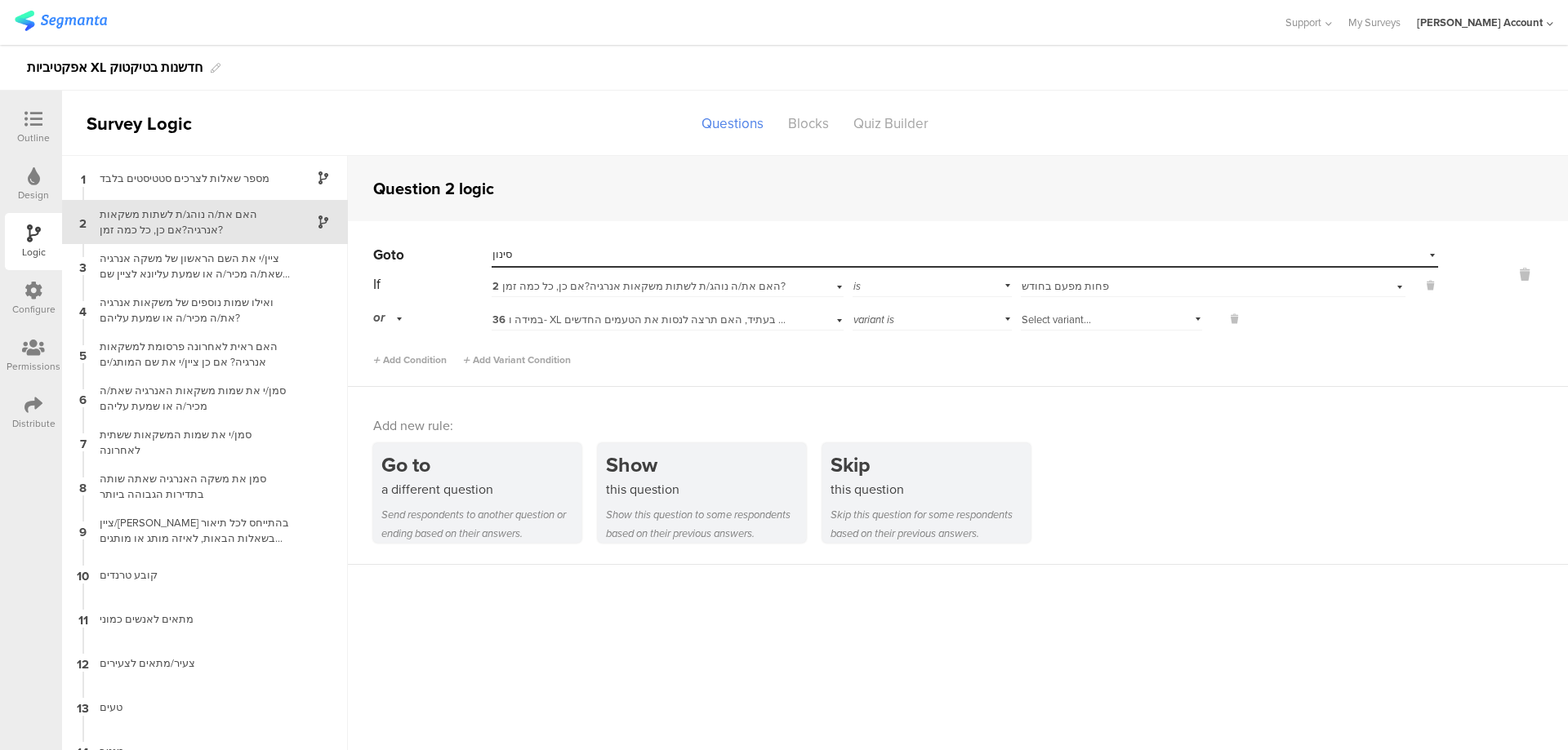
click at [739, 319] on span "36 במידה ו- XL ימשיכו להוציא טעמים חדשים בעתיד, האם תרצה לנסות את הטעמים החדשים…" at bounding box center [727, 320] width 471 height 16
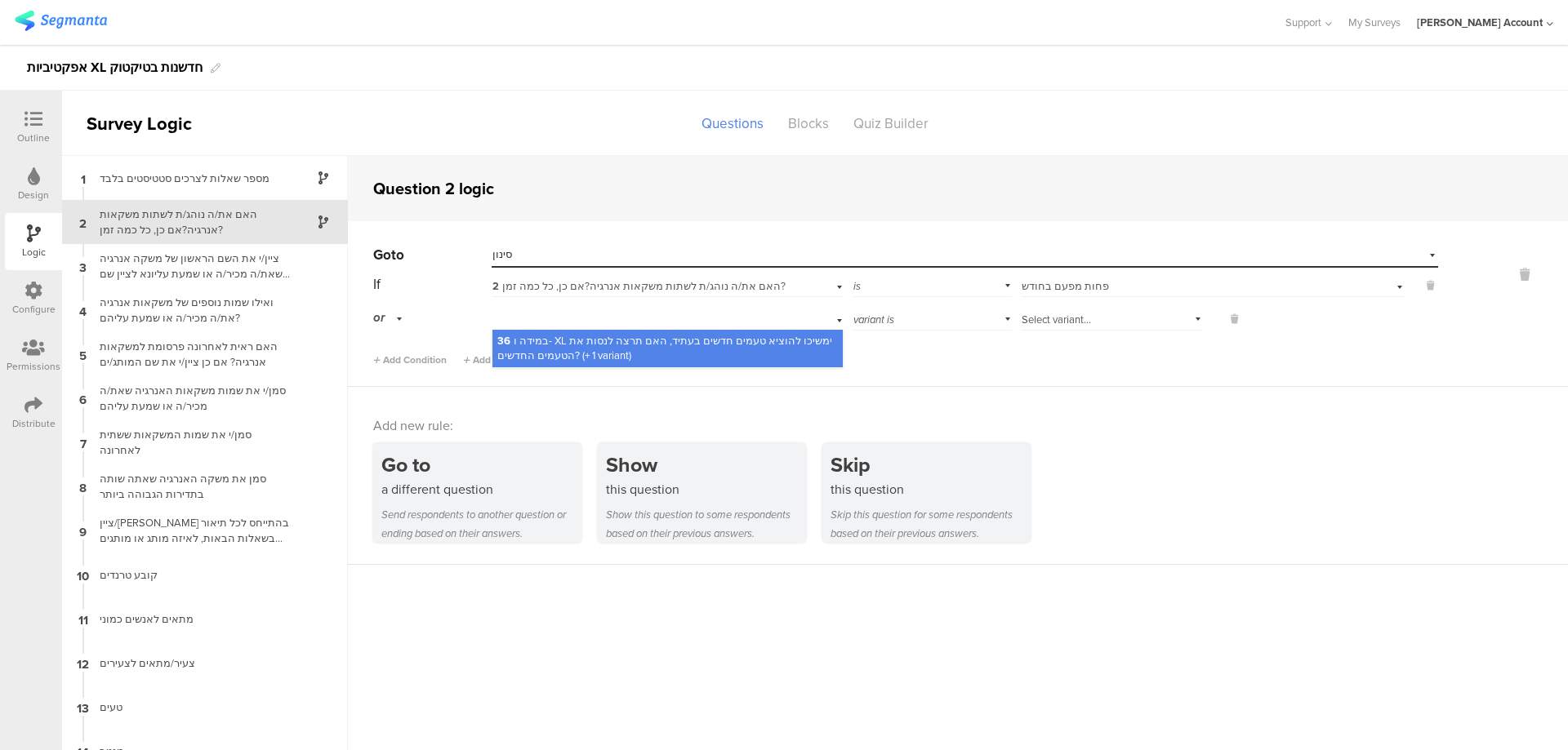
click at [398, 315] on div "or" at bounding box center [390, 318] width 34 height 26
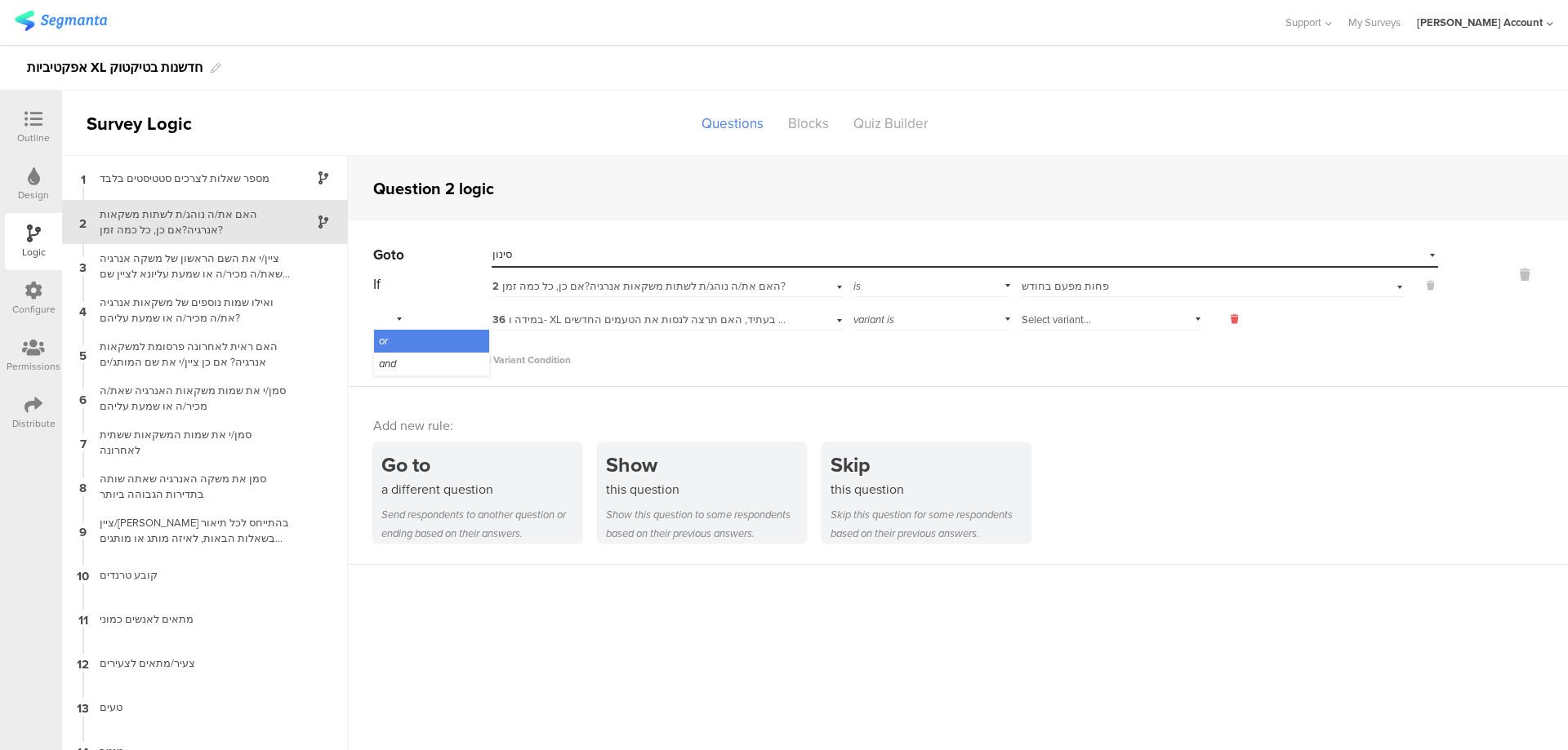
click at [1230, 318] on icon at bounding box center [1234, 319] width 7 height 15
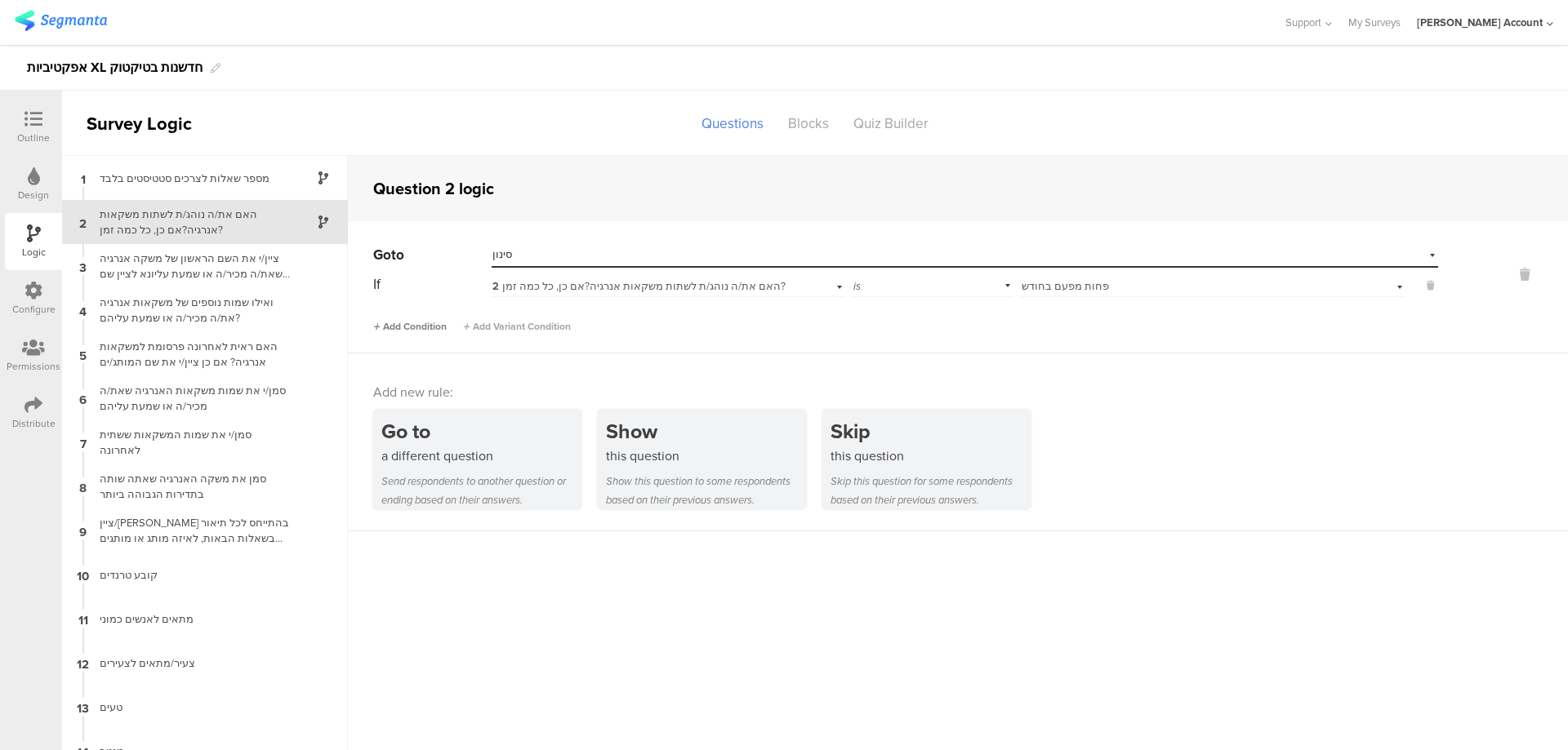
click at [422, 322] on span "Add Condition" at bounding box center [409, 326] width 73 height 15
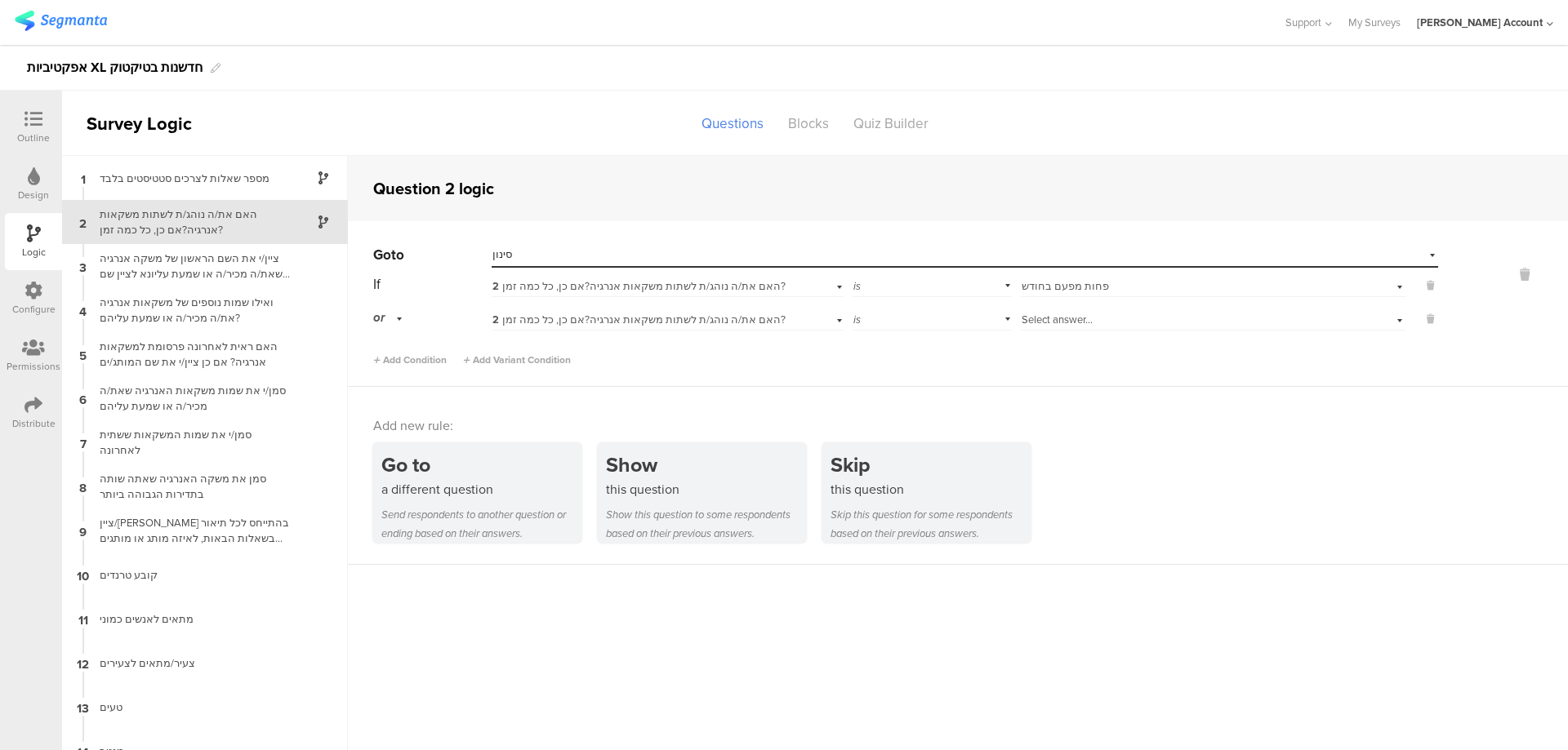
click at [1040, 322] on span "Select answer..." at bounding box center [1057, 320] width 71 height 16
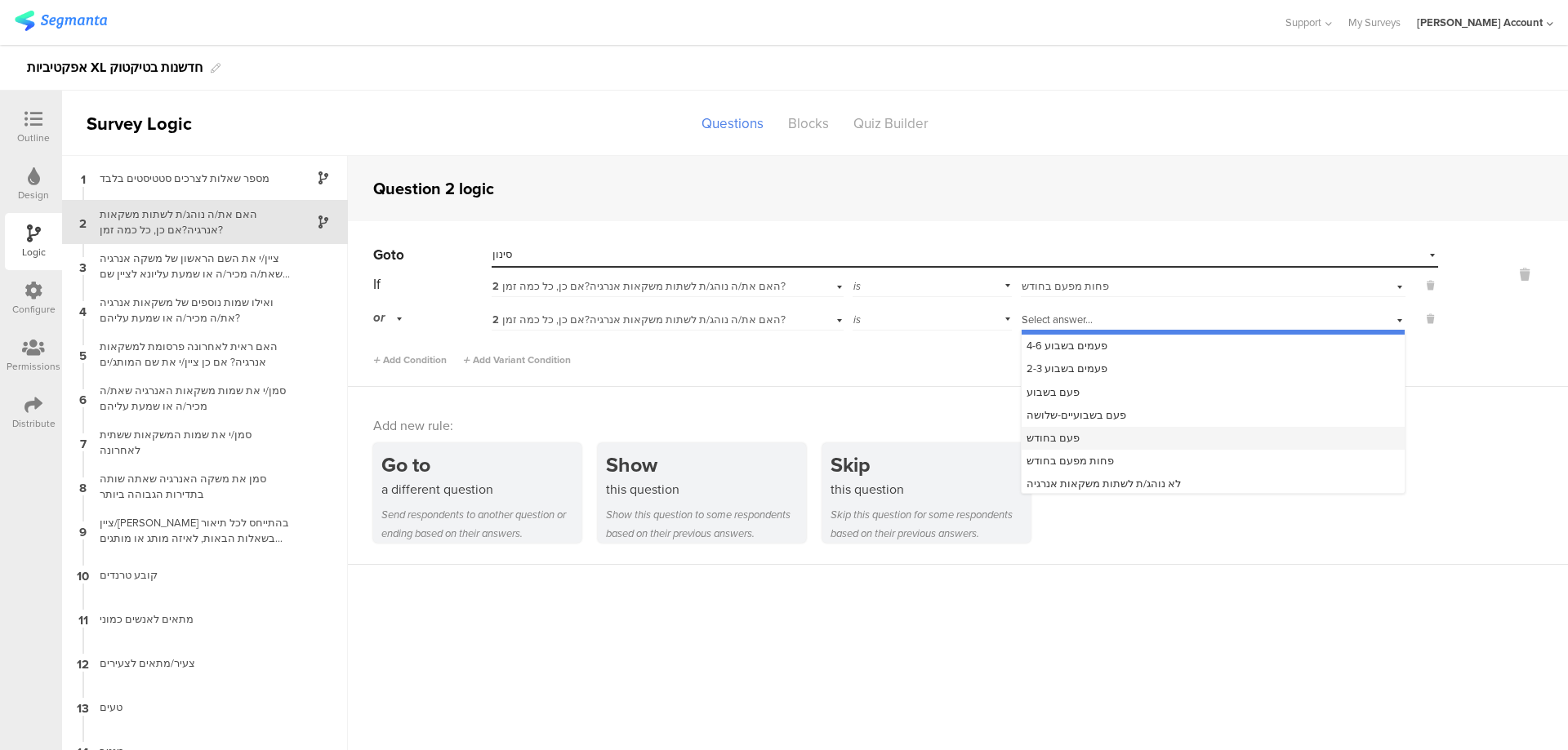
scroll to position [21, 0]
click at [1121, 476] on span "לא נוהג/ת לשתות משקאות אנרגיה" at bounding box center [1103, 481] width 155 height 16
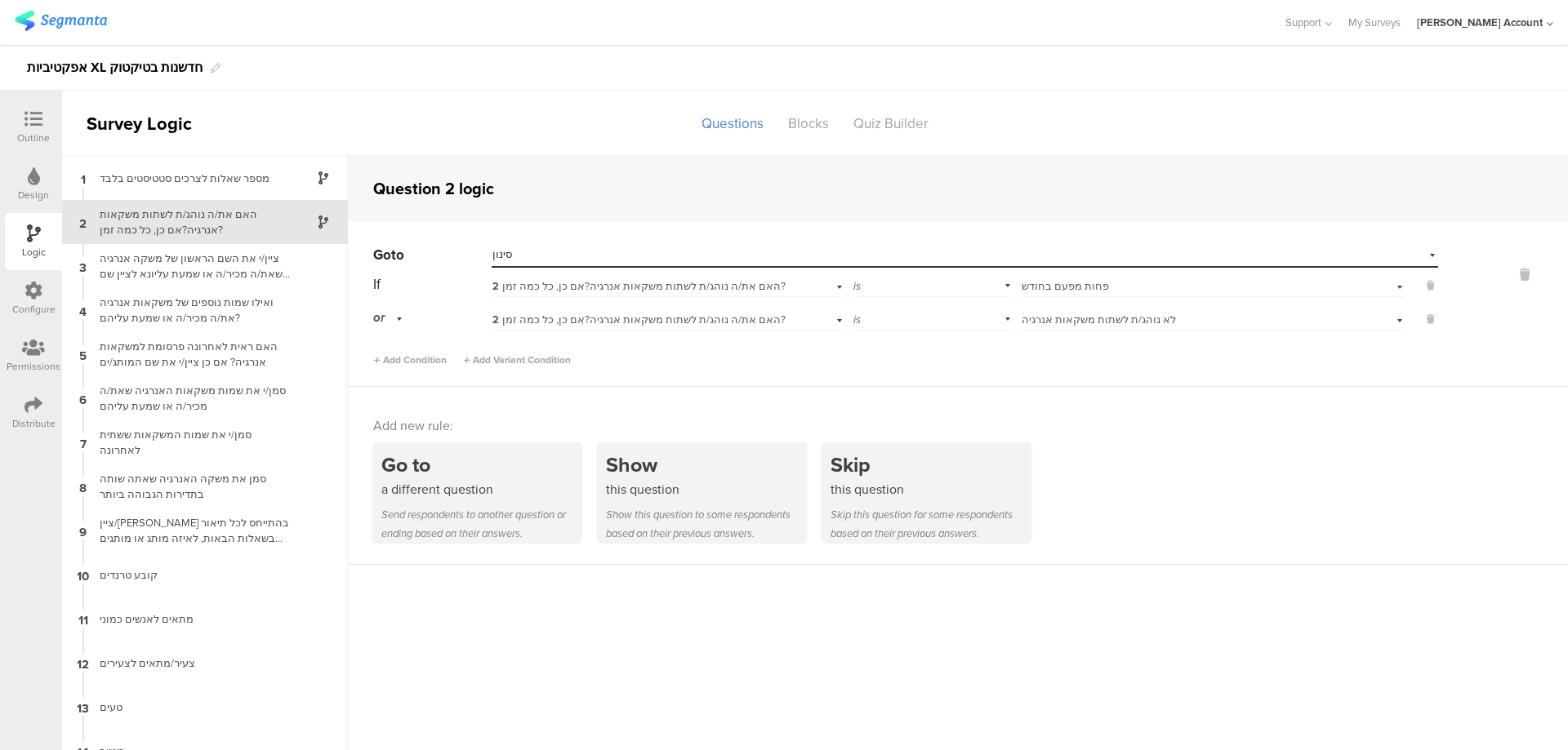
click at [25, 116] on div at bounding box center [33, 120] width 33 height 20
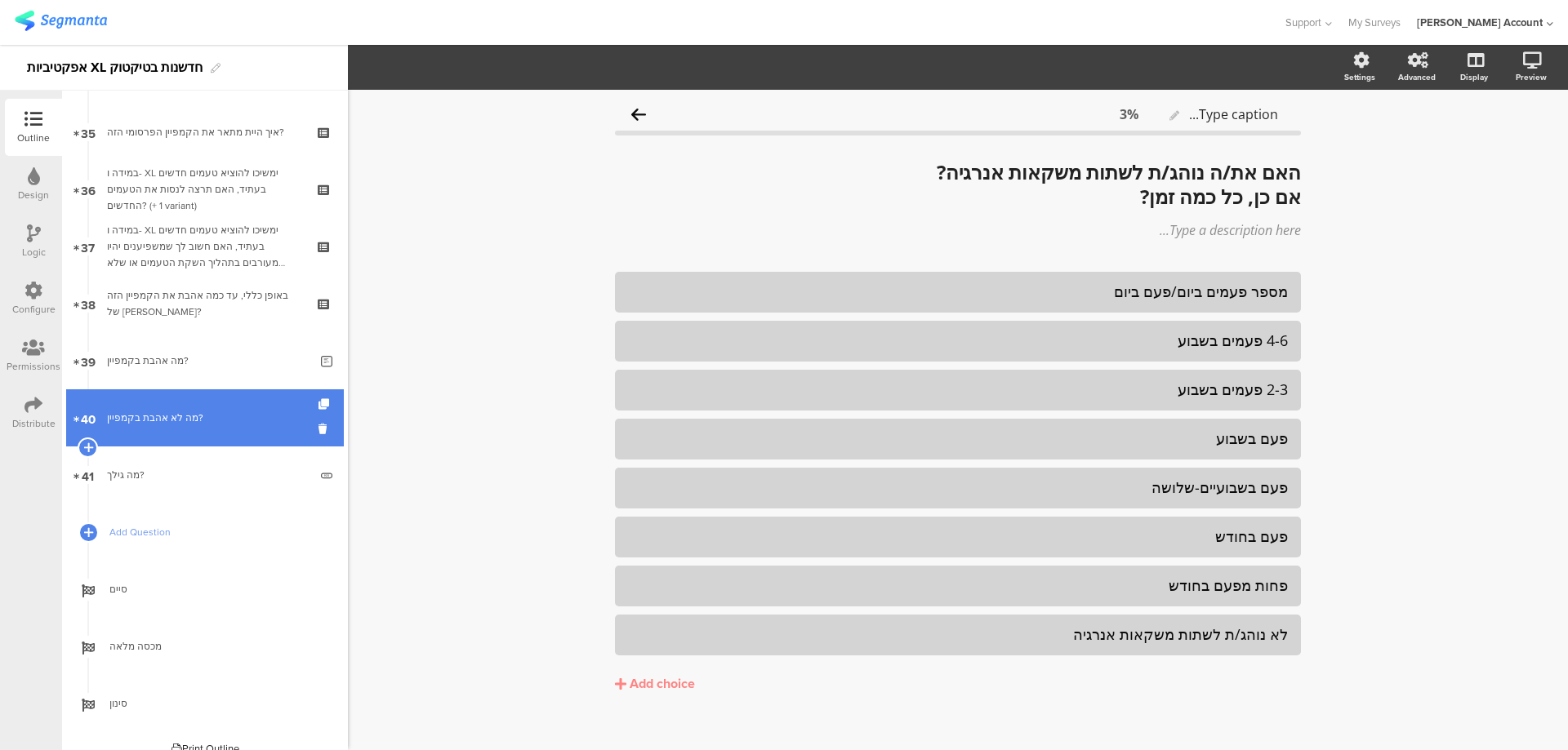
scroll to position [2013, 0]
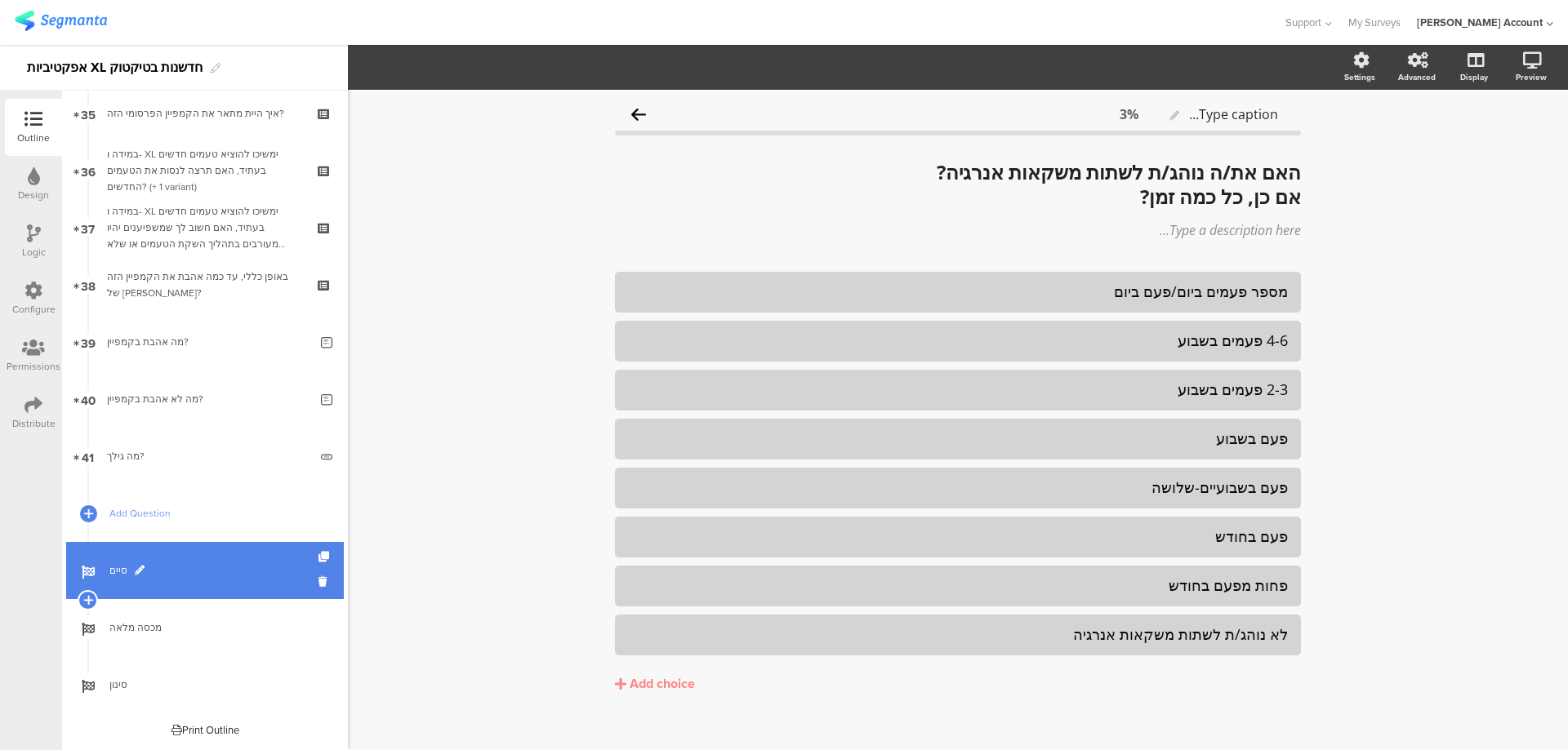
click at [170, 578] on span "סיים" at bounding box center [214, 571] width 209 height 16
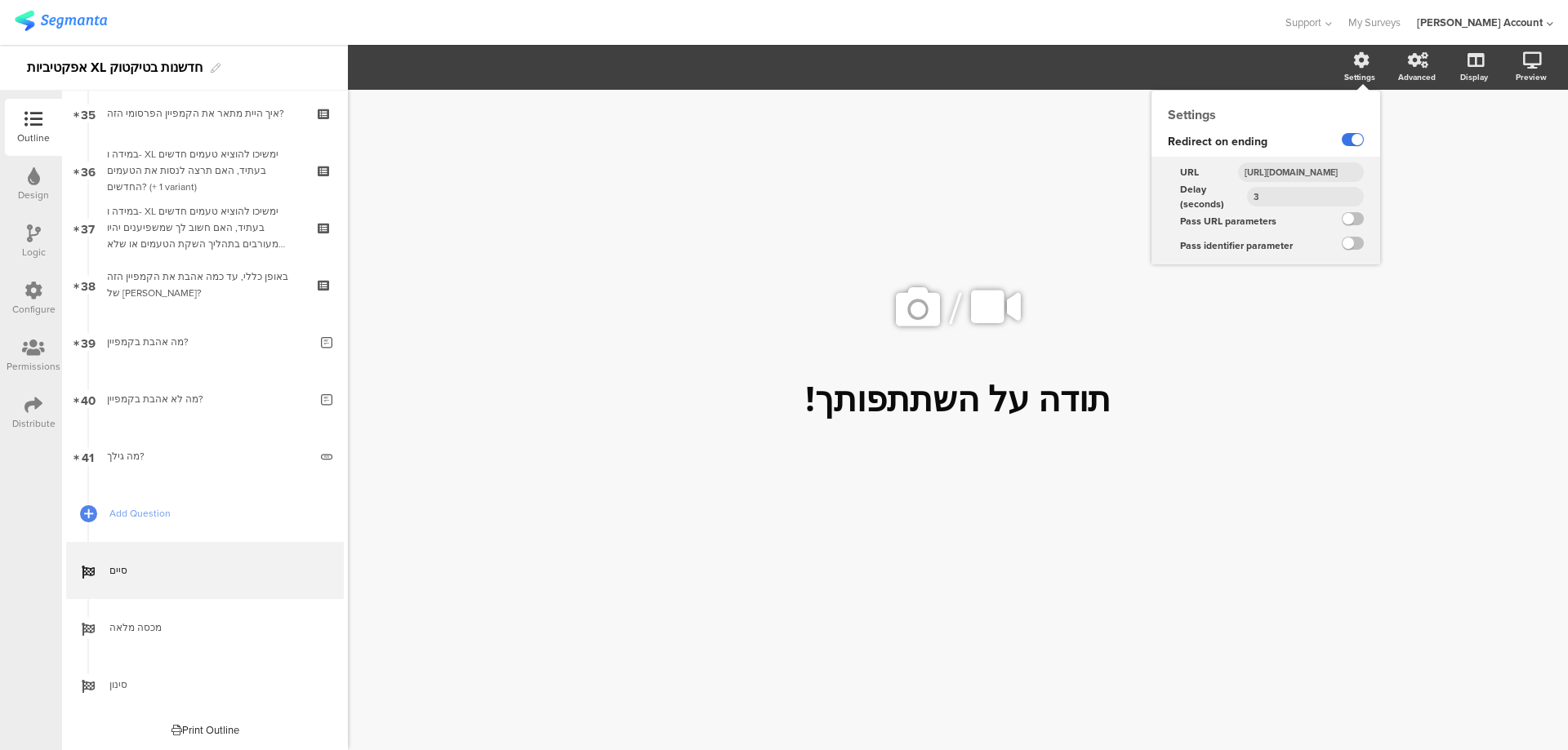
click at [1347, 140] on label at bounding box center [1352, 140] width 22 height 13
click at [0, 0] on input "checkbox" at bounding box center [0, 0] width 0 height 0
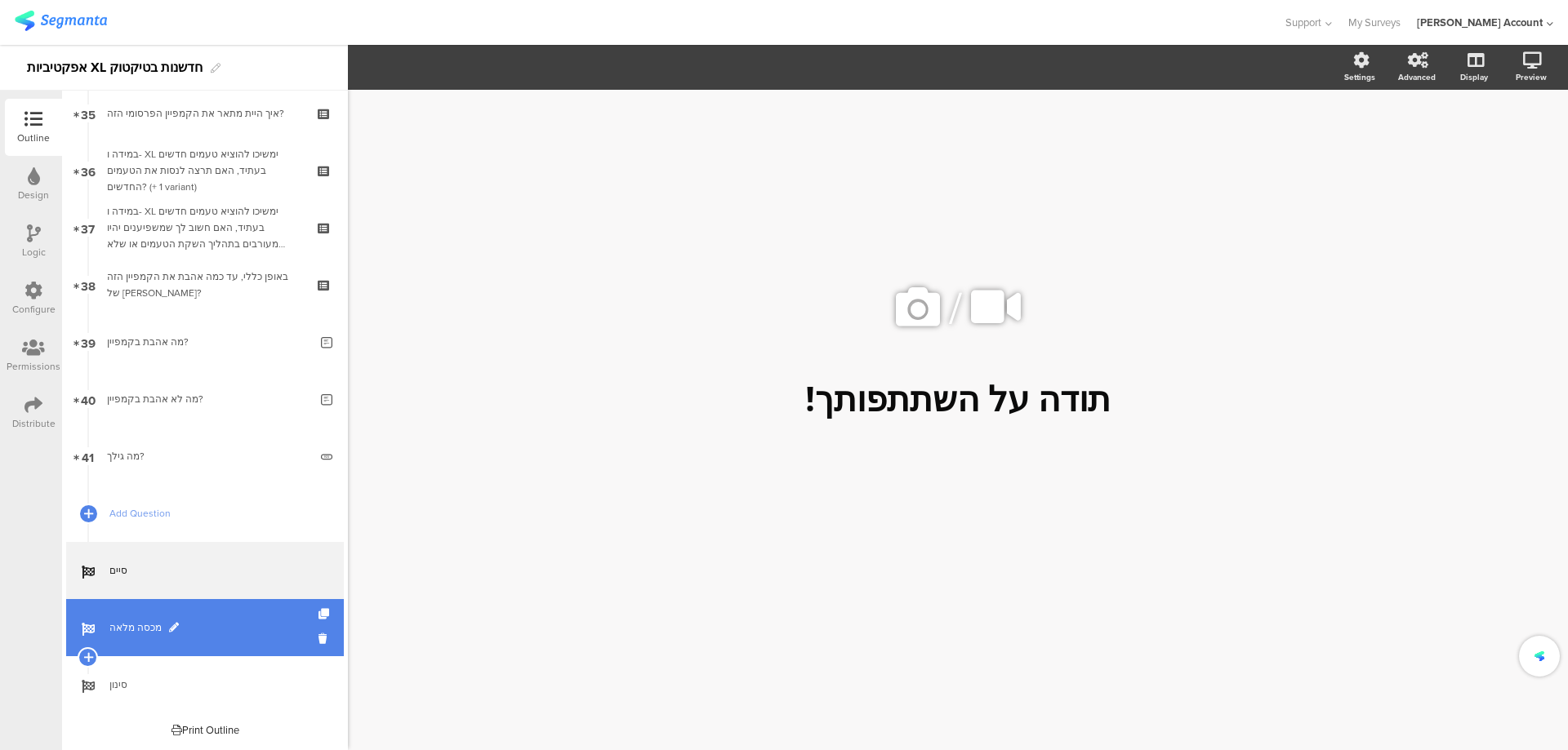
click at [211, 617] on link "מכסה מלאה" at bounding box center [205, 627] width 278 height 57
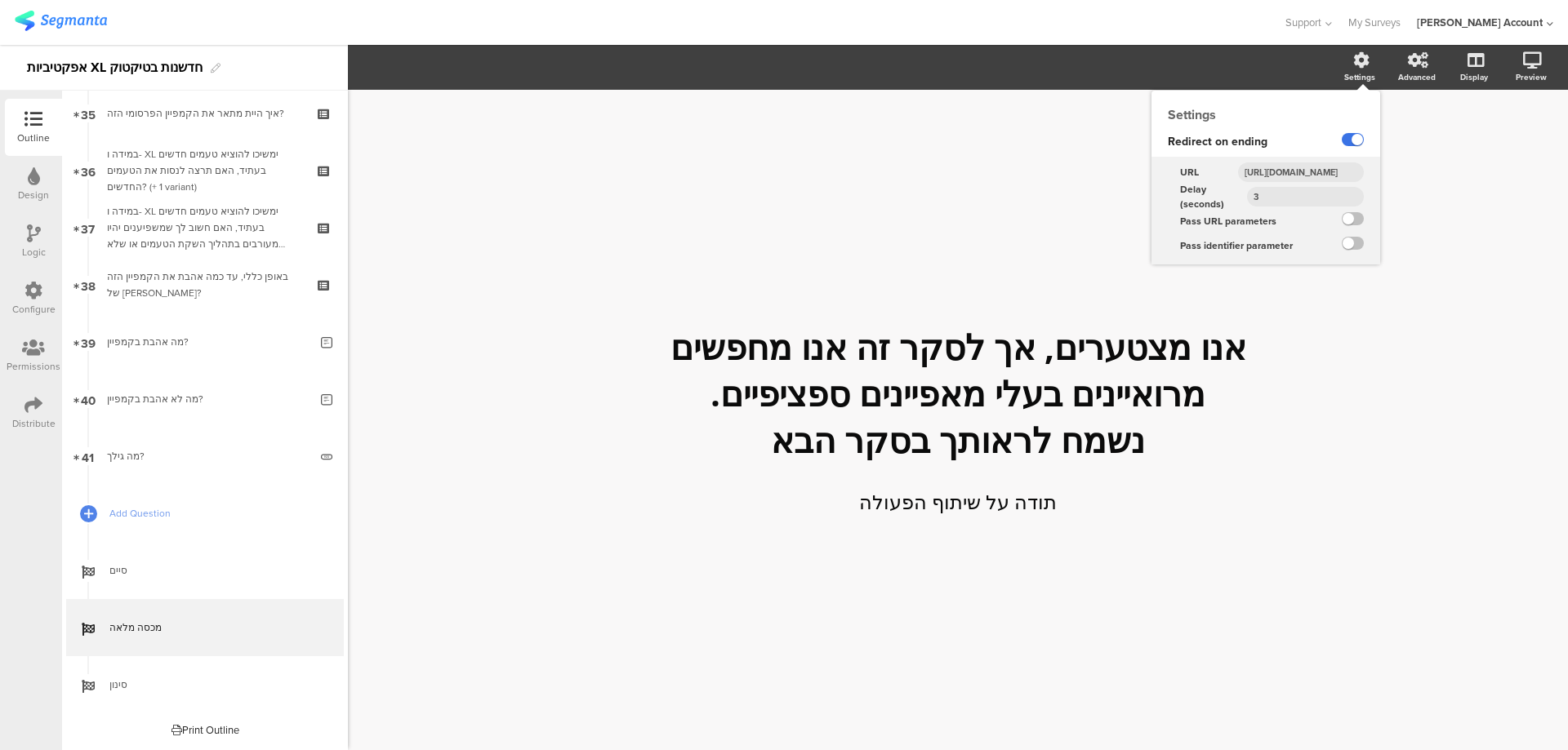
click at [1344, 136] on label at bounding box center [1352, 140] width 22 height 13
click at [0, 0] on input "checkbox" at bounding box center [0, 0] width 0 height 0
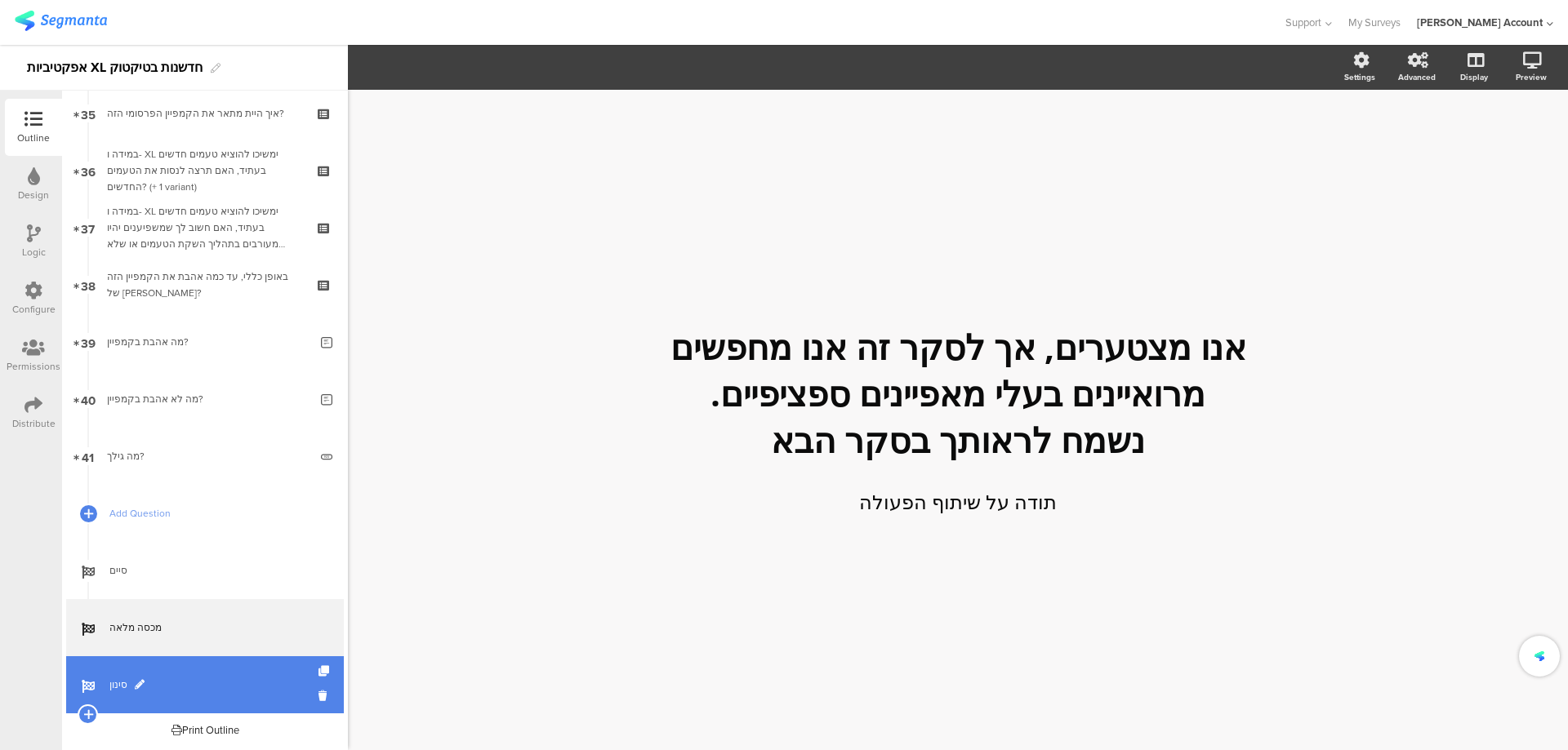
click at [181, 679] on span "סינון" at bounding box center [214, 685] width 209 height 16
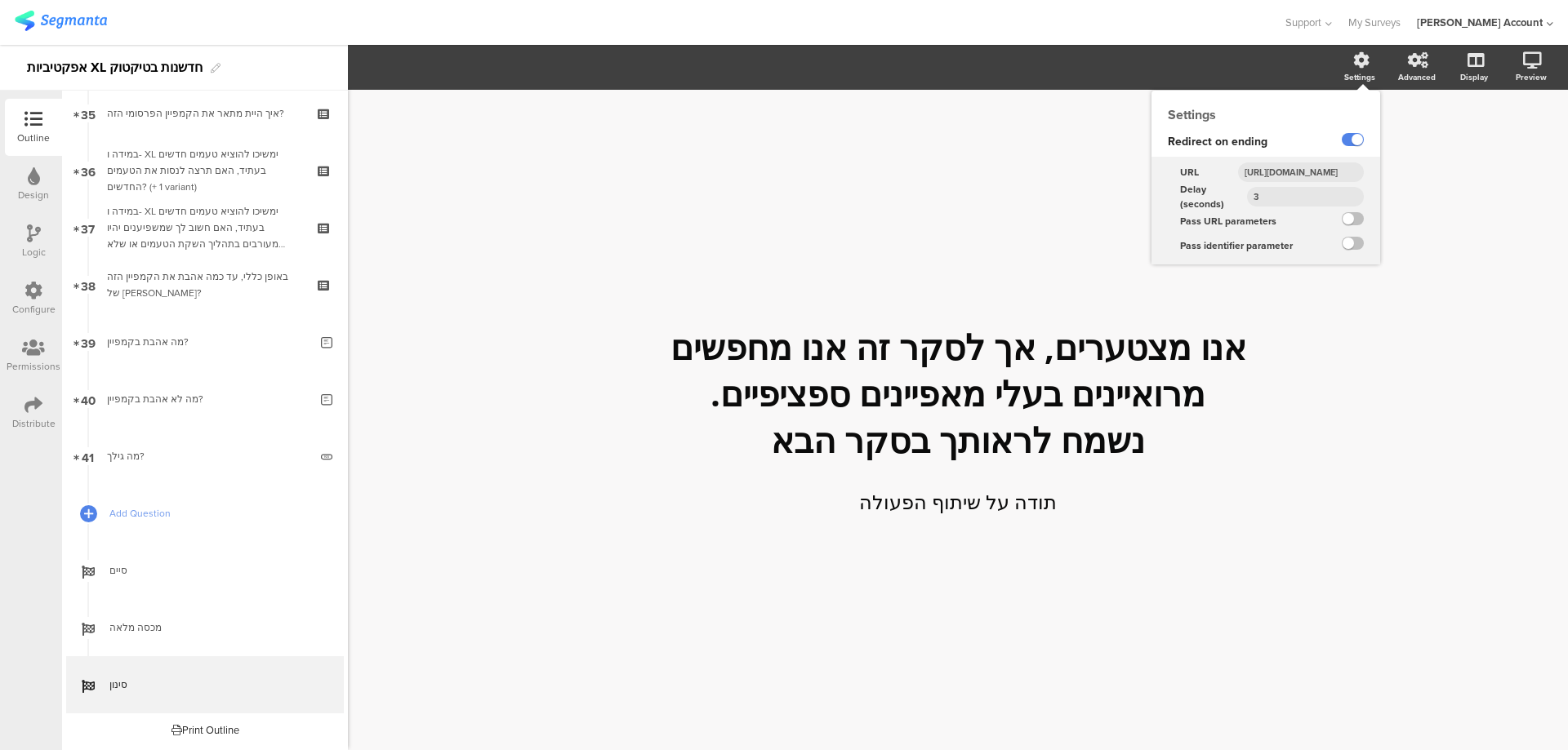
click at [1362, 66] on icon at bounding box center [1361, 60] width 16 height 16
click at [1349, 134] on label at bounding box center [1352, 140] width 22 height 13
click at [0, 0] on input "checkbox" at bounding box center [0, 0] width 0 height 0
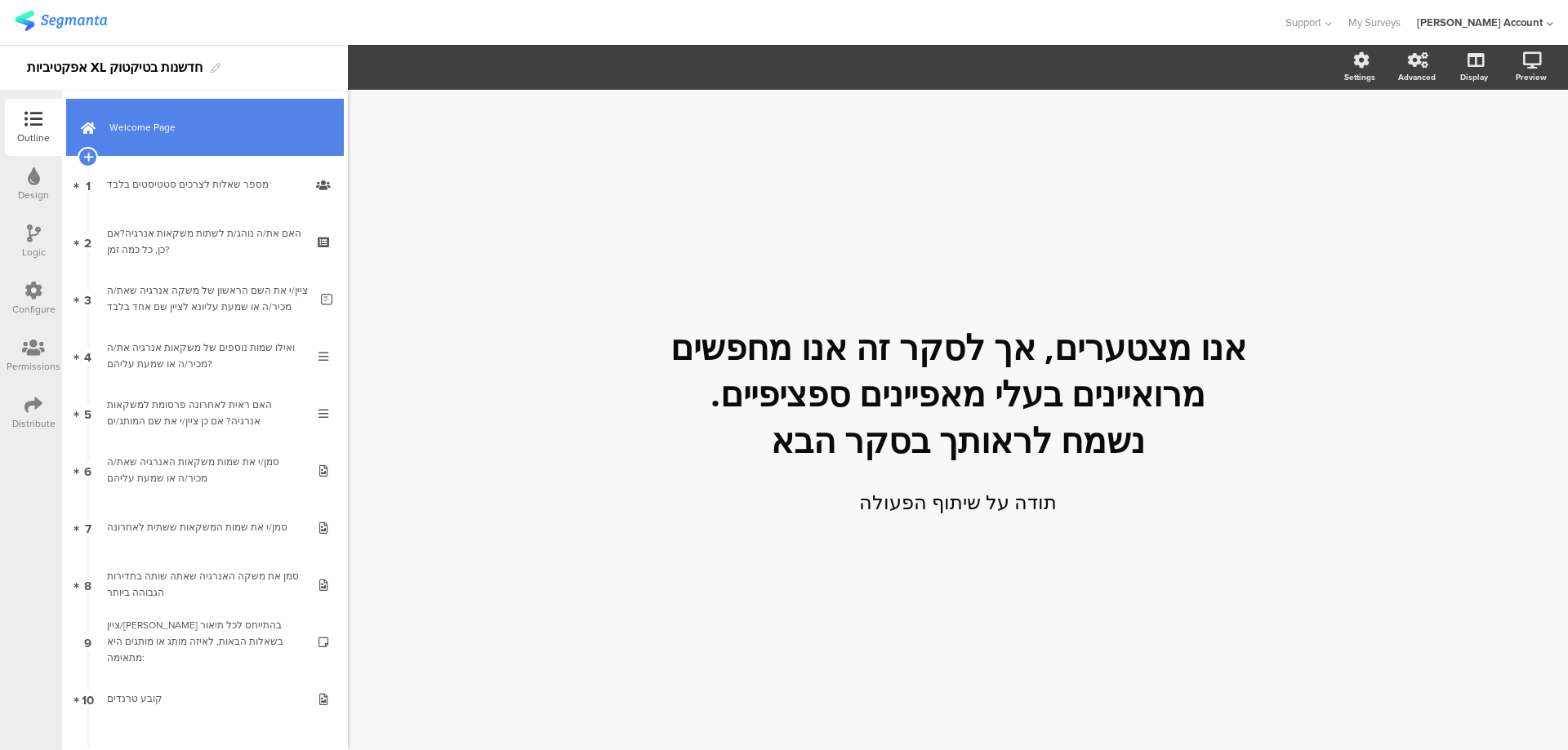
click at [199, 129] on span "Welcome Page" at bounding box center [214, 127] width 209 height 16
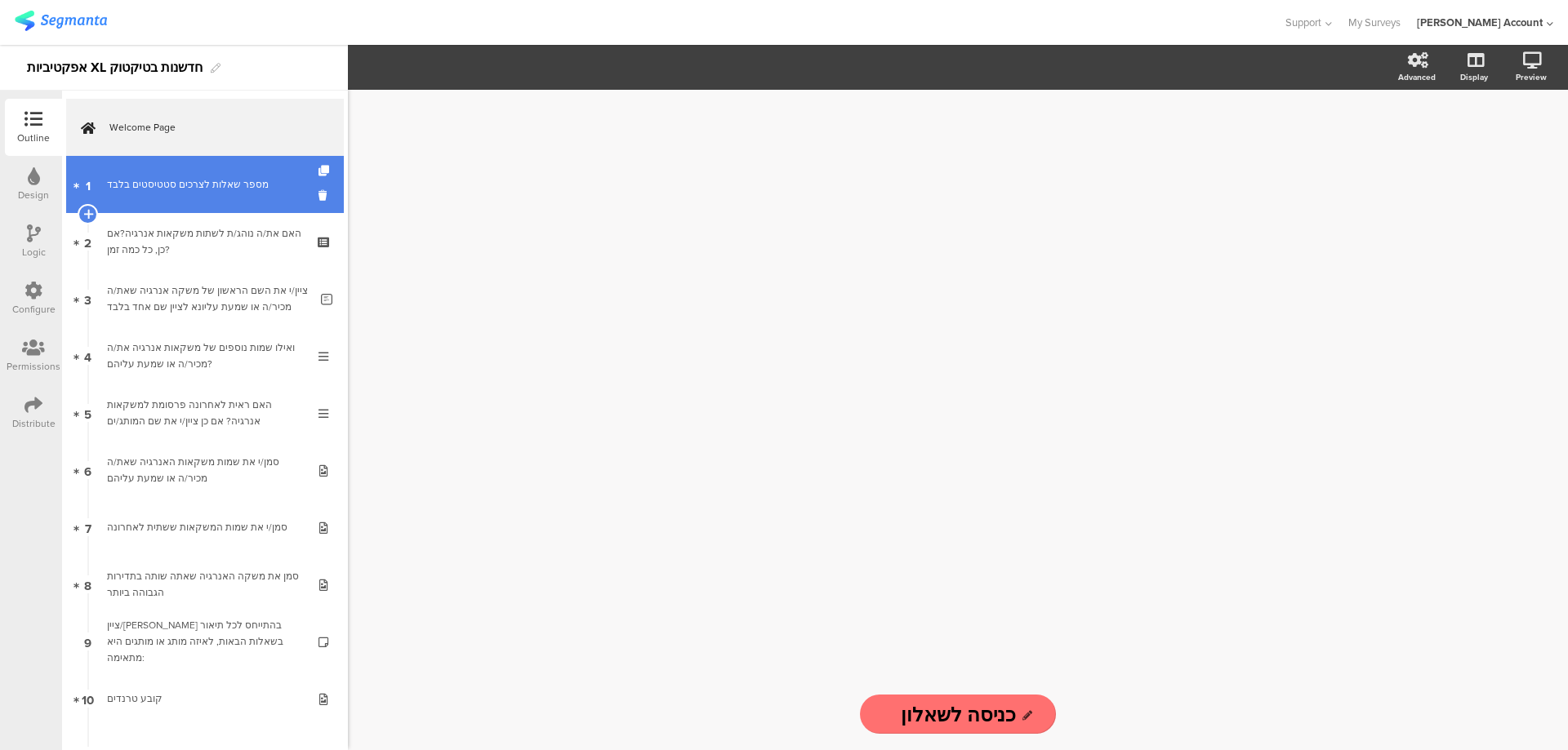
click at [199, 177] on div "מספר שאלות לצרכים סטטיסטים בלבד" at bounding box center [204, 185] width 195 height 16
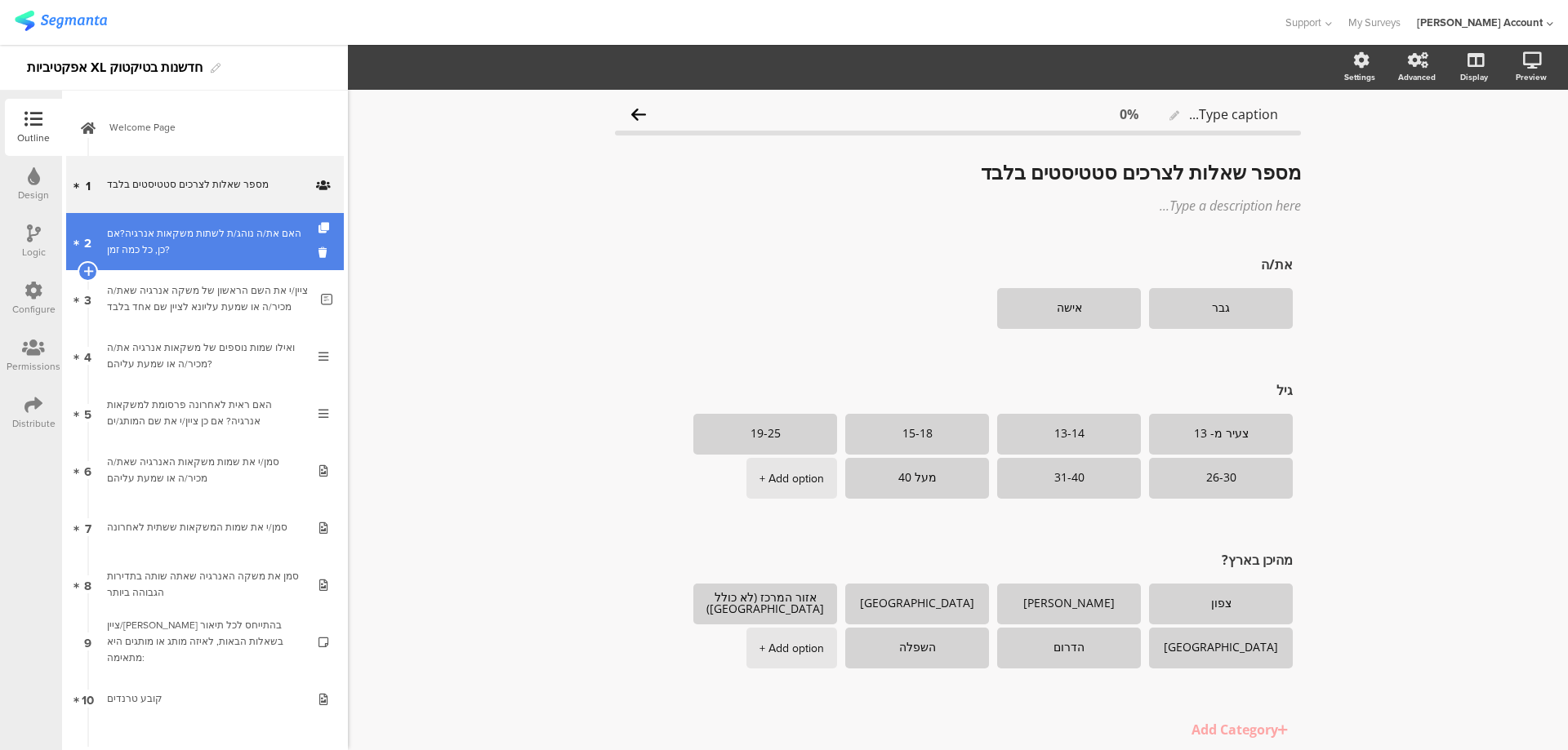
click at [251, 228] on div "האם את/ה נוהג/ת לשתות משקאות אנרגיה?אם כן, כל כמה זמן?" at bounding box center [204, 241] width 195 height 33
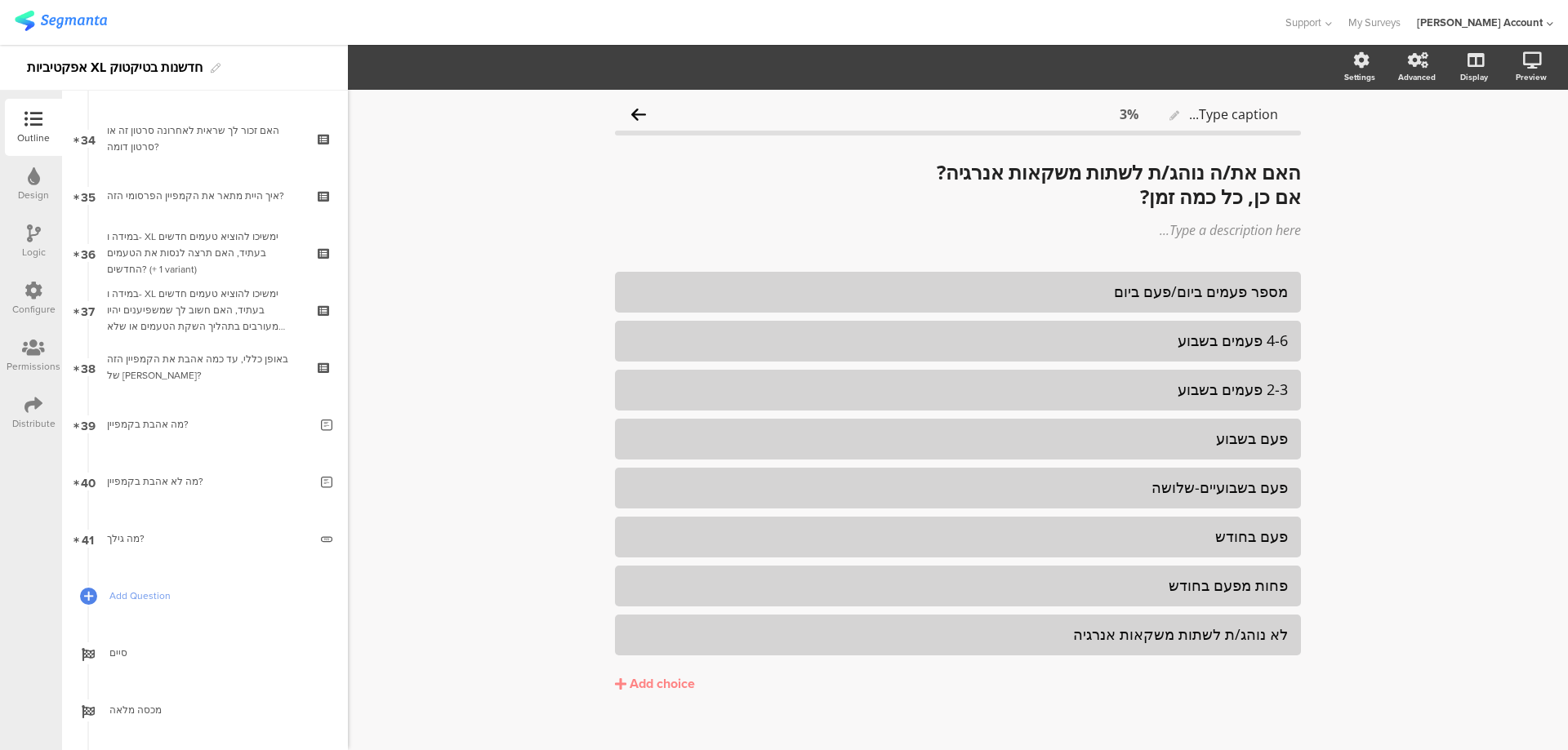
scroll to position [2013, 0]
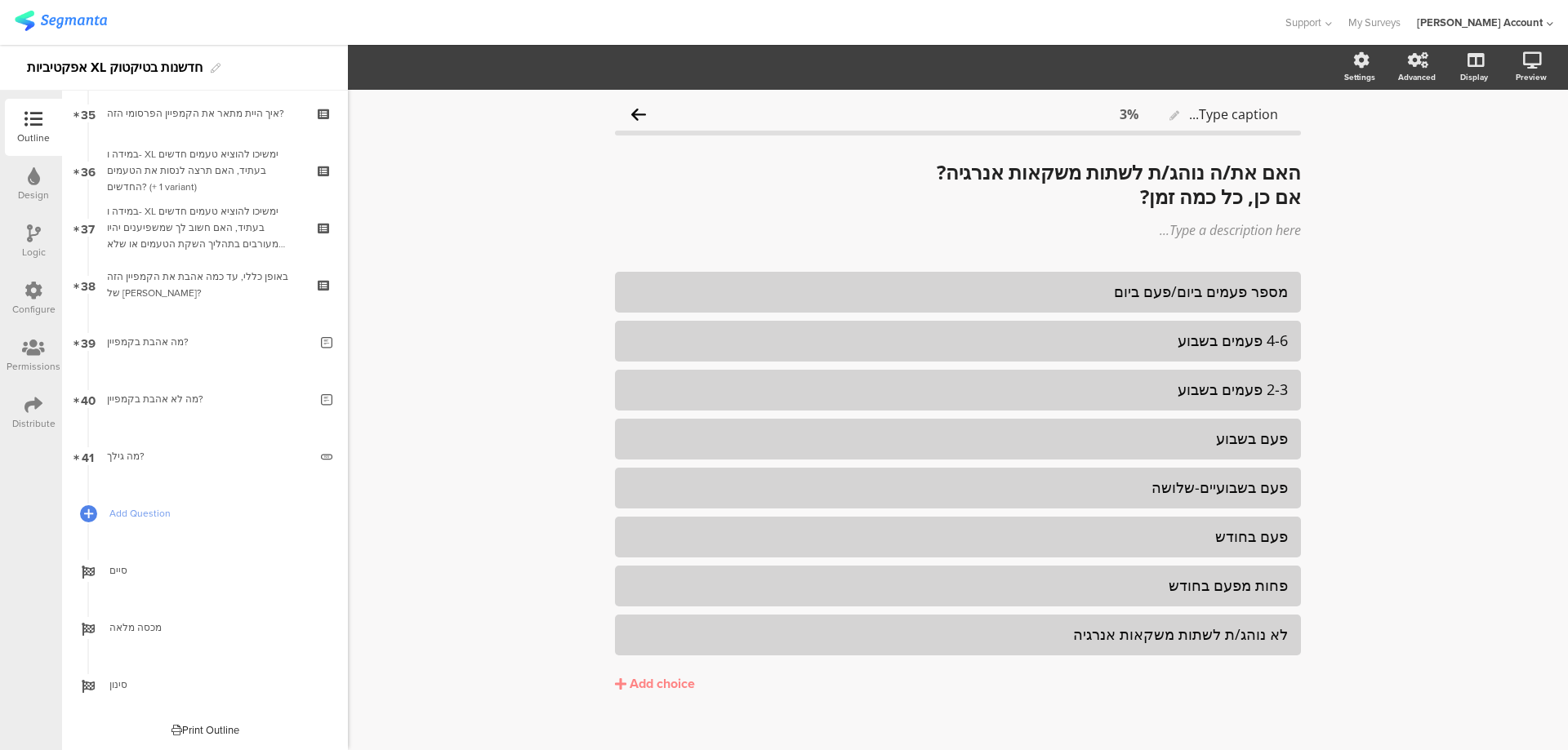
click at [27, 405] on icon at bounding box center [34, 405] width 18 height 18
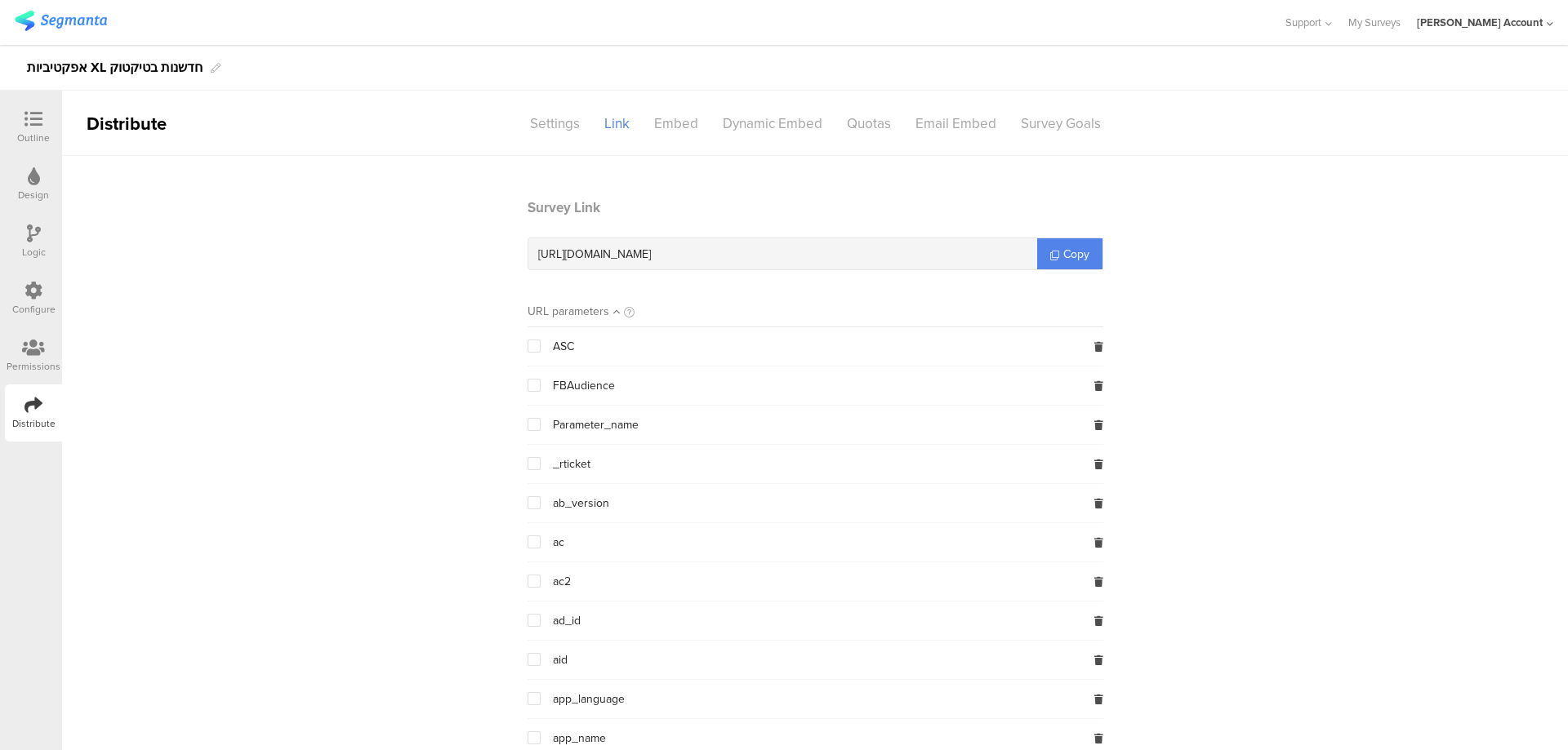
click at [651, 253] on span "https://surveys.segmanta.com/bvbee3" at bounding box center [595, 254] width 113 height 17
copy div "https://surveys.segmanta.com/bvbee3"
click at [34, 174] on icon at bounding box center [34, 176] width 12 height 18
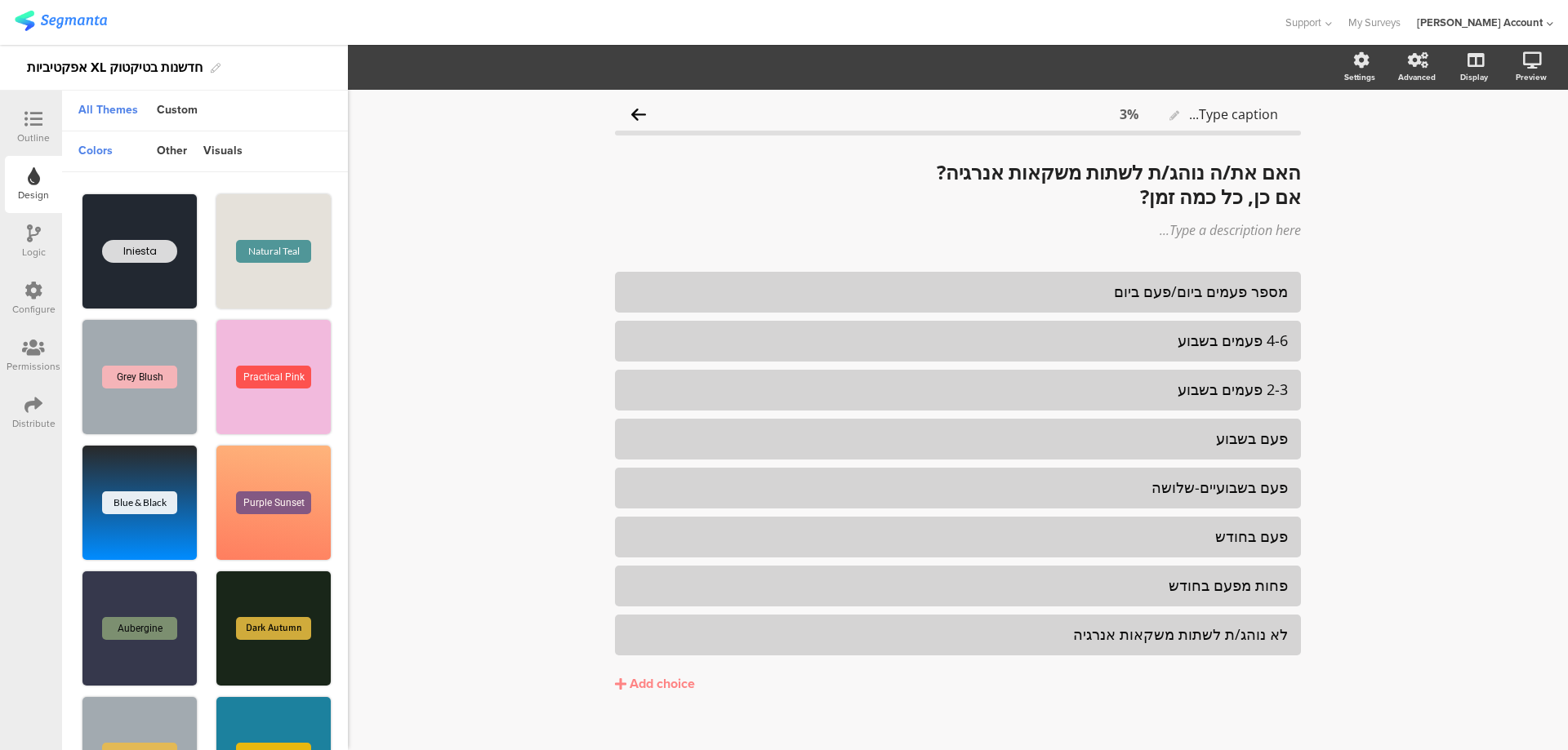
click at [30, 117] on icon at bounding box center [34, 119] width 18 height 18
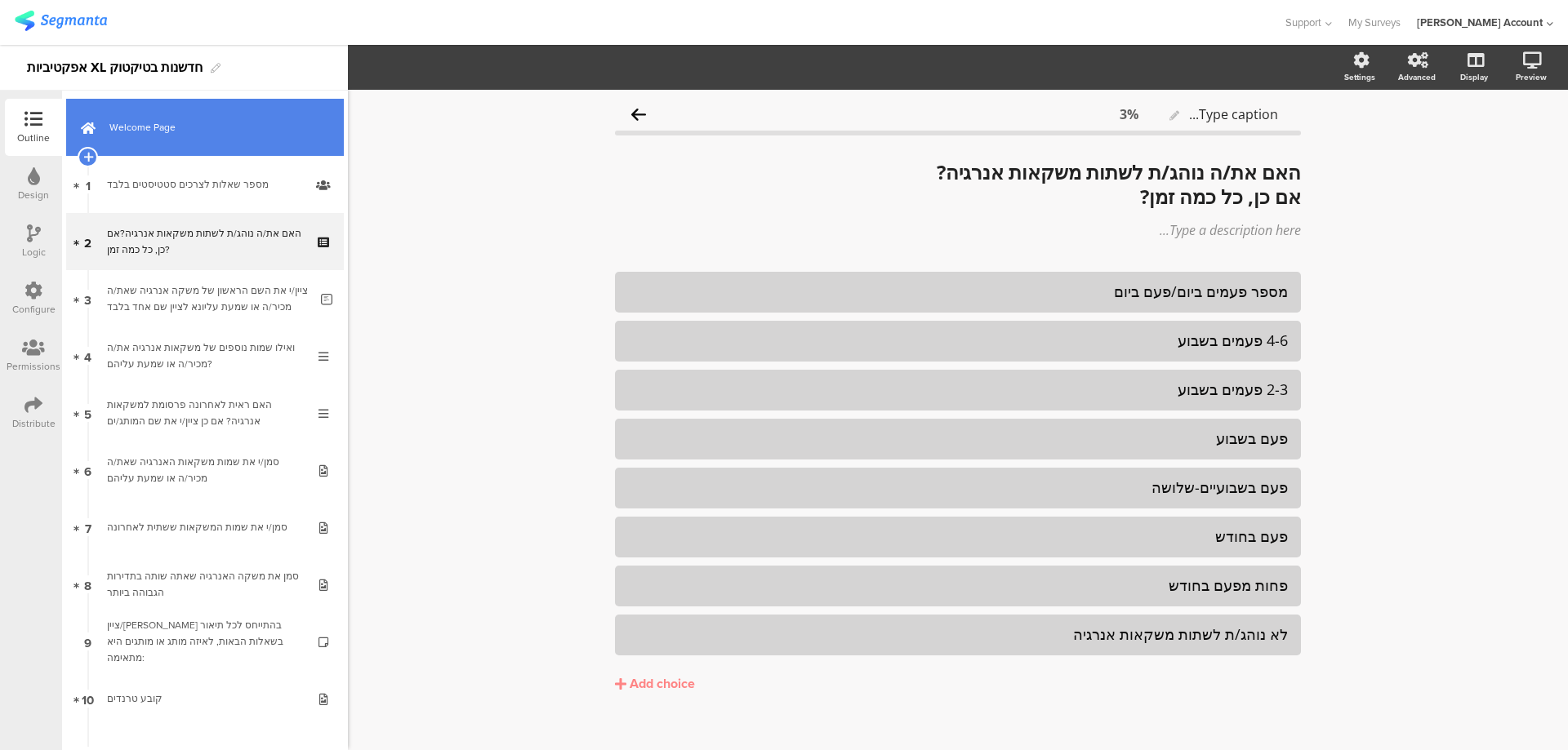
click at [202, 143] on link "Welcome Page" at bounding box center [205, 127] width 278 height 57
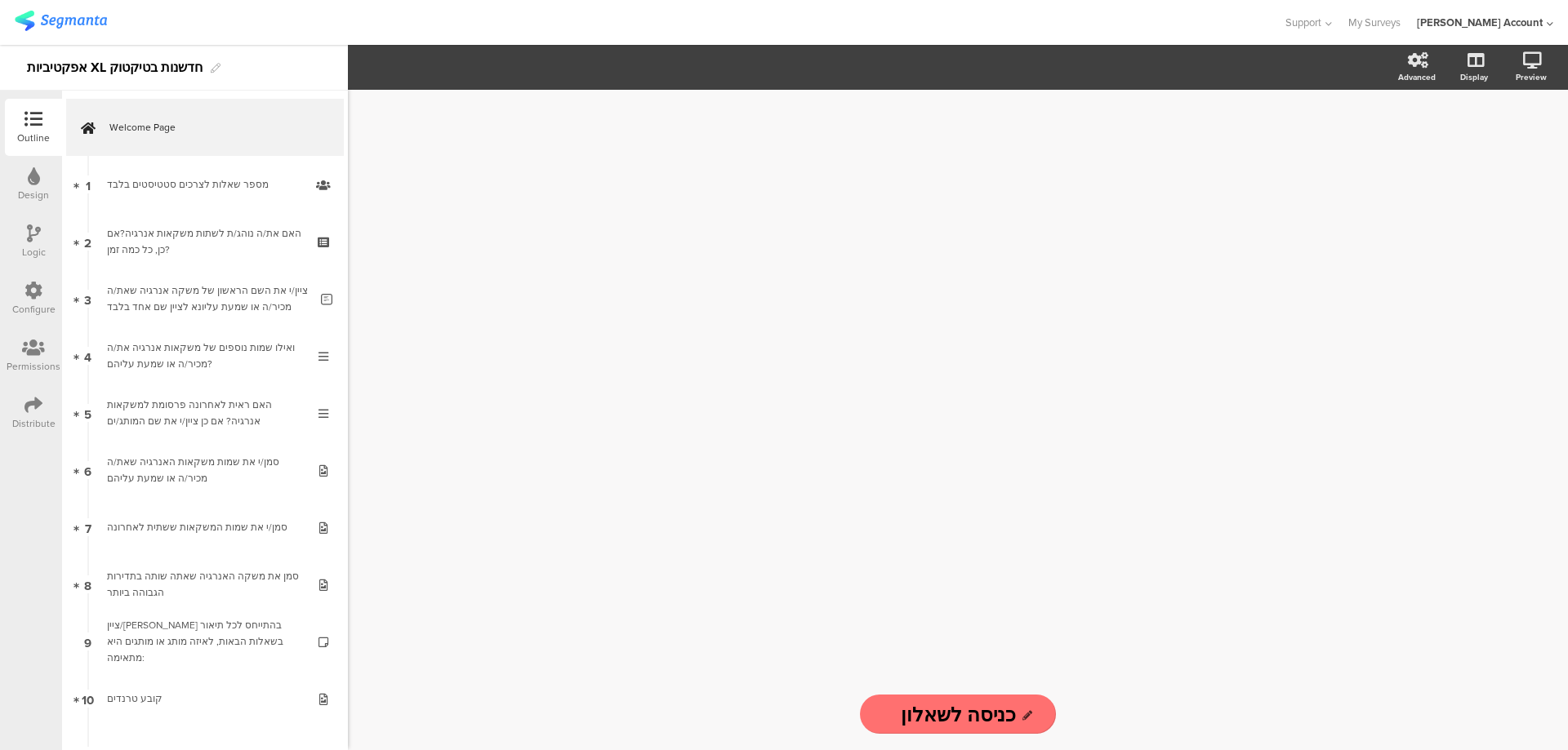
click at [45, 176] on div "Design" at bounding box center [34, 184] width 57 height 57
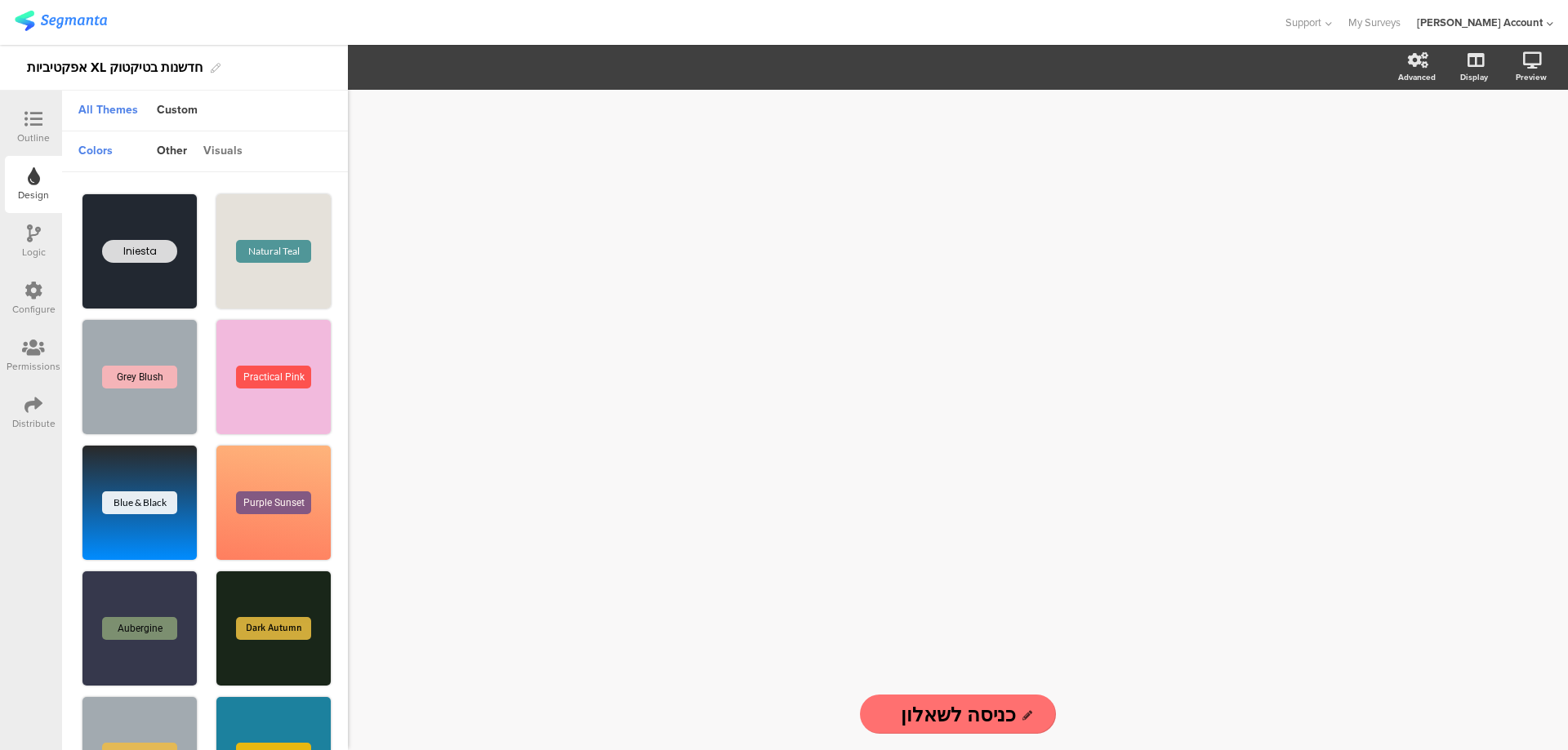
click at [234, 148] on div "visuals" at bounding box center [223, 151] width 56 height 27
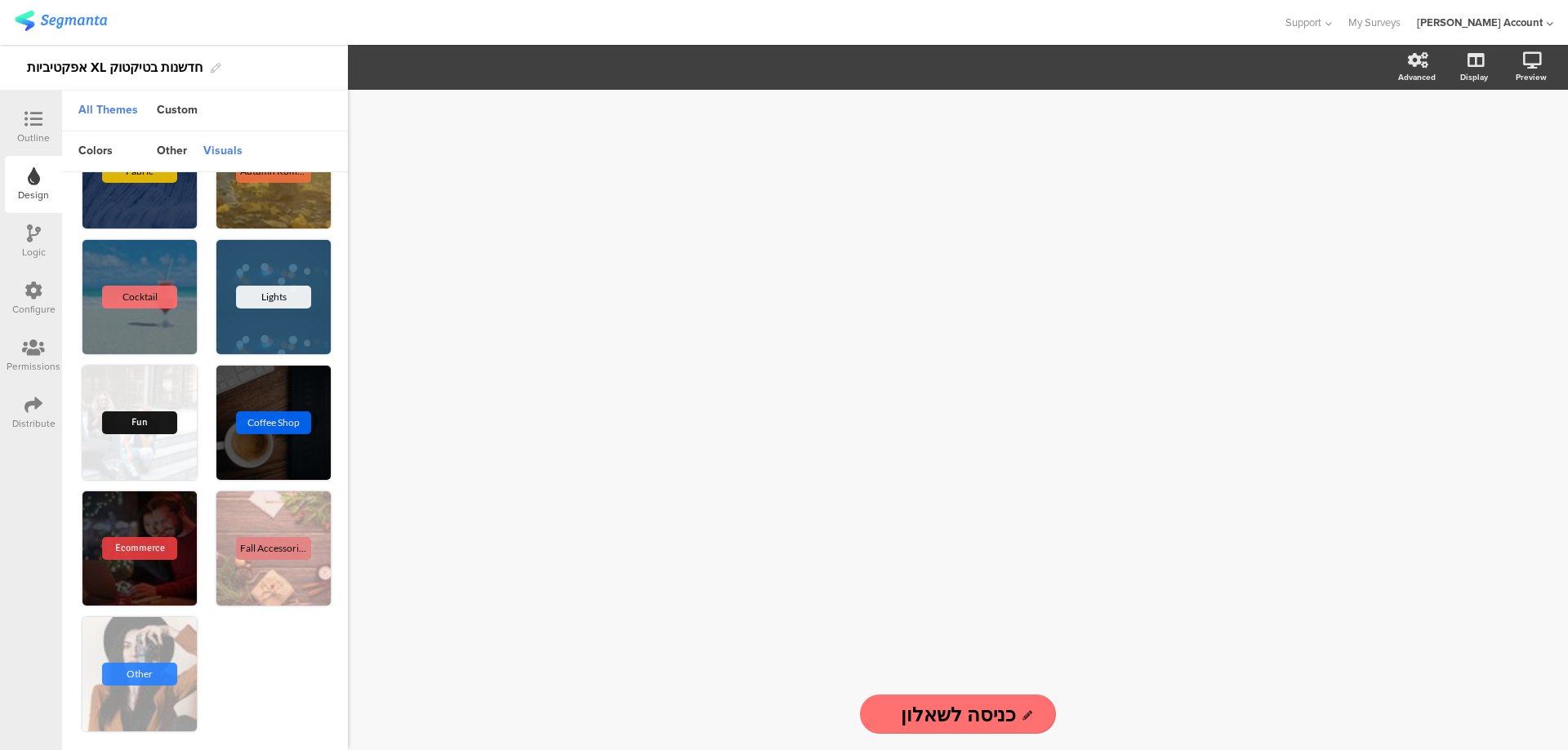
scroll to position [1843, 0]
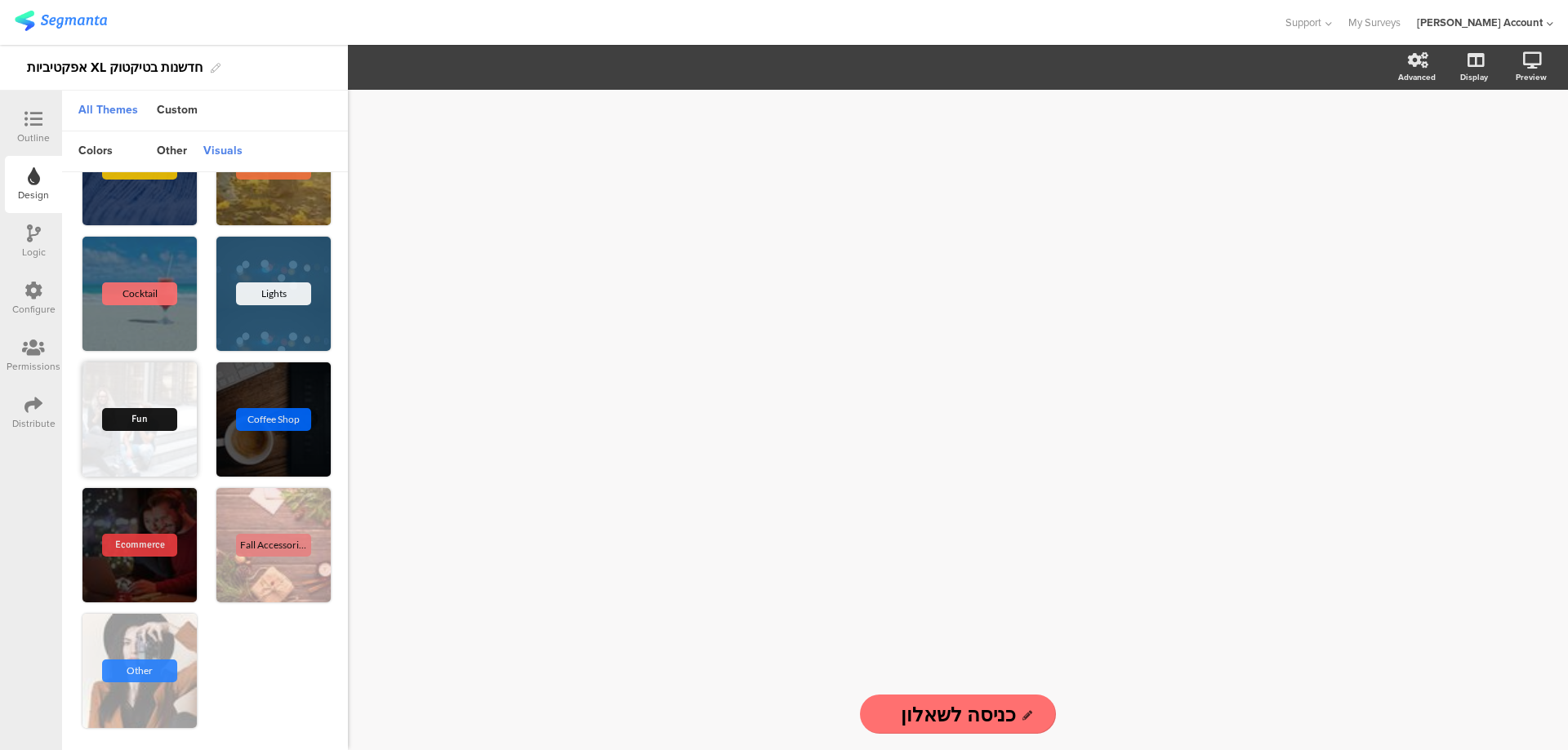
click at [152, 397] on div "Fun" at bounding box center [139, 419] width 114 height 114
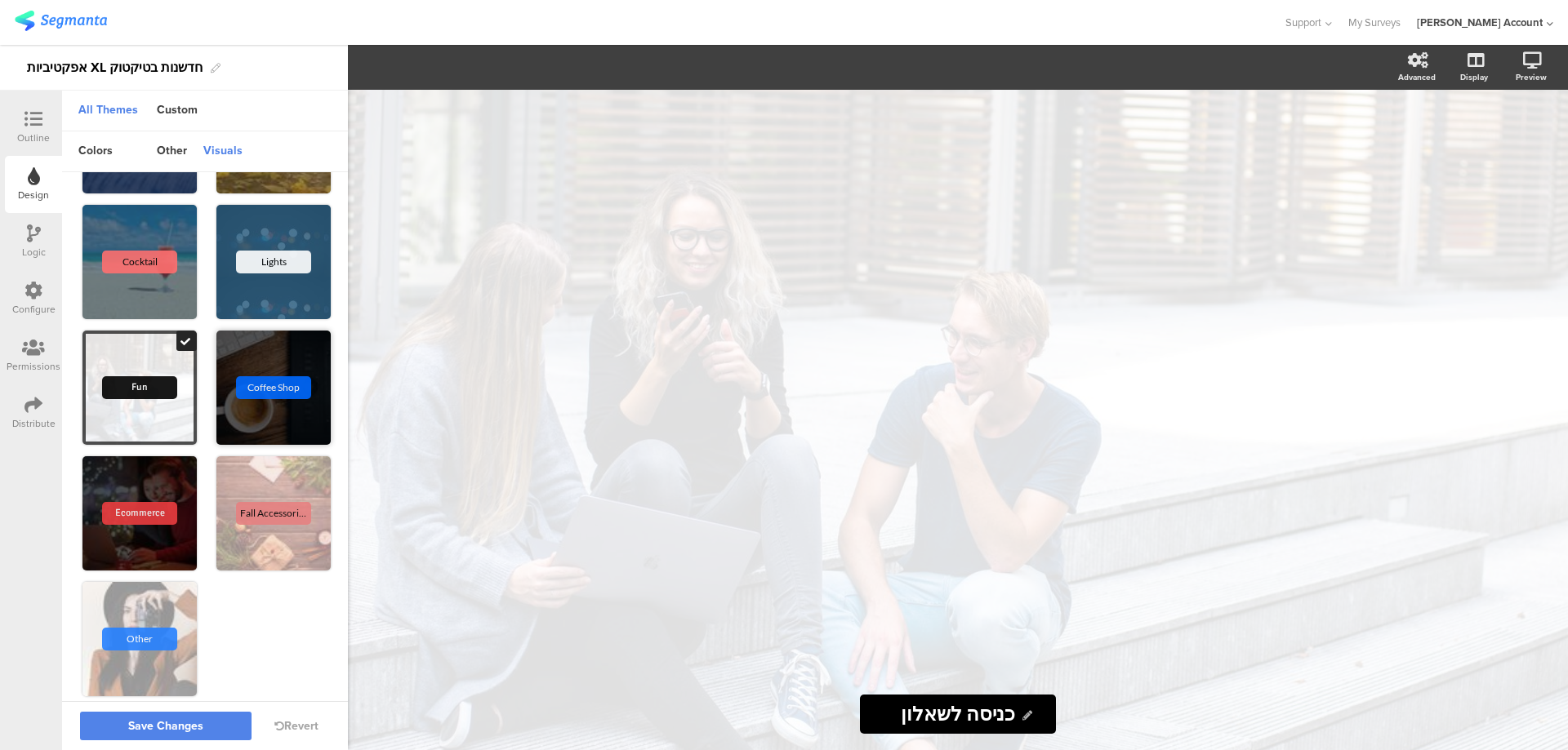
scroll to position [1892, 0]
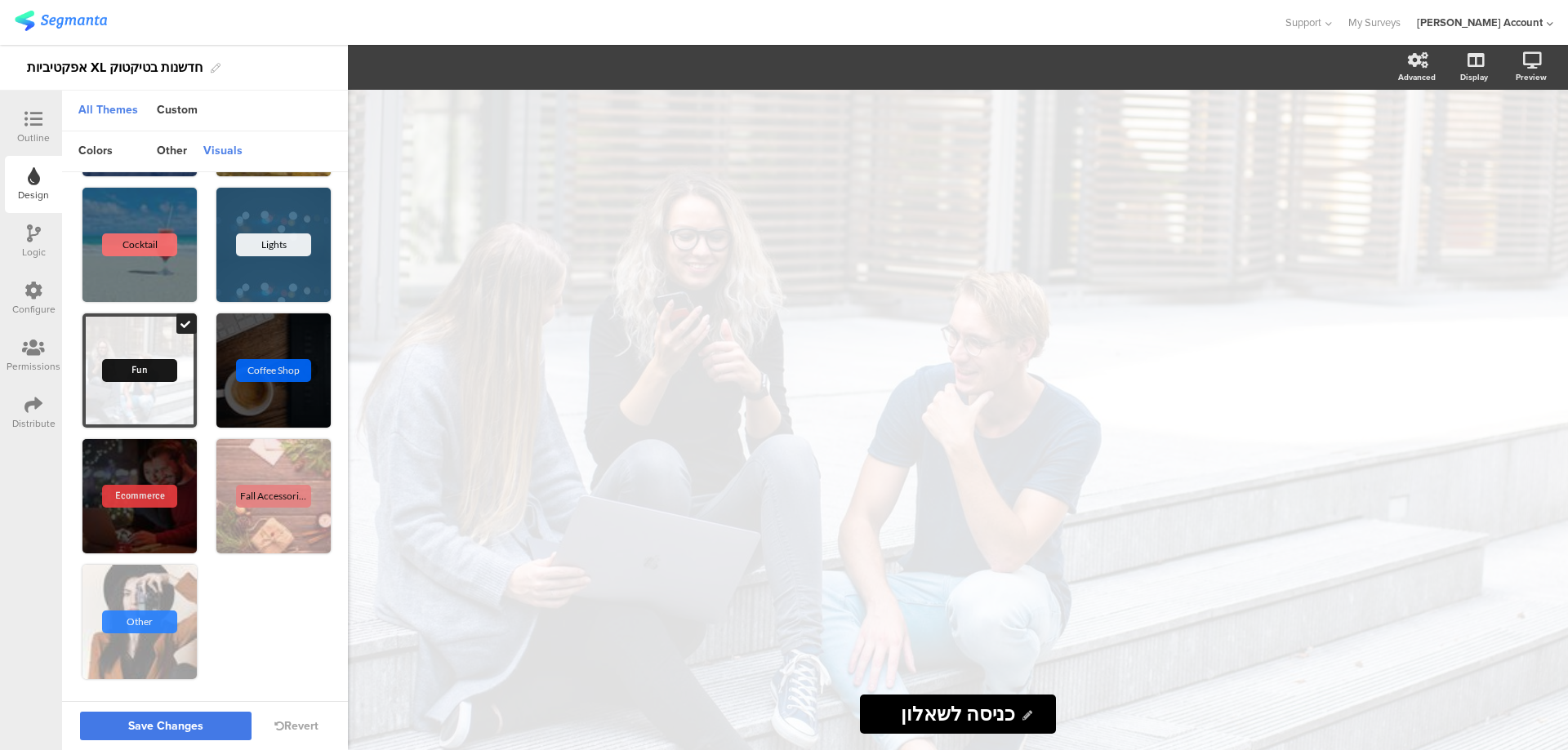
click at [177, 726] on span "Save Changes" at bounding box center [165, 726] width 75 height 0
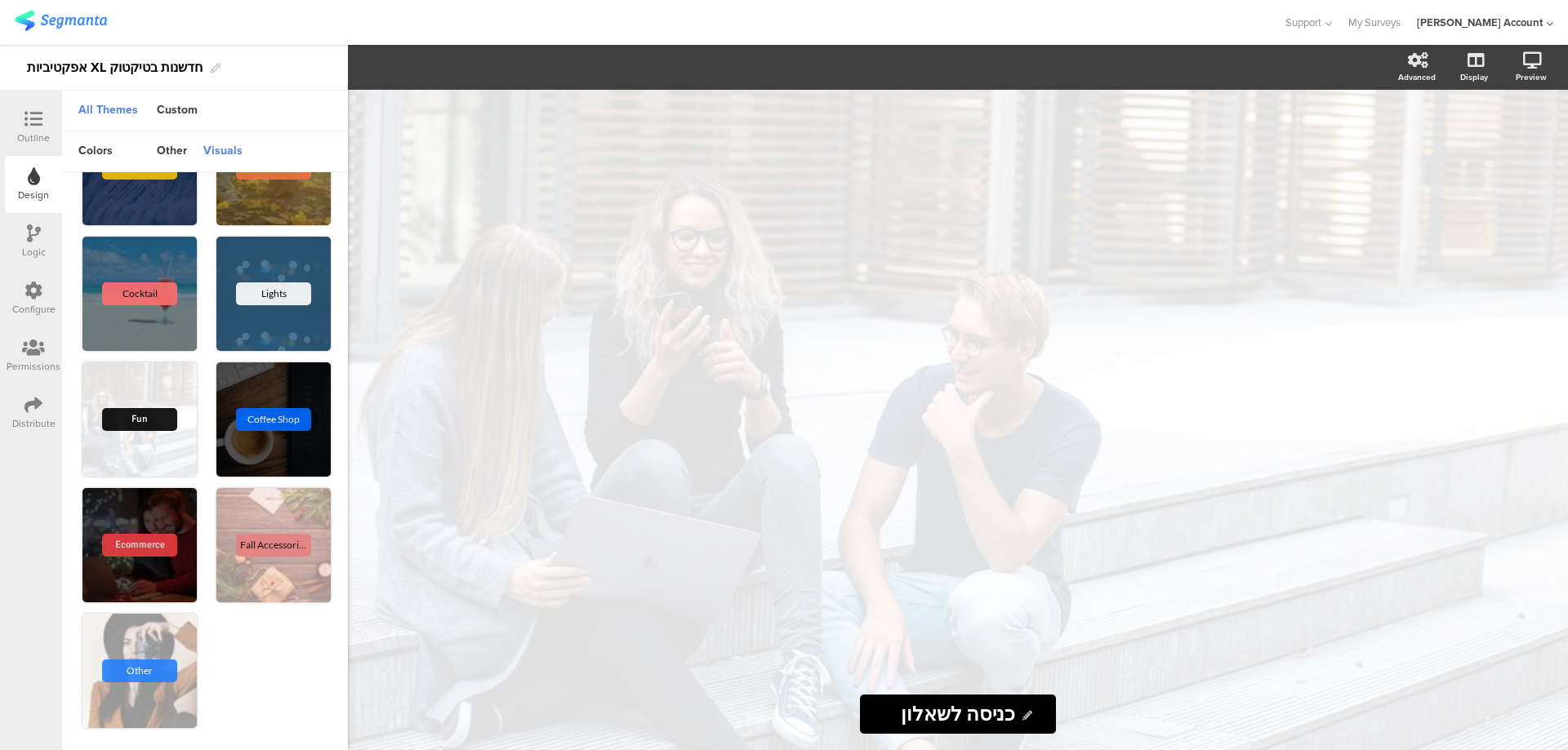
scroll to position [1843, 0]
click at [35, 117] on icon at bounding box center [34, 119] width 18 height 18
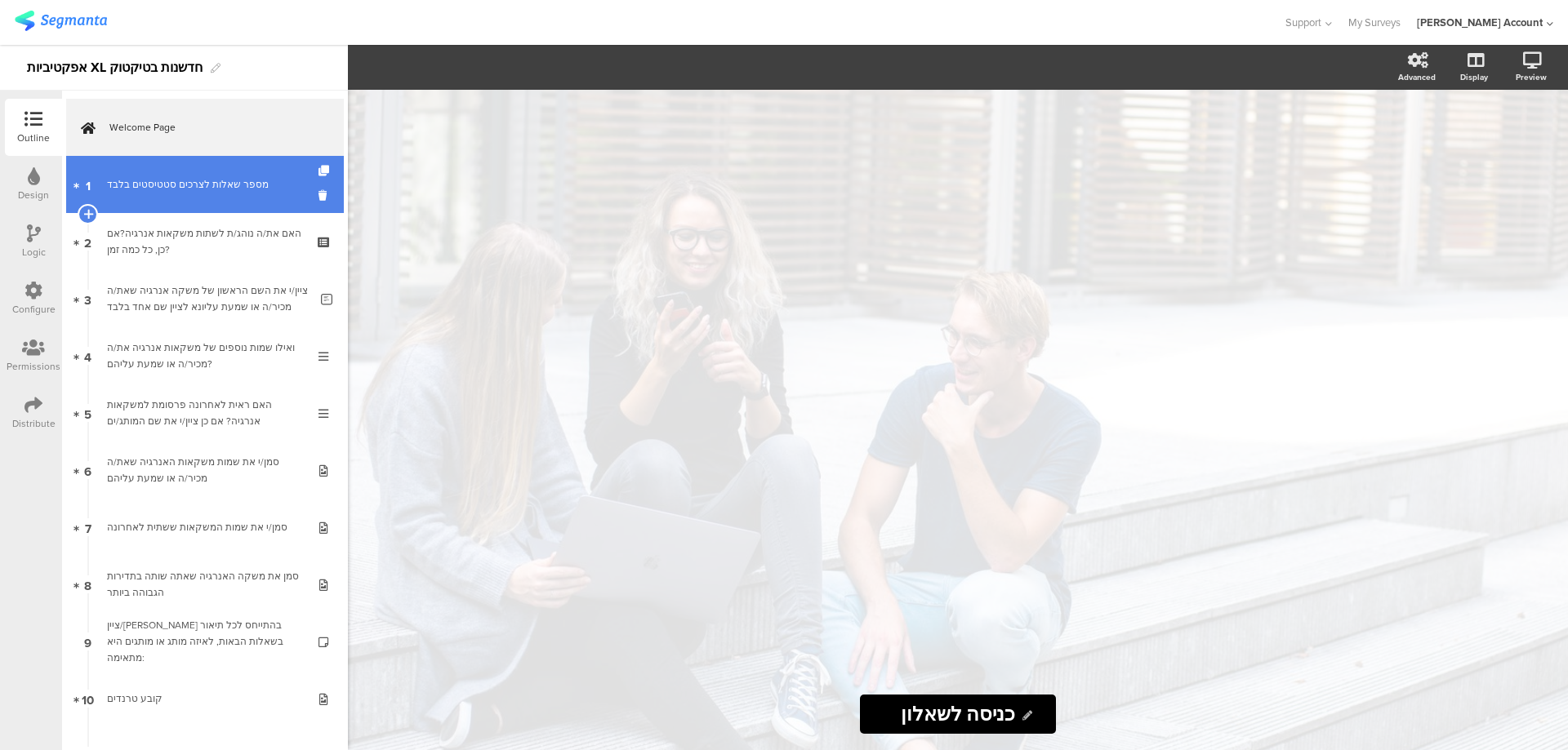
click at [151, 184] on div "מספר שאלות לצרכים סטטיסטים בלבד" at bounding box center [204, 185] width 195 height 16
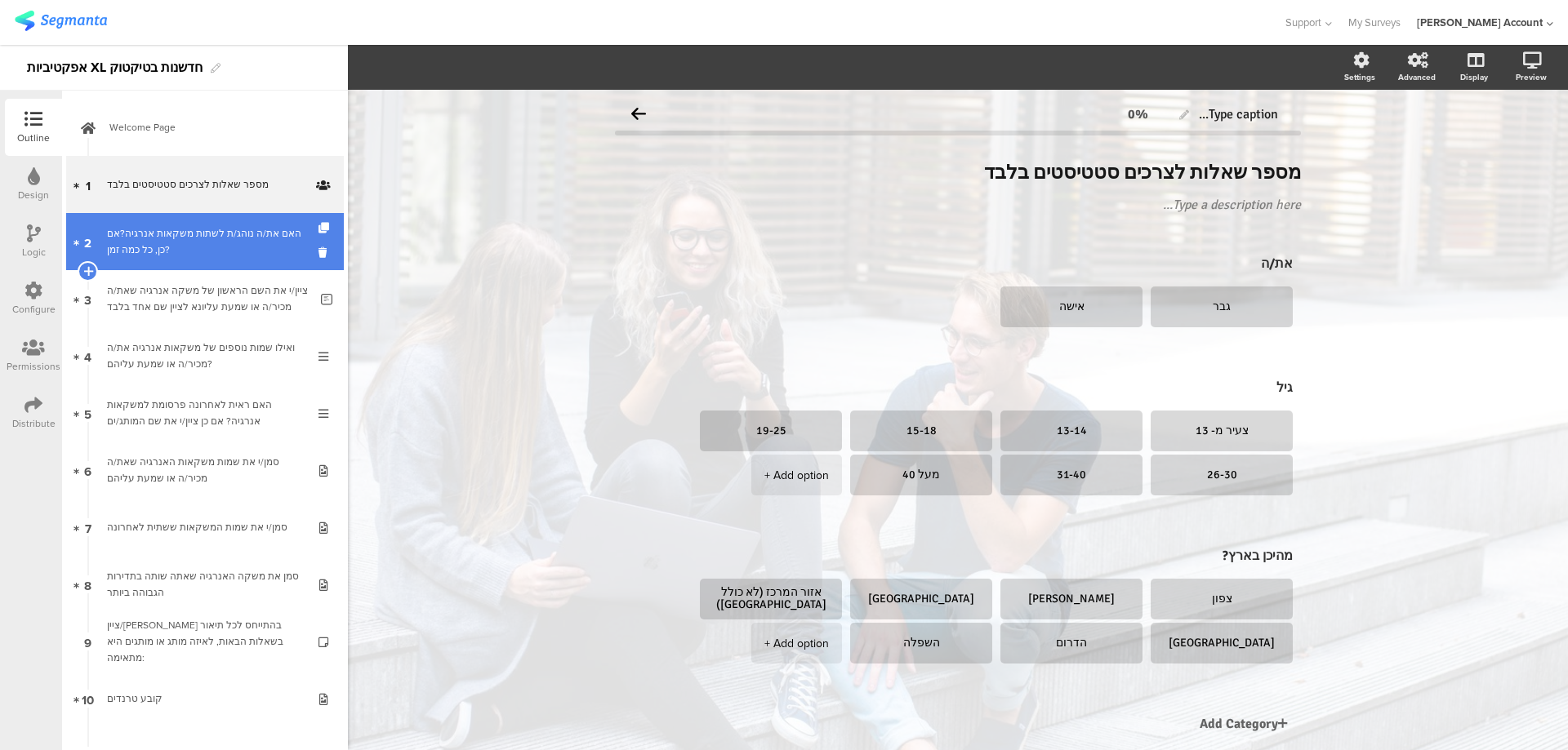
click at [177, 256] on div "האם את/ה נוהג/ת לשתות משקאות אנרגיה?אם כן, כל כמה זמן?" at bounding box center [204, 241] width 195 height 33
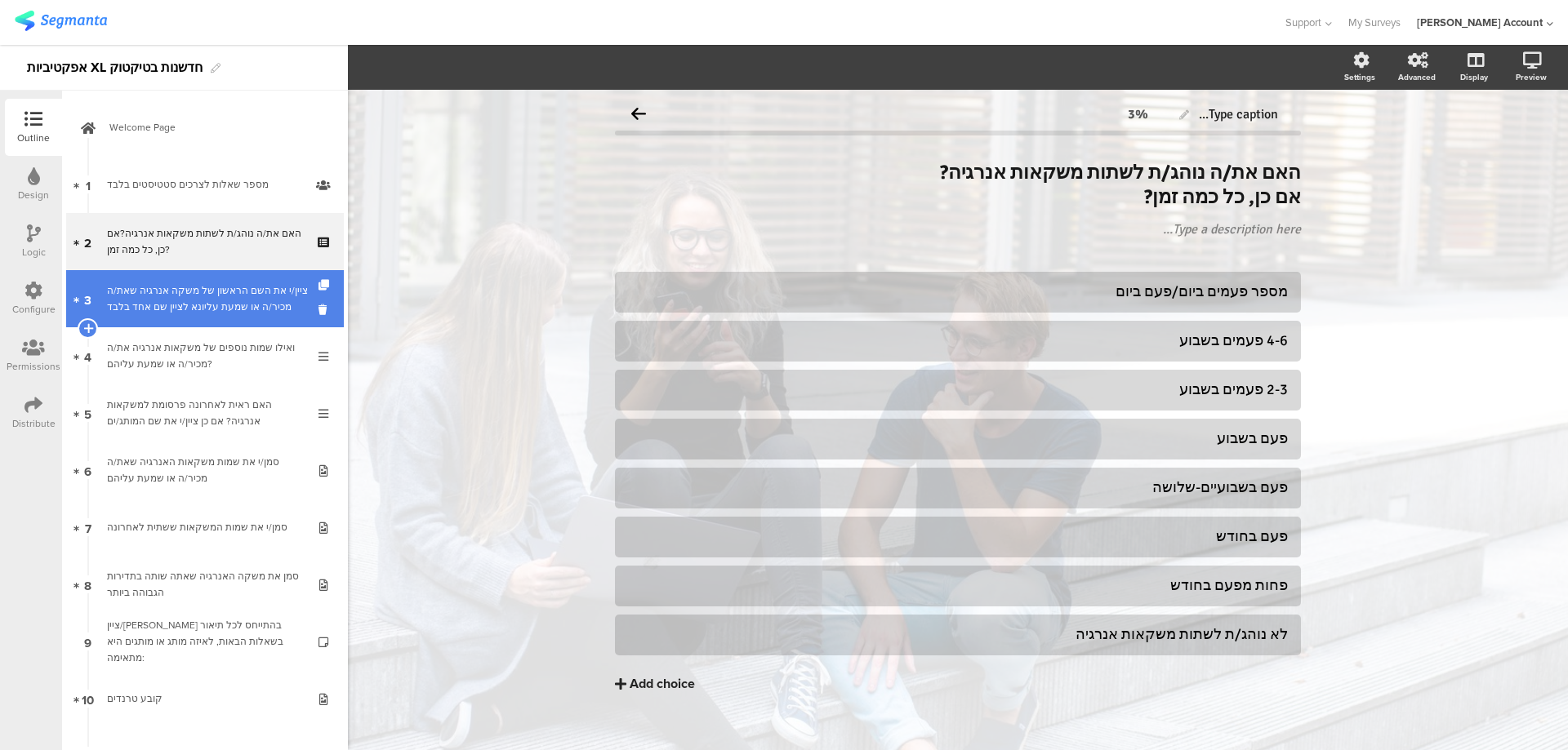
click at [183, 284] on div "ציין/י את השם הראשון של משקה אנרגיה שאת/ה מכיר/ה או שמעת עליונא לציין שם אחד בל…" at bounding box center [208, 299] width 202 height 33
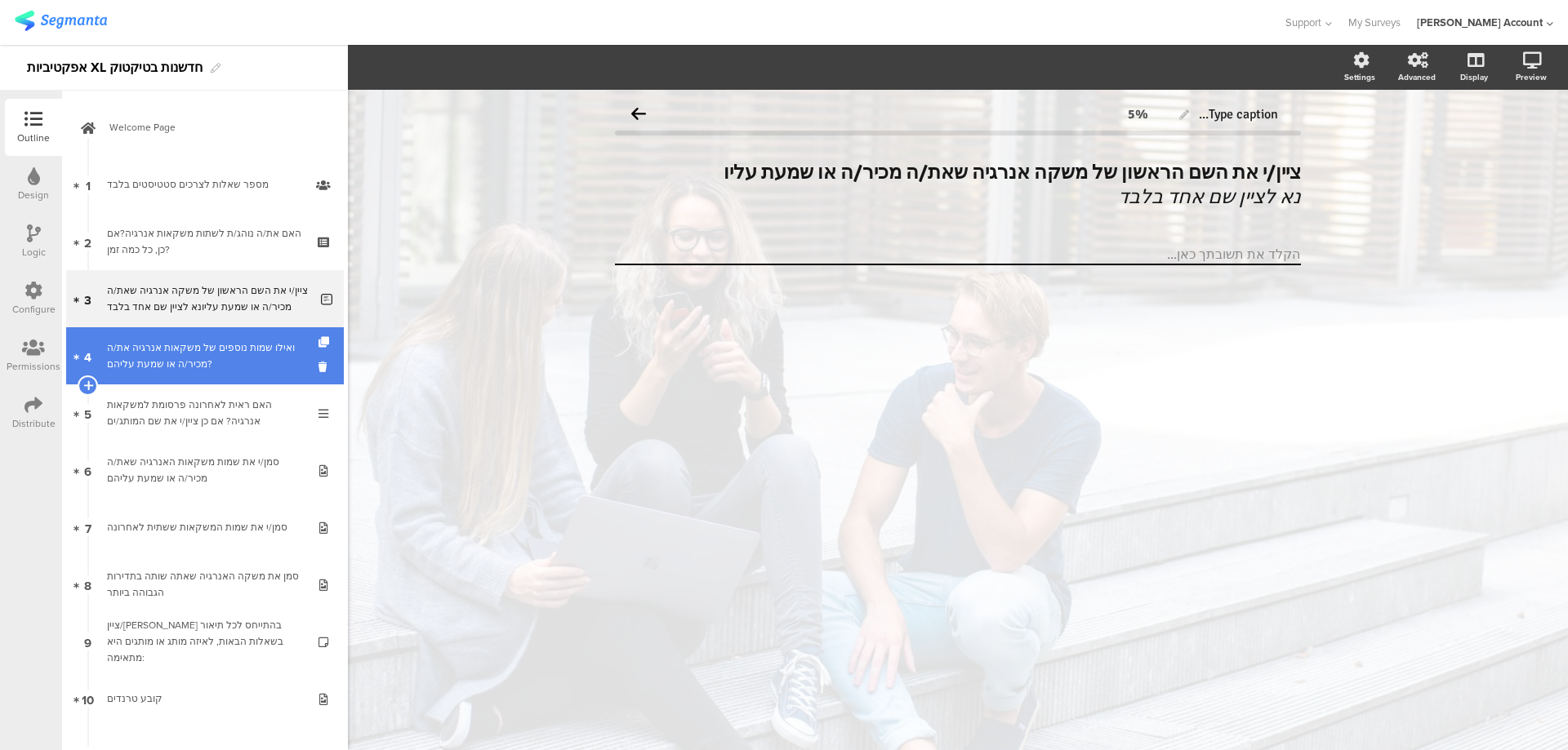
click at [184, 339] on div "ואילו שמות נוספים של משקאות אנרגיה את/ה מכיר/ה או שמעת עליהם?" at bounding box center [204, 355] width 195 height 33
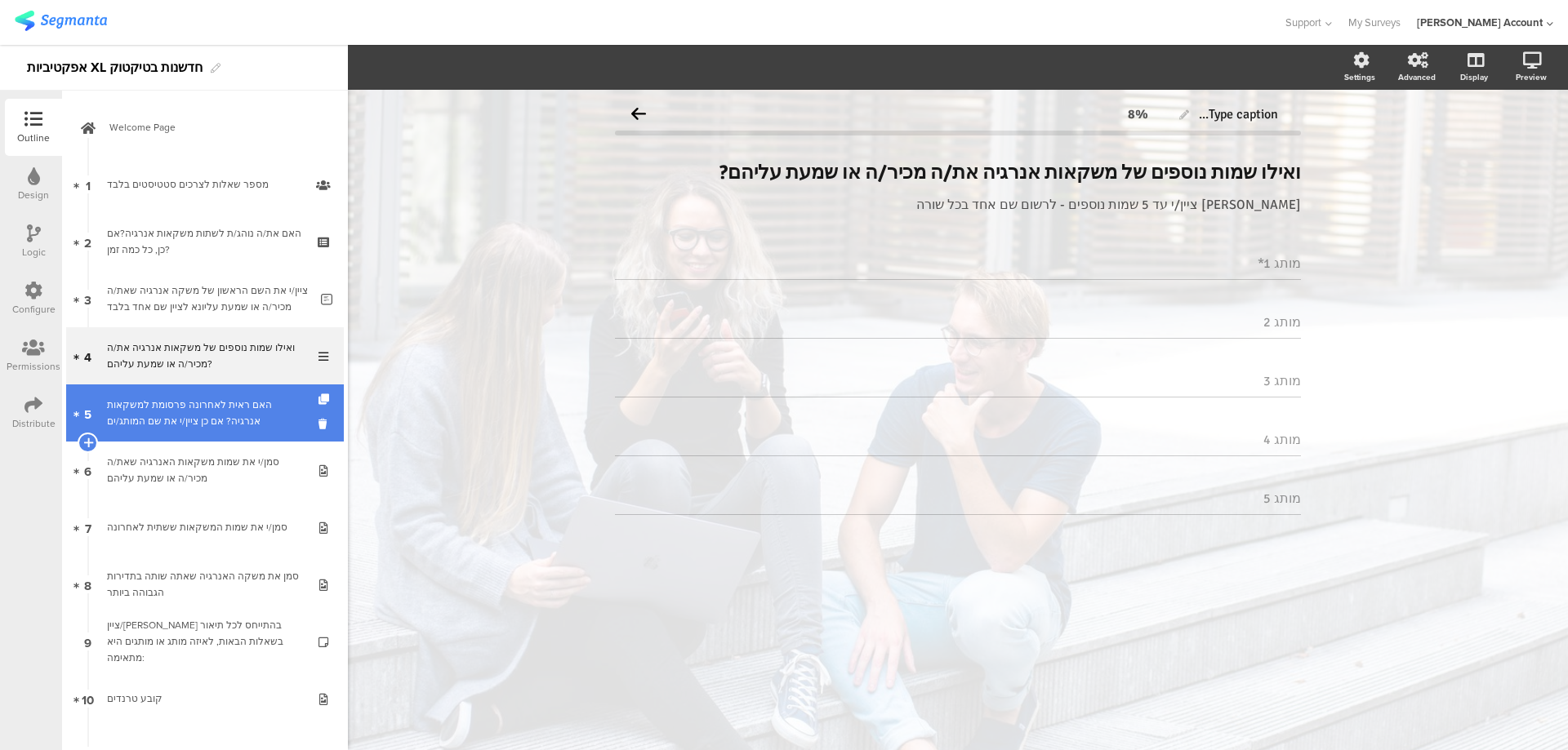
click at [173, 395] on link "5 האם ראית לאחרונה פרסומת למשקאות אנרגיה? אם כן ציין/י את שם המותג/ים" at bounding box center [205, 413] width 278 height 57
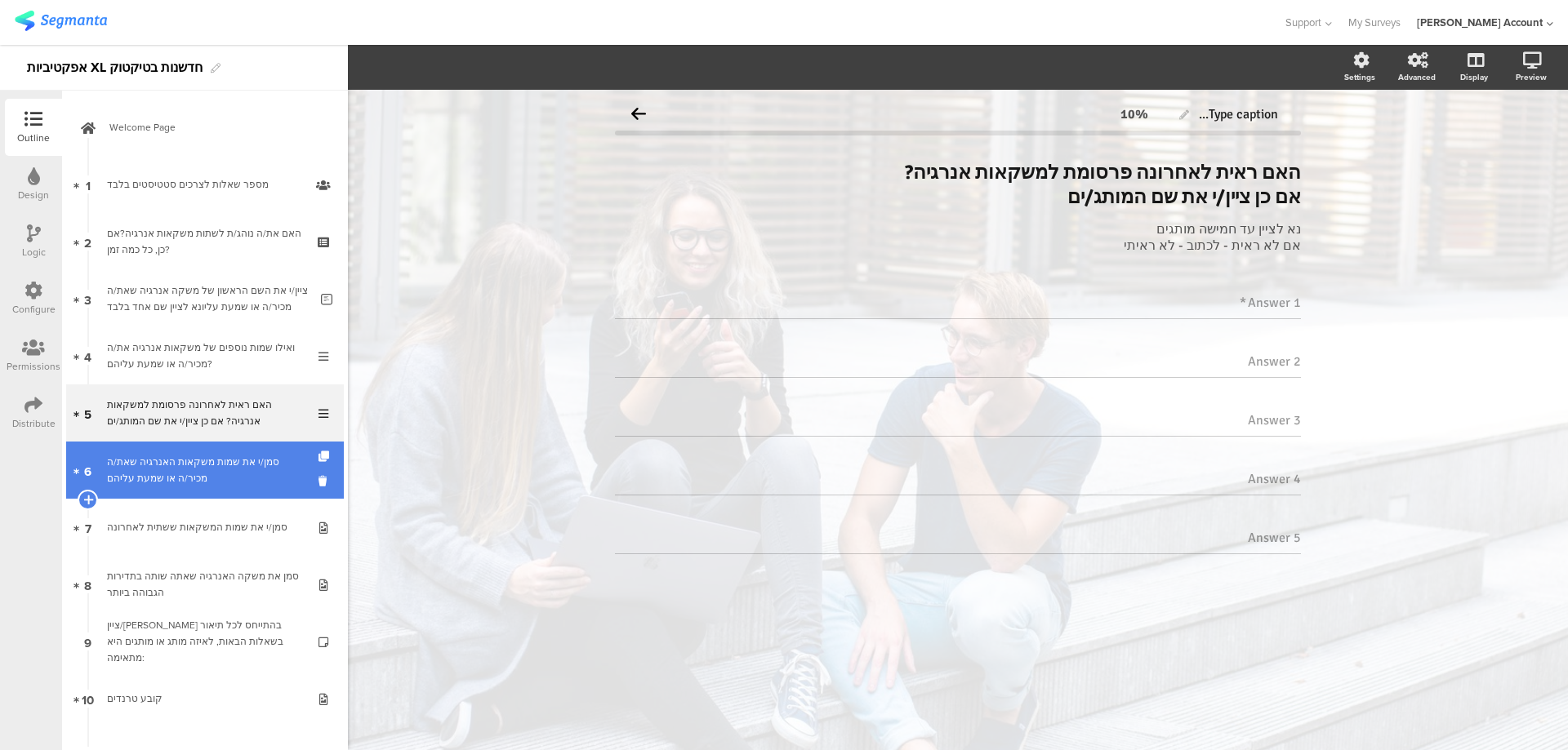
click at [188, 459] on div "סמן/י את שמות משקאות האנרגיה שאת/ה מכיר/ה או שמעת עליהם" at bounding box center [204, 470] width 195 height 33
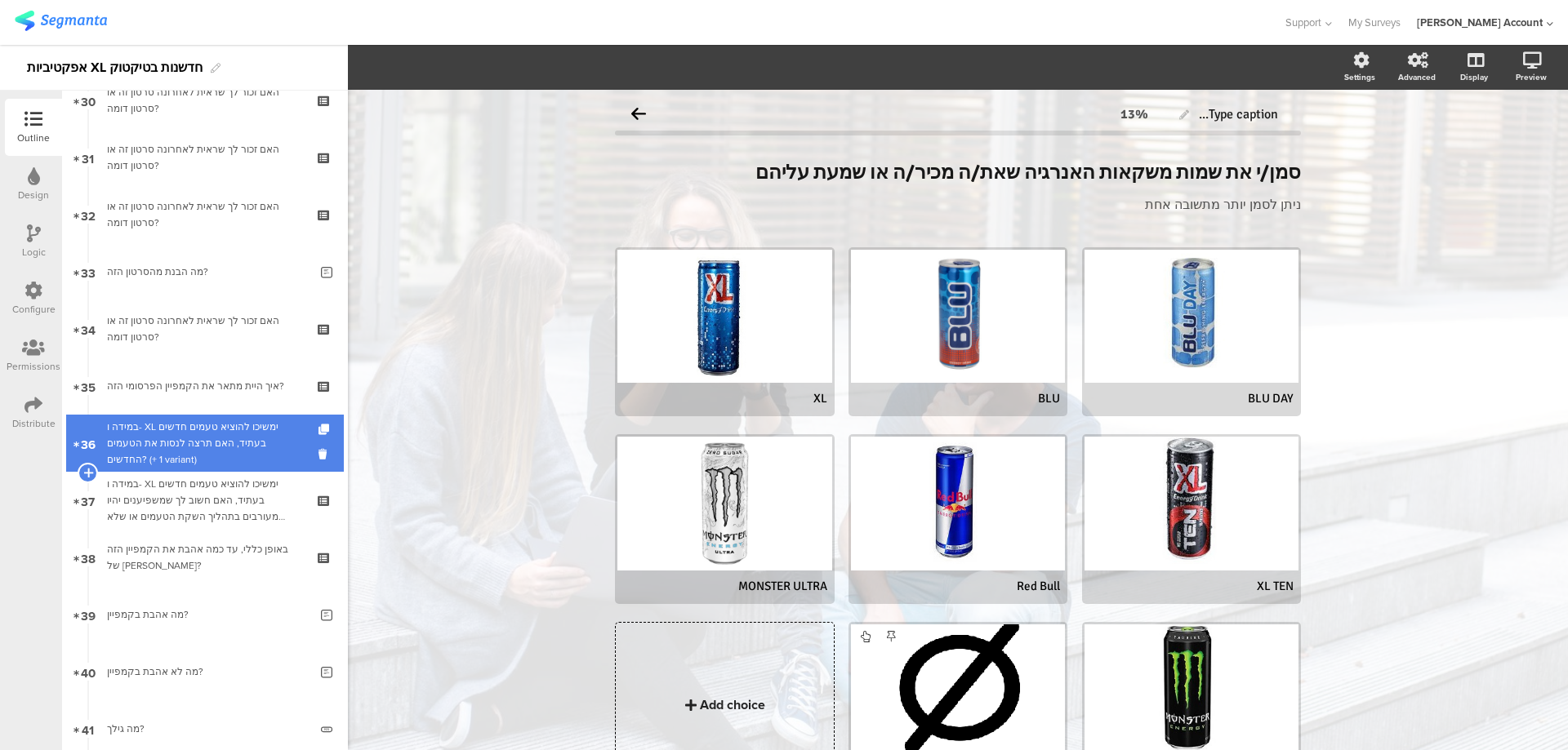
scroll to position [2013, 0]
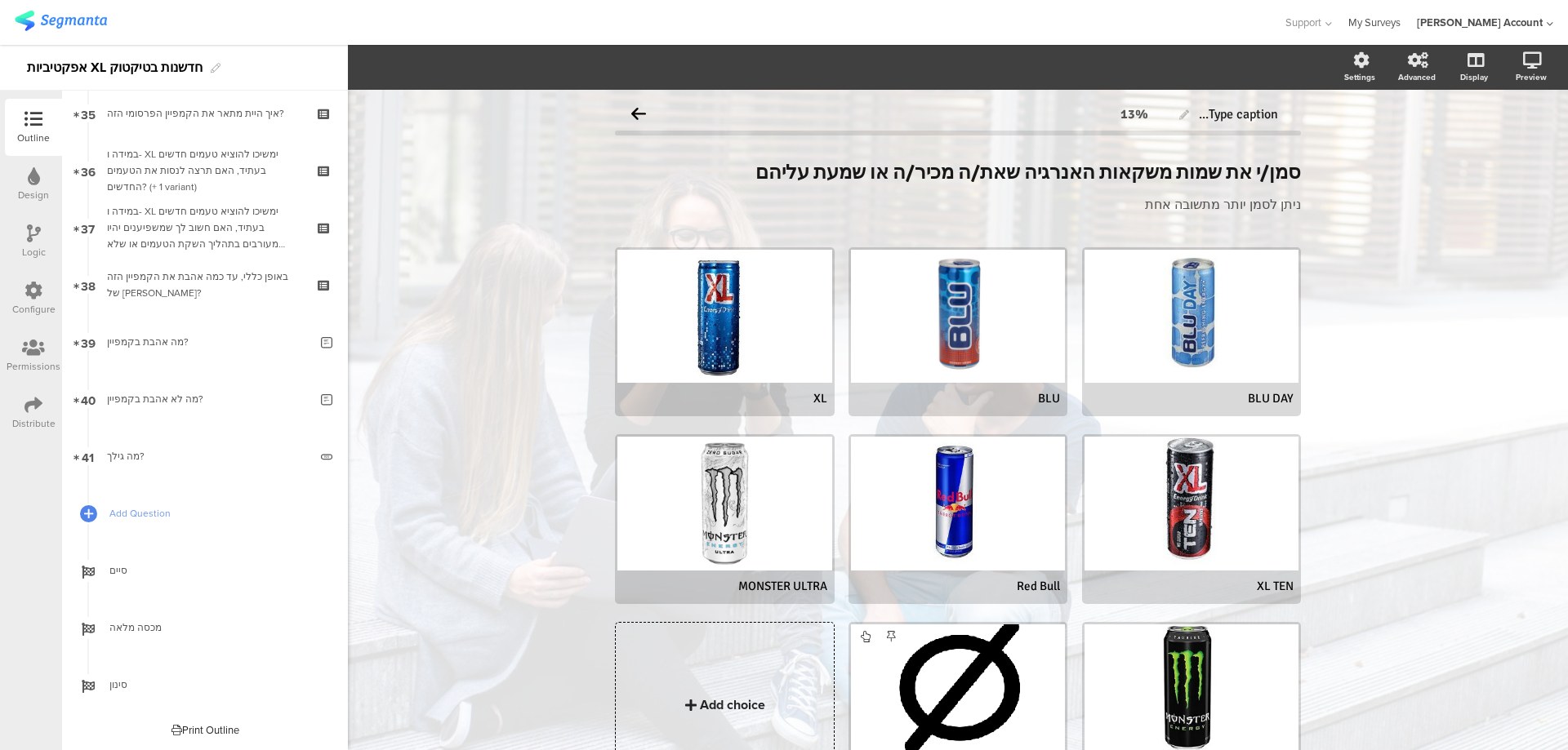
click at [1394, 14] on link "My Surveys" at bounding box center [1374, 22] width 52 height 45
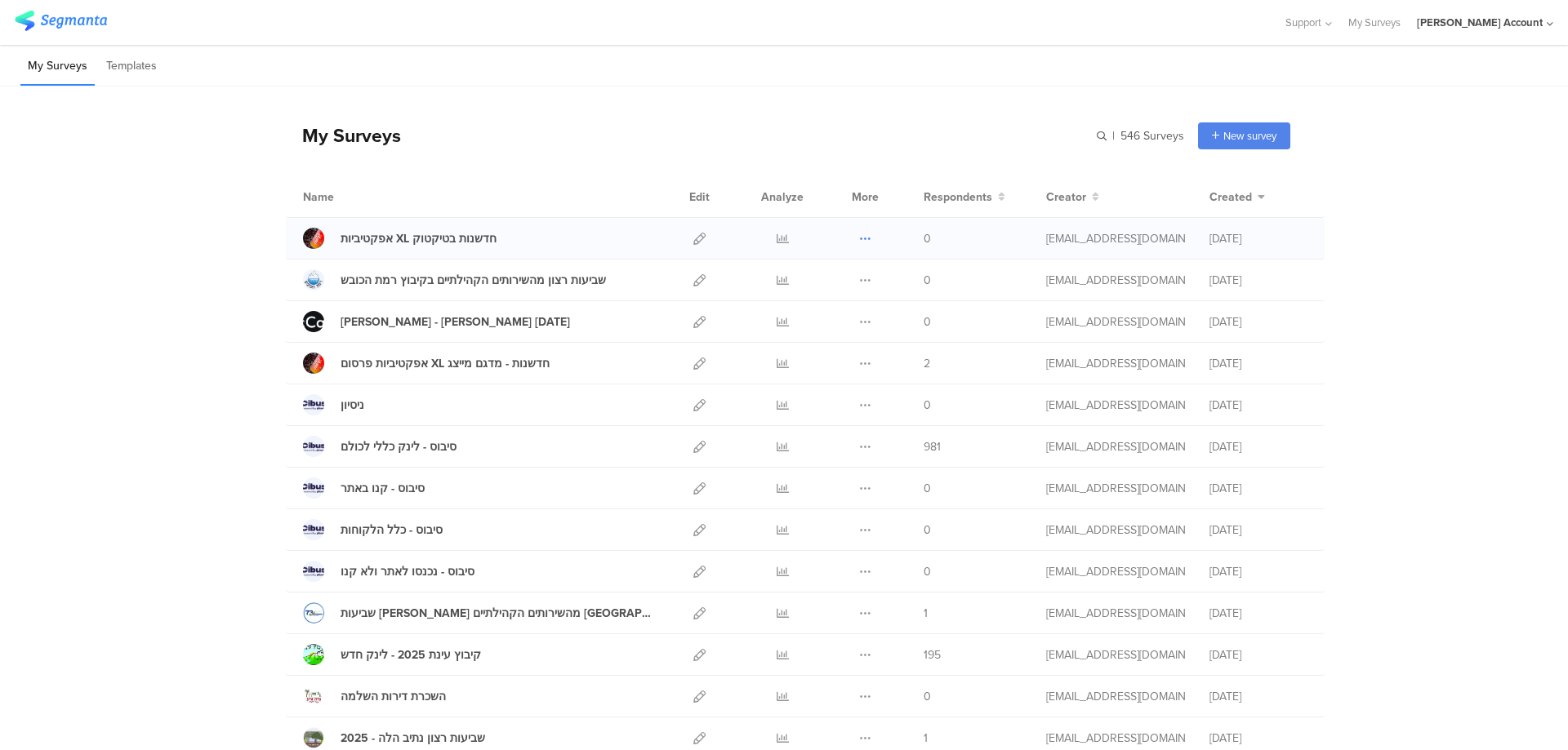
click at [863, 236] on icon at bounding box center [865, 239] width 12 height 12
click at [849, 274] on button "Duplicate" at bounding box center [833, 279] width 90 height 29
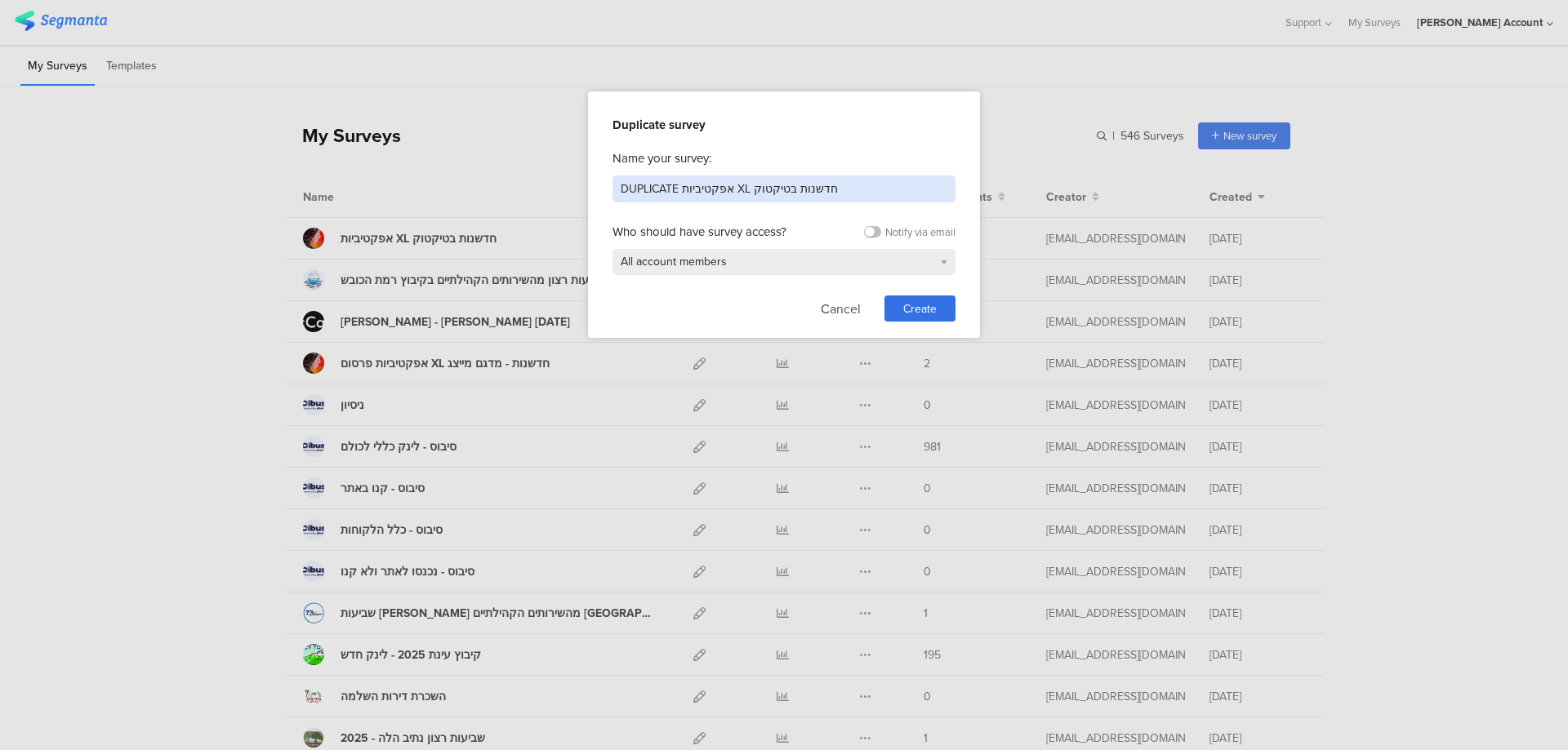
drag, startPoint x: 852, startPoint y: 185, endPoint x: 683, endPoint y: 182, distance: 169.0
click at [683, 182] on input "DUPLICATE אפקטיביות XL חדשנות בטיקטוק" at bounding box center [784, 189] width 343 height 27
click at [582, 170] on div at bounding box center [784, 375] width 1568 height 750
click at [776, 187] on input "DUPLICATE אפקטיביות XL חדשנות בטיקטוק" at bounding box center [784, 189] width 343 height 27
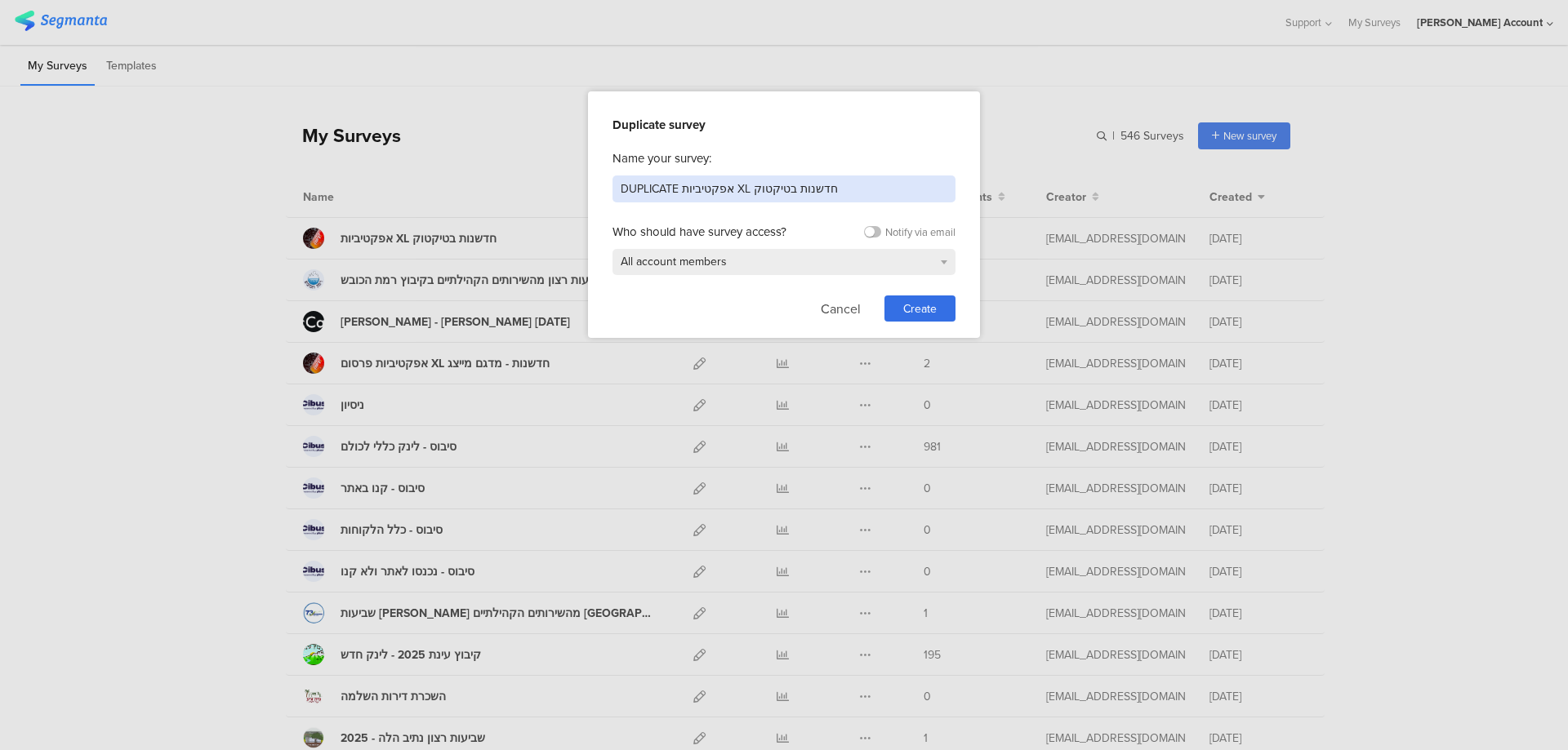
click at [776, 187] on input "DUPLICATE אפקטיביות XL חדשנות בטיקטוק" at bounding box center [784, 189] width 343 height 27
type input "אפקטיביות XL חדשנות - מטא"
click at [944, 313] on div "Create" at bounding box center [920, 308] width 71 height 27
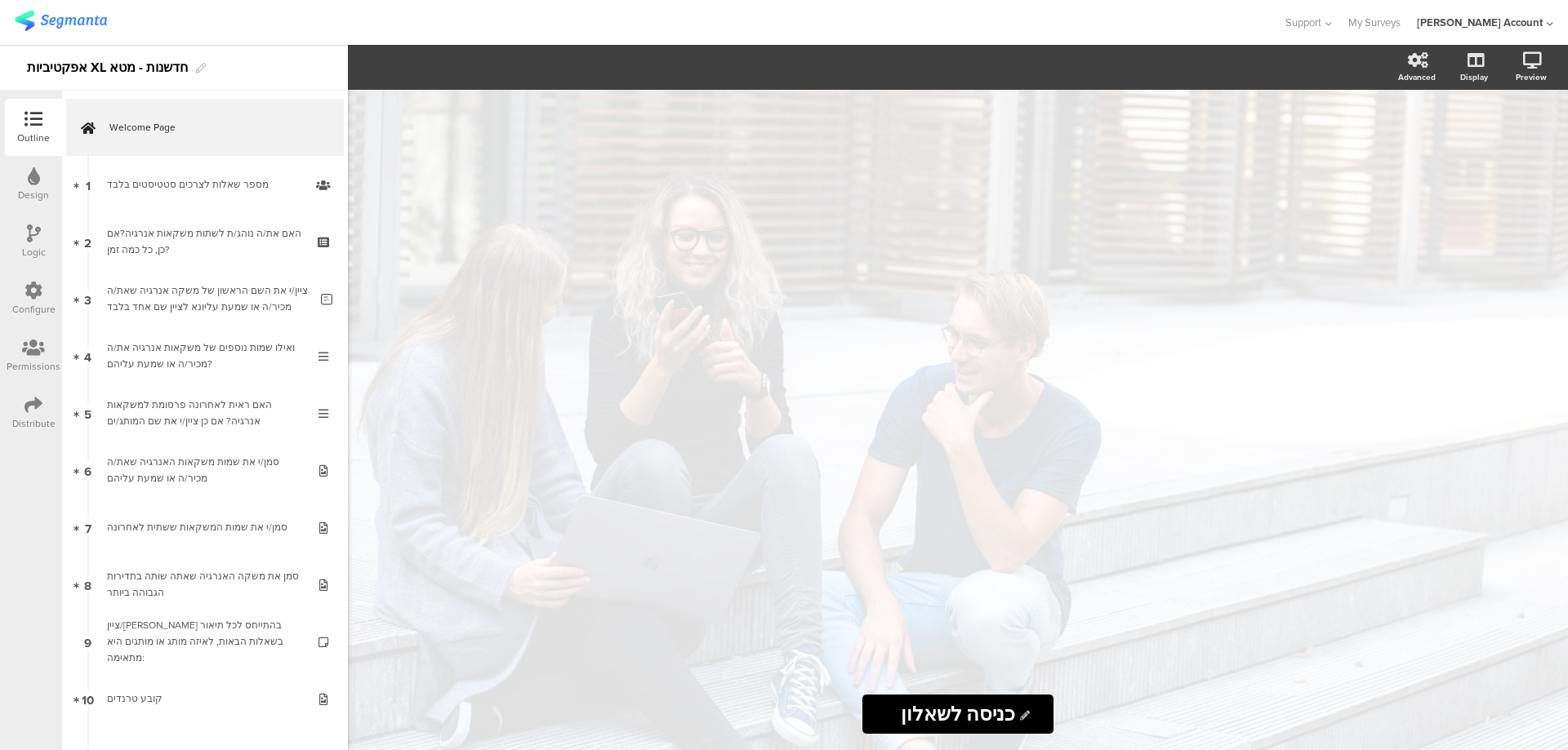
click at [27, 401] on icon at bounding box center [34, 405] width 18 height 18
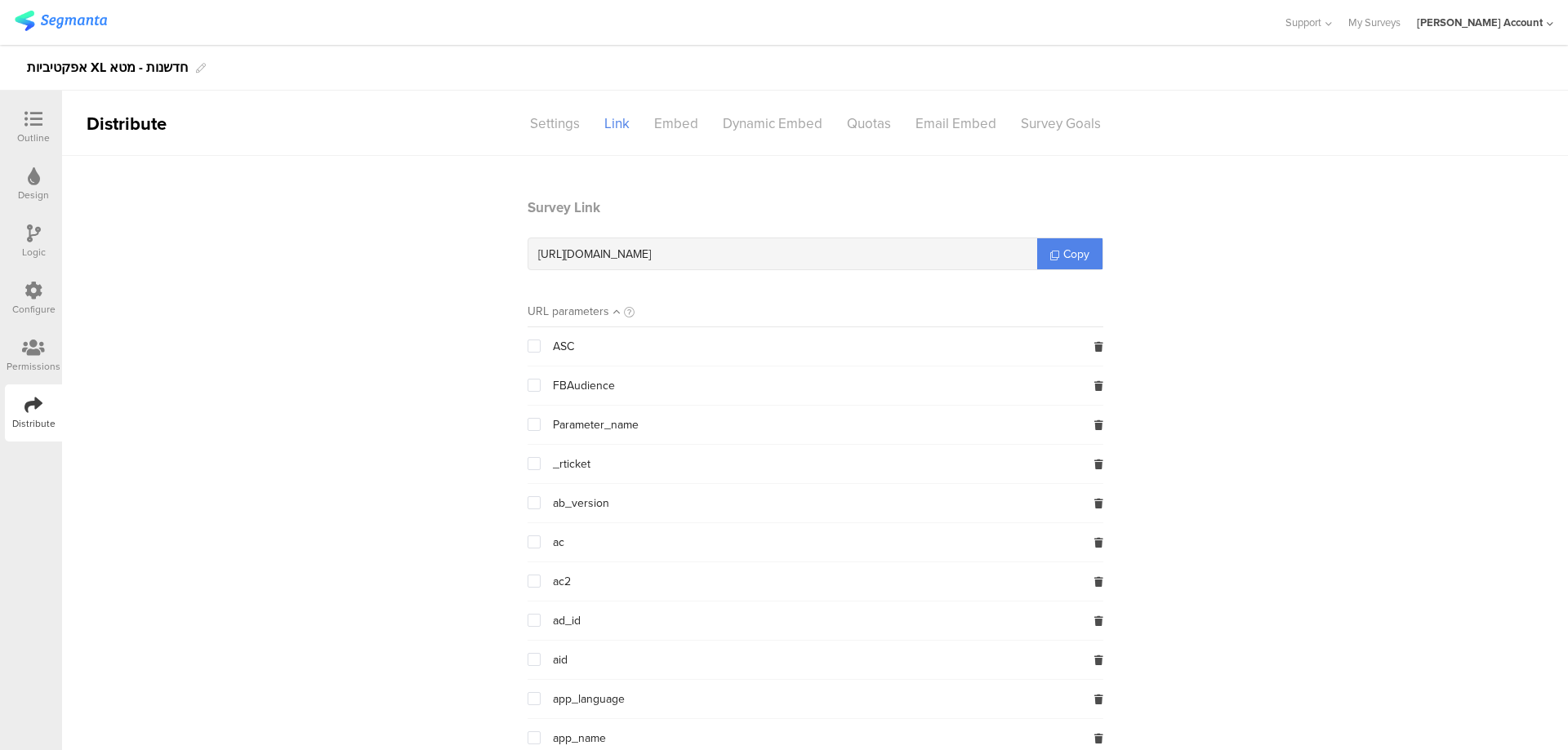
click at [651, 248] on span "https://surveys.segmanta.com/86afdr" at bounding box center [595, 254] width 113 height 17
copy div "https://surveys.segmanta.com/86afdr"
click at [39, 284] on icon at bounding box center [34, 291] width 18 height 18
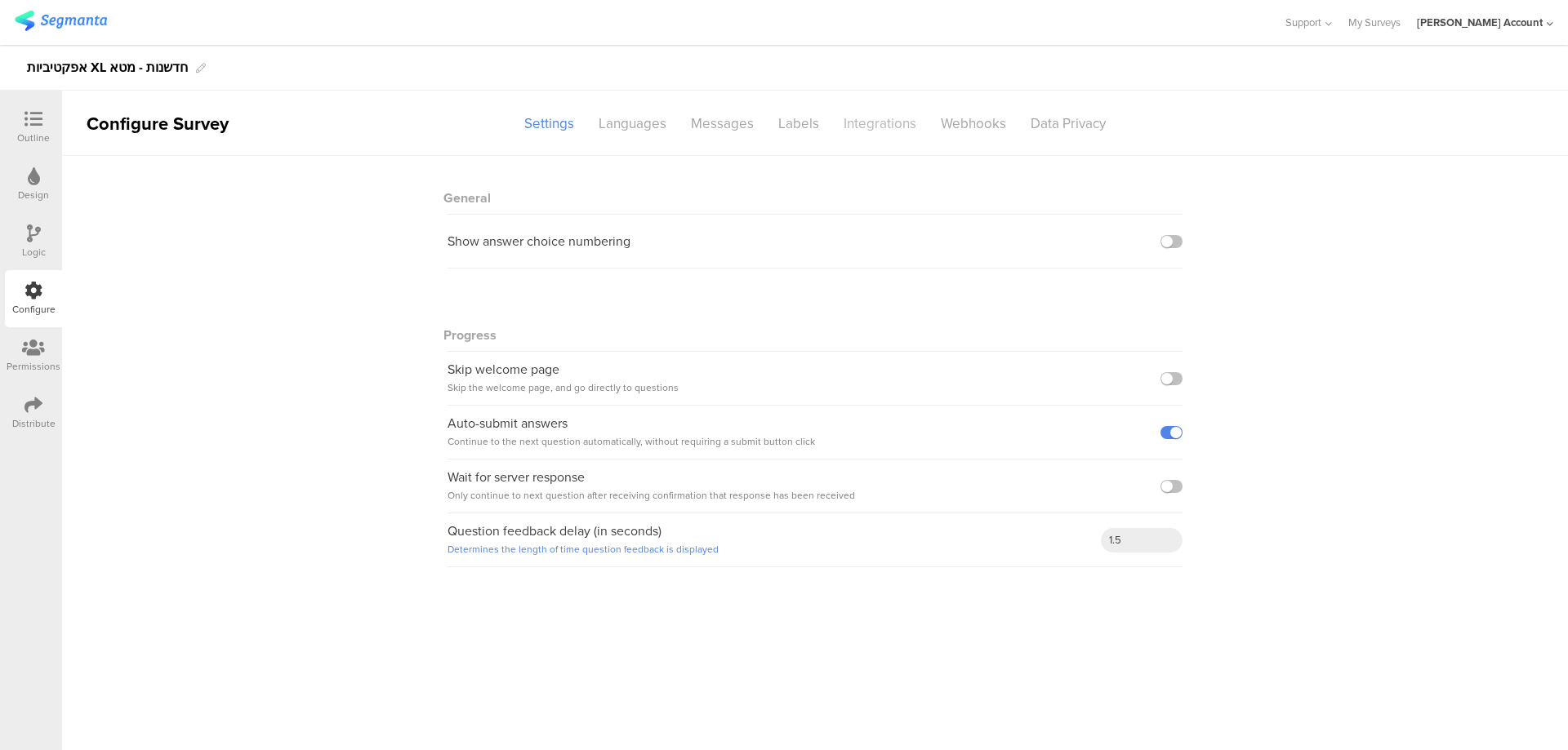
click at [899, 122] on div "Integrations" at bounding box center [880, 124] width 97 height 28
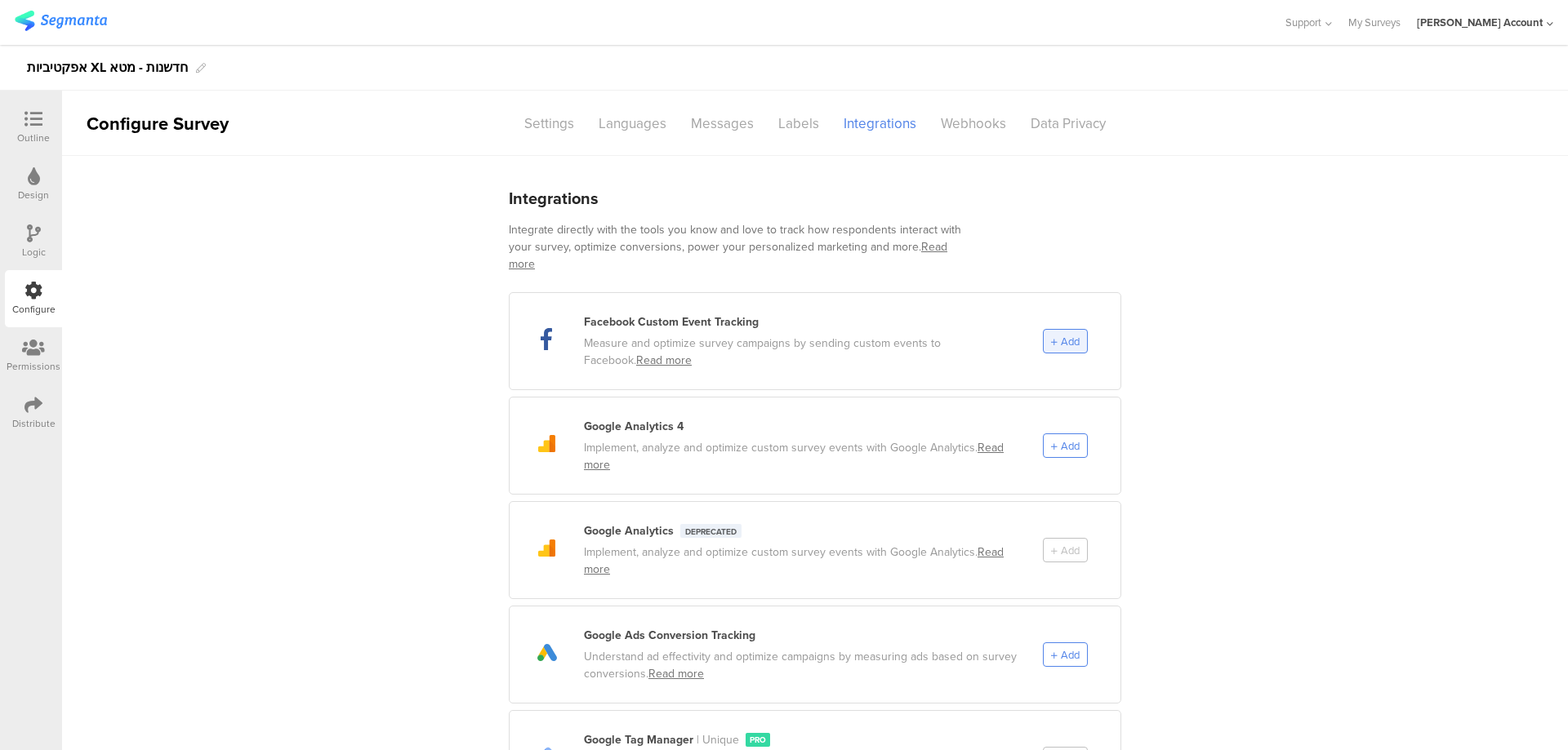
click at [1067, 334] on span "Add" at bounding box center [1069, 342] width 19 height 16
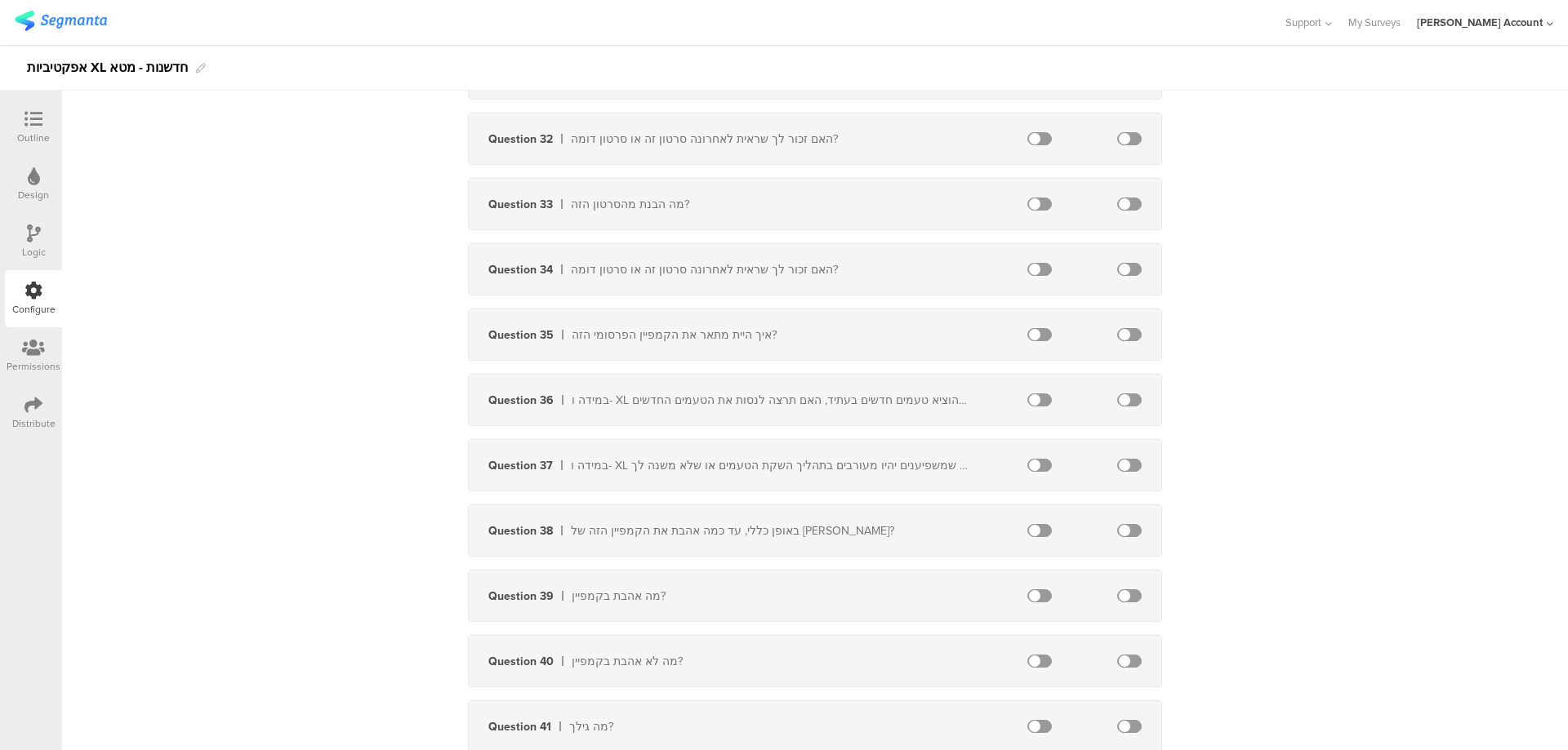
scroll to position [2504, 0]
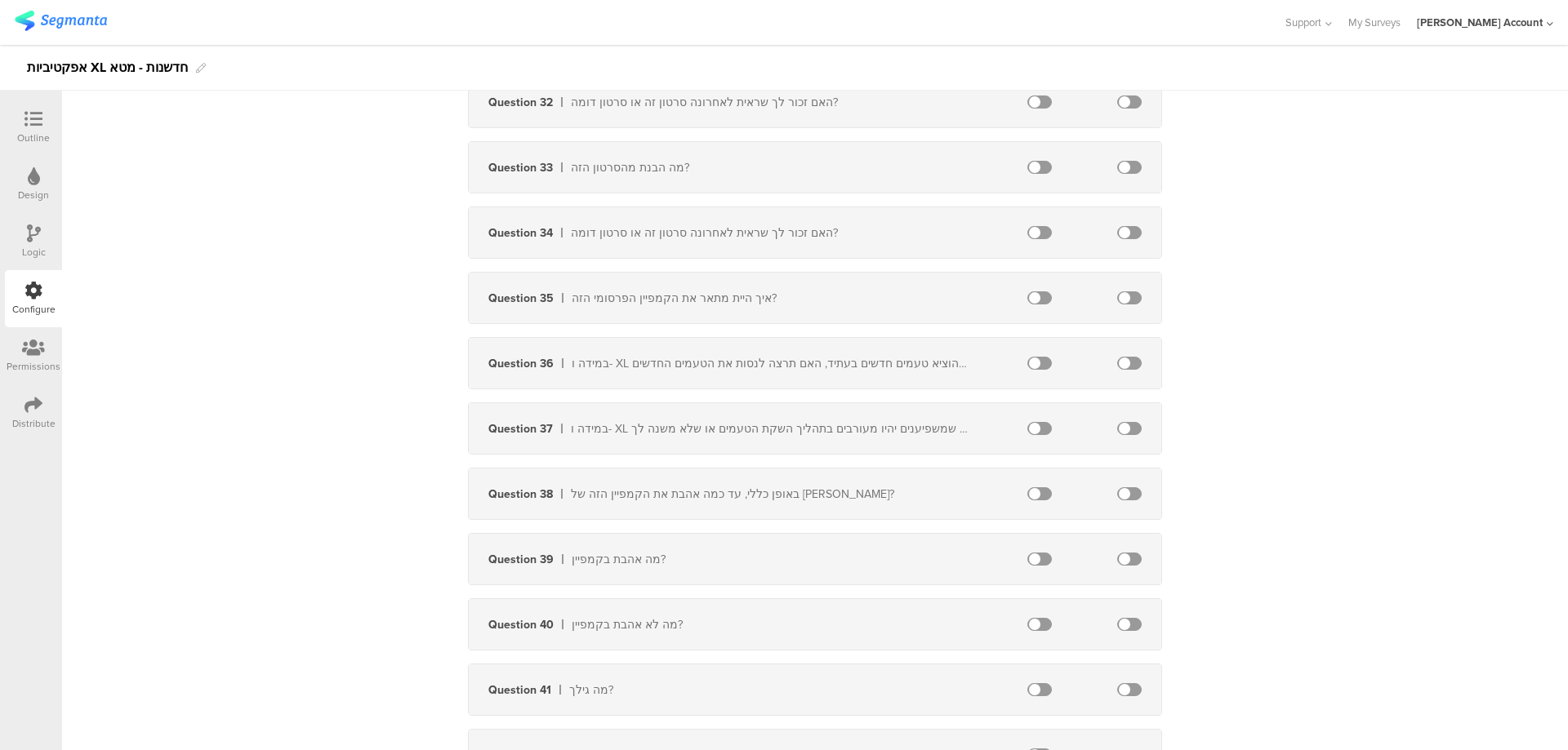
click at [1130, 490] on span at bounding box center [1130, 494] width 25 height 13
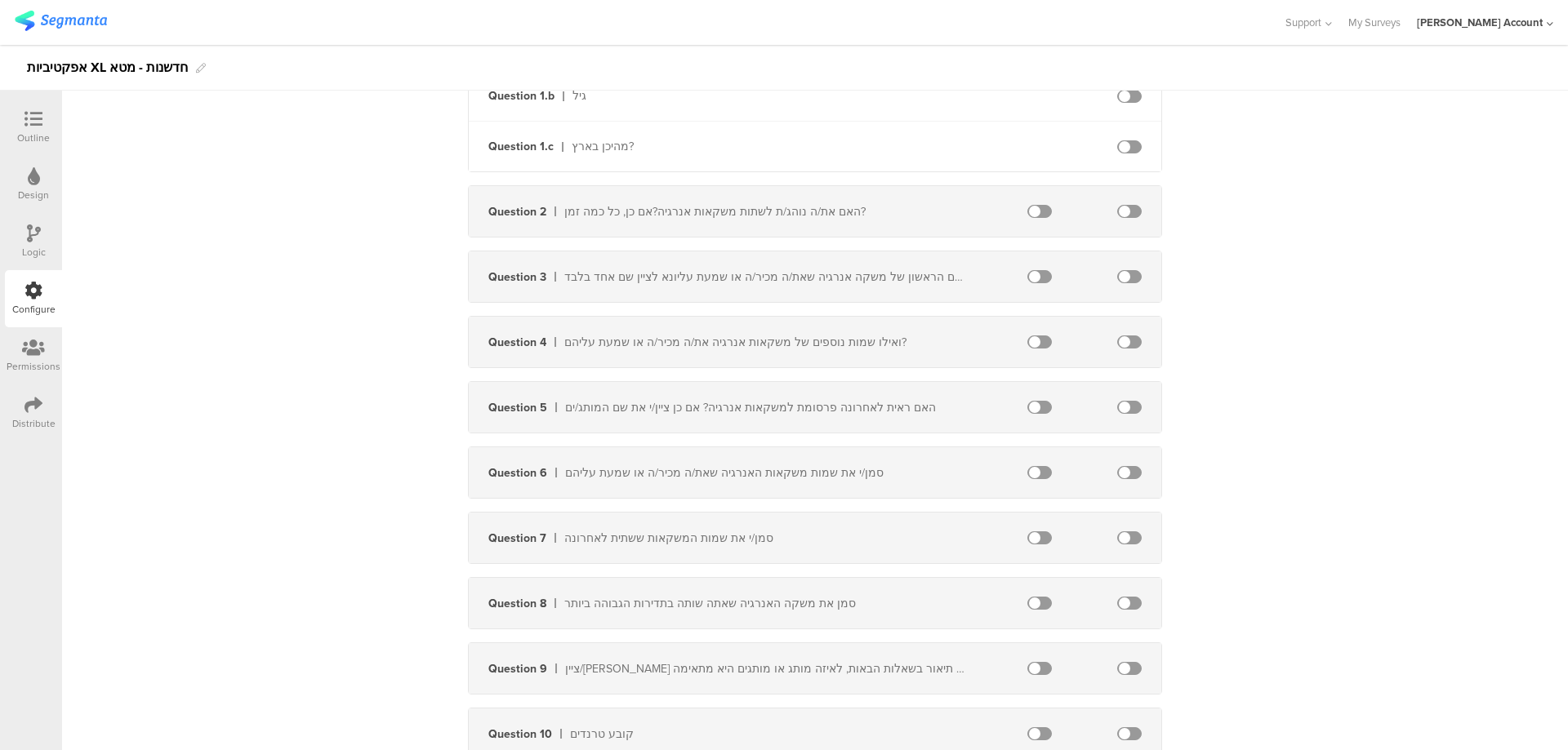
scroll to position [0, 0]
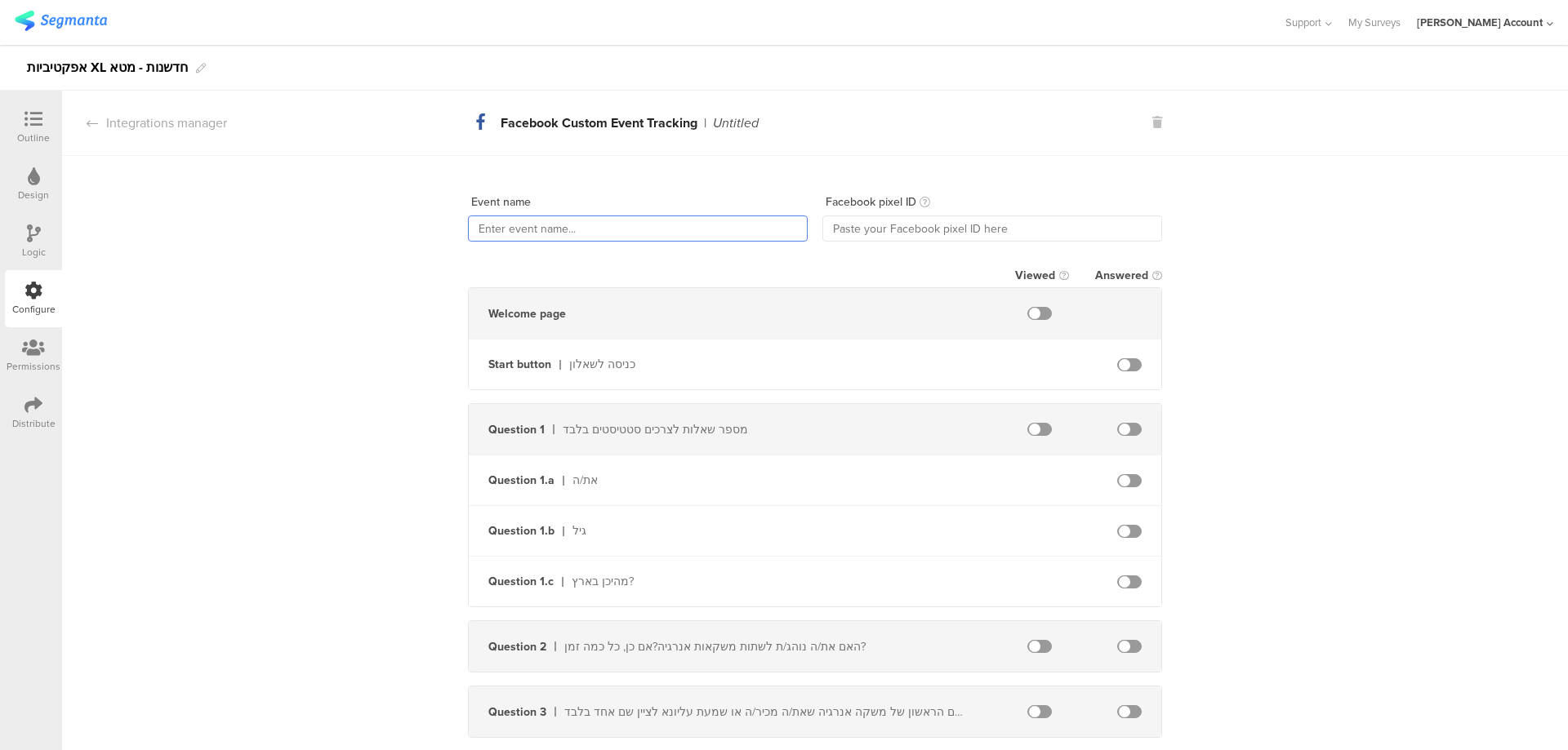
click at [566, 233] on input "text" at bounding box center [637, 229] width 339 height 27
paste input "finish_survey"
type input "finish_survey"
click at [890, 225] on input "text" at bounding box center [992, 229] width 339 height 27
paste input "804302130022474"
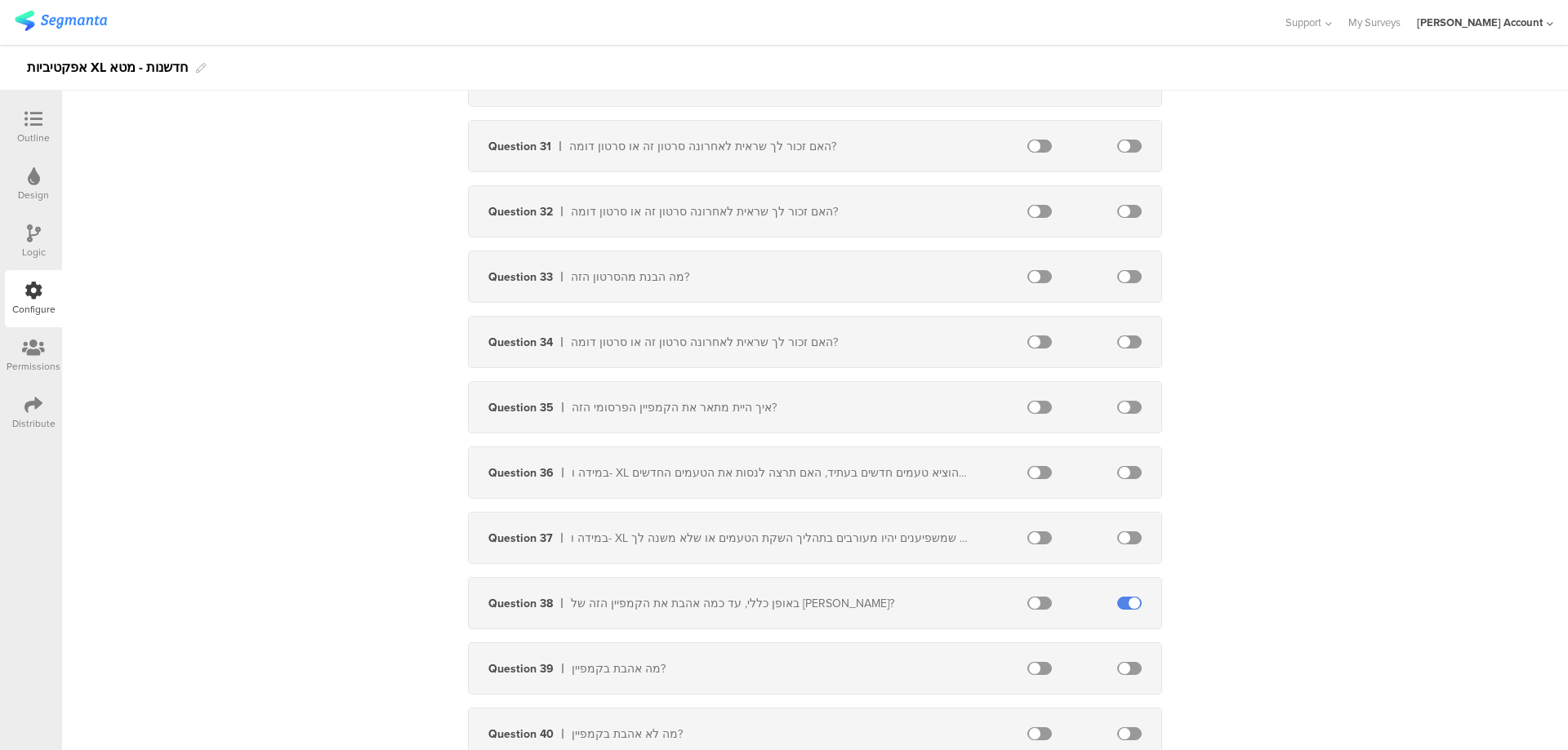
scroll to position [2719, 0]
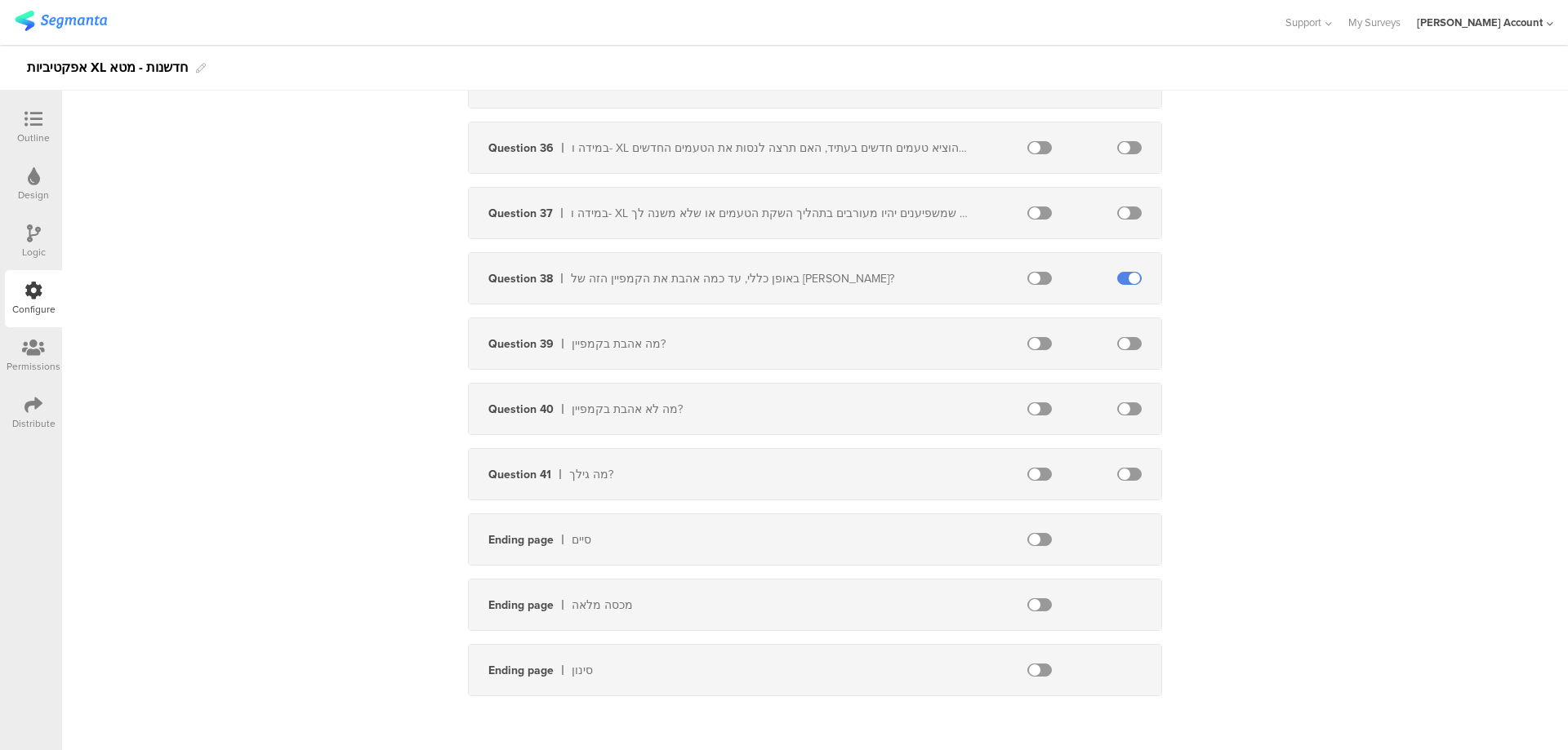
type input "804302130022474"
click at [21, 121] on div at bounding box center [33, 120] width 33 height 20
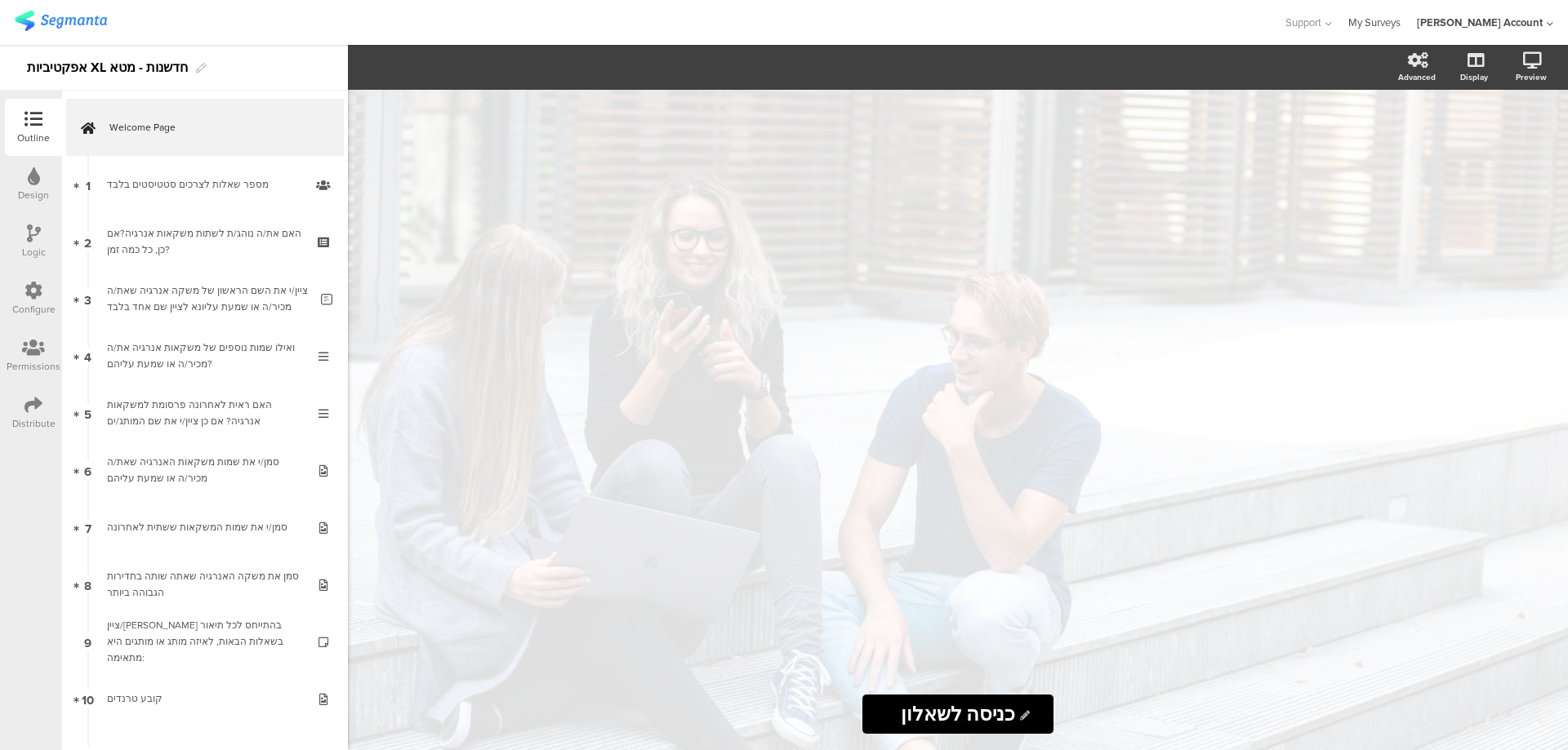
click at [1396, 24] on link "My Surveys" at bounding box center [1374, 22] width 52 height 45
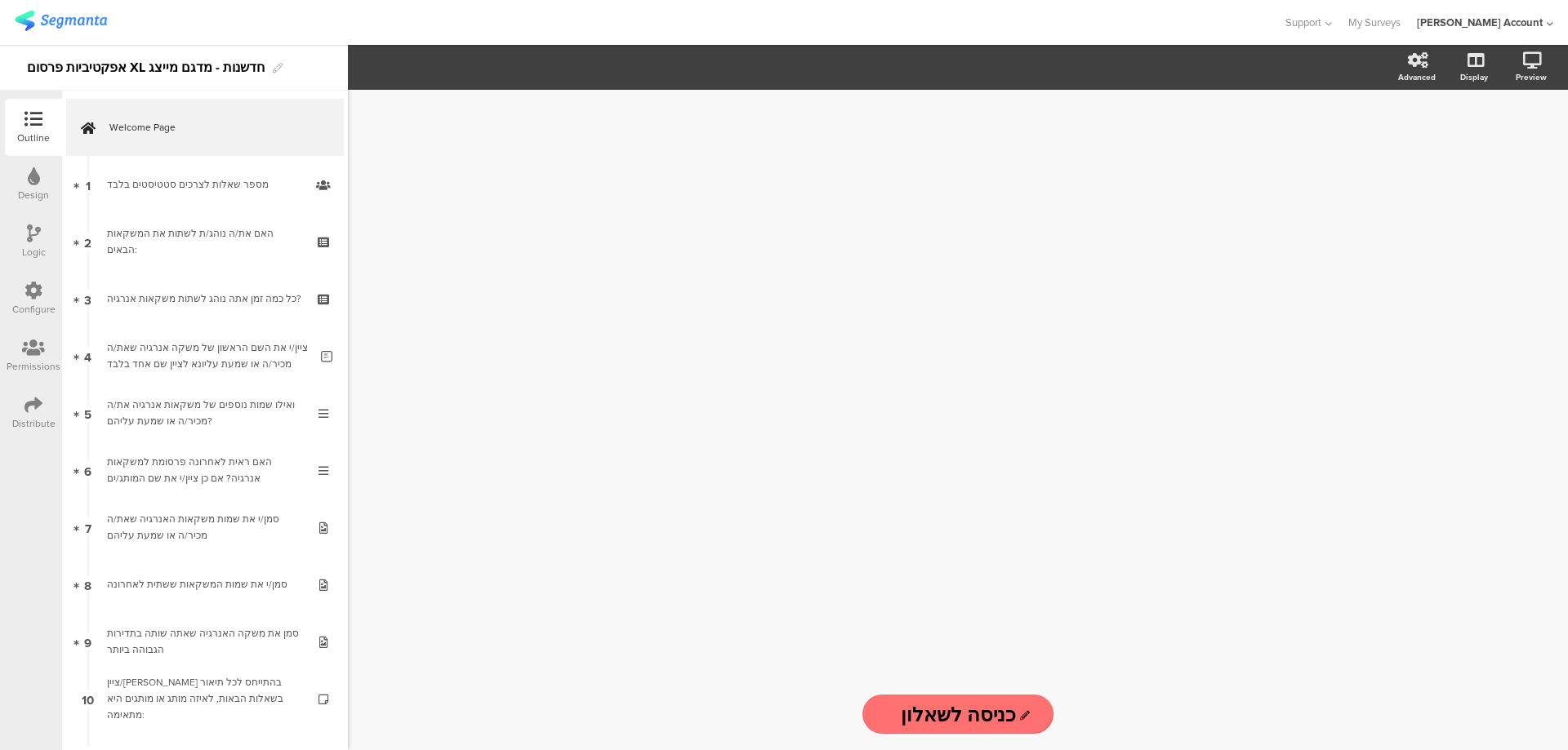
click at [28, 411] on icon at bounding box center [34, 405] width 18 height 18
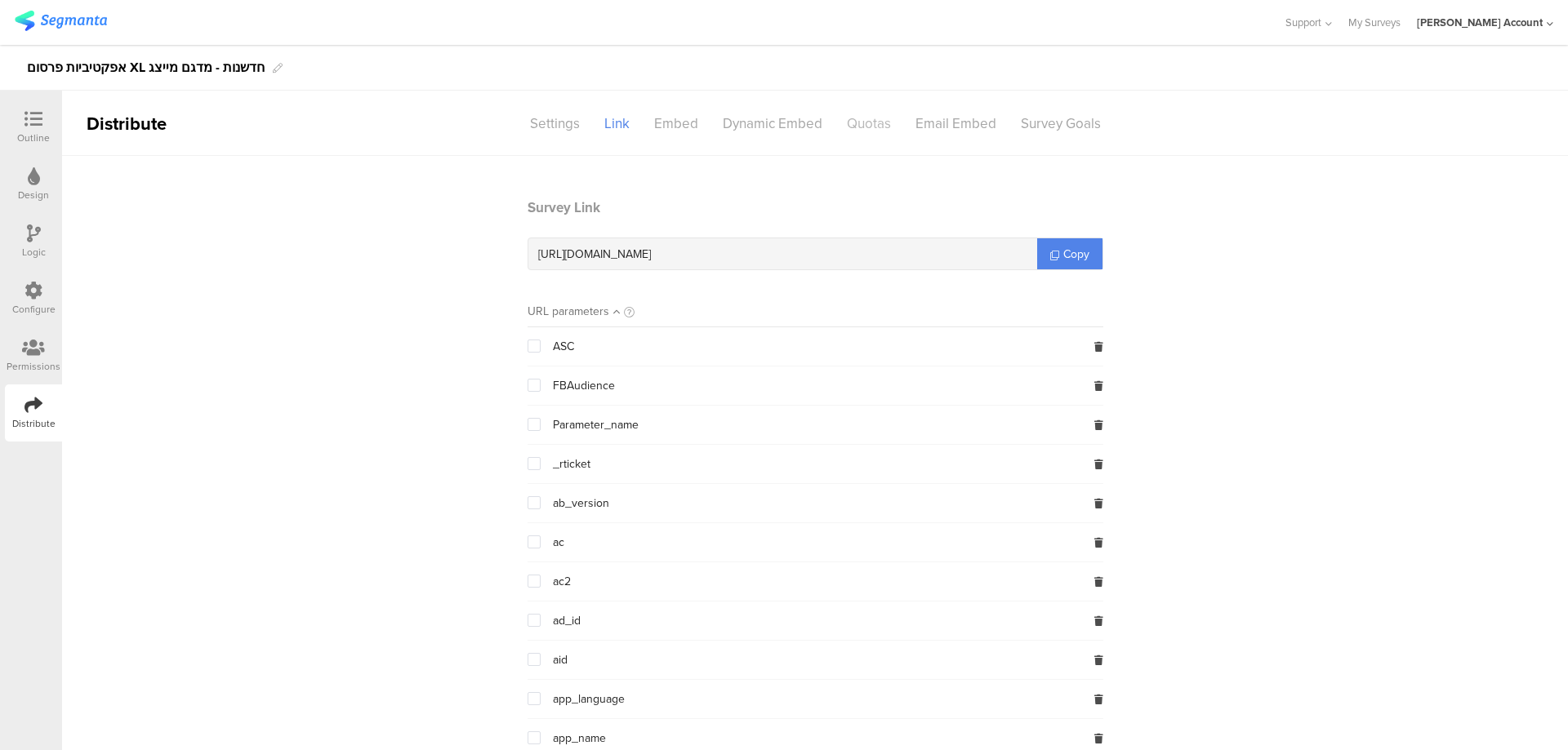
click at [857, 121] on div "Quotas" at bounding box center [869, 124] width 69 height 28
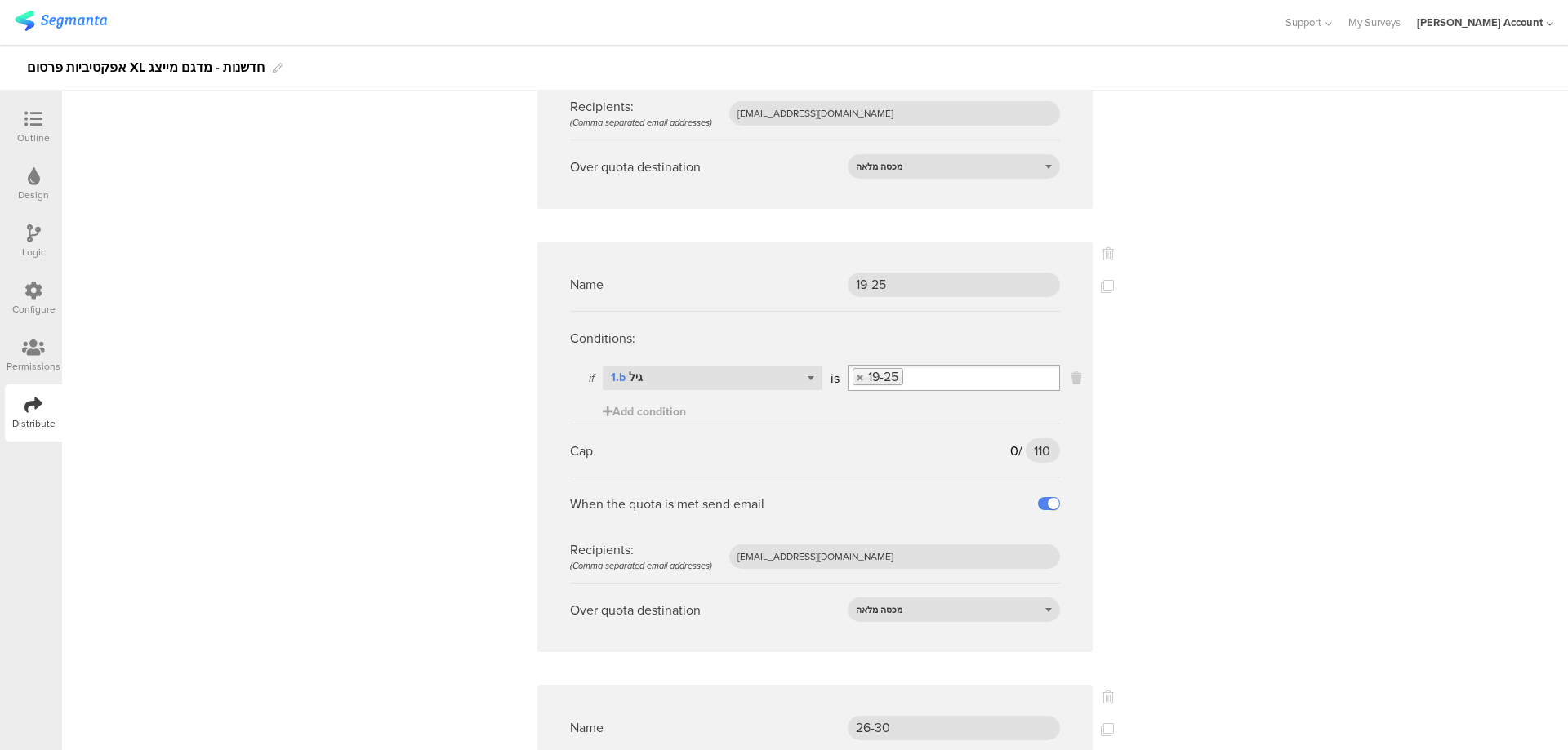
scroll to position [1306, 0]
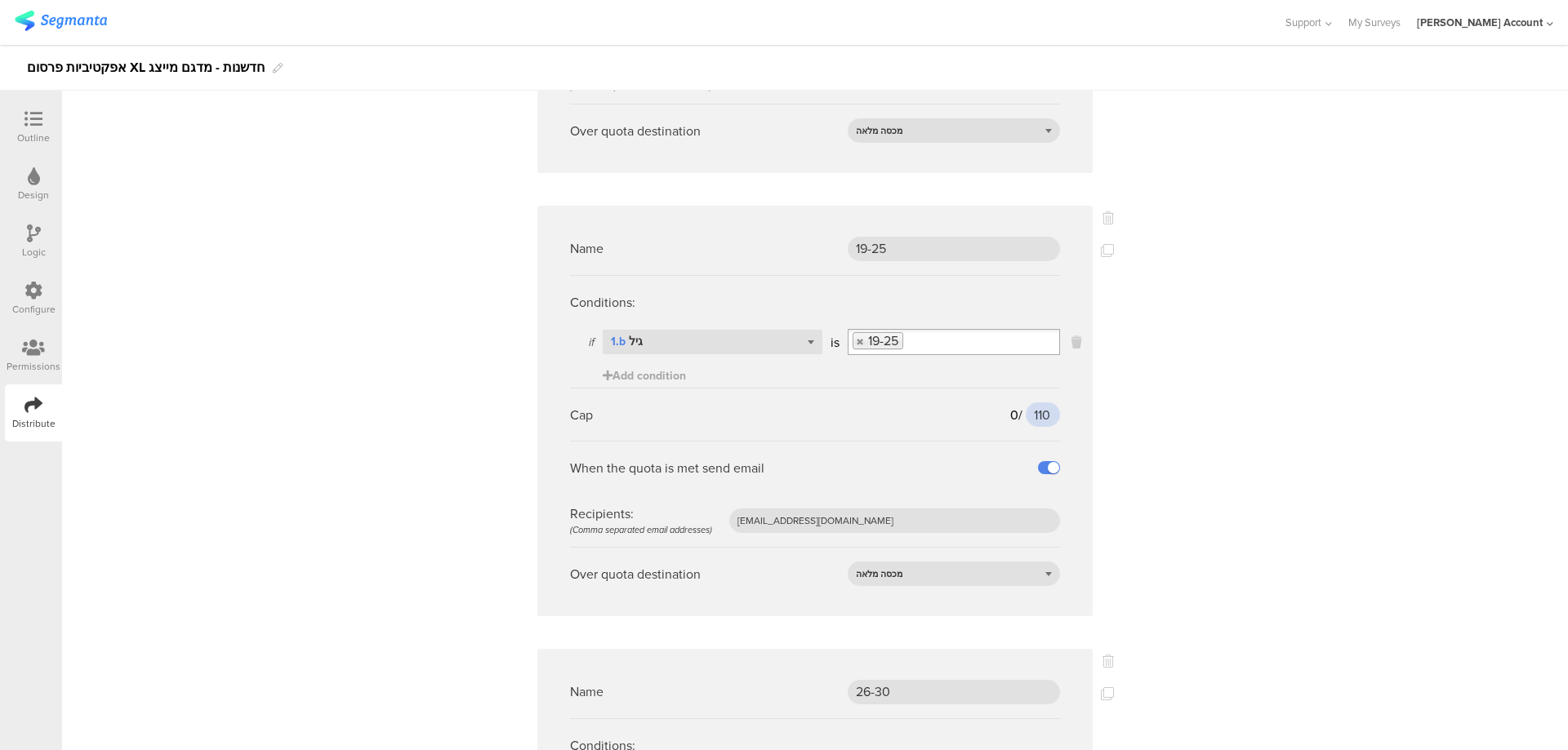
click at [1035, 411] on input "110" at bounding box center [1042, 415] width 34 height 25
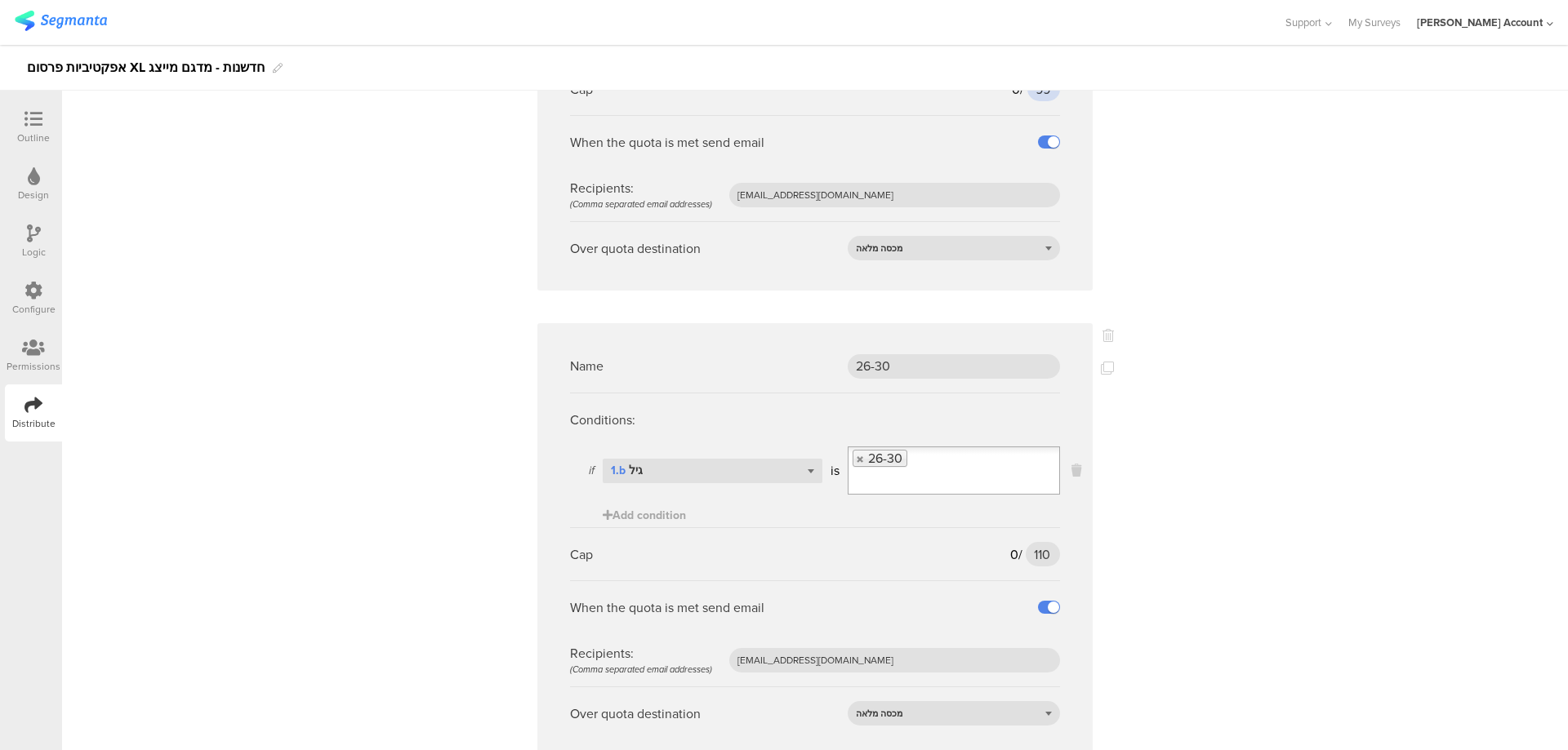
scroll to position [1633, 0]
type input "99"
click at [1035, 559] on input "110" at bounding box center [1042, 554] width 34 height 25
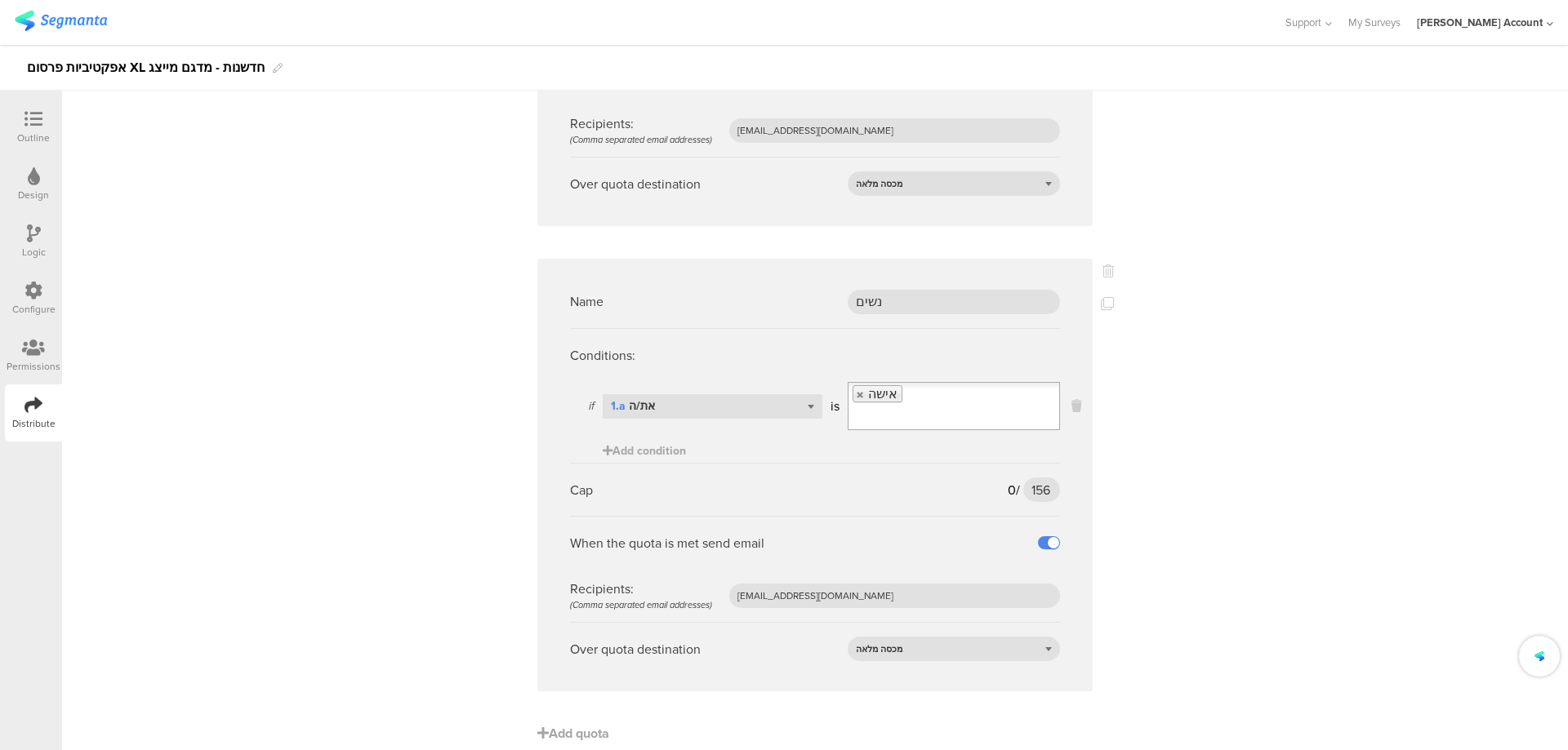
scroll to position [2164, 0]
type input "98"
click at [1027, 474] on input "156" at bounding box center [1042, 487] width 37 height 25
click at [1024, 474] on input "148" at bounding box center [1042, 487] width 37 height 25
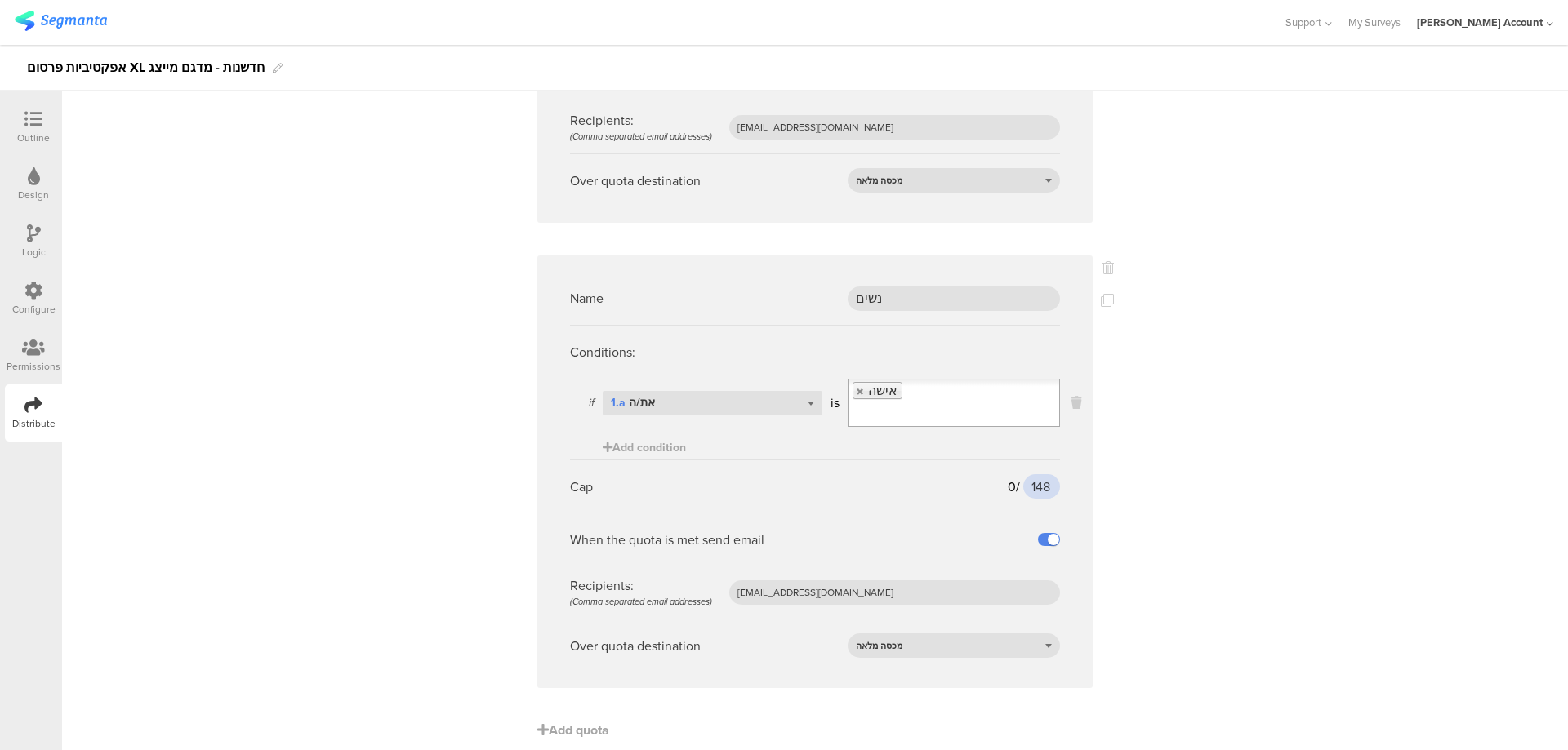
click at [1024, 474] on input "148" at bounding box center [1042, 487] width 37 height 25
type input "150"
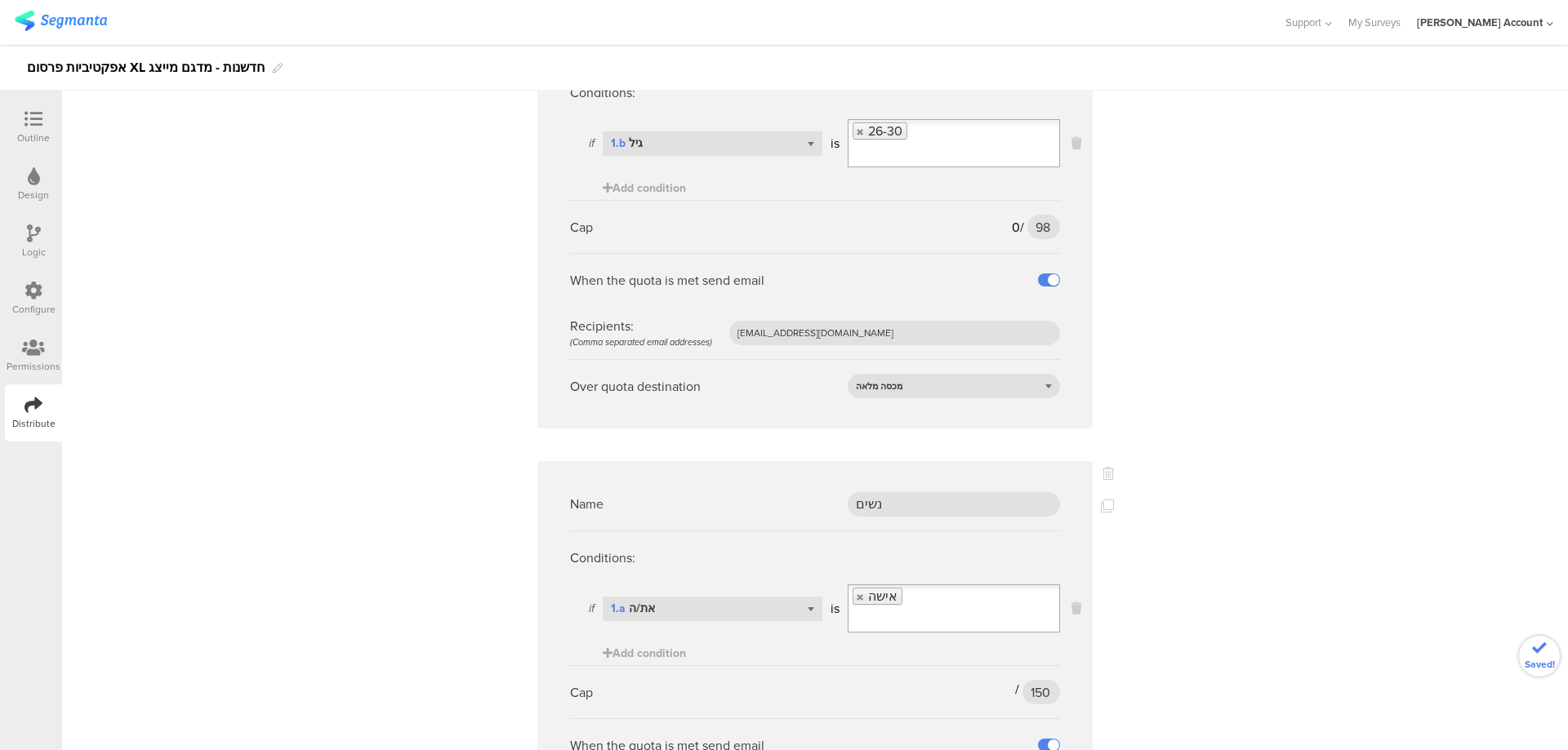
scroll to position [1947, 0]
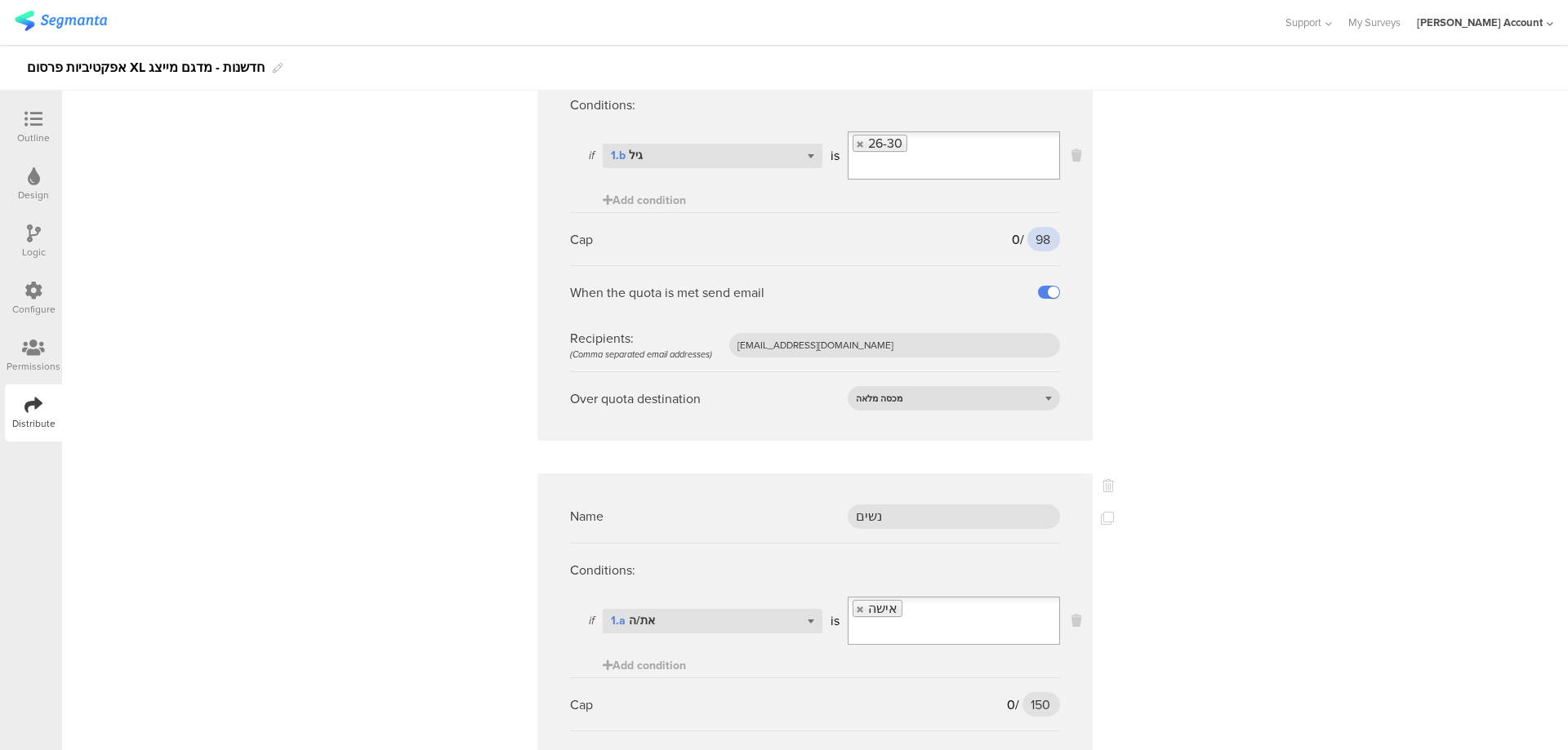
click at [1038, 241] on input "98" at bounding box center [1043, 239] width 33 height 25
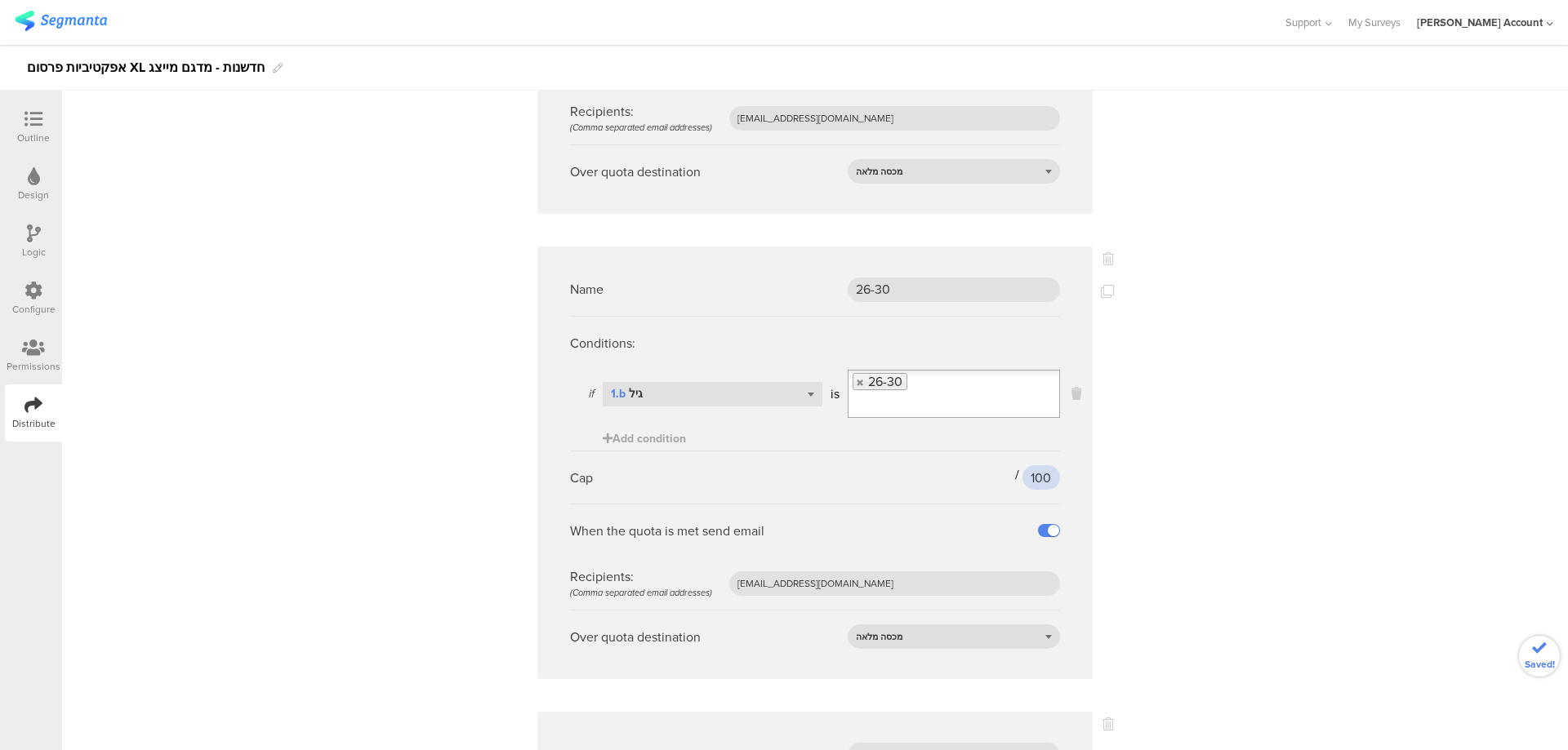
scroll to position [1511, 0]
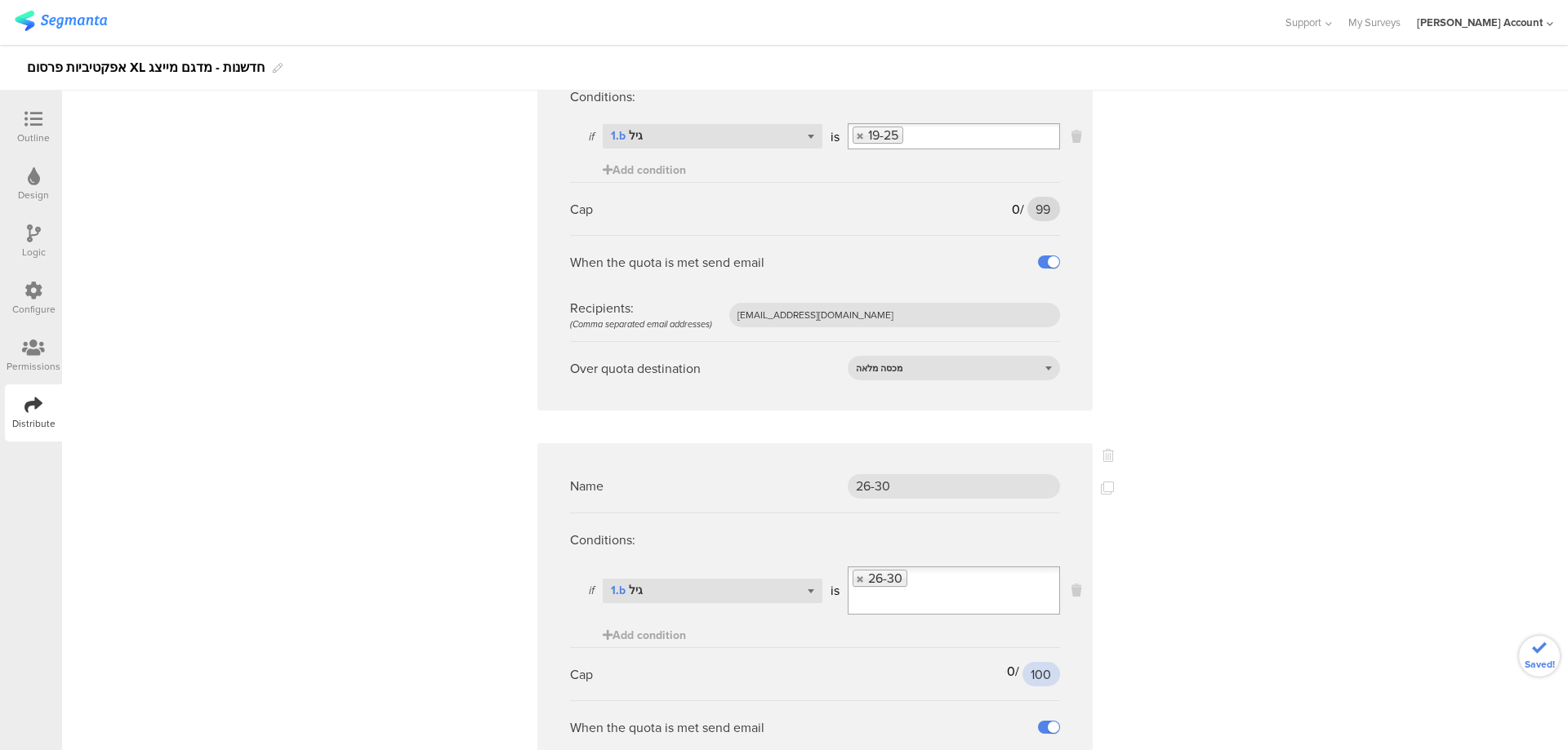
type input "100"
click at [1031, 201] on input "99" at bounding box center [1043, 209] width 33 height 25
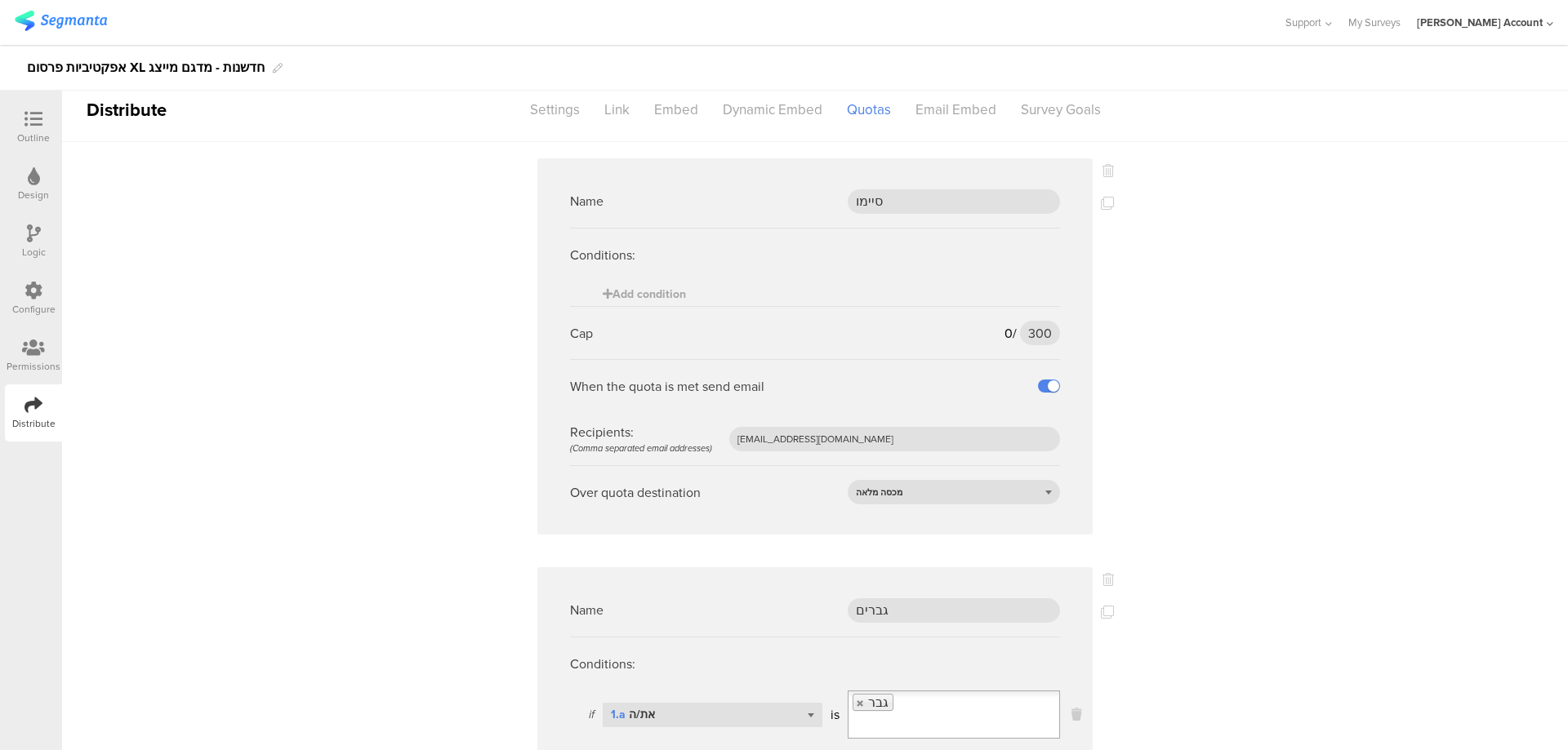
scroll to position [0, 0]
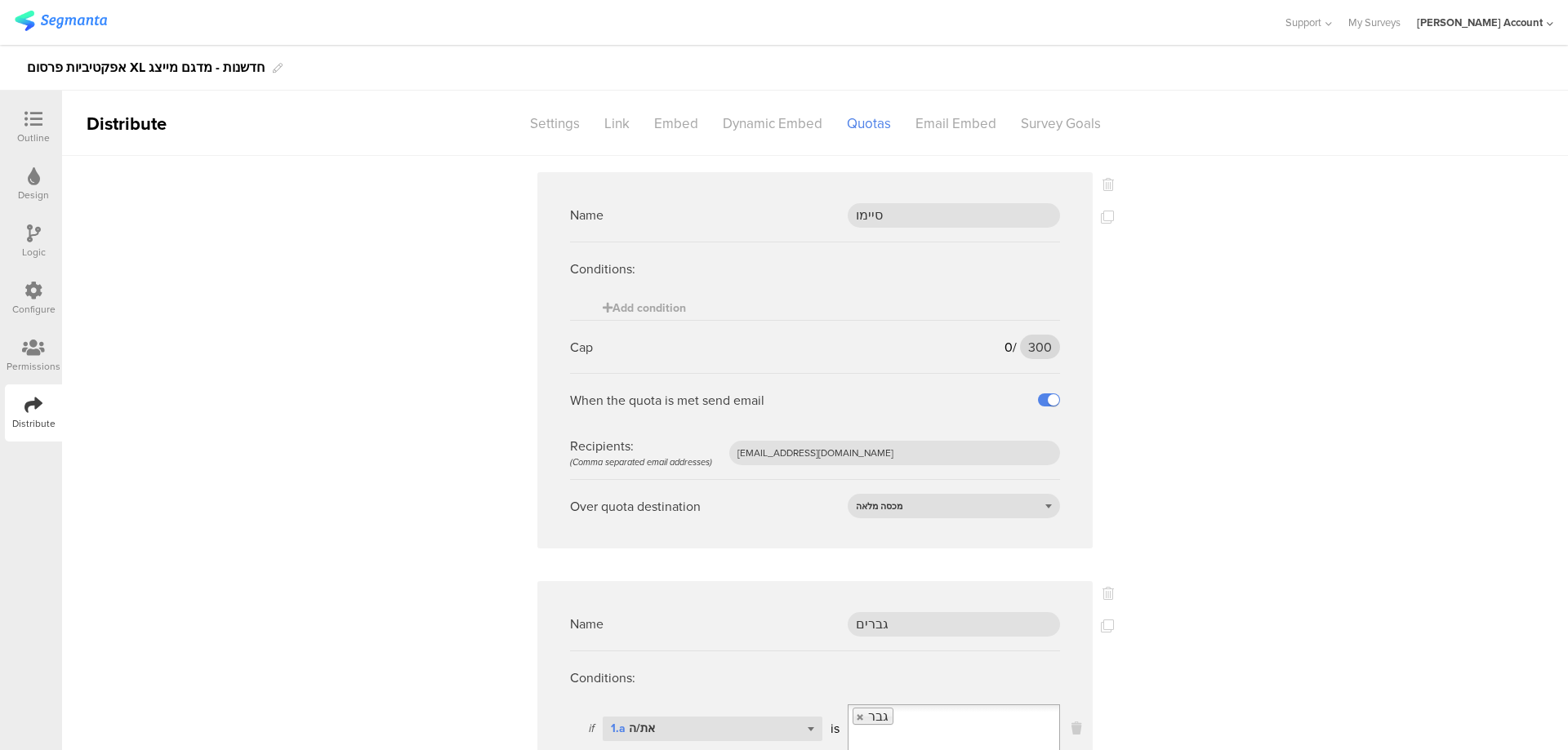
type input "100"
click at [1025, 345] on input "300" at bounding box center [1040, 347] width 41 height 25
type input "305"
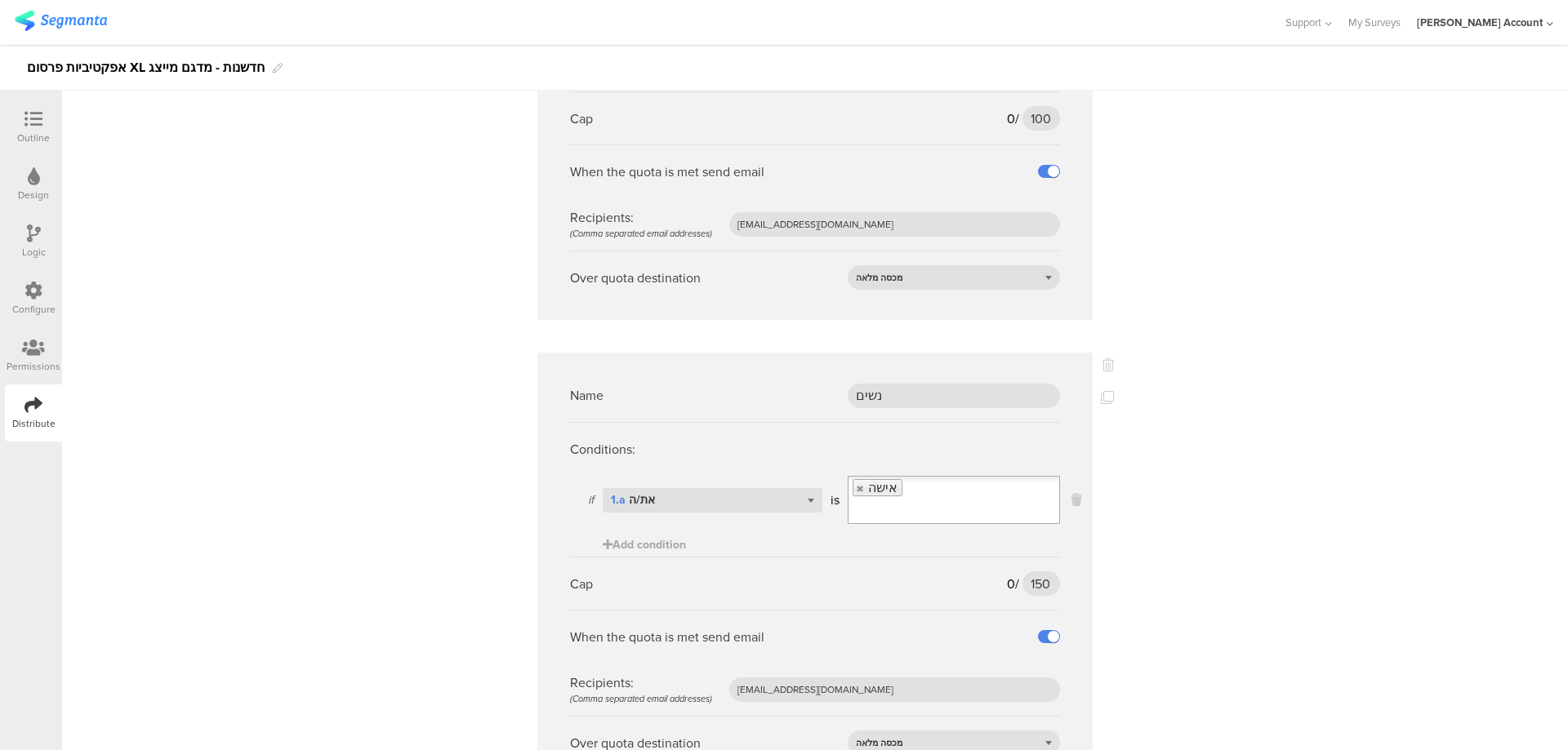
scroll to position [2164, 0]
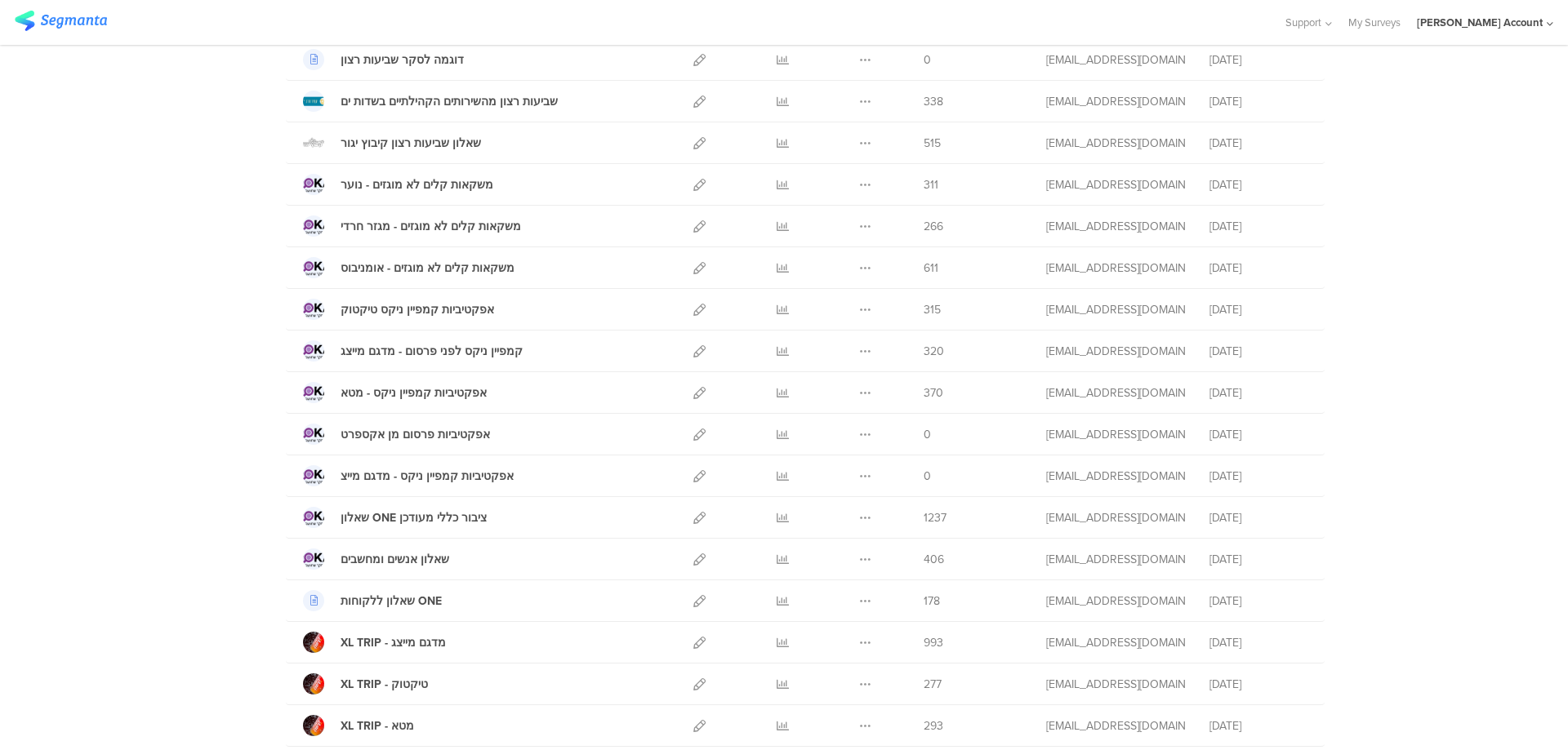
scroll to position [871, 0]
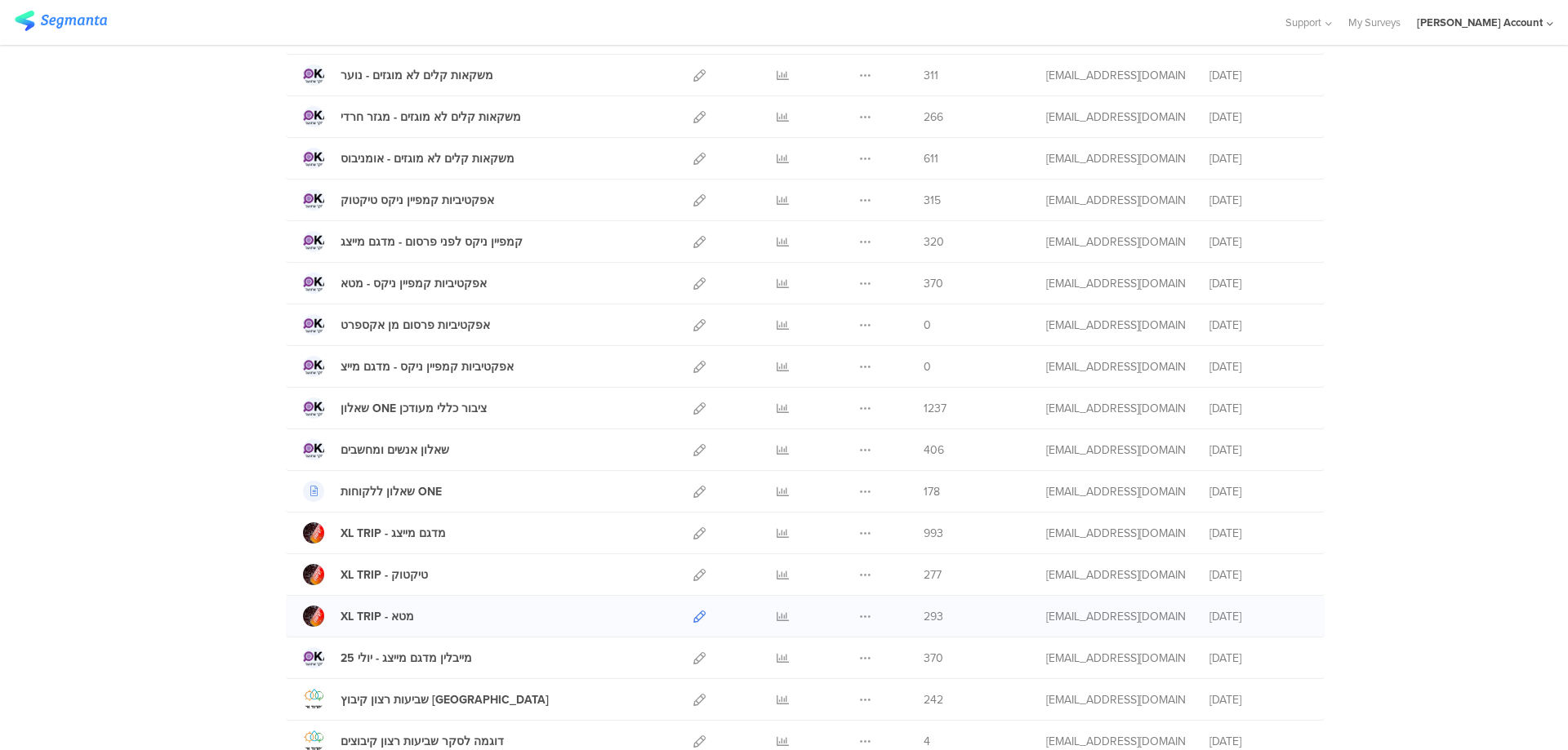
click at [695, 613] on icon at bounding box center [699, 617] width 12 height 12
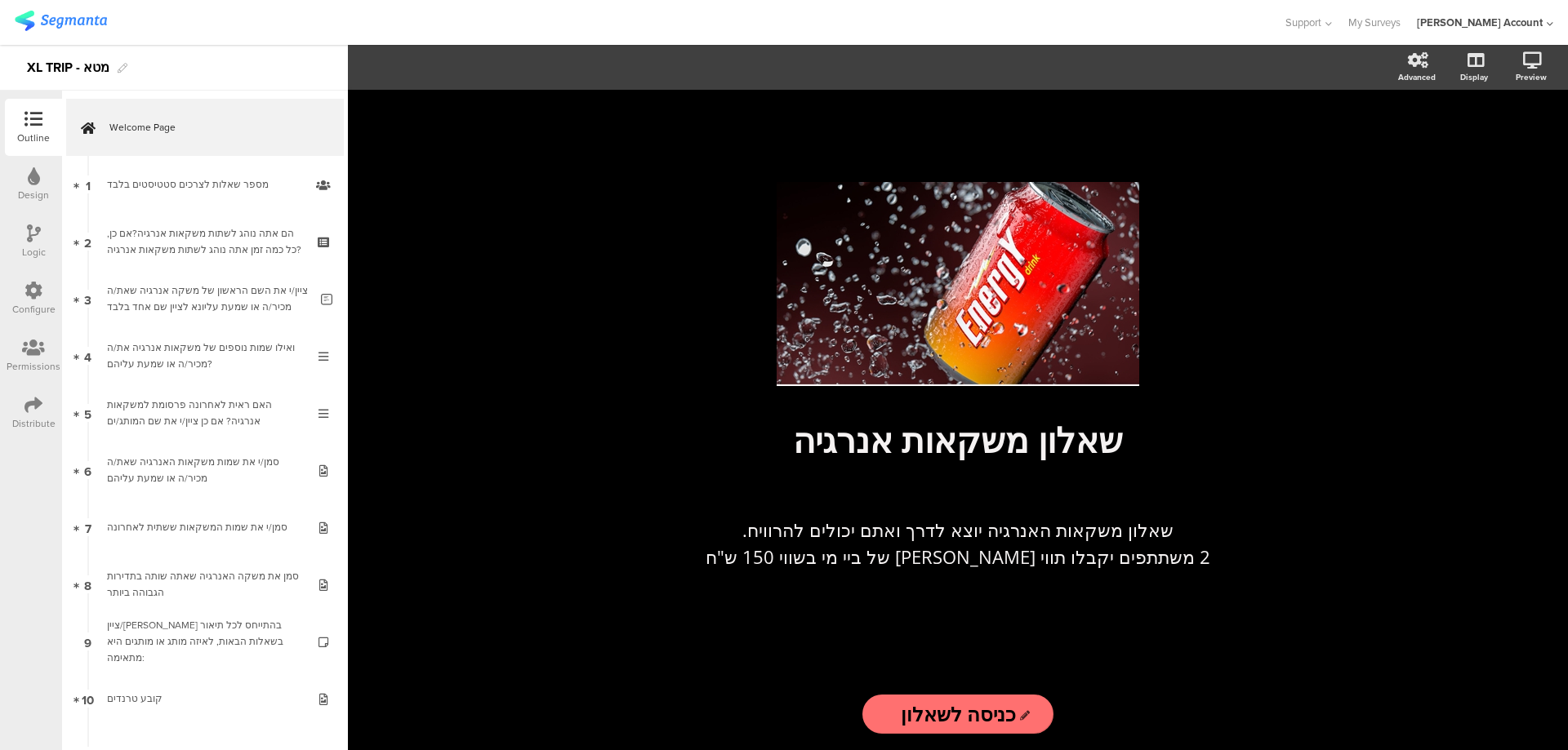
click at [43, 405] on div "Distribute" at bounding box center [34, 413] width 57 height 57
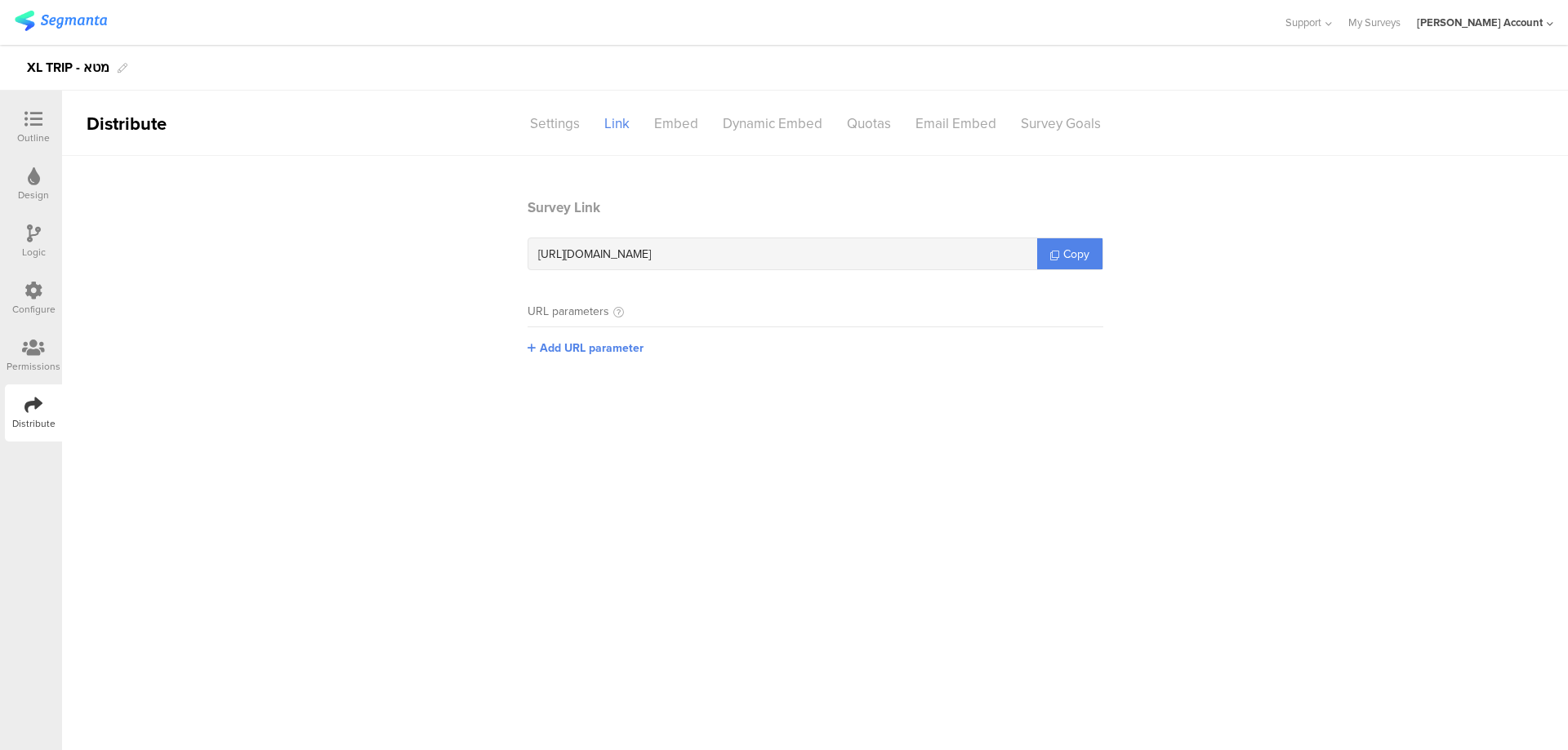
click at [42, 297] on icon at bounding box center [34, 291] width 18 height 18
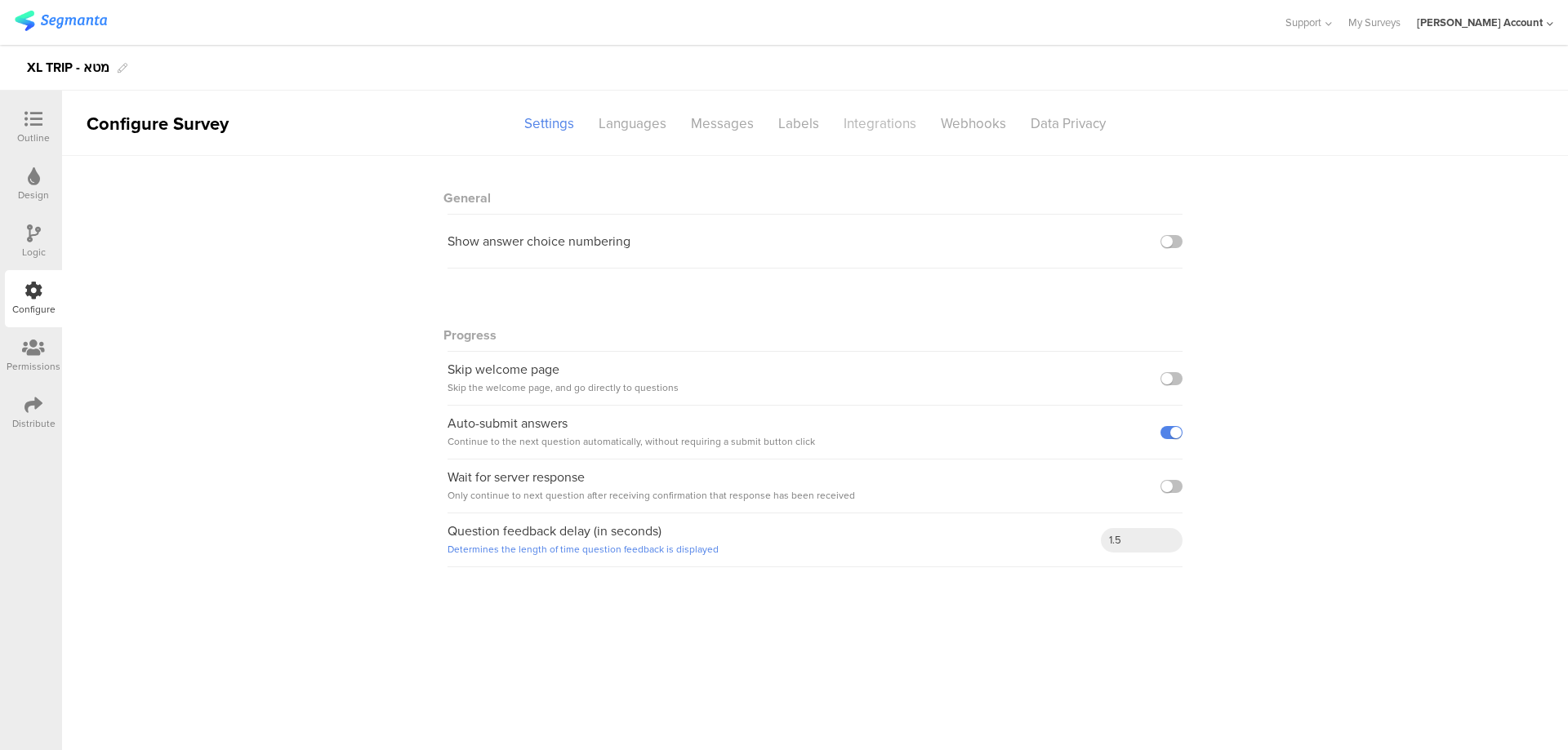
click at [901, 118] on div "Integrations" at bounding box center [880, 124] width 97 height 28
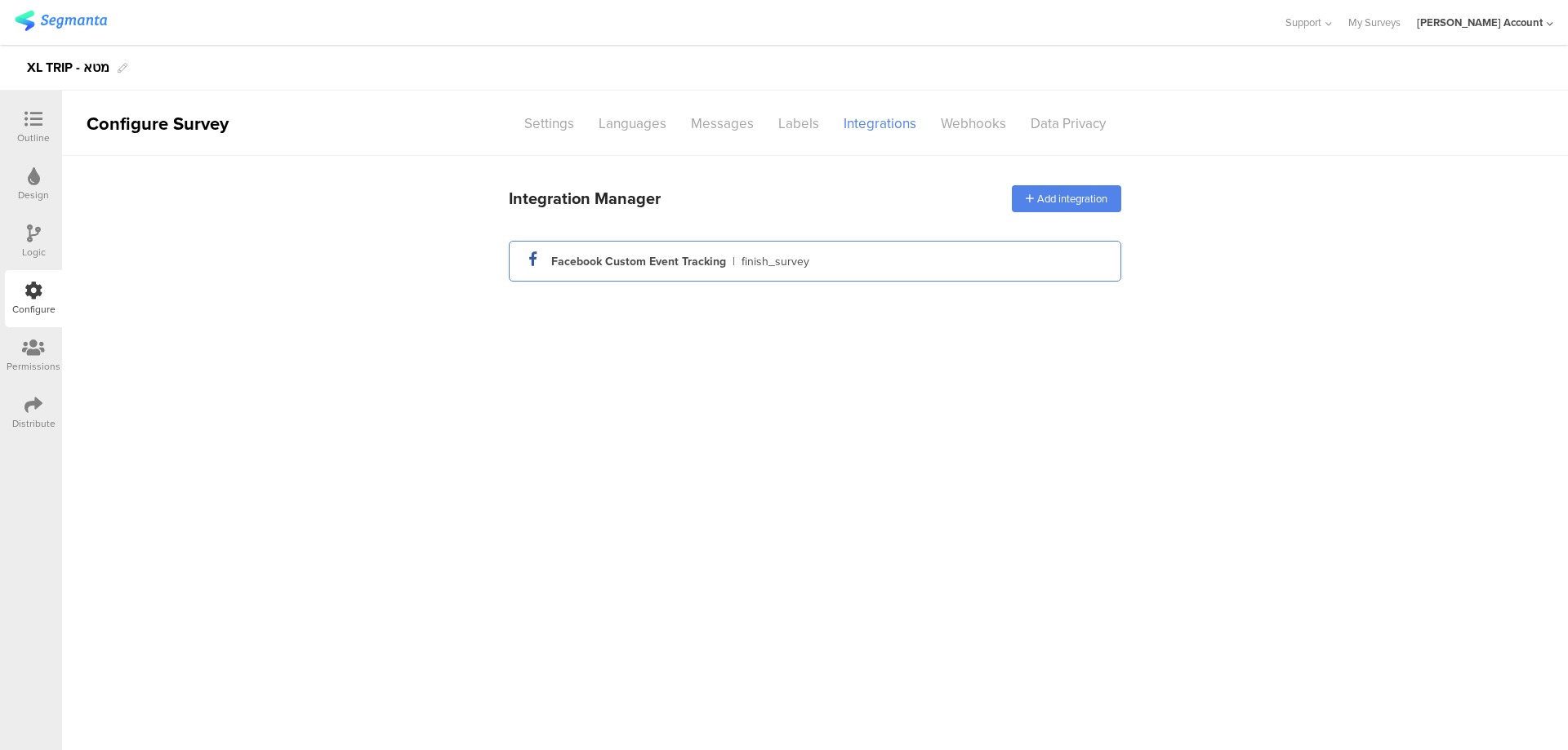
click at [788, 260] on div "finish_survey" at bounding box center [775, 261] width 68 height 17
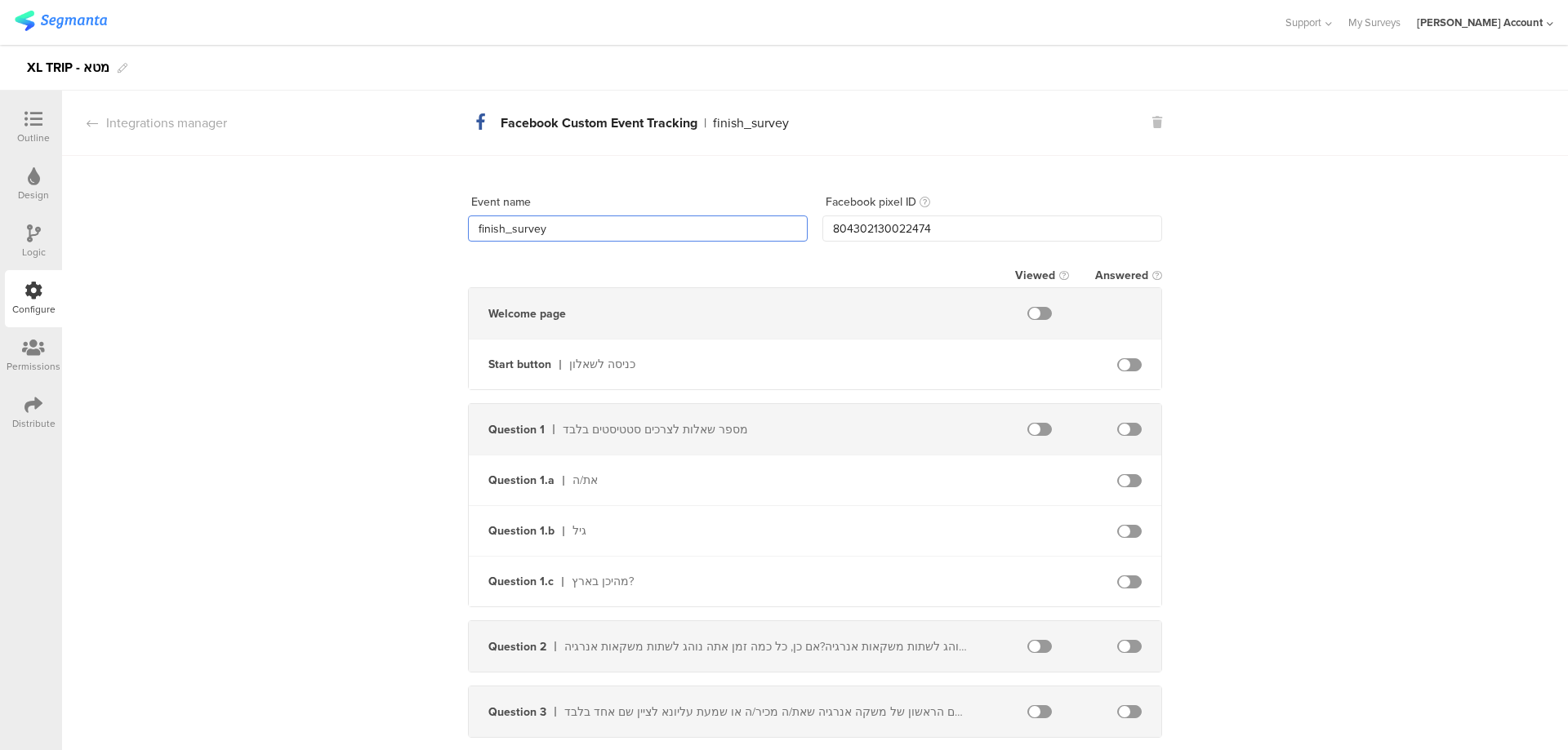
click at [639, 231] on input "finish_survey" at bounding box center [637, 229] width 339 height 27
click at [878, 229] on input "804302130022474" at bounding box center [992, 229] width 339 height 27
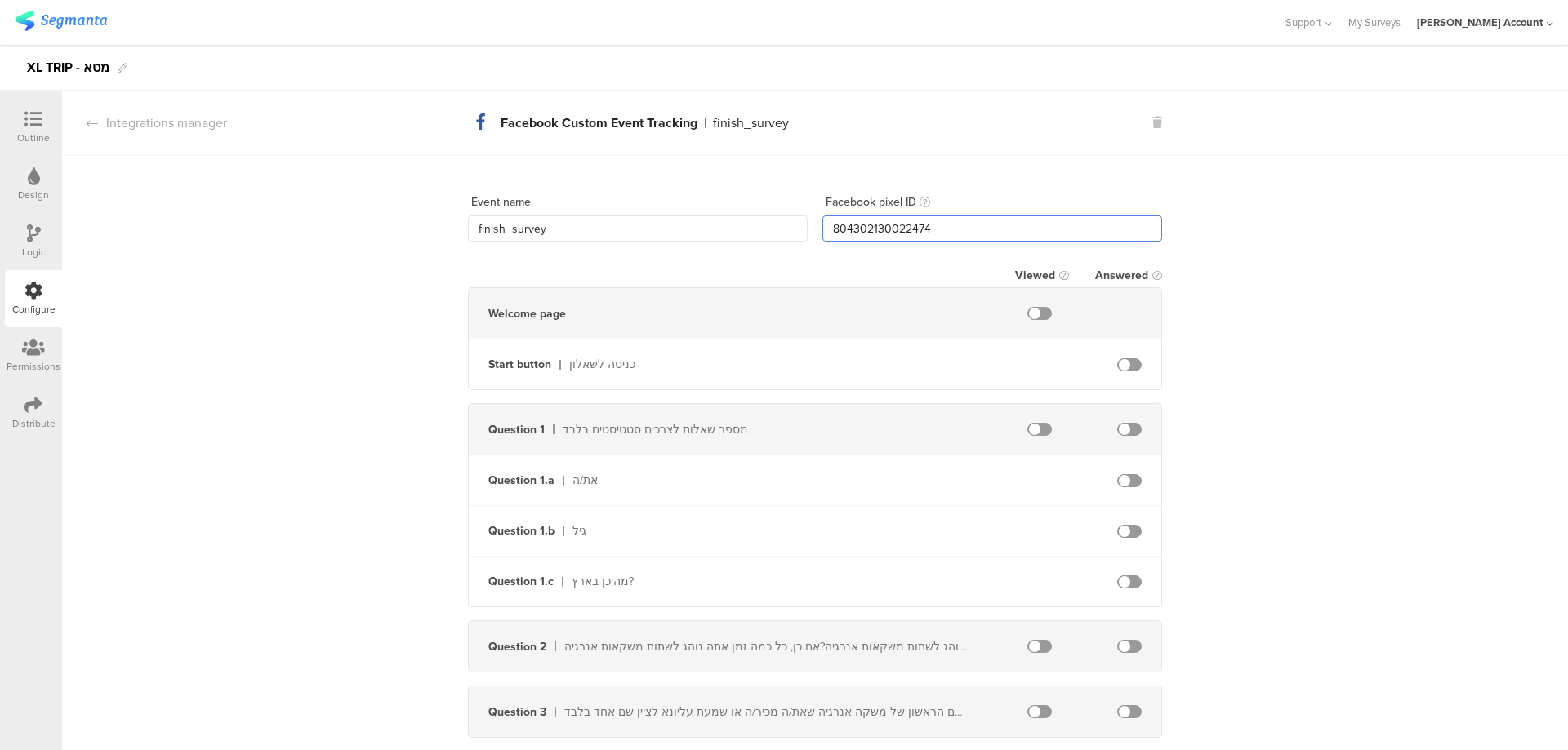
click at [878, 229] on input "804302130022474" at bounding box center [992, 229] width 339 height 27
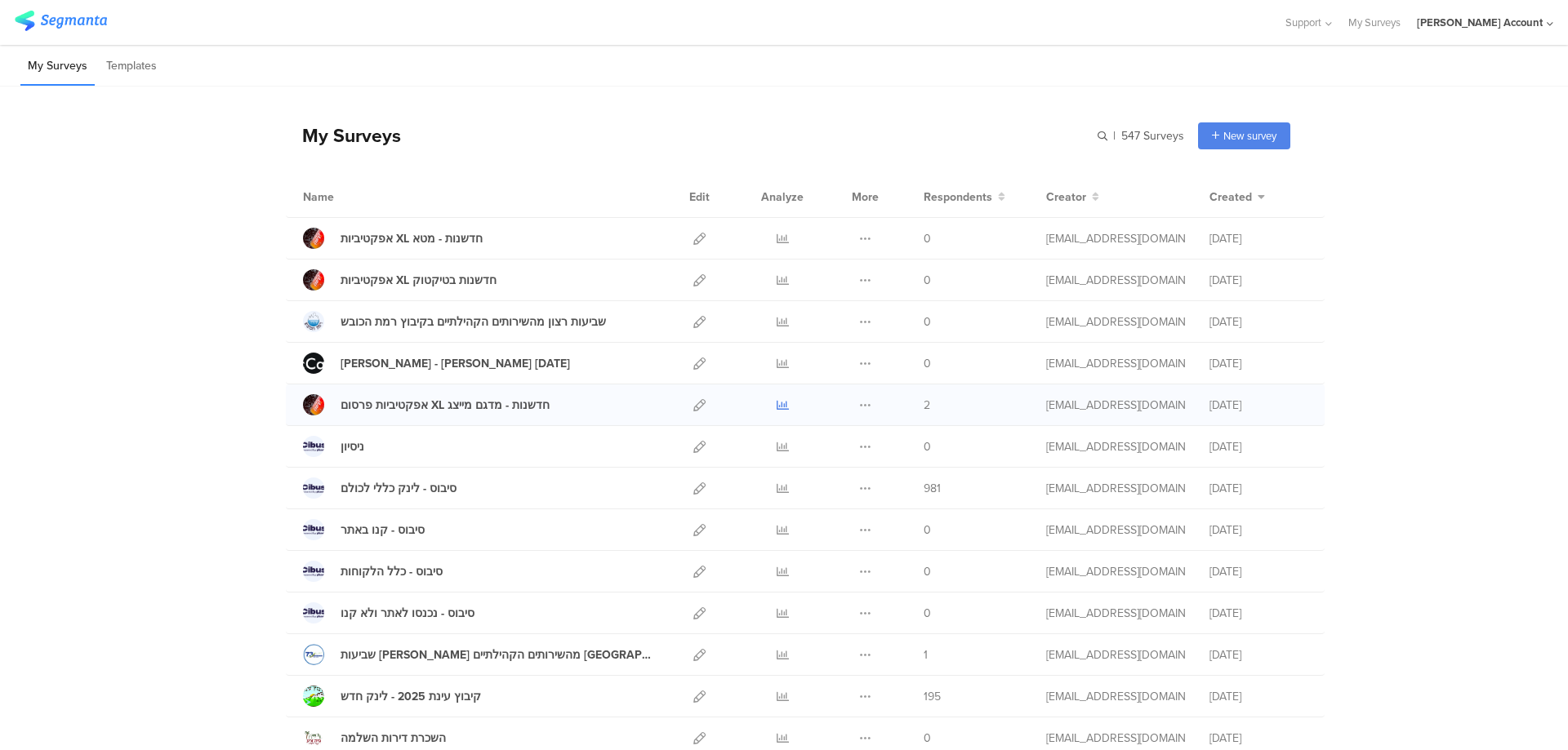
click at [777, 403] on icon at bounding box center [783, 405] width 12 height 12
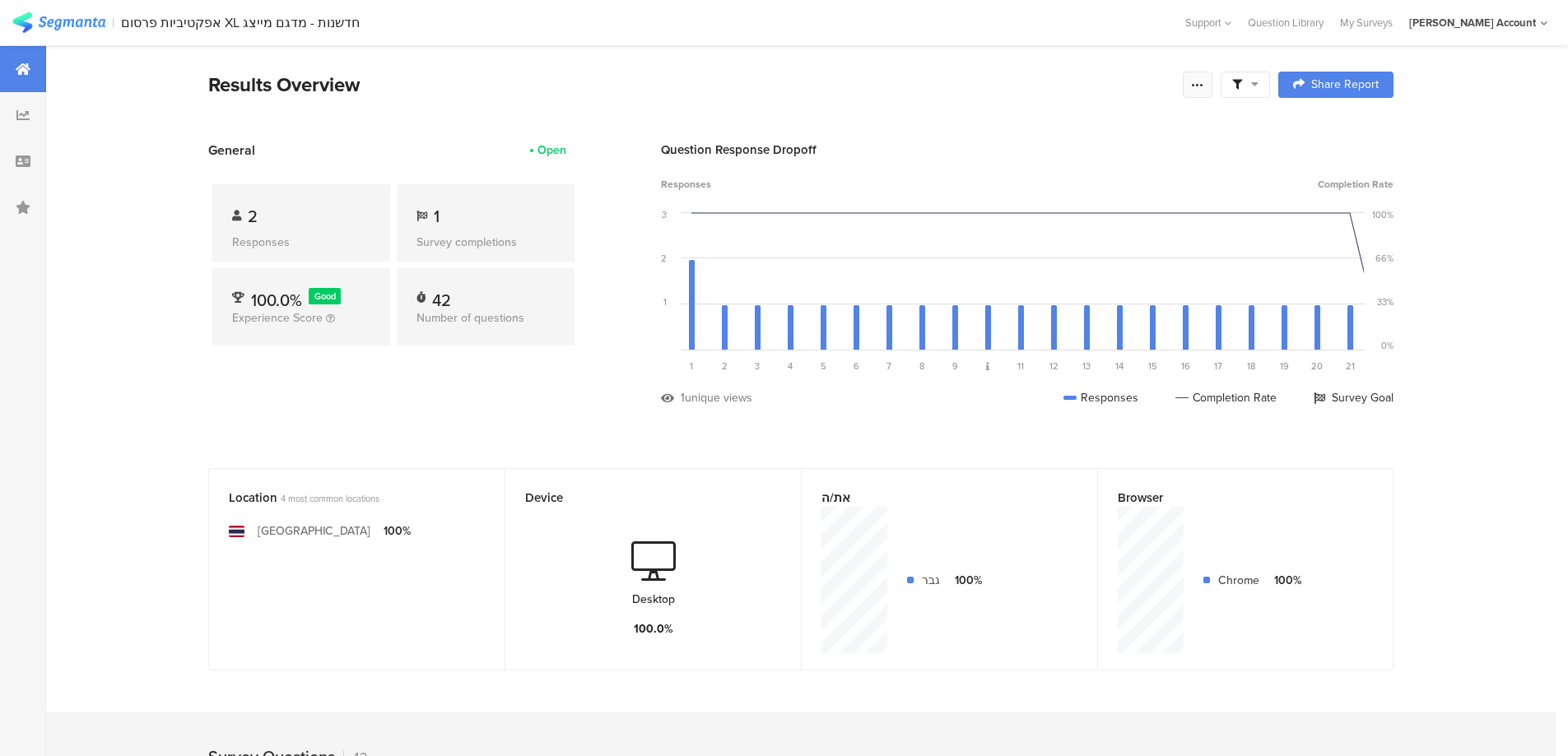
click at [1197, 87] on icon at bounding box center [1197, 85] width 13 height 13
click at [1069, 211] on link "Edit survey" at bounding box center [1087, 214] width 264 height 37
click at [1202, 85] on icon at bounding box center [1197, 85] width 13 height 13
click at [1046, 284] on div "Purge results" at bounding box center [1025, 287] width 69 height 16
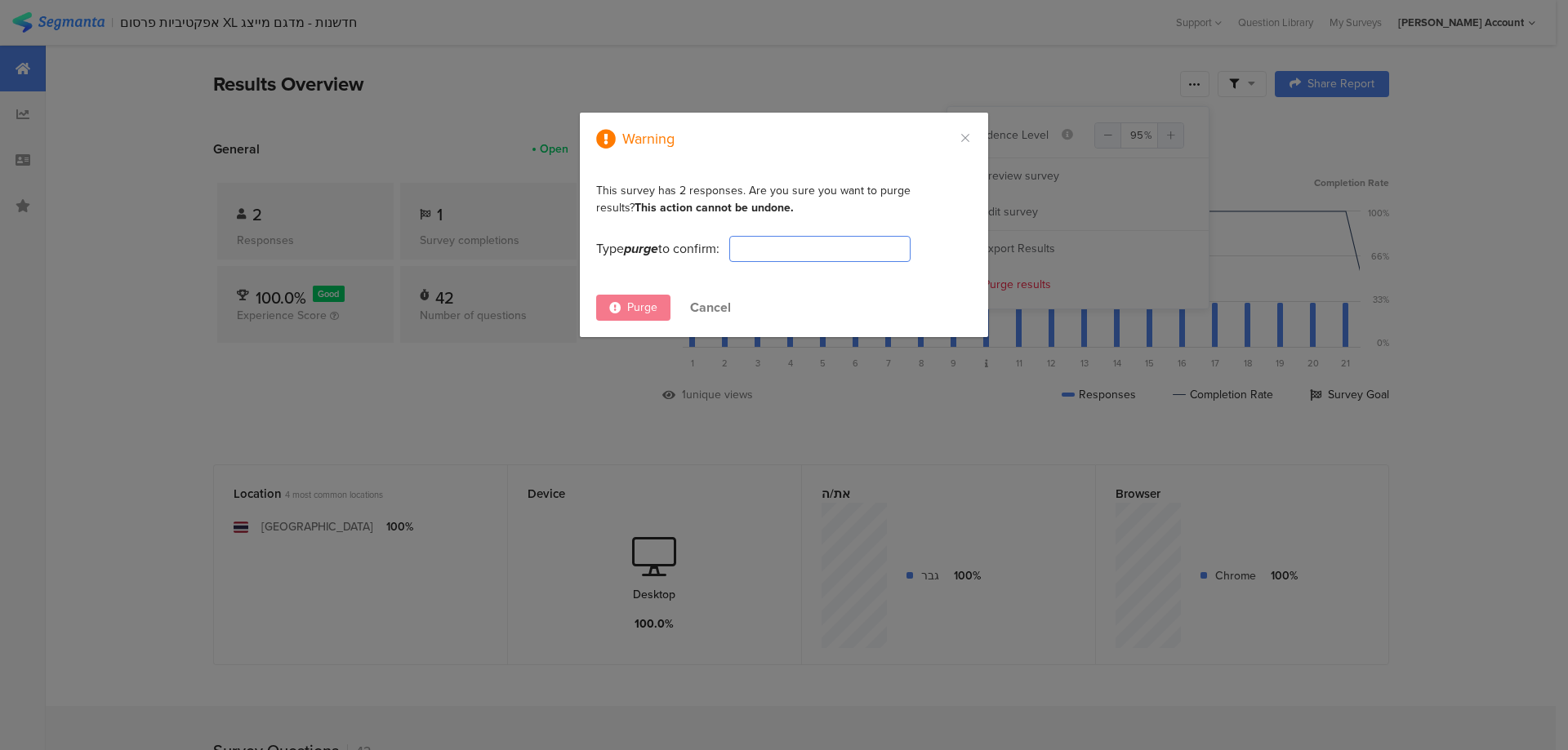
click at [831, 250] on input "dialog" at bounding box center [819, 249] width 181 height 27
type input "PURGE"
click at [628, 306] on span "Purge" at bounding box center [643, 307] width 30 height 17
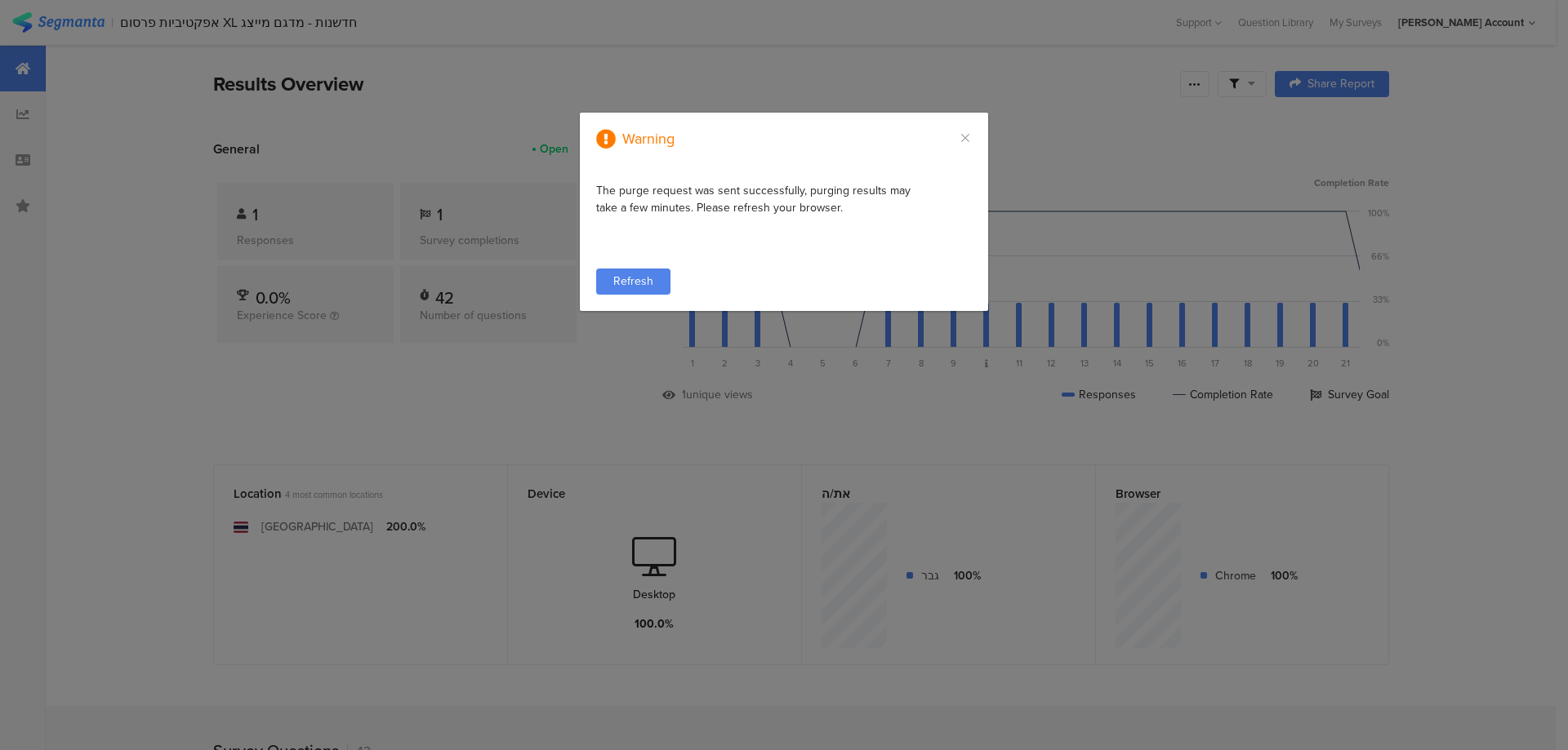
click at [639, 284] on span "Refresh" at bounding box center [633, 281] width 40 height 17
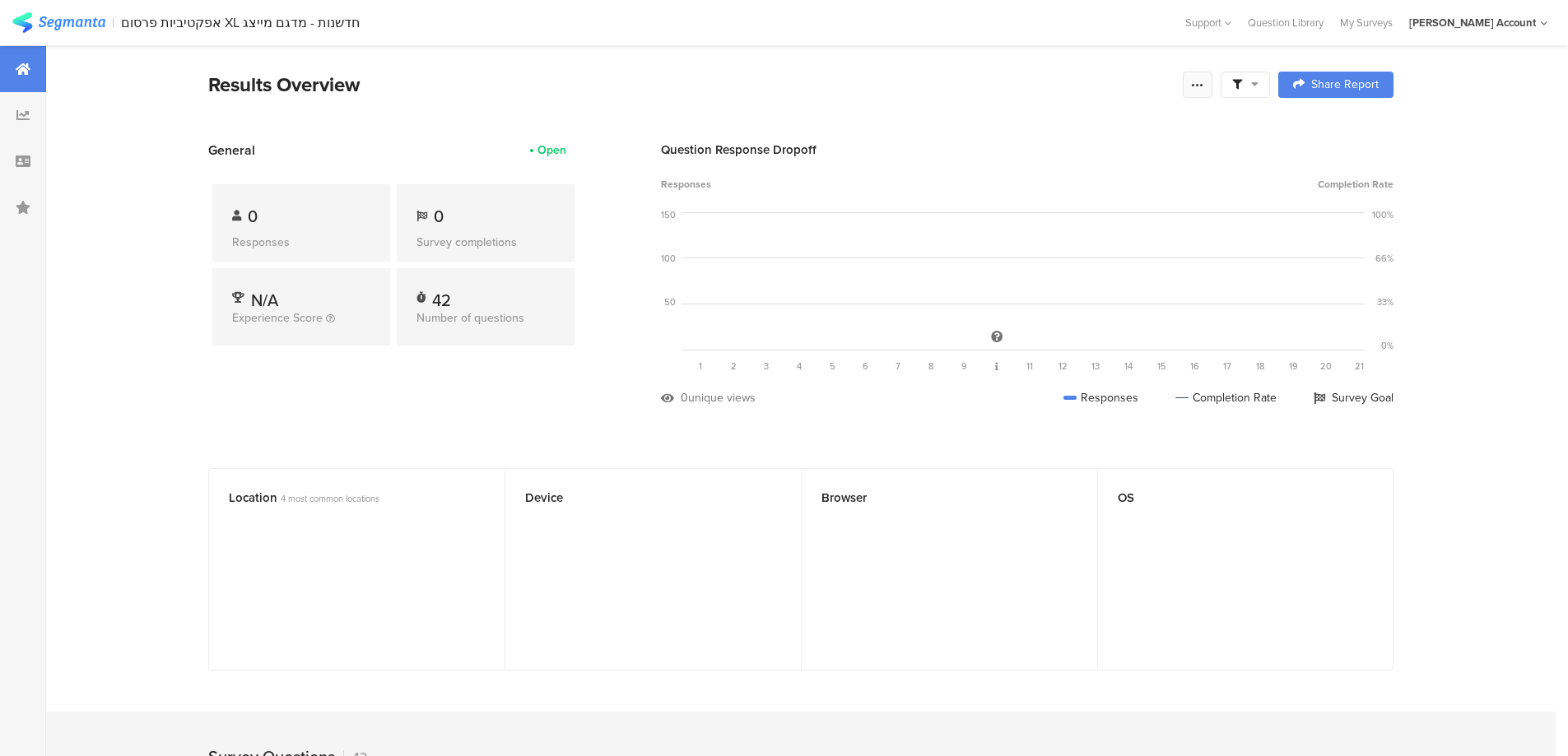
click at [1205, 79] on icon at bounding box center [1197, 85] width 13 height 13
click at [992, 208] on div "Edit survey" at bounding box center [1018, 214] width 57 height 16
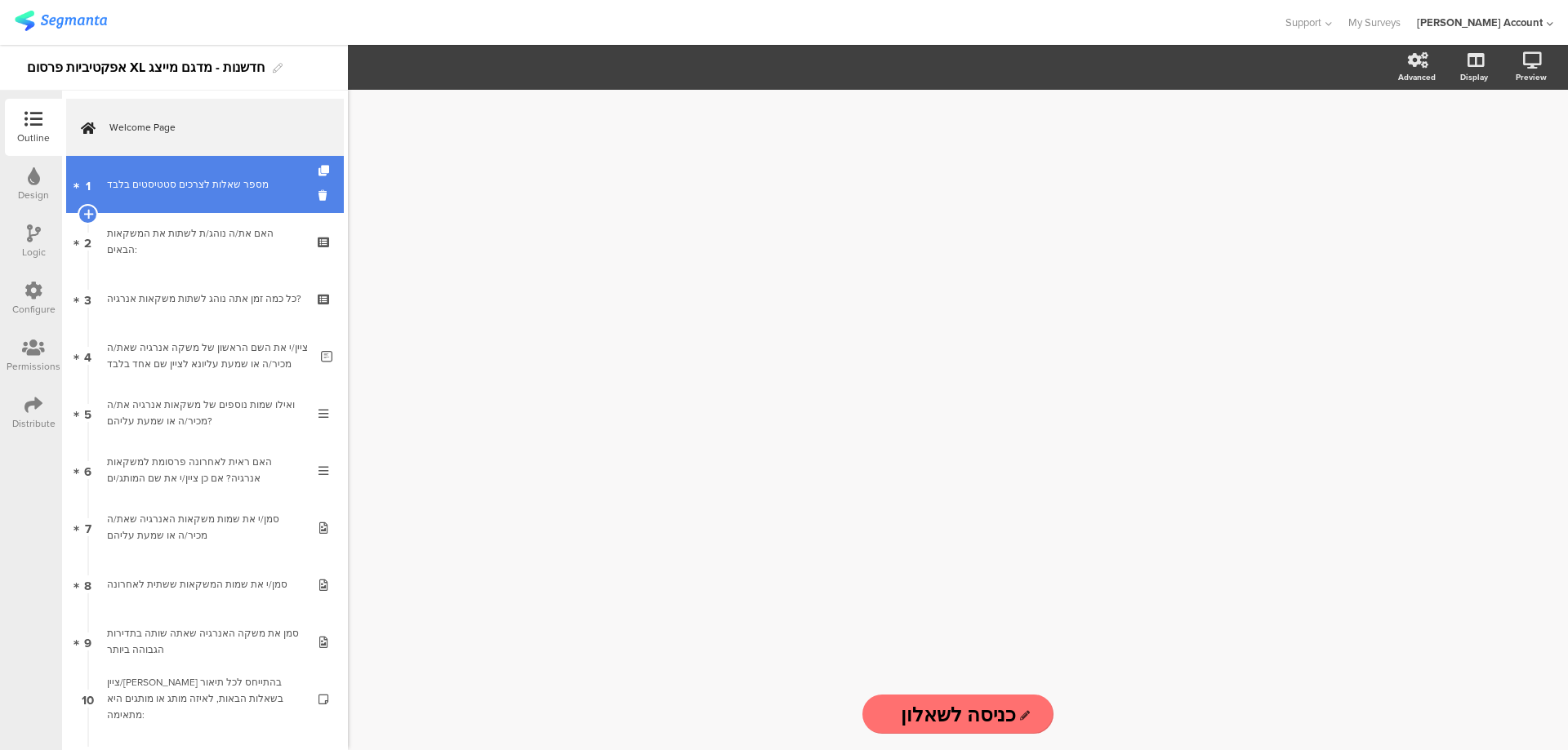
click at [243, 168] on link "1 מספר שאלות לצרכים סטטיסטים בלבד" at bounding box center [205, 184] width 278 height 57
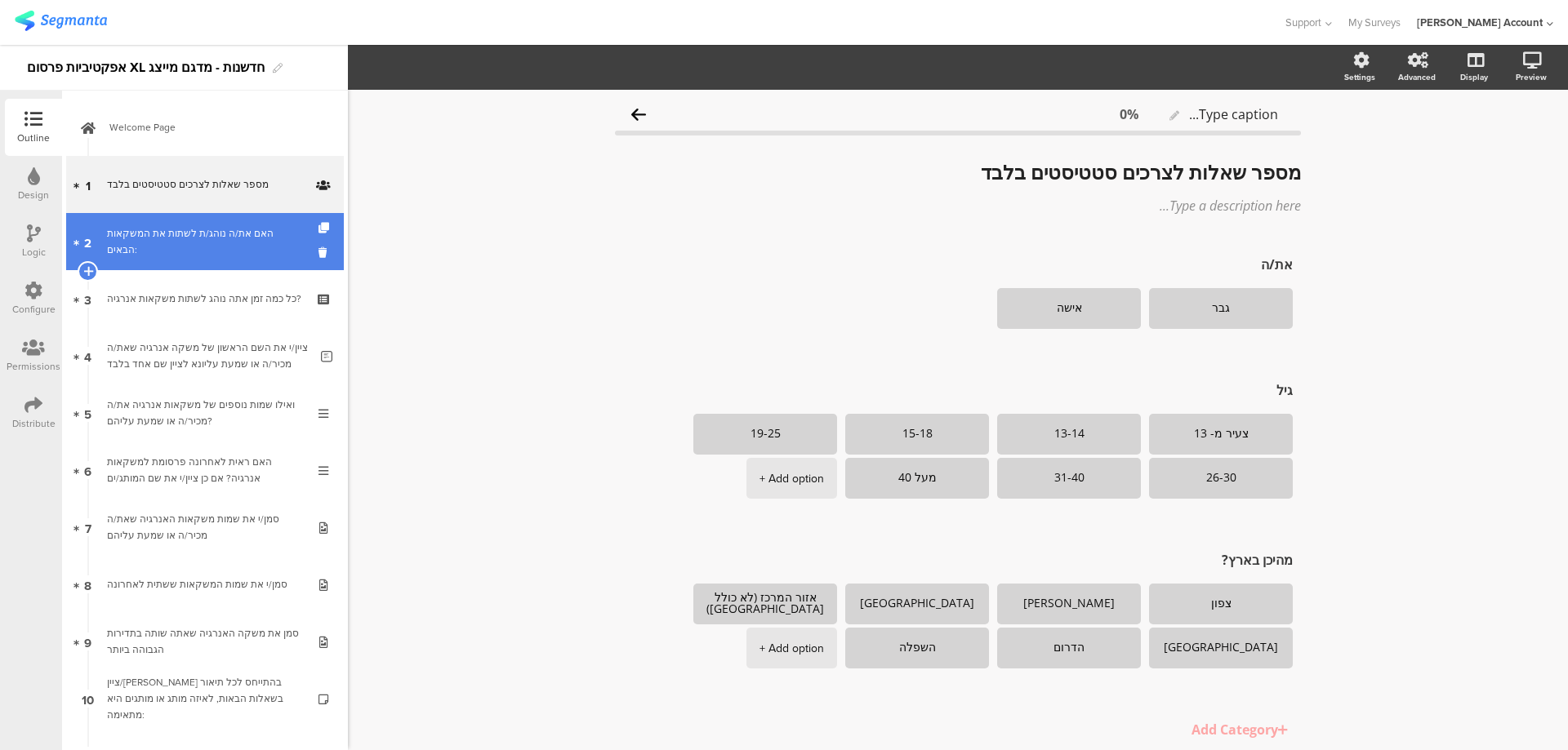
click at [237, 231] on link "2 האם את/ה נוהג/ת לשתות את המשקאות הבאים:" at bounding box center [205, 241] width 278 height 57
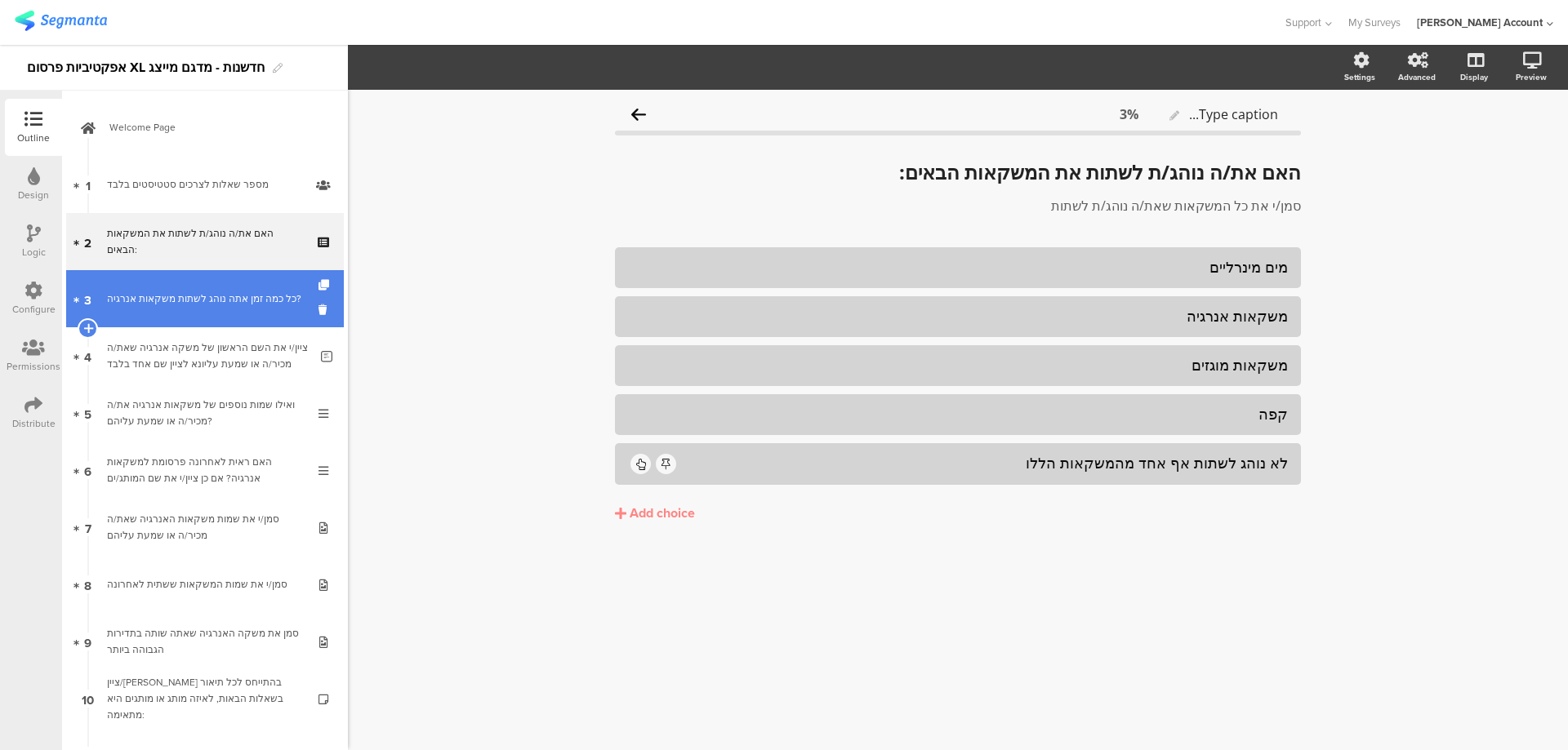
click at [234, 288] on link "3 כל כמה זמן אתה נוהג לשתות משקאות אנרגיה?" at bounding box center [205, 299] width 278 height 57
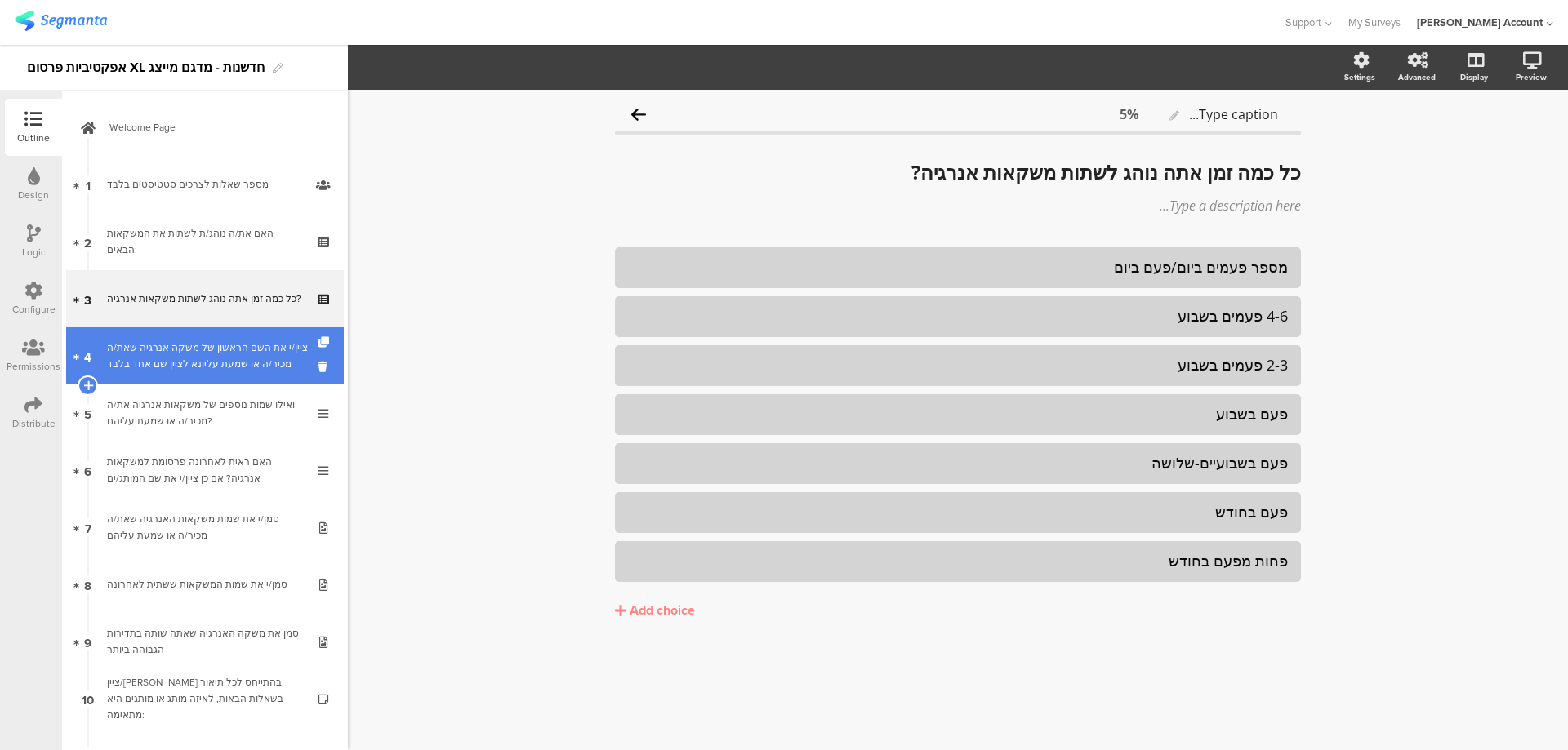
click at [249, 342] on div "ציין/י את השם הראשון של משקה אנרגיה שאת/ה מכיר/ה או שמעת עליונא לציין שם אחד בל…" at bounding box center [208, 355] width 202 height 33
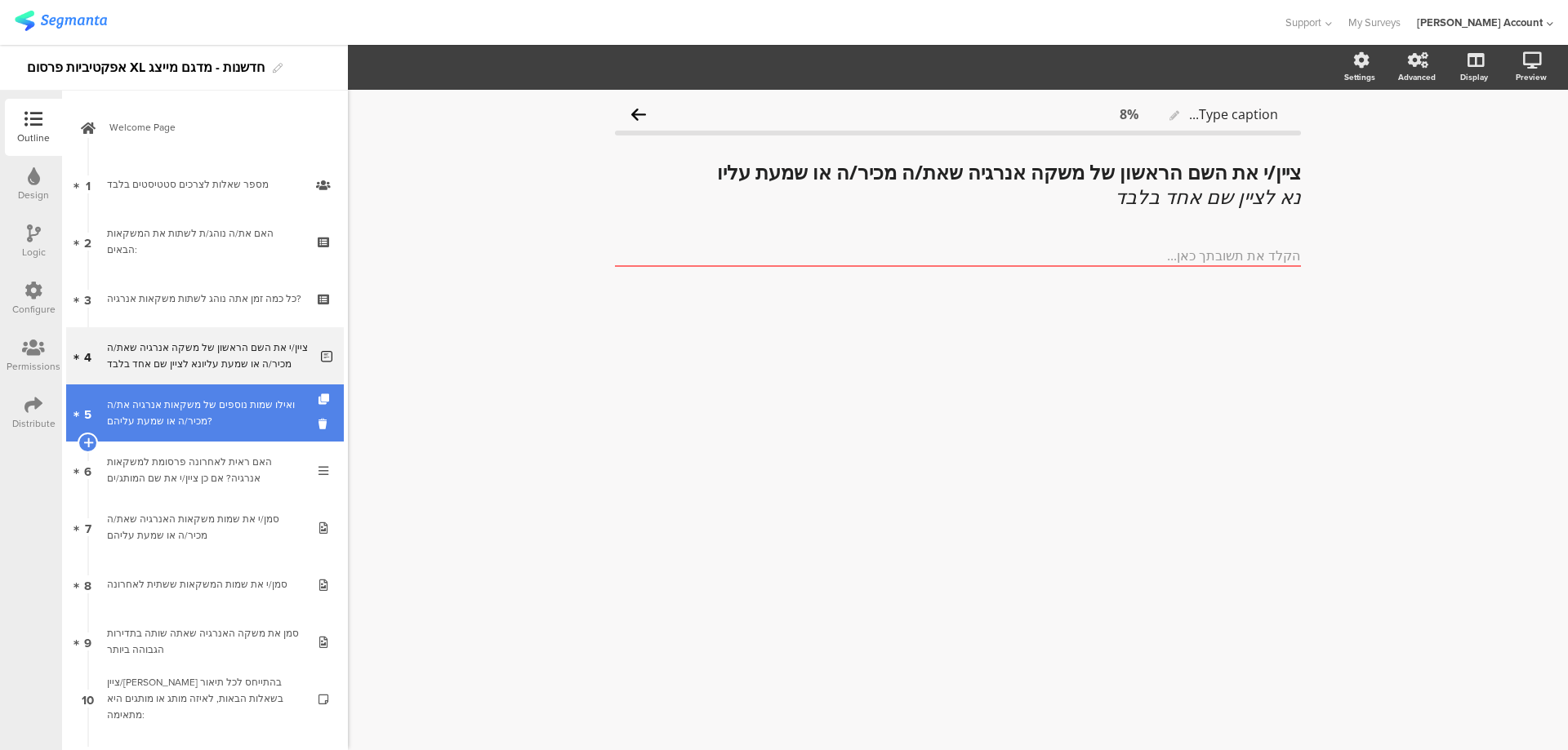
click at [253, 405] on div "ואילו שמות נוספים של משקאות אנרגיה את/ה מכיר/ה או שמעת עליהם?" at bounding box center [204, 413] width 195 height 33
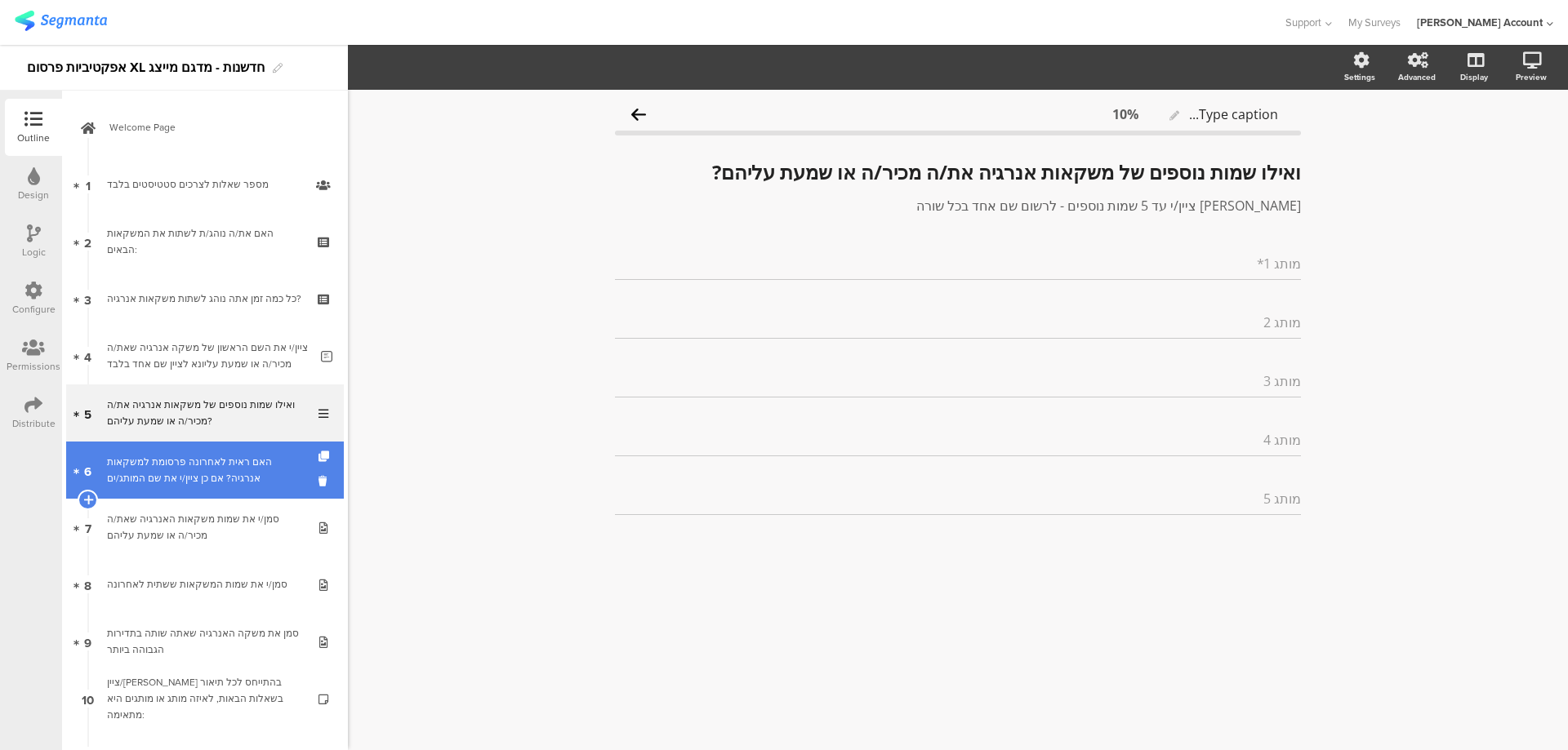
click at [255, 454] on div "האם ראית לאחרונה פרסומת למשקאות אנרגיה? אם כן ציין/י את שם המותג/ים" at bounding box center [204, 470] width 195 height 33
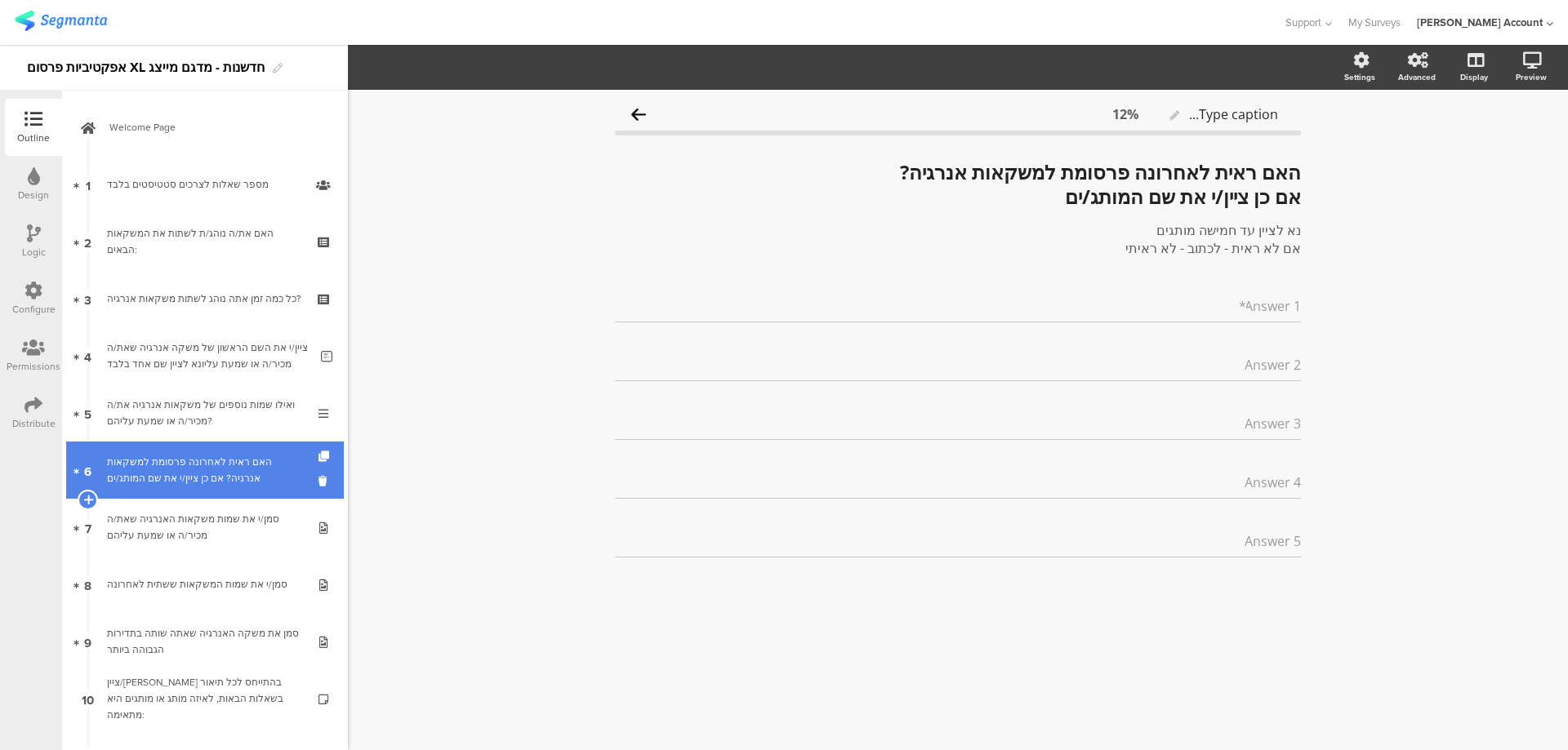
scroll to position [109, 0]
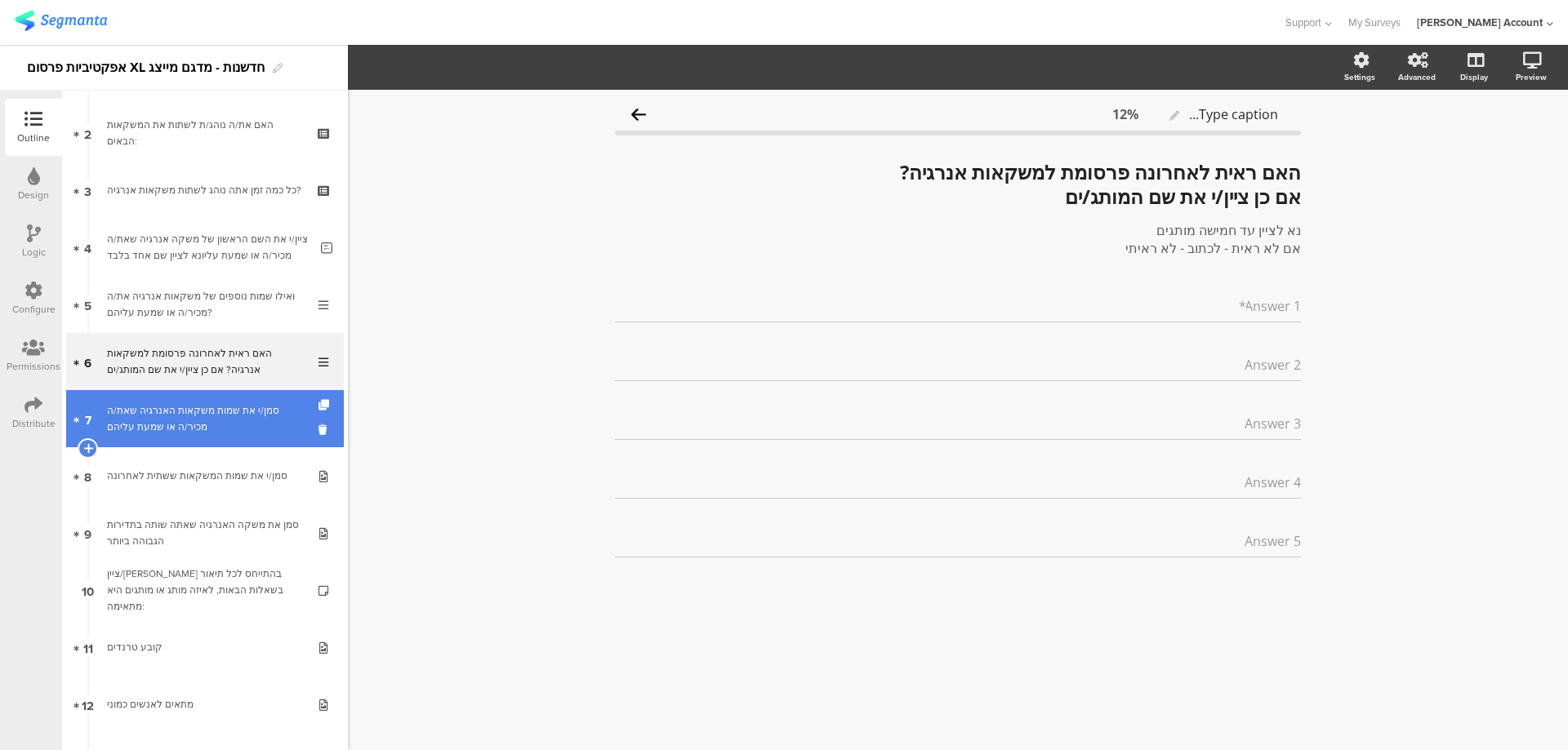
click at [257, 416] on div "סמן/י את שמות משקאות האנרגיה שאת/ה מכיר/ה או שמעת עליהם" at bounding box center [204, 419] width 195 height 33
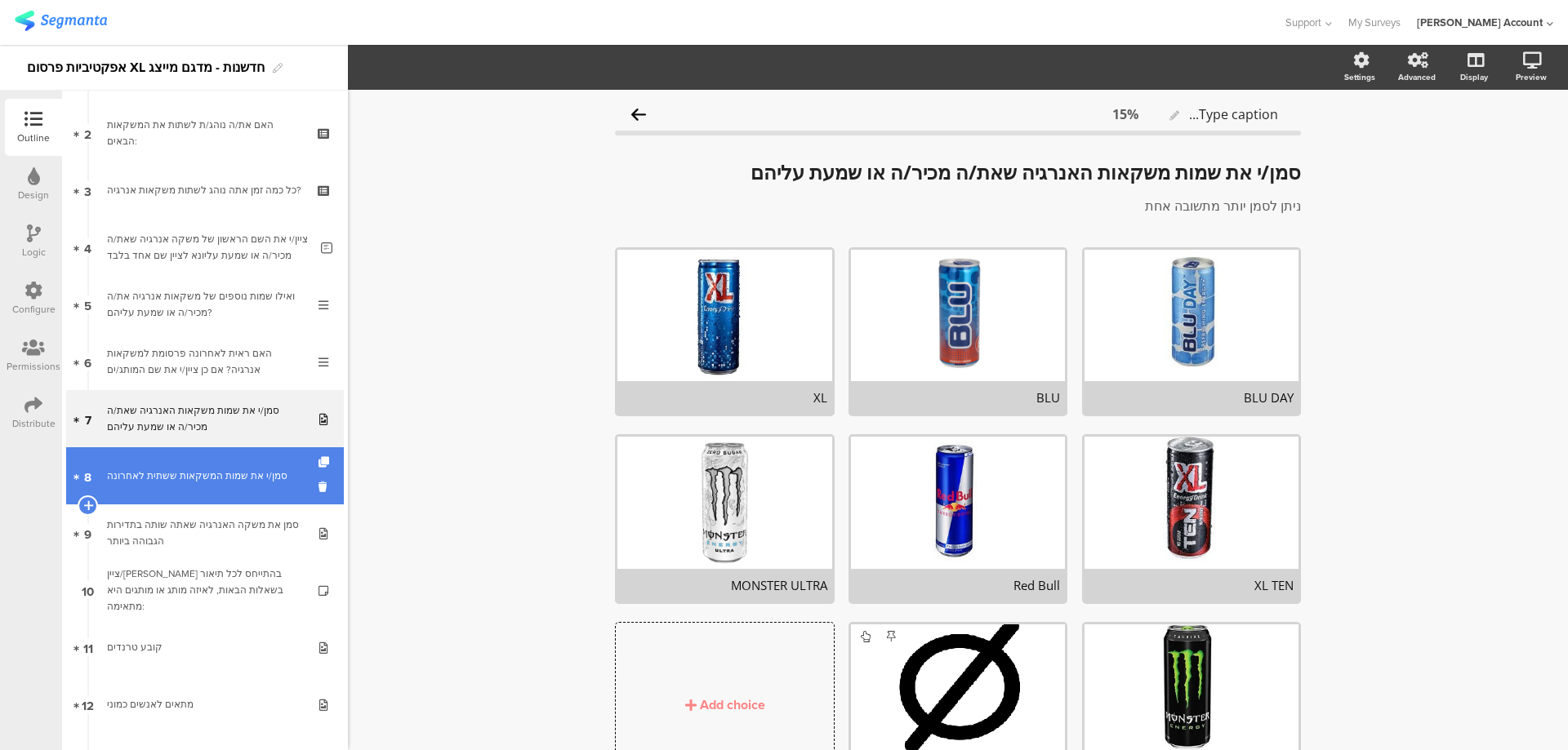
click at [260, 473] on div "סמן/י את שמות המשקאות ששתית לאחרונה" at bounding box center [204, 475] width 195 height 16
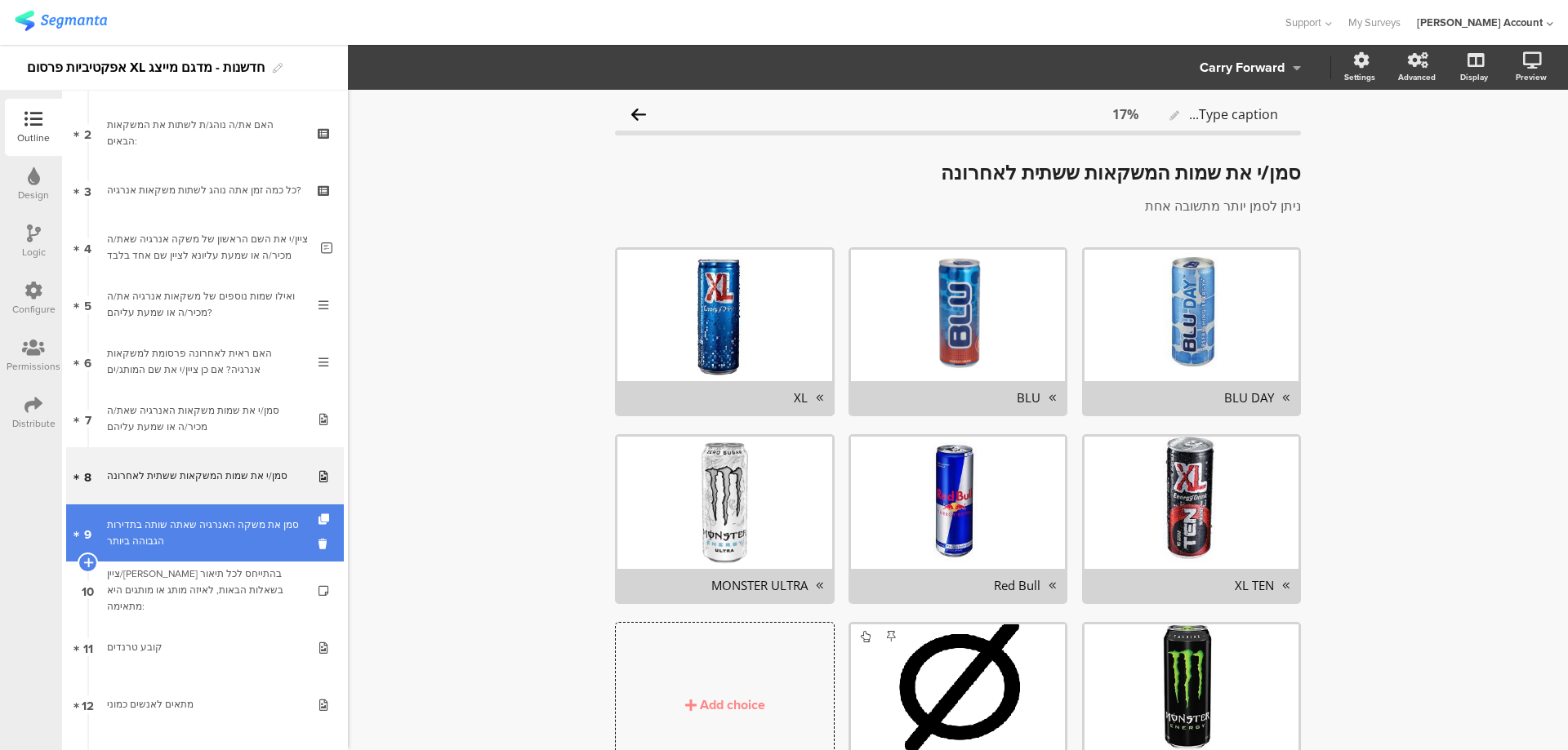
click at [261, 519] on div "סמן את משקה האנרגיה שאתה שותה בתדירות הגבוהה ביותר" at bounding box center [204, 533] width 195 height 33
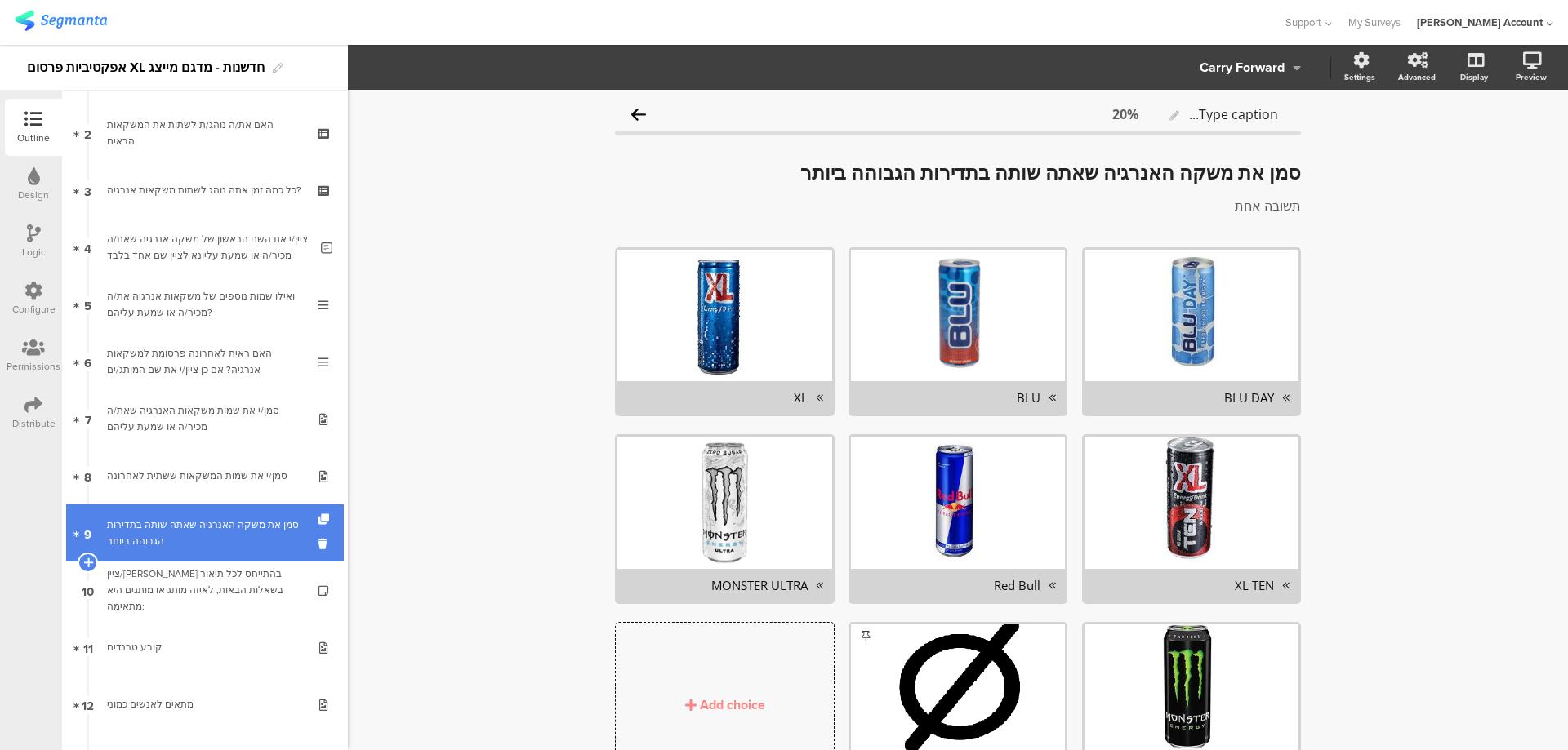
scroll to position [218, 0]
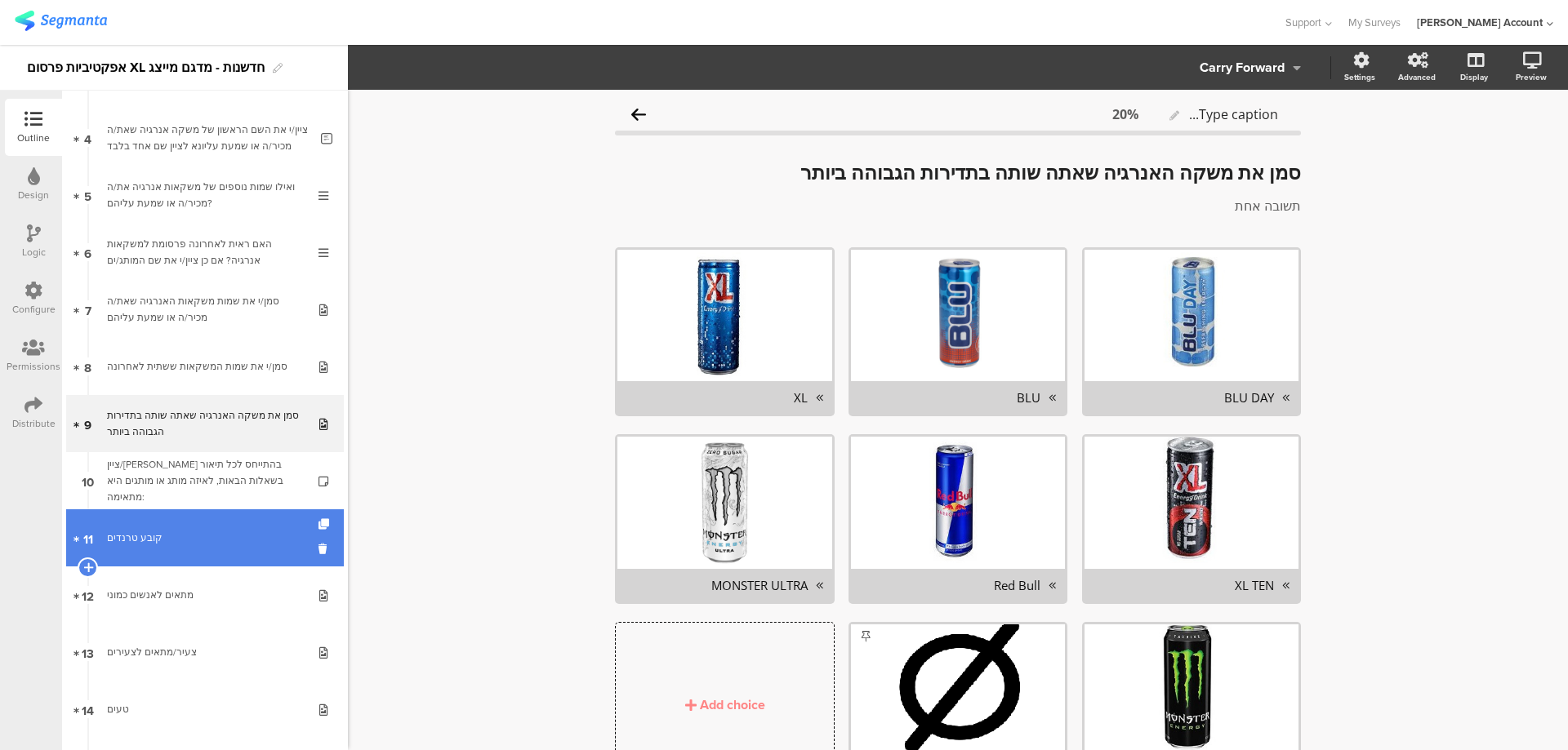
click at [260, 520] on link "11 קובע טרנדים" at bounding box center [205, 538] width 278 height 57
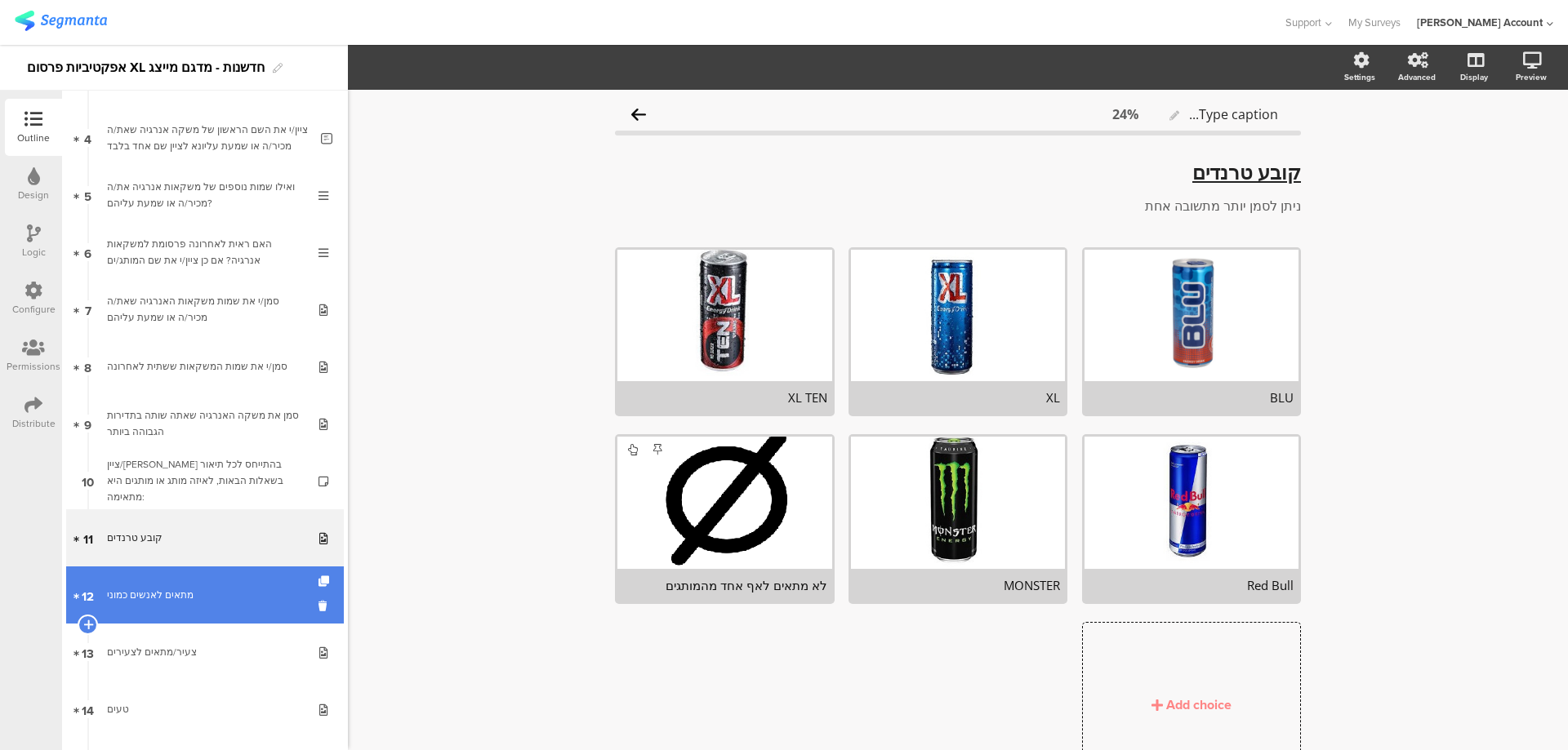
click at [247, 595] on div "מתאים לאנשים כמוני" at bounding box center [204, 595] width 195 height 16
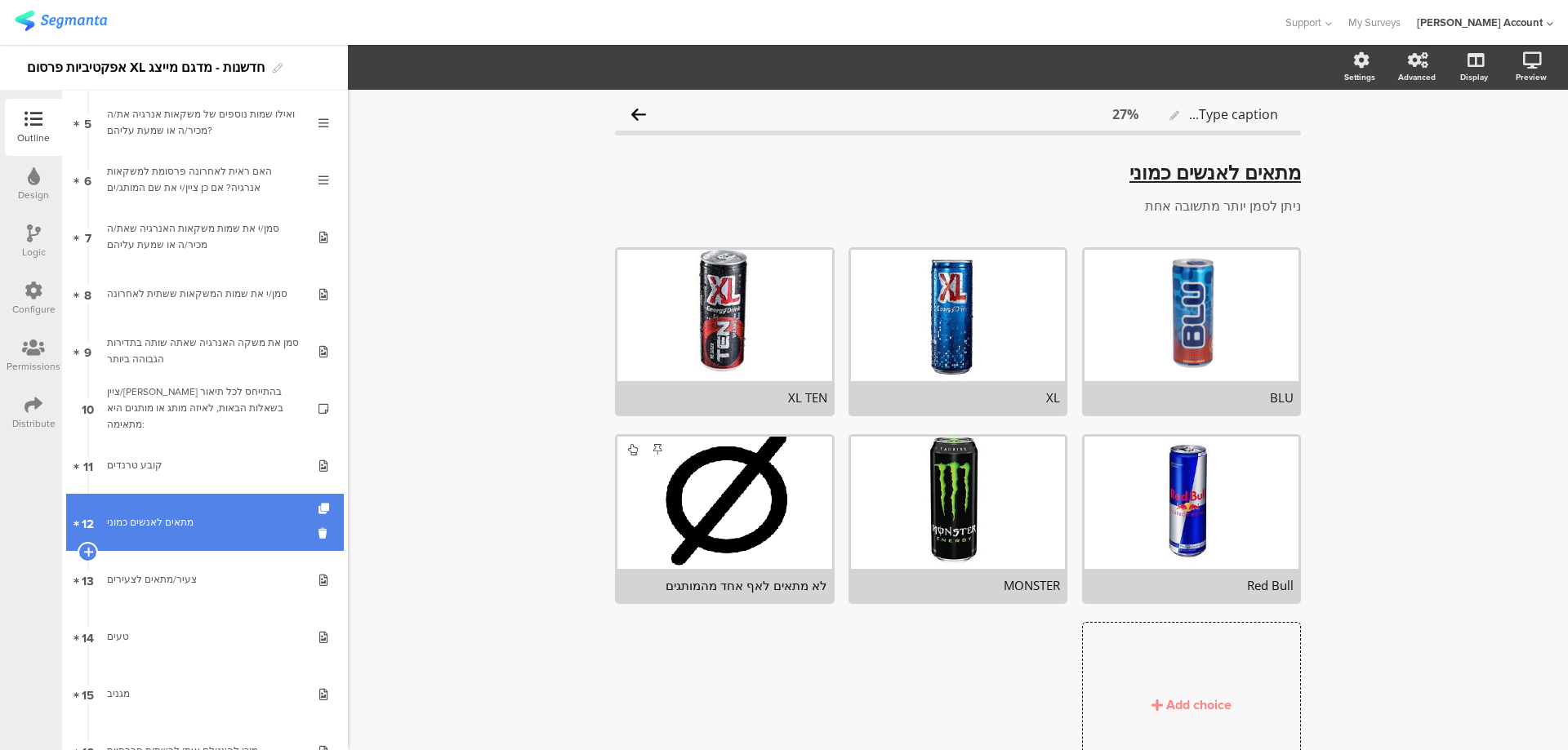
scroll to position [327, 0]
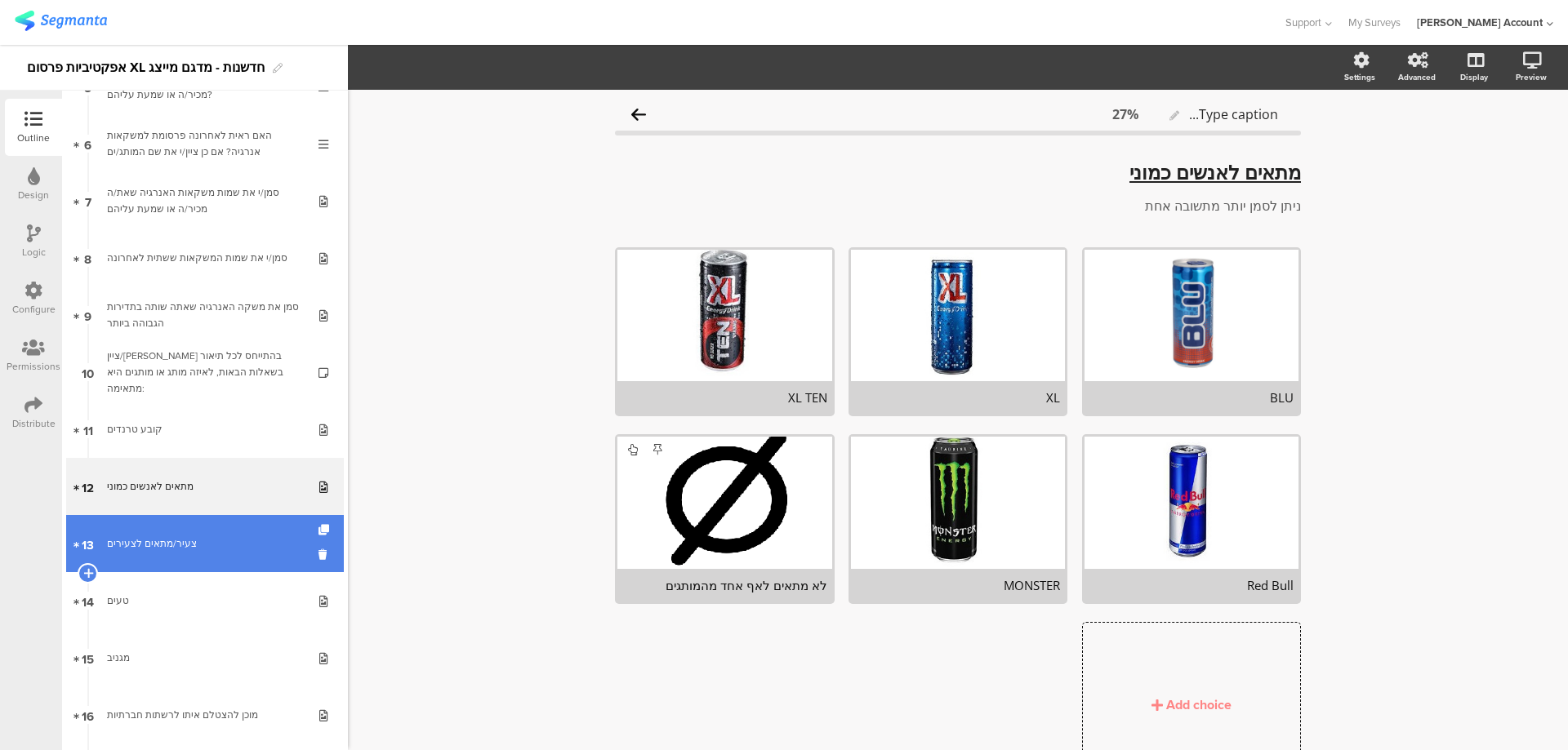
click at [227, 548] on div "צעיר/מתאים לצעירים" at bounding box center [204, 543] width 195 height 16
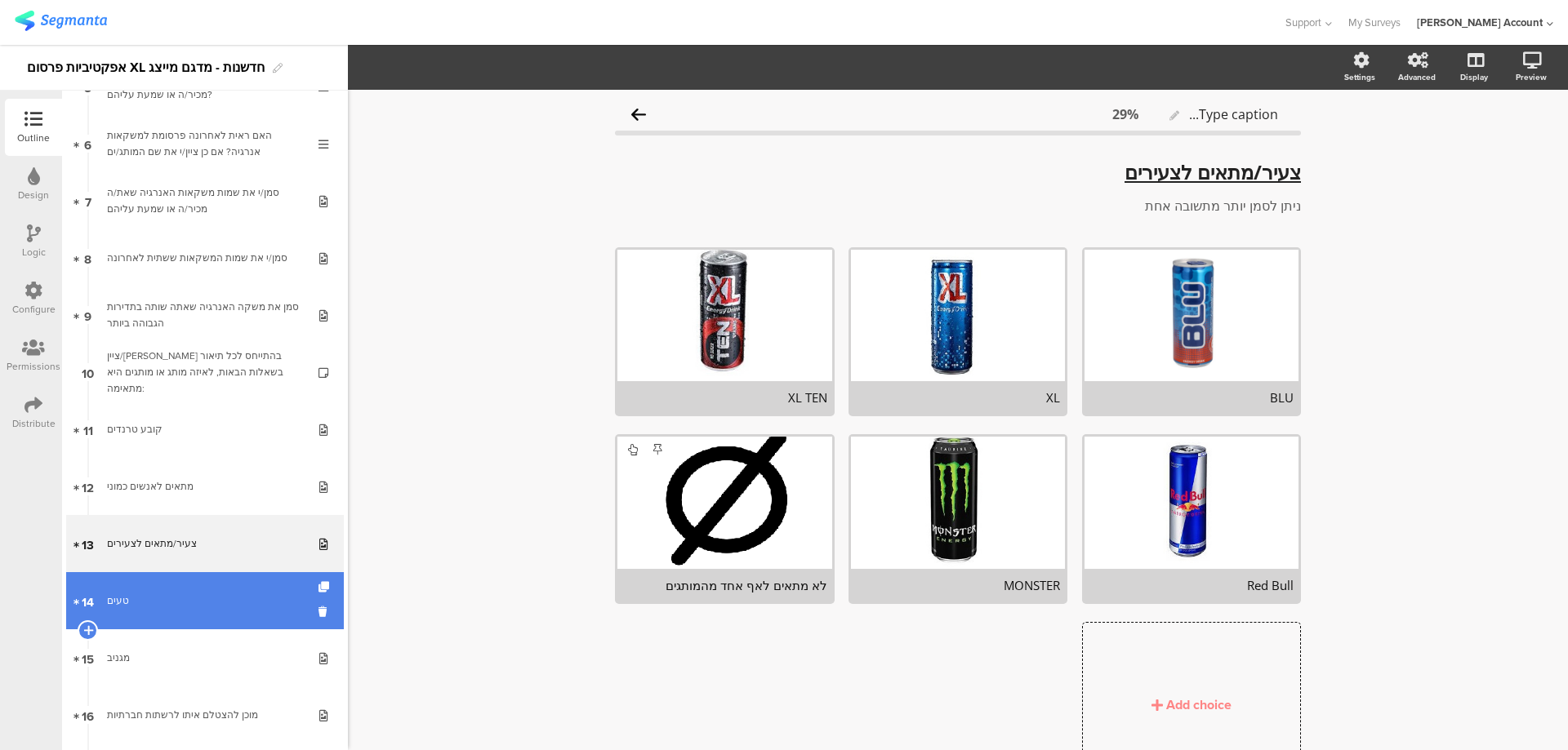
click at [204, 603] on div "טעים" at bounding box center [204, 601] width 195 height 16
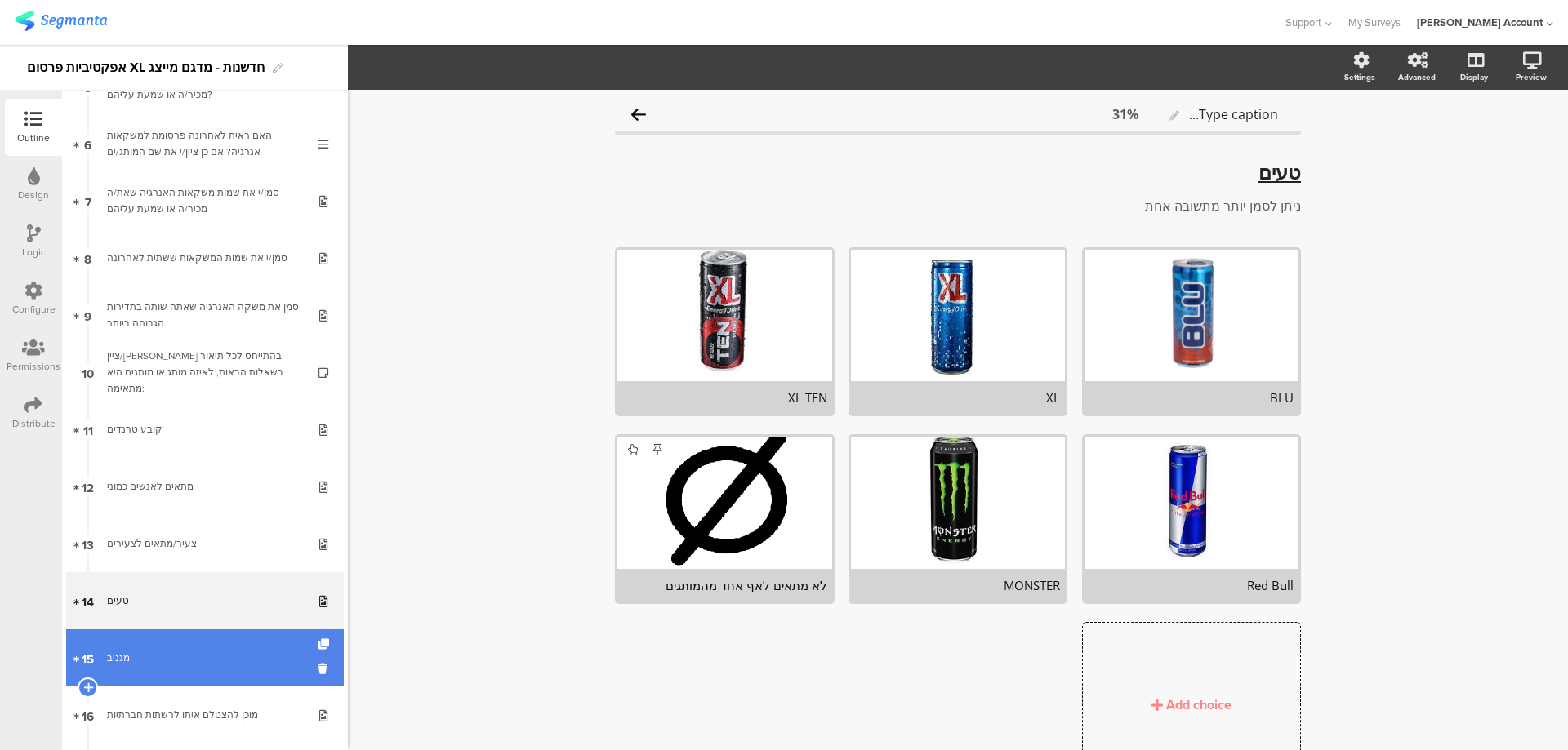
click at [200, 658] on div "מגניב" at bounding box center [204, 657] width 195 height 16
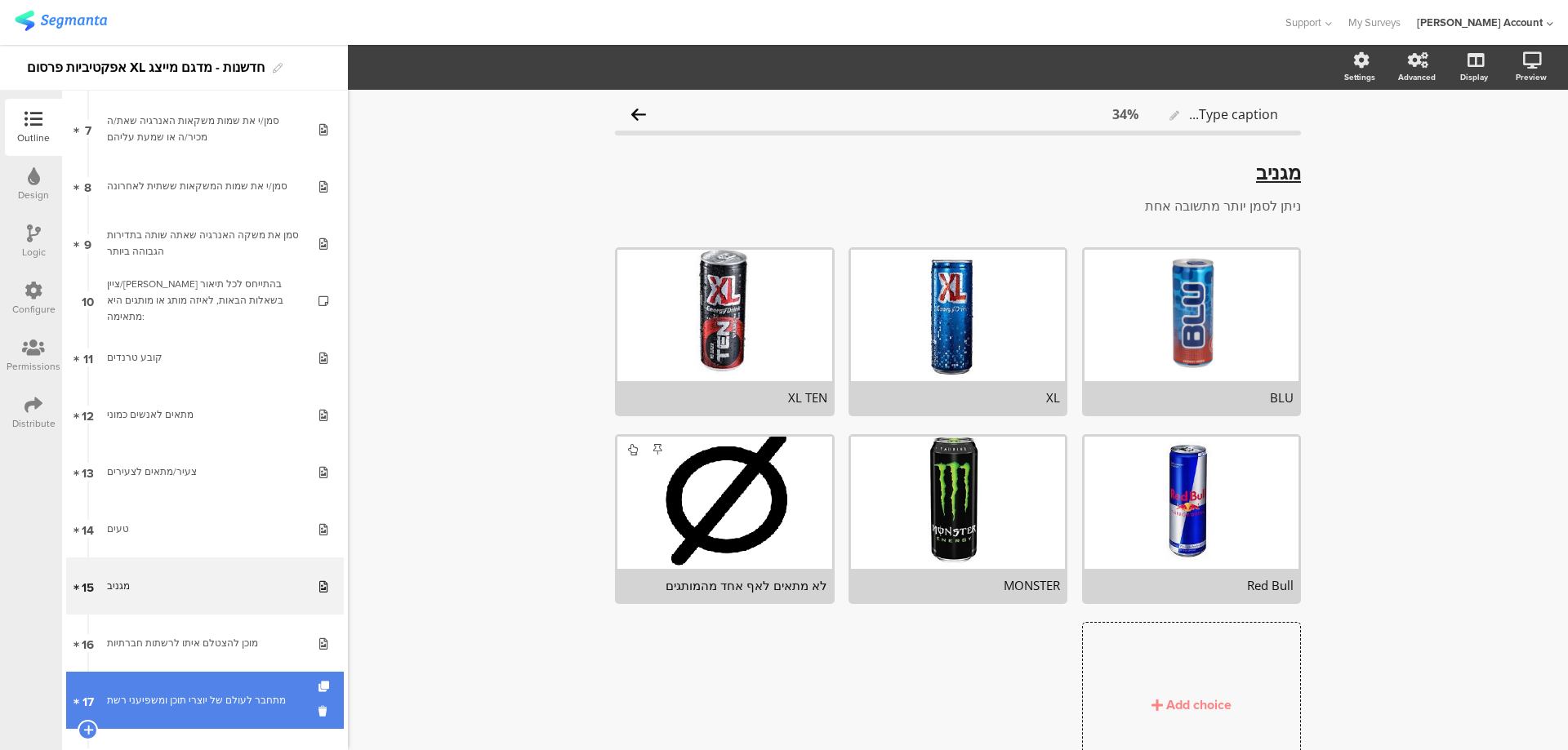
scroll to position [435, 0]
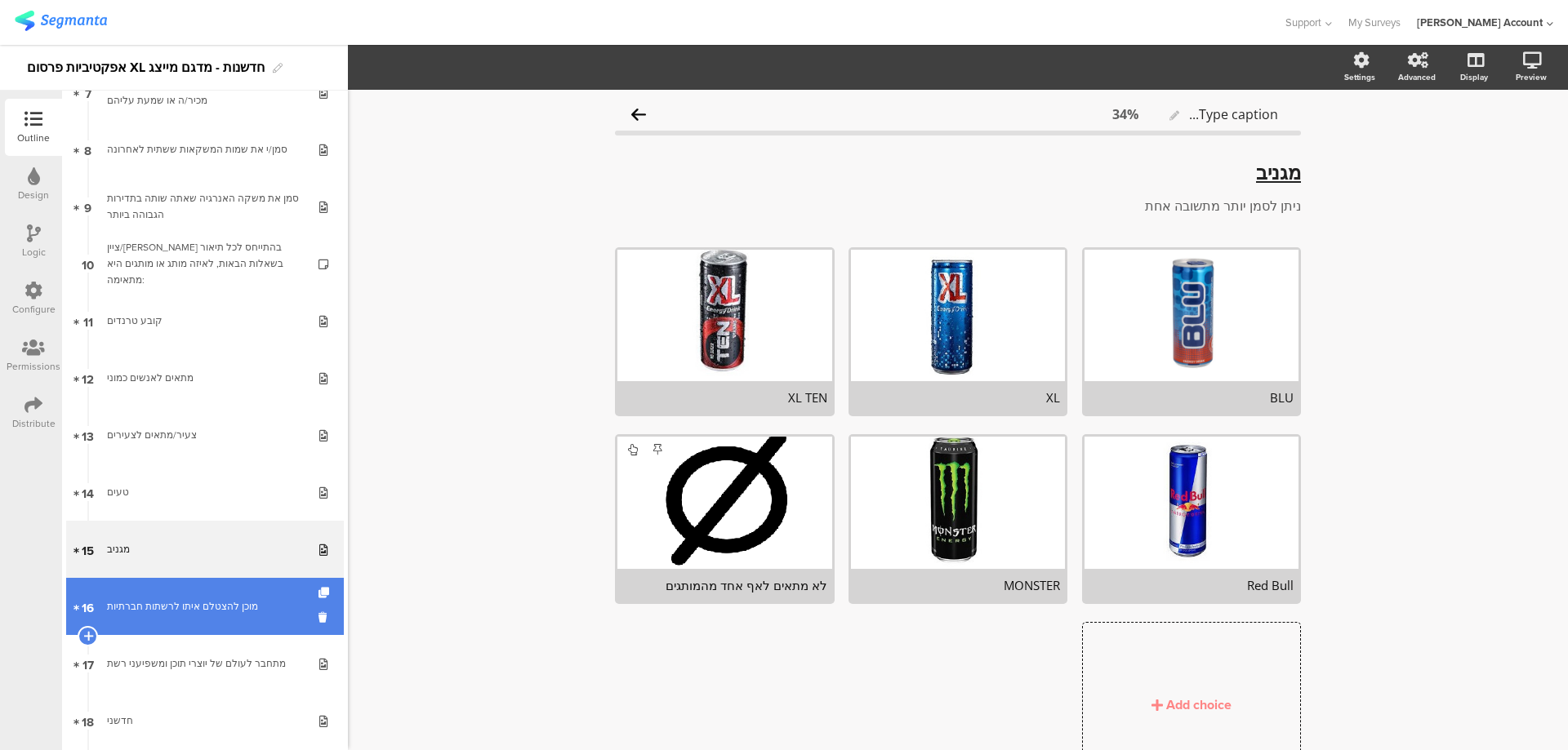
click at [232, 610] on div "מוכן להצטלם איתו לרשתות חברתיות" at bounding box center [204, 606] width 195 height 16
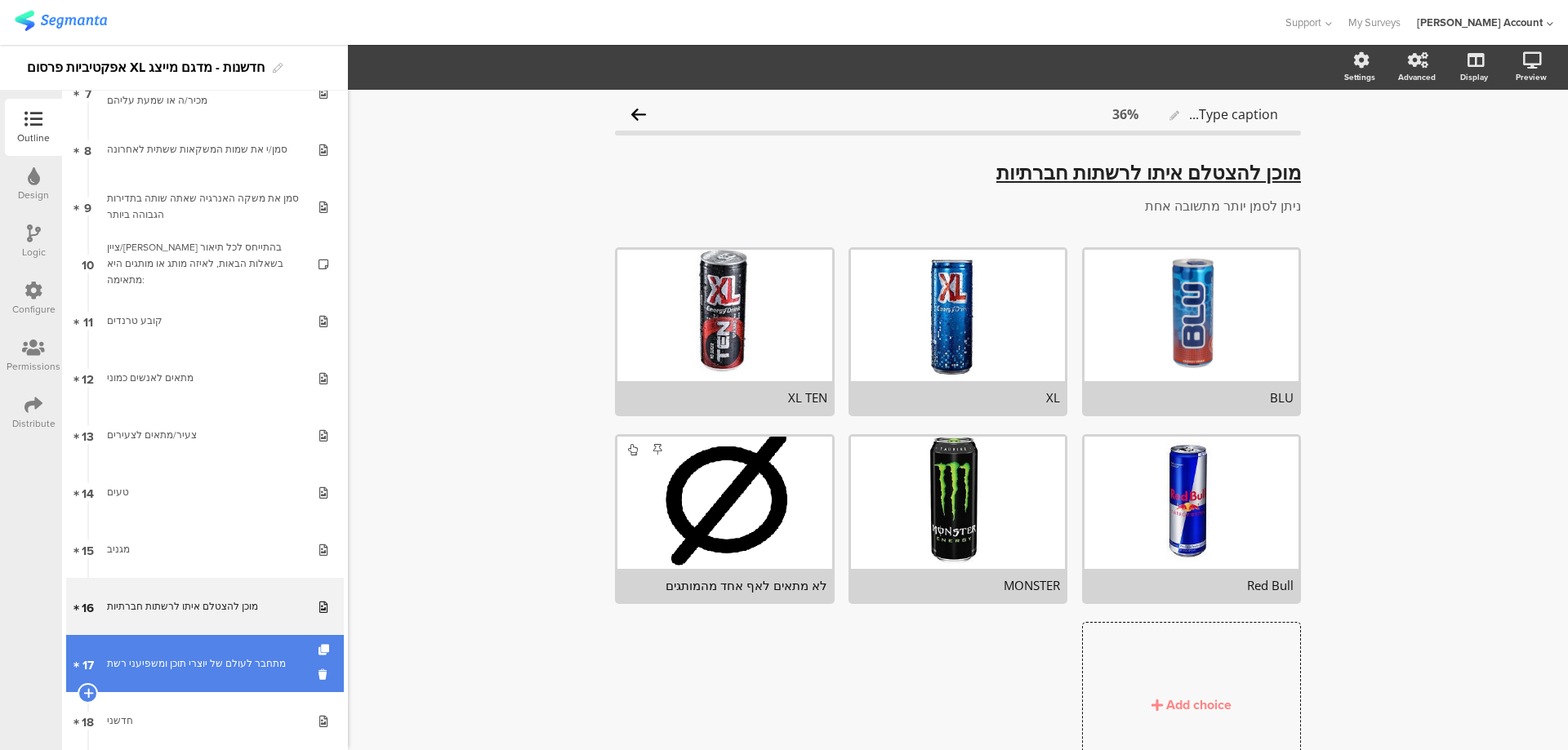
click at [239, 663] on div "מתחבר לעולם של יוצרי תוכן ומשפיעני רשת" at bounding box center [204, 663] width 195 height 16
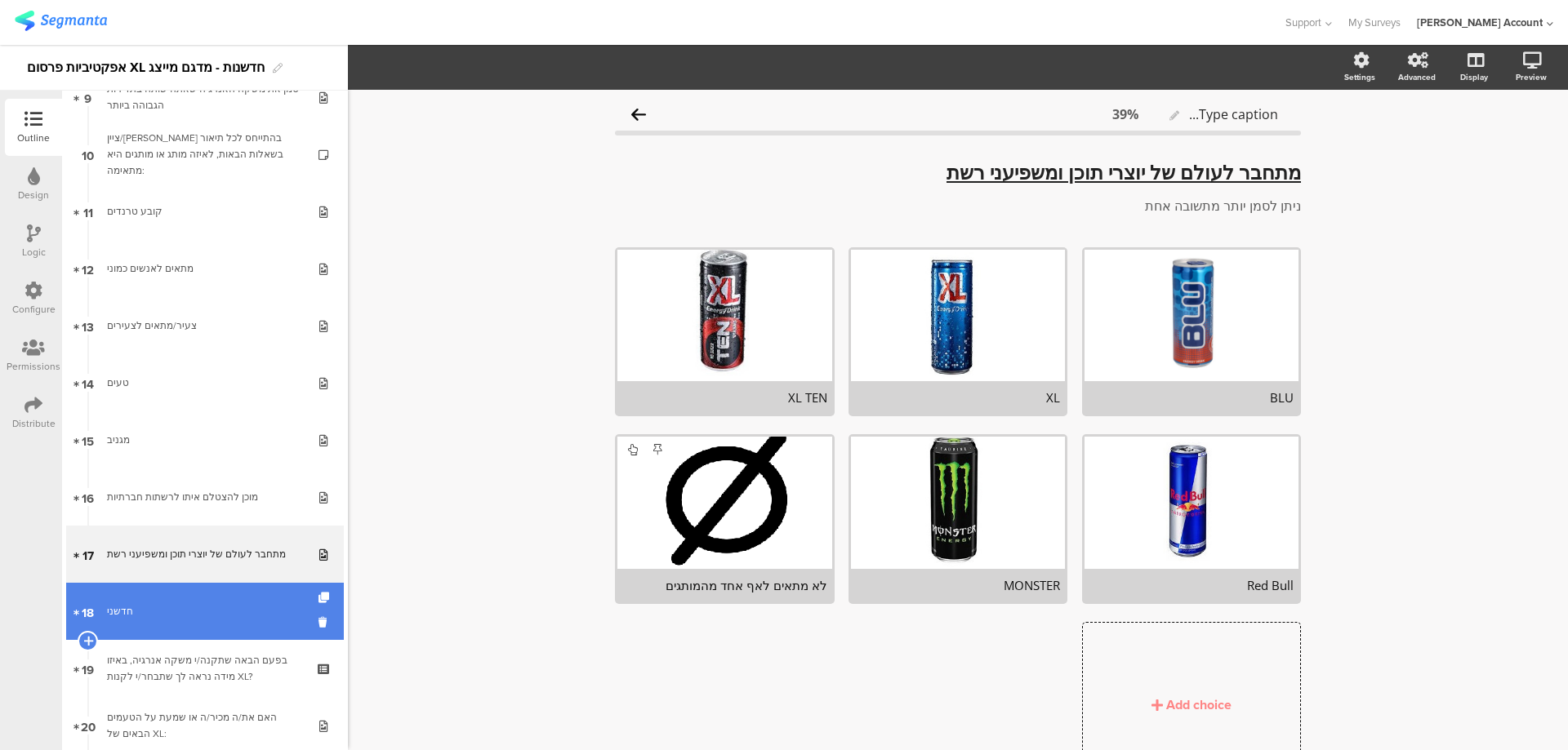
click at [227, 606] on div "חדשני" at bounding box center [204, 611] width 195 height 16
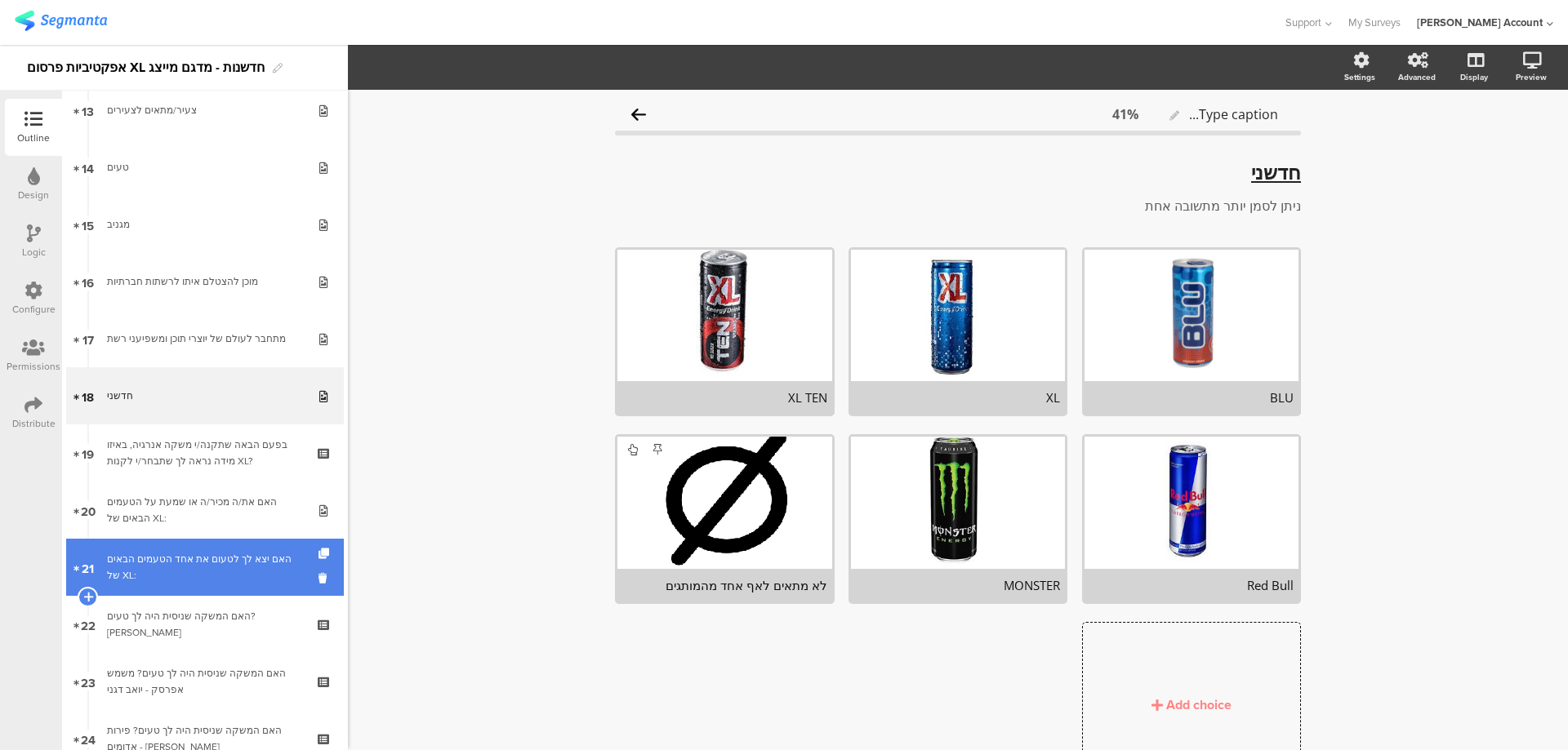
scroll to position [761, 0]
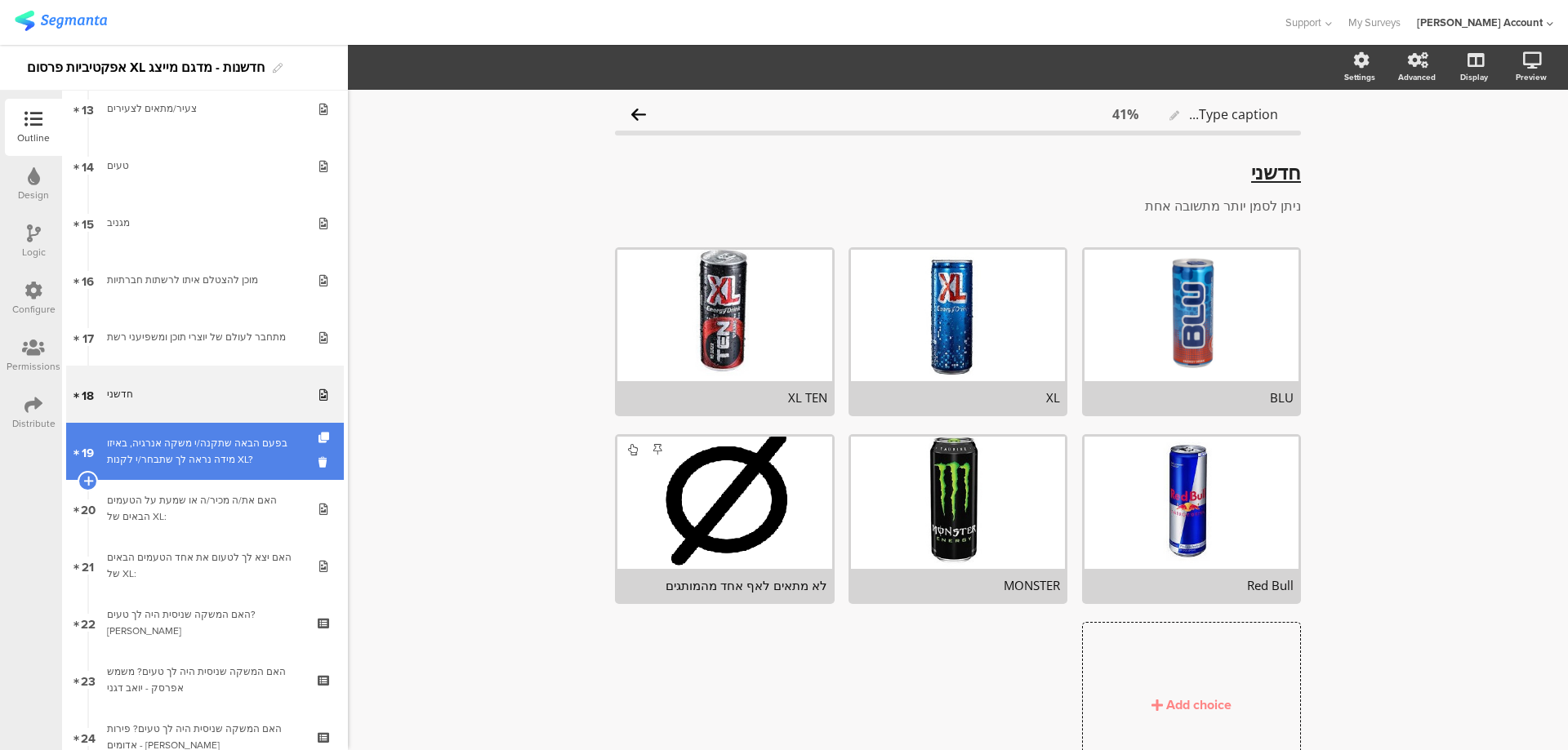
click at [244, 453] on div "בפעם הבאה שתקנה/י משקה אנרגיה, באיזו מידה נראה לך שתבחר/י לקנות XL?" at bounding box center [204, 451] width 195 height 33
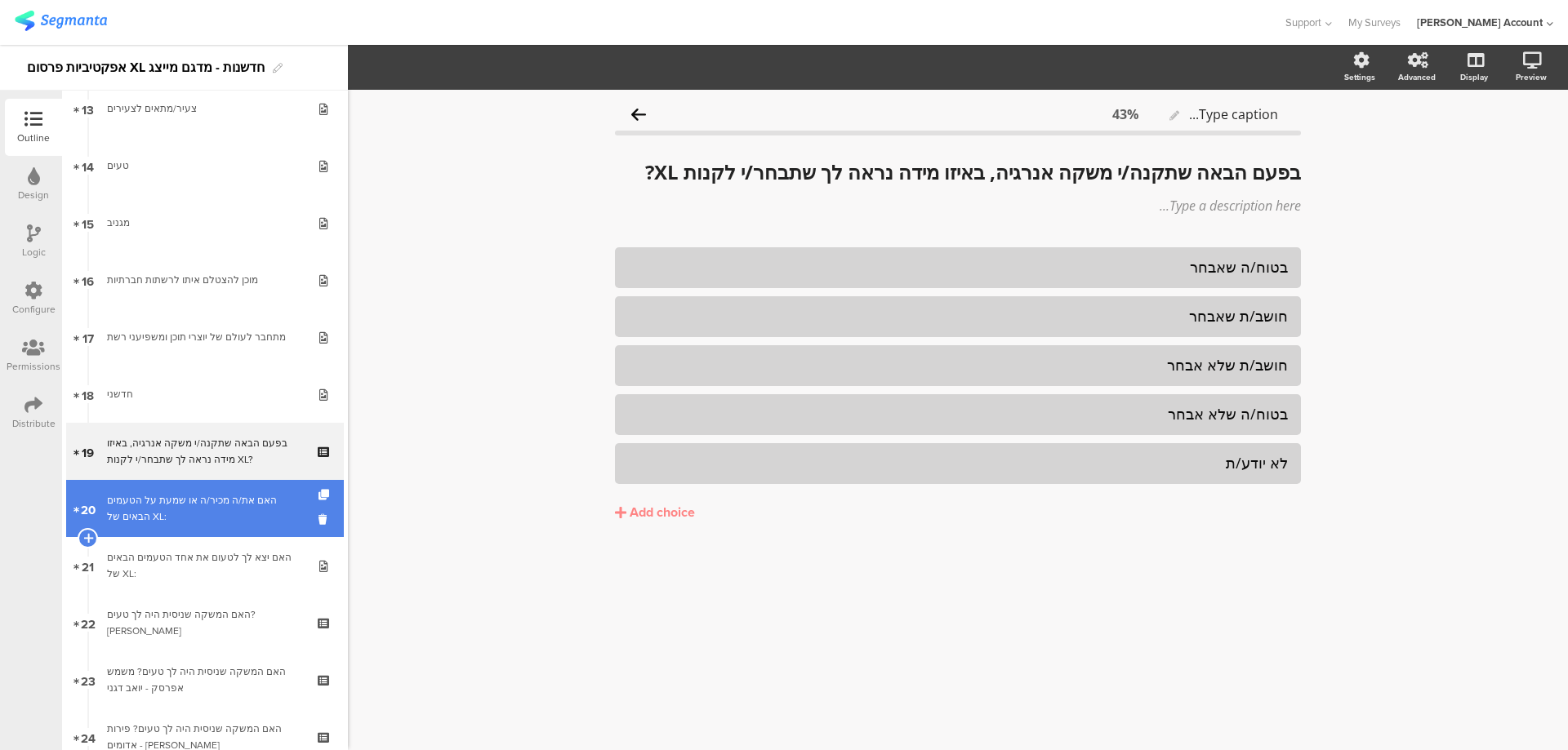
click at [241, 511] on div "האם את/ה מכיר/ה או שמעת על הטעמים הבאים של XL:" at bounding box center [204, 508] width 195 height 33
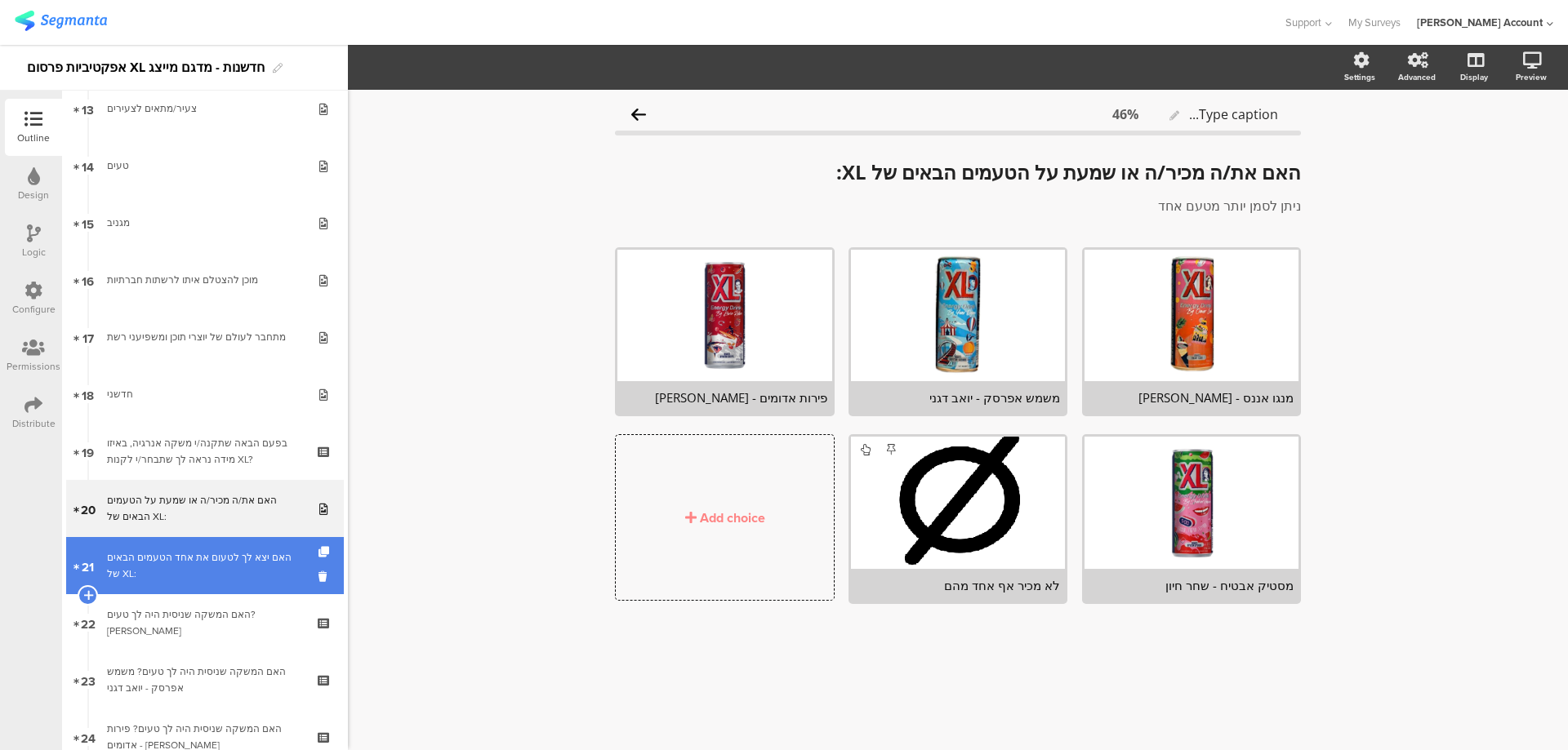
click at [231, 571] on div "האם יצא לך לטעום את אחד הטעמים הבאים של XL:" at bounding box center [204, 565] width 195 height 33
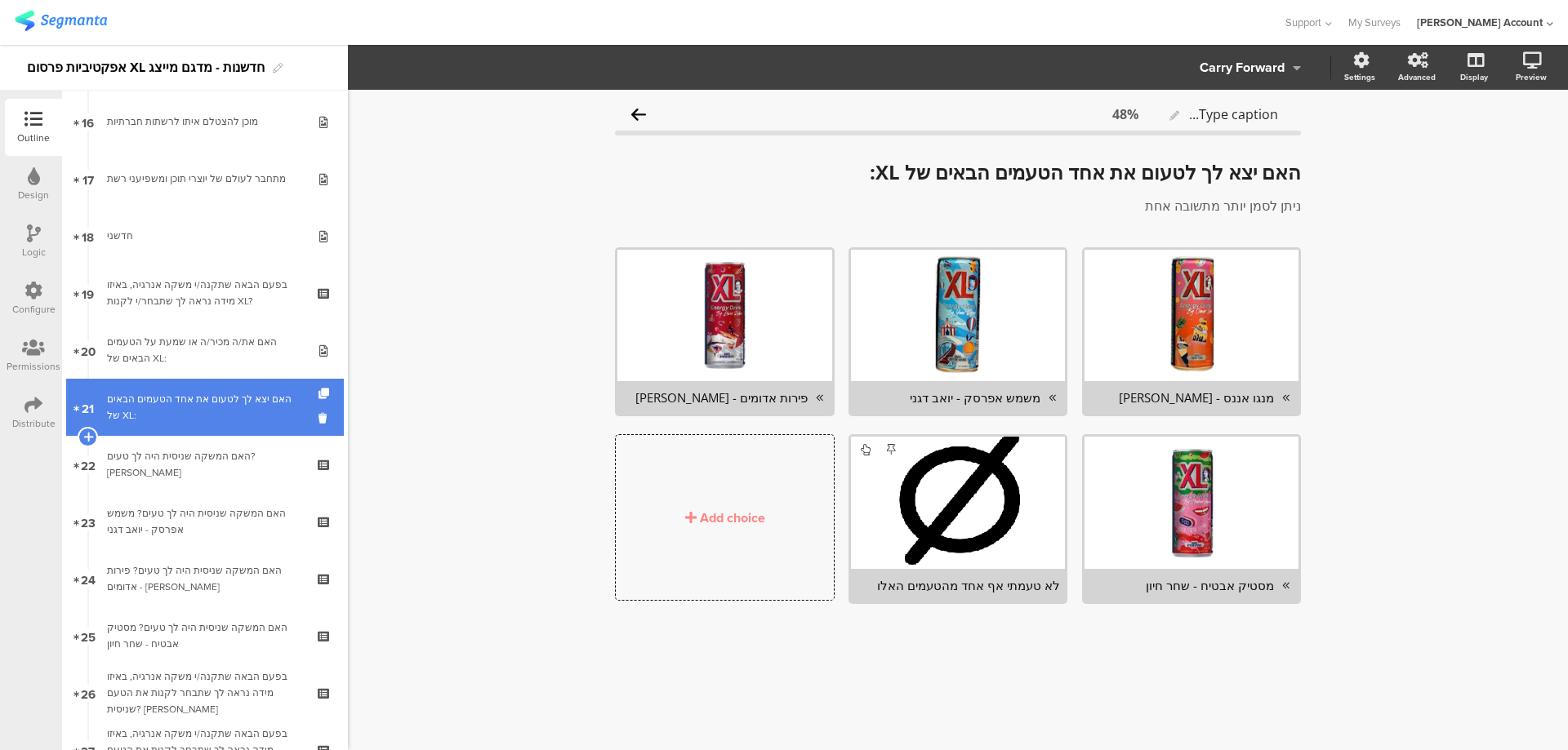
scroll to position [980, 0]
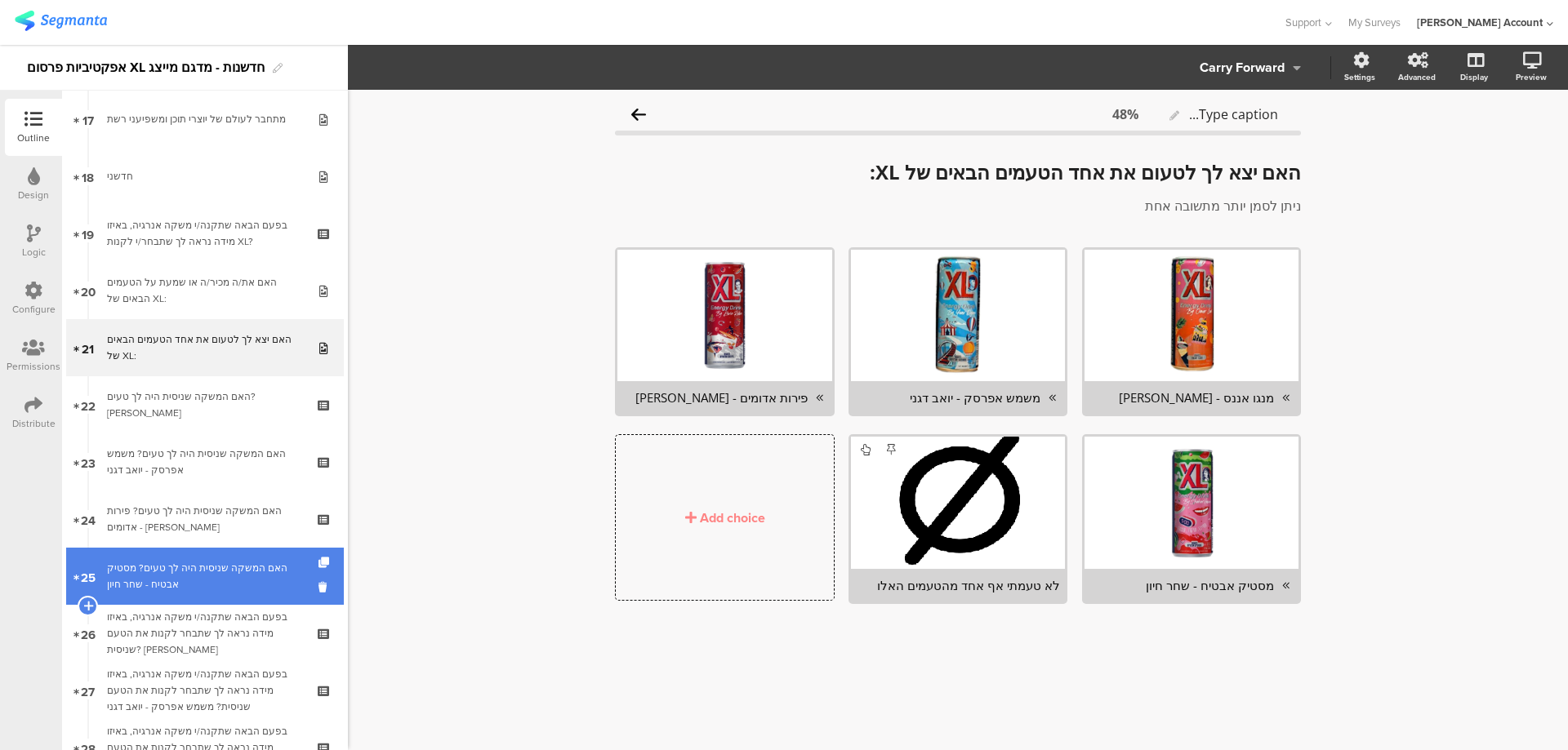
click at [263, 569] on div "האם המשקה שניסית היה לך טעים? מסטיק אבטיח - שחר חיון" at bounding box center [204, 576] width 195 height 33
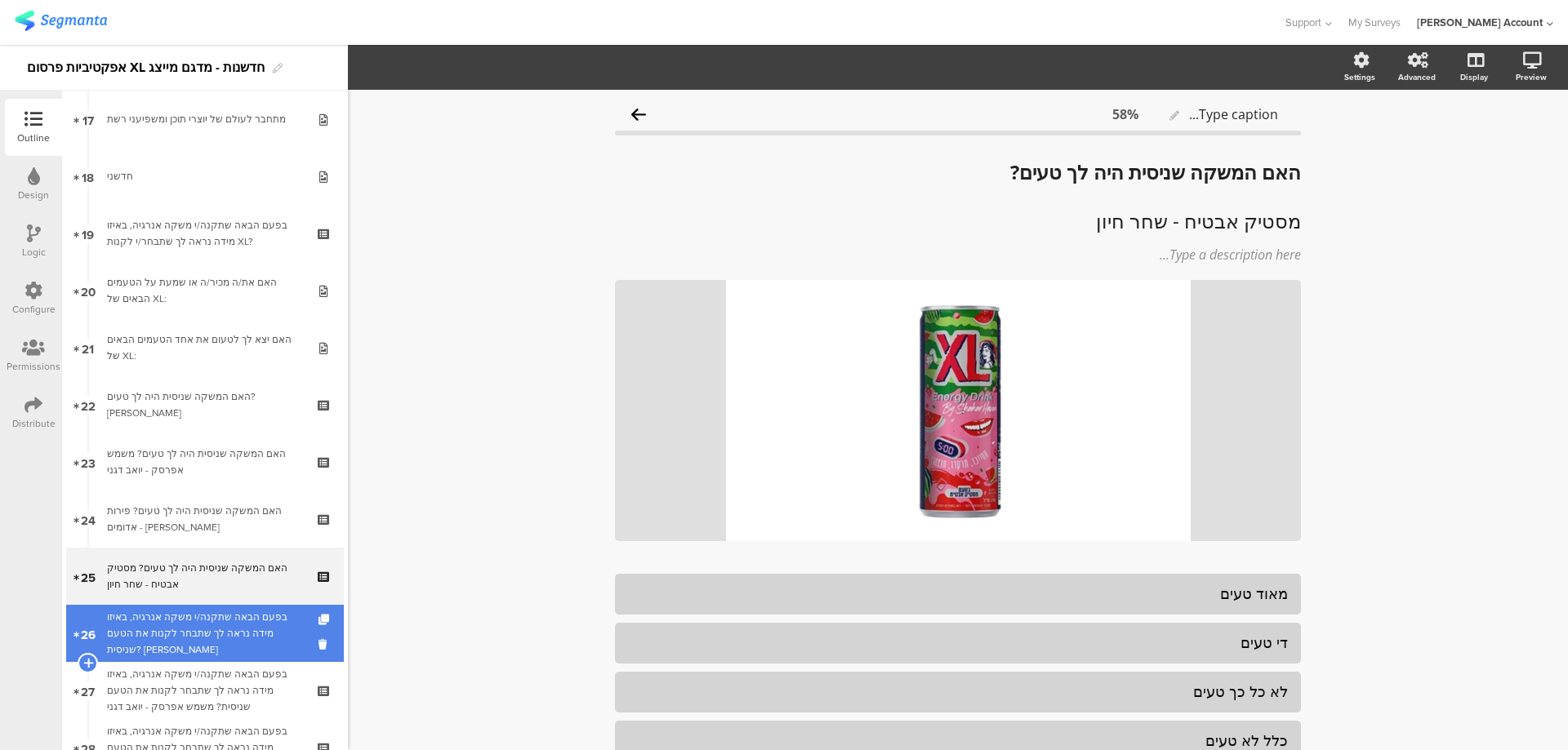
click at [247, 626] on div "בפעם הבאה שתקנה/י משקה אנרגיה, באיזו מידה נראה לך שתבחר לקנות את הטעם שניסית? […" at bounding box center [204, 633] width 195 height 49
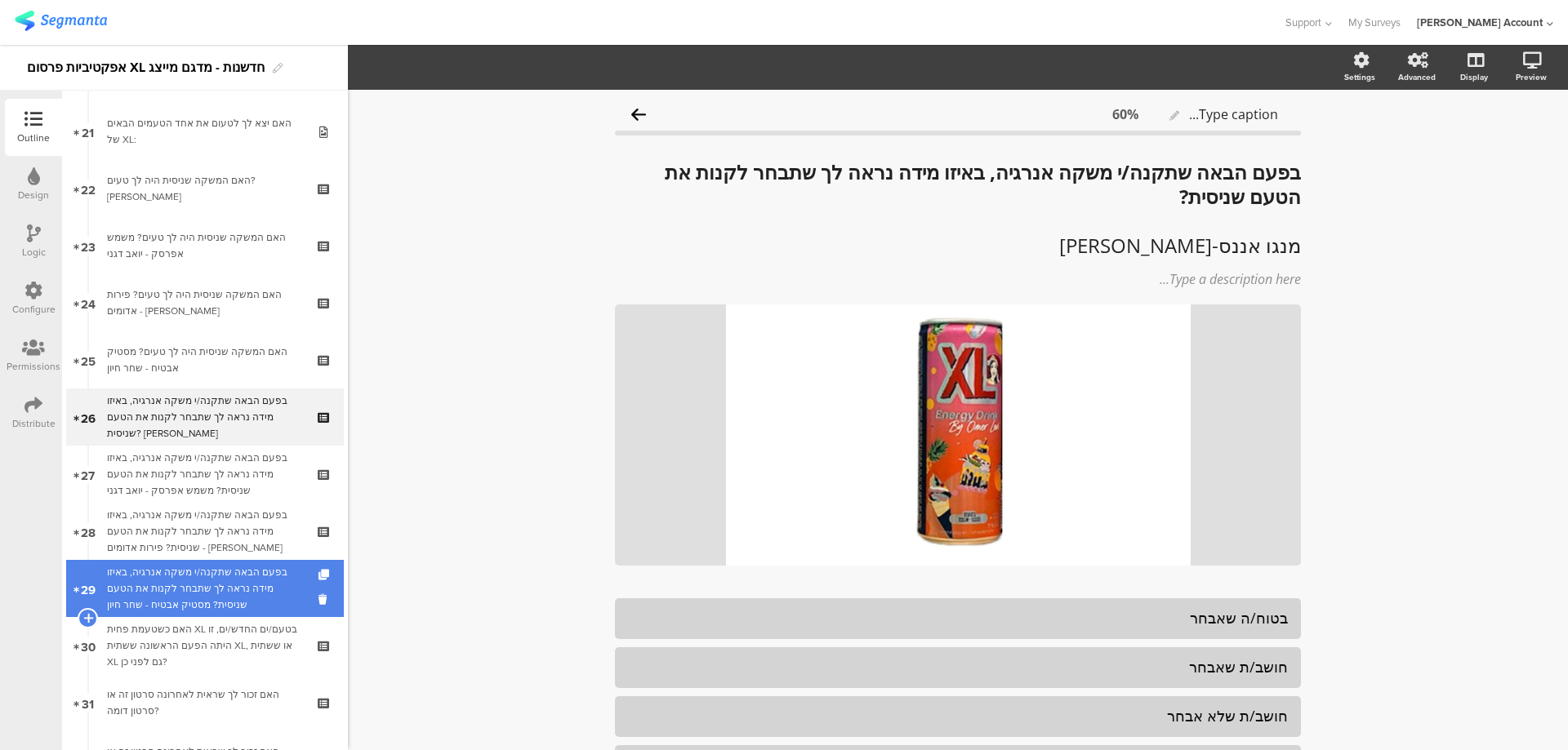
scroll to position [1197, 0]
drag, startPoint x: 246, startPoint y: 533, endPoint x: 253, endPoint y: 582, distance: 49.5
click at [246, 533] on div "בפעם הבאה שתקנה/י משקה אנרגיה, באיזו מידה נראה לך שתבחר לקנות את הטעם שניסית? פ…" at bounding box center [204, 529] width 195 height 49
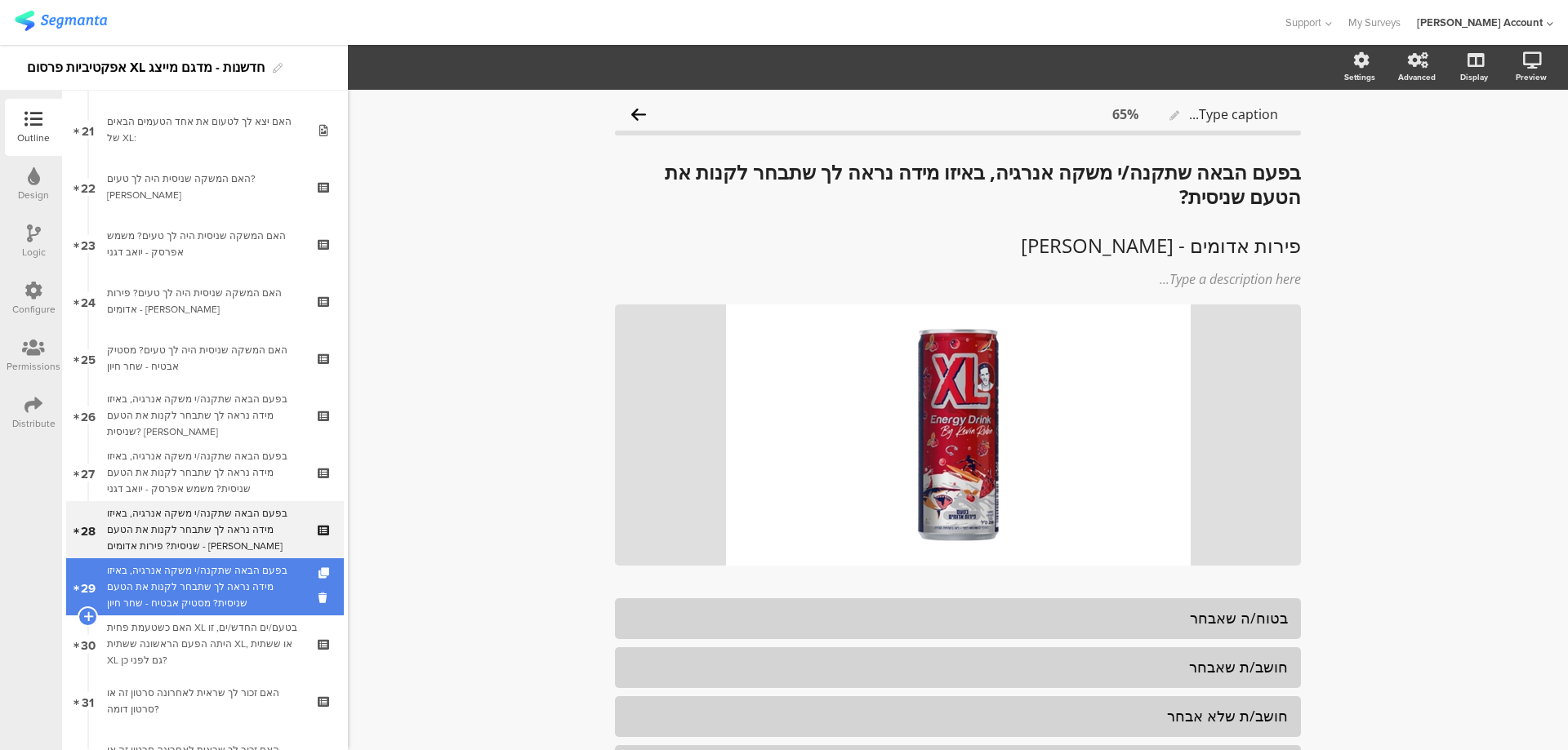
click at [253, 587] on div "בפעם הבאה שתקנה/י משקה אנרגיה, באיזו מידה נראה לך שתבחר לקנות את הטעם שניסית? מ…" at bounding box center [204, 587] width 195 height 49
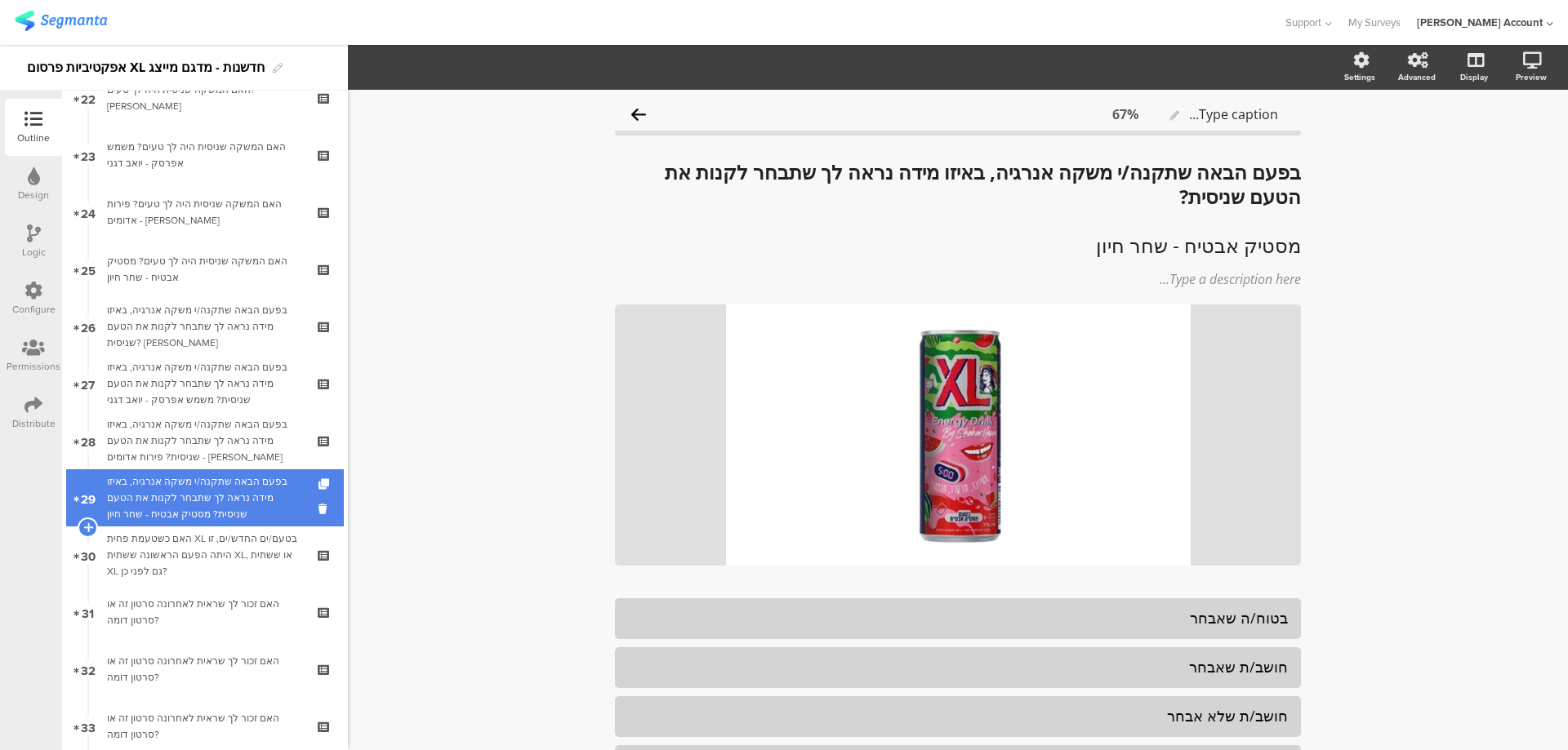
scroll to position [1414, 0]
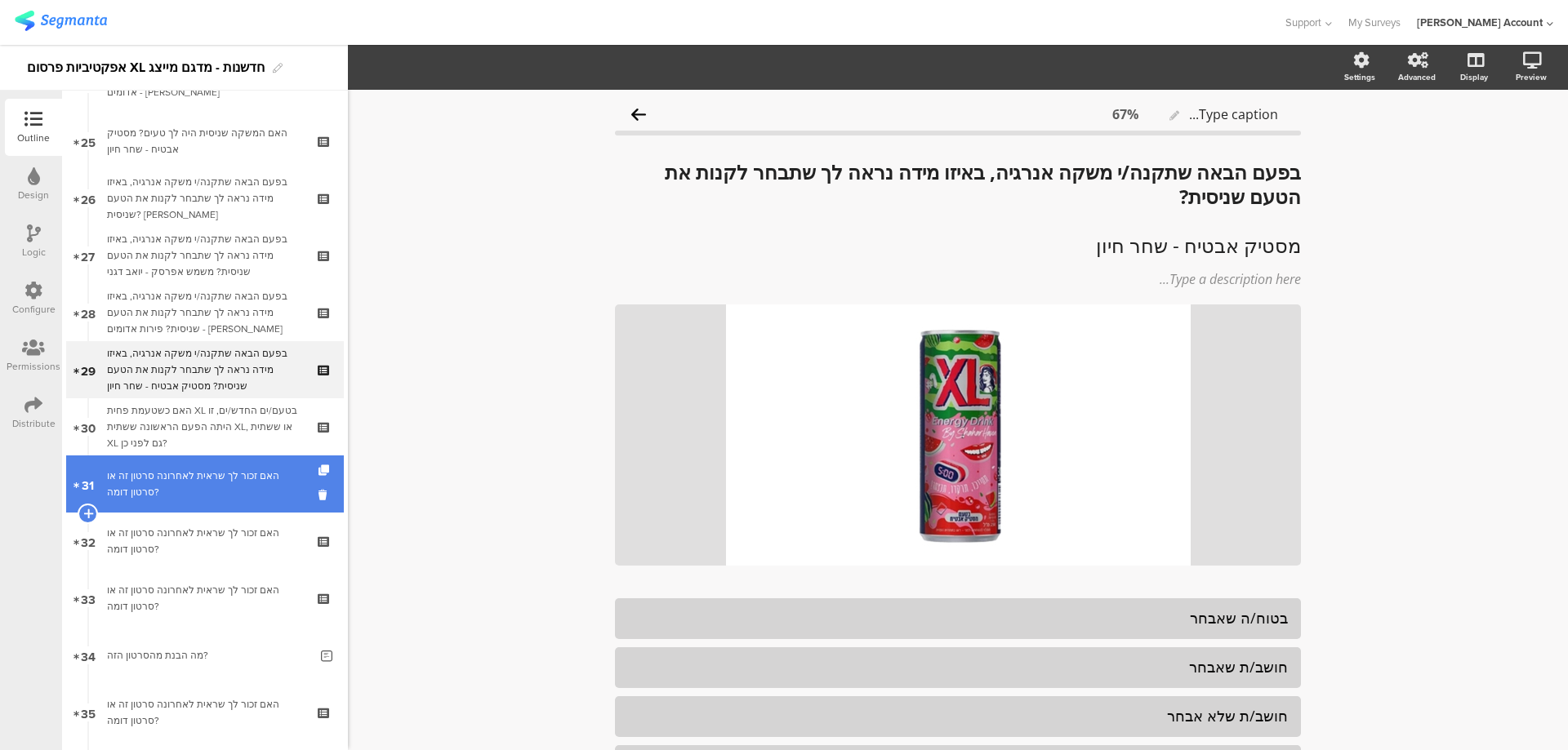
click at [236, 494] on div "האם זכור לך שראית לאחרונה סרטון זה או סרטון דומה?" at bounding box center [204, 483] width 195 height 33
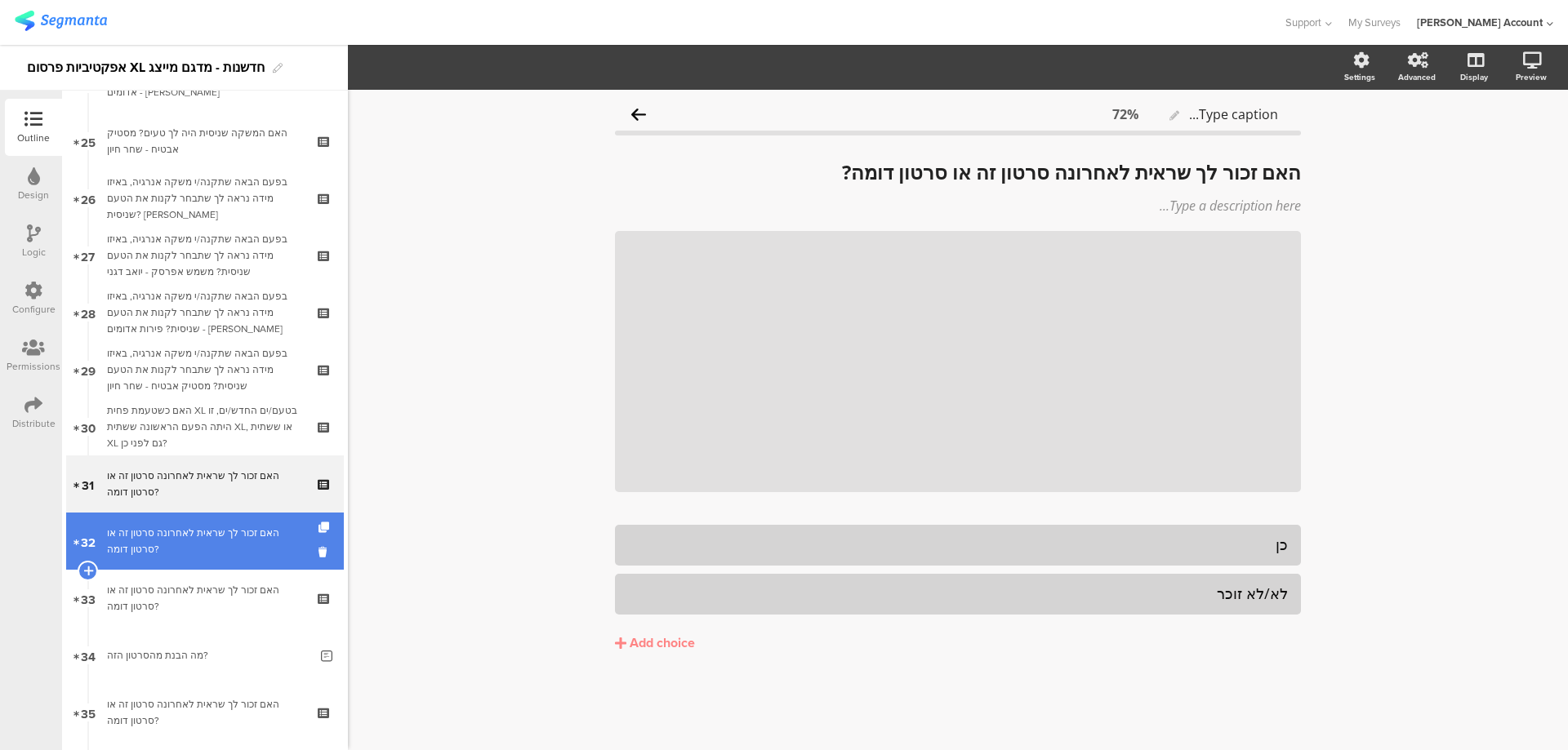
click at [237, 542] on div "האם זכור לך שראית לאחרונה סרטון זה או סרטון דומה?" at bounding box center [204, 541] width 195 height 33
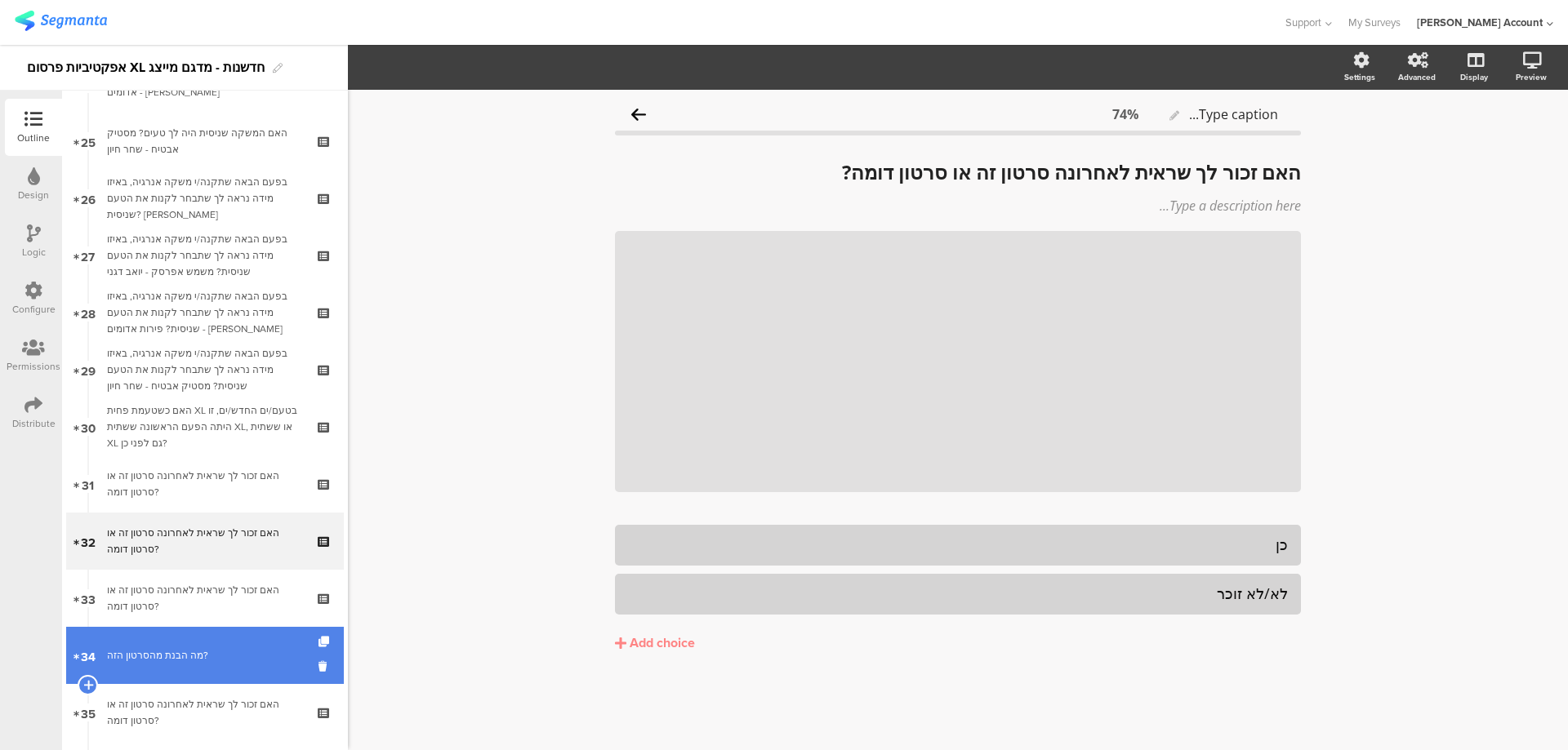
drag, startPoint x: 240, startPoint y: 603, endPoint x: 241, endPoint y: 629, distance: 26.0
click at [240, 603] on div "האם זכור לך שראית לאחרונה סרטון זה או סרטון דומה?" at bounding box center [204, 598] width 195 height 33
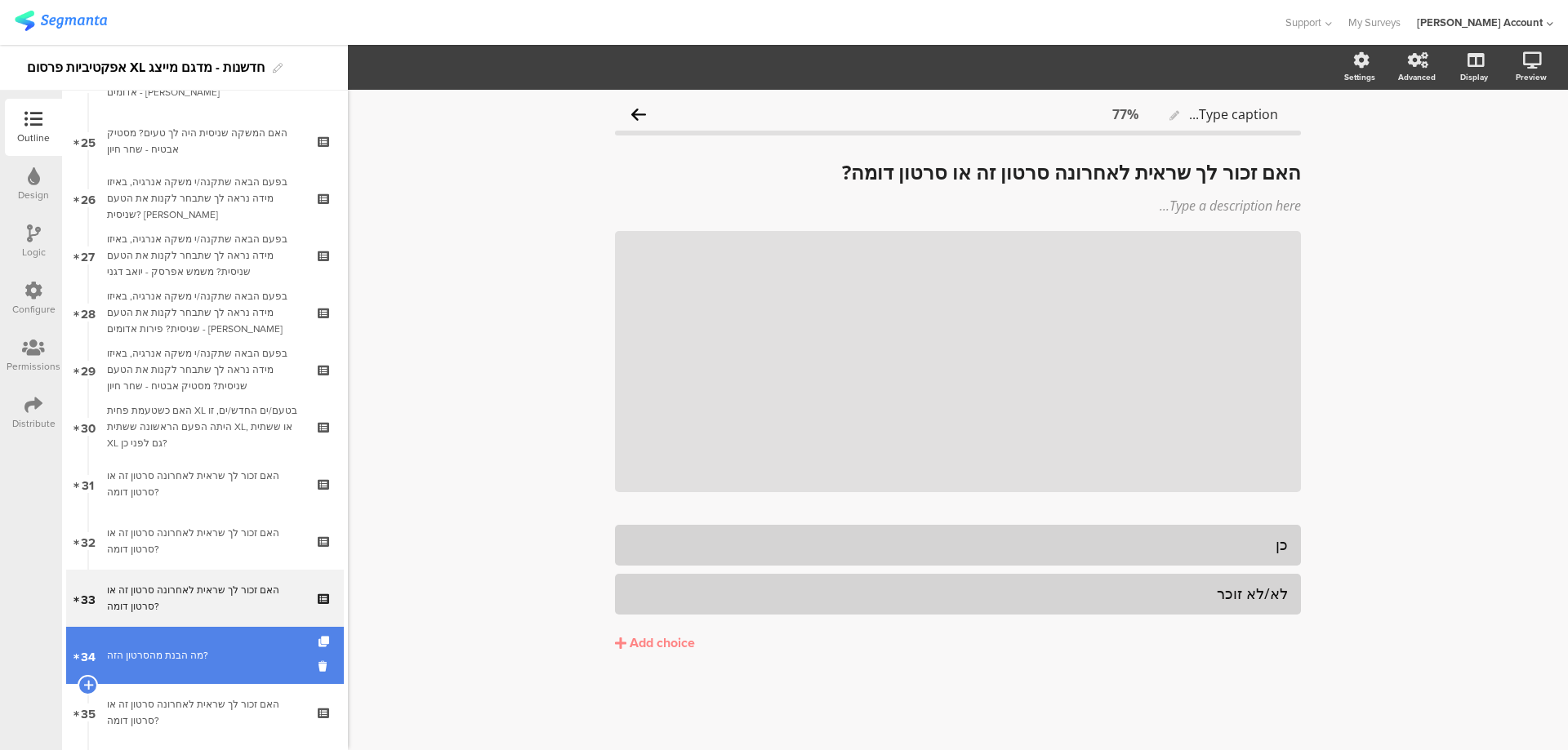
click at [239, 652] on div "מה הבנת מהסרטון הזה?" at bounding box center [208, 655] width 202 height 16
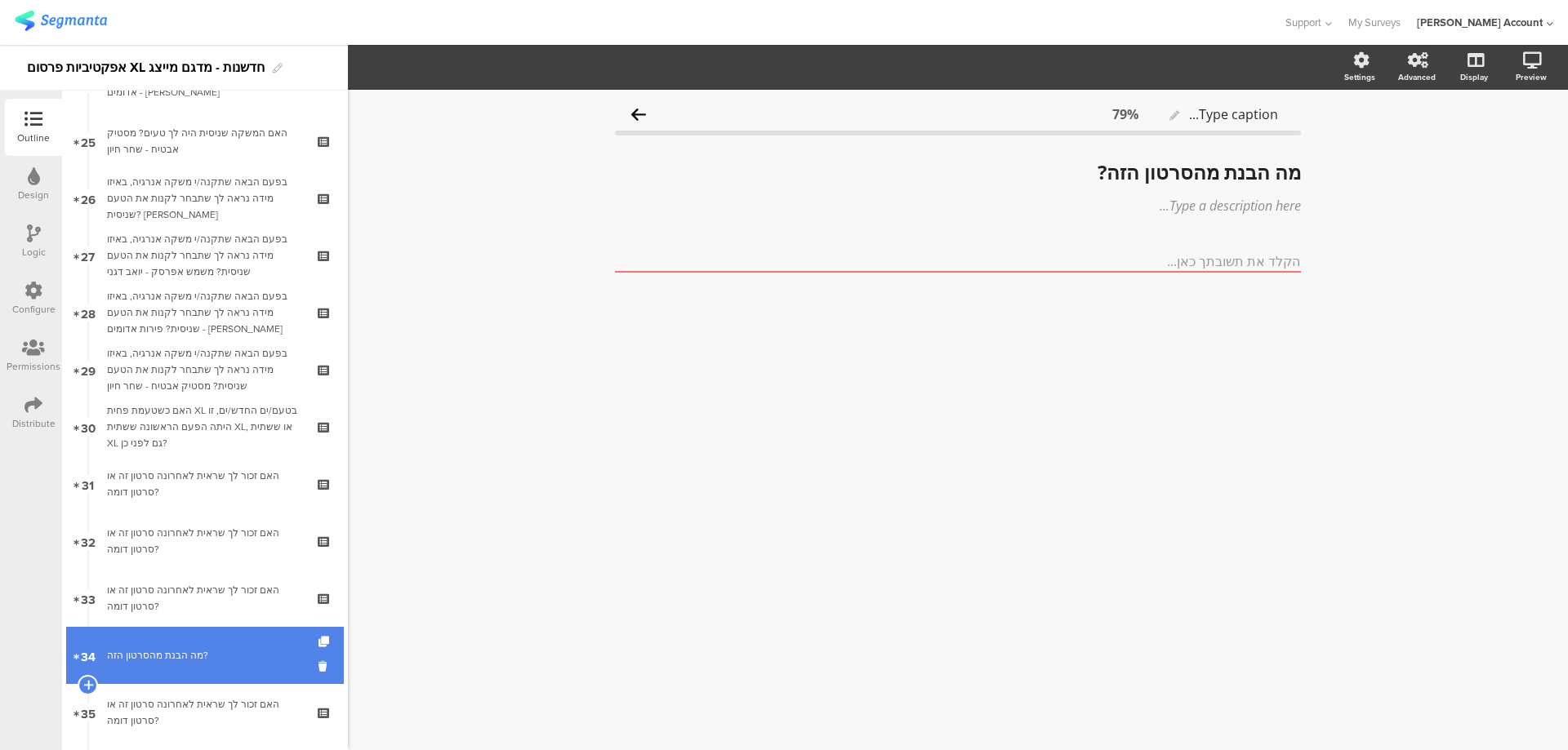
scroll to position [1524, 0]
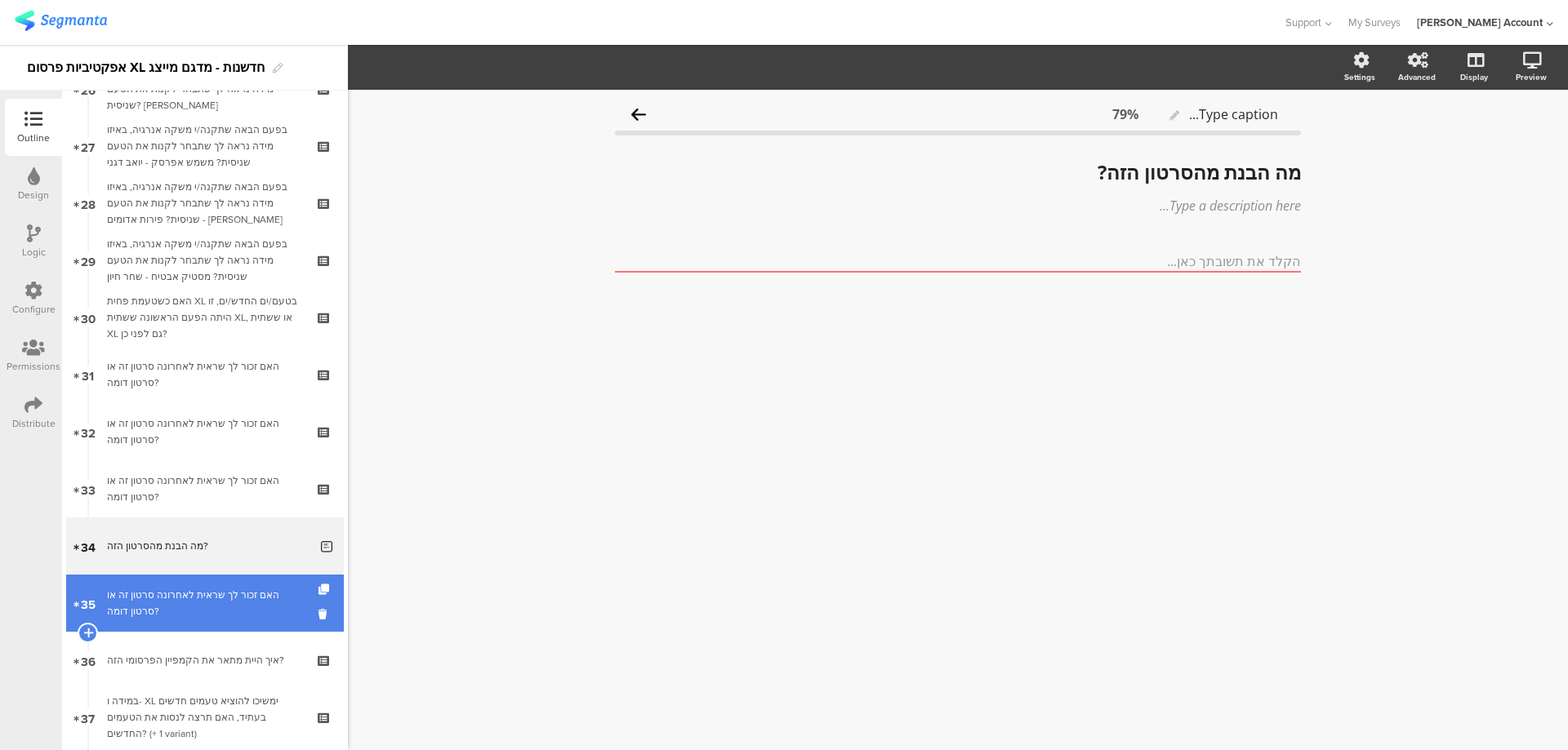
click at [248, 602] on div "האם זכור לך שראית לאחרונה סרטון זה או סרטון דומה?" at bounding box center [204, 602] width 195 height 33
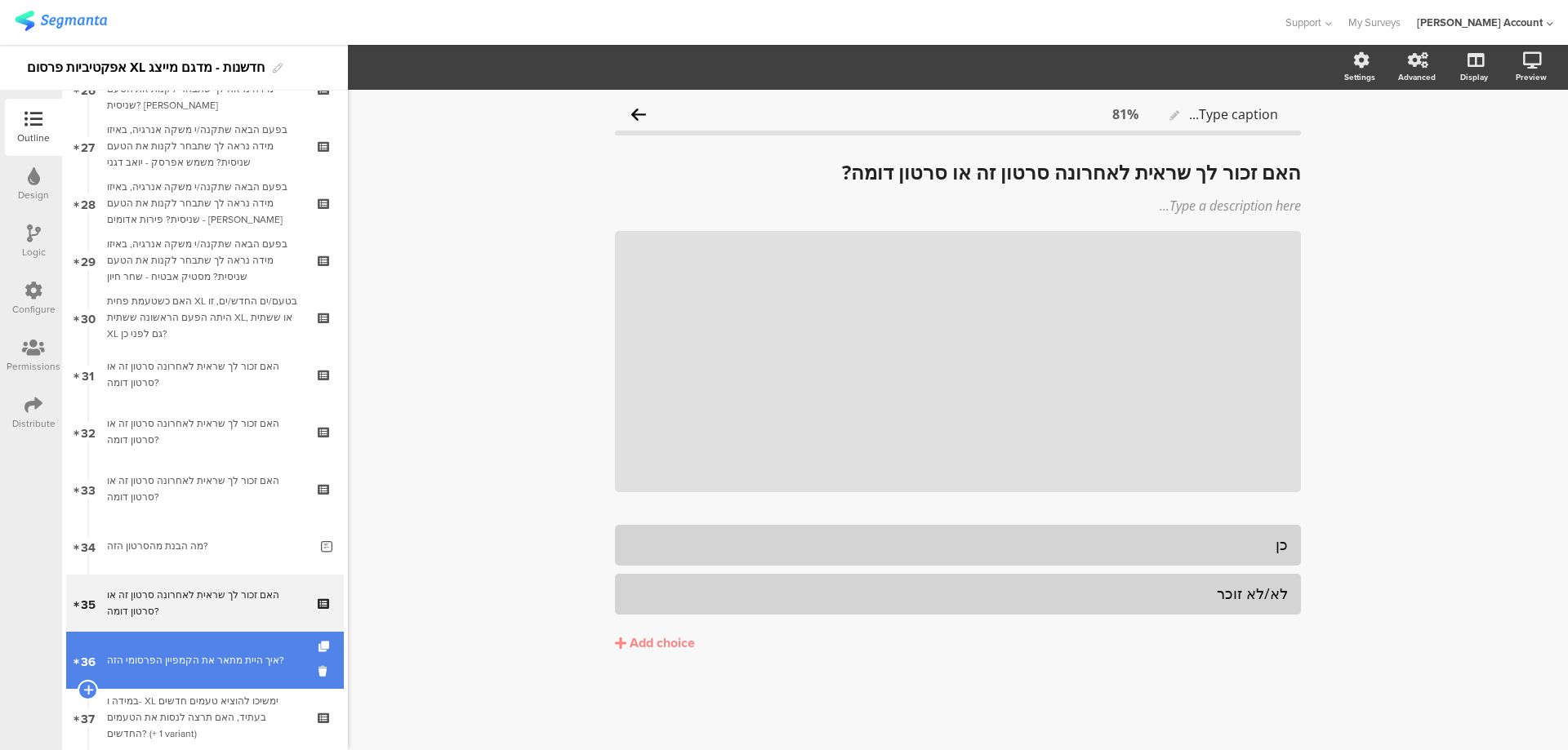
click at [248, 656] on div "איך היית מתאר את הקמפיין הפרסומי הזה?" at bounding box center [204, 660] width 195 height 16
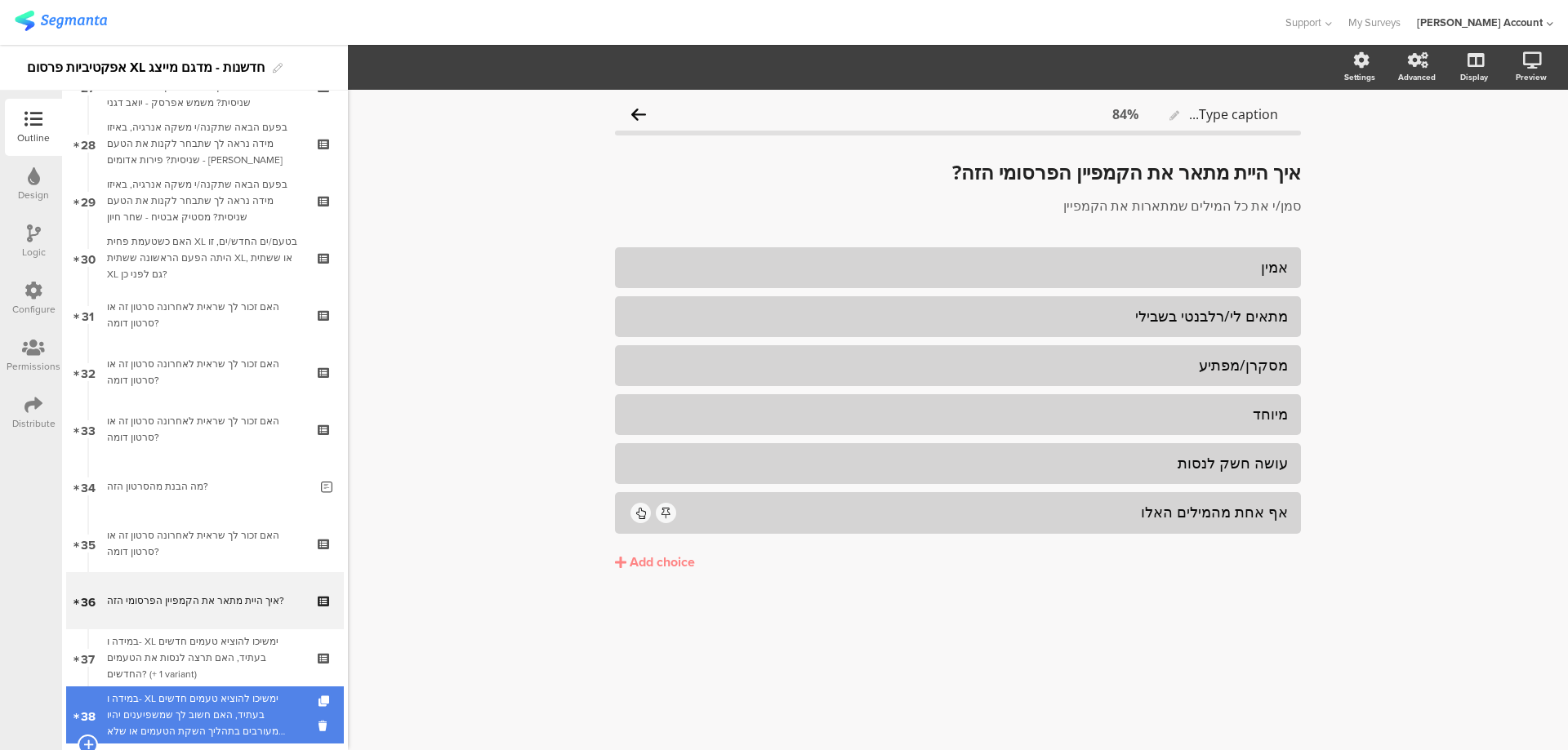
scroll to position [1633, 0]
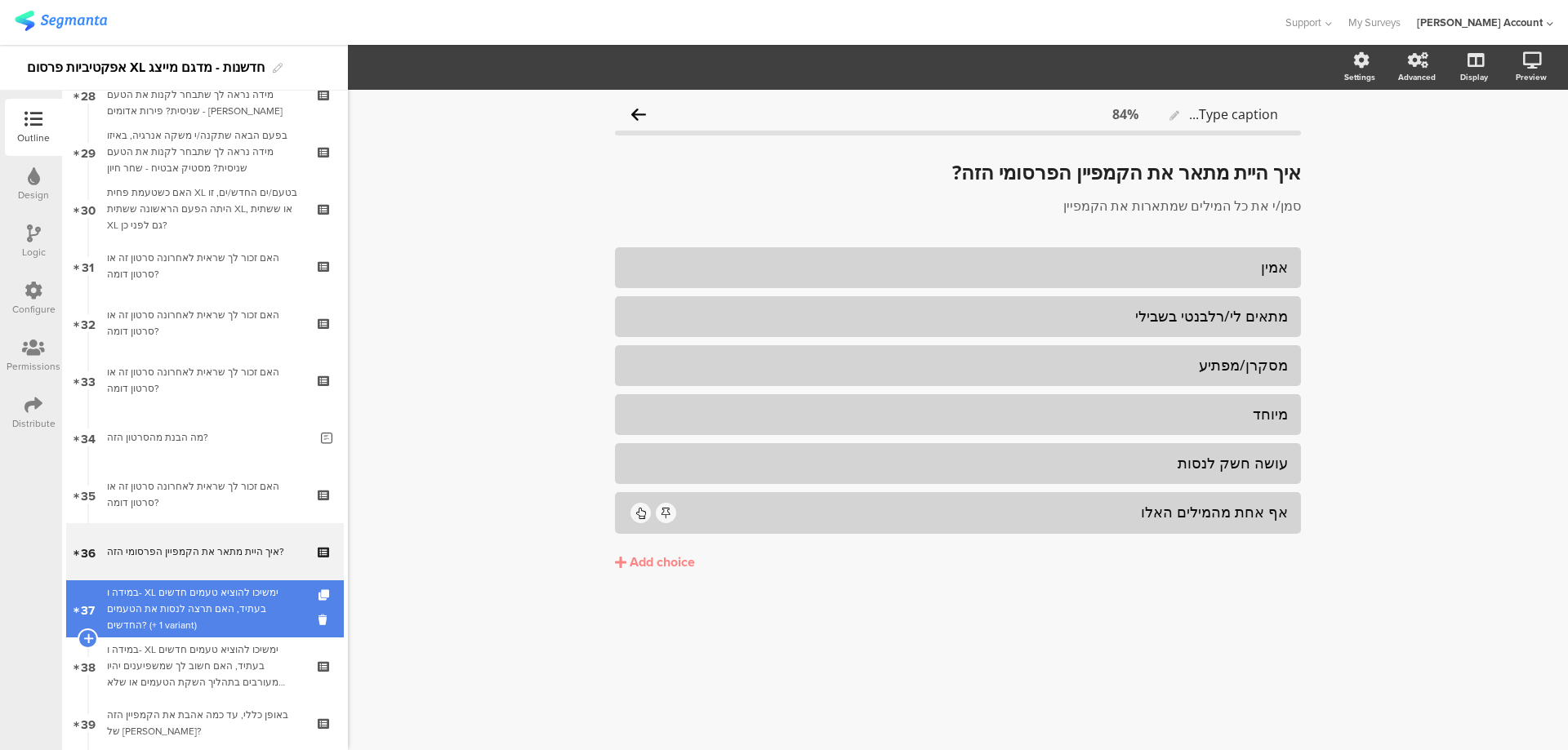
click at [257, 617] on div "במידה ו- XL ימשיכו להוציא טעמים חדשים בעתיד, האם תרצה לנסות את הטעמים החדשים? (…" at bounding box center [204, 609] width 195 height 49
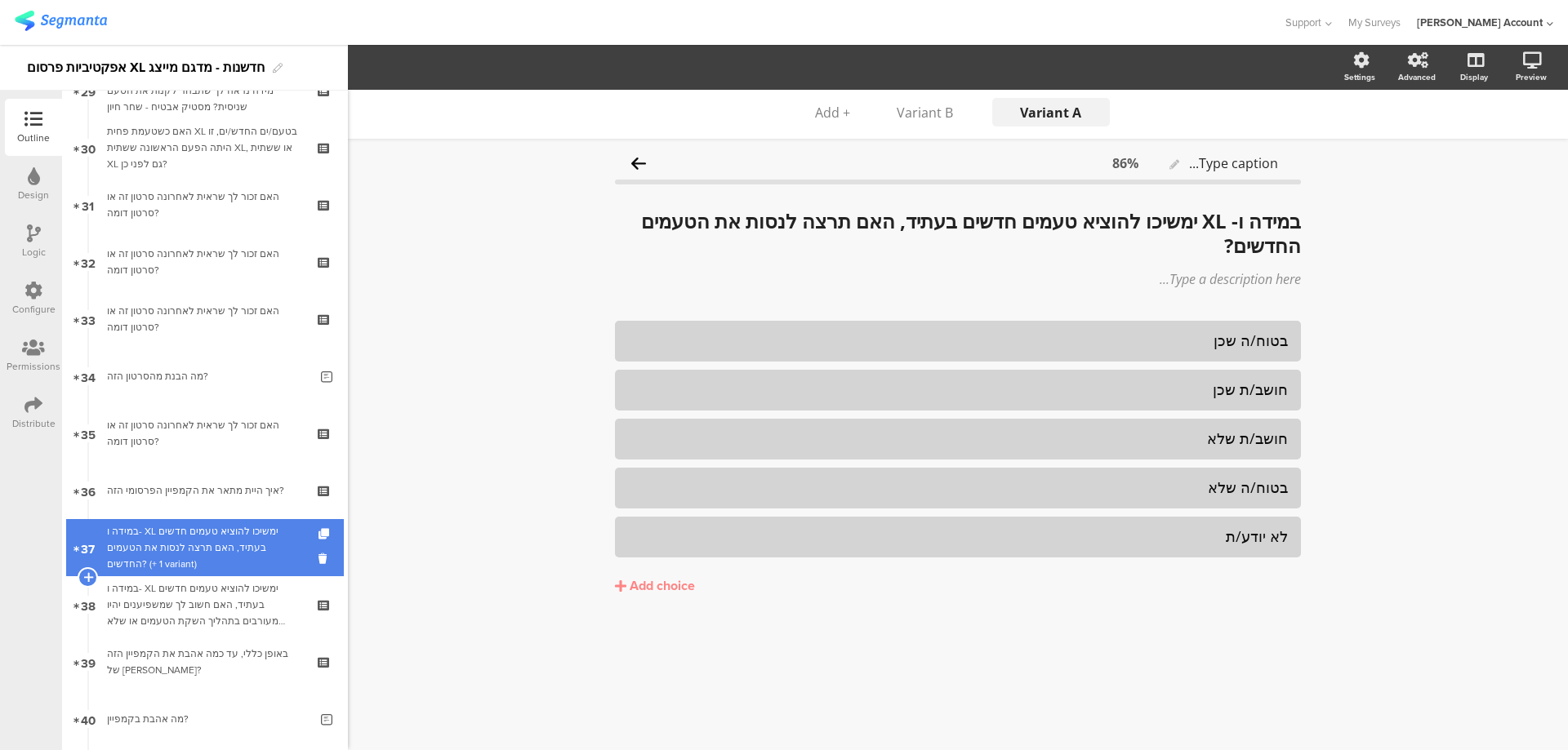
scroll to position [1741, 0]
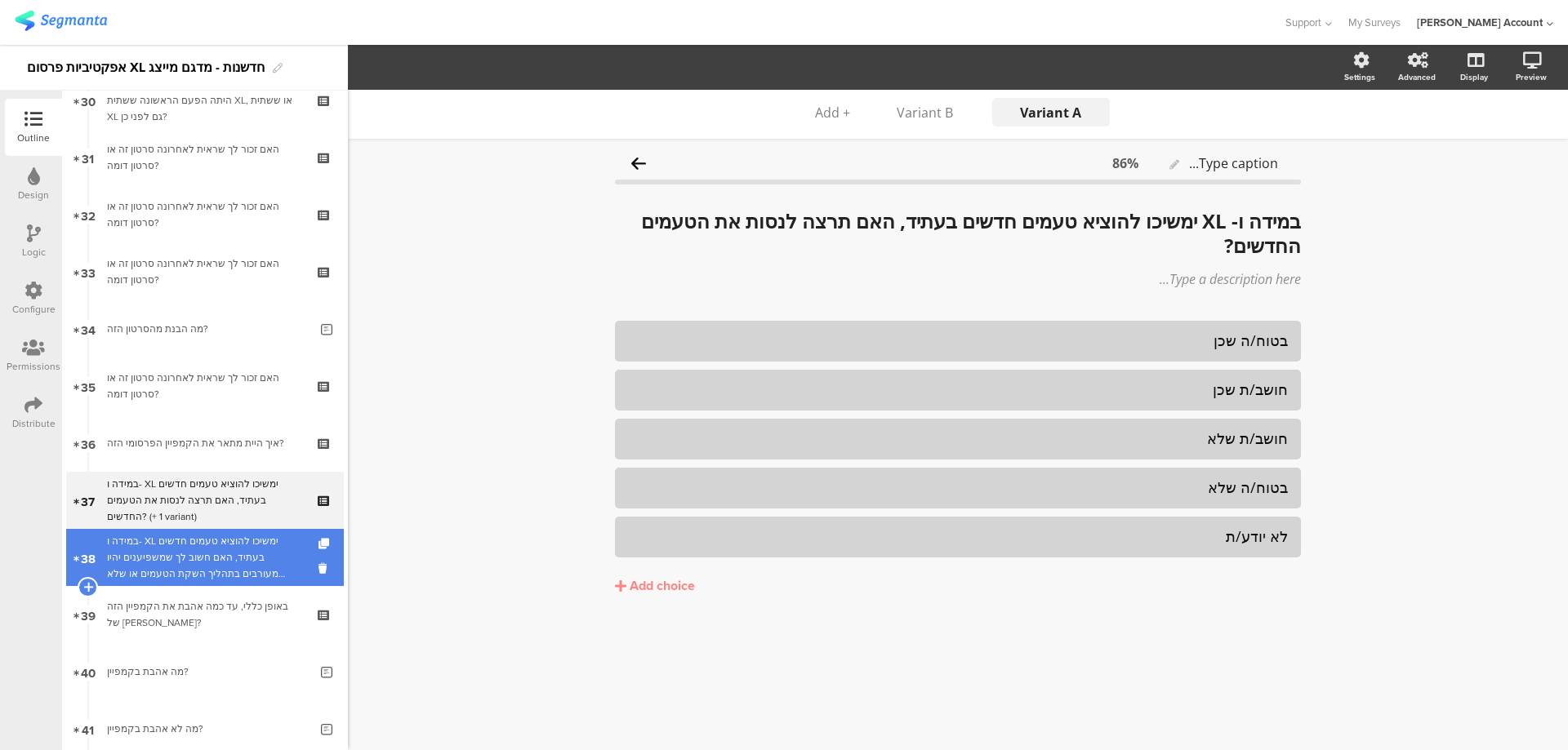
click at [259, 564] on div "במידה ו- XL ימשיכו להוציא טעמים חדשים בעתיד, האם חשוב לך שמשפיענים יהיו מעורבים…" at bounding box center [204, 557] width 195 height 49
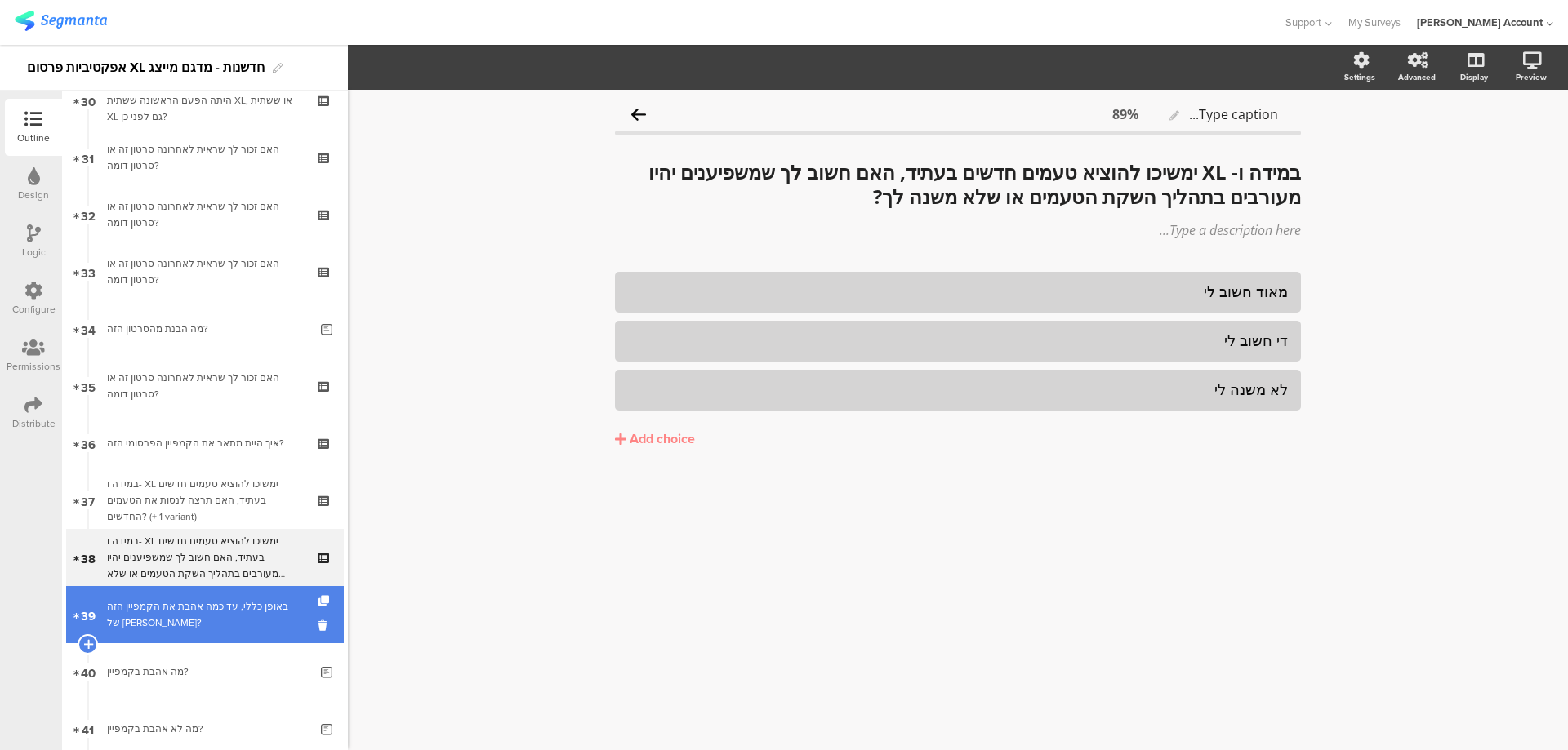
click at [259, 618] on div "באופן כללי, עד כמה אהבת את הקמפיין הזה של [PERSON_NAME]?" at bounding box center [204, 614] width 195 height 33
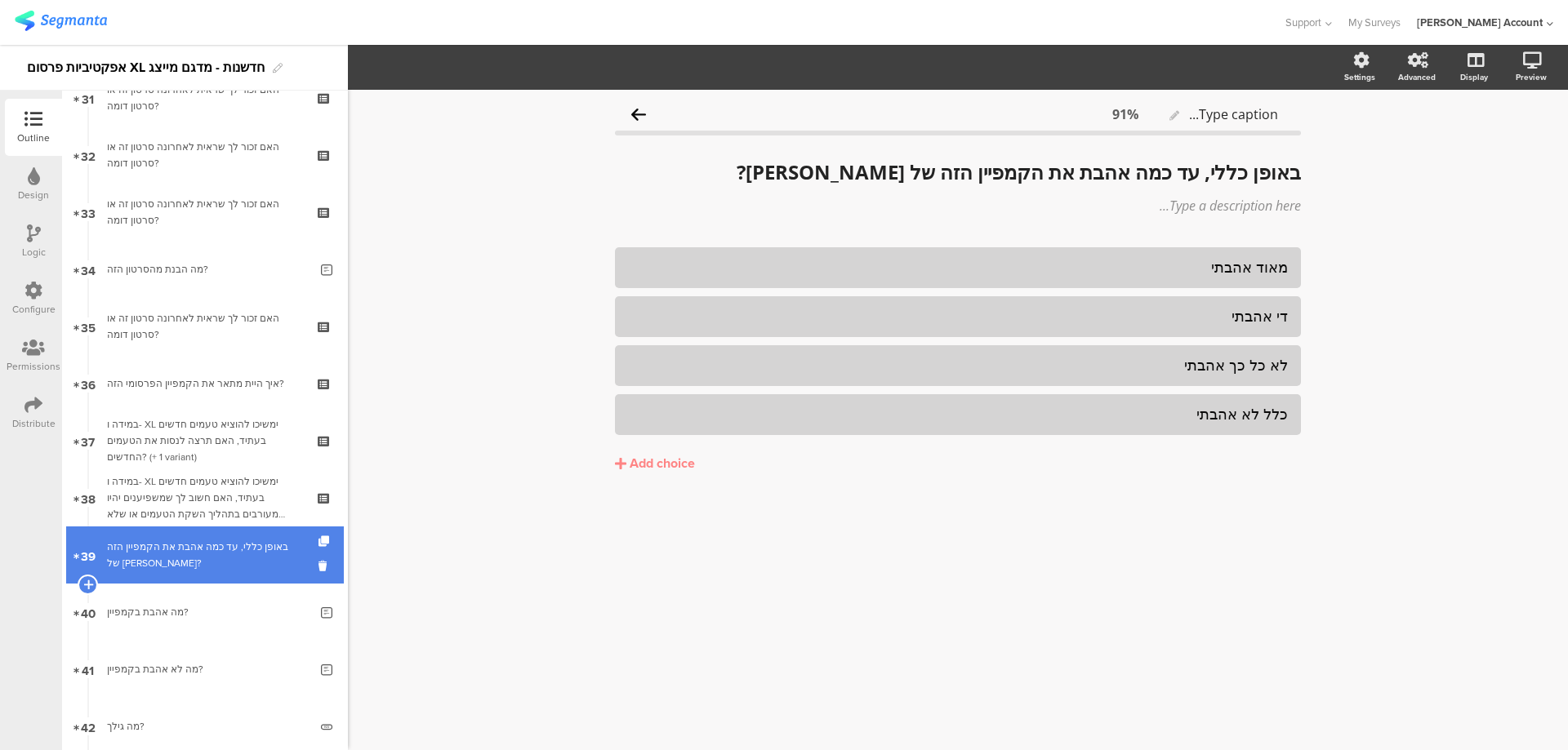
scroll to position [1851, 0]
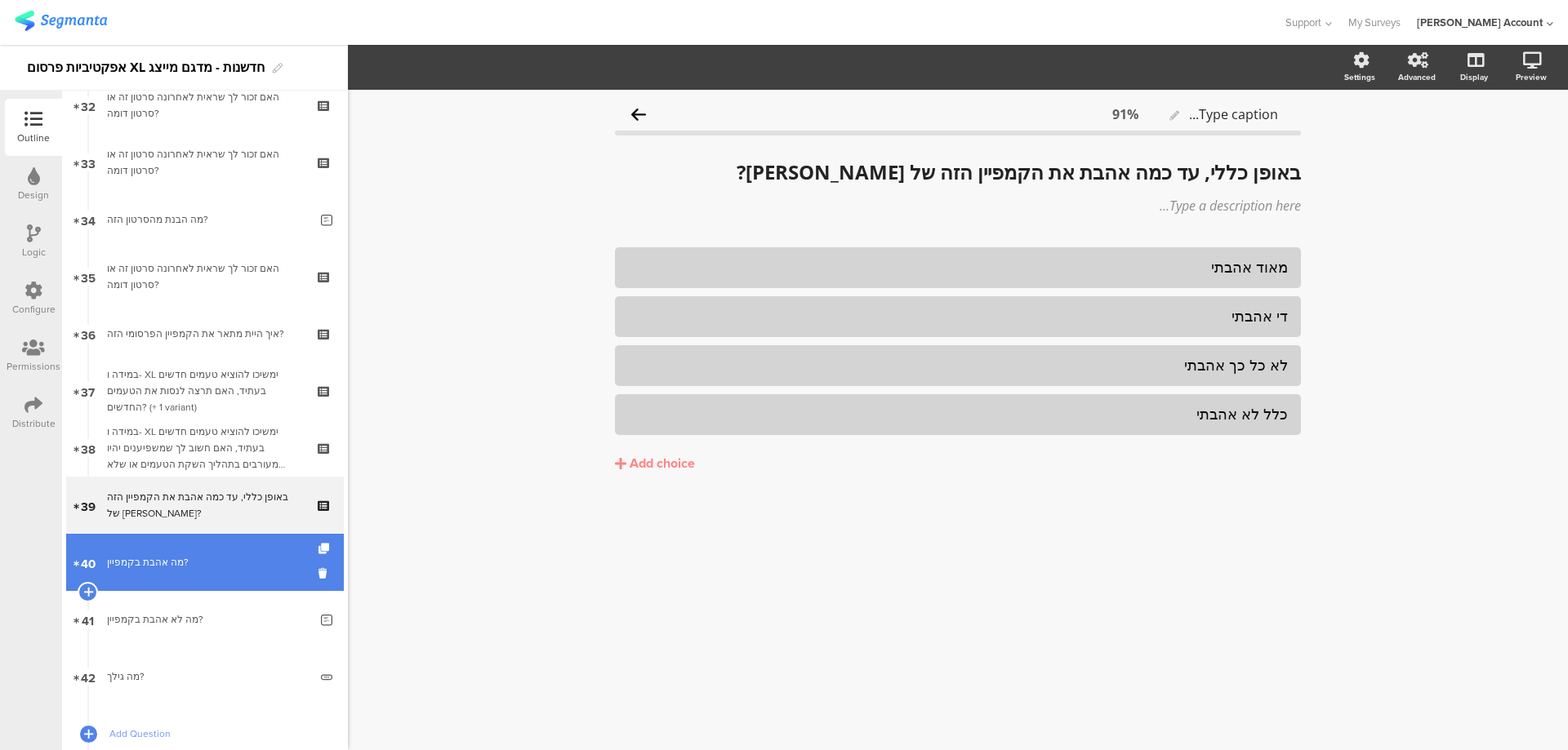
click at [253, 574] on link "40 מה אהבת בקמפיין?" at bounding box center [205, 562] width 278 height 57
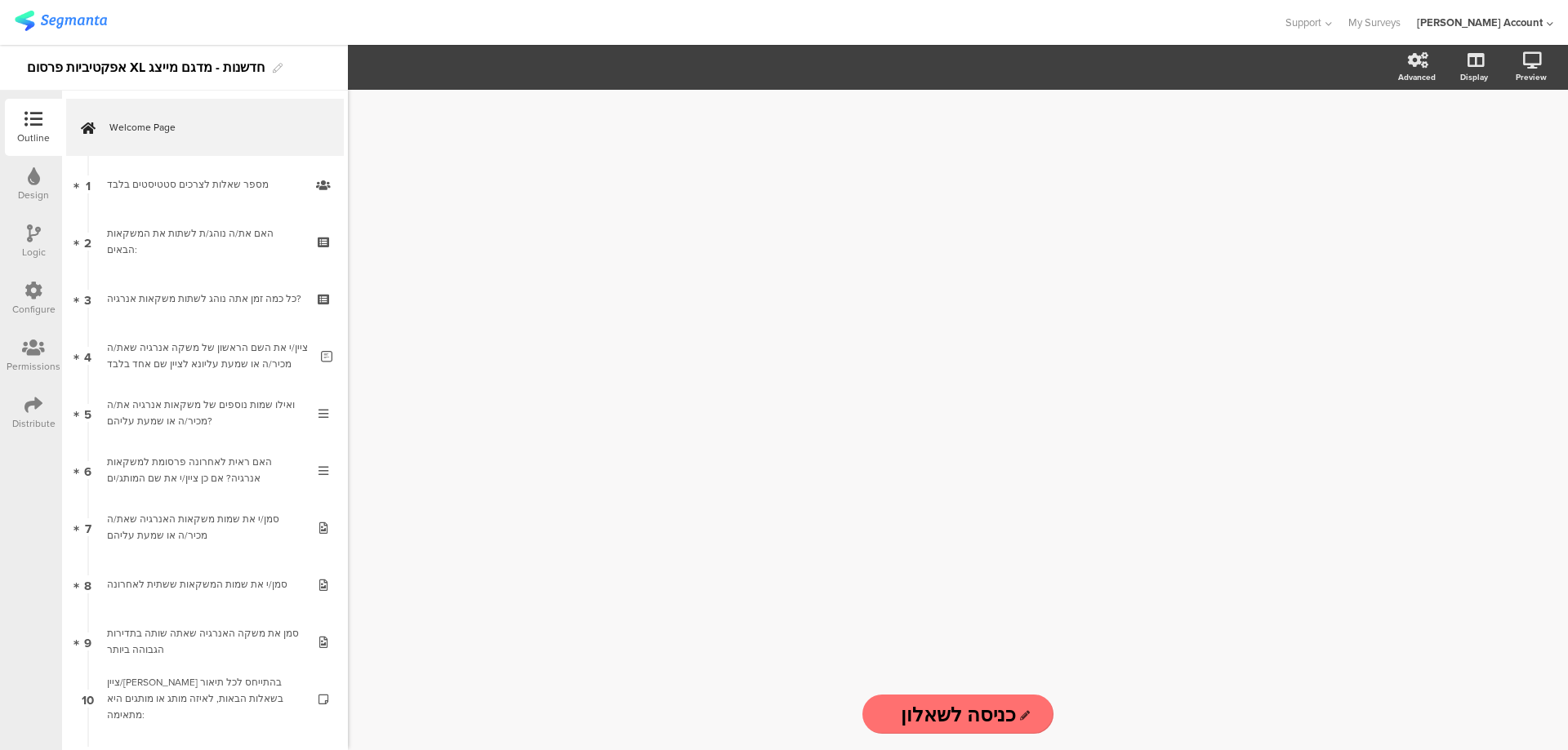
click at [38, 228] on icon at bounding box center [34, 233] width 14 height 18
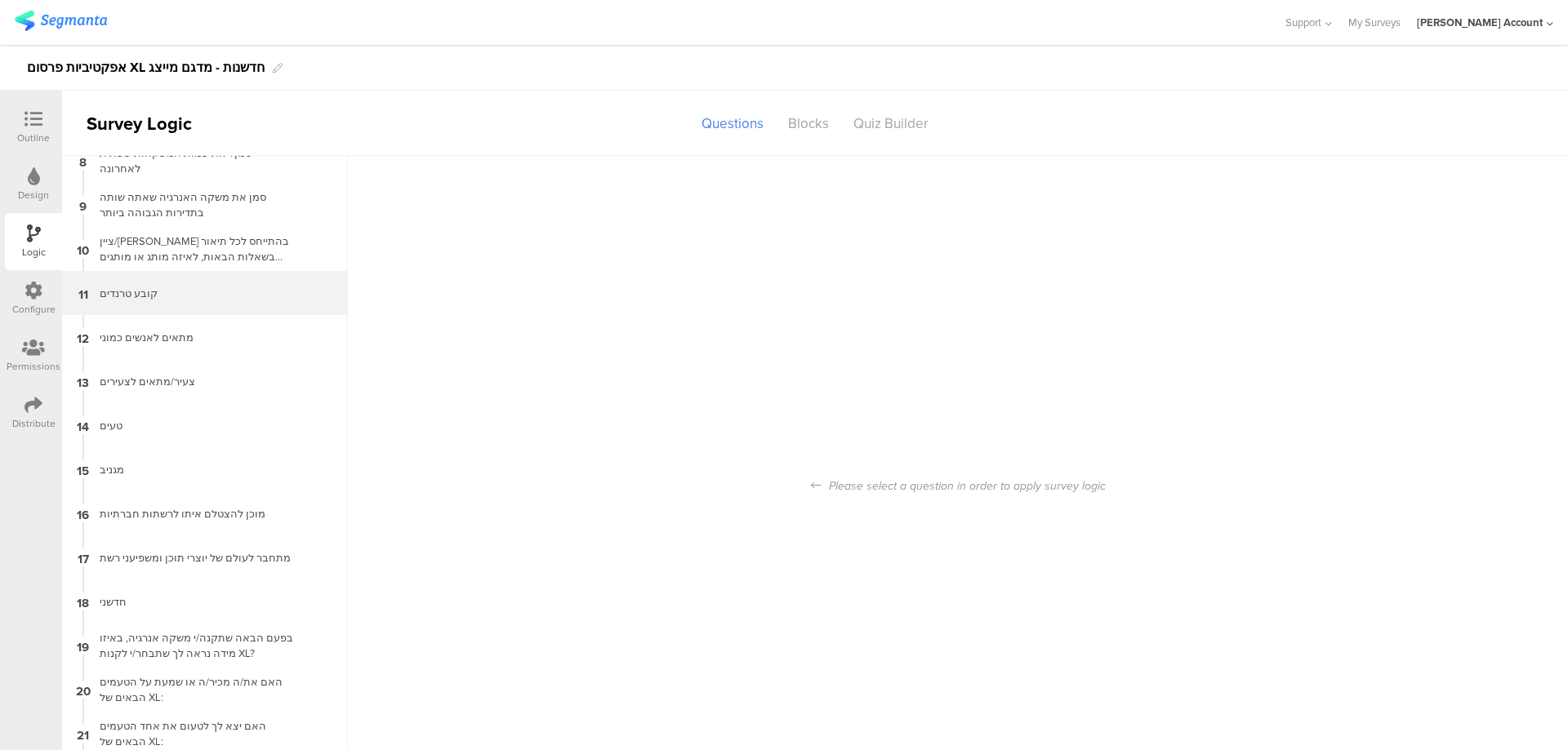
scroll to position [327, 0]
click at [233, 295] on div "קובע טרנדים" at bounding box center [192, 292] width 204 height 16
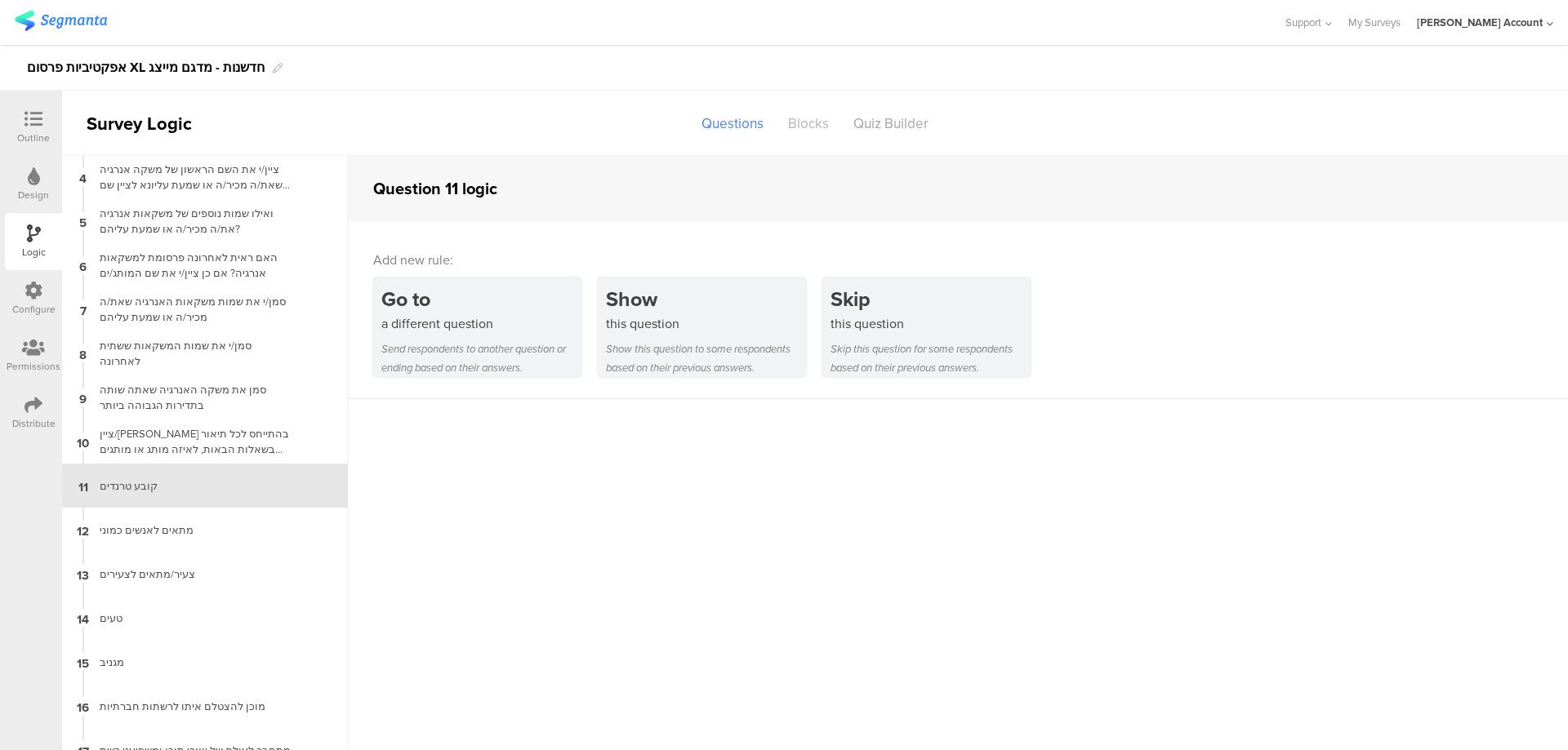
click at [796, 122] on div "Blocks" at bounding box center [809, 124] width 65 height 28
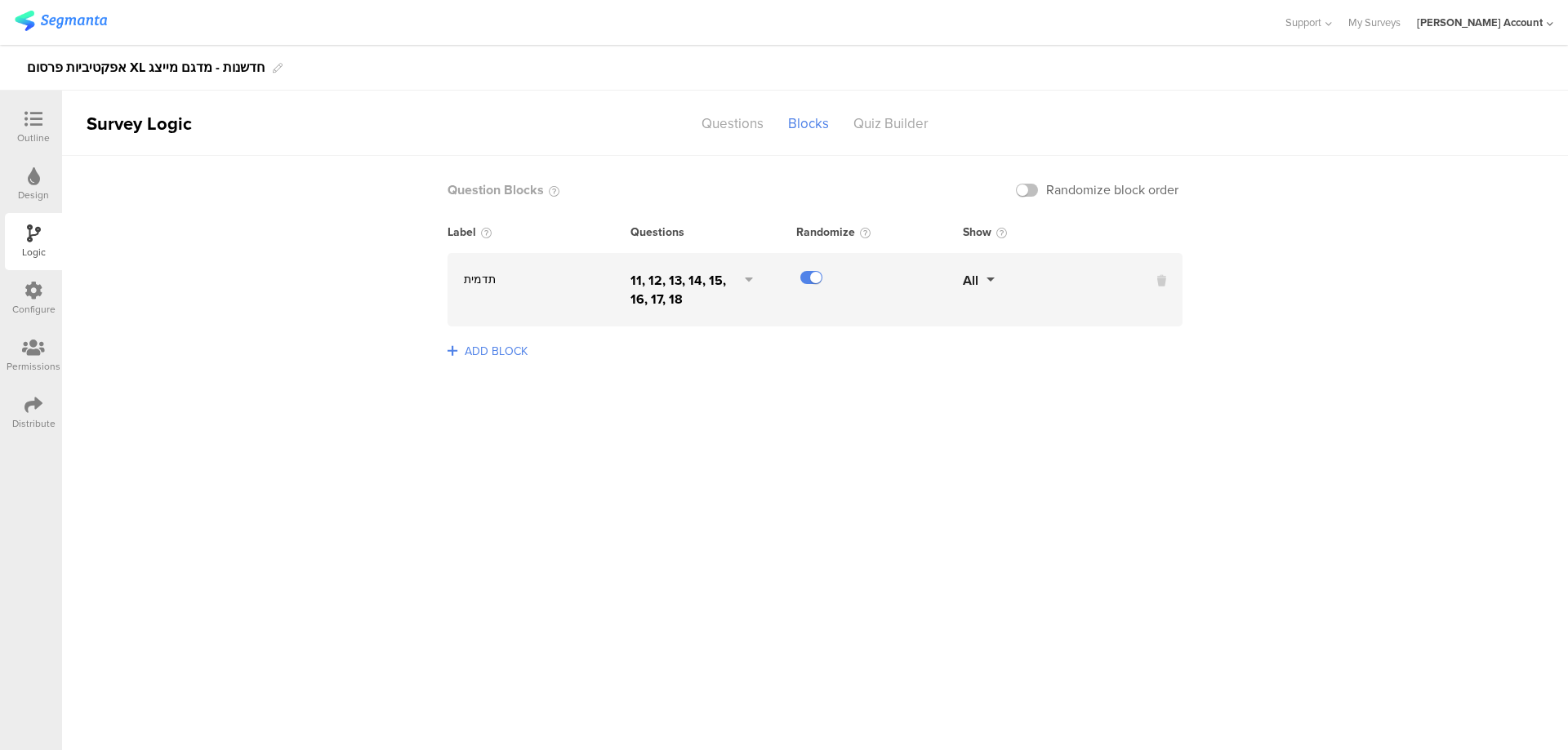
click at [666, 284] on div "11, 12, 13, 14, 15, 16, 17, 18" at bounding box center [682, 290] width 104 height 38
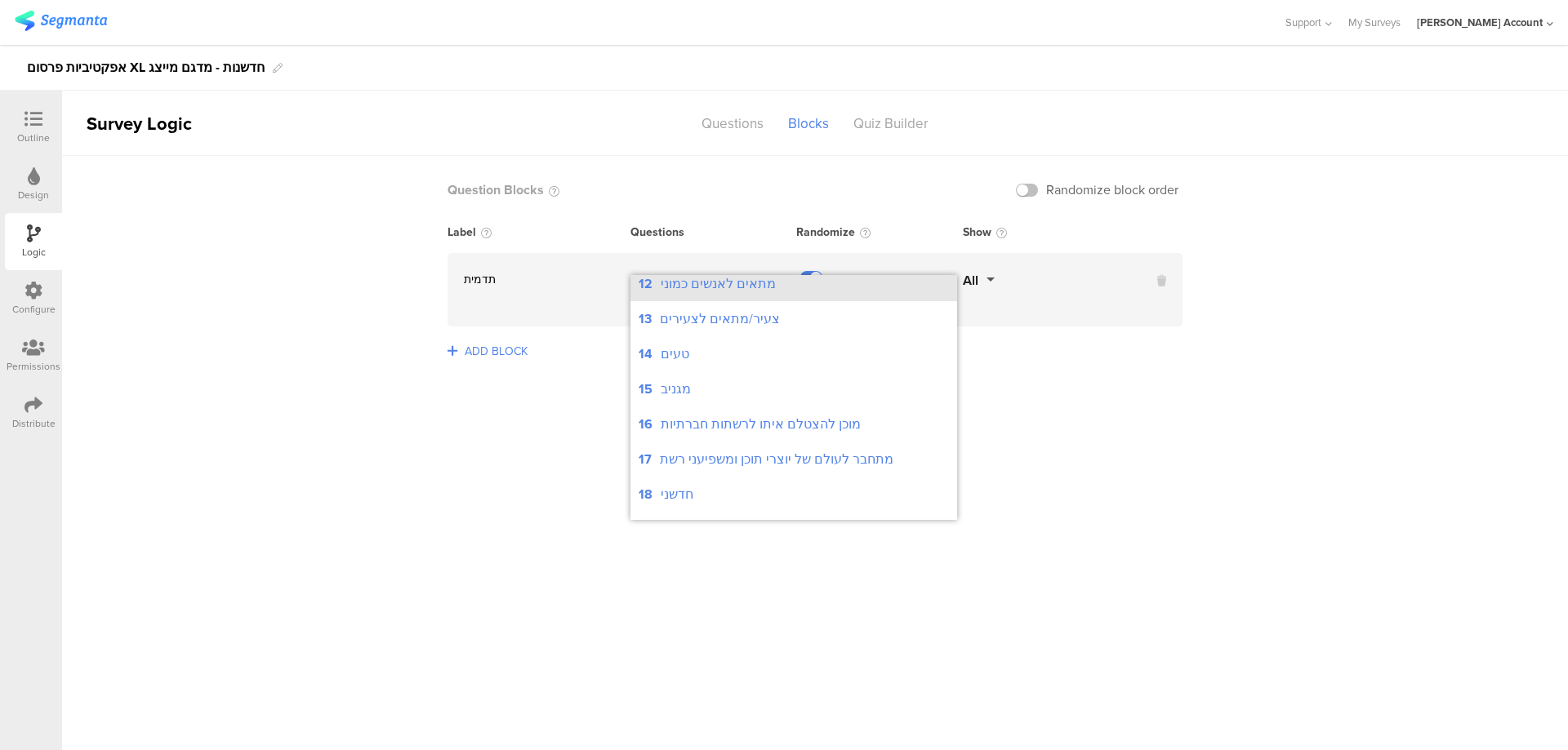
scroll to position [544, 0]
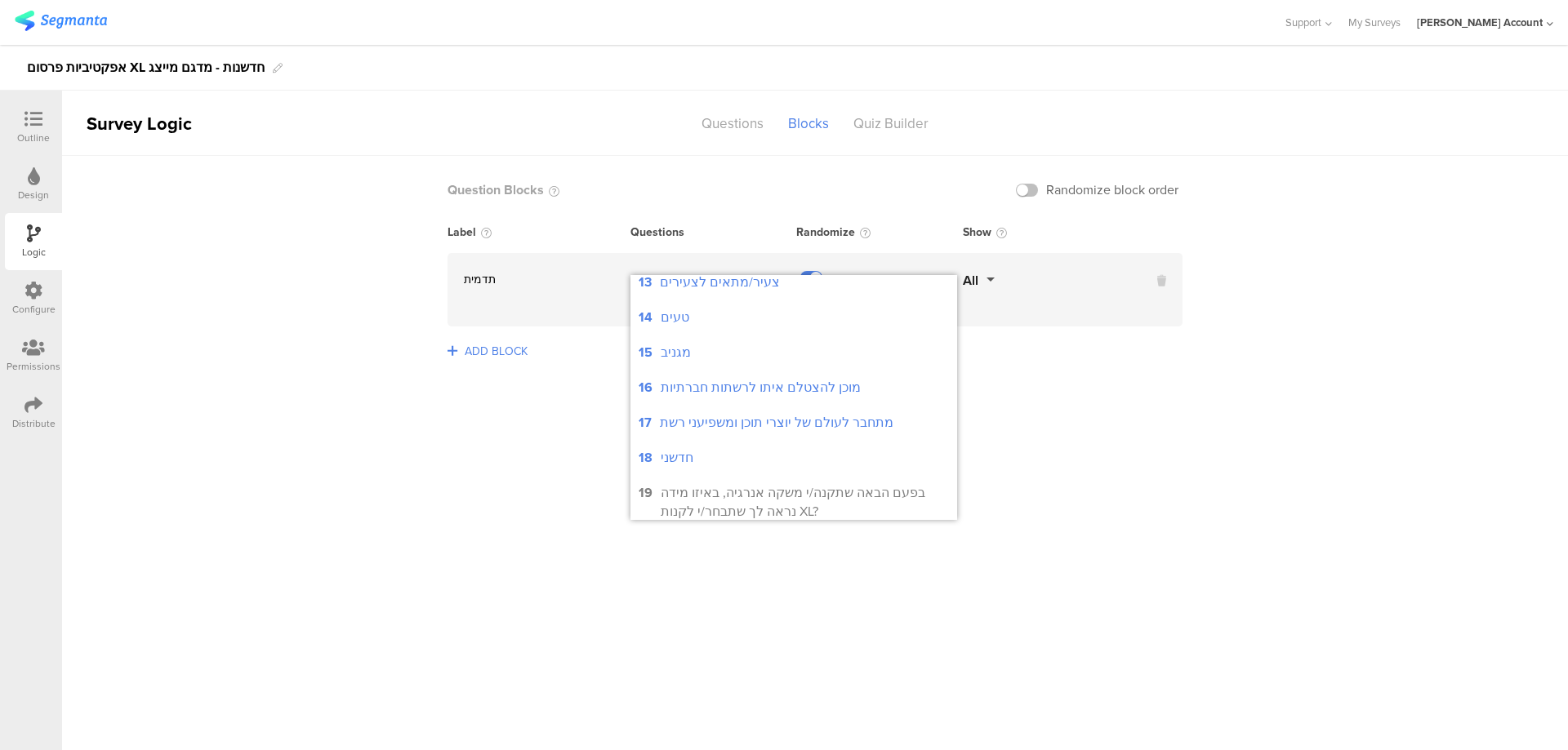
click at [1075, 232] on div "Show" at bounding box center [1046, 231] width 166 height 17
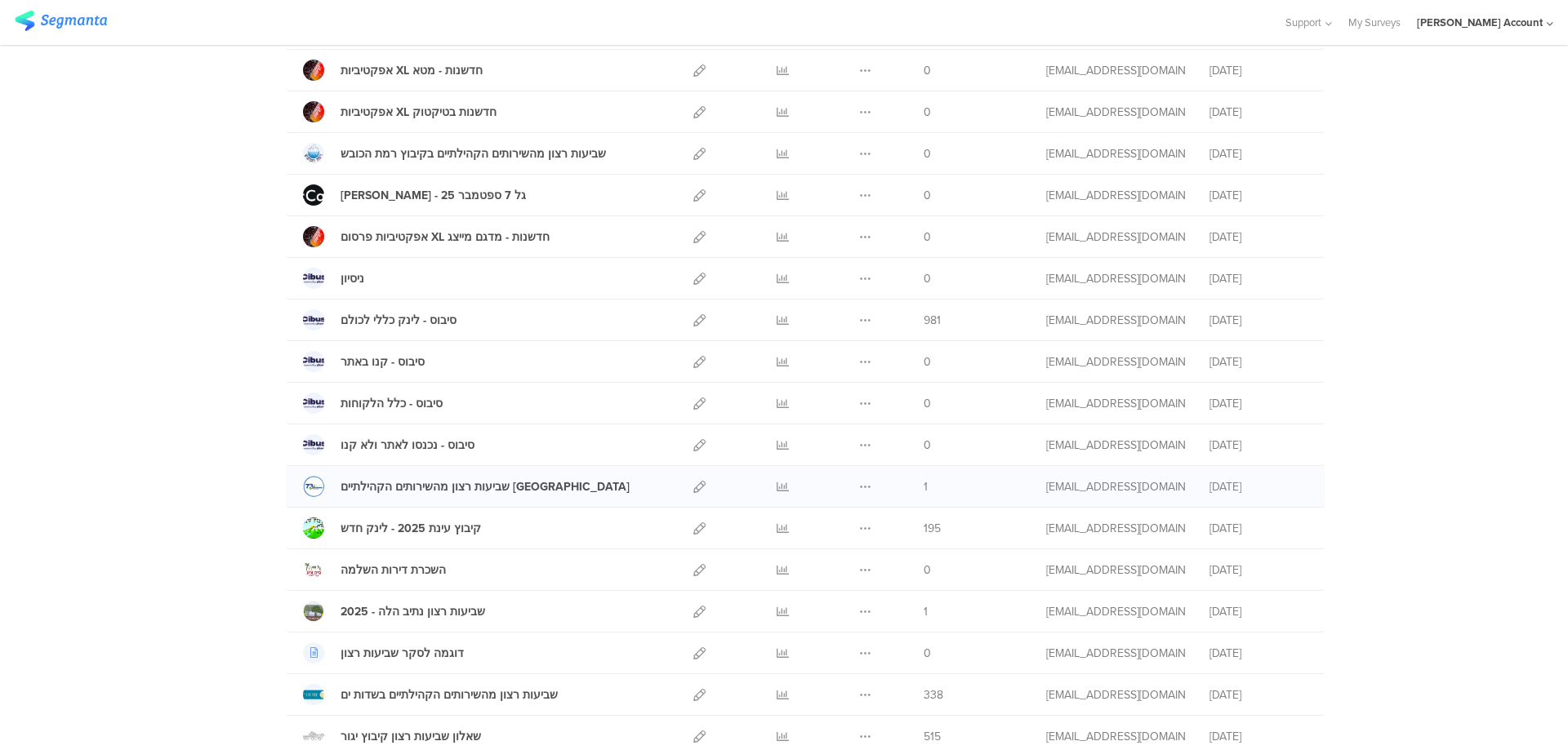
scroll to position [218, 0]
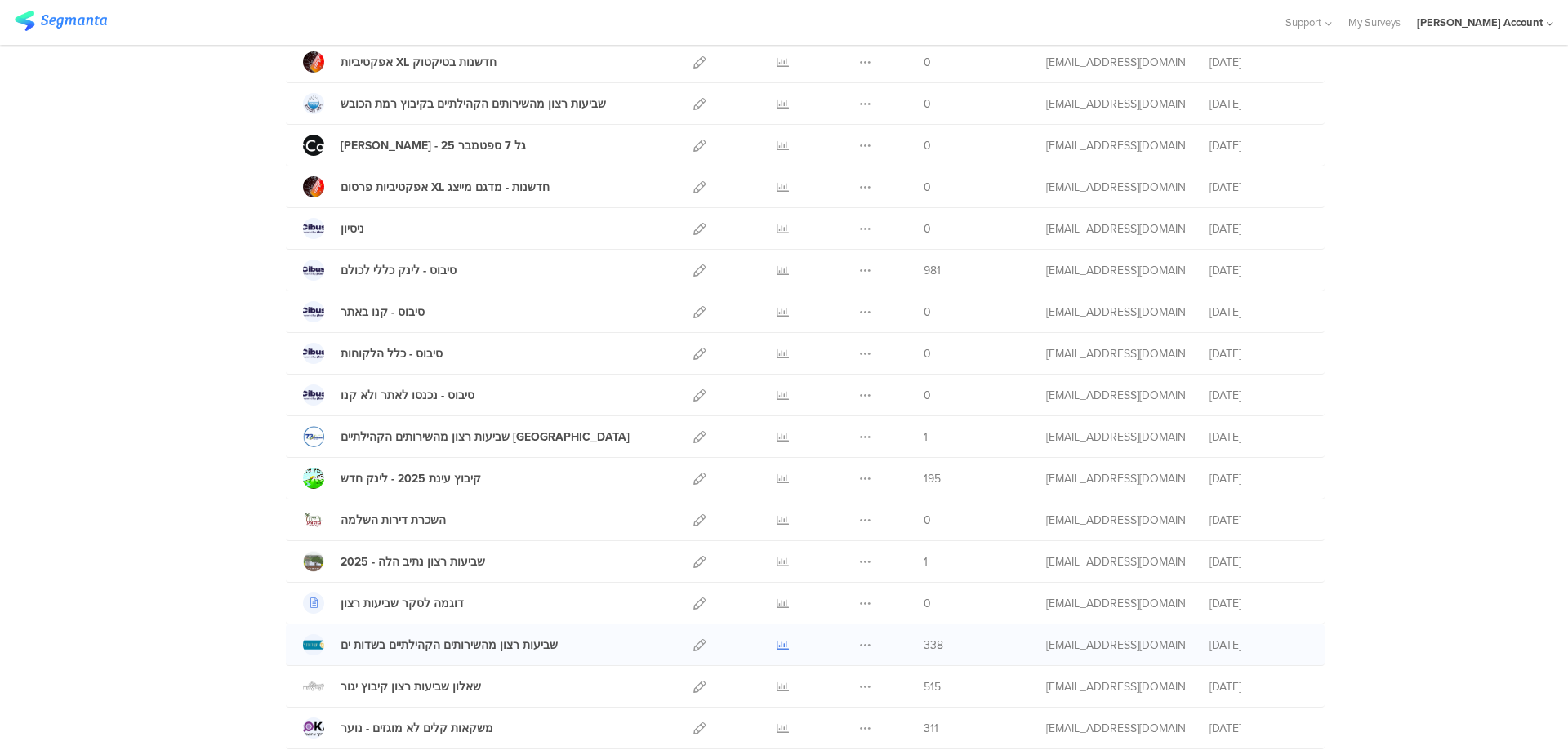
click at [777, 643] on icon at bounding box center [783, 645] width 12 height 12
click at [777, 267] on icon at bounding box center [783, 270] width 12 height 12
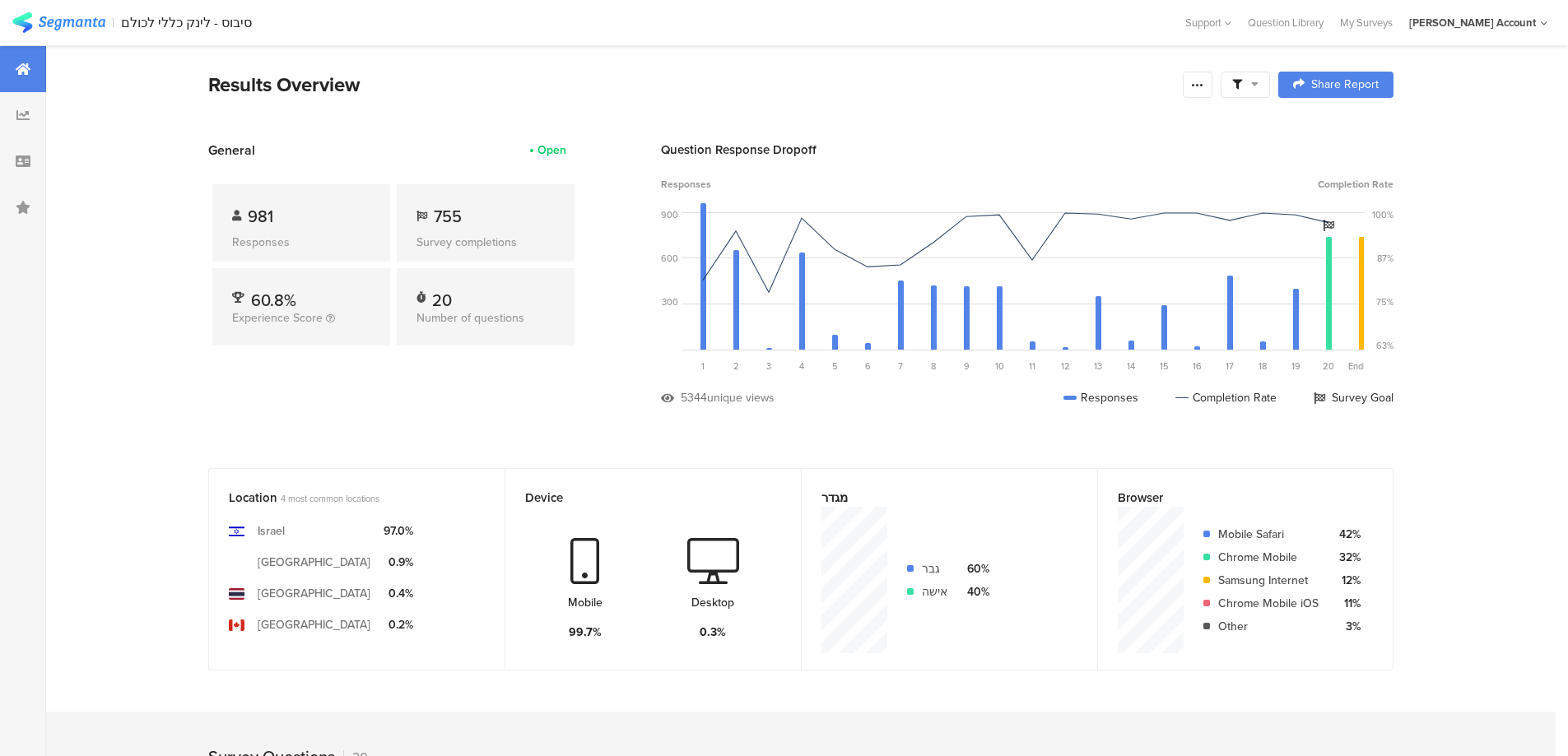
click at [1239, 85] on icon at bounding box center [1237, 85] width 10 height 10
click at [1340, 128] on span at bounding box center [1329, 131] width 25 height 13
click at [1203, 84] on icon at bounding box center [1197, 85] width 13 height 13
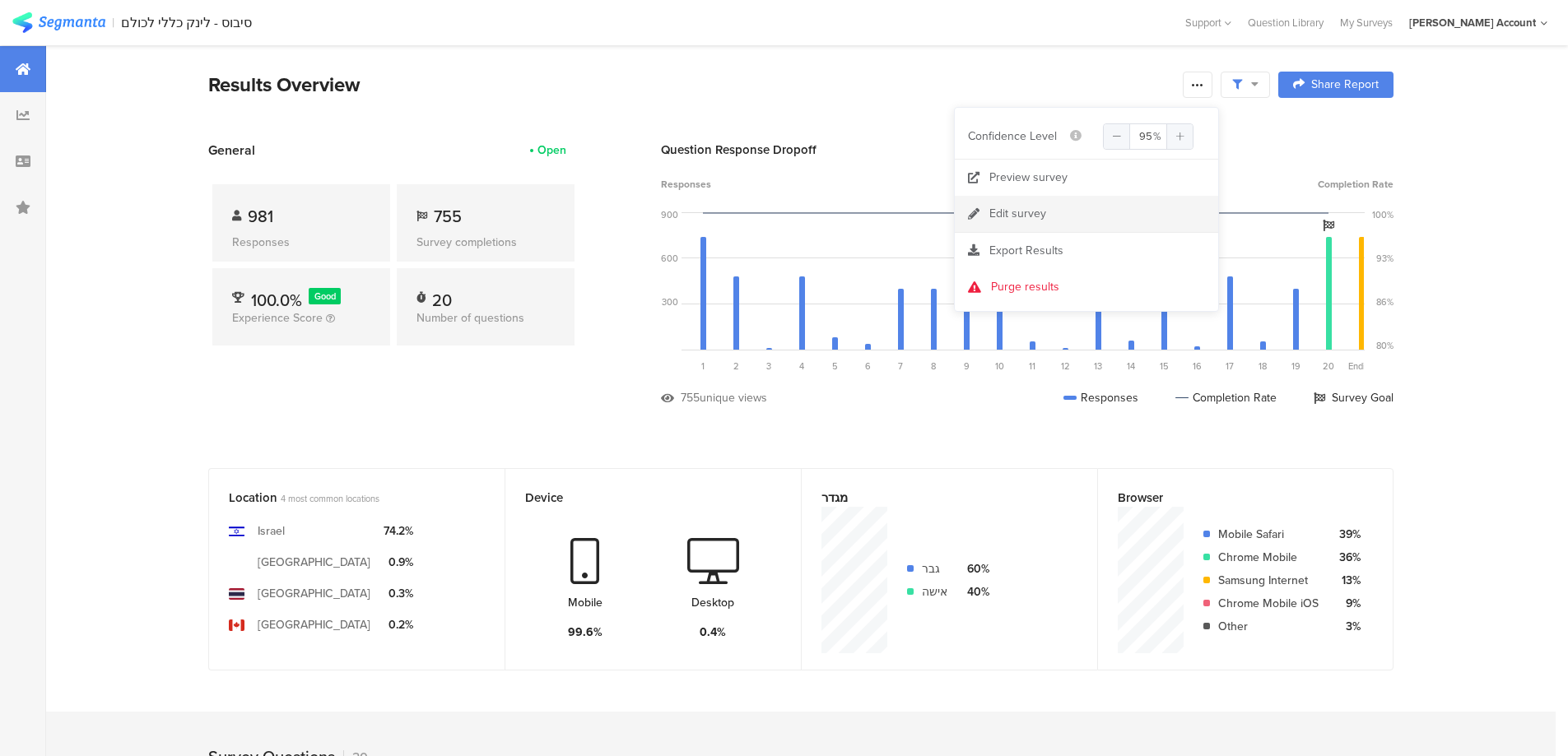
click at [1085, 217] on link "Edit survey" at bounding box center [1087, 214] width 264 height 37
click at [1196, 84] on div at bounding box center [1197, 85] width 29 height 27
click at [1058, 255] on span "Export Results" at bounding box center [1026, 250] width 74 height 17
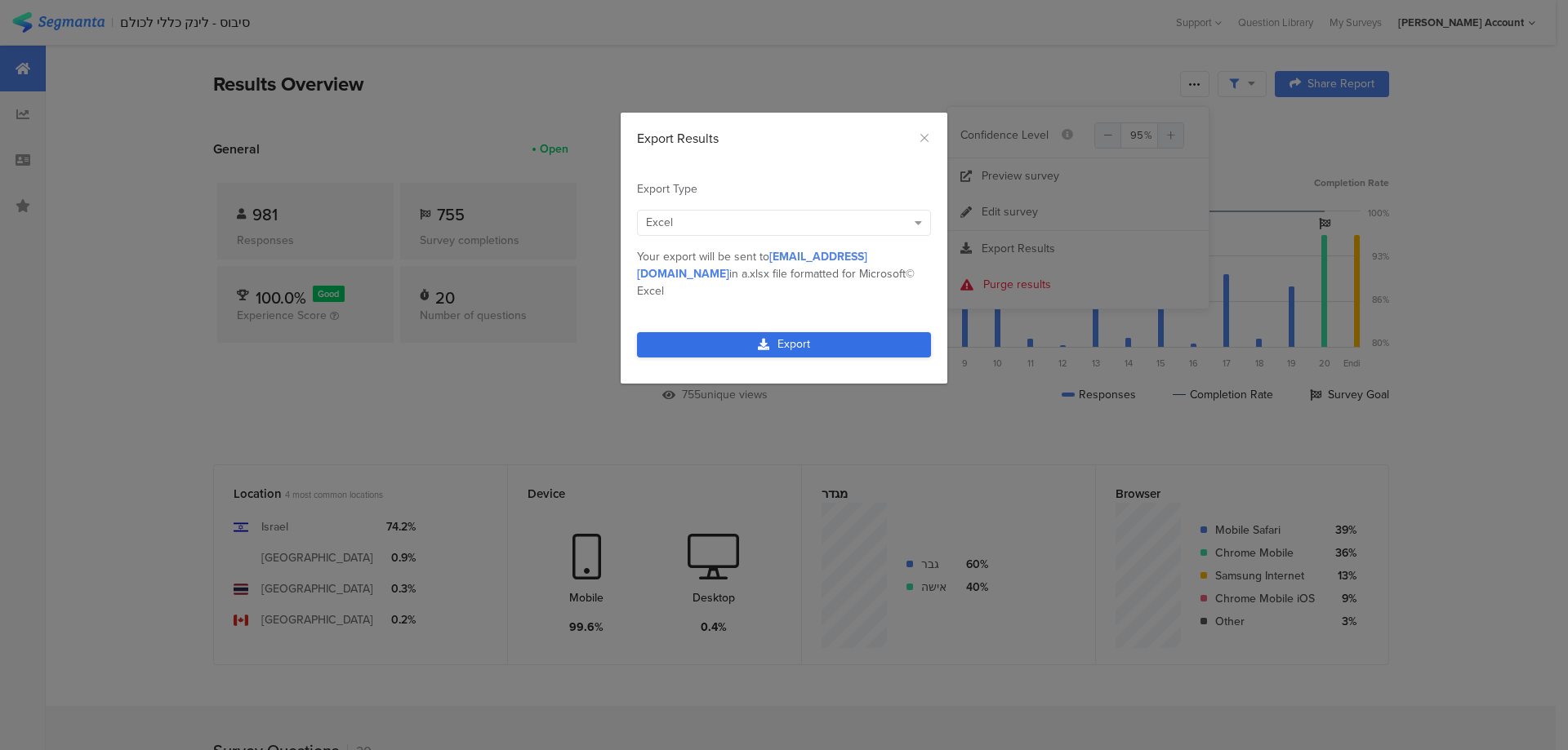
click at [837, 332] on link "Export" at bounding box center [784, 345] width 294 height 26
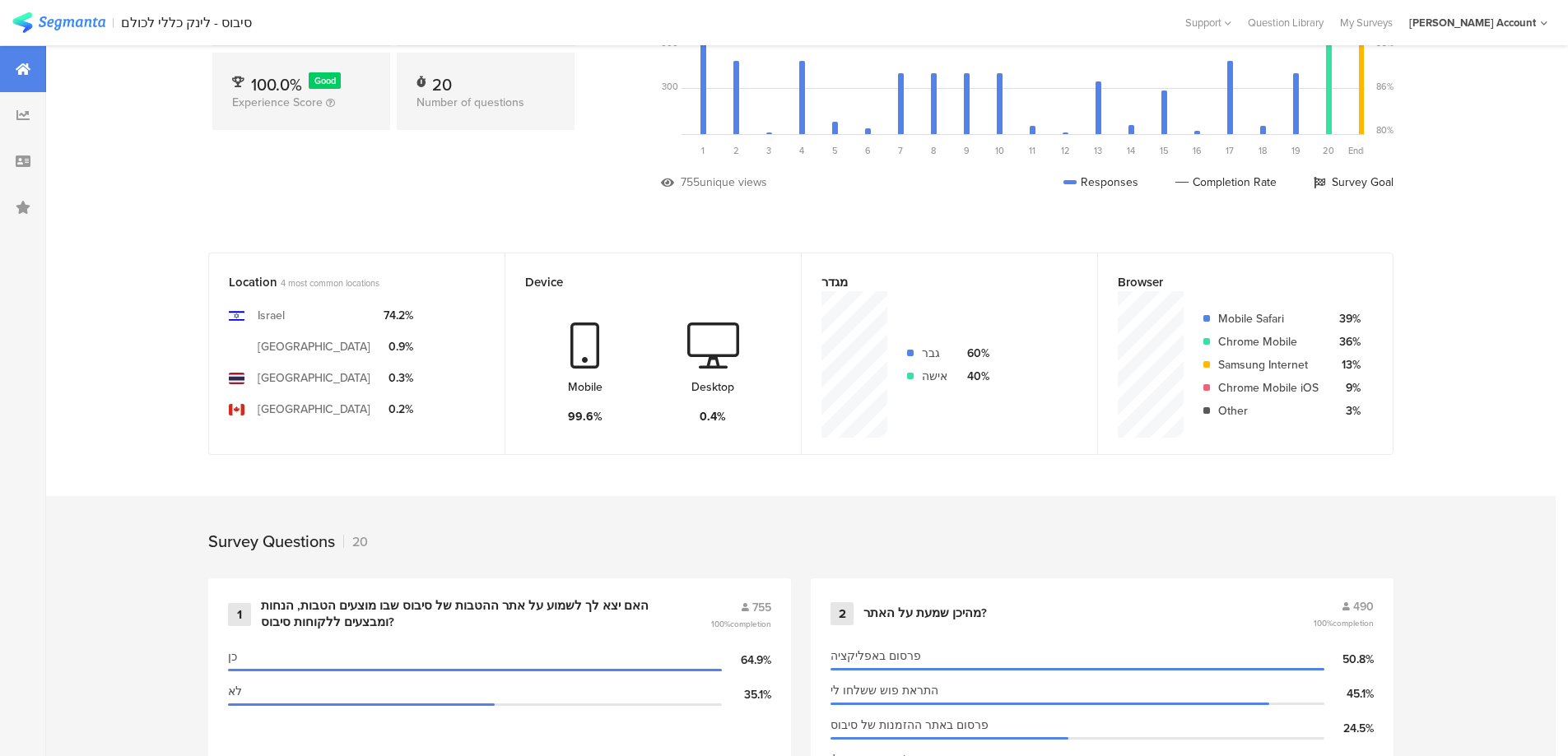
scroll to position [220, 0]
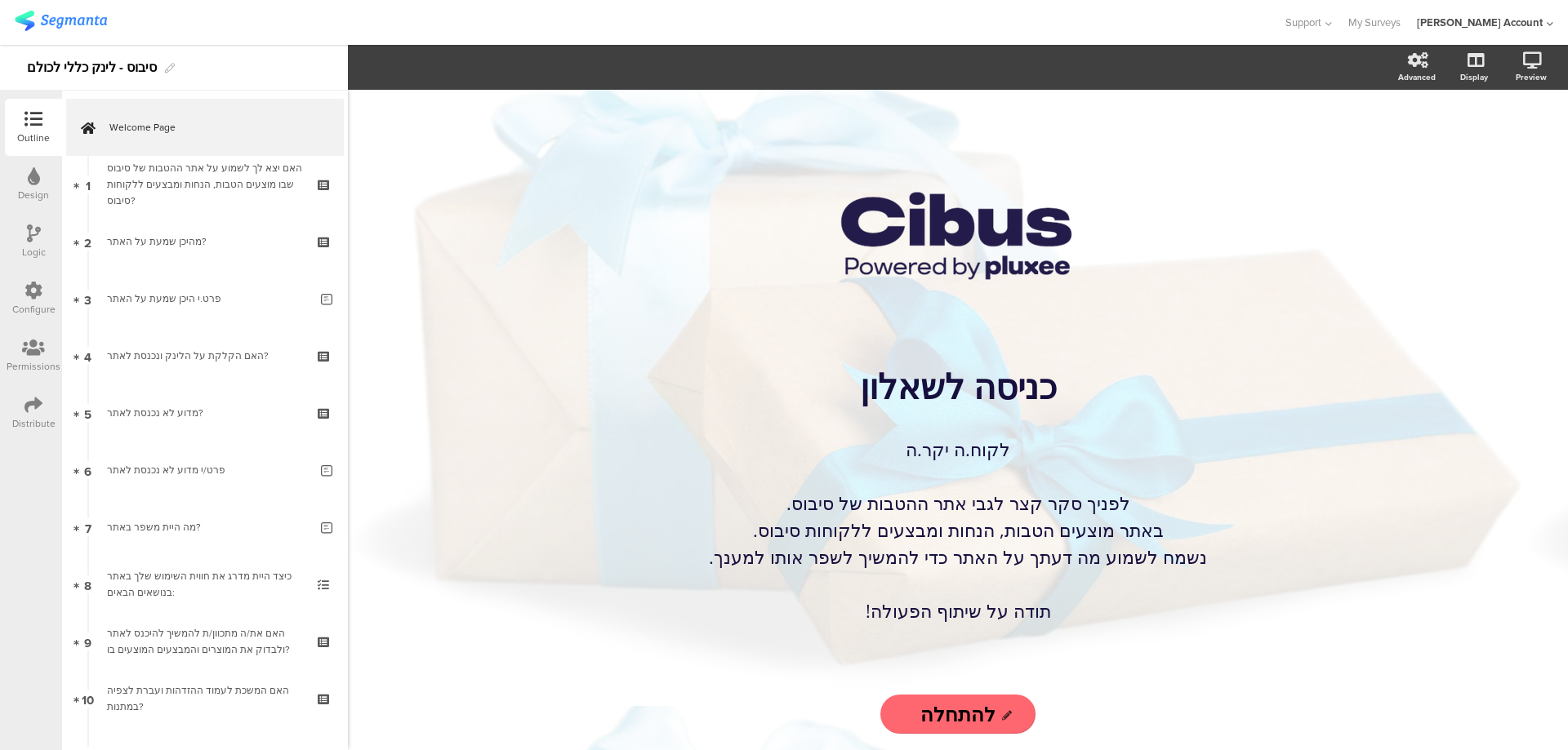
click at [35, 405] on icon at bounding box center [34, 405] width 18 height 18
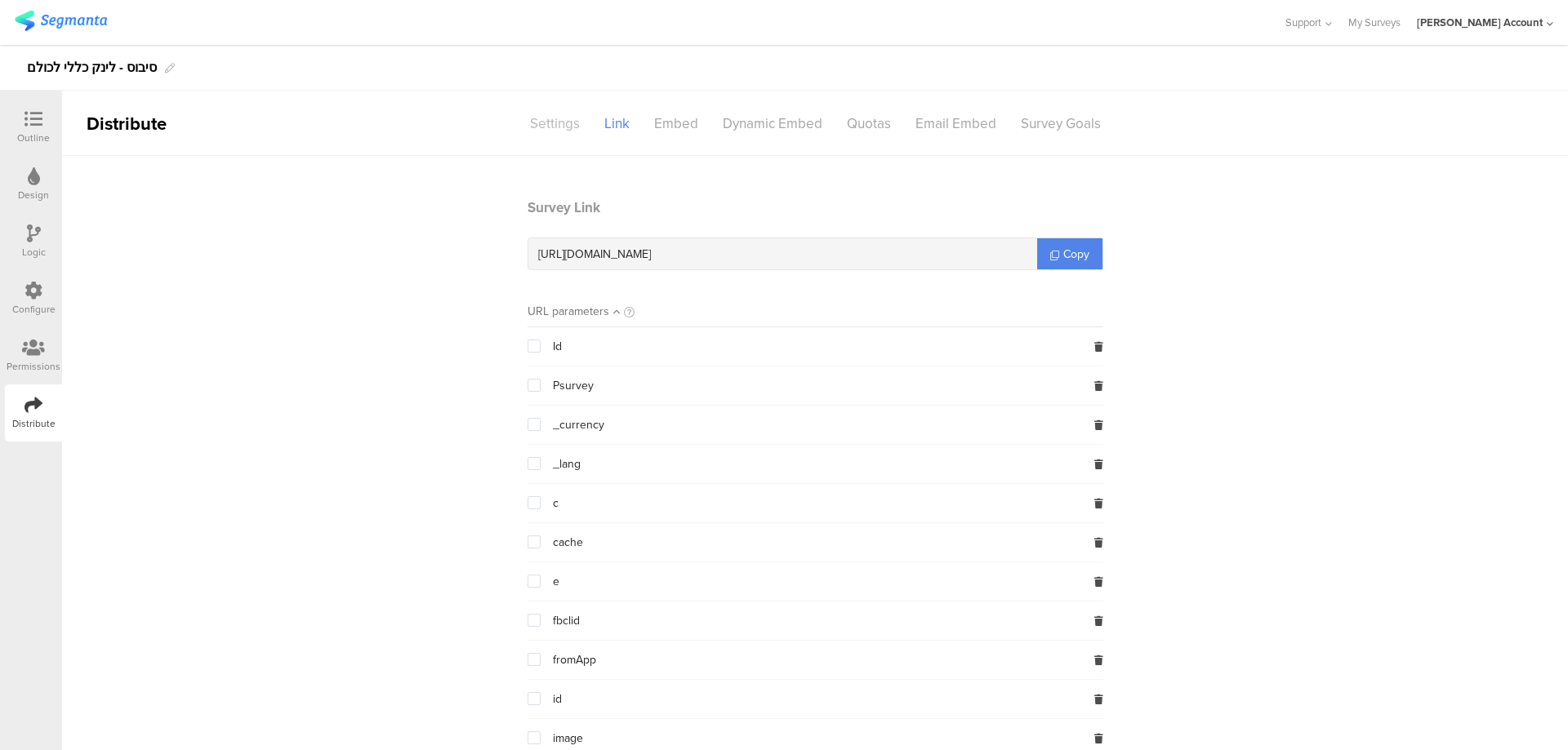
click at [554, 118] on div "Settings" at bounding box center [555, 124] width 74 height 28
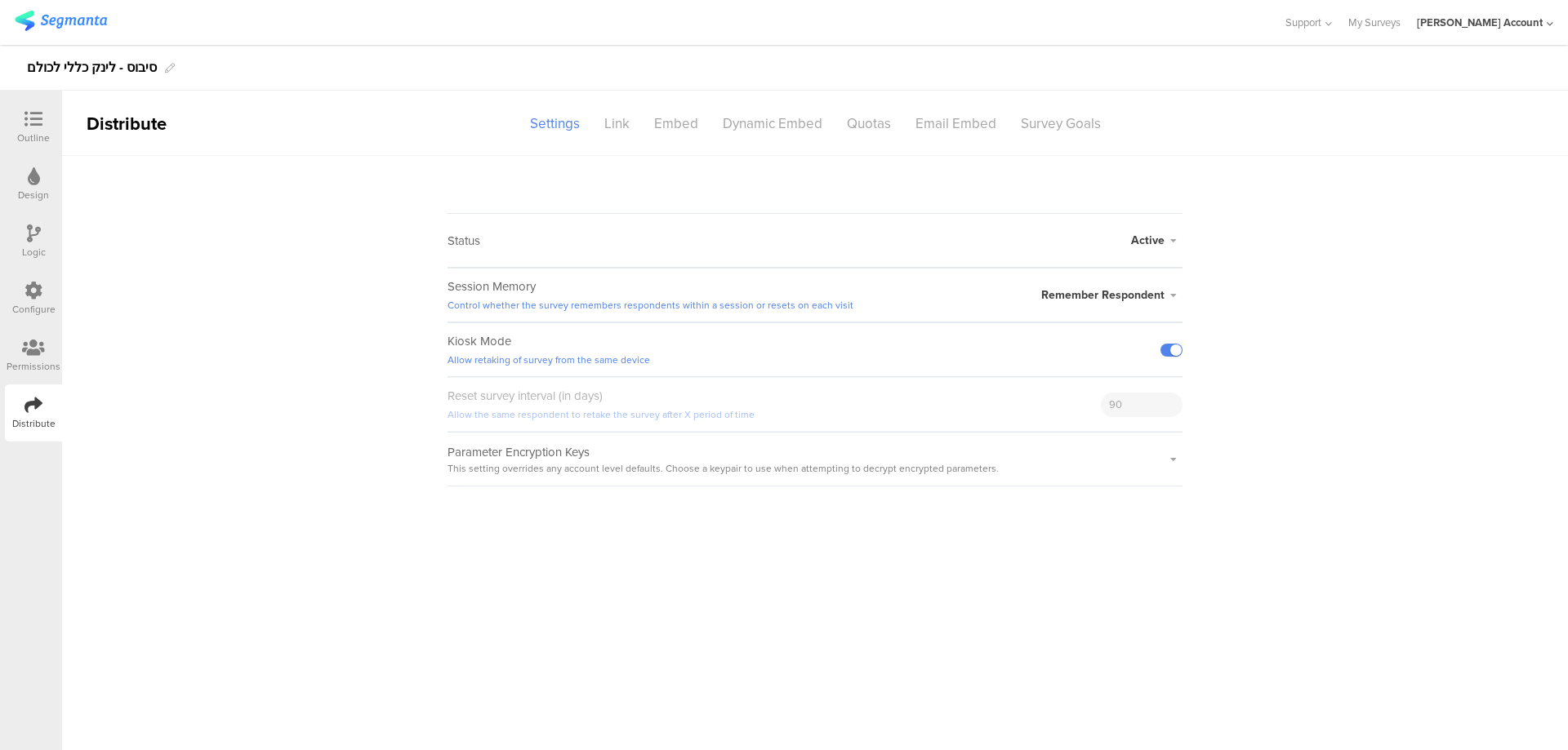
click at [1163, 244] on span "Active" at bounding box center [1148, 239] width 34 height 17
click at [1080, 308] on li "Closed" at bounding box center [1088, 306] width 188 height 34
